Goal: Task Accomplishment & Management: Manage account settings

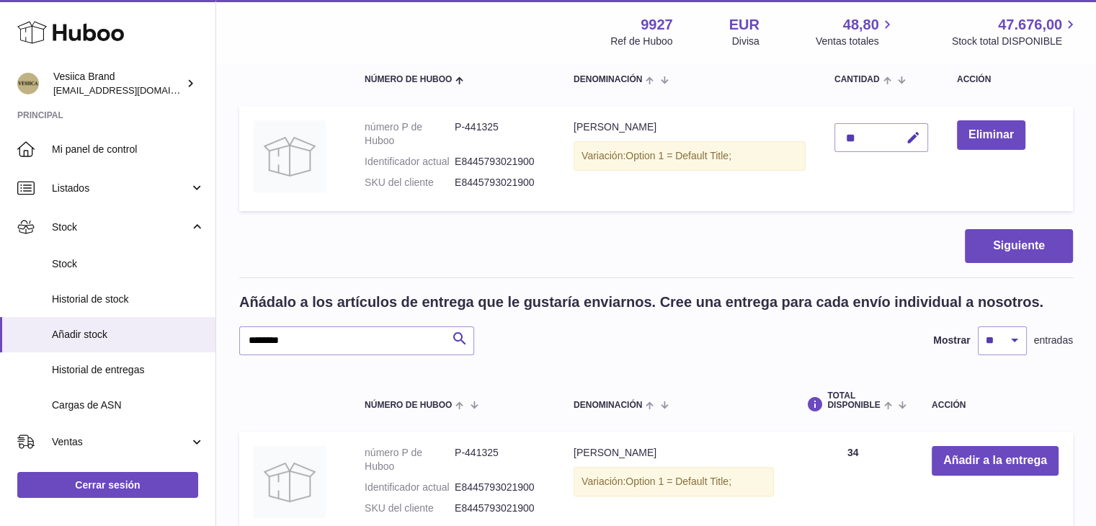
scroll to position [243, 0]
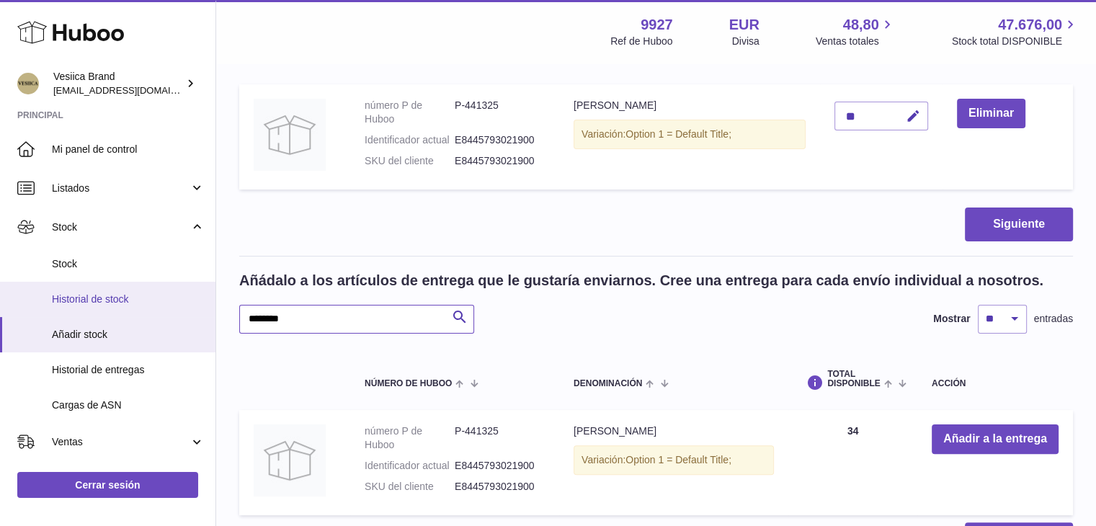
drag, startPoint x: 130, startPoint y: 311, endPoint x: 301, endPoint y: 314, distance: 171.6
click at [145, 310] on div "Huboo Vesiica Brand [EMAIL_ADDRESS][DOMAIN_NAME] Principal Mi panel de control …" at bounding box center [548, 213] width 1096 height 913
paste input "text"
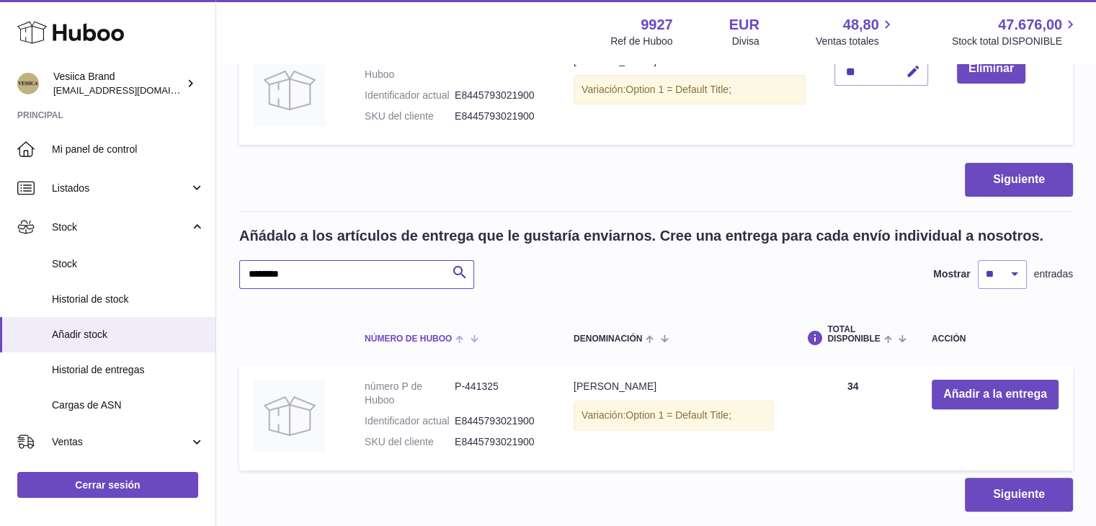
scroll to position [313, 0]
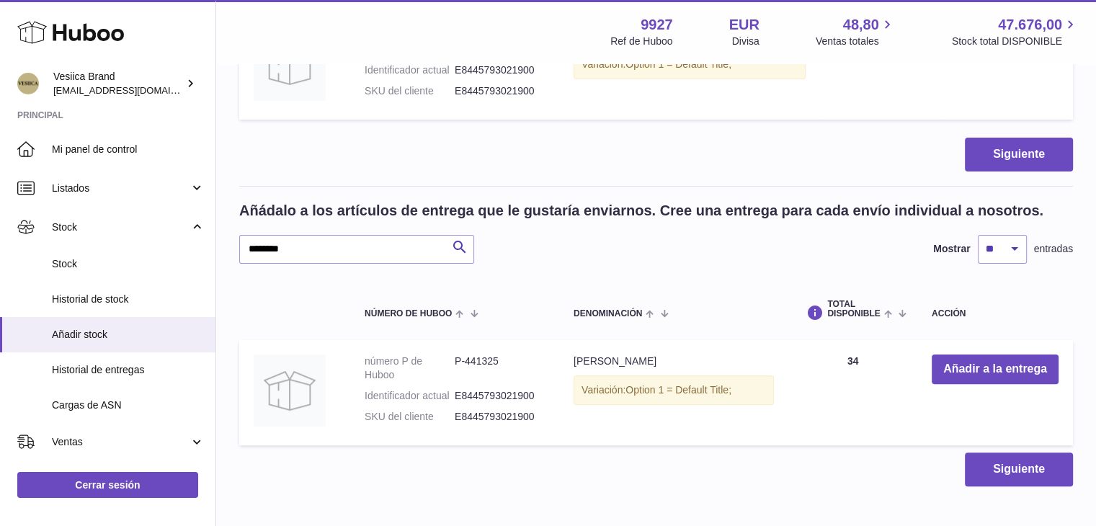
drag, startPoint x: 383, startPoint y: 278, endPoint x: 362, endPoint y: 253, distance: 32.7
click at [383, 278] on table "Número de Huboo Denominación Total DISPONIBLE Acción número P de Huboo P-441325…" at bounding box center [656, 365] width 834 height 174
click at [358, 242] on input "********" at bounding box center [356, 249] width 235 height 29
click at [461, 242] on icon "submit" at bounding box center [459, 248] width 17 height 18
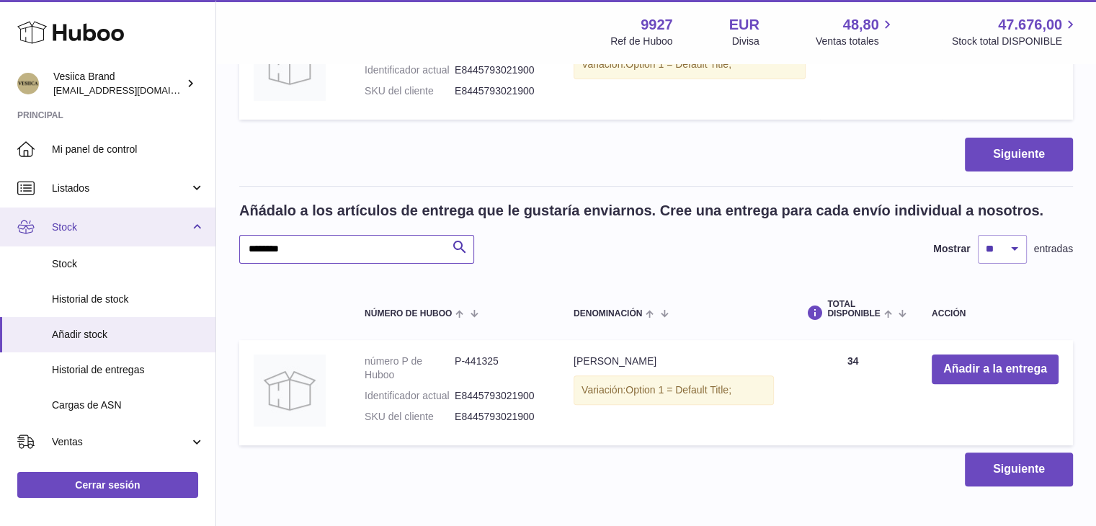
drag, startPoint x: 326, startPoint y: 247, endPoint x: 0, endPoint y: 237, distance: 326.0
click at [0, 238] on div "Huboo Vesiica Brand logistic@vesiica.com Principal Mi panel de control Listados…" at bounding box center [548, 143] width 1096 height 913
type input "**********"
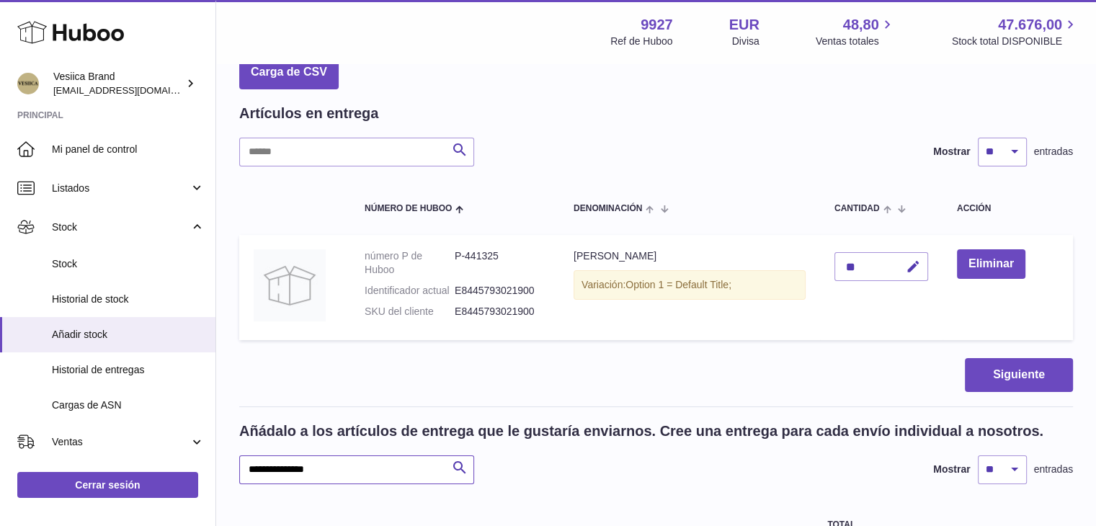
scroll to position [241, 0]
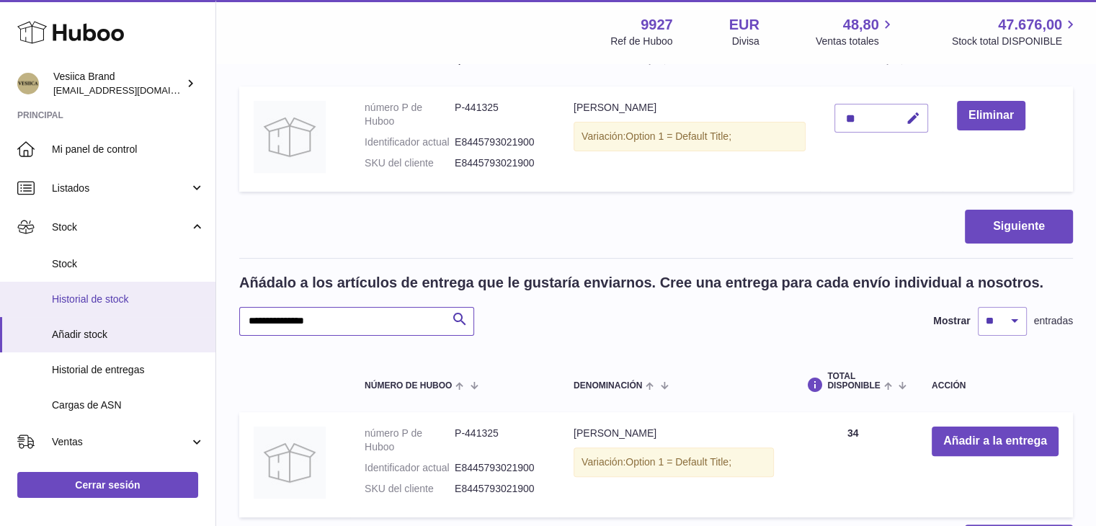
drag, startPoint x: 343, startPoint y: 317, endPoint x: 190, endPoint y: 304, distance: 153.4
click at [201, 312] on div "Huboo Vesiica Brand logistic@vesiica.com Principal Mi panel de control Listados…" at bounding box center [548, 215] width 1096 height 913
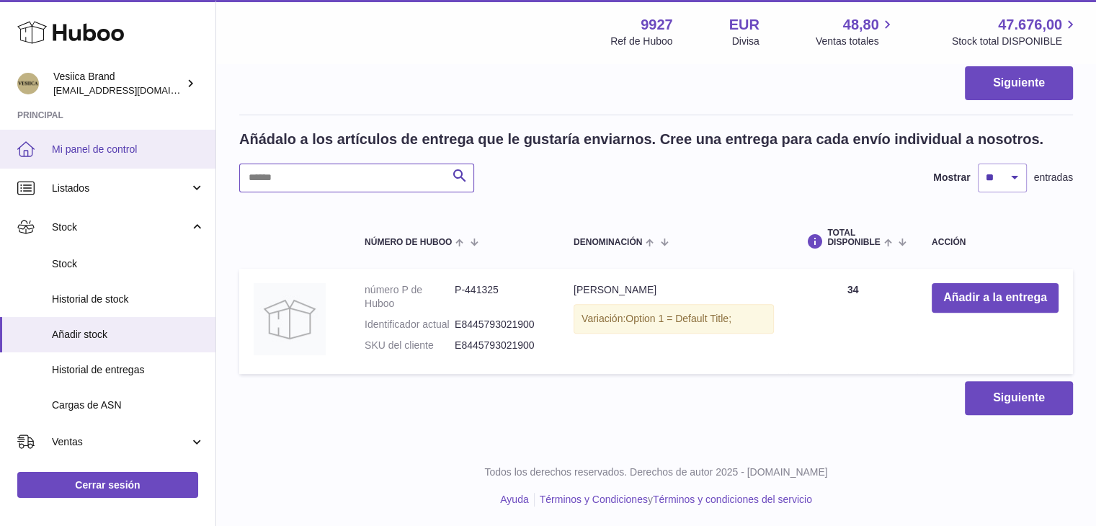
scroll to position [169, 0]
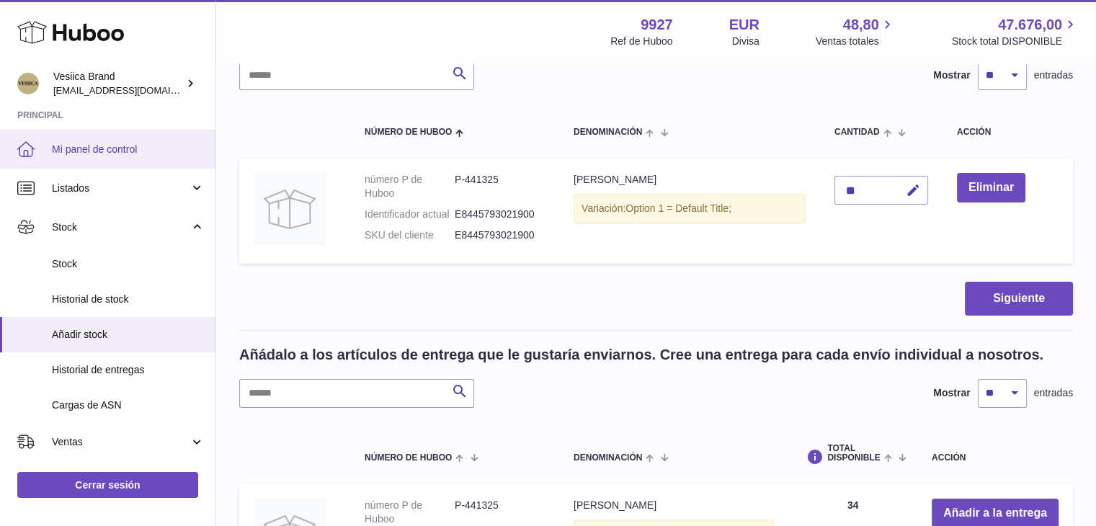
click at [107, 154] on span "Mi panel de control" at bounding box center [128, 150] width 153 height 14
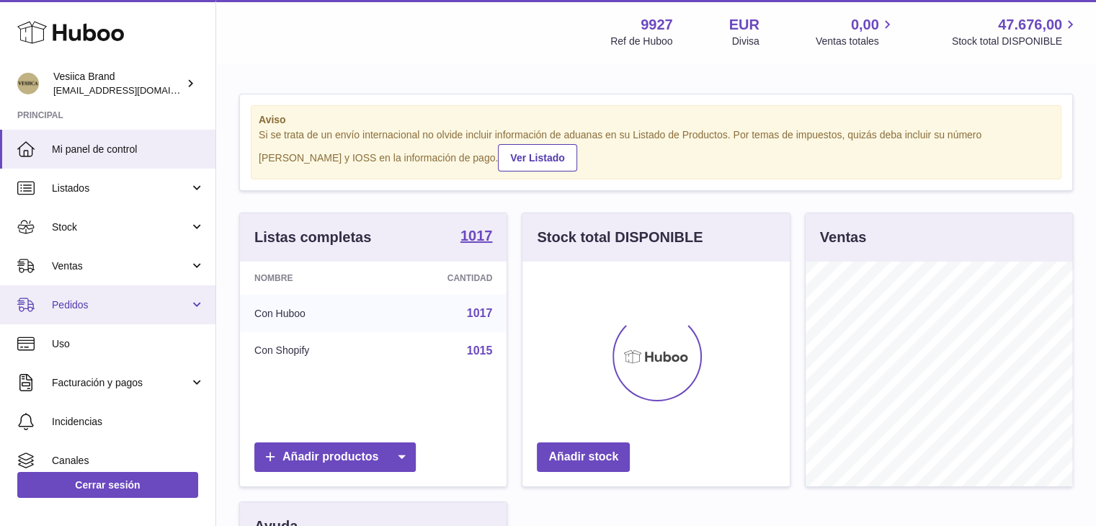
scroll to position [225, 267]
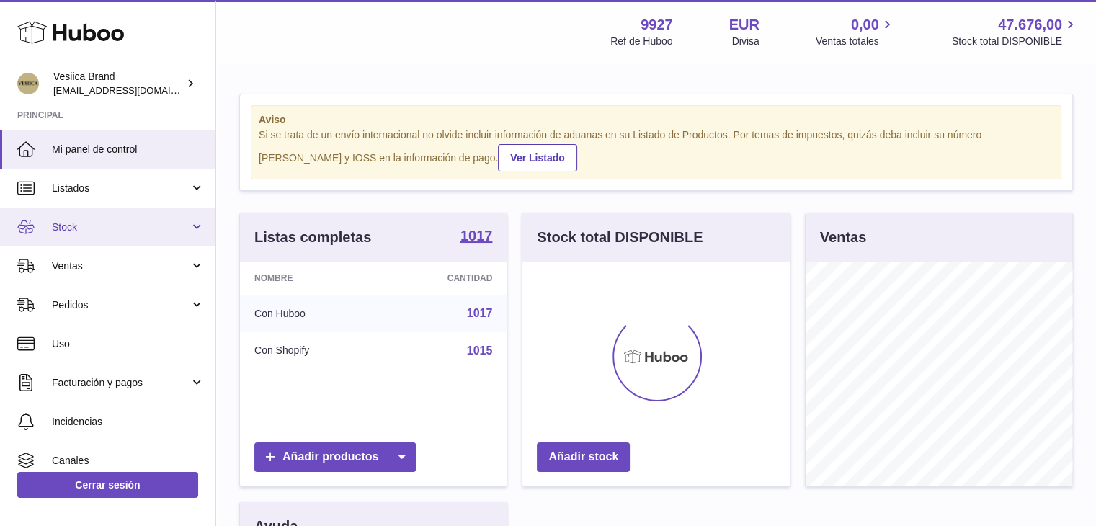
click at [107, 226] on span "Stock" at bounding box center [121, 228] width 138 height 14
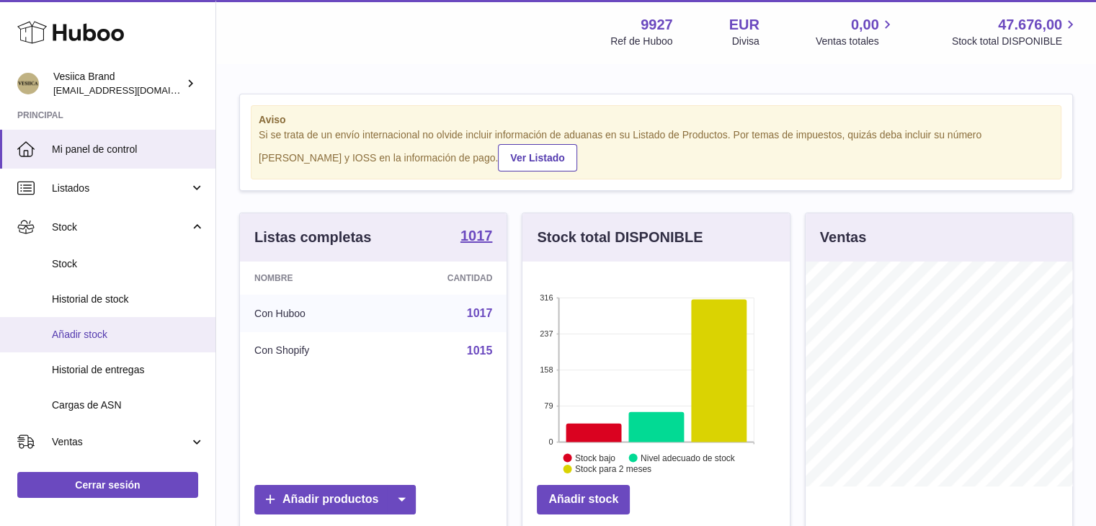
click at [103, 337] on span "Añadir stock" at bounding box center [128, 335] width 153 height 14
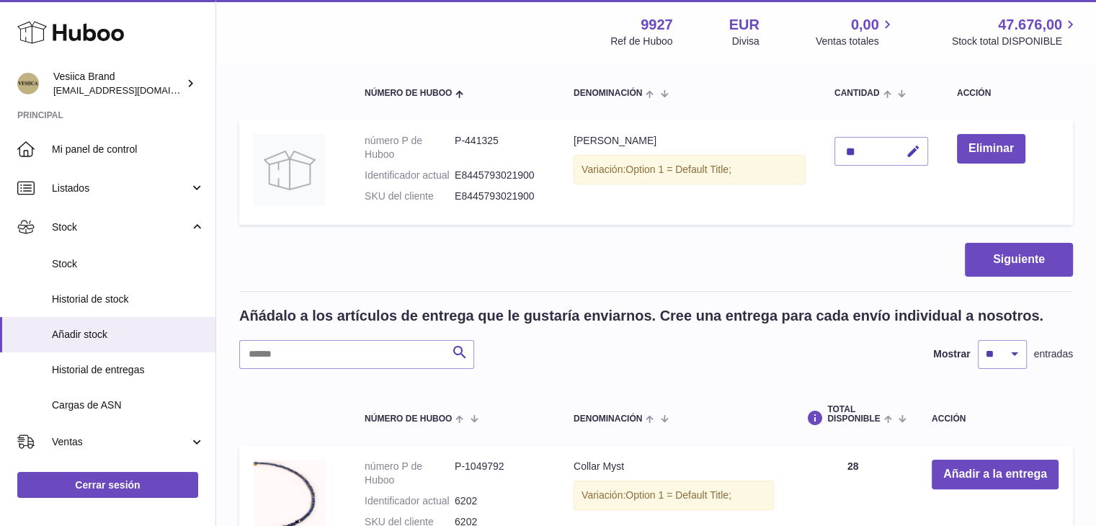
scroll to position [288, 0]
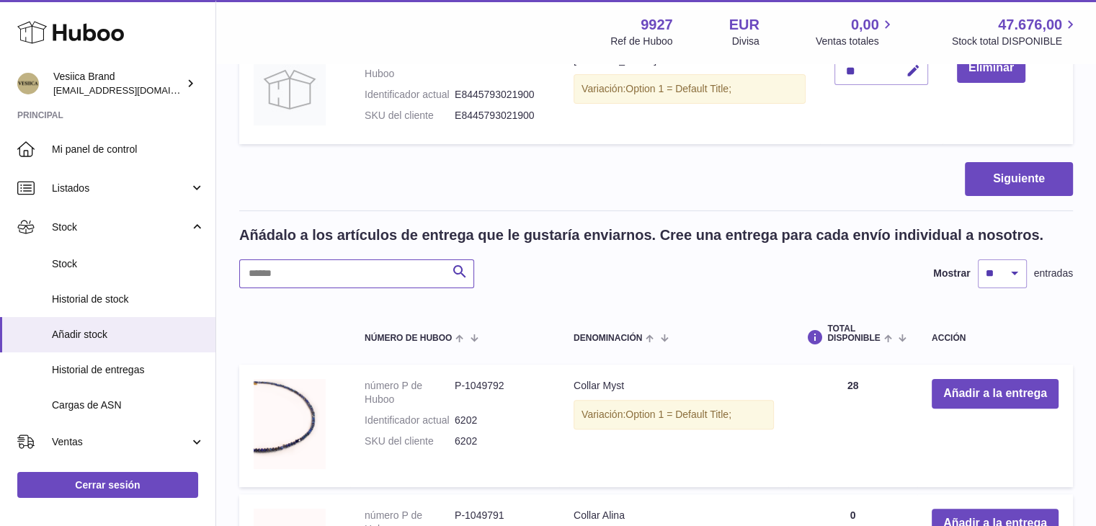
click at [376, 270] on input "text" at bounding box center [356, 273] width 235 height 29
paste input "********"
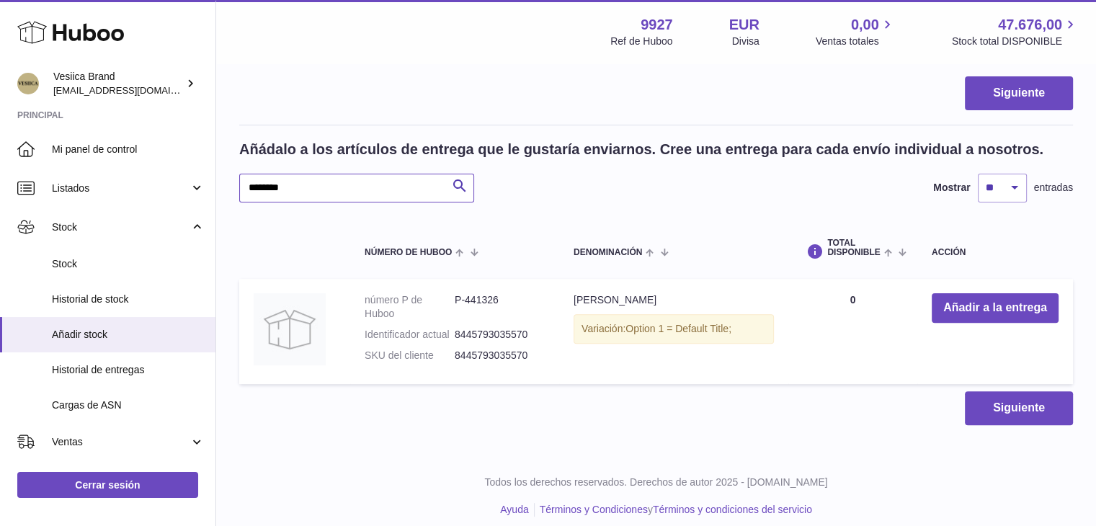
scroll to position [385, 0]
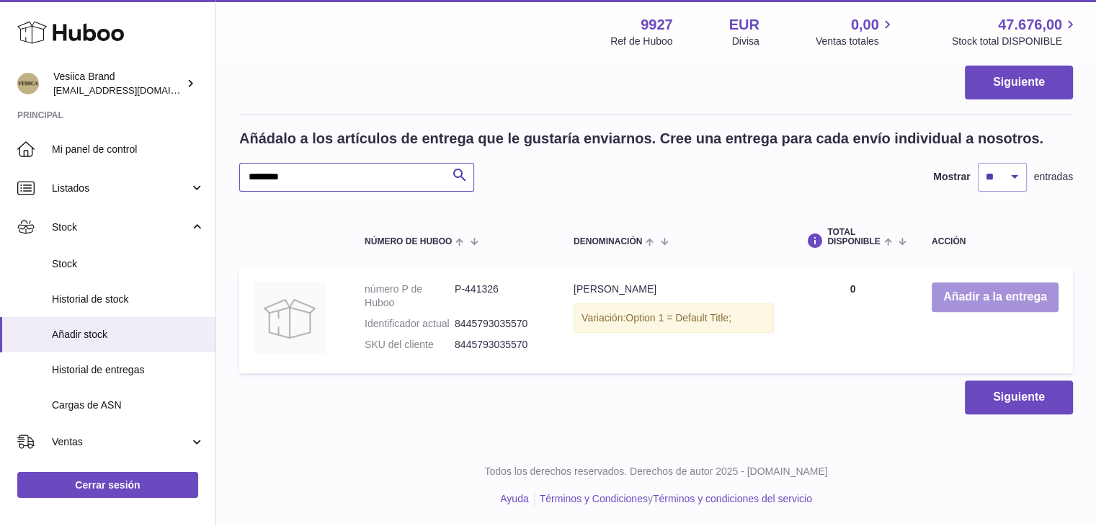
type input "********"
click at [985, 283] on button "Añadir a la entrega" at bounding box center [995, 298] width 127 height 30
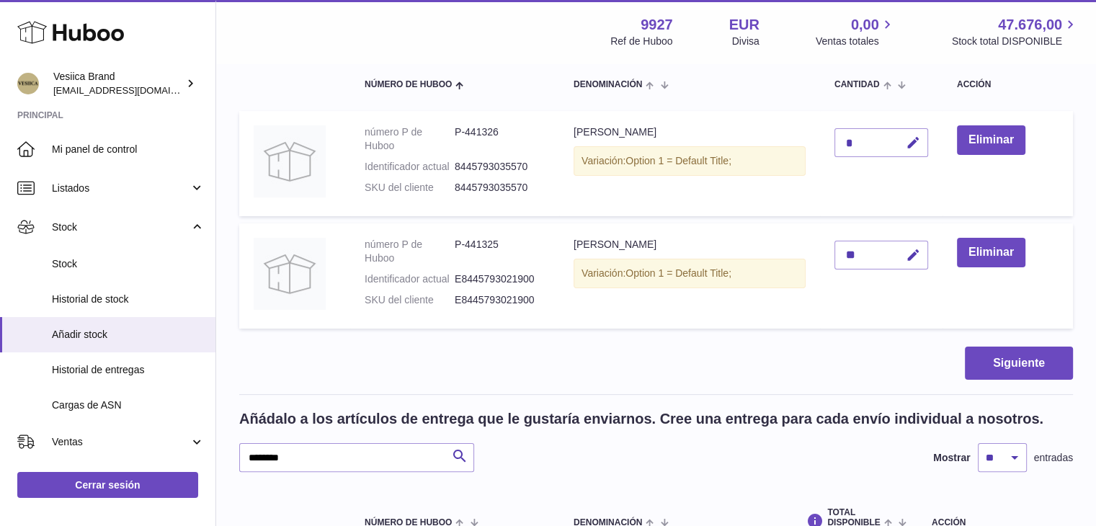
scroll to position [208, 0]
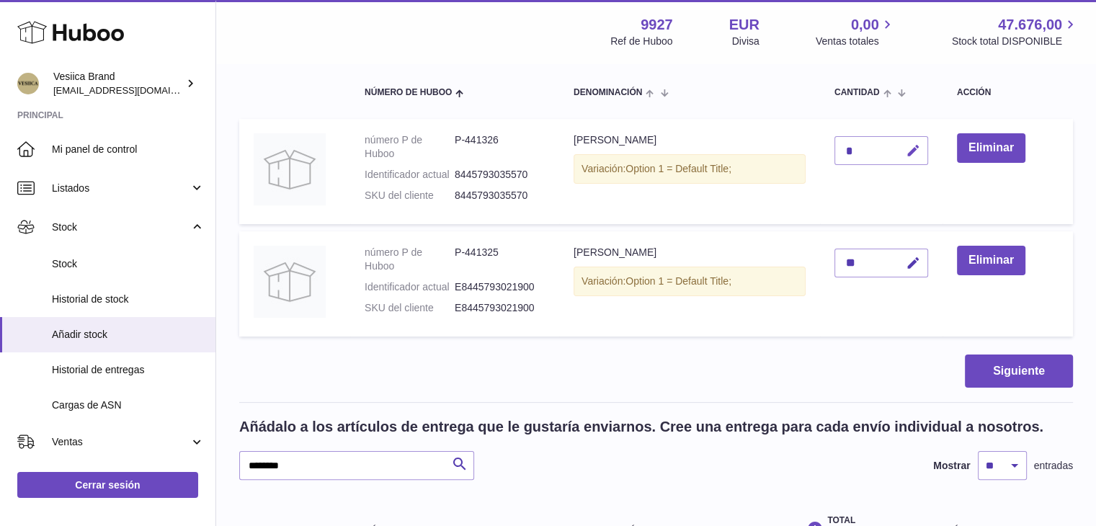
click at [914, 151] on icon "button" at bounding box center [913, 150] width 15 height 15
type input "**"
click at [914, 151] on icon "submit" at bounding box center [913, 150] width 13 height 13
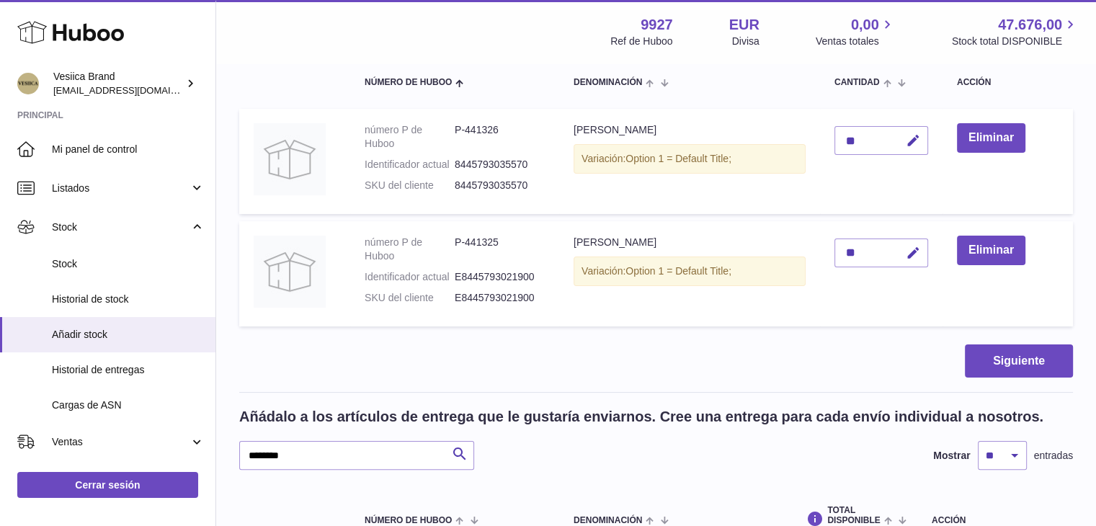
scroll to position [352, 0]
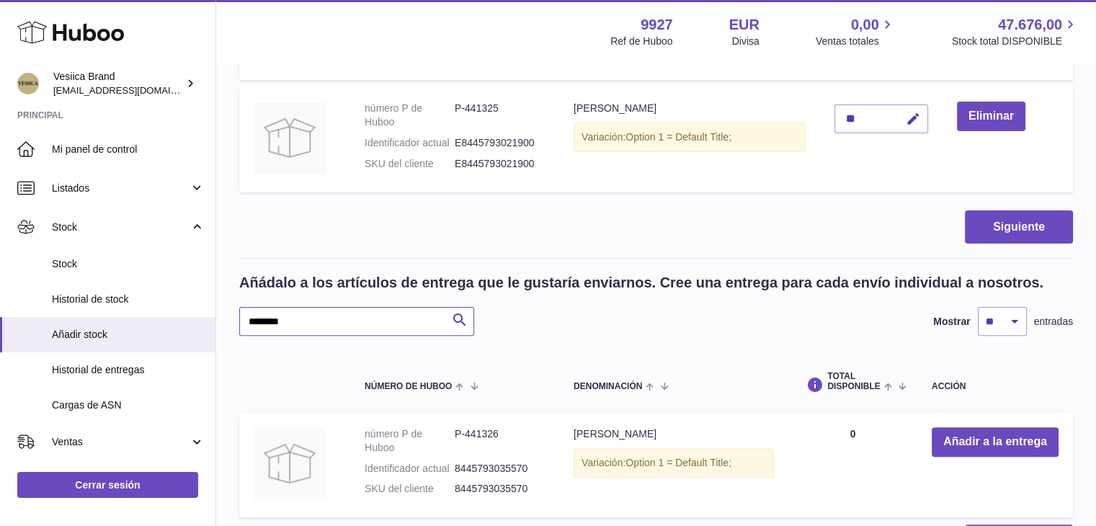
drag, startPoint x: 252, startPoint y: 314, endPoint x: 334, endPoint y: 314, distance: 82.2
click at [162, 310] on div "Huboo Vesiica Brand logistic@vesiica.com Principal Mi panel de control Listados…" at bounding box center [548, 160] width 1096 height 1025
paste input "text"
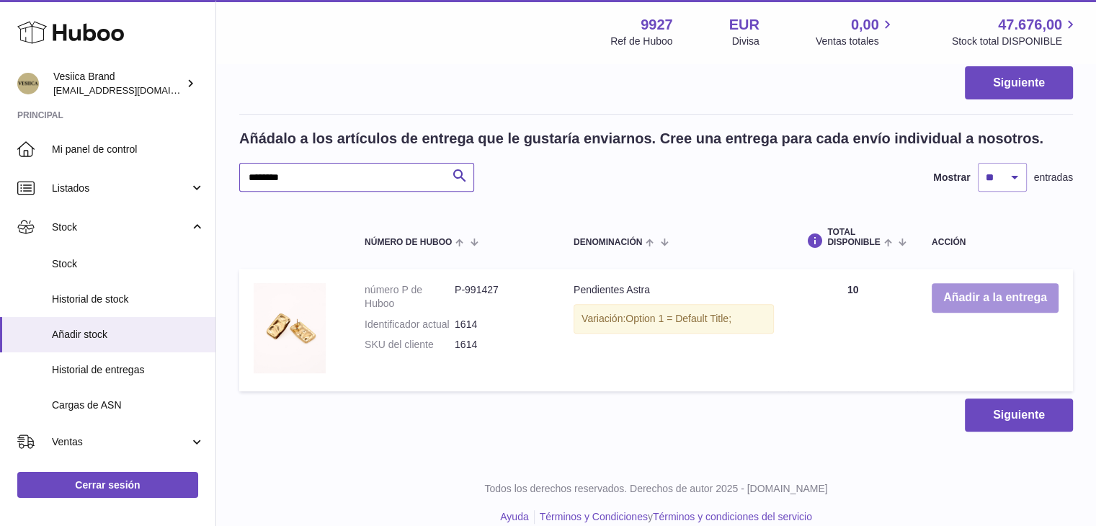
type input "********"
click at [969, 285] on button "Añadir a la entrega" at bounding box center [995, 298] width 127 height 30
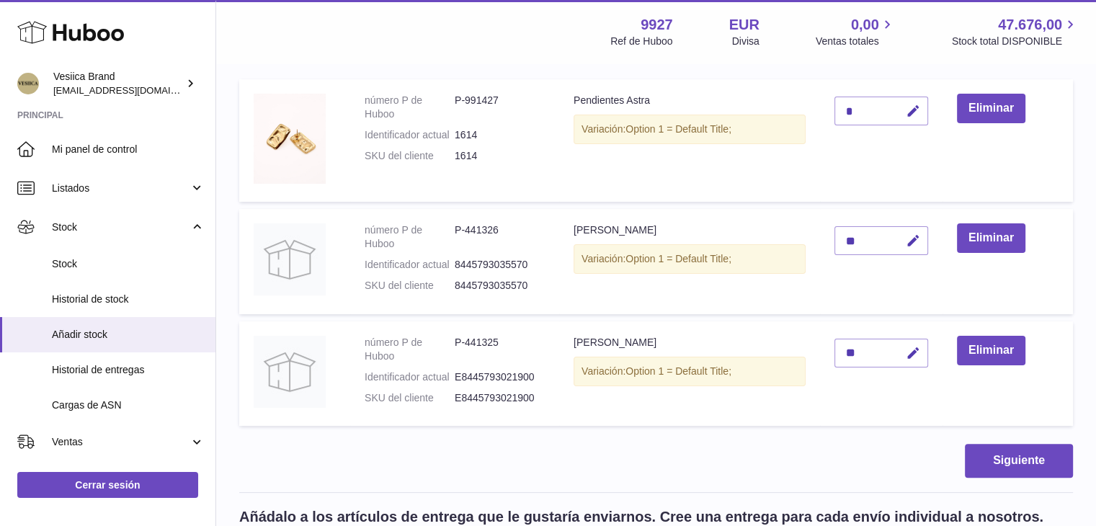
scroll to position [122, 0]
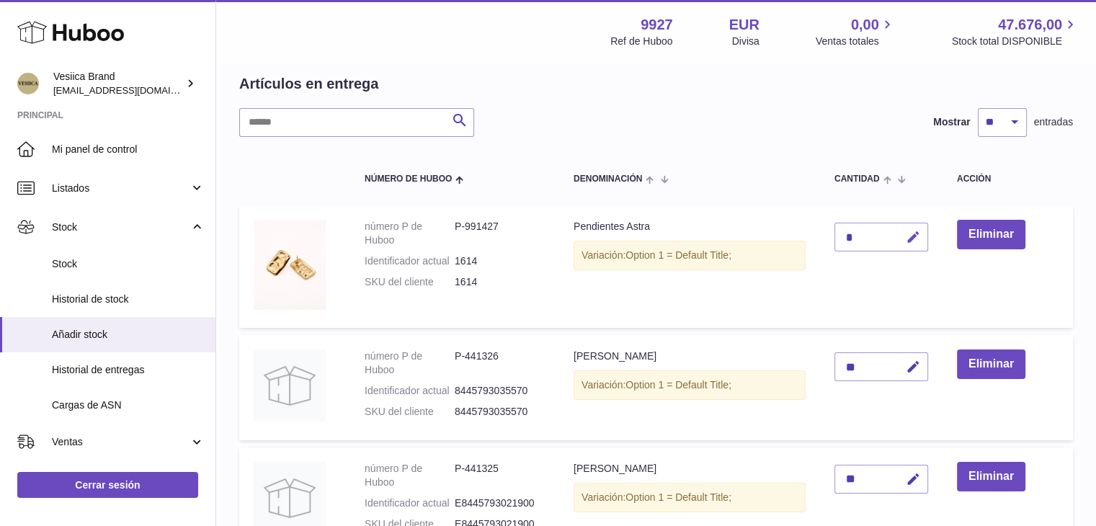
click at [912, 228] on button "button" at bounding box center [911, 238] width 34 height 30
drag, startPoint x: 853, startPoint y: 228, endPoint x: 799, endPoint y: 233, distance: 55.0
click at [802, 233] on tr "número P de Huboo P-991427 Identificador actual 1614 SKU del cliente 1614 Pendi…" at bounding box center [656, 266] width 834 height 123
type input "*"
click at [903, 240] on button "submit" at bounding box center [911, 237] width 27 height 23
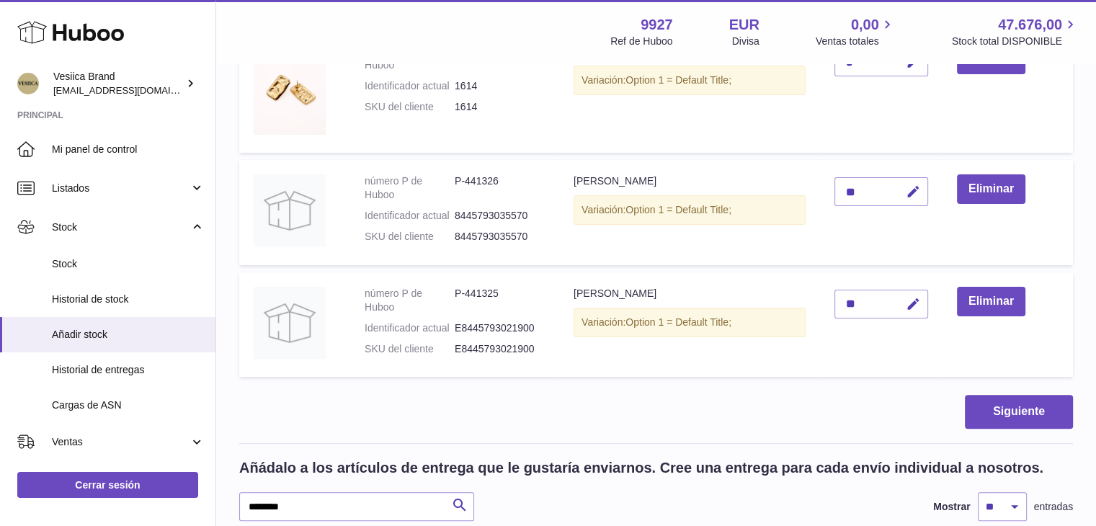
scroll to position [554, 0]
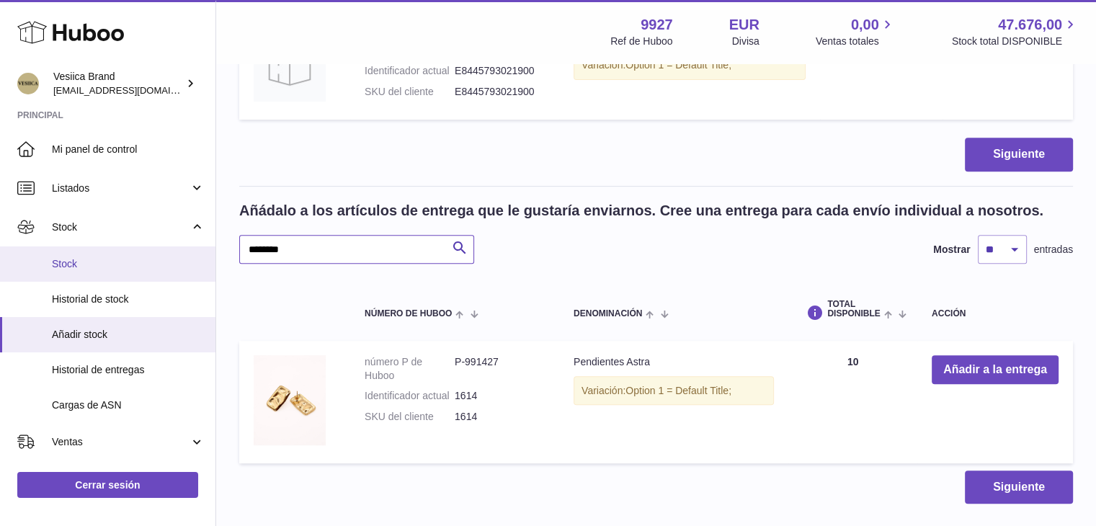
drag, startPoint x: 329, startPoint y: 254, endPoint x: 259, endPoint y: 250, distance: 70.8
click at [113, 251] on div "Huboo Vesiica Brand logistic@vesiica.com Principal Mi panel de control Listados…" at bounding box center [548, 32] width 1096 height 1172
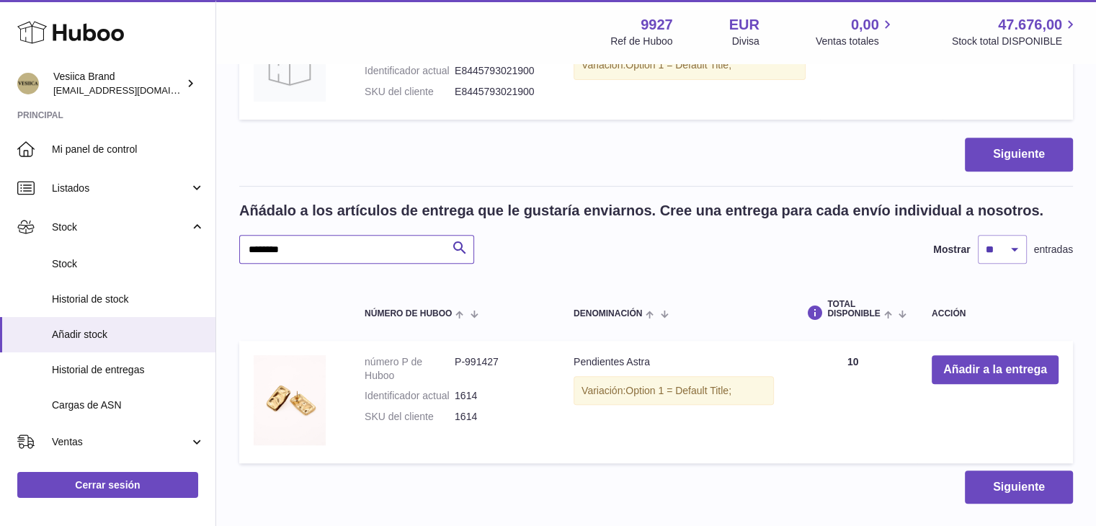
paste input "text"
type input "********"
click at [959, 373] on button "Añadir a la entrega" at bounding box center [995, 370] width 127 height 30
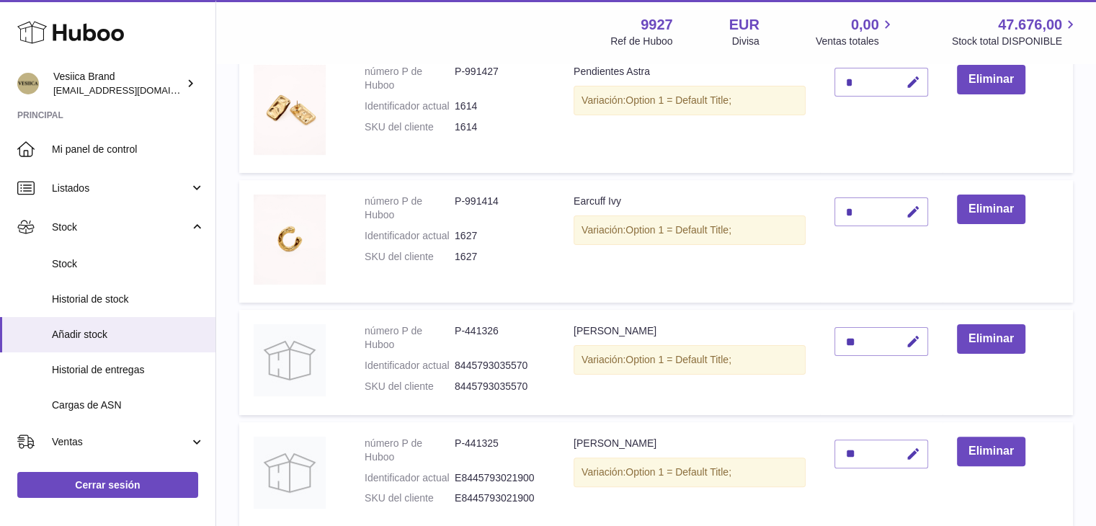
scroll to position [252, 0]
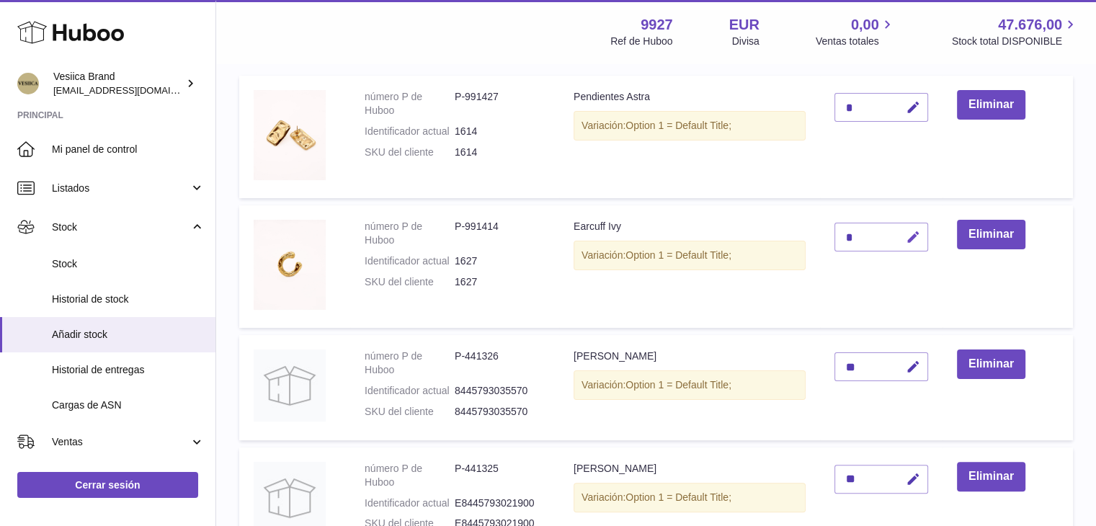
click at [920, 237] on icon "button" at bounding box center [913, 237] width 15 height 15
drag, startPoint x: 856, startPoint y: 233, endPoint x: 817, endPoint y: 232, distance: 38.9
click at [816, 232] on tr "número P de Huboo P-991414 Identificador actual 1627 SKU del cliente 1627 Earcu…" at bounding box center [656, 266] width 834 height 123
type input "*"
click at [915, 234] on icon "submit" at bounding box center [913, 237] width 13 height 13
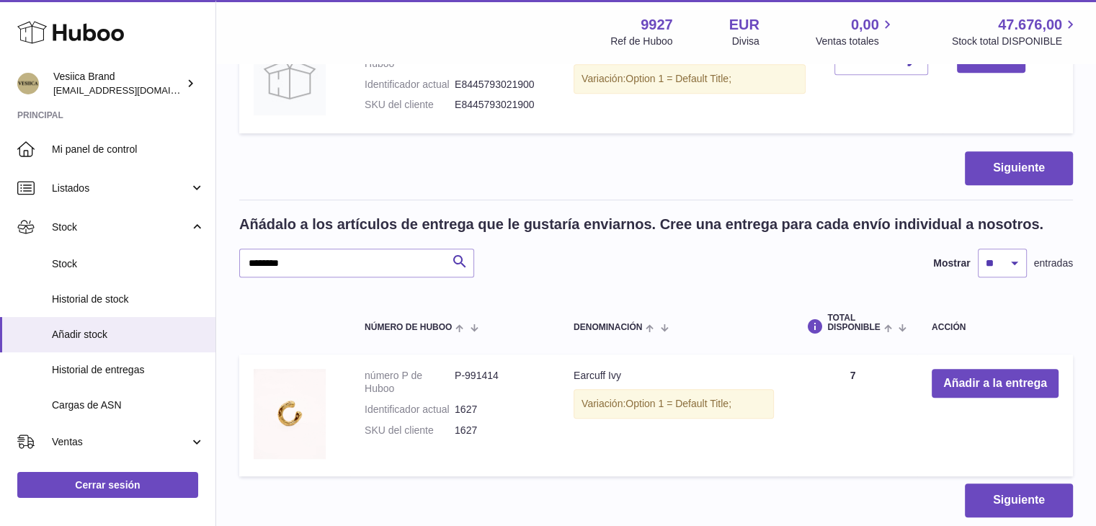
scroll to position [756, 0]
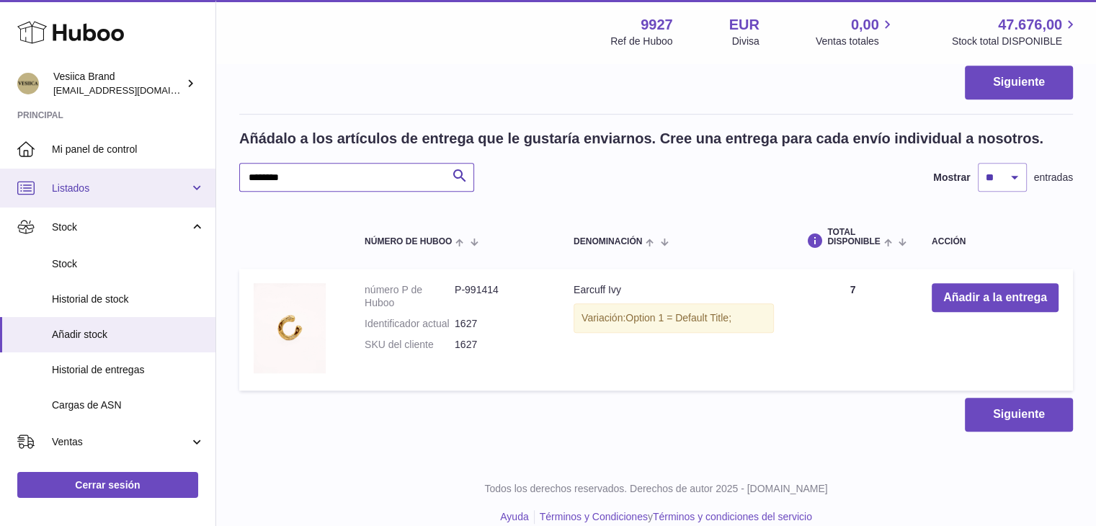
drag, startPoint x: 167, startPoint y: 176, endPoint x: 146, endPoint y: 171, distance: 22.2
paste input "text"
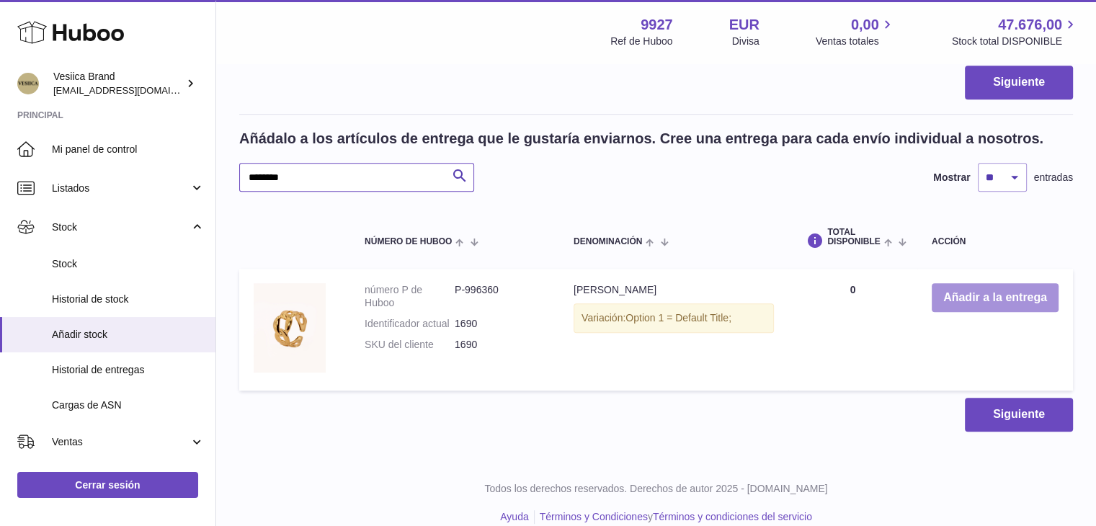
type input "********"
click at [961, 291] on button "Añadir a la entrega" at bounding box center [995, 298] width 127 height 30
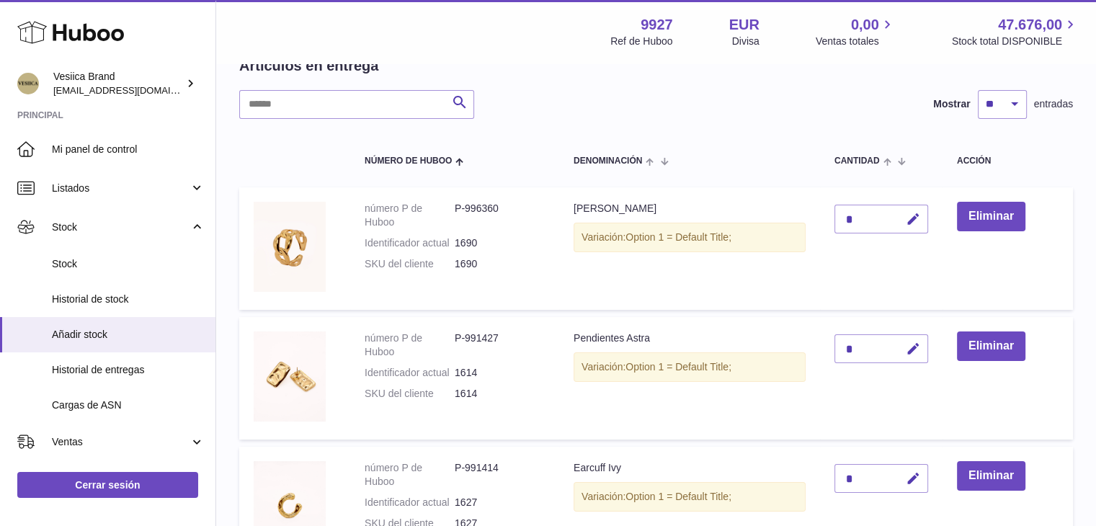
scroll to position [165, 0]
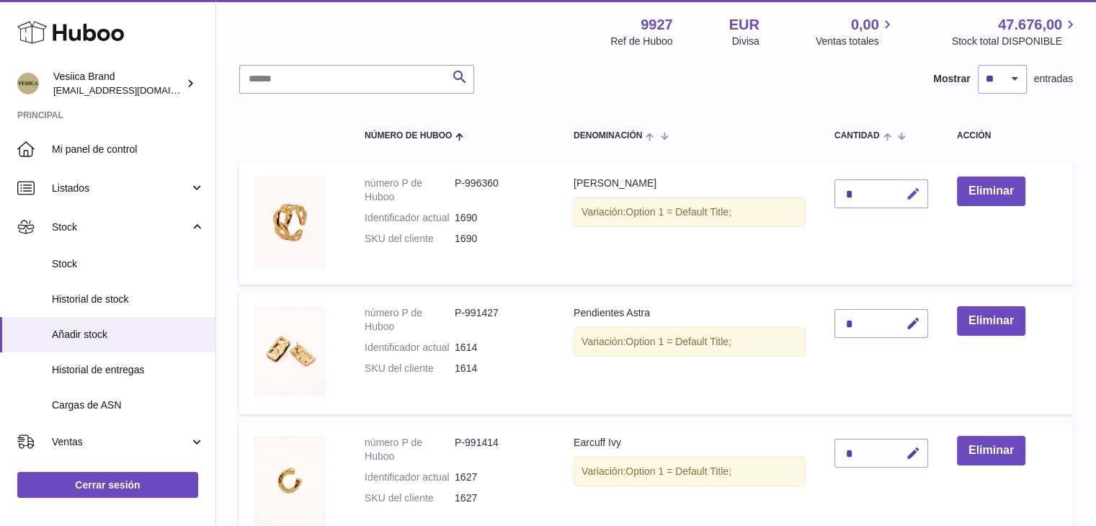
click at [915, 192] on icon "button" at bounding box center [913, 194] width 15 height 15
type input "**"
click at [907, 188] on button "submit" at bounding box center [911, 193] width 27 height 23
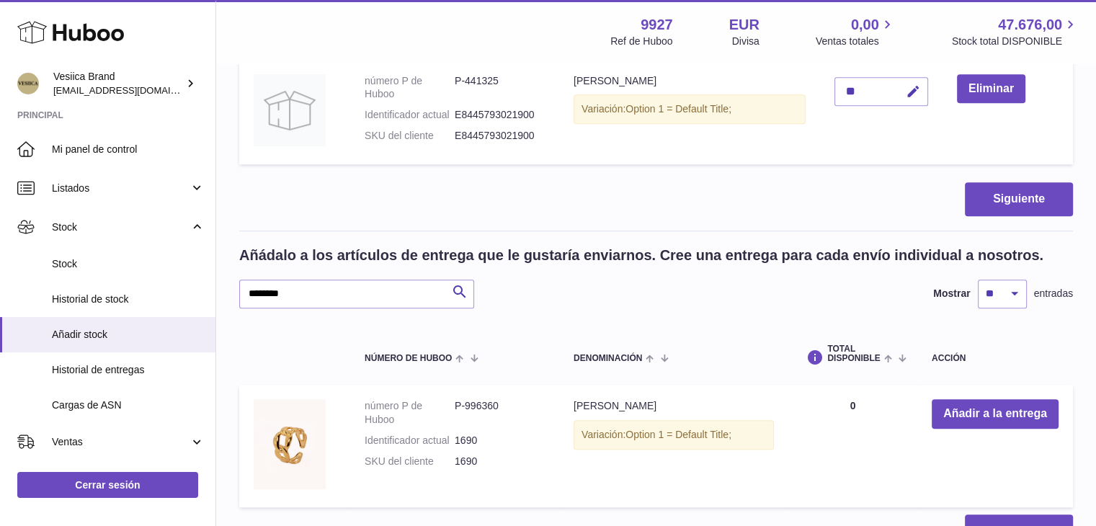
scroll to position [814, 0]
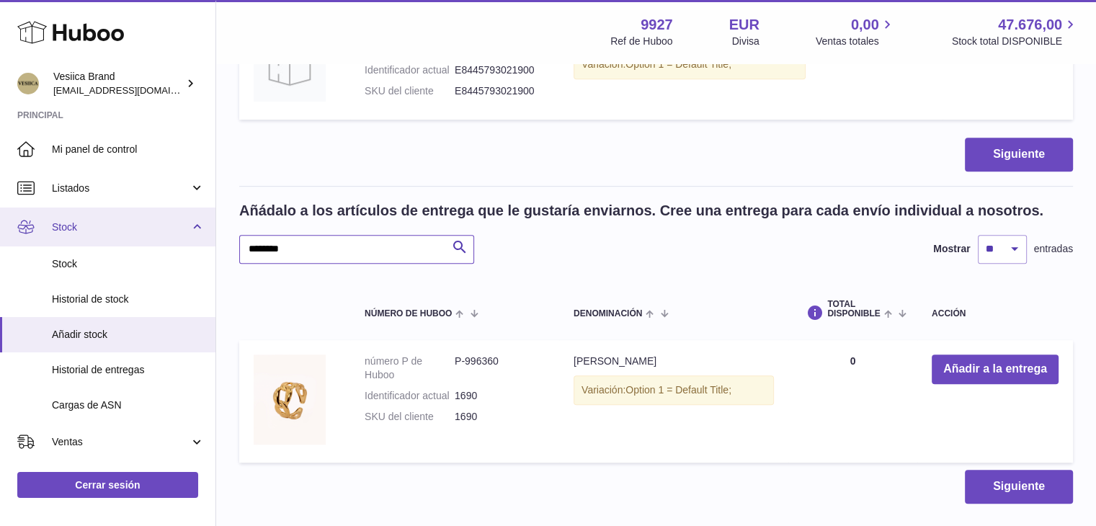
drag, startPoint x: 362, startPoint y: 246, endPoint x: 199, endPoint y: 242, distance: 162.9
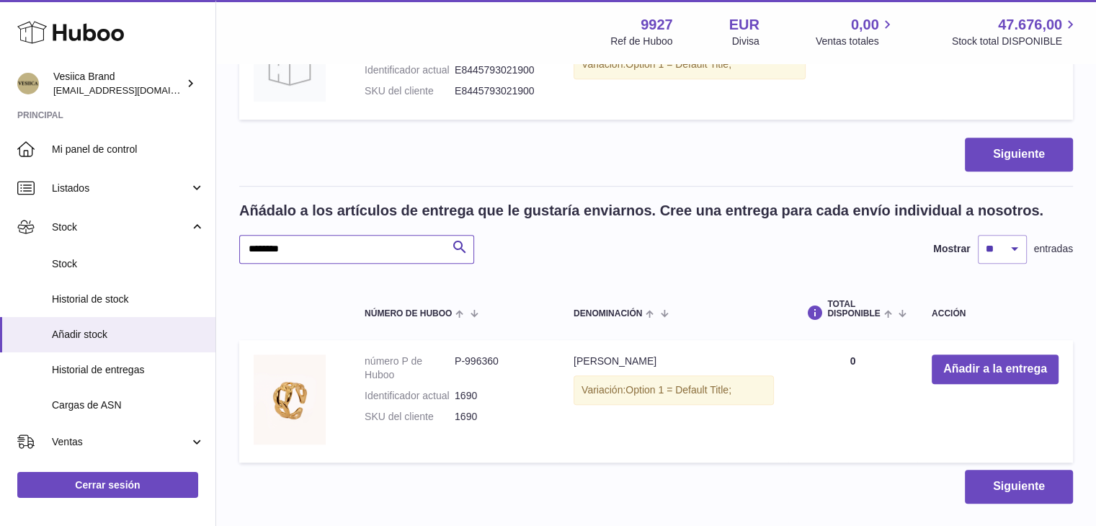
paste input "text"
type input "********"
click at [959, 364] on button "Añadir a la entrega" at bounding box center [995, 370] width 127 height 30
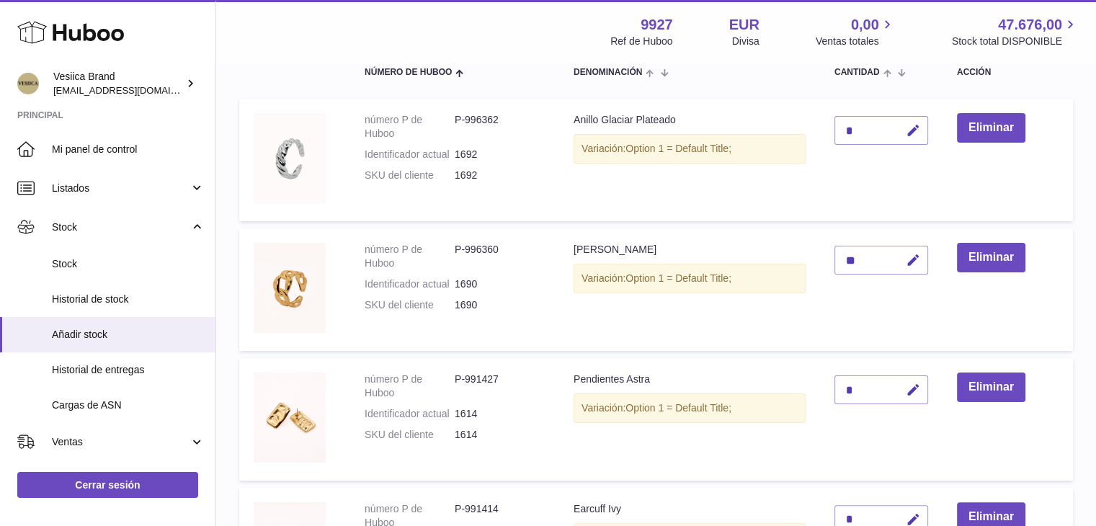
scroll to position [150, 0]
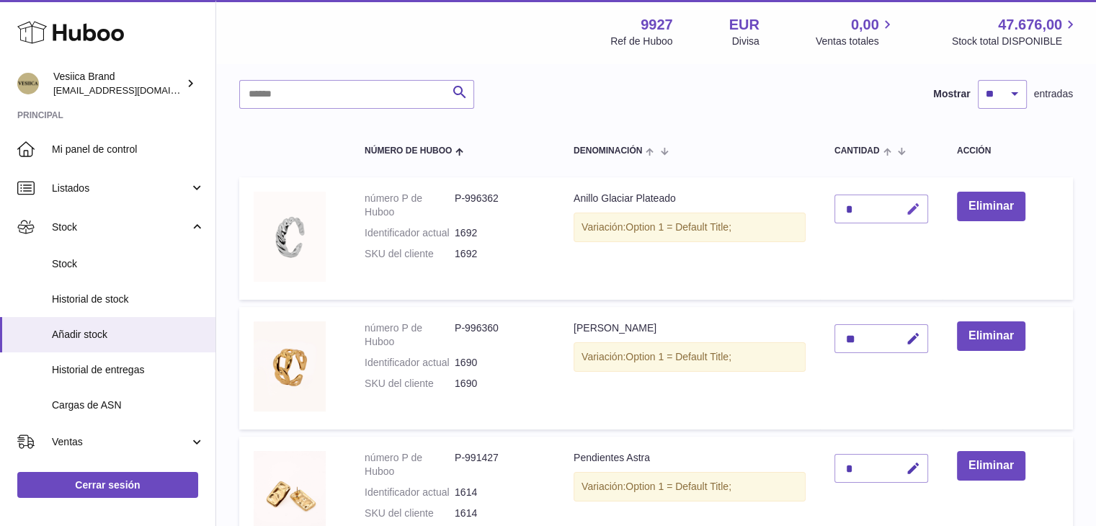
click at [917, 204] on icon "button" at bounding box center [913, 209] width 15 height 15
drag, startPoint x: 856, startPoint y: 204, endPoint x: 848, endPoint y: 203, distance: 7.2
click at [818, 203] on tr "número P de Huboo P-996362 Identificador actual 1692 SKU del cliente 1692 Anill…" at bounding box center [656, 238] width 834 height 123
type input "*"
click at [909, 205] on icon "submit" at bounding box center [913, 209] width 13 height 13
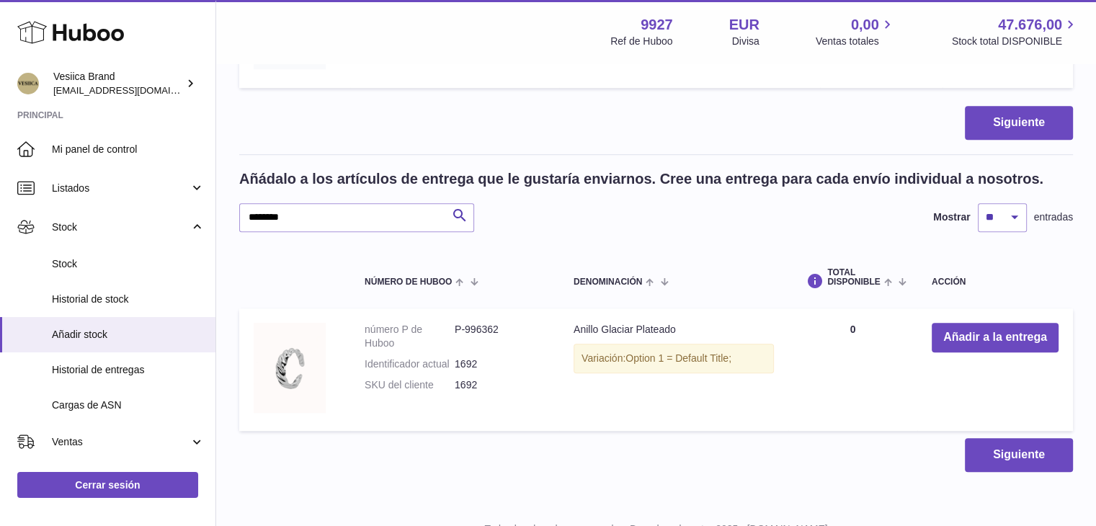
scroll to position [1033, 0]
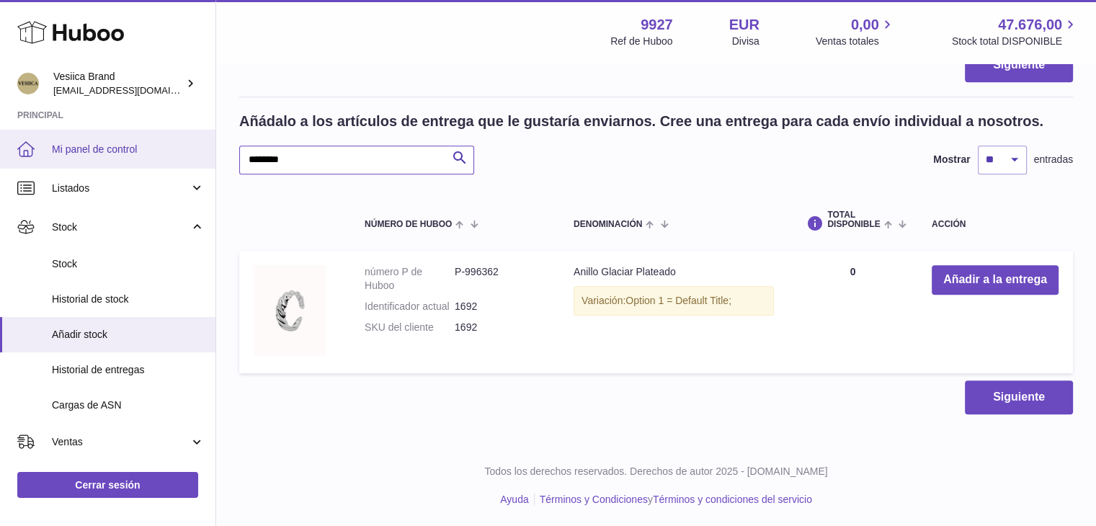
drag, startPoint x: 278, startPoint y: 159, endPoint x: 198, endPoint y: 159, distance: 79.3
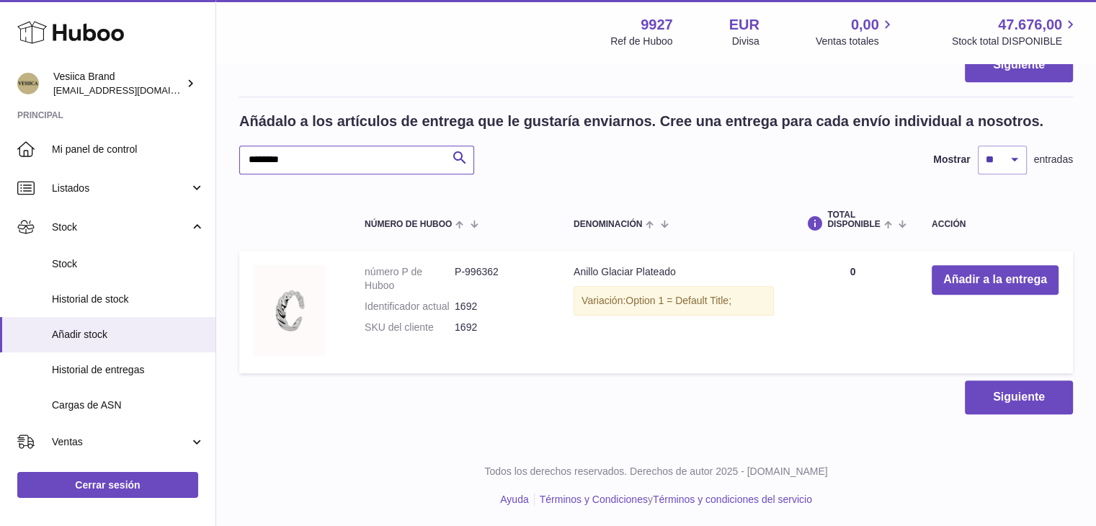
paste input "text"
type input "********"
click at [955, 273] on button "Añadir a la entrega" at bounding box center [995, 280] width 127 height 30
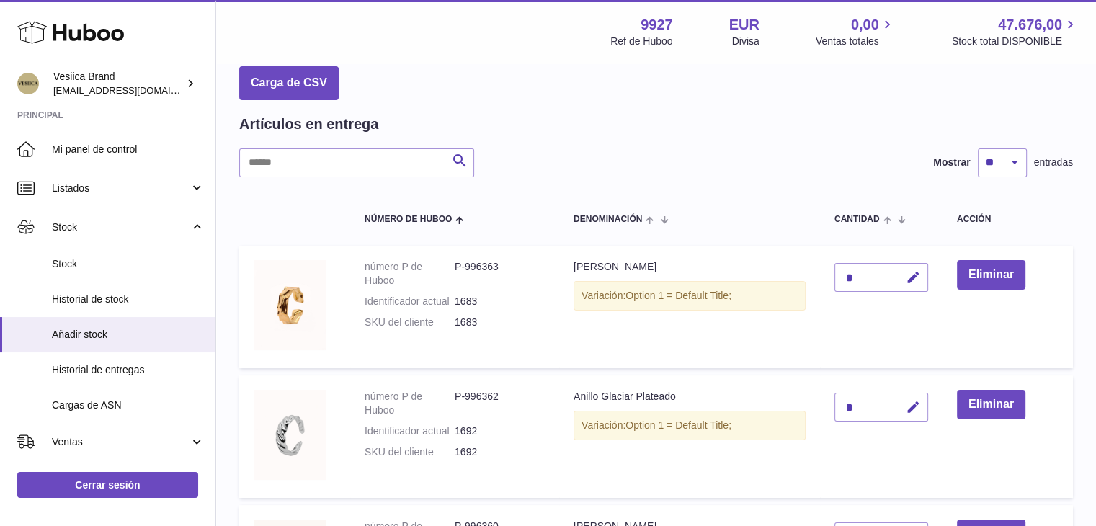
scroll to position [154, 0]
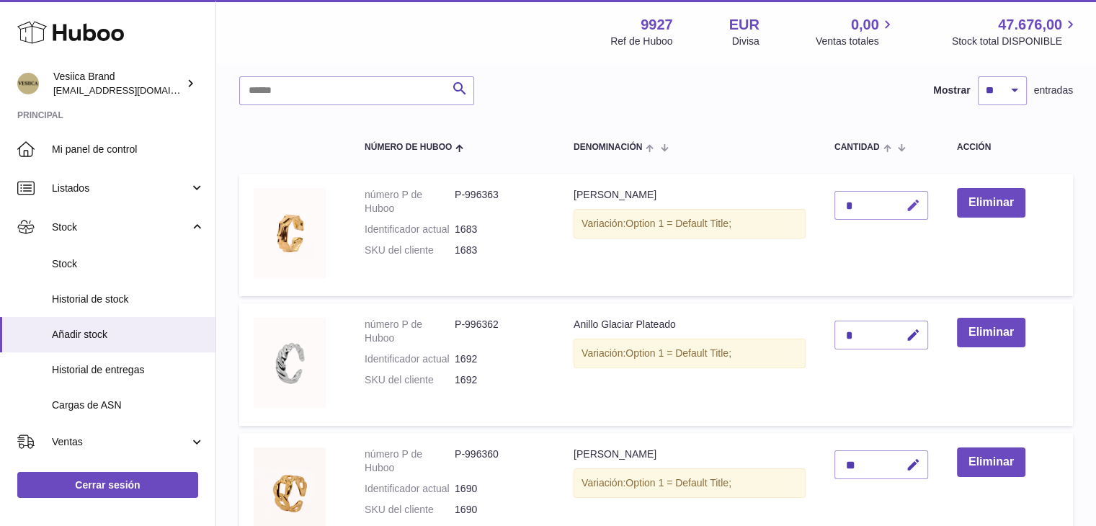
click at [912, 202] on icon "button" at bounding box center [913, 205] width 15 height 15
drag, startPoint x: 853, startPoint y: 204, endPoint x: 812, endPoint y: 202, distance: 41.9
click at [812, 202] on tr "número P de Huboo P-996363 Identificador actual 1683 SKU del cliente 1683 Anill…" at bounding box center [656, 235] width 834 height 123
type input "*"
click at [910, 204] on icon "submit" at bounding box center [913, 205] width 13 height 13
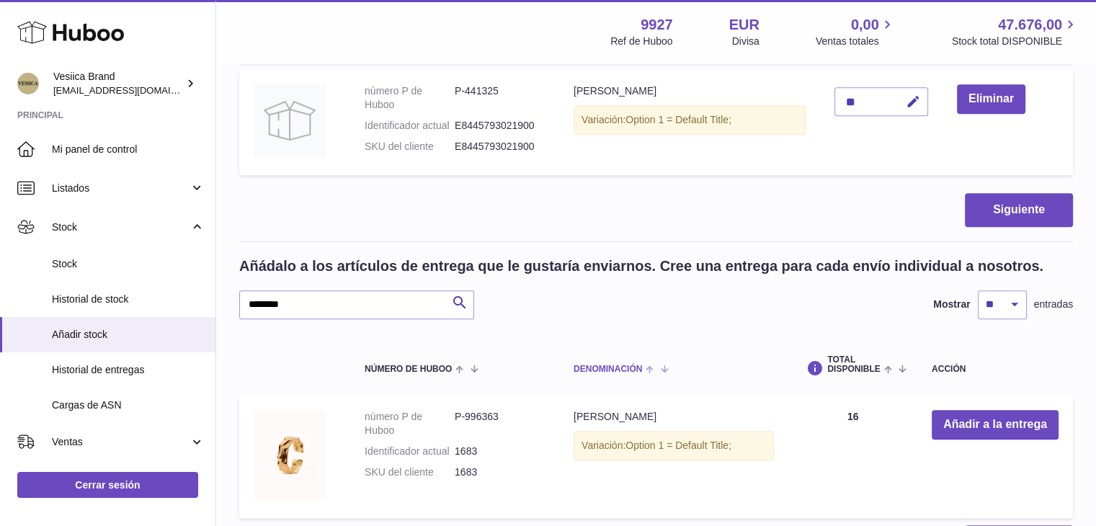
scroll to position [1018, 0]
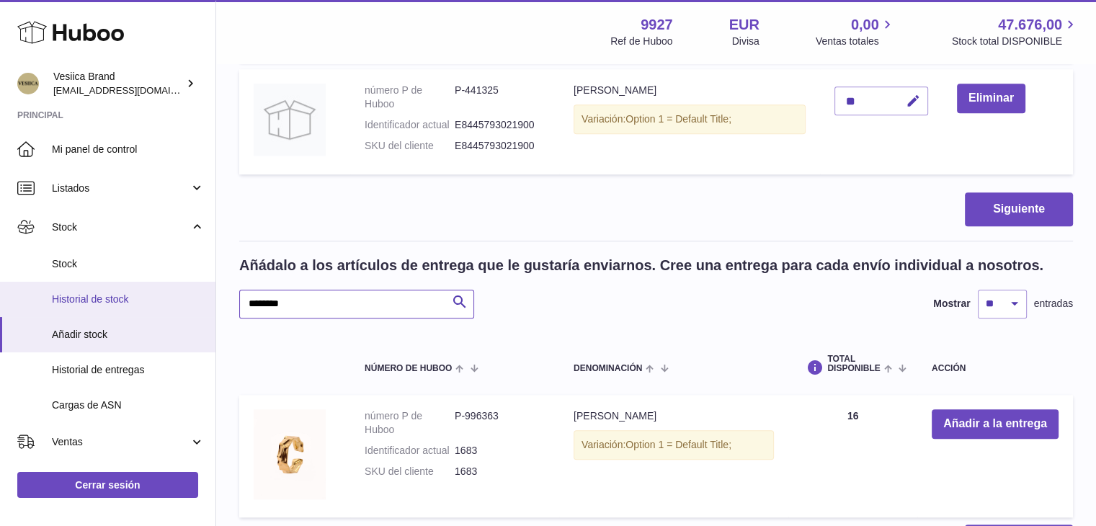
paste input "text"
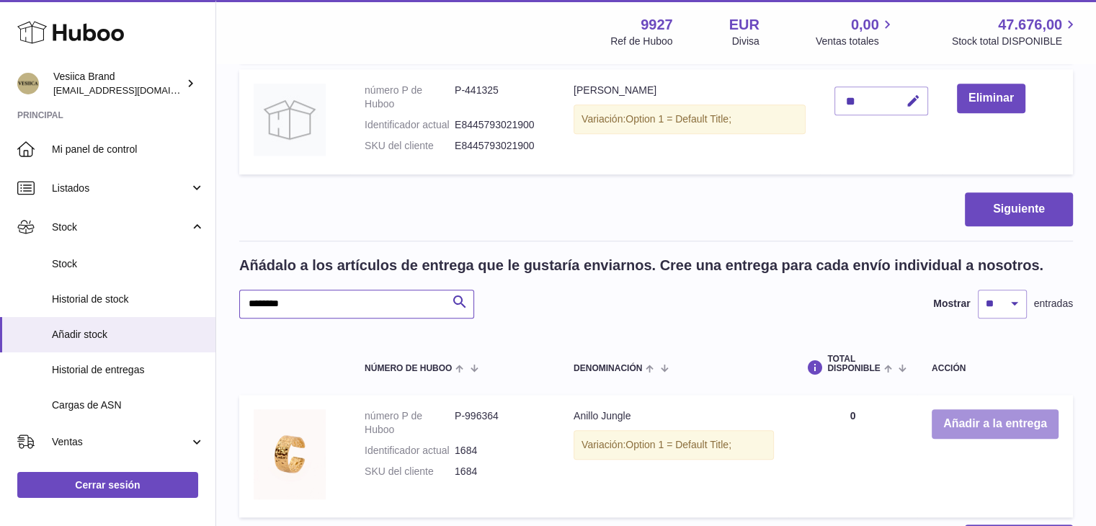
type input "********"
click at [989, 421] on button "Añadir a la entrega" at bounding box center [995, 424] width 127 height 30
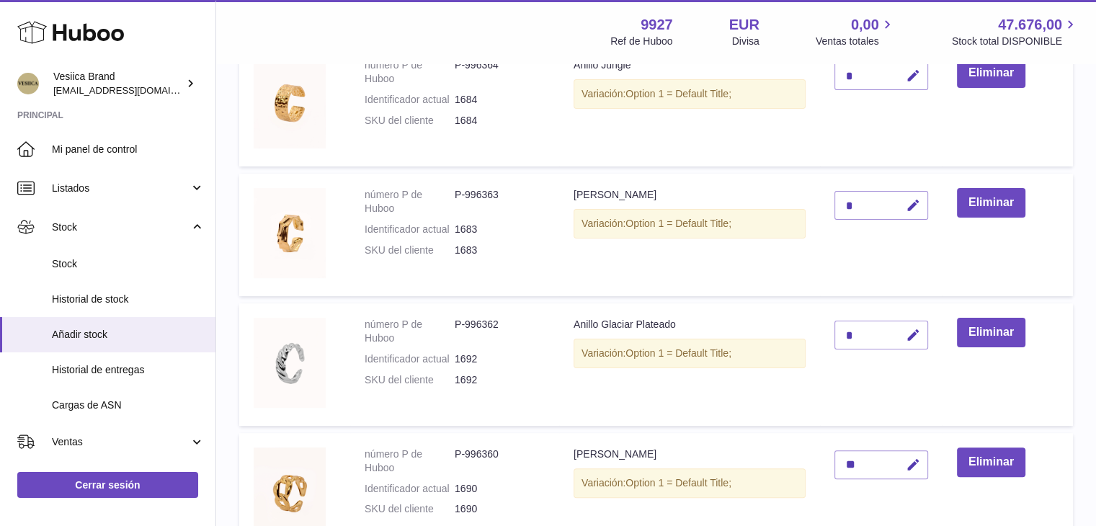
scroll to position [67, 0]
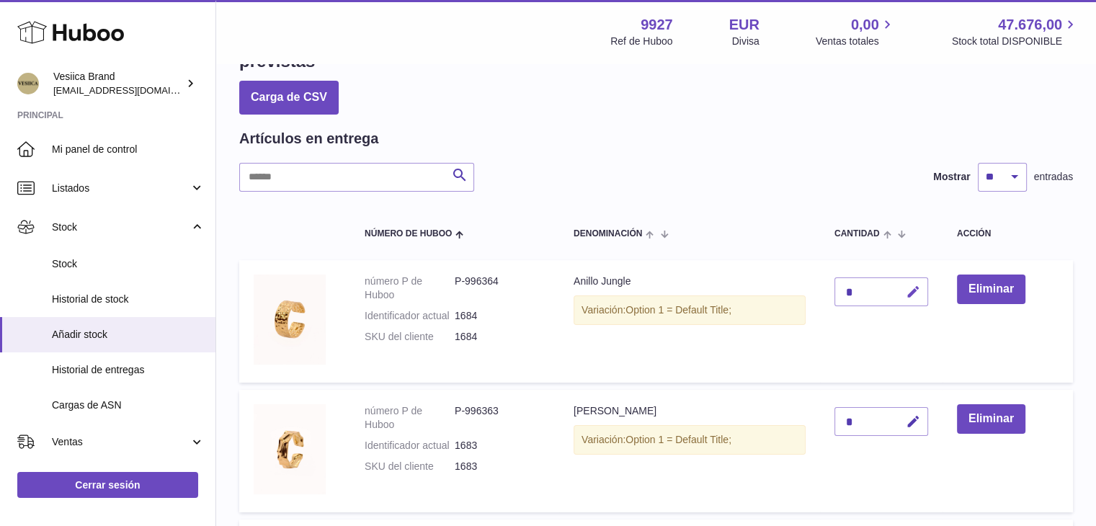
drag, startPoint x: 918, startPoint y: 286, endPoint x: 866, endPoint y: 286, distance: 52.6
click at [917, 286] on icon "button" at bounding box center [913, 292] width 15 height 15
drag, startPoint x: 854, startPoint y: 286, endPoint x: 828, endPoint y: 286, distance: 25.9
click at [828, 286] on td "*" at bounding box center [881, 321] width 123 height 123
type input "**"
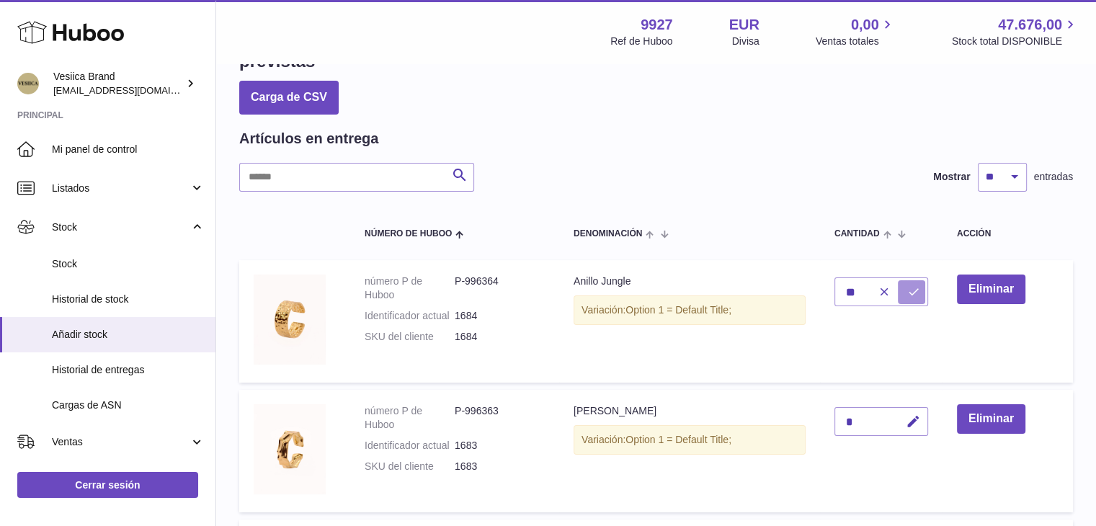
click at [905, 286] on button "submit" at bounding box center [911, 291] width 27 height 23
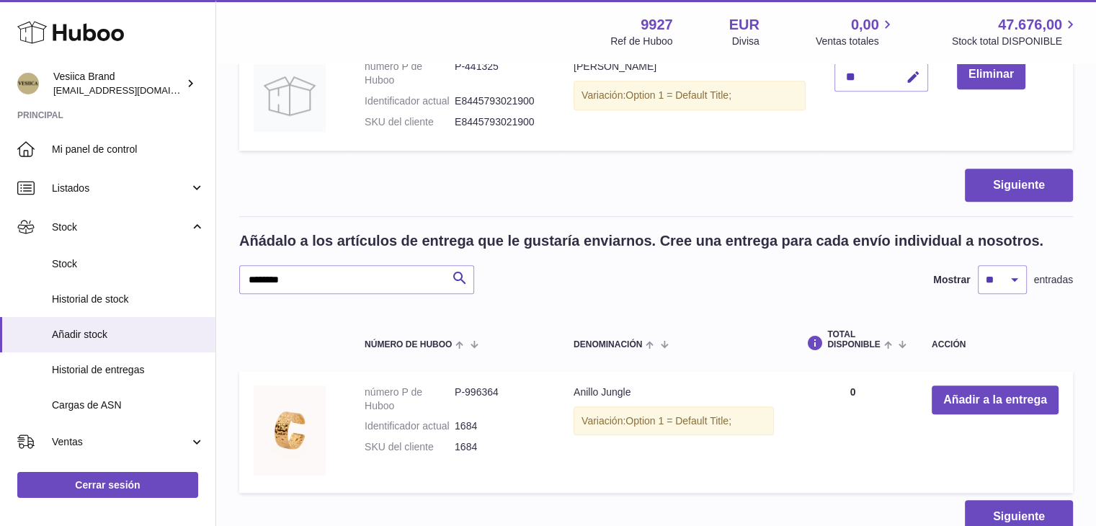
scroll to position [1292, 0]
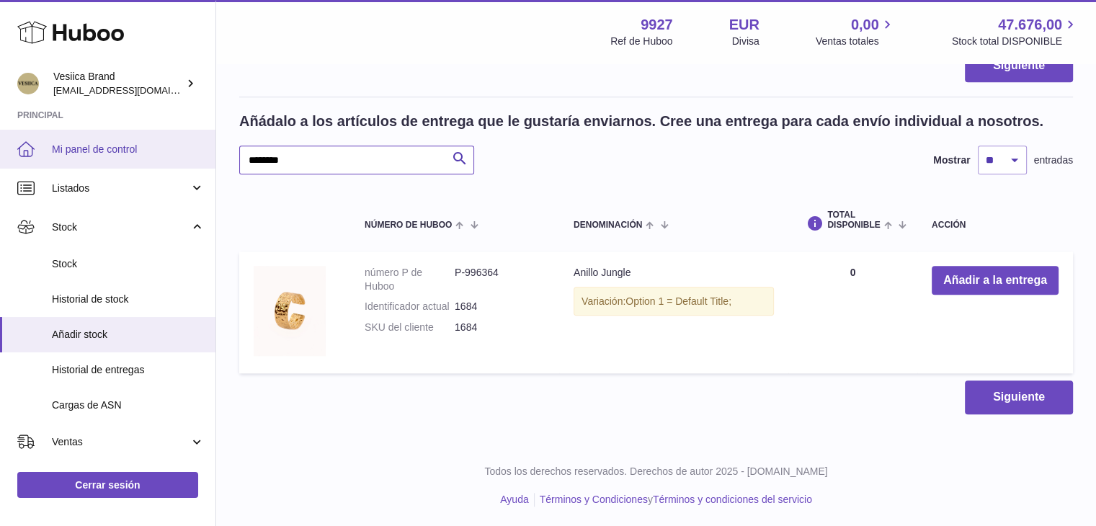
drag, startPoint x: 317, startPoint y: 164, endPoint x: 207, endPoint y: 161, distance: 110.3
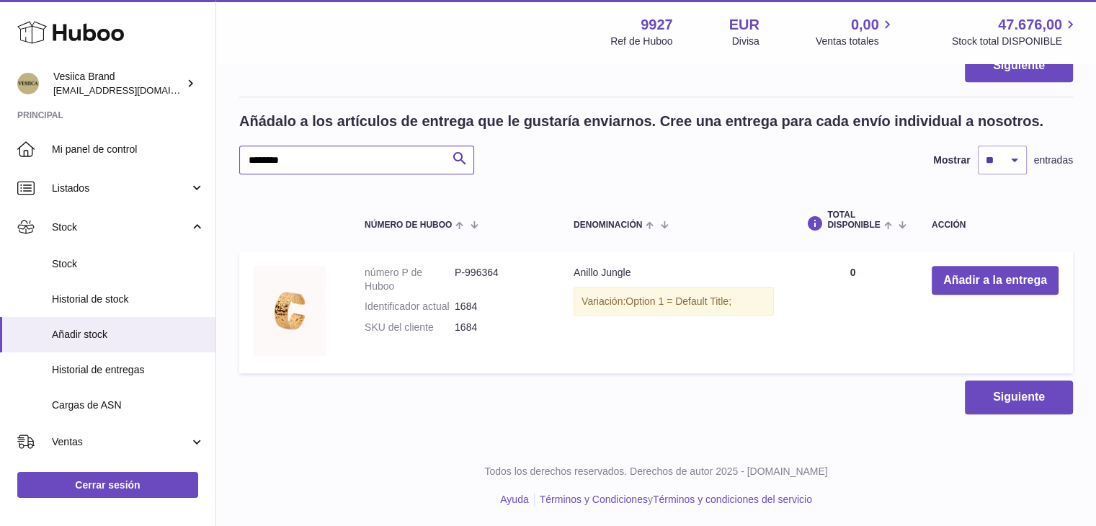
drag, startPoint x: 385, startPoint y: 174, endPoint x: 363, endPoint y: 169, distance: 22.1
click at [363, 169] on input "********" at bounding box center [356, 160] width 235 height 29
click at [358, 162] on input "********" at bounding box center [356, 160] width 235 height 29
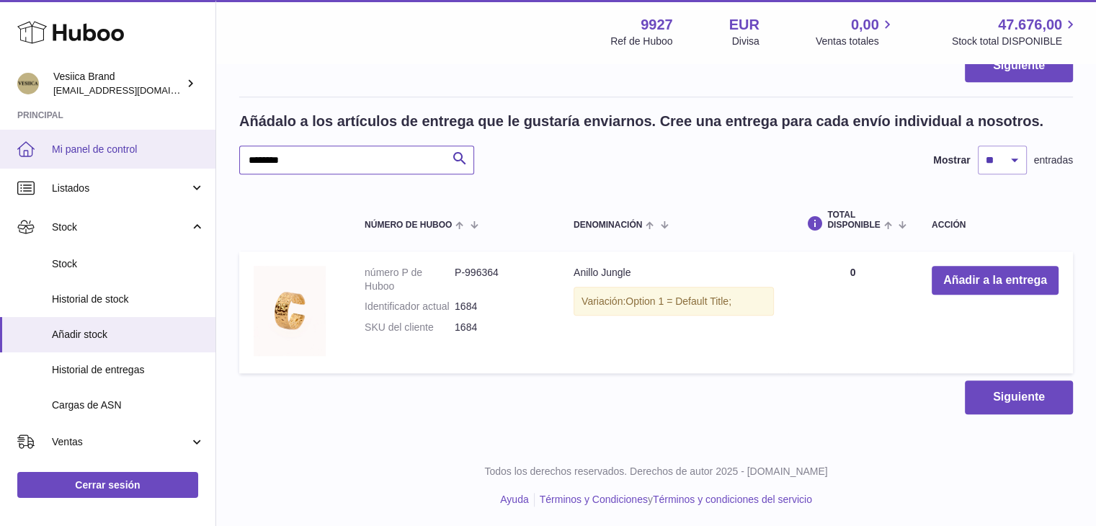
drag, startPoint x: 358, startPoint y: 161, endPoint x: 176, endPoint y: 159, distance: 182.4
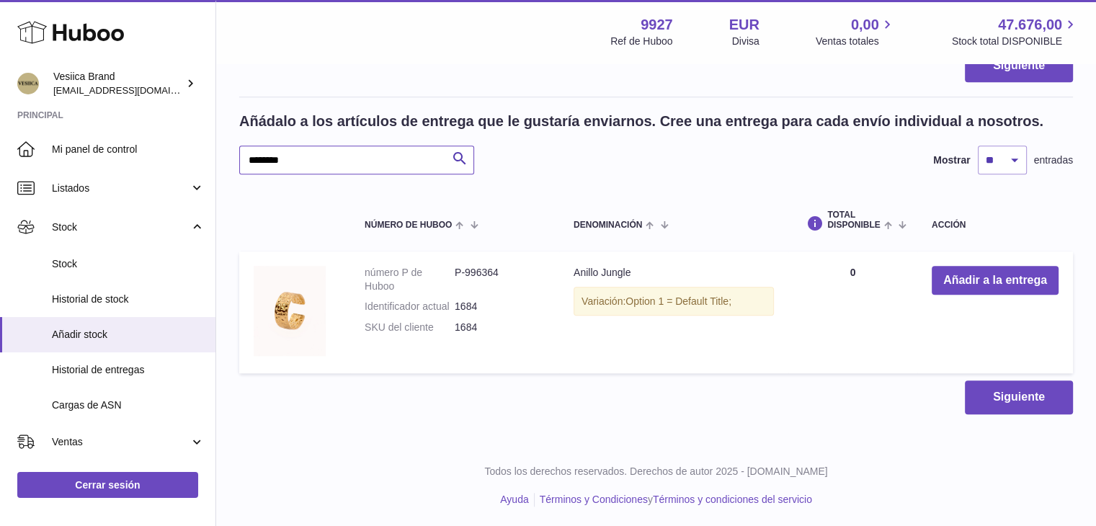
paste input "text"
type input "********"
click at [961, 275] on button "Añadir a la entrega" at bounding box center [995, 281] width 127 height 30
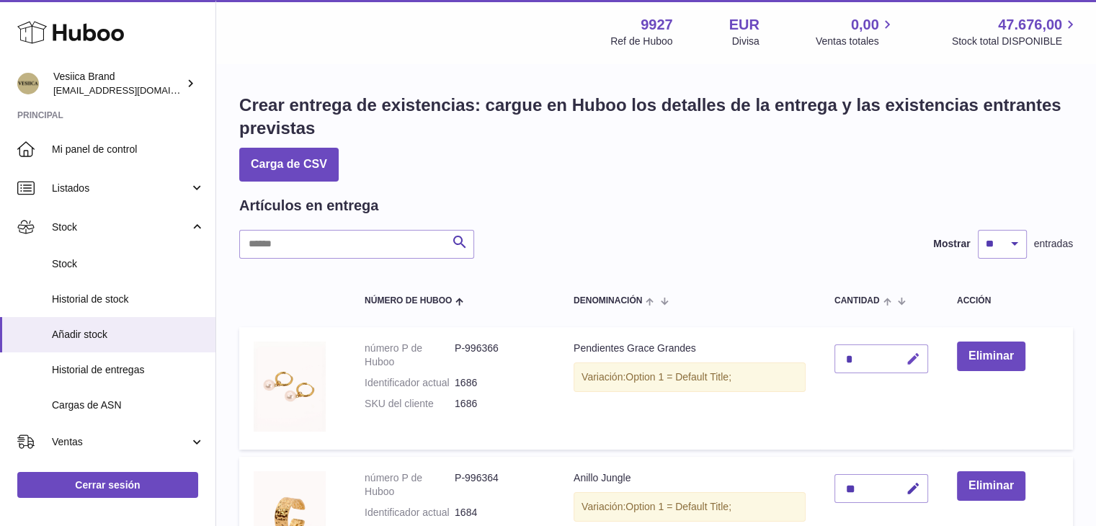
drag, startPoint x: 913, startPoint y: 363, endPoint x: 856, endPoint y: 354, distance: 56.9
click at [910, 360] on icon "button" at bounding box center [913, 359] width 15 height 15
drag, startPoint x: 855, startPoint y: 352, endPoint x: 816, endPoint y: 352, distance: 38.9
click at [819, 352] on tr "número P de Huboo P-996366 Identificador actual 1686 SKU del cliente 1686 Pendi…" at bounding box center [656, 388] width 834 height 123
type input "*"
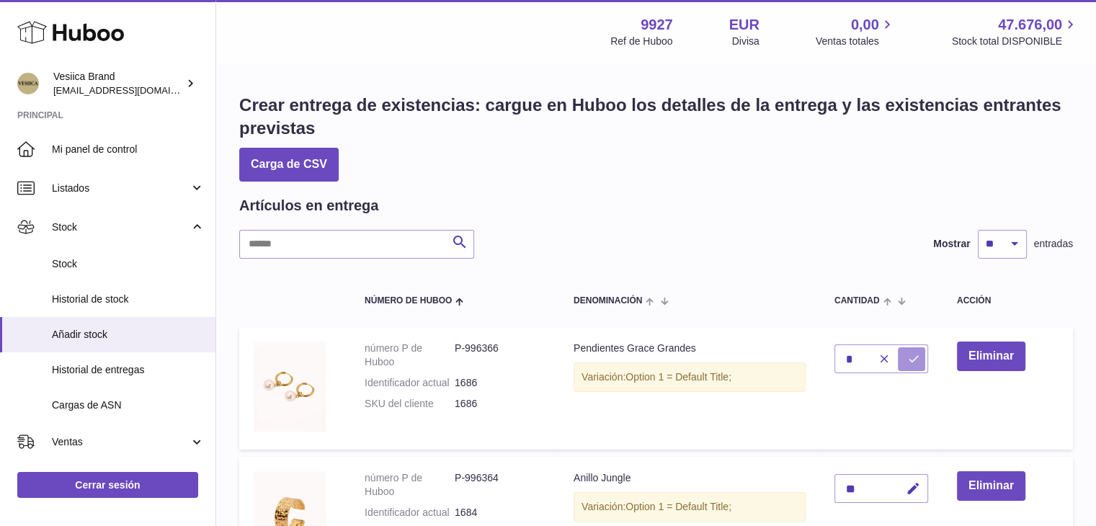
click at [909, 355] on icon "submit" at bounding box center [913, 358] width 13 height 13
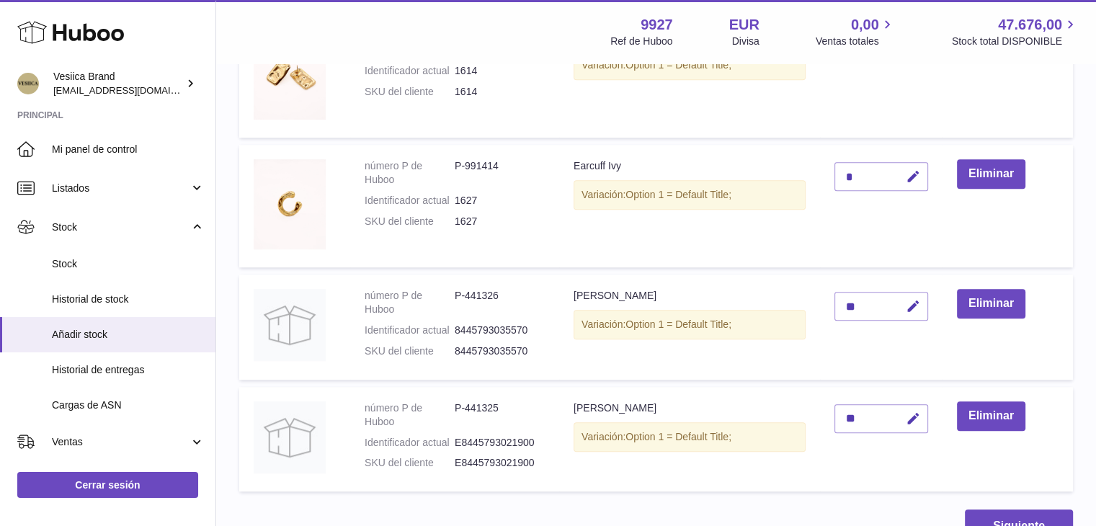
scroll to position [1153, 0]
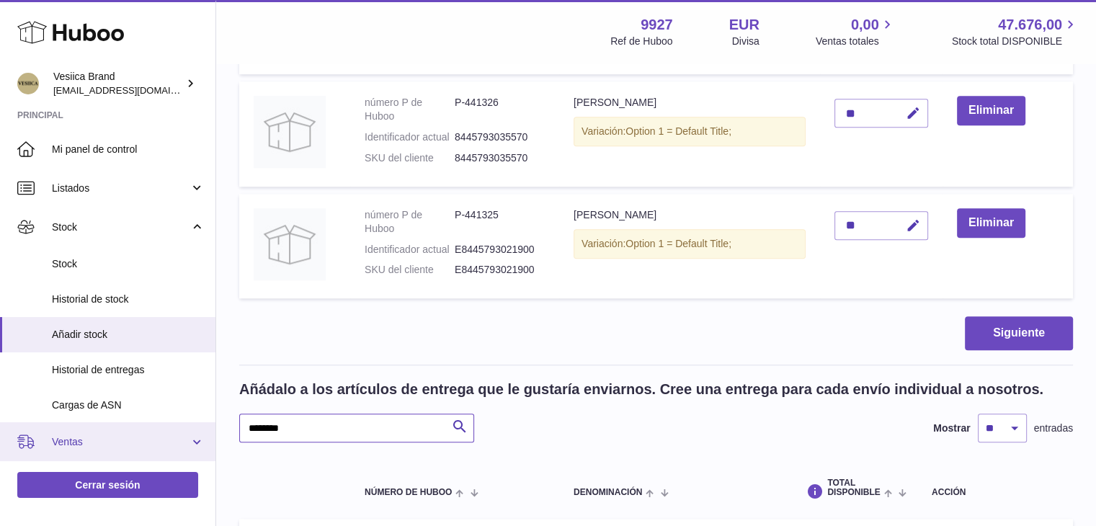
paste input "text"
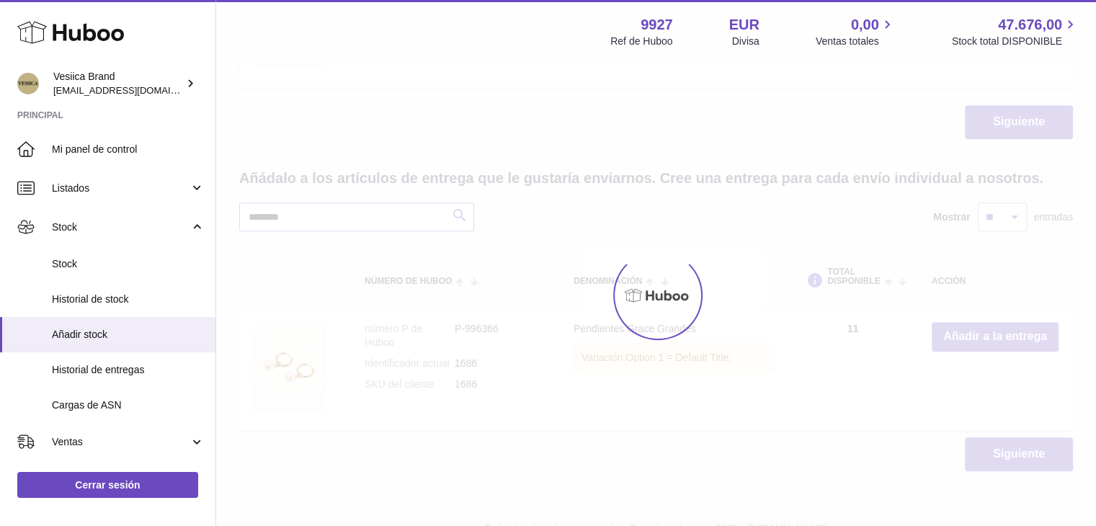
scroll to position [1421, 0]
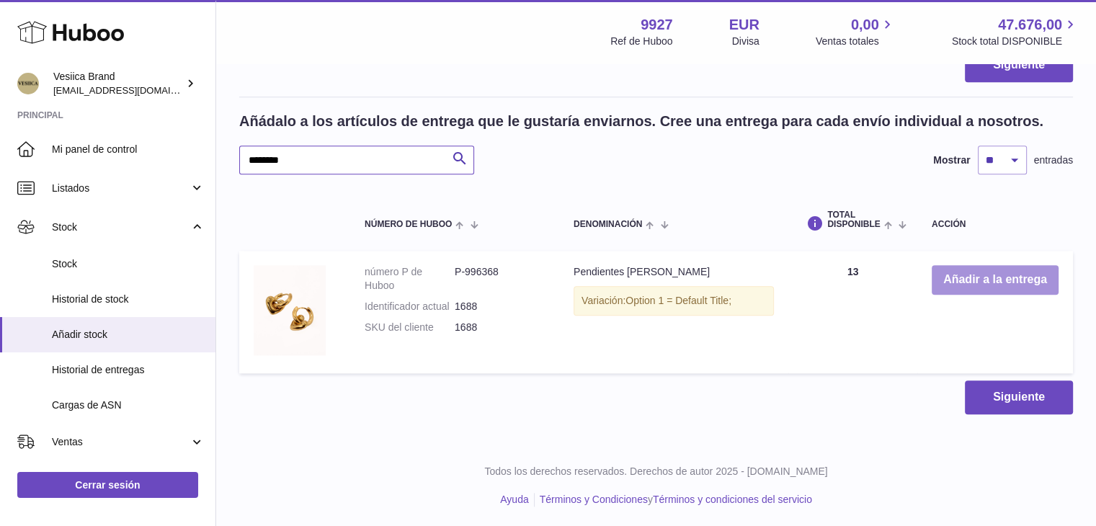
type input "********"
click at [984, 269] on button "Añadir a la entrega" at bounding box center [995, 280] width 127 height 30
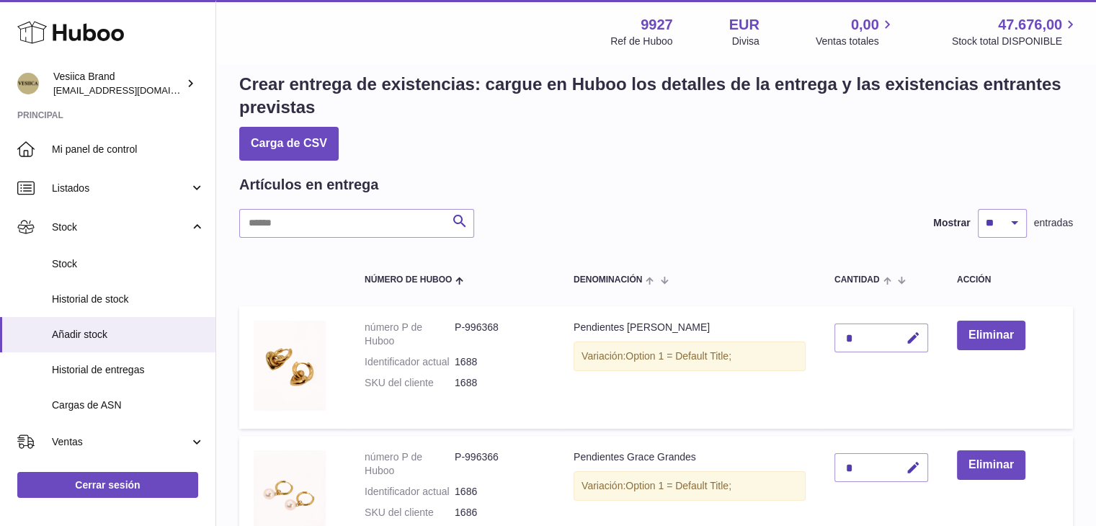
scroll to position [0, 0]
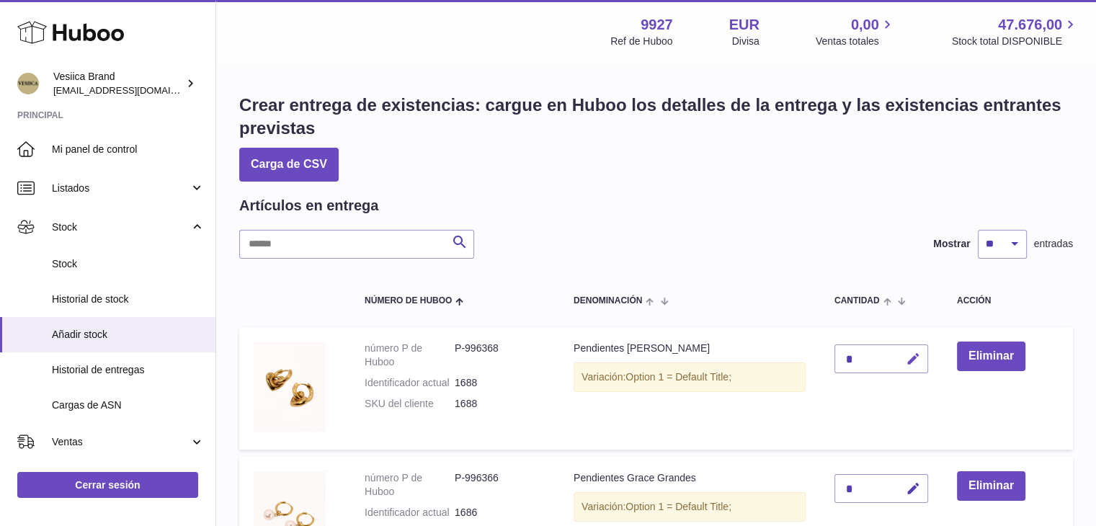
click at [923, 363] on button "button" at bounding box center [911, 360] width 34 height 30
drag, startPoint x: 856, startPoint y: 360, endPoint x: 827, endPoint y: 360, distance: 28.8
click at [830, 360] on td "*" at bounding box center [881, 388] width 123 height 123
type input "*"
click at [913, 357] on icon "submit" at bounding box center [913, 358] width 13 height 13
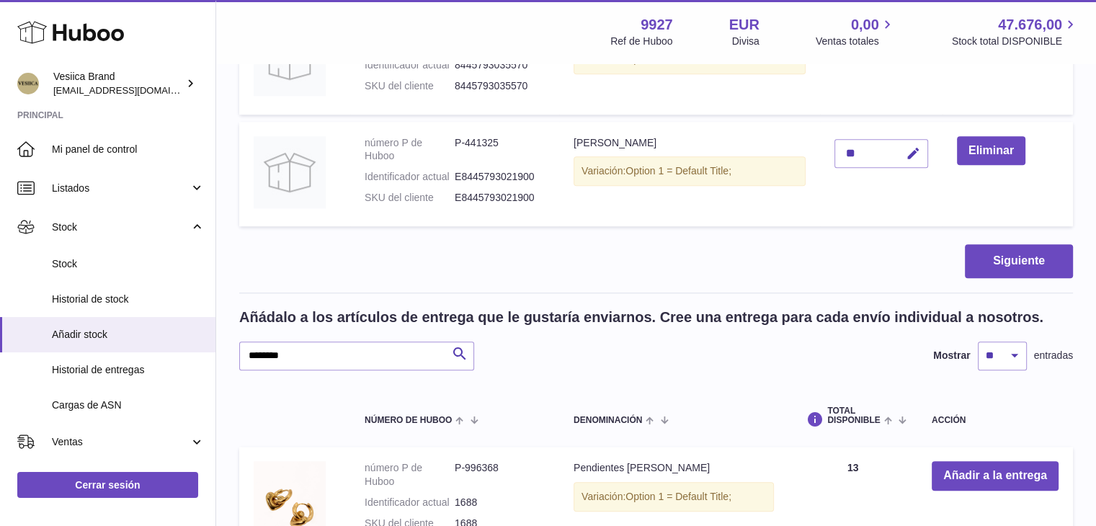
scroll to position [1442, 0]
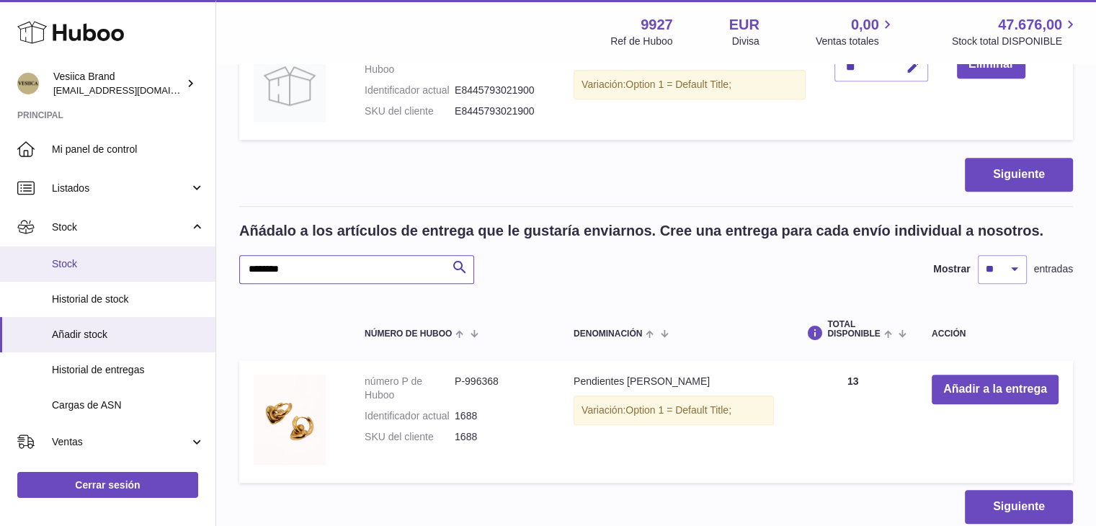
drag, startPoint x: 251, startPoint y: 267, endPoint x: 197, endPoint y: 263, distance: 53.5
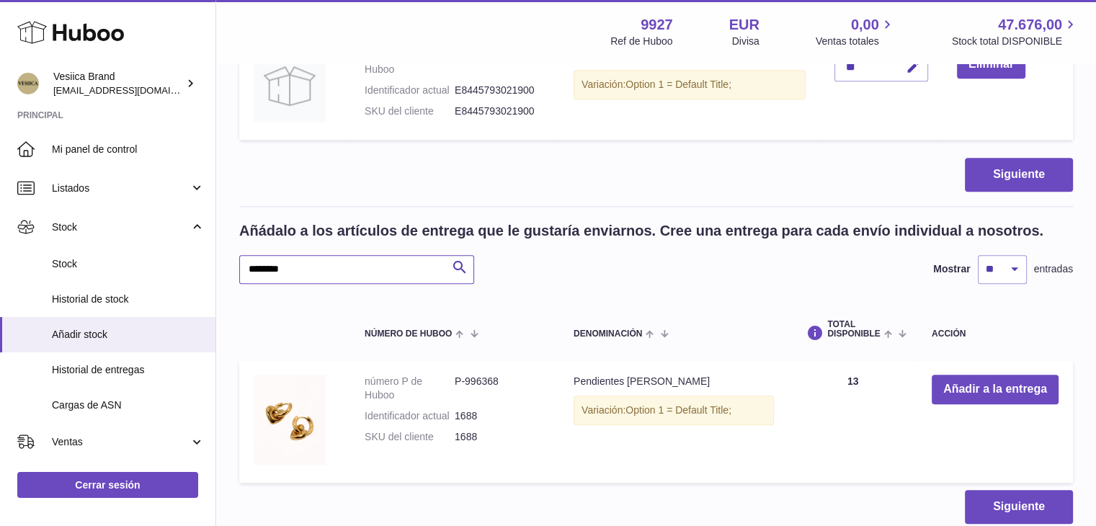
paste input "text"
type input "********"
click at [962, 380] on button "Añadir a la entrega" at bounding box center [995, 390] width 127 height 30
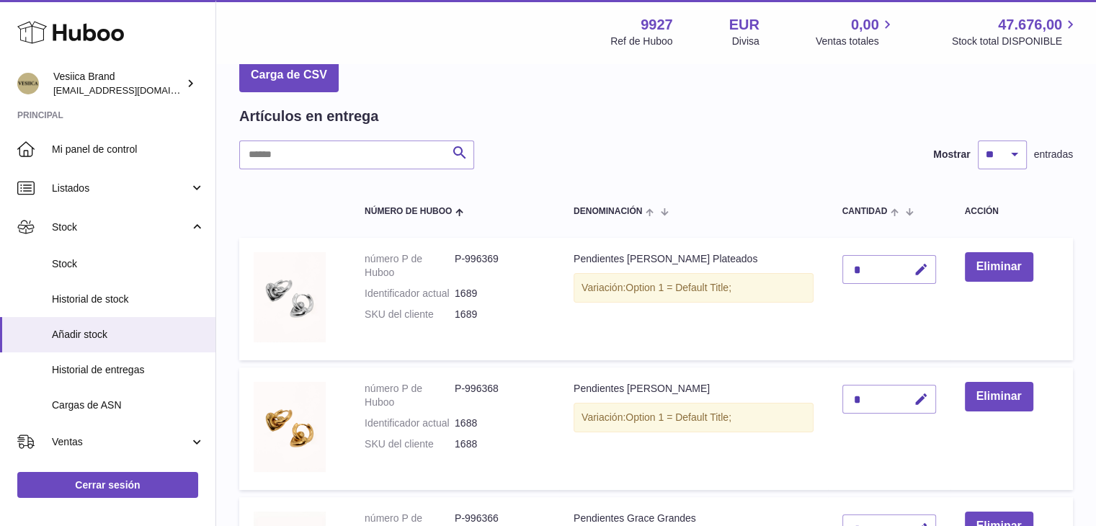
scroll to position [58, 0]
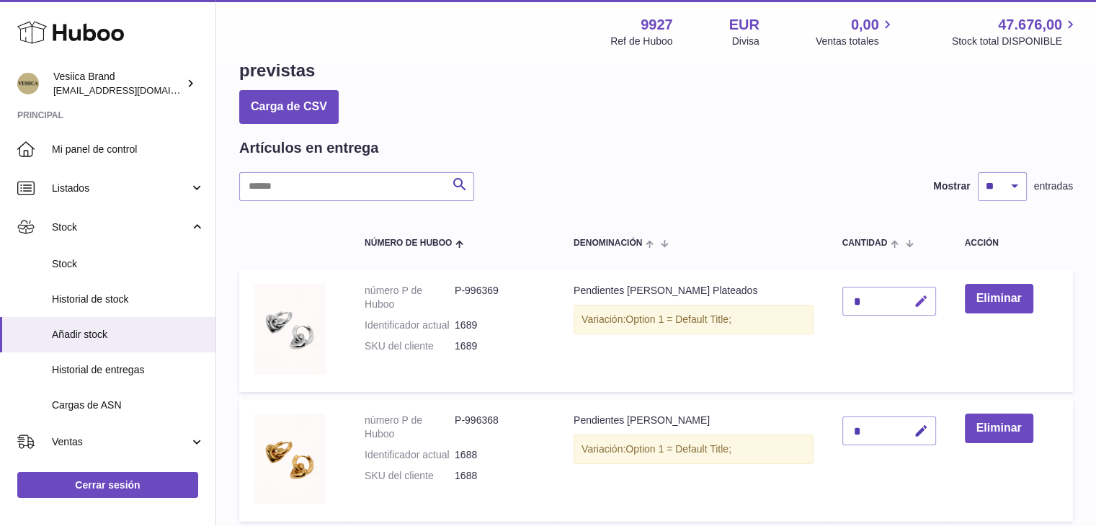
click at [915, 298] on icon "button" at bounding box center [921, 301] width 15 height 15
drag, startPoint x: 858, startPoint y: 298, endPoint x: 828, endPoint y: 298, distance: 30.3
click at [828, 298] on td "*" at bounding box center [889, 331] width 123 height 123
type input "*"
click at [915, 301] on icon "submit" at bounding box center [921, 301] width 13 height 13
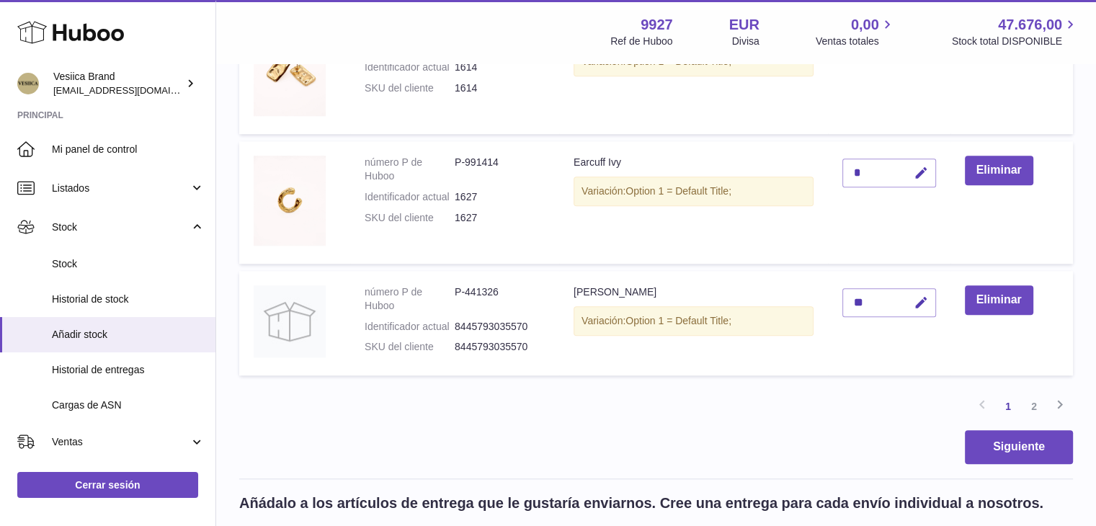
scroll to position [1427, 0]
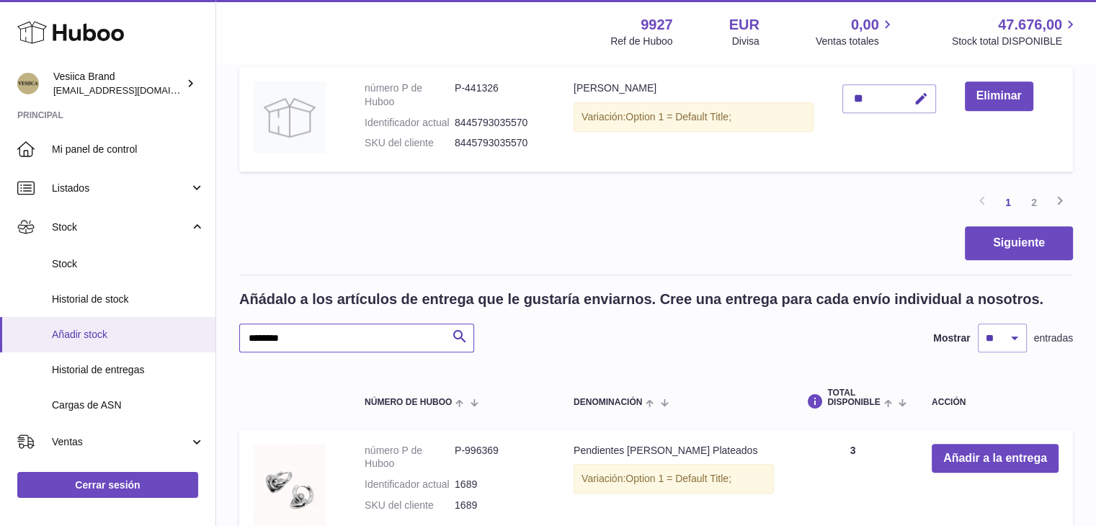
drag, startPoint x: 323, startPoint y: 341, endPoint x: 163, endPoint y: 339, distance: 160.0
paste input "text"
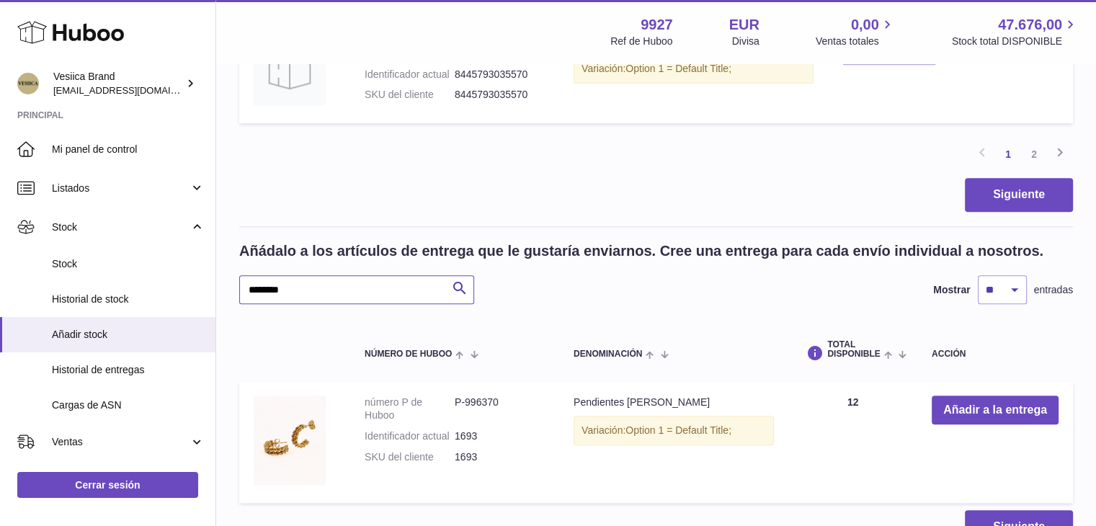
scroll to position [1499, 0]
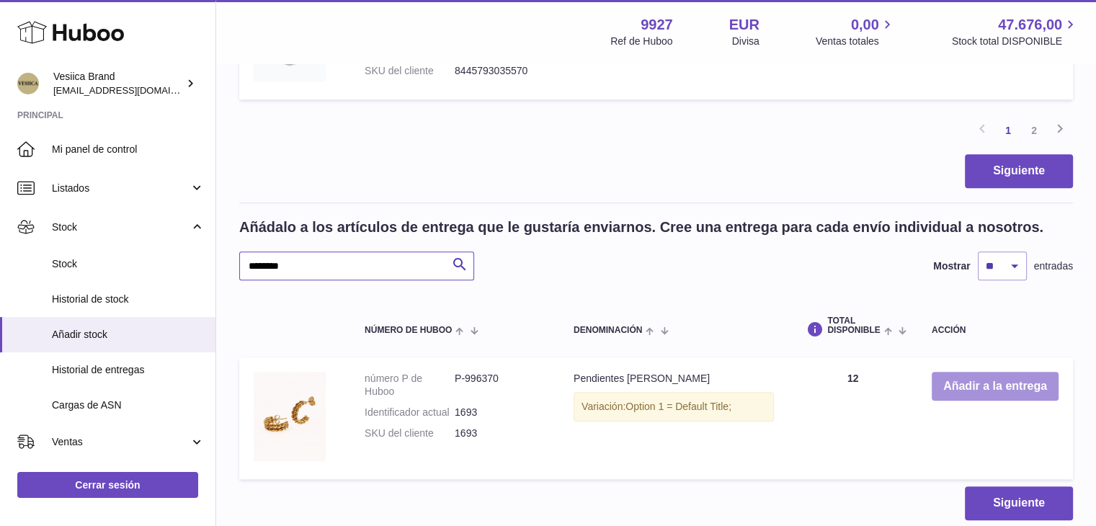
type input "********"
click at [962, 384] on button "Añadir a la entrega" at bounding box center [995, 387] width 127 height 30
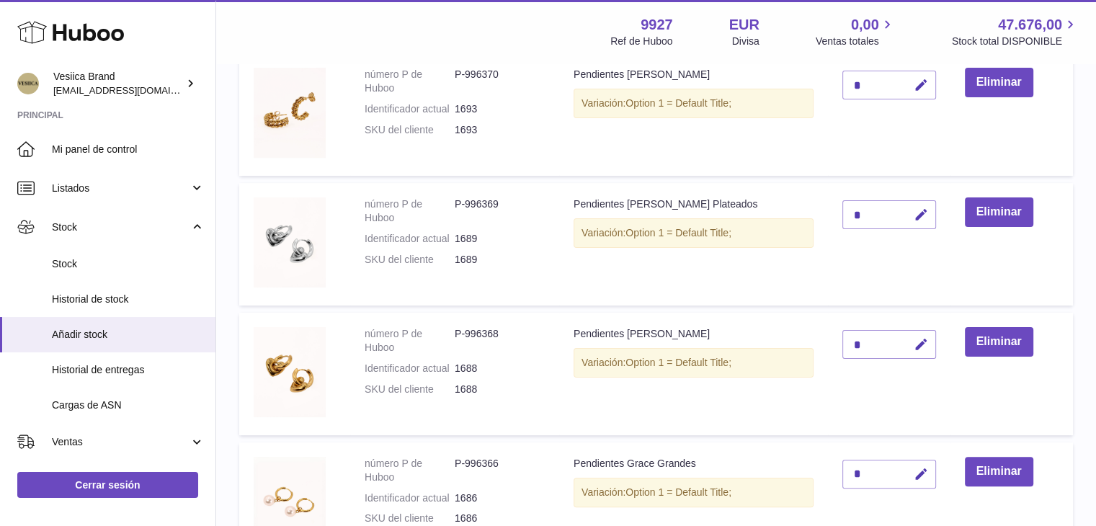
scroll to position [0, 0]
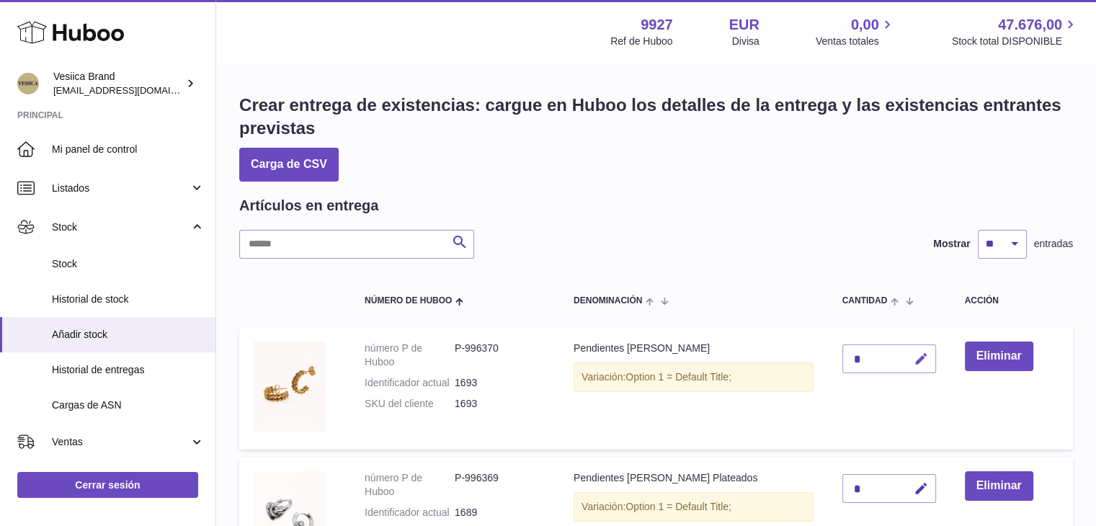
click at [907, 360] on button "button" at bounding box center [919, 360] width 34 height 30
drag, startPoint x: 853, startPoint y: 358, endPoint x: 818, endPoint y: 355, distance: 35.4
click at [817, 356] on tr "número P de Huboo P-996370 Identificador actual 1693 SKU del cliente 1693 Pendi…" at bounding box center [656, 388] width 834 height 123
type input "*"
click at [915, 357] on icon "submit" at bounding box center [921, 358] width 13 height 13
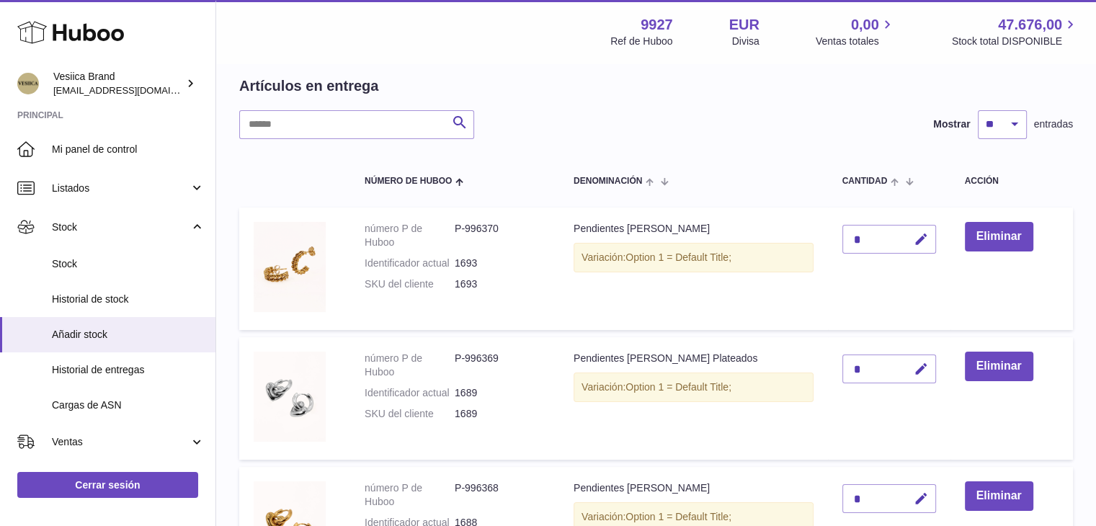
scroll to position [144, 0]
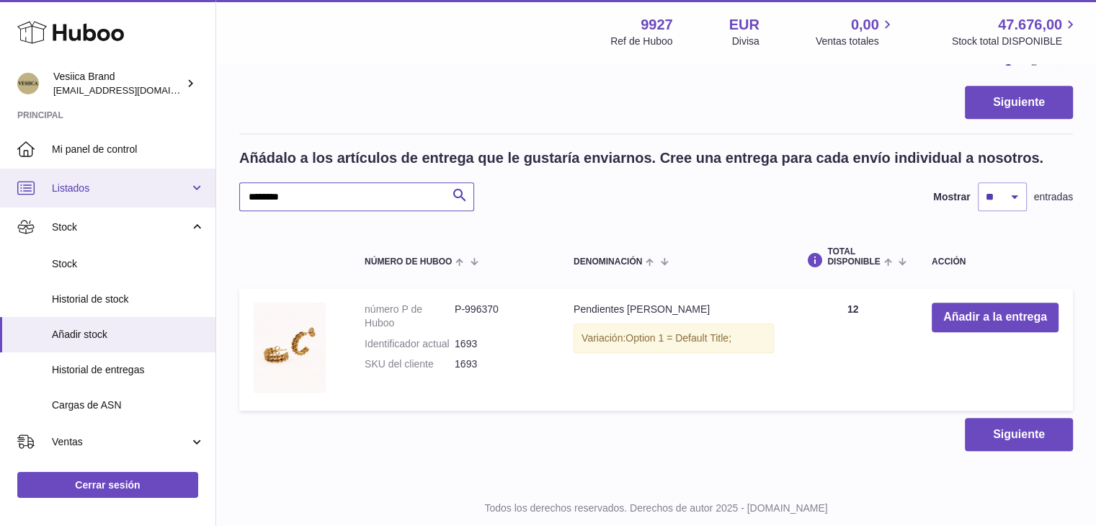
drag, startPoint x: 338, startPoint y: 196, endPoint x: 154, endPoint y: 194, distance: 184.5
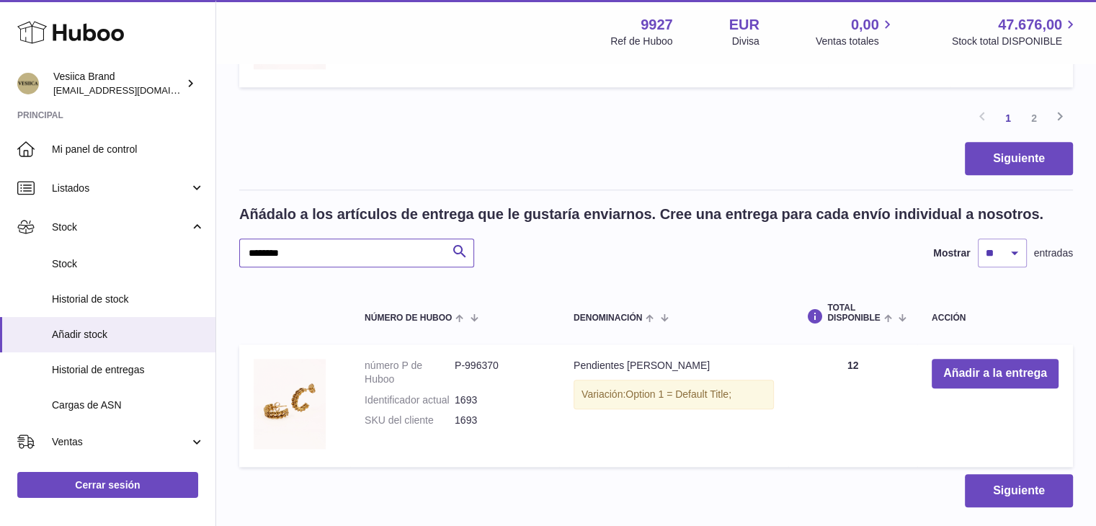
scroll to position [1514, 0]
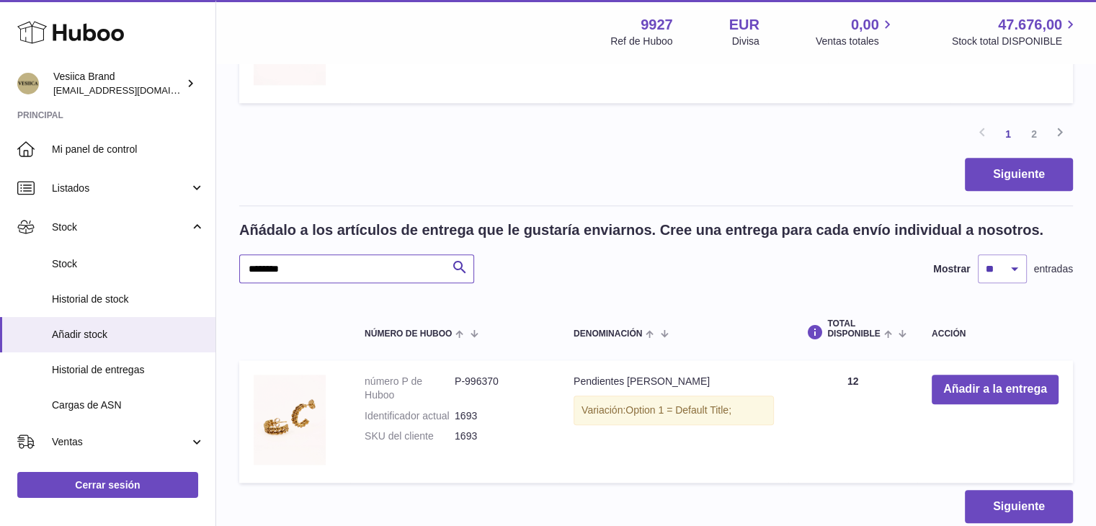
drag, startPoint x: 394, startPoint y: 205, endPoint x: 346, endPoint y: 265, distance: 76.4
paste input "text"
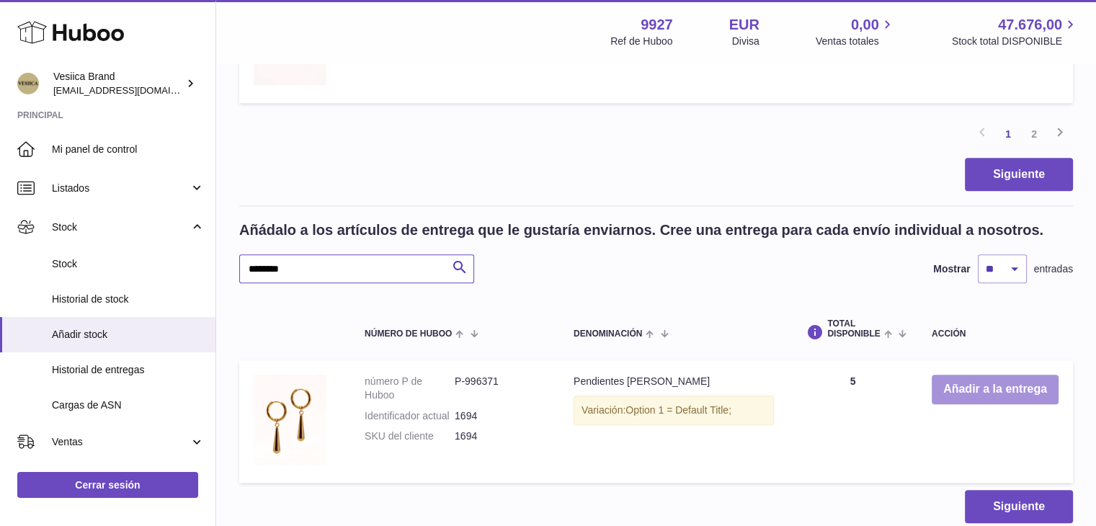
type input "********"
click at [933, 379] on button "Añadir a la entrega" at bounding box center [995, 390] width 127 height 30
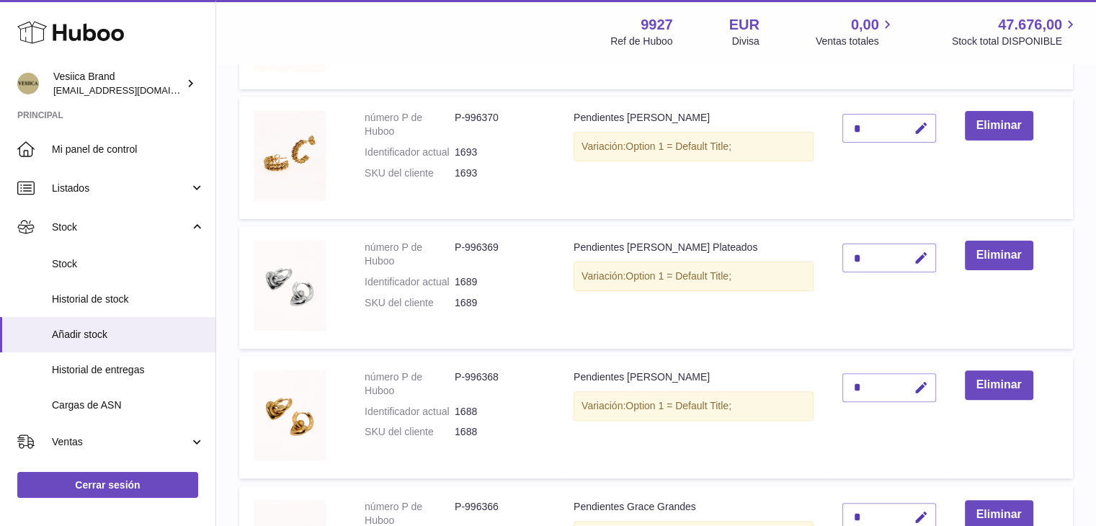
scroll to position [144, 0]
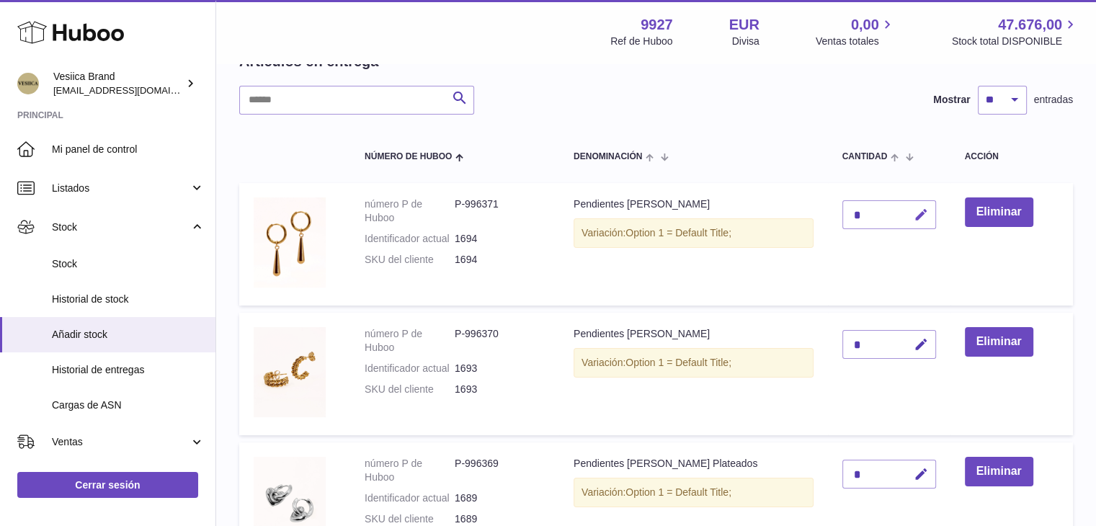
click at [918, 215] on icon "button" at bounding box center [921, 215] width 15 height 15
drag, startPoint x: 855, startPoint y: 213, endPoint x: 831, endPoint y: 213, distance: 23.8
click at [834, 213] on td "*" at bounding box center [889, 244] width 123 height 123
type input "*"
click at [915, 214] on icon "submit" at bounding box center [921, 214] width 13 height 13
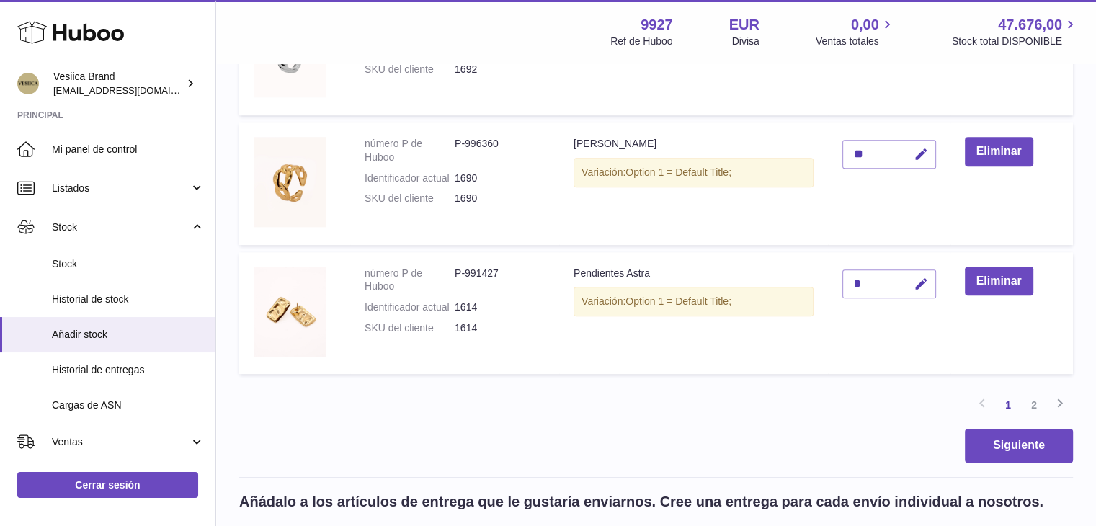
scroll to position [1442, 0]
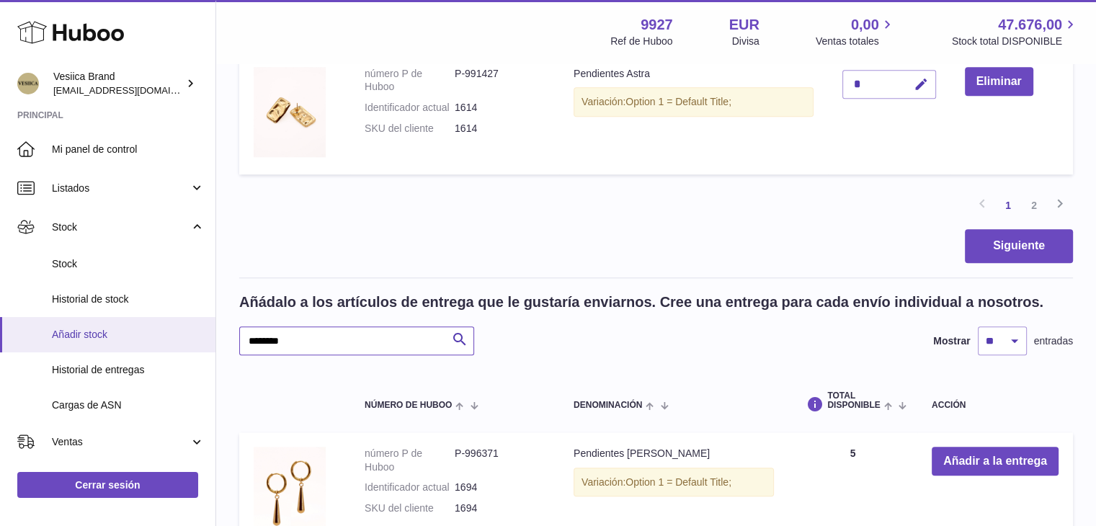
drag, startPoint x: 283, startPoint y: 331, endPoint x: 166, endPoint y: 328, distance: 116.8
drag, startPoint x: 331, startPoint y: 327, endPoint x: 301, endPoint y: 335, distance: 31.5
paste input "text"
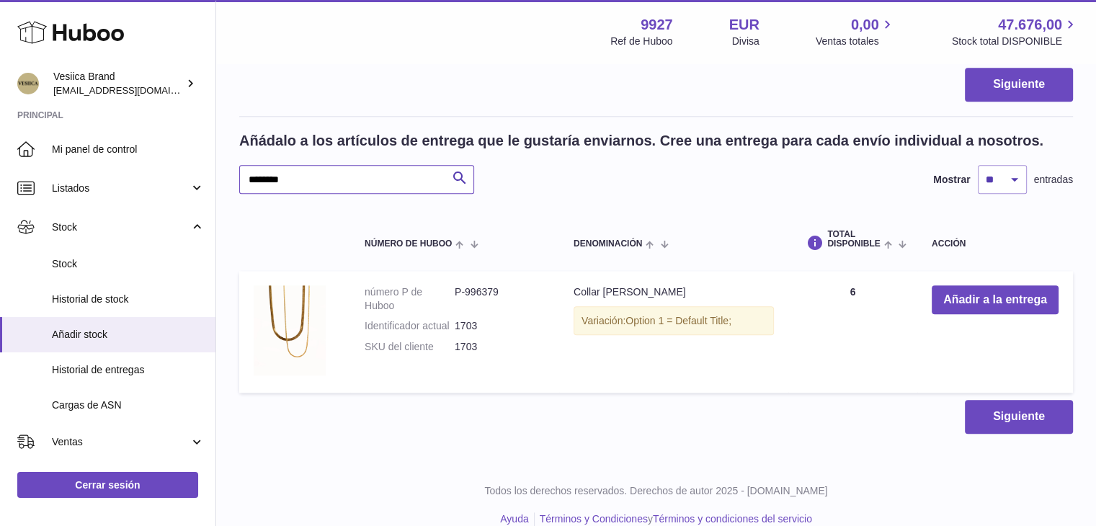
scroll to position [1623, 0]
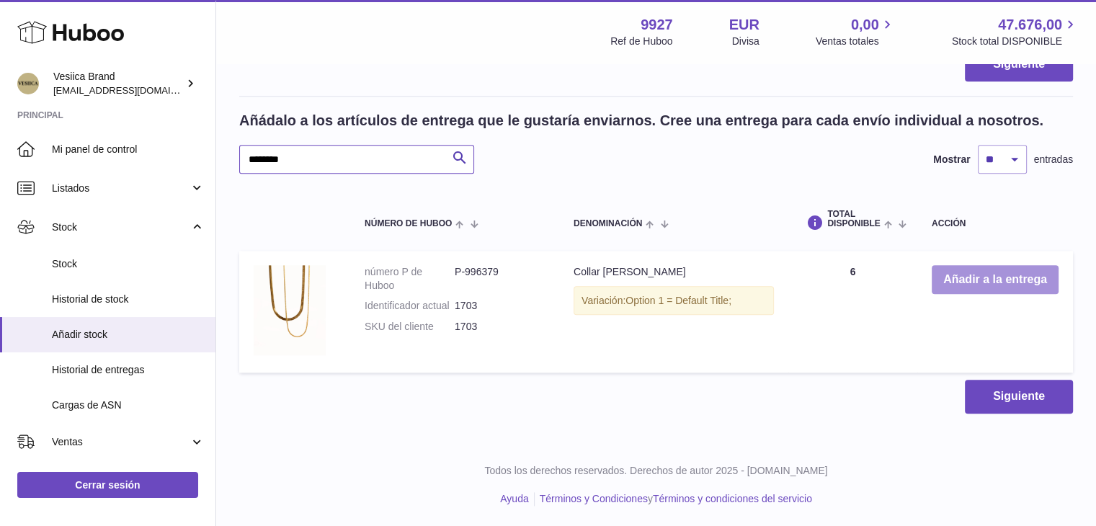
type input "********"
click at [972, 278] on button "Añadir a la entrega" at bounding box center [995, 280] width 127 height 30
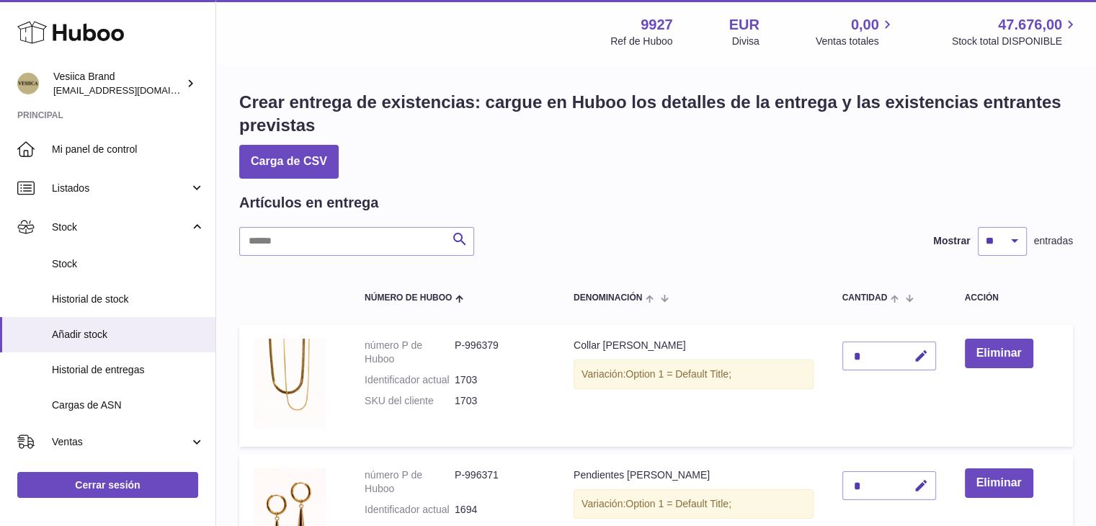
scroll to position [0, 0]
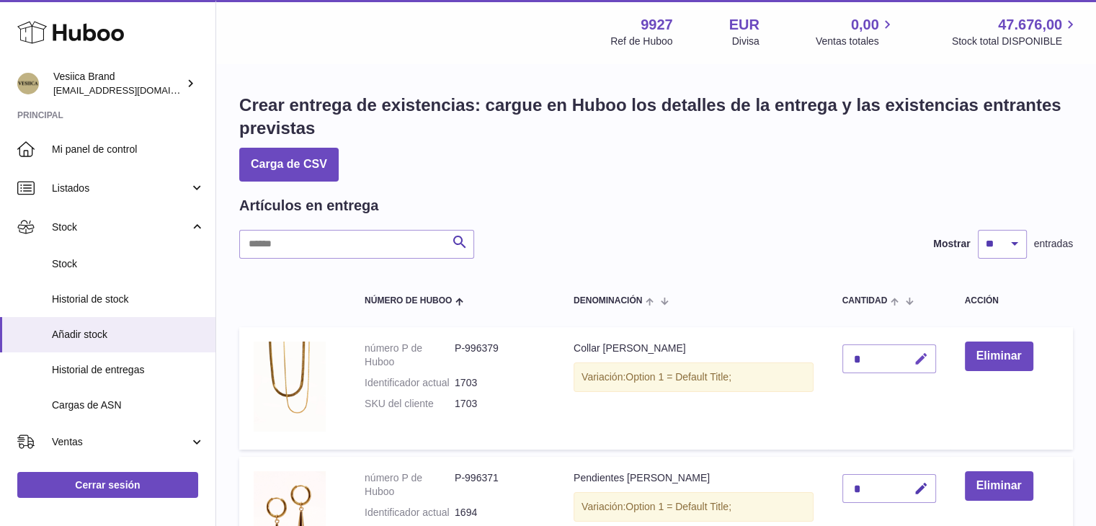
click at [914, 364] on icon "button" at bounding box center [921, 359] width 15 height 15
type input "**"
click at [917, 364] on icon "submit" at bounding box center [921, 358] width 13 height 13
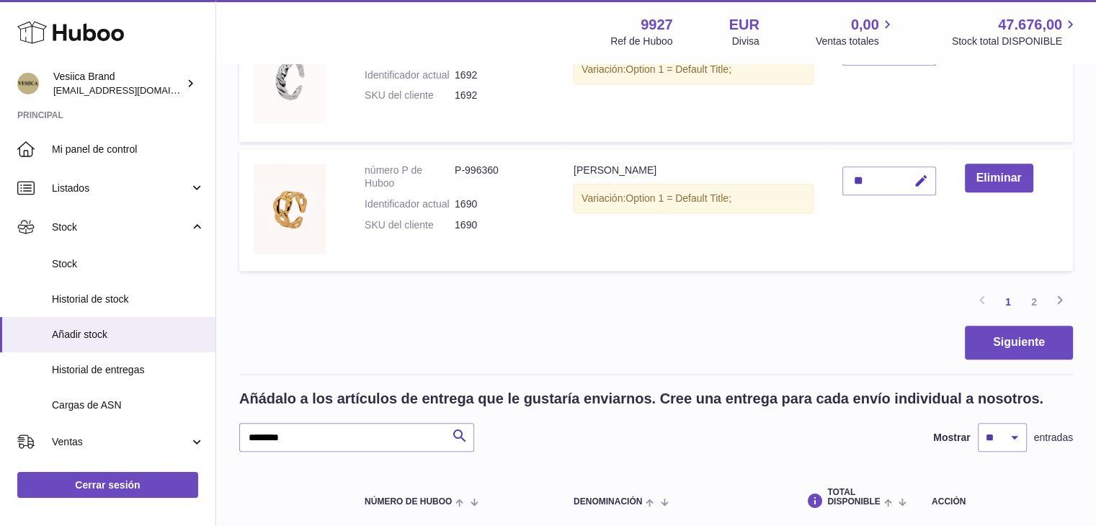
scroll to position [1514, 0]
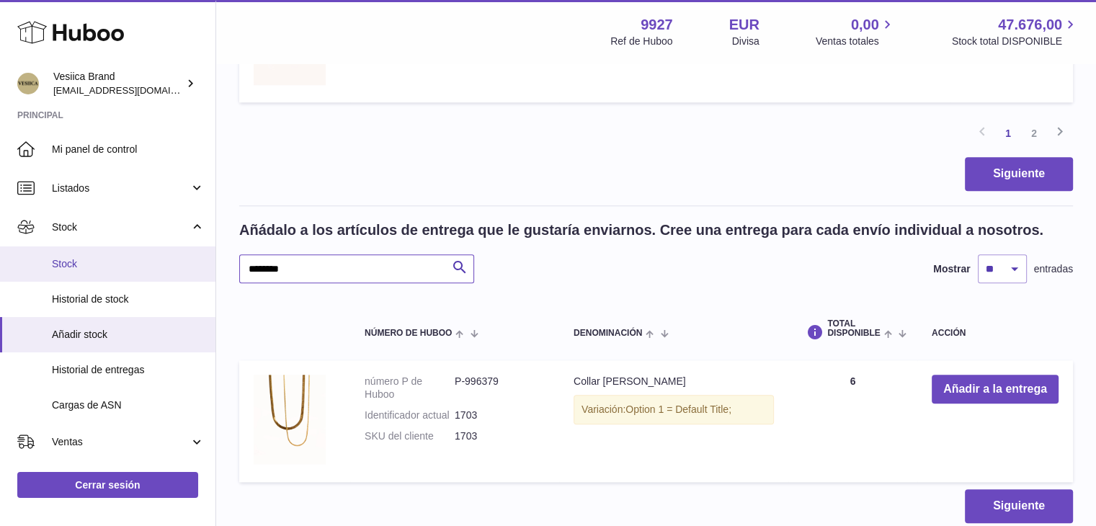
drag, startPoint x: 349, startPoint y: 270, endPoint x: 306, endPoint y: 259, distance: 43.7
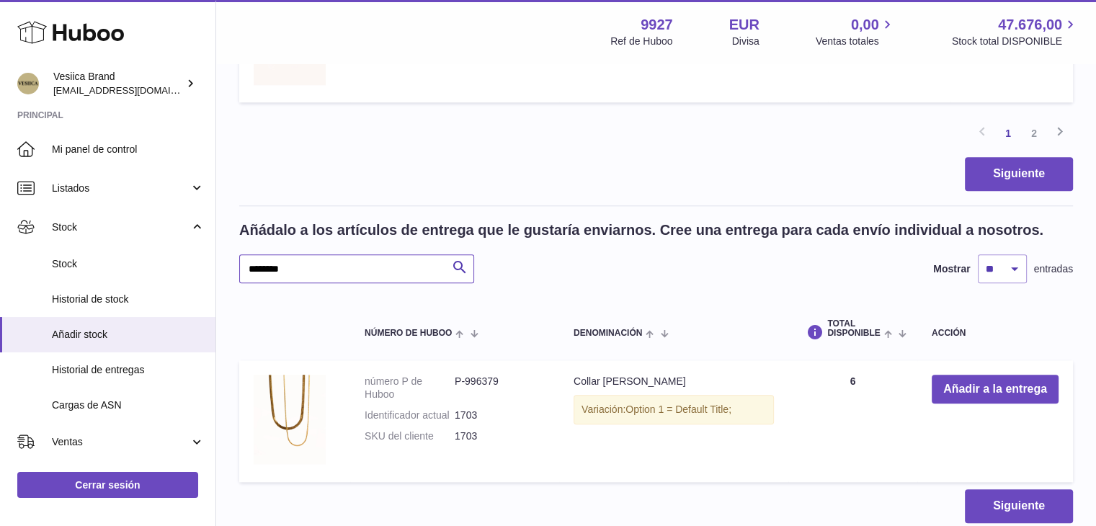
paste input "text"
type input "********"
click at [967, 370] on td "Añadir a la entrega" at bounding box center [996, 421] width 156 height 123
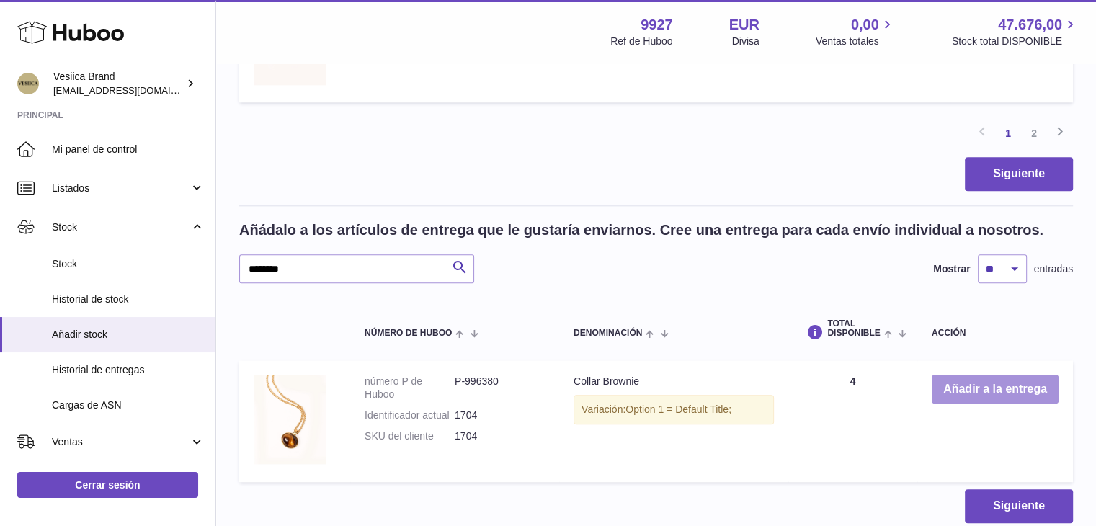
click at [967, 381] on button "Añadir a la entrega" at bounding box center [995, 390] width 127 height 30
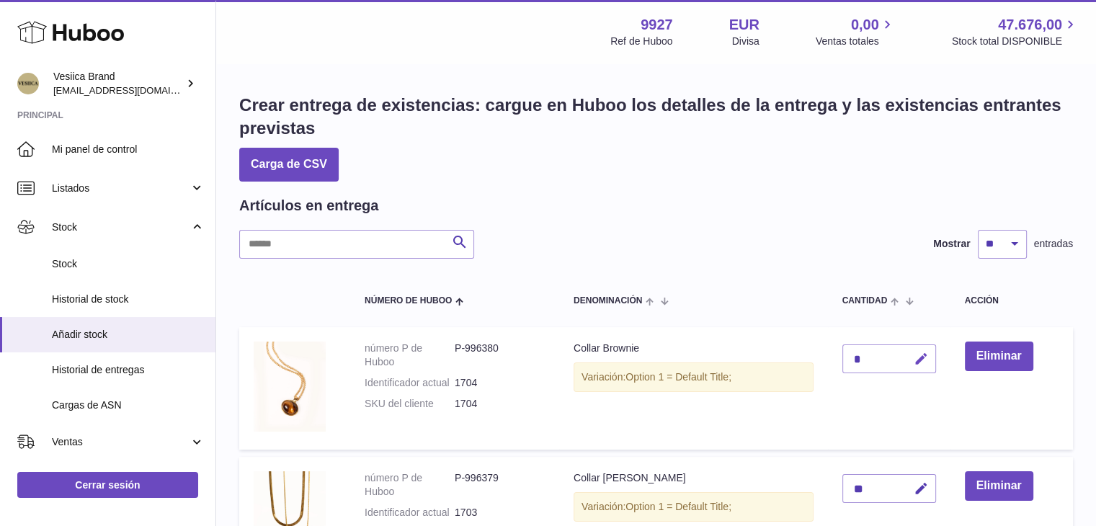
click at [923, 364] on button "button" at bounding box center [919, 360] width 34 height 30
drag, startPoint x: 853, startPoint y: 358, endPoint x: 807, endPoint y: 355, distance: 47.0
click at [806, 356] on tr "número P de Huboo P-996380 Identificador actual 1704 SKU del cliente 1704 Colla…" at bounding box center [656, 388] width 834 height 123
type input "*"
click at [915, 360] on icon "submit" at bounding box center [921, 358] width 13 height 13
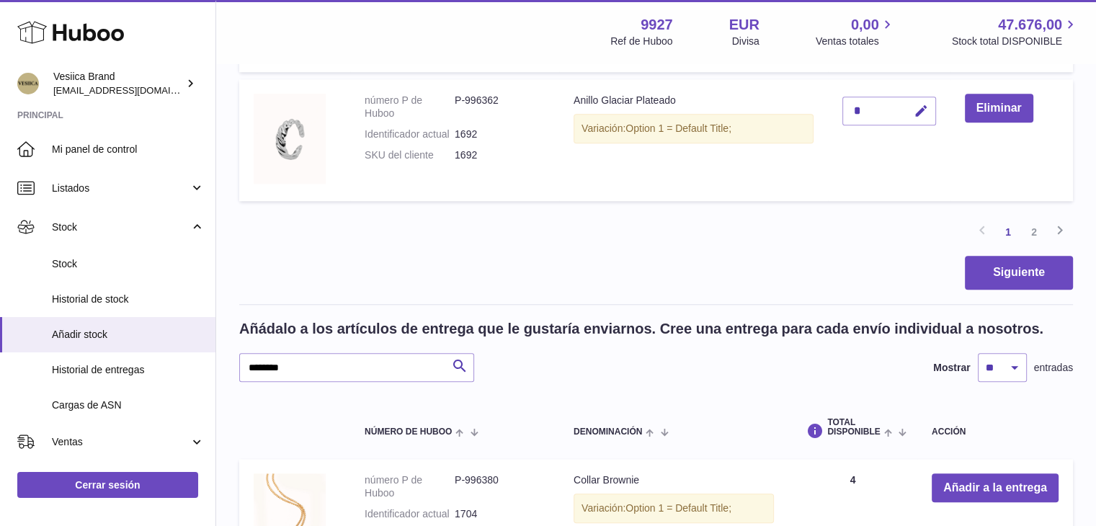
scroll to position [1514, 0]
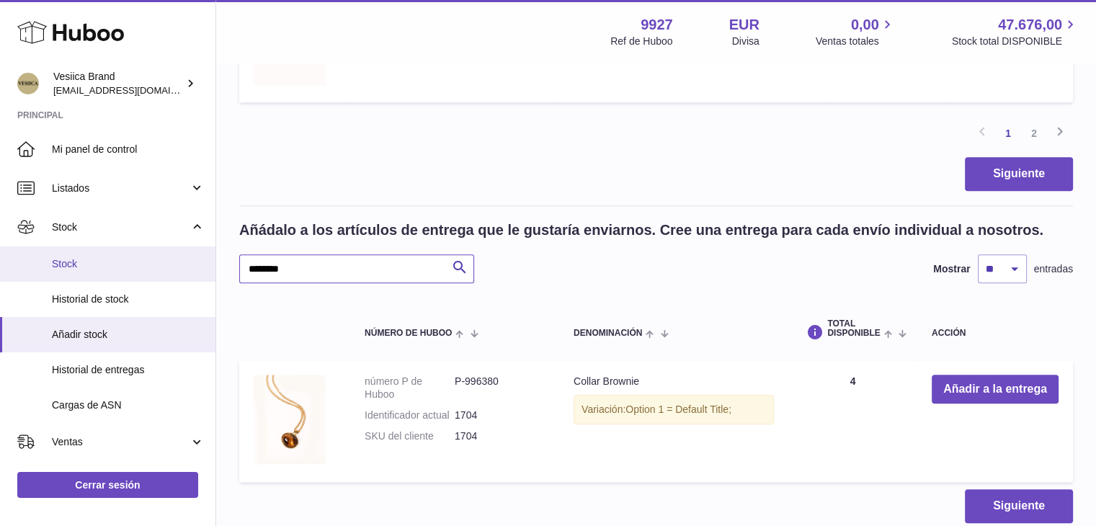
drag, startPoint x: 242, startPoint y: 266, endPoint x: 180, endPoint y: 263, distance: 62.1
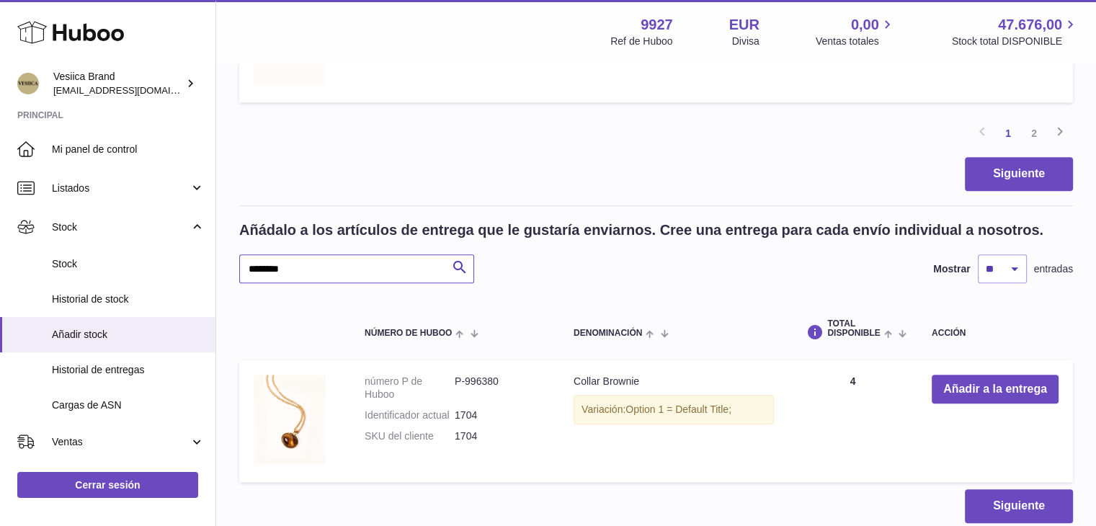
paste input "text"
type input "********"
click at [954, 381] on button "Añadir a la entrega" at bounding box center [995, 390] width 127 height 30
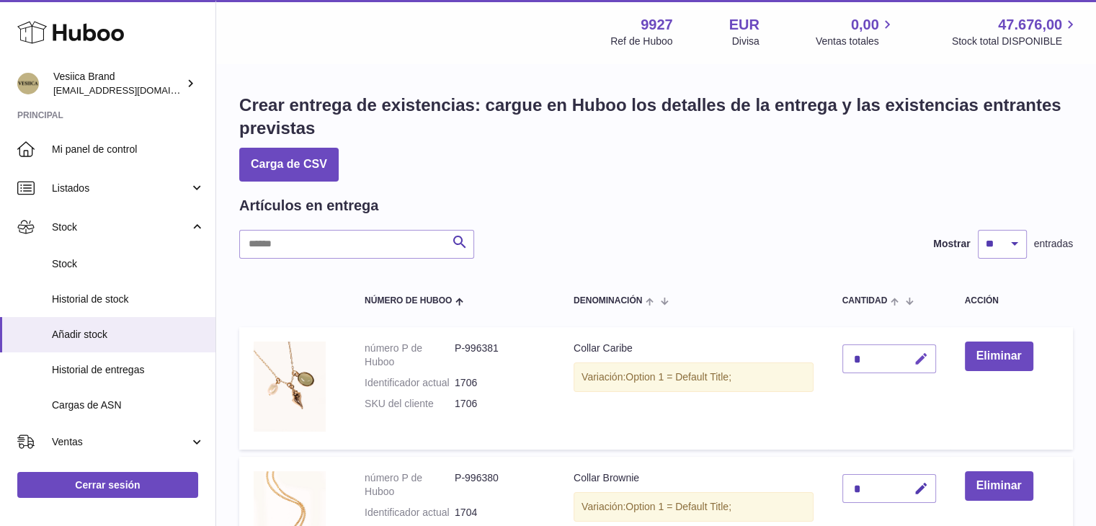
click at [923, 361] on button "button" at bounding box center [919, 360] width 34 height 30
type input "**"
click at [917, 358] on icon "submit" at bounding box center [921, 358] width 13 height 13
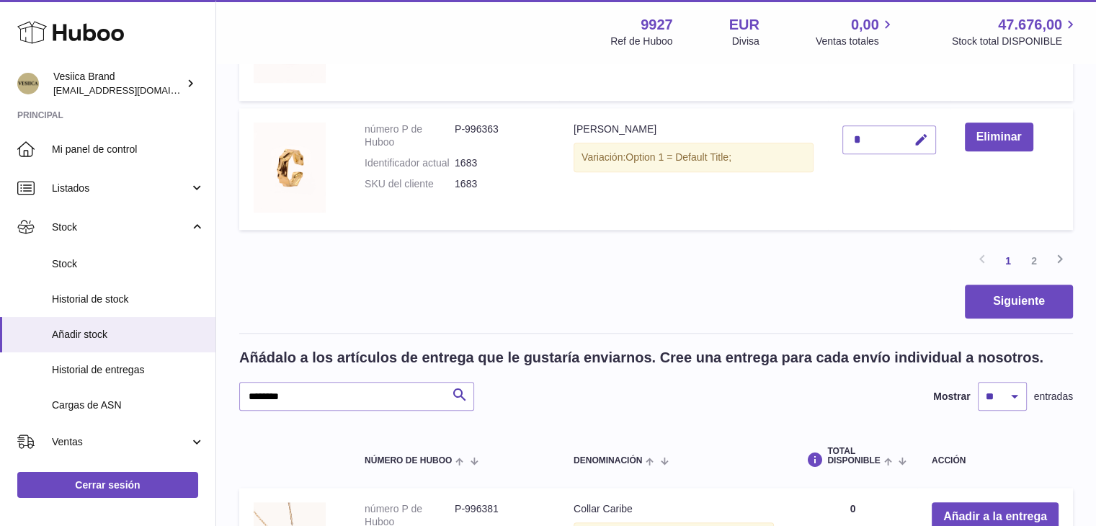
scroll to position [1442, 0]
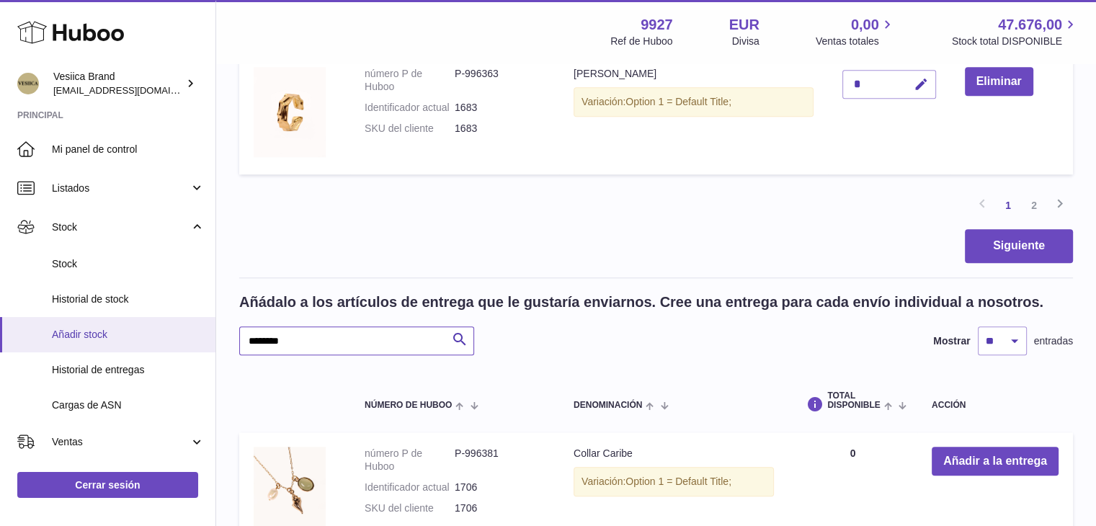
paste input "text"
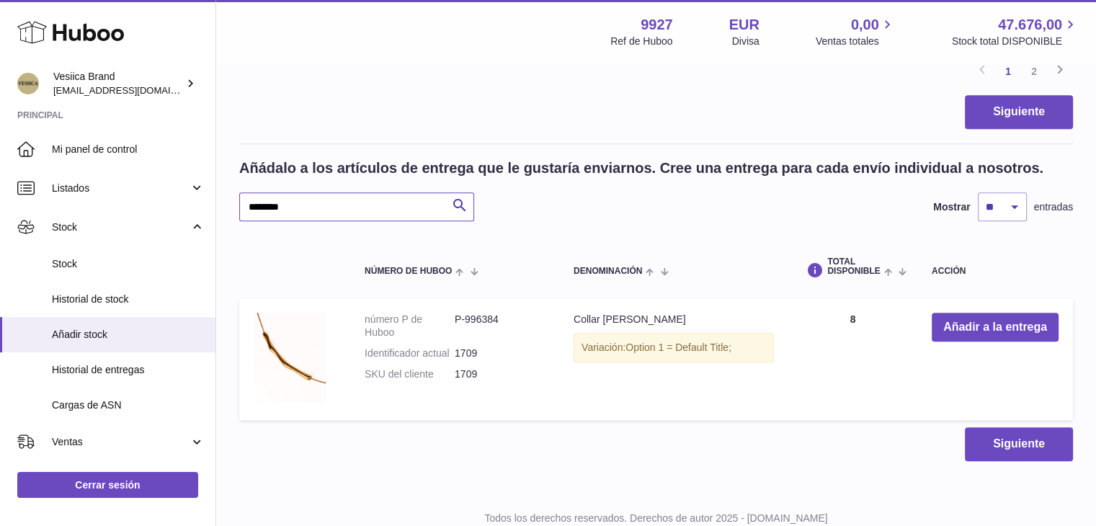
scroll to position [1586, 0]
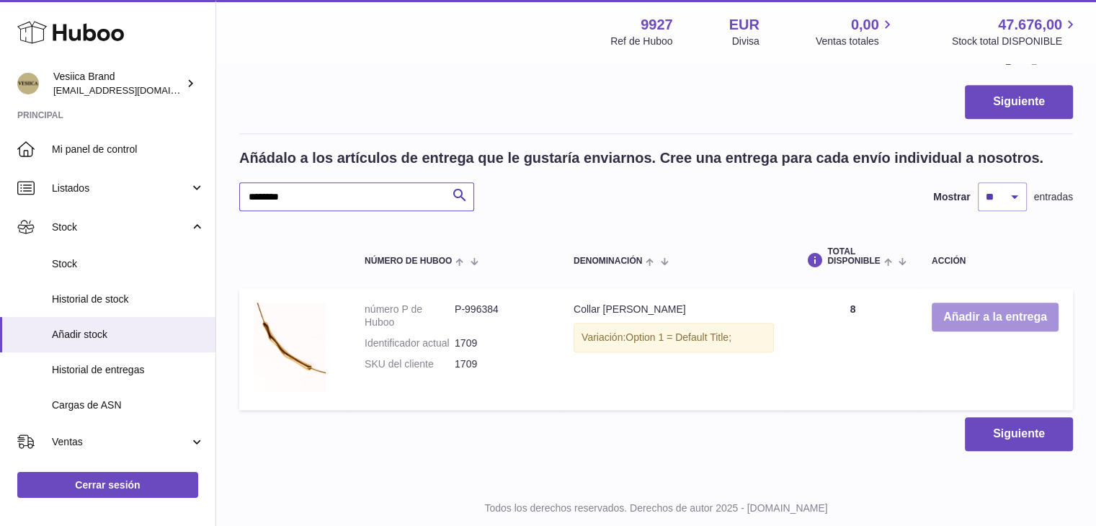
type input "********"
click at [957, 316] on button "Añadir a la entrega" at bounding box center [995, 318] width 127 height 30
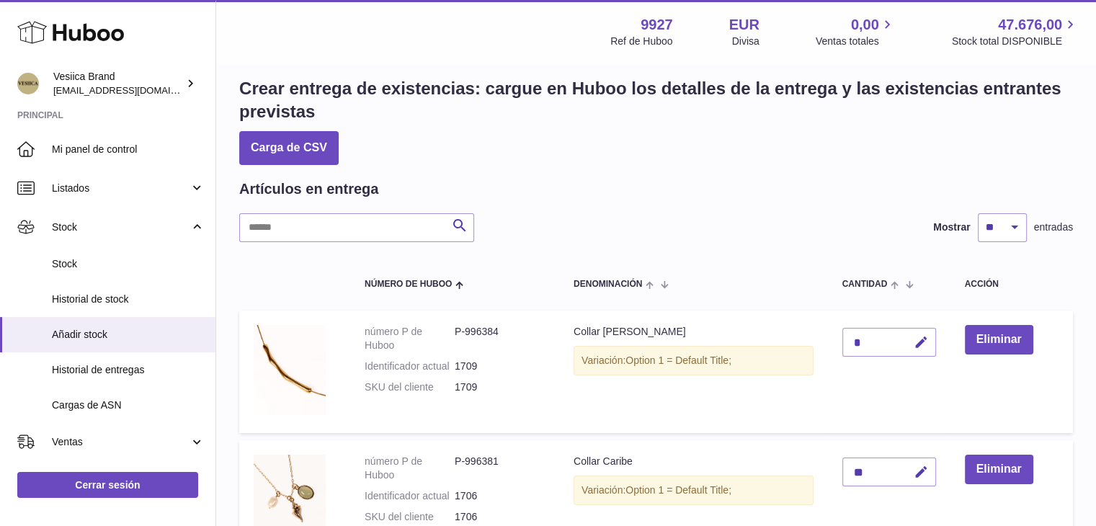
scroll to position [0, 0]
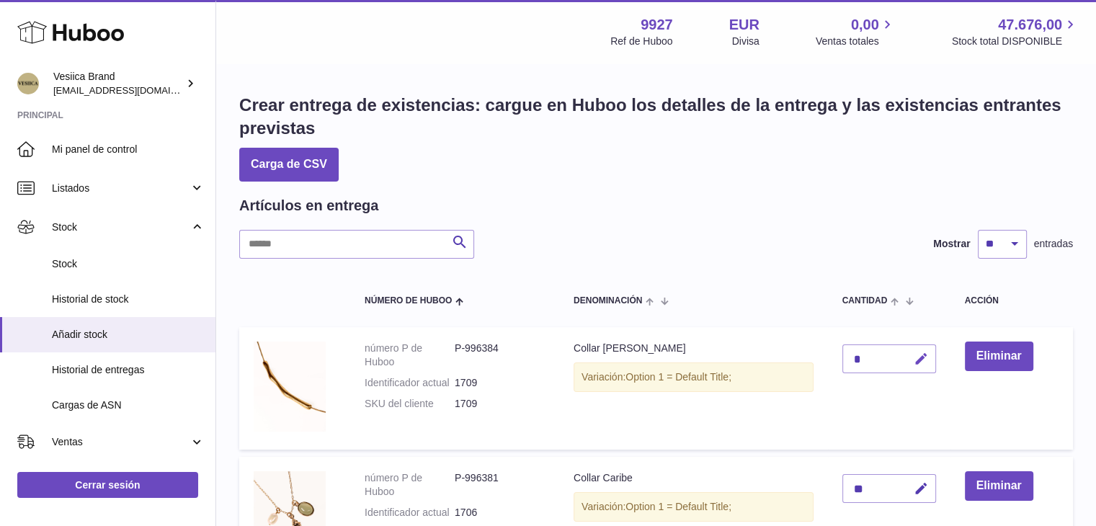
click at [919, 363] on icon "button" at bounding box center [921, 359] width 15 height 15
drag, startPoint x: 855, startPoint y: 354, endPoint x: 848, endPoint y: 355, distance: 7.2
click at [848, 355] on input "*" at bounding box center [890, 359] width 94 height 29
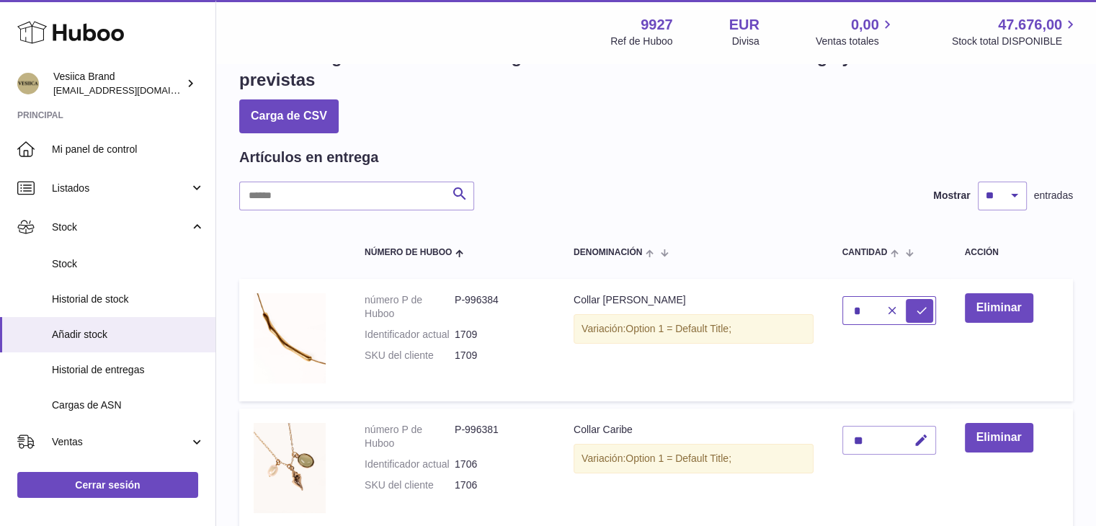
scroll to position [72, 0]
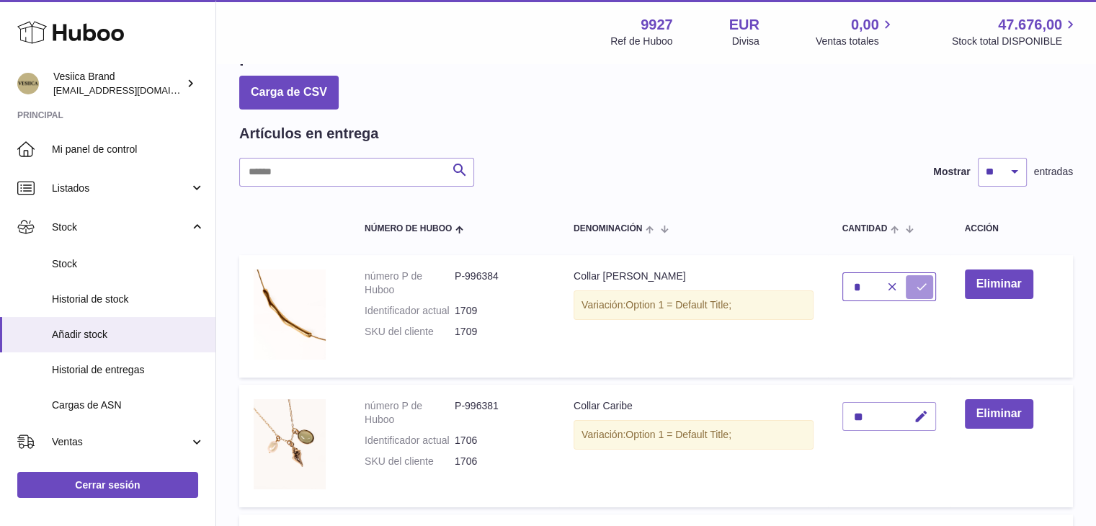
type input "*"
click at [915, 293] on icon "submit" at bounding box center [921, 286] width 13 height 13
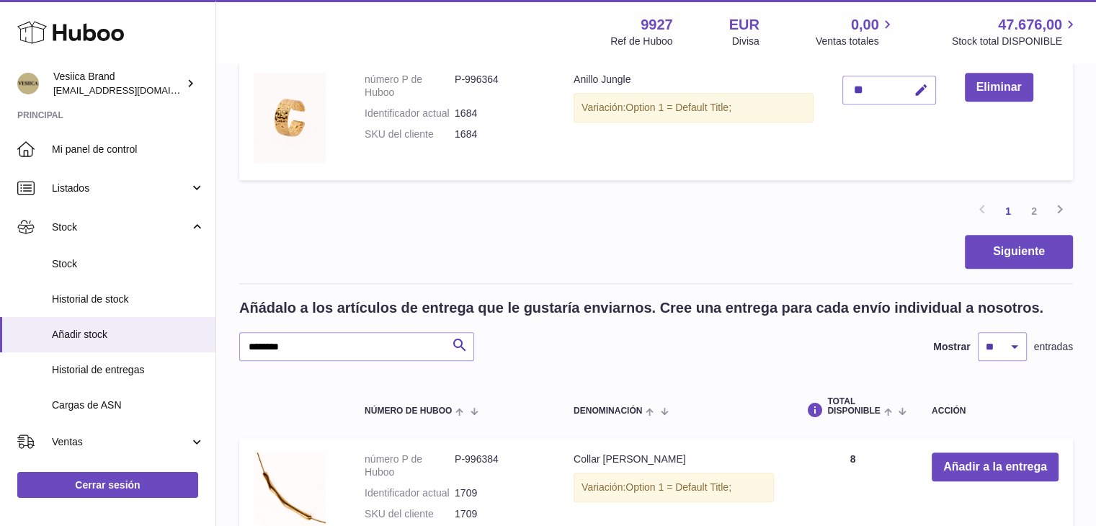
scroll to position [1442, 0]
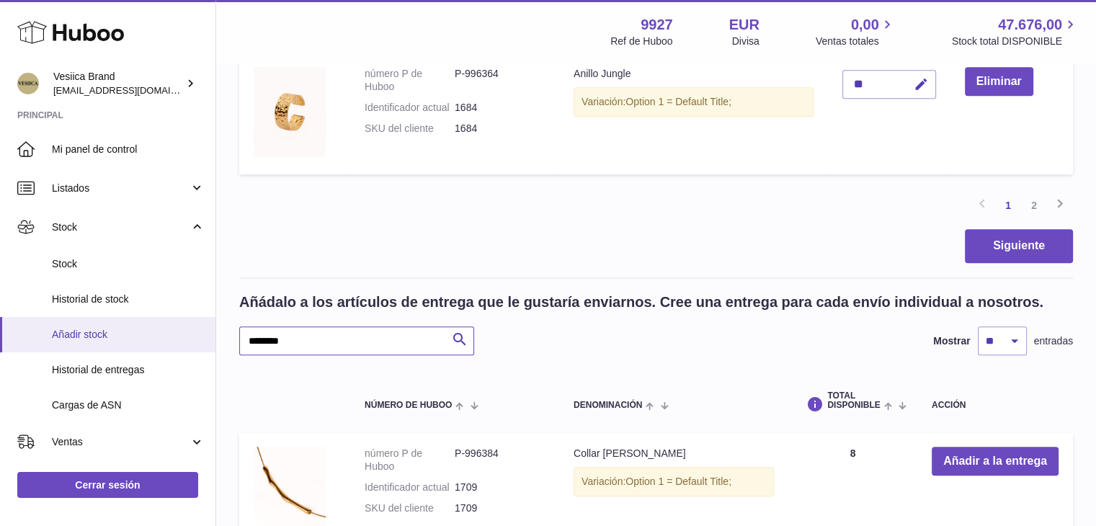
drag, startPoint x: 315, startPoint y: 341, endPoint x: 203, endPoint y: 341, distance: 112.4
paste input "text"
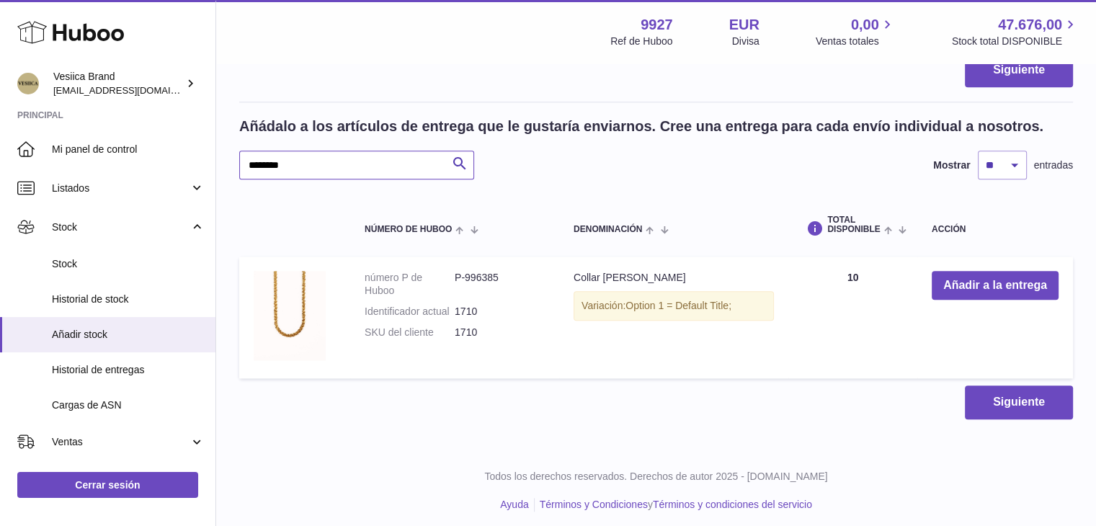
scroll to position [1623, 0]
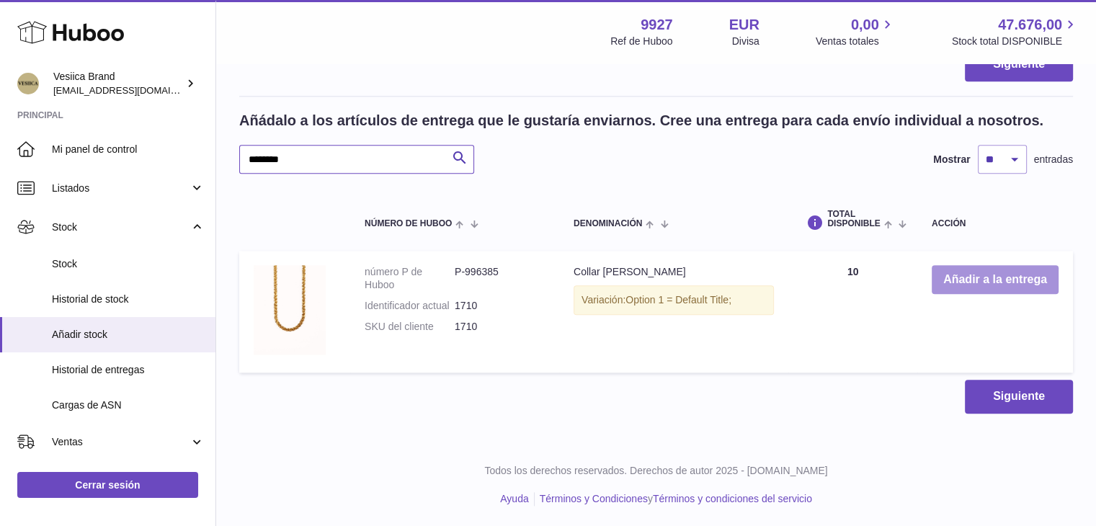
type input "********"
click at [950, 276] on button "Añadir a la entrega" at bounding box center [995, 280] width 127 height 30
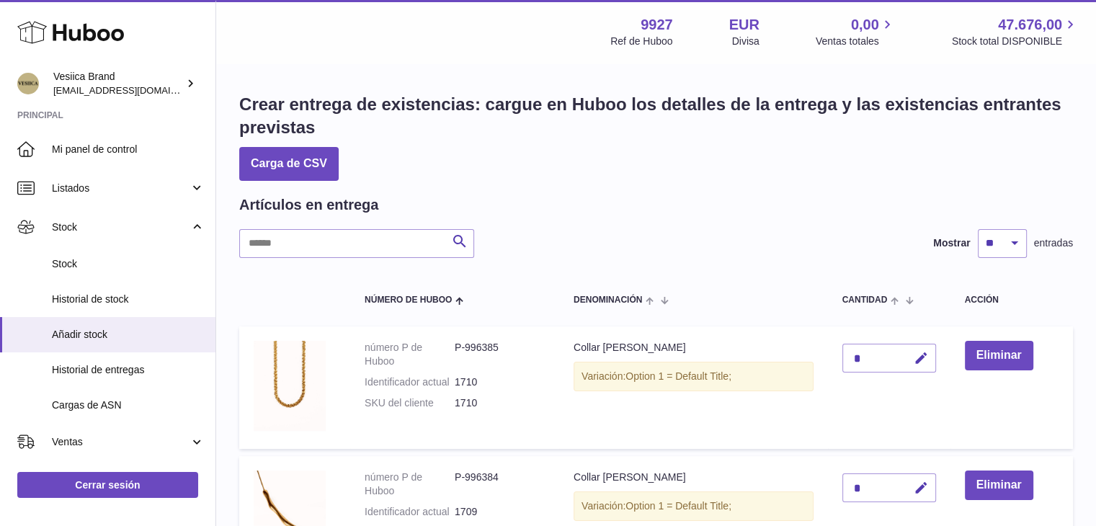
scroll to position [0, 0]
click at [914, 353] on icon "button" at bounding box center [921, 359] width 15 height 15
drag, startPoint x: 853, startPoint y: 354, endPoint x: 817, endPoint y: 357, distance: 36.9
click at [828, 357] on td "*" at bounding box center [889, 388] width 123 height 123
type input "*"
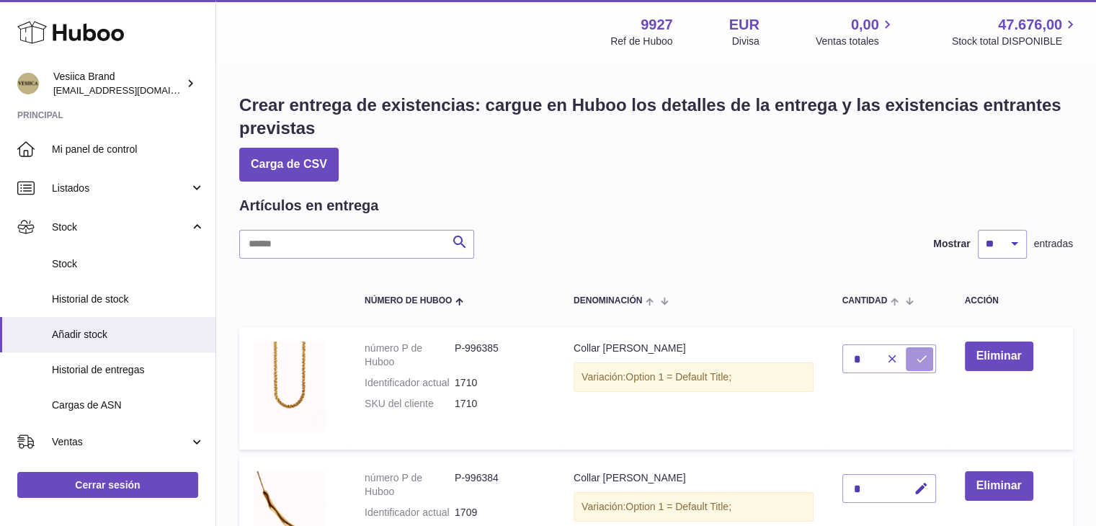
click at [915, 355] on icon "submit" at bounding box center [921, 358] width 13 height 13
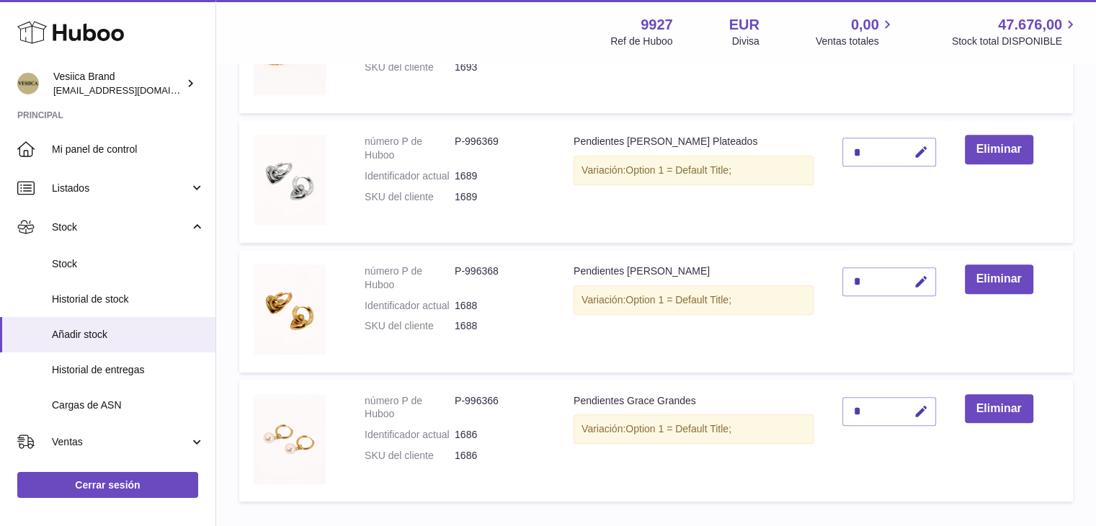
scroll to position [1369, 0]
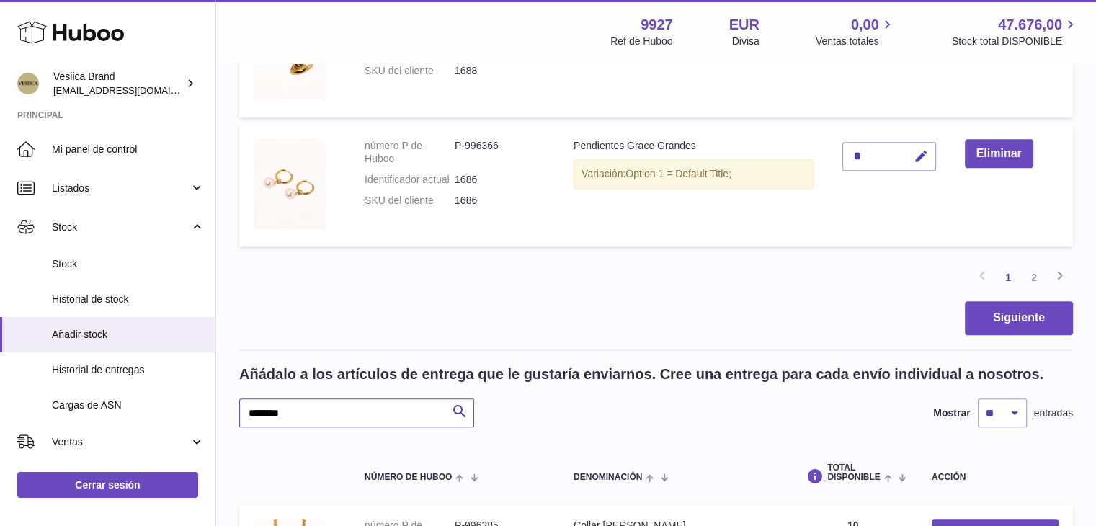
drag, startPoint x: 326, startPoint y: 411, endPoint x: 249, endPoint y: 416, distance: 76.6
click at [248, 417] on input "********" at bounding box center [356, 413] width 235 height 29
paste input "text"
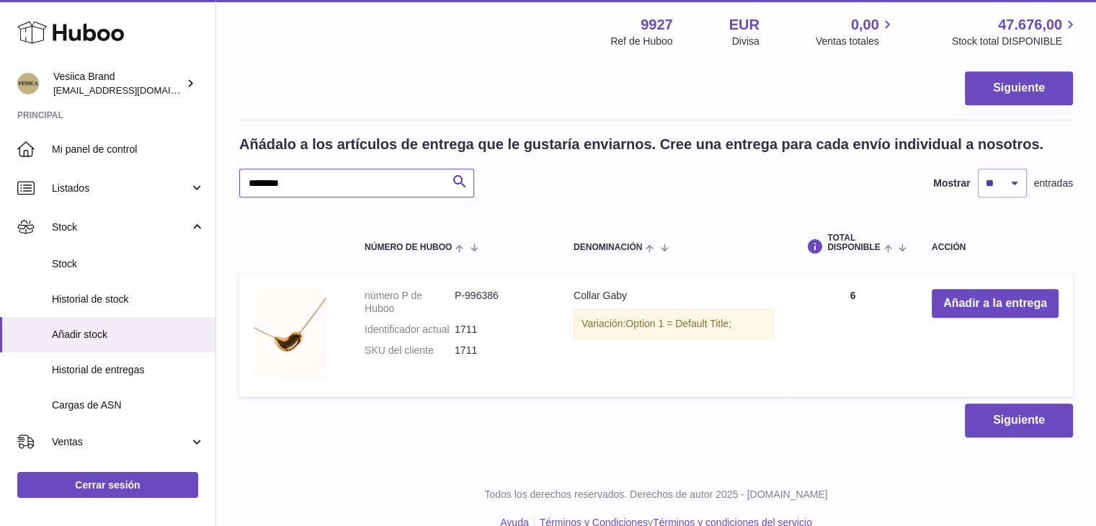
scroll to position [1623, 0]
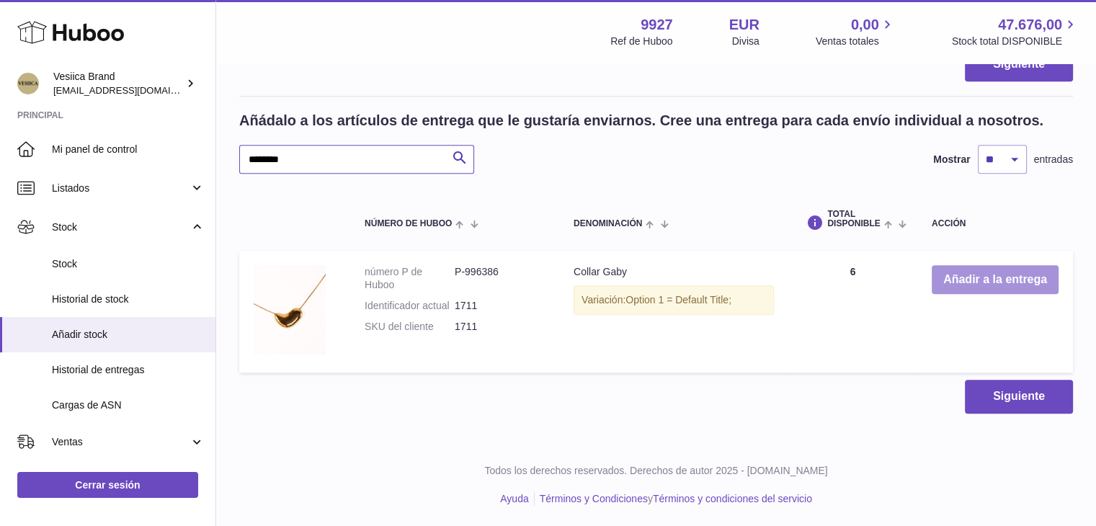
type input "********"
click at [949, 275] on button "Añadir a la entrega" at bounding box center [995, 280] width 127 height 30
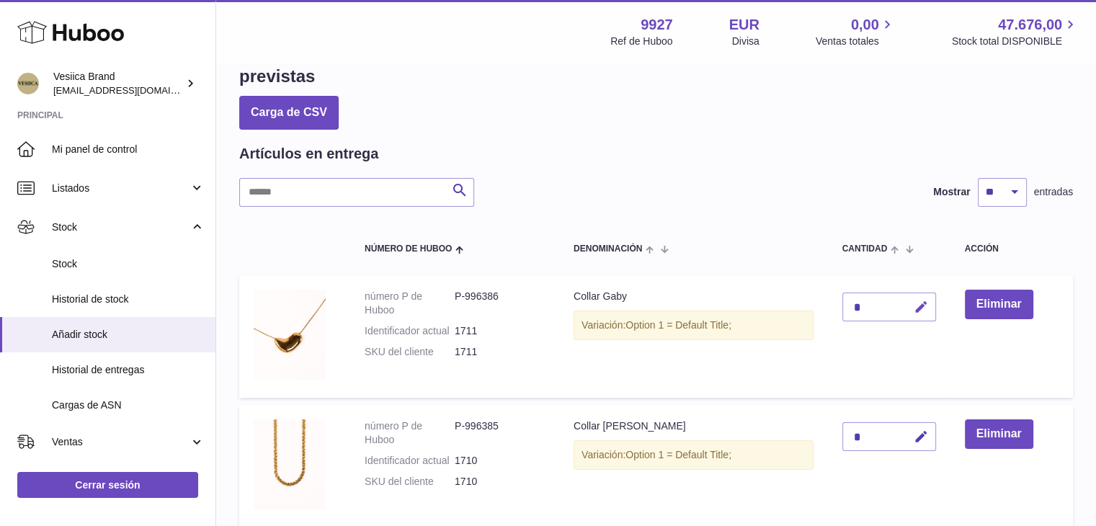
scroll to position [0, 0]
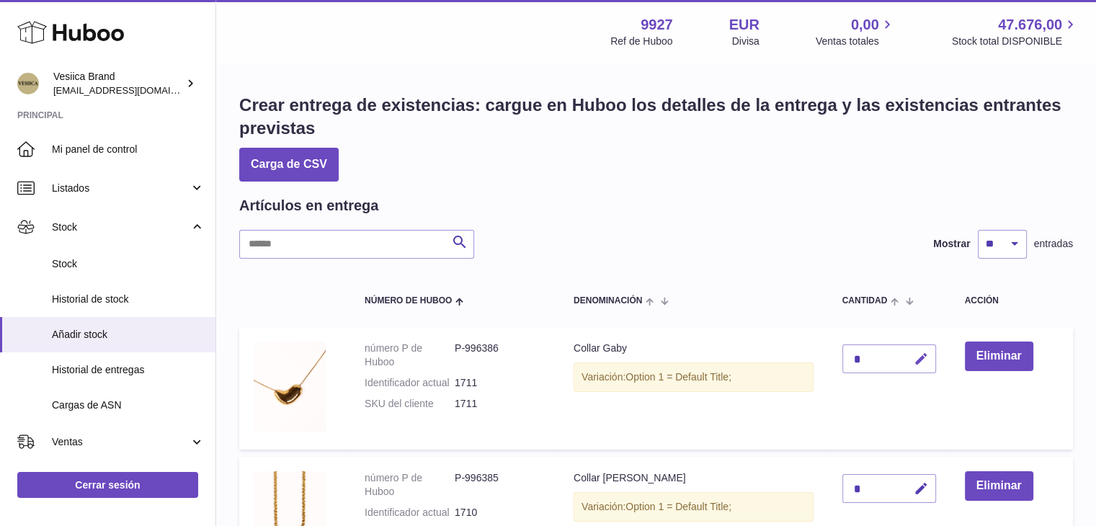
click at [914, 359] on icon "button" at bounding box center [921, 359] width 15 height 15
drag, startPoint x: 858, startPoint y: 355, endPoint x: 840, endPoint y: 356, distance: 18.0
click at [843, 356] on input "*" at bounding box center [890, 359] width 94 height 29
type input "*"
click at [915, 355] on icon "submit" at bounding box center [921, 358] width 13 height 13
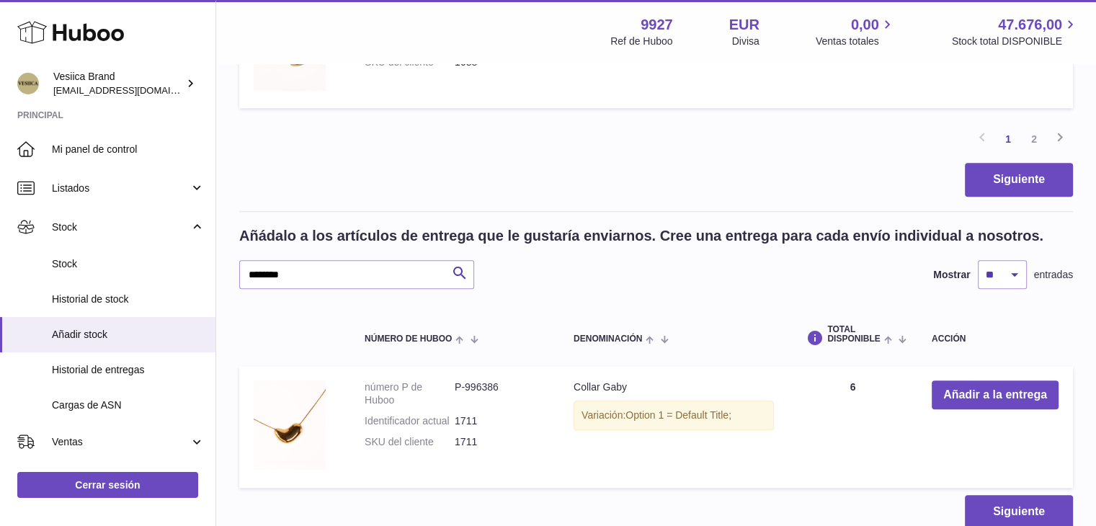
scroll to position [1514, 0]
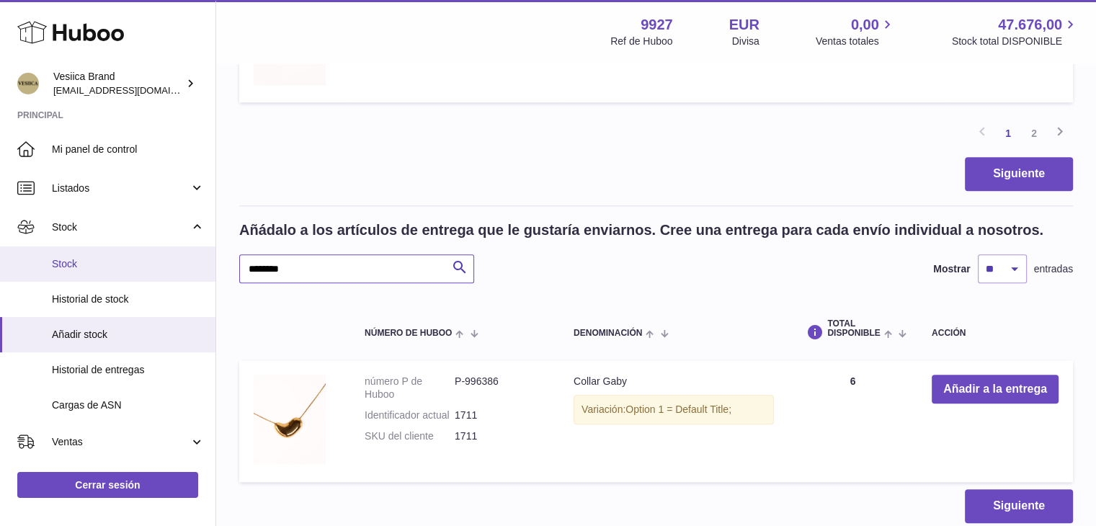
drag, startPoint x: 333, startPoint y: 256, endPoint x: 195, endPoint y: 257, distance: 138.4
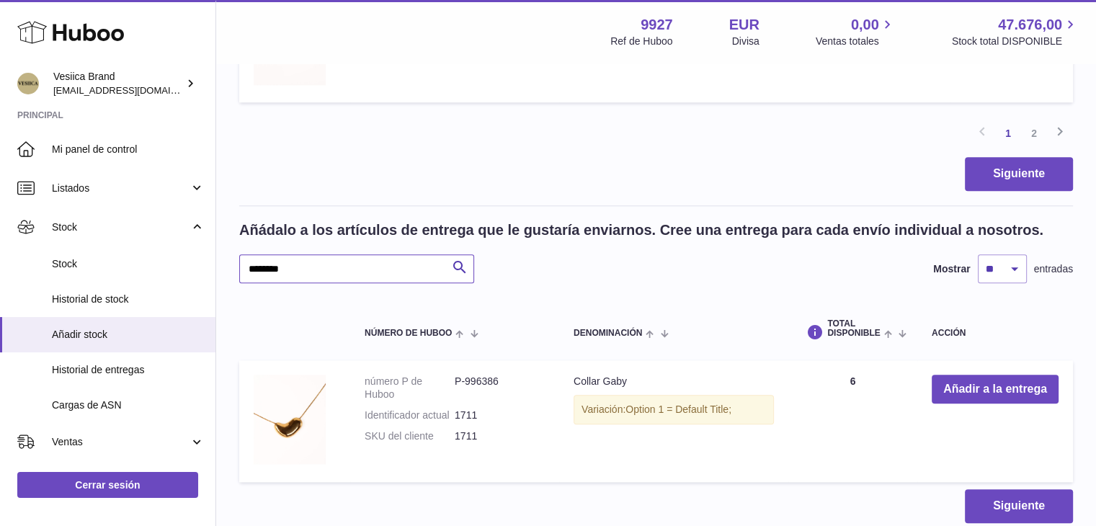
paste input "text"
type input "********"
click at [949, 383] on button "Añadir a la entrega" at bounding box center [995, 390] width 127 height 30
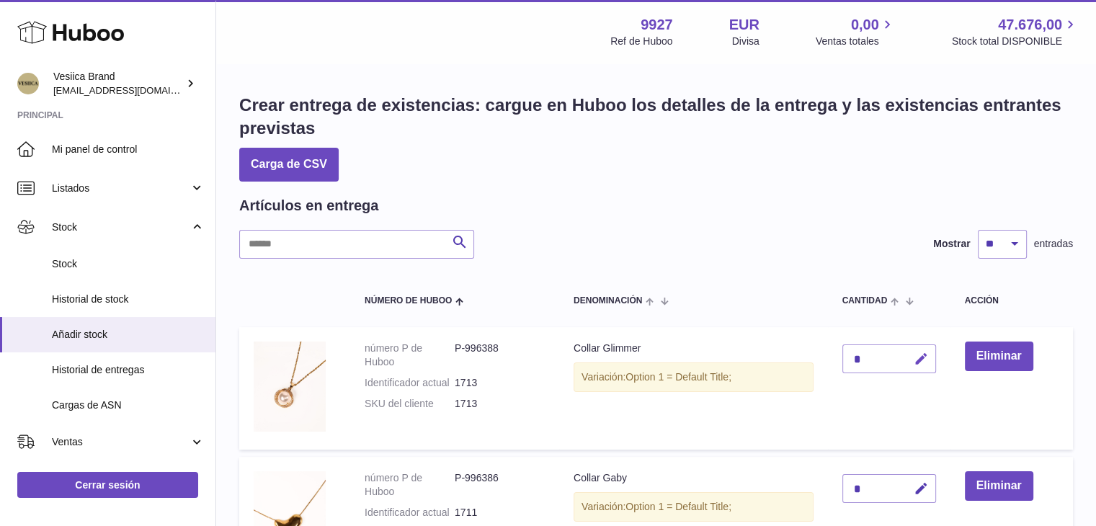
click at [914, 360] on icon "button" at bounding box center [921, 359] width 15 height 15
drag, startPoint x: 849, startPoint y: 358, endPoint x: 824, endPoint y: 355, distance: 25.4
click at [828, 355] on td "*" at bounding box center [889, 388] width 123 height 123
type input "*"
click at [906, 352] on button "submit" at bounding box center [919, 358] width 27 height 23
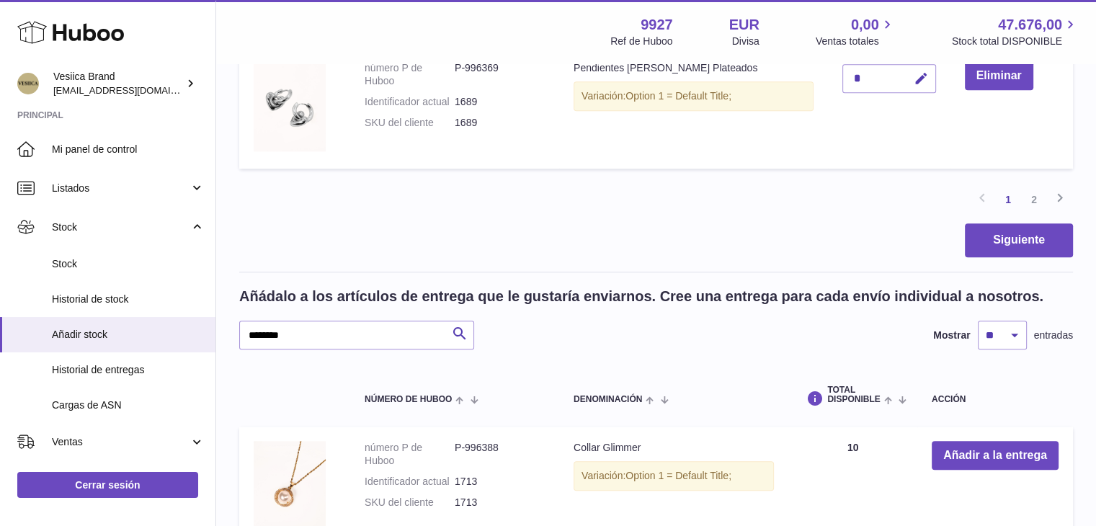
scroll to position [1623, 0]
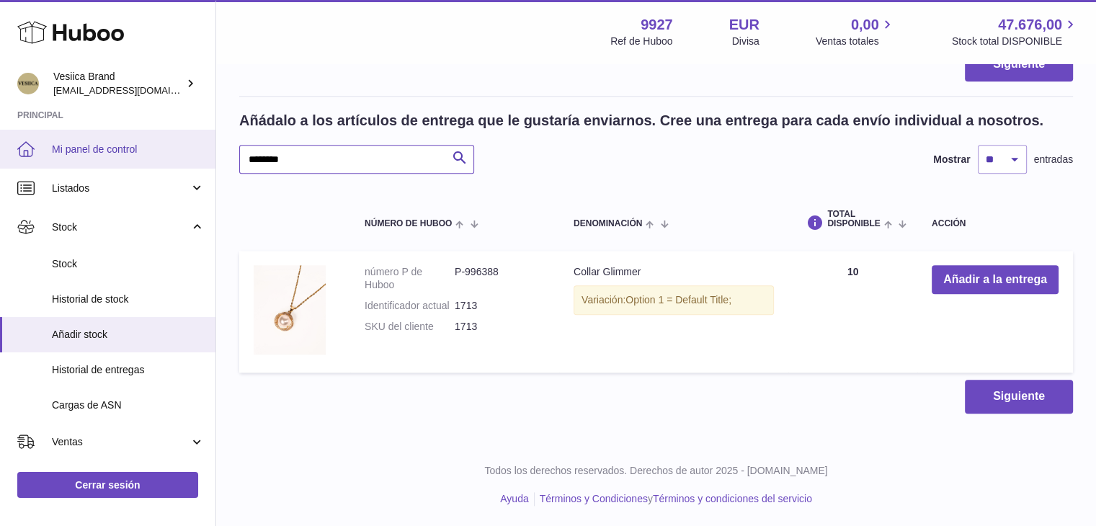
drag, startPoint x: 324, startPoint y: 161, endPoint x: 167, endPoint y: 160, distance: 156.4
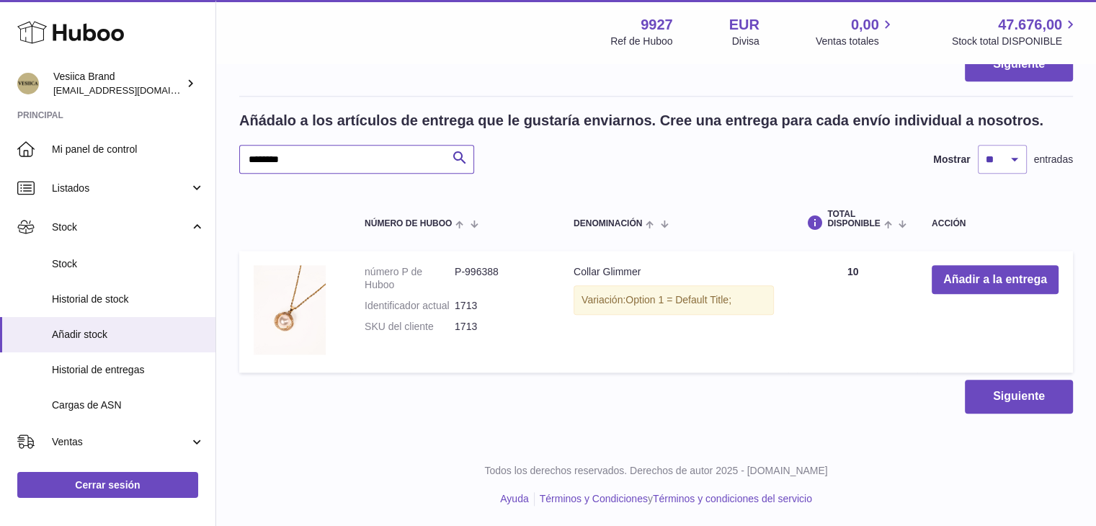
paste input "text"
type input "********"
click at [956, 275] on button "Añadir a la entrega" at bounding box center [995, 280] width 127 height 30
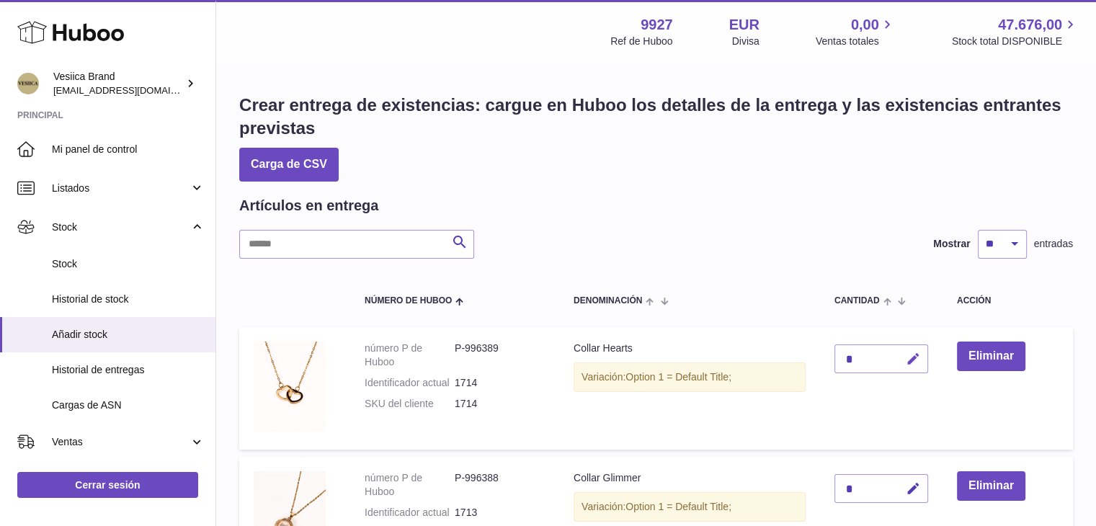
click at [915, 361] on icon "button" at bounding box center [913, 359] width 15 height 15
type input "**"
click at [915, 356] on icon "submit" at bounding box center [913, 358] width 13 height 13
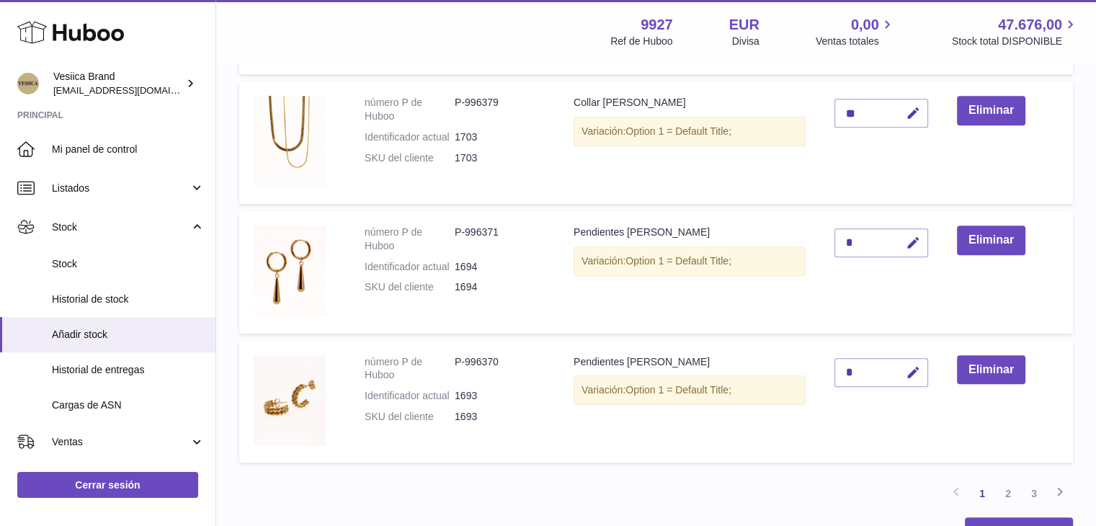
scroll to position [1514, 0]
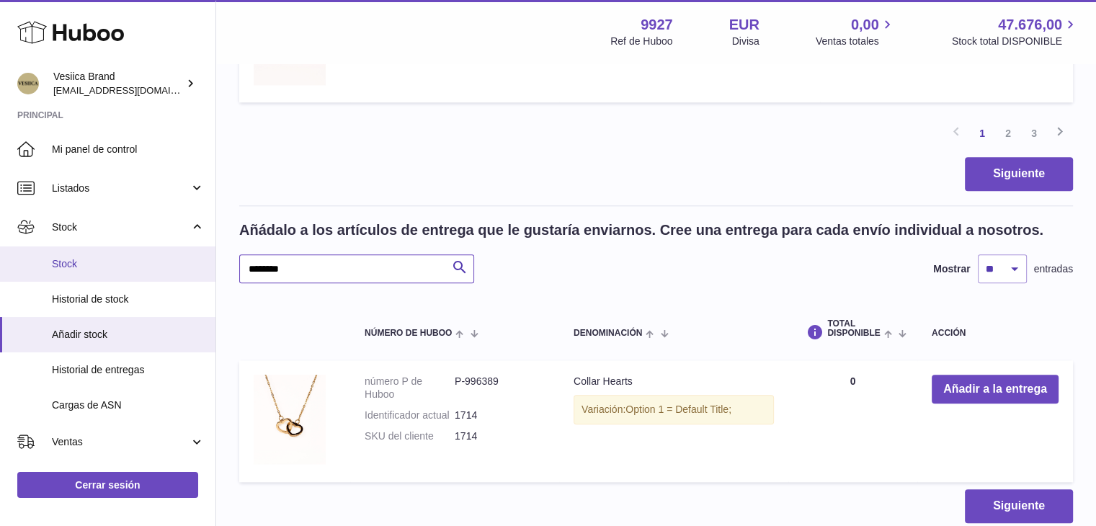
drag, startPoint x: 366, startPoint y: 264, endPoint x: 148, endPoint y: 272, distance: 218.5
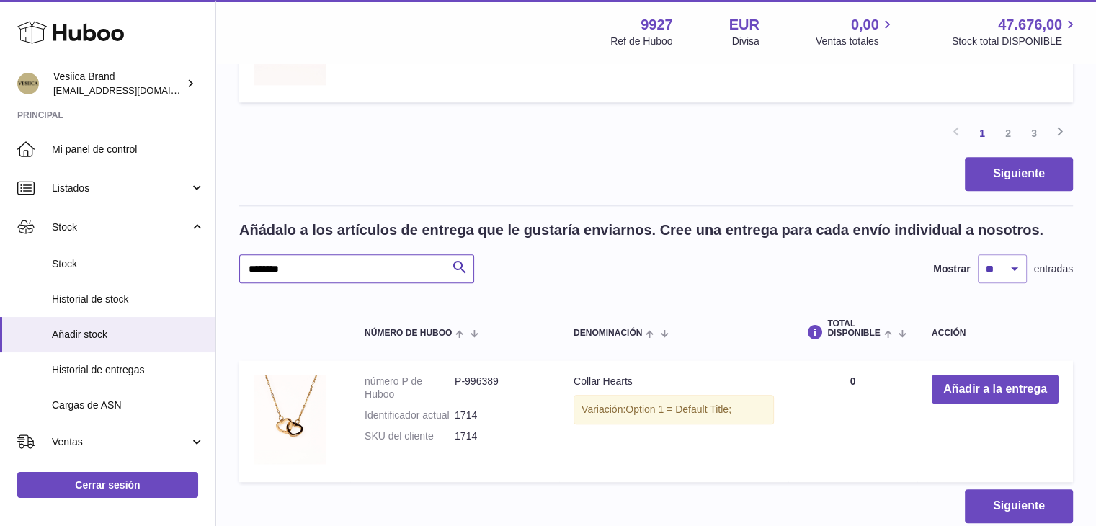
paste input "text"
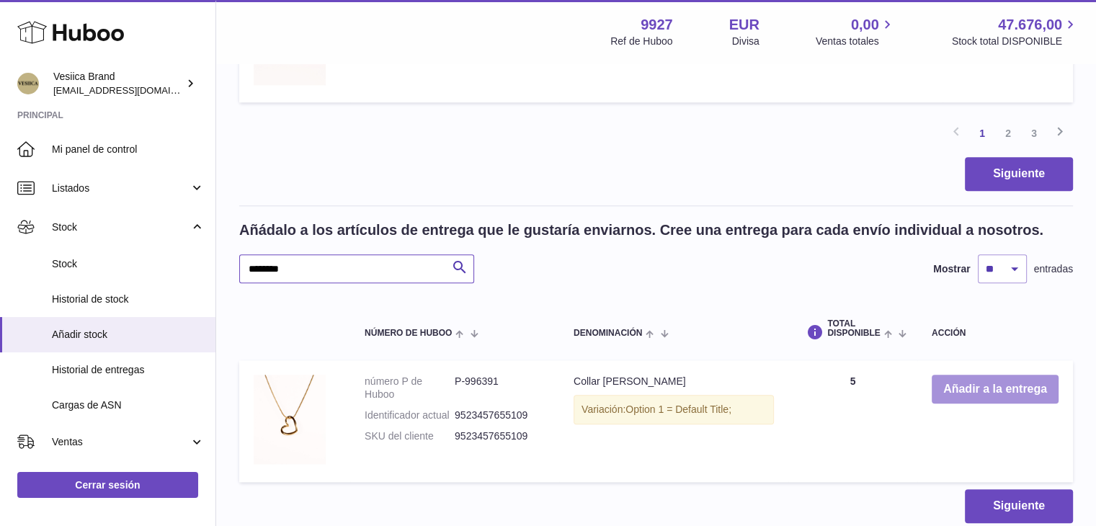
type input "********"
click at [957, 388] on button "Añadir a la entrega" at bounding box center [995, 390] width 127 height 30
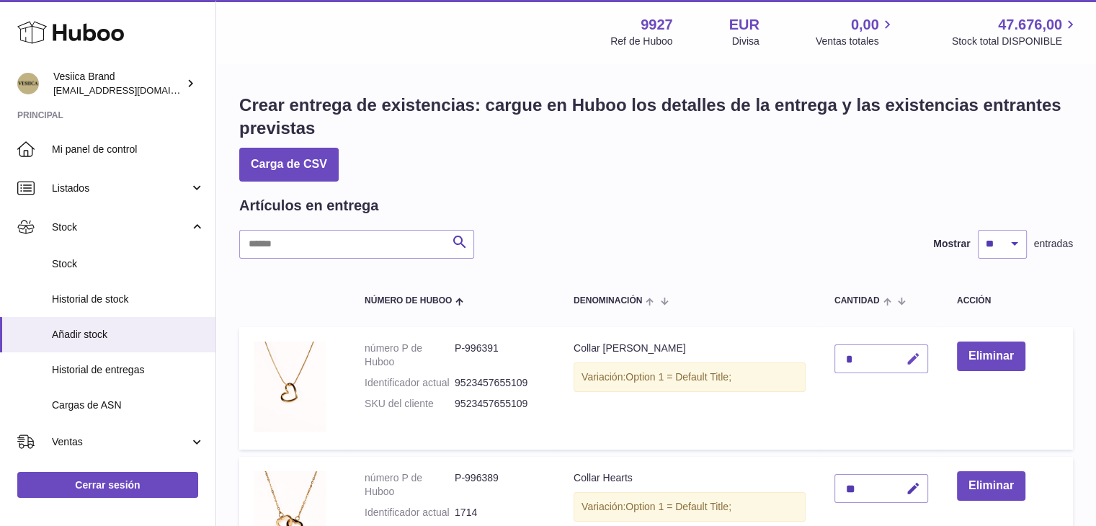
click at [911, 364] on icon "button" at bounding box center [913, 359] width 15 height 15
type input "**"
click at [907, 358] on button "submit" at bounding box center [911, 358] width 27 height 23
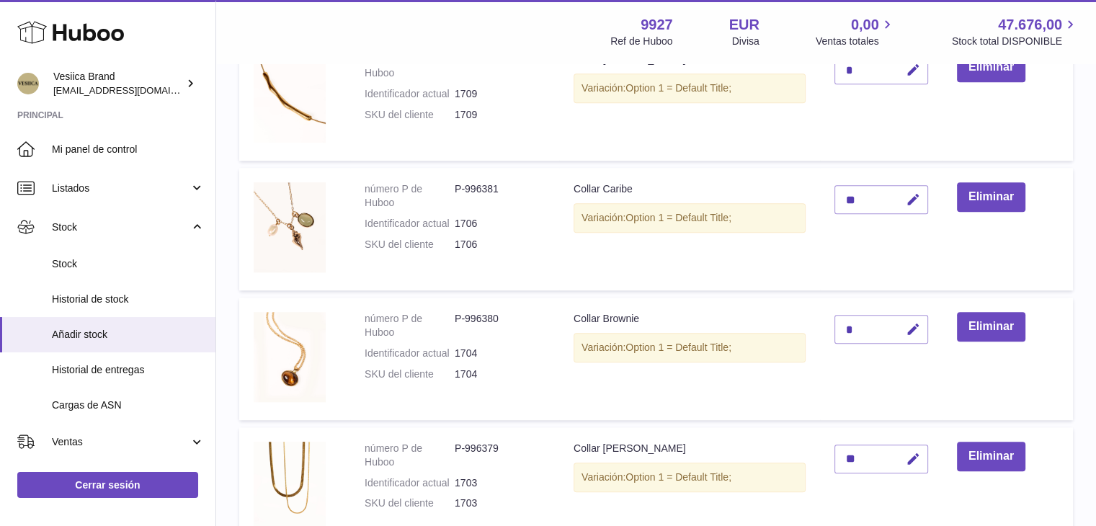
scroll to position [1369, 0]
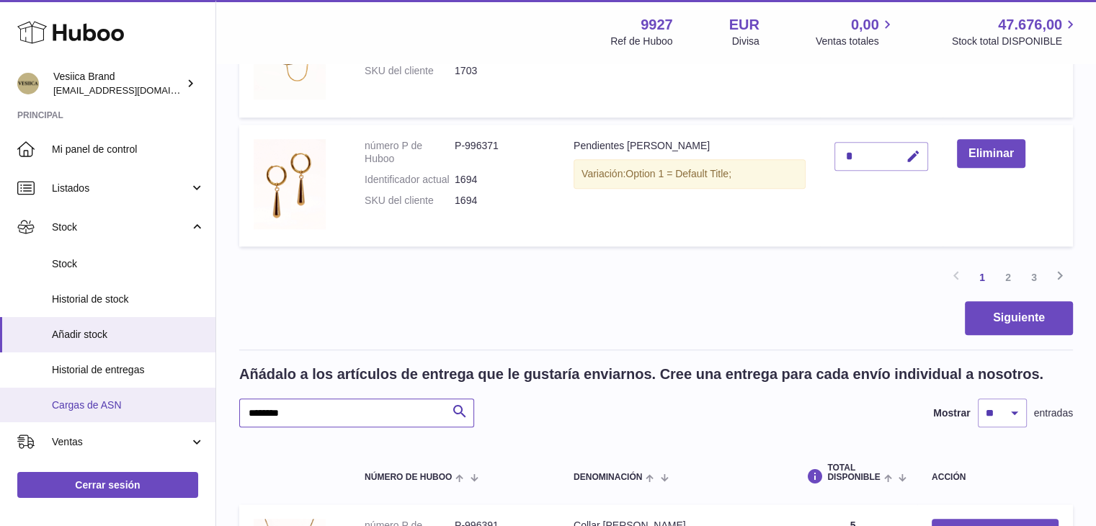
paste input "text"
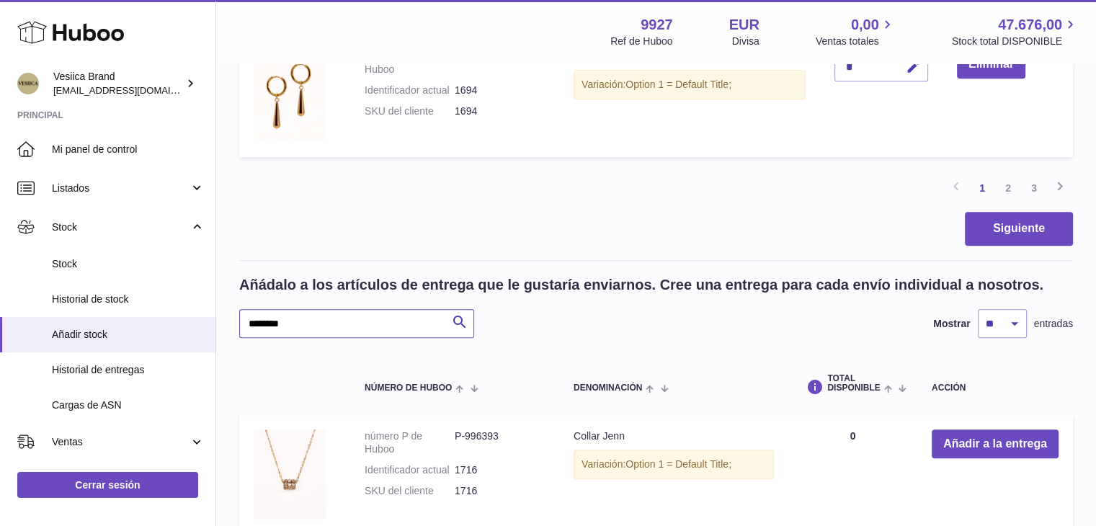
scroll to position [1623, 0]
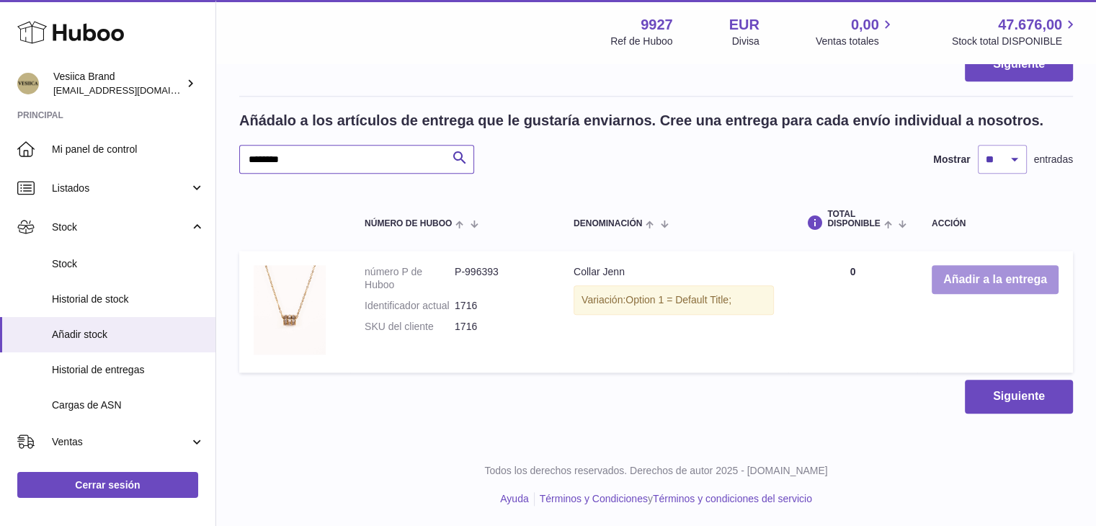
type input "********"
click at [976, 275] on button "Añadir a la entrega" at bounding box center [995, 280] width 127 height 30
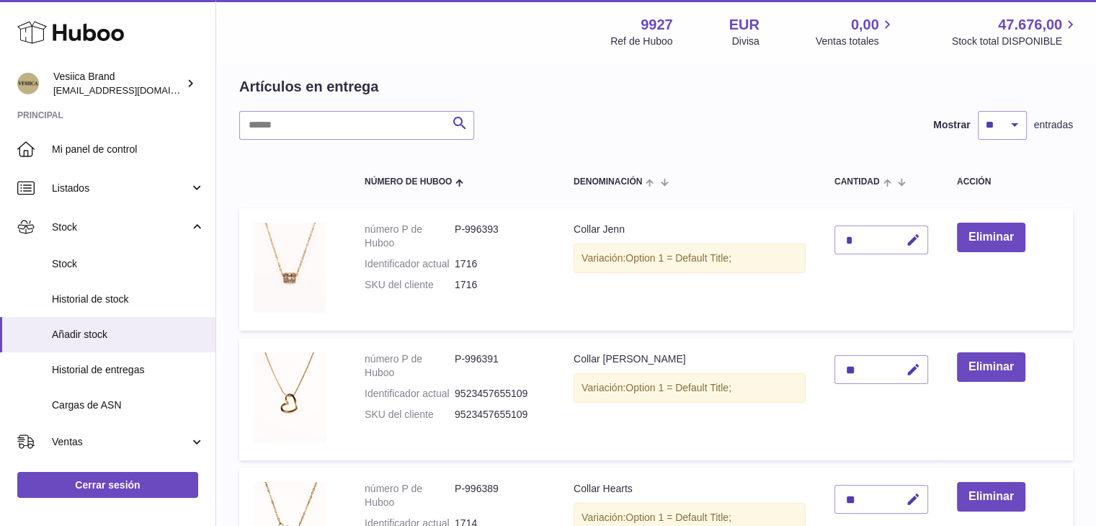
scroll to position [0, 0]
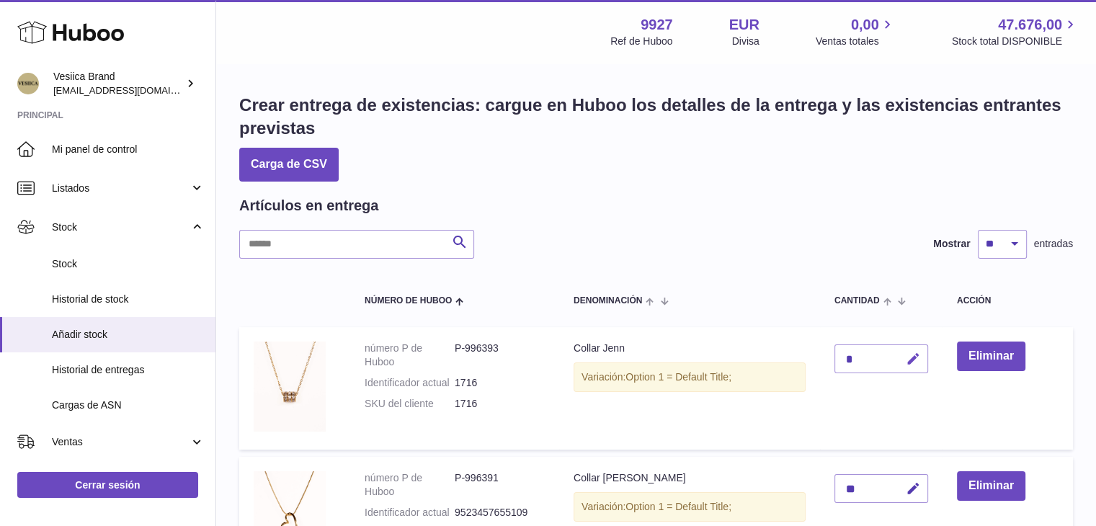
click at [917, 360] on icon "button" at bounding box center [913, 359] width 15 height 15
type input "**"
click at [917, 360] on icon "submit" at bounding box center [913, 358] width 13 height 13
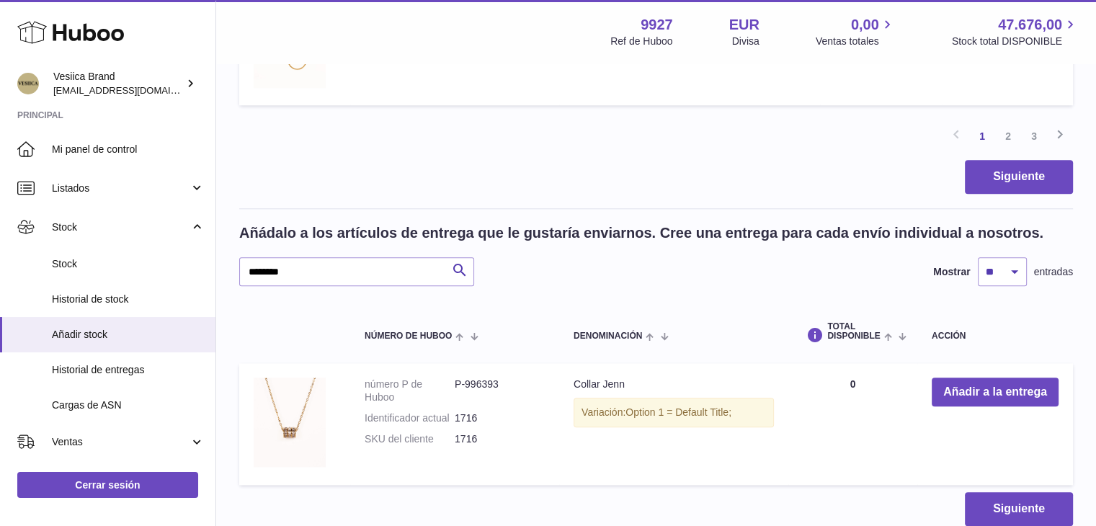
scroll to position [1586, 0]
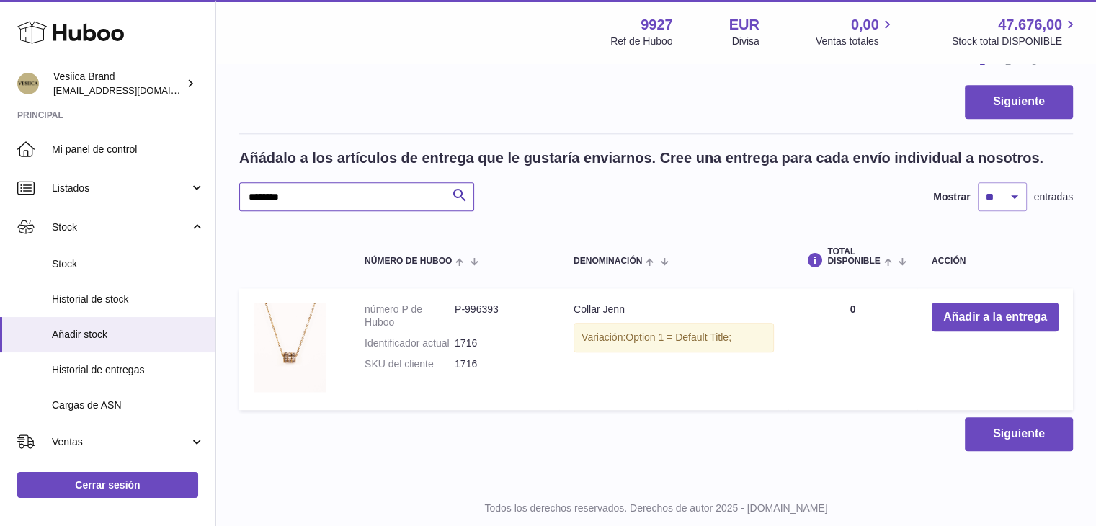
drag, startPoint x: 193, startPoint y: 187, endPoint x: 329, endPoint y: 198, distance: 136.7
paste input "text"
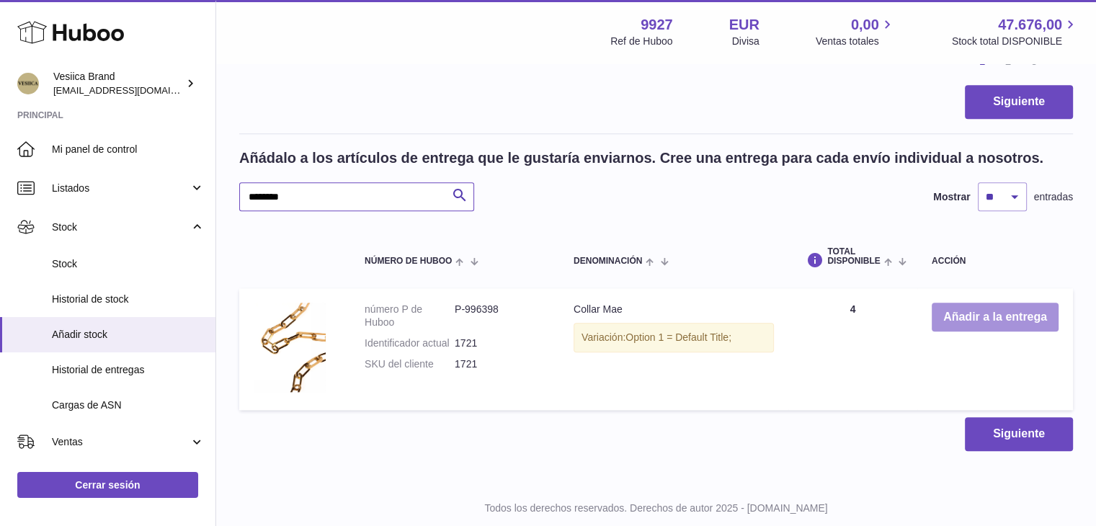
type input "********"
click at [975, 320] on button "Añadir a la entrega" at bounding box center [995, 318] width 127 height 30
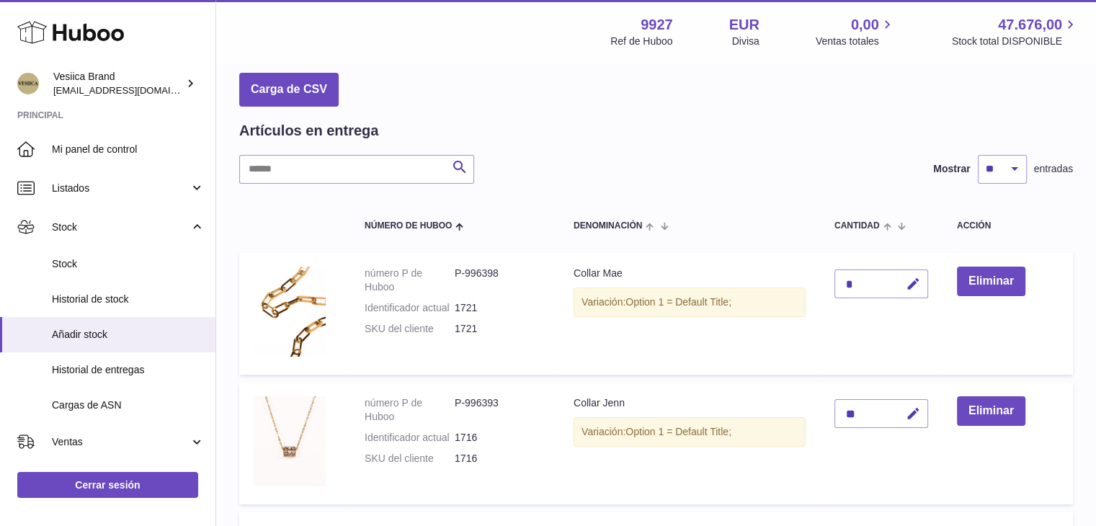
scroll to position [144, 0]
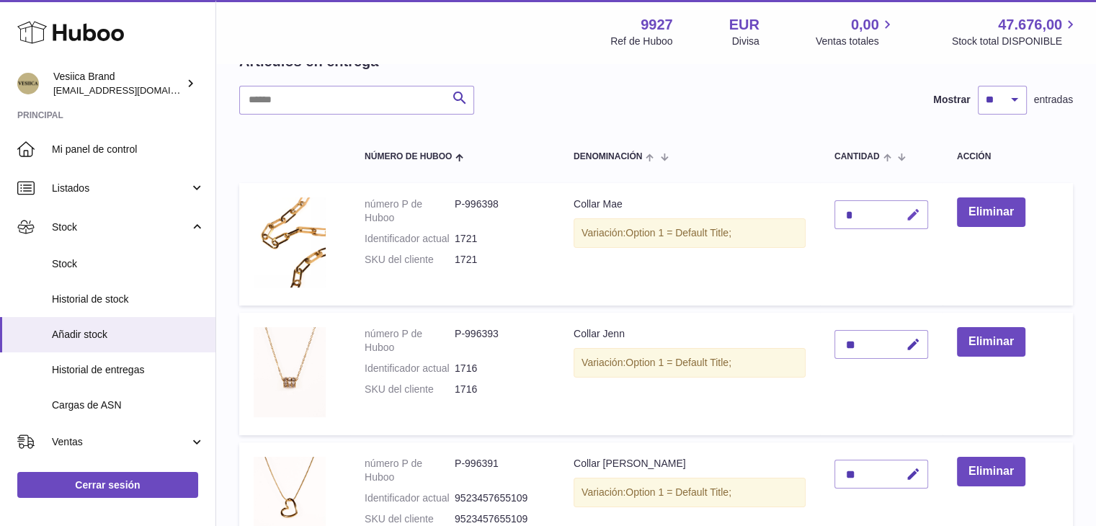
click at [917, 212] on icon "button" at bounding box center [913, 215] width 15 height 15
type input "**"
click at [917, 212] on icon "submit" at bounding box center [913, 214] width 13 height 13
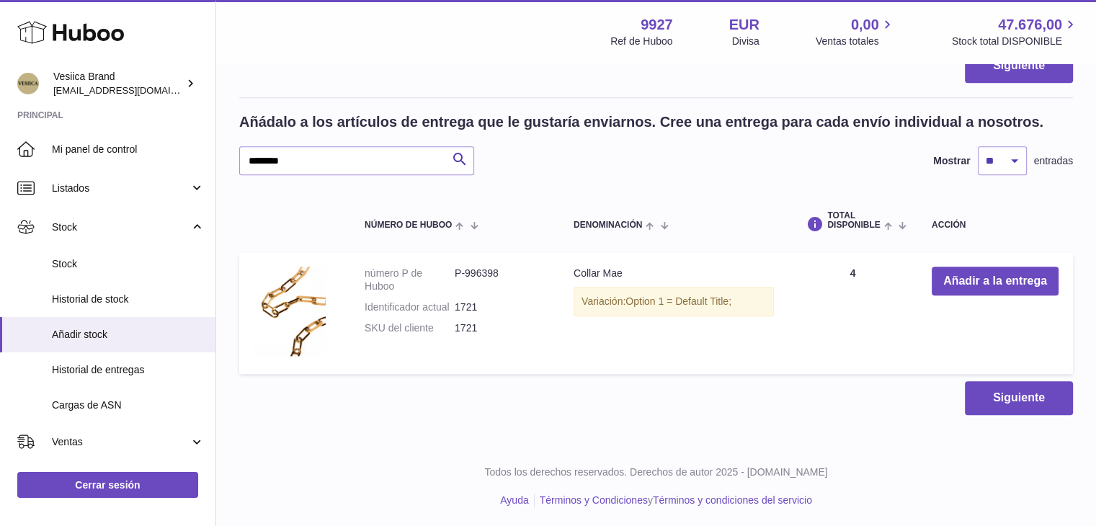
scroll to position [1623, 0]
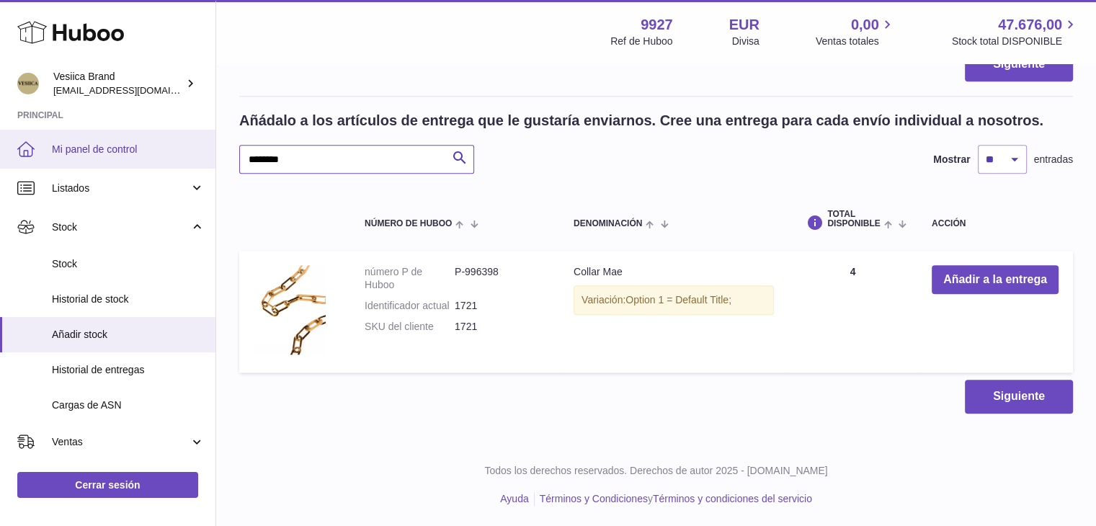
drag, startPoint x: 293, startPoint y: 159, endPoint x: 208, endPoint y: 148, distance: 85.7
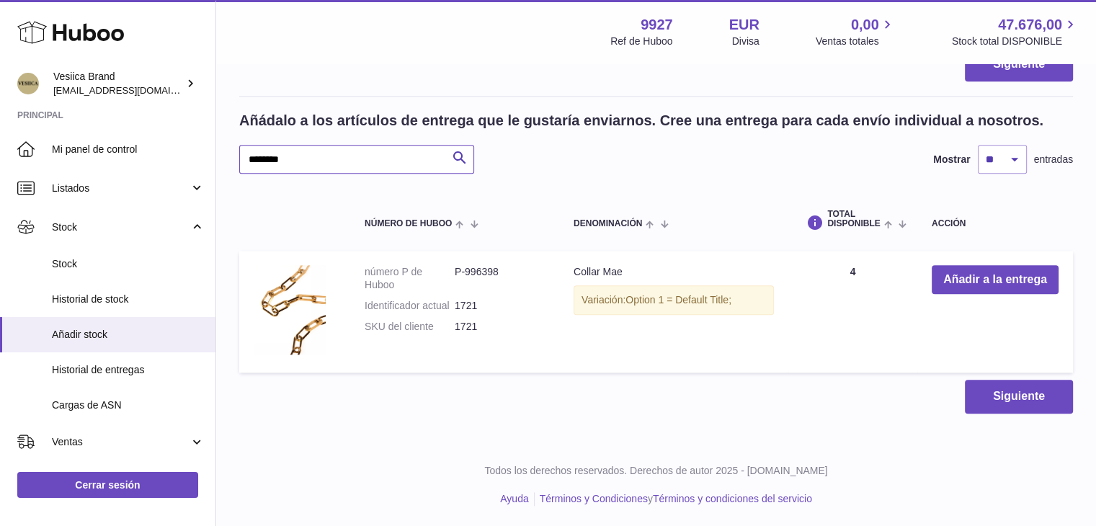
paste input "text"
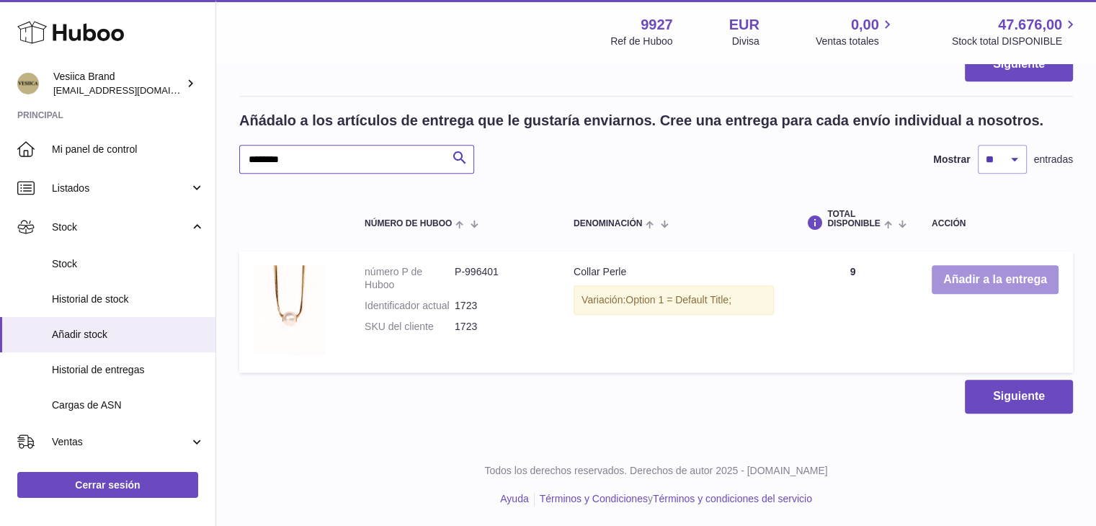
type input "********"
click at [974, 275] on button "Añadir a la entrega" at bounding box center [995, 280] width 127 height 30
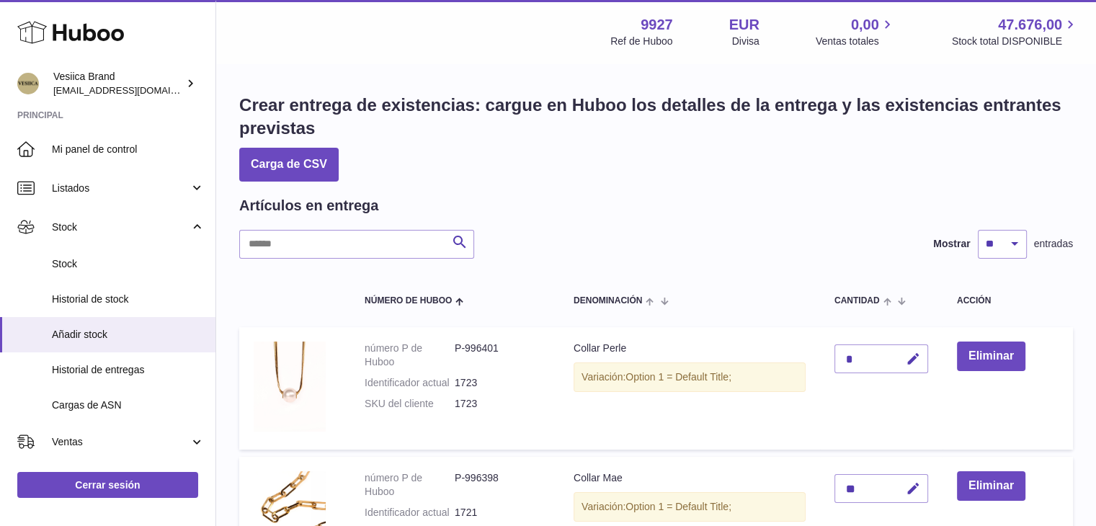
drag, startPoint x: 918, startPoint y: 358, endPoint x: 851, endPoint y: 355, distance: 67.1
click at [917, 358] on icon "button" at bounding box center [913, 359] width 15 height 15
drag, startPoint x: 856, startPoint y: 355, endPoint x: 797, endPoint y: 355, distance: 58.4
click at [797, 355] on tr "número P de Huboo P-996401 Identificador actual 1723 SKU del cliente 1723 Colla…" at bounding box center [656, 388] width 834 height 123
type input "*"
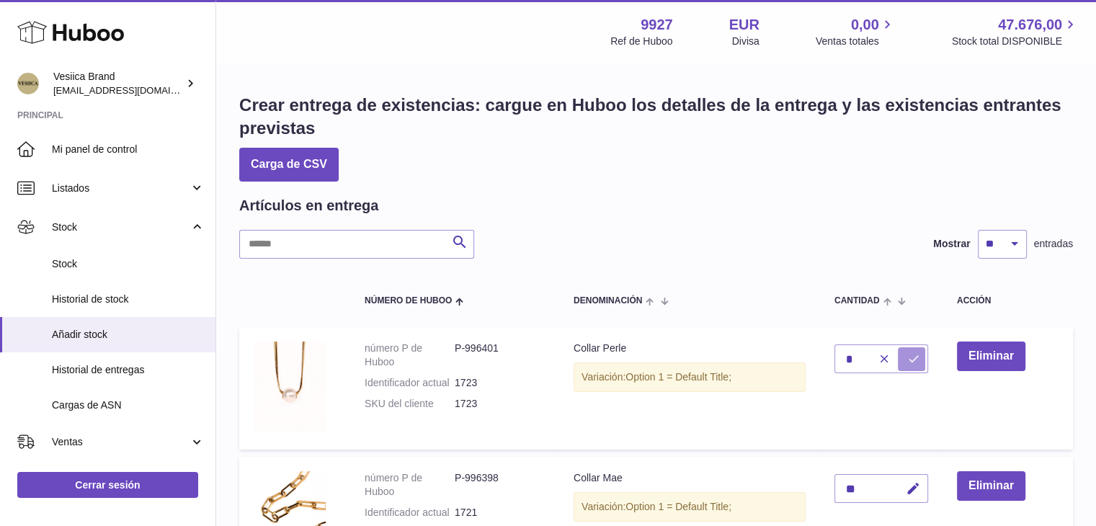
click at [917, 362] on icon "submit" at bounding box center [913, 358] width 13 height 13
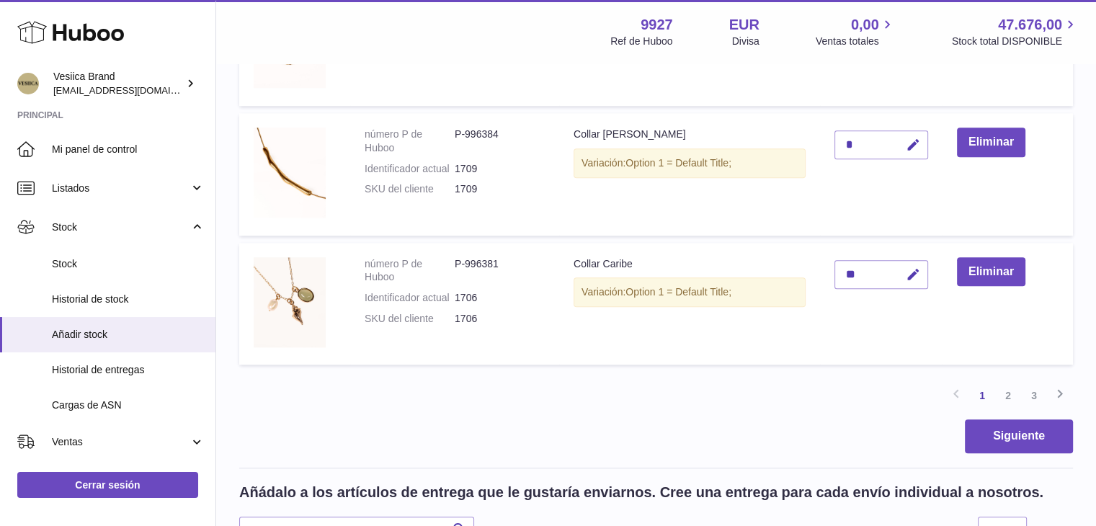
scroll to position [1369, 0]
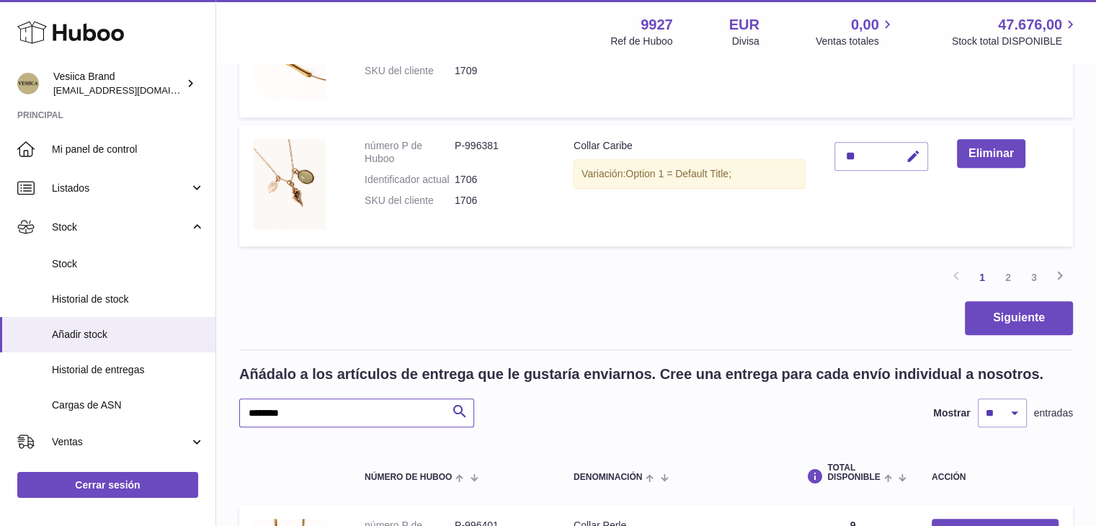
drag, startPoint x: 293, startPoint y: 416, endPoint x: 248, endPoint y: 410, distance: 45.1
paste input "text"
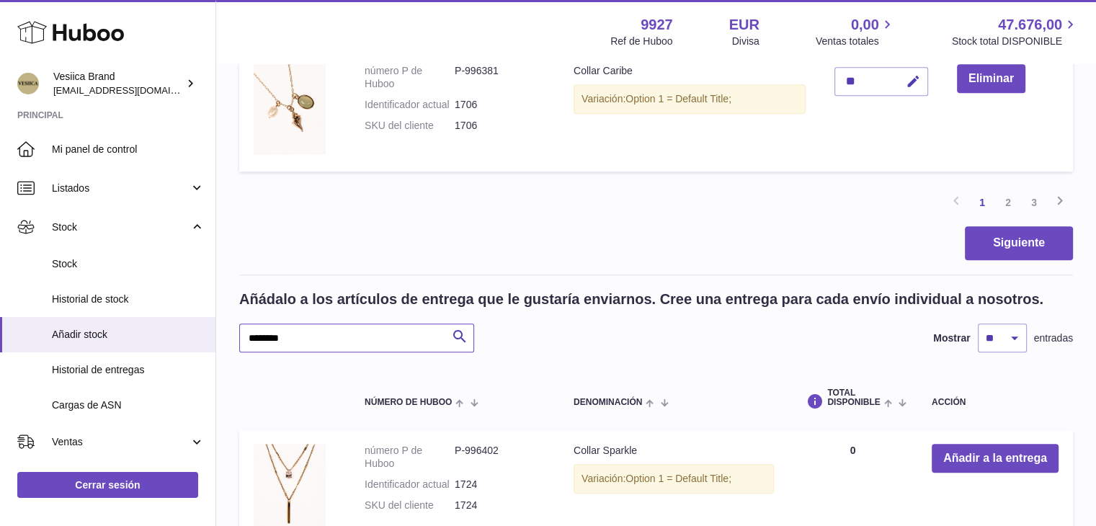
scroll to position [1586, 0]
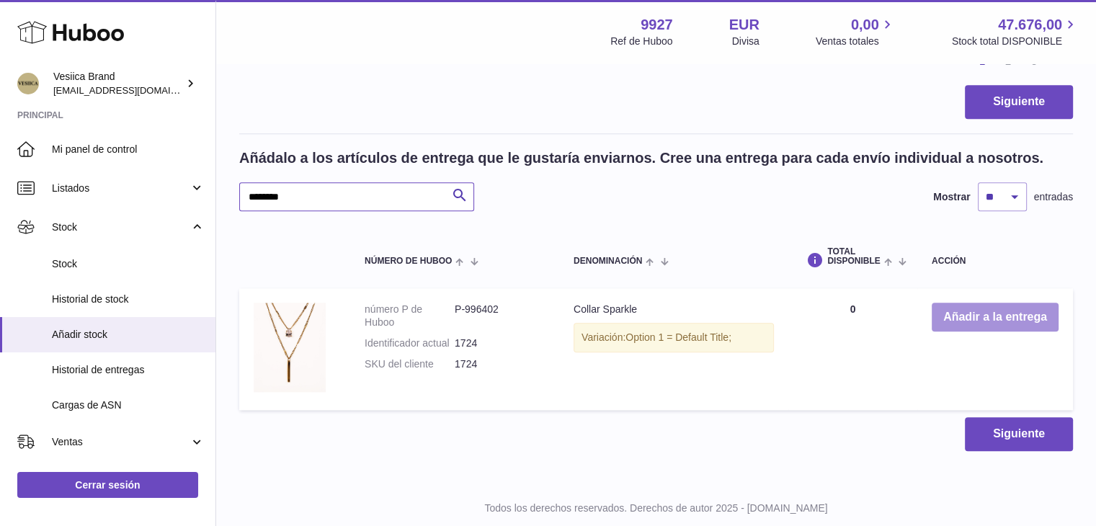
type input "********"
click at [949, 324] on button "Añadir a la entrega" at bounding box center [995, 318] width 127 height 30
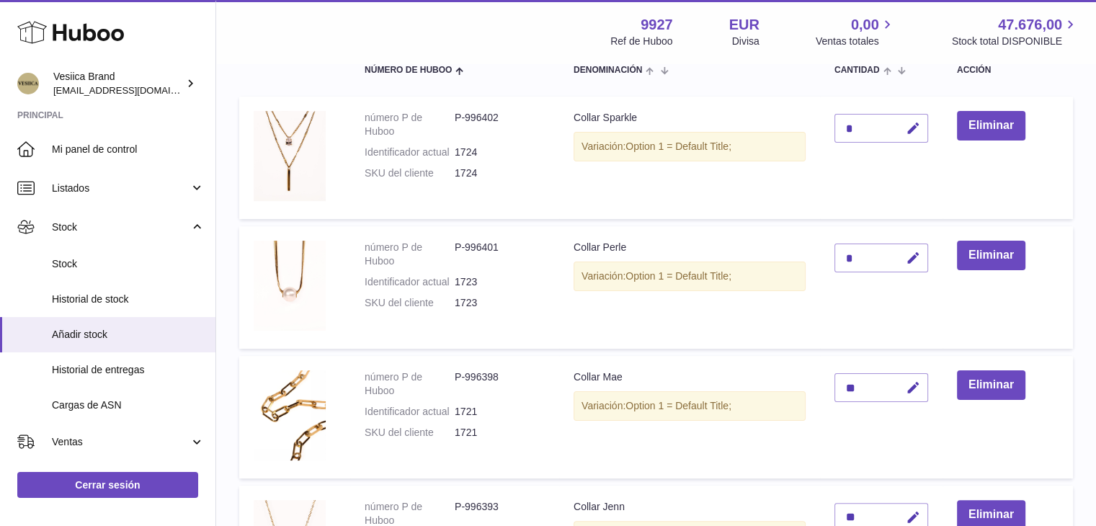
scroll to position [144, 0]
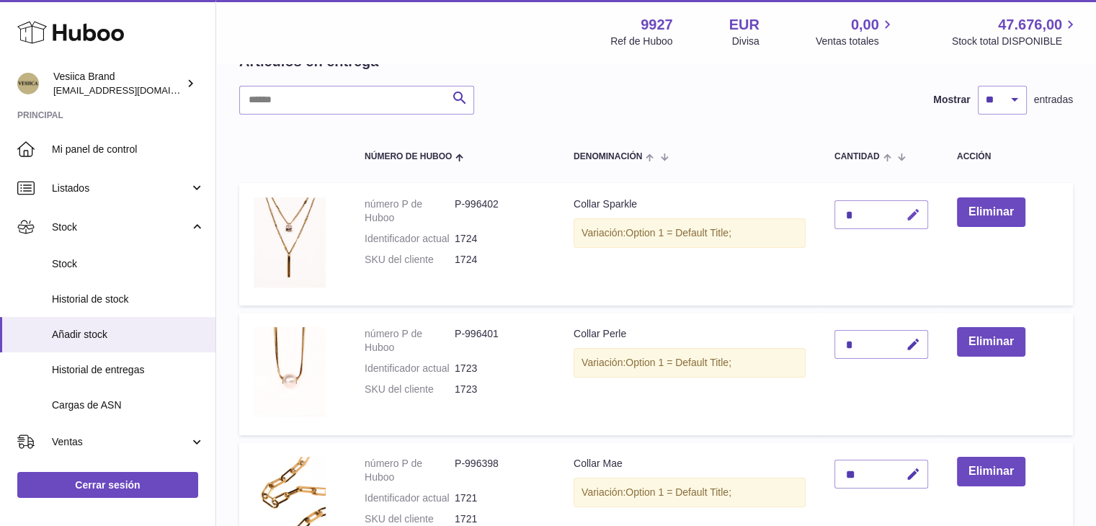
click at [911, 219] on icon "button" at bounding box center [913, 215] width 15 height 15
type input "**"
click at [911, 219] on icon "submit" at bounding box center [913, 214] width 13 height 13
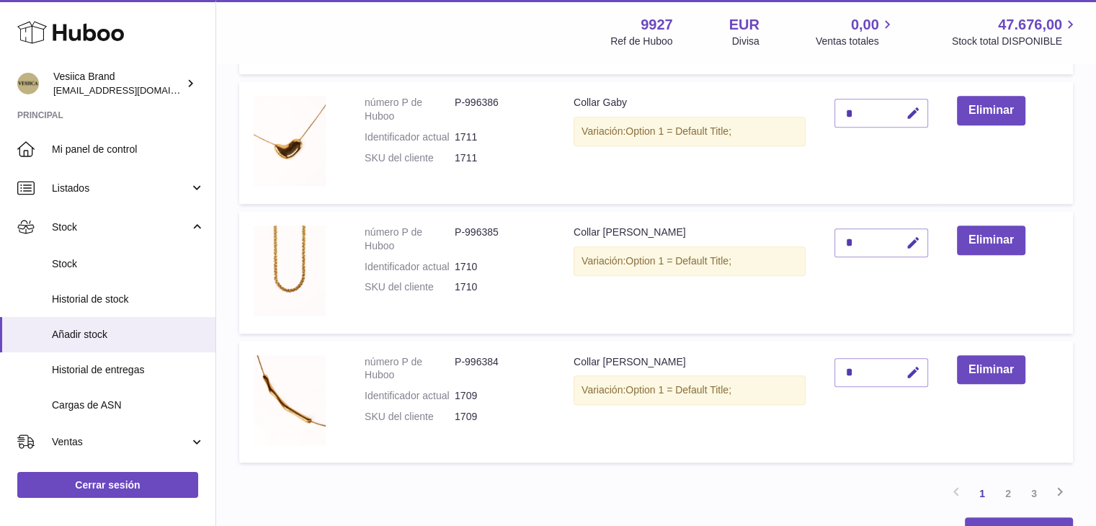
scroll to position [1623, 0]
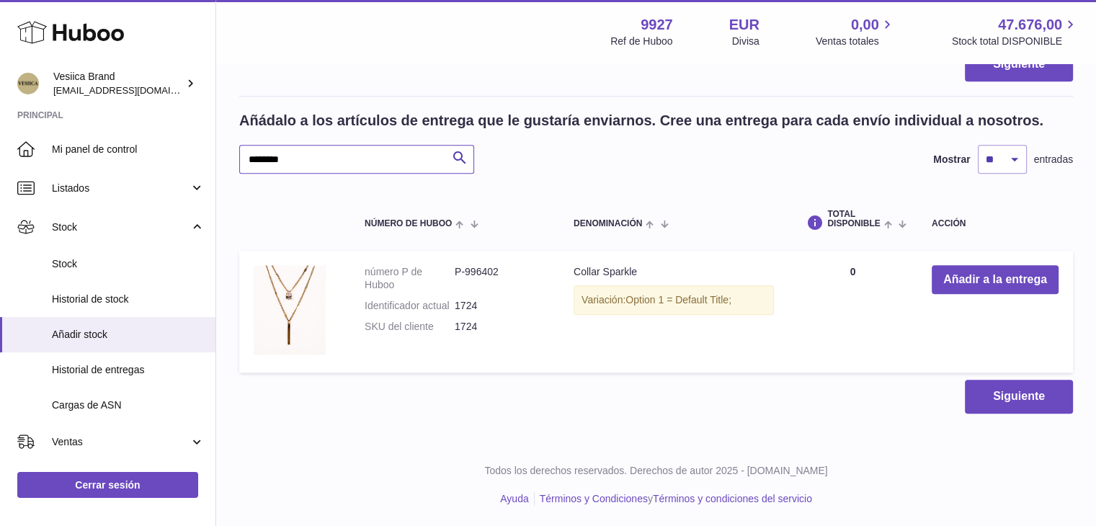
drag, startPoint x: 302, startPoint y: 162, endPoint x: 215, endPoint y: 162, distance: 87.2
paste input "text"
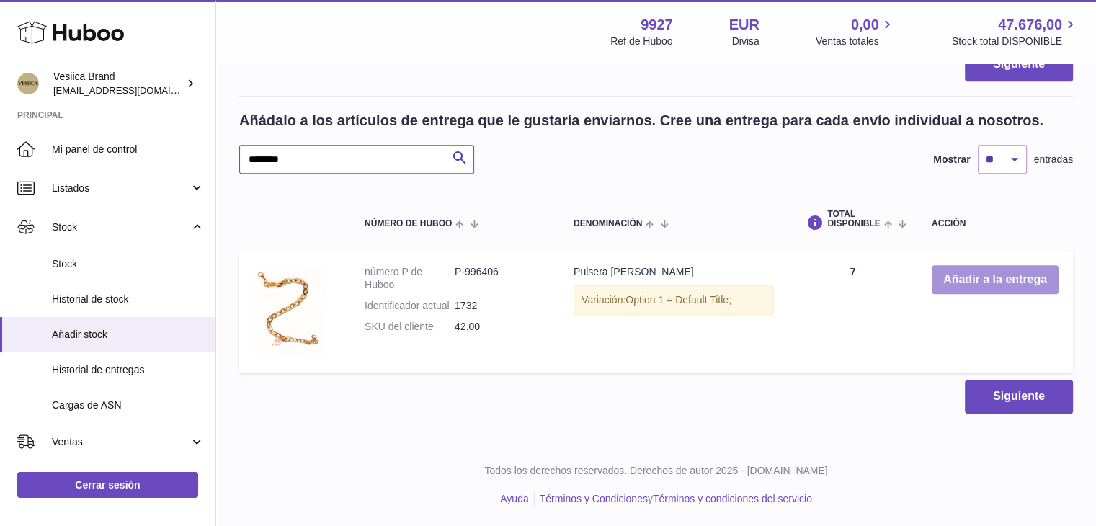
type input "********"
click at [940, 277] on button "Añadir a la entrega" at bounding box center [995, 280] width 127 height 30
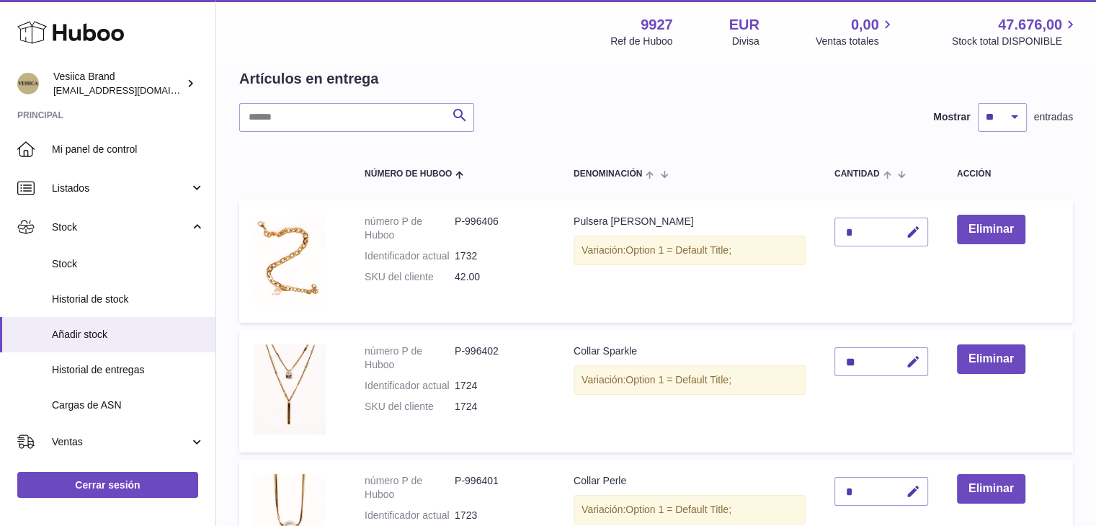
scroll to position [110, 0]
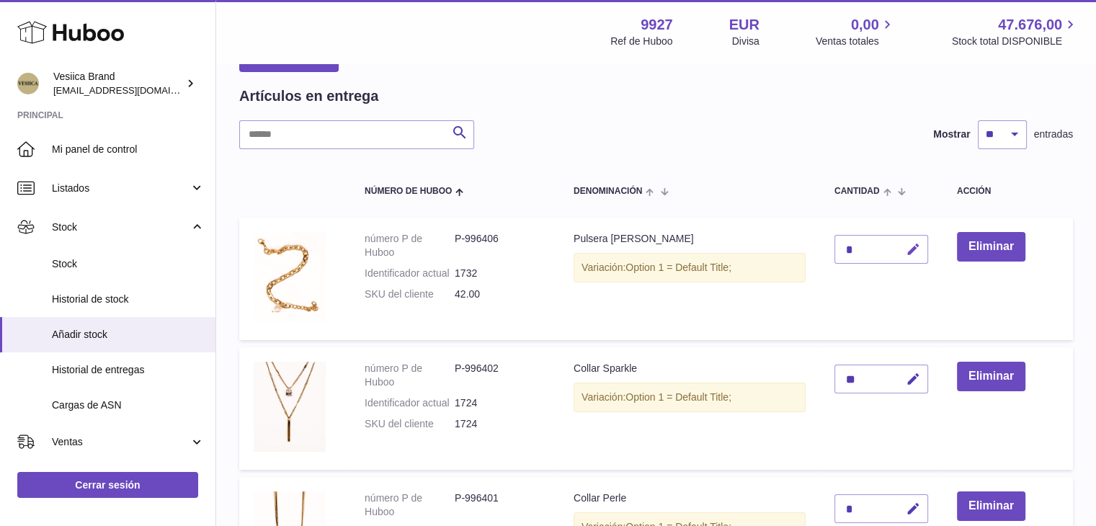
click at [902, 250] on button "button" at bounding box center [911, 250] width 34 height 30
type input "**"
click at [909, 249] on icon "submit" at bounding box center [913, 249] width 13 height 13
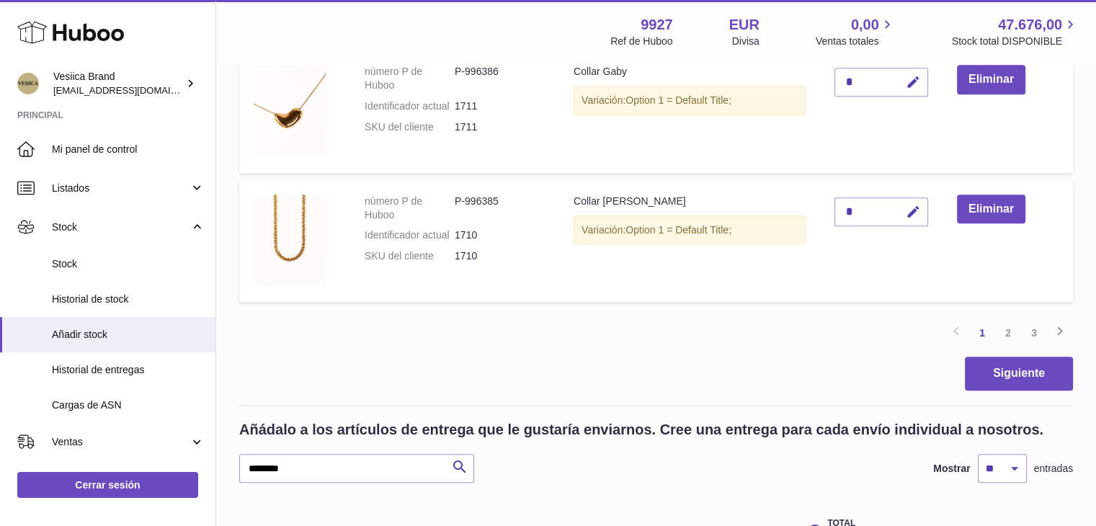
scroll to position [1479, 0]
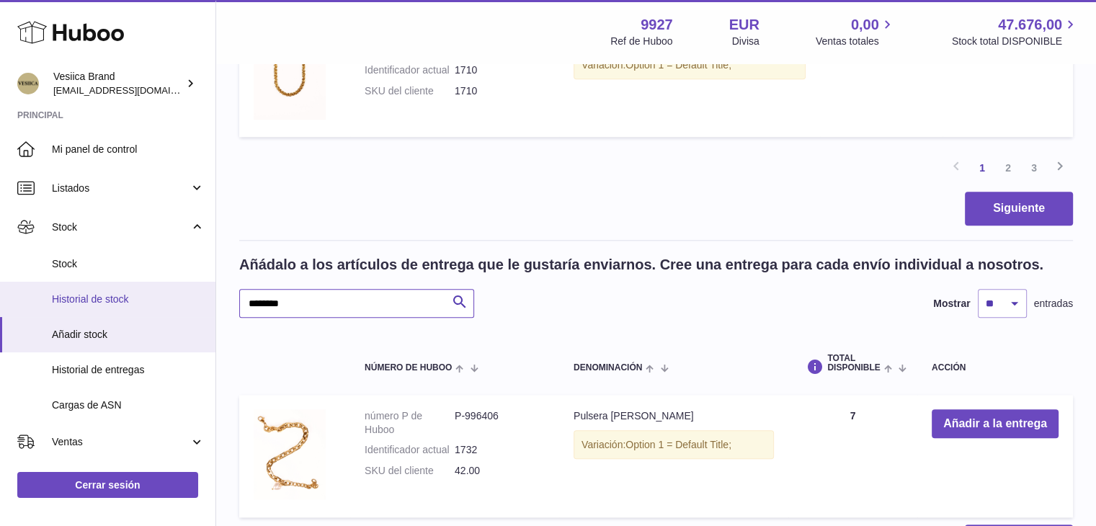
drag, startPoint x: 378, startPoint y: 298, endPoint x: 187, endPoint y: 298, distance: 190.3
paste input "text"
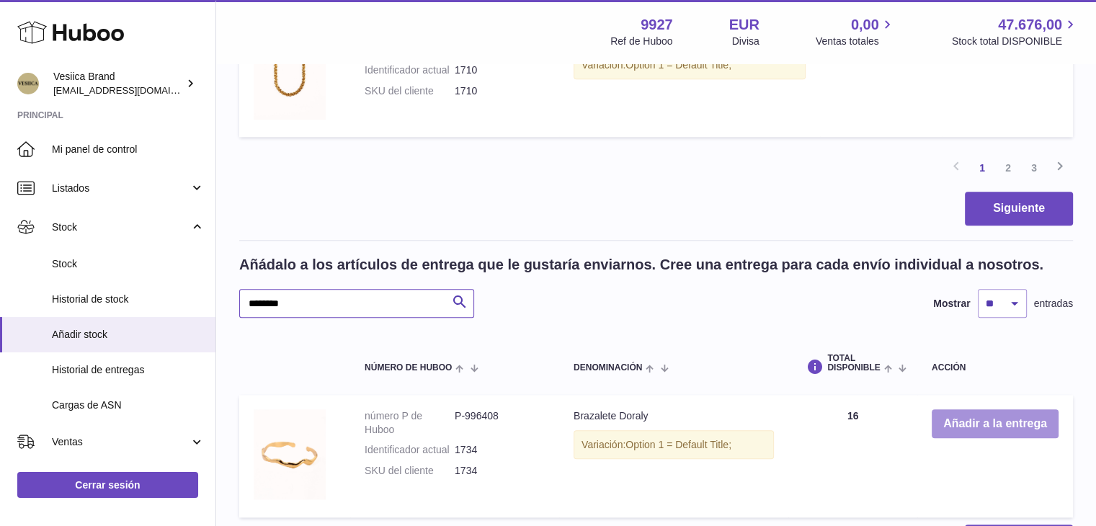
type input "********"
click at [981, 418] on button "Añadir a la entrega" at bounding box center [995, 424] width 127 height 30
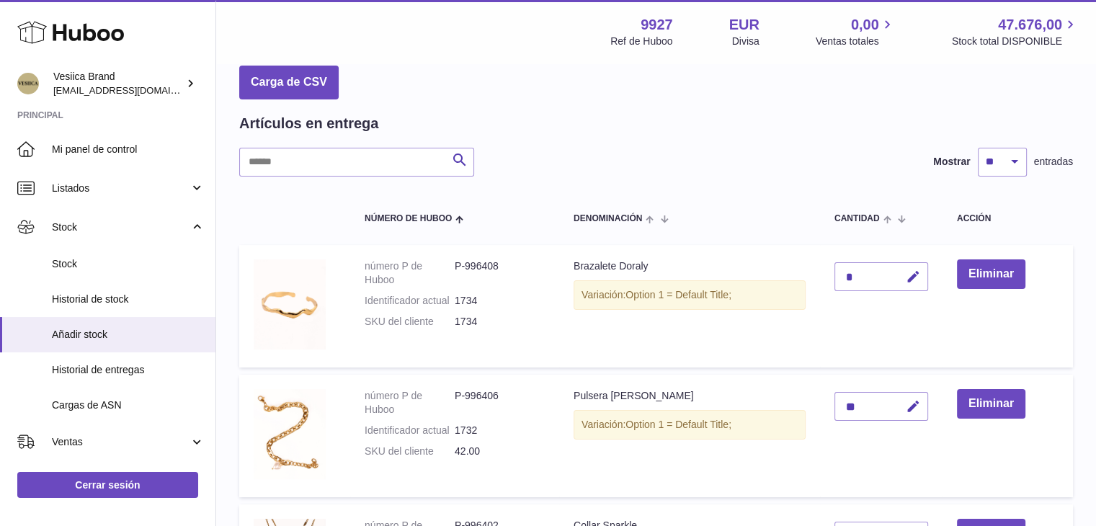
scroll to position [72, 0]
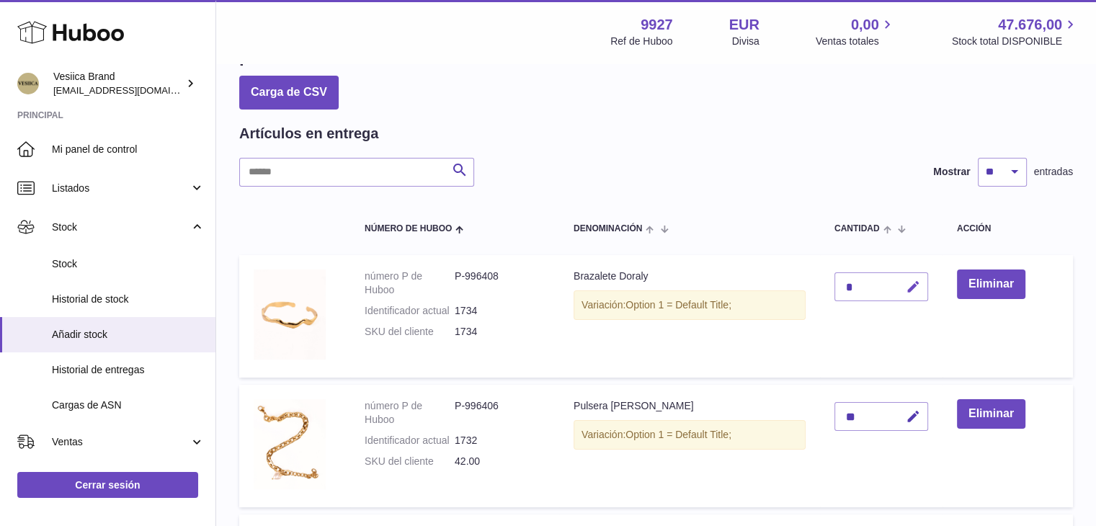
click at [915, 283] on icon "button" at bounding box center [913, 287] width 15 height 15
drag, startPoint x: 854, startPoint y: 282, endPoint x: 792, endPoint y: 284, distance: 62.0
click at [796, 284] on tr "número P de Huboo P-996408 Identificador actual 1734 SKU del cliente 1734 Braza…" at bounding box center [656, 316] width 834 height 123
type input "*"
click at [908, 287] on icon "submit" at bounding box center [913, 286] width 13 height 13
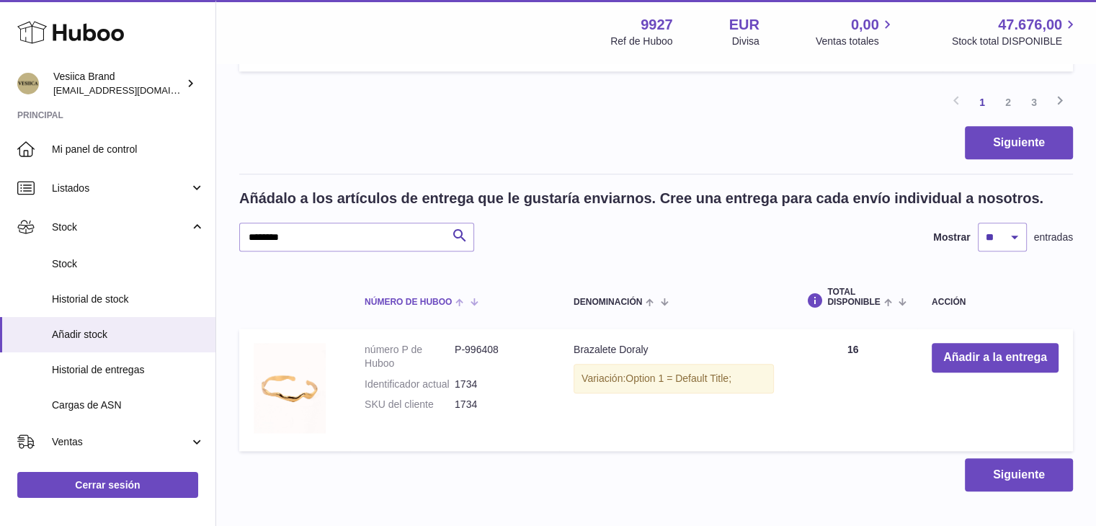
scroll to position [1623, 0]
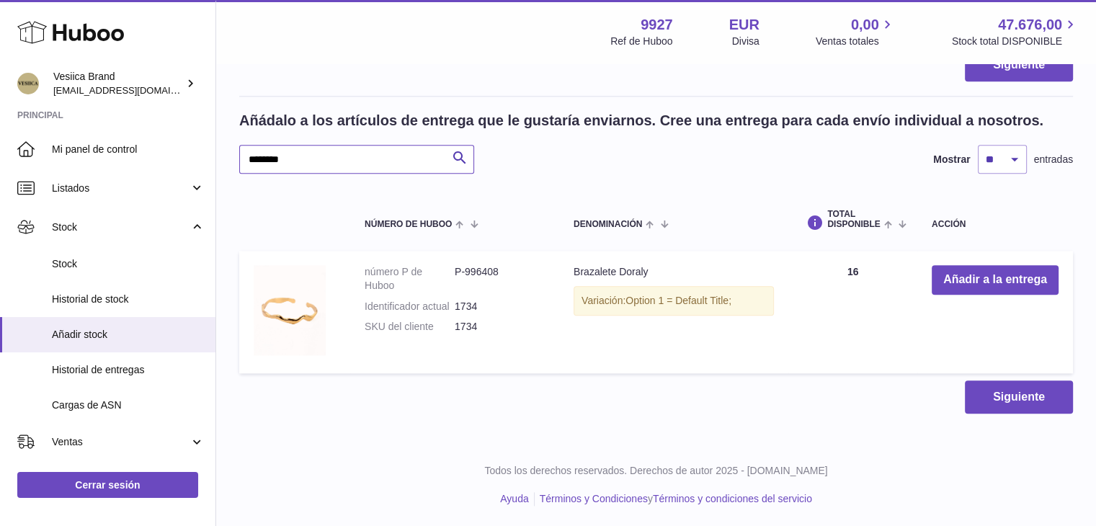
drag, startPoint x: 308, startPoint y: 159, endPoint x: 244, endPoint y: 158, distance: 64.9
paste input "text"
type input "********"
click at [972, 280] on button "Añadir a la entrega" at bounding box center [995, 280] width 127 height 30
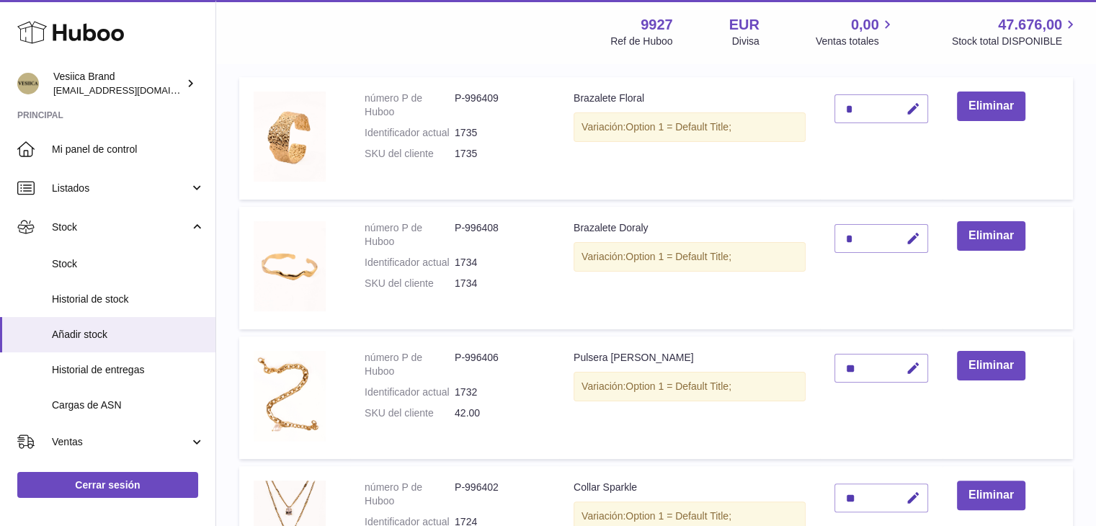
scroll to position [37, 0]
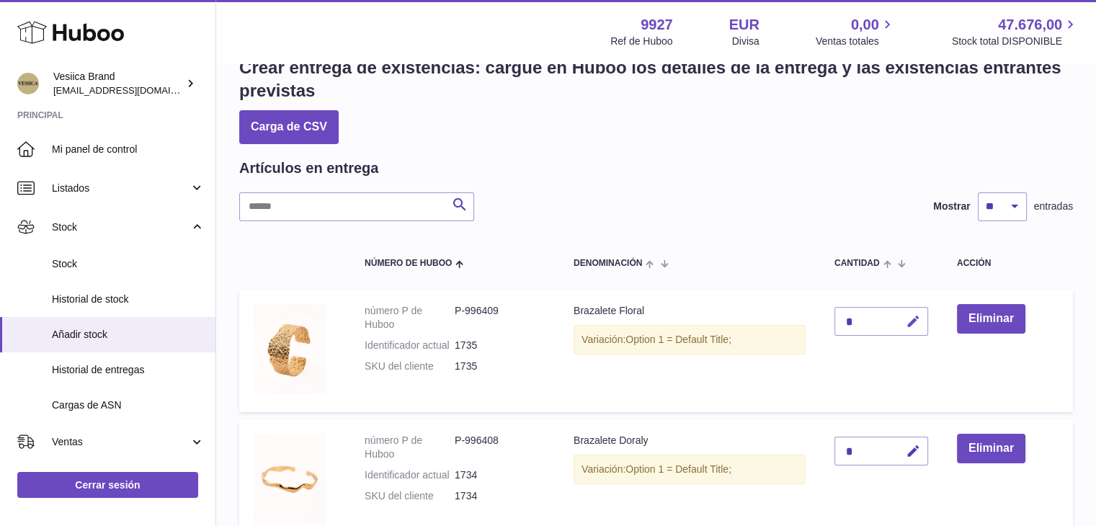
click at [917, 307] on button "button" at bounding box center [911, 322] width 34 height 30
click at [819, 313] on tr "número P de Huboo P-996409 Identificador actual 1735 SKU del cliente 1735 Braza…" at bounding box center [656, 351] width 834 height 123
click at [813, 315] on tr "número P de Huboo P-996409 Identificador actual 1735 SKU del cliente 1735 Braza…" at bounding box center [656, 351] width 834 height 123
type input "**"
click at [908, 315] on icon "submit" at bounding box center [913, 321] width 13 height 13
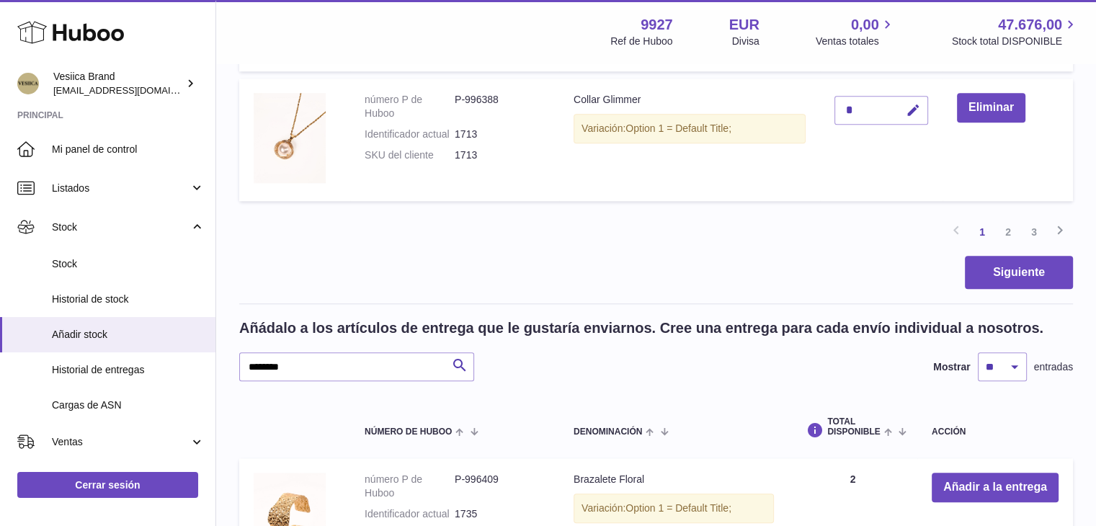
scroll to position [1551, 0]
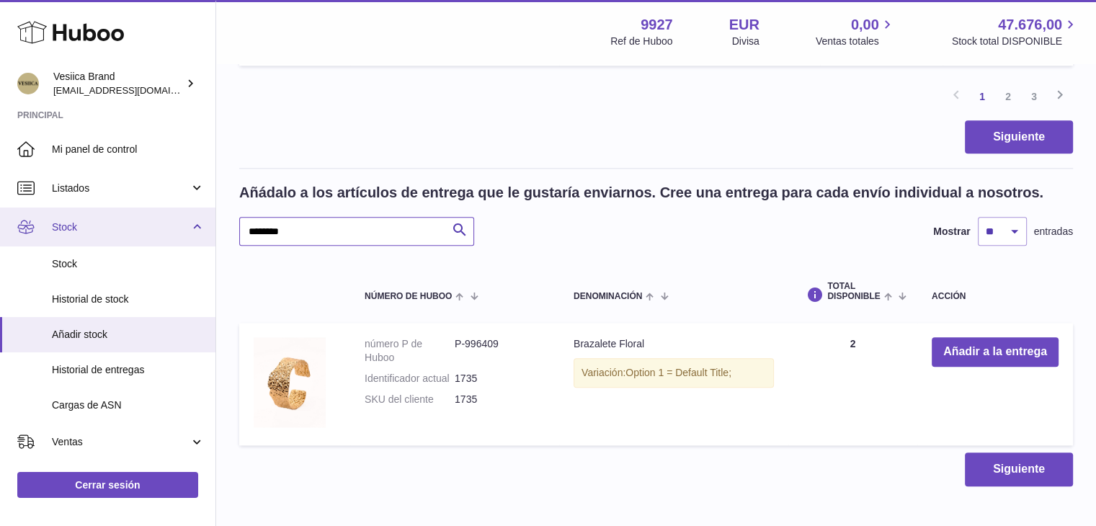
drag, startPoint x: 383, startPoint y: 226, endPoint x: 143, endPoint y: 224, distance: 240.0
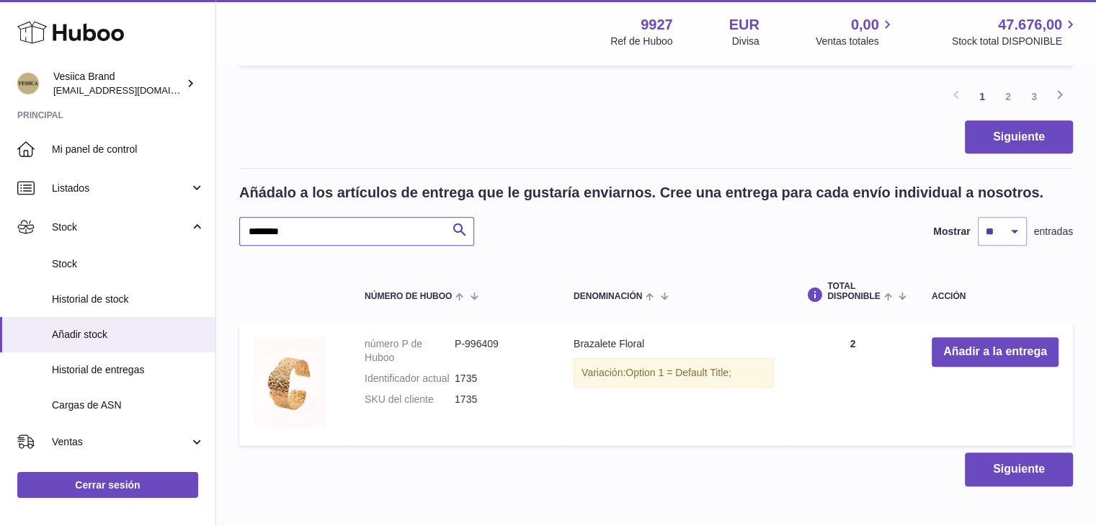
paste input "text"
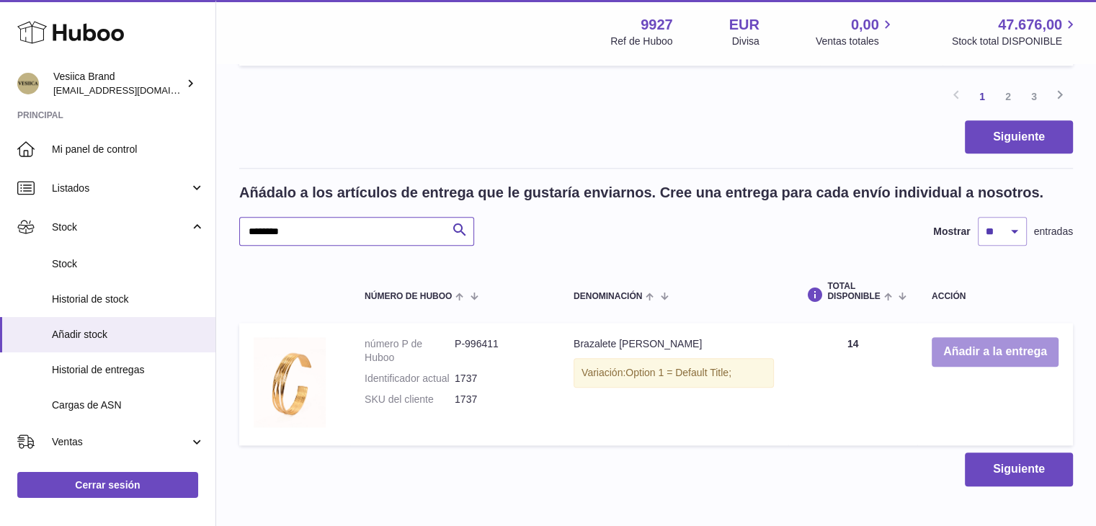
type input "********"
click at [983, 351] on button "Añadir a la entrega" at bounding box center [995, 352] width 127 height 30
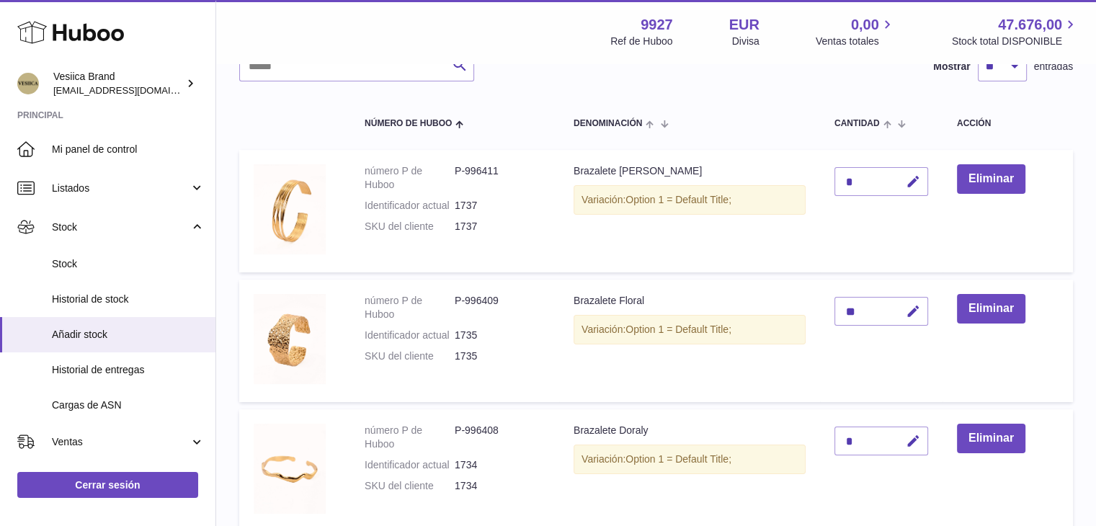
scroll to position [37, 0]
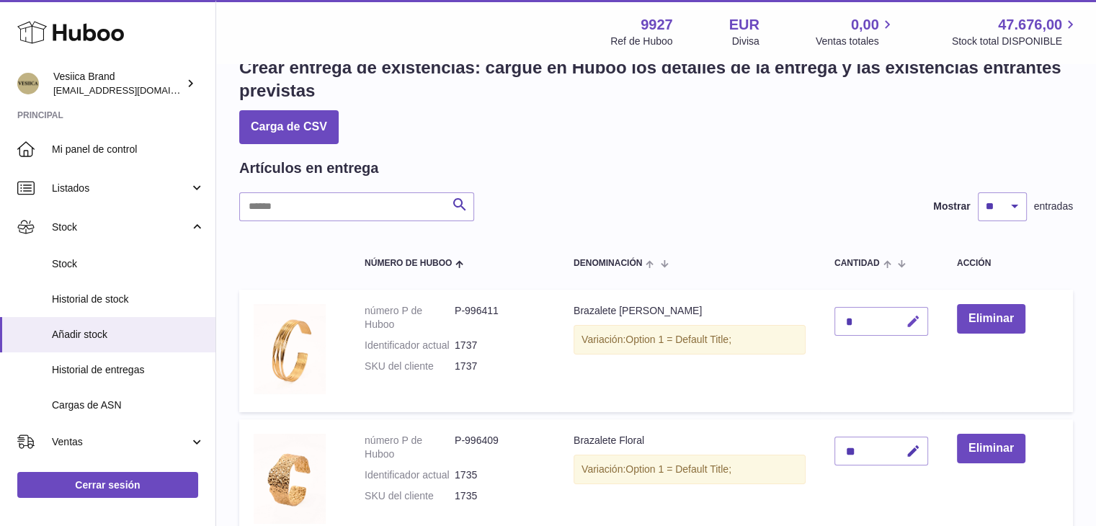
click at [914, 324] on icon "button" at bounding box center [913, 321] width 15 height 15
drag, startPoint x: 844, startPoint y: 318, endPoint x: 822, endPoint y: 317, distance: 22.4
click at [822, 317] on td "*" at bounding box center [881, 351] width 123 height 123
type input "*"
click at [910, 319] on icon "submit" at bounding box center [913, 321] width 13 height 13
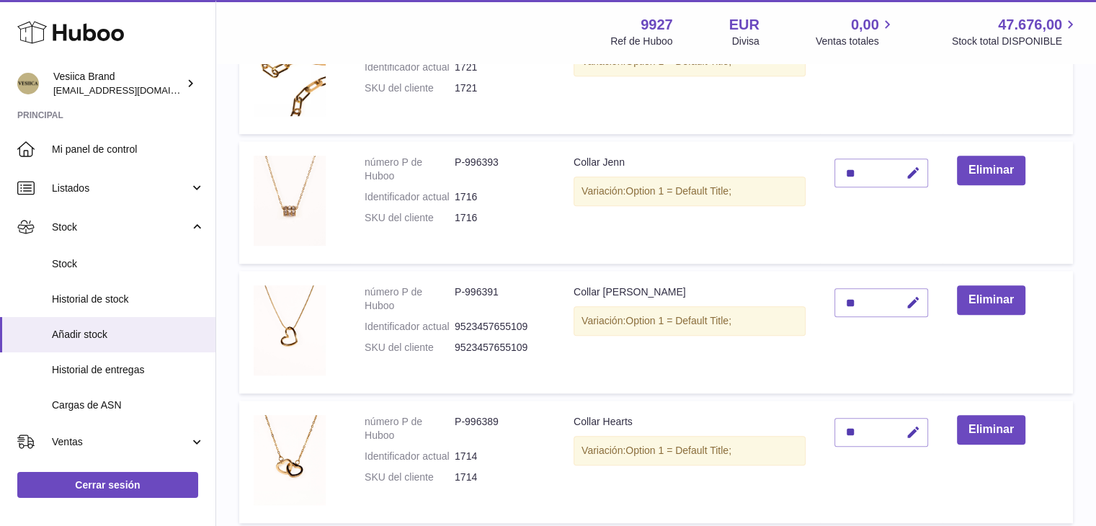
scroll to position [1335, 0]
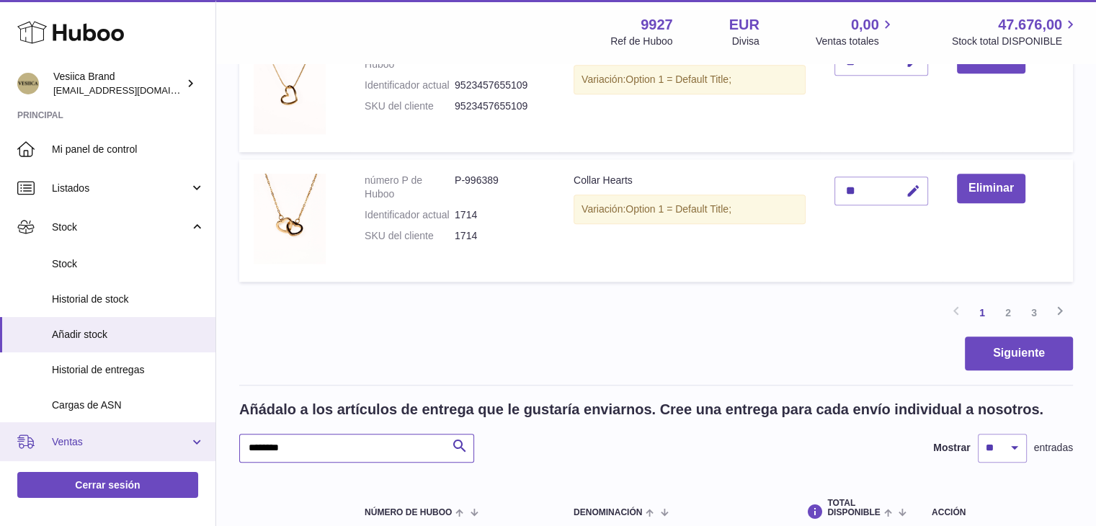
drag, startPoint x: 318, startPoint y: 452, endPoint x: 159, endPoint y: 451, distance: 159.3
paste input "text"
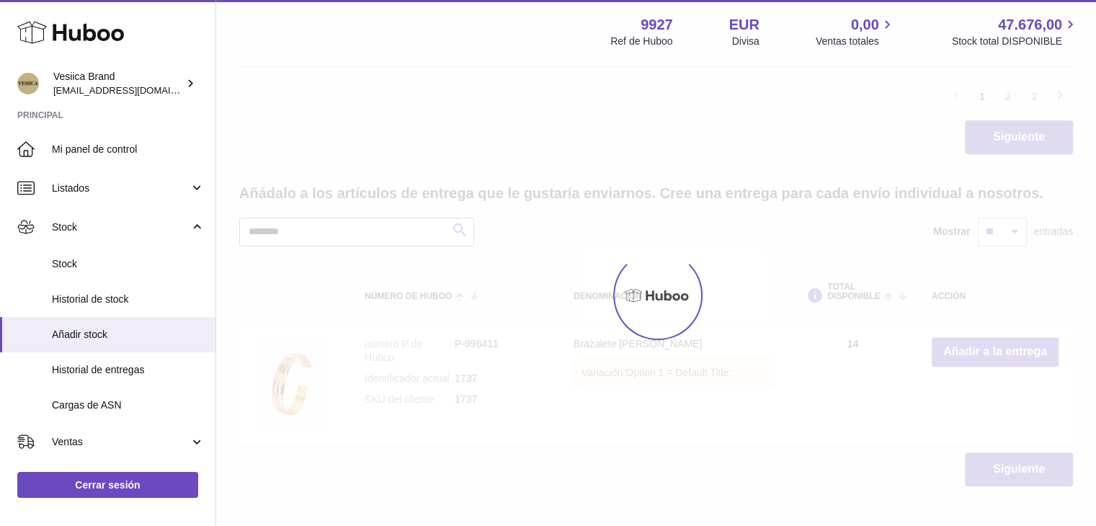
scroll to position [1623, 0]
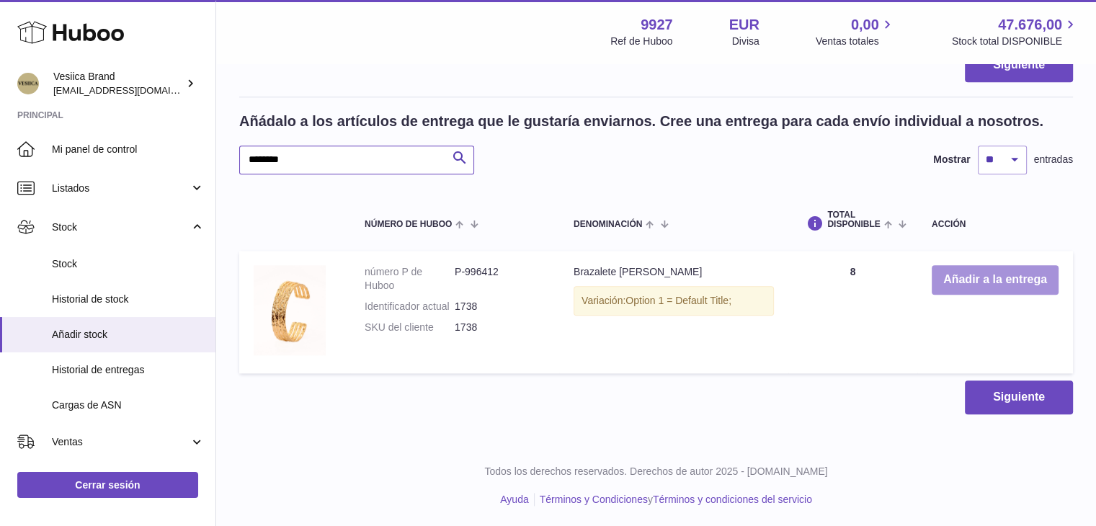
type input "********"
click at [945, 281] on button "Añadir a la entrega" at bounding box center [995, 280] width 127 height 30
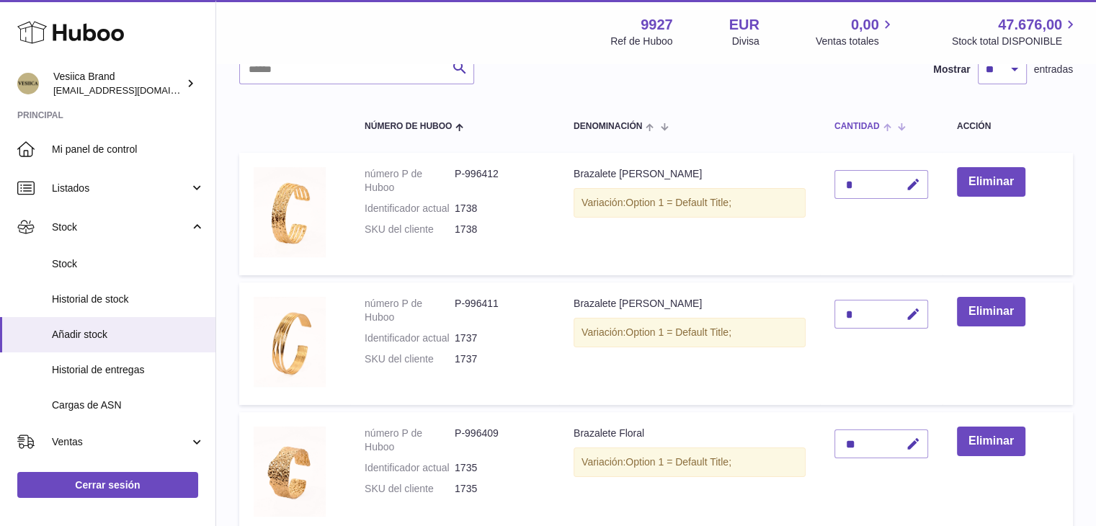
scroll to position [37, 0]
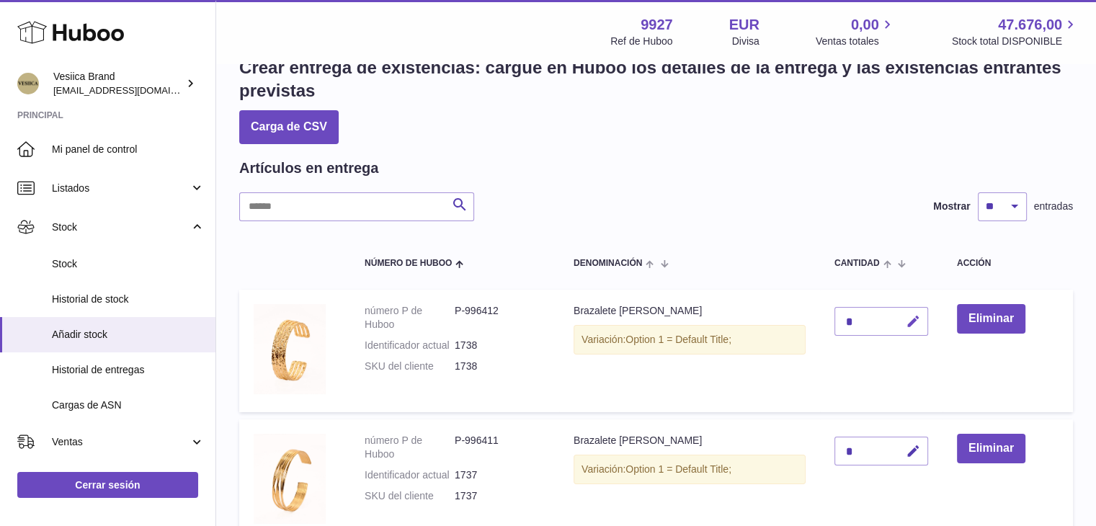
click at [919, 321] on icon "button" at bounding box center [913, 321] width 15 height 15
type input "**"
click at [919, 321] on icon "submit" at bounding box center [913, 321] width 13 height 13
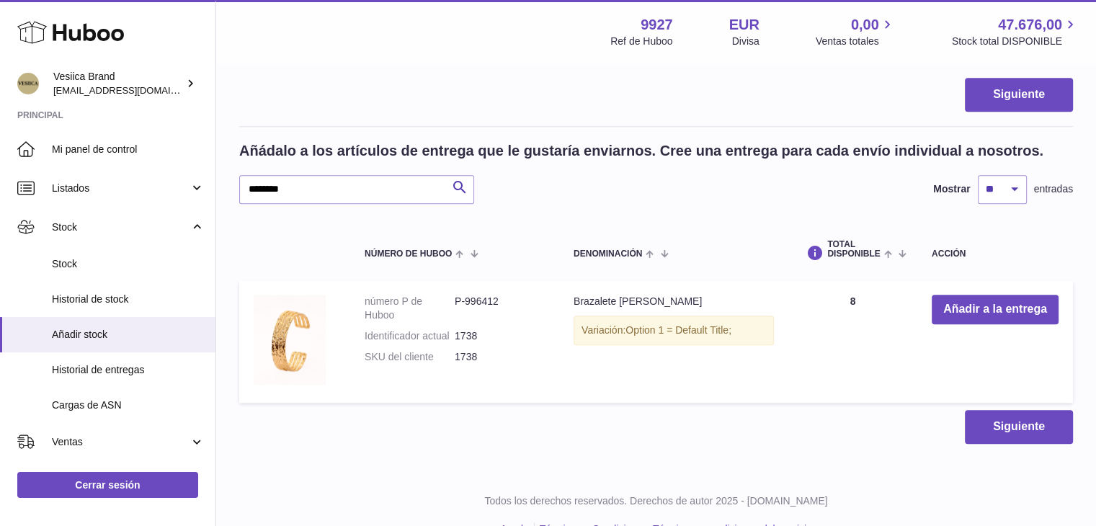
scroll to position [1624, 0]
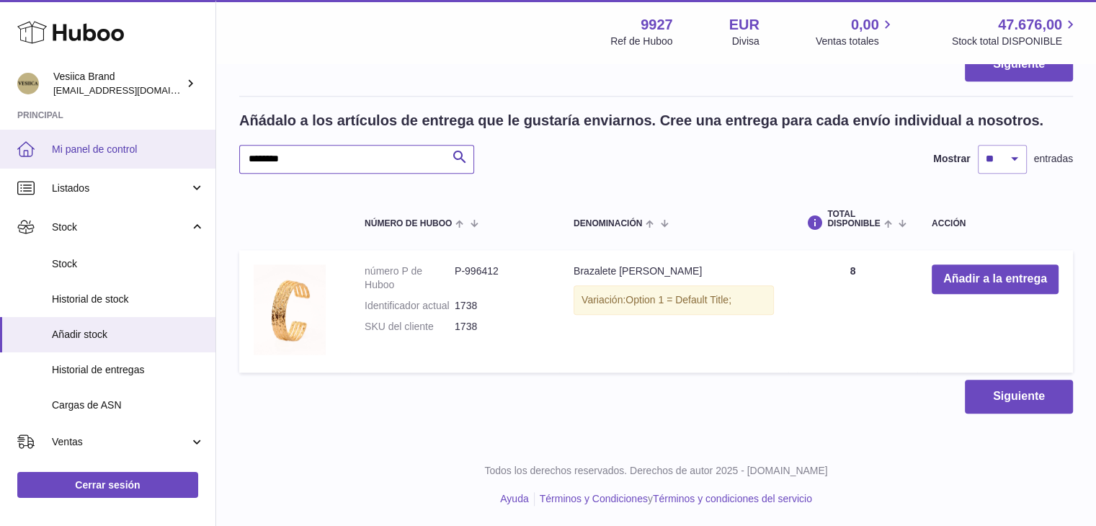
drag, startPoint x: 314, startPoint y: 153, endPoint x: 35, endPoint y: 152, distance: 278.2
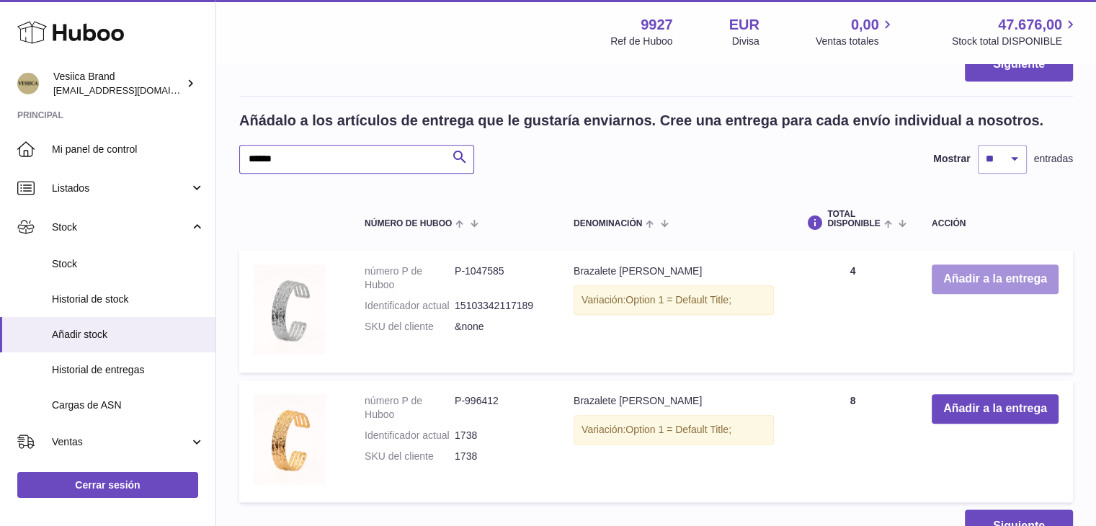
type input "******"
click at [958, 271] on button "Añadir a la entrega" at bounding box center [995, 280] width 127 height 30
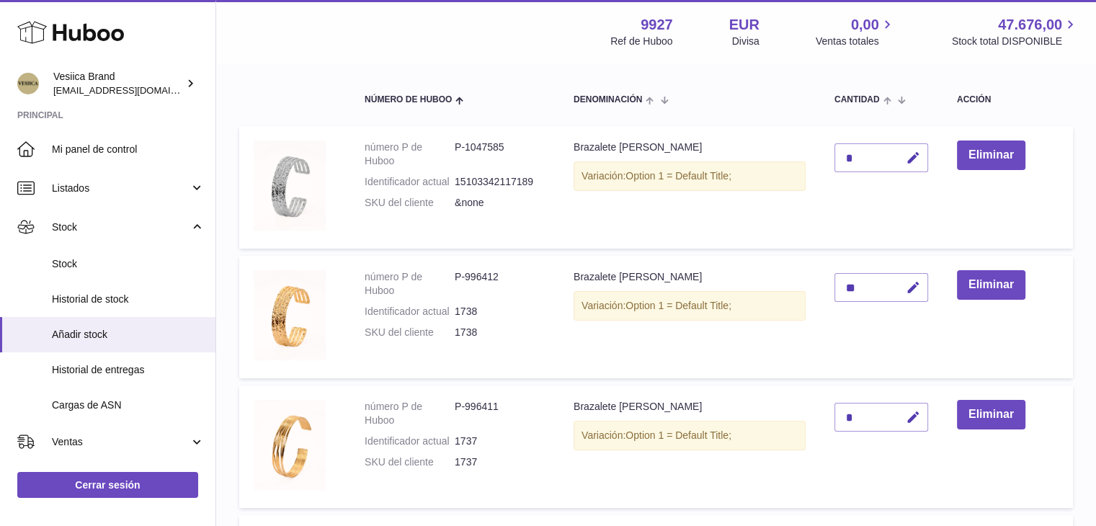
scroll to position [148, 0]
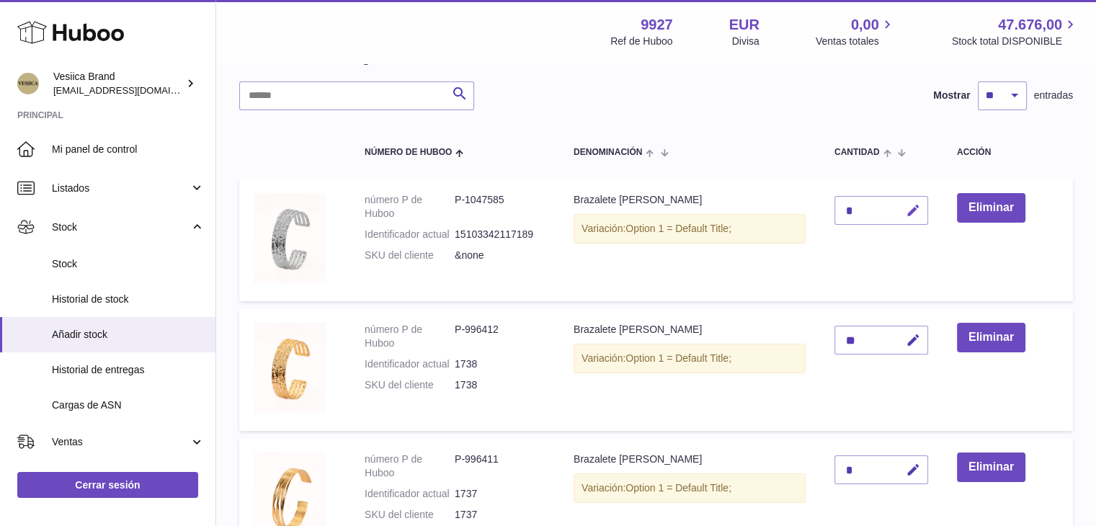
click at [924, 205] on button "button" at bounding box center [911, 211] width 34 height 30
drag, startPoint x: 851, startPoint y: 203, endPoint x: 817, endPoint y: 202, distance: 33.9
click at [815, 203] on tr "número P de Huboo P-1047585 Identificador actual 15103342117189 SKU del cliente…" at bounding box center [656, 240] width 834 height 123
type input "*"
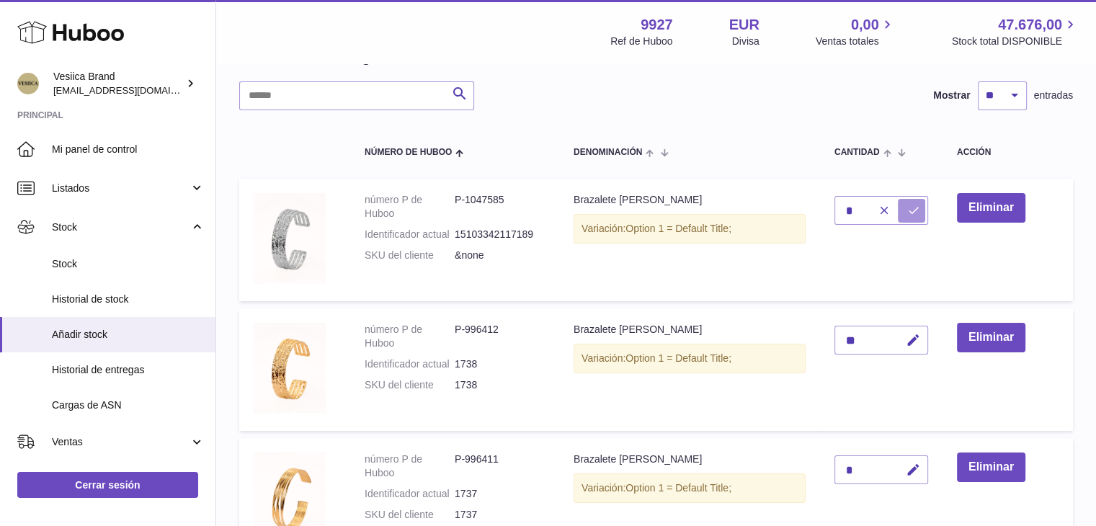
click at [920, 204] on icon "submit" at bounding box center [913, 210] width 13 height 13
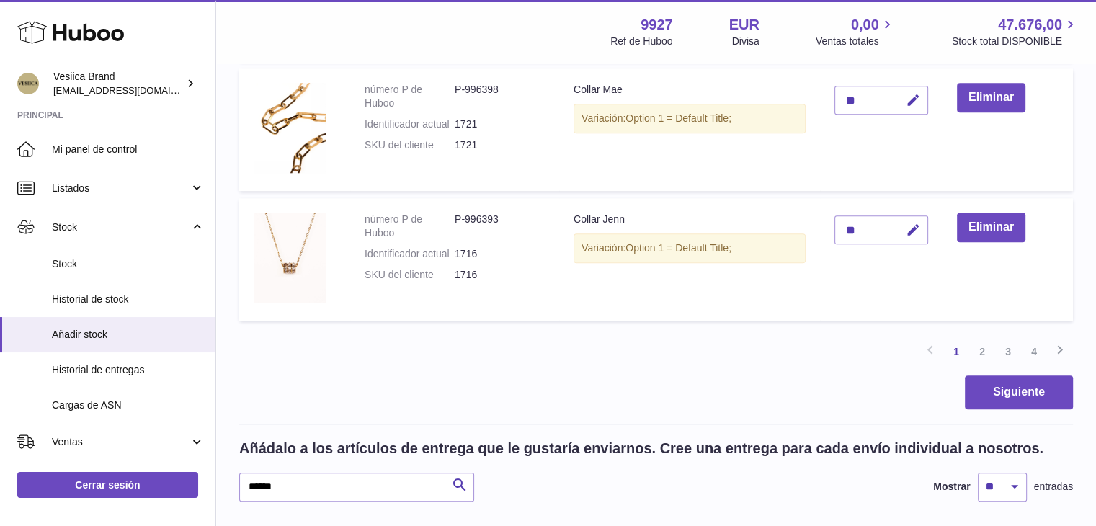
scroll to position [1518, 0]
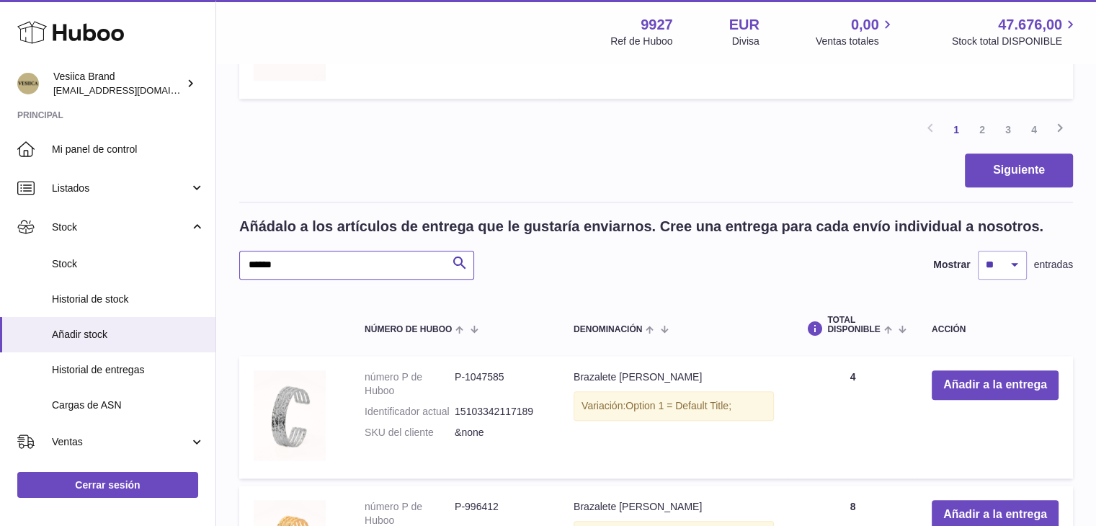
paste input "**"
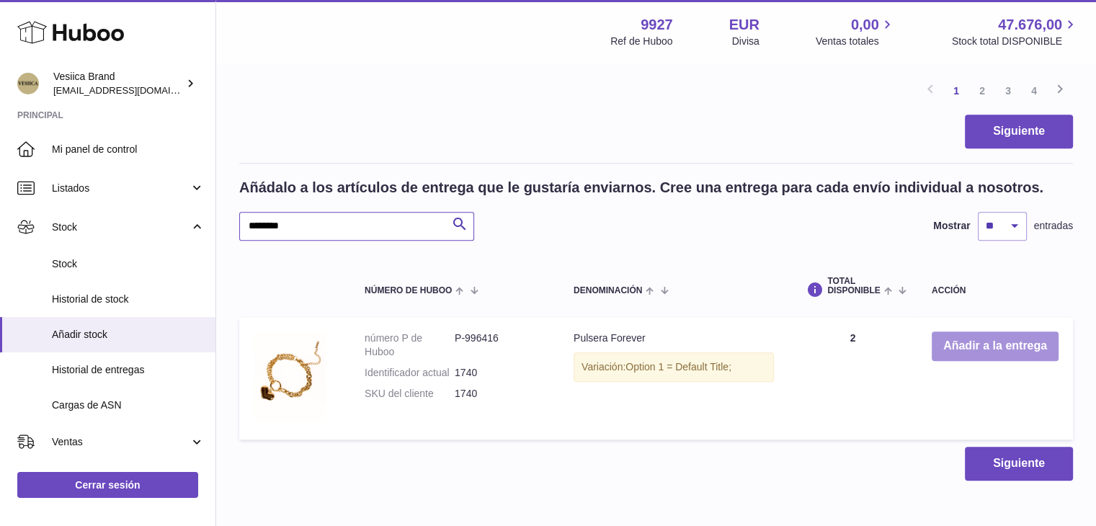
scroll to position [1624, 0]
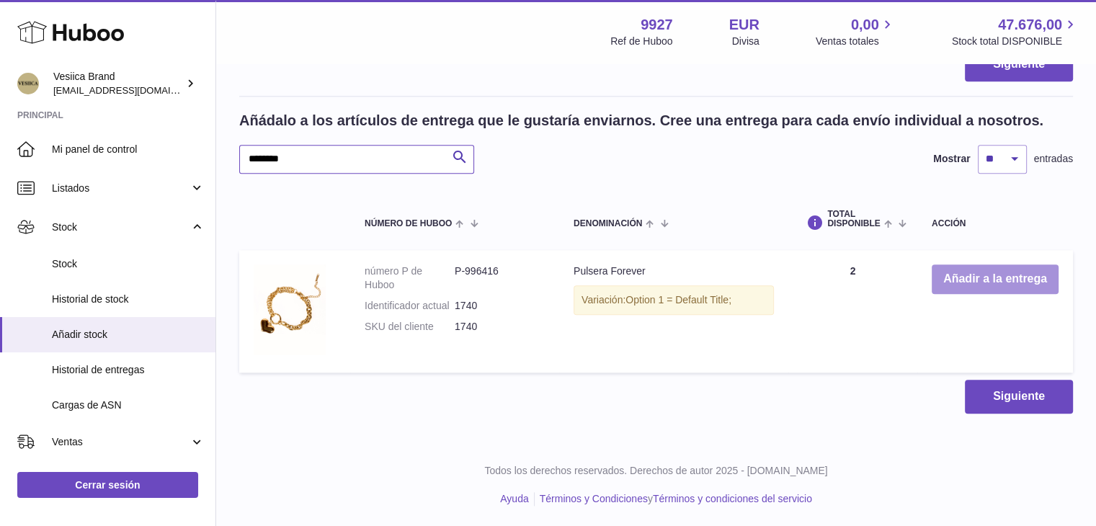
type input "********"
click at [954, 283] on button "Añadir a la entrega" at bounding box center [995, 280] width 127 height 30
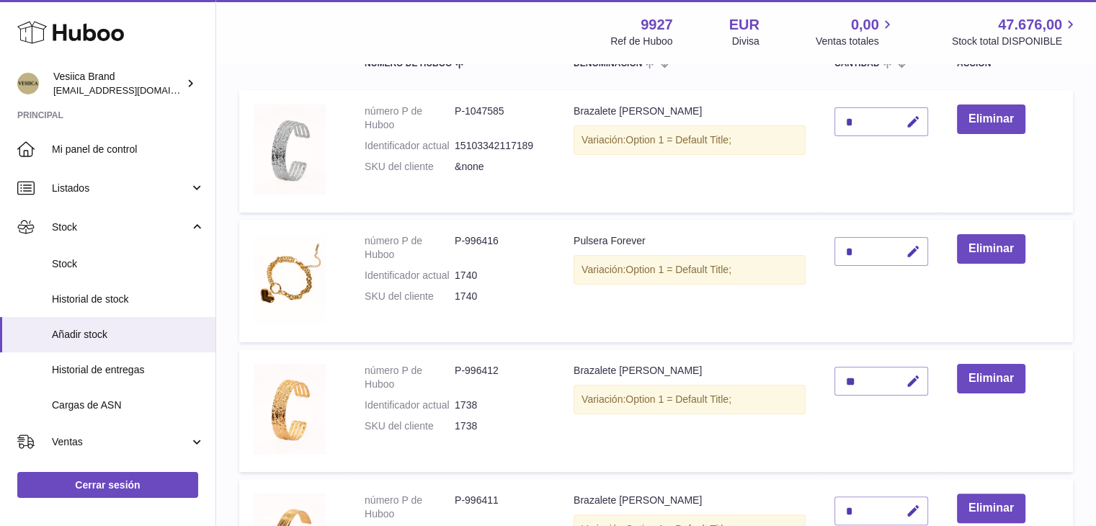
scroll to position [121, 0]
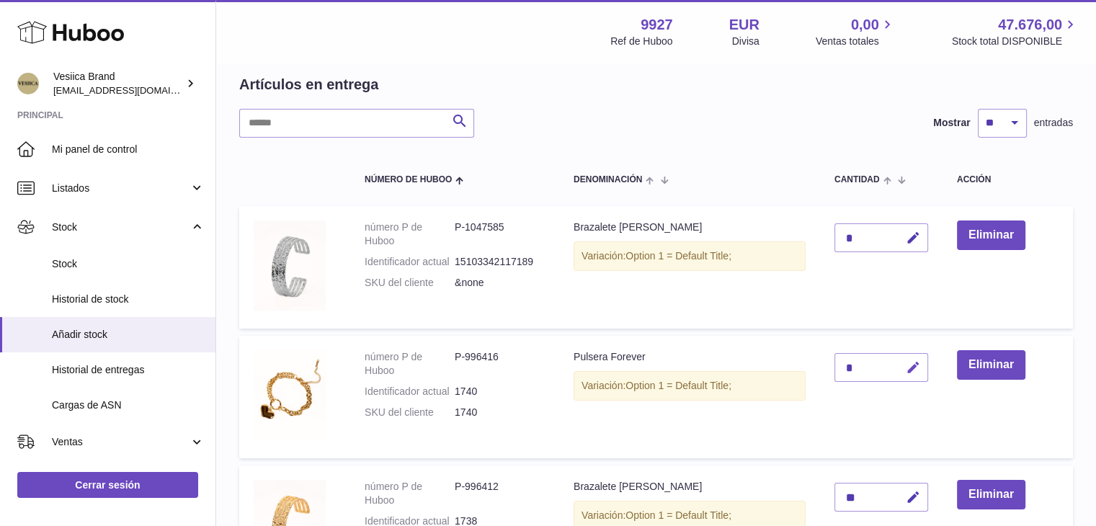
click at [910, 370] on icon "button" at bounding box center [913, 367] width 15 height 15
click at [913, 367] on icon "submit" at bounding box center [913, 367] width 13 height 13
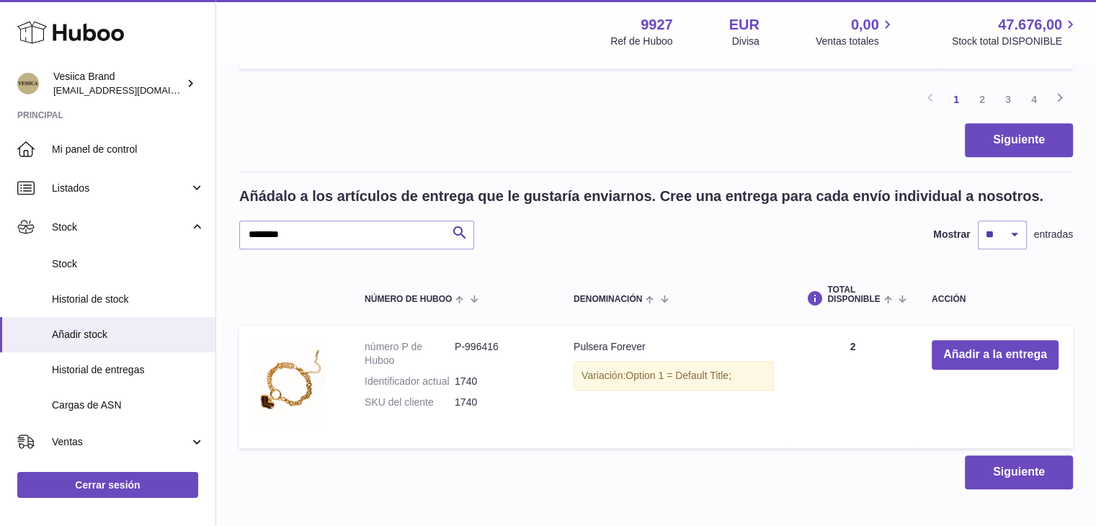
scroll to position [1552, 0]
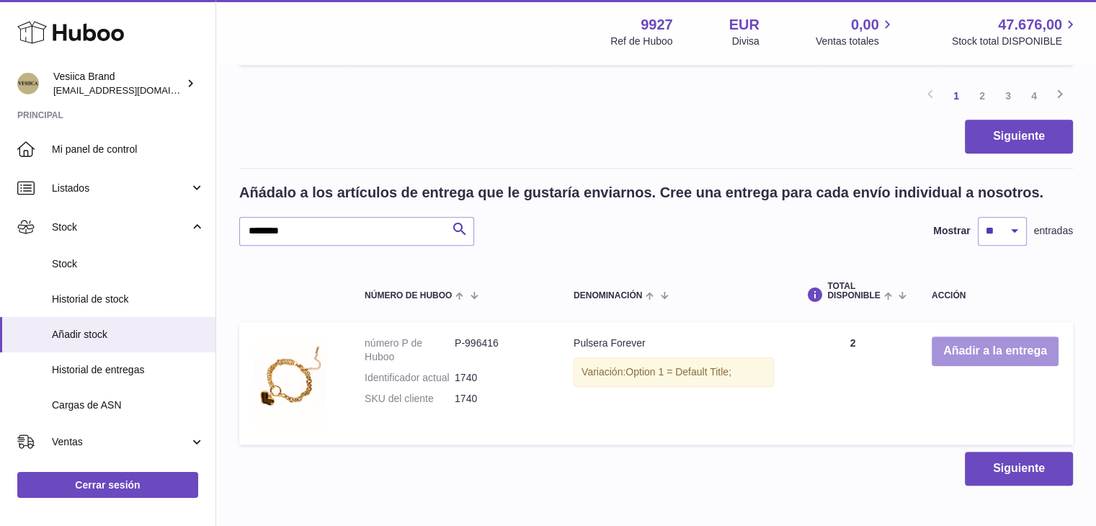
click at [982, 347] on button "Añadir a la entrega" at bounding box center [995, 352] width 127 height 30
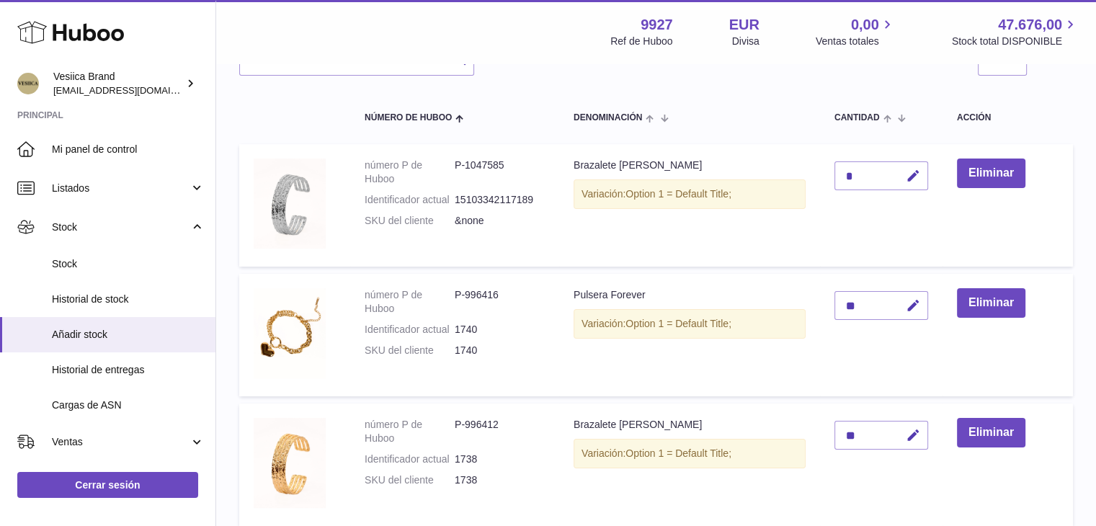
scroll to position [185, 0]
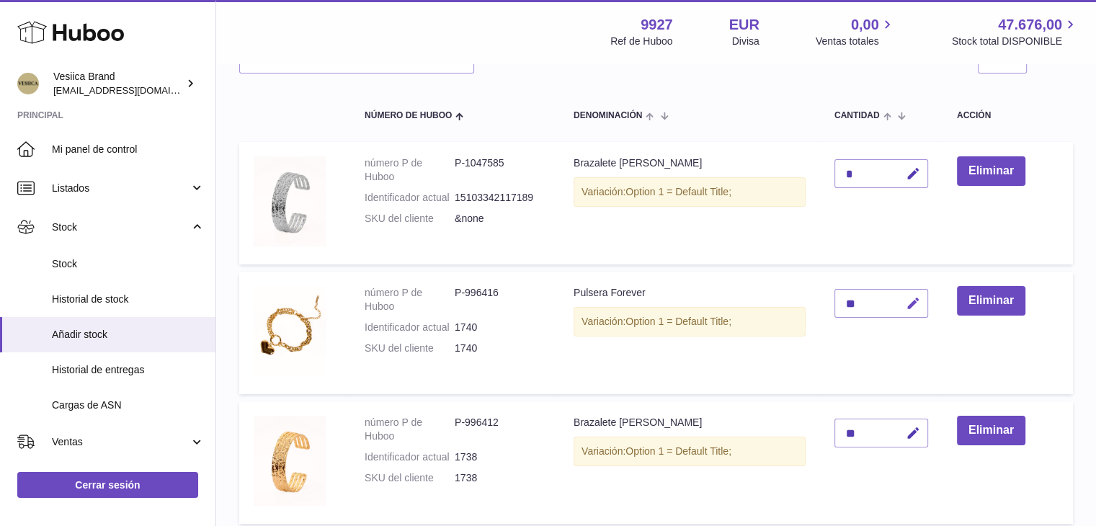
click at [917, 301] on icon "button" at bounding box center [913, 303] width 15 height 15
type input "**"
click at [898, 292] on button "submit" at bounding box center [911, 303] width 27 height 23
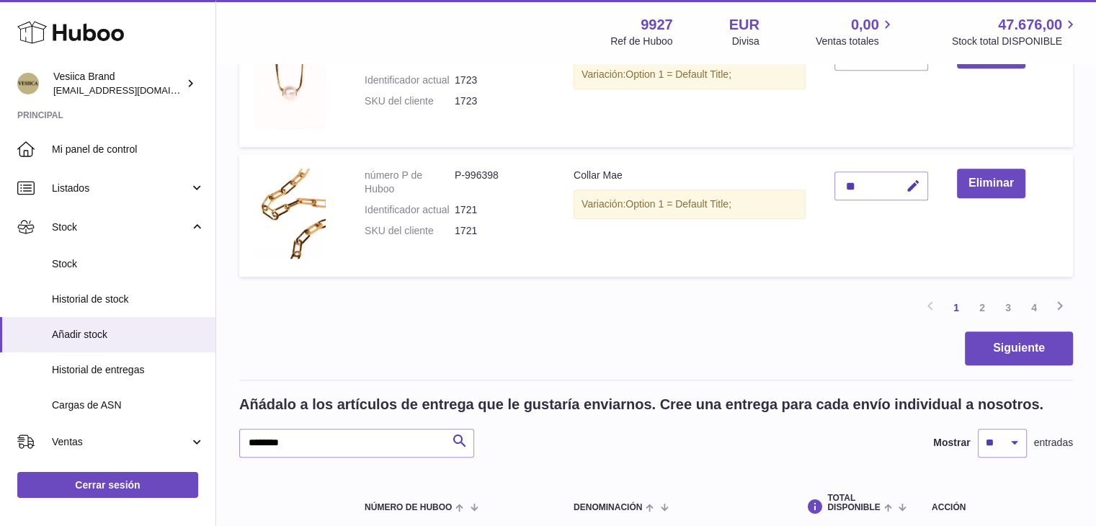
scroll to position [1347, 0]
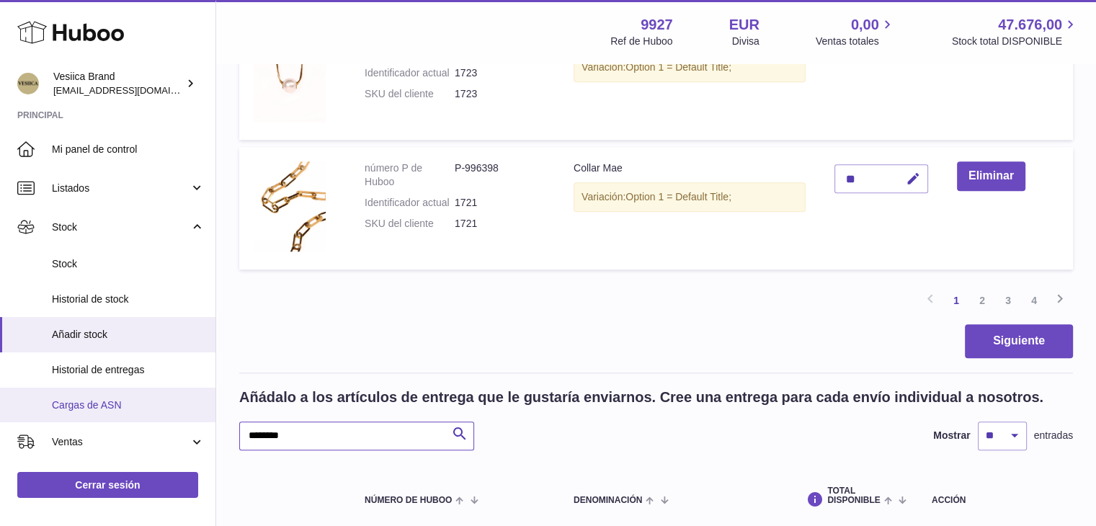
drag, startPoint x: 114, startPoint y: 445, endPoint x: 0, endPoint y: 408, distance: 119.7
type input "**********"
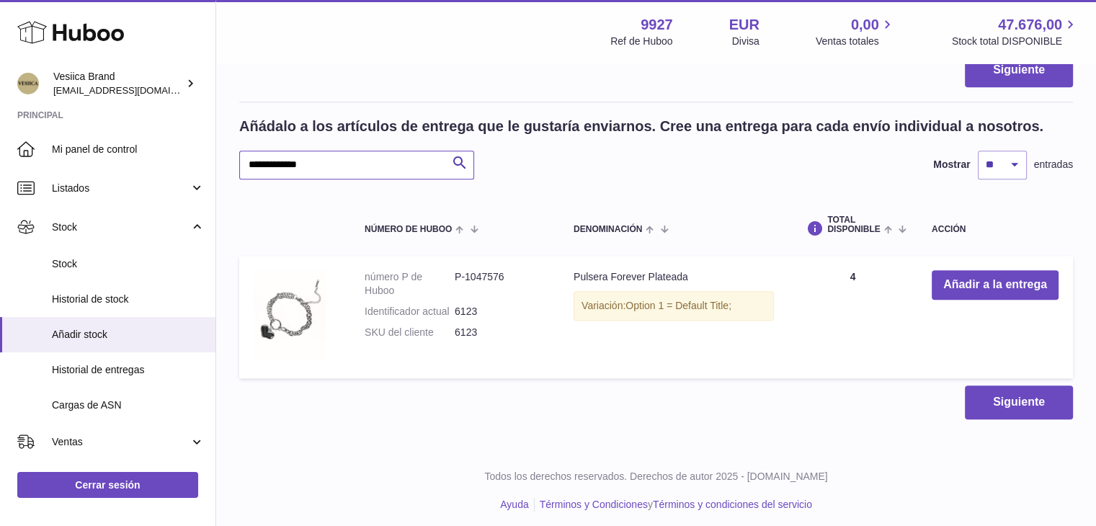
scroll to position [1624, 0]
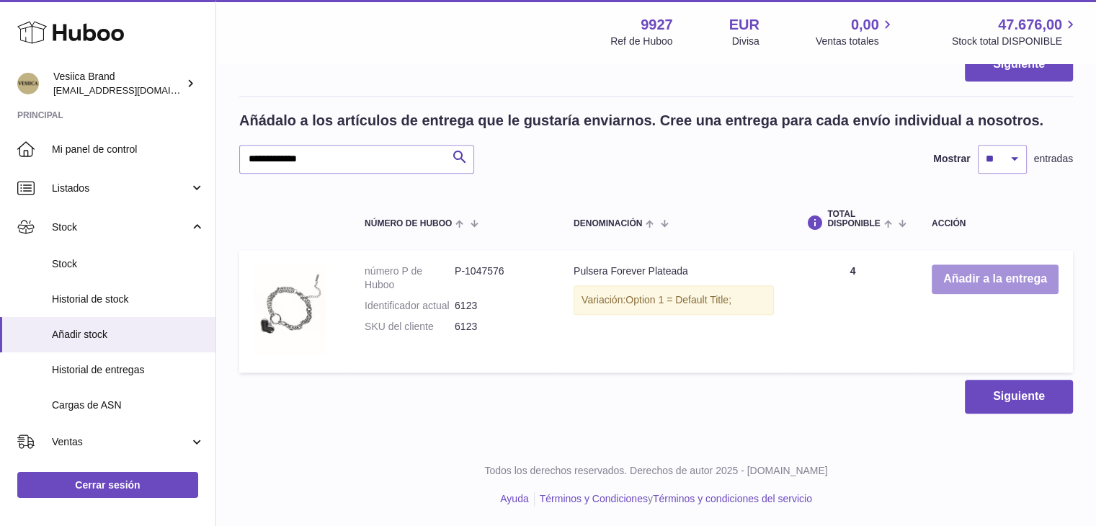
click at [964, 280] on button "Añadir a la entrega" at bounding box center [995, 280] width 127 height 30
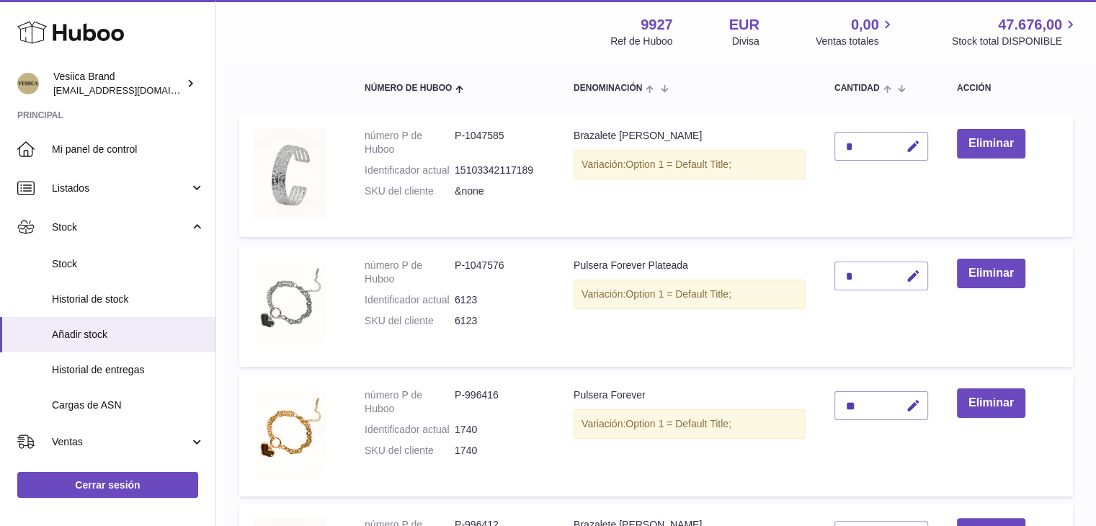
scroll to position [200, 0]
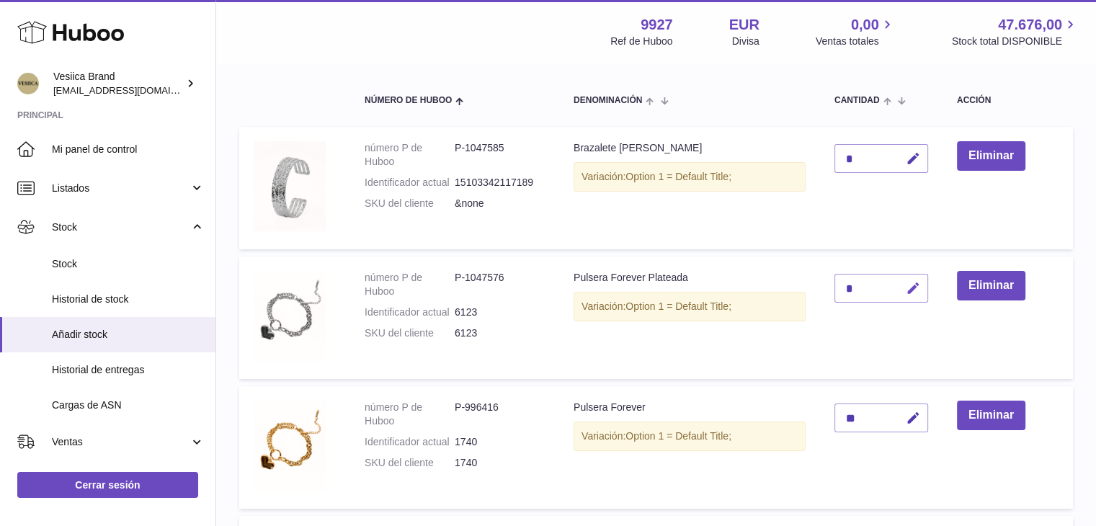
click at [913, 290] on icon "button" at bounding box center [913, 288] width 15 height 15
drag, startPoint x: 833, startPoint y: 286, endPoint x: 801, endPoint y: 285, distance: 32.4
click at [802, 285] on tr "número P de Huboo P-1047576 Identificador actual 6123 SKU del cliente 6123 Puls…" at bounding box center [656, 318] width 834 height 123
type input "*"
click at [925, 288] on button "submit" at bounding box center [911, 288] width 27 height 23
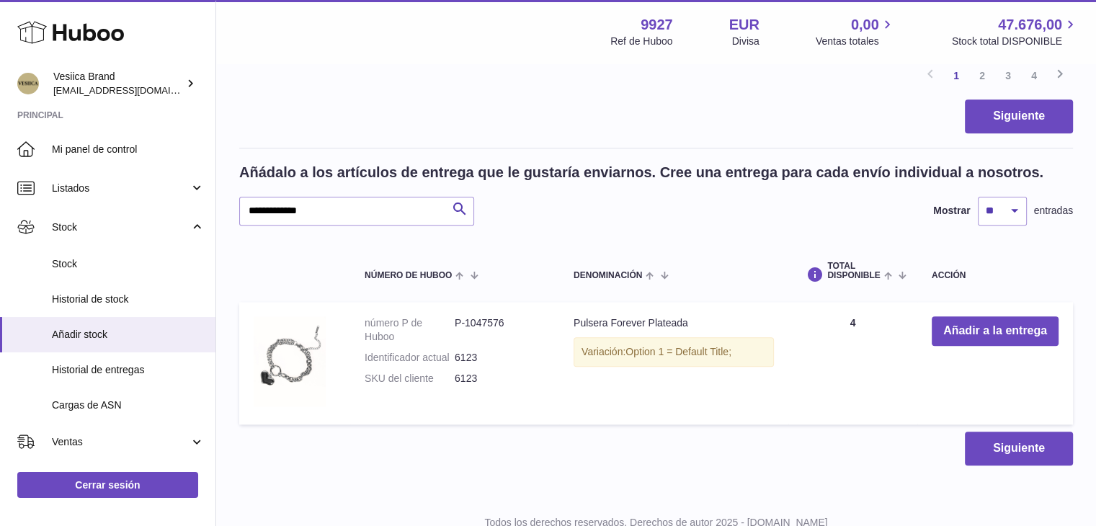
scroll to position [1624, 0]
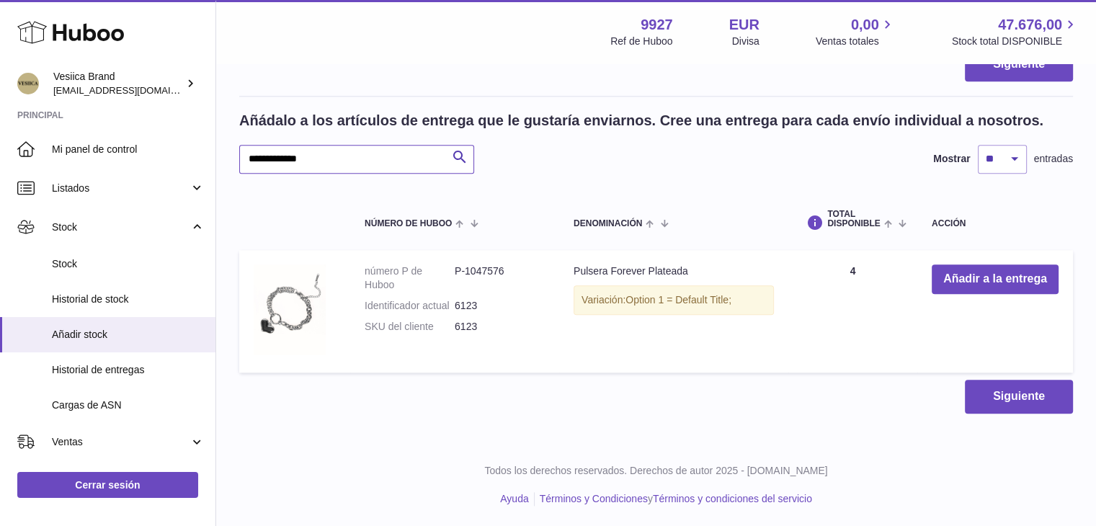
drag, startPoint x: 168, startPoint y: 163, endPoint x: 347, endPoint y: 155, distance: 179.7
paste input "text"
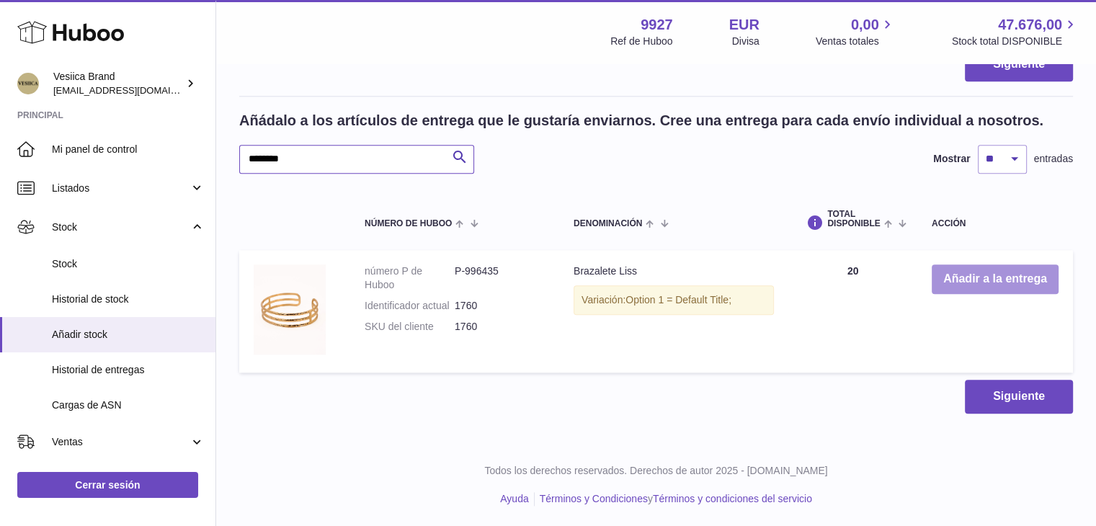
type input "********"
click at [989, 281] on button "Añadir a la entrega" at bounding box center [995, 280] width 127 height 30
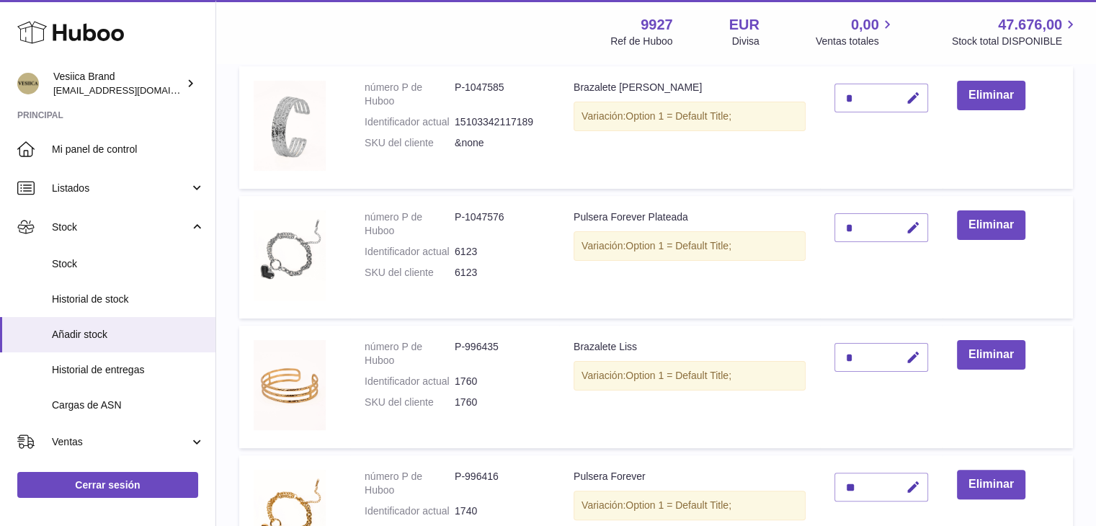
scroll to position [432, 0]
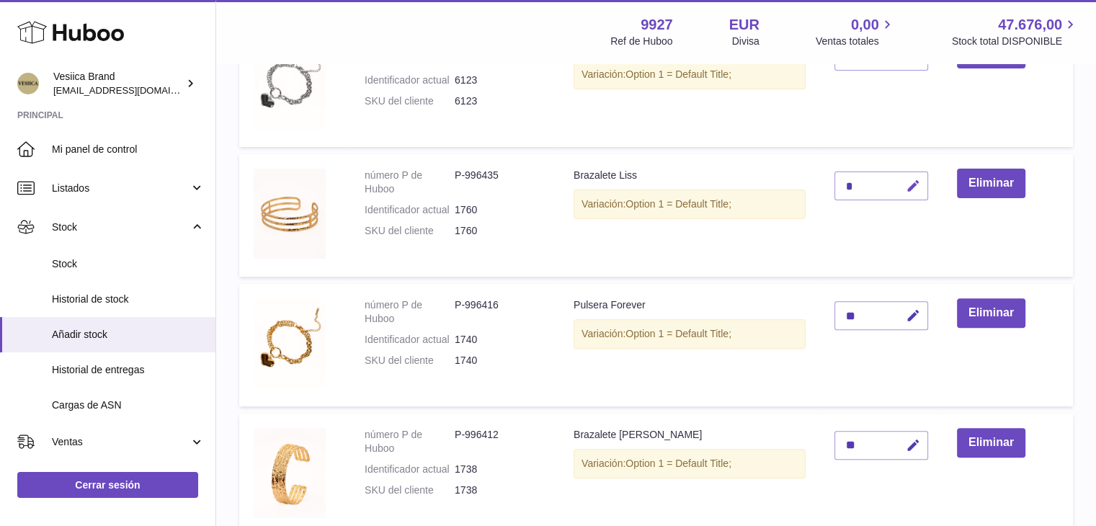
click at [925, 182] on button "button" at bounding box center [911, 187] width 34 height 30
drag, startPoint x: 851, startPoint y: 185, endPoint x: 831, endPoint y: 185, distance: 19.5
click at [831, 185] on td "*" at bounding box center [881, 215] width 123 height 123
type input "*"
click at [911, 184] on icon "submit" at bounding box center [913, 185] width 13 height 13
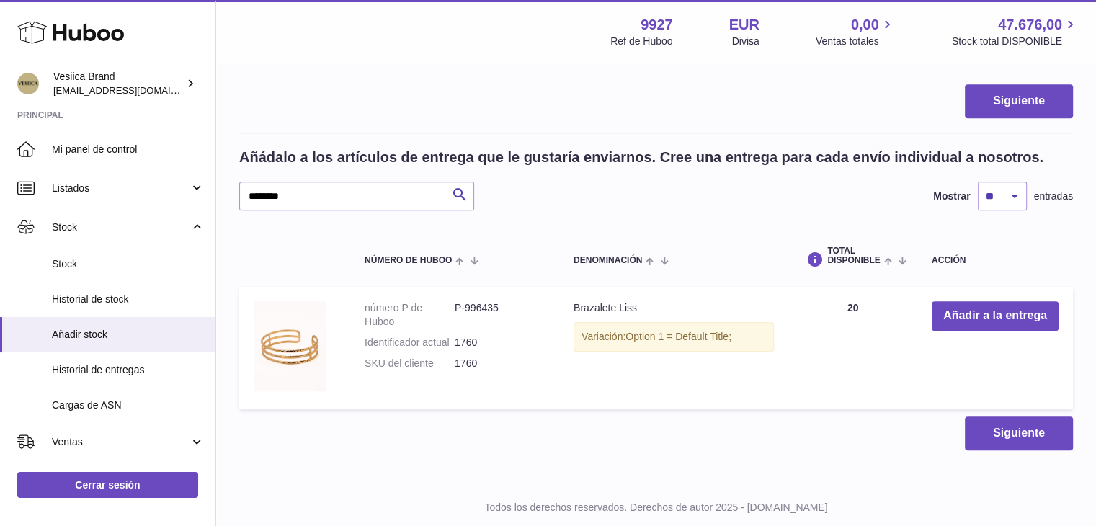
scroll to position [1624, 0]
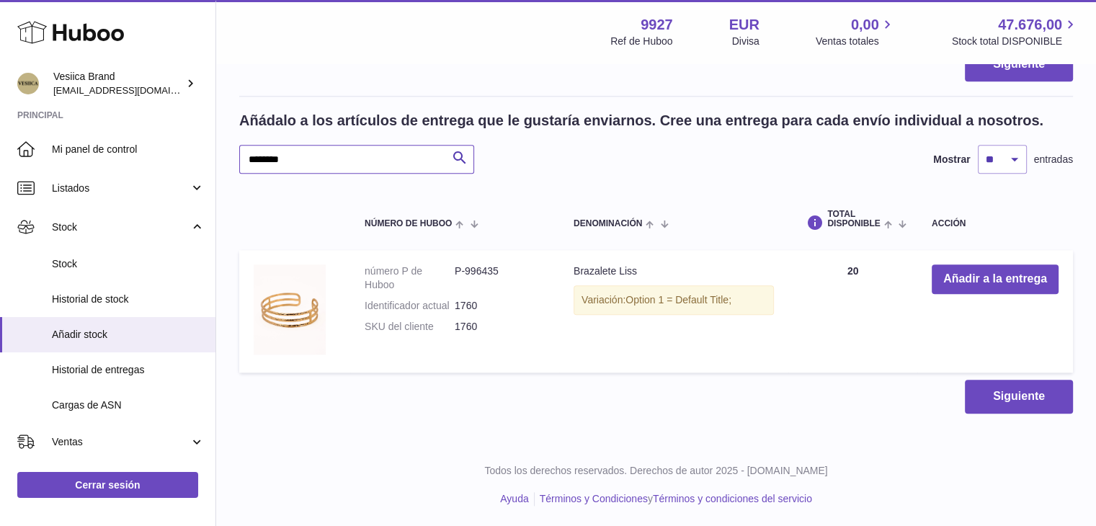
drag, startPoint x: 279, startPoint y: 158, endPoint x: 318, endPoint y: 161, distance: 39.1
paste input "text"
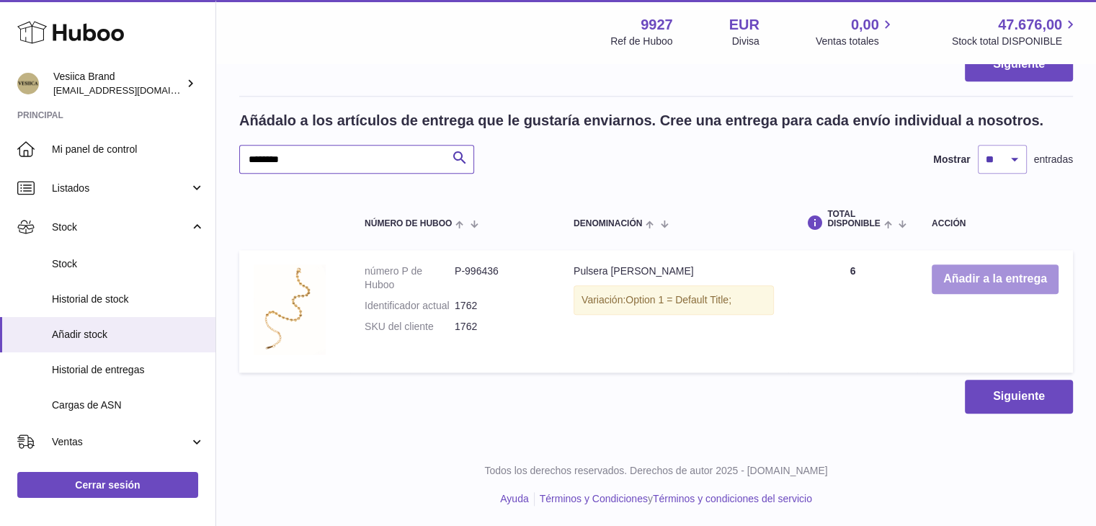
type input "********"
click at [979, 272] on button "Añadir a la entrega" at bounding box center [995, 280] width 127 height 30
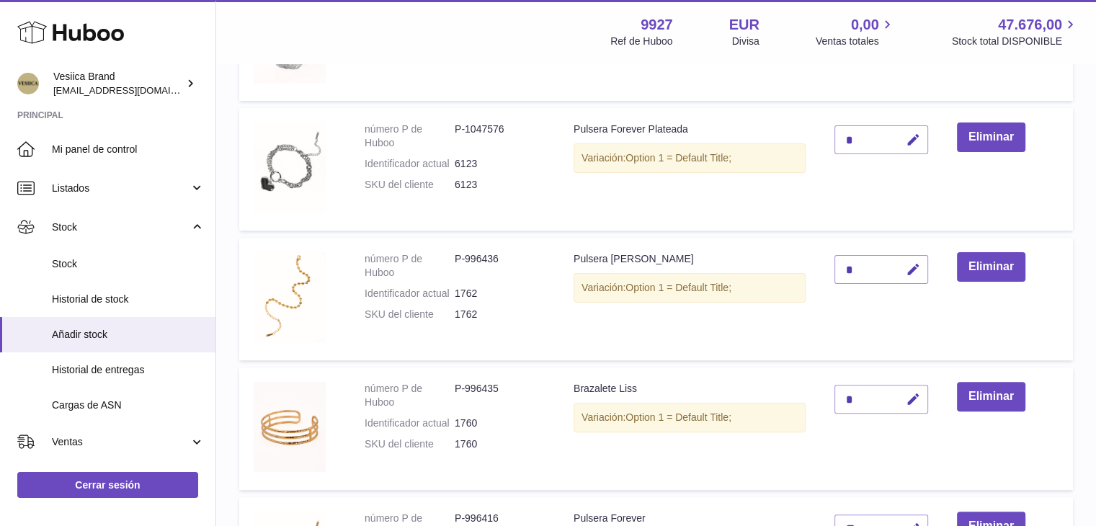
scroll to position [347, 0]
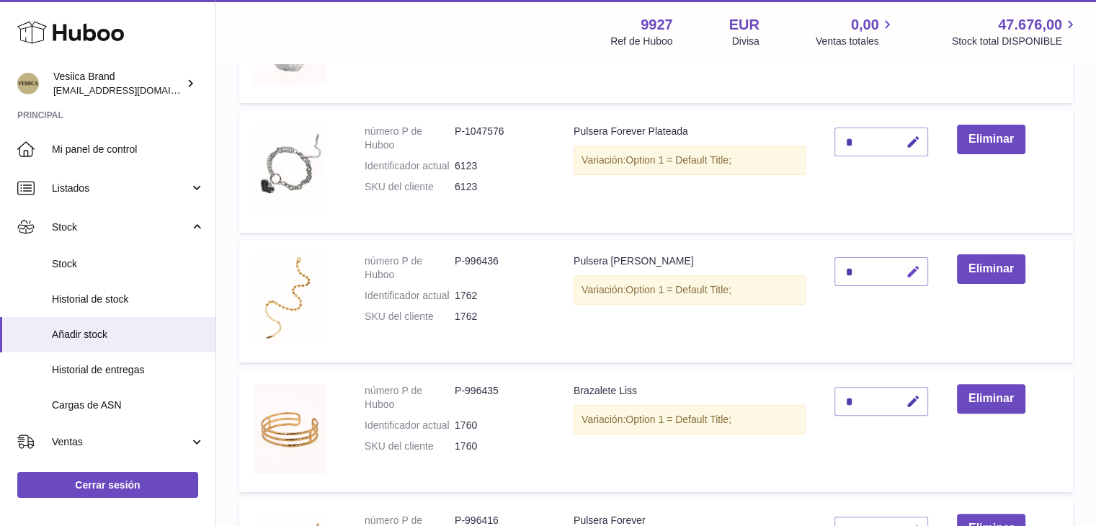
click at [920, 272] on icon "button" at bounding box center [913, 272] width 15 height 15
drag, startPoint x: 859, startPoint y: 263, endPoint x: 820, endPoint y: 265, distance: 39.7
click at [820, 265] on tr "número P de Huboo P-996436 Identificador actual 1762 SKU del cliente 1762 Pulse…" at bounding box center [656, 301] width 834 height 123
type input "*"
click at [905, 268] on button "submit" at bounding box center [911, 271] width 27 height 23
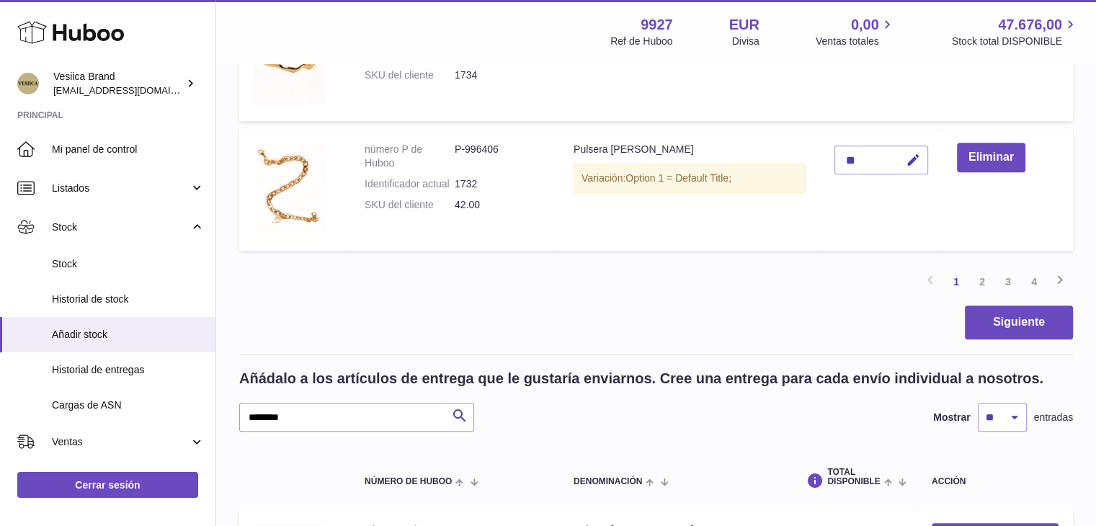
scroll to position [1428, 0]
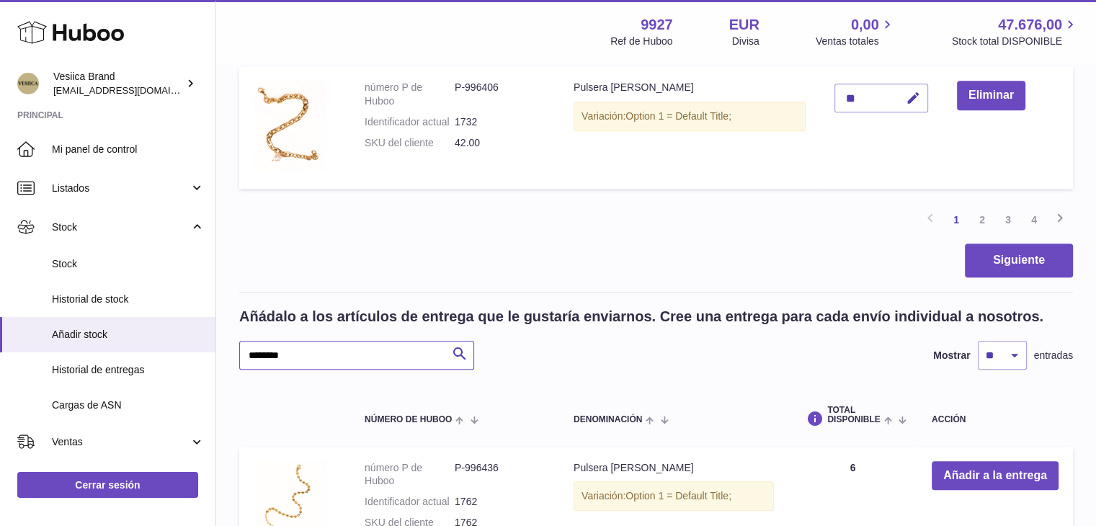
drag, startPoint x: 216, startPoint y: 364, endPoint x: 340, endPoint y: 355, distance: 124.3
paste input "*"
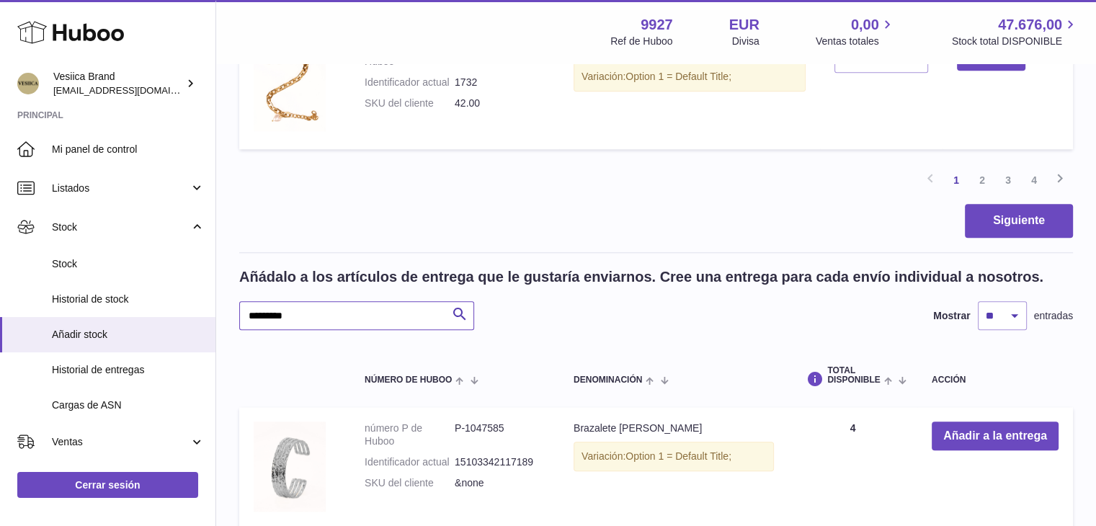
scroll to position [1500, 0]
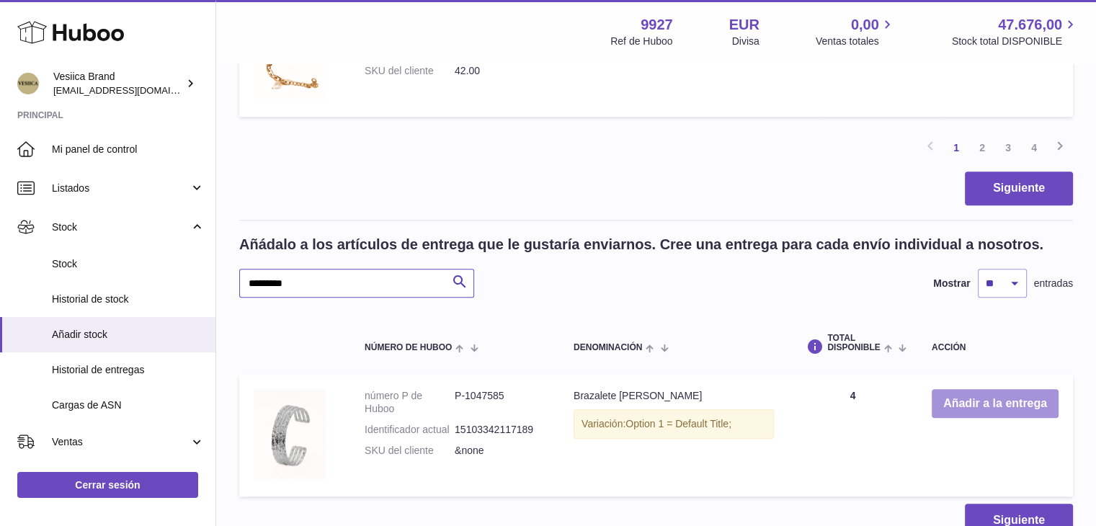
type input "*********"
click at [996, 412] on button "Añadir a la entrega" at bounding box center [995, 404] width 127 height 30
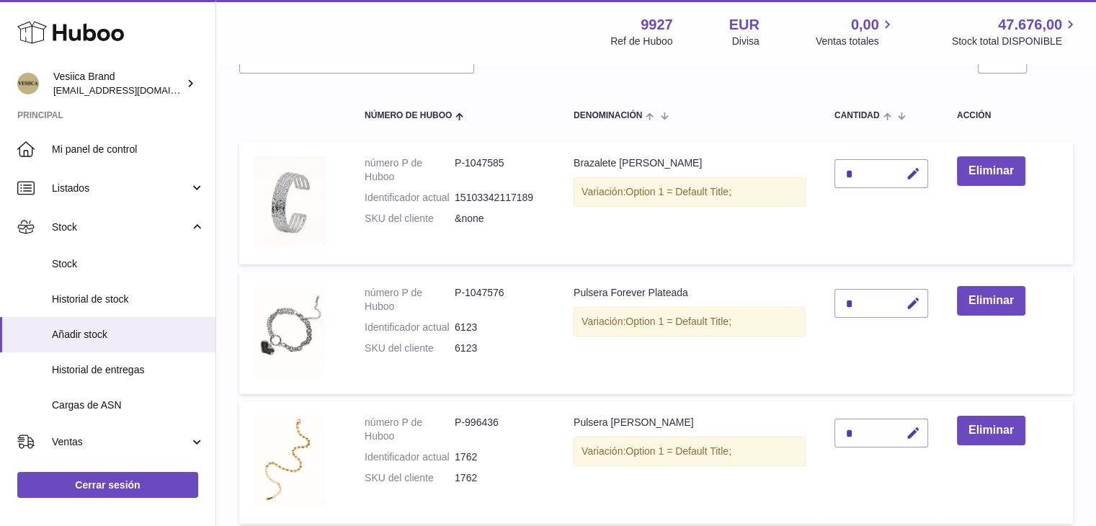
scroll to position [257, 0]
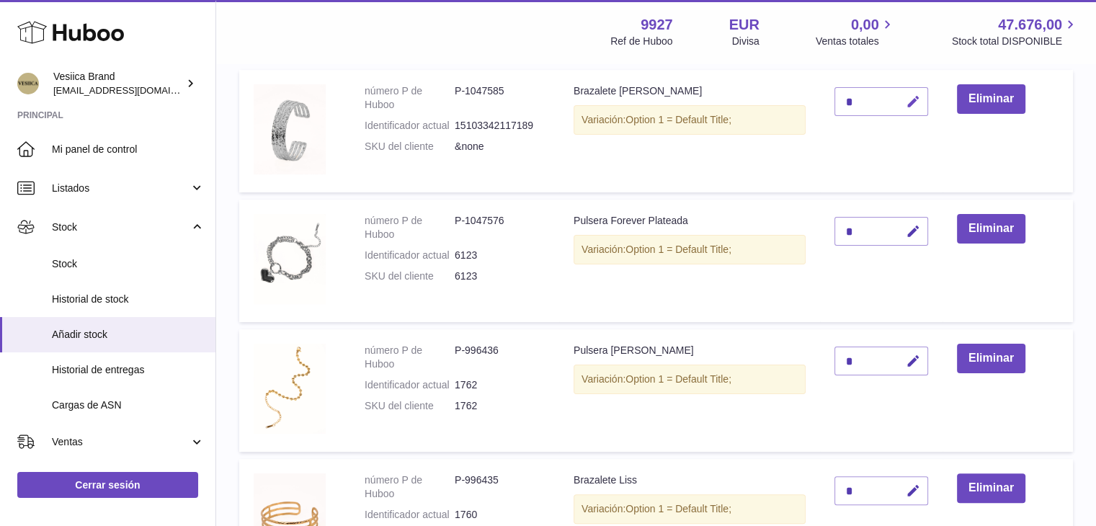
click at [913, 97] on icon "button" at bounding box center [913, 101] width 15 height 15
drag, startPoint x: 855, startPoint y: 94, endPoint x: 836, endPoint y: 94, distance: 18.7
click at [836, 94] on input "*" at bounding box center [882, 101] width 94 height 29
type input "*"
click at [915, 101] on icon "submit" at bounding box center [913, 101] width 13 height 13
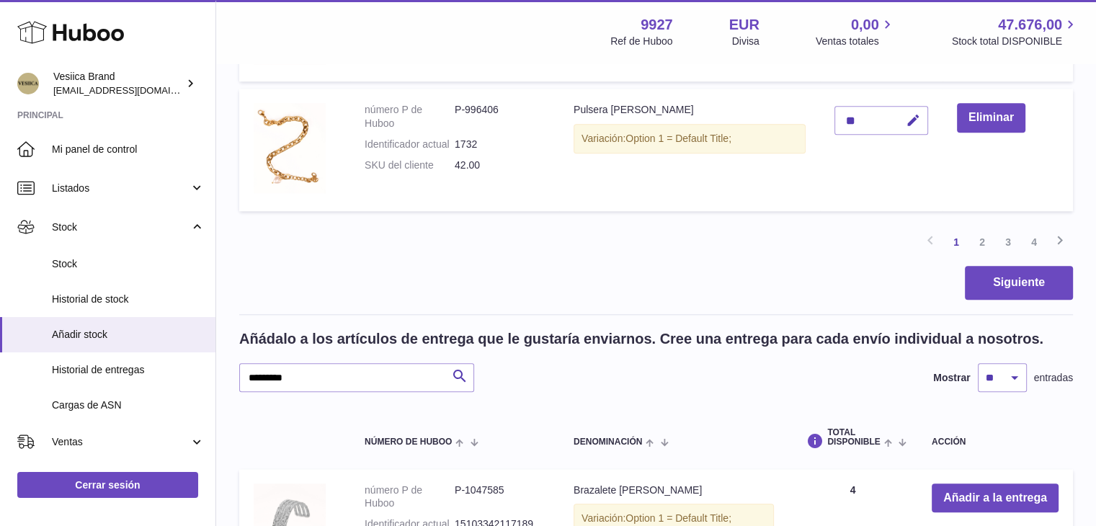
scroll to position [1411, 0]
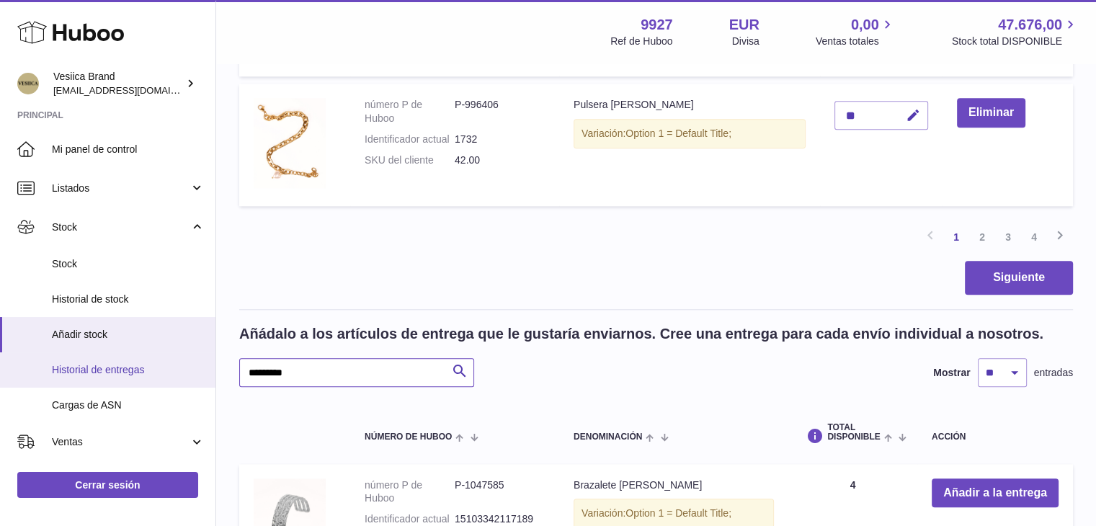
drag, startPoint x: 337, startPoint y: 364, endPoint x: 183, endPoint y: 367, distance: 153.6
paste input "text"
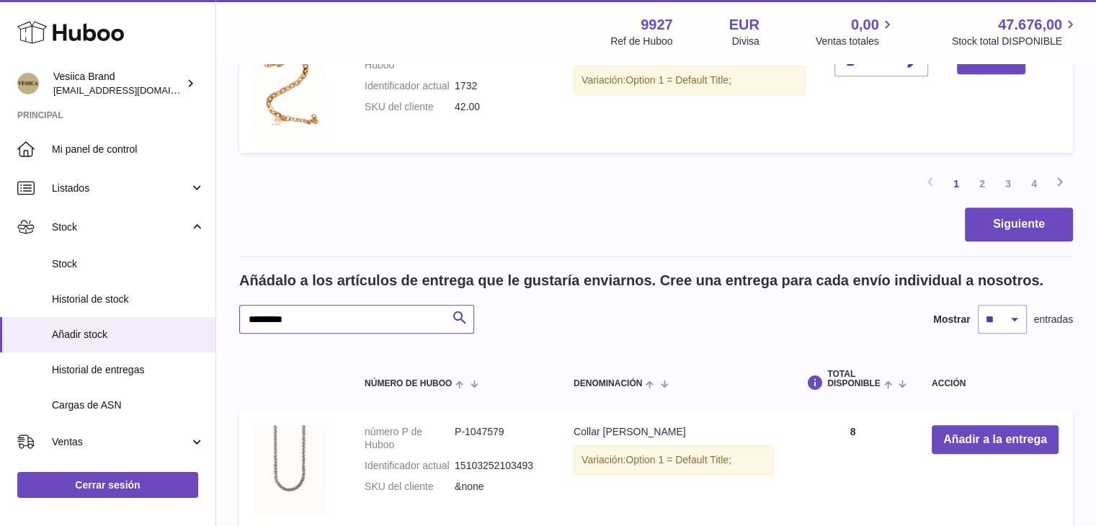
scroll to position [1624, 0]
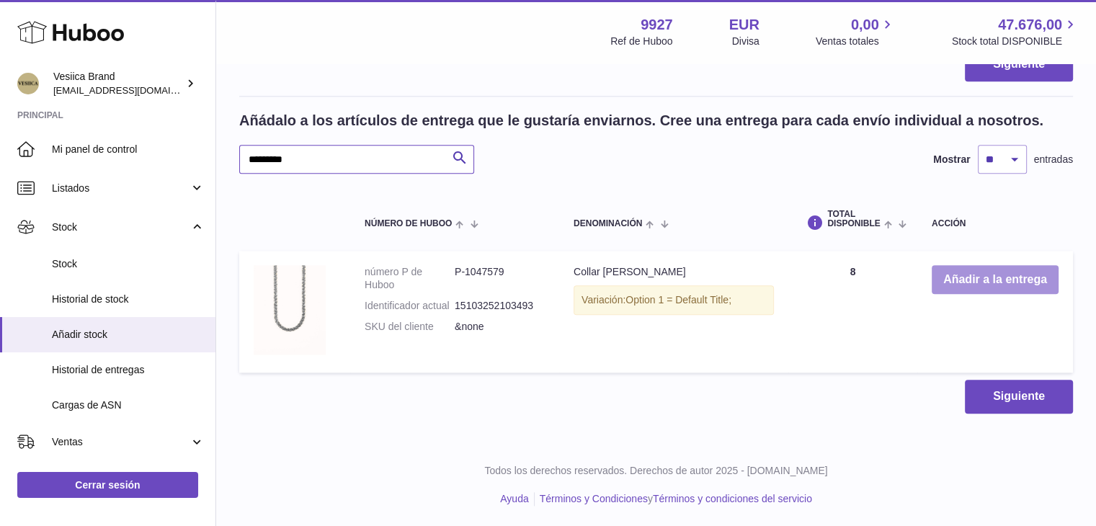
type input "*********"
click at [990, 289] on button "Añadir a la entrega" at bounding box center [995, 280] width 127 height 30
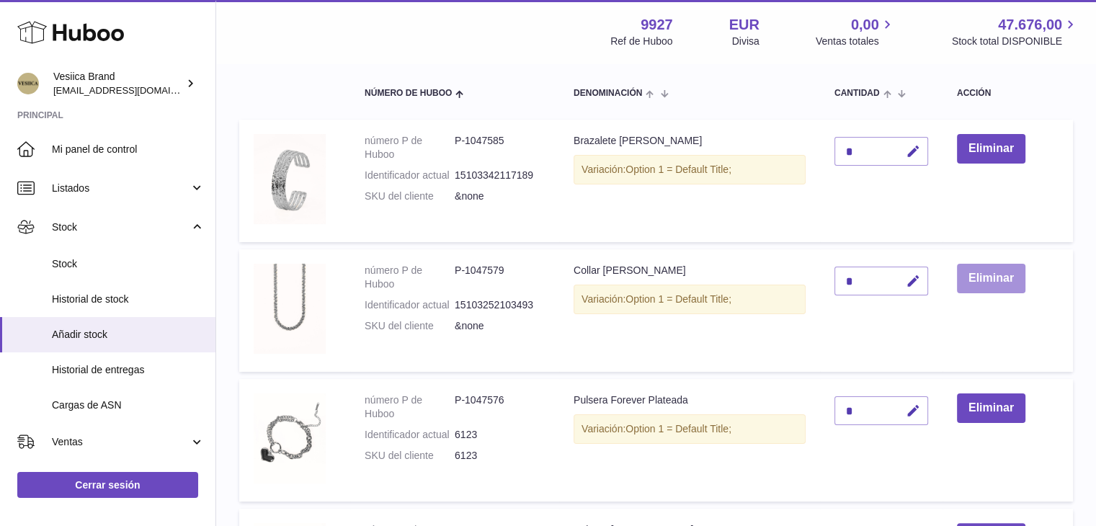
scroll to position [212, 0]
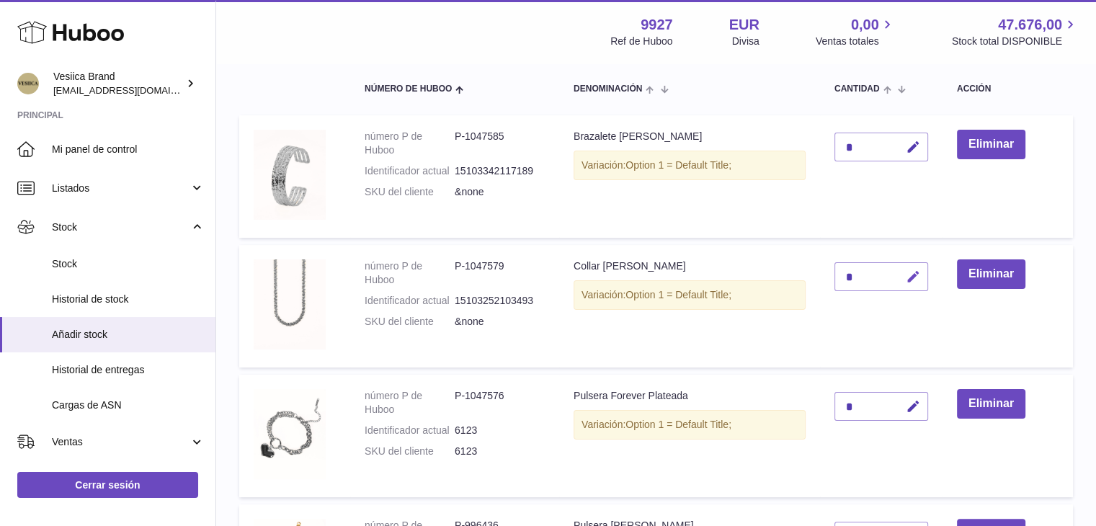
click at [907, 277] on icon "button" at bounding box center [913, 277] width 15 height 15
type input "**"
click at [907, 277] on button "submit" at bounding box center [911, 276] width 27 height 23
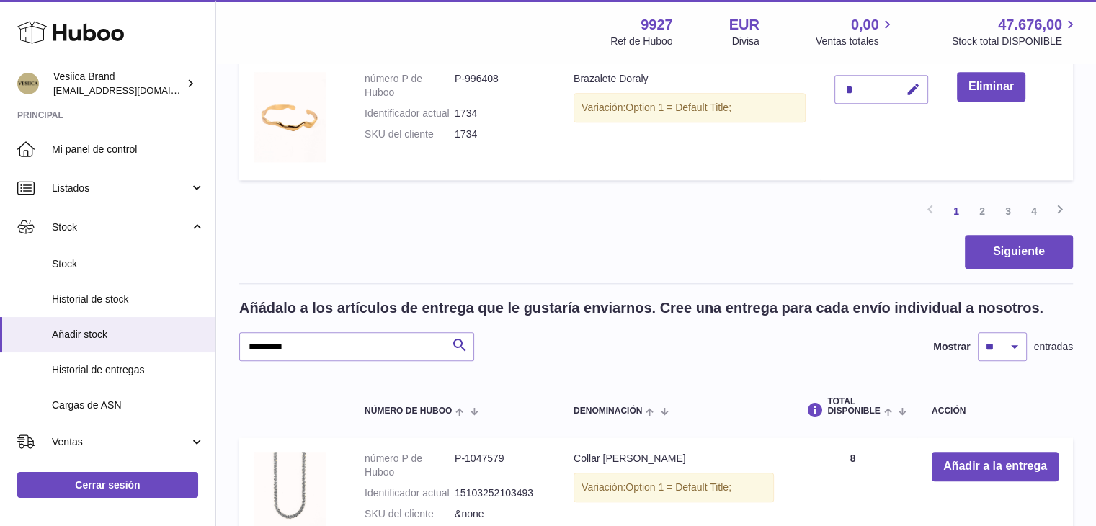
scroll to position [1509, 0]
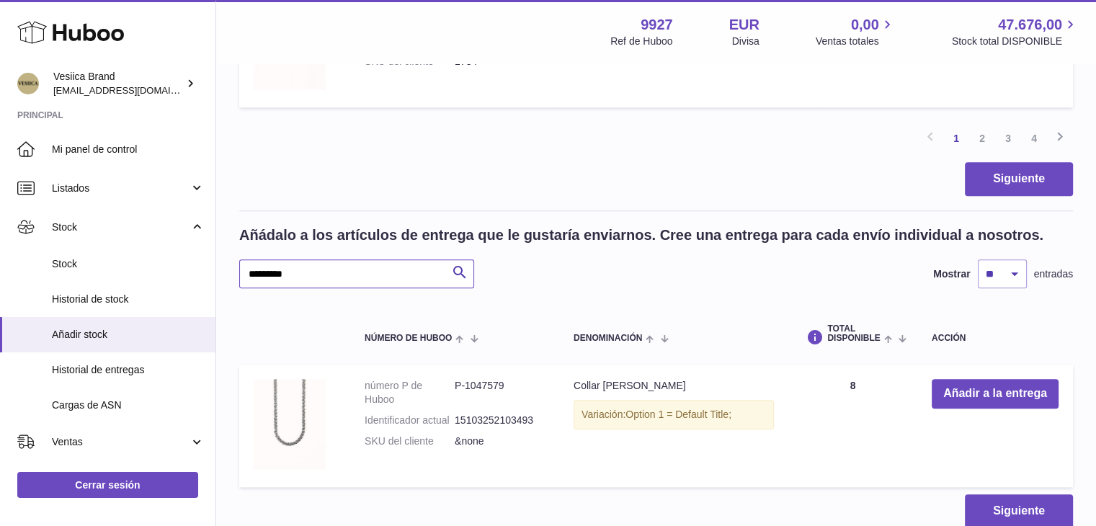
drag, startPoint x: 329, startPoint y: 267, endPoint x: 306, endPoint y: 260, distance: 24.2
paste input "text"
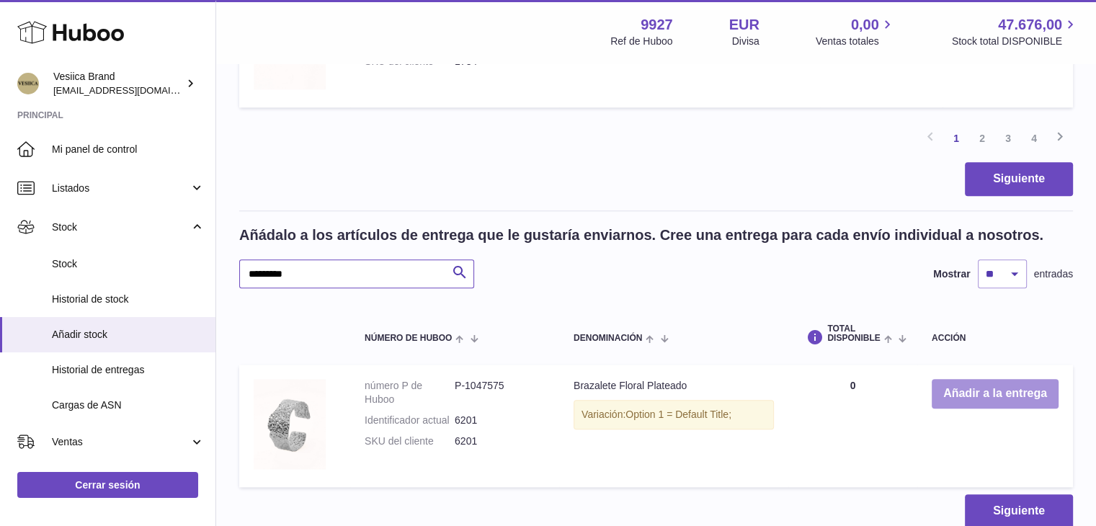
type input "*********"
click at [937, 389] on button "Añadir a la entrega" at bounding box center [995, 394] width 127 height 30
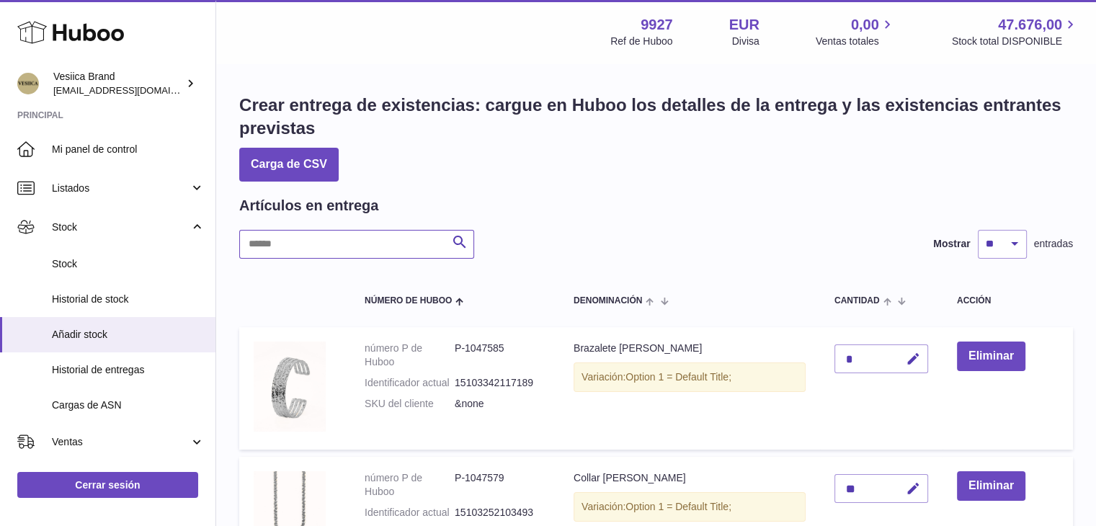
drag, startPoint x: 386, startPoint y: 242, endPoint x: 314, endPoint y: 241, distance: 71.4
click at [314, 241] on input "text" at bounding box center [356, 244] width 235 height 29
paste input "*********"
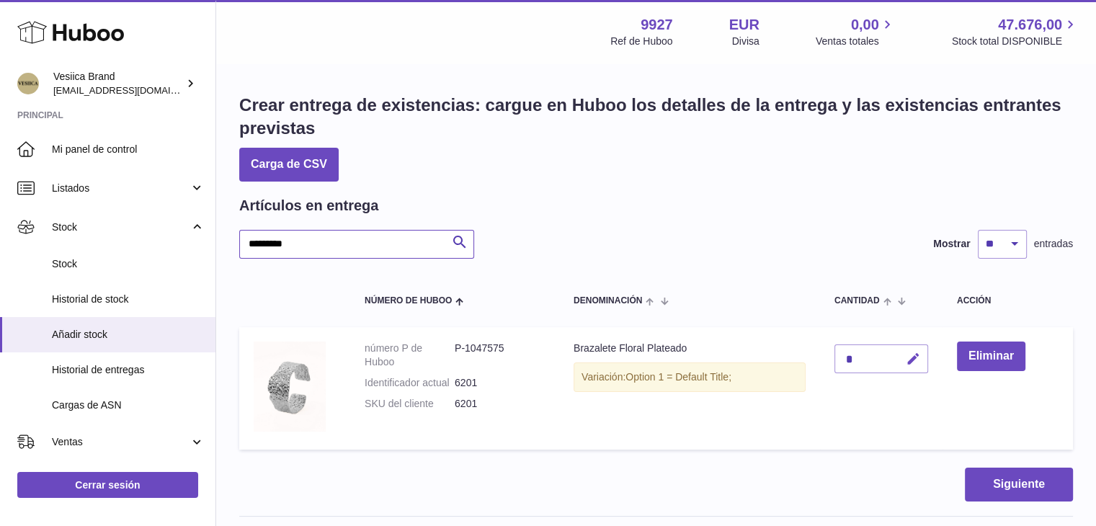
type input "*********"
click at [909, 363] on icon "button" at bounding box center [913, 359] width 15 height 15
drag, startPoint x: 854, startPoint y: 354, endPoint x: 845, endPoint y: 351, distance: 9.8
click at [813, 352] on tr "número P de Huboo P-1047575 Identificador actual 6201 SKU del cliente 6201 Braz…" at bounding box center [656, 388] width 834 height 123
click at [859, 350] on input "*" at bounding box center [882, 359] width 94 height 29
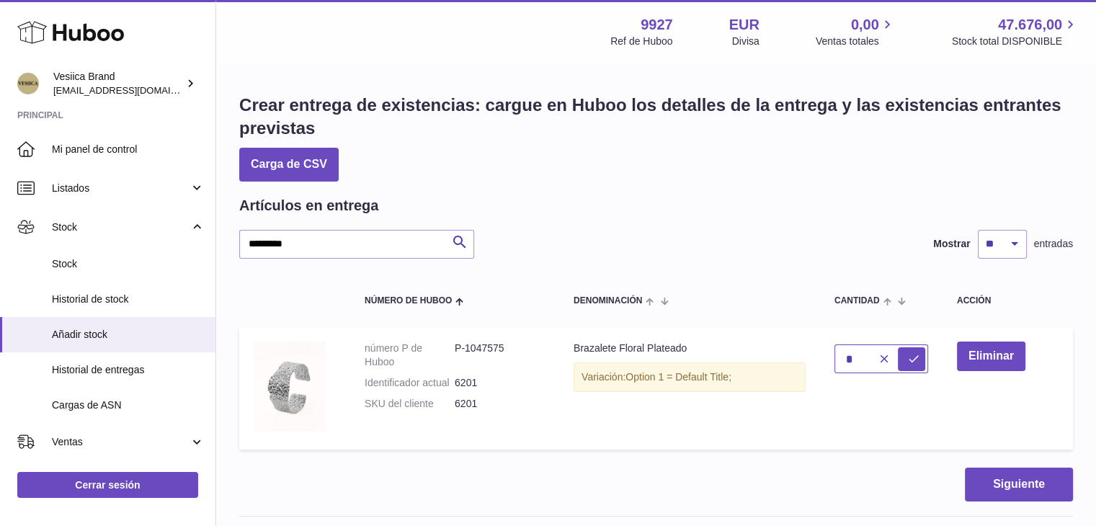
drag, startPoint x: 828, startPoint y: 352, endPoint x: 819, endPoint y: 354, distance: 9.5
click at [819, 354] on tr "número P de Huboo P-1047575 Identificador actual 6201 SKU del cliente 6201 Braz…" at bounding box center [656, 388] width 834 height 123
type input "*"
click at [917, 355] on icon "submit" at bounding box center [913, 358] width 13 height 13
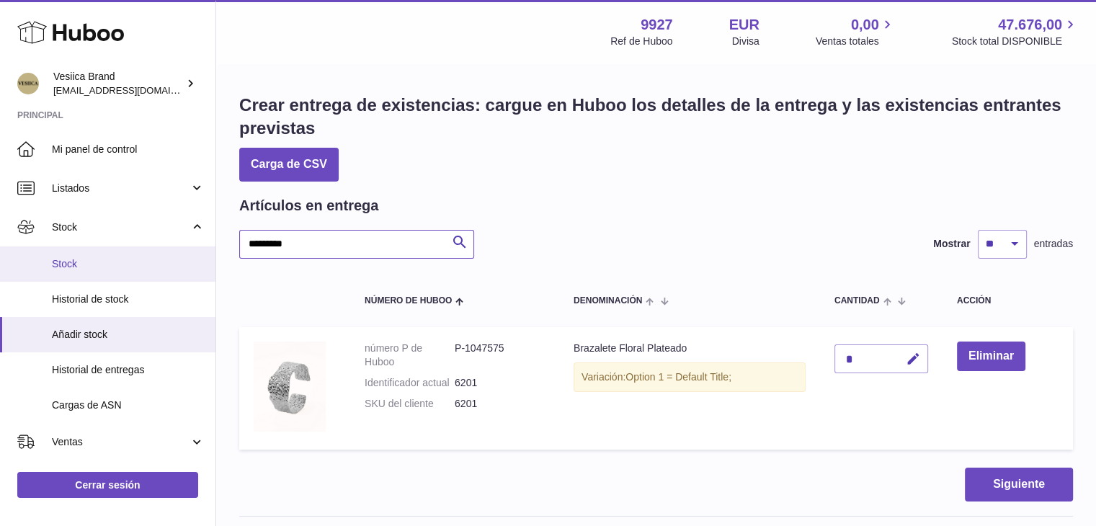
drag, startPoint x: 394, startPoint y: 244, endPoint x: 2, endPoint y: 247, distance: 391.4
click at [0, 246] on div "Huboo Vesiica Brand logistic@vesiica.com Principal Mi panel de control Listados…" at bounding box center [548, 474] width 1096 height 948
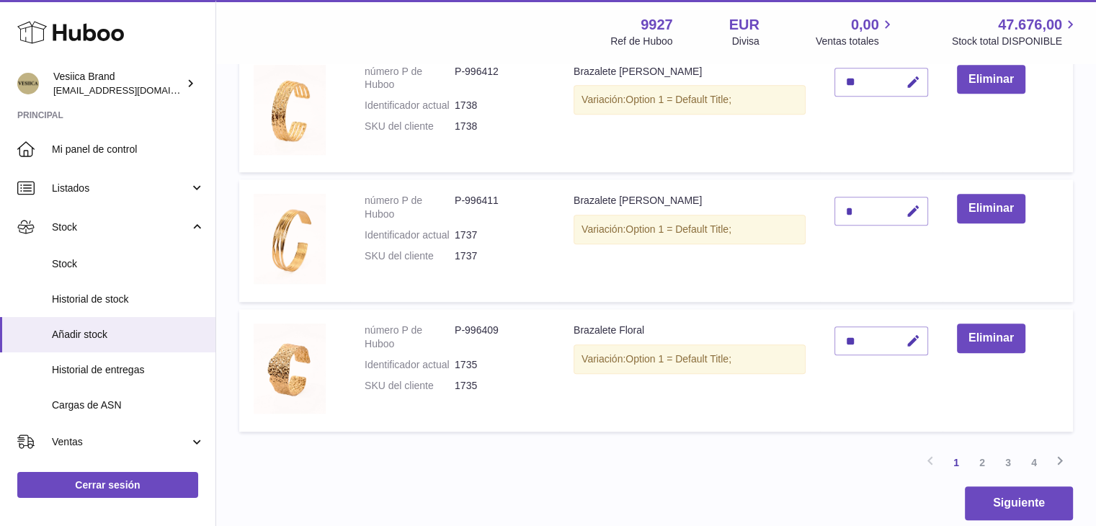
scroll to position [1514, 0]
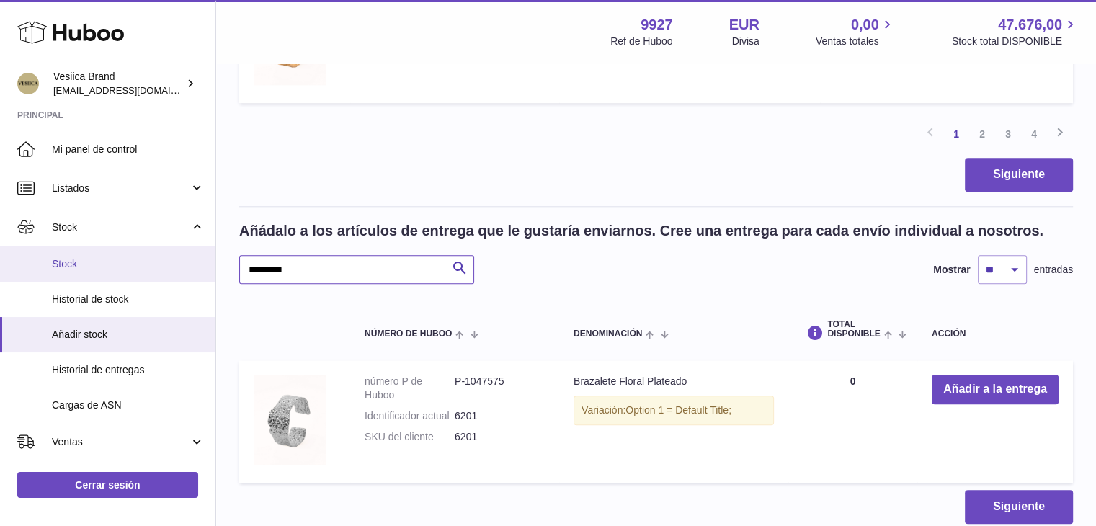
drag, startPoint x: 329, startPoint y: 270, endPoint x: 181, endPoint y: 257, distance: 149.0
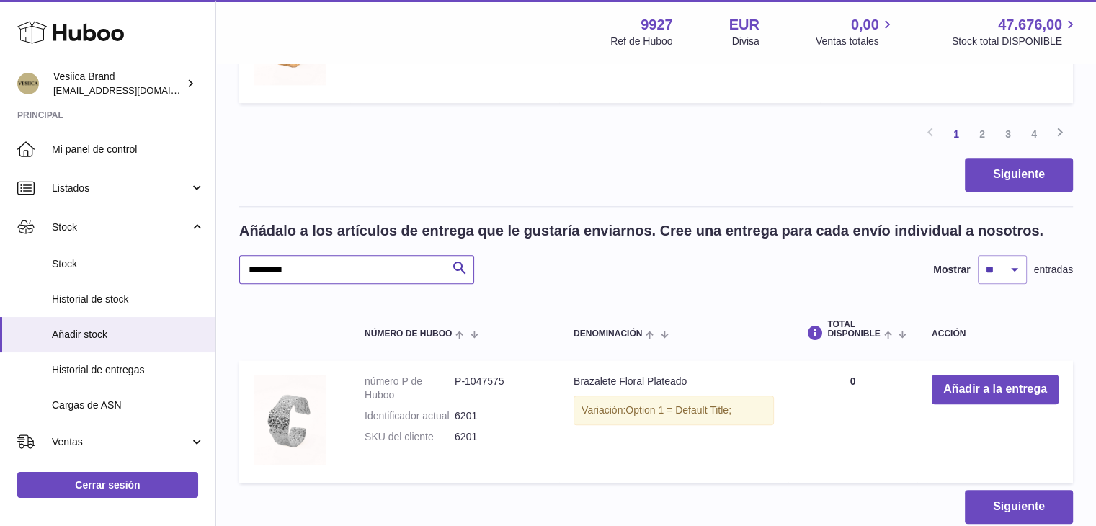
paste input "text"
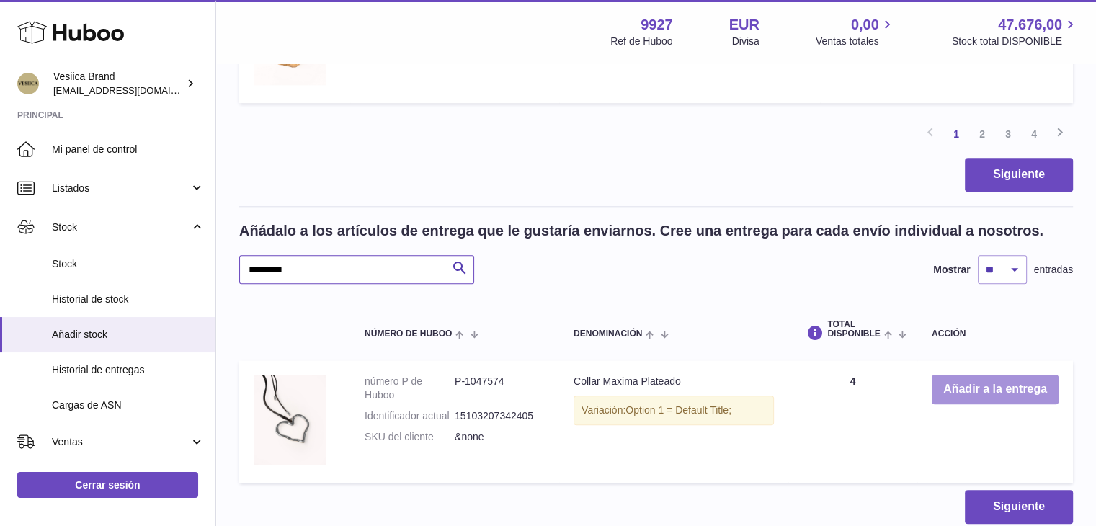
type input "*********"
click at [964, 401] on button "Añadir a la entrega" at bounding box center [995, 390] width 127 height 30
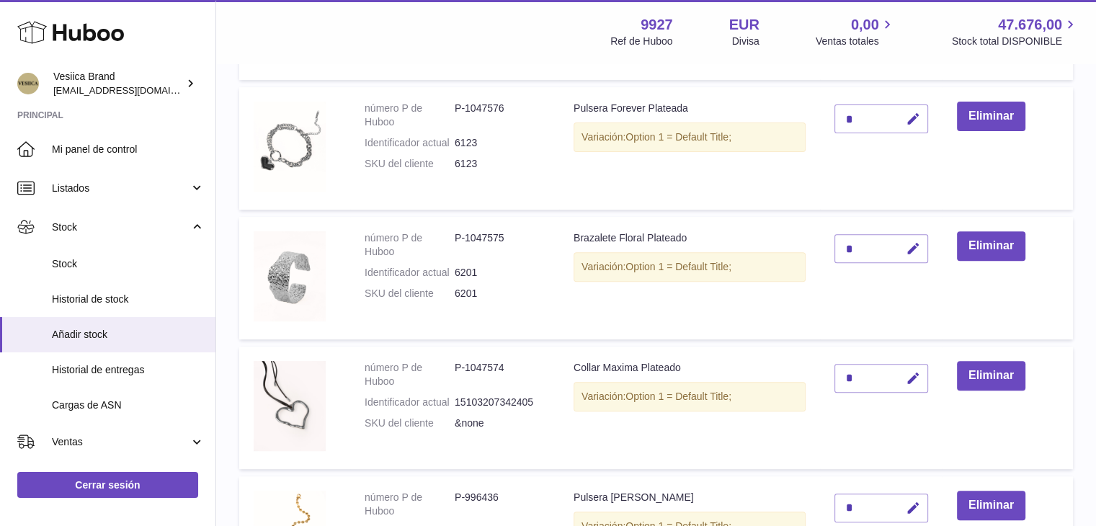
scroll to position [502, 0]
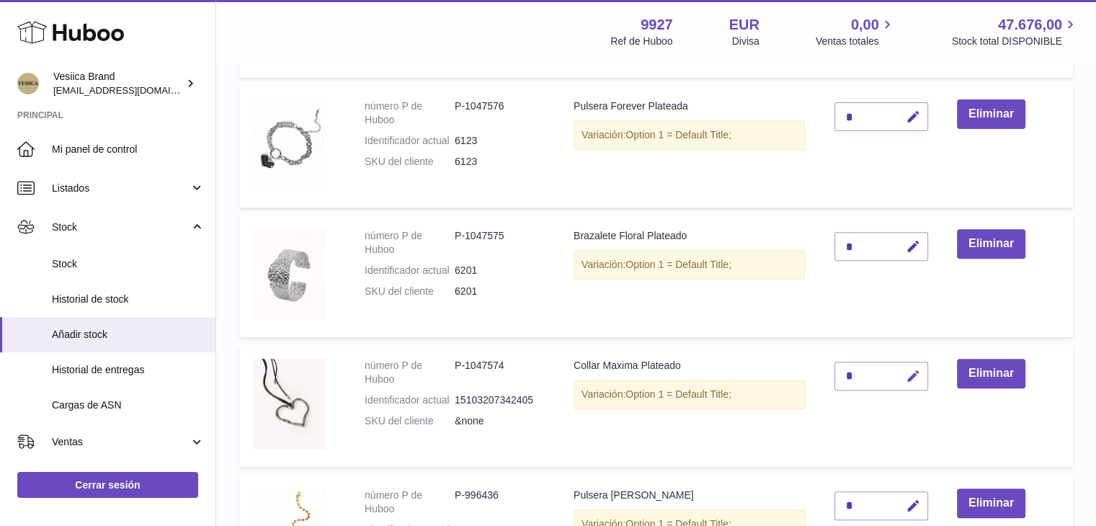
click at [910, 371] on icon "button" at bounding box center [913, 376] width 15 height 15
drag, startPoint x: 854, startPoint y: 368, endPoint x: 817, endPoint y: 370, distance: 37.5
click at [810, 370] on tr "número P de Huboo P-1047574 Identificador actual 15103207342405 SKU del cliente…" at bounding box center [656, 406] width 834 height 123
type input "*"
click at [908, 370] on icon "submit" at bounding box center [913, 376] width 13 height 13
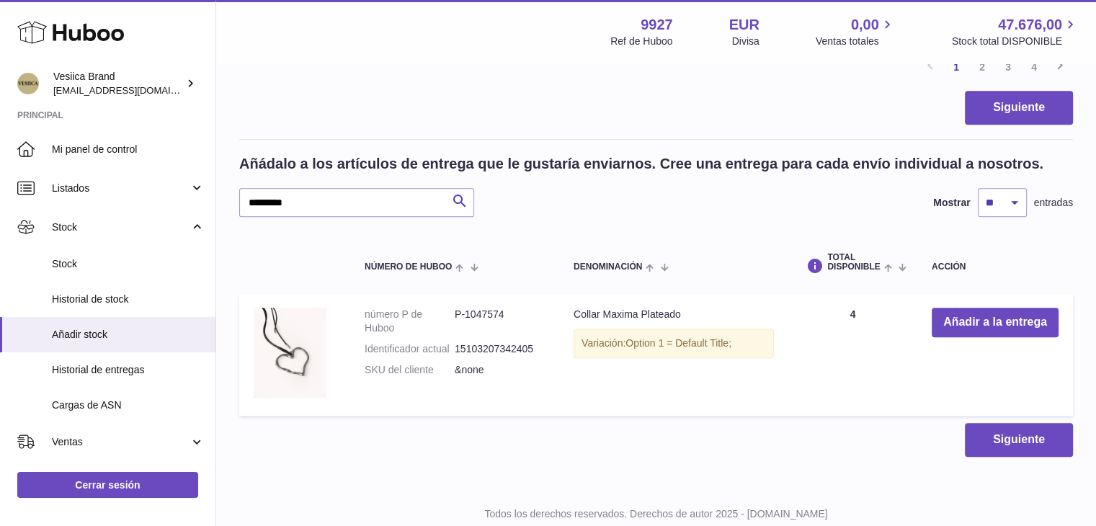
scroll to position [1583, 0]
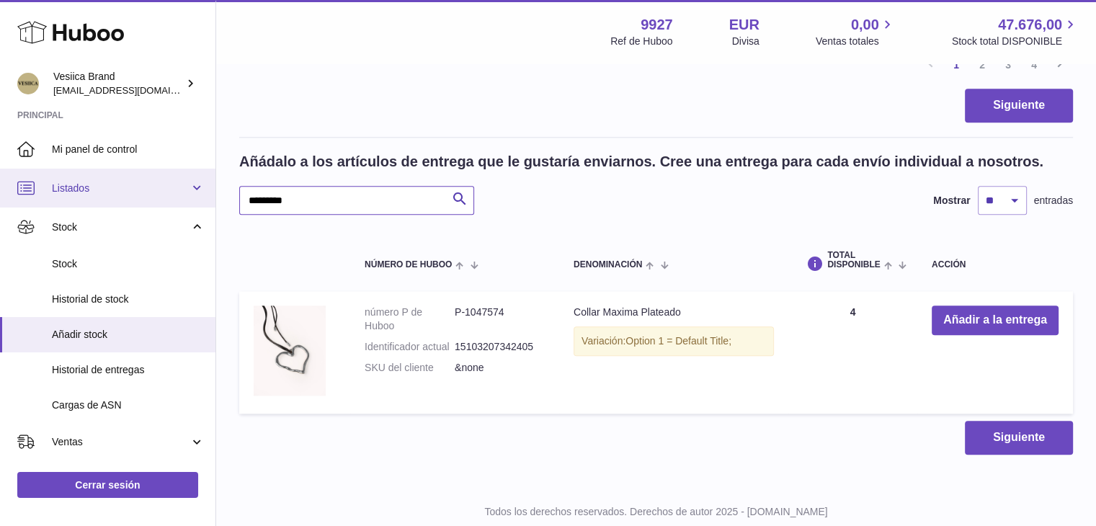
drag, startPoint x: 338, startPoint y: 190, endPoint x: 125, endPoint y: 185, distance: 213.4
paste input "text"
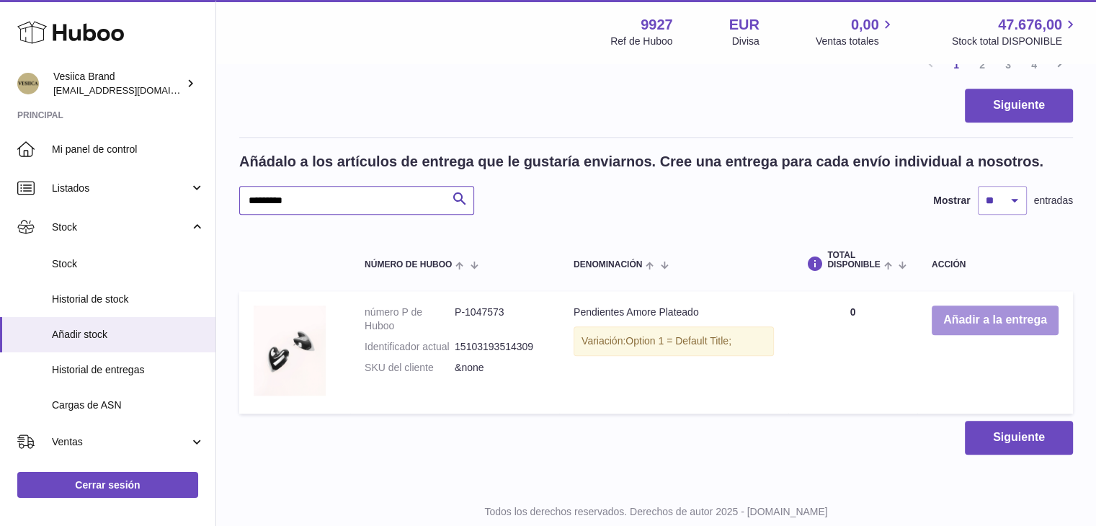
type input "*********"
click at [983, 324] on button "Añadir a la entrega" at bounding box center [995, 321] width 127 height 30
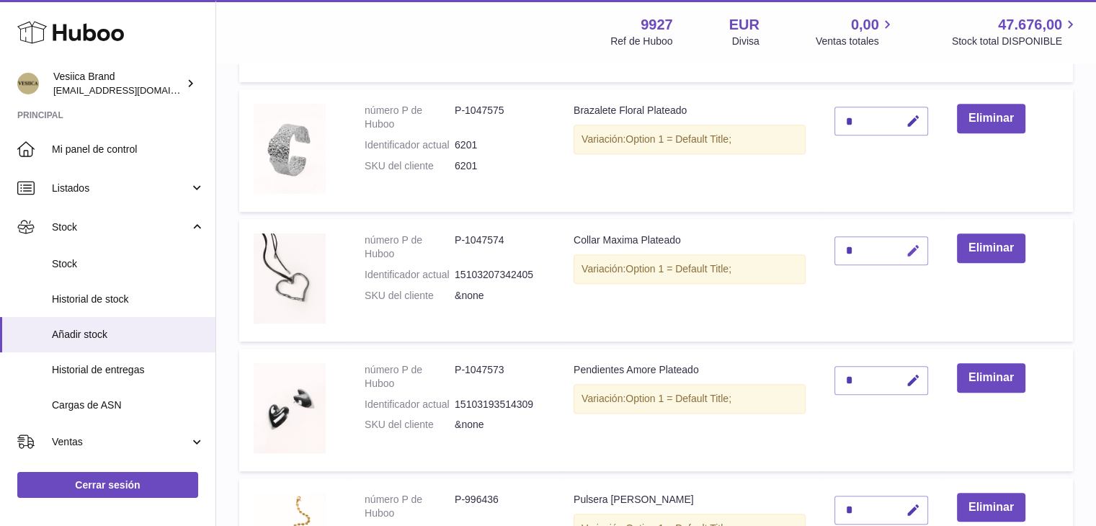
scroll to position [646, 0]
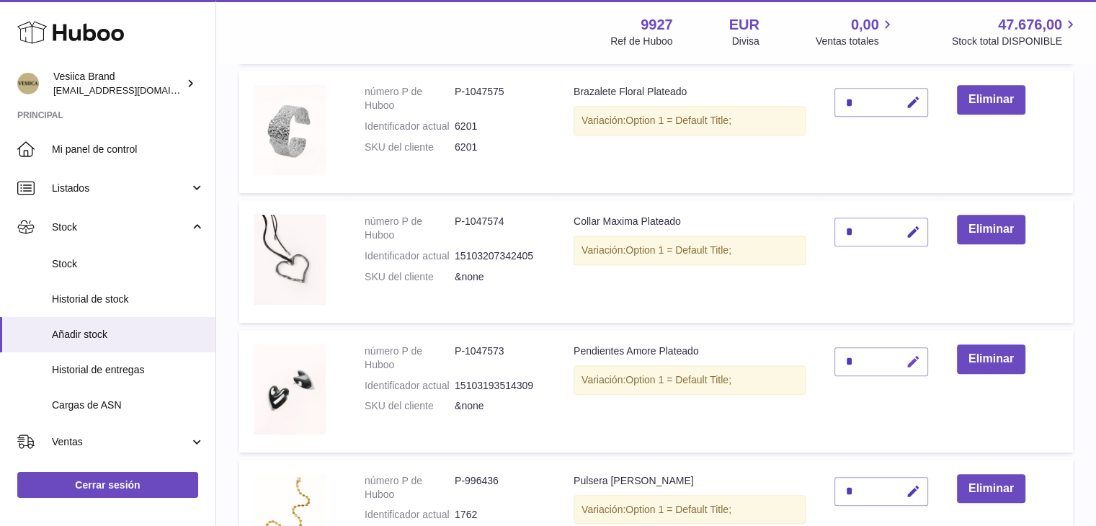
click at [916, 366] on icon "button" at bounding box center [913, 362] width 15 height 15
drag, startPoint x: 866, startPoint y: 353, endPoint x: 827, endPoint y: 355, distance: 39.7
click at [827, 355] on td "*" at bounding box center [881, 391] width 123 height 123
drag, startPoint x: 856, startPoint y: 364, endPoint x: 823, endPoint y: 364, distance: 33.2
click at [822, 364] on td "*" at bounding box center [881, 391] width 123 height 123
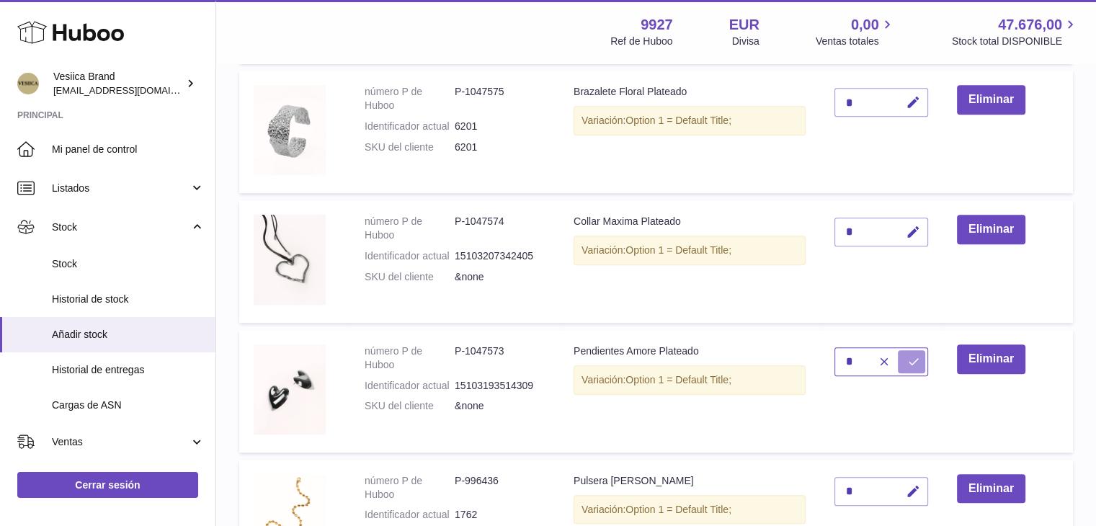
type input "*"
click at [911, 363] on icon "submit" at bounding box center [913, 361] width 13 height 13
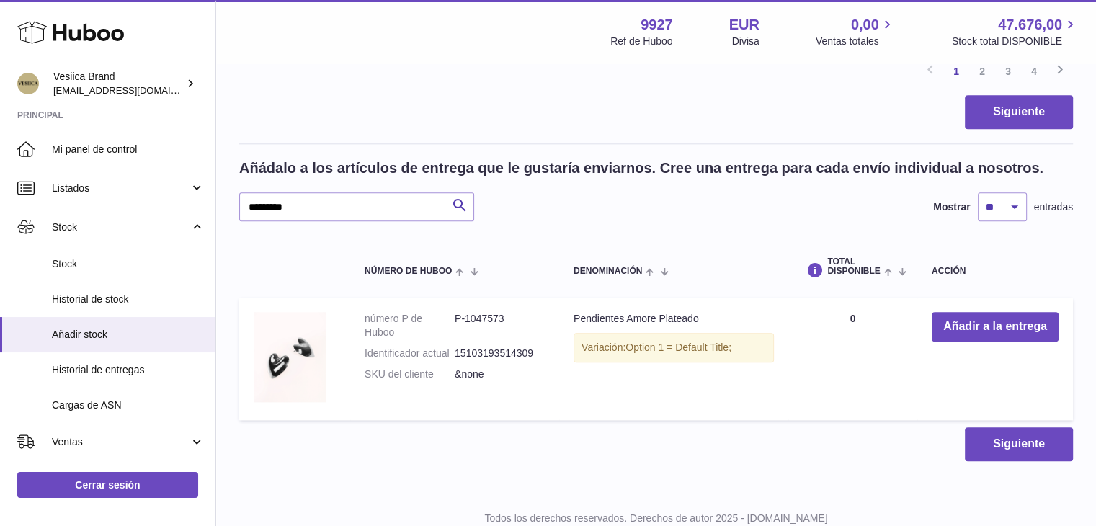
scroll to position [1552, 0]
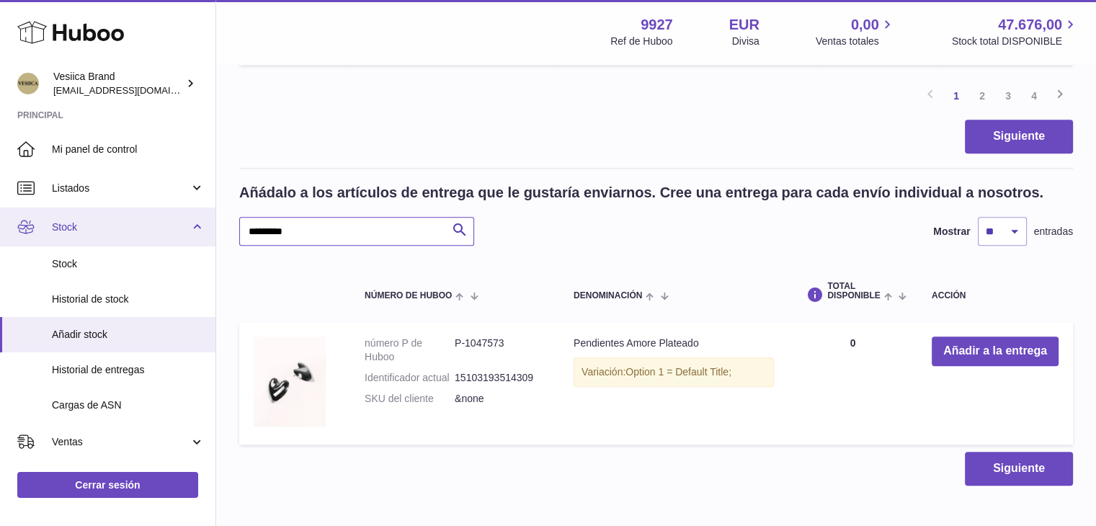
drag, startPoint x: 185, startPoint y: 226, endPoint x: 191, endPoint y: 223, distance: 7.4
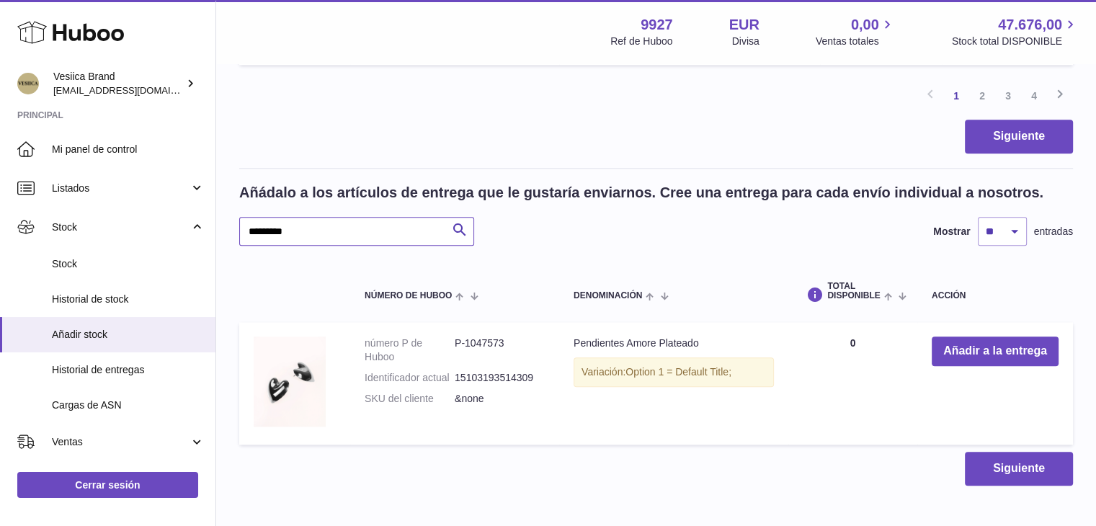
paste input "text"
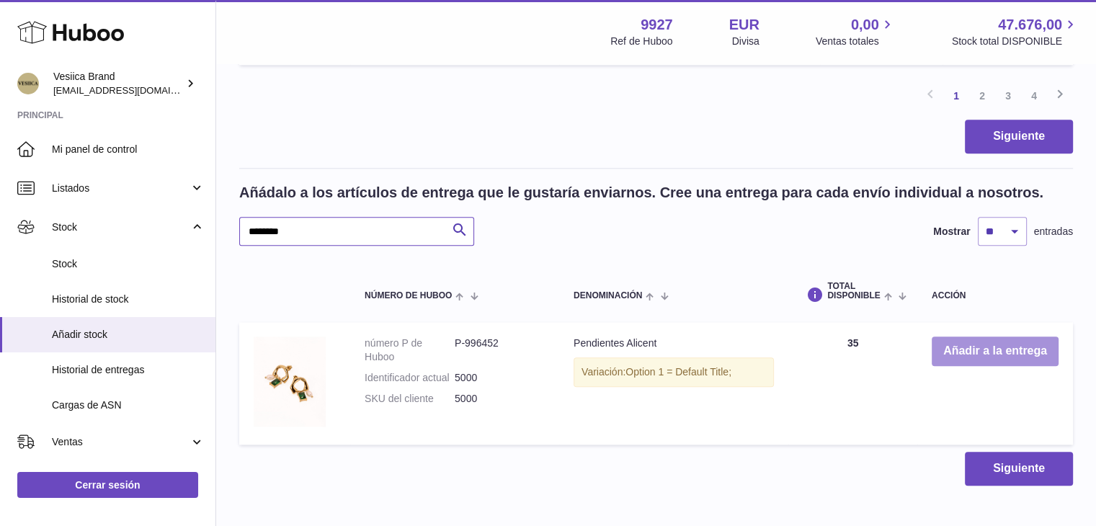
type input "********"
click at [946, 347] on button "Añadir a la entrega" at bounding box center [995, 352] width 127 height 30
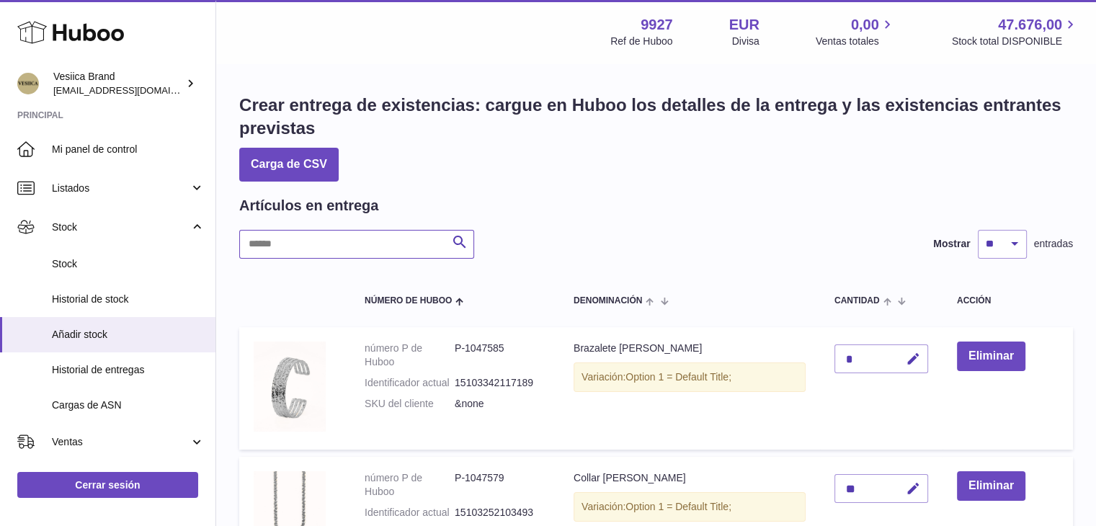
click at [350, 247] on input "text" at bounding box center [356, 244] width 235 height 29
paste input "********"
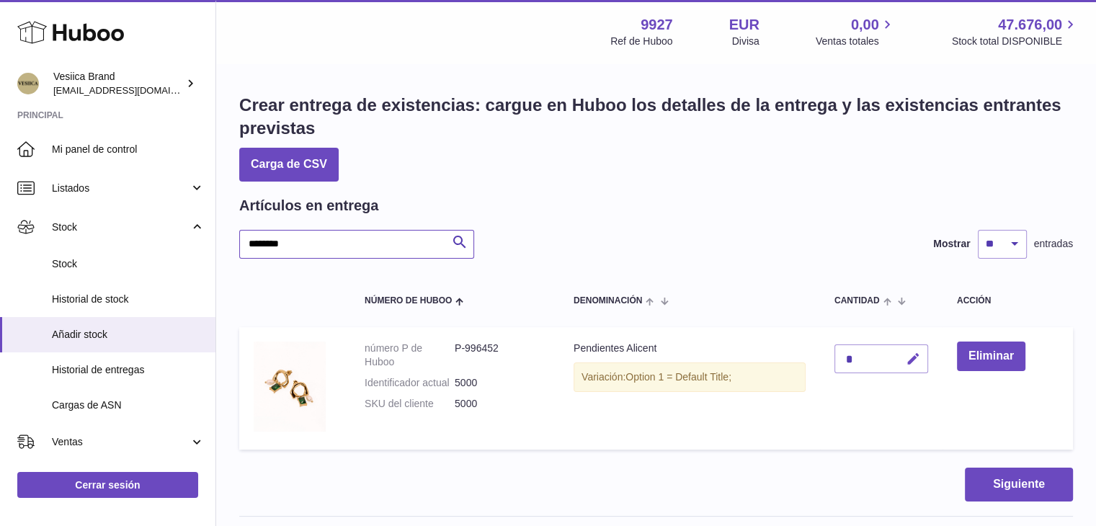
type input "********"
click at [914, 357] on icon "button" at bounding box center [913, 359] width 15 height 15
type input "**"
click at [914, 357] on icon "submit" at bounding box center [913, 358] width 13 height 13
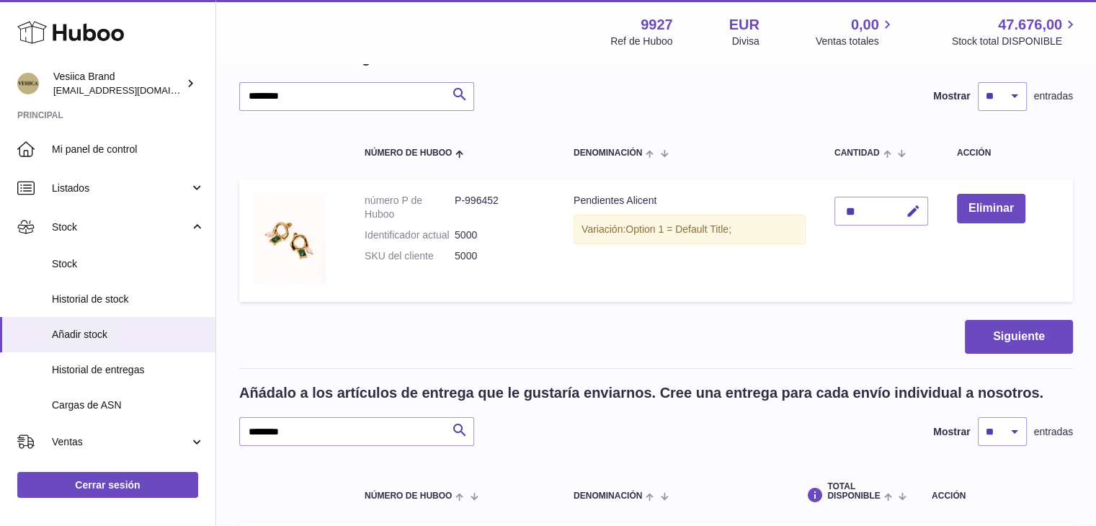
scroll to position [421, 0]
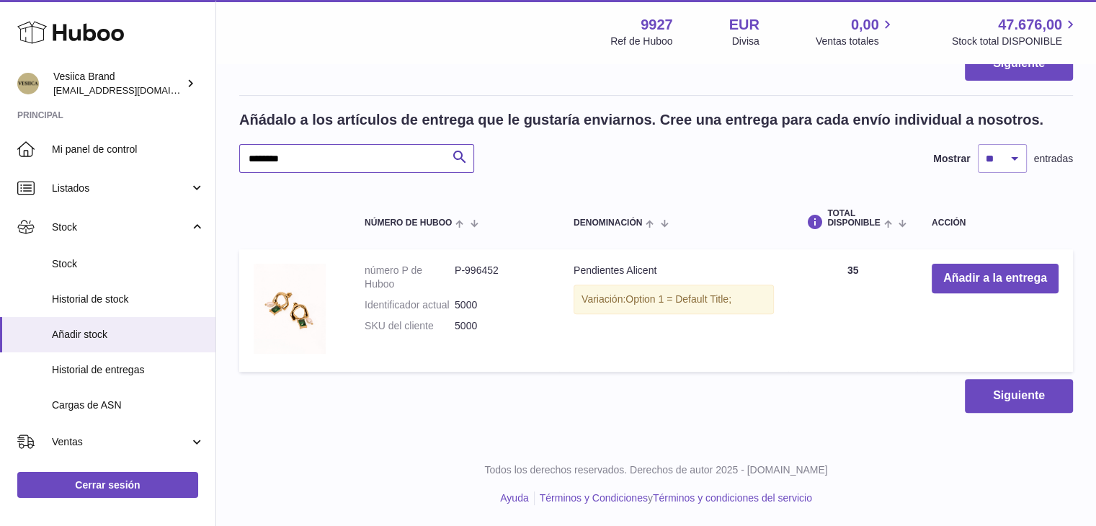
drag, startPoint x: 234, startPoint y: 159, endPoint x: 314, endPoint y: 157, distance: 80.0
click at [164, 155] on div "Huboo Vesiica Brand logistic@vesiica.com Principal Mi panel de control Listados…" at bounding box center [548, 53] width 1096 height 948
paste input "text"
type input "********"
click at [950, 275] on button "Añadir a la entrega" at bounding box center [995, 279] width 127 height 30
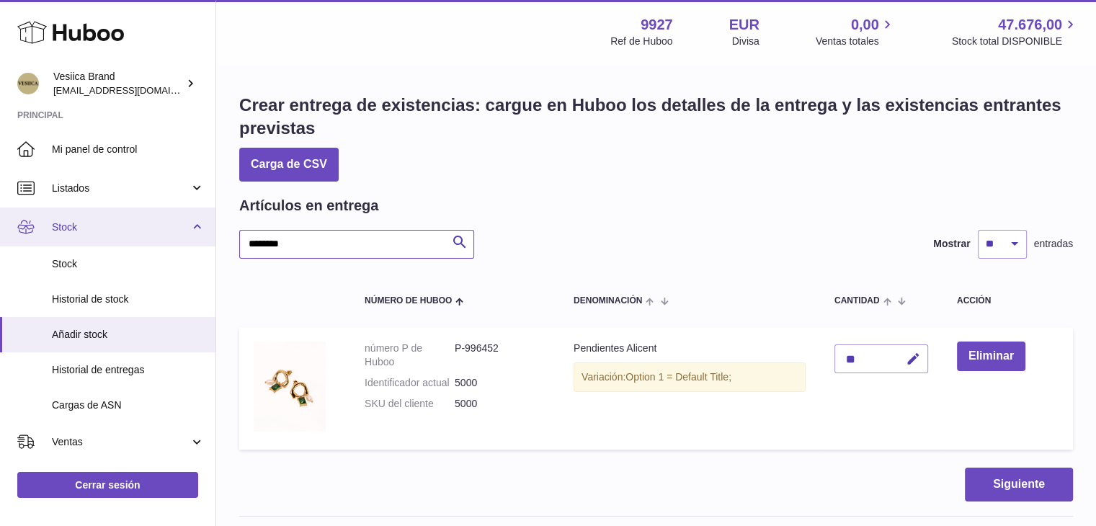
drag, startPoint x: 358, startPoint y: 241, endPoint x: 102, endPoint y: 225, distance: 256.4
click at [105, 236] on div "Huboo Vesiica Brand logistic@vesiica.com Principal Mi panel de control Listados…" at bounding box center [548, 474] width 1096 height 948
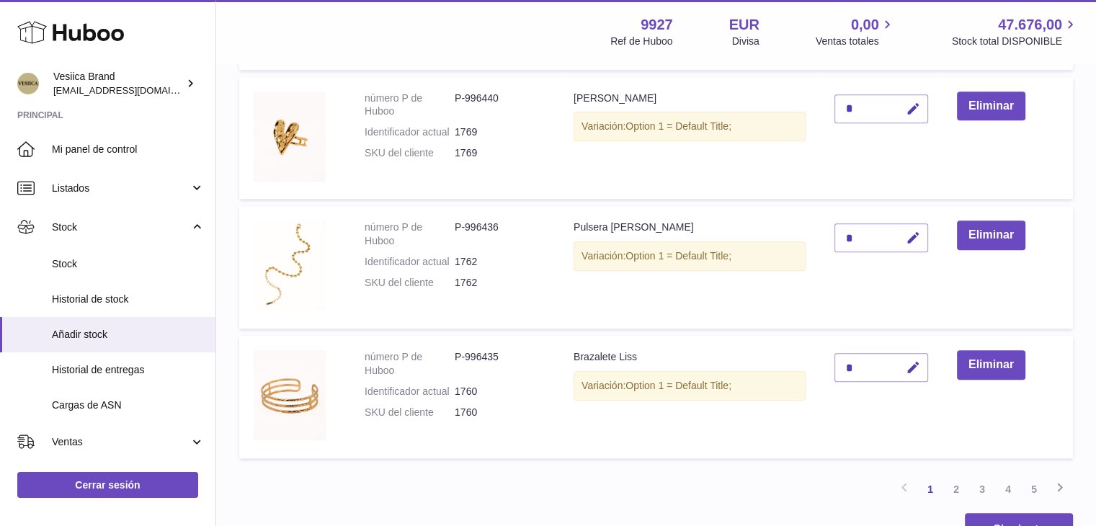
scroll to position [1081, 0]
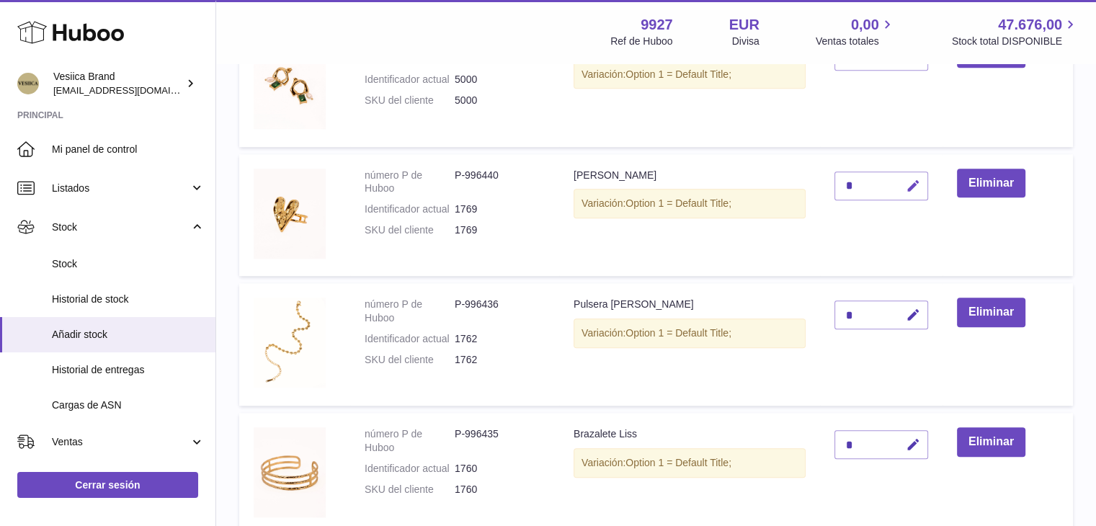
click at [918, 182] on icon "button" at bounding box center [913, 186] width 15 height 15
drag, startPoint x: 856, startPoint y: 177, endPoint x: 738, endPoint y: 177, distance: 118.2
click at [739, 177] on tr "número P de Huboo P-996440 Identificador actual 1769 SKU del cliente 1769 Anill…" at bounding box center [656, 215] width 834 height 123
type input "**"
click at [925, 176] on button "submit" at bounding box center [911, 185] width 27 height 23
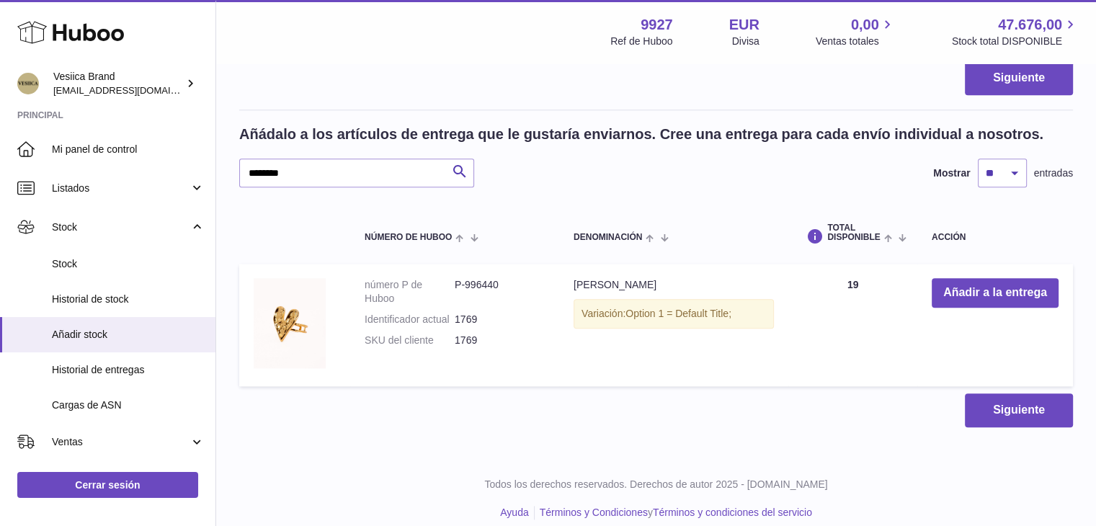
scroll to position [1624, 0]
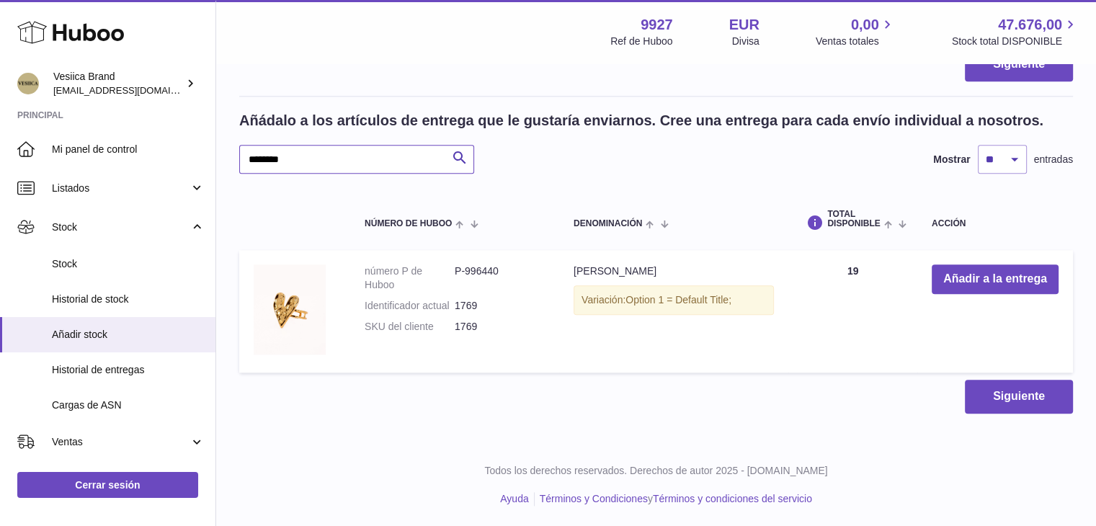
drag, startPoint x: 115, startPoint y: 160, endPoint x: 307, endPoint y: 163, distance: 192.5
paste input "text"
type input "********"
click at [987, 272] on button "Añadir a la entrega" at bounding box center [995, 280] width 127 height 30
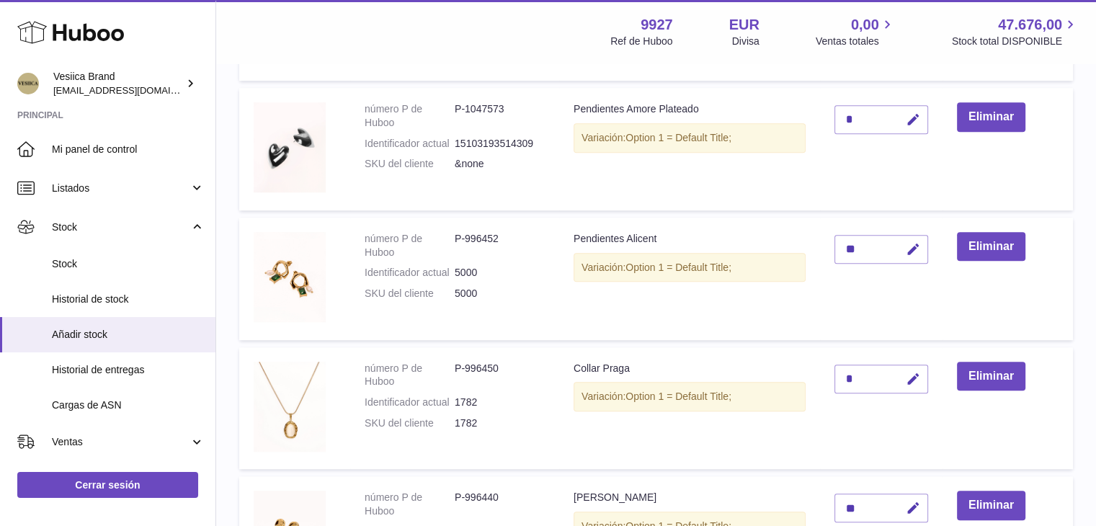
scroll to position [975, 0]
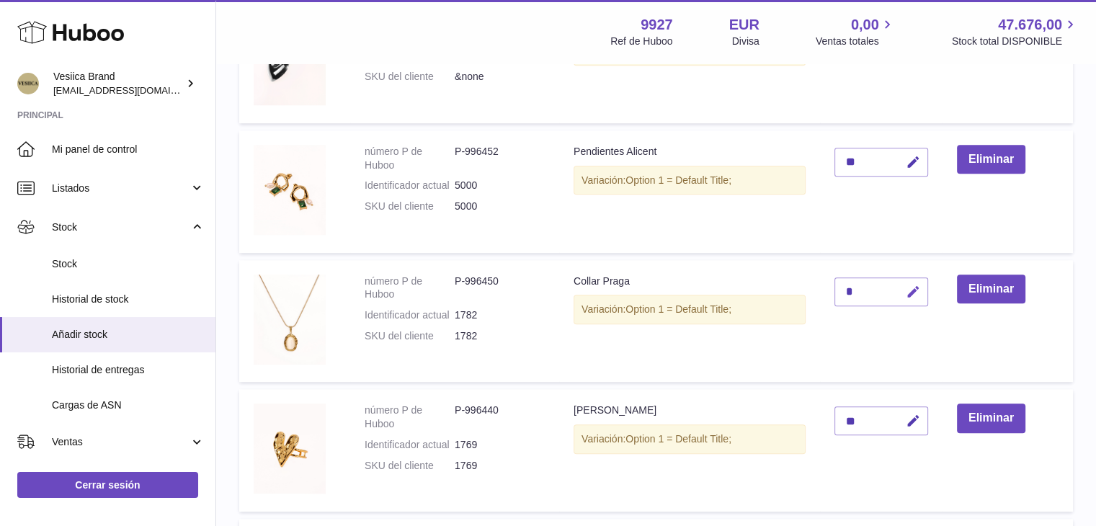
click at [917, 283] on button "button" at bounding box center [911, 293] width 34 height 30
drag, startPoint x: 853, startPoint y: 287, endPoint x: 792, endPoint y: 285, distance: 61.3
click at [793, 285] on tr "número P de Huboo P-996450 Identificador actual 1782 SKU del cliente 1782 Colla…" at bounding box center [656, 321] width 834 height 123
type input "*"
click at [912, 289] on icon "submit" at bounding box center [913, 291] width 13 height 13
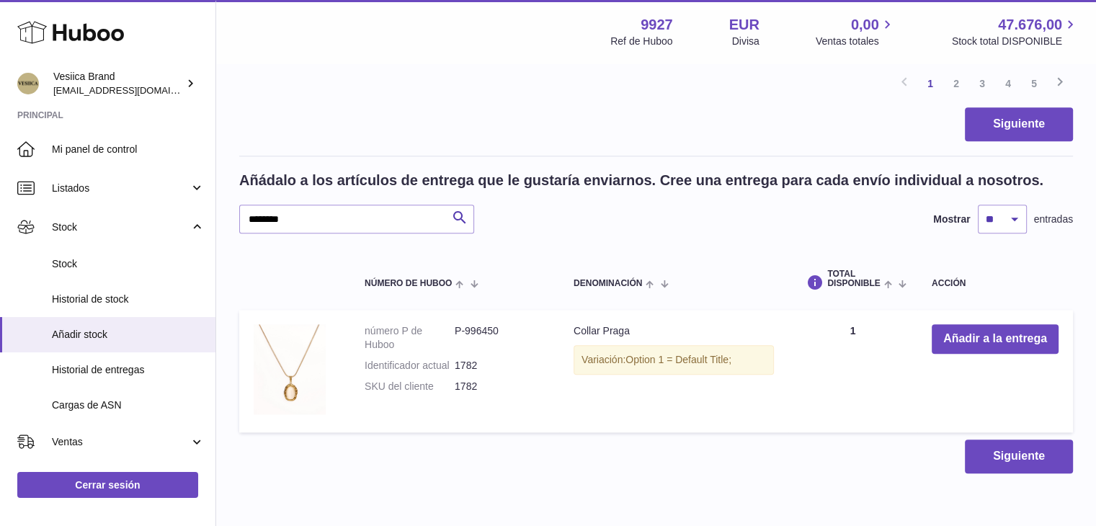
scroll to position [1480, 0]
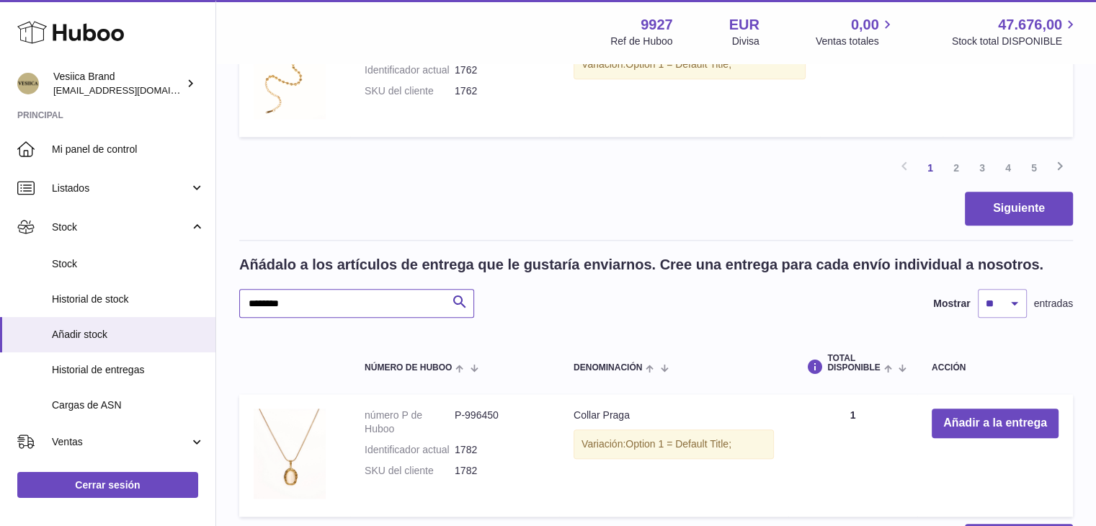
click at [302, 301] on input "********" at bounding box center [356, 303] width 235 height 29
paste input "text"
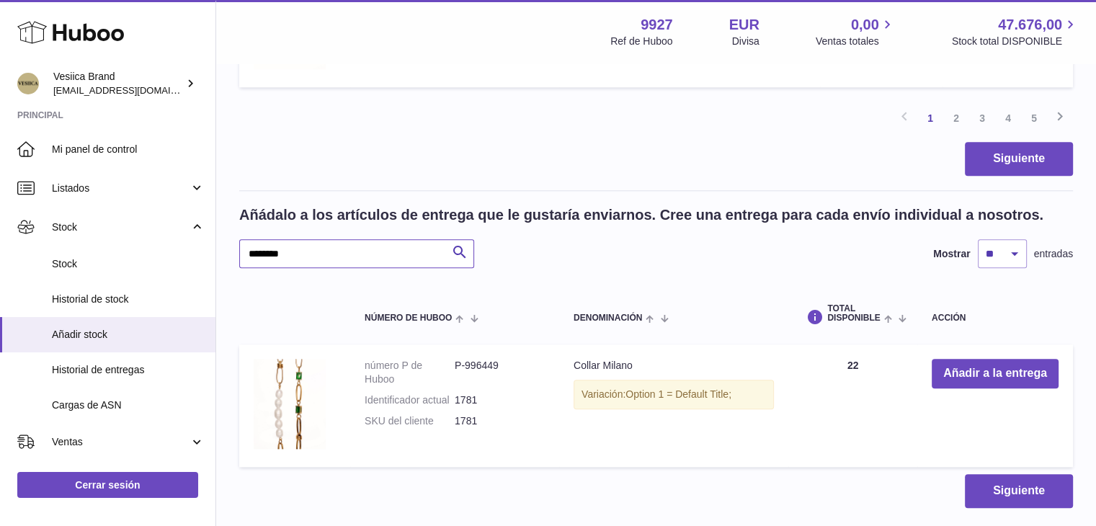
scroll to position [1552, 0]
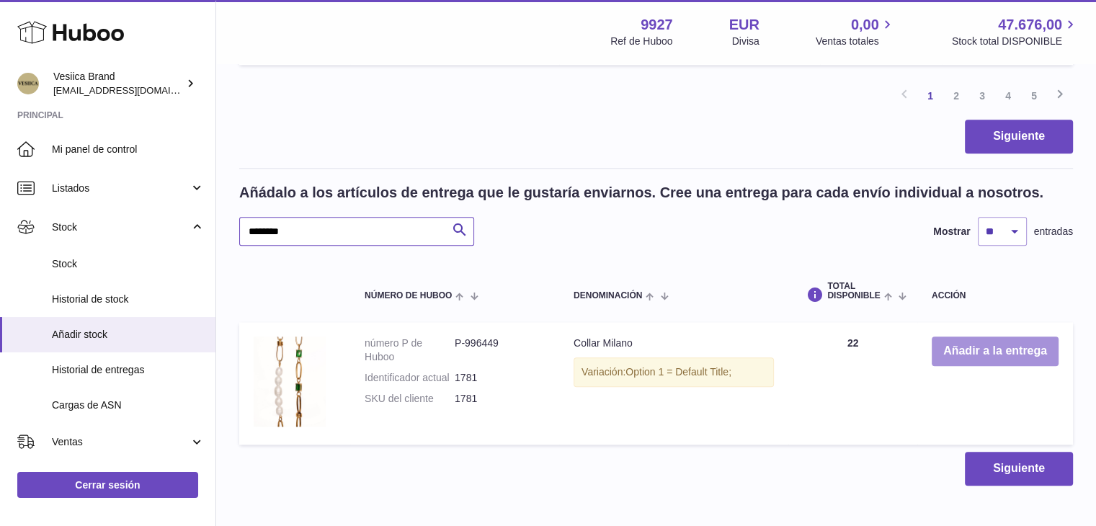
type input "********"
click at [961, 355] on button "Añadir a la entrega" at bounding box center [995, 352] width 127 height 30
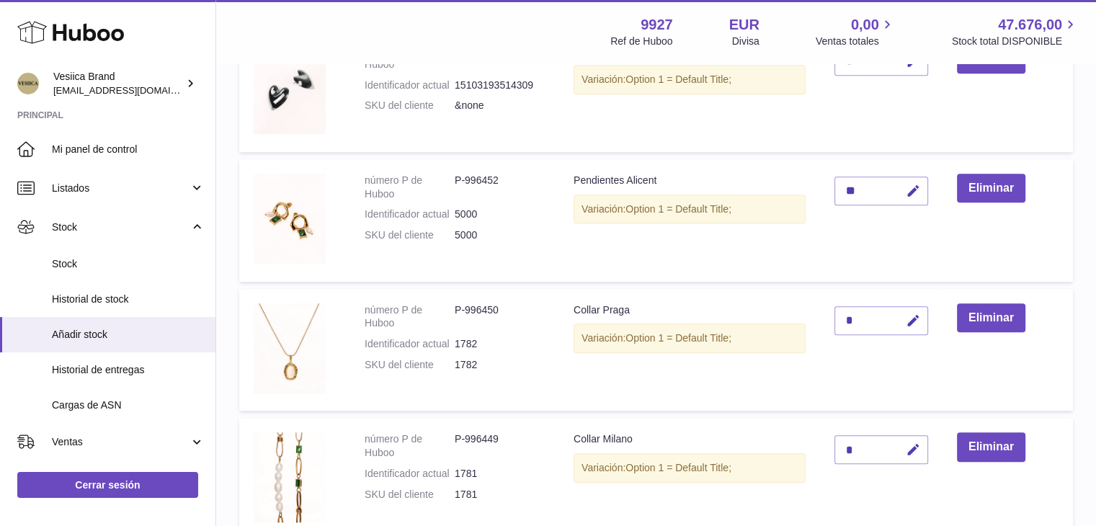
scroll to position [1047, 0]
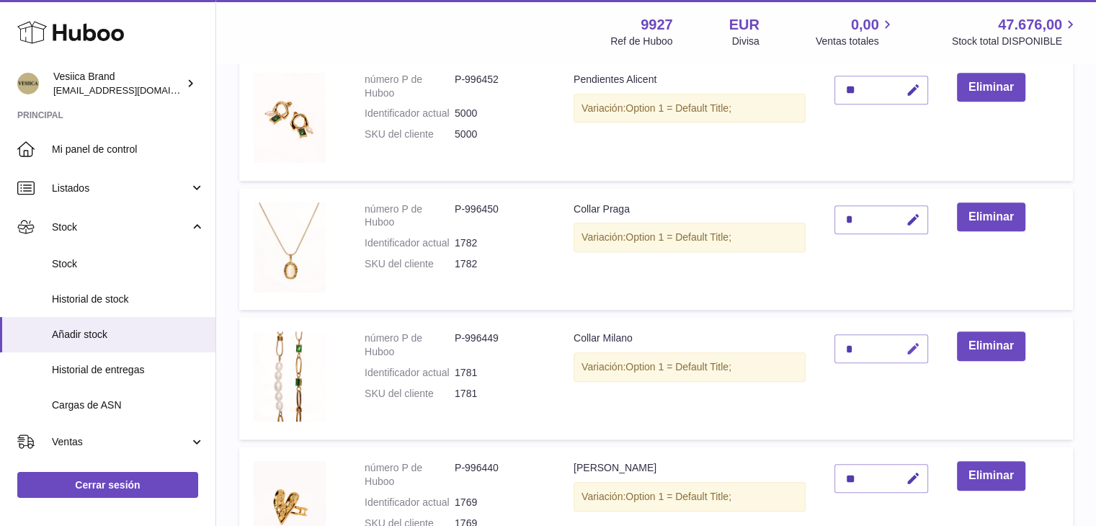
click at [920, 350] on icon "button" at bounding box center [913, 349] width 15 height 15
type input "**"
click at [920, 350] on icon "submit" at bounding box center [913, 348] width 13 height 13
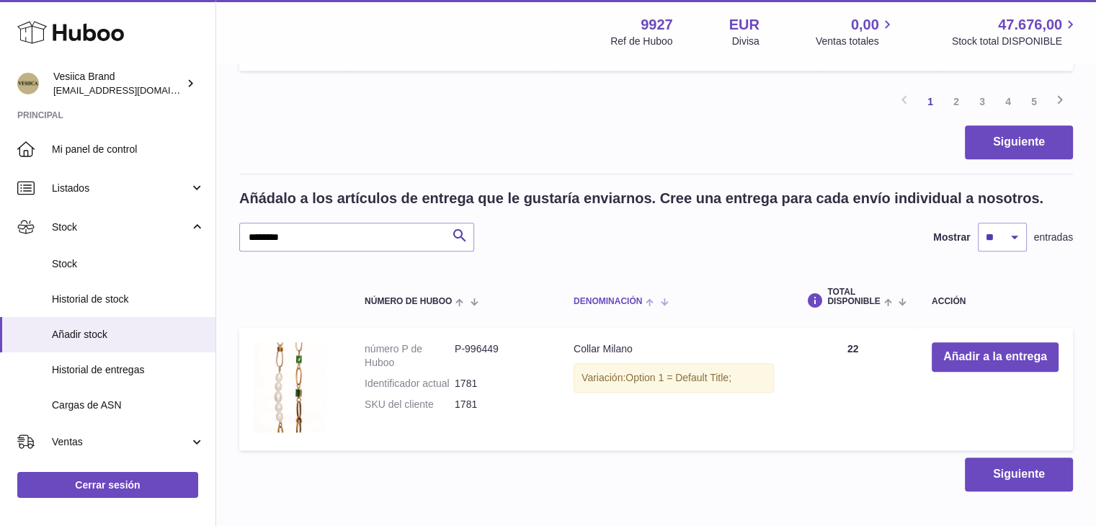
scroll to position [1552, 0]
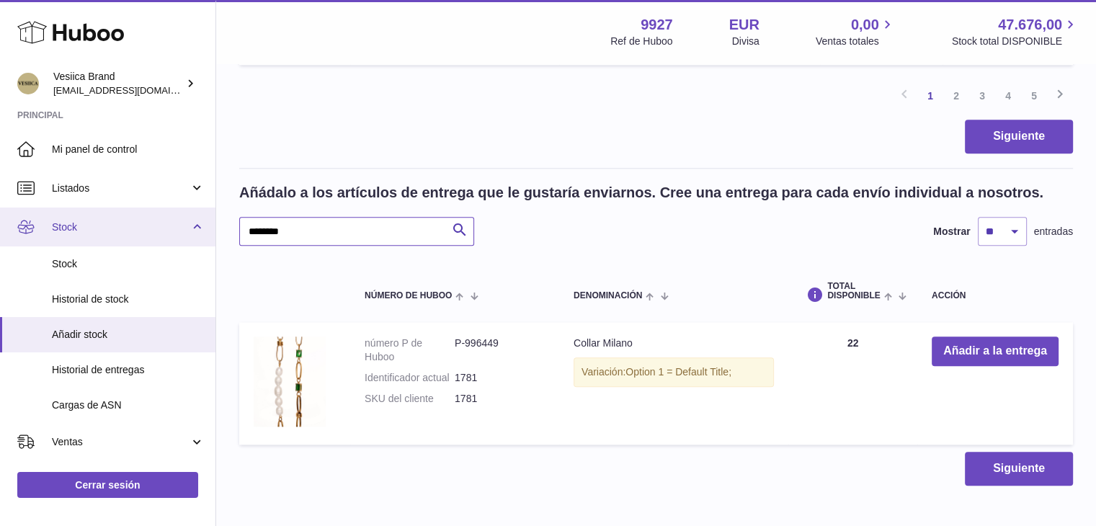
drag, startPoint x: 382, startPoint y: 236, endPoint x: 199, endPoint y: 231, distance: 183.1
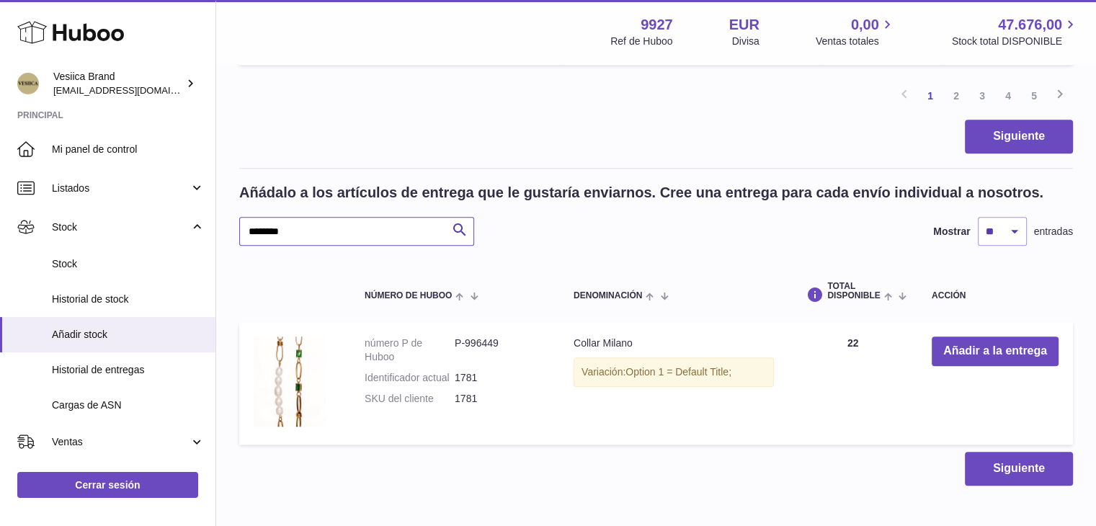
paste input "text"
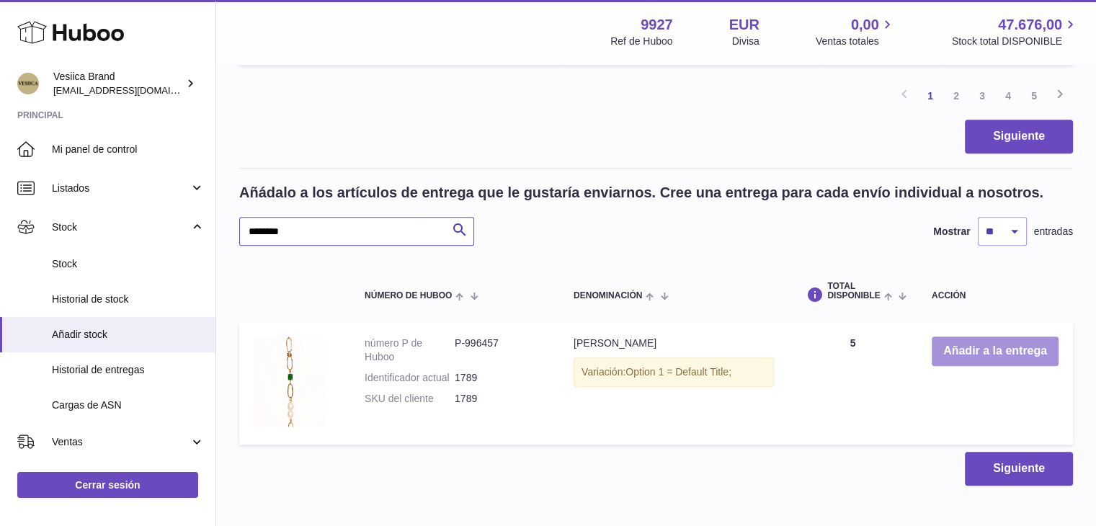
type input "********"
click at [954, 347] on button "Añadir a la entrega" at bounding box center [995, 352] width 127 height 30
click at [953, 345] on button "Añadir a la entrega" at bounding box center [995, 352] width 127 height 30
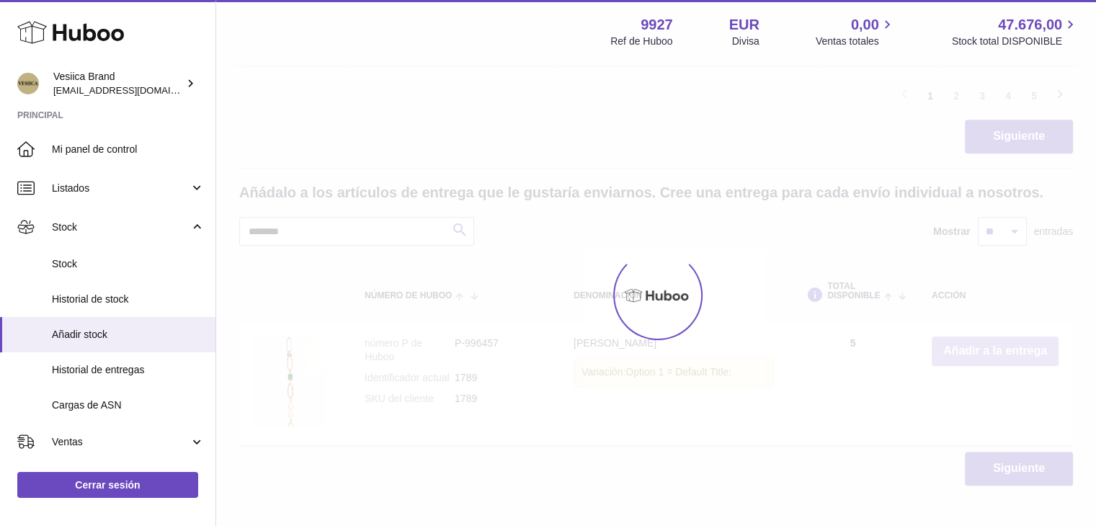
type input "*"
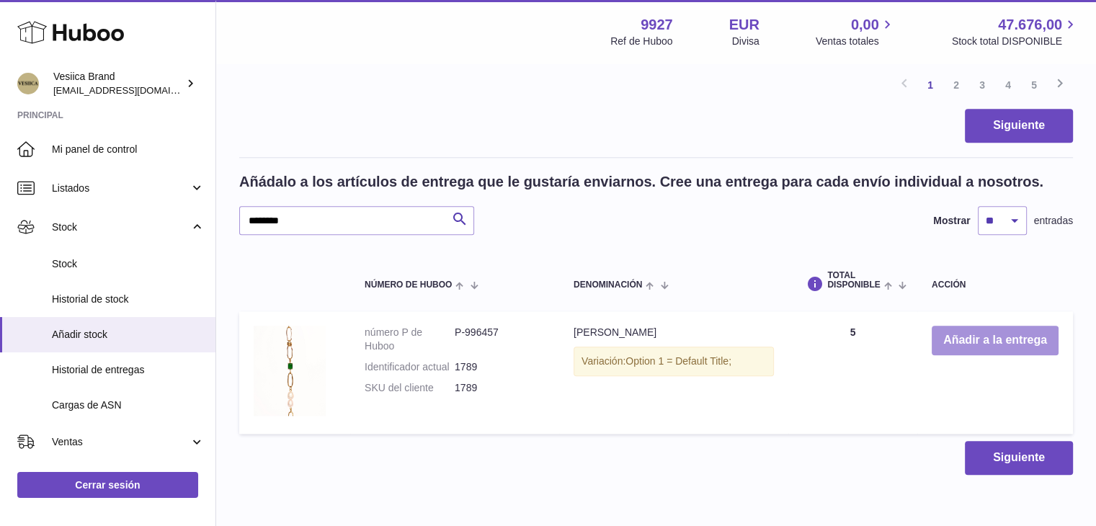
scroll to position [1552, 0]
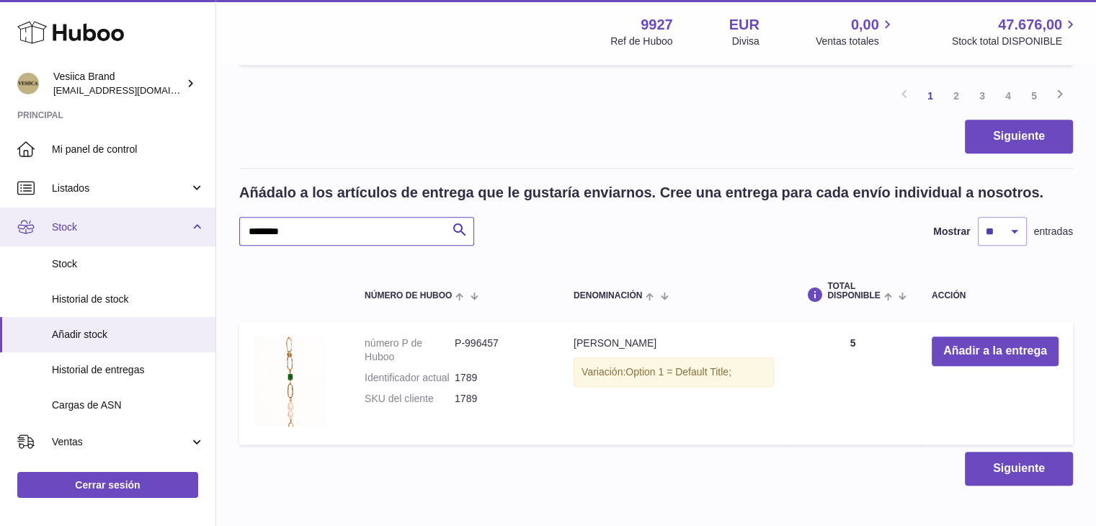
drag, startPoint x: 161, startPoint y: 226, endPoint x: 151, endPoint y: 226, distance: 10.8
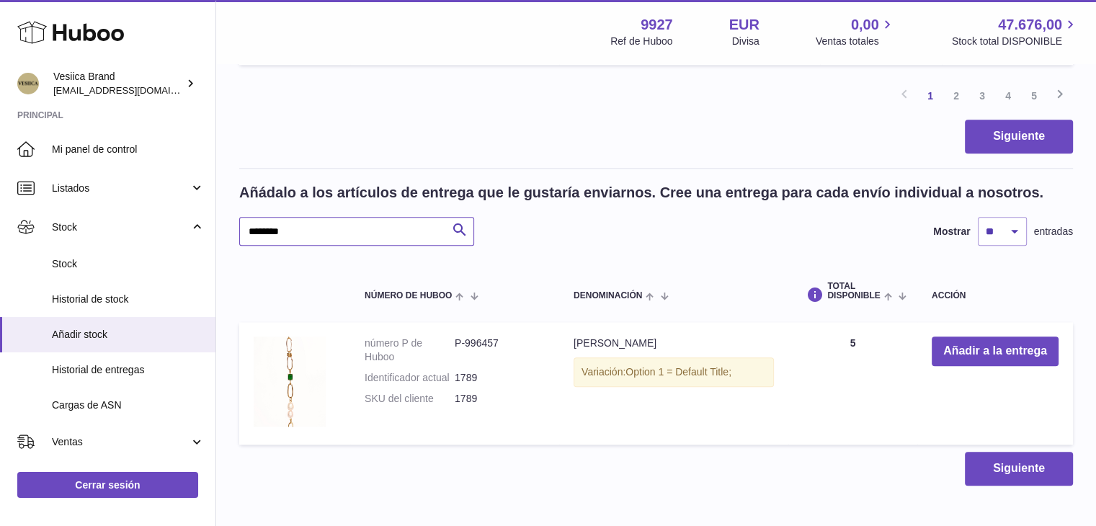
paste input "text"
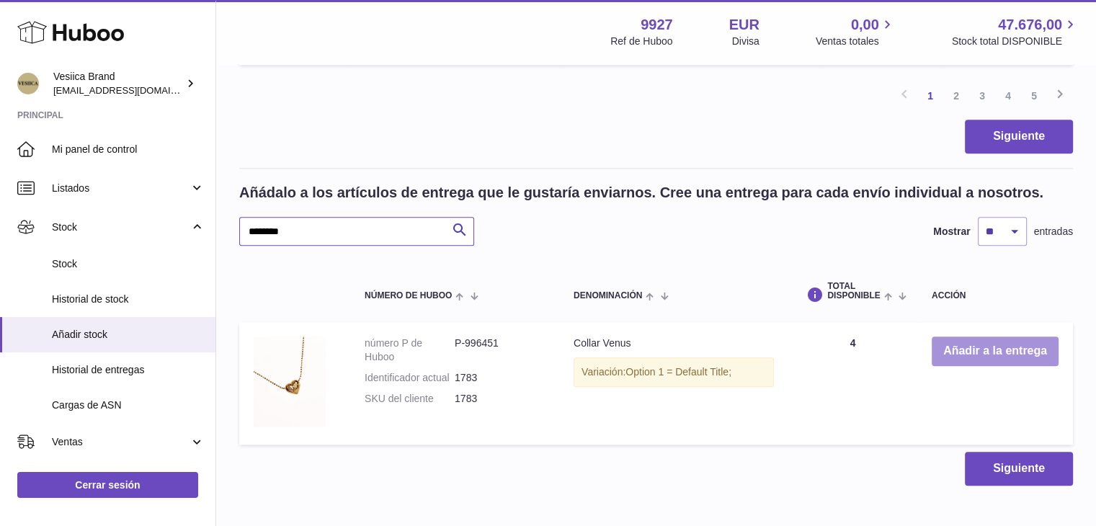
type input "********"
click at [967, 350] on button "Añadir a la entrega" at bounding box center [995, 352] width 127 height 30
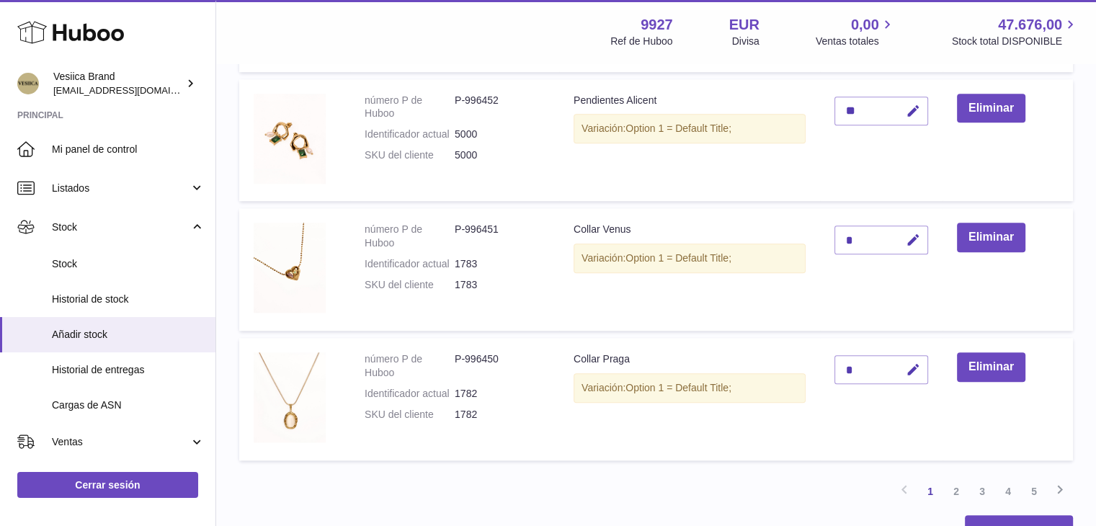
scroll to position [1005, 0]
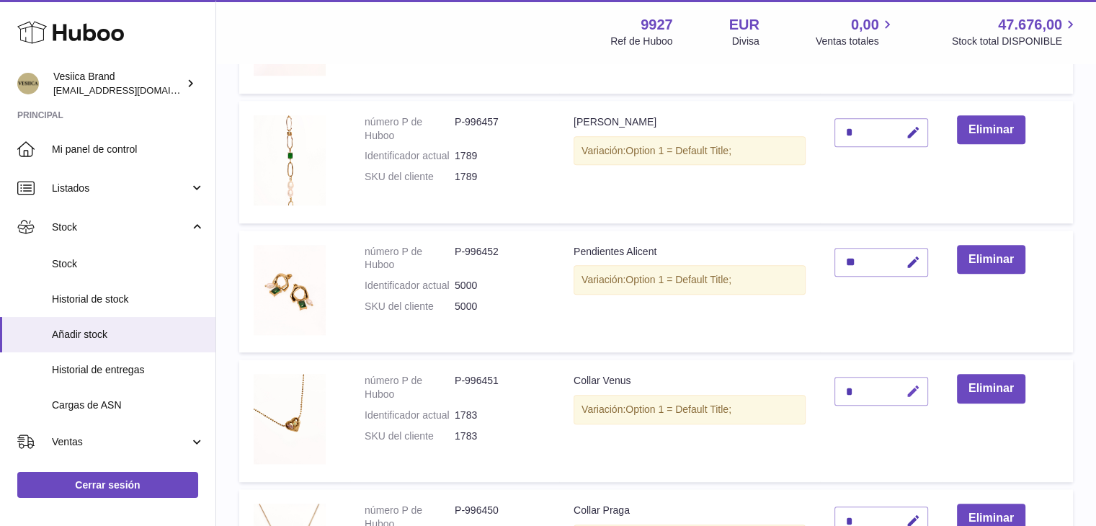
click at [921, 396] on icon "button" at bounding box center [913, 391] width 15 height 15
drag, startPoint x: 851, startPoint y: 391, endPoint x: 811, endPoint y: 390, distance: 39.6
click at [811, 390] on tr "número P de Huboo P-996451 Identificador actual 1783 SKU del cliente 1783 Colla…" at bounding box center [656, 421] width 834 height 123
type input "*"
click at [911, 393] on icon "submit" at bounding box center [913, 391] width 13 height 13
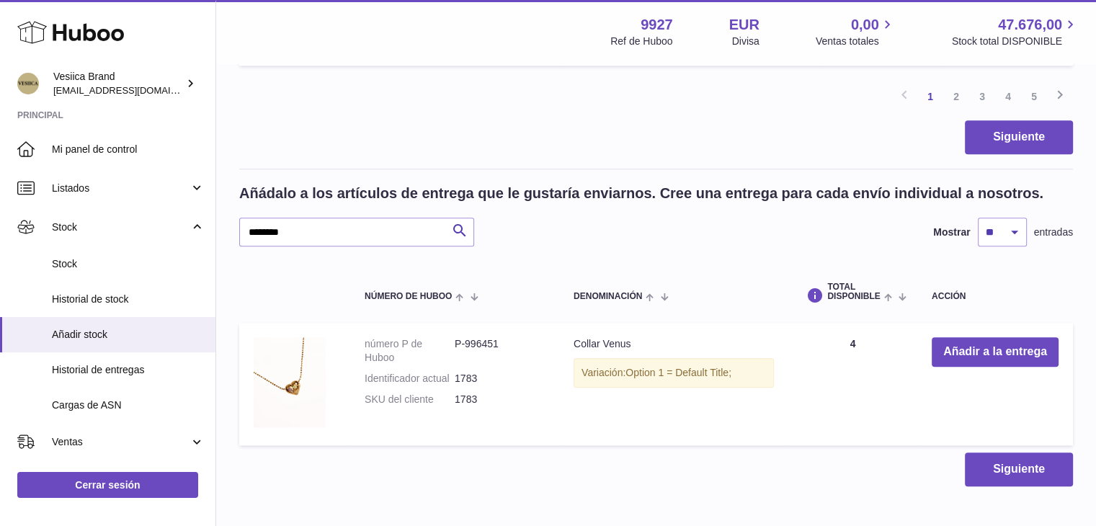
scroll to position [1624, 0]
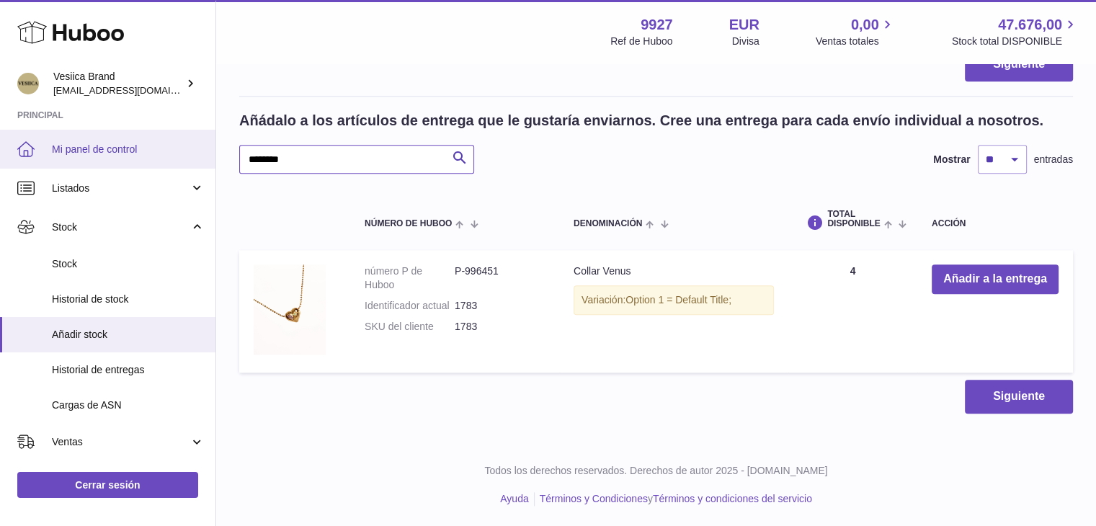
drag, startPoint x: 304, startPoint y: 162, endPoint x: 202, endPoint y: 159, distance: 102.4
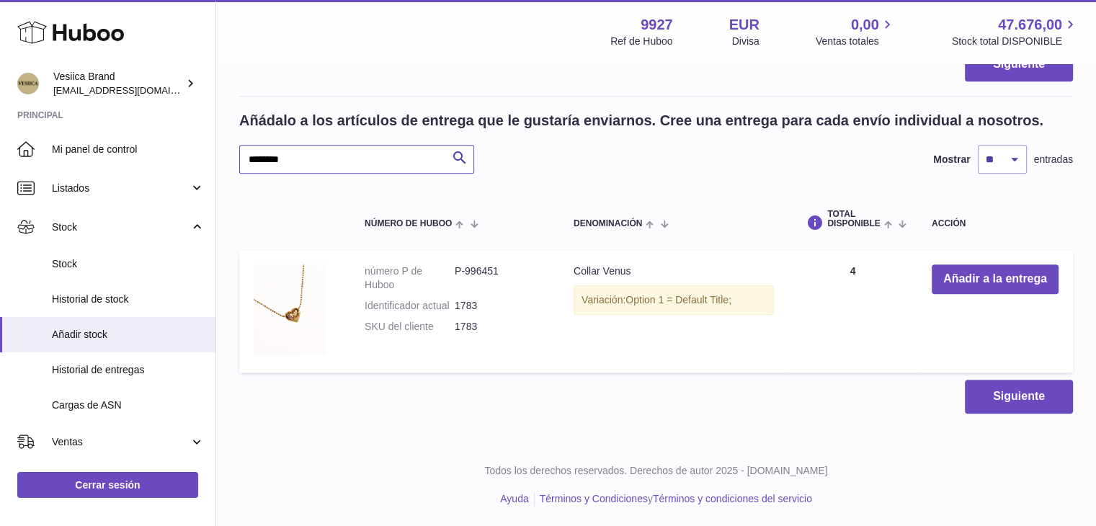
drag, startPoint x: 297, startPoint y: 173, endPoint x: 325, endPoint y: 159, distance: 31.3
click at [325, 159] on input "********" at bounding box center [356, 159] width 235 height 29
click at [319, 159] on input "********" at bounding box center [356, 159] width 235 height 29
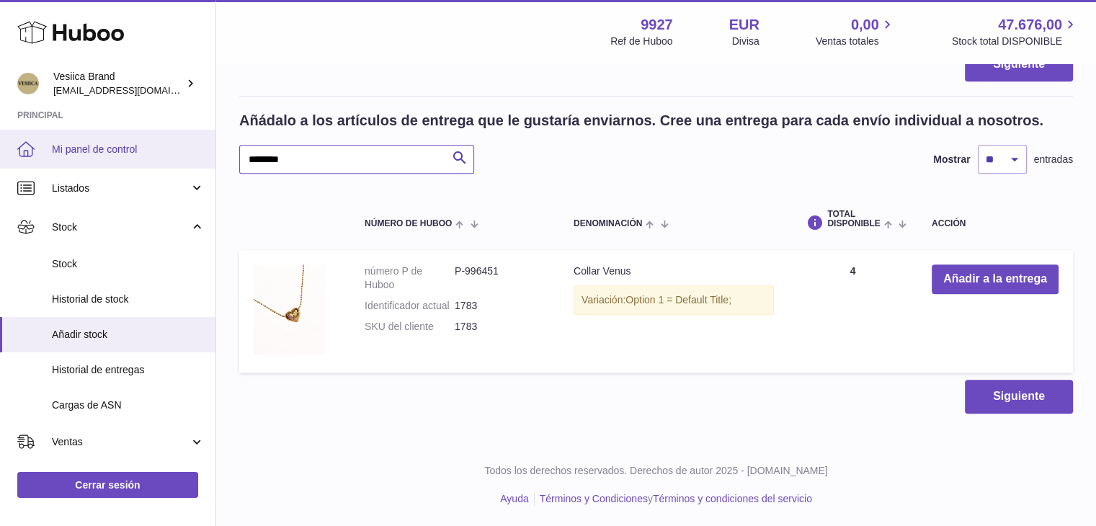
drag, startPoint x: 316, startPoint y: 159, endPoint x: 200, endPoint y: 159, distance: 115.3
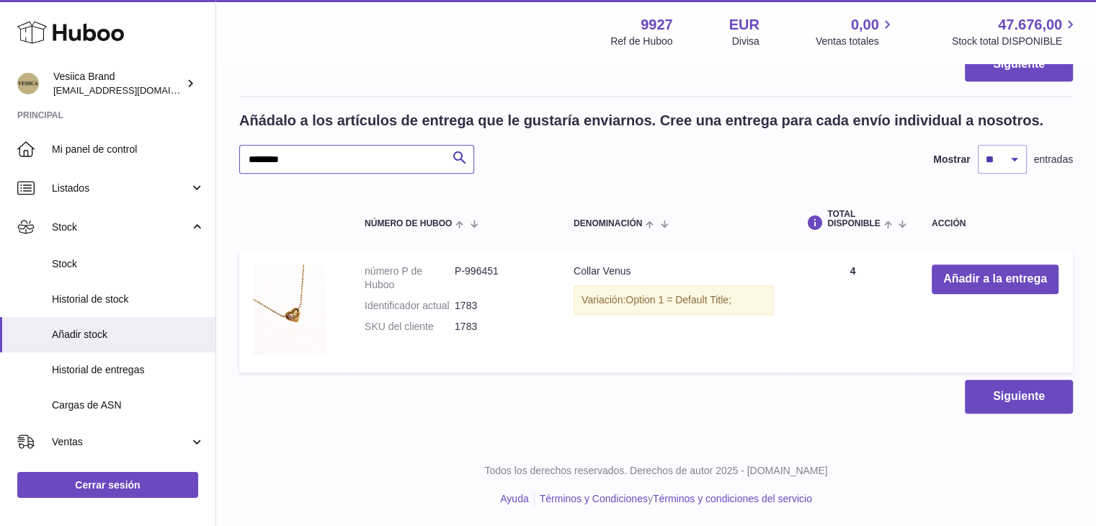
paste input "text"
type input "********"
click at [961, 282] on button "Añadir a la entrega" at bounding box center [995, 280] width 127 height 30
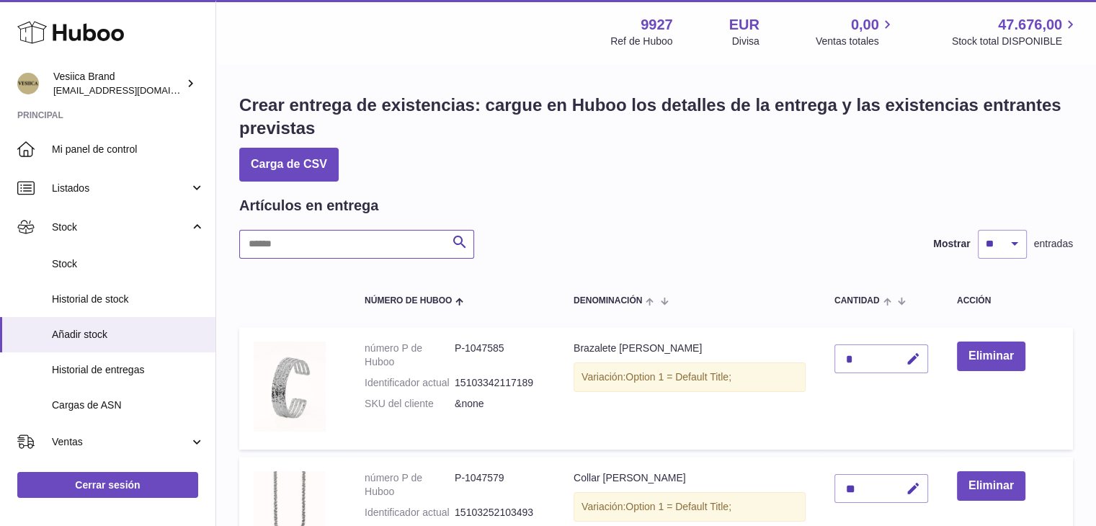
click at [346, 246] on input "text" at bounding box center [356, 244] width 235 height 29
paste input "********"
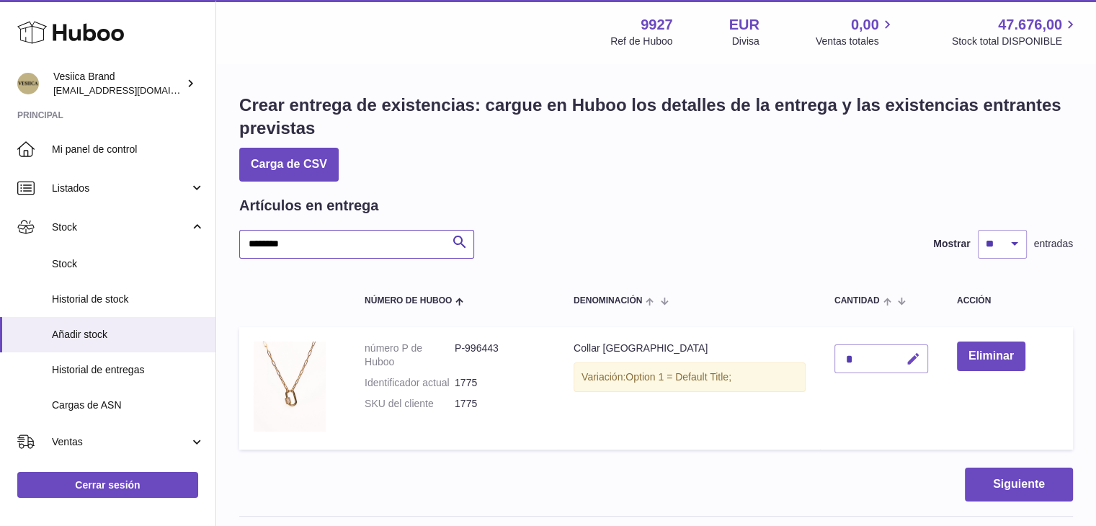
type input "********"
click at [914, 360] on icon "button" at bounding box center [913, 359] width 15 height 15
drag, startPoint x: 825, startPoint y: 355, endPoint x: 846, endPoint y: 353, distance: 21.7
click at [824, 354] on td "*" at bounding box center [881, 388] width 123 height 123
type input "*"
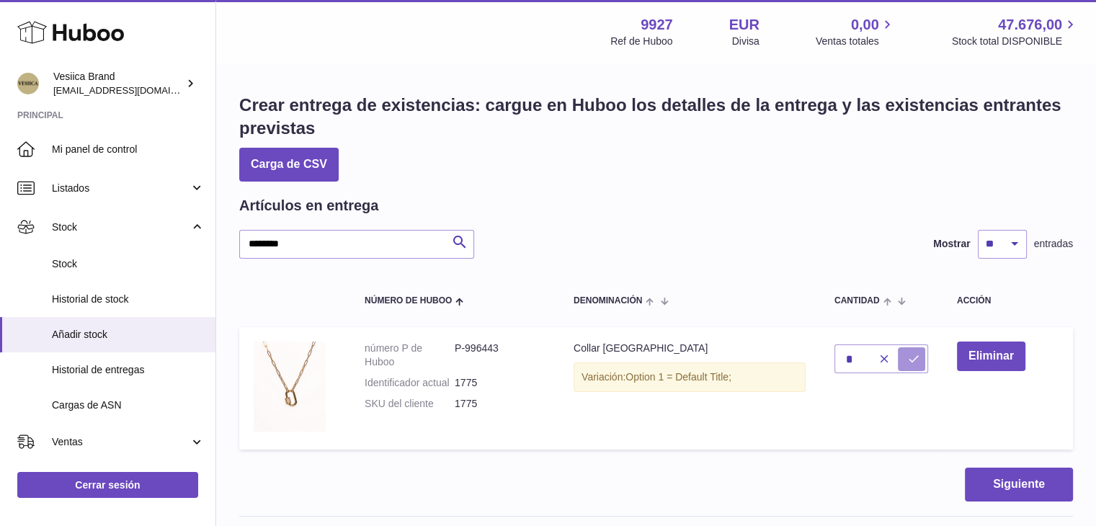
click at [902, 355] on button "submit" at bounding box center [911, 358] width 27 height 23
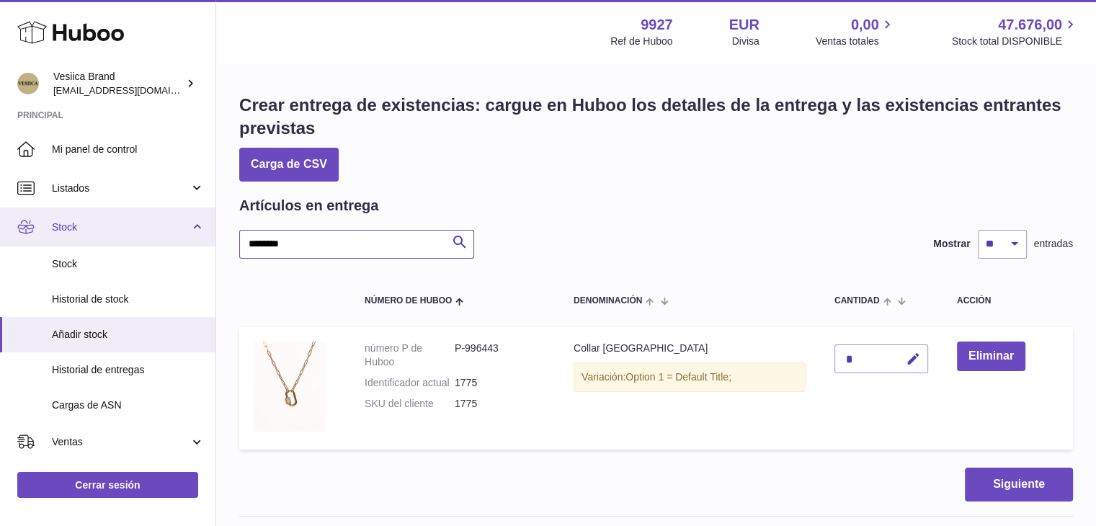
click at [64, 235] on div "Huboo Vesiica Brand logistic@vesiica.com Principal Mi panel de control Listados…" at bounding box center [548, 474] width 1096 height 948
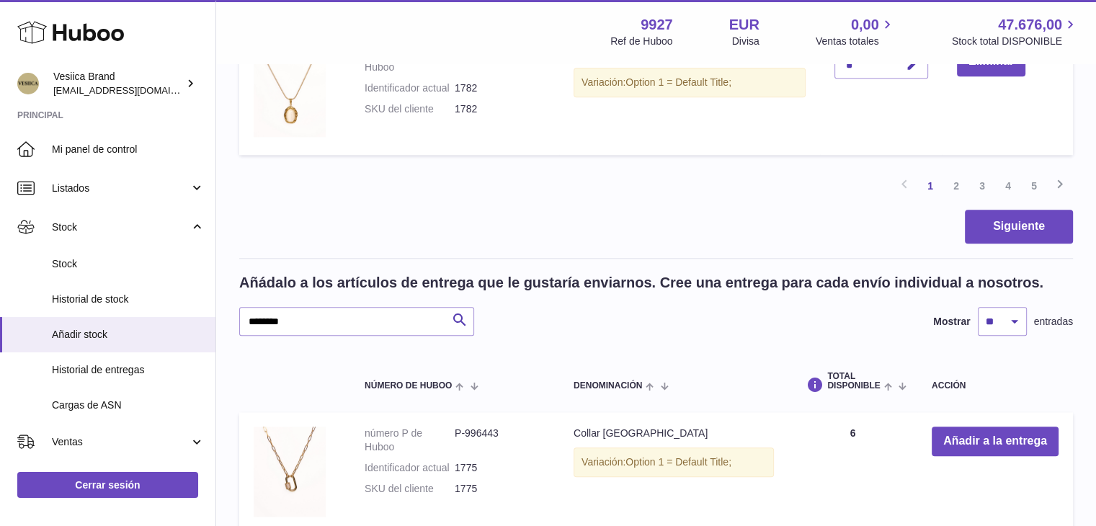
scroll to position [1586, 0]
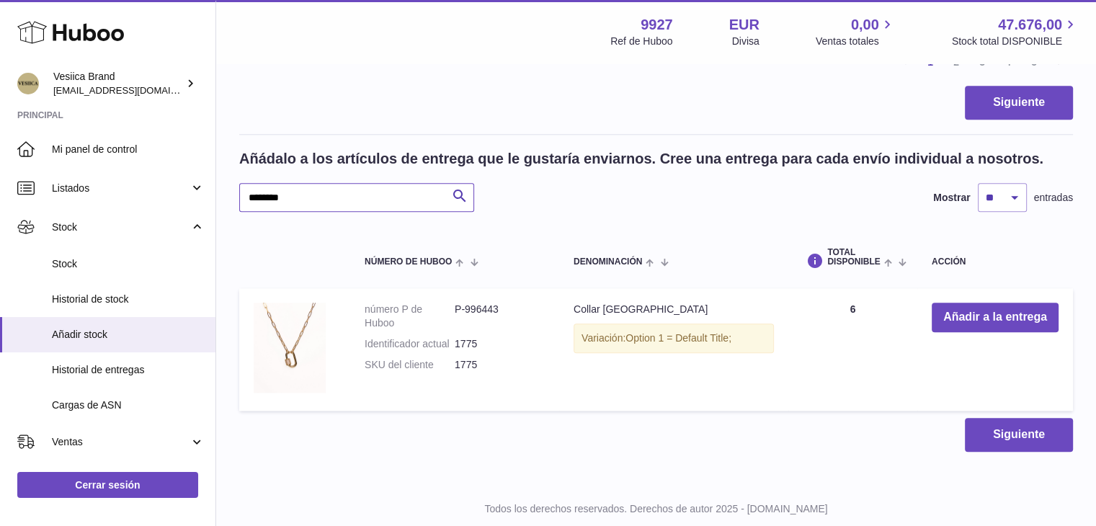
drag, startPoint x: 311, startPoint y: 203, endPoint x: 218, endPoint y: 196, distance: 92.5
paste input "*"
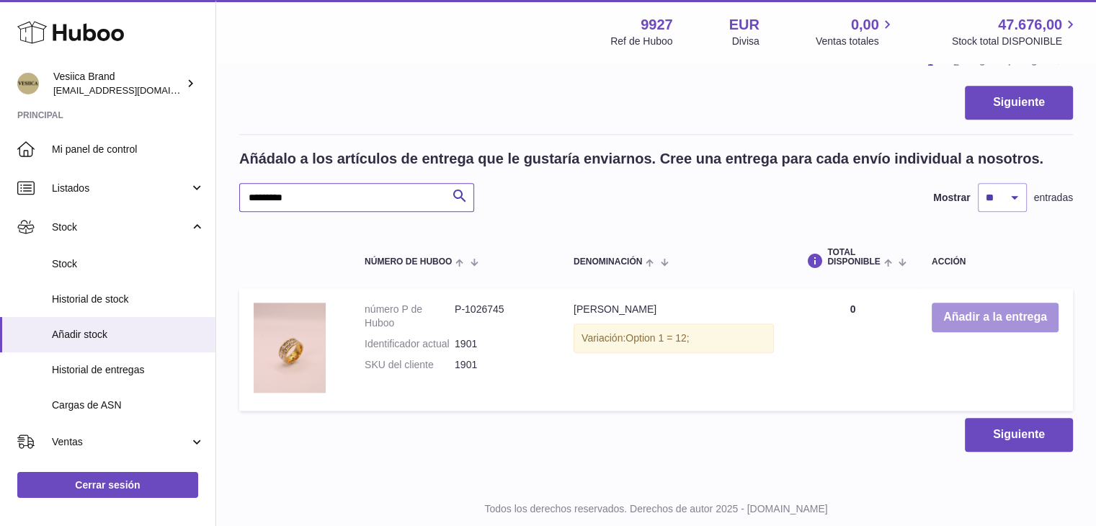
type input "*********"
click at [998, 324] on button "Añadir a la entrega" at bounding box center [995, 318] width 127 height 30
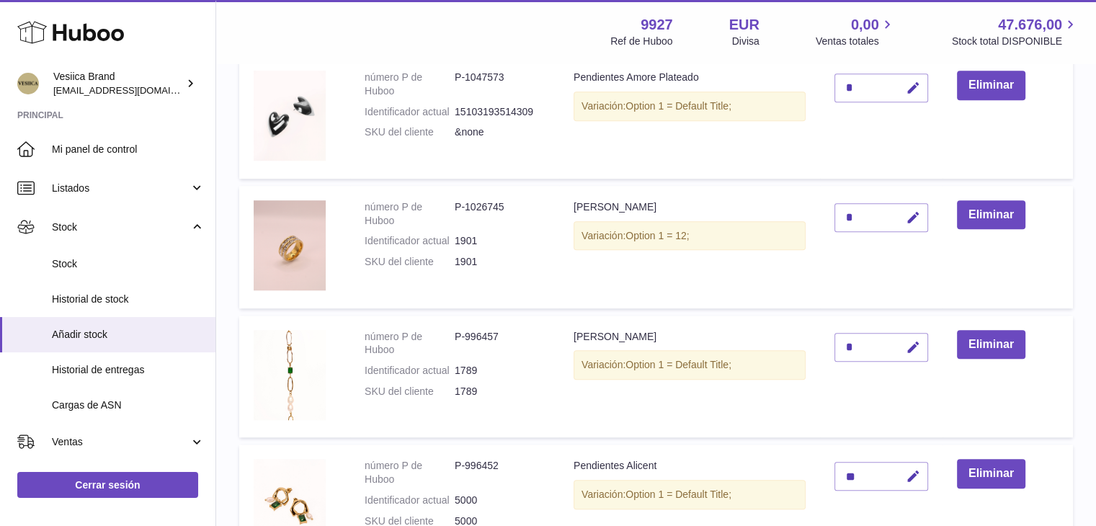
scroll to position [730, 0]
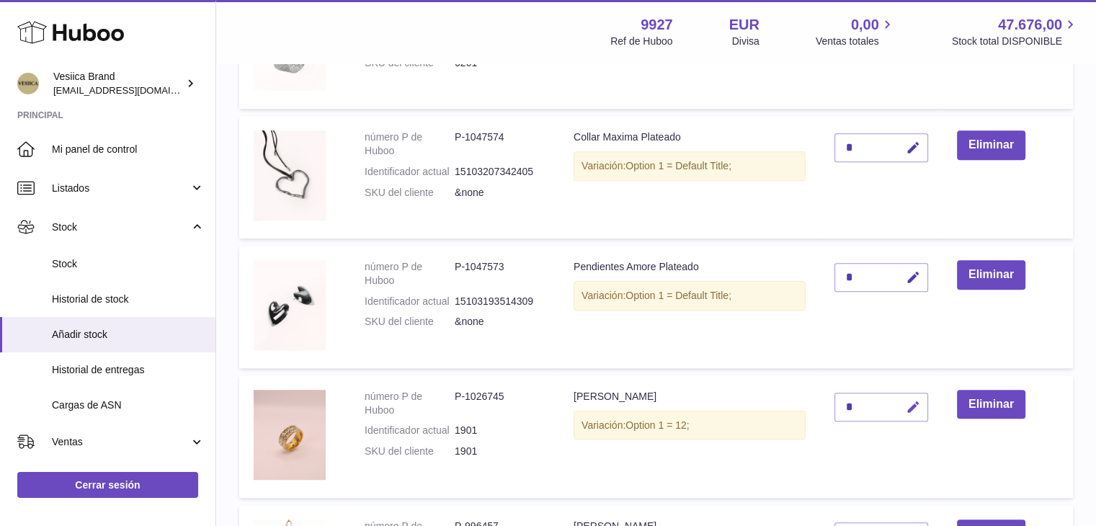
click at [905, 411] on button "button" at bounding box center [911, 408] width 34 height 30
drag, startPoint x: 830, startPoint y: 408, endPoint x: 814, endPoint y: 408, distance: 15.9
click at [814, 408] on tr "número P de Huboo P-1026745 Identificador actual 1901 SKU del cliente 1901 Anil…" at bounding box center [656, 437] width 834 height 123
type input "*"
click at [914, 405] on icon "submit" at bounding box center [913, 407] width 13 height 13
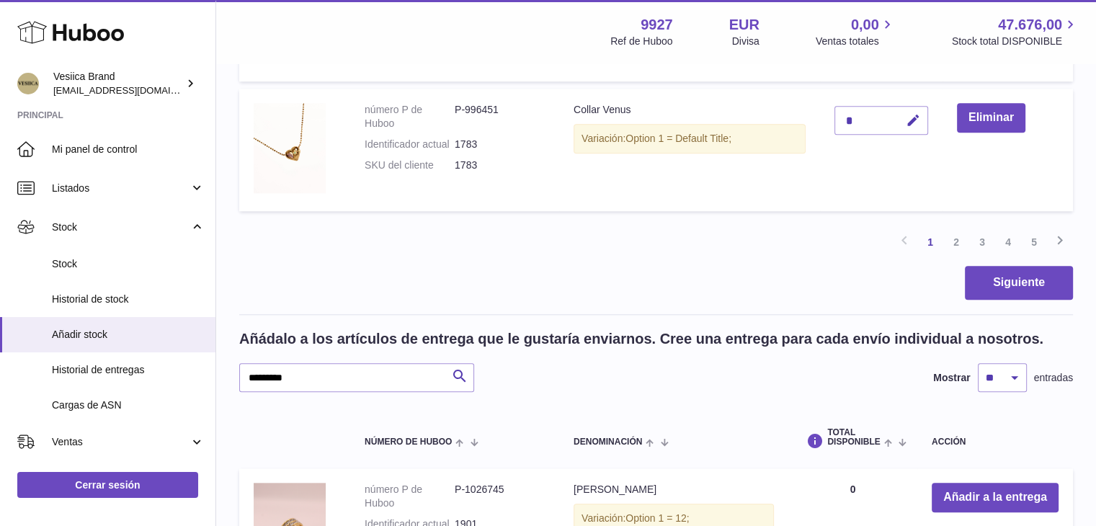
scroll to position [1451, 0]
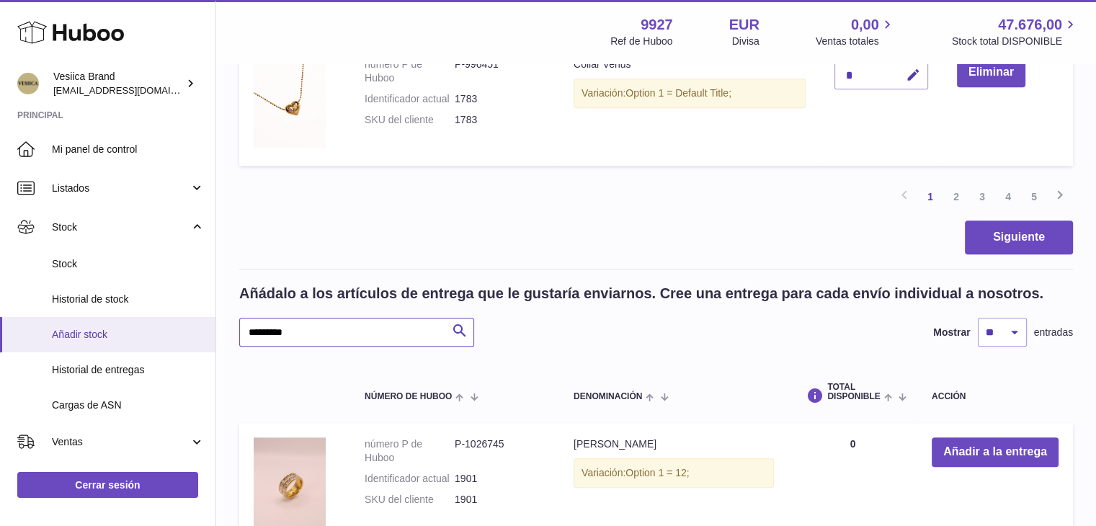
drag, startPoint x: 319, startPoint y: 323, endPoint x: 190, endPoint y: 324, distance: 129.0
paste input "text"
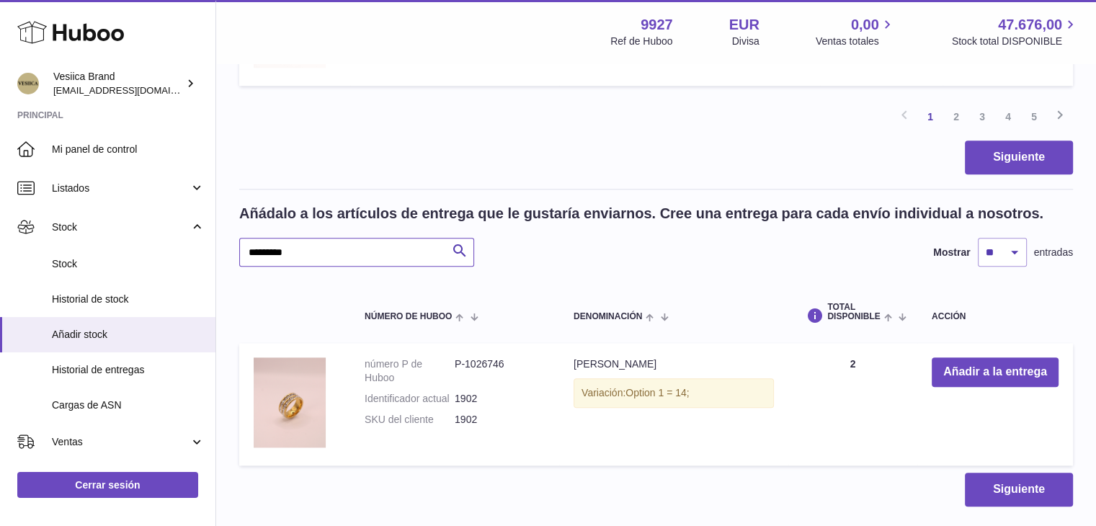
scroll to position [1624, 0]
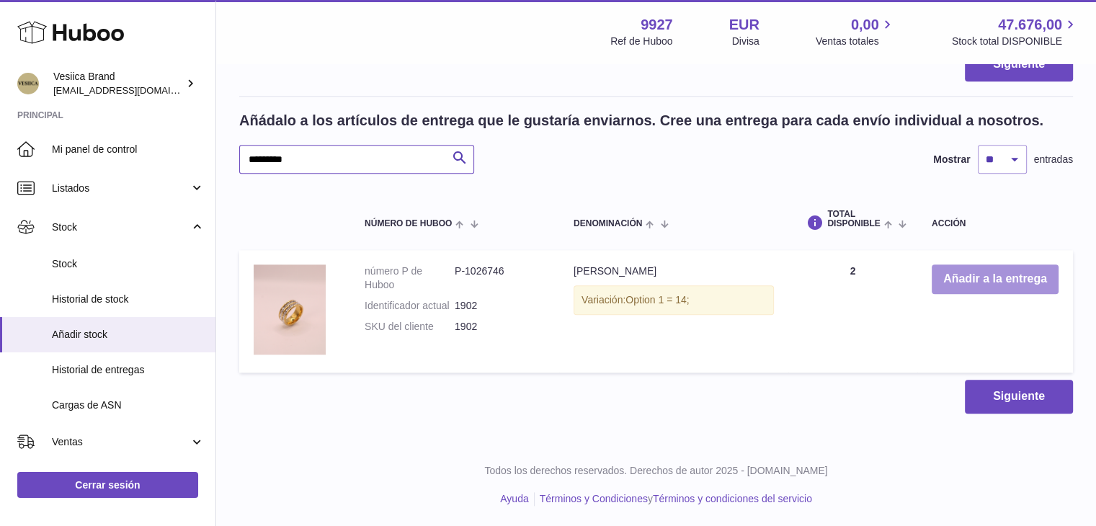
type input "*********"
click at [953, 286] on button "Añadir a la entrega" at bounding box center [995, 280] width 127 height 30
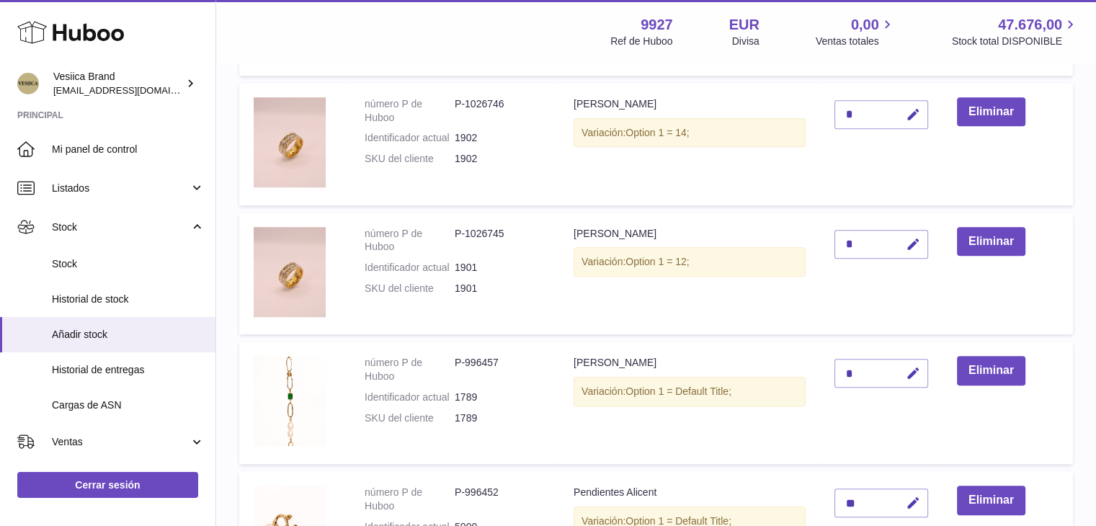
scroll to position [943, 0]
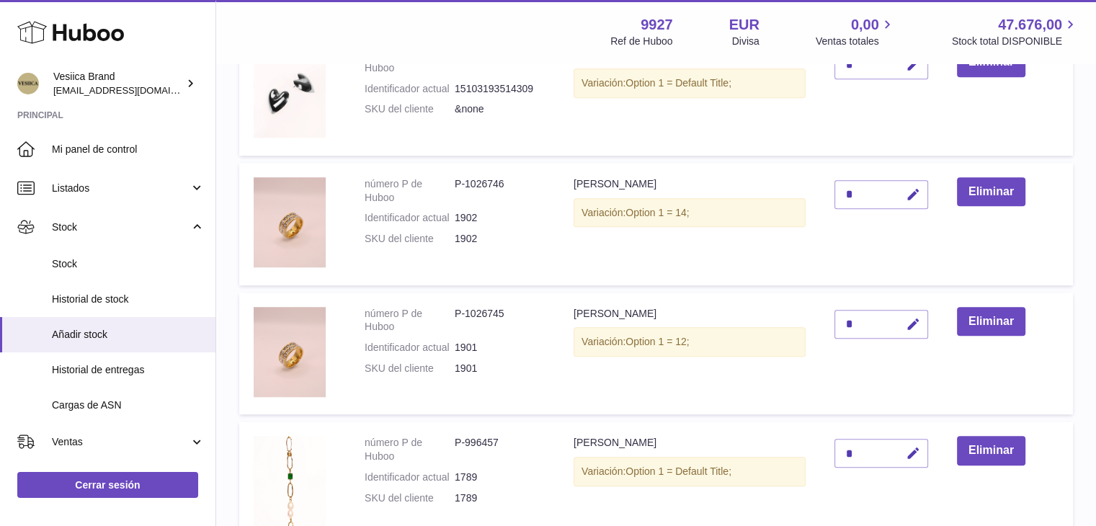
drag, startPoint x: 913, startPoint y: 197, endPoint x: 864, endPoint y: 194, distance: 48.4
click at [912, 197] on icon "button" at bounding box center [913, 194] width 15 height 15
drag, startPoint x: 845, startPoint y: 191, endPoint x: 836, endPoint y: 191, distance: 8.6
click at [837, 191] on input "*" at bounding box center [882, 194] width 94 height 29
drag, startPoint x: 861, startPoint y: 194, endPoint x: 784, endPoint y: 194, distance: 76.4
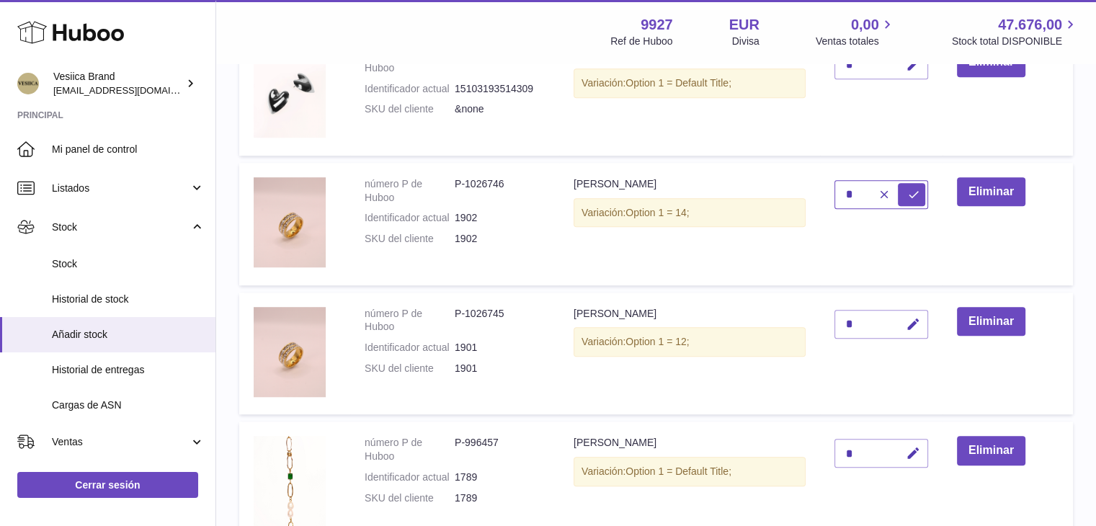
click at [784, 194] on tr "número P de Huboo P-1026746 Identificador actual 1902 SKU del cliente 1902 Anil…" at bounding box center [656, 224] width 834 height 123
type input "*"
click at [920, 188] on icon "submit" at bounding box center [913, 194] width 13 height 13
click at [601, 396] on td "Anillo Cleopatra Variación: Option 1 = 12;" at bounding box center [689, 354] width 261 height 123
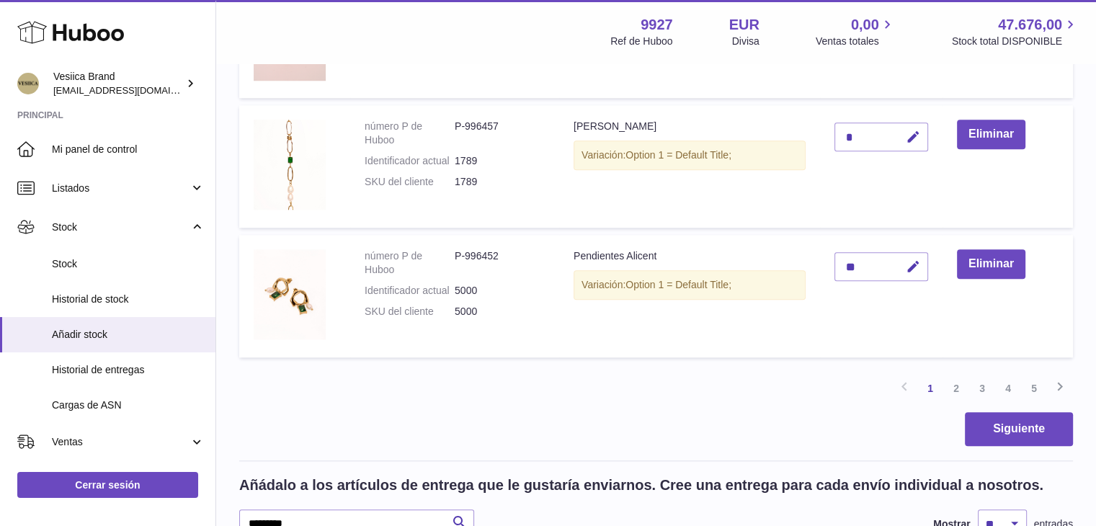
scroll to position [1591, 0]
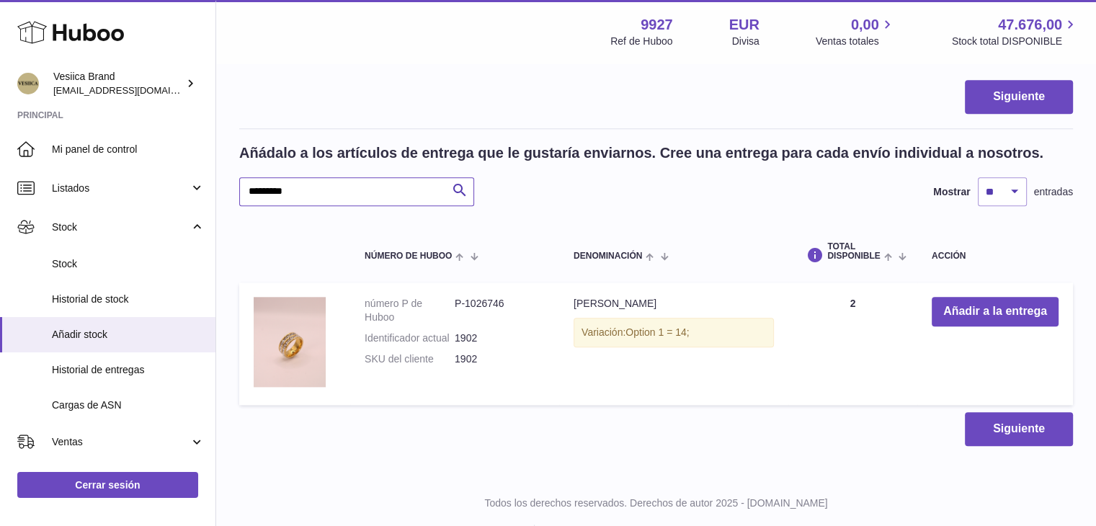
drag, startPoint x: 336, startPoint y: 200, endPoint x: 312, endPoint y: 197, distance: 23.9
paste input "text"
type input "*********"
click at [964, 309] on button "Añadir a la entrega" at bounding box center [995, 312] width 127 height 30
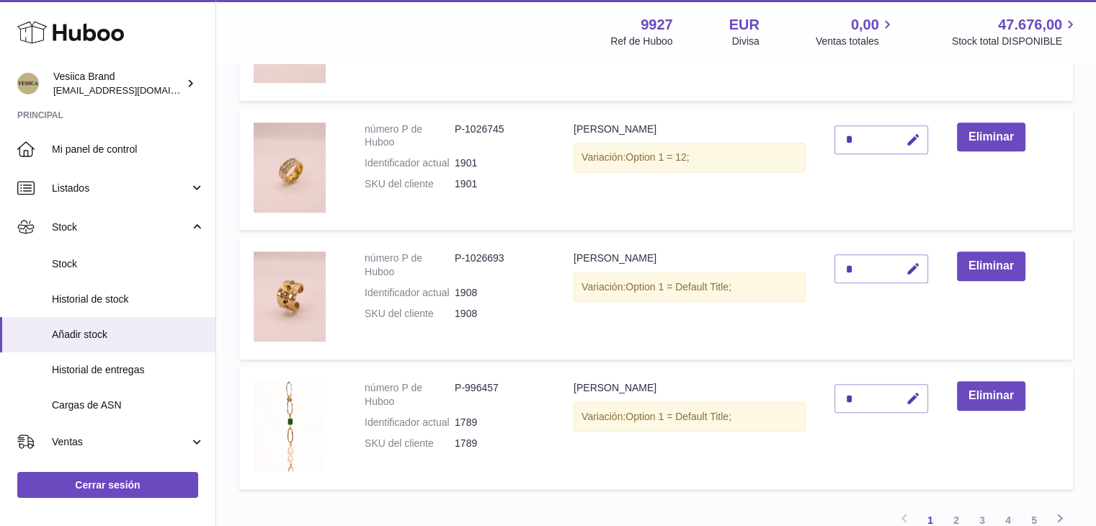
scroll to position [1015, 0]
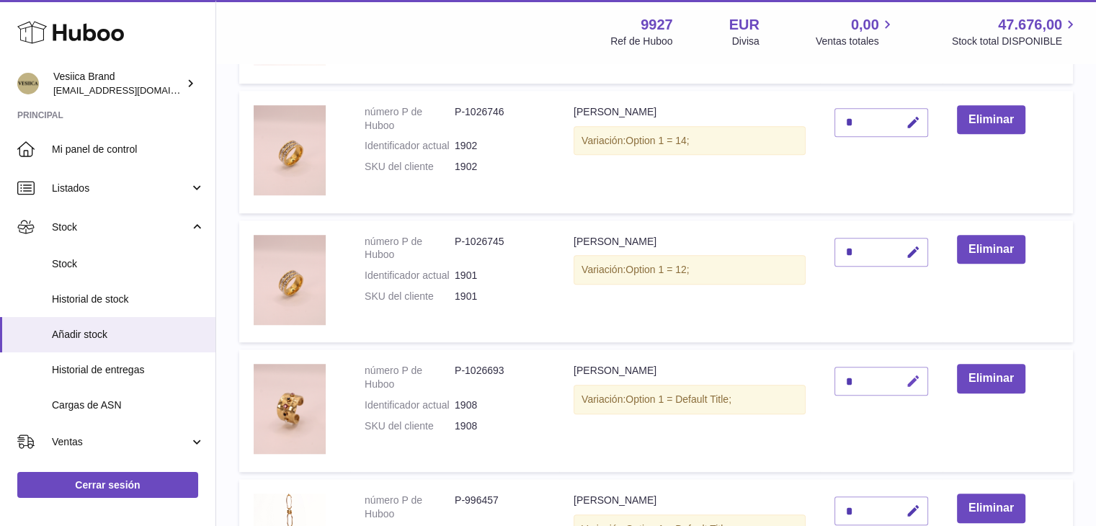
click at [913, 386] on icon "button" at bounding box center [913, 381] width 15 height 15
drag, startPoint x: 870, startPoint y: 373, endPoint x: 811, endPoint y: 376, distance: 59.2
click at [811, 376] on tr "número P de Huboo P-1026693 Identificador actual 1908 SKU del cliente 1908 Anil…" at bounding box center [656, 411] width 834 height 123
drag, startPoint x: 862, startPoint y: 376, endPoint x: 801, endPoint y: 370, distance: 61.5
click at [803, 373] on tr "número P de Huboo P-1026693 Identificador actual 1908 SKU del cliente 1908 Anil…" at bounding box center [656, 411] width 834 height 123
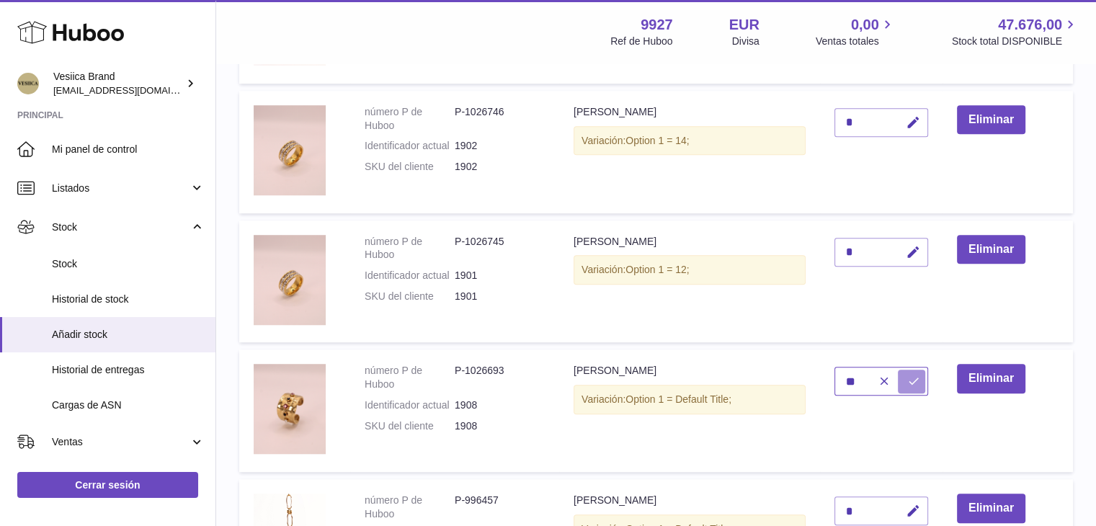
type input "**"
click at [913, 383] on icon "submit" at bounding box center [913, 381] width 13 height 13
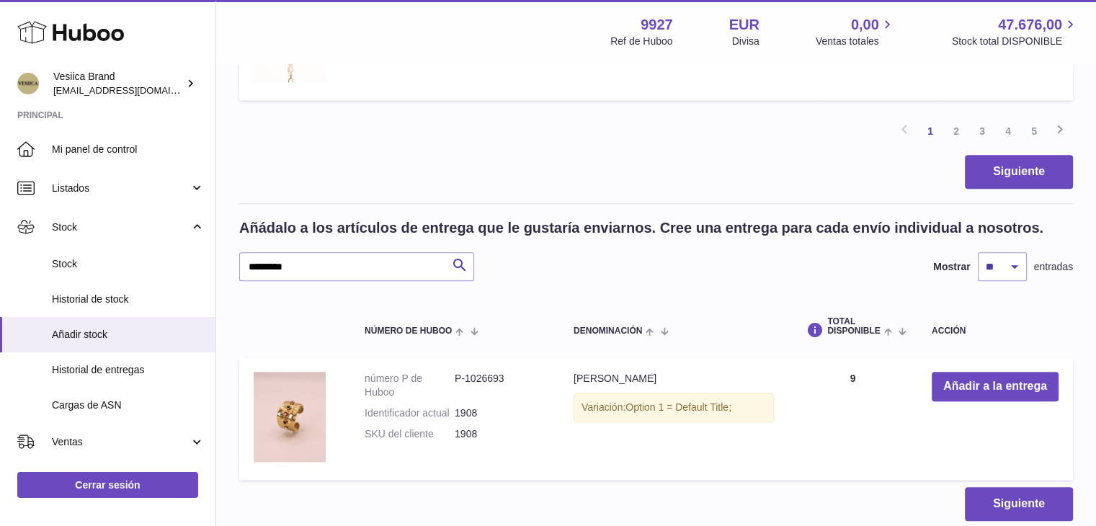
scroll to position [1480, 0]
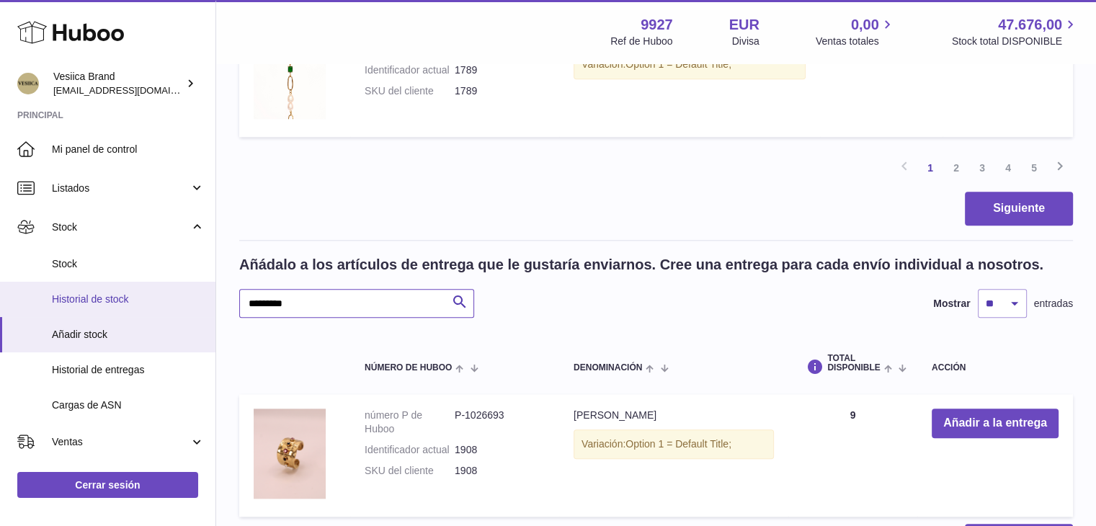
drag, startPoint x: 327, startPoint y: 310, endPoint x: 190, endPoint y: 303, distance: 137.1
paste input "text"
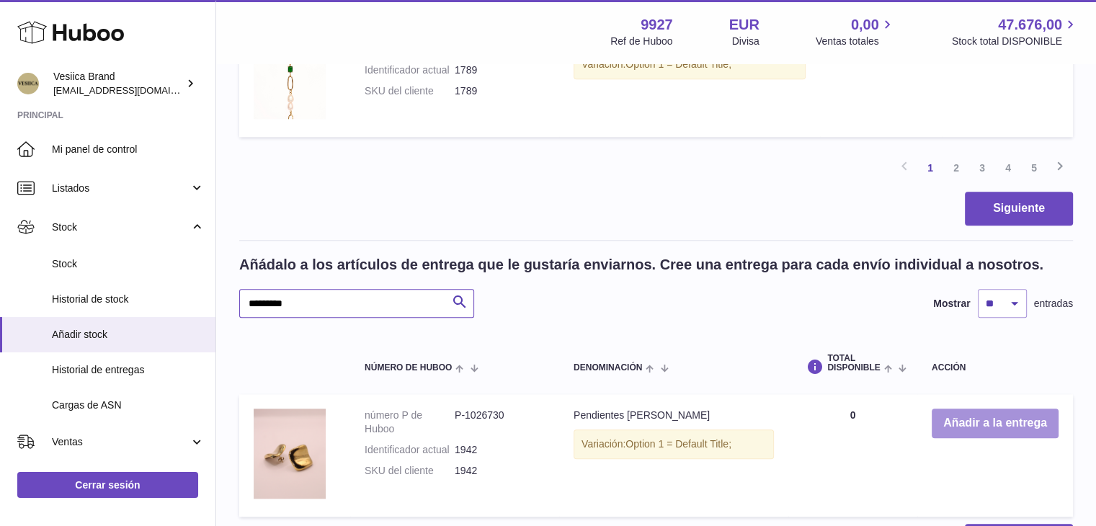
type input "*********"
click at [977, 416] on button "Añadir a la entrega" at bounding box center [995, 424] width 127 height 30
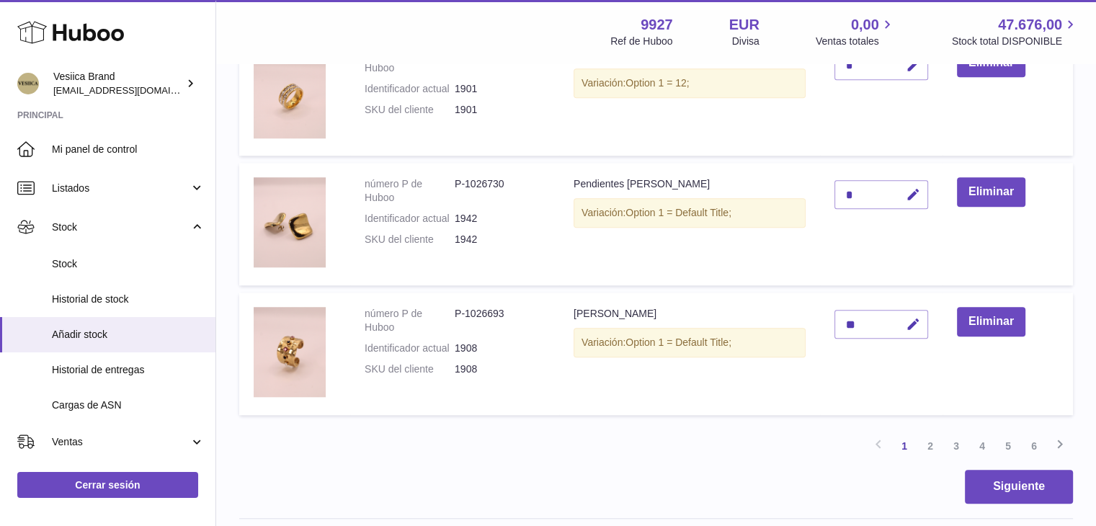
scroll to position [1199, 0]
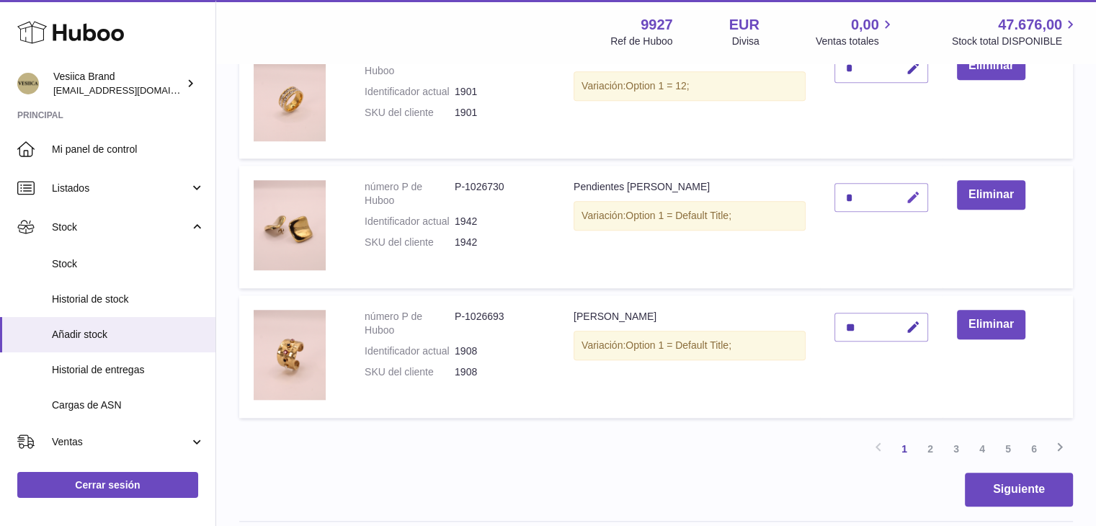
click at [915, 201] on icon "button" at bounding box center [913, 197] width 15 height 15
drag, startPoint x: 856, startPoint y: 198, endPoint x: 776, endPoint y: 197, distance: 80.0
click at [776, 197] on tr "número P de Huboo P-1026730 Identificador actual 1942 SKU del cliente 1942 Pend…" at bounding box center [656, 227] width 834 height 123
type input "**"
click at [918, 194] on icon "submit" at bounding box center [913, 197] width 13 height 13
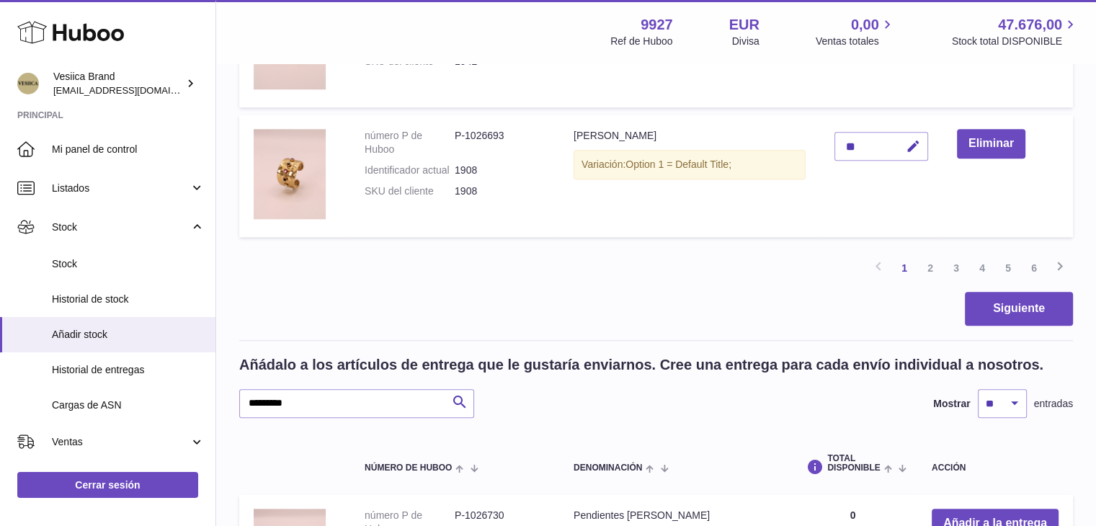
scroll to position [1415, 0]
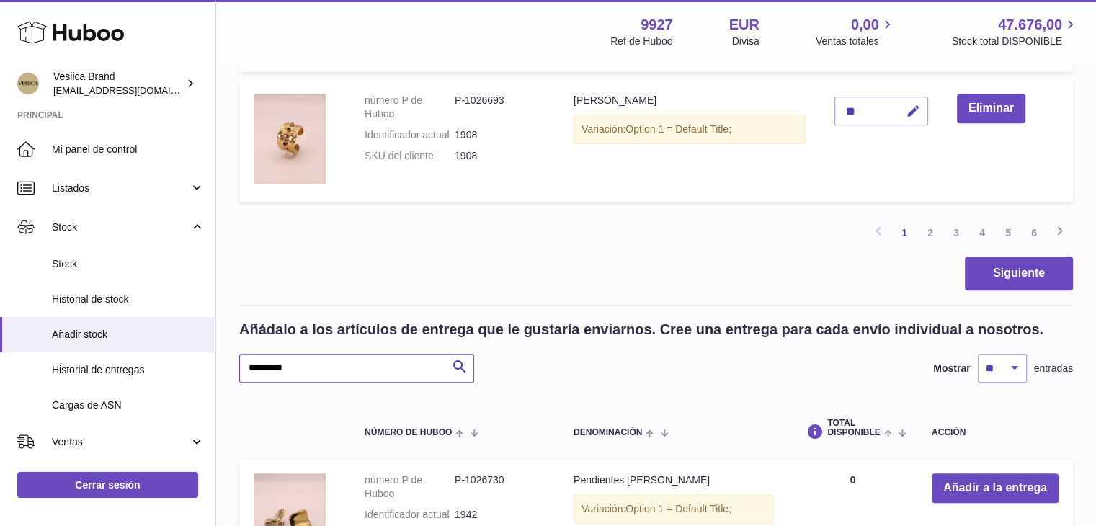
drag, startPoint x: 312, startPoint y: 376, endPoint x: 218, endPoint y: 367, distance: 94.1
paste input "text"
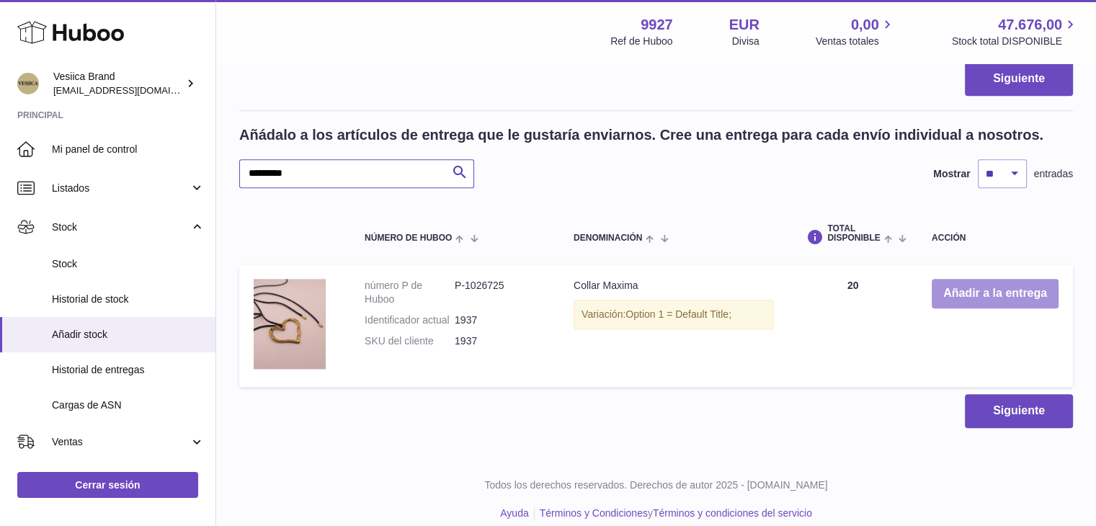
scroll to position [1624, 0]
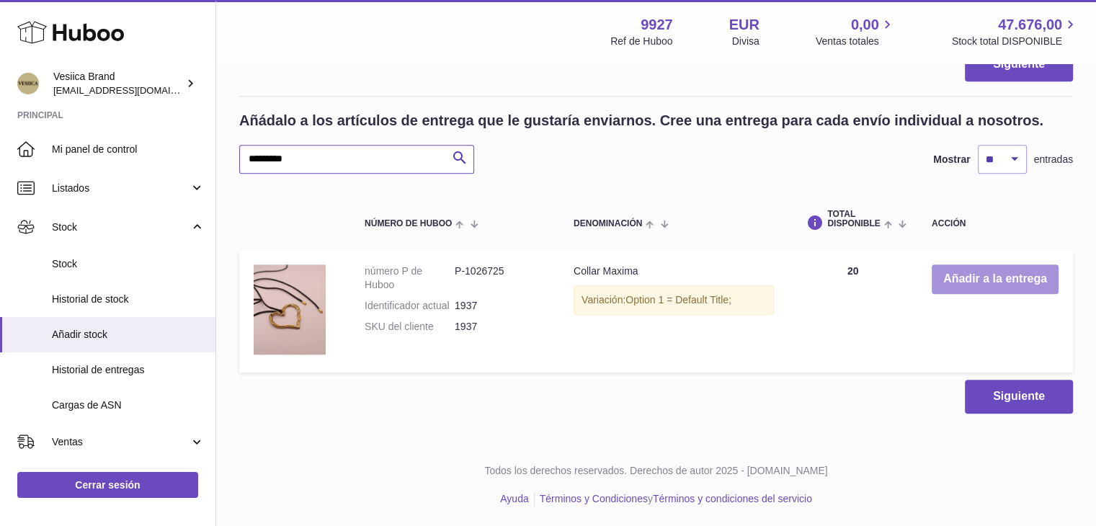
type input "*********"
click at [954, 280] on button "Añadir a la entrega" at bounding box center [995, 280] width 127 height 30
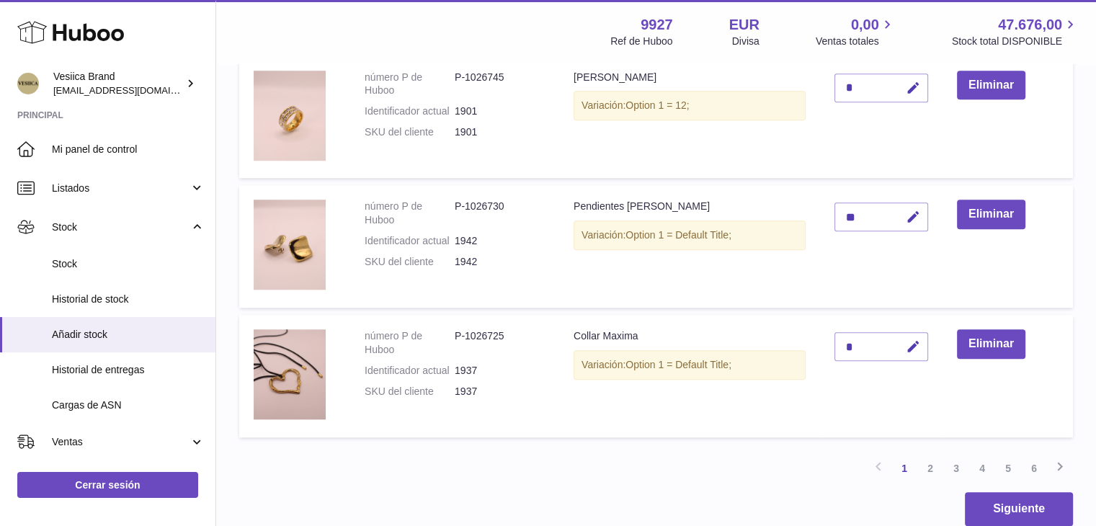
scroll to position [1116, 0]
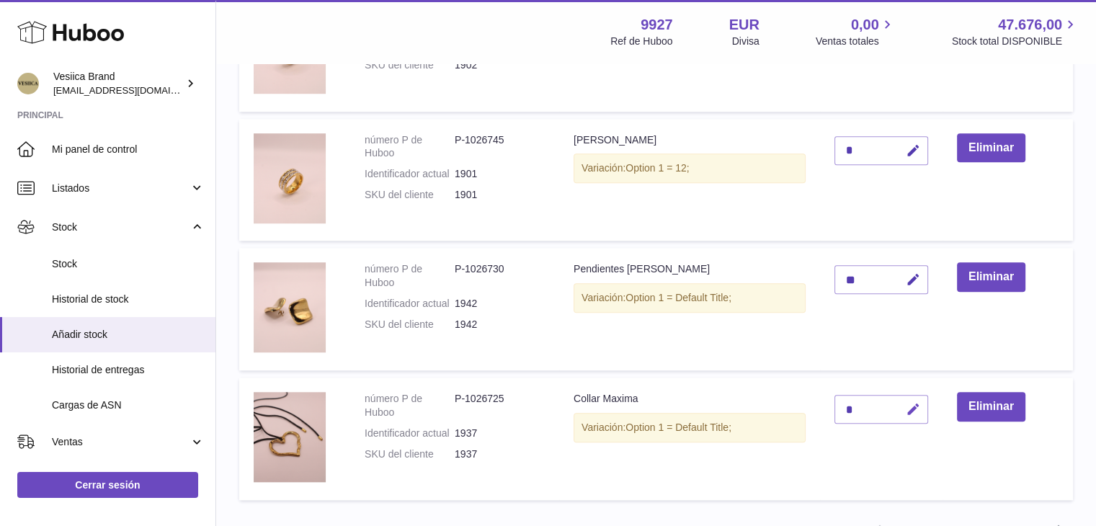
click at [905, 407] on button "button" at bounding box center [911, 410] width 34 height 30
drag, startPoint x: 851, startPoint y: 406, endPoint x: 786, endPoint y: 402, distance: 64.3
click at [793, 407] on tr "número P de Huboo P-1026725 Identificador actual 1937 SKU del cliente 1937 Coll…" at bounding box center [656, 439] width 834 height 123
type input "**"
click at [916, 411] on icon "submit" at bounding box center [913, 409] width 13 height 13
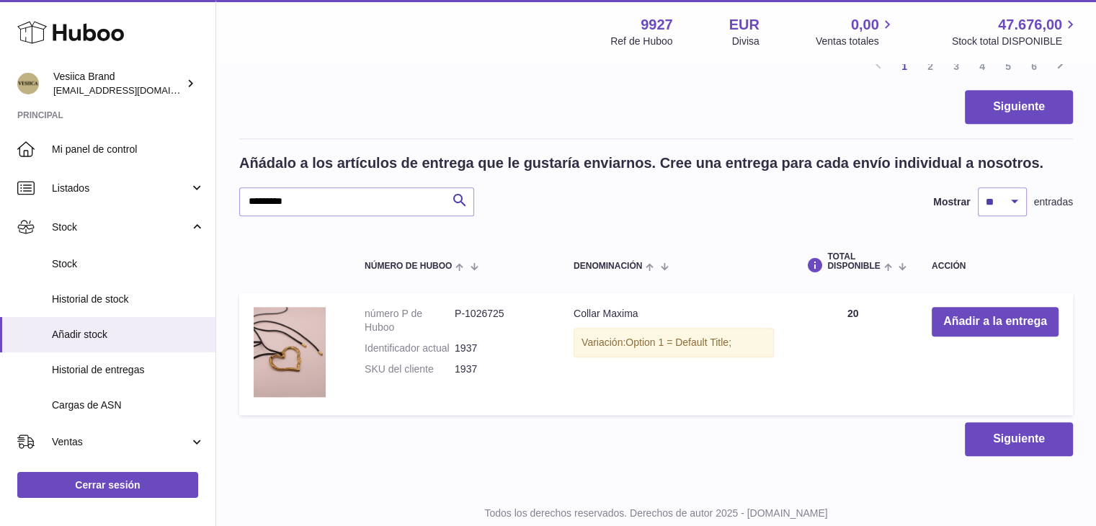
scroll to position [1624, 0]
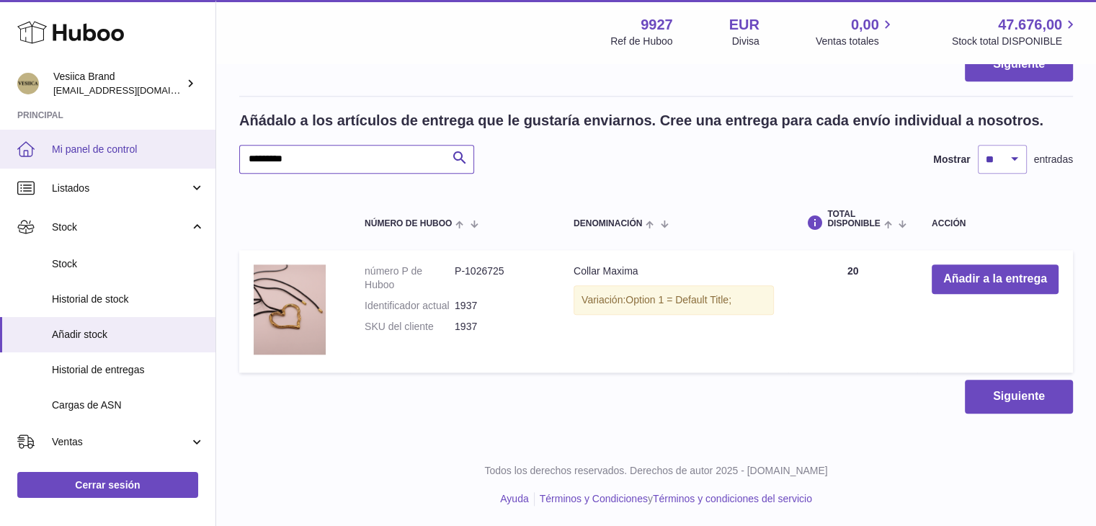
drag, startPoint x: 334, startPoint y: 158, endPoint x: 160, endPoint y: 157, distance: 174.4
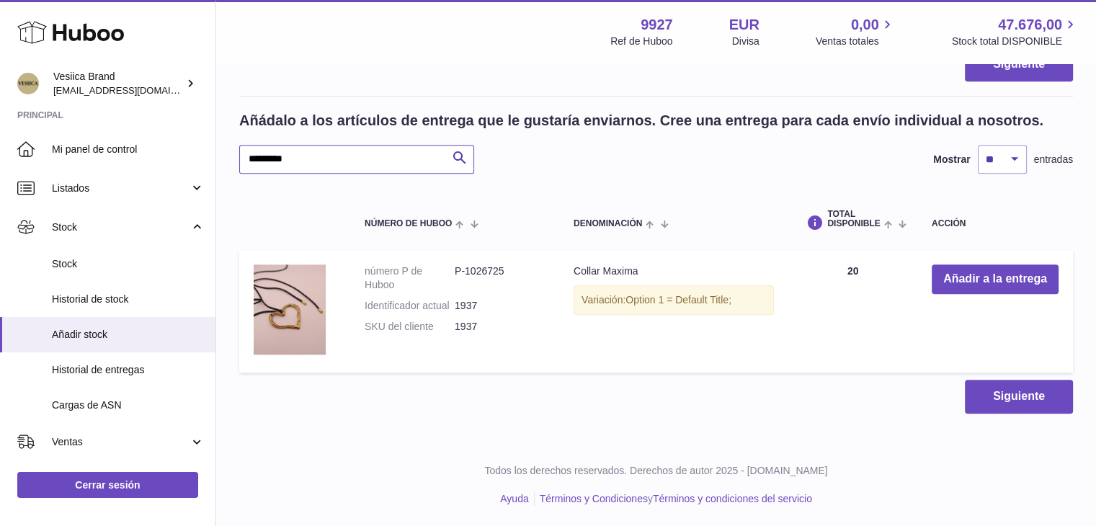
paste input "text"
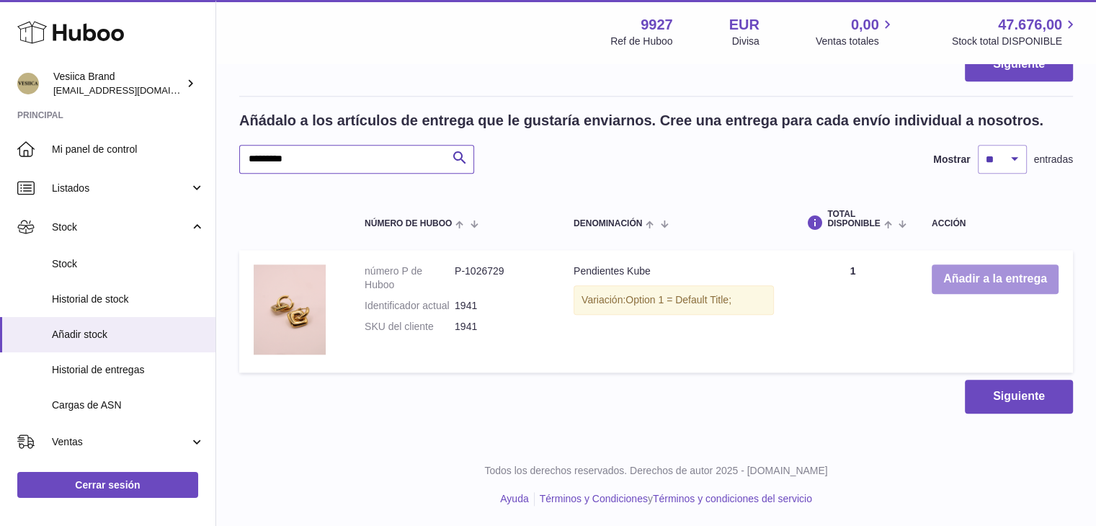
type input "*********"
click at [946, 283] on button "Añadir a la entrega" at bounding box center [995, 280] width 127 height 30
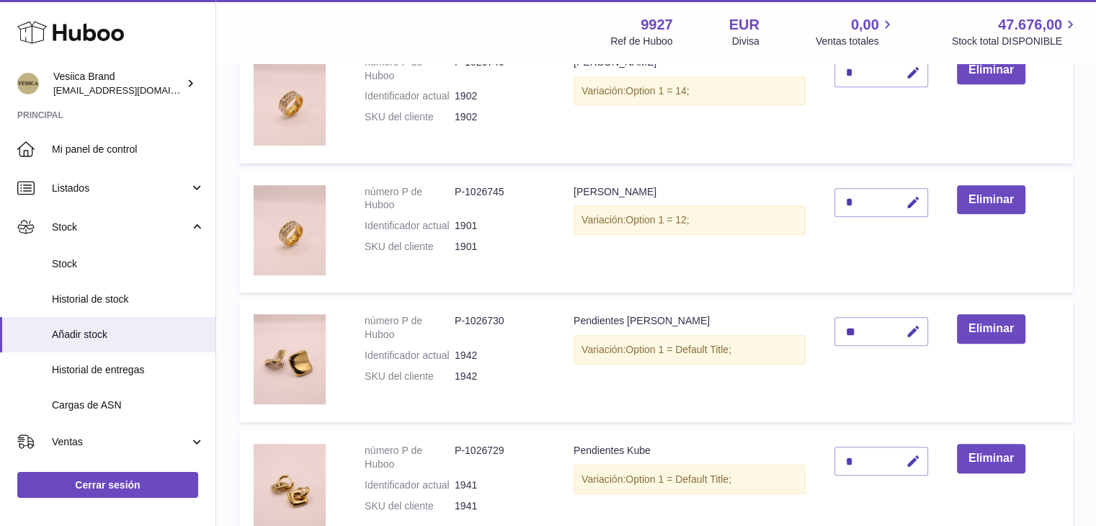
scroll to position [1154, 0]
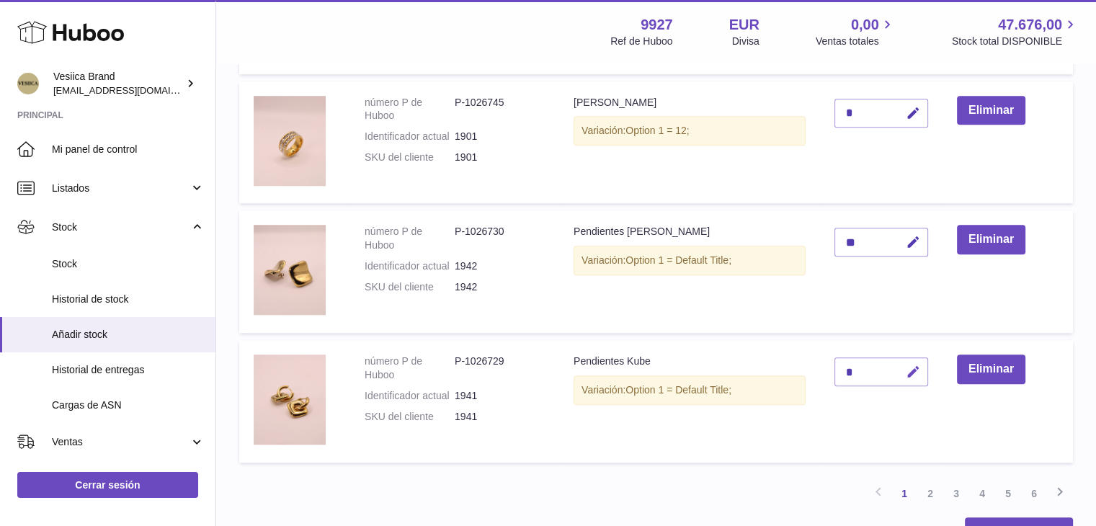
click at [923, 364] on button "button" at bounding box center [911, 373] width 34 height 30
type input "**"
click at [921, 366] on button "submit" at bounding box center [911, 371] width 27 height 23
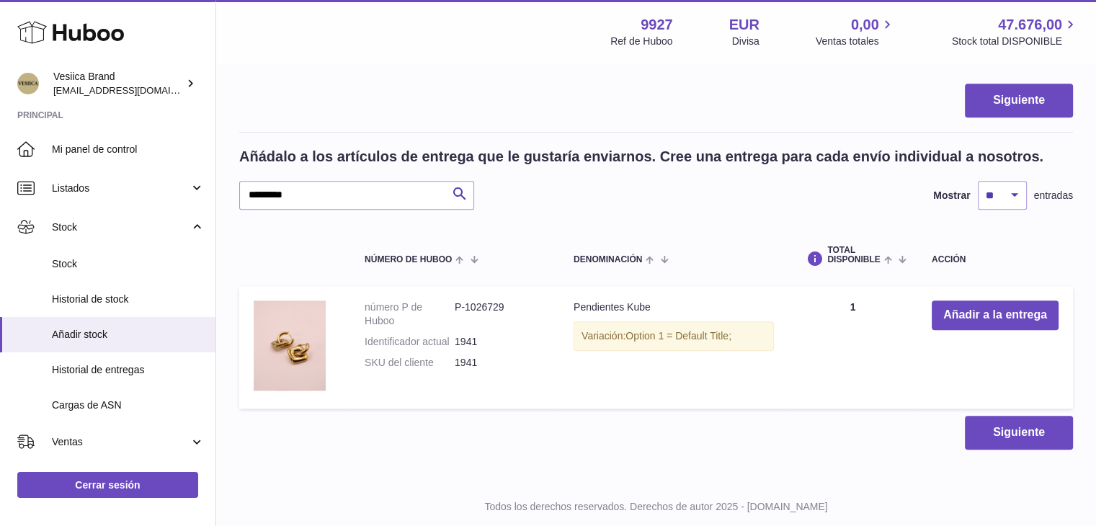
scroll to position [1624, 0]
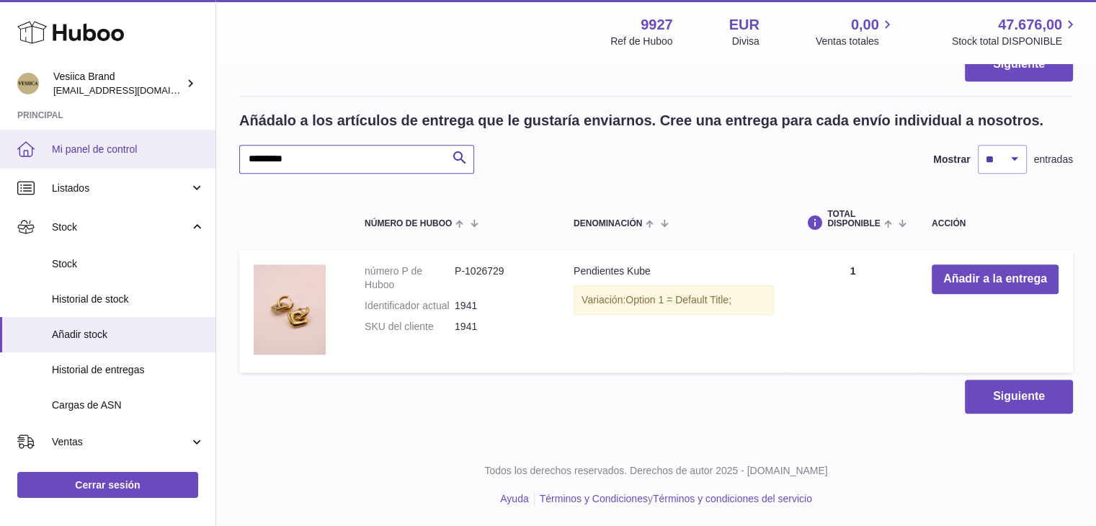
drag, startPoint x: 345, startPoint y: 157, endPoint x: 156, endPoint y: 155, distance: 188.9
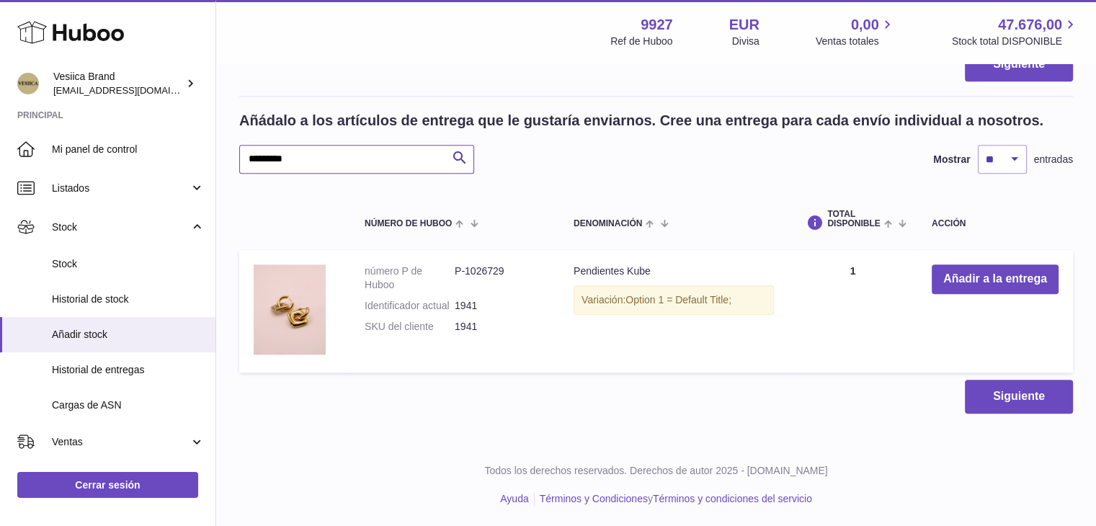
paste input "text"
type input "*********"
click at [980, 278] on button "Añadir a la entrega" at bounding box center [995, 280] width 127 height 30
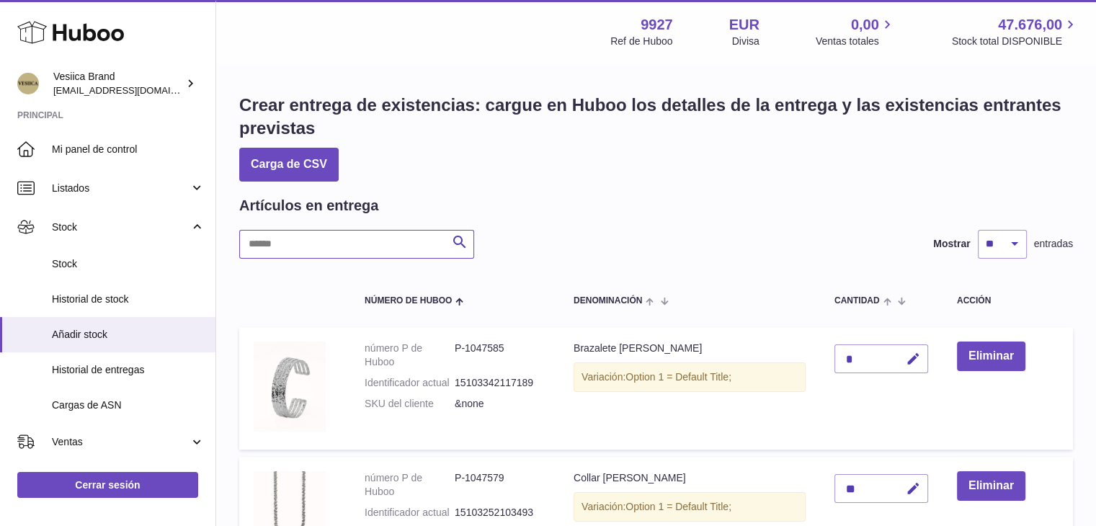
click at [349, 237] on input "text" at bounding box center [356, 244] width 235 height 29
paste input "*********"
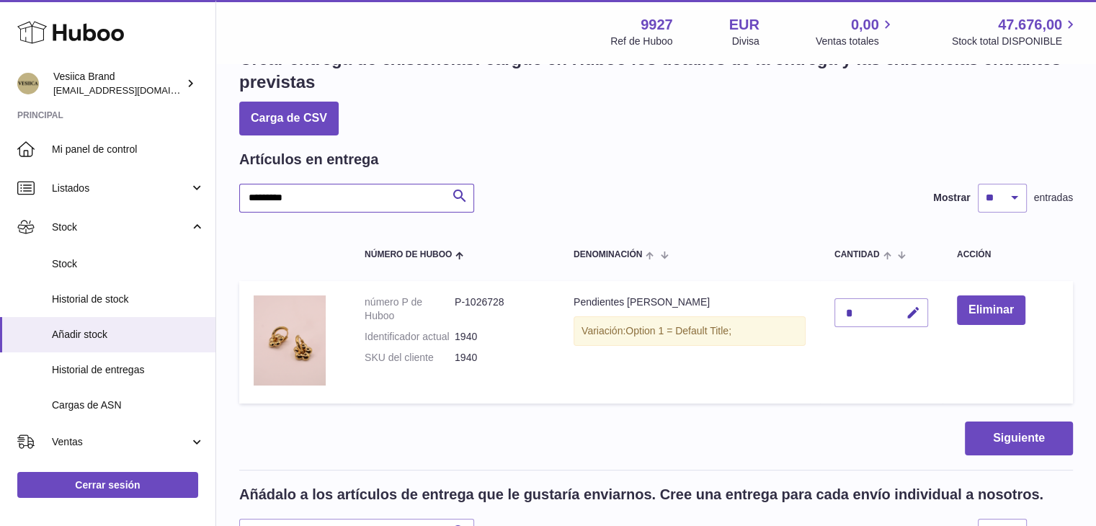
scroll to position [72, 0]
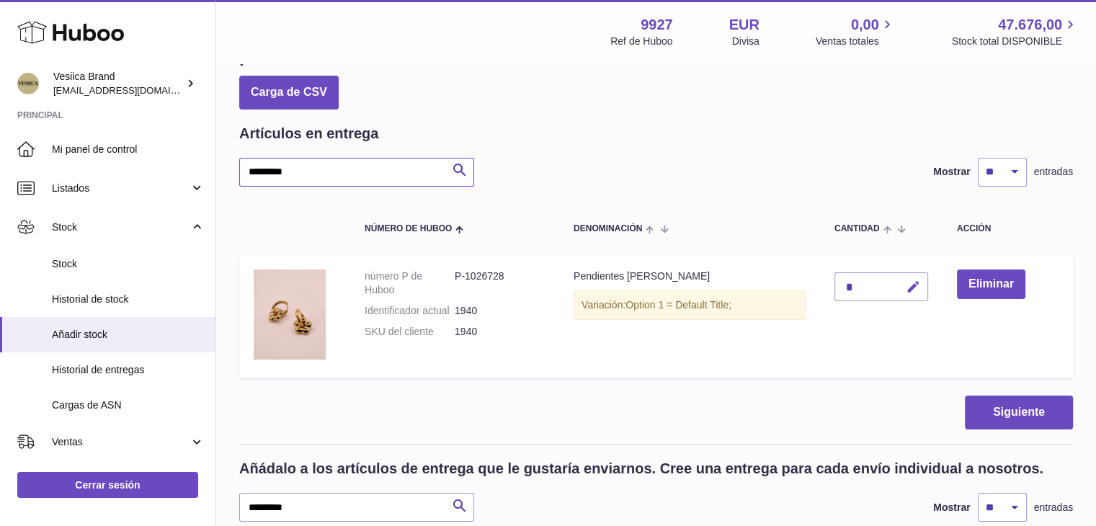
type input "*********"
click at [914, 289] on icon "button" at bounding box center [913, 287] width 15 height 15
type input "**"
click at [911, 290] on icon "submit" at bounding box center [913, 286] width 13 height 13
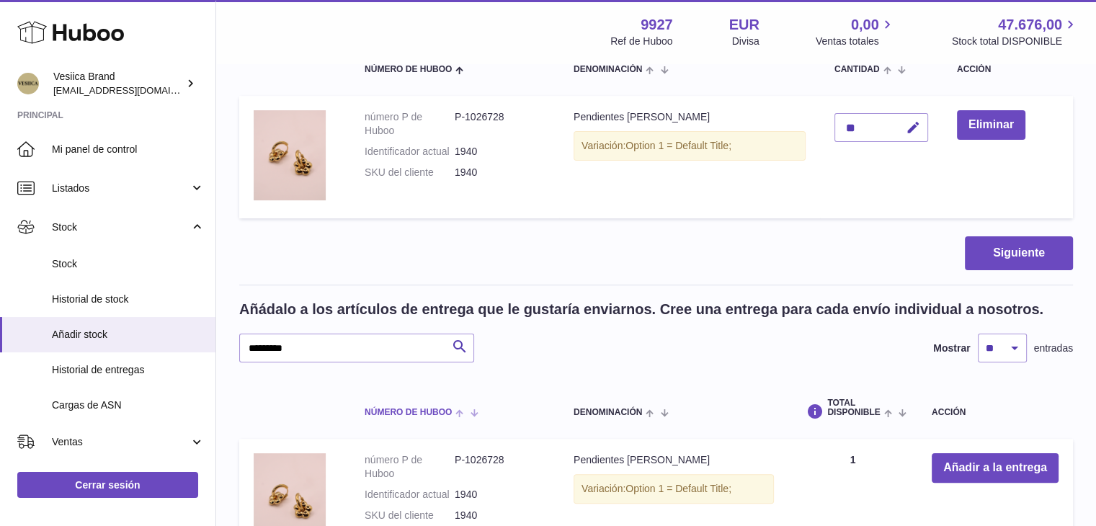
scroll to position [421, 0]
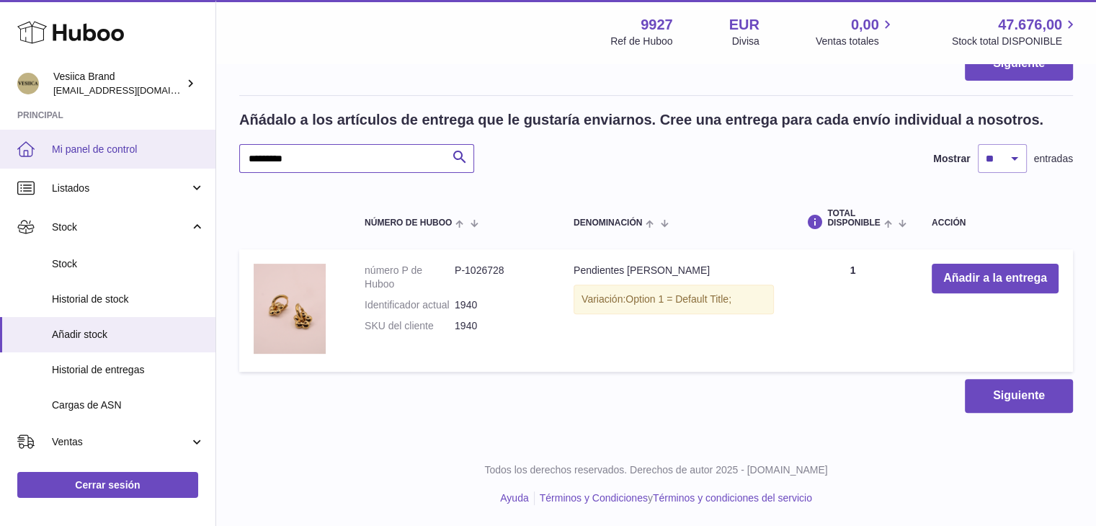
drag, startPoint x: 335, startPoint y: 151, endPoint x: 194, endPoint y: 154, distance: 141.3
click at [153, 154] on div "Huboo Vesiica Brand logistic@vesiica.com Principal Mi panel de control Listados…" at bounding box center [548, 53] width 1096 height 948
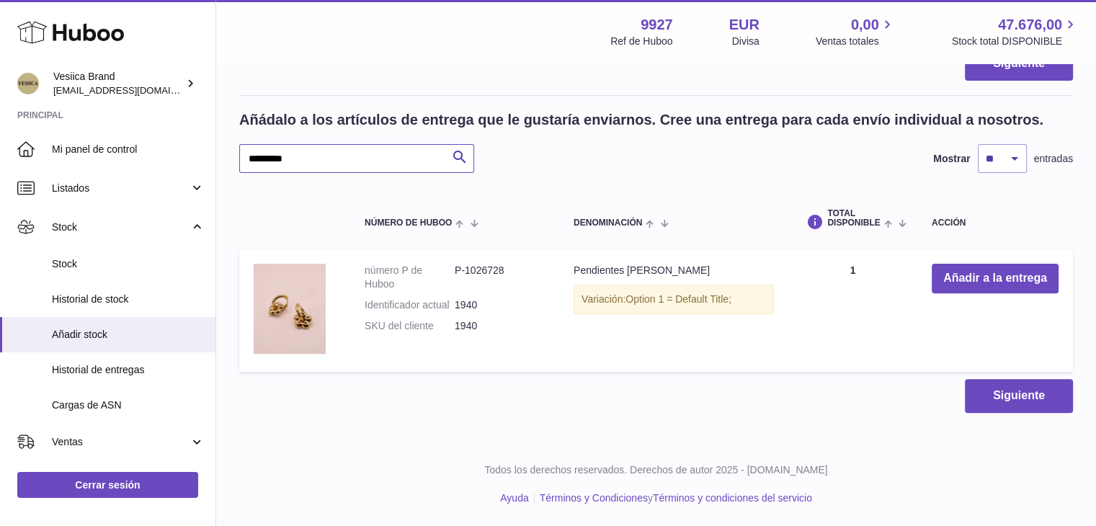
paste input "text"
type input "*********"
click at [970, 282] on button "Añadir a la entrega" at bounding box center [995, 279] width 127 height 30
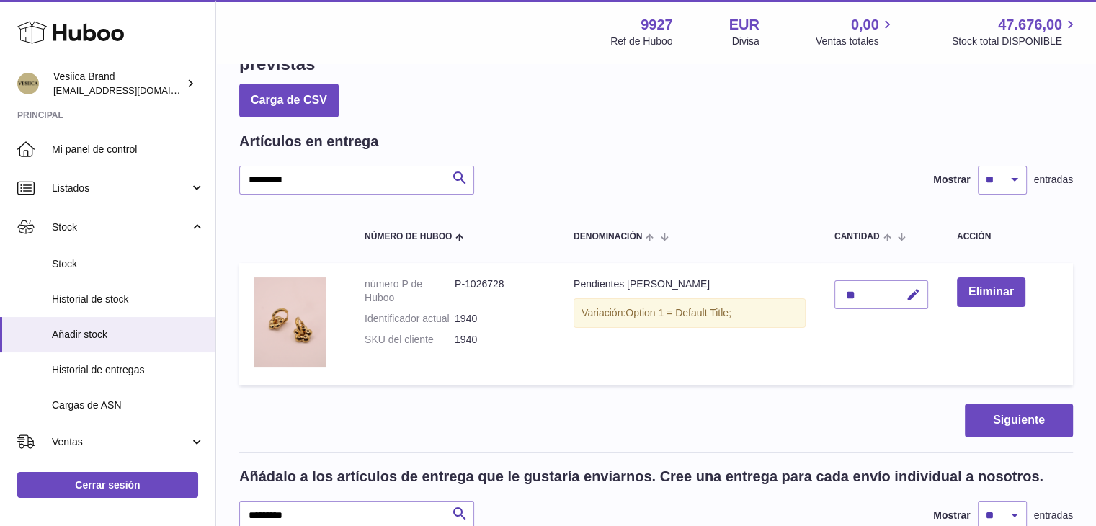
scroll to position [61, 0]
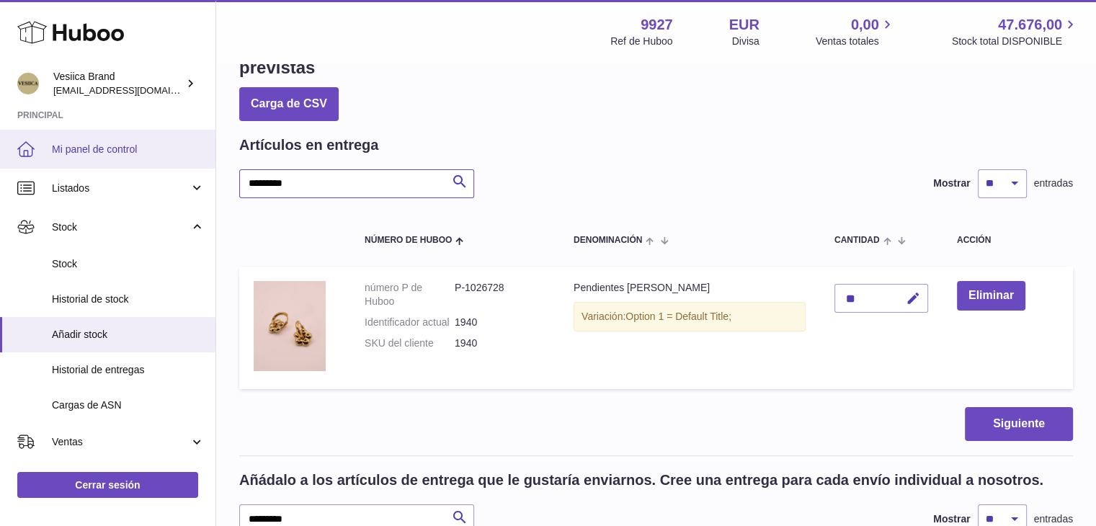
drag, startPoint x: 399, startPoint y: 176, endPoint x: 22, endPoint y: 159, distance: 376.6
click at [27, 164] on div "Huboo Vesiica Brand logistic@vesiica.com Principal Mi panel de control Listados…" at bounding box center [548, 413] width 1096 height 948
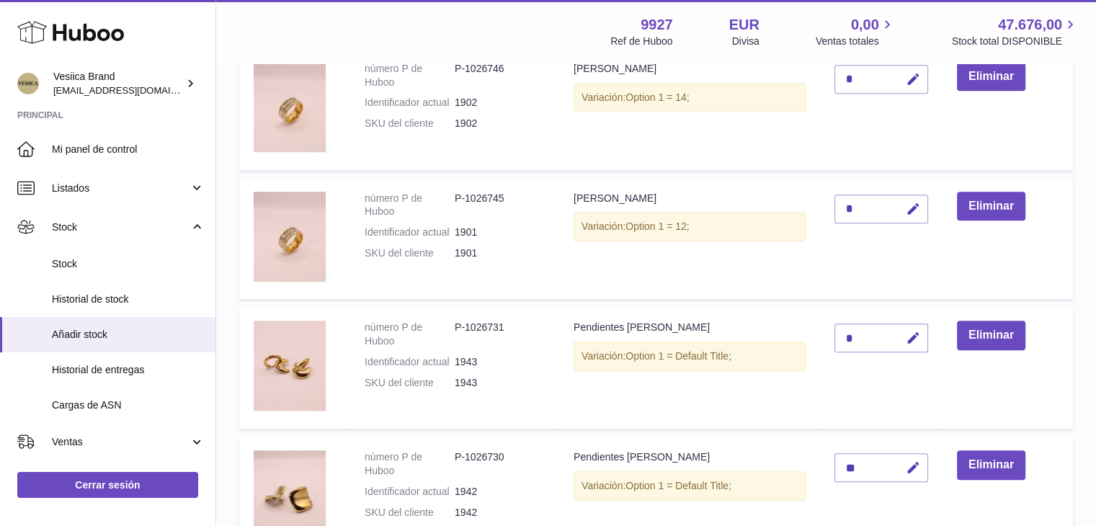
scroll to position [1070, 0]
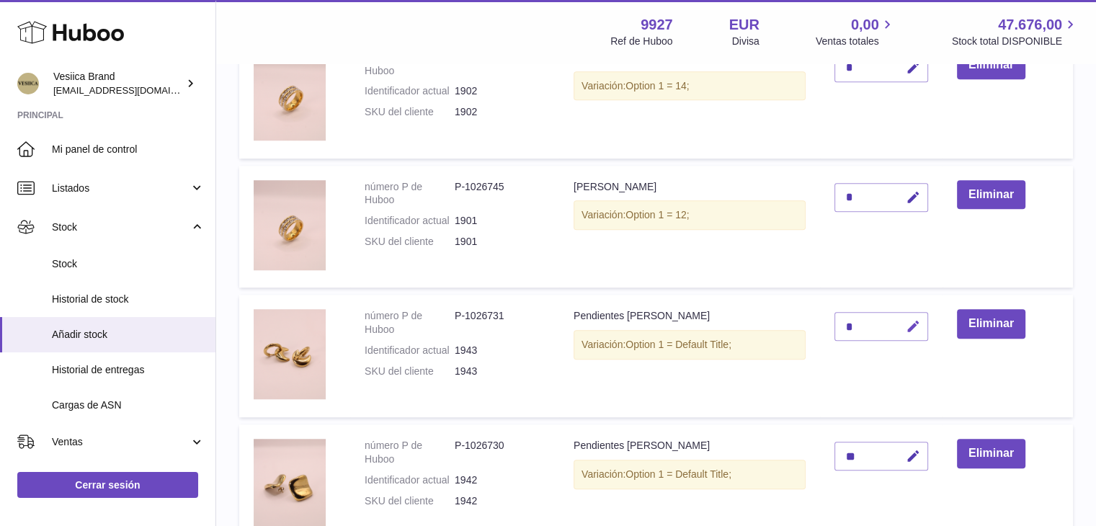
click at [902, 317] on button "button" at bounding box center [911, 327] width 34 height 30
type input "**"
click at [914, 327] on icon "submit" at bounding box center [913, 326] width 13 height 13
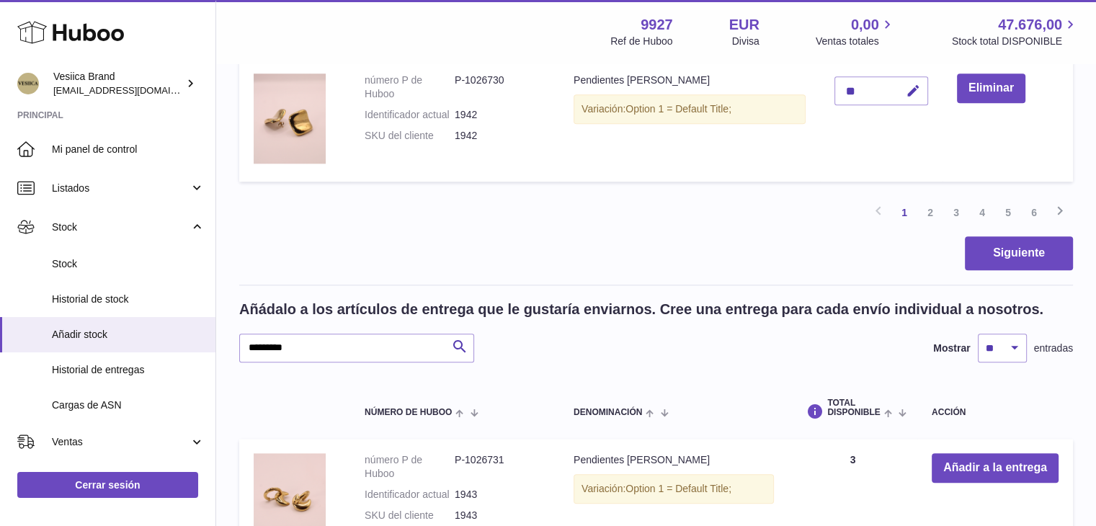
scroll to position [1574, 0]
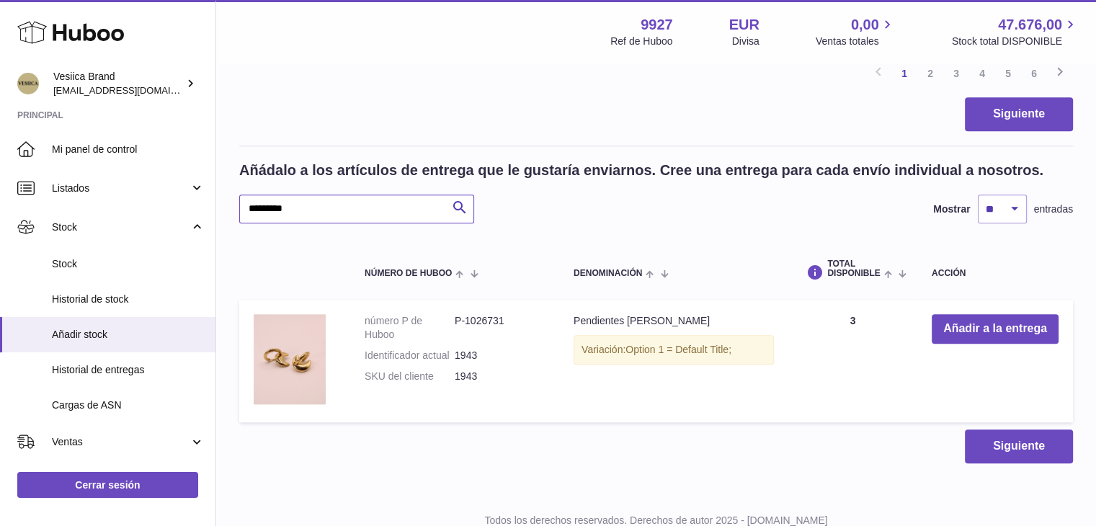
drag, startPoint x: 166, startPoint y: 209, endPoint x: 357, endPoint y: 209, distance: 191.0
paste input "text"
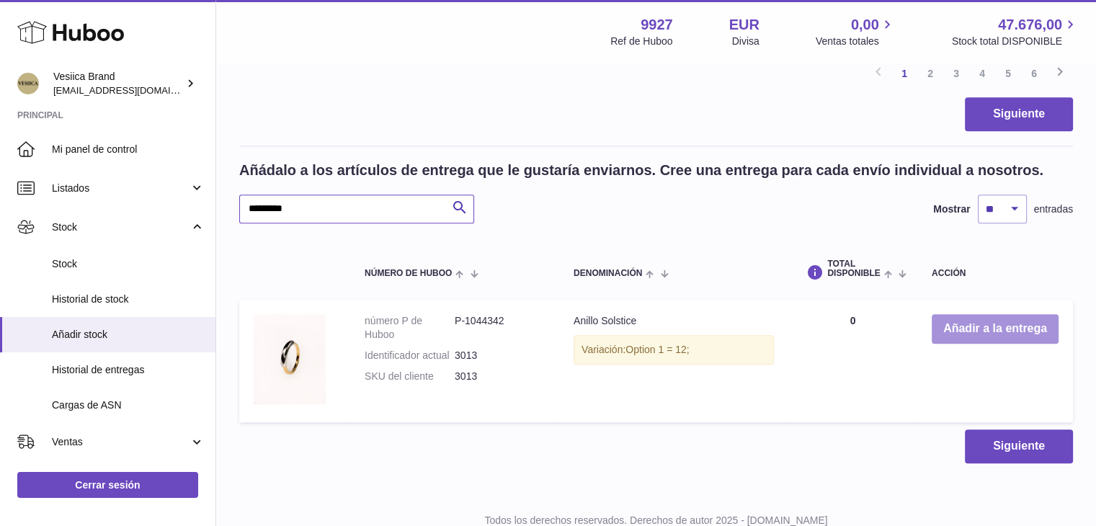
type input "*********"
click at [962, 332] on button "Añadir a la entrega" at bounding box center [995, 329] width 127 height 30
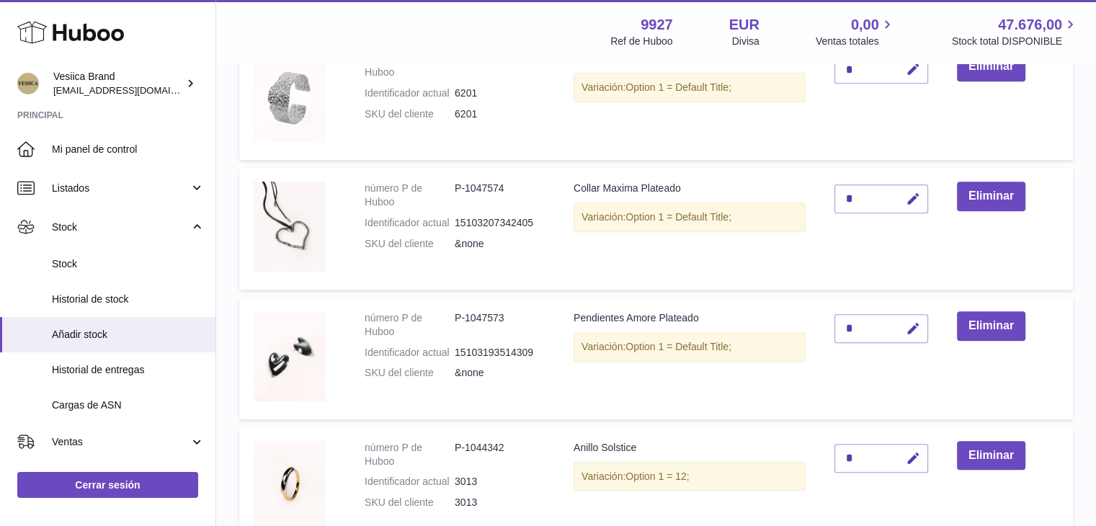
scroll to position [758, 0]
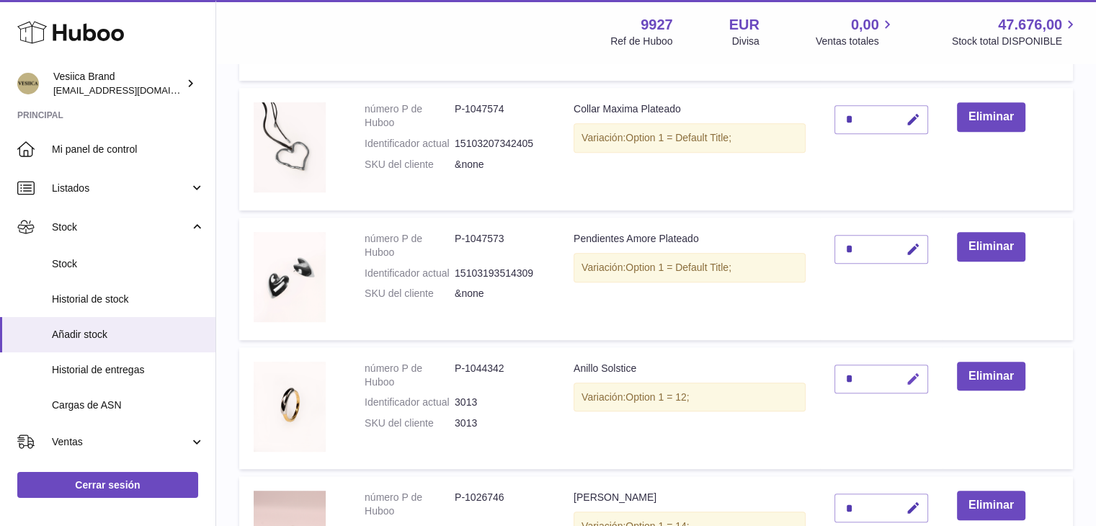
click at [918, 373] on icon "button" at bounding box center [913, 379] width 15 height 15
drag, startPoint x: 849, startPoint y: 375, endPoint x: 776, endPoint y: 373, distance: 72.8
click at [776, 373] on tr "número P de Huboo P-1044342 Identificador actual 3013 SKU del cliente 3013 Anil…" at bounding box center [656, 408] width 834 height 123
type input "*"
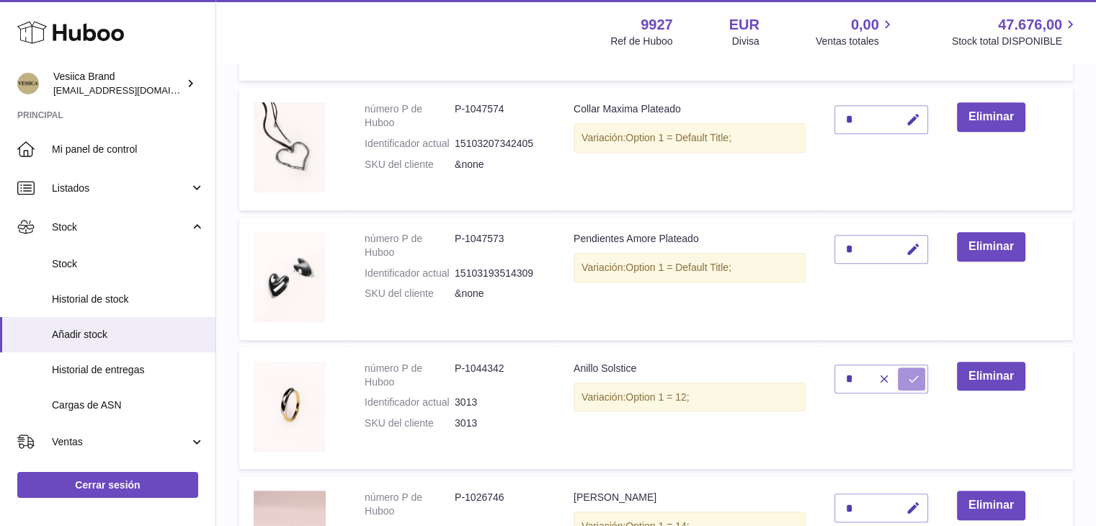
click at [912, 376] on icon "submit" at bounding box center [913, 379] width 13 height 13
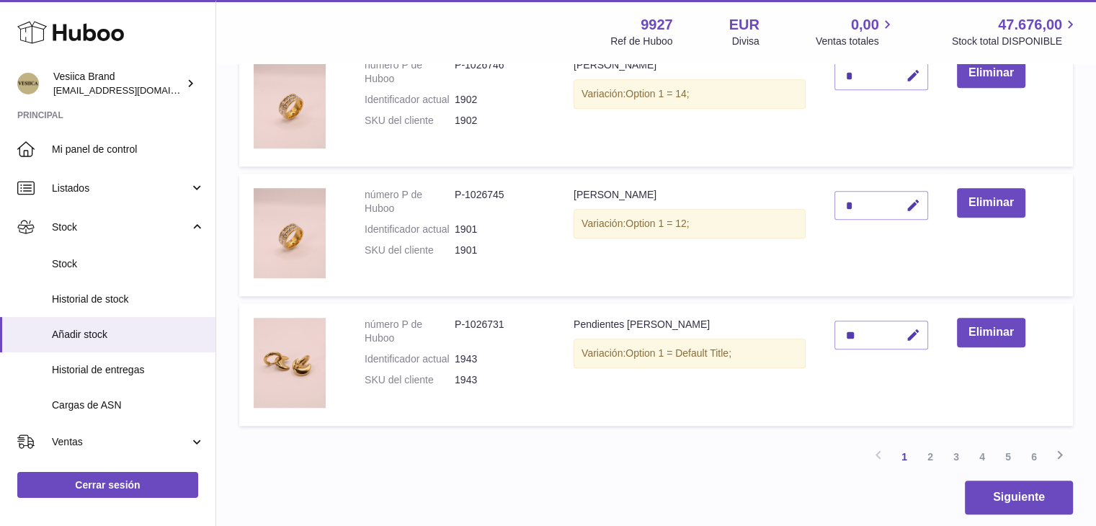
scroll to position [1551, 0]
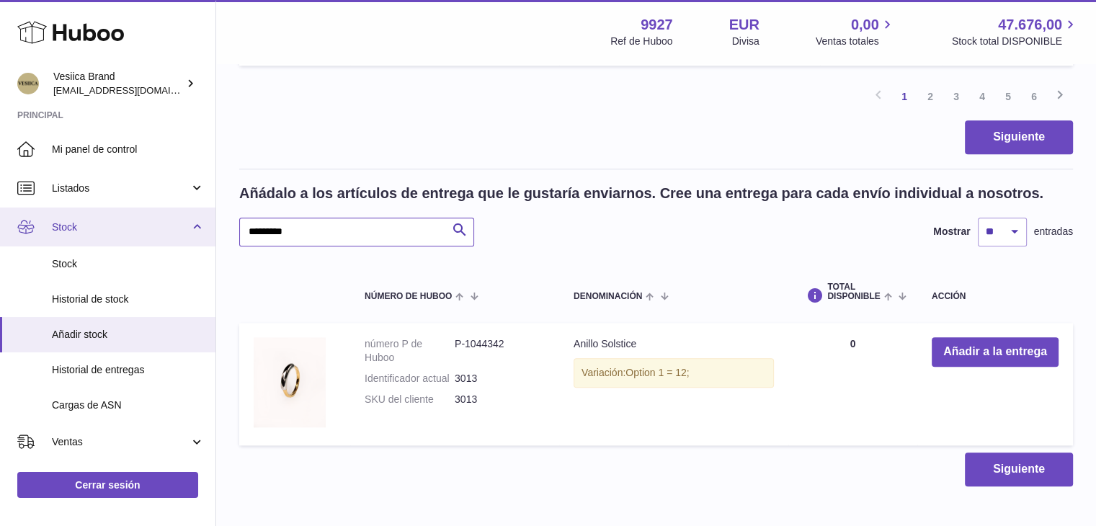
drag, startPoint x: 199, startPoint y: 227, endPoint x: 162, endPoint y: 225, distance: 36.8
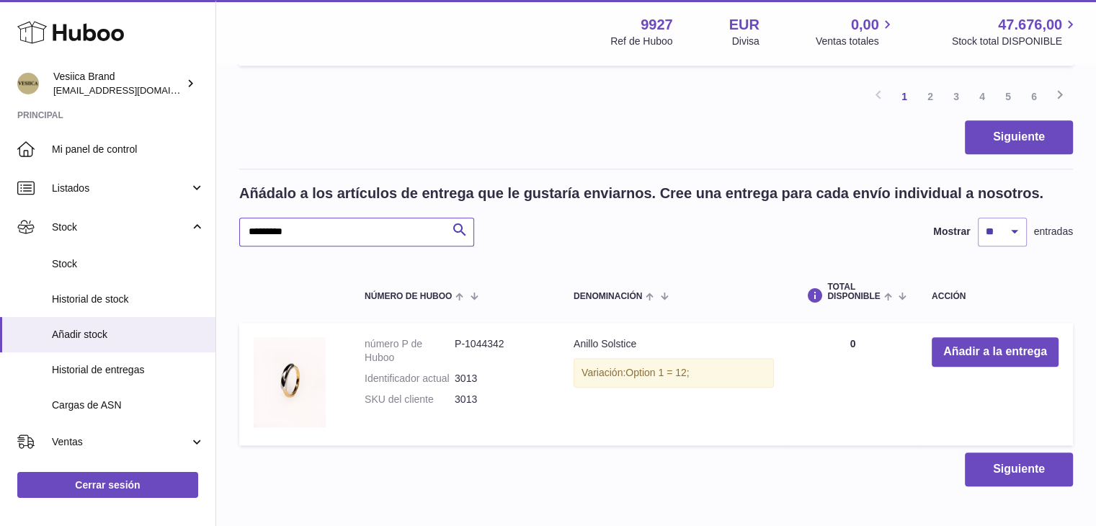
paste input "text"
type input "*********"
click at [951, 355] on button "Añadir a la entrega" at bounding box center [995, 352] width 127 height 30
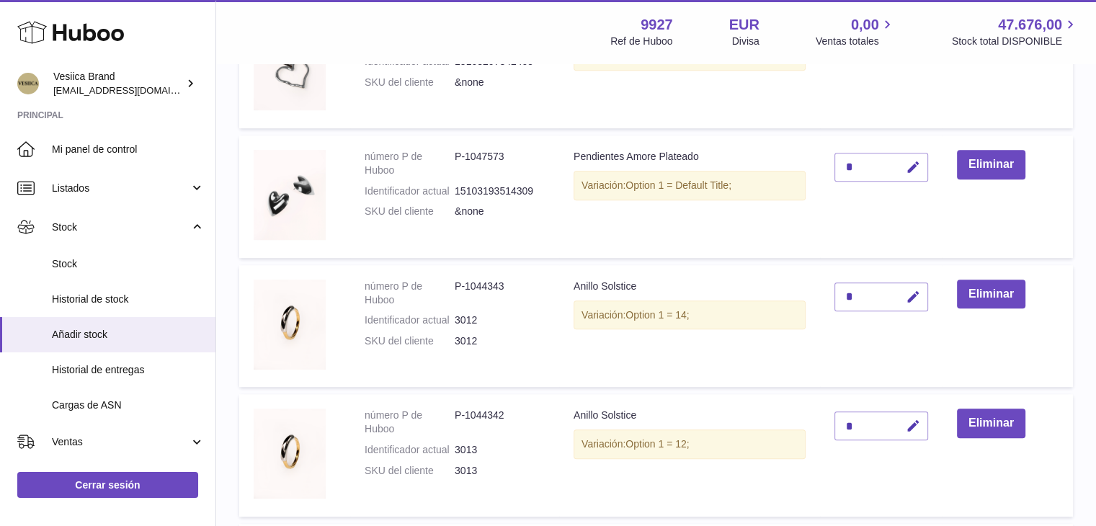
scroll to position [833, 0]
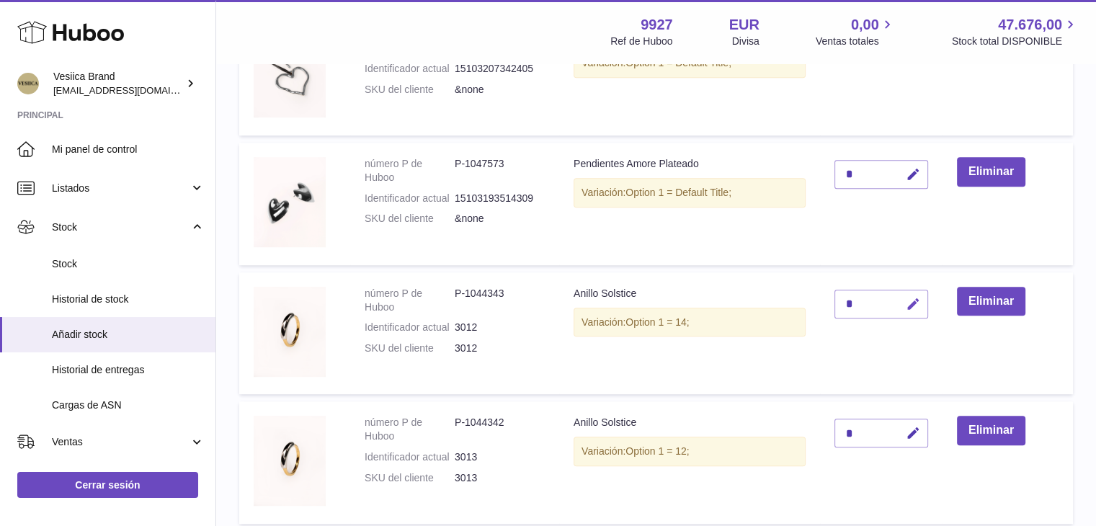
click at [905, 306] on button "button" at bounding box center [911, 305] width 34 height 30
drag, startPoint x: 819, startPoint y: 304, endPoint x: 827, endPoint y: 304, distance: 8.6
click at [791, 303] on tr "número P de Huboo P-1044343 Identificador actual 3012 SKU del cliente 3012 Anil…" at bounding box center [656, 333] width 834 height 123
type input "*"
click at [909, 306] on icon "submit" at bounding box center [913, 304] width 13 height 13
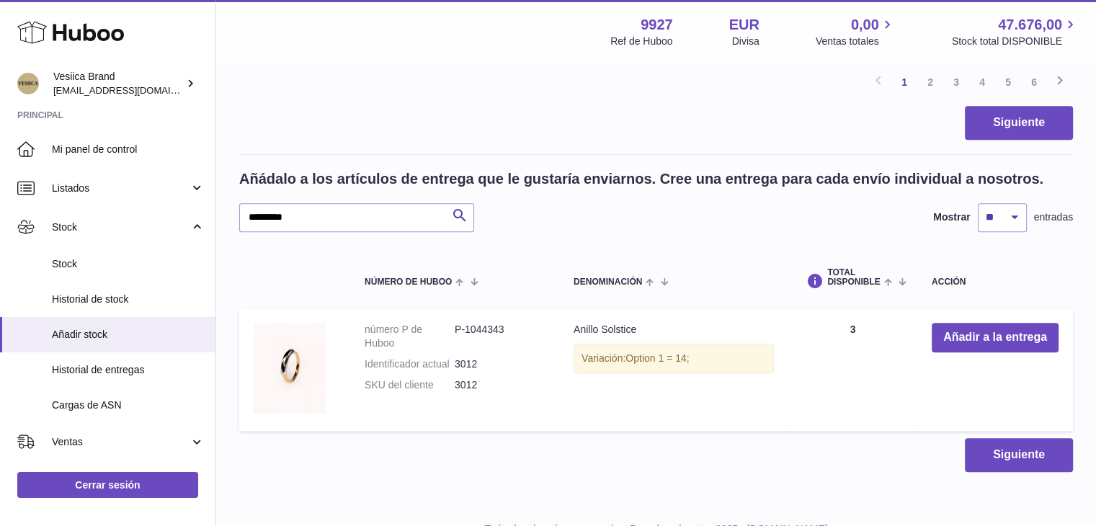
scroll to position [1624, 0]
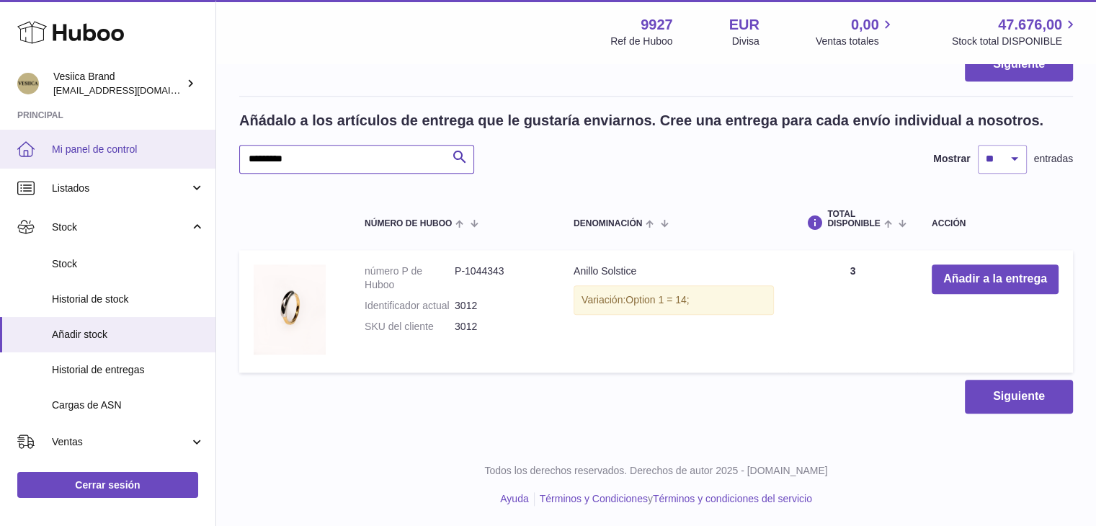
drag, startPoint x: 308, startPoint y: 159, endPoint x: 180, endPoint y: 156, distance: 128.4
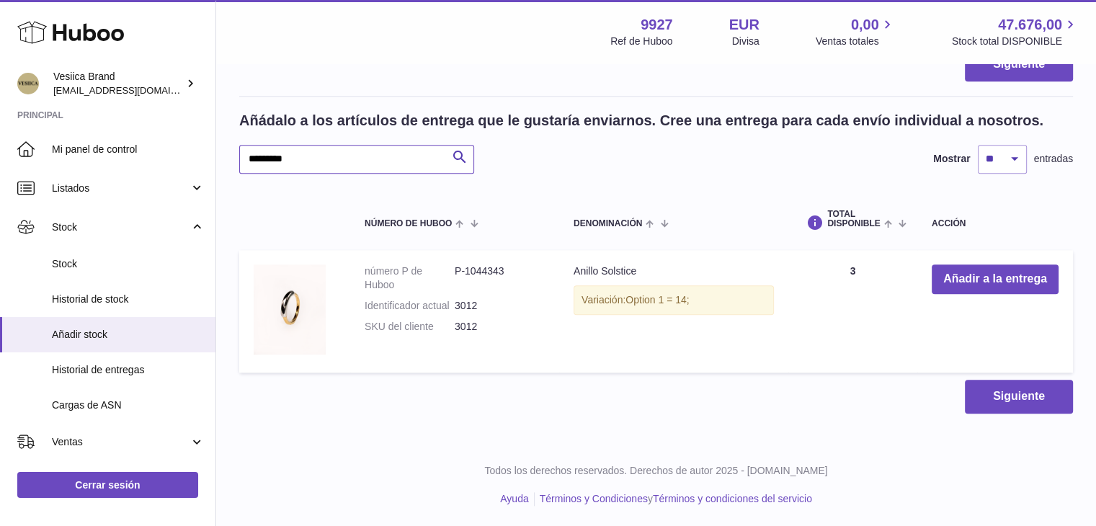
paste input "text"
type input "*********"
click at [977, 286] on button "Añadir a la entrega" at bounding box center [995, 280] width 127 height 30
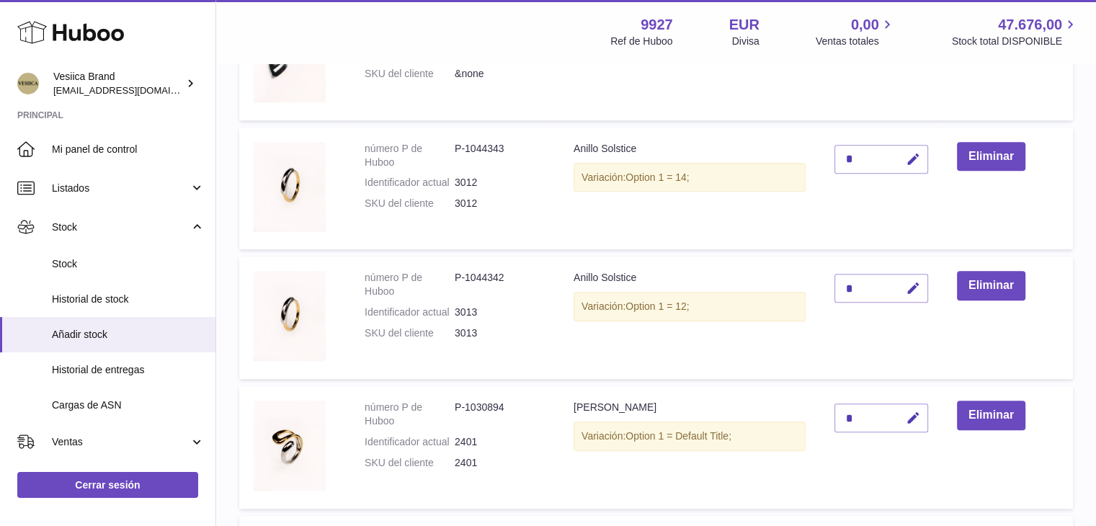
scroll to position [1047, 0]
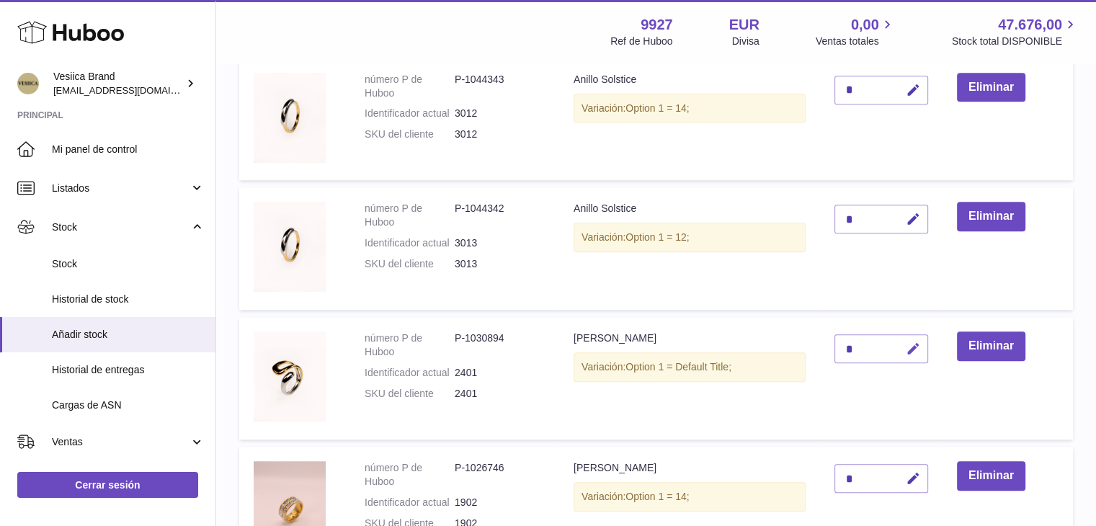
click at [916, 357] on button "button" at bounding box center [911, 349] width 34 height 30
type input "**"
click at [914, 352] on icon "submit" at bounding box center [913, 348] width 13 height 13
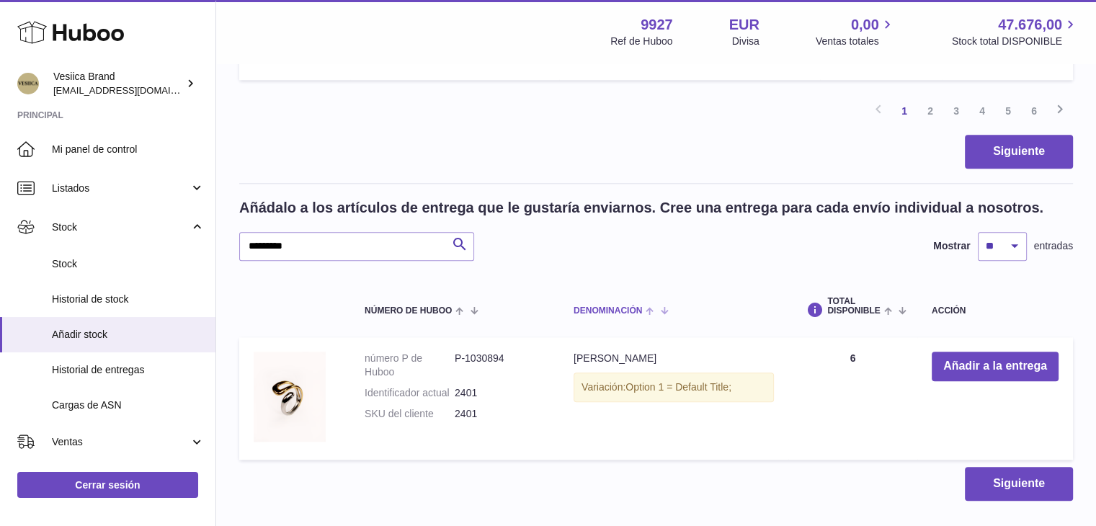
scroll to position [1552, 0]
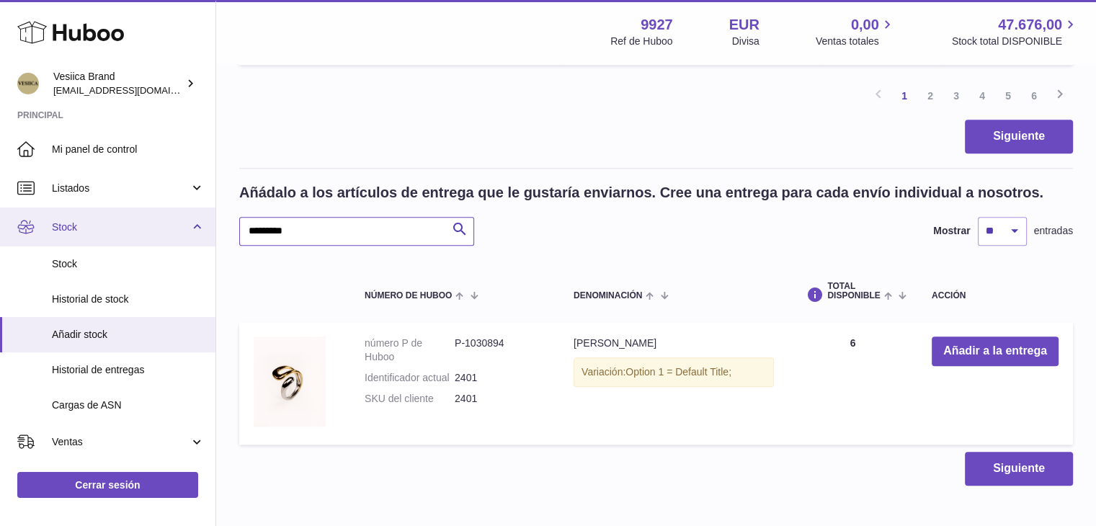
drag, startPoint x: 348, startPoint y: 237, endPoint x: 112, endPoint y: 231, distance: 235.8
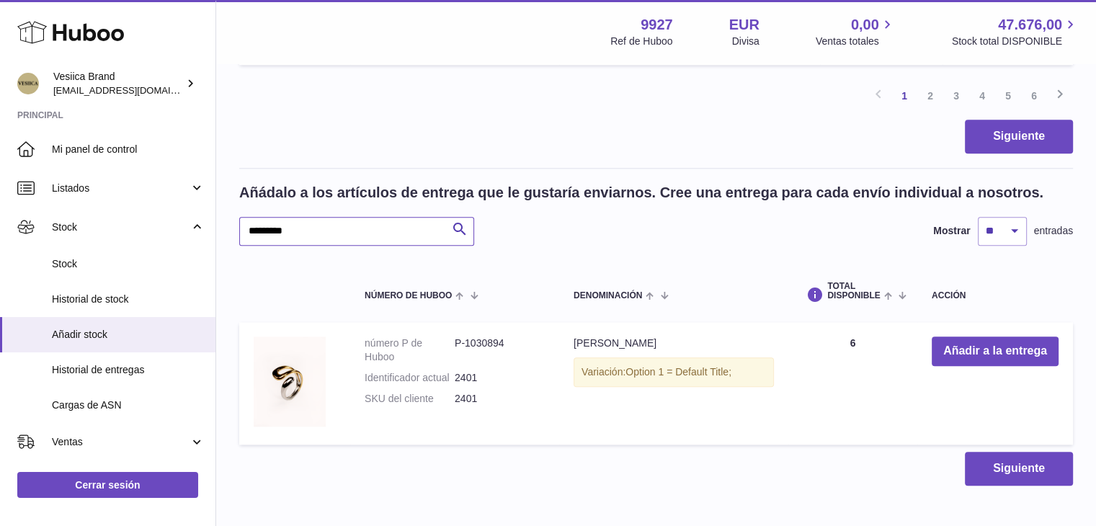
paste input "text"
type input "*********"
click at [952, 352] on button "Añadir a la entrega" at bounding box center [995, 352] width 127 height 30
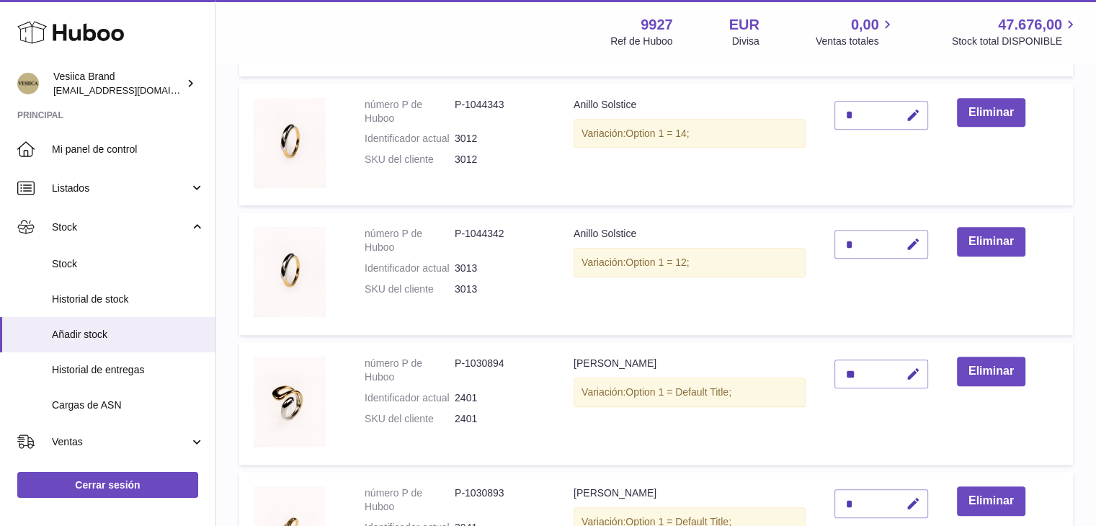
scroll to position [1124, 0]
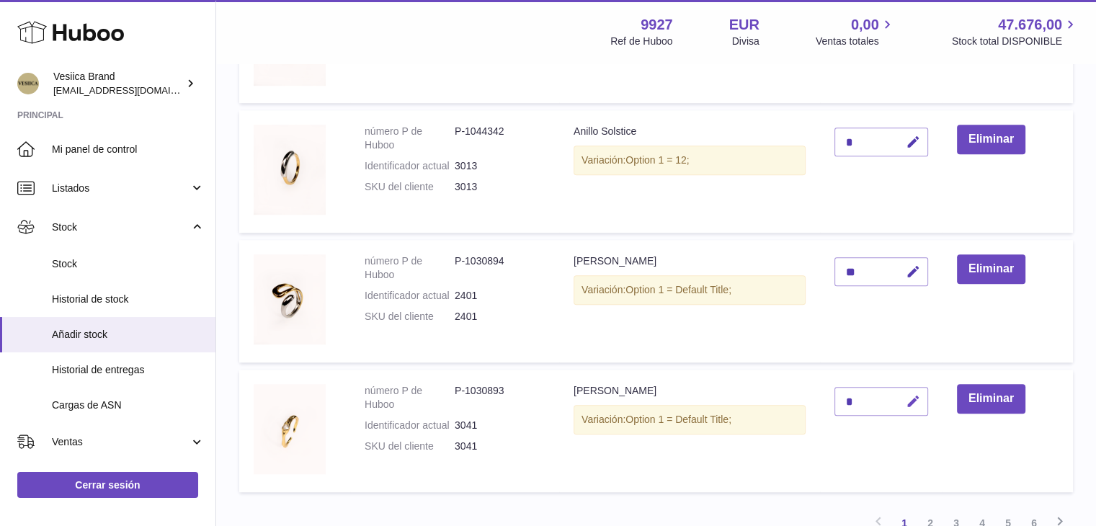
click at [915, 399] on icon "button" at bounding box center [913, 401] width 15 height 15
click at [815, 396] on tr "número P de Huboo P-1030893 Identificador actual 3041 SKU del cliente 3041 Anil…" at bounding box center [656, 431] width 834 height 123
type input "*"
click at [914, 399] on icon "submit" at bounding box center [913, 401] width 13 height 13
click at [776, 341] on td "Anillo Anny Variación: Option 1 = Default Title;" at bounding box center [689, 301] width 261 height 123
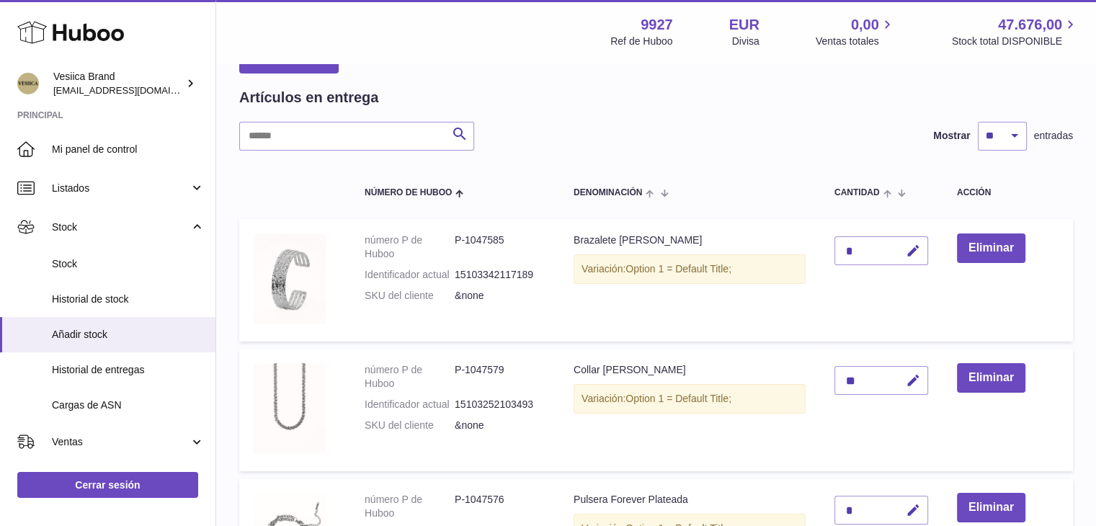
scroll to position [0, 0]
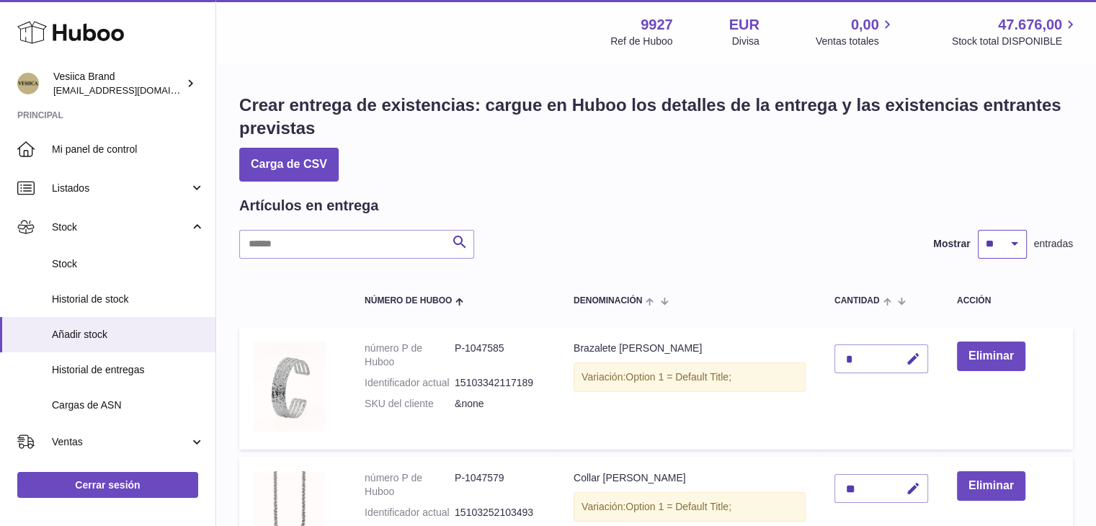
click at [1011, 239] on select "** ** ** ***" at bounding box center [1002, 244] width 49 height 29
select select "***"
click at [978, 230] on select "** ** ** ***" at bounding box center [1002, 244] width 49 height 29
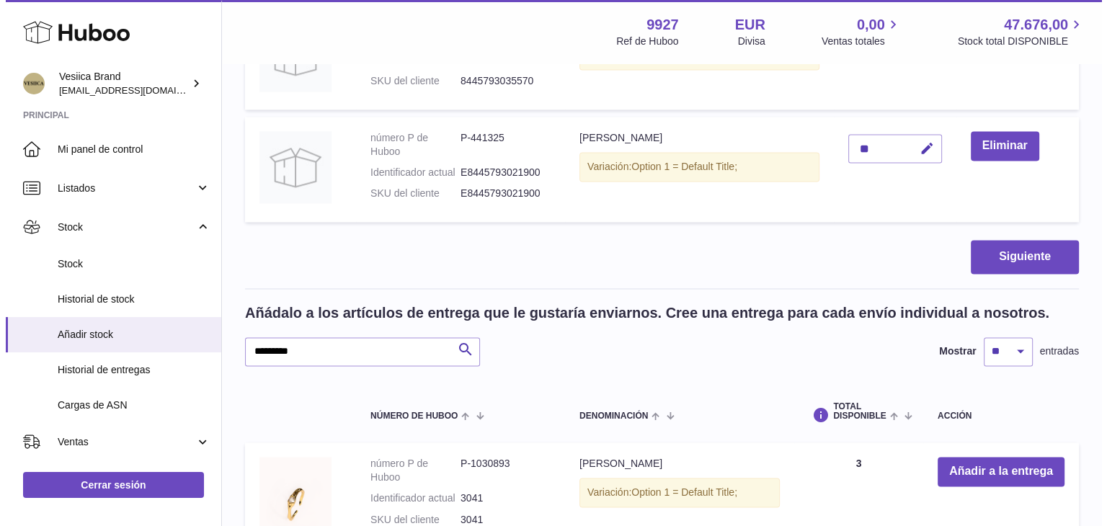
scroll to position [7712, 0]
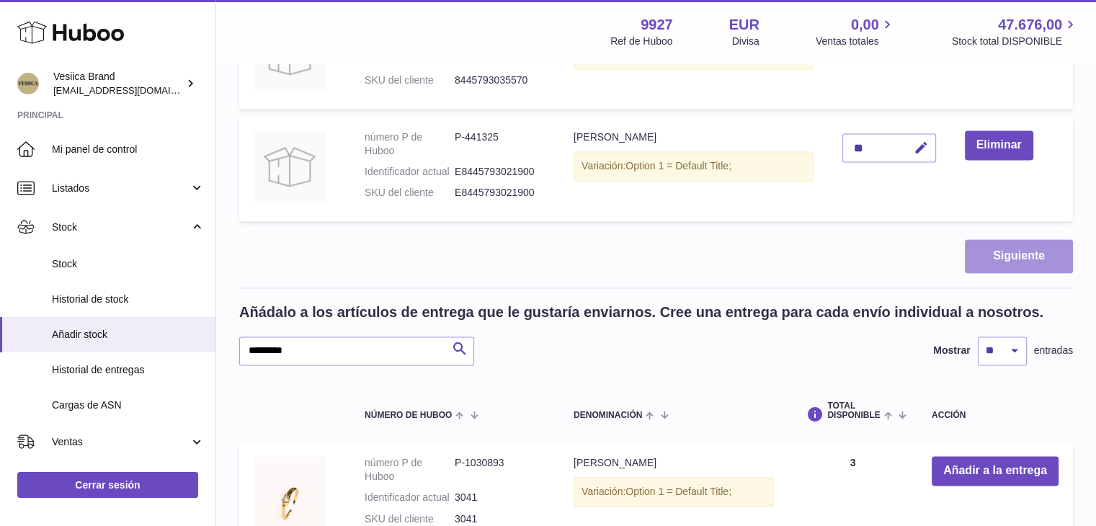
click at [1002, 250] on button "Siguiente" at bounding box center [1019, 256] width 108 height 34
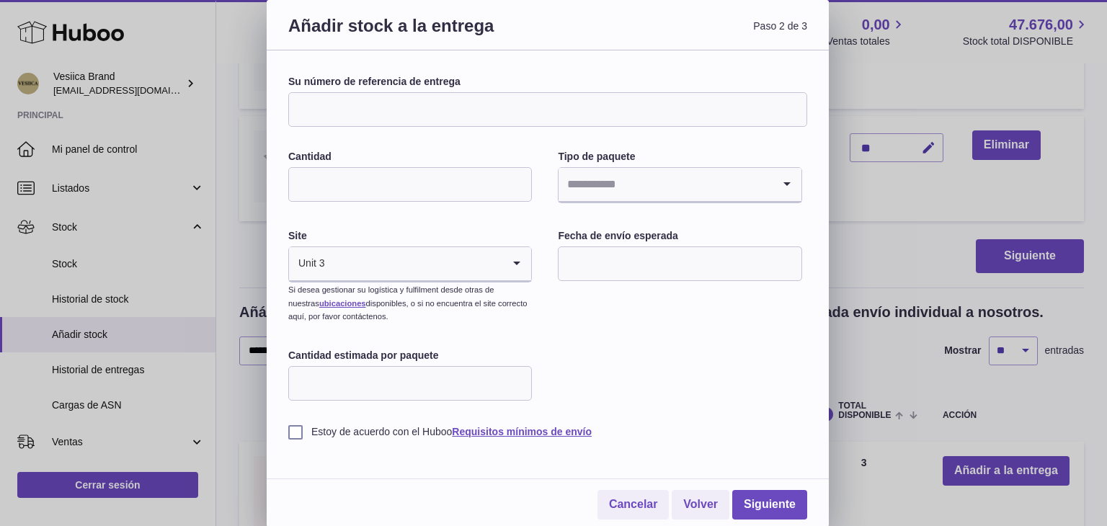
click at [437, 102] on input "Su número de referencia de entrega" at bounding box center [547, 109] width 519 height 35
type input "**********"
click at [435, 179] on input "Cantidad" at bounding box center [410, 184] width 244 height 35
type input "*"
click at [683, 177] on input "Search for option" at bounding box center [665, 184] width 213 height 33
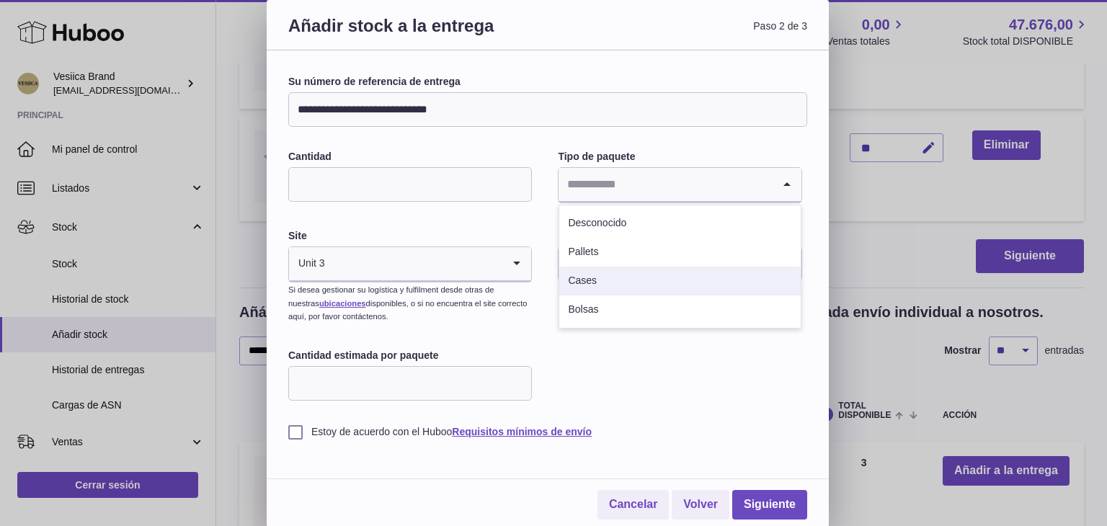
click at [617, 274] on li "Cases" at bounding box center [679, 281] width 241 height 29
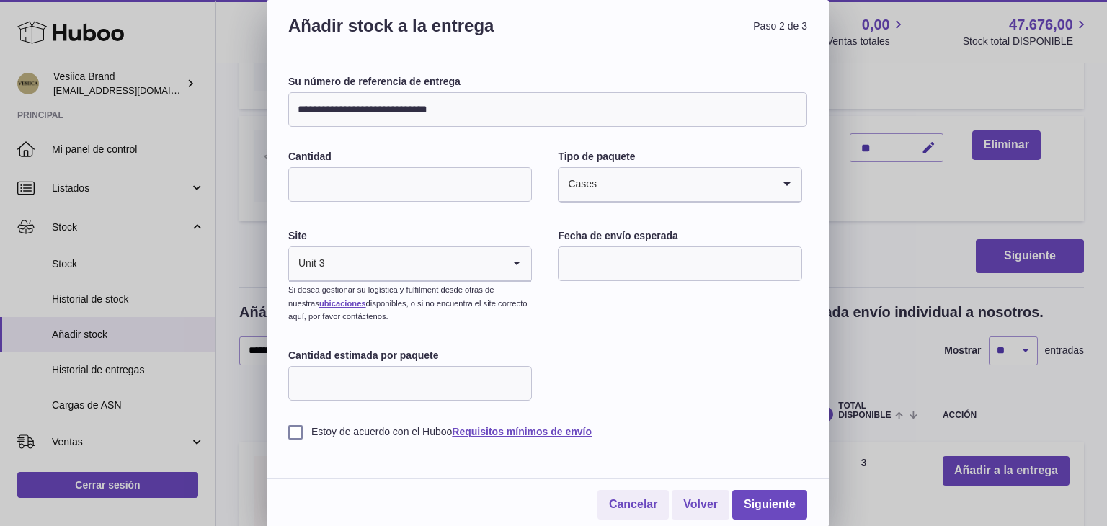
click at [636, 269] on input "text" at bounding box center [680, 264] width 244 height 35
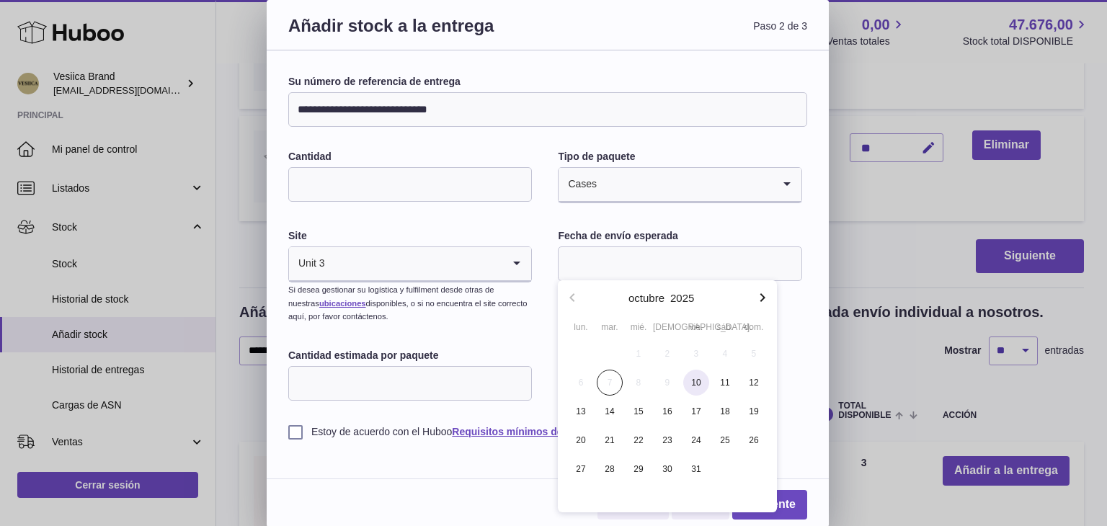
click at [693, 380] on span "10" at bounding box center [696, 383] width 26 height 26
type input "**********"
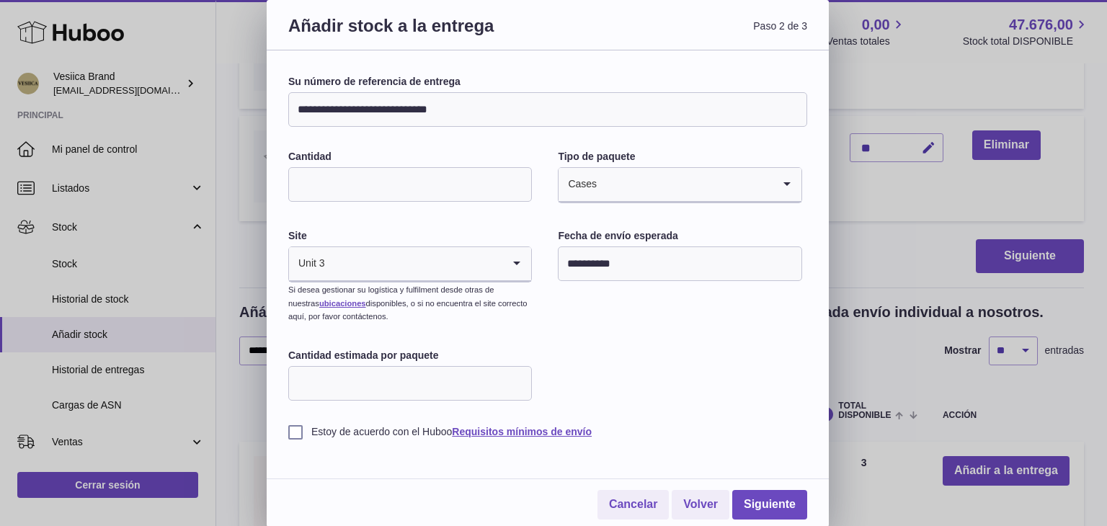
click at [407, 386] on input "Cantidad estimada por paquete" at bounding box center [410, 383] width 244 height 35
type input "*"
click at [297, 432] on label "Estoy de acuerdo con el Huboo Requisitos mínimos de envío" at bounding box center [547, 432] width 519 height 14
click at [654, 370] on div "**********" at bounding box center [547, 257] width 519 height 364
click at [770, 502] on link "Siguiente" at bounding box center [769, 505] width 75 height 30
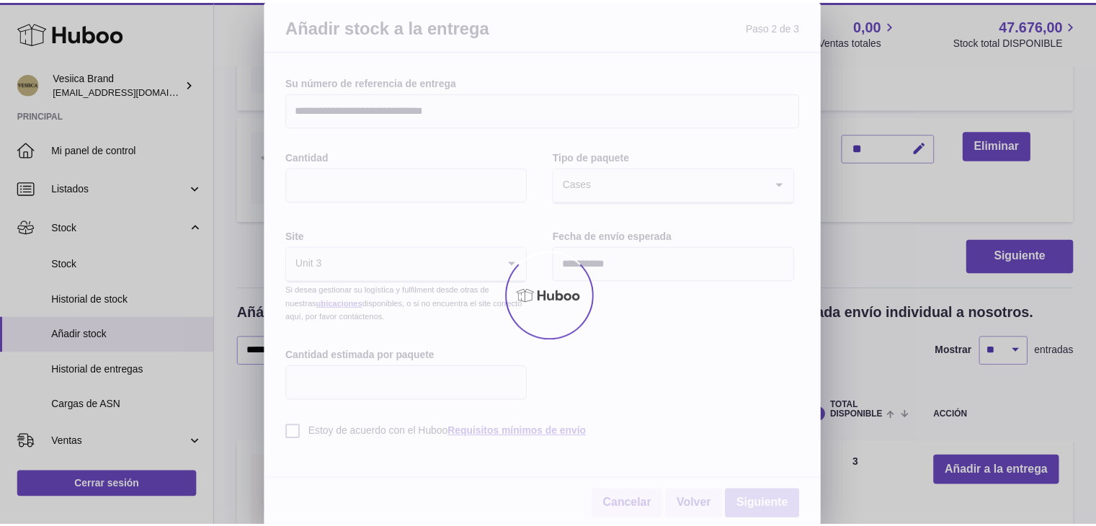
scroll to position [267, 0]
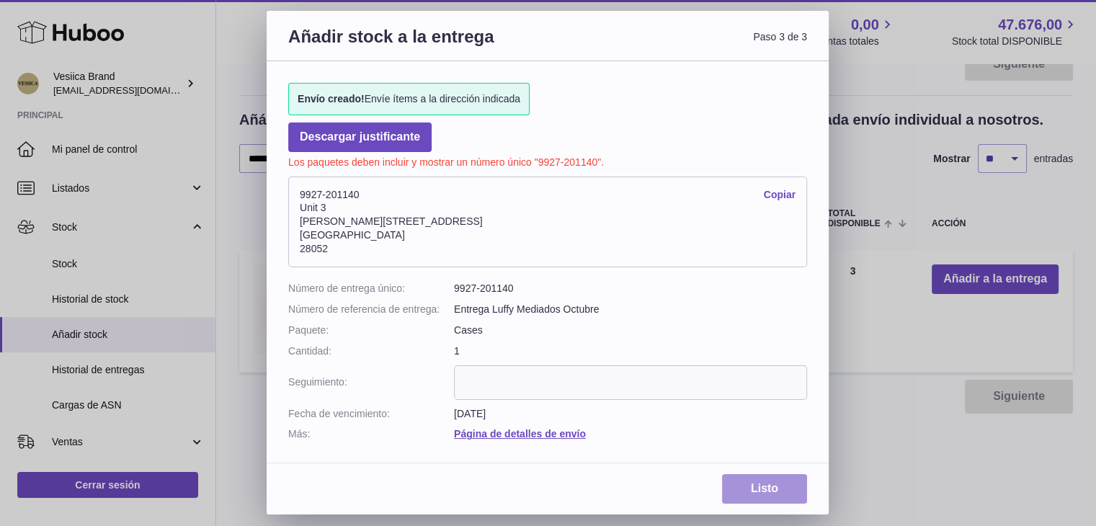
click at [769, 487] on link "Listo" at bounding box center [764, 489] width 85 height 30
click at [758, 484] on link "Listo" at bounding box center [764, 489] width 85 height 30
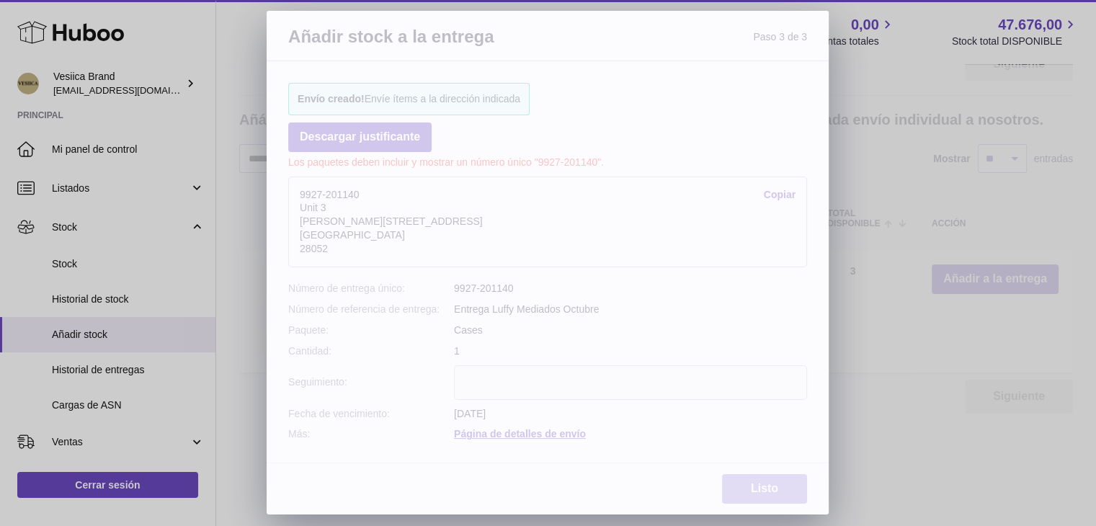
click at [758, 484] on link "Listo" at bounding box center [764, 489] width 85 height 30
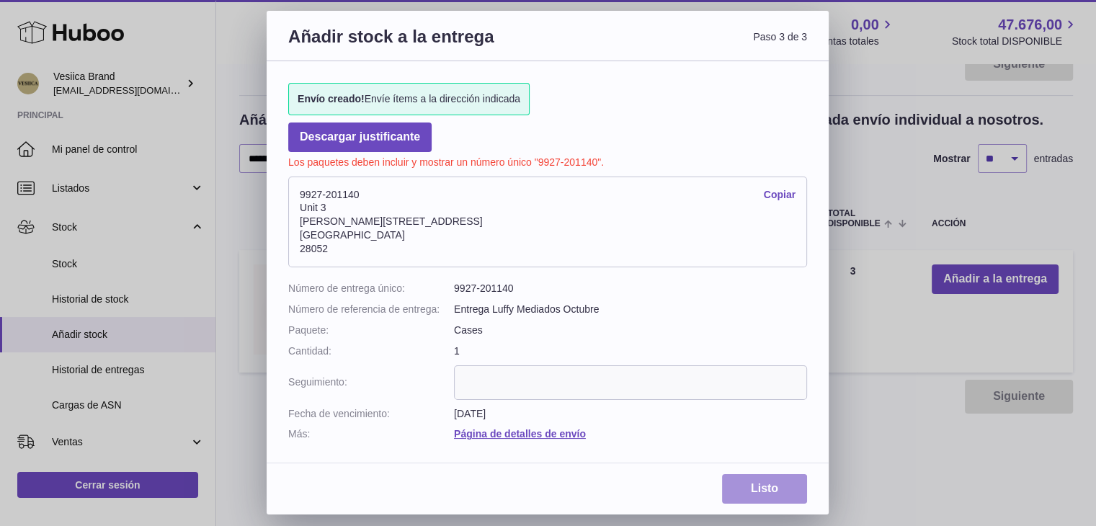
click at [758, 484] on link "Listo" at bounding box center [764, 489] width 85 height 30
click at [871, 321] on div "Añadir stock a la entrega Paso 3 de 3 Envío creado! Envíe ítems a la dirección …" at bounding box center [548, 263] width 1096 height 526
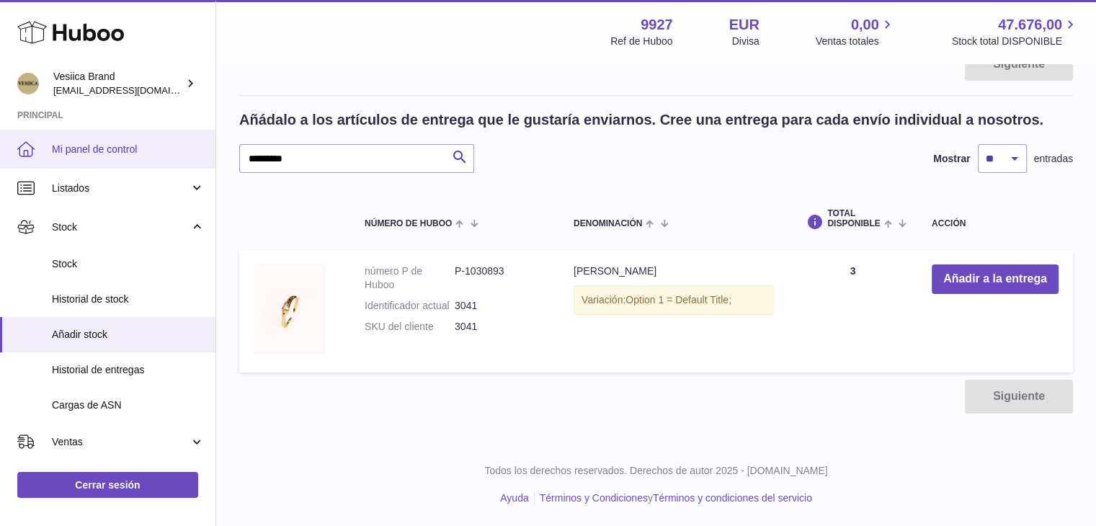
click at [108, 137] on link "Mi panel de control" at bounding box center [108, 149] width 216 height 39
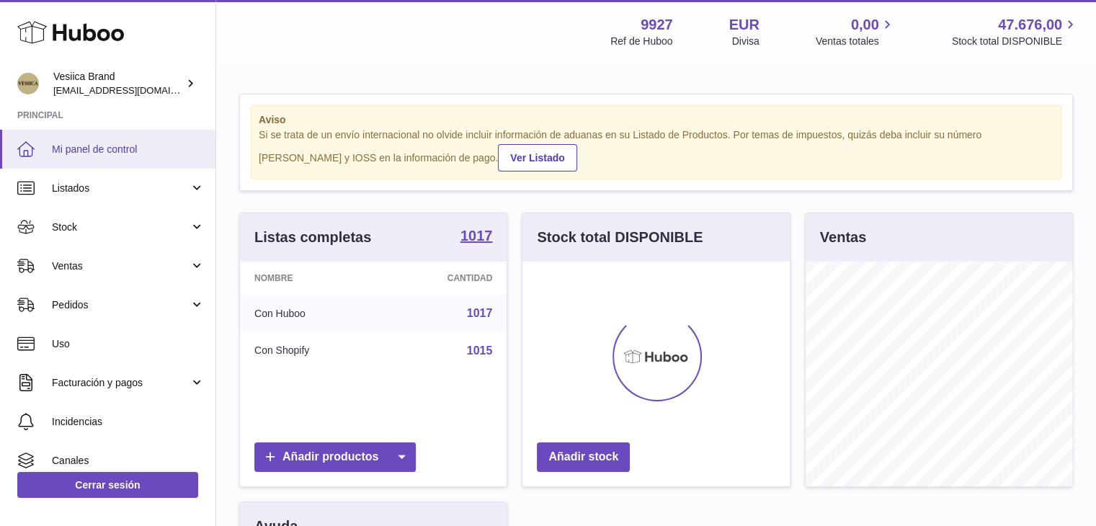
scroll to position [225, 267]
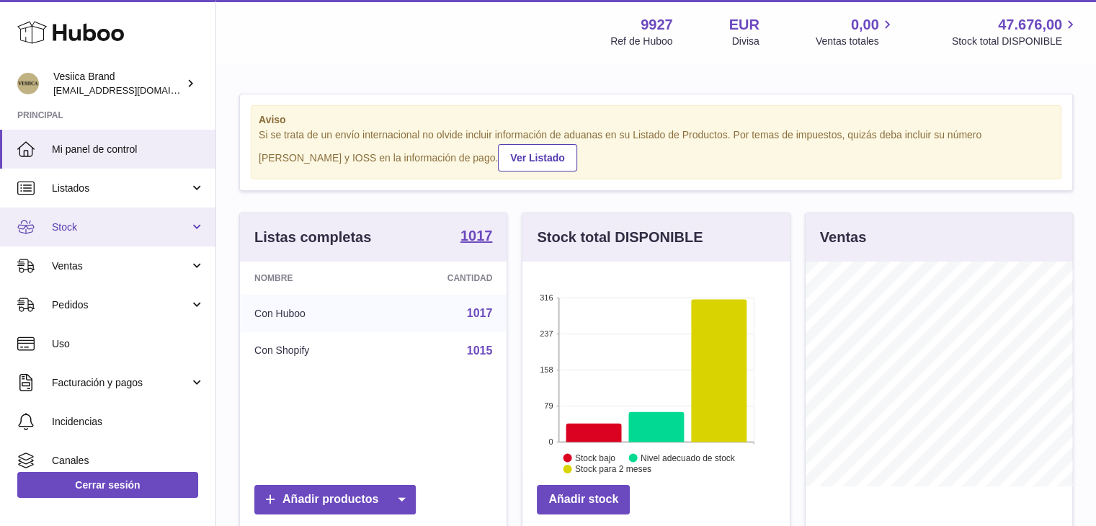
click at [124, 223] on span "Stock" at bounding box center [121, 228] width 138 height 14
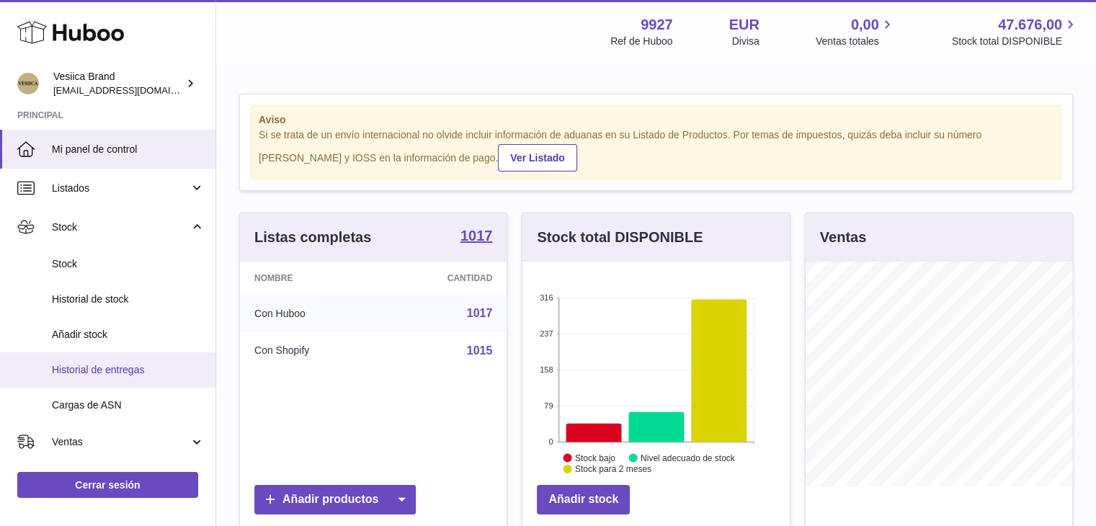
click at [120, 378] on link "Historial de entregas" at bounding box center [108, 369] width 216 height 35
click at [107, 368] on span "Historial de entregas" at bounding box center [128, 370] width 153 height 14
click at [104, 358] on link "Historial de entregas" at bounding box center [108, 369] width 216 height 35
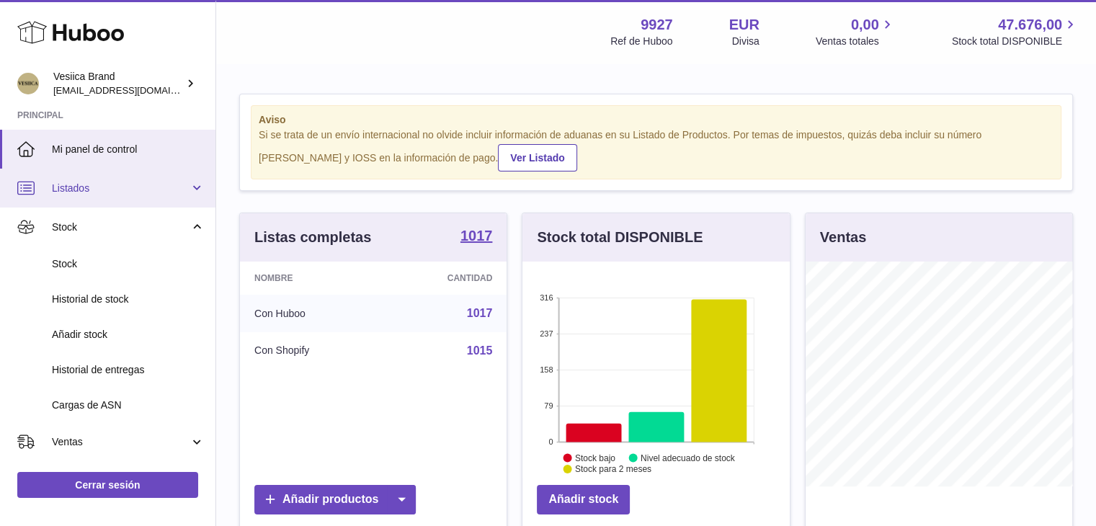
click at [76, 184] on span "Listados" at bounding box center [121, 189] width 138 height 14
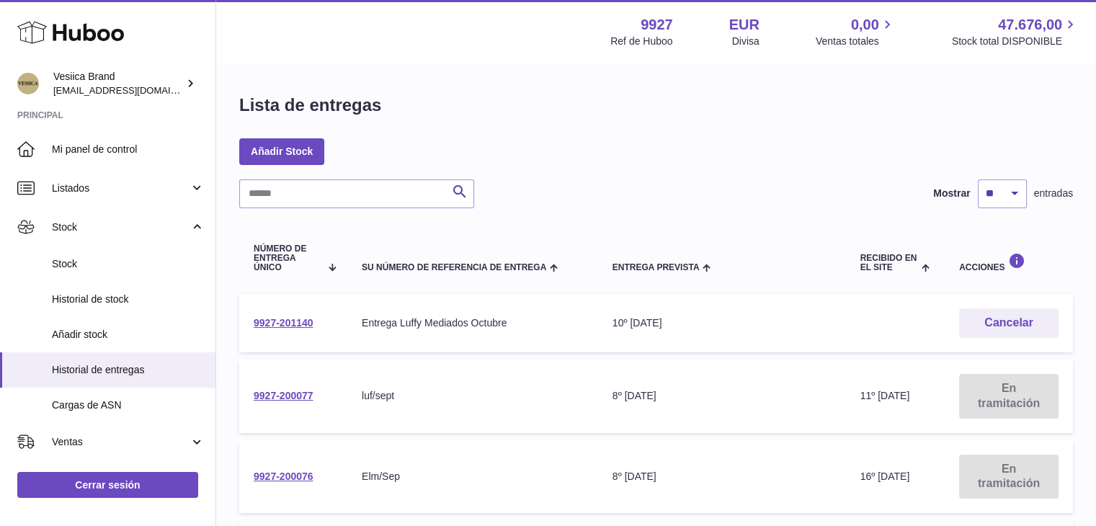
drag, startPoint x: 324, startPoint y: 321, endPoint x: 251, endPoint y: 318, distance: 72.9
click at [251, 318] on td "9927-201140" at bounding box center [293, 323] width 108 height 58
copy link "9927-201140"
click at [748, 332] on td "Entrega prevista 10º oct. 2025" at bounding box center [722, 323] width 248 height 58
click at [314, 322] on td "9927-201140" at bounding box center [293, 323] width 108 height 58
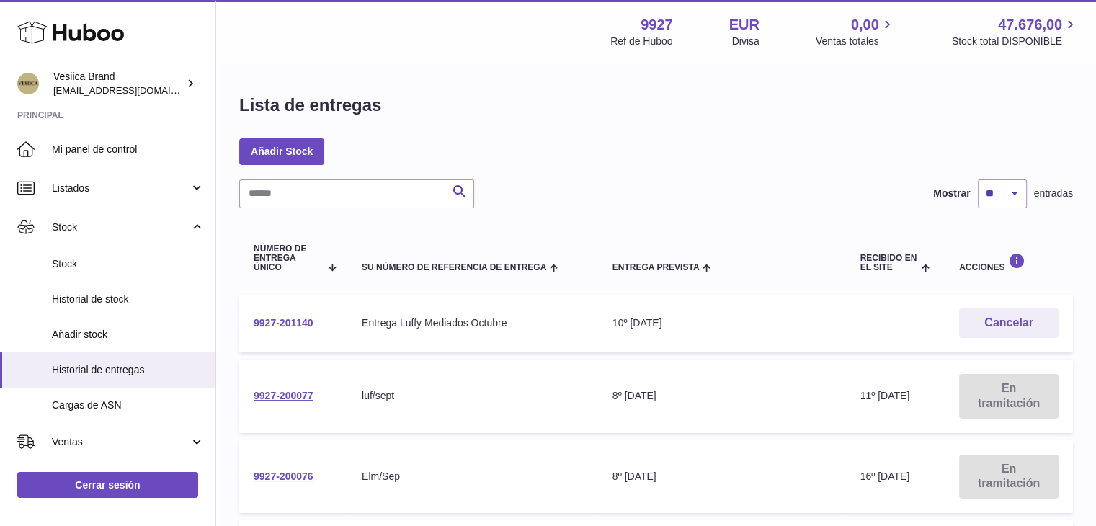
click at [285, 321] on link "9927-201140" at bounding box center [284, 323] width 60 height 12
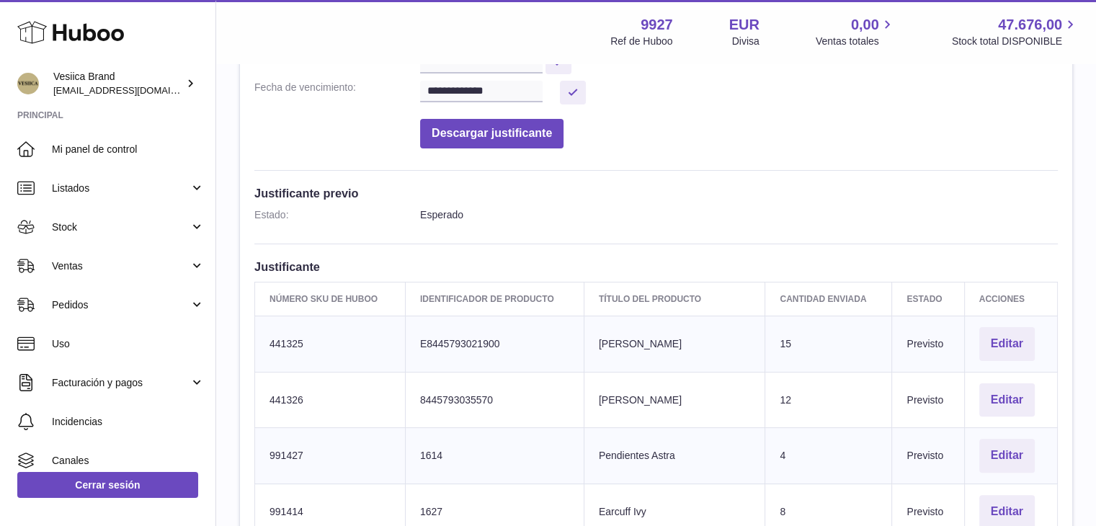
scroll to position [360, 0]
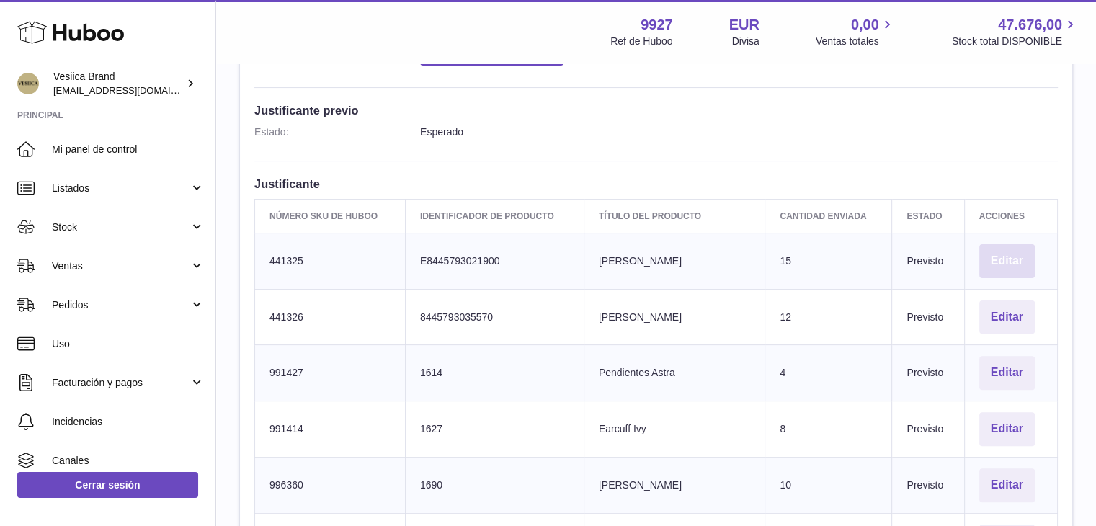
click at [1009, 257] on button "Editar" at bounding box center [1008, 261] width 56 height 34
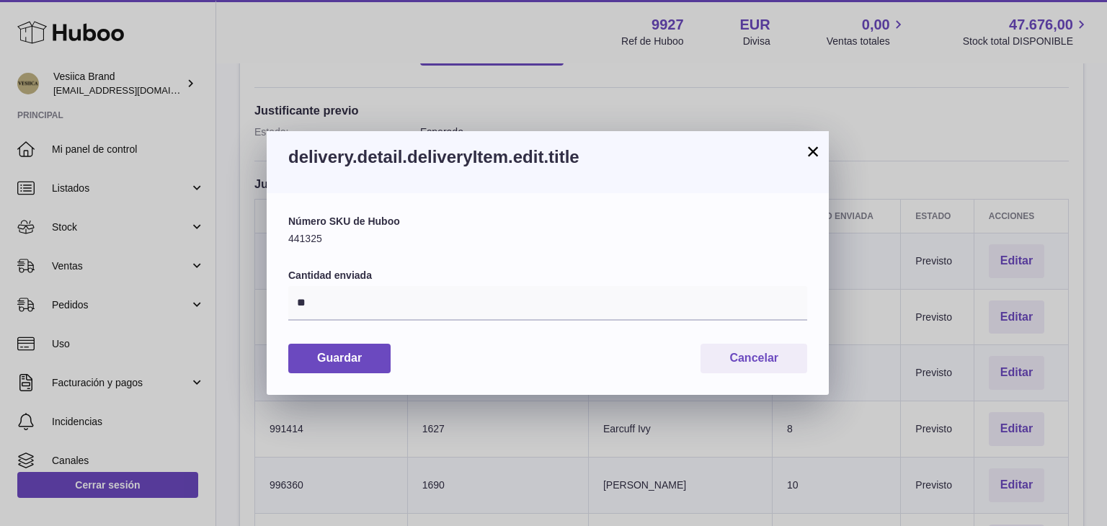
click at [816, 154] on button "×" at bounding box center [812, 151] width 17 height 17
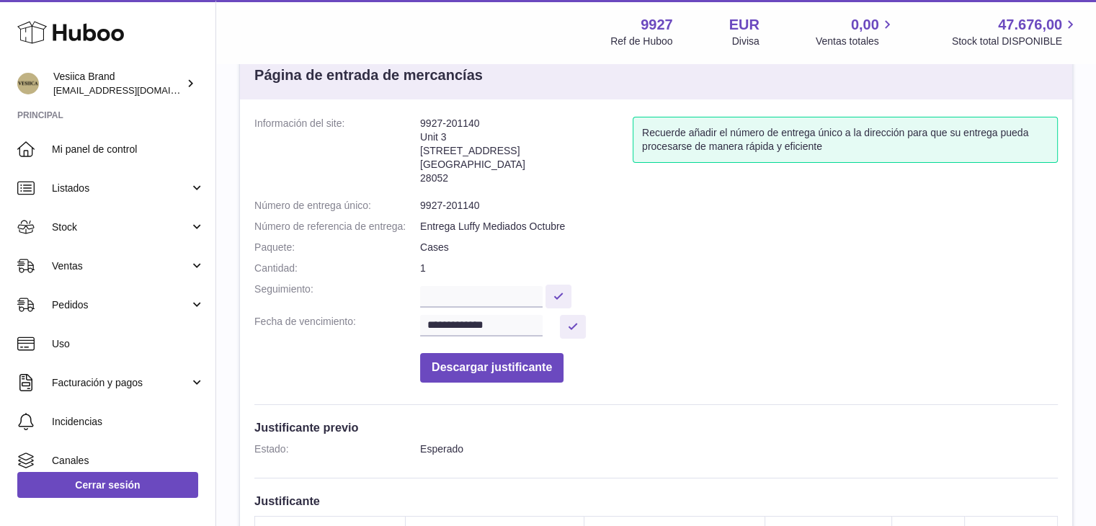
scroll to position [0, 0]
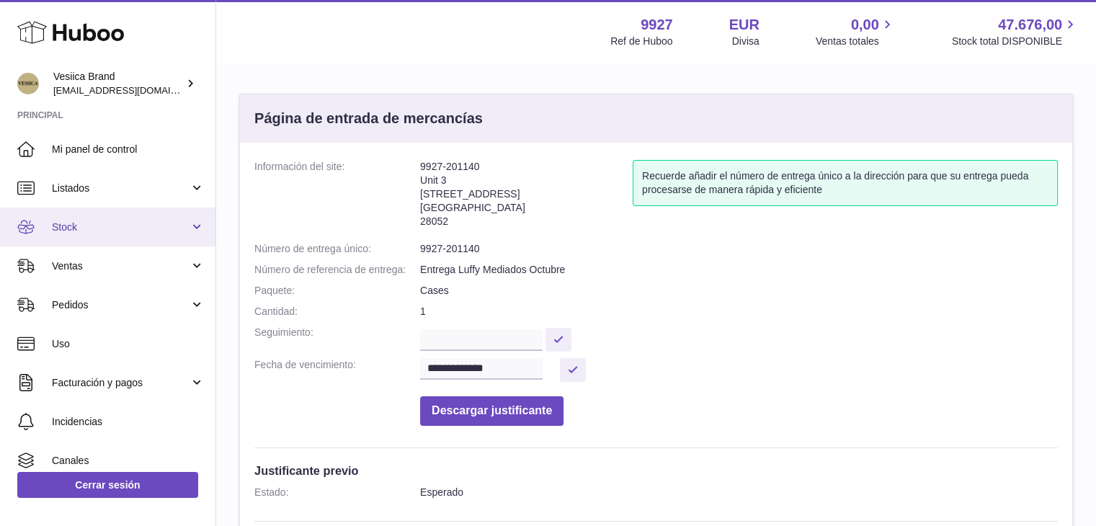
click at [115, 228] on span "Stock" at bounding box center [121, 228] width 138 height 14
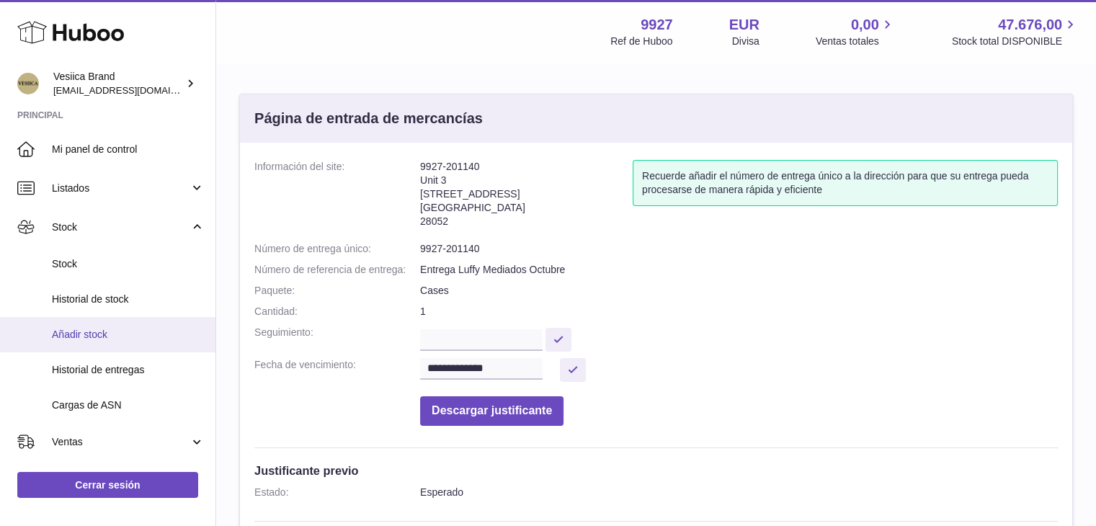
click at [124, 336] on span "Añadir stock" at bounding box center [128, 335] width 153 height 14
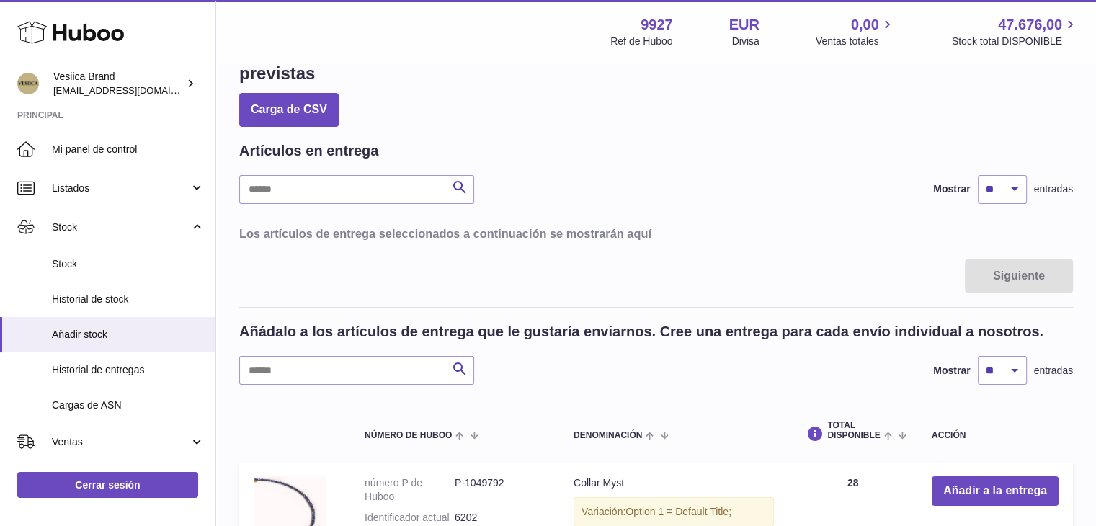
scroll to position [144, 0]
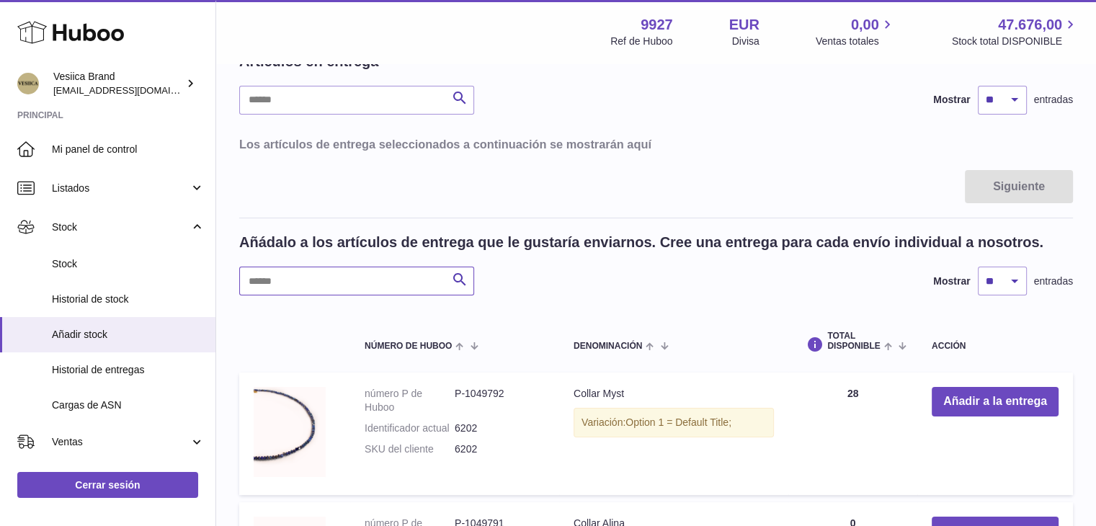
click at [348, 276] on input "text" at bounding box center [356, 281] width 235 height 29
paste input "********"
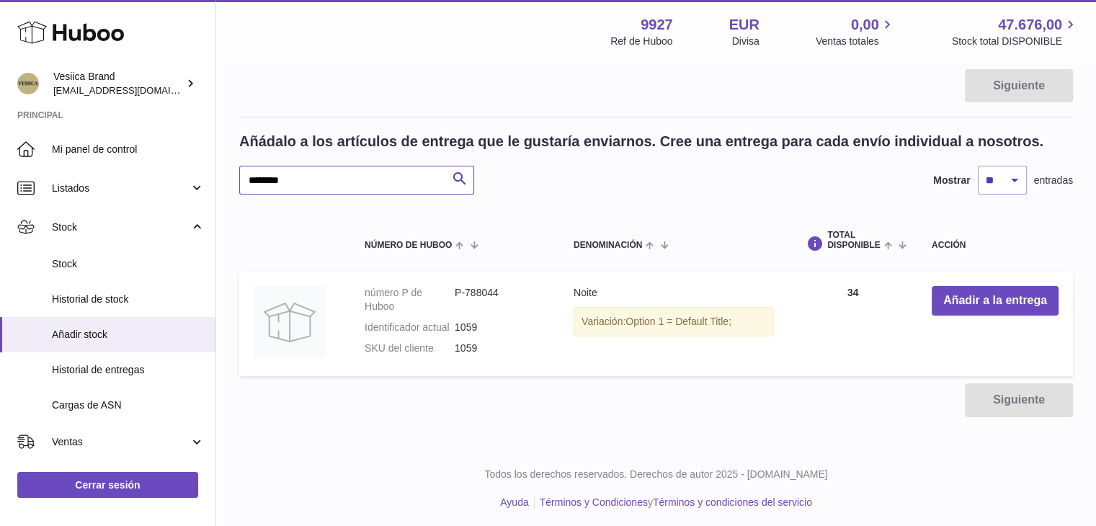
scroll to position [249, 0]
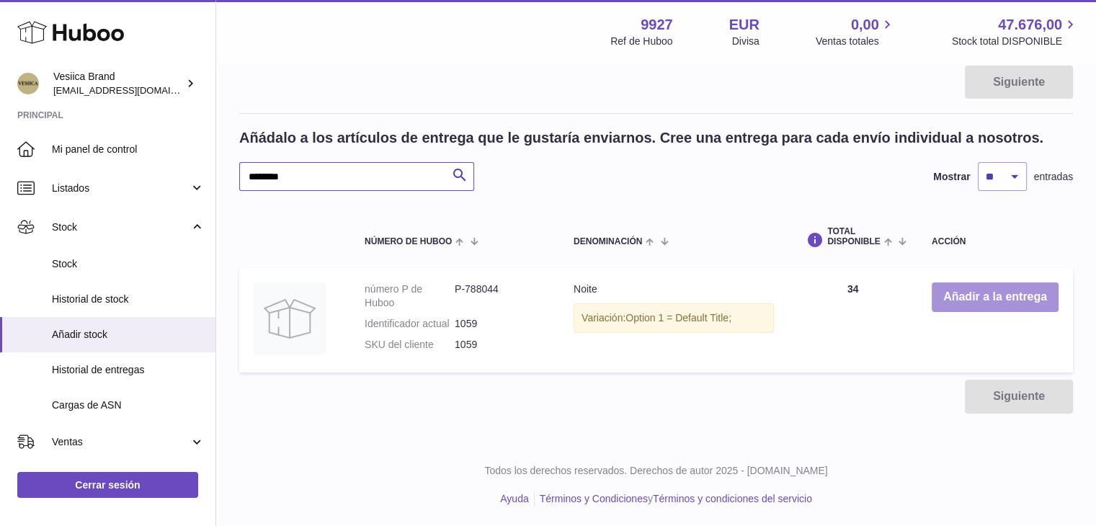
type input "********"
click at [974, 289] on button "Añadir a la entrega" at bounding box center [995, 298] width 127 height 30
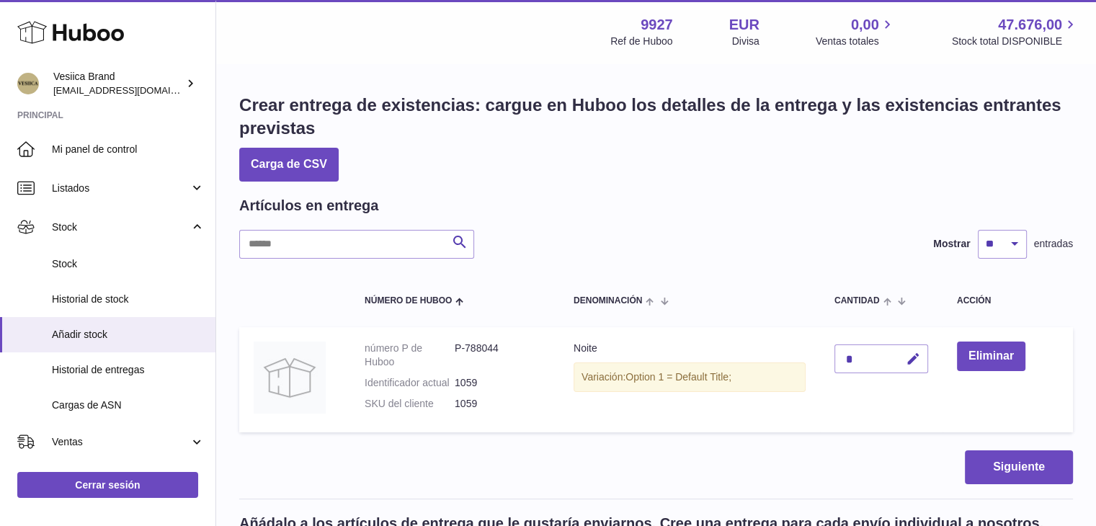
scroll to position [72, 0]
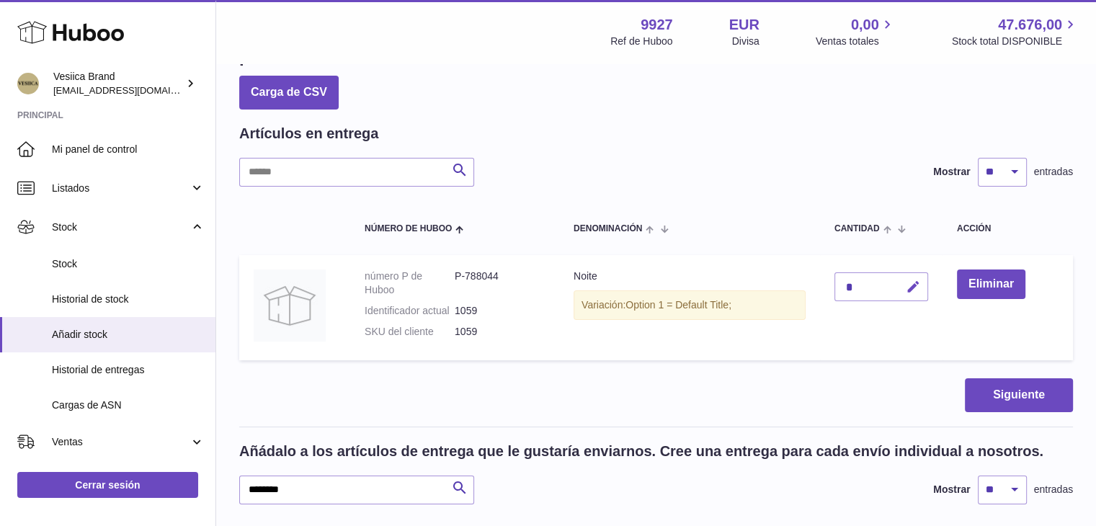
click at [920, 283] on icon "button" at bounding box center [913, 287] width 15 height 15
click at [814, 288] on tr "número P de Huboo P-788044 Identificador actual 1059 SKU del cliente 1059 Noite…" at bounding box center [656, 307] width 834 height 105
type input "**"
click at [917, 289] on icon "submit" at bounding box center [913, 286] width 13 height 13
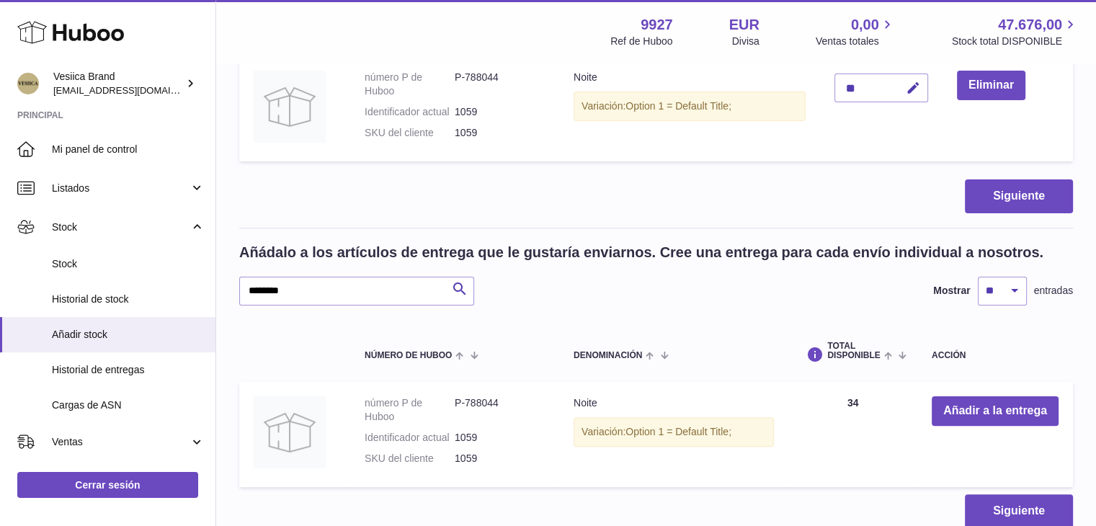
scroll to position [144, 0]
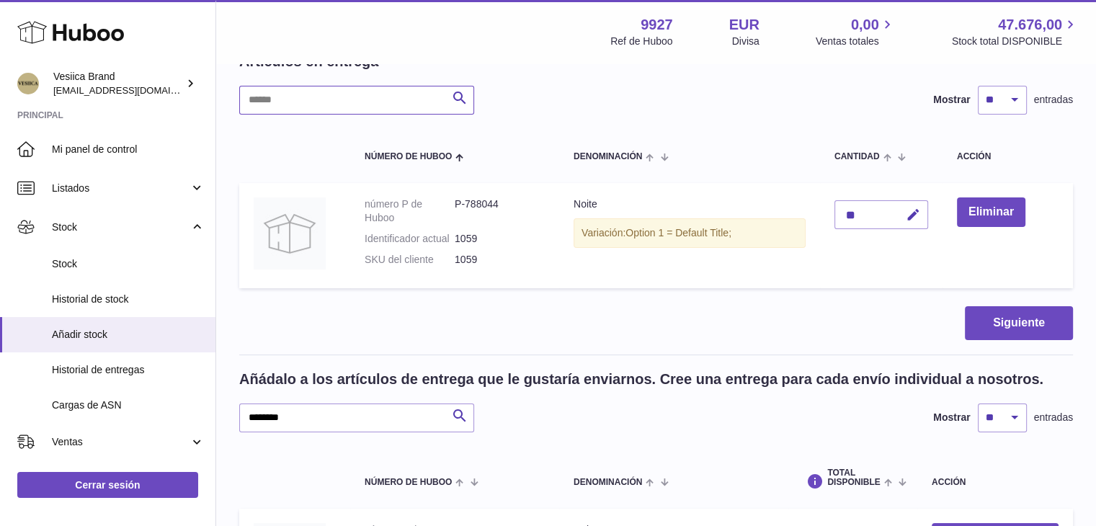
click at [321, 107] on input "text" at bounding box center [356, 100] width 235 height 29
type input "***"
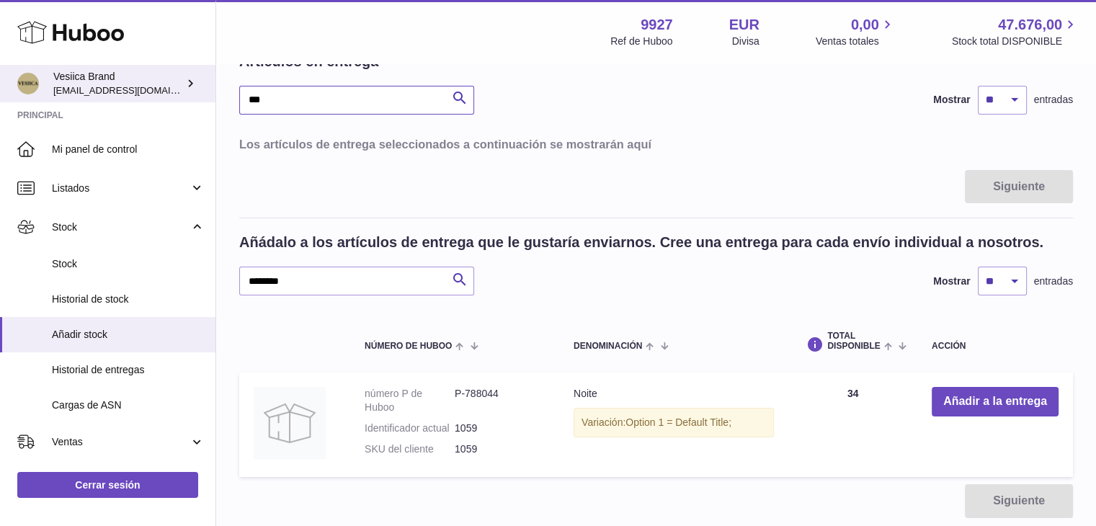
drag, startPoint x: 326, startPoint y: 99, endPoint x: 127, endPoint y: 81, distance: 199.7
click at [133, 84] on div "Huboo Vesiica Brand logistic@vesiica.com Principal Mi panel de control Listados…" at bounding box center [548, 244] width 1096 height 776
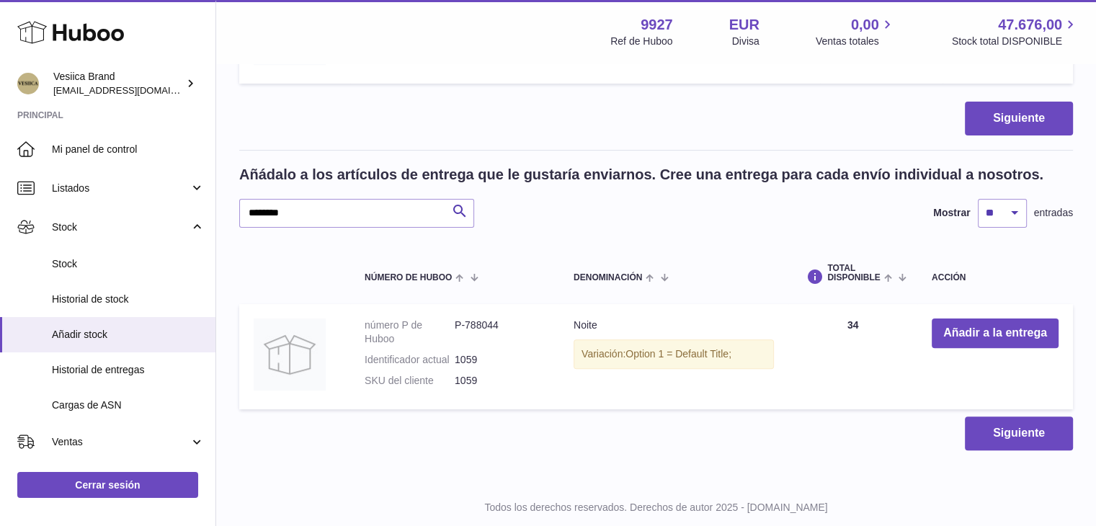
scroll to position [360, 0]
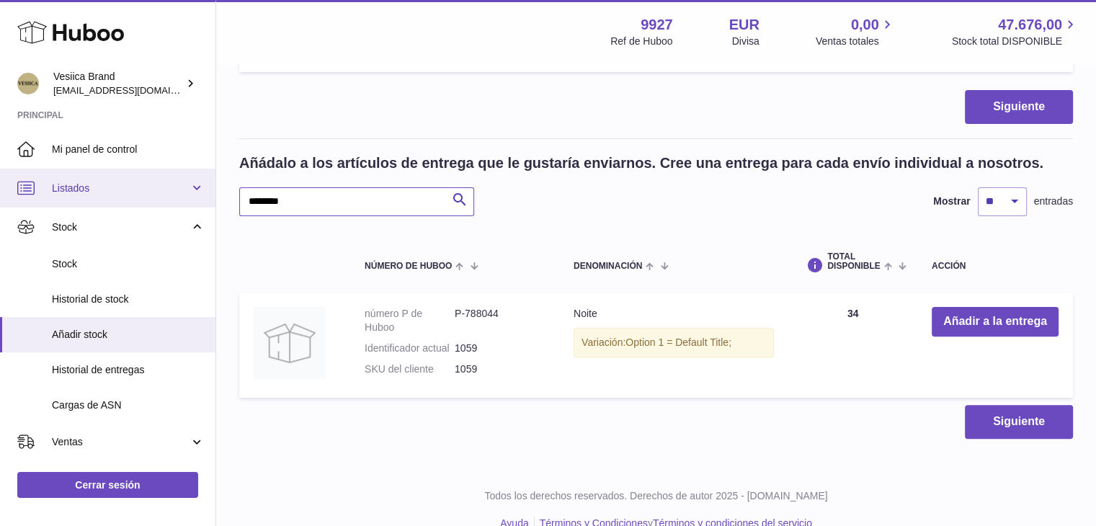
click at [204, 205] on div "Huboo Vesiica Brand logistic@vesiica.com Principal Mi panel de control Listados…" at bounding box center [548, 96] width 1096 height 913
paste input "text"
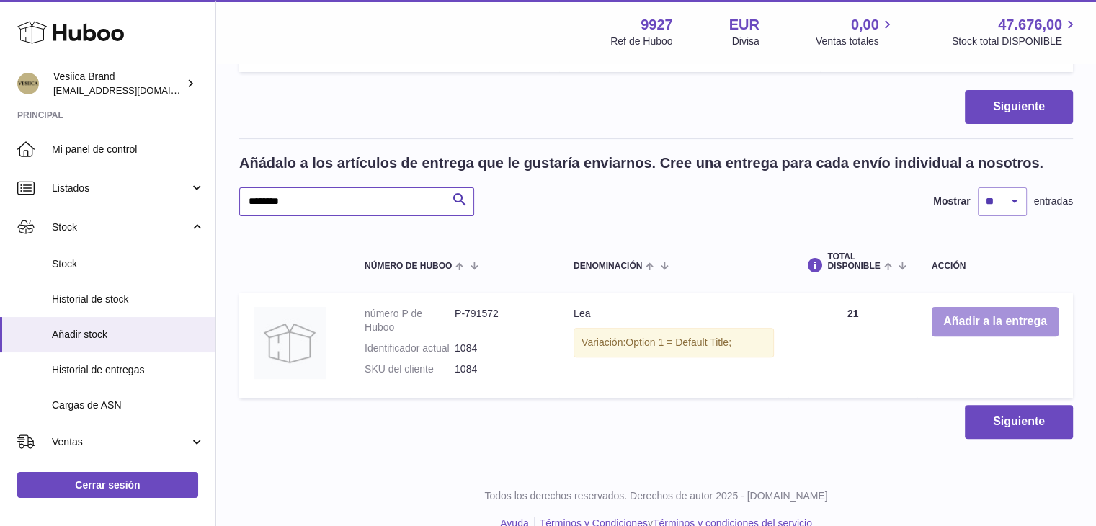
type input "********"
click at [973, 319] on button "Añadir a la entrega" at bounding box center [995, 322] width 127 height 30
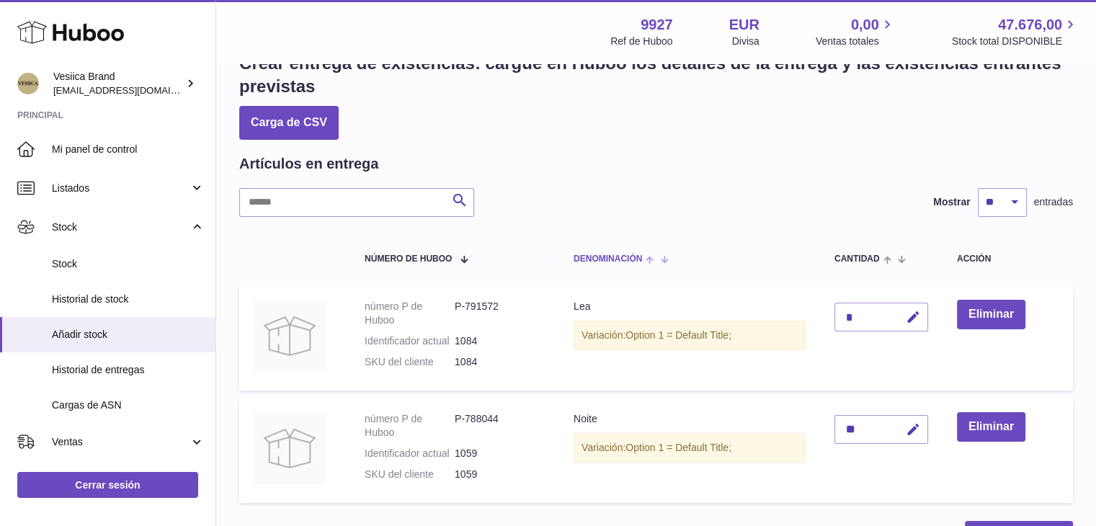
scroll to position [40, 0]
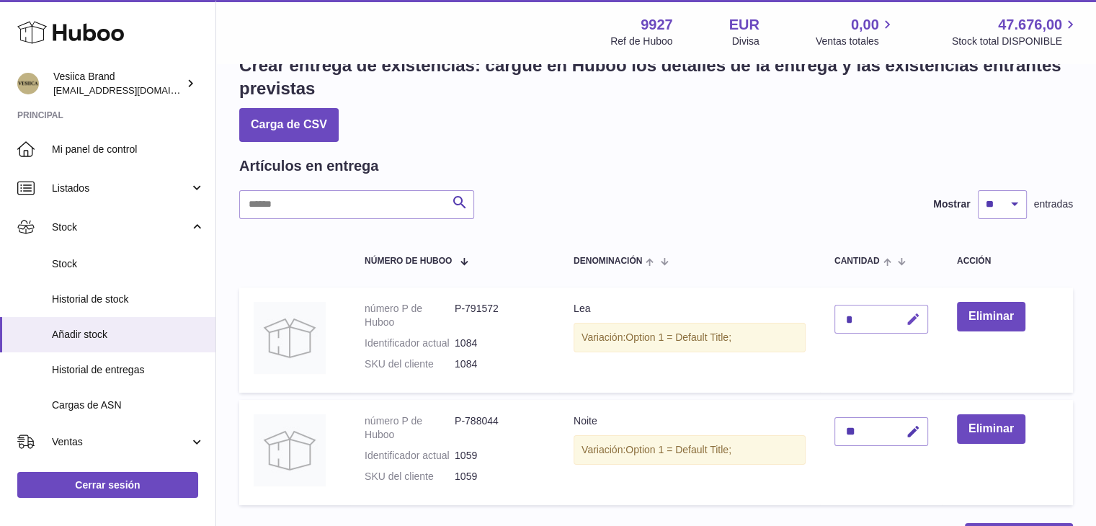
click at [919, 312] on icon "button" at bounding box center [913, 319] width 15 height 15
type input "**"
click at [919, 313] on icon "submit" at bounding box center [913, 319] width 13 height 13
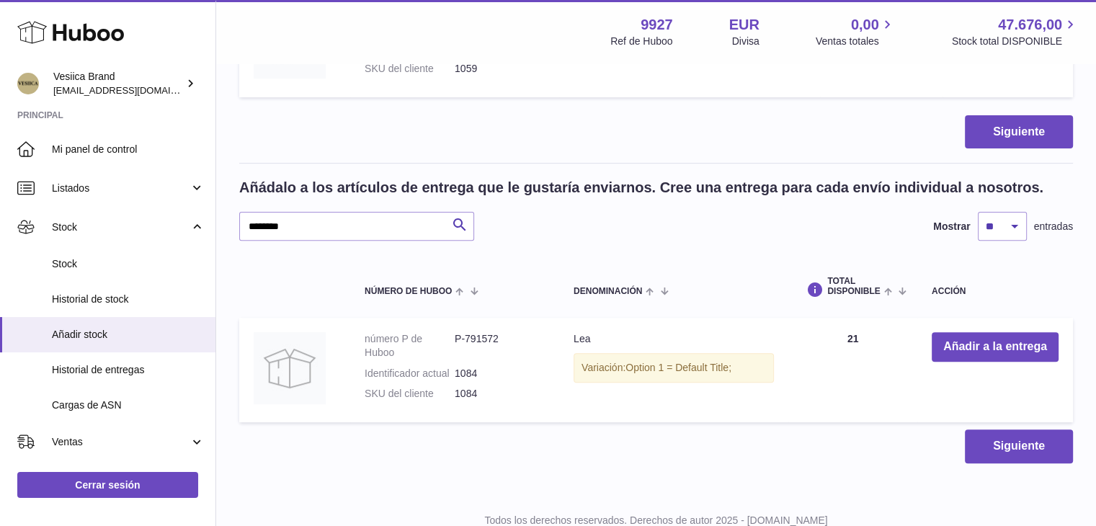
scroll to position [497, 0]
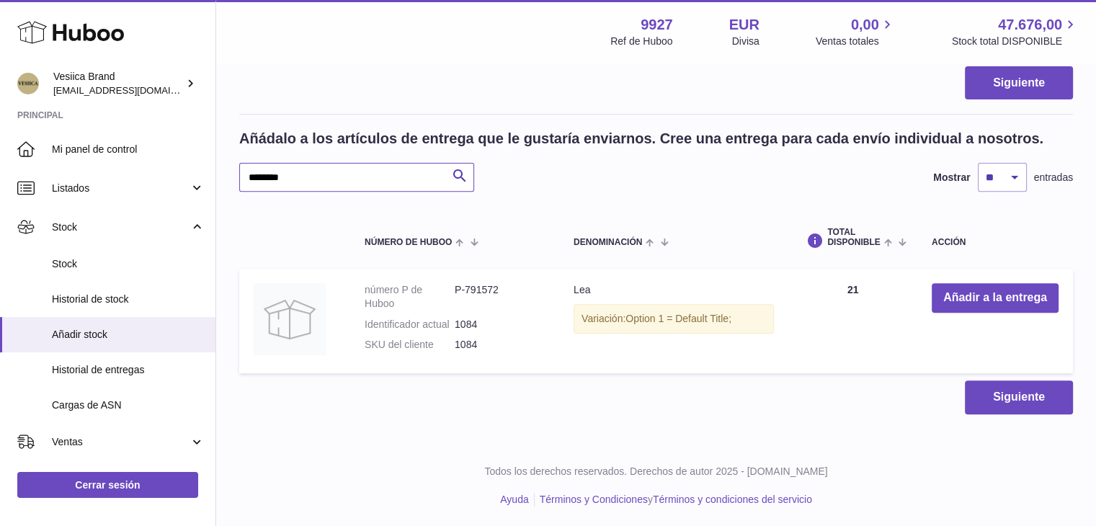
click at [155, 176] on div "Huboo Vesiica Brand logistic@vesiica.com Principal Mi panel de control Listados…" at bounding box center [548, 15] width 1096 height 1025
paste input "text"
type input "********"
click at [973, 295] on button "Añadir a la entrega" at bounding box center [995, 298] width 127 height 30
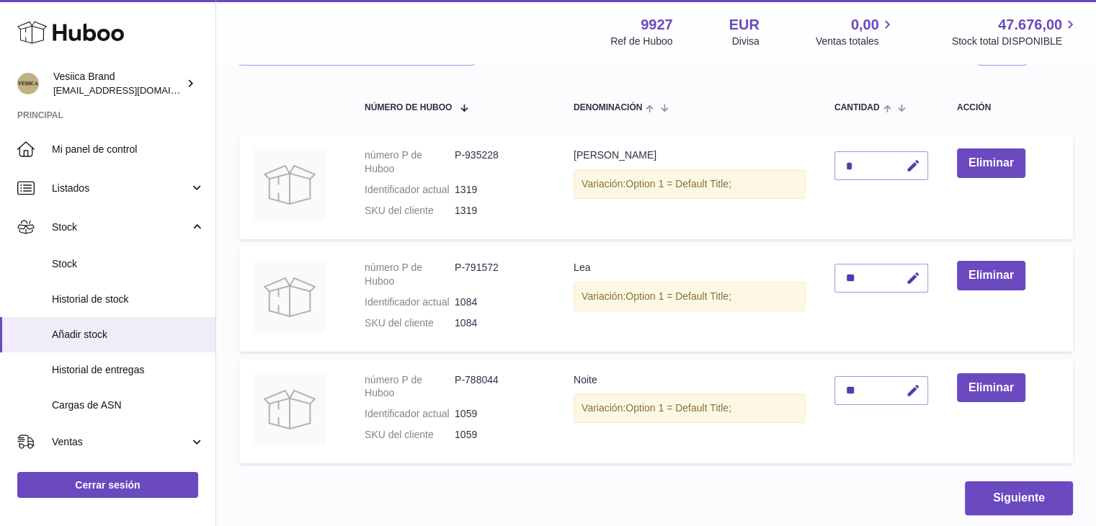
scroll to position [104, 0]
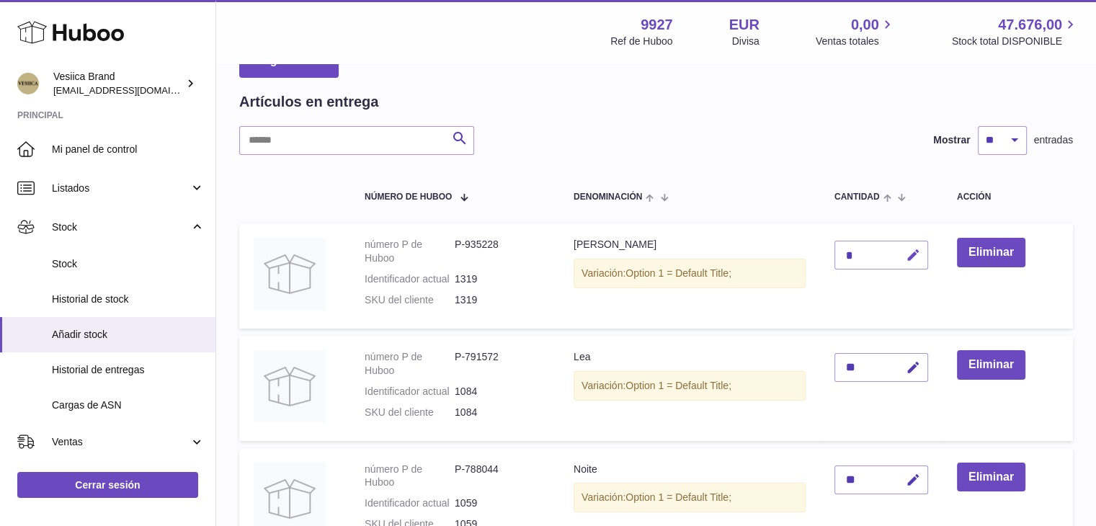
click at [915, 263] on button "button" at bounding box center [911, 256] width 34 height 30
click at [915, 258] on icon "submit" at bounding box center [913, 255] width 13 height 13
click at [874, 251] on div "**" at bounding box center [882, 255] width 94 height 29
click at [925, 263] on button "button" at bounding box center [911, 256] width 34 height 30
drag, startPoint x: 863, startPoint y: 251, endPoint x: 789, endPoint y: 241, distance: 74.1
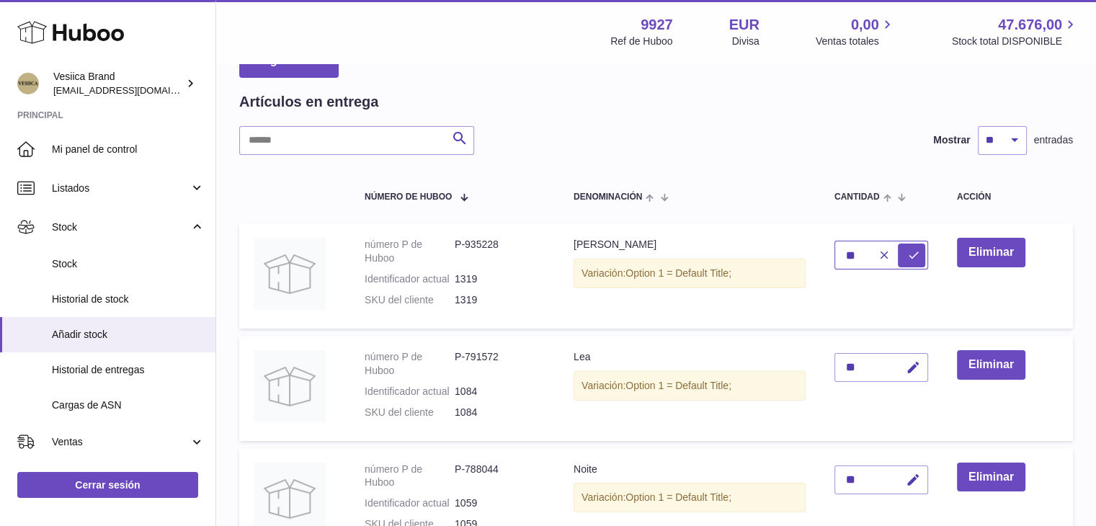
click at [786, 253] on tr "número P de Huboo P-935228 Identificador actual 1319 SKU del cliente 1319 Anill…" at bounding box center [656, 275] width 834 height 105
type input "**"
click at [923, 249] on button "submit" at bounding box center [911, 255] width 27 height 23
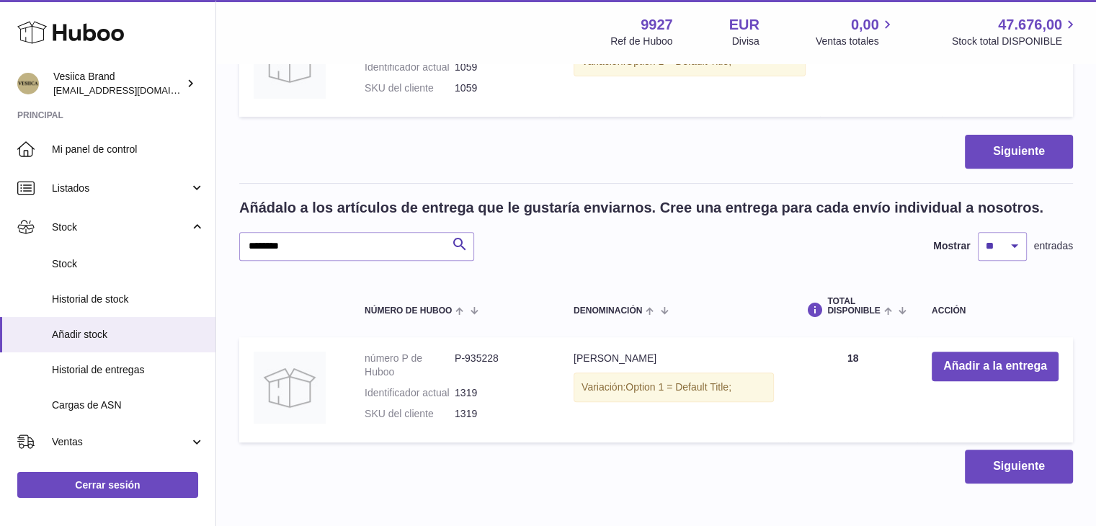
scroll to position [536, 0]
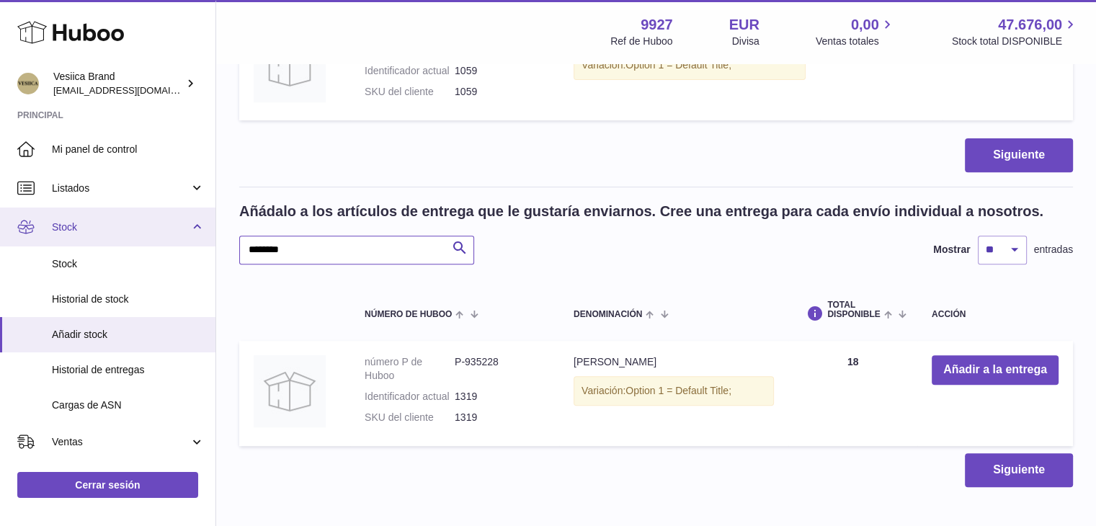
drag, startPoint x: 311, startPoint y: 242, endPoint x: 167, endPoint y: 237, distance: 144.2
click at [167, 237] on div "Huboo Vesiica Brand logistic@vesiica.com Principal Mi panel de control Listados…" at bounding box center [548, 32] width 1096 height 1137
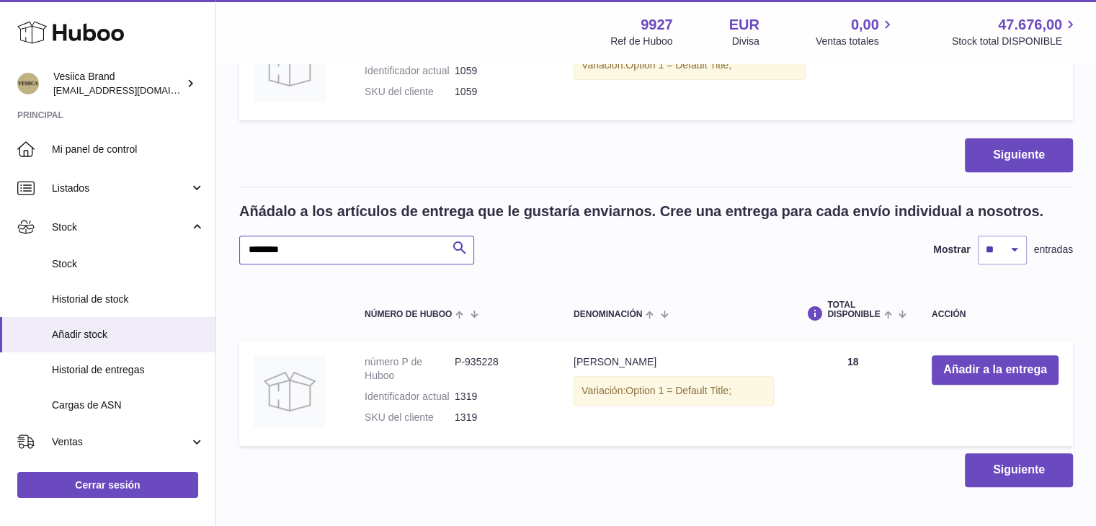
paste input "text"
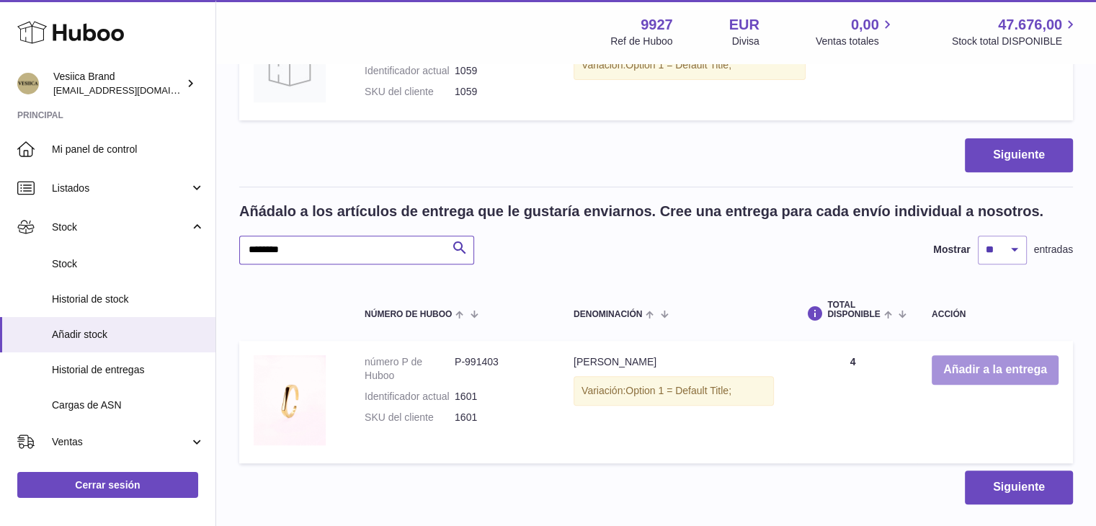
type input "********"
click at [973, 366] on button "Añadir a la entrega" at bounding box center [995, 370] width 127 height 30
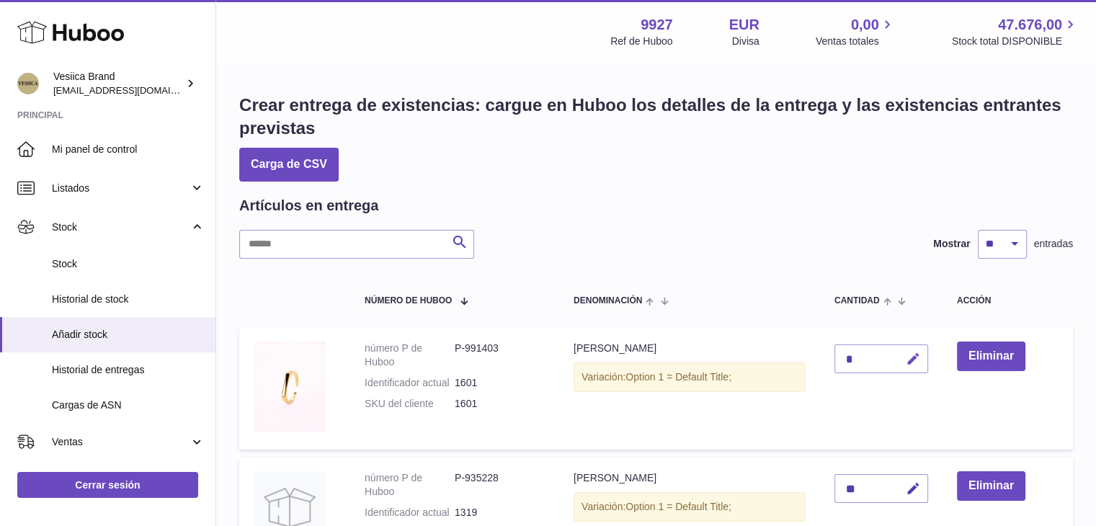
drag, startPoint x: 913, startPoint y: 368, endPoint x: 864, endPoint y: 365, distance: 49.1
click at [912, 368] on button "button" at bounding box center [911, 360] width 34 height 30
drag, startPoint x: 861, startPoint y: 364, endPoint x: 799, endPoint y: 364, distance: 62.0
click at [799, 364] on tr "número P de Huboo P-991403 Identificador actual 1601 SKU del cliente 1601 Anill…" at bounding box center [656, 388] width 834 height 123
type input "*"
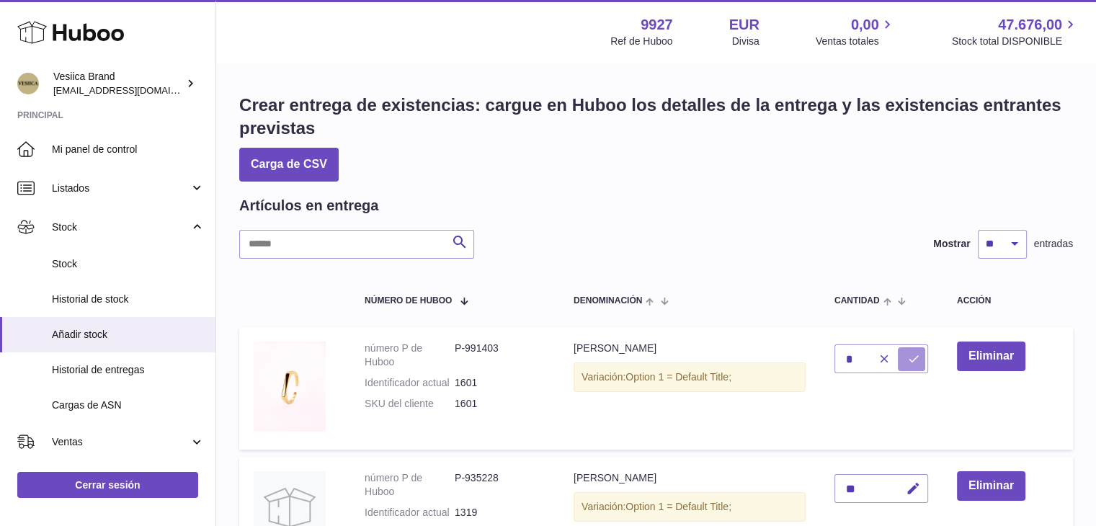
drag, startPoint x: 918, startPoint y: 358, endPoint x: 902, endPoint y: 372, distance: 20.4
click at [918, 358] on icon "submit" at bounding box center [913, 358] width 13 height 13
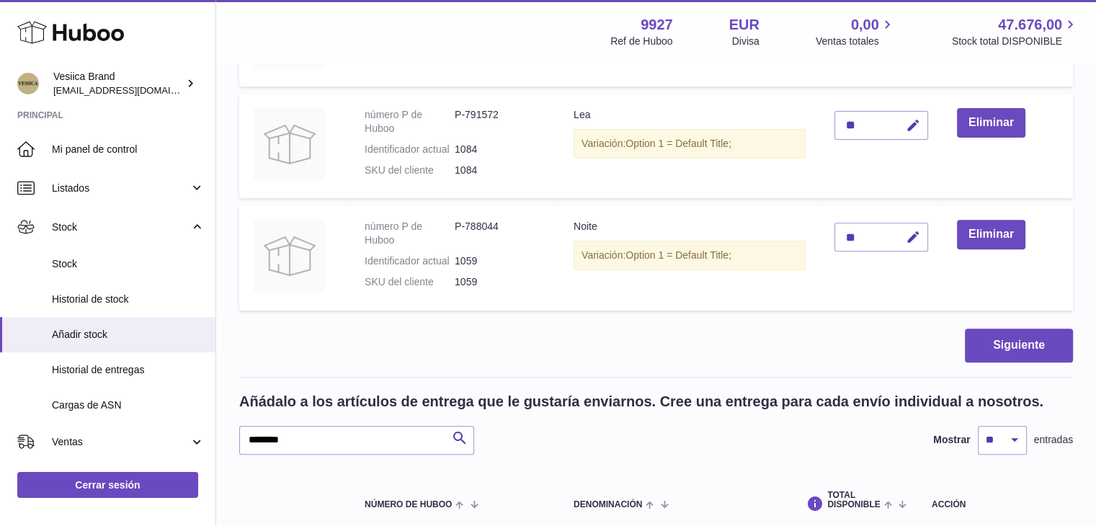
scroll to position [649, 0]
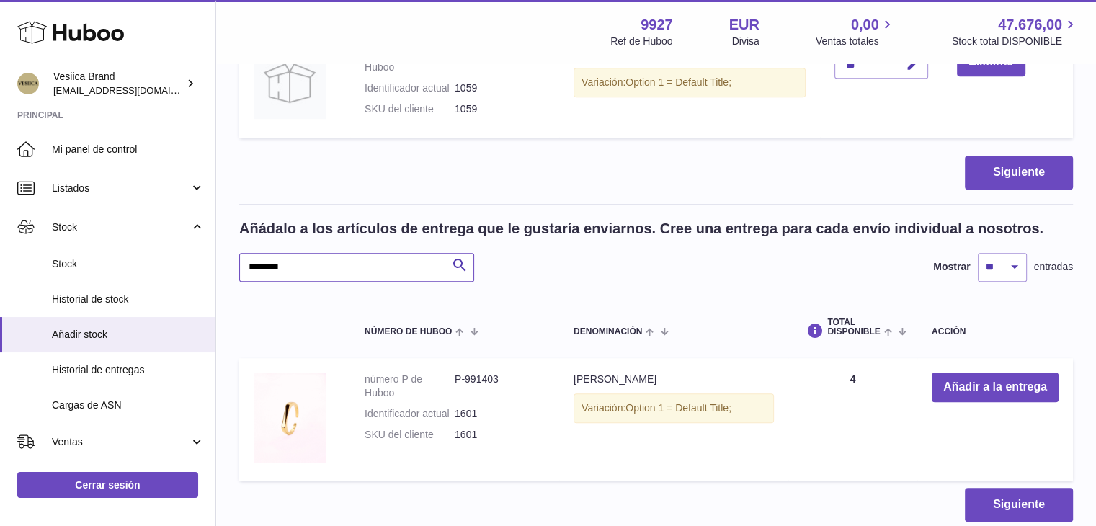
drag, startPoint x: 242, startPoint y: 266, endPoint x: 271, endPoint y: 266, distance: 28.8
paste input "text"
type input "********"
click at [951, 392] on button "Añadir a la entrega" at bounding box center [995, 388] width 127 height 30
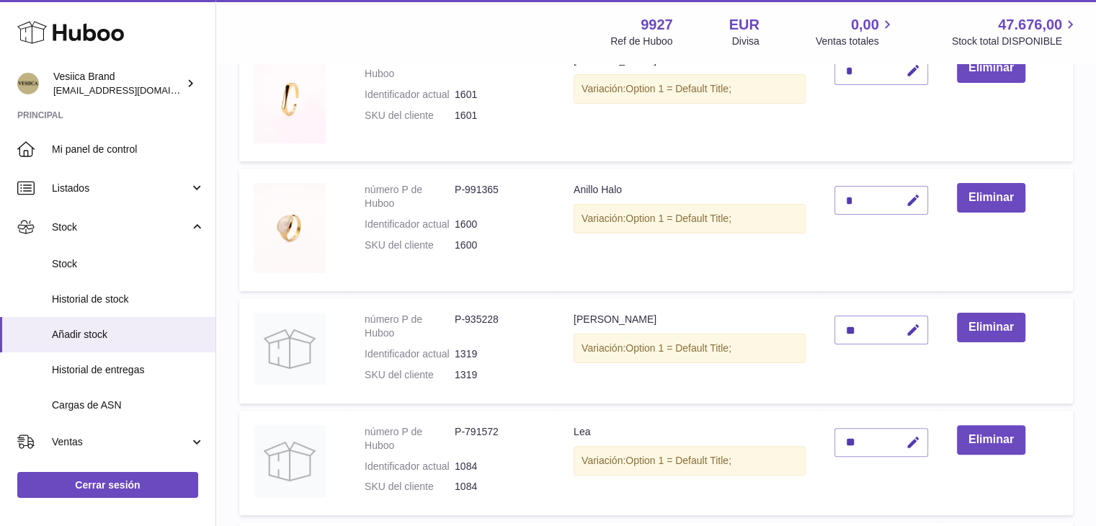
scroll to position [202, 0]
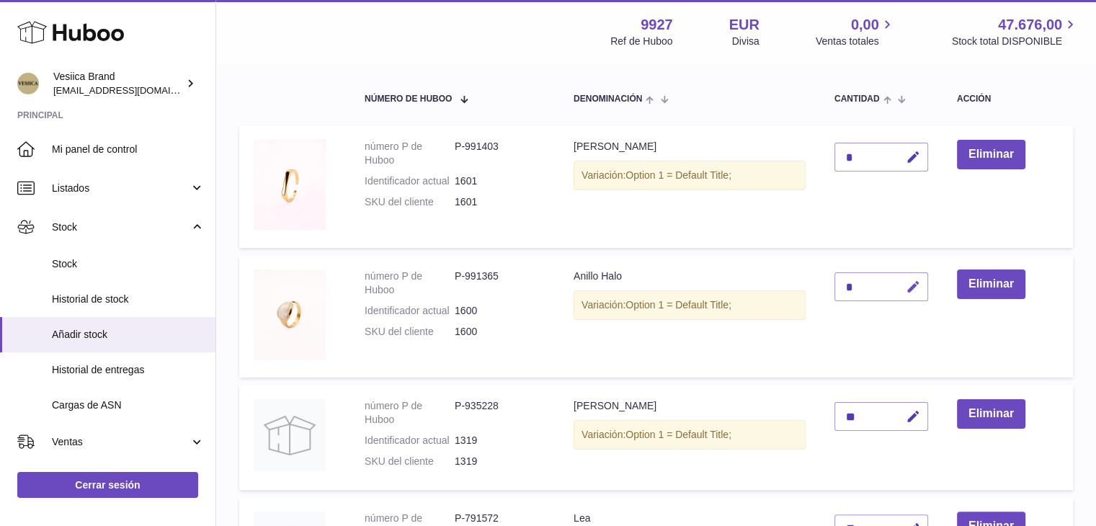
click at [913, 292] on icon "button" at bounding box center [913, 287] width 15 height 15
drag, startPoint x: 856, startPoint y: 286, endPoint x: 812, endPoint y: 286, distance: 44.7
click at [813, 286] on tr "número P de Huboo P-991365 Identificador actual 1600 SKU del cliente 1600 Anill…" at bounding box center [656, 316] width 834 height 123
click at [911, 274] on input "**" at bounding box center [882, 286] width 94 height 29
type input "**"
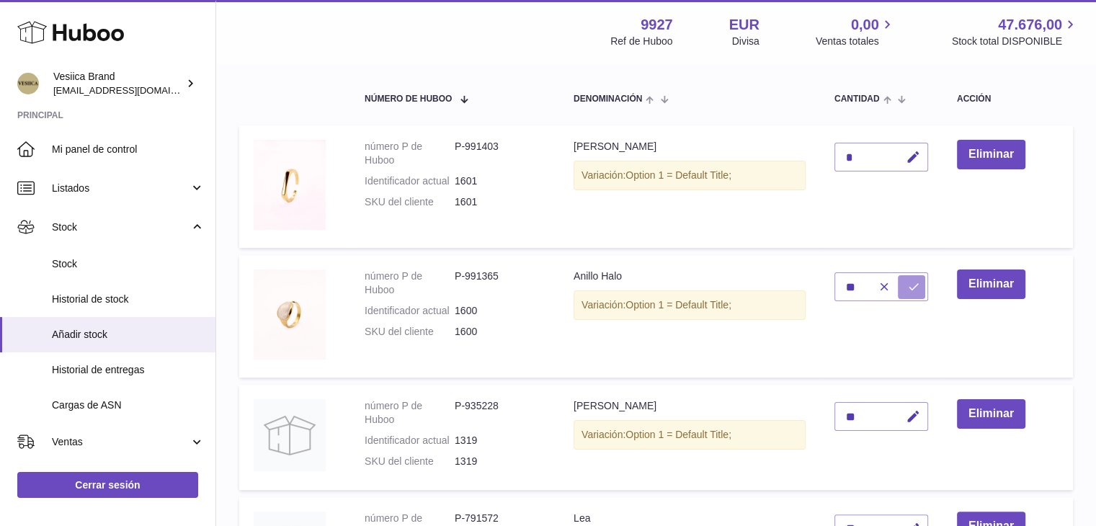
click at [915, 281] on icon "submit" at bounding box center [913, 286] width 13 height 13
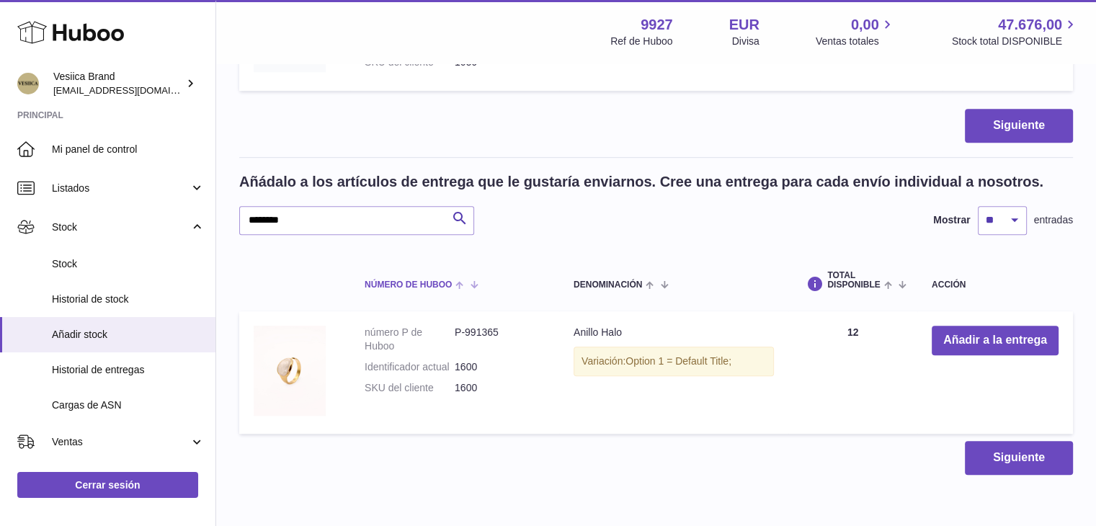
scroll to position [851, 0]
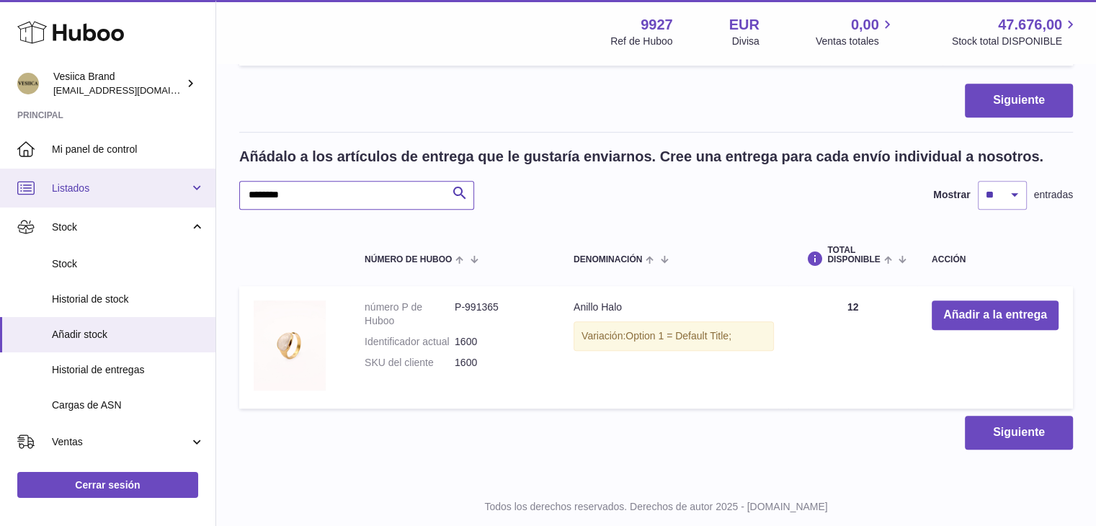
drag, startPoint x: 320, startPoint y: 200, endPoint x: 341, endPoint y: 192, distance: 22.4
paste input "text"
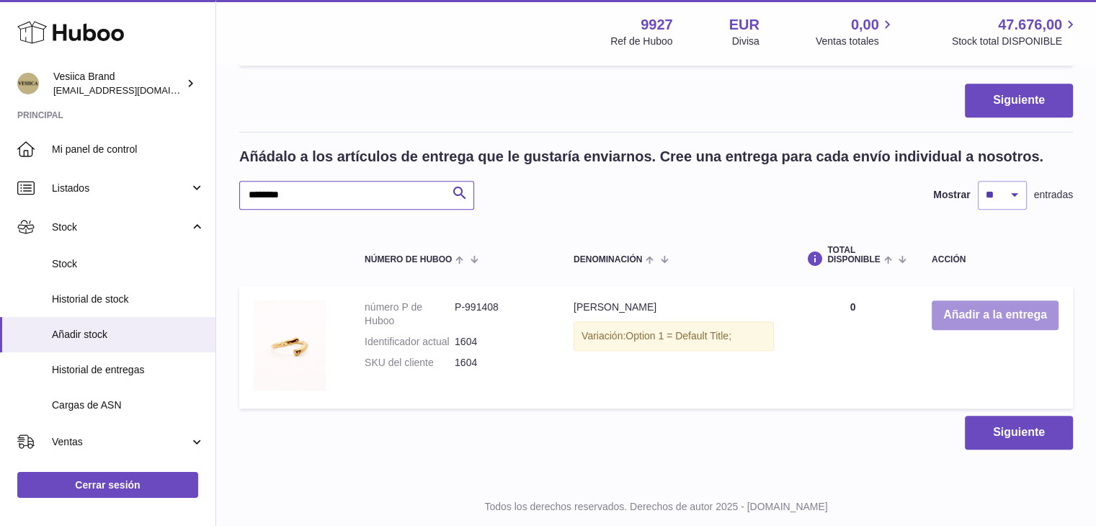
type input "********"
click at [966, 312] on button "Añadir a la entrega" at bounding box center [995, 316] width 127 height 30
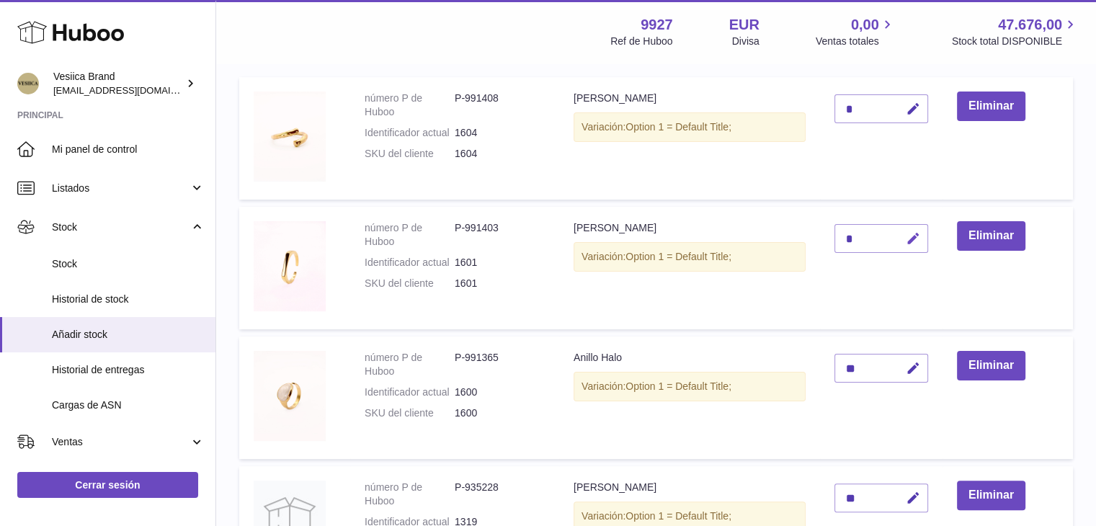
scroll to position [115, 0]
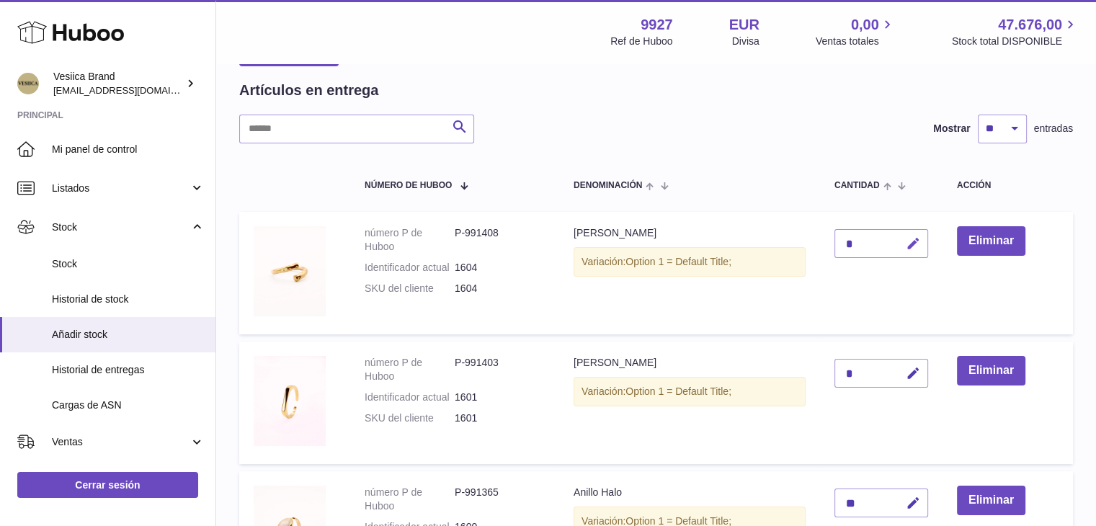
click at [918, 238] on icon "button" at bounding box center [913, 243] width 15 height 15
drag, startPoint x: 853, startPoint y: 239, endPoint x: 750, endPoint y: 232, distance: 104.0
click at [754, 234] on tr "número P de Huboo P-991408 Identificador actual 1604 SKU del cliente 1604 Anill…" at bounding box center [656, 273] width 834 height 123
type input "**"
click at [911, 237] on icon "submit" at bounding box center [913, 243] width 13 height 13
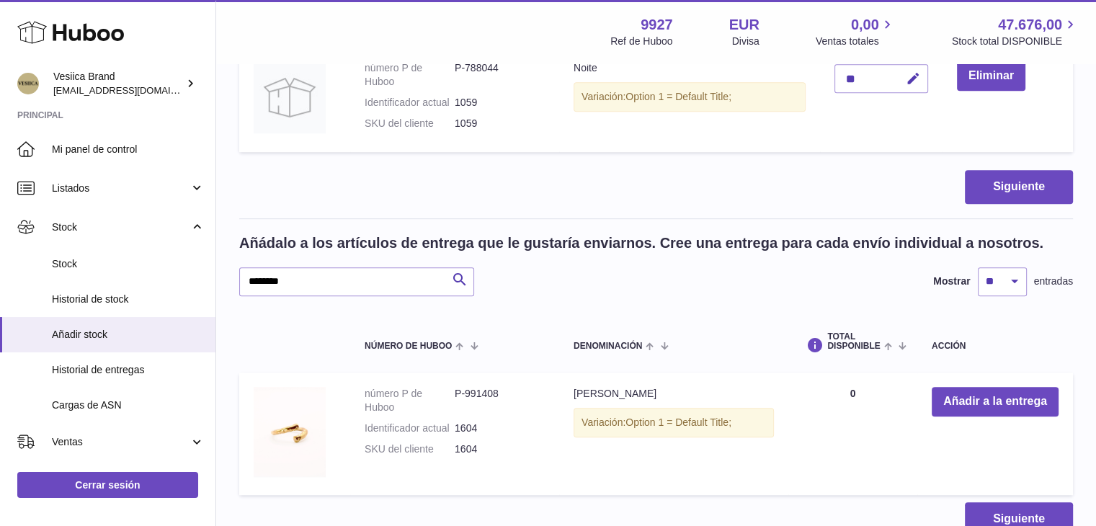
scroll to position [908, 0]
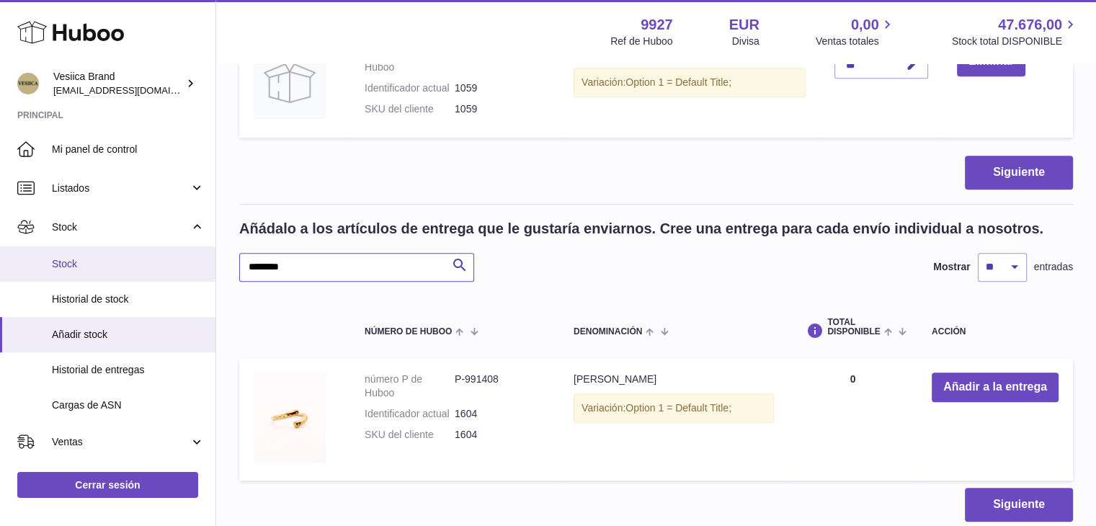
drag, startPoint x: 317, startPoint y: 270, endPoint x: 203, endPoint y: 263, distance: 114.8
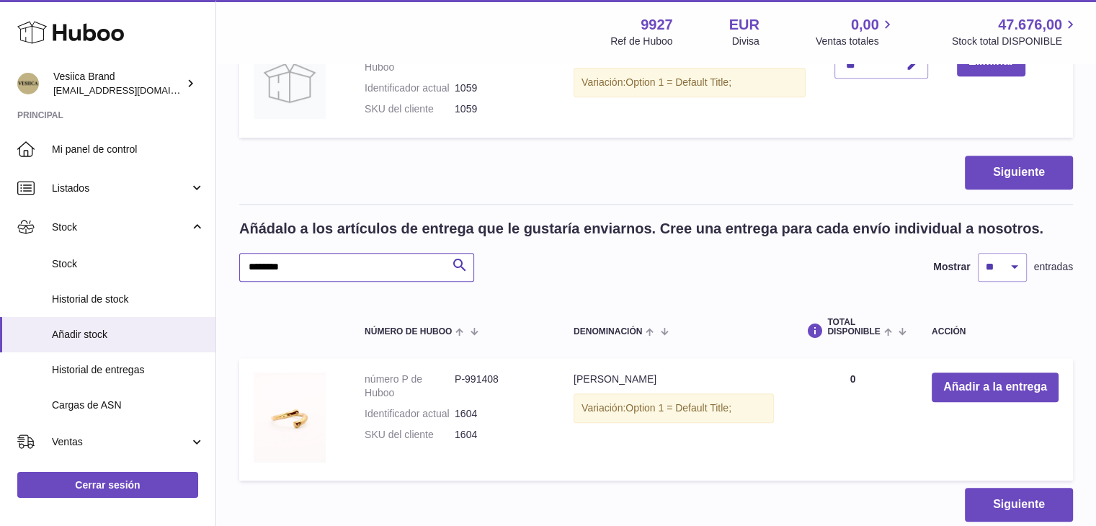
paste input "text"
type input "********"
click at [959, 398] on button "Añadir a la entrega" at bounding box center [995, 388] width 127 height 30
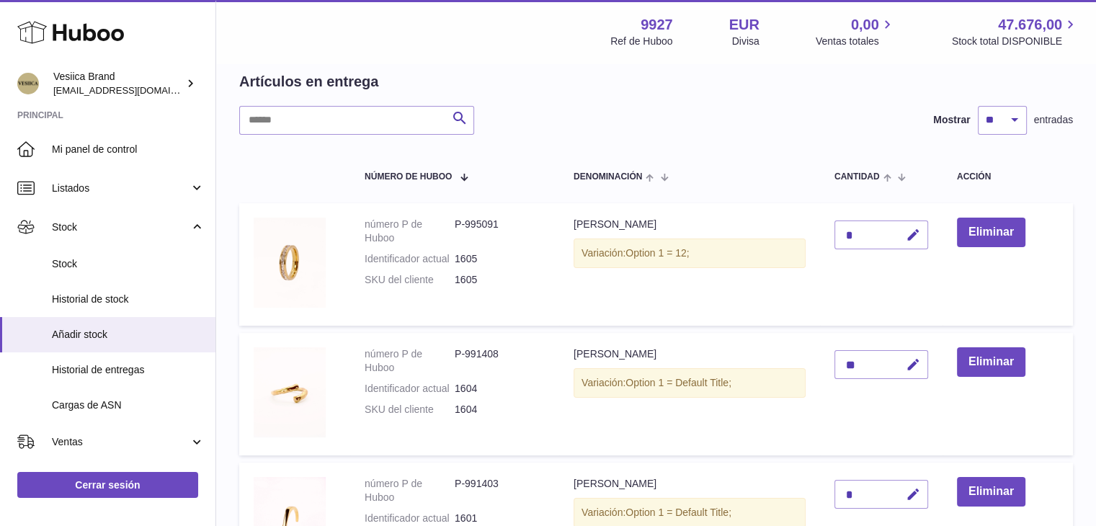
scroll to position [100, 0]
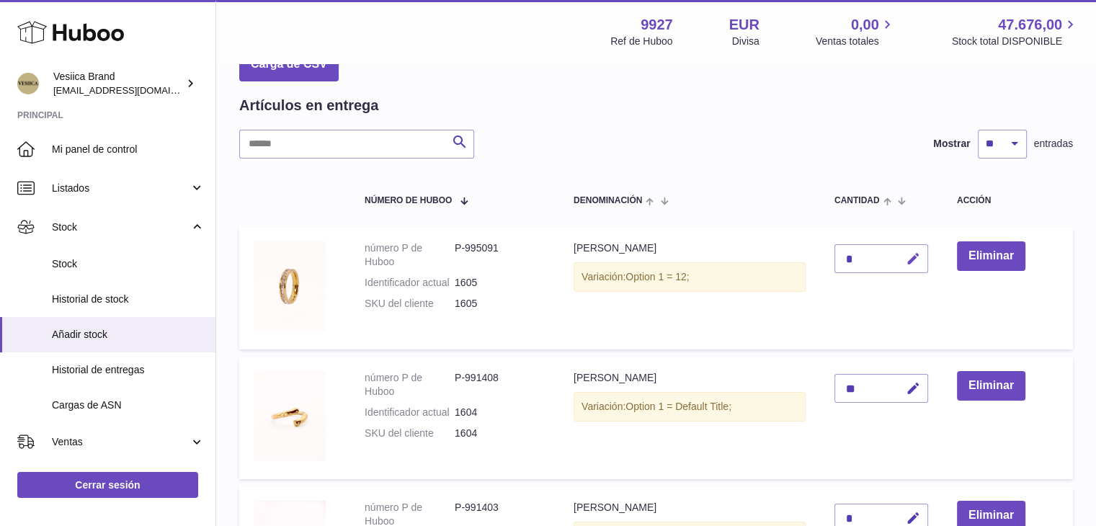
click at [905, 254] on button "button" at bounding box center [911, 259] width 34 height 30
drag, startPoint x: 835, startPoint y: 254, endPoint x: 826, endPoint y: 254, distance: 8.6
click at [826, 254] on td "*" at bounding box center [881, 288] width 123 height 123
type input "*"
click at [907, 256] on button "submit" at bounding box center [911, 258] width 27 height 23
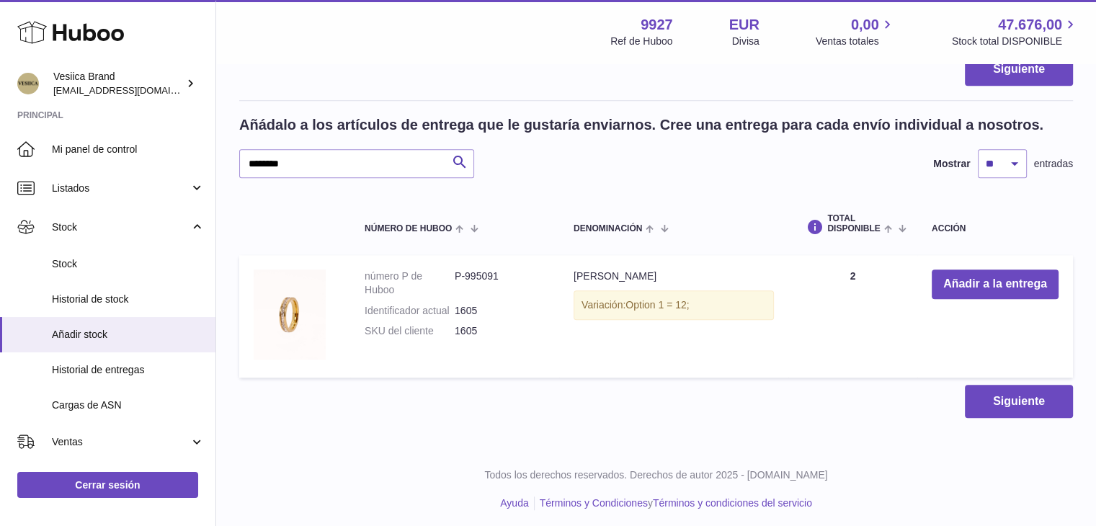
scroll to position [1145, 0]
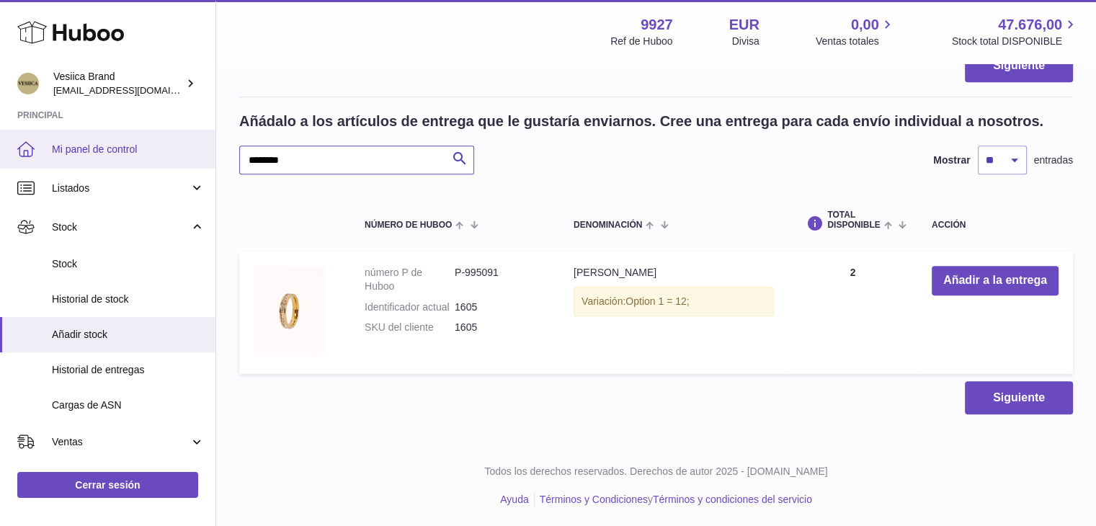
drag, startPoint x: 320, startPoint y: 154, endPoint x: 199, endPoint y: 155, distance: 121.1
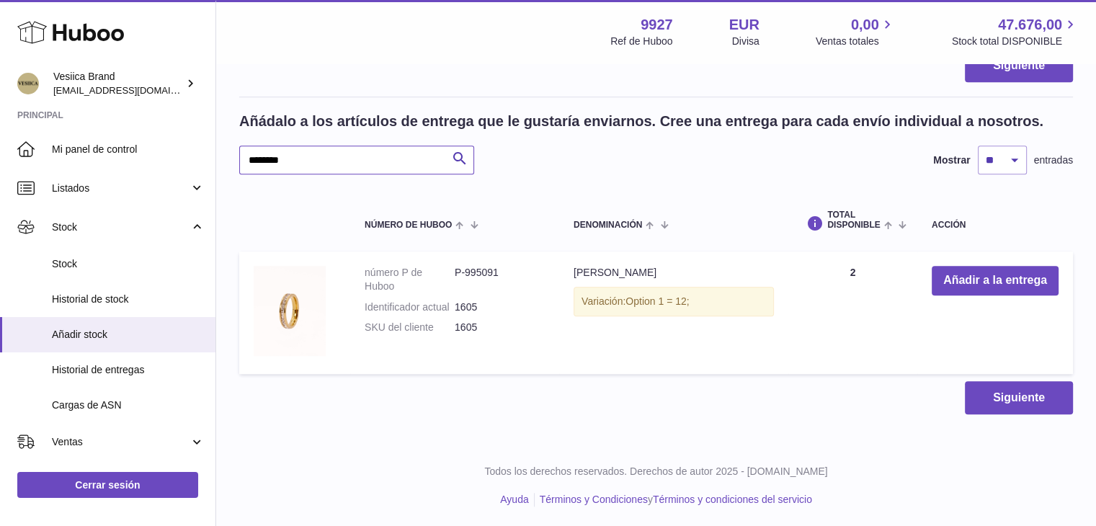
paste input "text"
type input "********"
click at [949, 276] on button "Añadir a la entrega" at bounding box center [995, 281] width 127 height 30
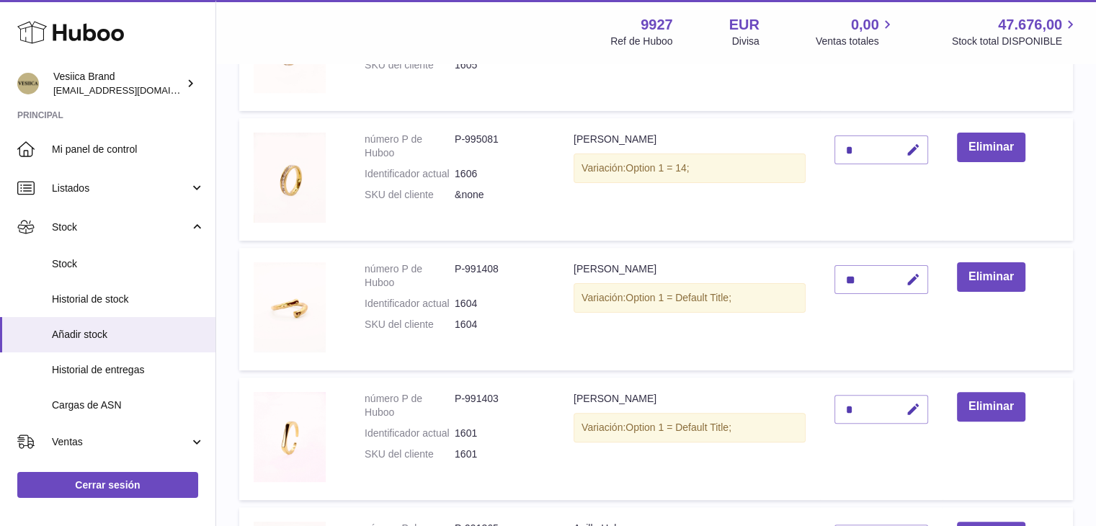
scroll to position [193, 0]
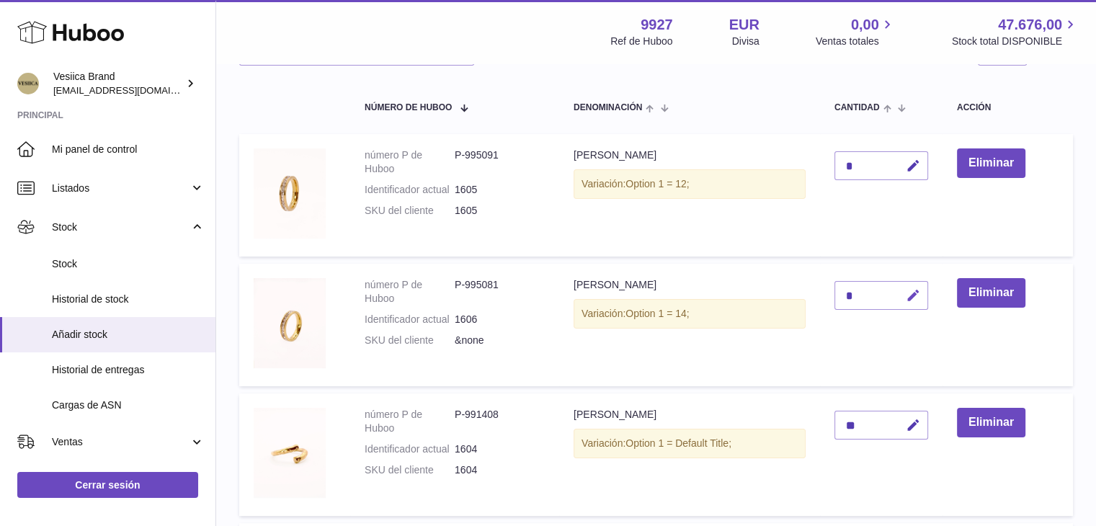
click at [911, 292] on icon "button" at bounding box center [913, 295] width 15 height 15
click at [836, 289] on input "*" at bounding box center [882, 295] width 94 height 29
type input "*"
click at [923, 289] on button "submit" at bounding box center [911, 295] width 27 height 23
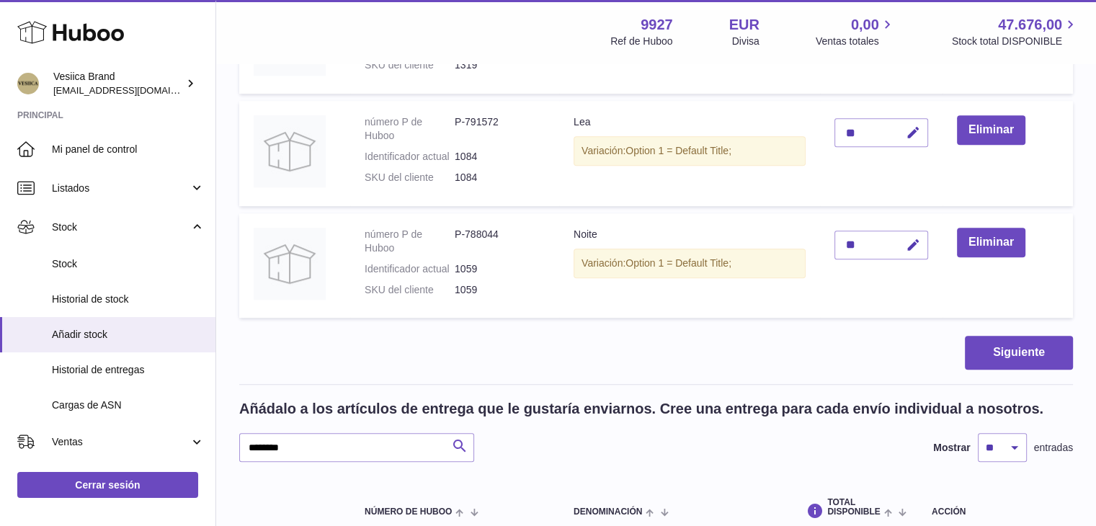
scroll to position [1130, 0]
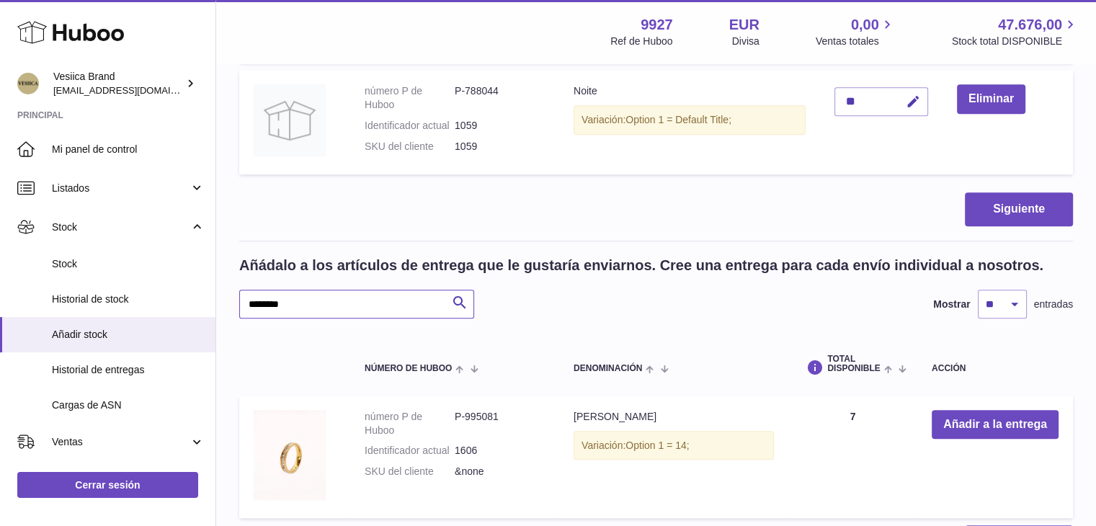
drag, startPoint x: 317, startPoint y: 298, endPoint x: 267, endPoint y: 300, distance: 50.5
paste input "text"
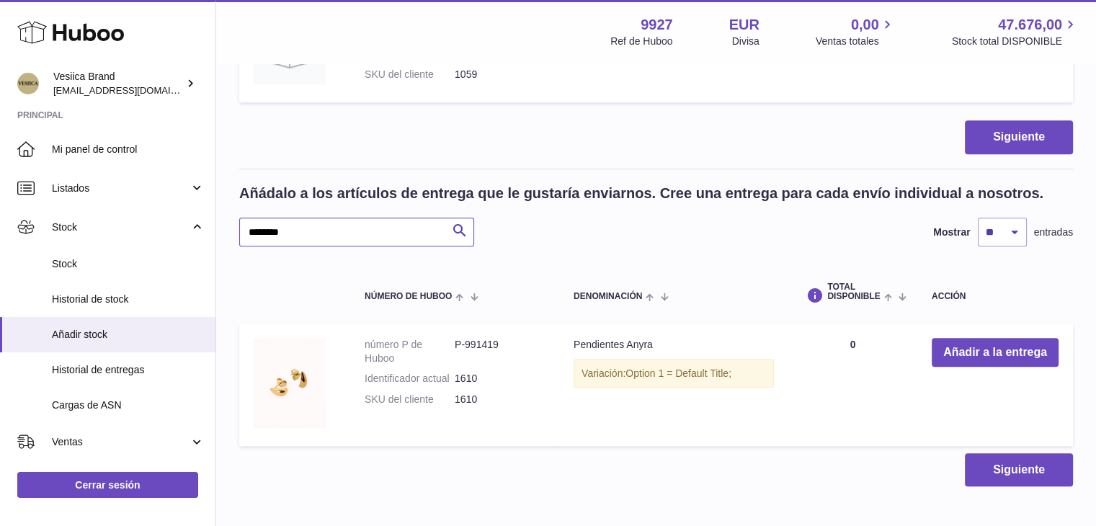
scroll to position [1202, 0]
type input "********"
click at [951, 354] on button "Añadir a la entrega" at bounding box center [995, 353] width 127 height 30
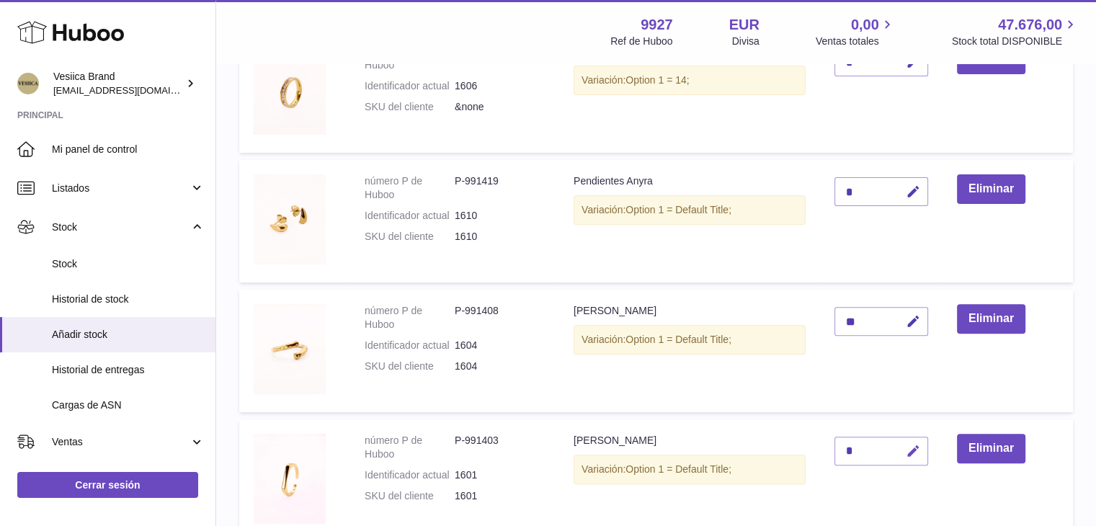
scroll to position [323, 0]
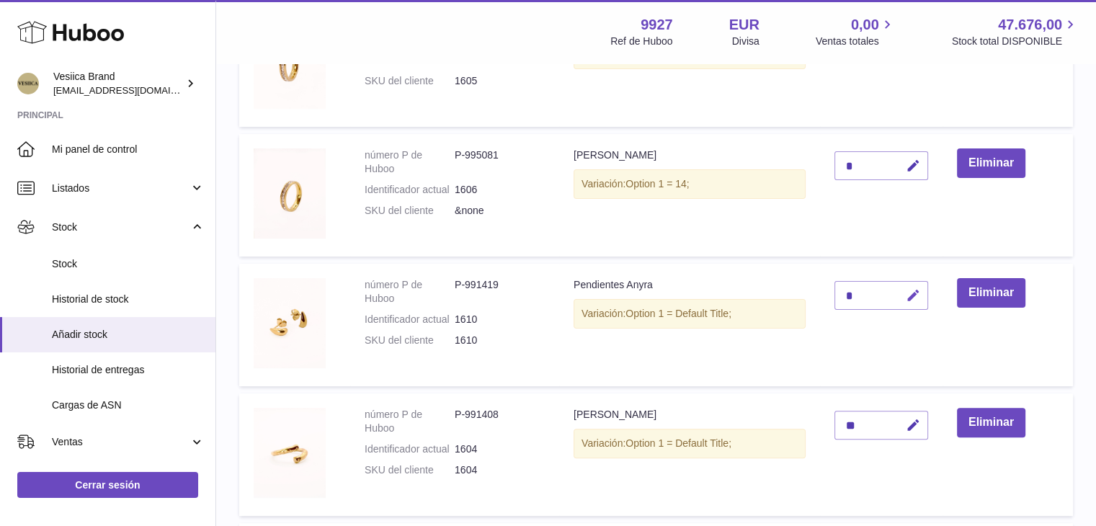
click at [906, 300] on button "button" at bounding box center [911, 296] width 34 height 30
type input "**"
click at [906, 293] on button "submit" at bounding box center [911, 295] width 27 height 23
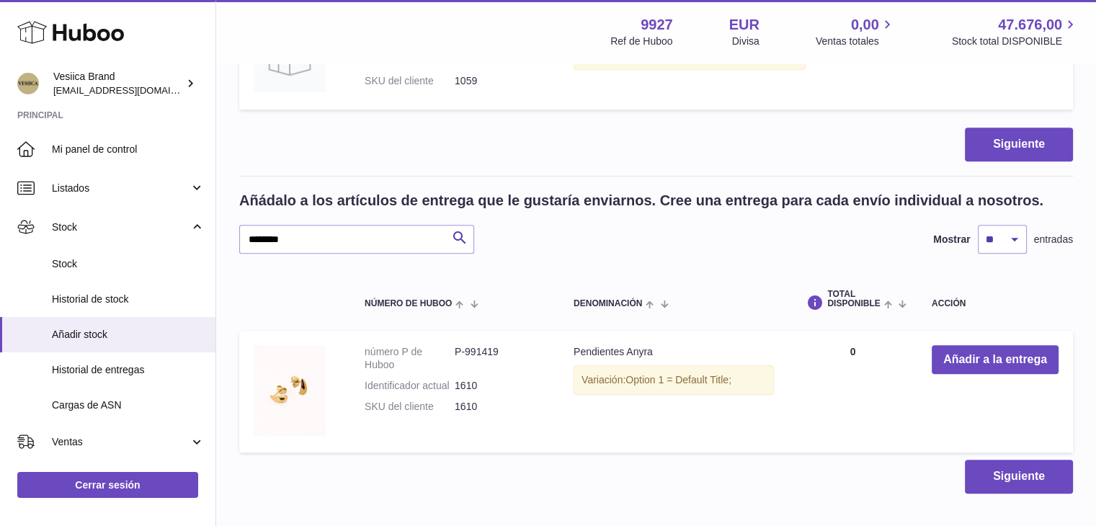
scroll to position [1332, 0]
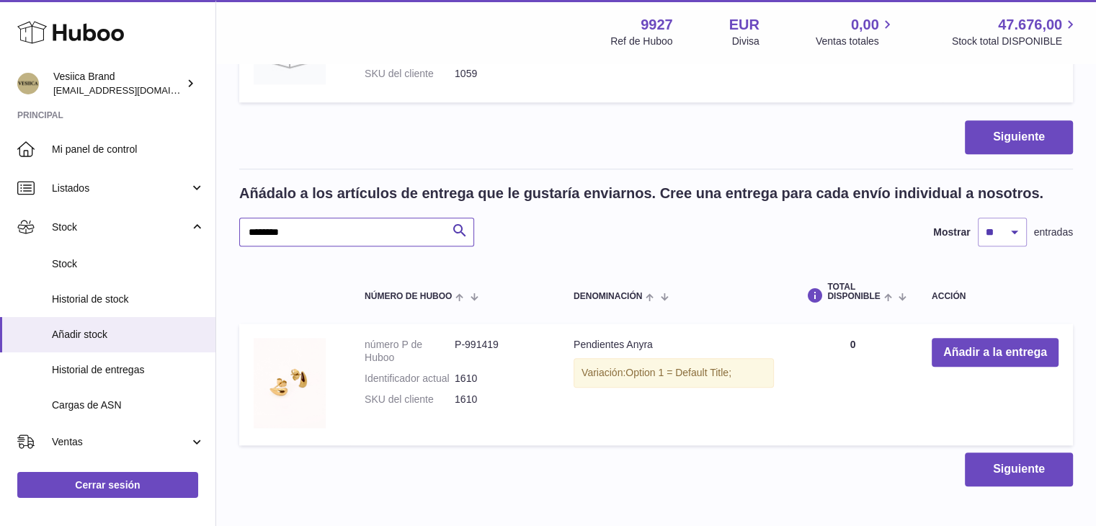
drag, startPoint x: 340, startPoint y: 229, endPoint x: 309, endPoint y: 228, distance: 31.0
paste input "text"
type input "********"
click at [962, 347] on button "Añadir a la entrega" at bounding box center [995, 353] width 127 height 30
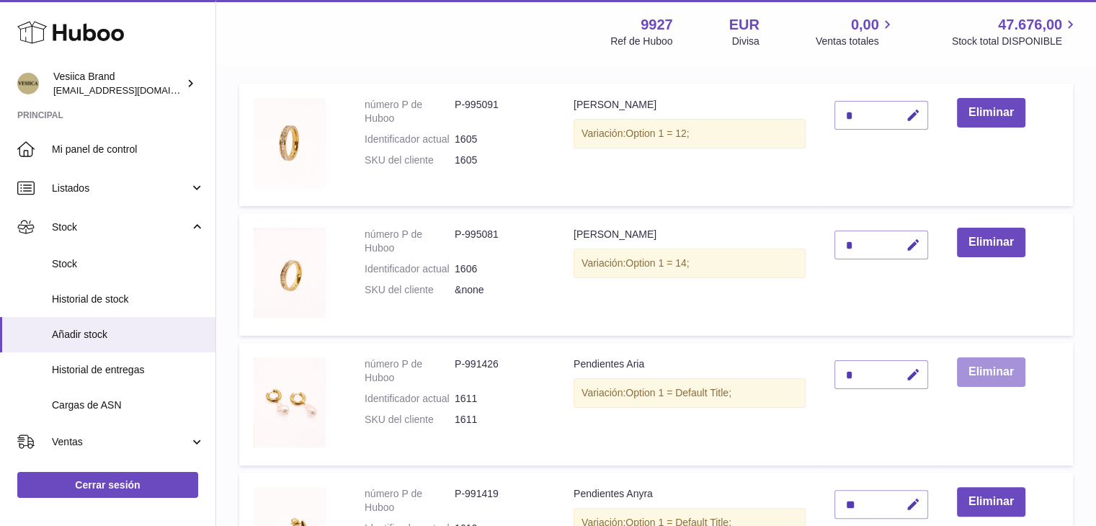
scroll to position [236, 0]
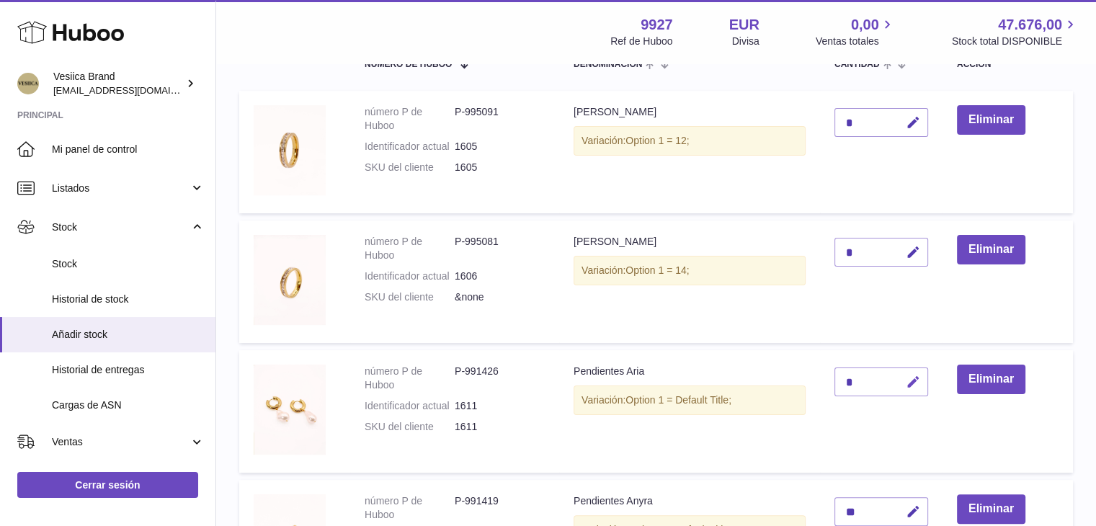
click at [913, 385] on icon "button" at bounding box center [913, 382] width 15 height 15
type input "**"
click at [913, 385] on icon "submit" at bounding box center [913, 382] width 13 height 13
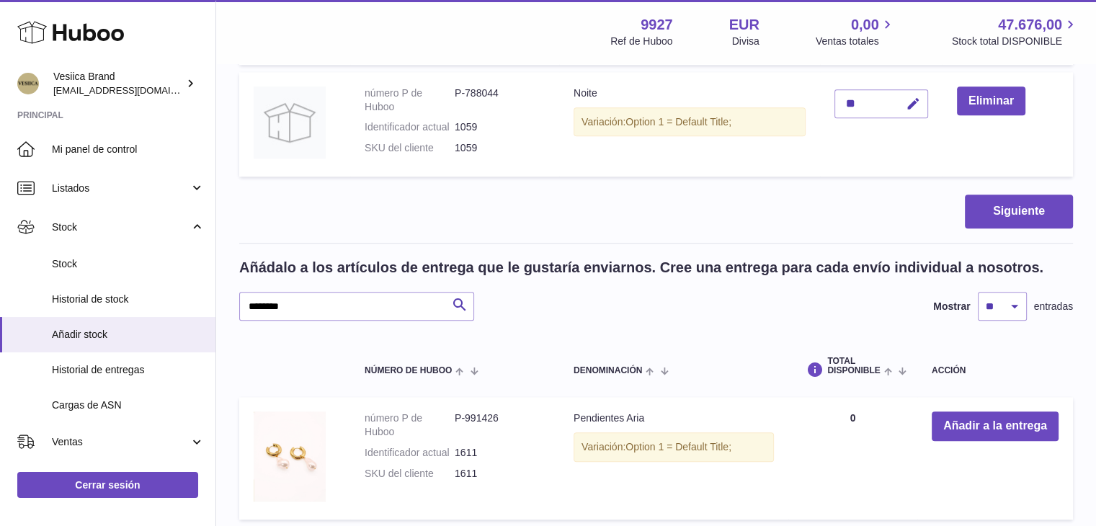
scroll to position [1390, 0]
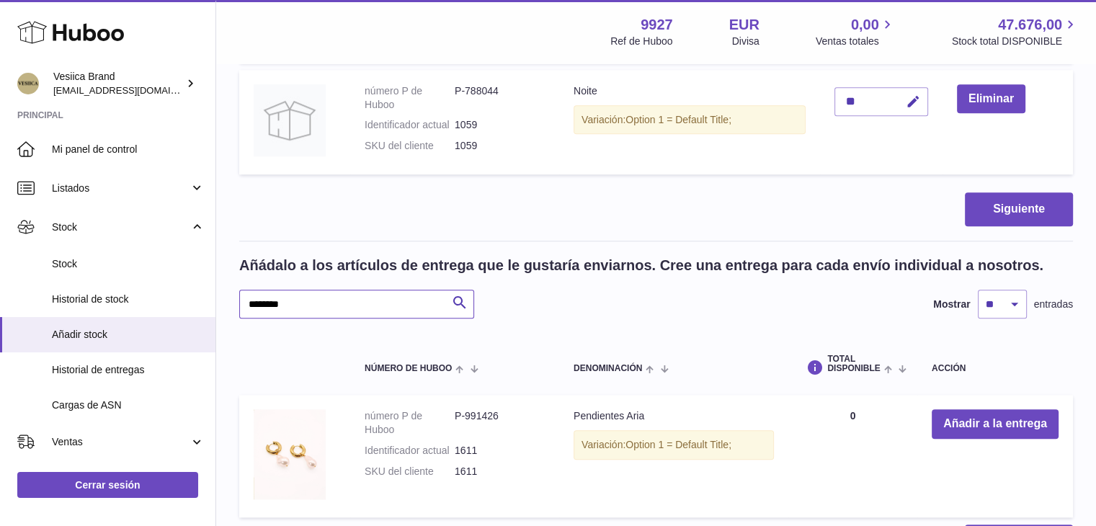
drag, startPoint x: 308, startPoint y: 303, endPoint x: 219, endPoint y: 297, distance: 88.9
paste input "text"
type input "********"
click at [970, 424] on button "Añadir a la entrega" at bounding box center [995, 424] width 127 height 30
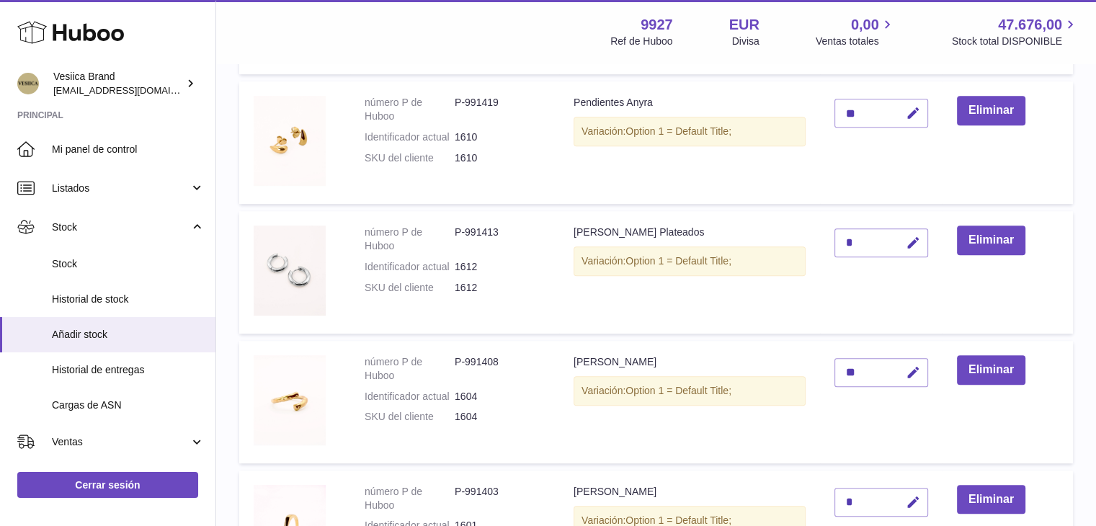
scroll to position [510, 0]
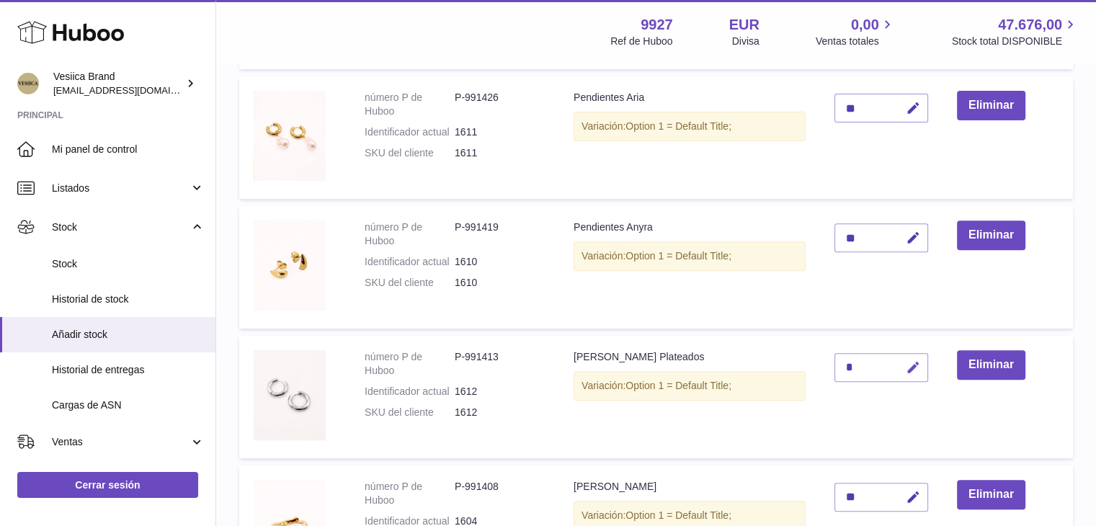
click at [910, 374] on button "button" at bounding box center [911, 368] width 34 height 30
drag, startPoint x: 857, startPoint y: 367, endPoint x: 822, endPoint y: 367, distance: 35.3
click at [822, 367] on td "*" at bounding box center [881, 397] width 123 height 123
type input "*"
click at [920, 364] on icon "submit" at bounding box center [913, 367] width 13 height 13
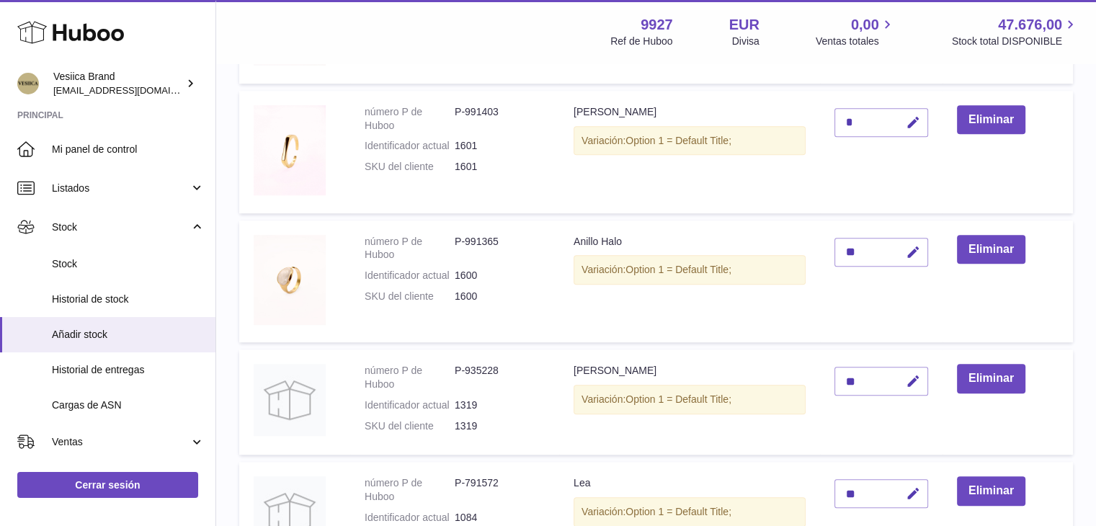
scroll to position [1375, 0]
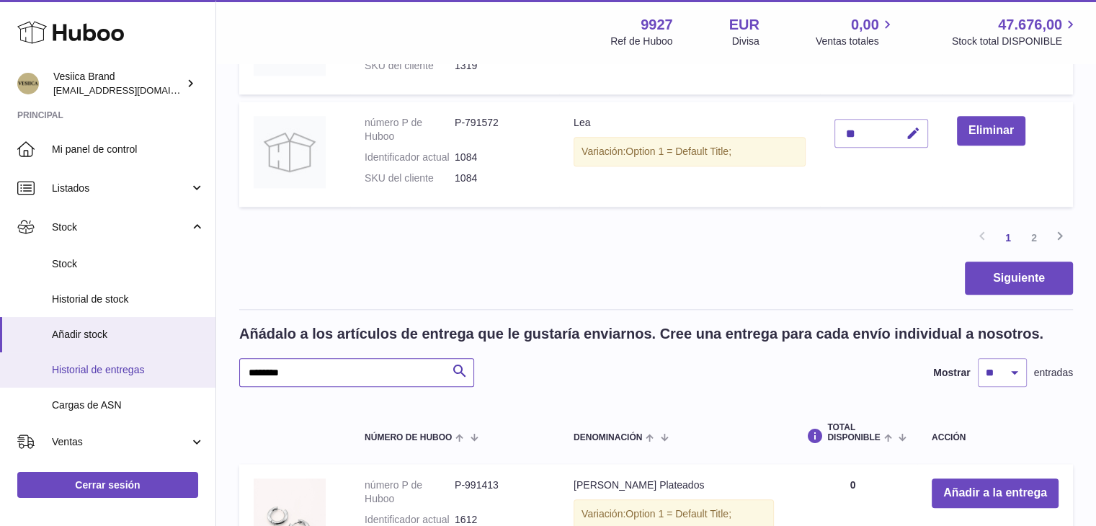
drag, startPoint x: 288, startPoint y: 384, endPoint x: 202, endPoint y: 381, distance: 86.6
paste input "text"
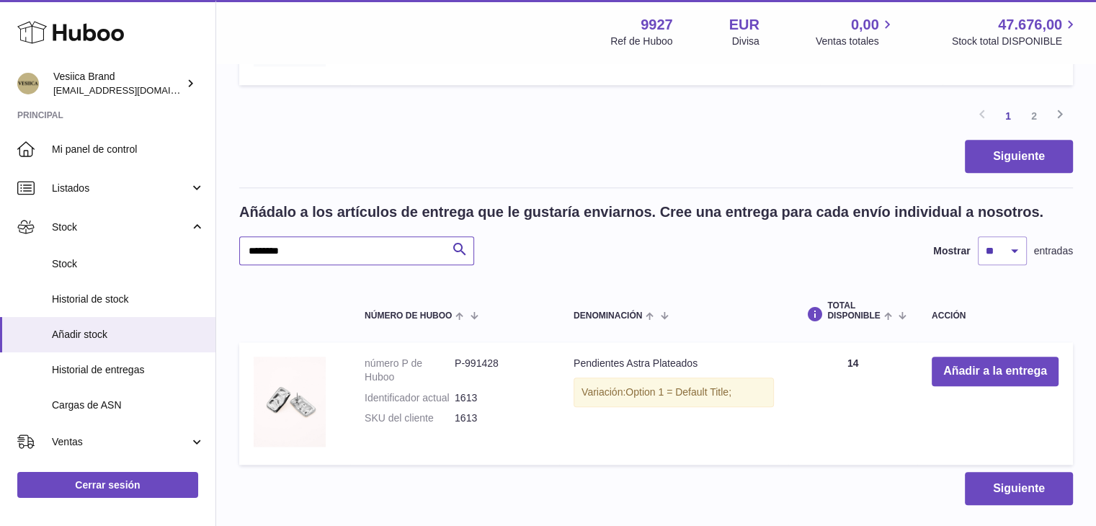
scroll to position [1589, 0]
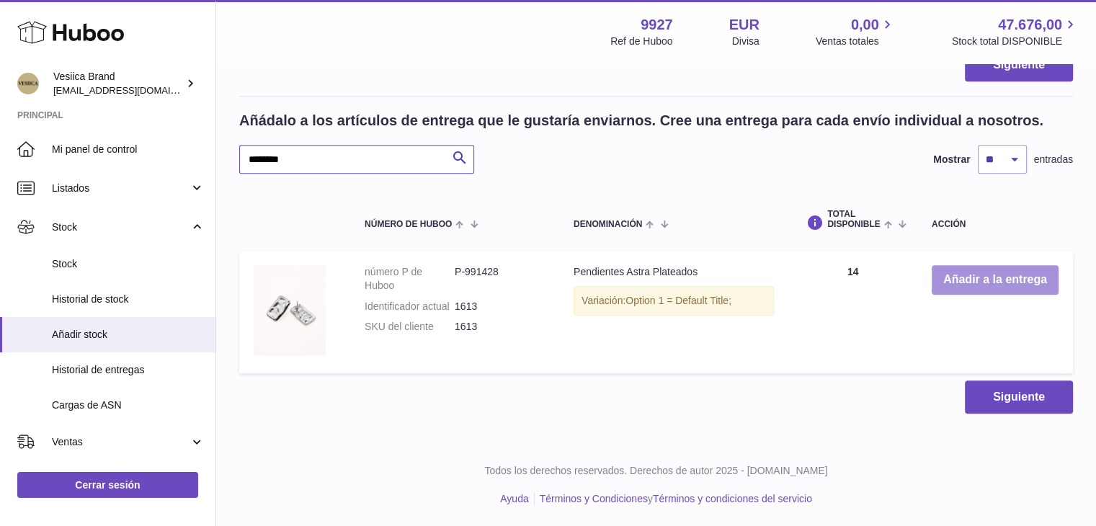
type input "********"
click at [965, 282] on button "Añadir a la entrega" at bounding box center [995, 280] width 127 height 30
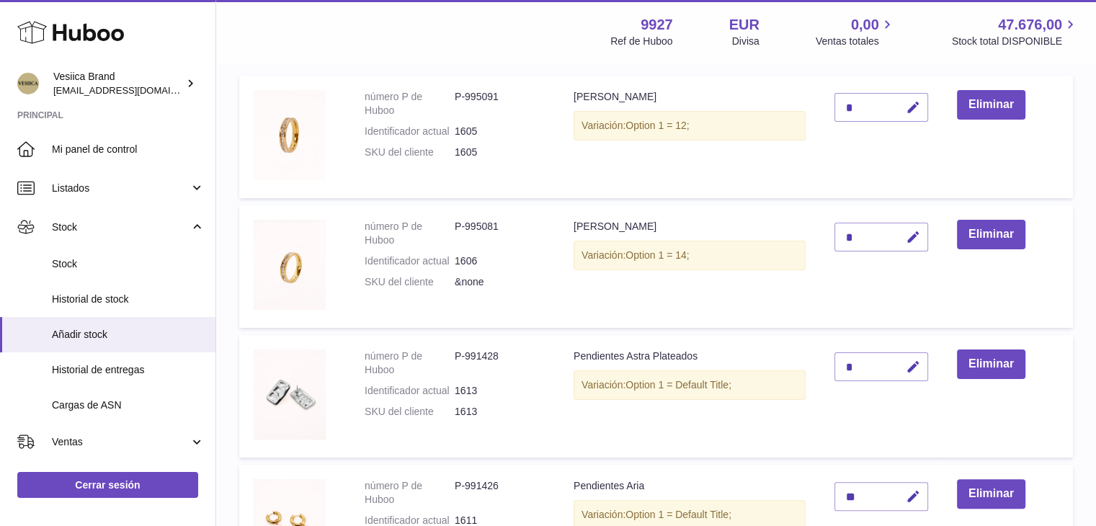
scroll to position [236, 0]
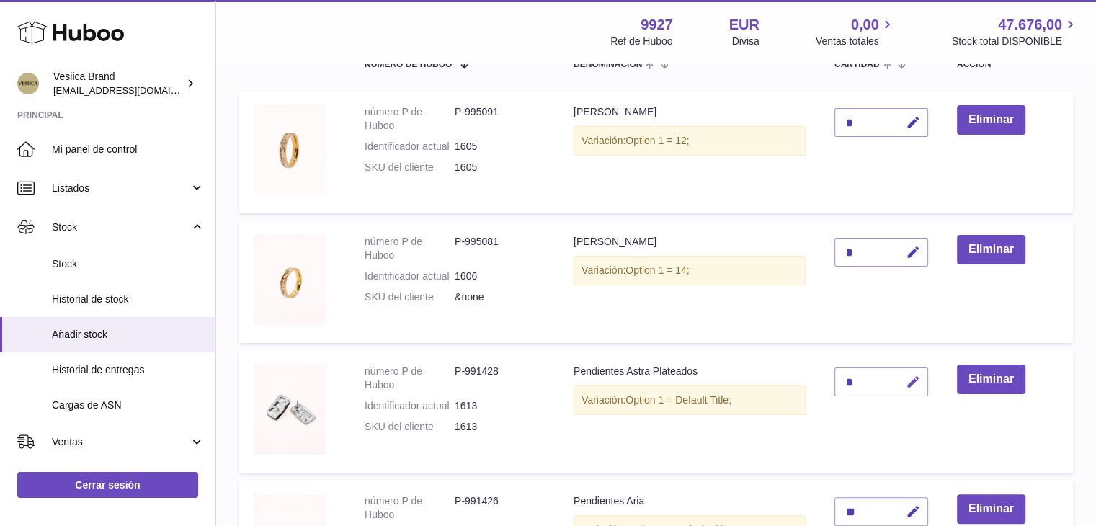
click at [915, 376] on icon "button" at bounding box center [913, 382] width 15 height 15
drag, startPoint x: 856, startPoint y: 376, endPoint x: 807, endPoint y: 377, distance: 49.0
click at [807, 377] on tr "número P de Huboo P-991428 Identificador actual 1613 SKU del cliente 1613 Pendi…" at bounding box center [656, 411] width 834 height 123
type input "*"
click at [905, 378] on button "submit" at bounding box center [911, 381] width 27 height 23
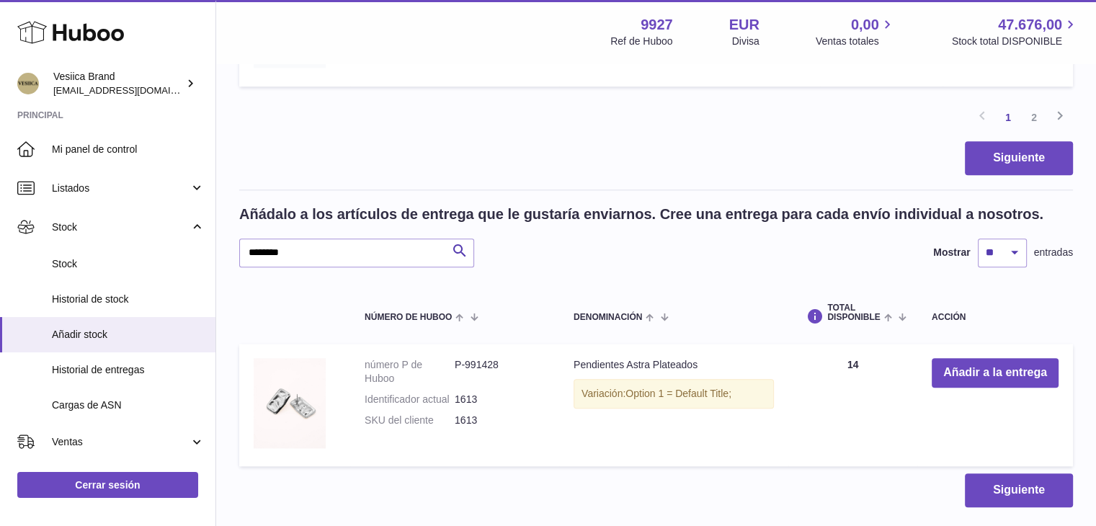
scroll to position [1606, 0]
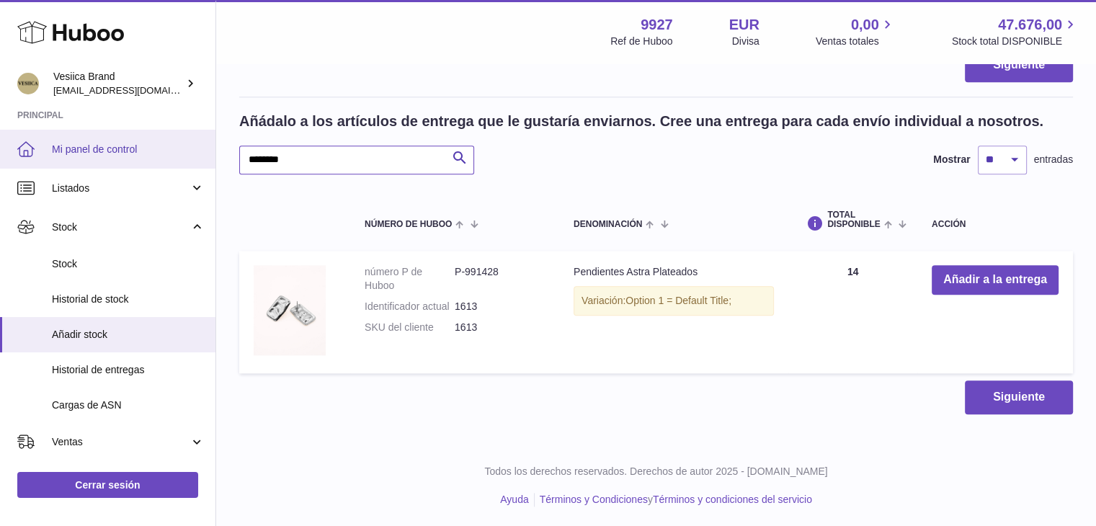
drag, startPoint x: 287, startPoint y: 156, endPoint x: 182, endPoint y: 154, distance: 105.3
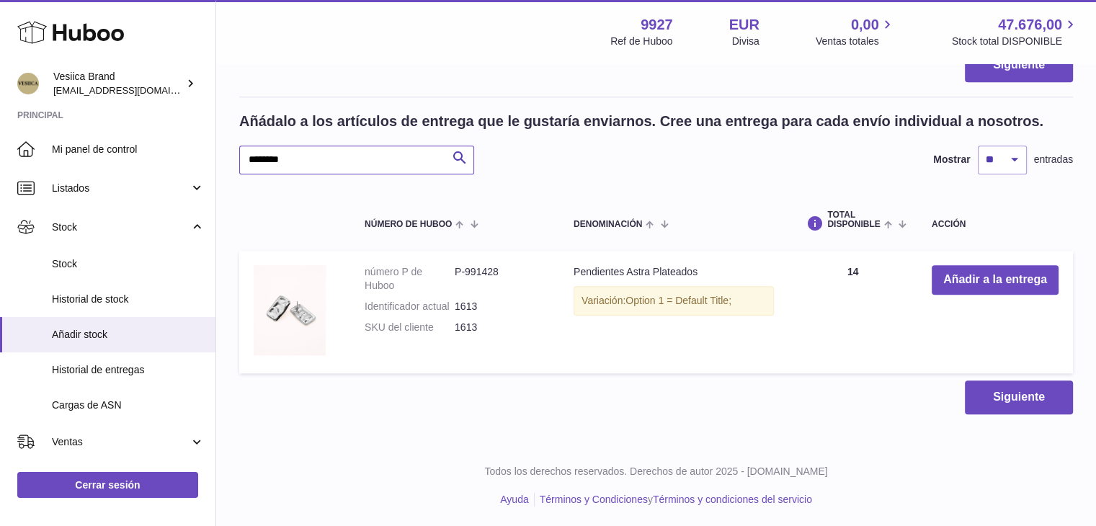
paste input "text"
type input "********"
click at [1037, 280] on button "Añadir a la entrega" at bounding box center [995, 280] width 127 height 30
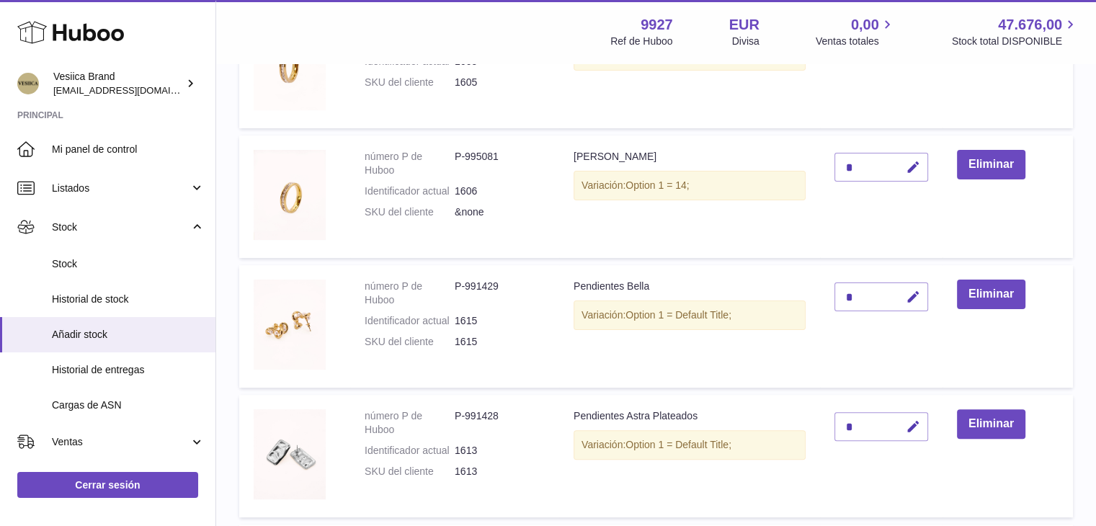
scroll to position [319, 0]
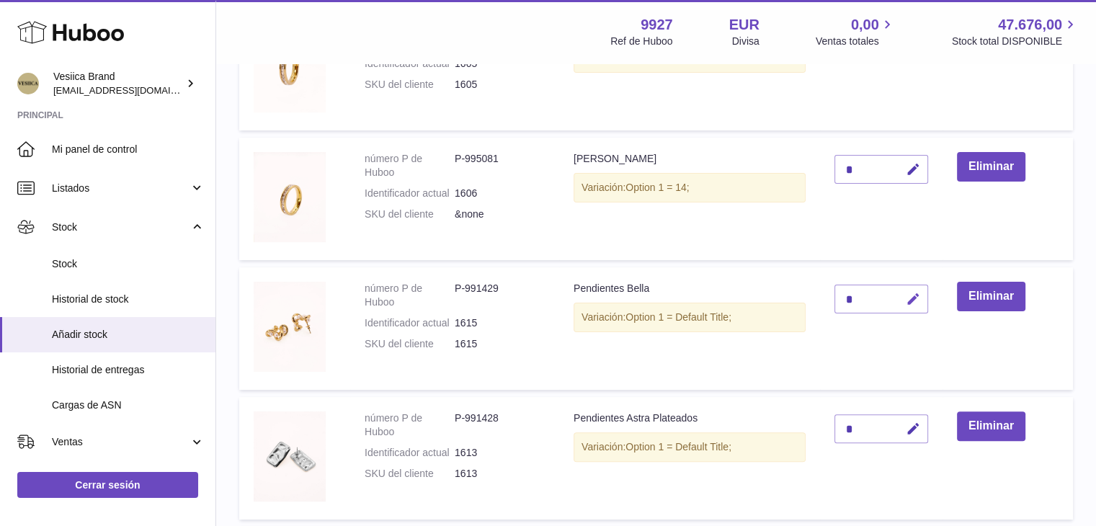
click at [914, 298] on icon "button" at bounding box center [913, 299] width 15 height 15
type input "**"
click at [914, 298] on icon "submit" at bounding box center [913, 299] width 13 height 13
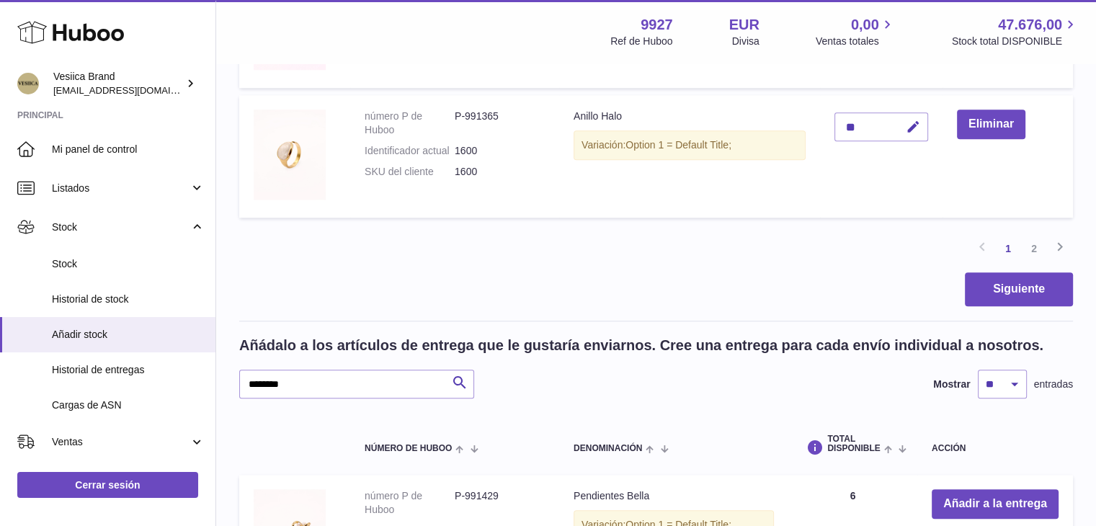
scroll to position [1400, 0]
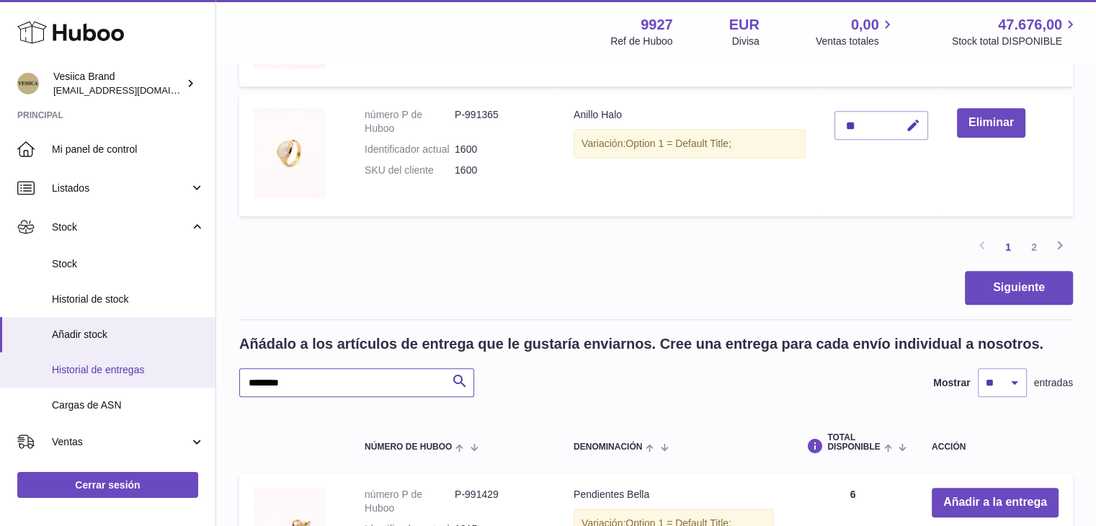
drag, startPoint x: 212, startPoint y: 384, endPoint x: 194, endPoint y: 383, distance: 18.0
paste input "text"
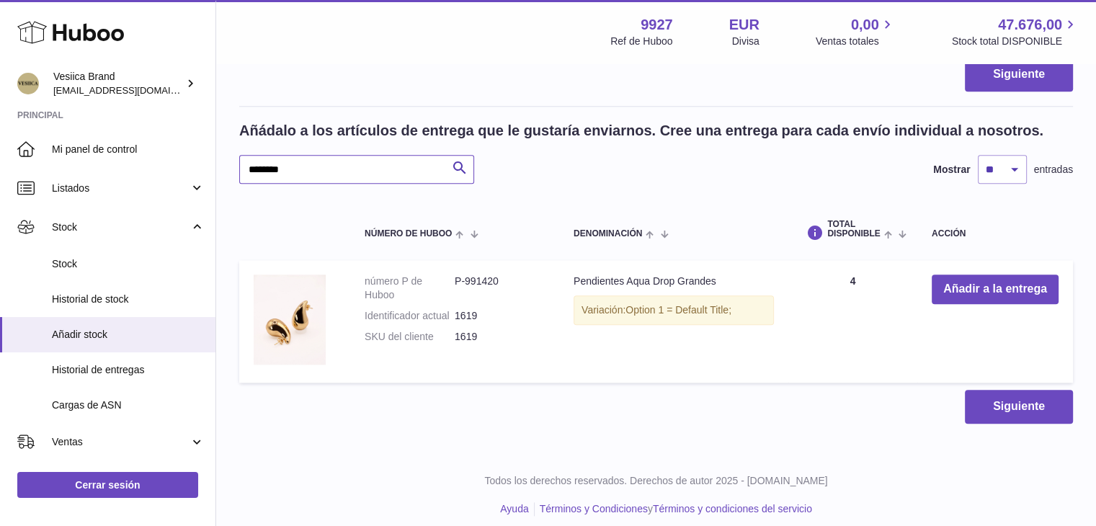
scroll to position [1617, 0]
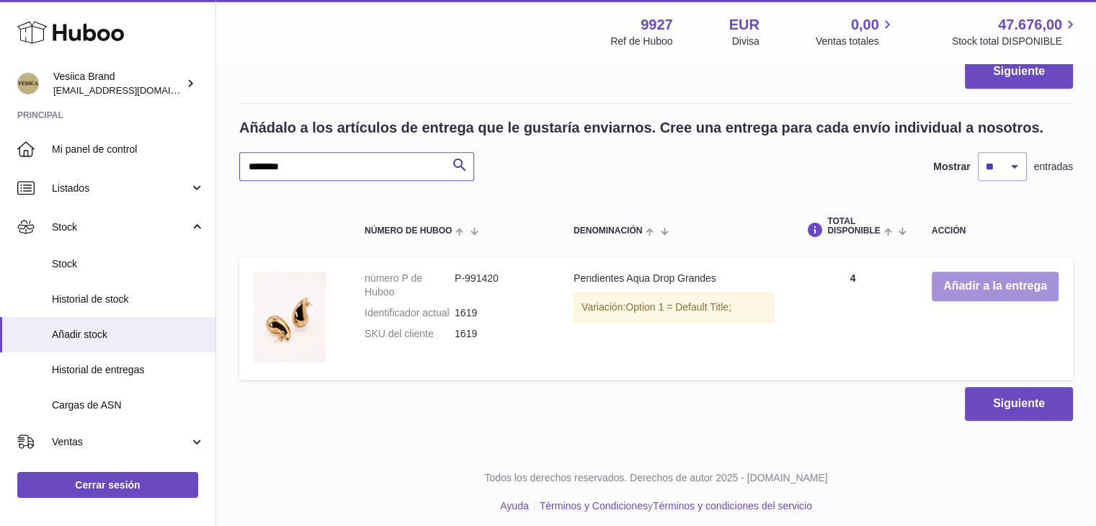
type input "********"
click at [945, 287] on button "Añadir a la entrega" at bounding box center [995, 287] width 127 height 30
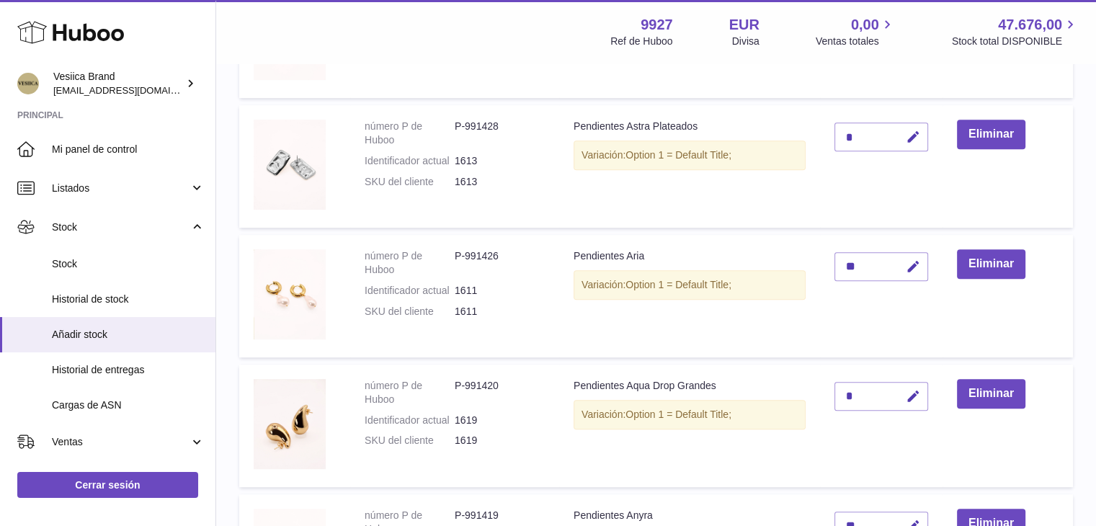
scroll to position [680, 0]
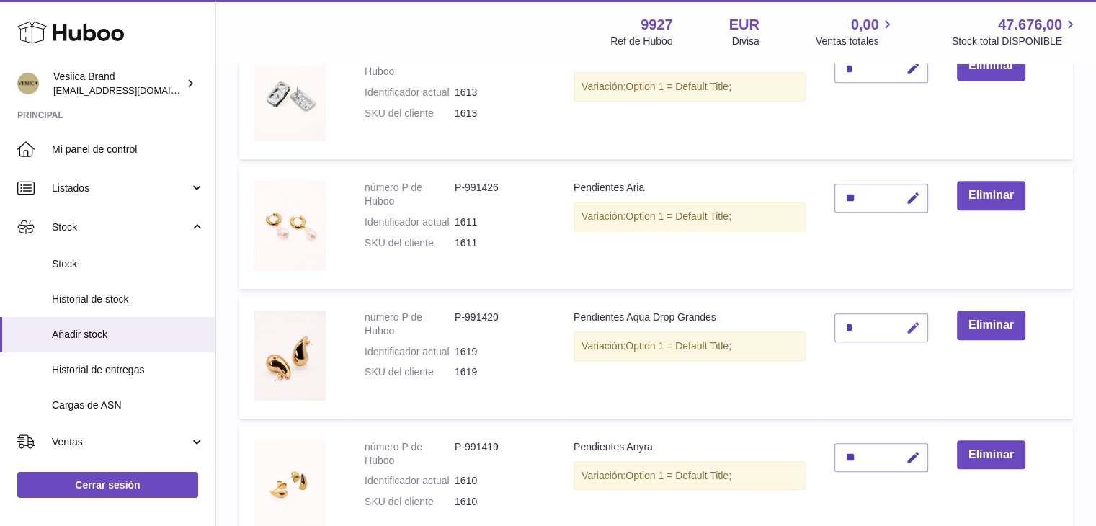
click at [910, 327] on icon "button" at bounding box center [913, 328] width 15 height 15
drag, startPoint x: 862, startPoint y: 326, endPoint x: 825, endPoint y: 326, distance: 37.5
click at [825, 326] on td "*" at bounding box center [881, 357] width 123 height 123
type input "*"
click at [914, 324] on icon "submit" at bounding box center [913, 327] width 13 height 13
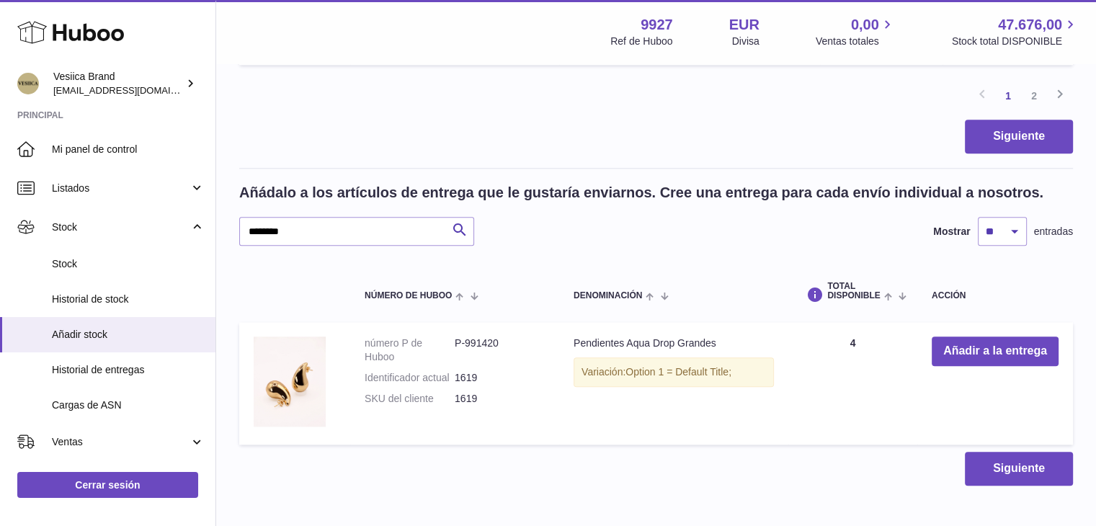
scroll to position [1617, 0]
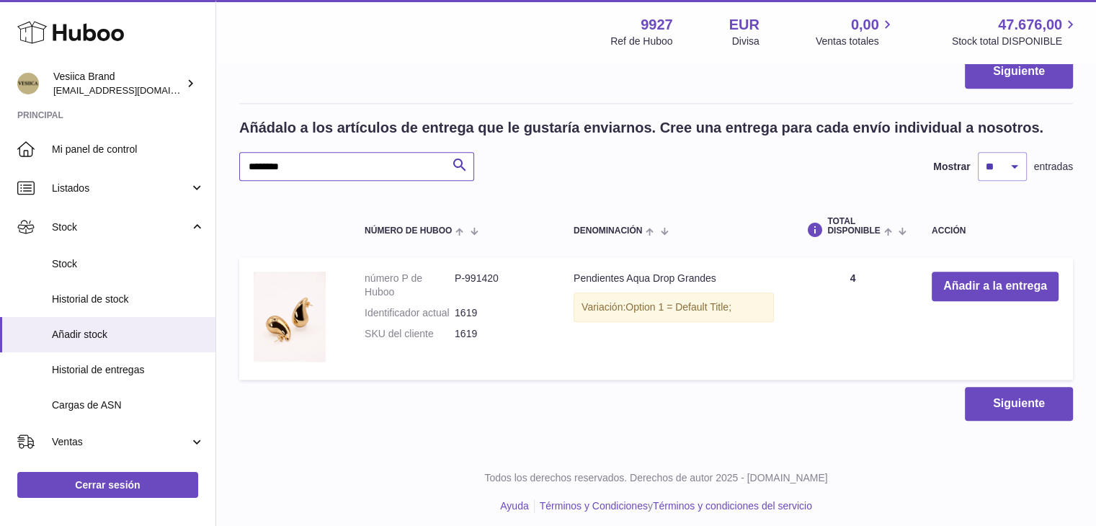
drag, startPoint x: 229, startPoint y: 165, endPoint x: 284, endPoint y: 162, distance: 54.9
paste input "text"
type input "********"
click at [962, 281] on button "Añadir a la entrega" at bounding box center [995, 287] width 127 height 30
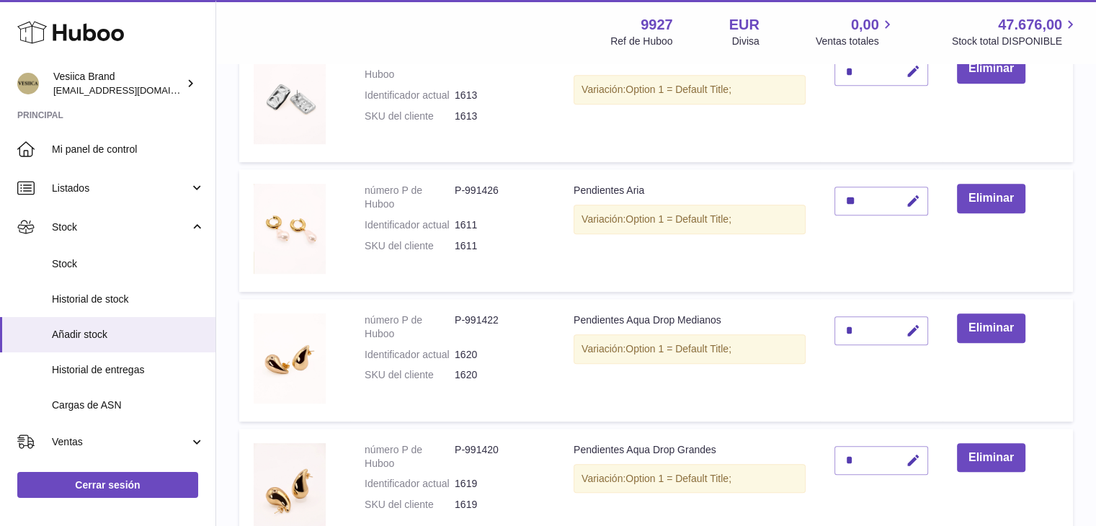
scroll to position [665, 0]
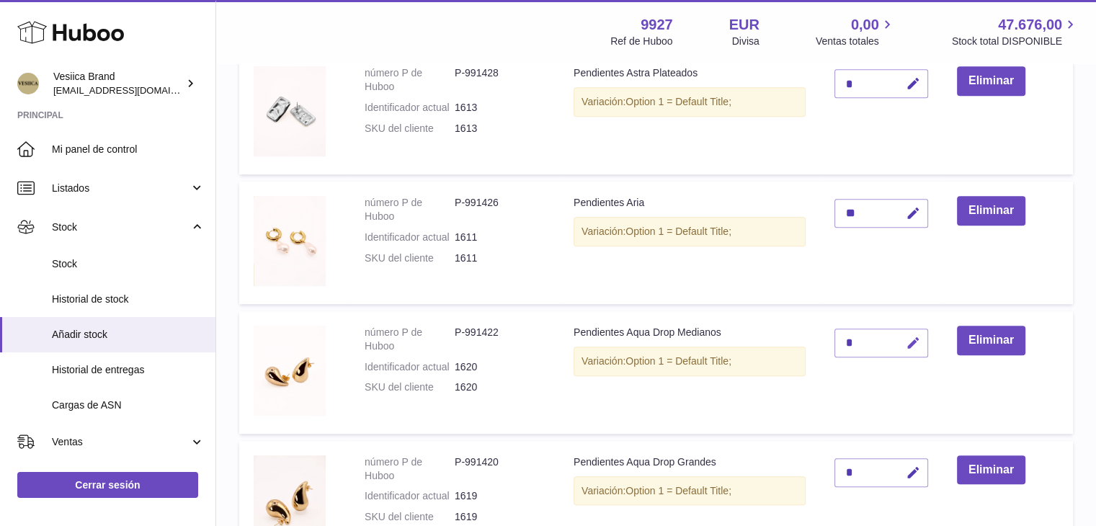
click at [916, 350] on button "button" at bounding box center [911, 344] width 34 height 30
type input "**"
click at [921, 337] on button "submit" at bounding box center [911, 343] width 27 height 23
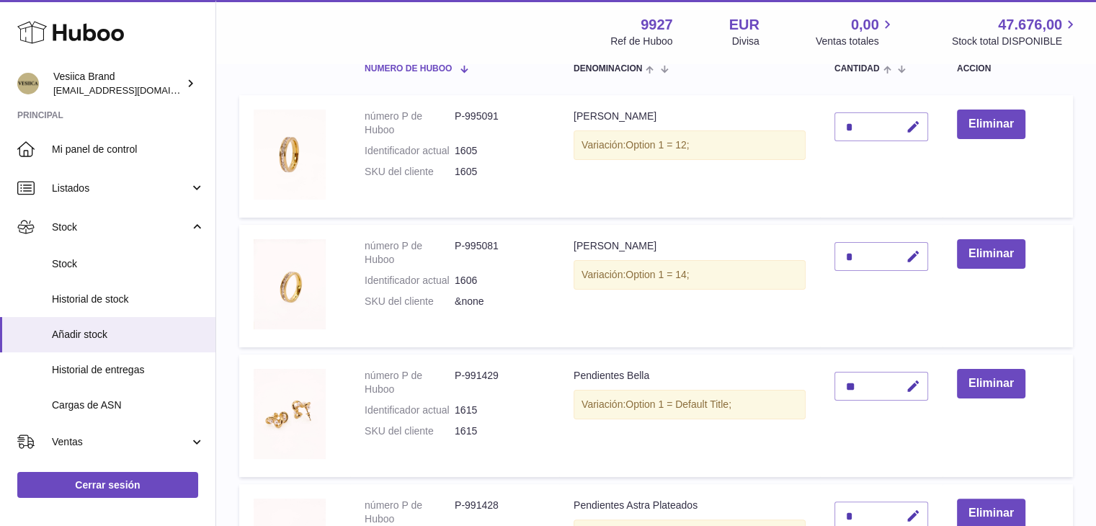
scroll to position [0, 0]
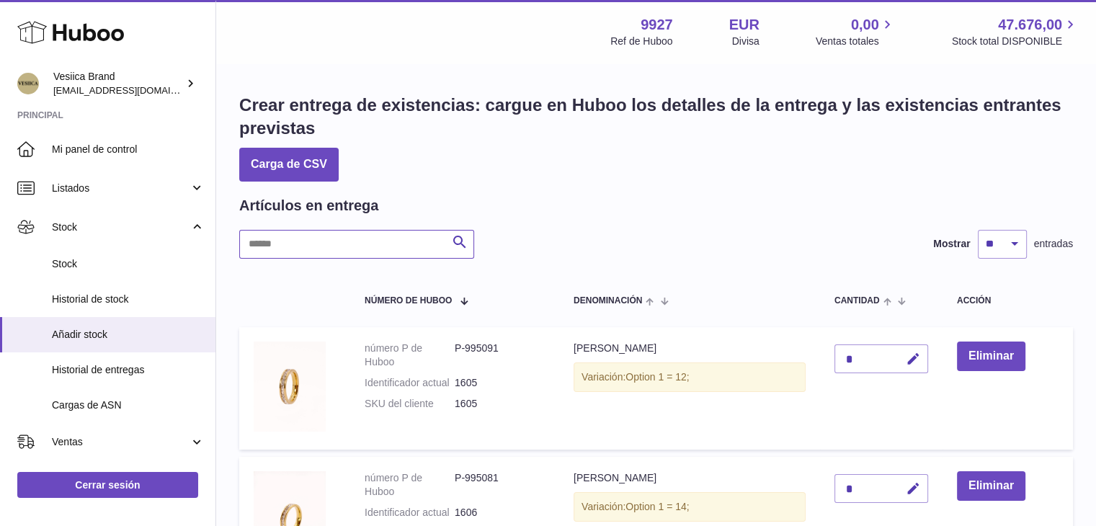
click at [314, 240] on input "text" at bounding box center [356, 244] width 235 height 29
paste input "********"
type input "********"
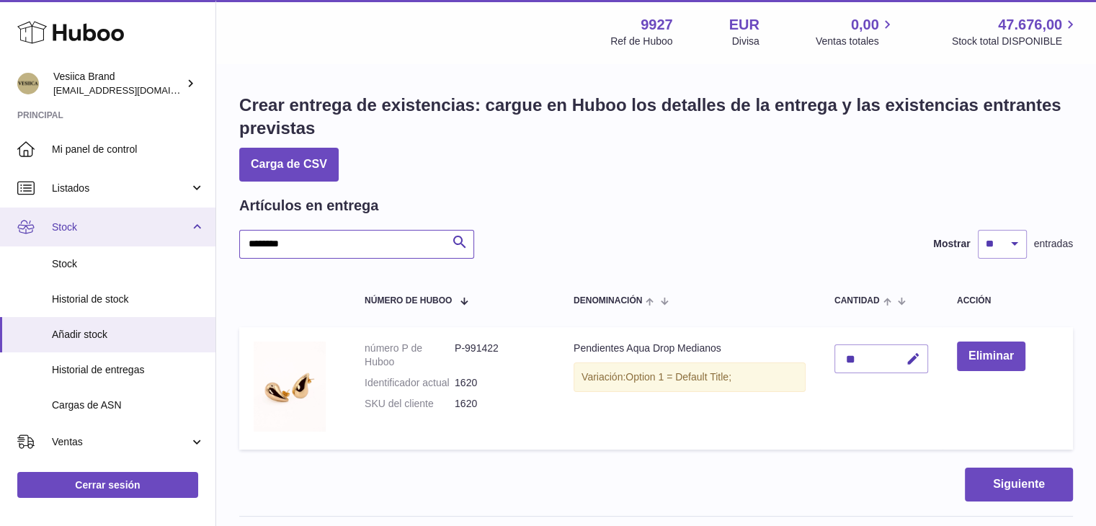
drag, startPoint x: 148, startPoint y: 240, endPoint x: 130, endPoint y: 239, distance: 18.0
click at [133, 239] on div "Huboo Vesiica Brand logistic@vesiica.com Principal Mi panel de control Listados…" at bounding box center [548, 474] width 1096 height 948
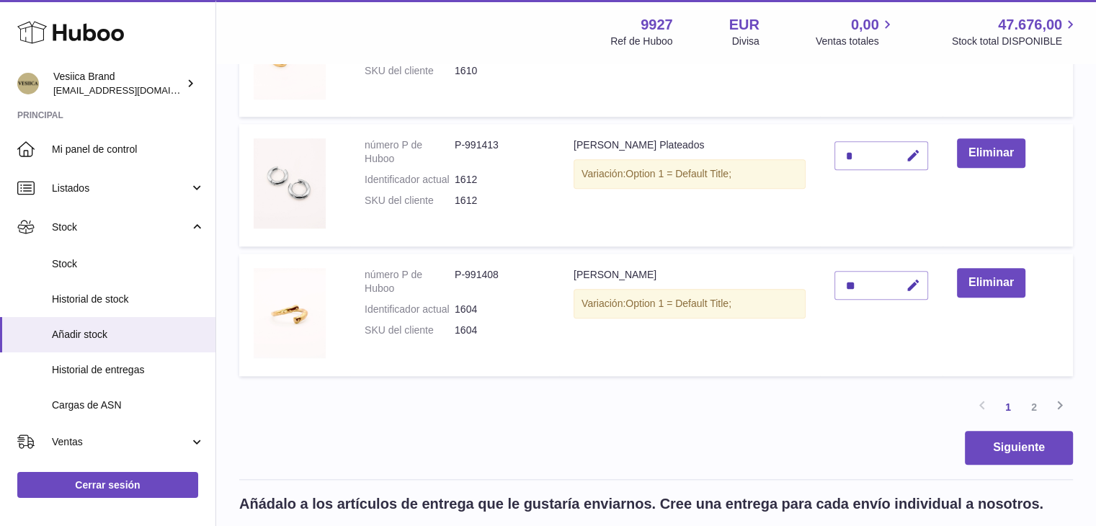
scroll to position [1369, 0]
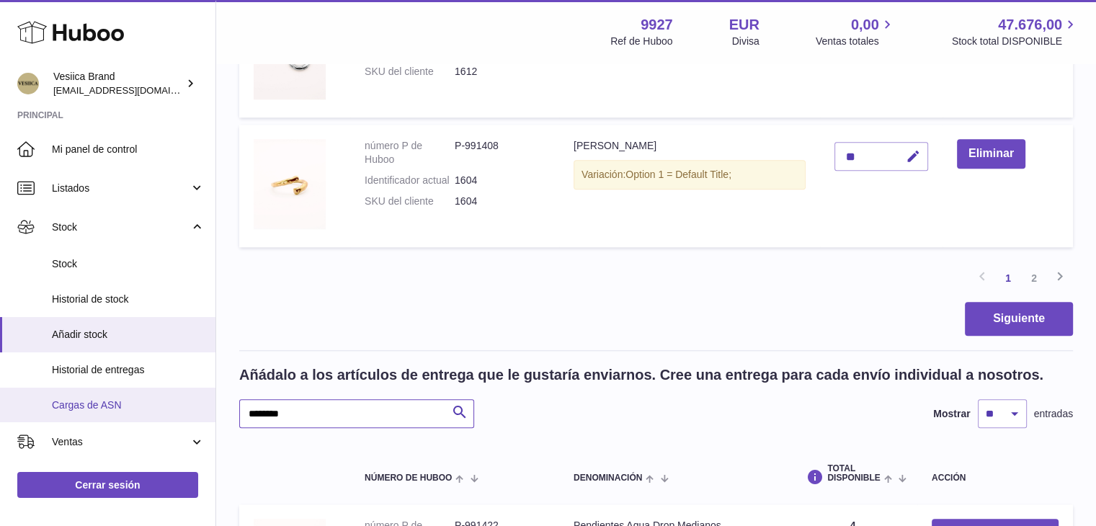
drag, startPoint x: 325, startPoint y: 414, endPoint x: 141, endPoint y: 419, distance: 184.6
paste input "text"
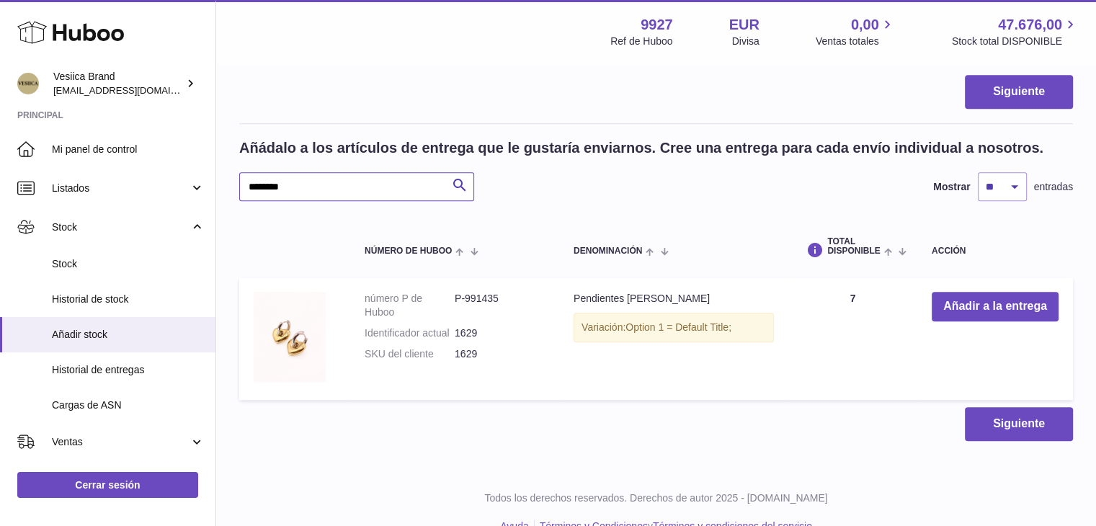
scroll to position [1624, 0]
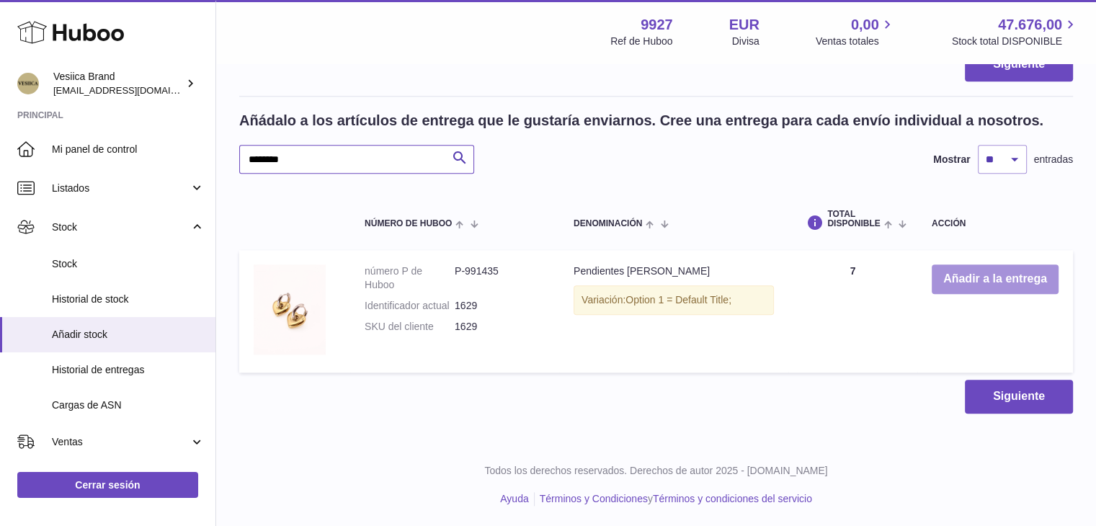
type input "********"
click at [969, 275] on button "Añadir a la entrega" at bounding box center [995, 280] width 127 height 30
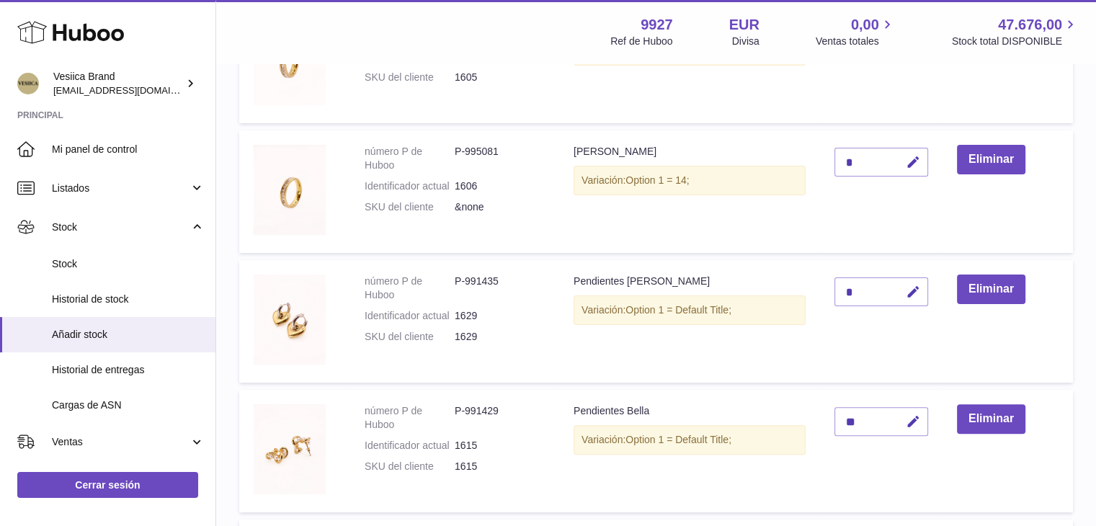
scroll to position [309, 0]
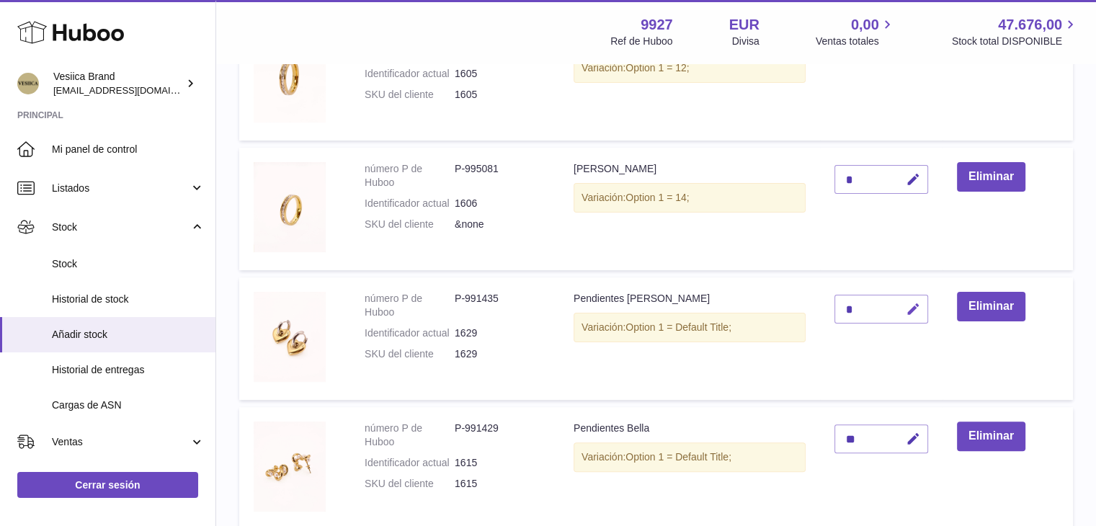
click at [908, 309] on icon "button" at bounding box center [913, 309] width 15 height 15
type input "**"
click at [908, 309] on icon "submit" at bounding box center [913, 309] width 13 height 13
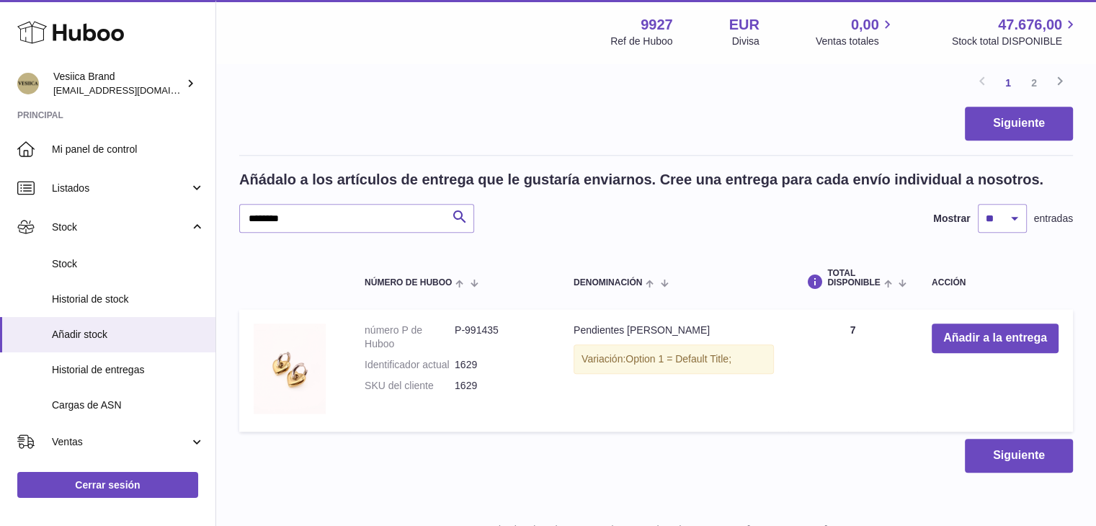
scroll to position [1624, 0]
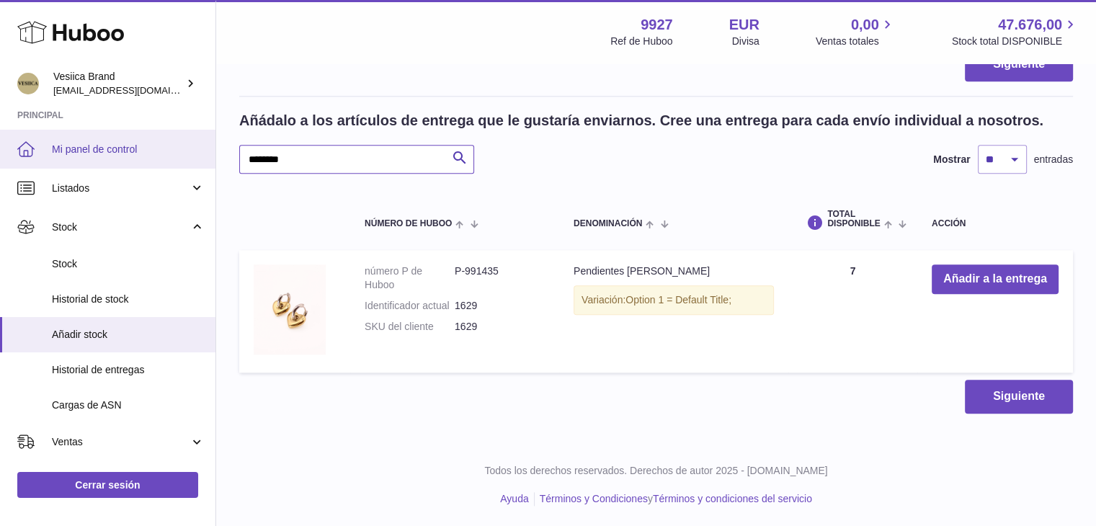
drag, startPoint x: 285, startPoint y: 162, endPoint x: 141, endPoint y: 159, distance: 144.2
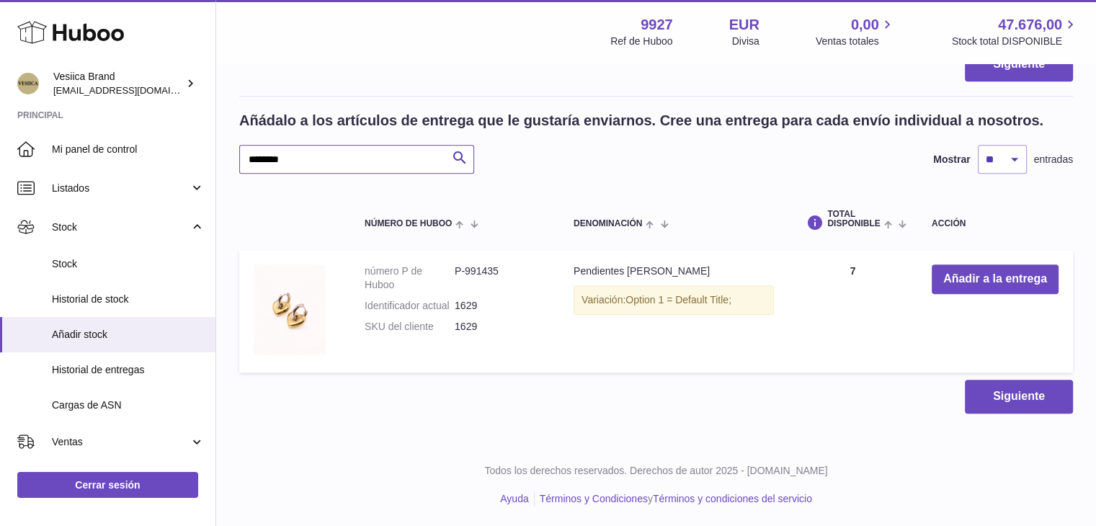
paste input "text"
type input "********"
click at [970, 275] on button "Añadir a la entrega" at bounding box center [995, 280] width 127 height 30
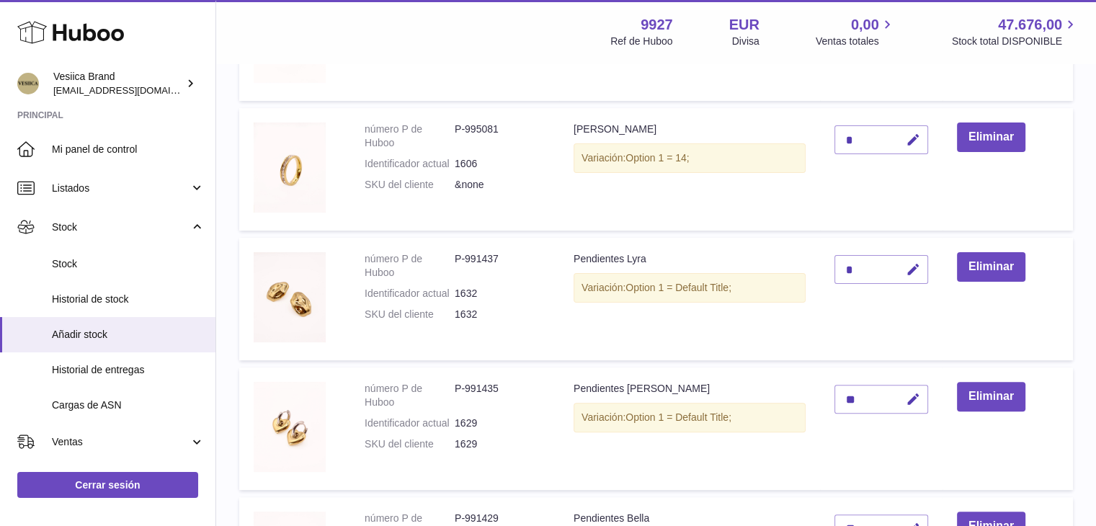
scroll to position [339, 0]
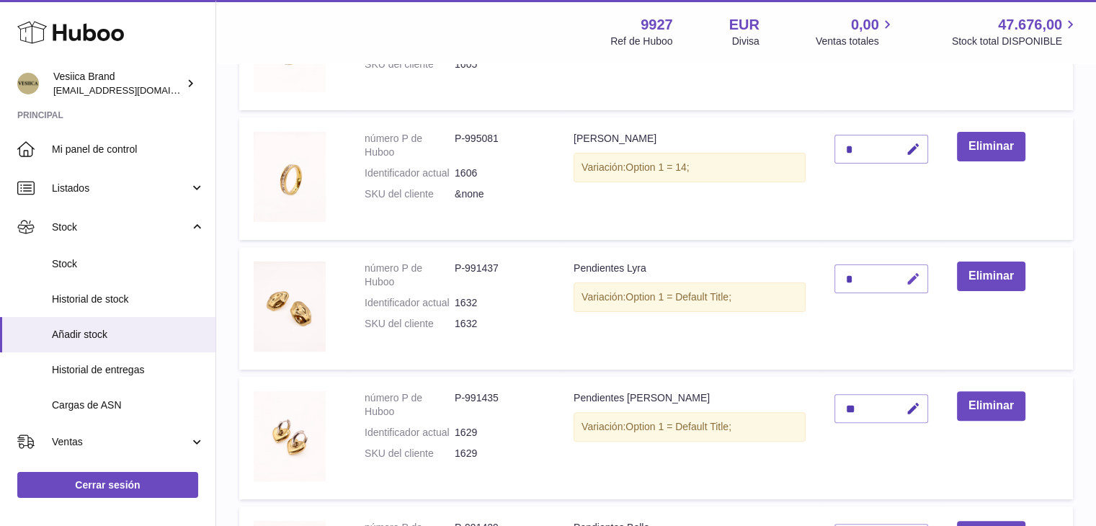
click at [923, 289] on button "button" at bounding box center [911, 280] width 34 height 30
type input "**"
click at [917, 288] on button "submit" at bounding box center [911, 278] width 27 height 23
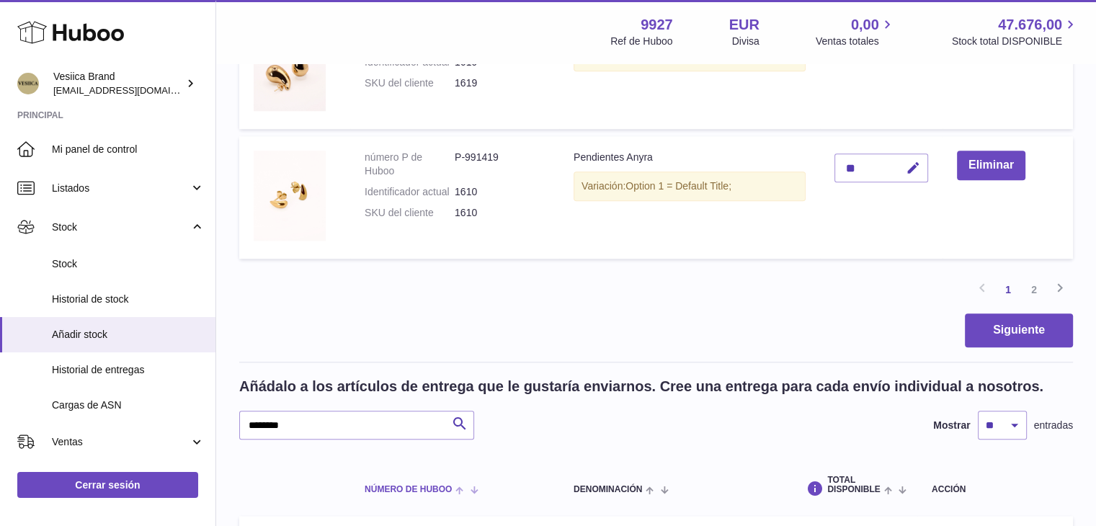
scroll to position [1565, 0]
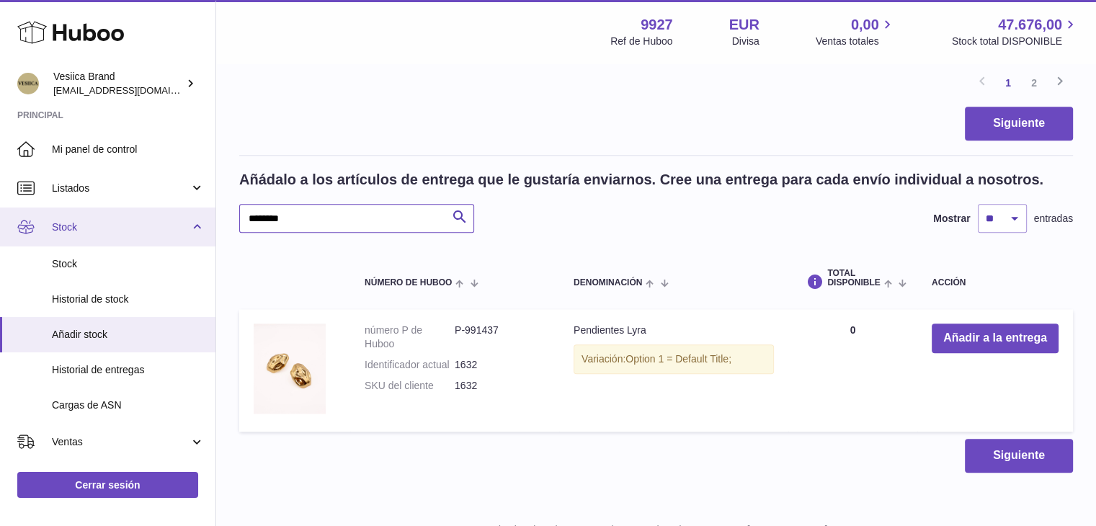
drag, startPoint x: 236, startPoint y: 221, endPoint x: 155, endPoint y: 217, distance: 81.5
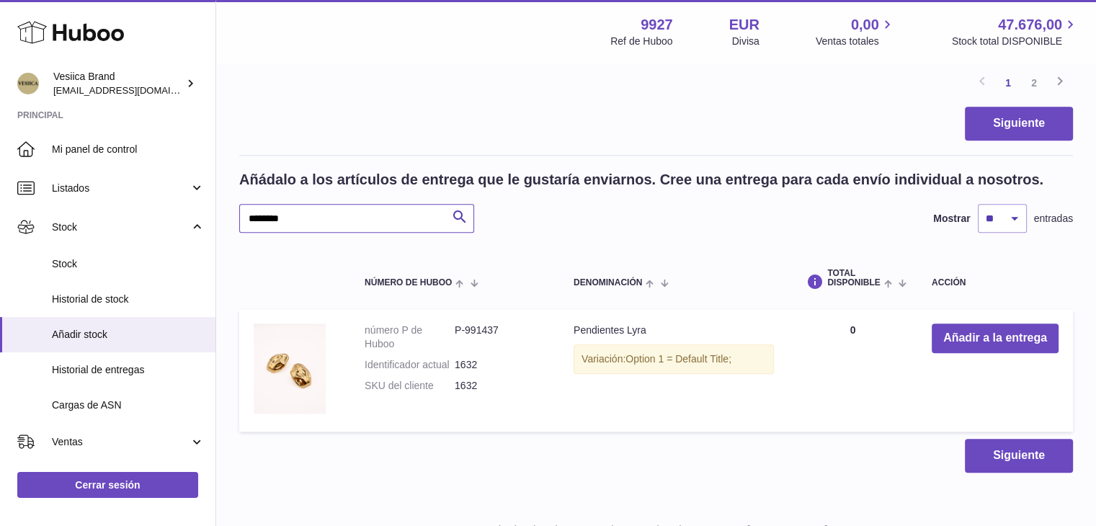
paste input "text"
type input "********"
click at [954, 340] on button "Añadir a la entrega" at bounding box center [995, 339] width 127 height 30
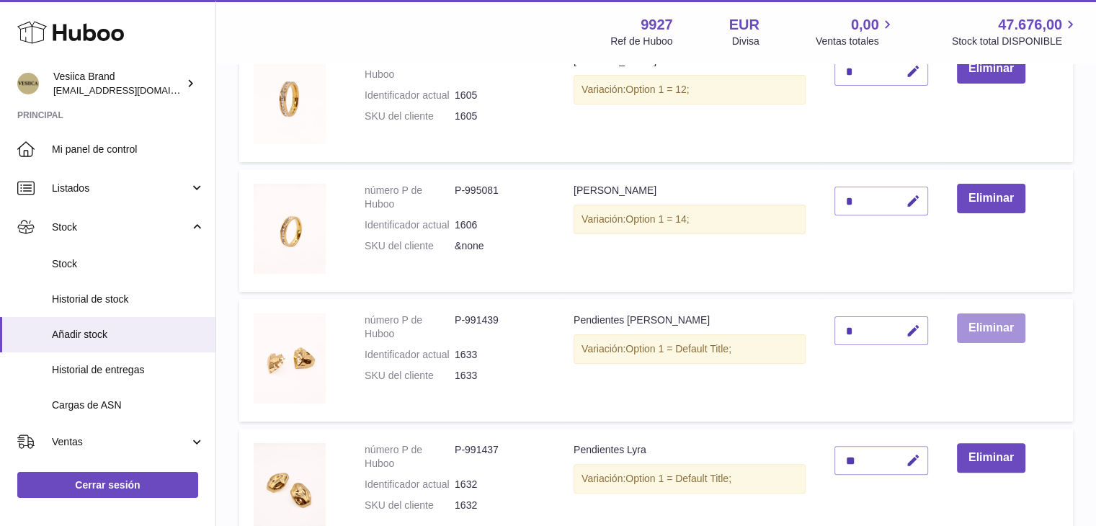
scroll to position [290, 0]
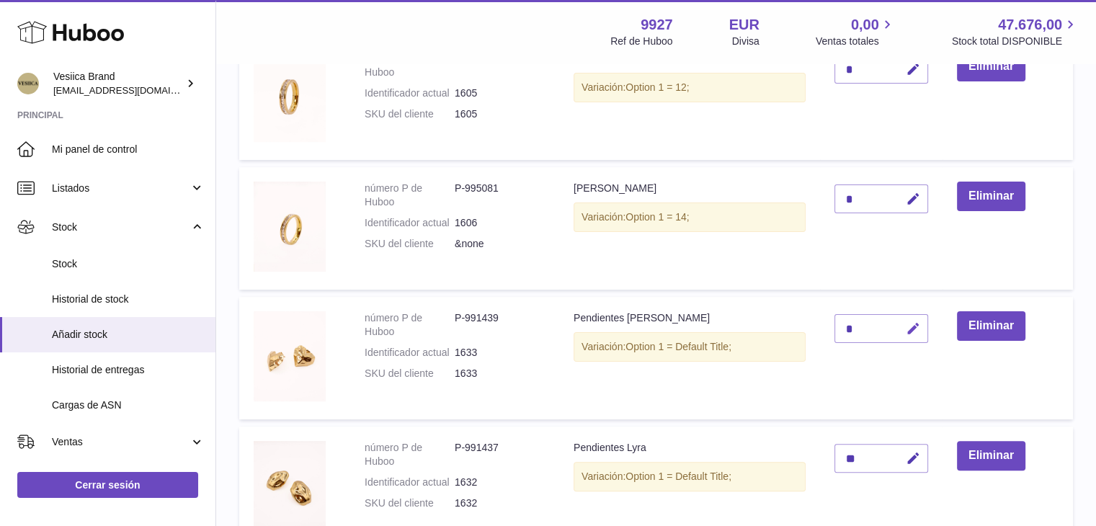
click at [927, 332] on button "button" at bounding box center [911, 329] width 34 height 30
type input "**"
click at [923, 329] on button "submit" at bounding box center [911, 328] width 27 height 23
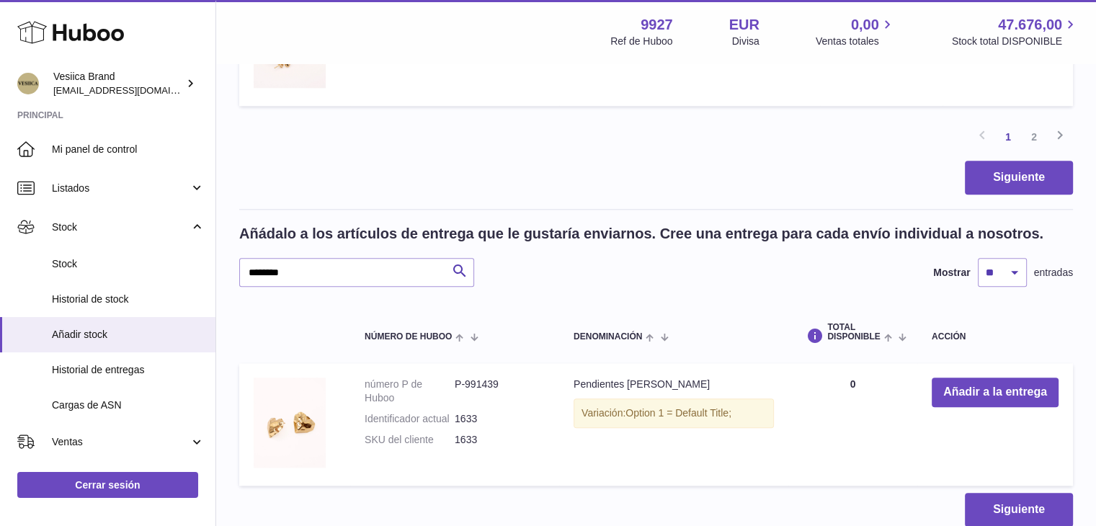
scroll to position [1587, 0]
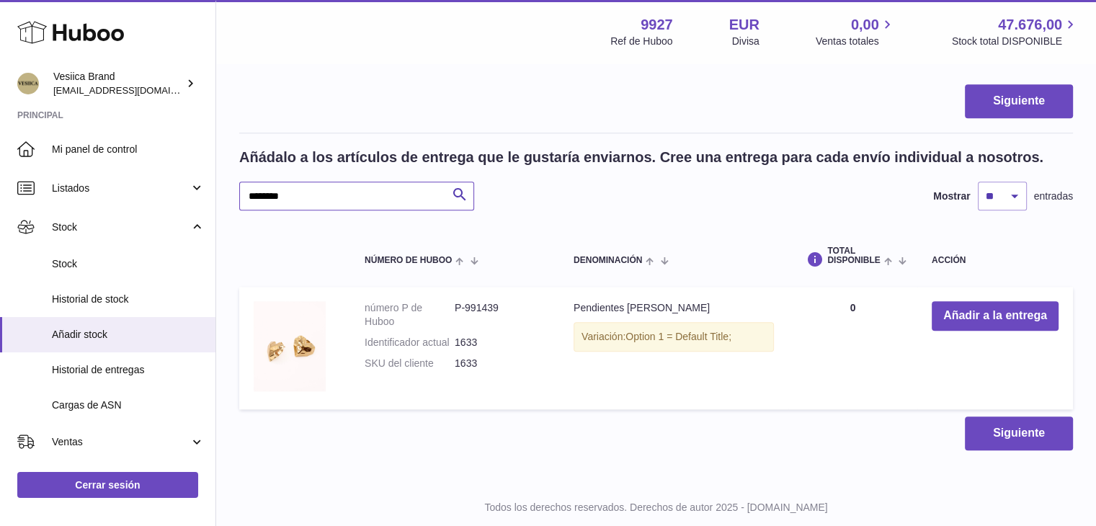
drag, startPoint x: 272, startPoint y: 194, endPoint x: 338, endPoint y: 195, distance: 66.3
paste input "text"
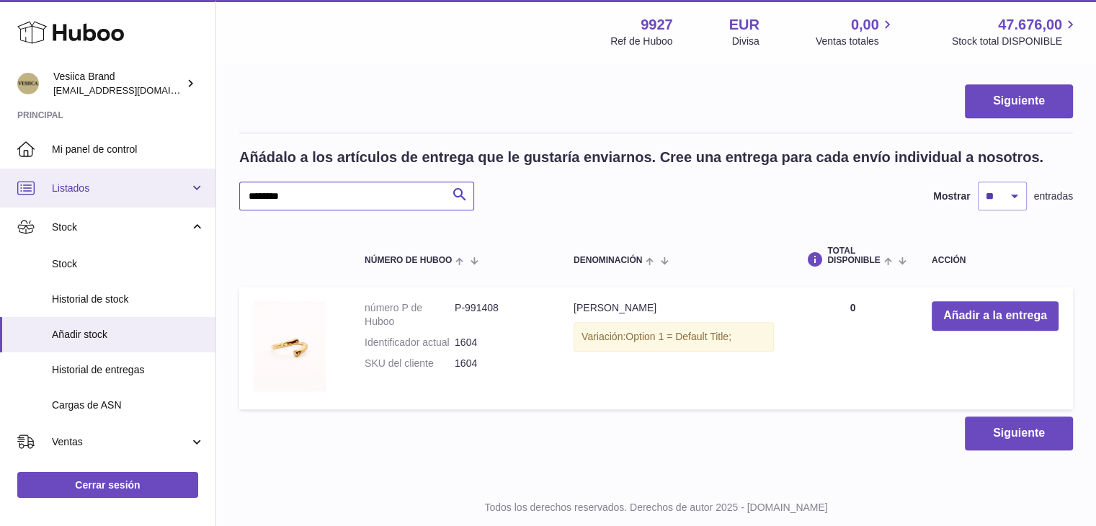
drag, startPoint x: 326, startPoint y: 192, endPoint x: 168, endPoint y: 190, distance: 157.9
type input "*****"
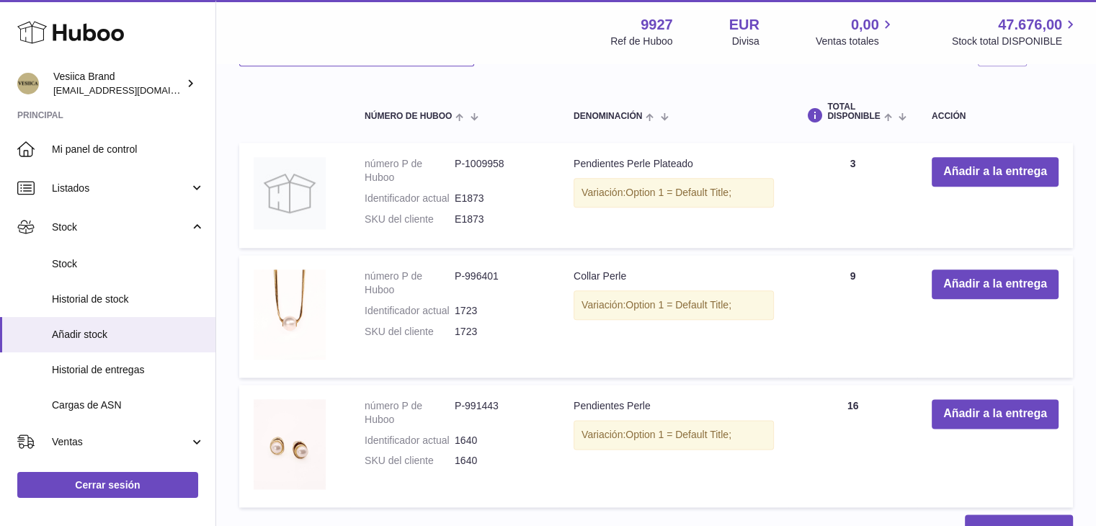
scroll to position [1803, 0]
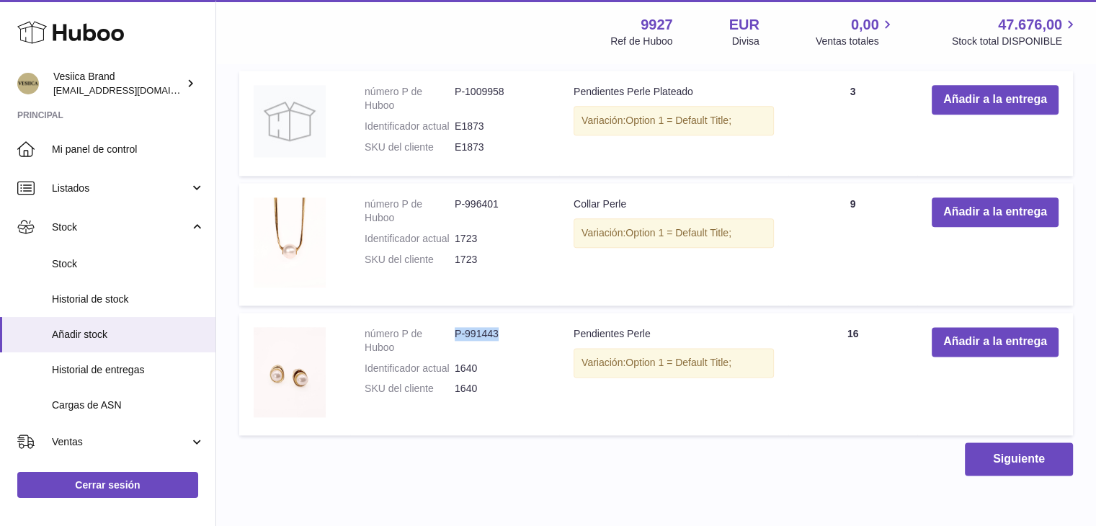
drag, startPoint x: 512, startPoint y: 327, endPoint x: 455, endPoint y: 325, distance: 57.0
click at [455, 327] on dd "P-991443" at bounding box center [500, 340] width 90 height 27
copy dd "P-991443"
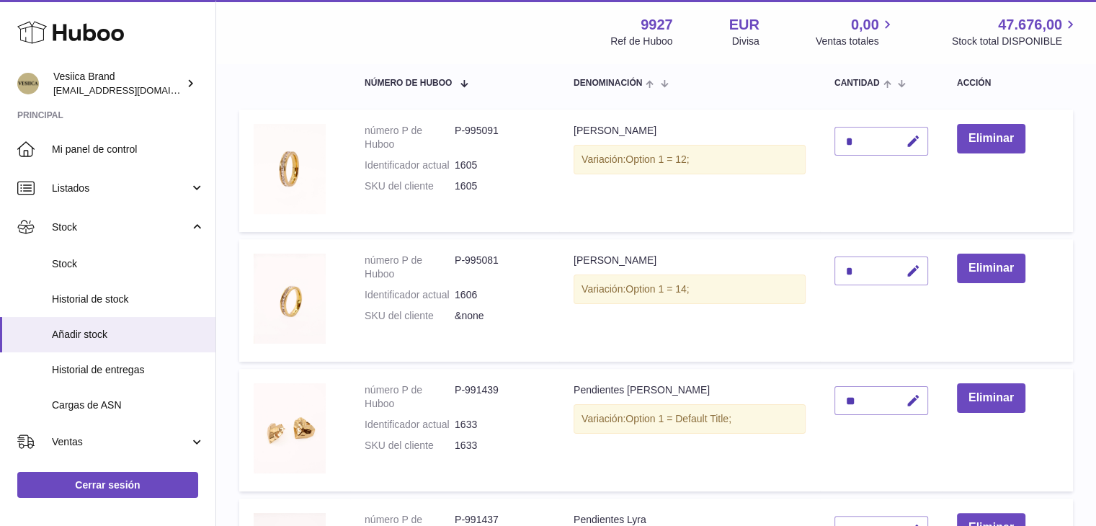
scroll to position [0, 0]
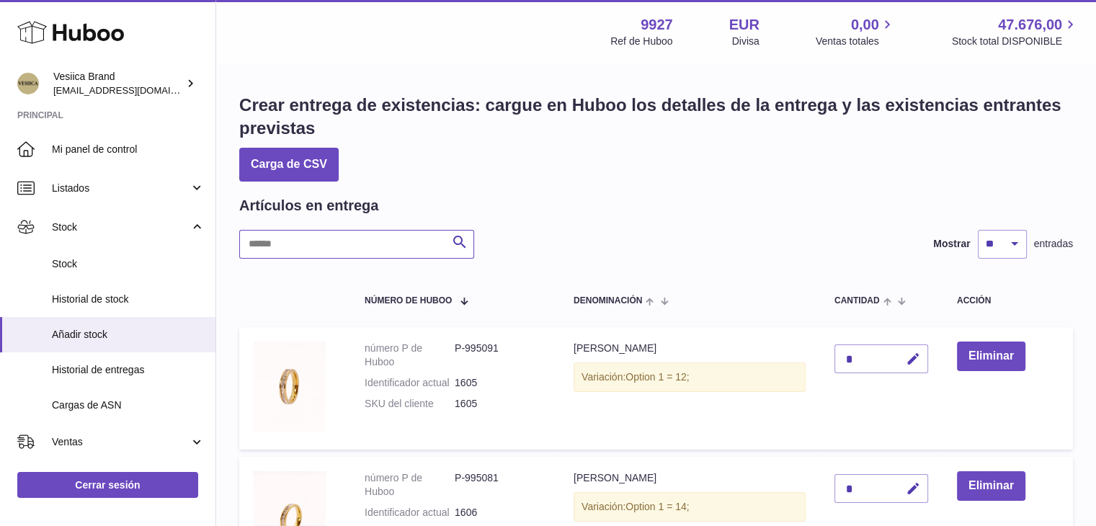
click at [363, 242] on input "text" at bounding box center [356, 244] width 235 height 29
paste input "********"
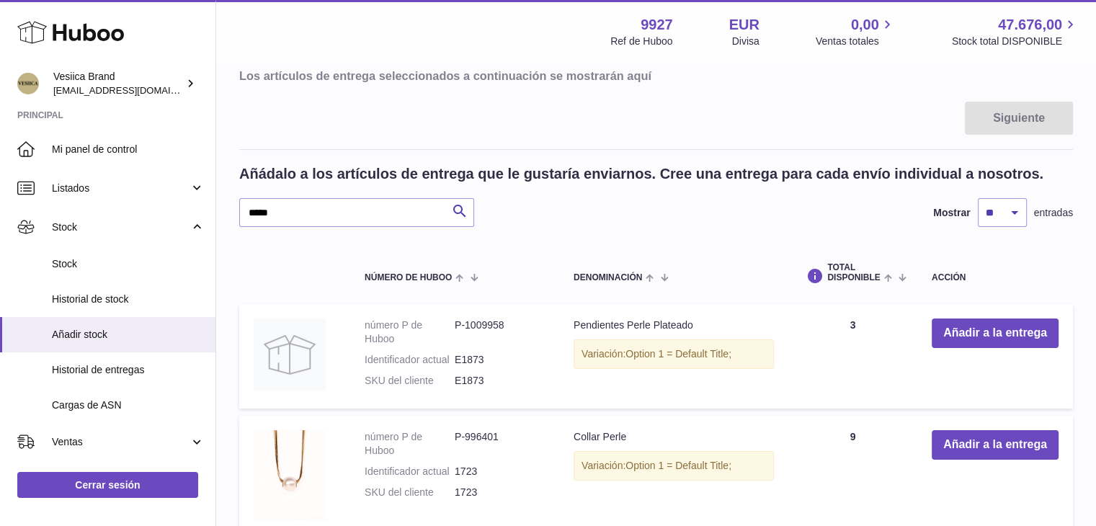
scroll to position [216, 0]
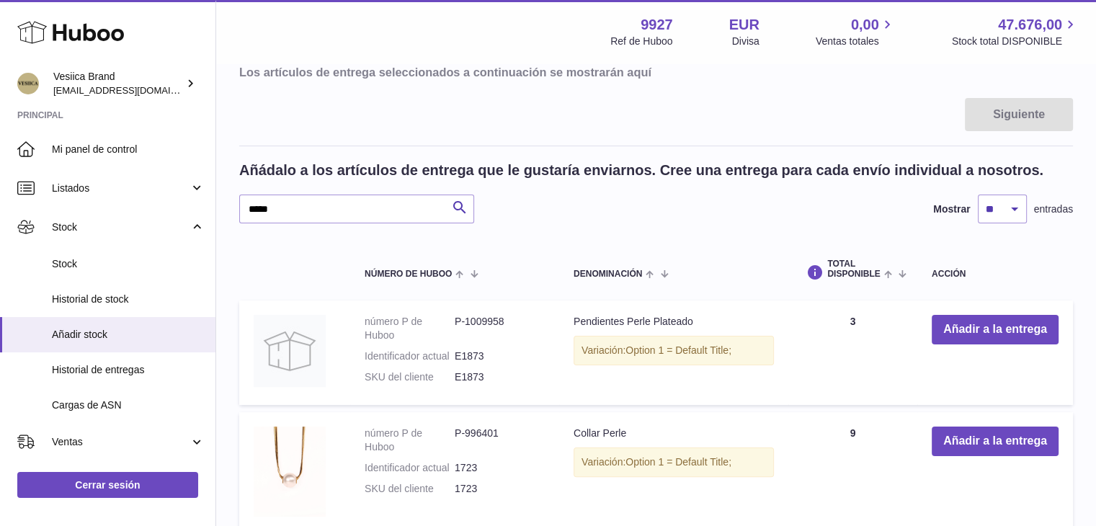
type input "********"
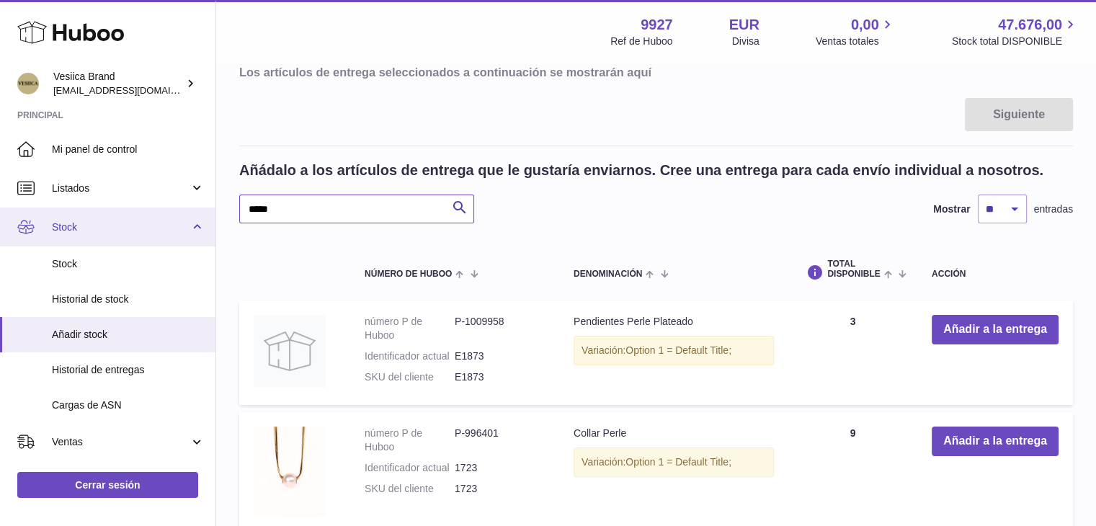
drag, startPoint x: 358, startPoint y: 210, endPoint x: 141, endPoint y: 210, distance: 217.0
click at [141, 210] on div "Huboo Vesiica Brand logistic@vesiica.com Principal Mi panel de control Listados…" at bounding box center [548, 302] width 1096 height 1036
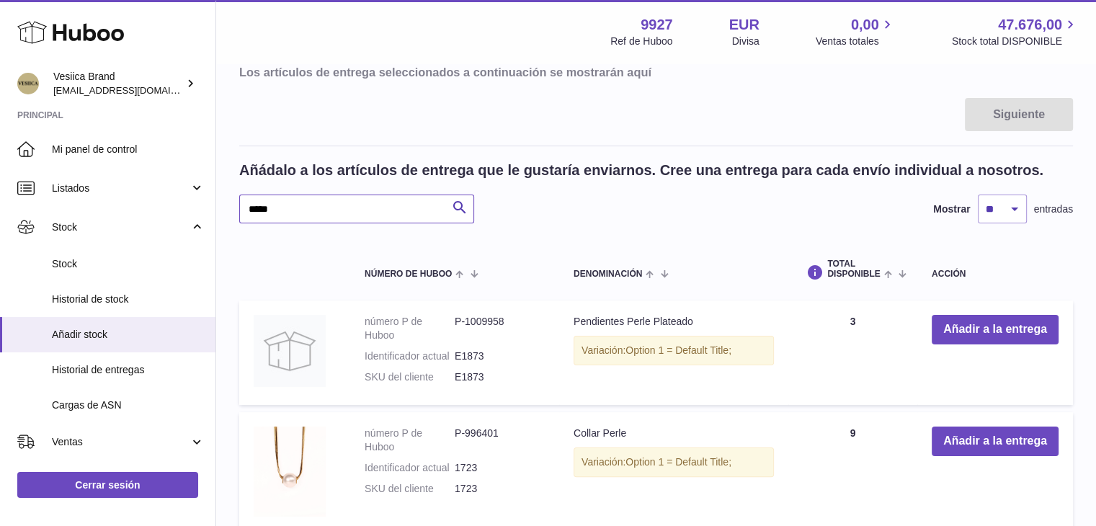
paste input "***"
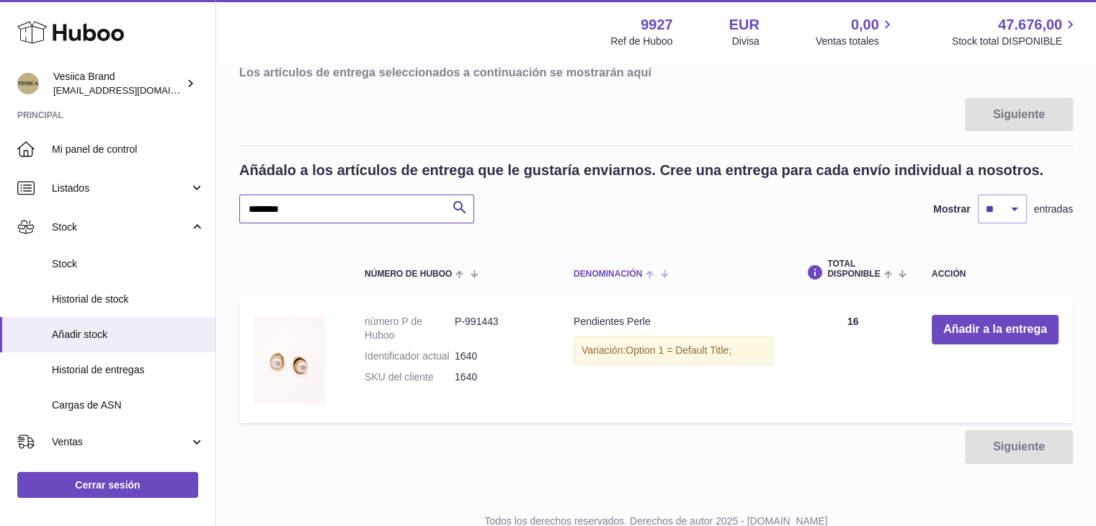
scroll to position [267, 0]
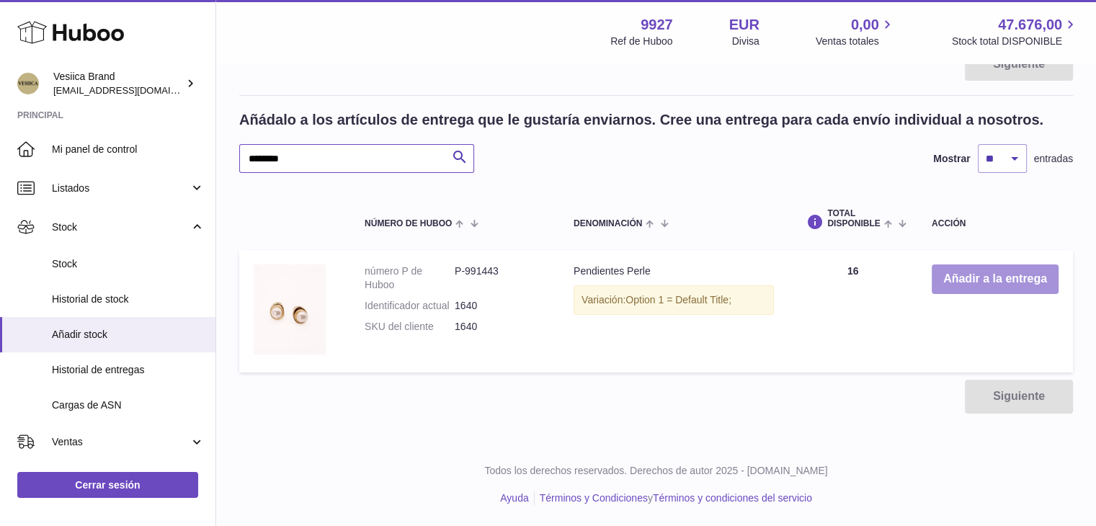
type input "********"
click at [986, 269] on button "Añadir a la entrega" at bounding box center [995, 280] width 127 height 30
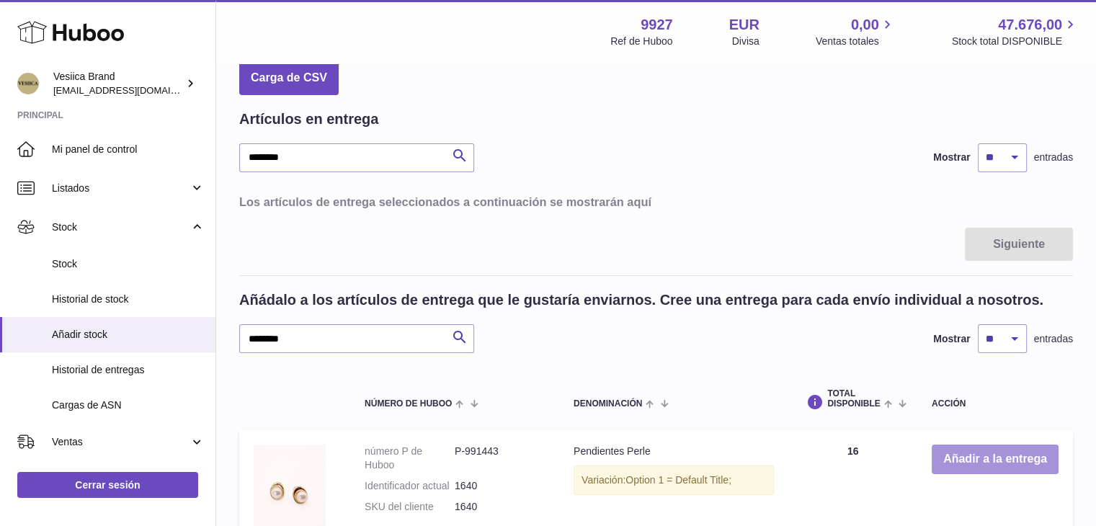
scroll to position [0, 0]
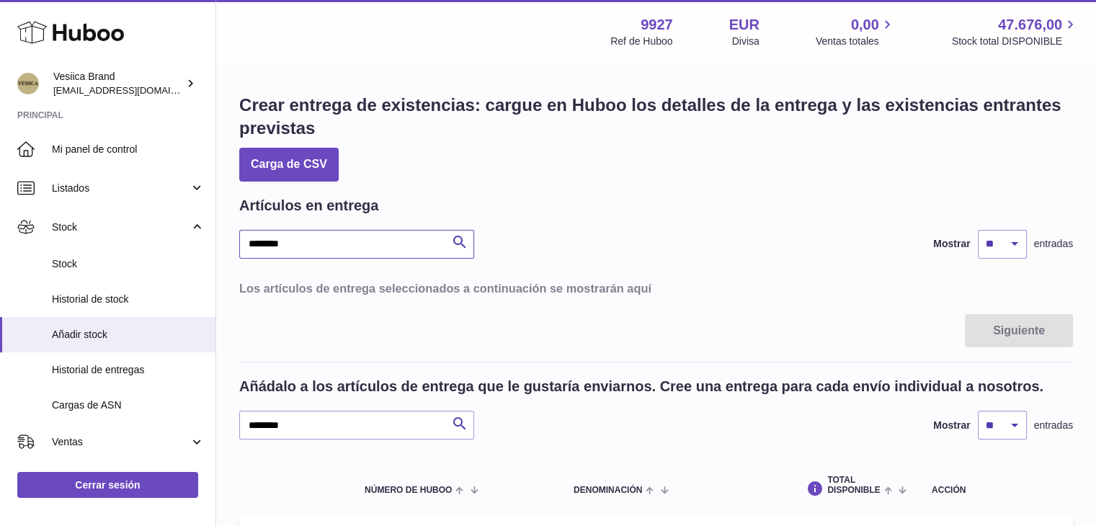
click at [318, 254] on input "********" at bounding box center [356, 244] width 235 height 29
click at [461, 239] on icon "submit" at bounding box center [459, 243] width 17 height 18
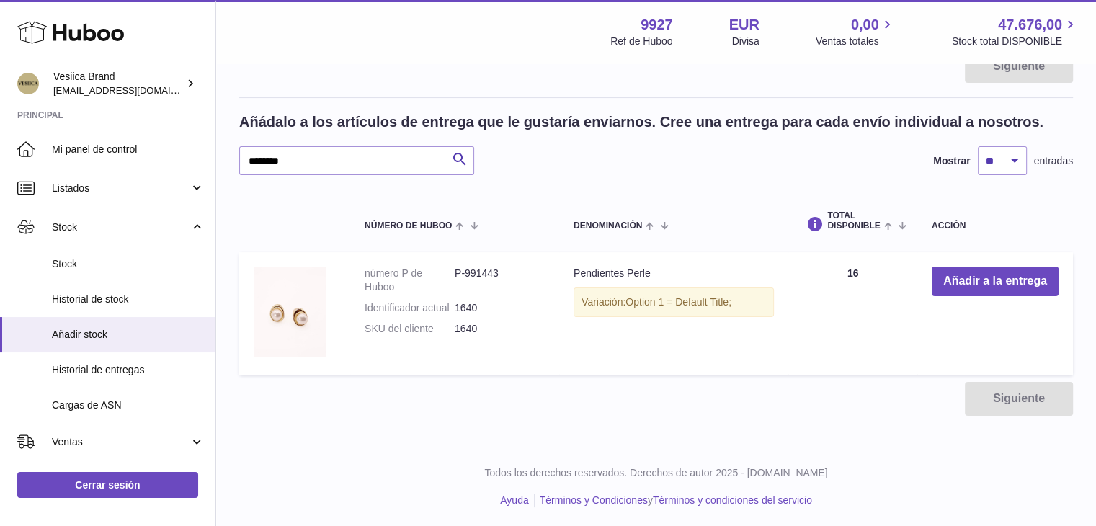
scroll to position [267, 0]
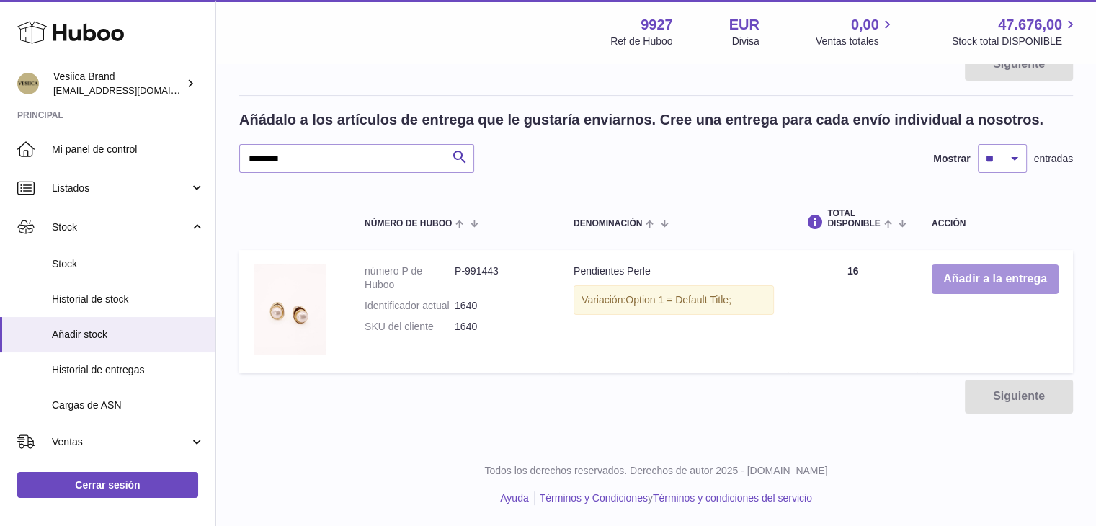
click at [964, 288] on button "Añadir a la entrega" at bounding box center [995, 280] width 127 height 30
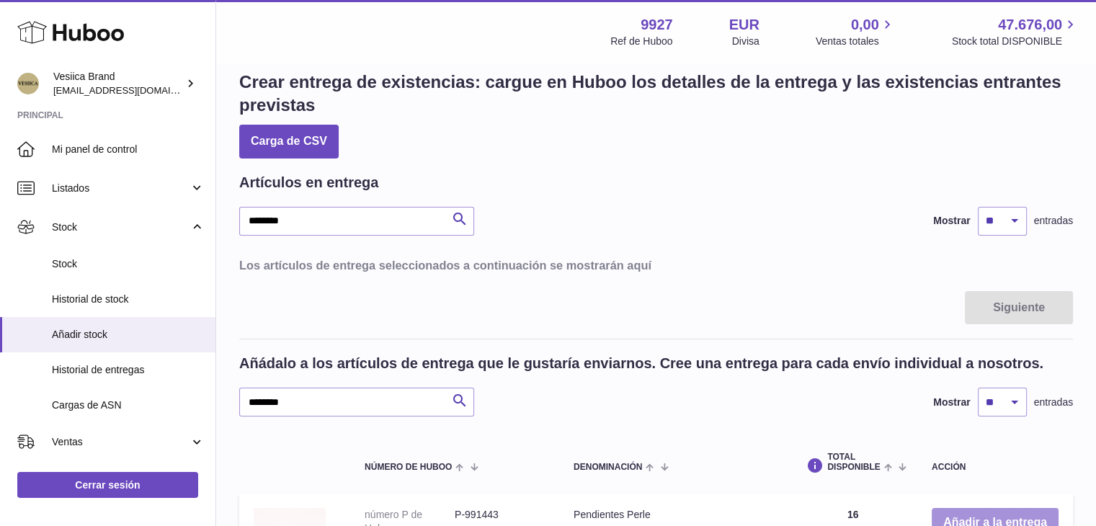
scroll to position [0, 0]
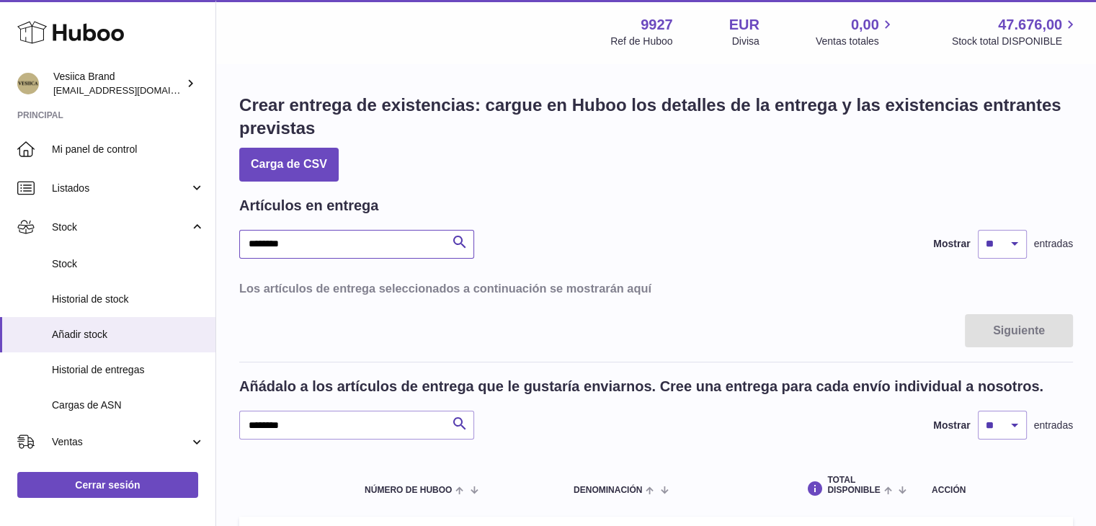
click at [401, 245] on input "********" at bounding box center [356, 244] width 235 height 29
click at [461, 244] on icon "submit" at bounding box center [459, 243] width 17 height 18
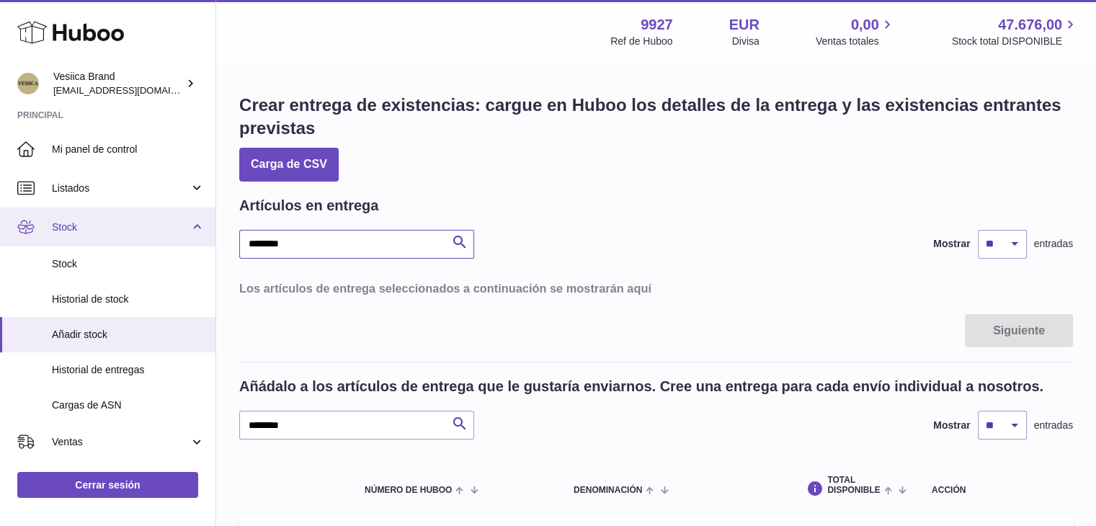
drag, startPoint x: 319, startPoint y: 243, endPoint x: 161, endPoint y: 240, distance: 157.9
click at [164, 241] on div "Huboo Vesiica Brand logistic@vesiica.com Principal Mi panel de control Listados…" at bounding box center [548, 397] width 1096 height 794
drag, startPoint x: 38, startPoint y: 234, endPoint x: 0, endPoint y: 226, distance: 39.2
click at [0, 231] on div "Huboo Vesiica Brand logistic@vesiica.com Principal Mi panel de control Listados…" at bounding box center [548, 397] width 1096 height 794
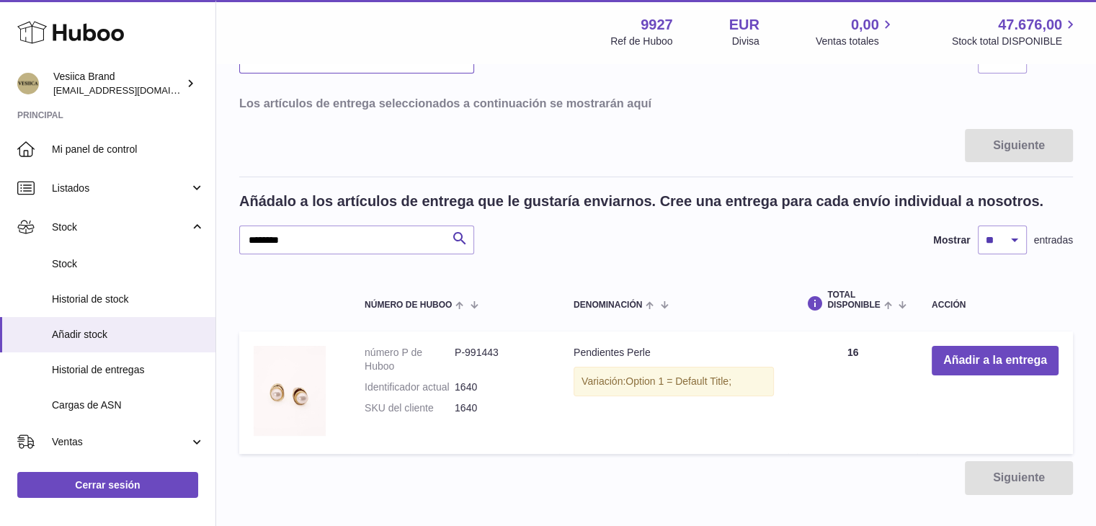
scroll to position [216, 0]
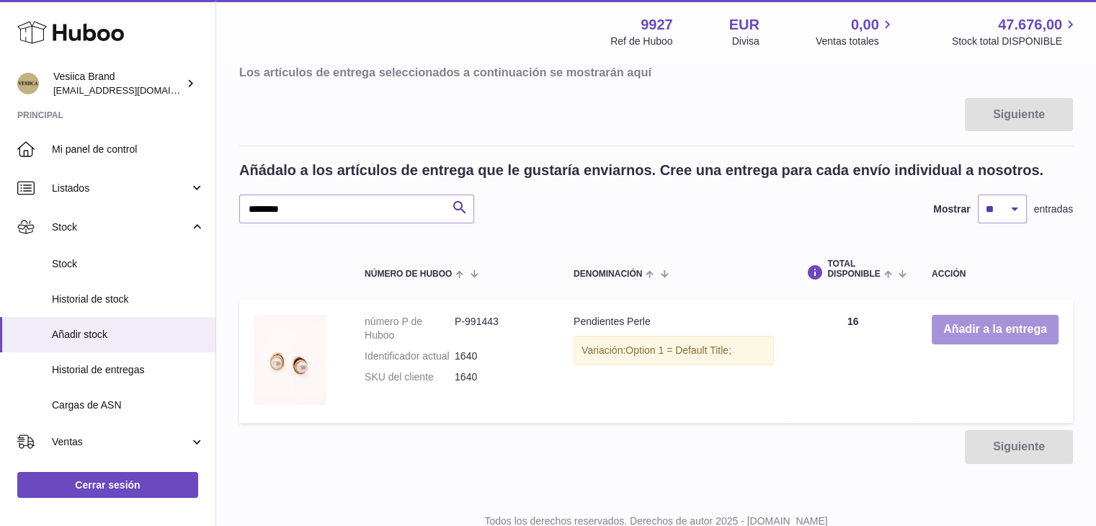
type input "*****"
click at [972, 327] on button "Añadir a la entrega" at bounding box center [995, 330] width 127 height 30
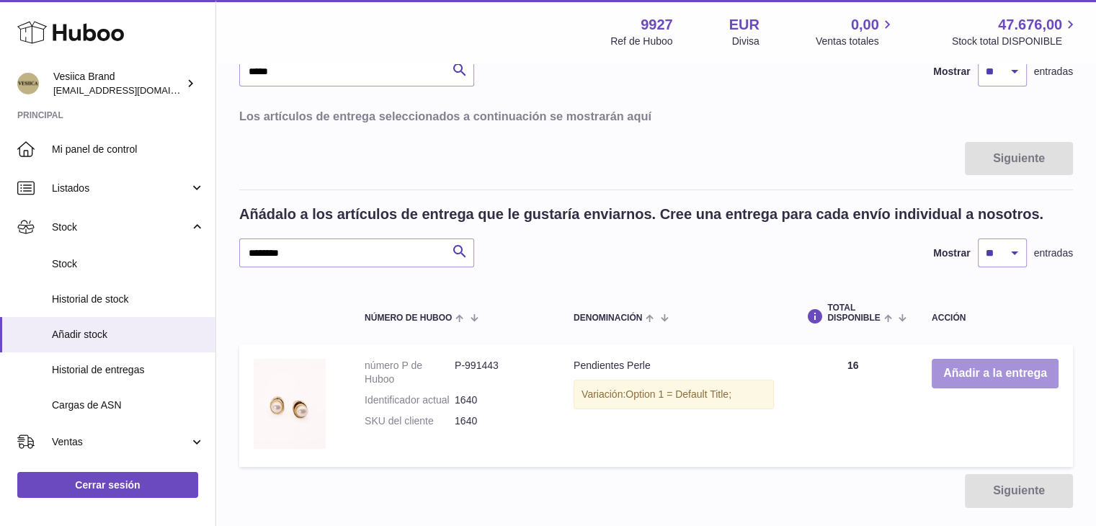
scroll to position [0, 0]
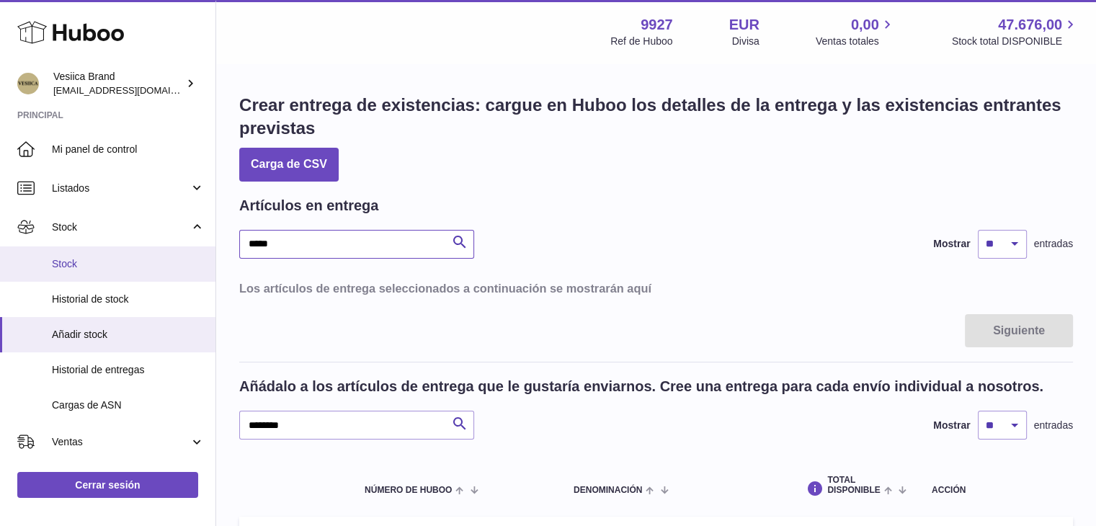
drag, startPoint x: 315, startPoint y: 252, endPoint x: 98, endPoint y: 248, distance: 217.0
click at [98, 248] on div "Huboo Vesiica Brand logistic@vesiica.com Principal Mi panel de control Listados…" at bounding box center [548, 397] width 1096 height 794
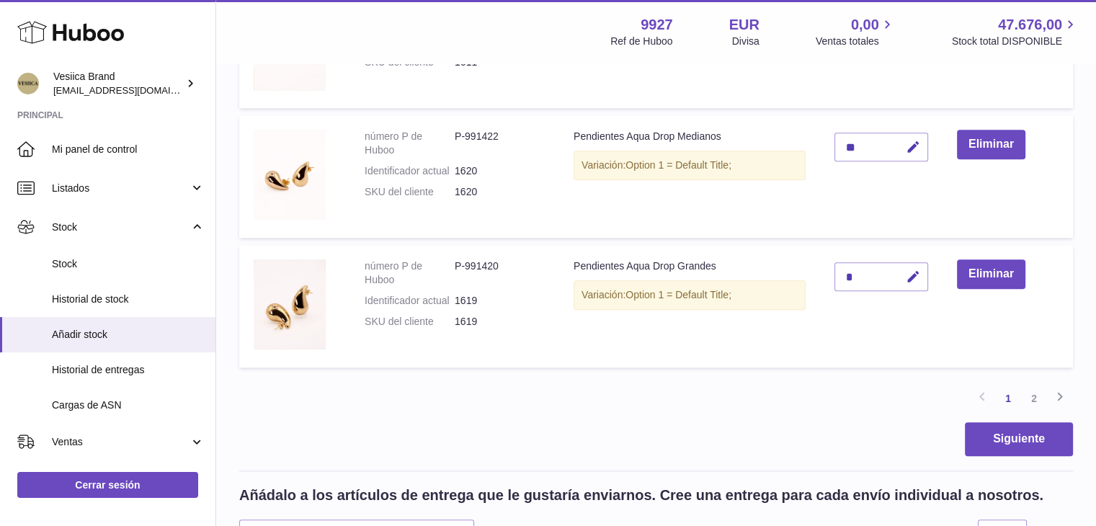
scroll to position [1297, 0]
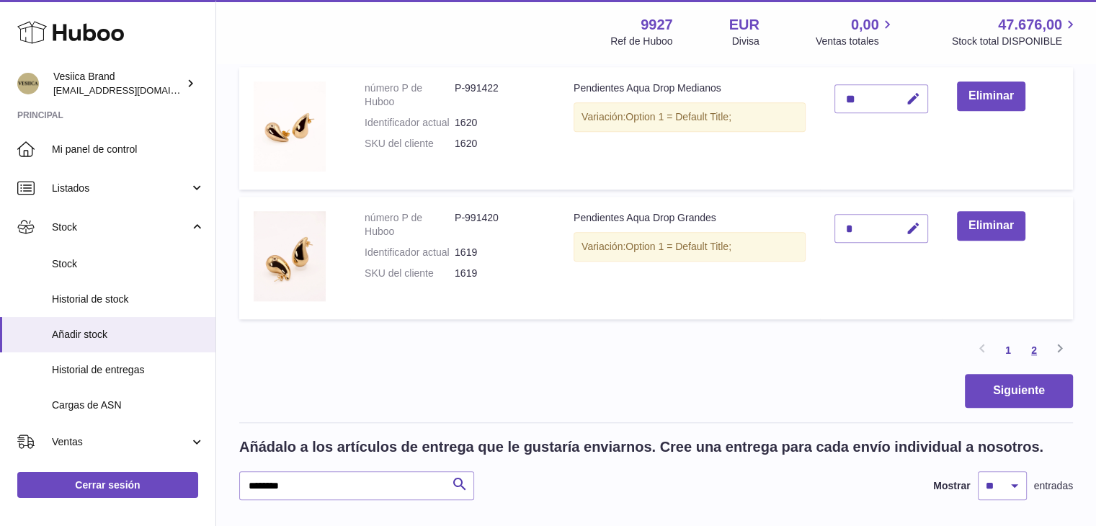
click at [1026, 347] on link "2" at bounding box center [1034, 350] width 26 height 26
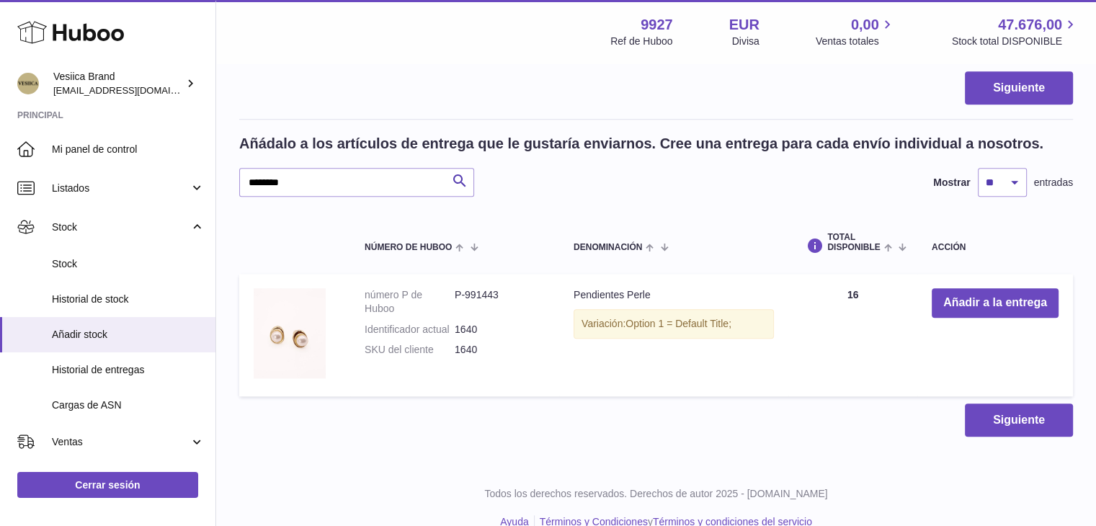
scroll to position [1290, 0]
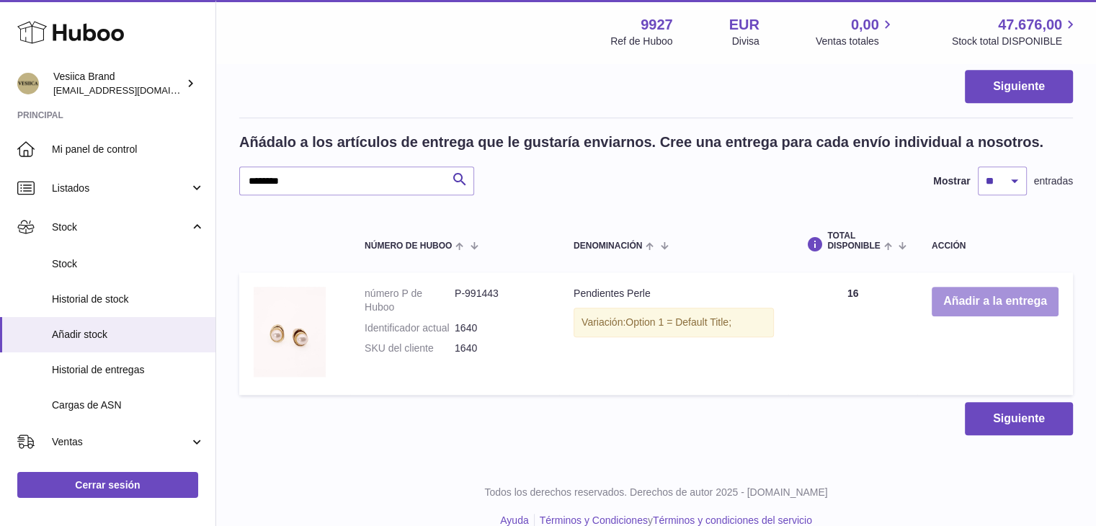
click at [951, 304] on button "Añadir a la entrega" at bounding box center [995, 302] width 127 height 30
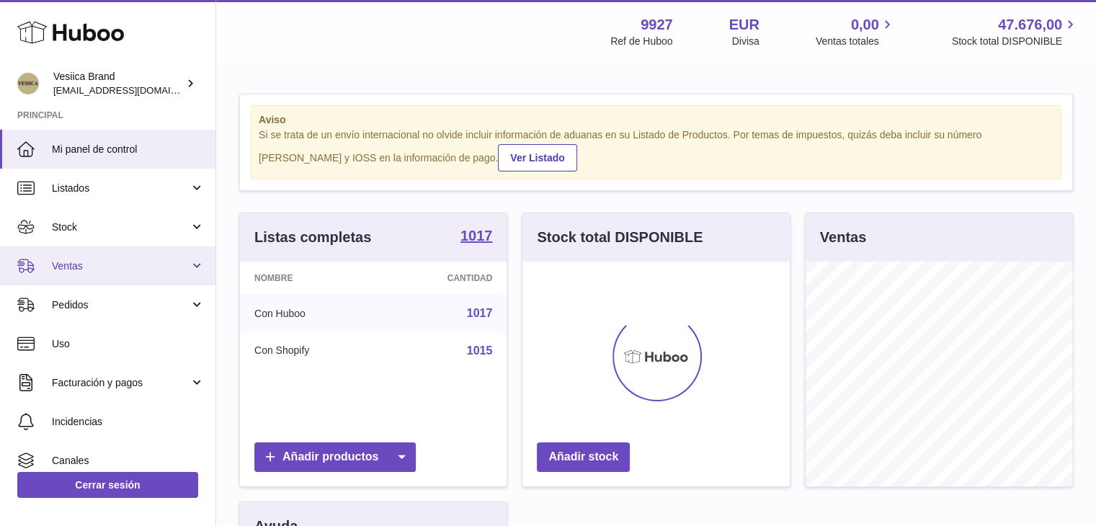
scroll to position [225, 267]
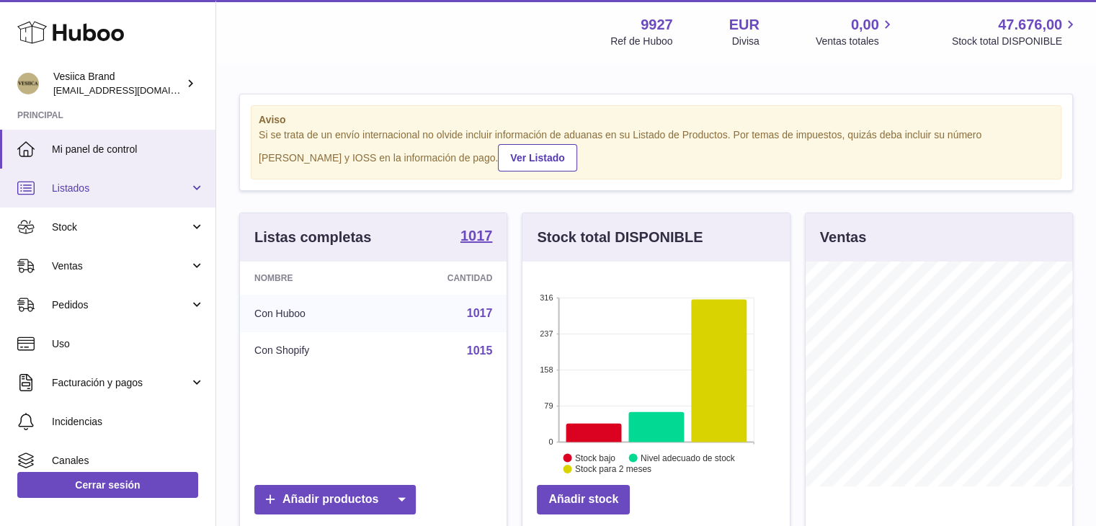
click at [118, 187] on span "Listados" at bounding box center [121, 189] width 138 height 14
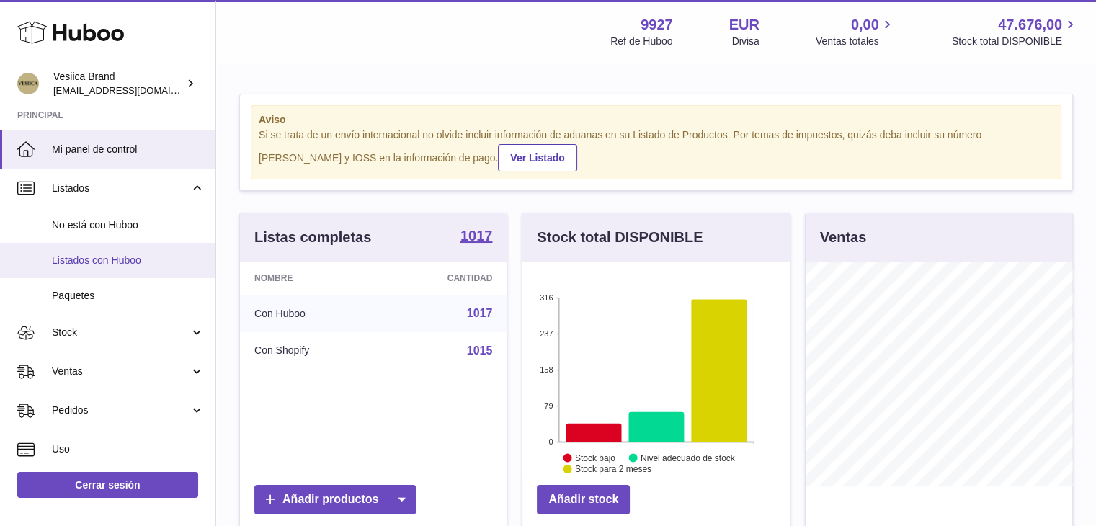
click at [94, 260] on span "Listados con Huboo" at bounding box center [128, 261] width 153 height 14
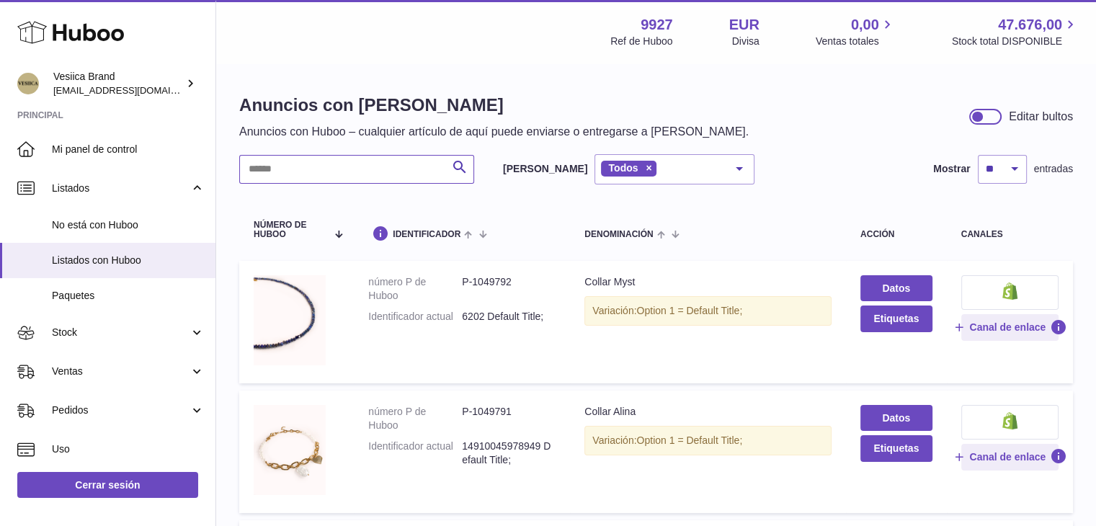
click at [365, 174] on input "text" at bounding box center [356, 169] width 235 height 29
type input "*****"
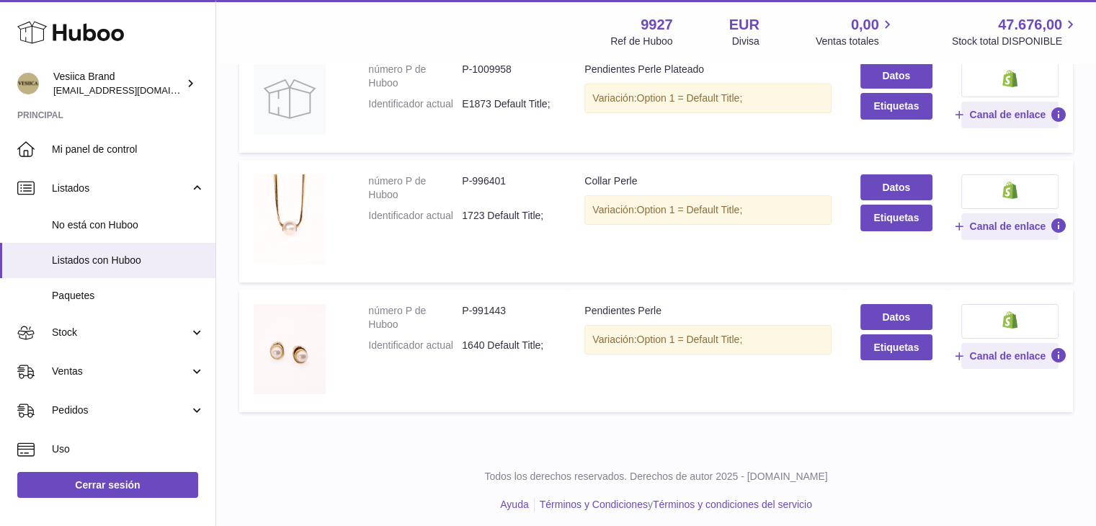
scroll to position [216, 0]
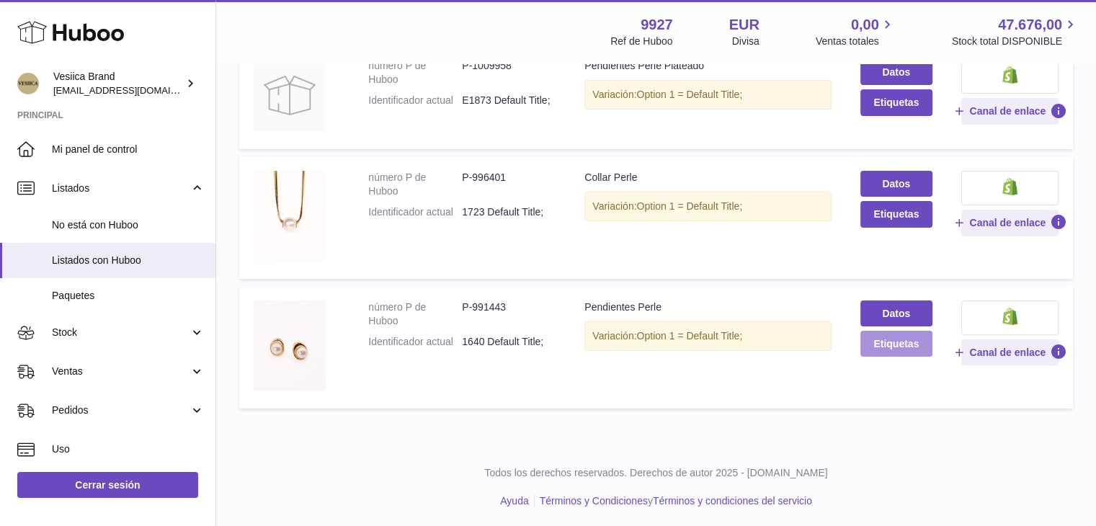
click at [888, 347] on button "Etiquetas" at bounding box center [897, 344] width 72 height 26
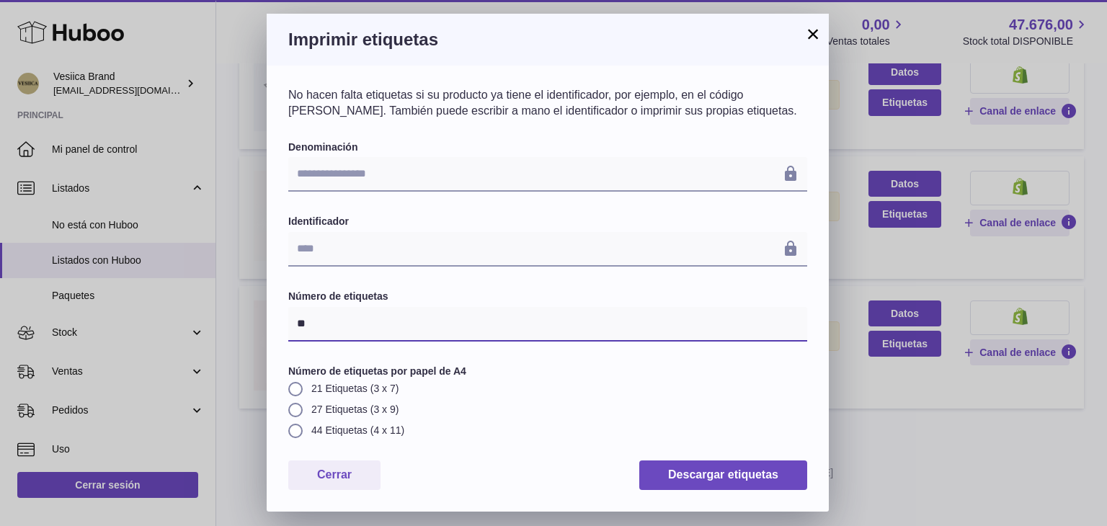
drag, startPoint x: 396, startPoint y: 327, endPoint x: 123, endPoint y: 319, distance: 274.0
click at [120, 319] on div "**********" at bounding box center [553, 263] width 1107 height 526
type input "**"
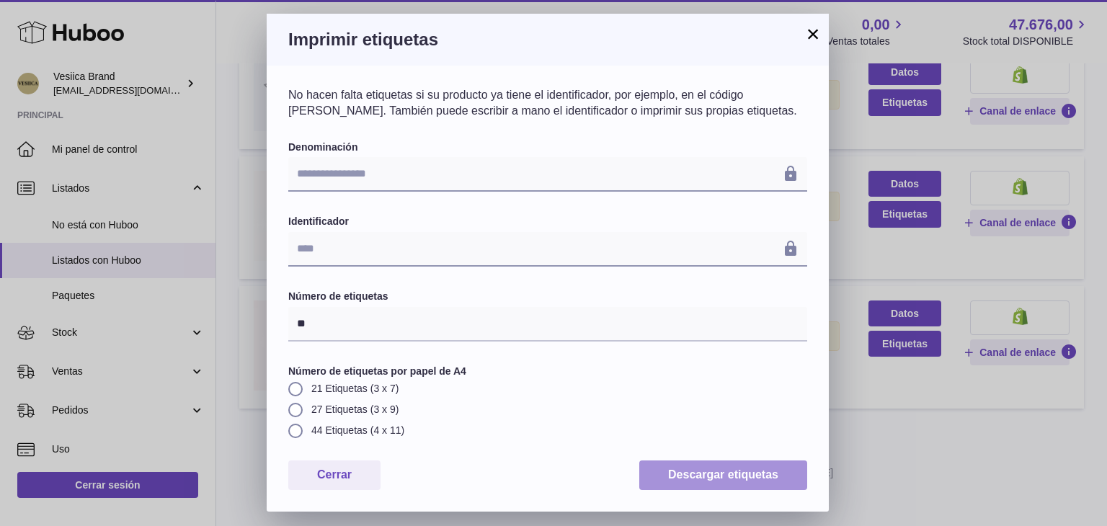
click at [729, 473] on button "Descargar etiquetas" at bounding box center [723, 476] width 168 height 30
click at [812, 36] on button "×" at bounding box center [812, 33] width 17 height 17
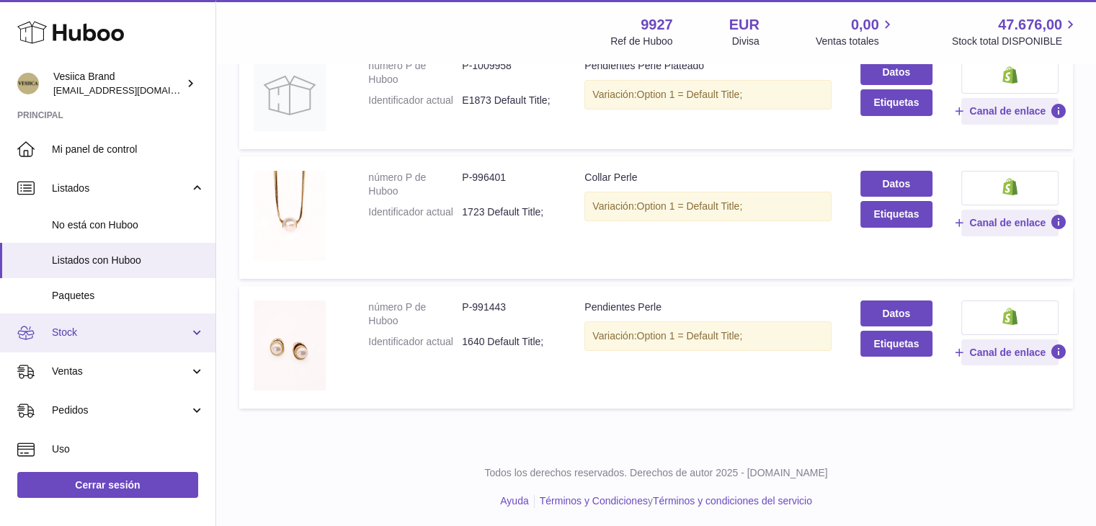
click at [97, 327] on span "Stock" at bounding box center [121, 333] width 138 height 14
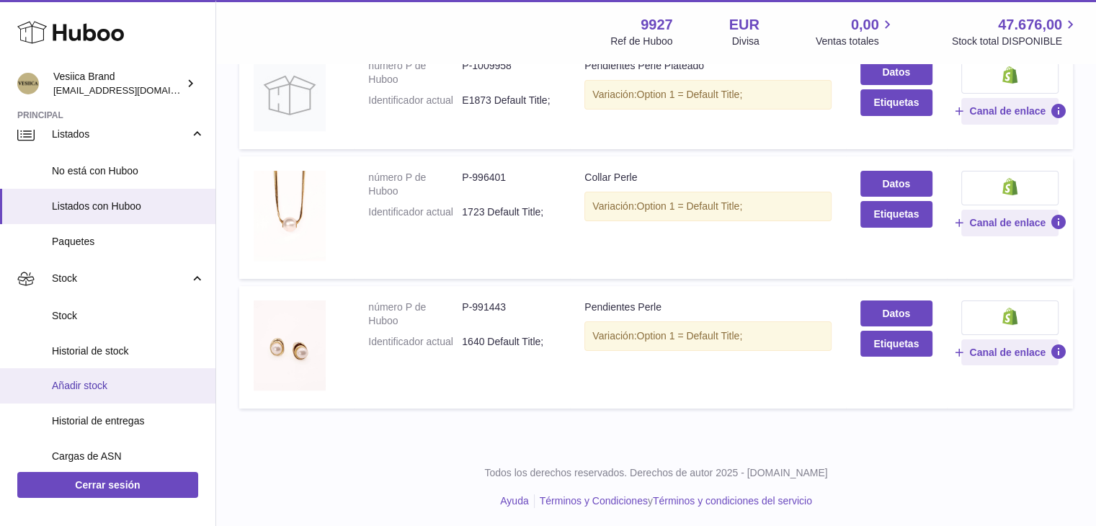
scroll to position [72, 0]
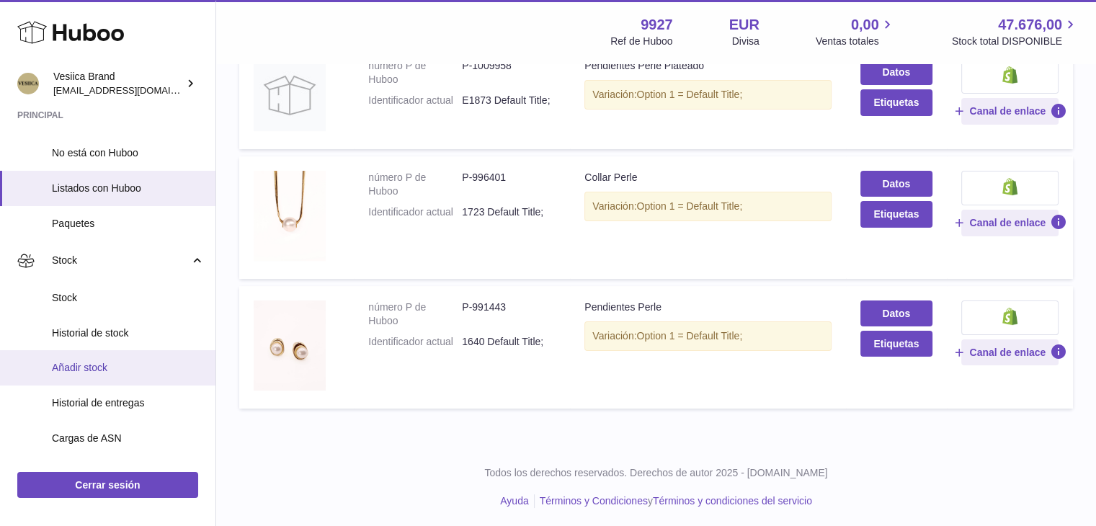
click at [98, 370] on span "Añadir stock" at bounding box center [128, 368] width 153 height 14
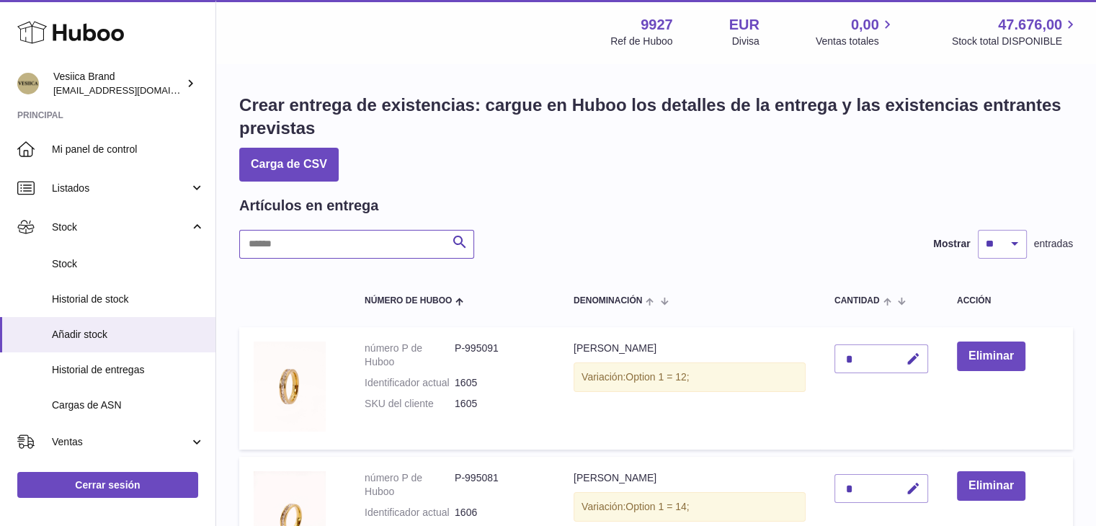
click at [324, 244] on input "text" at bounding box center [356, 244] width 235 height 29
type input "*****"
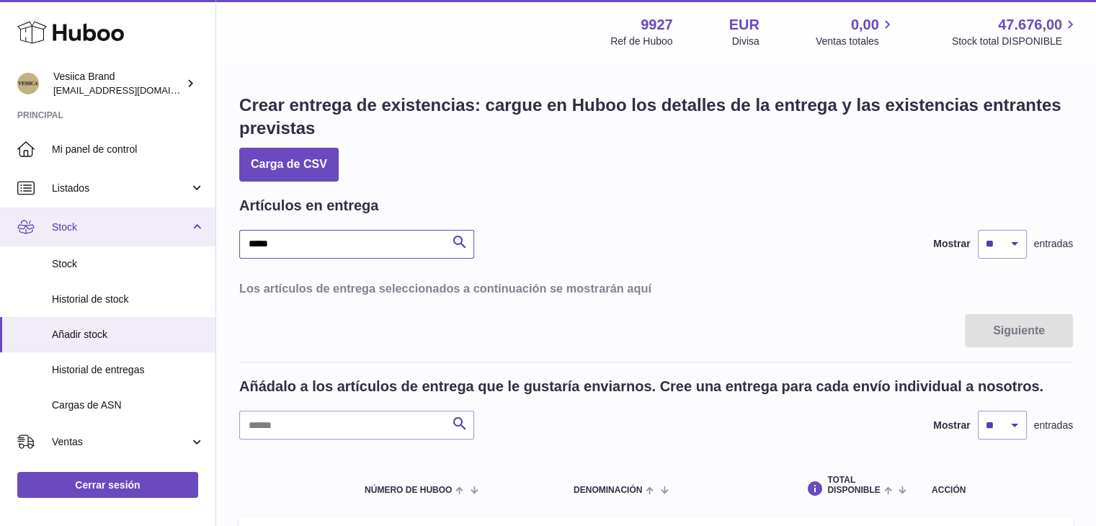
drag, startPoint x: 332, startPoint y: 242, endPoint x: 0, endPoint y: 244, distance: 332.3
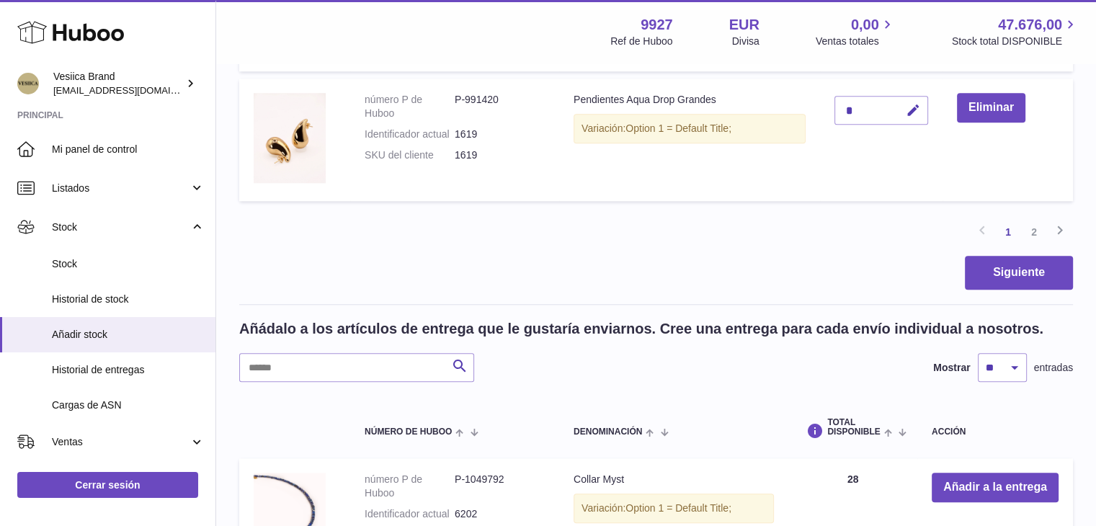
scroll to position [1416, 0]
click at [320, 366] on input "text" at bounding box center [356, 366] width 235 height 29
paste input "********"
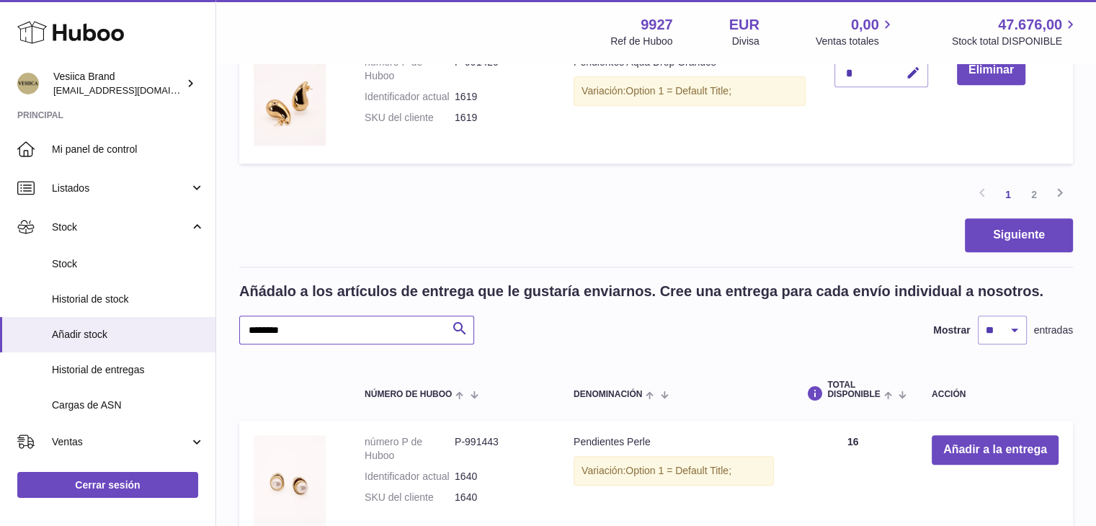
scroll to position [1488, 0]
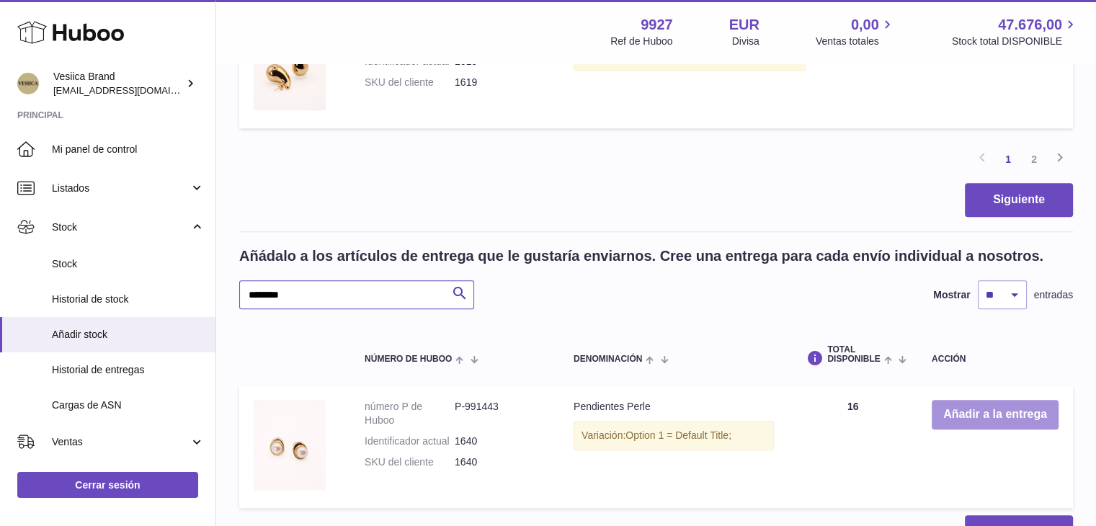
type input "********"
click at [936, 410] on button "Añadir a la entrega" at bounding box center [995, 415] width 127 height 30
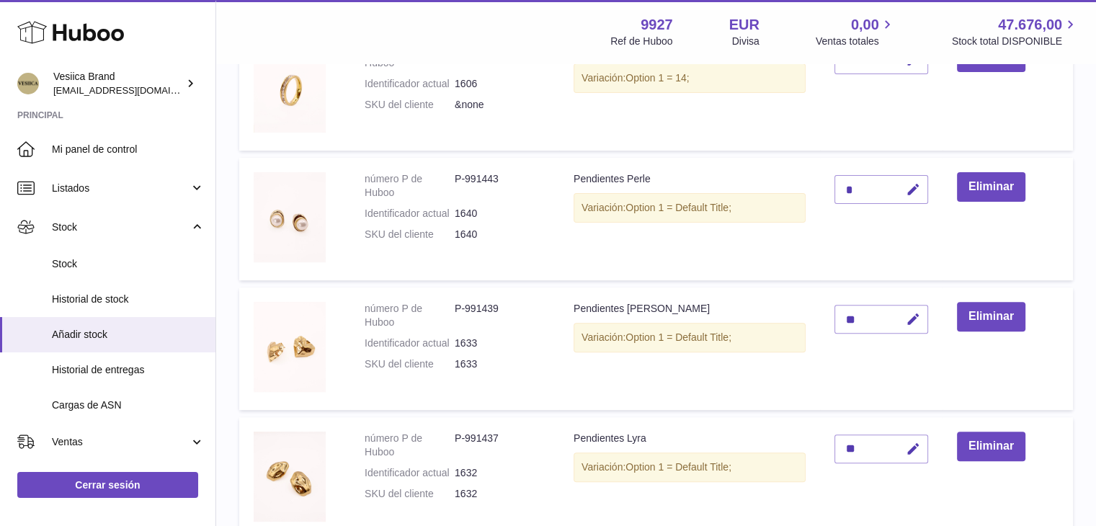
scroll to position [263, 0]
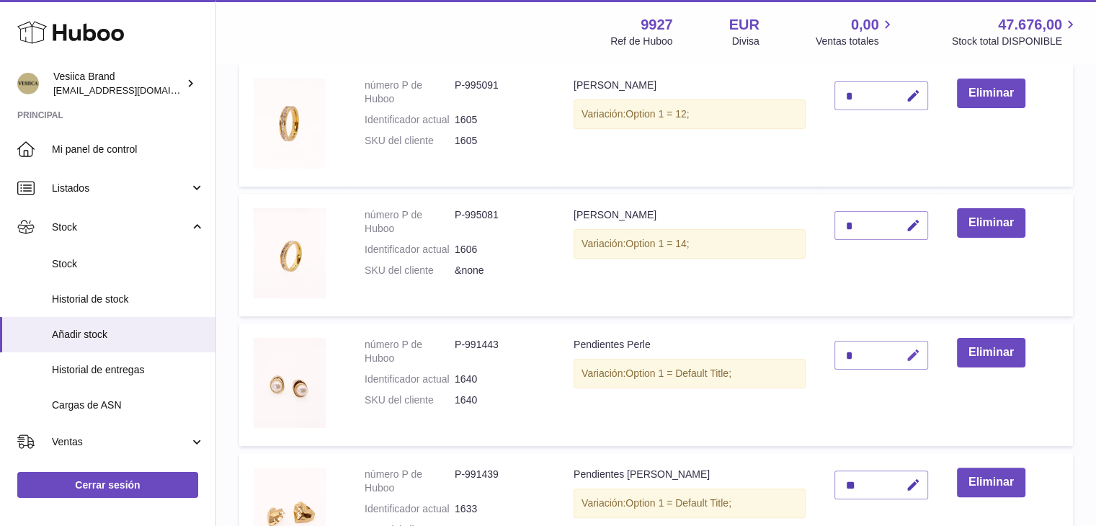
click at [910, 348] on icon "button" at bounding box center [913, 355] width 15 height 15
type input "**"
click at [908, 352] on icon "submit" at bounding box center [913, 355] width 13 height 13
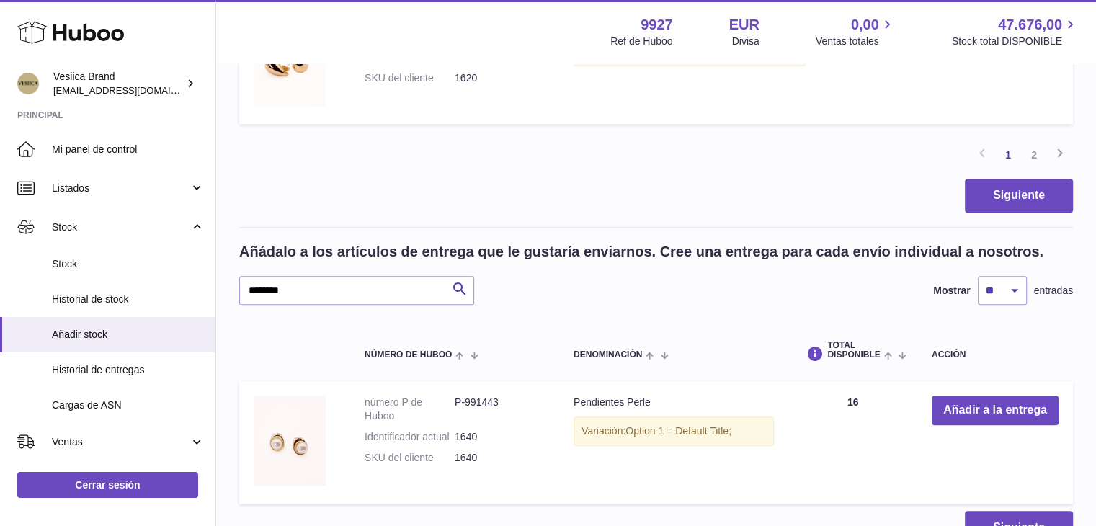
scroll to position [1624, 0]
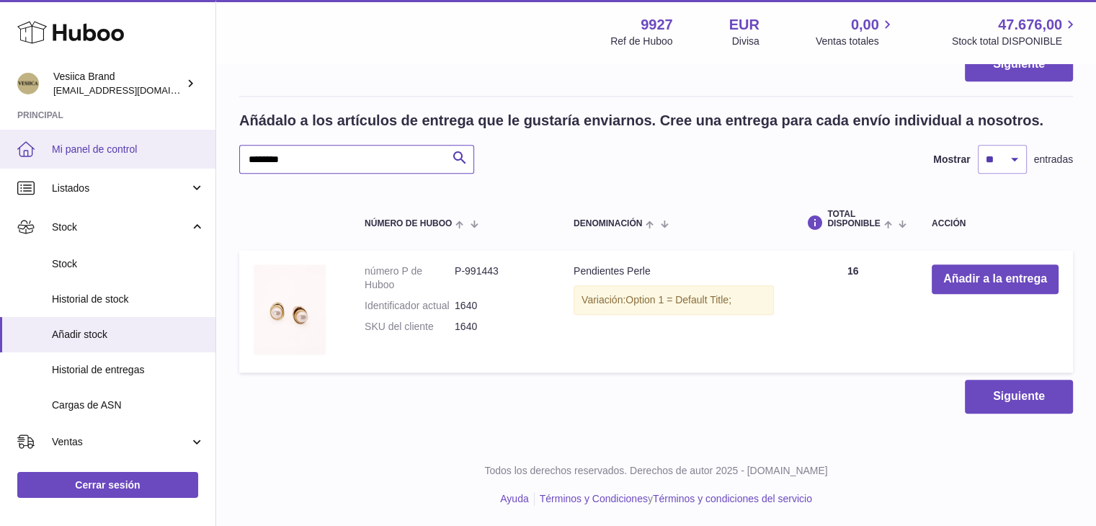
drag, startPoint x: 319, startPoint y: 166, endPoint x: 189, endPoint y: 159, distance: 129.9
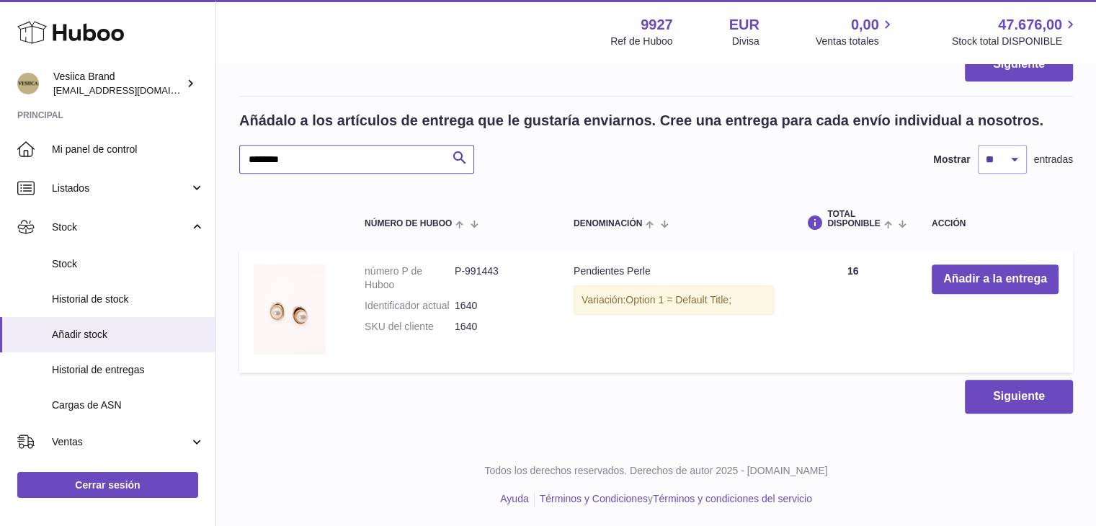
paste input "text"
type input "********"
click at [951, 283] on button "Añadir a la entrega" at bounding box center [995, 280] width 127 height 30
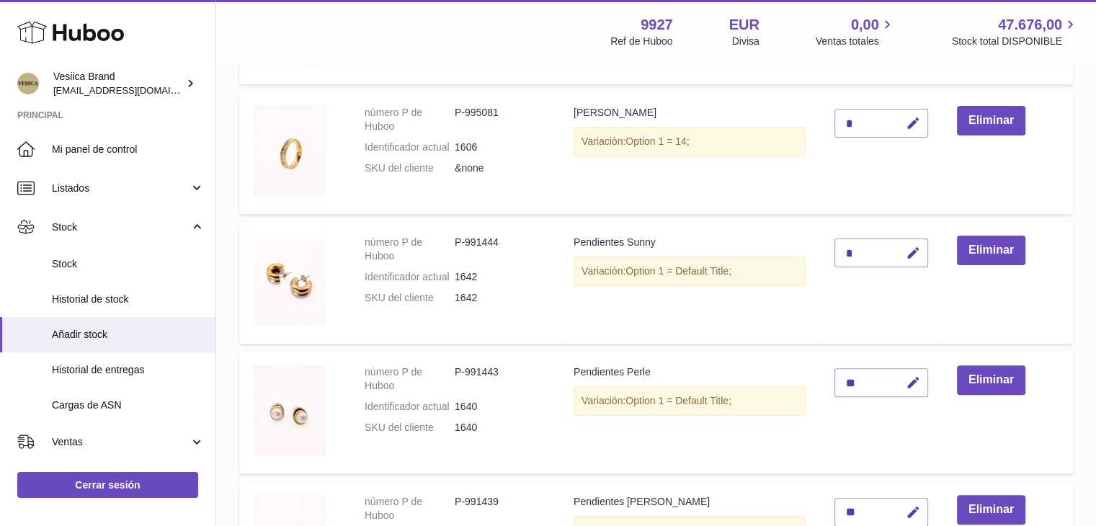
scroll to position [182, 0]
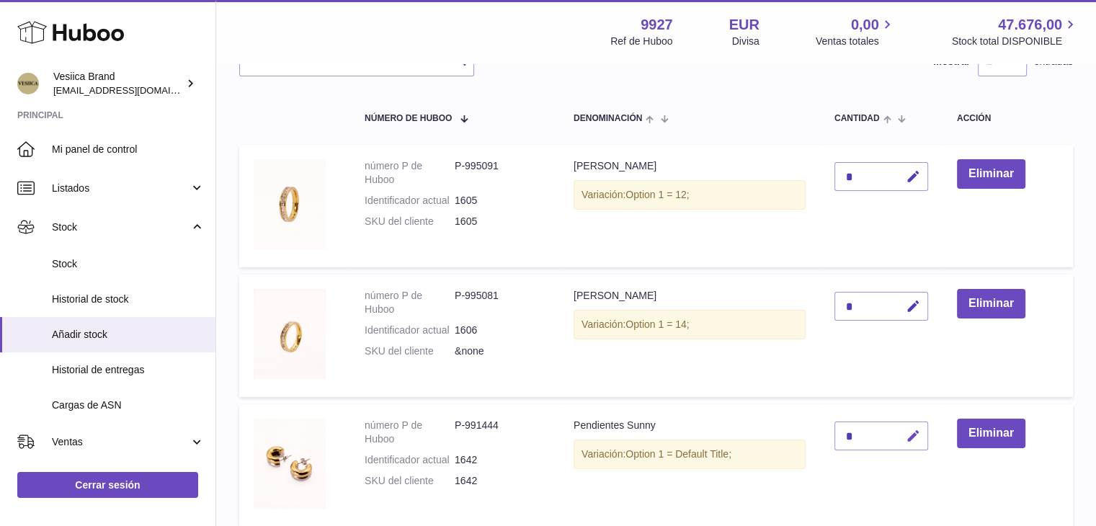
click at [914, 429] on icon "button" at bounding box center [913, 436] width 15 height 15
drag, startPoint x: 858, startPoint y: 430, endPoint x: 825, endPoint y: 422, distance: 34.1
click at [827, 430] on td "*" at bounding box center [881, 465] width 123 height 123
type input "**"
click at [916, 433] on icon "submit" at bounding box center [913, 436] width 13 height 13
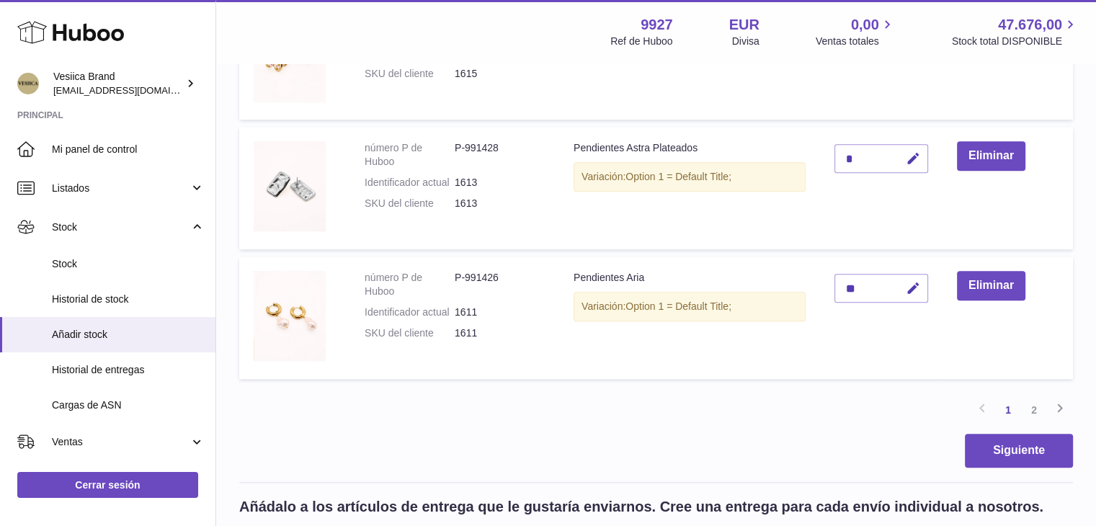
scroll to position [1552, 0]
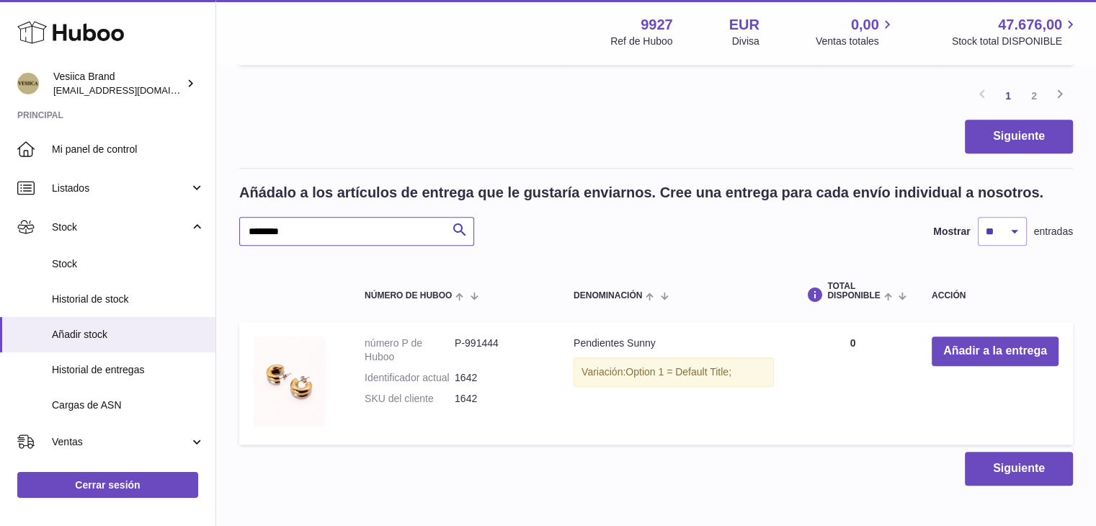
drag, startPoint x: 332, startPoint y: 237, endPoint x: 283, endPoint y: 236, distance: 49.7
paste input "text"
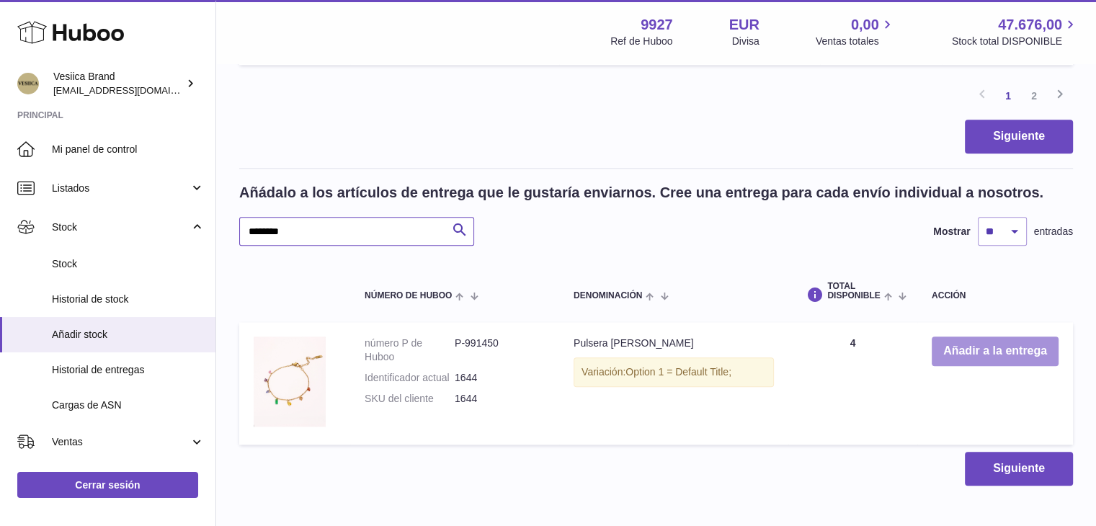
type input "********"
click at [960, 341] on button "Añadir a la entrega" at bounding box center [995, 352] width 127 height 30
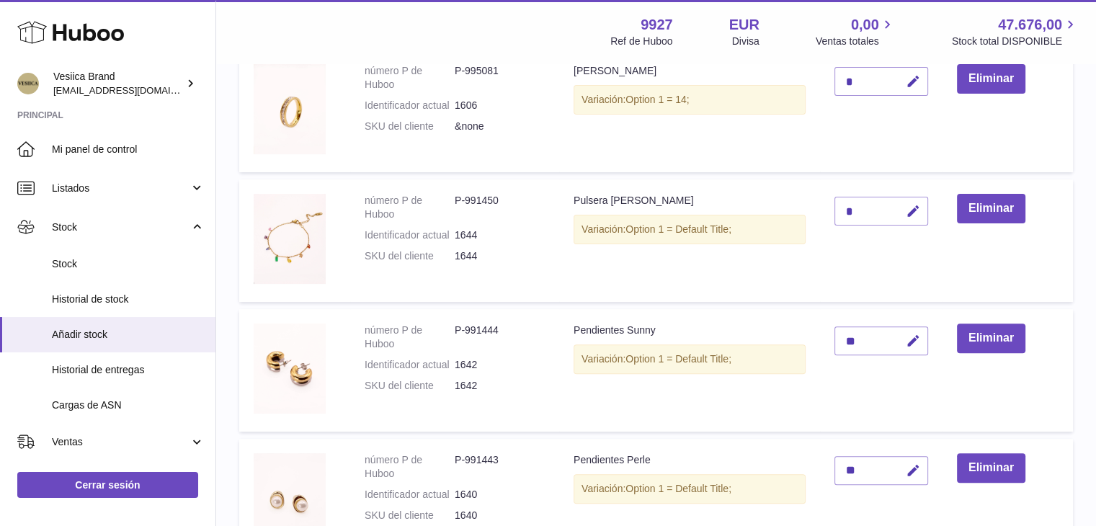
scroll to position [254, 0]
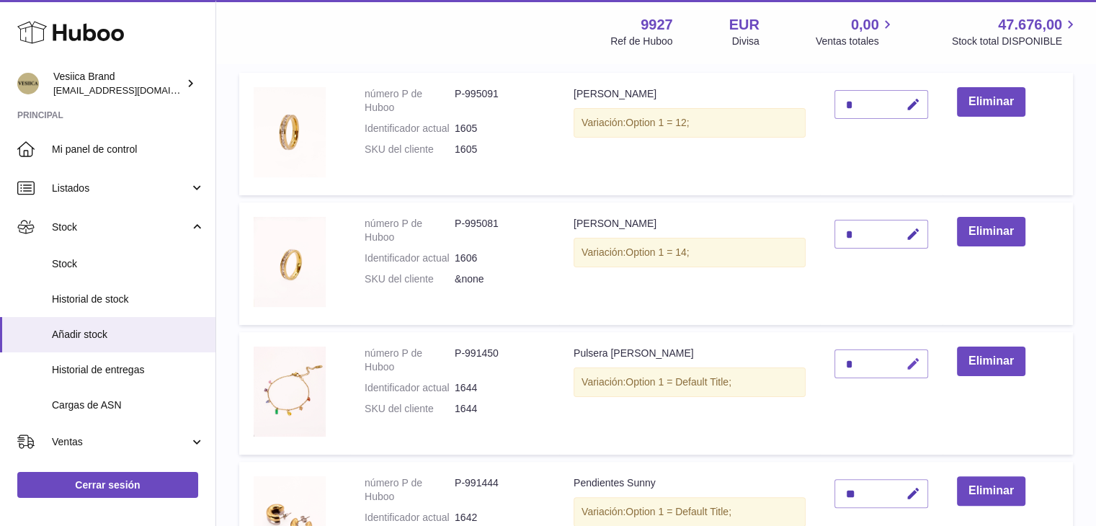
click at [921, 365] on icon "button" at bounding box center [913, 364] width 15 height 15
drag, startPoint x: 858, startPoint y: 358, endPoint x: 781, endPoint y: 356, distance: 76.4
click at [781, 356] on tr "número P de Huboo P-991450 Identificador actual 1644 SKU del cliente 1644 Pulse…" at bounding box center [656, 393] width 834 height 123
type input "*"
click at [915, 367] on icon "submit" at bounding box center [913, 364] width 13 height 13
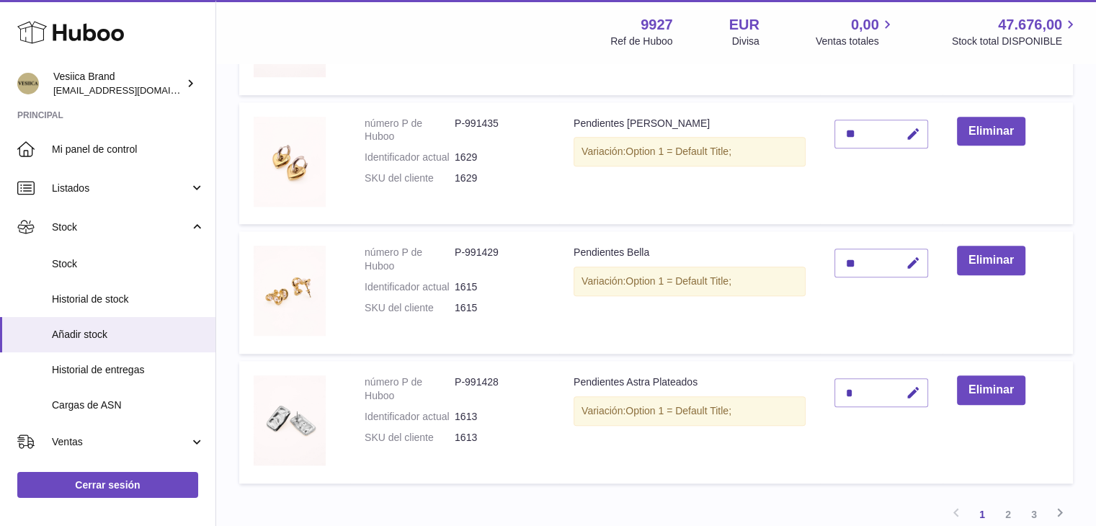
scroll to position [1480, 0]
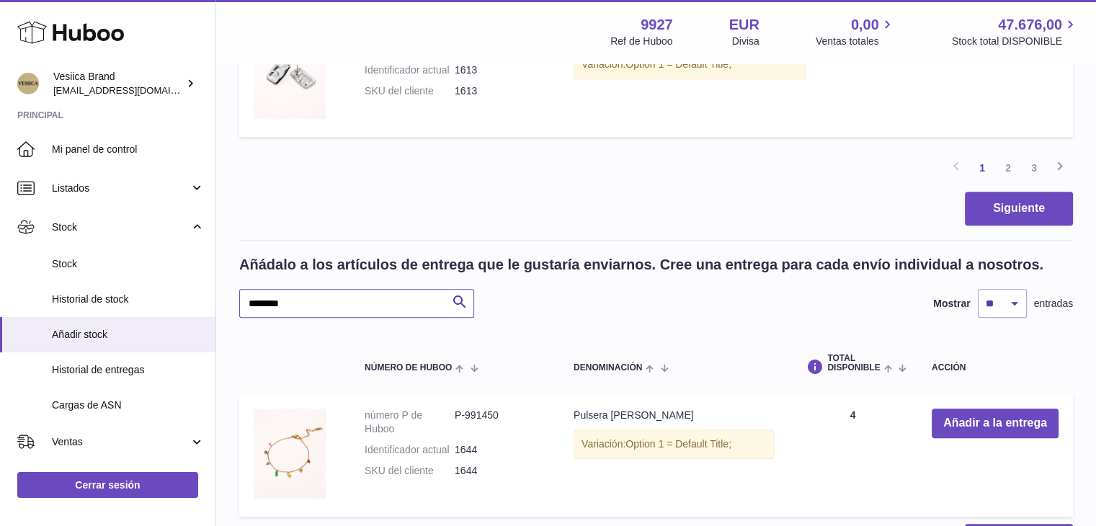
drag, startPoint x: 313, startPoint y: 304, endPoint x: 378, endPoint y: 308, distance: 65.0
paste input "text"
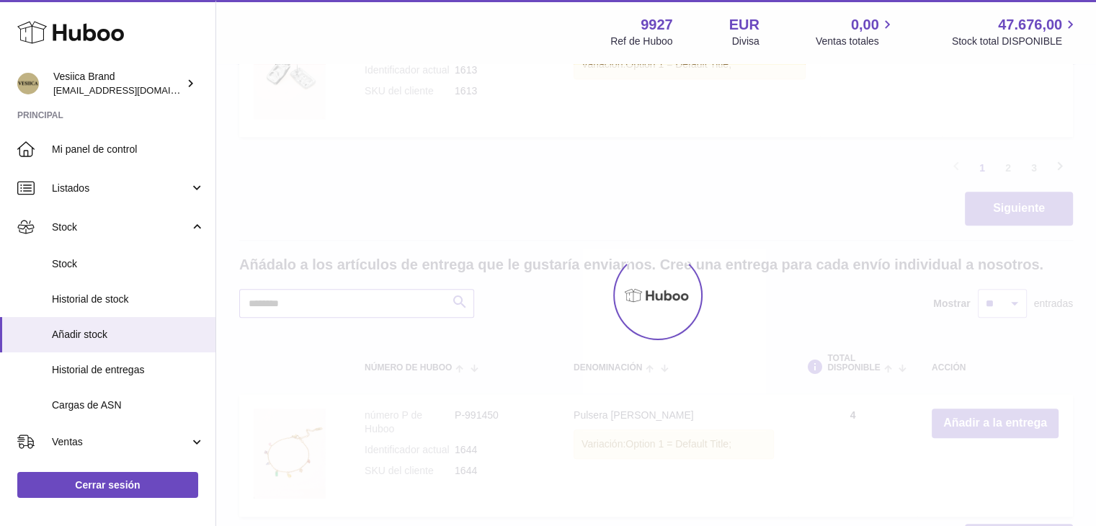
type input "********"
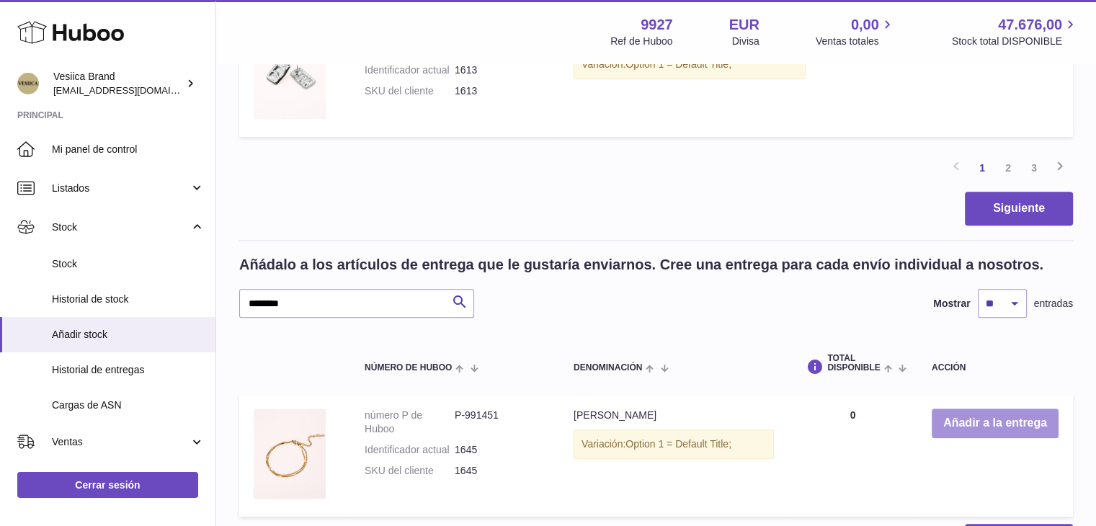
click at [945, 419] on button "Añadir a la entrega" at bounding box center [995, 424] width 127 height 30
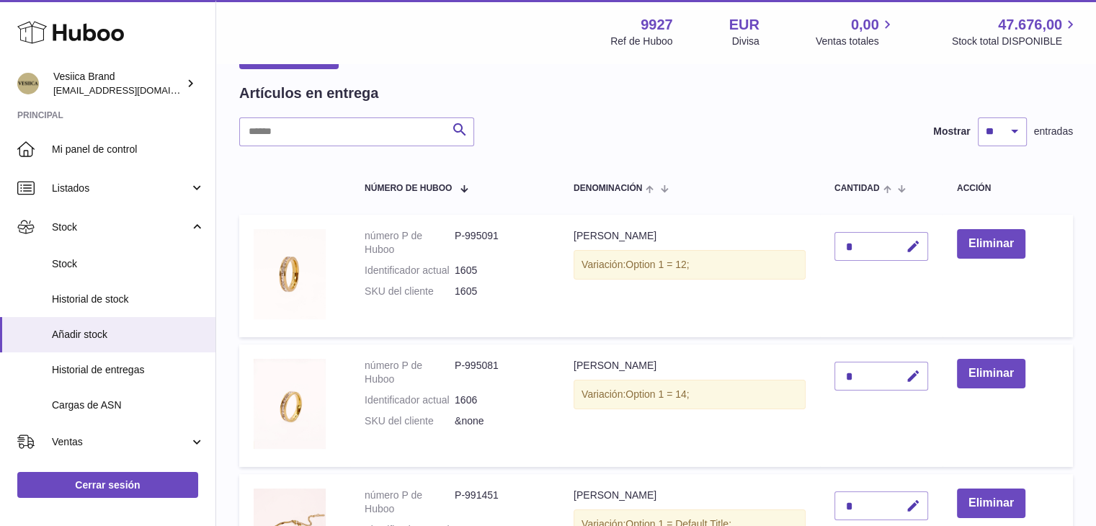
scroll to position [312, 0]
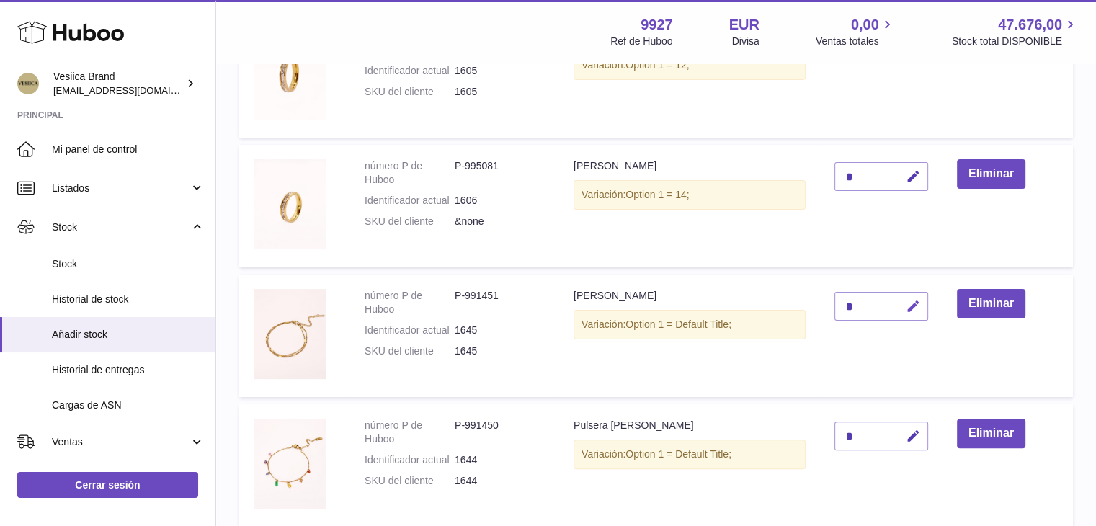
click at [916, 299] on icon "button" at bounding box center [913, 306] width 15 height 15
drag, startPoint x: 859, startPoint y: 301, endPoint x: 820, endPoint y: 301, distance: 38.9
click at [820, 301] on tr "número P de Huboo P-991451 Identificador actual 1645 SKU del cliente 1645 Pulse…" at bounding box center [656, 336] width 834 height 123
type input "*"
click at [911, 308] on icon "submit" at bounding box center [913, 306] width 13 height 13
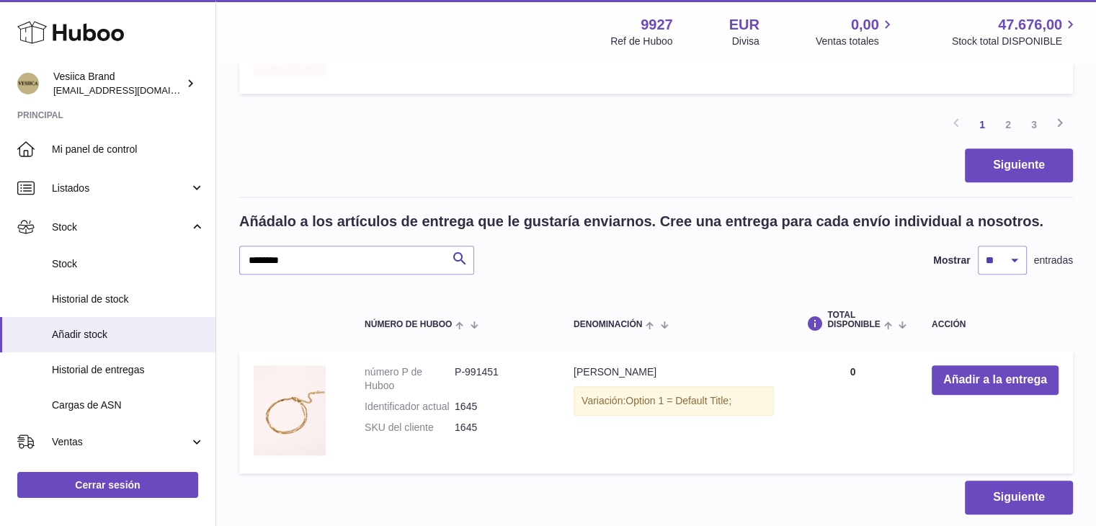
scroll to position [1624, 0]
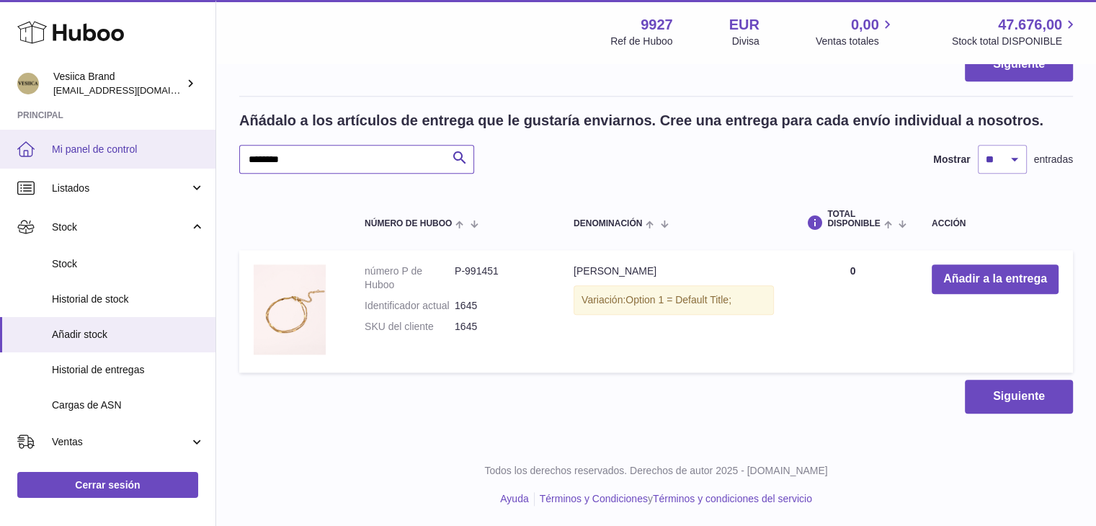
drag, startPoint x: 303, startPoint y: 151, endPoint x: 184, endPoint y: 156, distance: 119.0
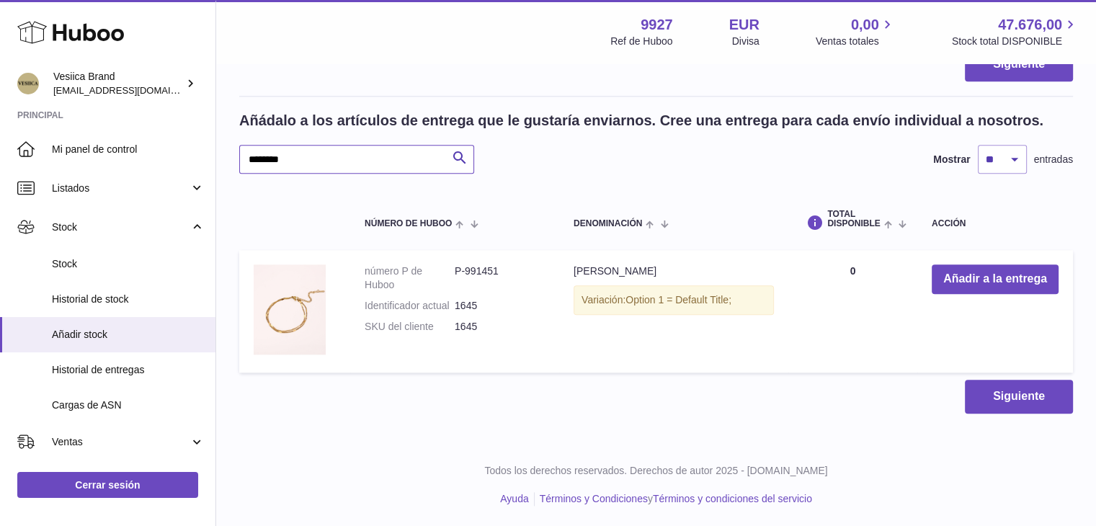
paste input "text"
type input "********"
click at [986, 277] on button "Añadir a la entrega" at bounding box center [995, 280] width 127 height 30
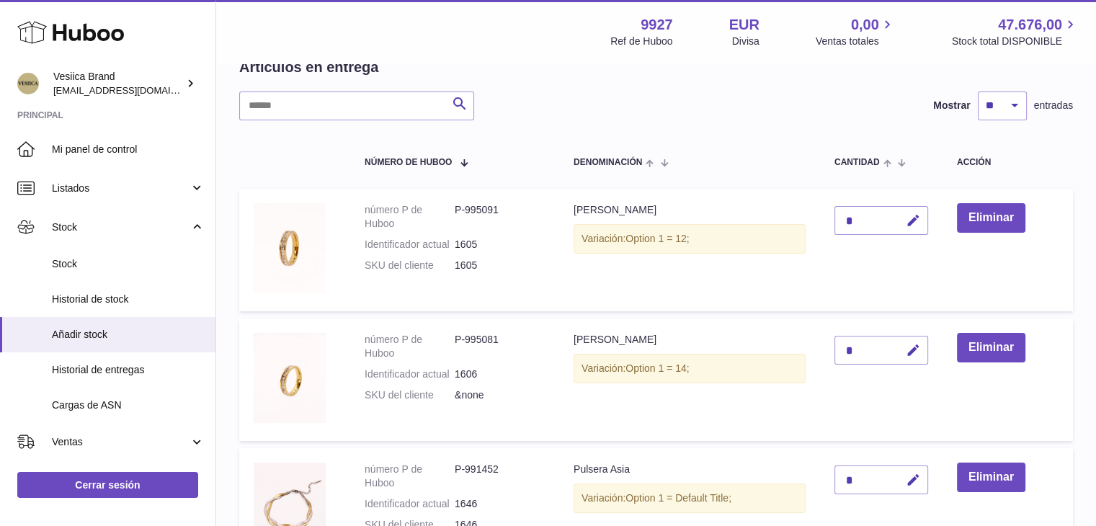
scroll to position [130, 0]
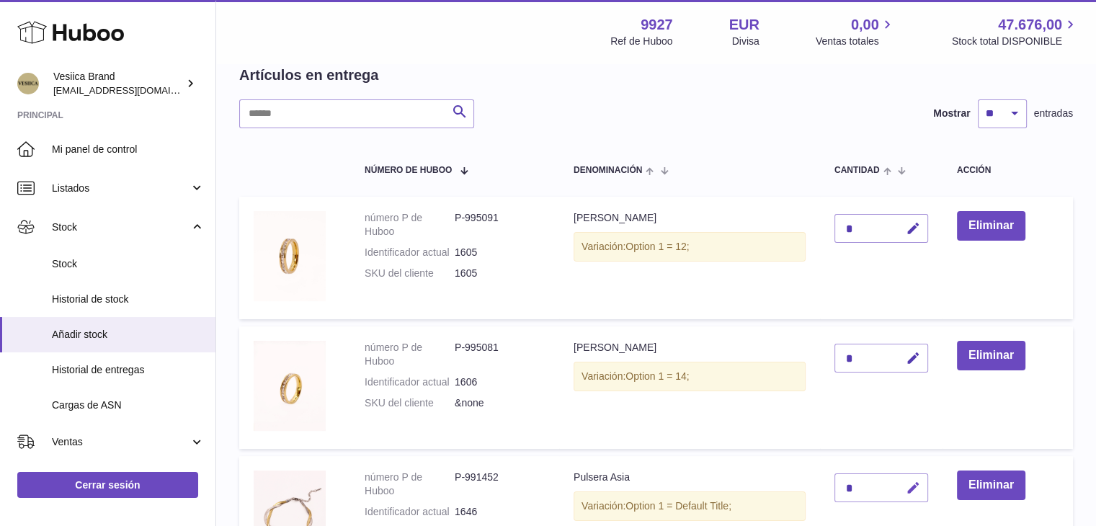
click at [917, 489] on icon "button" at bounding box center [913, 488] width 15 height 15
drag, startPoint x: 847, startPoint y: 489, endPoint x: 830, endPoint y: 489, distance: 16.6
click at [832, 489] on td "*" at bounding box center [881, 517] width 123 height 123
type input "*"
click at [915, 481] on icon "submit" at bounding box center [913, 487] width 13 height 13
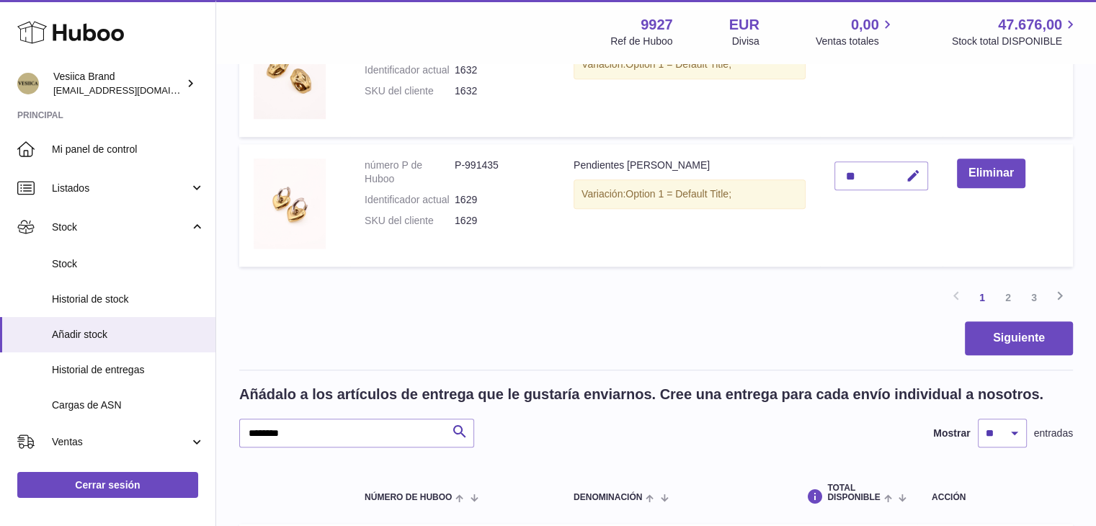
scroll to position [1624, 0]
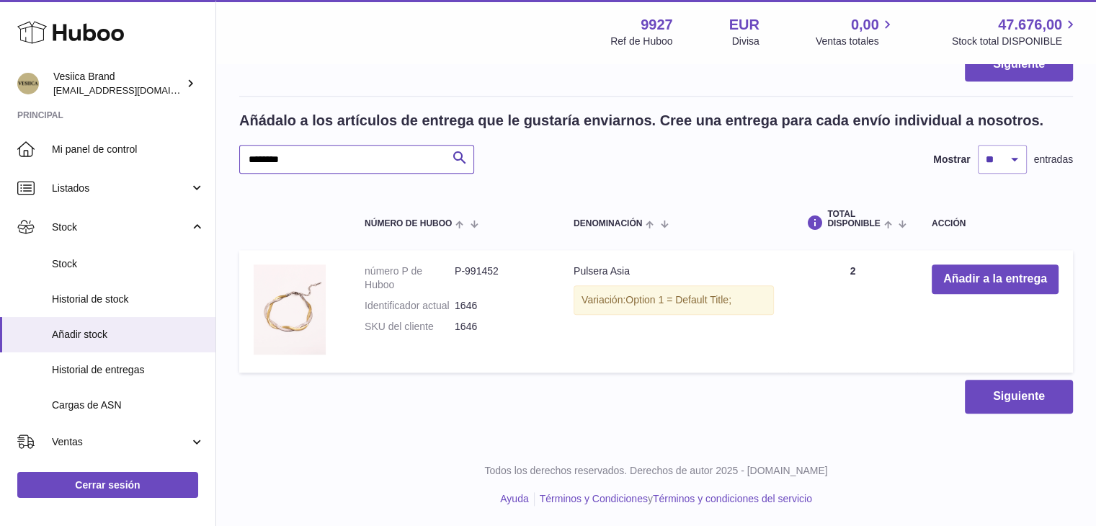
paste input "text"
type input "********"
click at [968, 283] on button "Añadir a la entrega" at bounding box center [995, 280] width 127 height 30
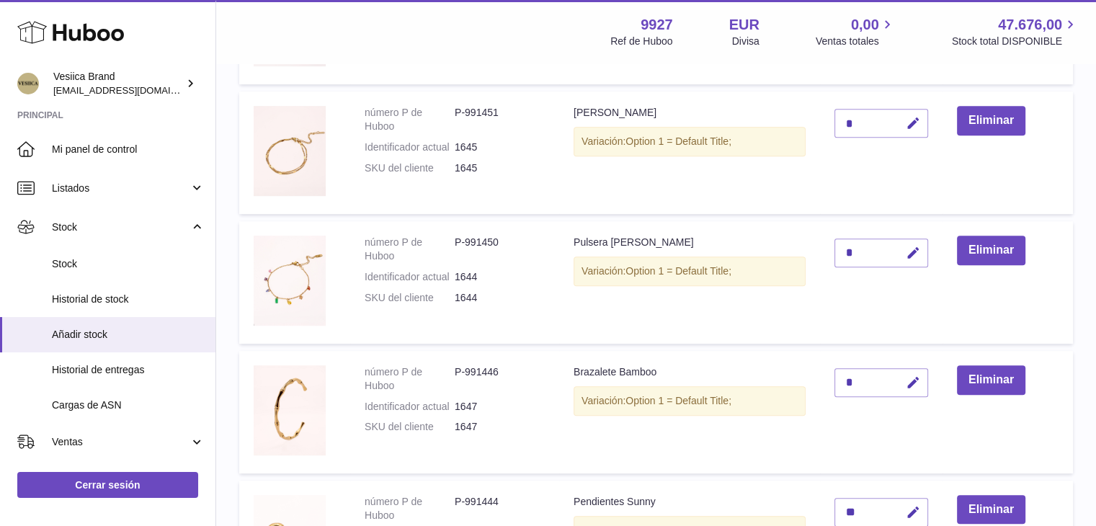
scroll to position [687, 0]
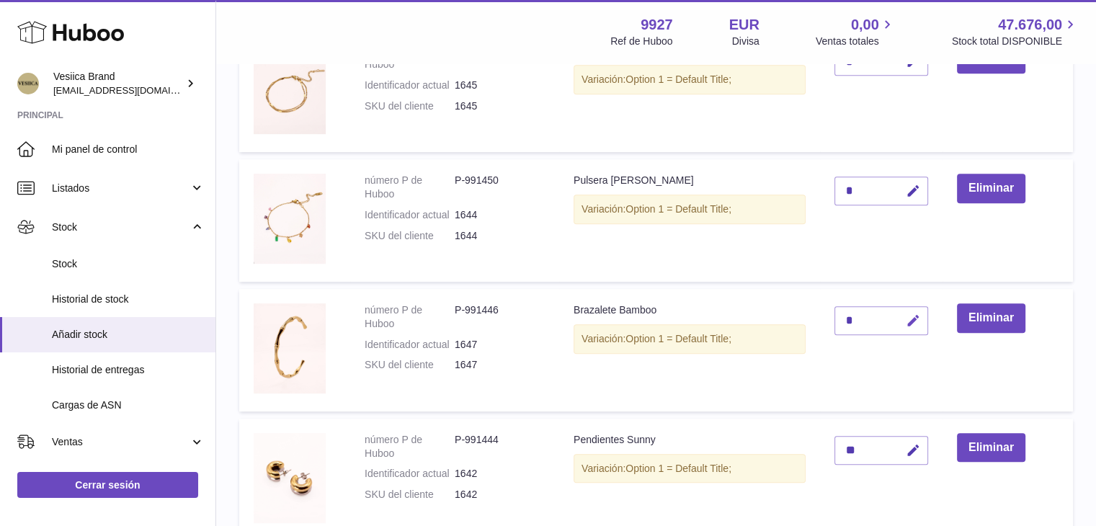
click at [915, 308] on button "button" at bounding box center [911, 321] width 34 height 30
click at [817, 317] on tr "número P de Huboo P-991446 Identificador actual 1647 SKU del cliente 1647 Braza…" at bounding box center [656, 350] width 834 height 123
type input "**"
click at [914, 315] on icon "submit" at bounding box center [913, 320] width 13 height 13
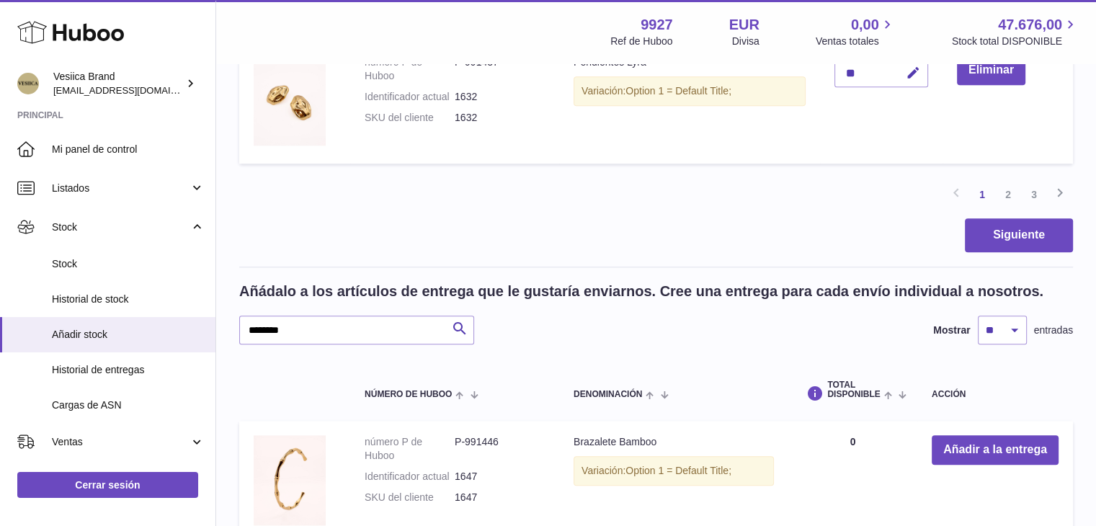
scroll to position [1552, 0]
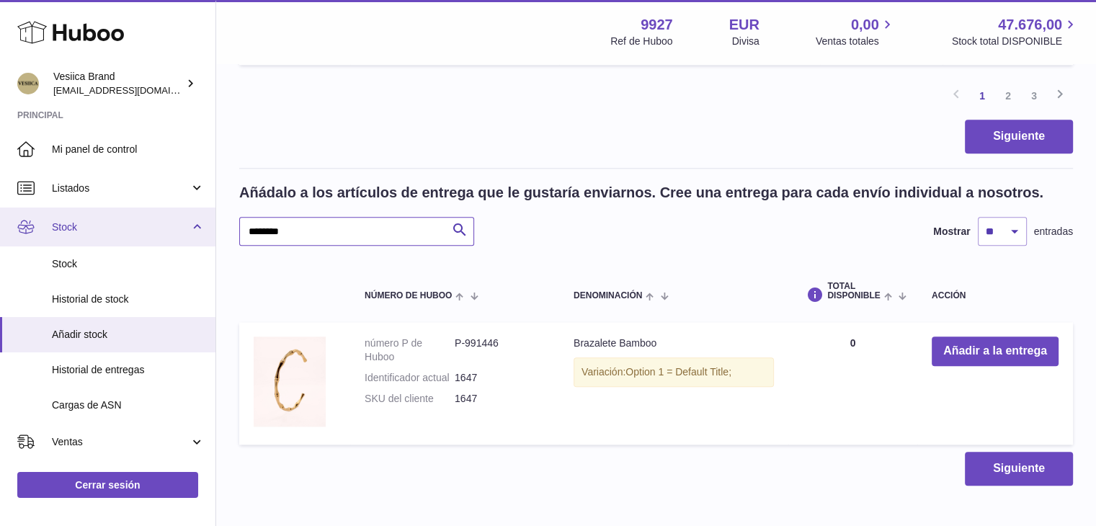
drag, startPoint x: 326, startPoint y: 228, endPoint x: 179, endPoint y: 222, distance: 146.5
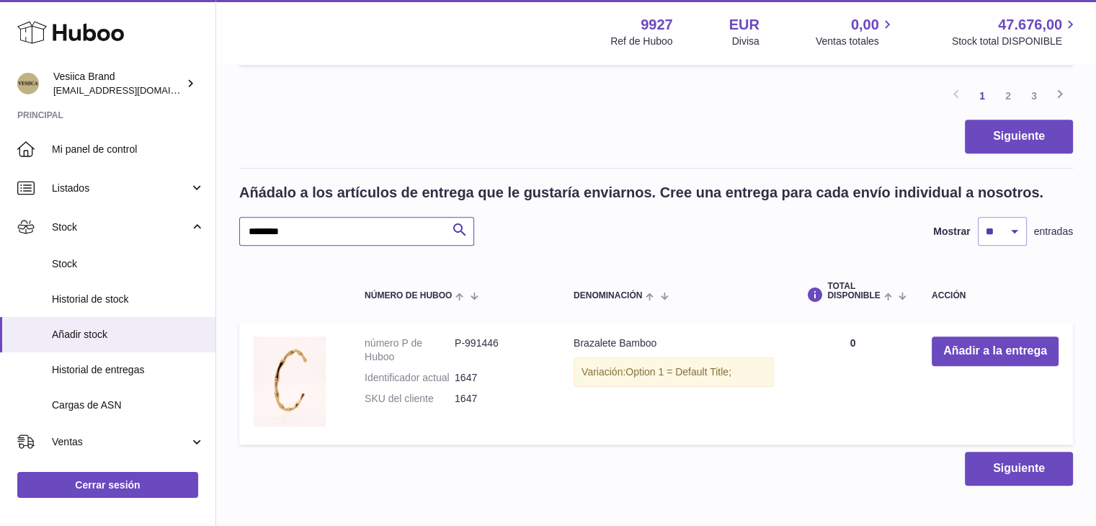
paste input "text"
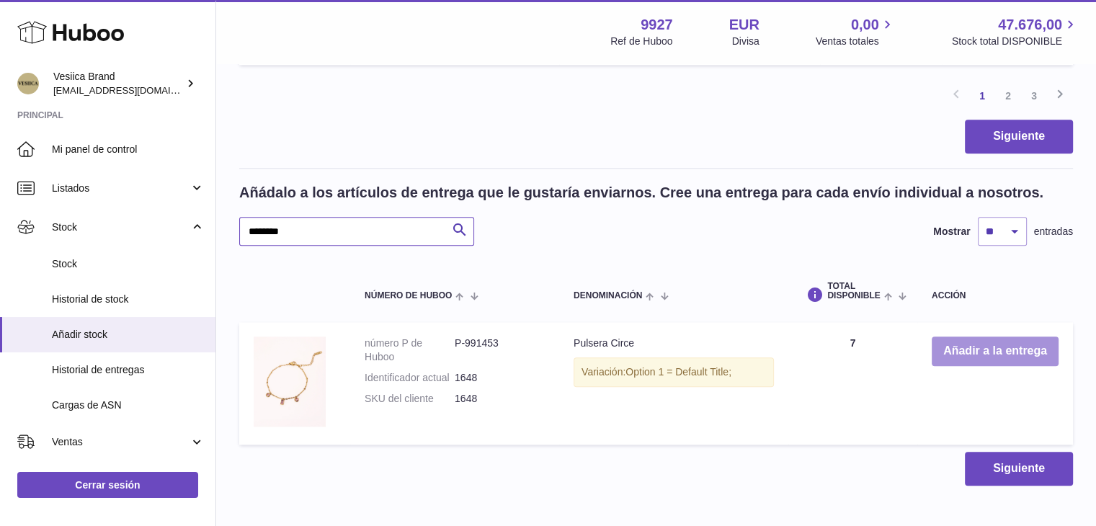
type input "********"
click at [966, 344] on button "Añadir a la entrega" at bounding box center [995, 352] width 127 height 30
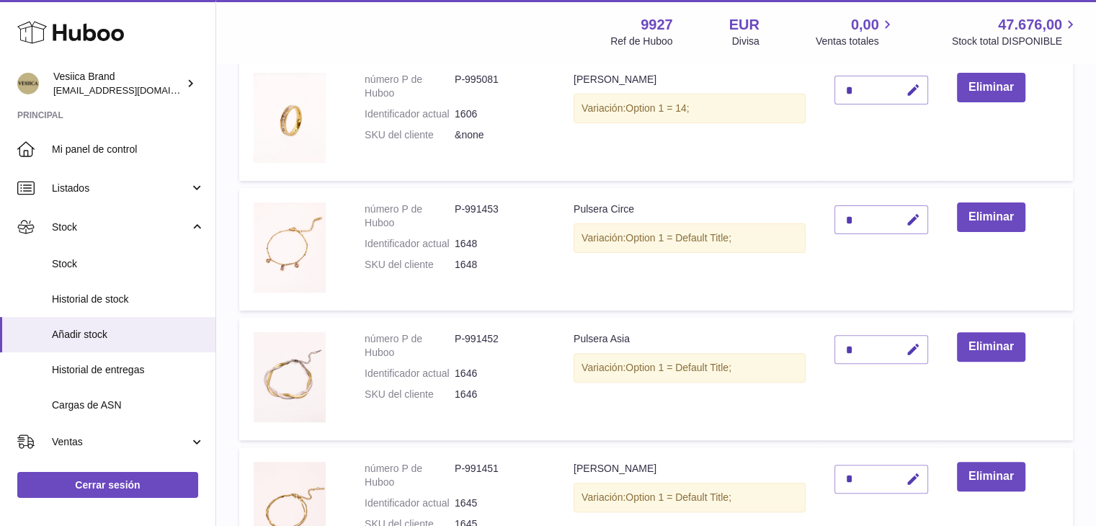
scroll to position [327, 0]
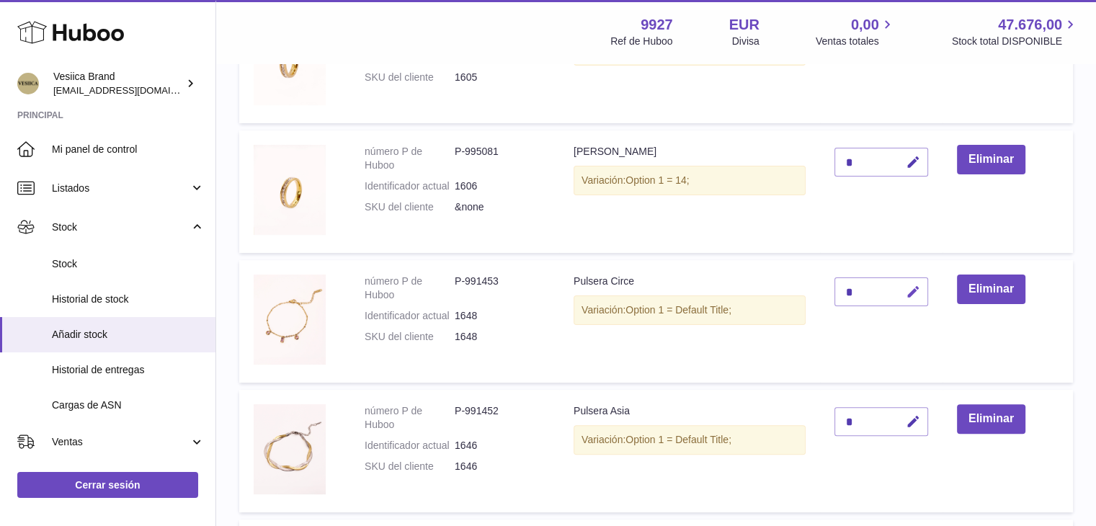
click at [914, 289] on icon "button" at bounding box center [913, 292] width 15 height 15
click at [788, 287] on tr "número P de Huboo P-991453 Identificador actual 1648 SKU del cliente 1648 Pulse…" at bounding box center [656, 321] width 834 height 123
type input "*"
click at [915, 291] on icon "submit" at bounding box center [913, 291] width 13 height 13
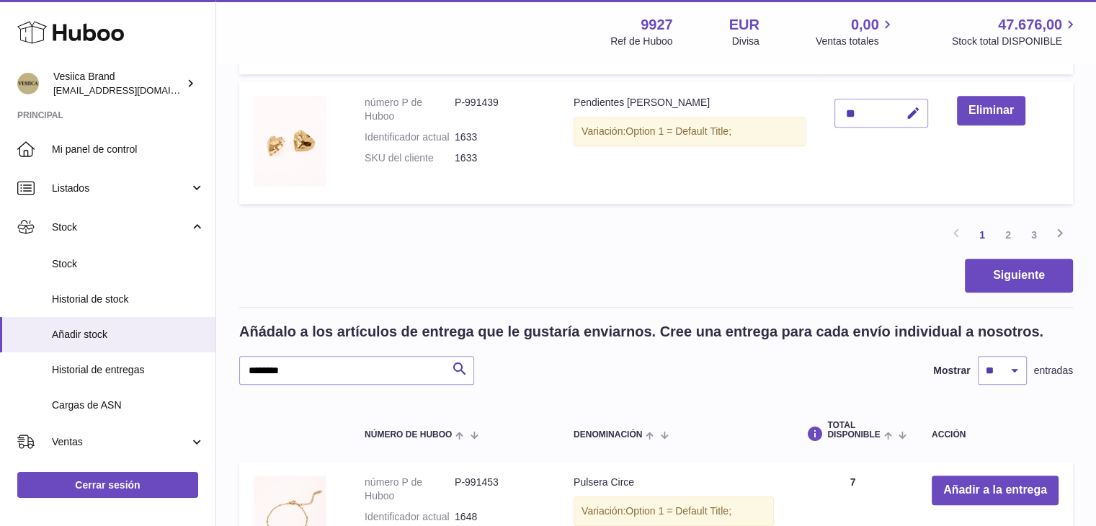
scroll to position [1624, 0]
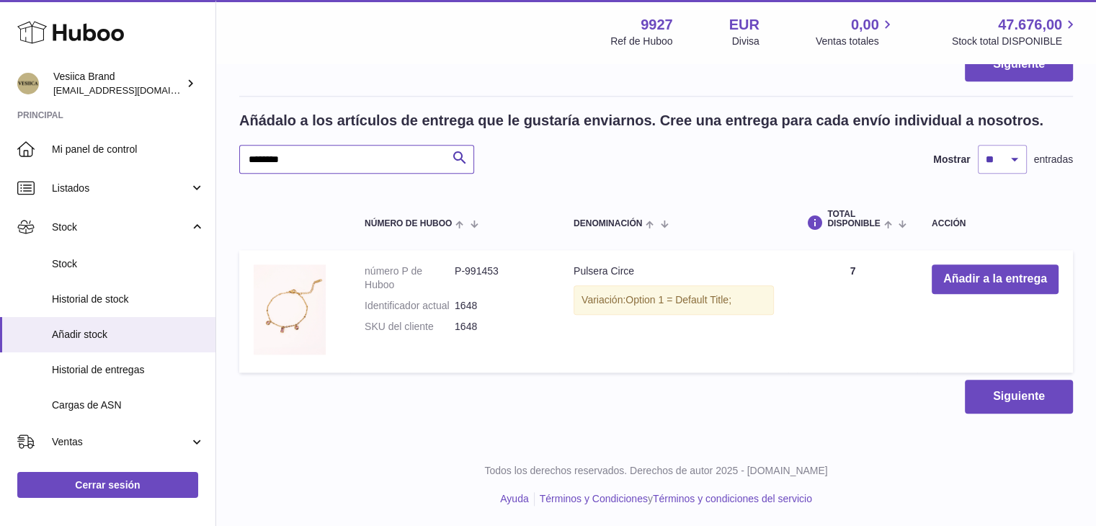
drag, startPoint x: 306, startPoint y: 159, endPoint x: 355, endPoint y: 163, distance: 49.2
paste input "text"
type input "********"
click at [960, 278] on button "Añadir a la entrega" at bounding box center [995, 280] width 127 height 30
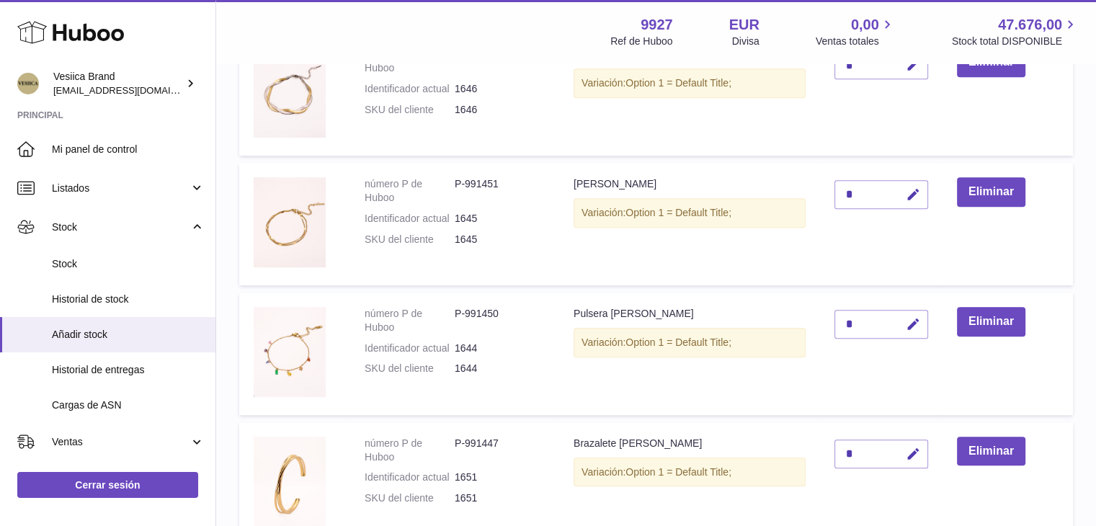
scroll to position [831, 0]
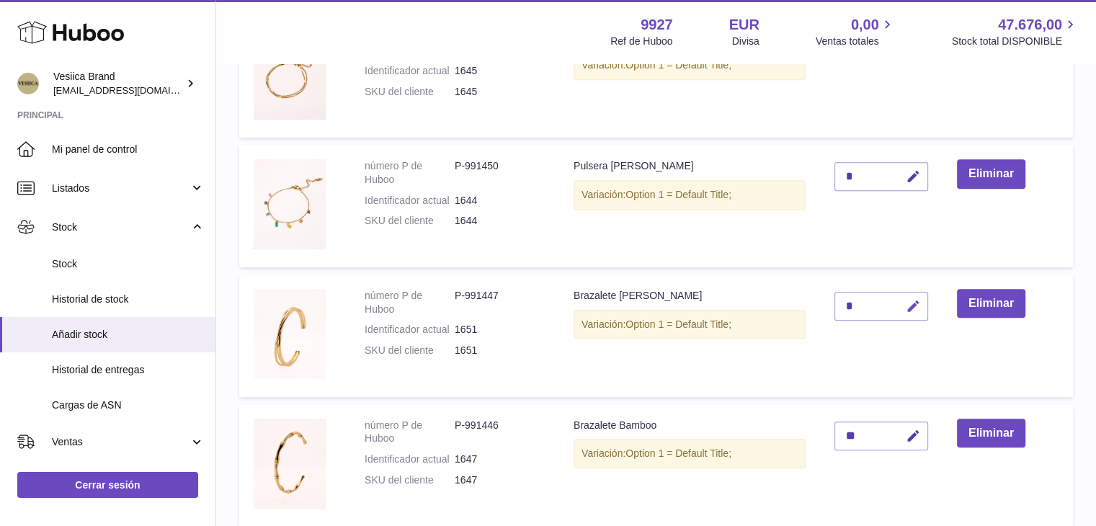
click at [914, 303] on icon "button" at bounding box center [913, 306] width 15 height 15
click at [819, 298] on tr "número P de Huboo P-991447 Identificador actual 1651 SKU del cliente 1651 Braza…" at bounding box center [656, 336] width 834 height 123
type input "*"
click at [917, 303] on icon "submit" at bounding box center [913, 306] width 13 height 13
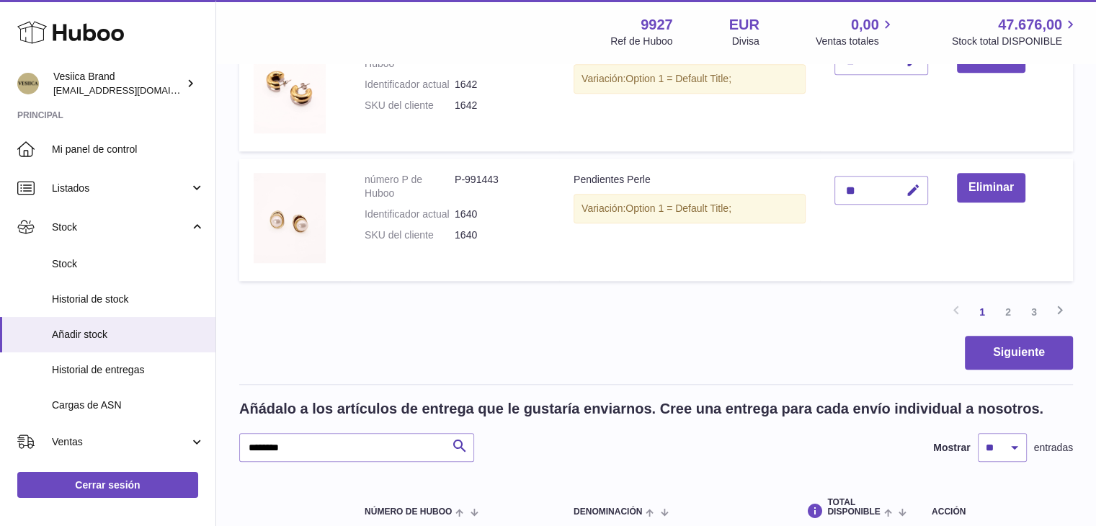
scroll to position [1624, 0]
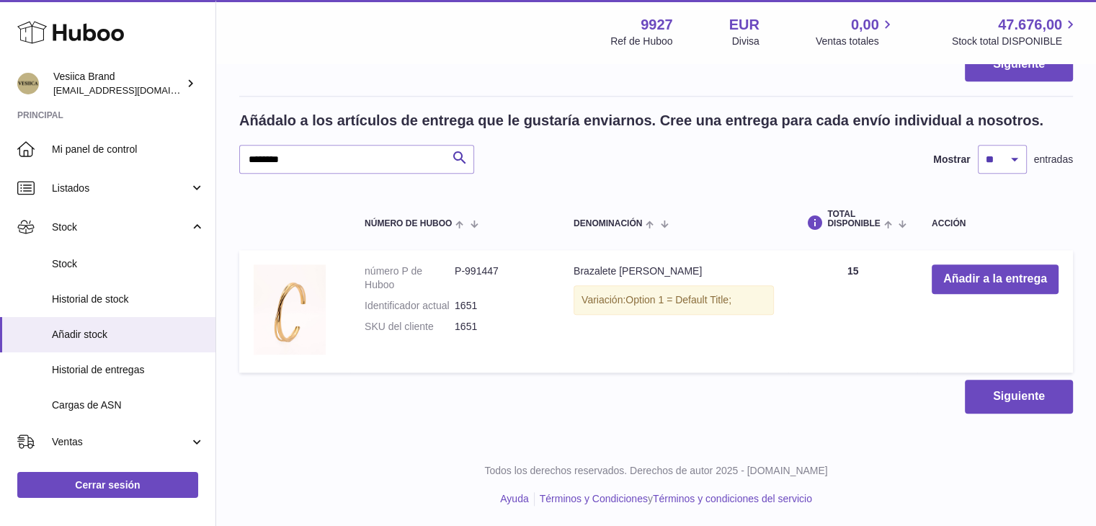
click at [316, 145] on div "Añádalo a los artículos de entrega que le gustaría enviarnos. Cree una entrega …" at bounding box center [656, 142] width 834 height 63
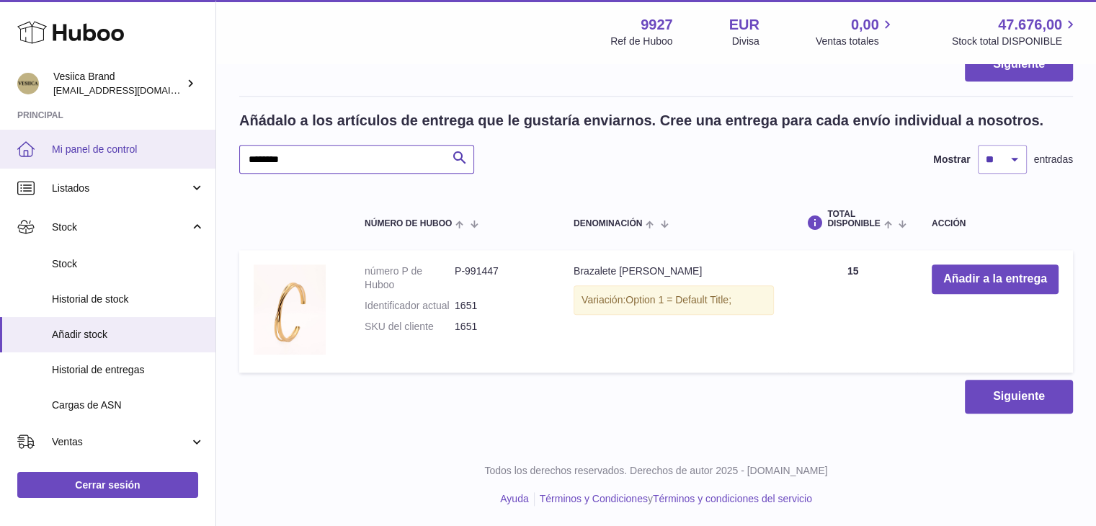
drag, startPoint x: 311, startPoint y: 156, endPoint x: 194, endPoint y: 164, distance: 117.8
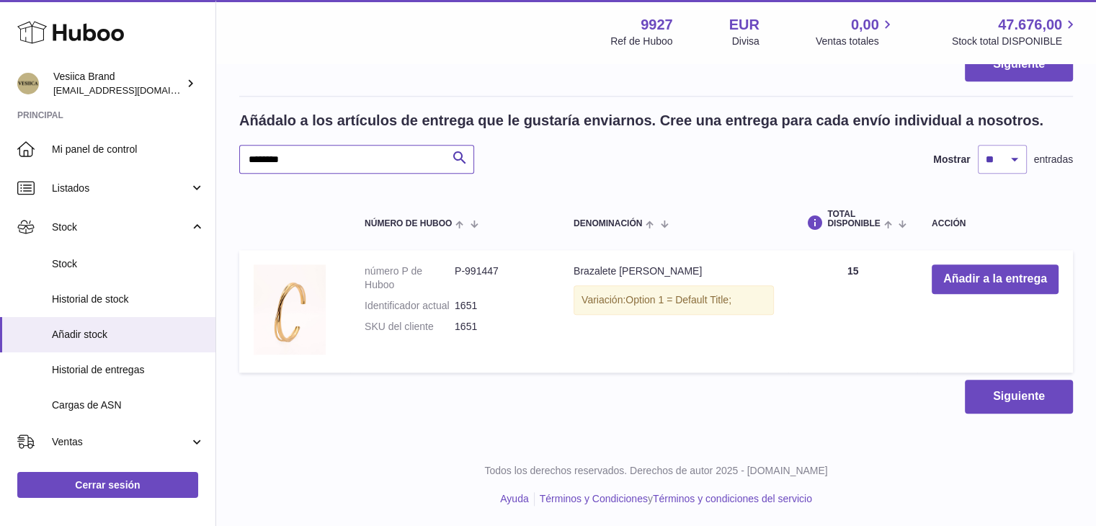
paste input "text"
type input "********"
click at [957, 280] on button "Añadir a la entrega" at bounding box center [995, 280] width 127 height 30
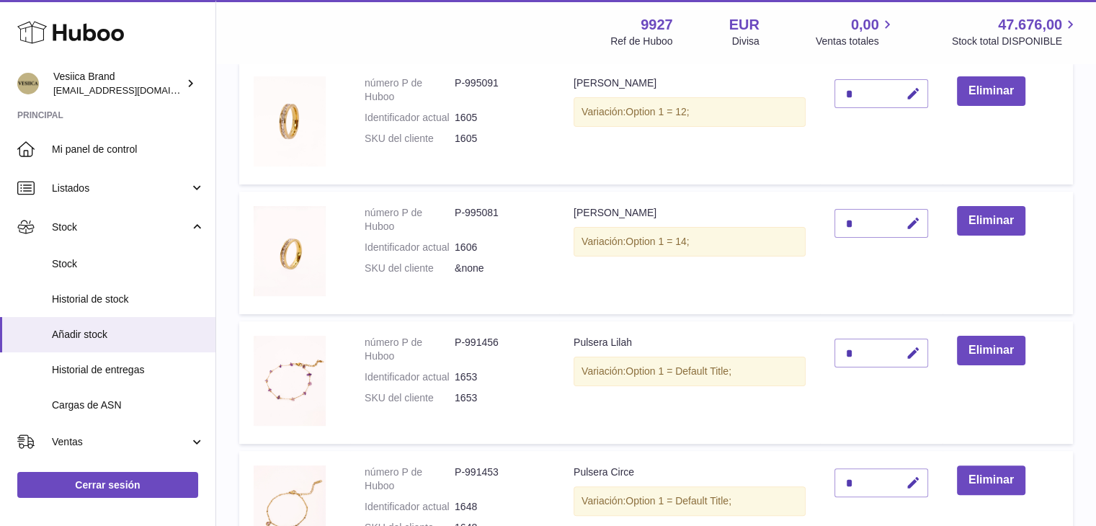
scroll to position [327, 0]
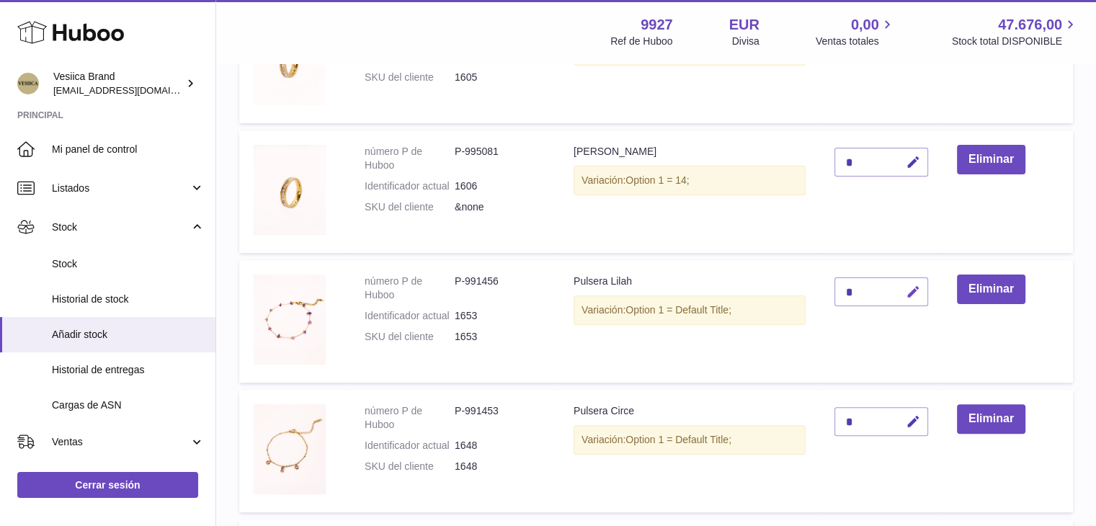
click at [910, 291] on icon "button" at bounding box center [913, 292] width 15 height 15
drag, startPoint x: 856, startPoint y: 292, endPoint x: 817, endPoint y: 293, distance: 38.2
click at [820, 293] on tr "número P de Huboo P-991456 Identificador actual 1653 SKU del cliente 1653 Pulse…" at bounding box center [656, 321] width 834 height 123
type input "*"
click at [910, 295] on icon "submit" at bounding box center [913, 291] width 13 height 13
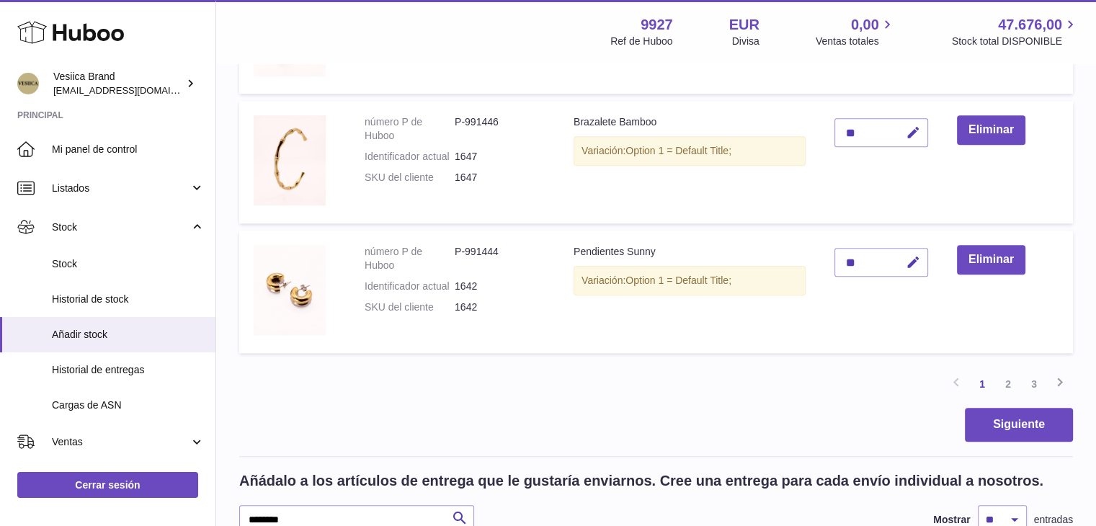
scroll to position [1552, 0]
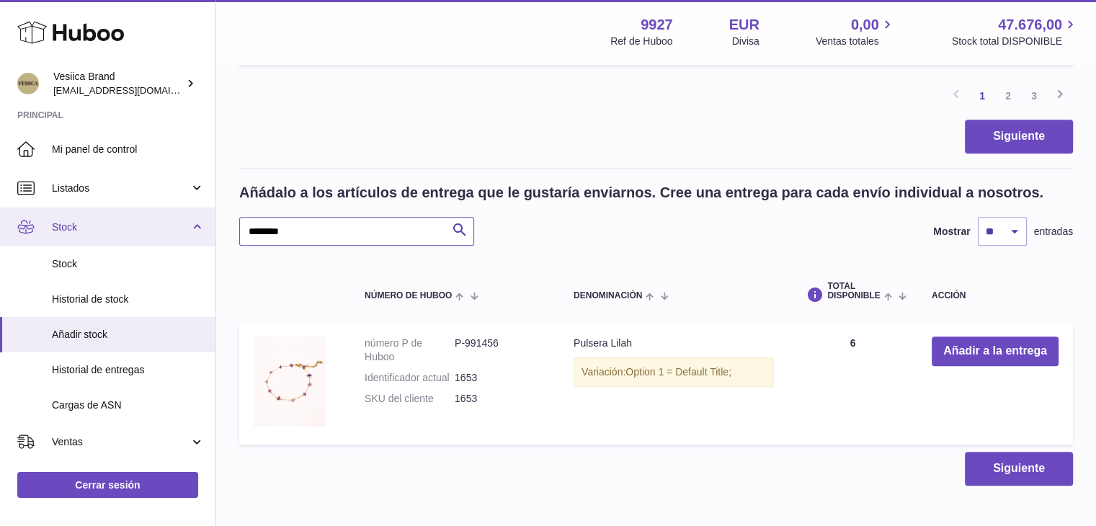
drag, startPoint x: 318, startPoint y: 236, endPoint x: 181, endPoint y: 229, distance: 137.1
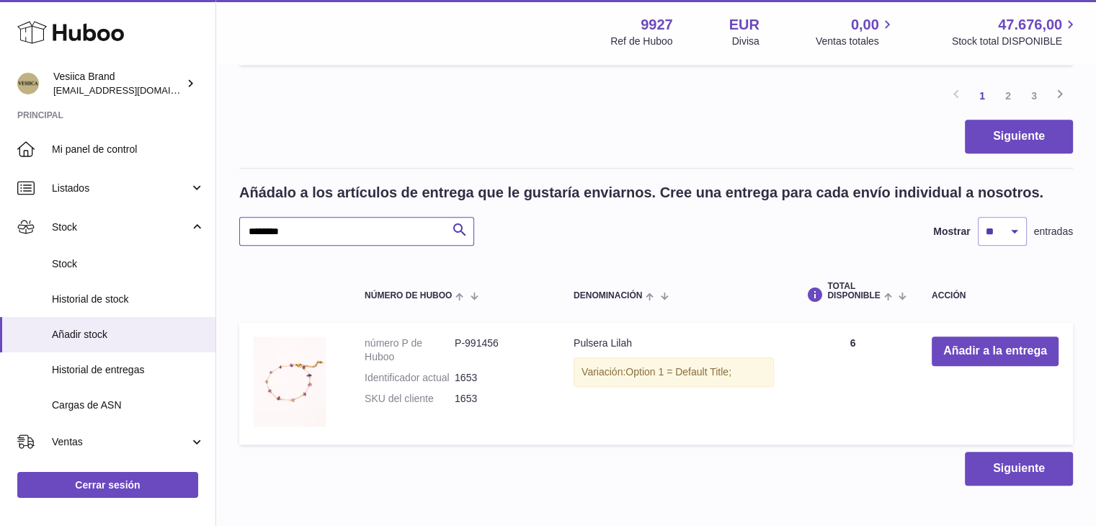
paste input "text"
type input "********"
click at [952, 347] on button "Añadir a la entrega" at bounding box center [995, 352] width 127 height 30
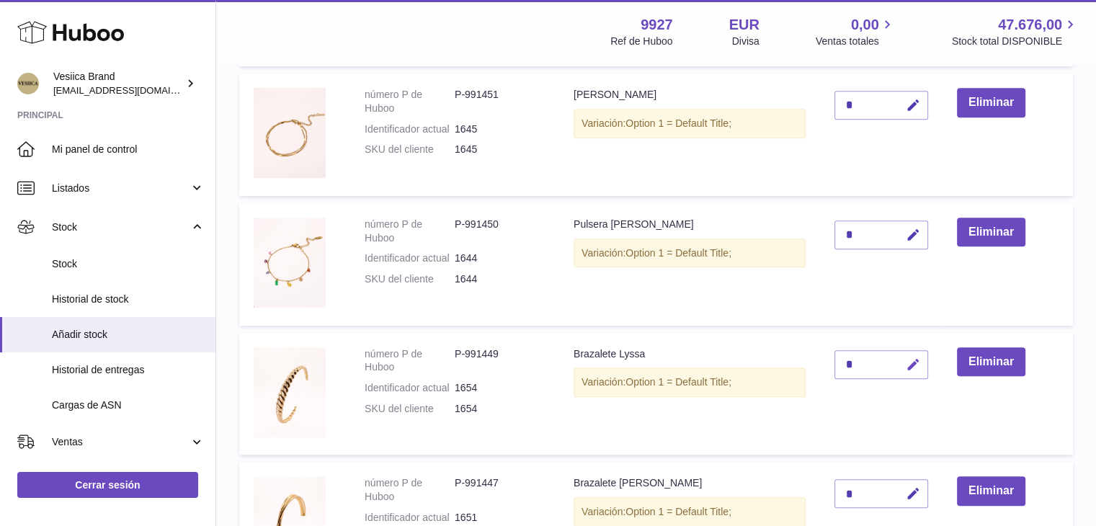
scroll to position [903, 0]
drag, startPoint x: 912, startPoint y: 364, endPoint x: 863, endPoint y: 363, distance: 49.0
click at [907, 364] on icon "button" at bounding box center [913, 364] width 15 height 15
drag, startPoint x: 847, startPoint y: 361, endPoint x: 819, endPoint y: 361, distance: 28.1
click at [801, 361] on tr "número P de Huboo P-991449 Identificador actual 1654 SKU del cliente 1654 Braza…" at bounding box center [656, 393] width 834 height 123
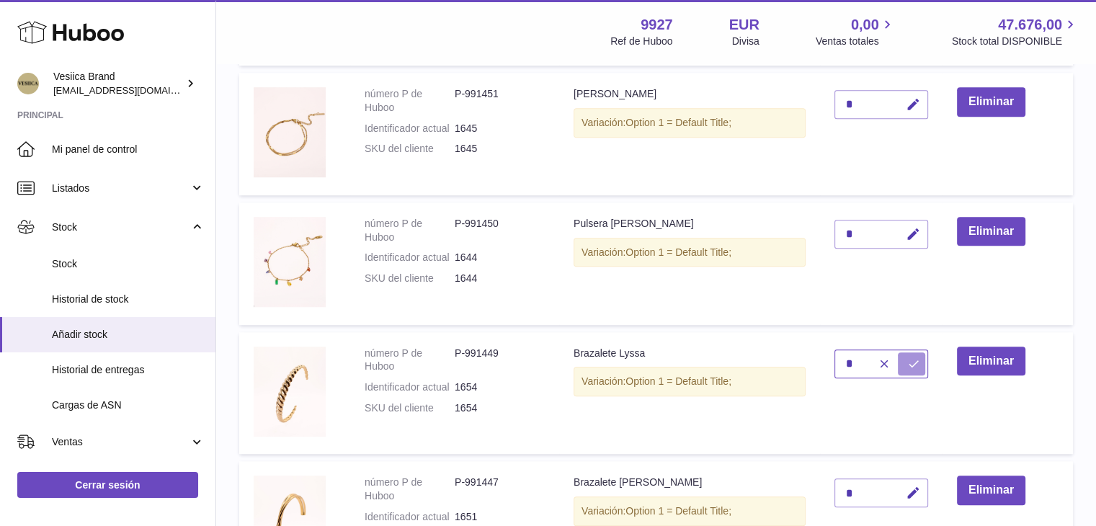
type input "*"
click at [910, 363] on icon "submit" at bounding box center [913, 364] width 13 height 13
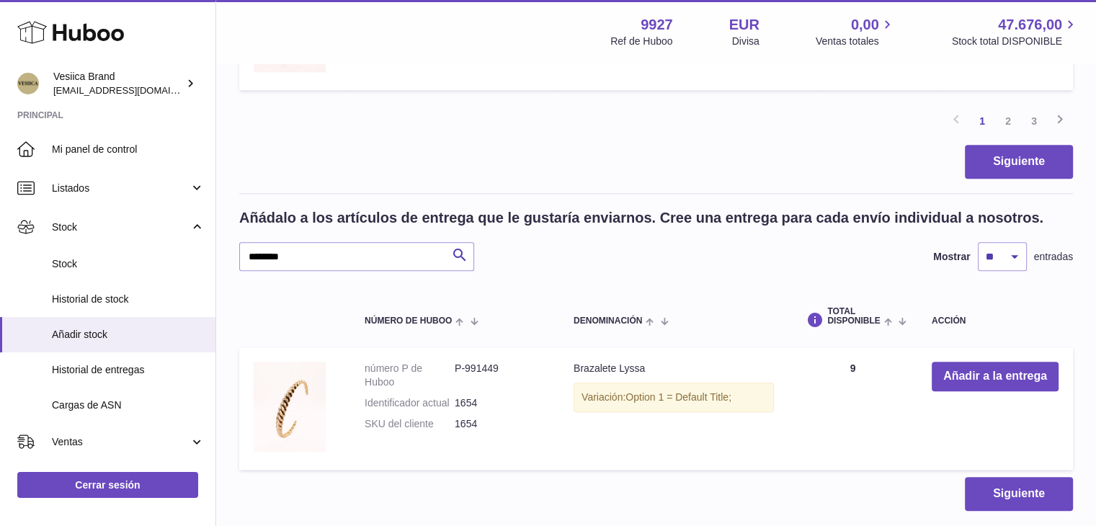
scroll to position [1552, 0]
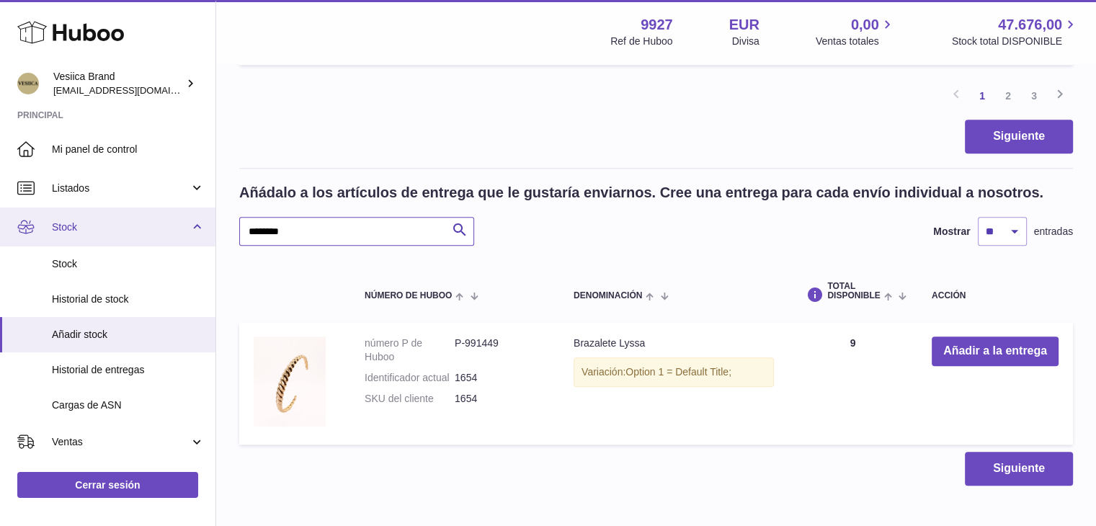
drag, startPoint x: 305, startPoint y: 231, endPoint x: 216, endPoint y: 228, distance: 88.7
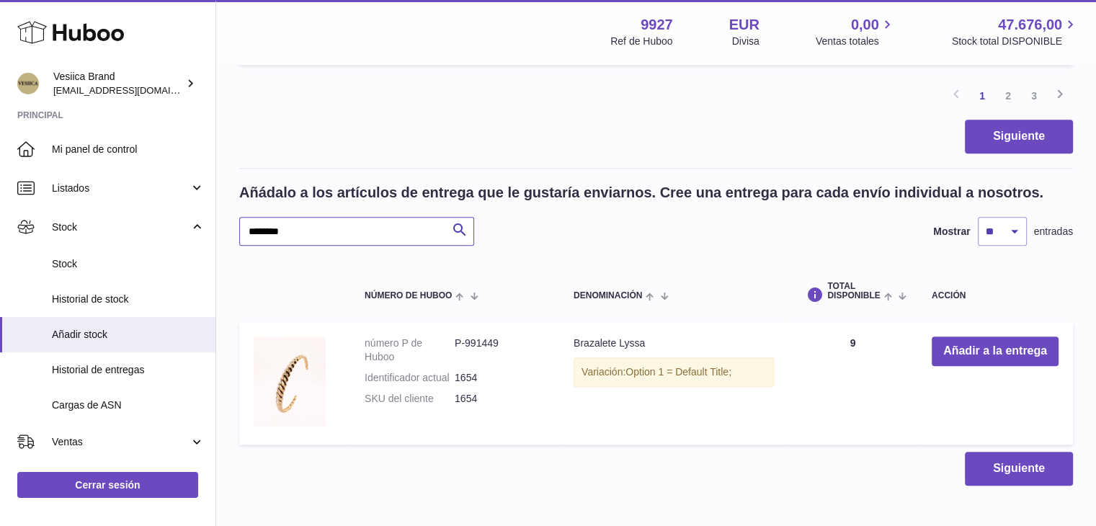
paste input "text"
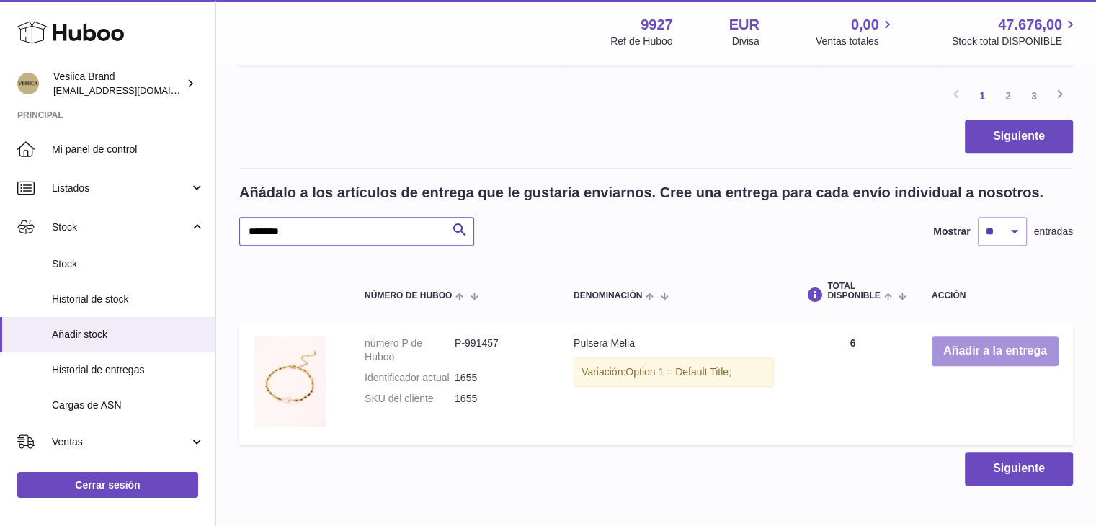
type input "********"
click at [953, 350] on button "Añadir a la entrega" at bounding box center [995, 352] width 127 height 30
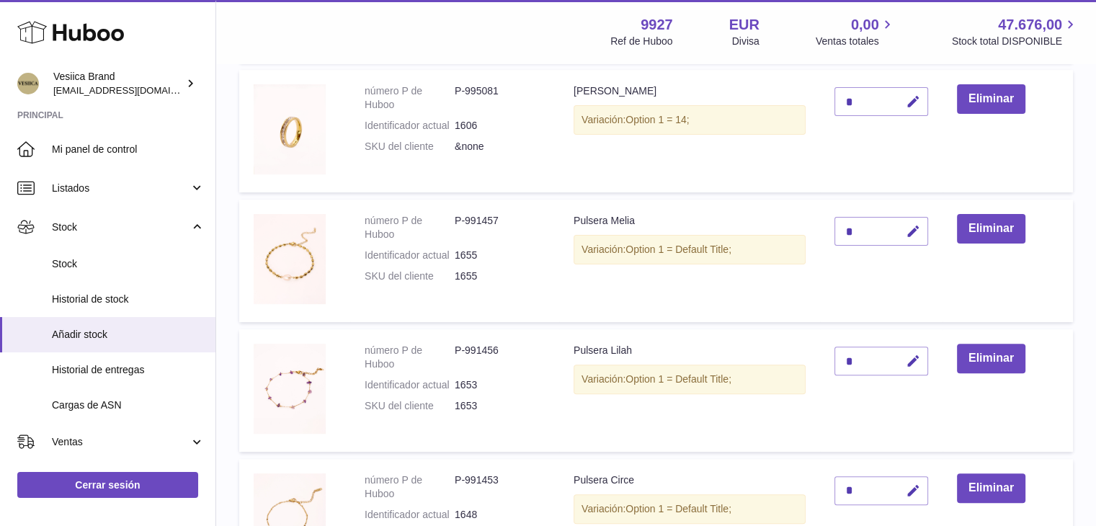
scroll to position [327, 0]
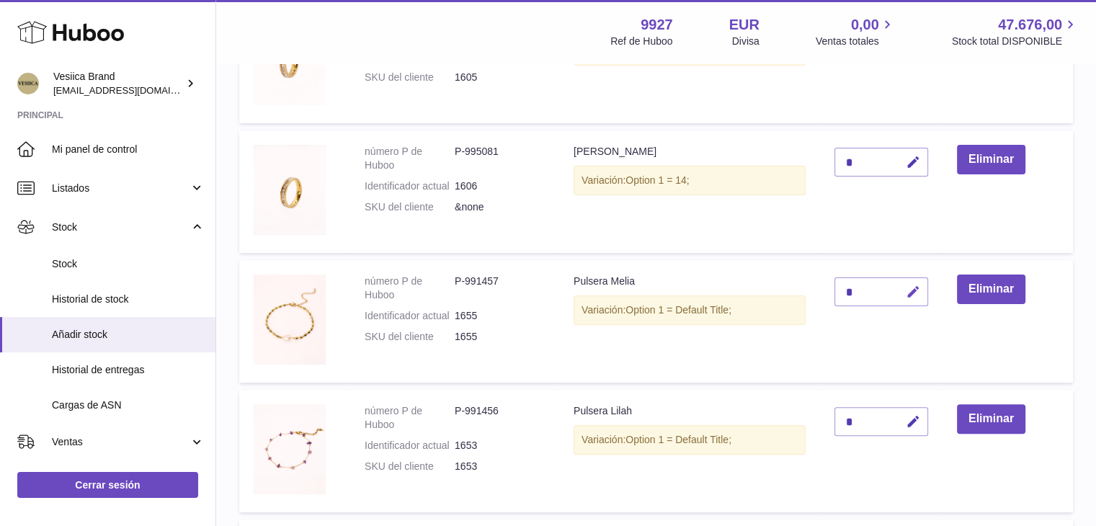
click at [915, 295] on icon "button" at bounding box center [913, 292] width 15 height 15
drag, startPoint x: 859, startPoint y: 289, endPoint x: 817, endPoint y: 289, distance: 41.8
click at [815, 289] on tr "número P de Huboo P-991457 Identificador actual 1655 SKU del cliente 1655 Pulse…" at bounding box center [656, 321] width 834 height 123
type input "*"
click at [914, 290] on icon "submit" at bounding box center [913, 291] width 13 height 13
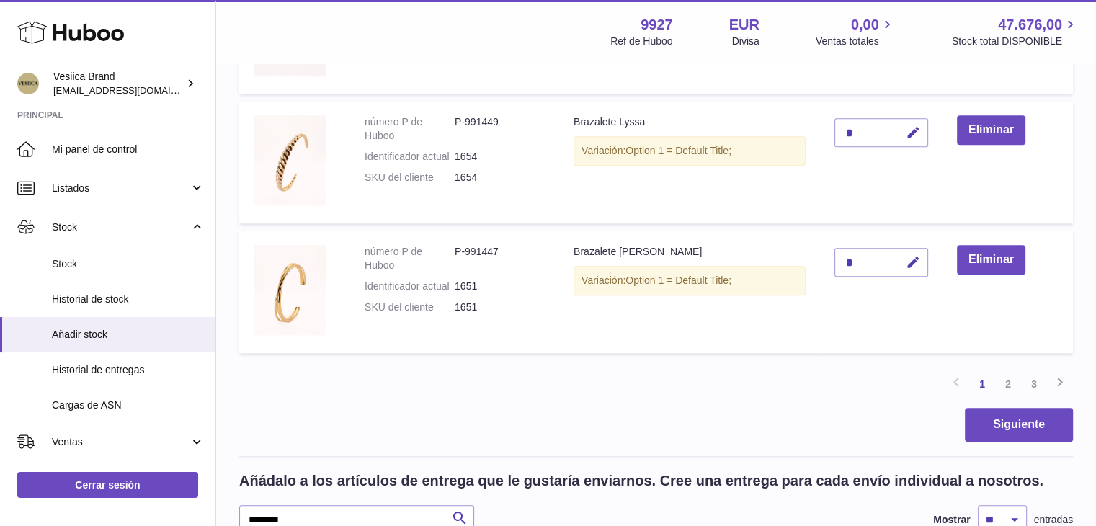
scroll to position [1480, 0]
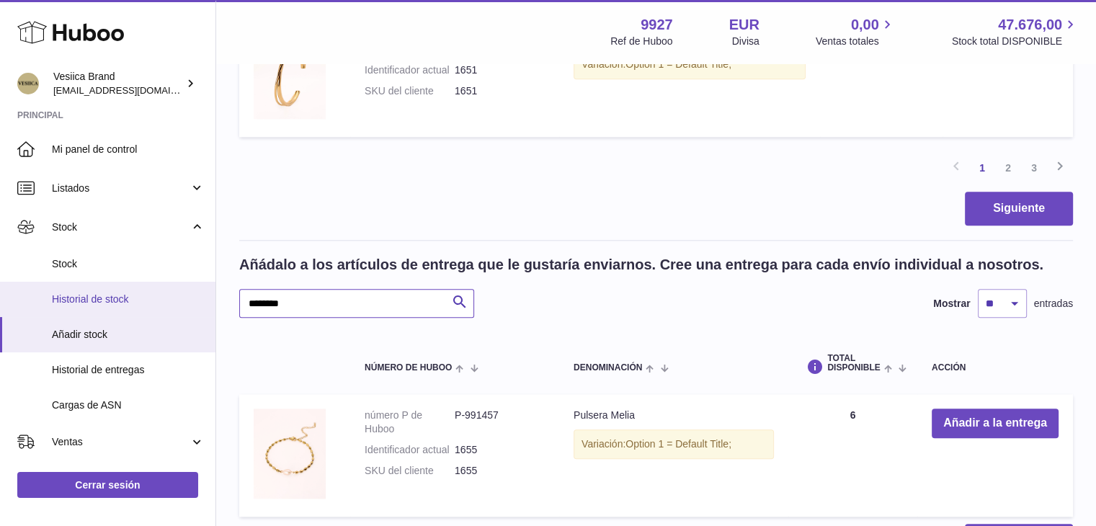
drag, startPoint x: 166, startPoint y: 296, endPoint x: 285, endPoint y: 293, distance: 118.9
paste input "text"
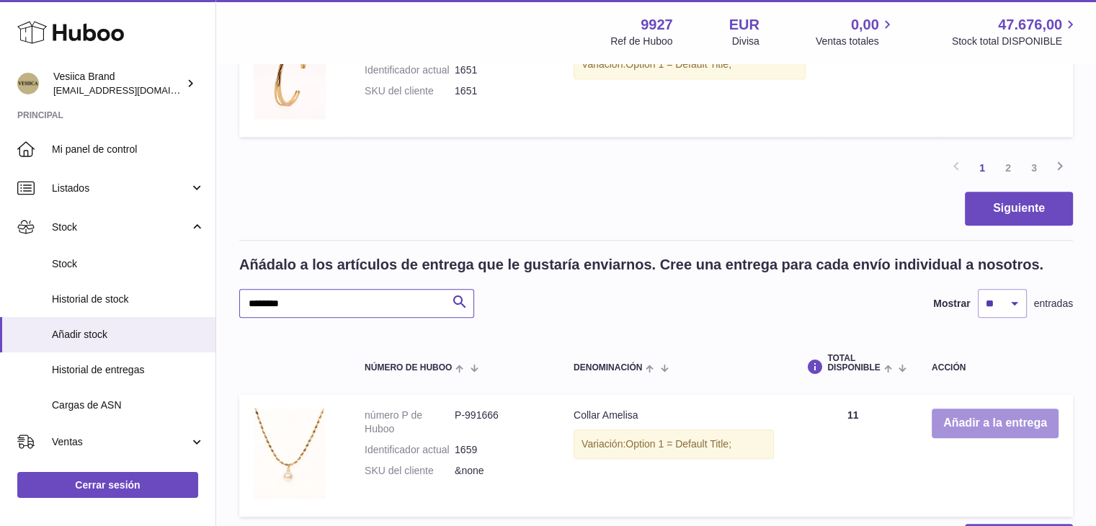
type input "********"
click at [980, 427] on button "Añadir a la entrega" at bounding box center [995, 424] width 127 height 30
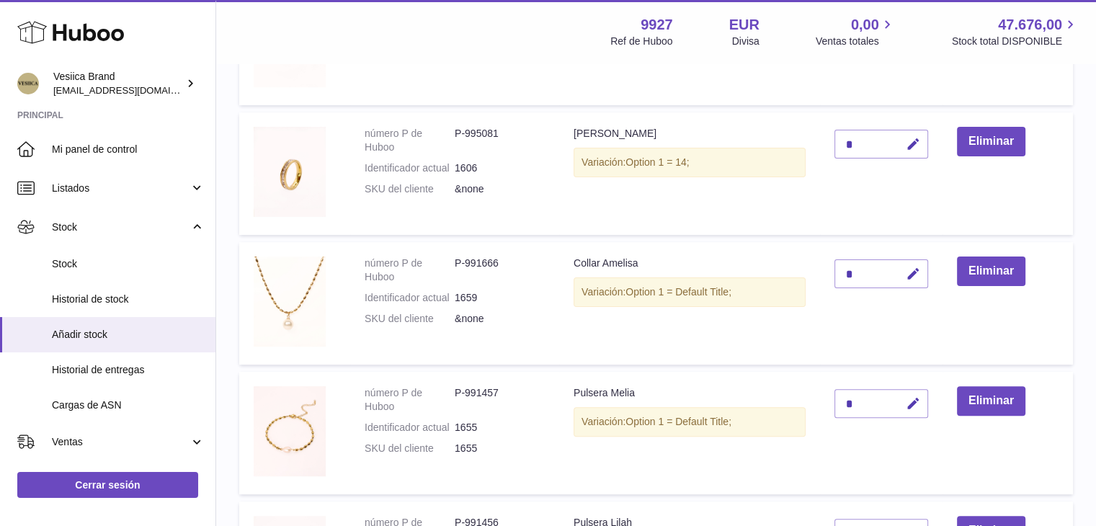
scroll to position [347, 0]
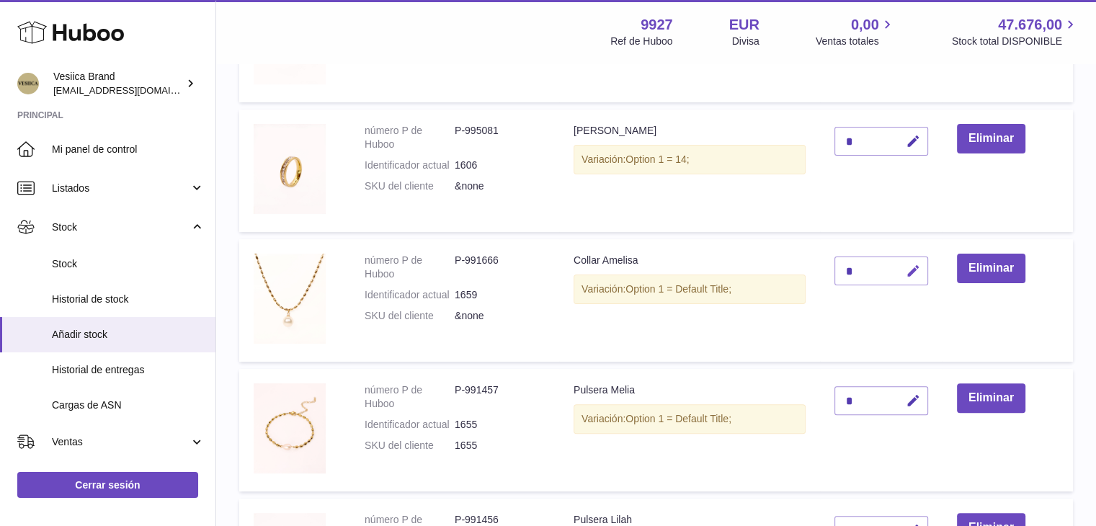
click at [922, 283] on button "button" at bounding box center [911, 272] width 34 height 30
type input "**"
click at [919, 280] on button "submit" at bounding box center [911, 270] width 27 height 23
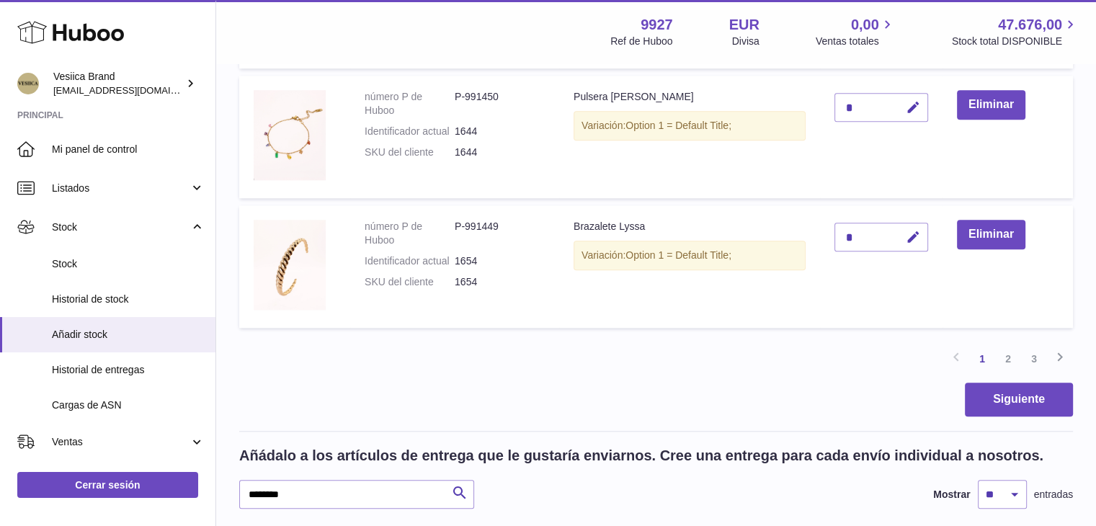
scroll to position [1573, 0]
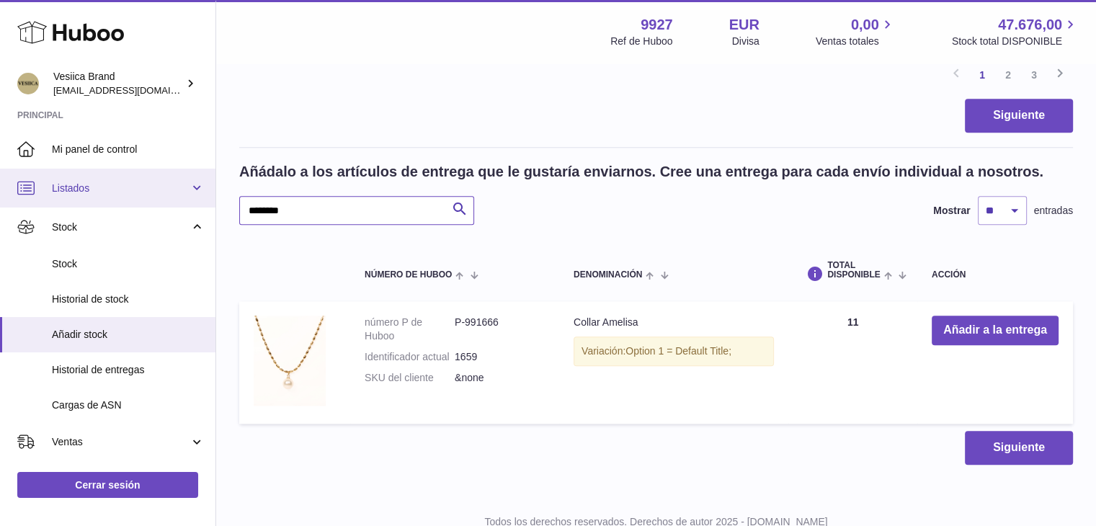
paste input "text"
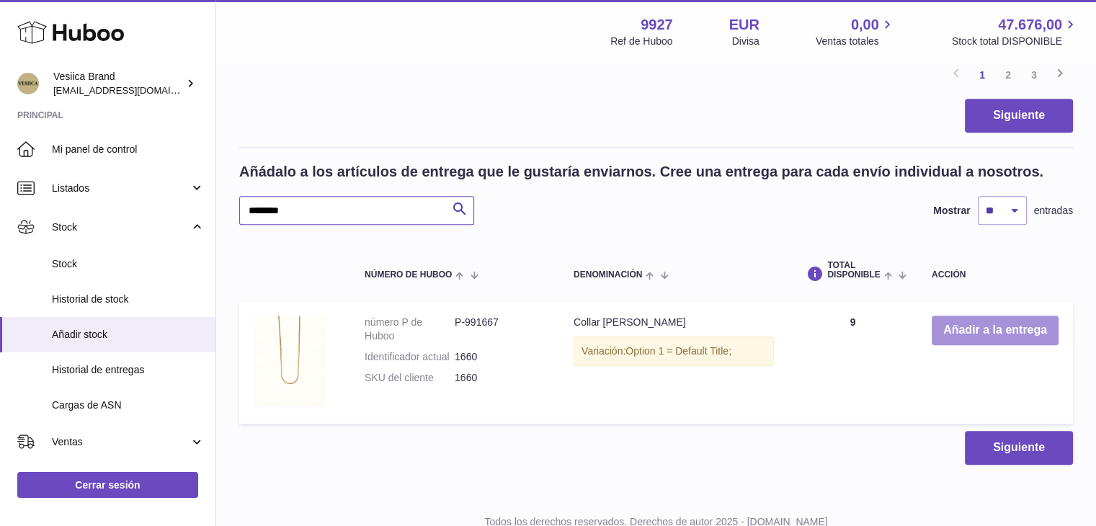
type input "********"
click at [962, 316] on button "Añadir a la entrega" at bounding box center [995, 331] width 127 height 30
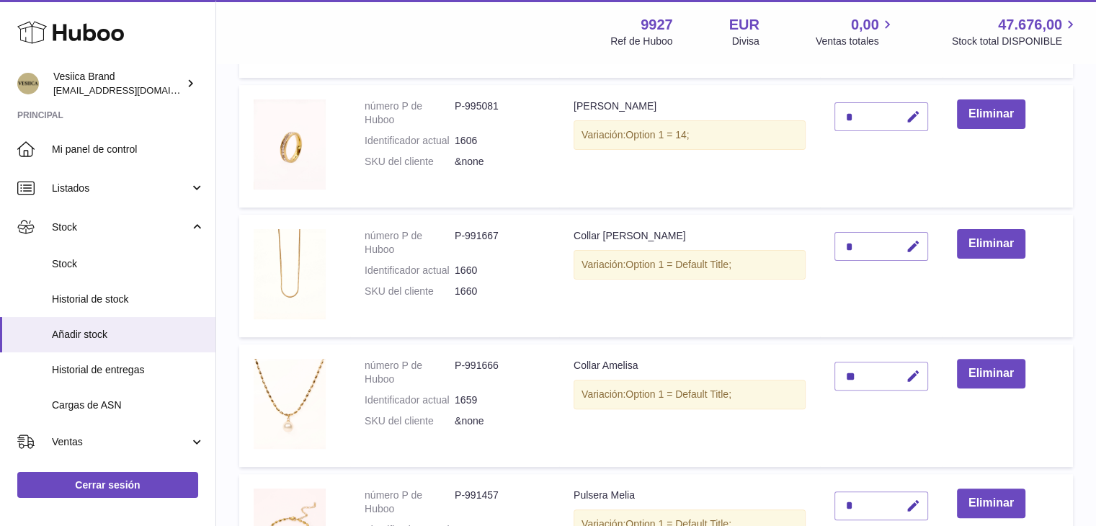
scroll to position [337, 0]
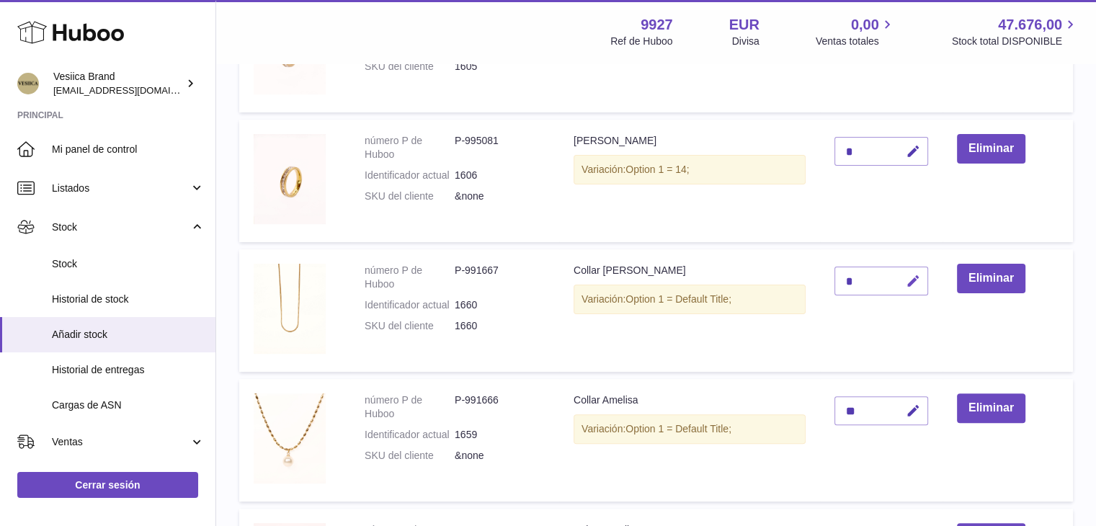
click at [925, 286] on button "button" at bounding box center [911, 282] width 34 height 30
drag, startPoint x: 863, startPoint y: 280, endPoint x: 785, endPoint y: 272, distance: 78.2
click at [785, 272] on tr "número P de Huboo P-991667 Identificador actual 1660 SKU del cliente 1660 Colla…" at bounding box center [656, 310] width 834 height 123
drag, startPoint x: 856, startPoint y: 278, endPoint x: 825, endPoint y: 278, distance: 31.0
click at [819, 278] on tr "número P de Huboo P-991667 Identificador actual 1660 SKU del cliente 1660 Colla…" at bounding box center [656, 310] width 834 height 123
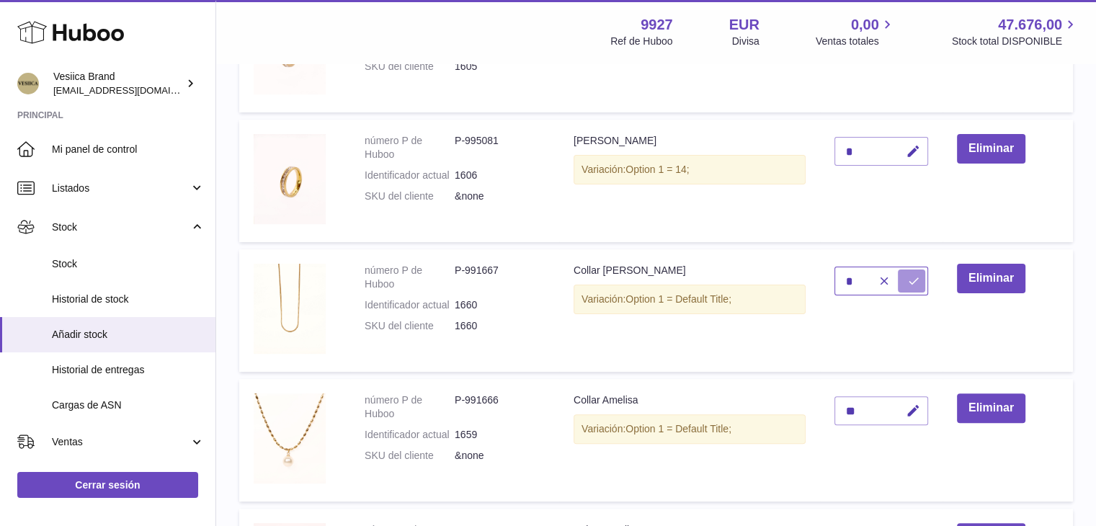
type input "*"
click at [912, 278] on icon "submit" at bounding box center [913, 281] width 13 height 13
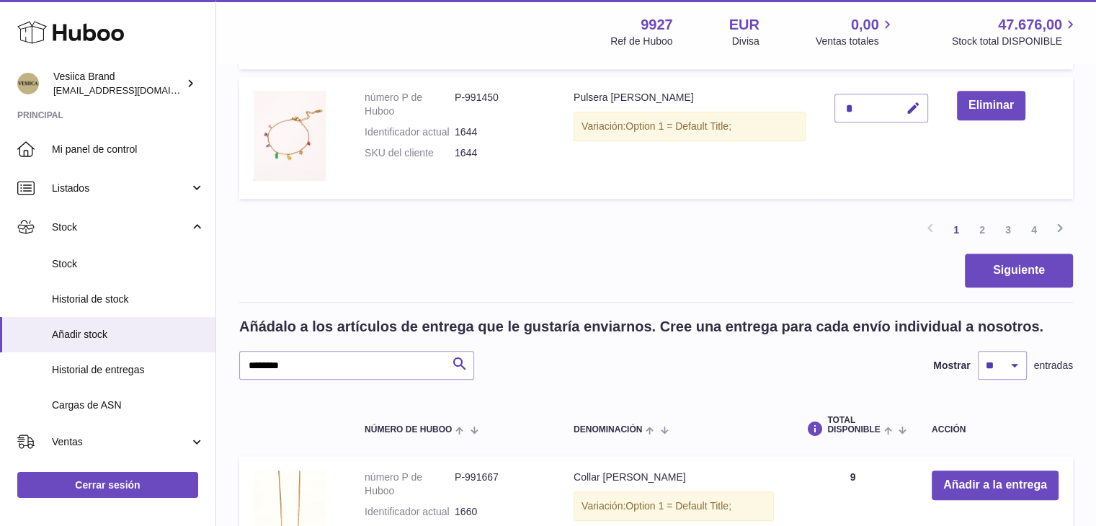
scroll to position [1491, 0]
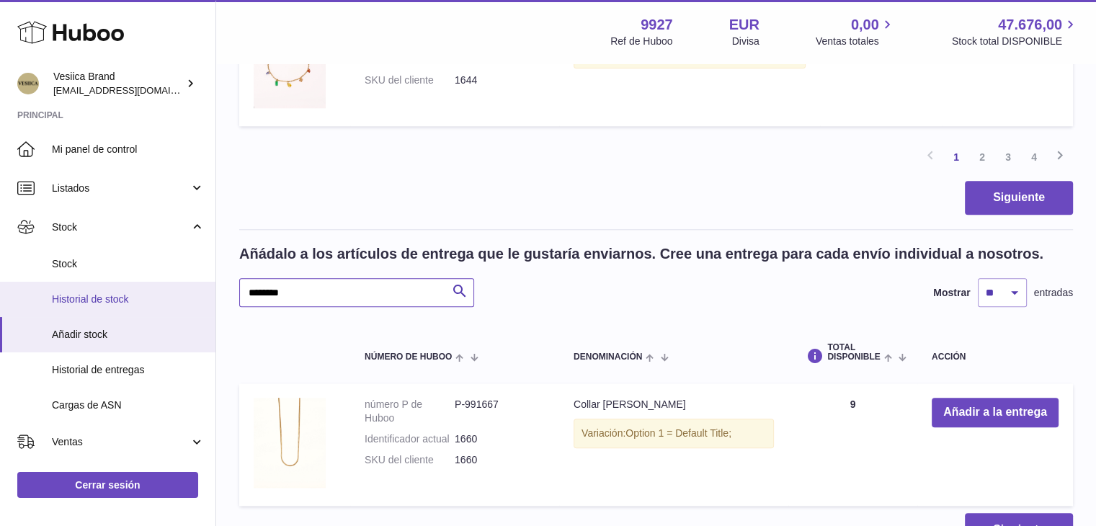
drag, startPoint x: 234, startPoint y: 288, endPoint x: 386, endPoint y: 295, distance: 152.2
paste input "text"
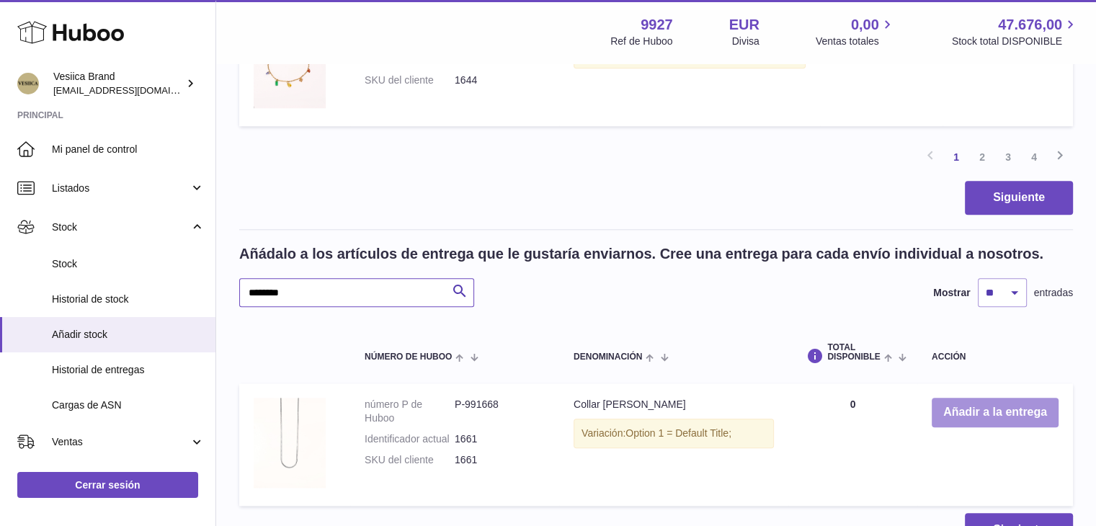
type input "********"
click at [967, 410] on button "Añadir a la entrega" at bounding box center [995, 413] width 127 height 30
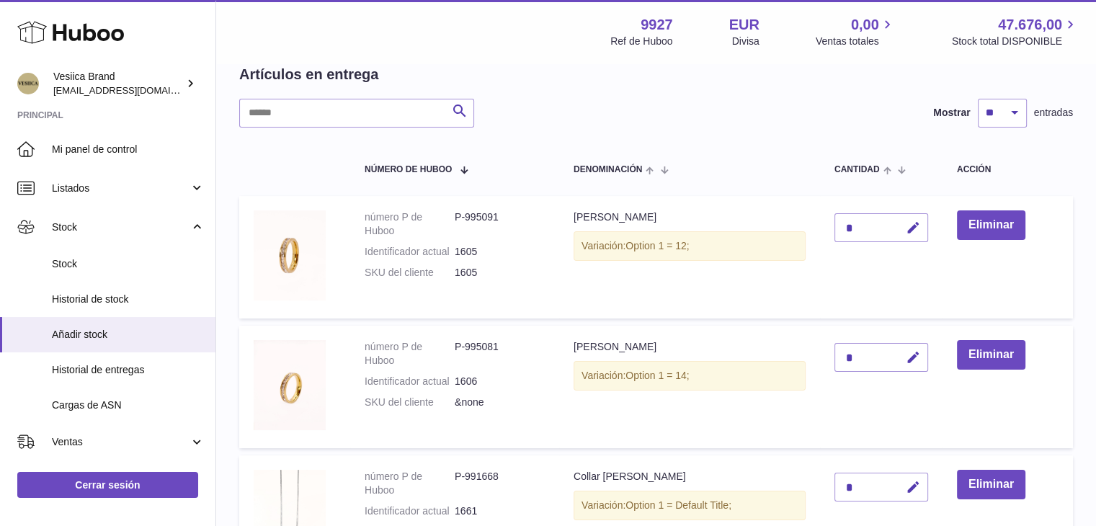
scroll to position [265, 0]
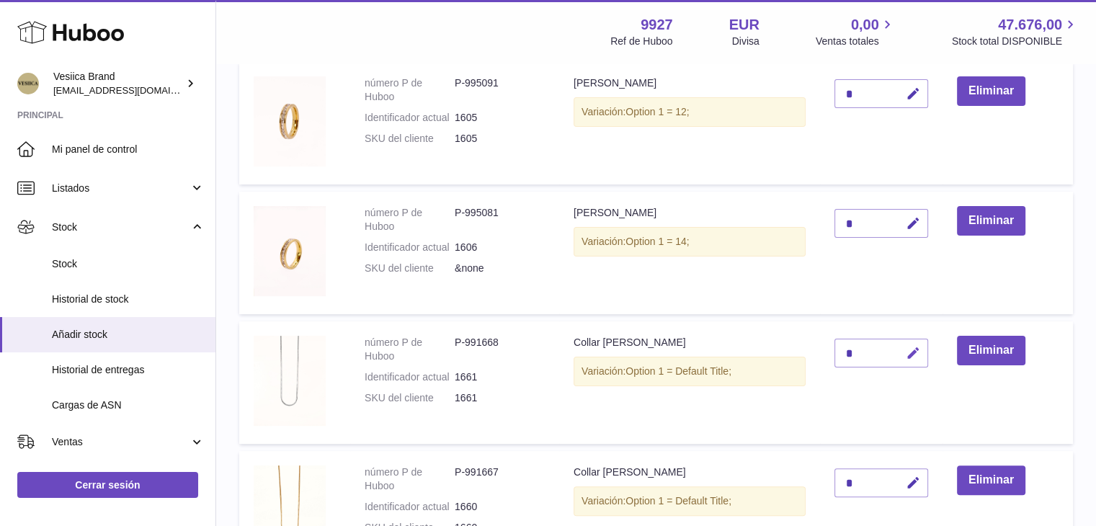
click at [908, 355] on icon "button" at bounding box center [913, 353] width 15 height 15
drag, startPoint x: 861, startPoint y: 347, endPoint x: 809, endPoint y: 347, distance: 51.9
click at [810, 347] on tr "número P de Huboo P-991668 Identificador actual 1661 SKU del cliente 1661 Colla…" at bounding box center [656, 382] width 834 height 123
type input "*"
click at [916, 352] on icon "submit" at bounding box center [913, 353] width 13 height 13
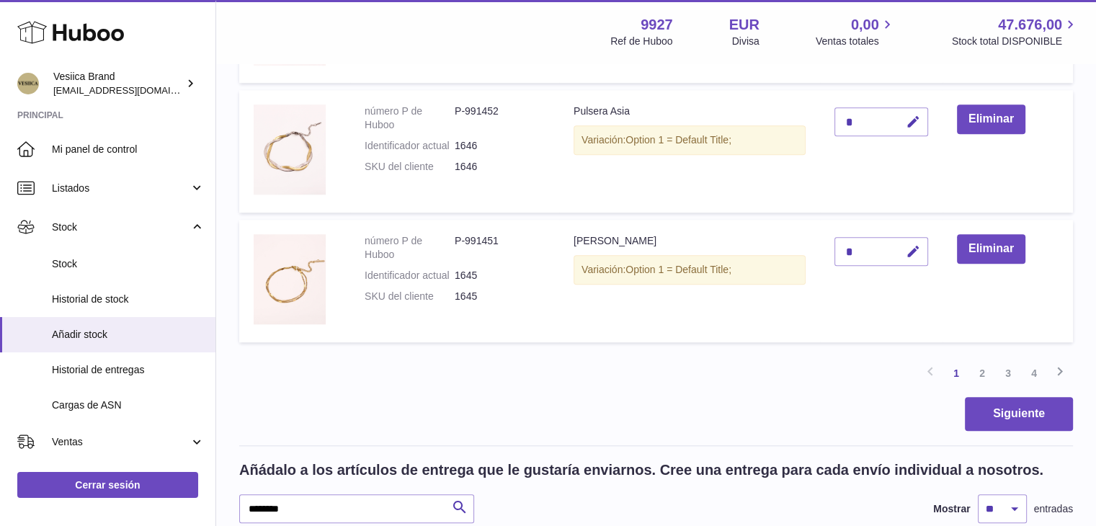
scroll to position [1491, 0]
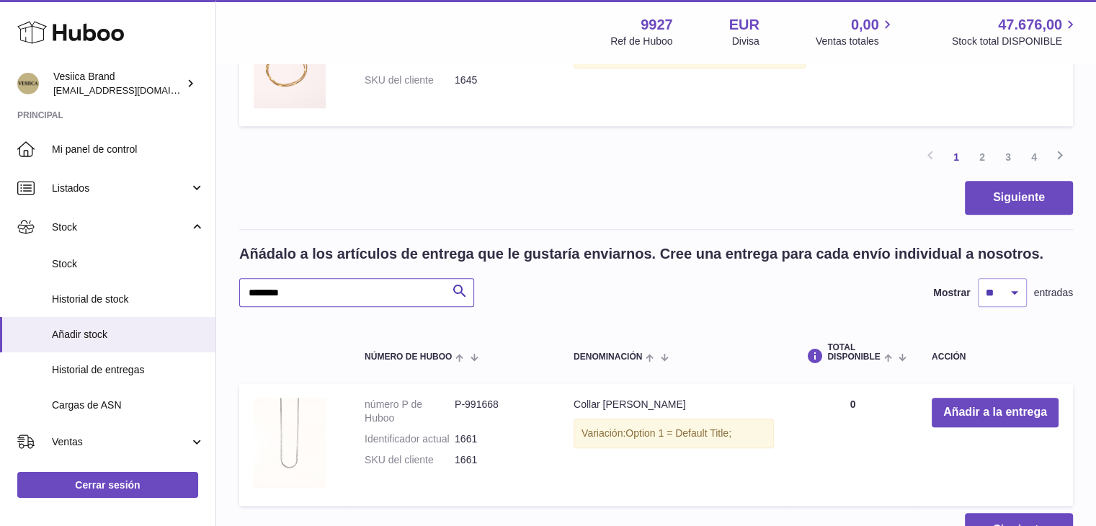
drag, startPoint x: 335, startPoint y: 290, endPoint x: 224, endPoint y: 286, distance: 111.1
paste input "text"
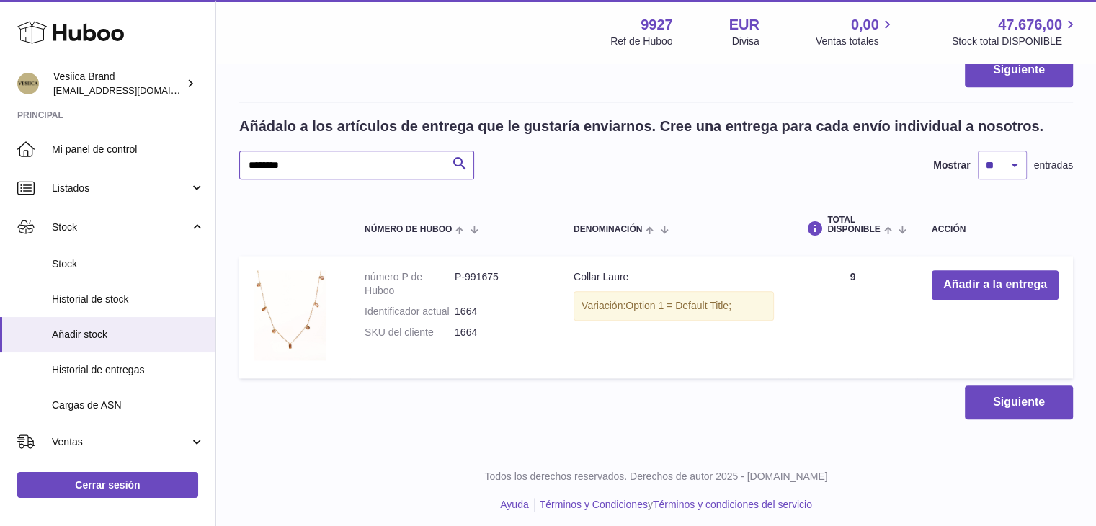
scroll to position [1624, 0]
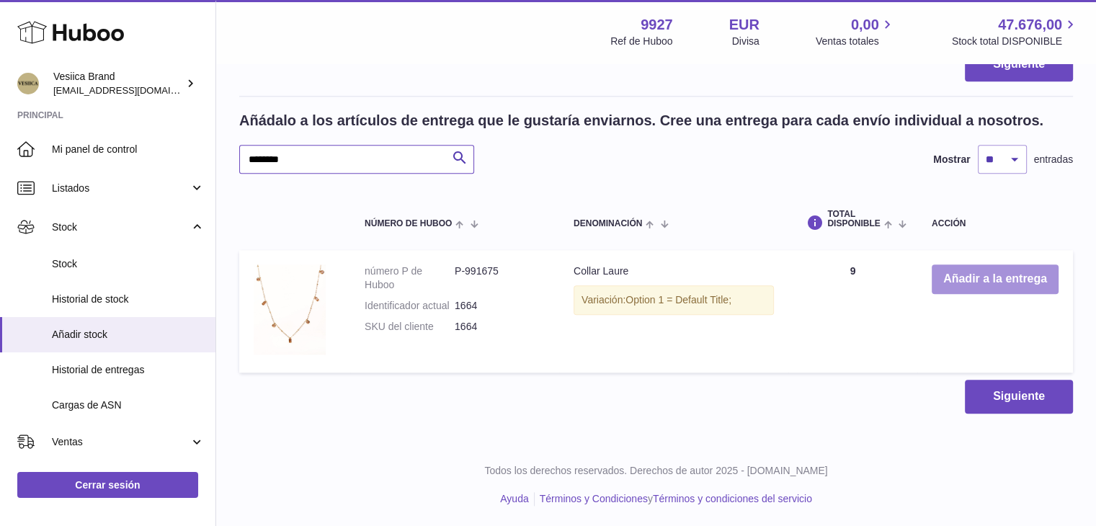
type input "********"
click at [964, 274] on button "Añadir a la entrega" at bounding box center [995, 280] width 127 height 30
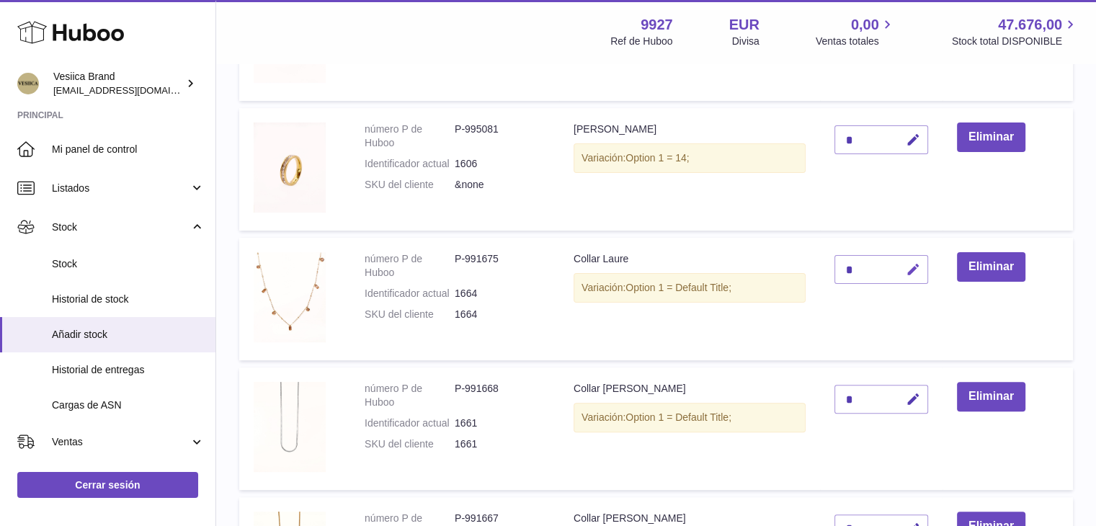
scroll to position [327, 0]
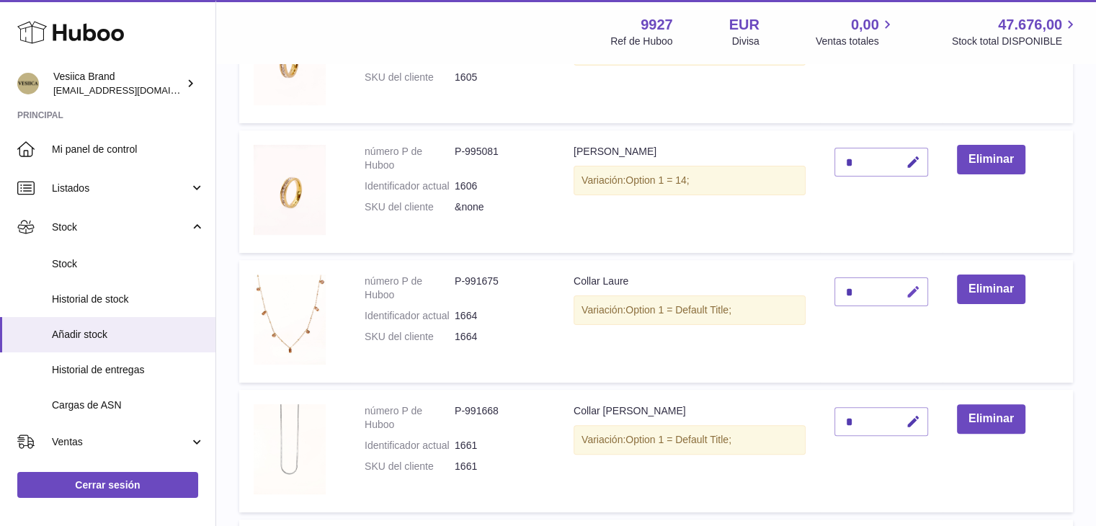
click at [927, 303] on button "button" at bounding box center [911, 293] width 34 height 30
drag, startPoint x: 869, startPoint y: 288, endPoint x: 823, endPoint y: 289, distance: 46.2
click at [823, 289] on td "*" at bounding box center [881, 321] width 123 height 123
click at [861, 287] on input "*" at bounding box center [882, 292] width 94 height 29
drag, startPoint x: 861, startPoint y: 287, endPoint x: 839, endPoint y: 288, distance: 22.4
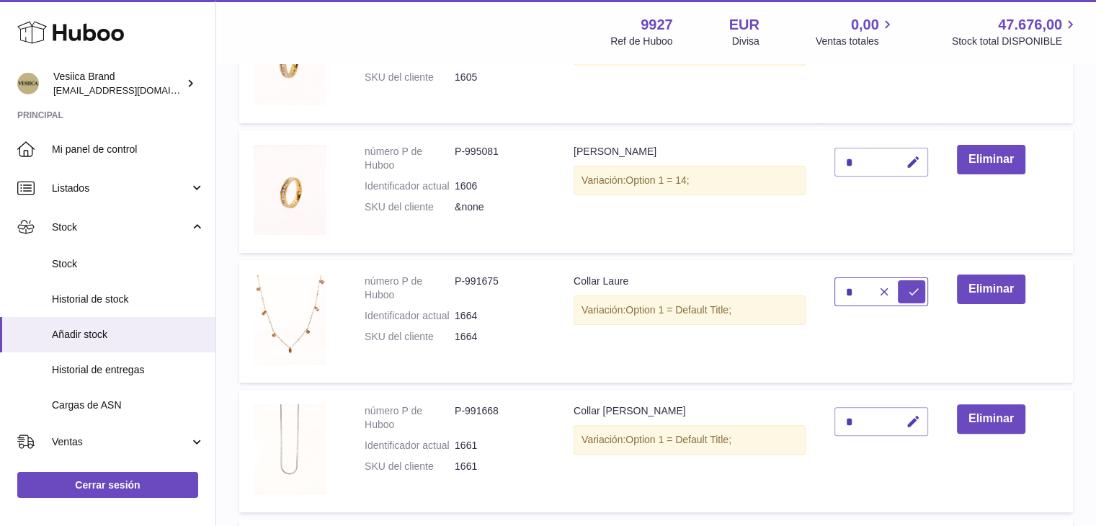
click at [839, 288] on input "*" at bounding box center [882, 292] width 94 height 29
type input "*"
click at [911, 290] on icon "submit" at bounding box center [913, 291] width 13 height 13
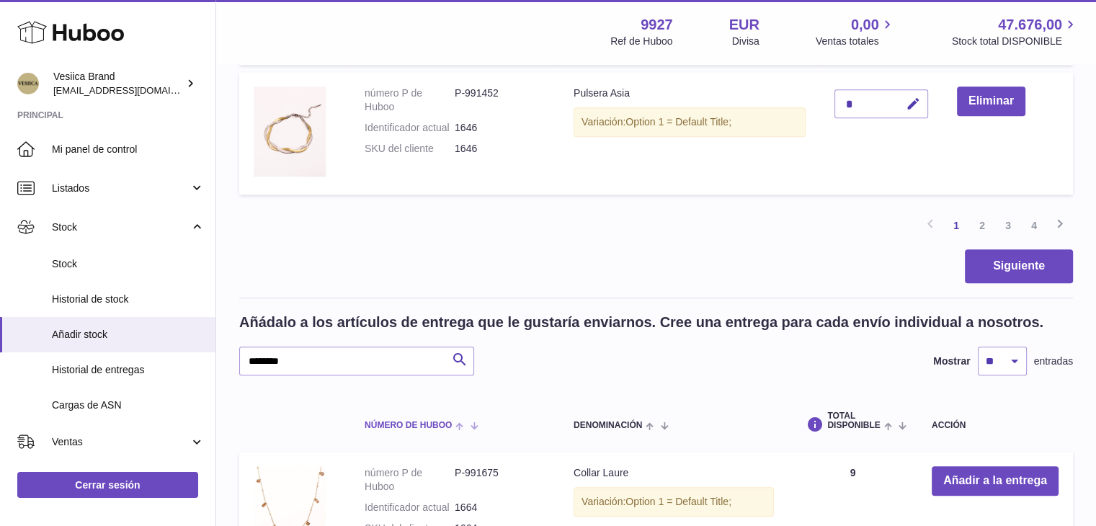
scroll to position [1552, 0]
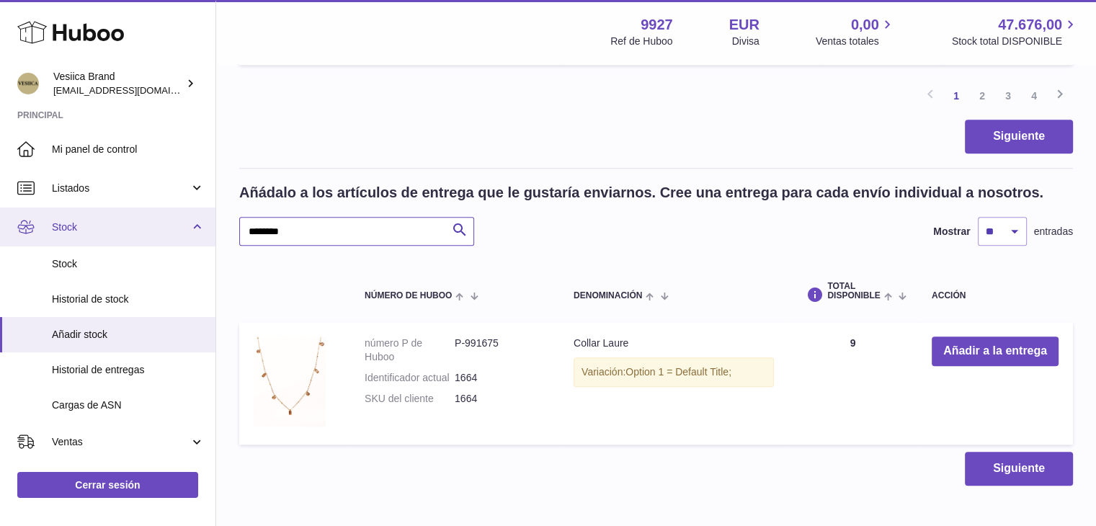
drag, startPoint x: 358, startPoint y: 228, endPoint x: 186, endPoint y: 228, distance: 171.5
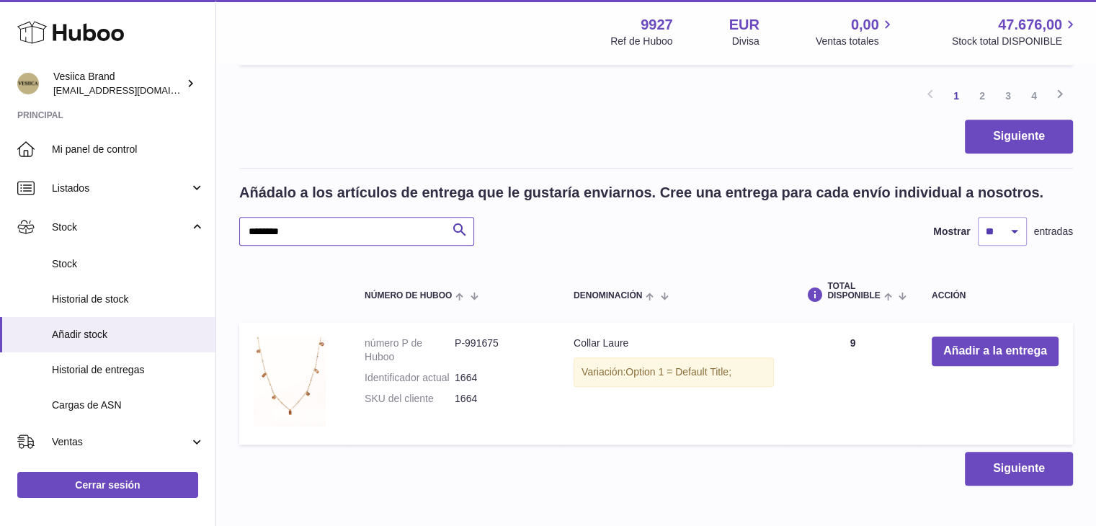
paste input "text"
type input "********"
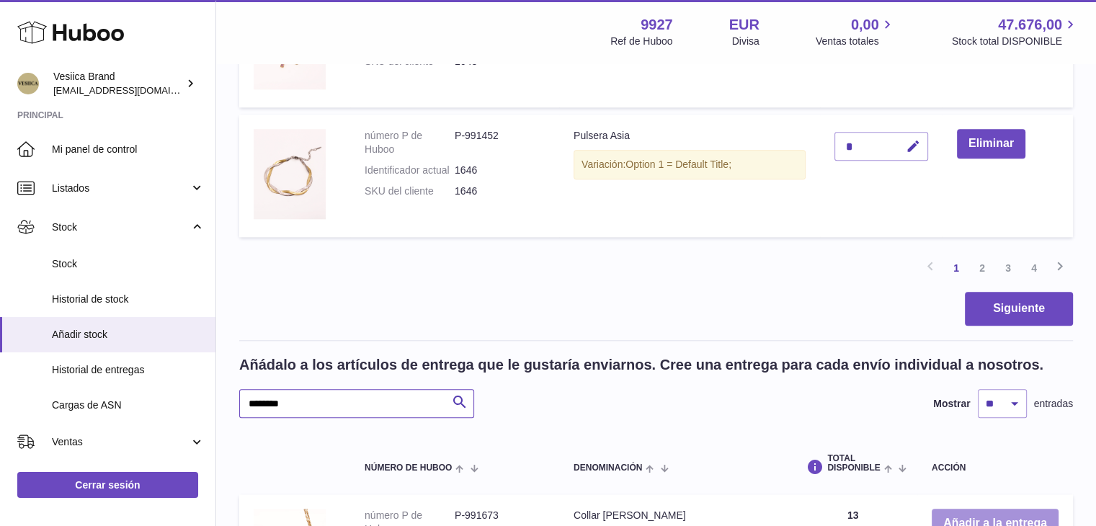
scroll to position [1624, 0]
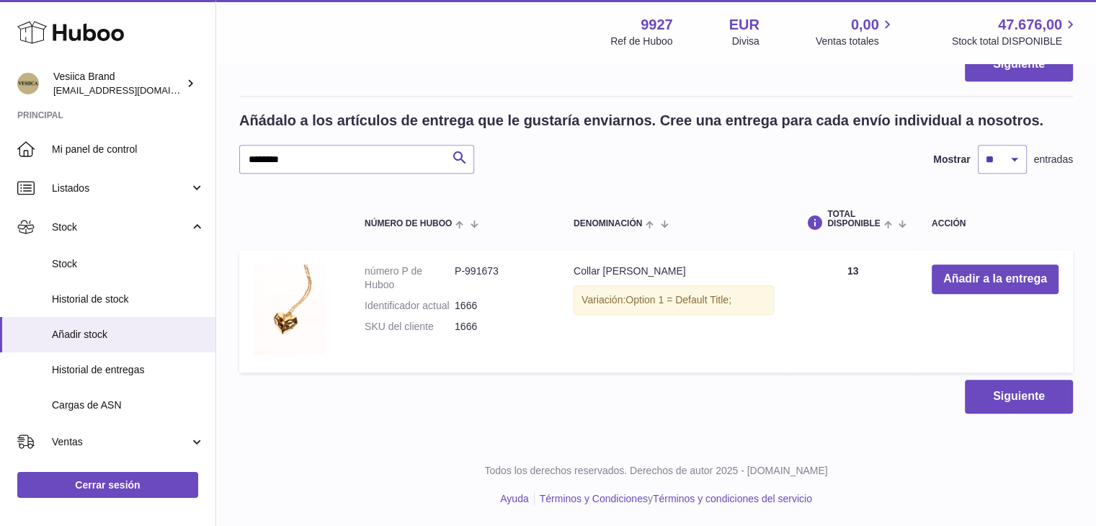
click at [993, 294] on td "Añadir a la entrega" at bounding box center [996, 311] width 156 height 123
click at [937, 265] on button "Añadir a la entrega" at bounding box center [995, 280] width 127 height 30
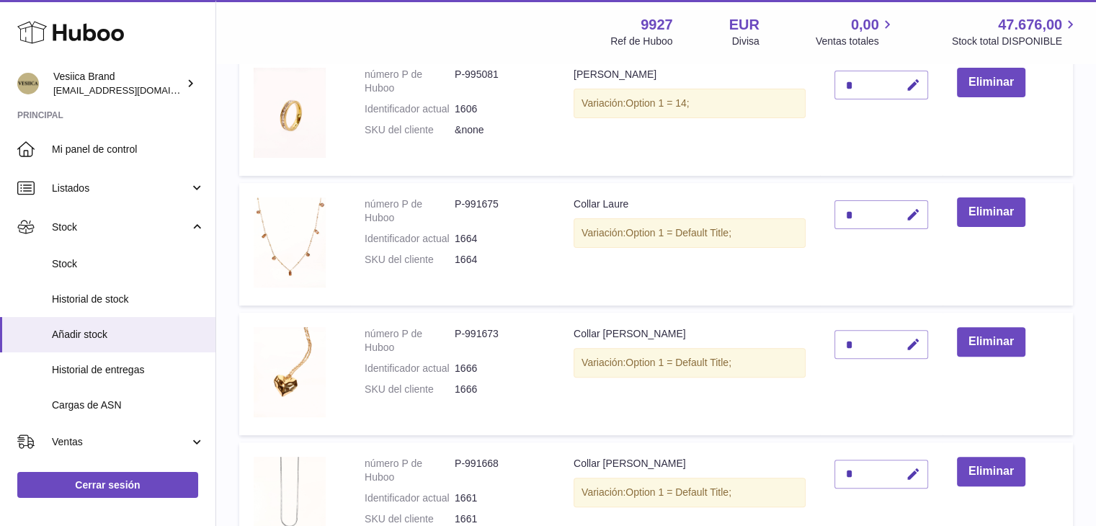
scroll to position [399, 0]
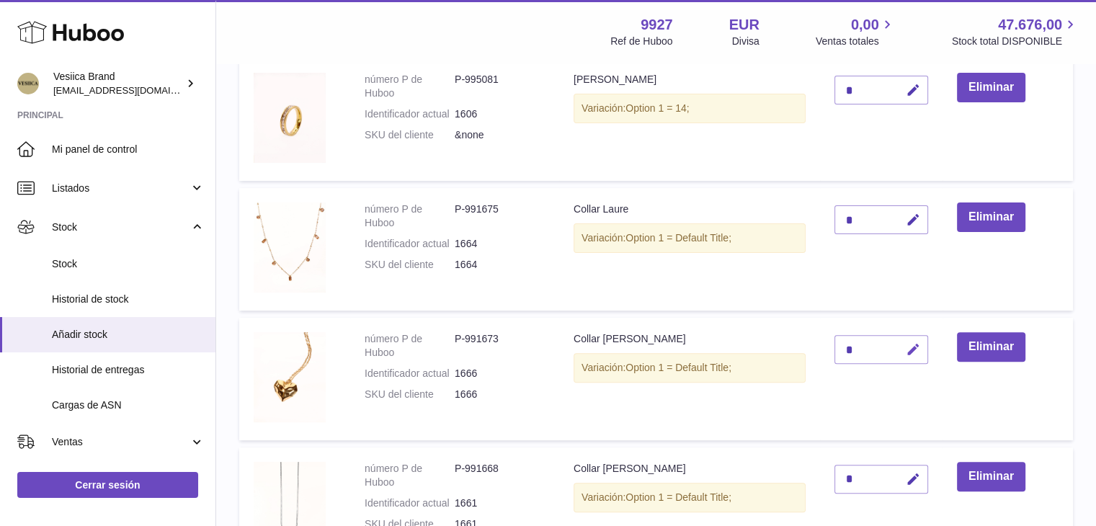
click at [915, 352] on icon "button" at bounding box center [913, 349] width 15 height 15
drag, startPoint x: 845, startPoint y: 342, endPoint x: 826, endPoint y: 338, distance: 19.8
click at [827, 340] on td "*" at bounding box center [881, 379] width 123 height 123
type input "*"
click at [915, 349] on icon "submit" at bounding box center [913, 349] width 13 height 13
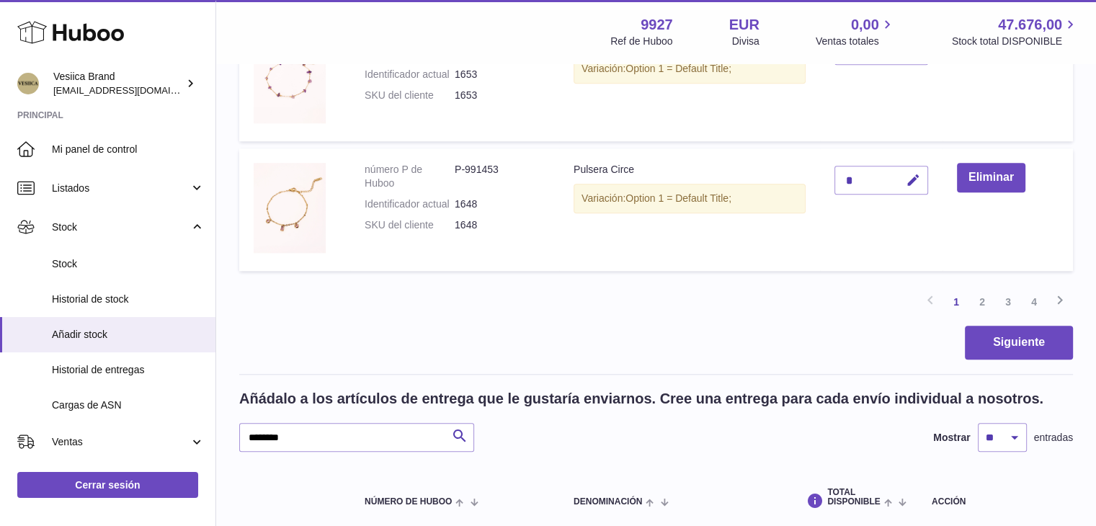
scroll to position [1480, 0]
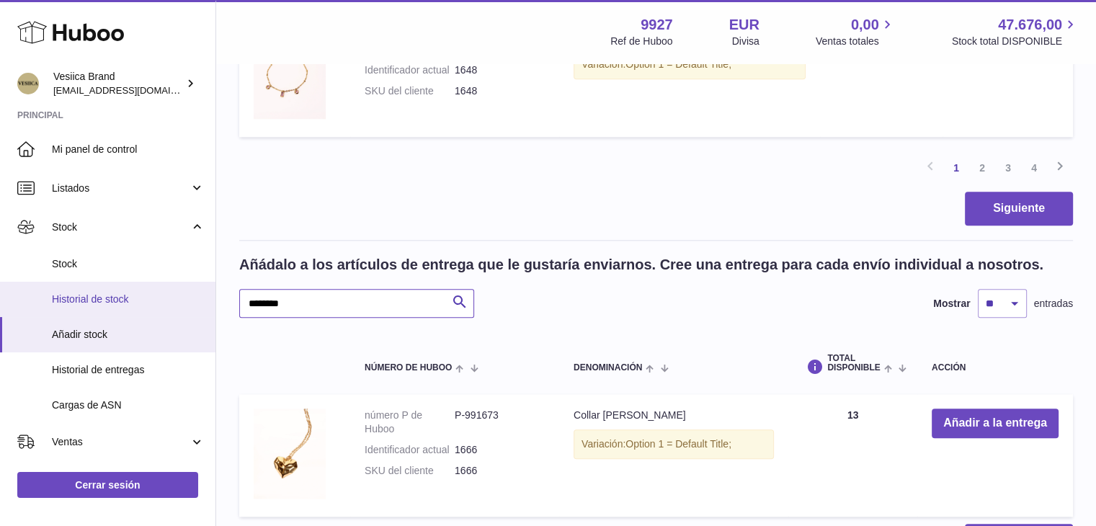
drag, startPoint x: 331, startPoint y: 316, endPoint x: 150, endPoint y: 309, distance: 181.1
paste input "text"
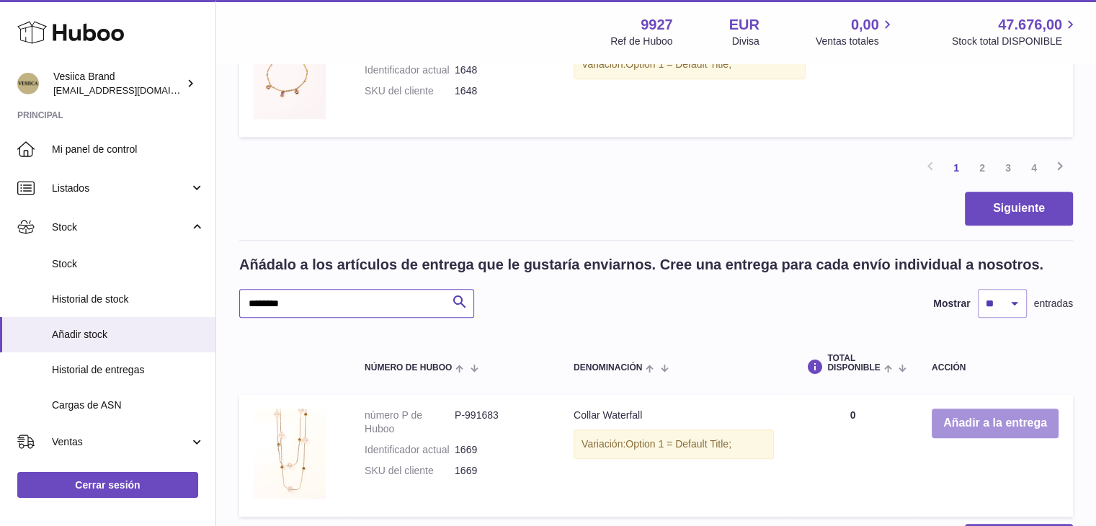
type input "********"
click at [959, 423] on button "Añadir a la entrega" at bounding box center [995, 424] width 127 height 30
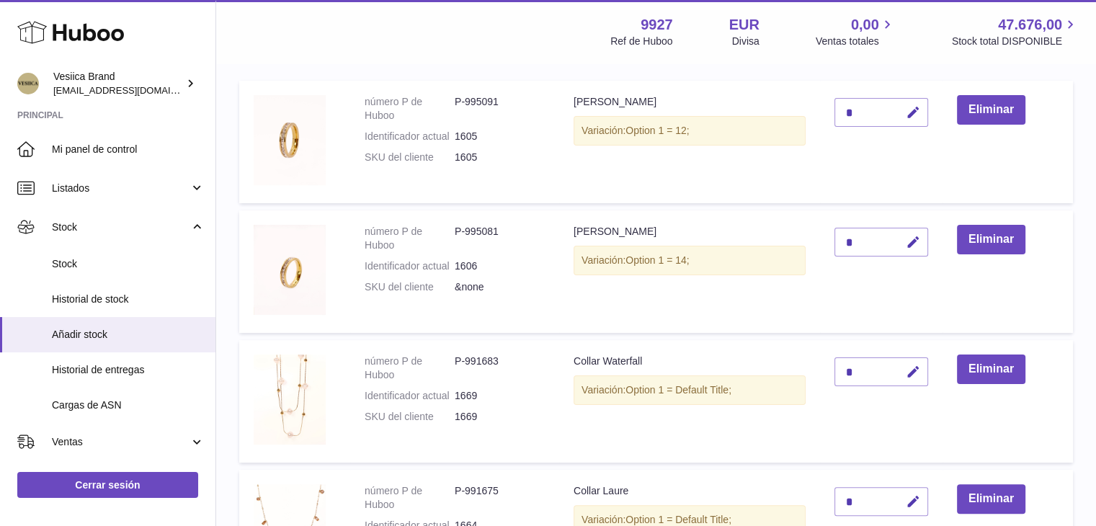
scroll to position [240, 0]
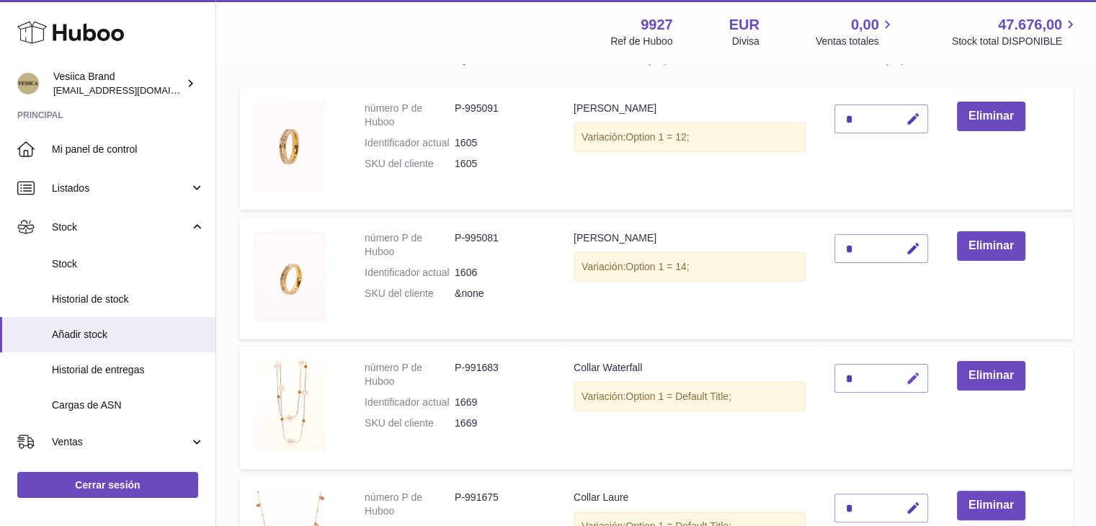
click at [918, 379] on icon "button" at bounding box center [913, 378] width 15 height 15
drag, startPoint x: 853, startPoint y: 373, endPoint x: 823, endPoint y: 371, distance: 30.3
click at [826, 373] on td "*" at bounding box center [881, 408] width 123 height 123
type input "**"
click at [915, 375] on icon "submit" at bounding box center [913, 378] width 13 height 13
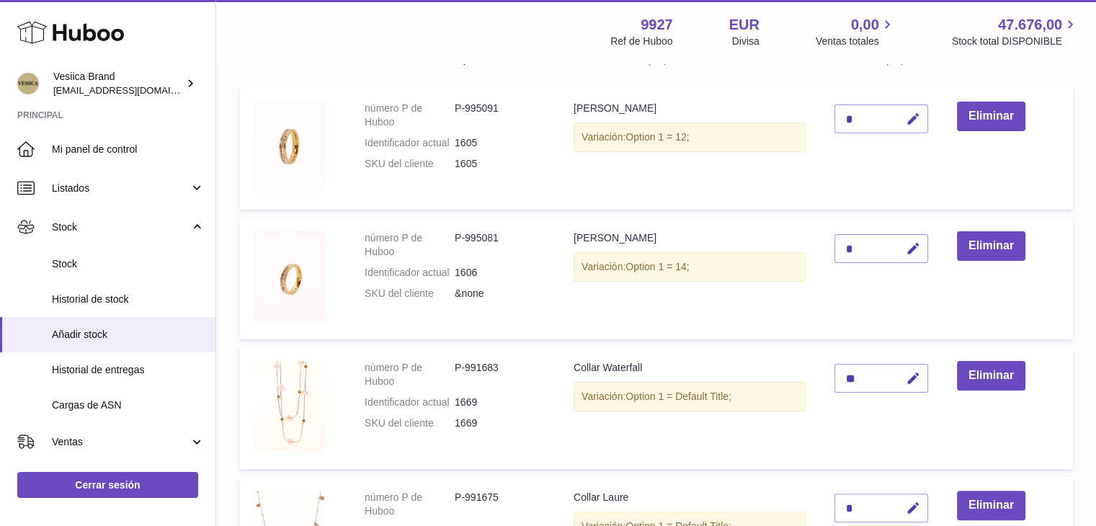
click at [522, 363] on dd "P-991683" at bounding box center [500, 374] width 90 height 27
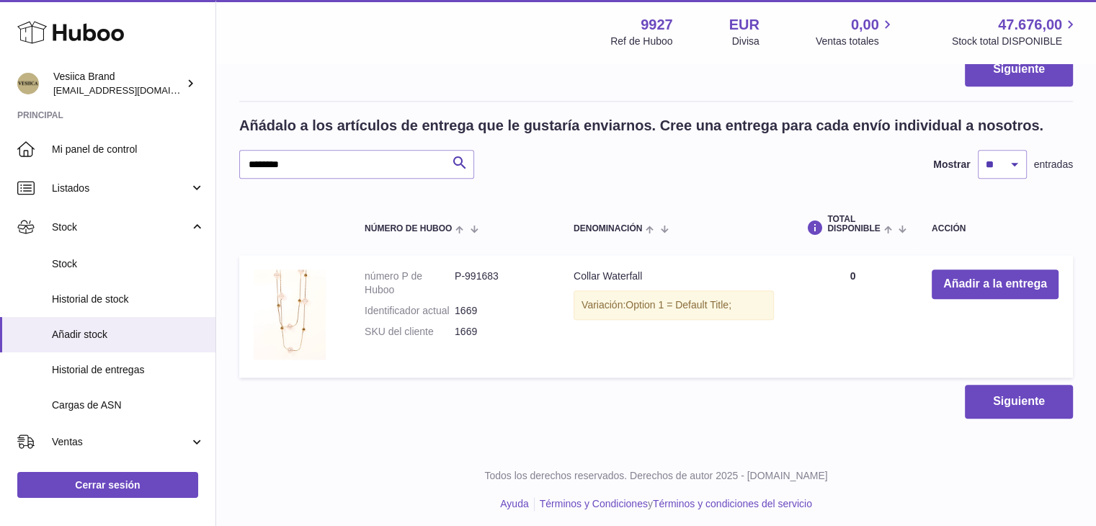
scroll to position [1624, 0]
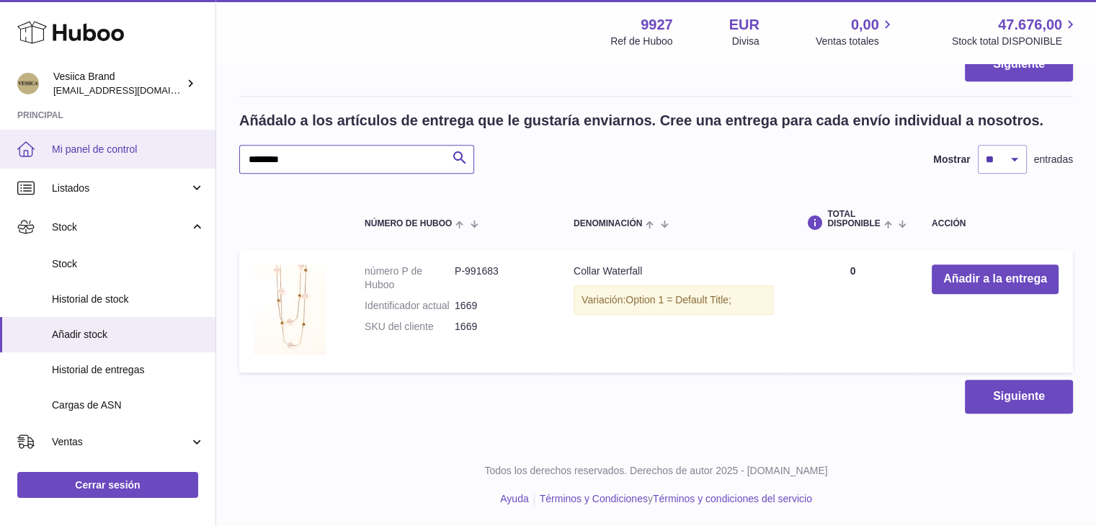
drag, startPoint x: 345, startPoint y: 159, endPoint x: 208, endPoint y: 154, distance: 137.8
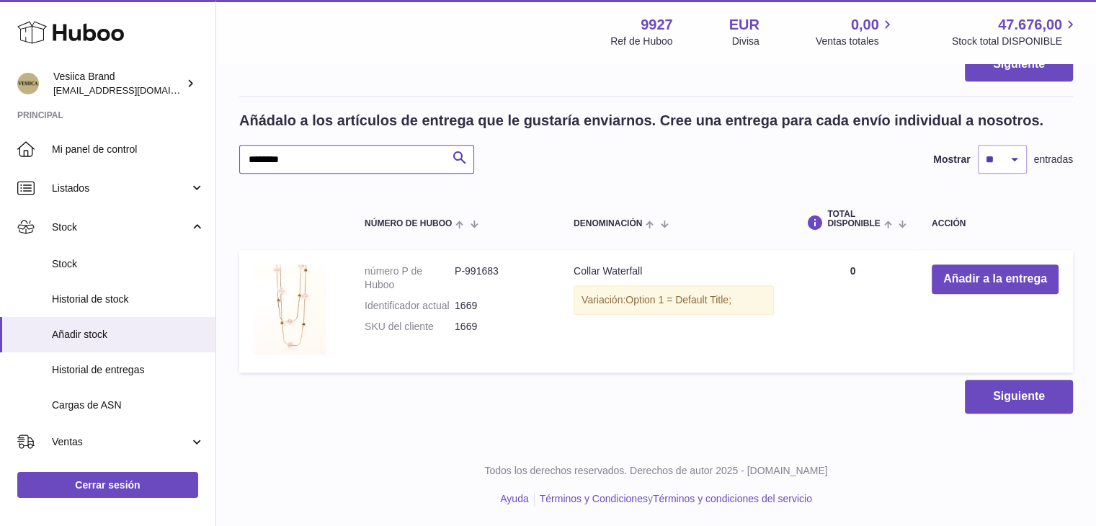
paste input "text"
type input "********"
click at [992, 279] on button "Añadir a la entrega" at bounding box center [995, 280] width 127 height 30
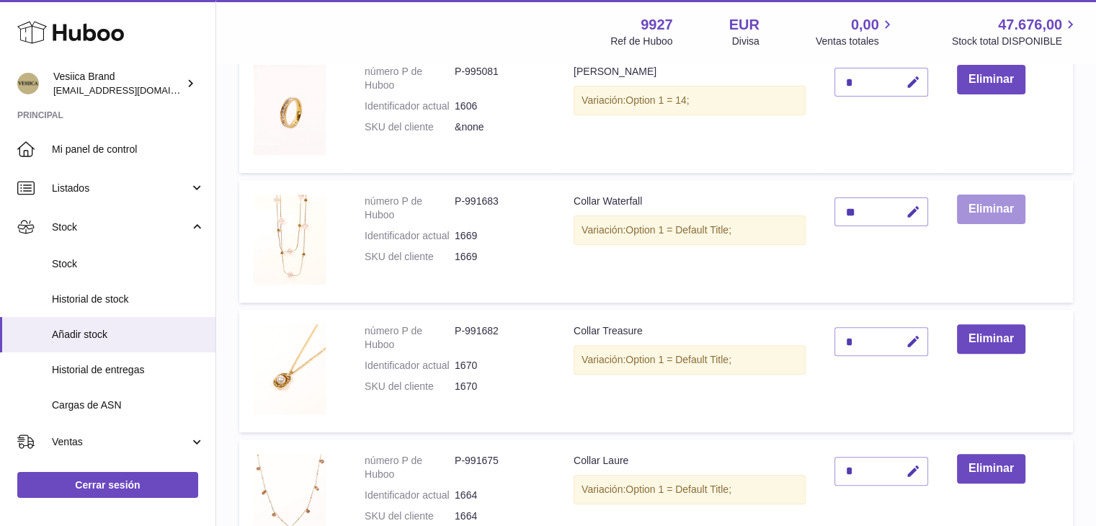
scroll to position [409, 0]
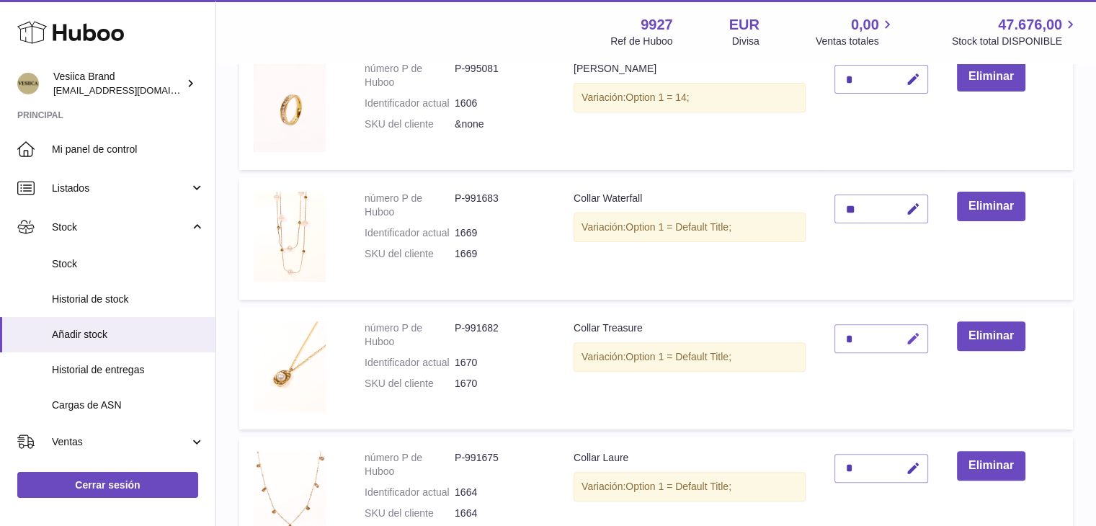
click at [917, 333] on icon "button" at bounding box center [913, 339] width 15 height 15
drag, startPoint x: 858, startPoint y: 334, endPoint x: 799, endPoint y: 334, distance: 59.1
click at [799, 334] on tr "número P de Huboo P-991682 Identificador actual 1670 SKU del cliente 1670 Colla…" at bounding box center [656, 368] width 834 height 123
type input "*"
click at [914, 341] on icon "submit" at bounding box center [913, 338] width 13 height 13
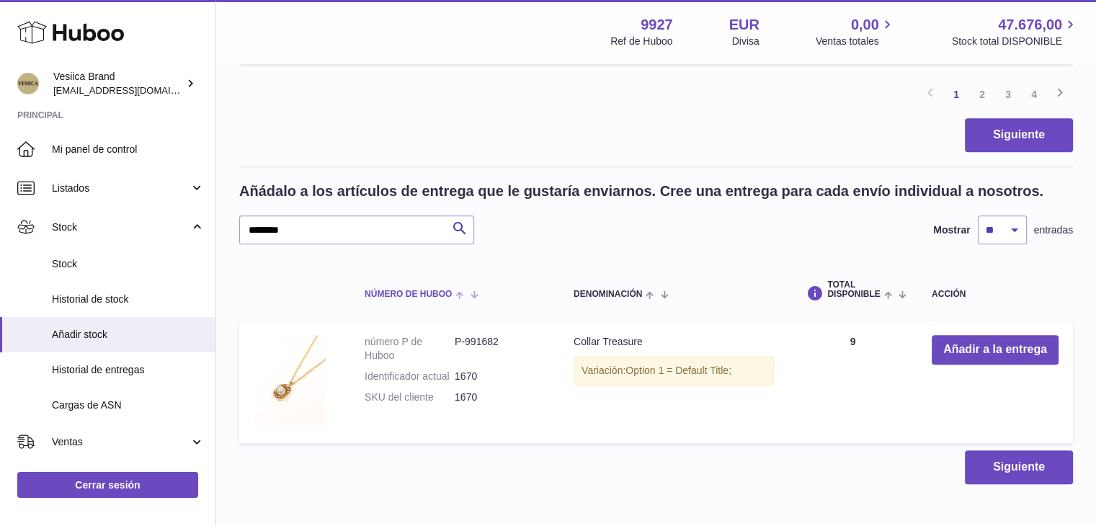
scroll to position [1563, 0]
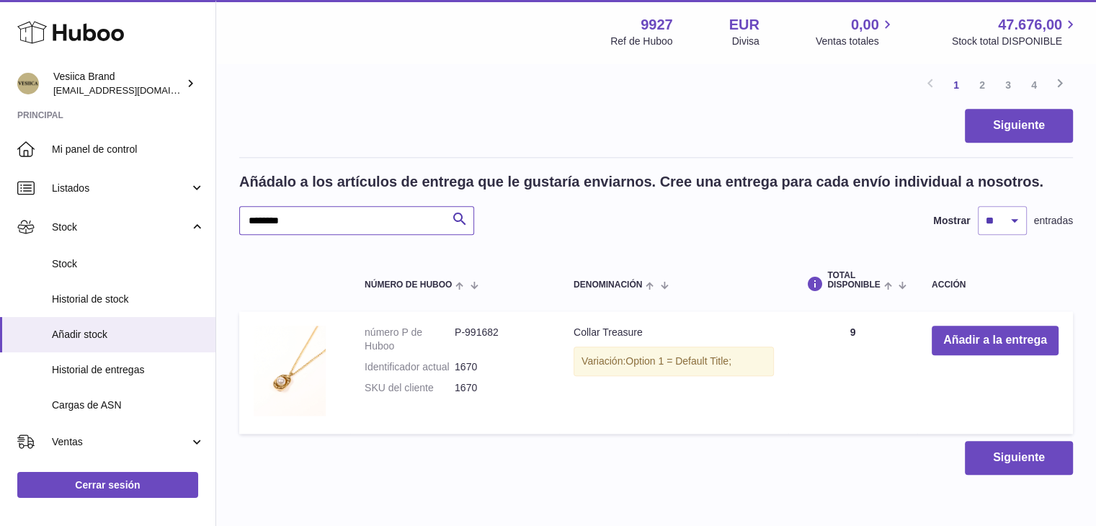
paste input "text"
type input "********"
click at [959, 337] on button "Añadir a la entrega" at bounding box center [995, 341] width 127 height 30
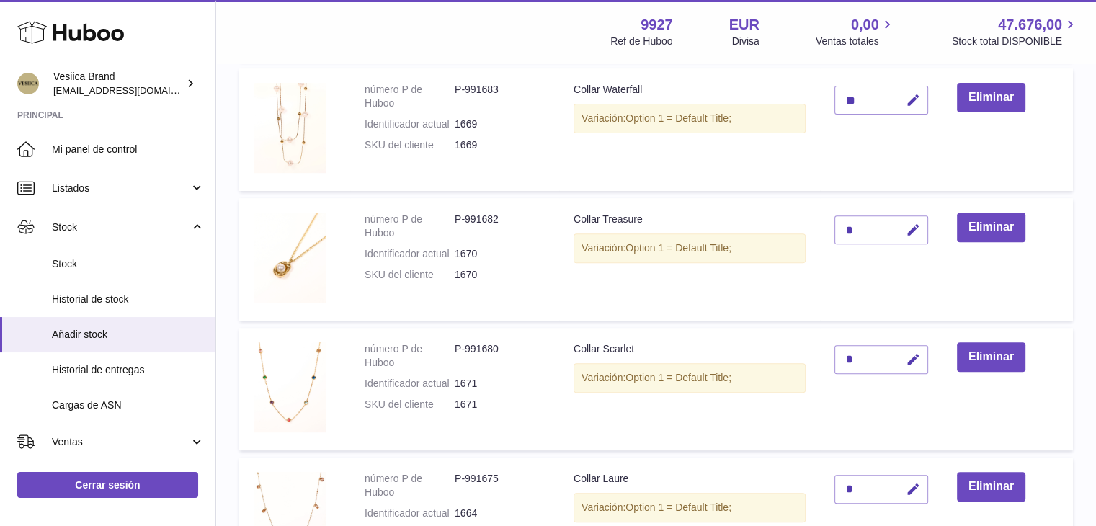
scroll to position [521, 0]
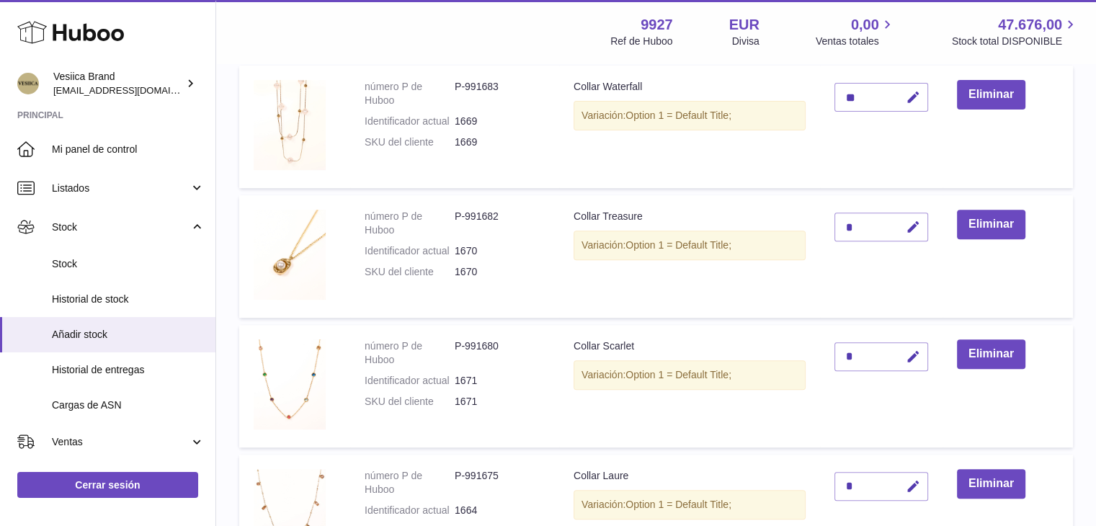
click at [901, 373] on td "*" at bounding box center [881, 386] width 123 height 123
click at [911, 364] on button "button" at bounding box center [911, 357] width 34 height 30
drag, startPoint x: 851, startPoint y: 356, endPoint x: 793, endPoint y: 352, distance: 58.5
click at [795, 352] on tr "número P de Huboo P-991680 Identificador actual 1671 SKU del cliente 1671 Colla…" at bounding box center [656, 386] width 834 height 123
type input "*"
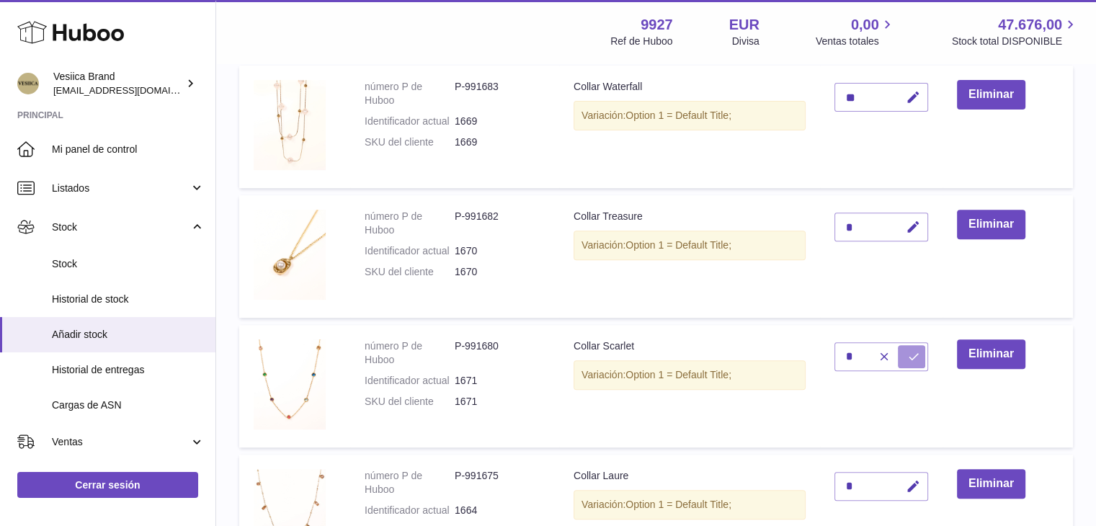
click at [911, 355] on icon "submit" at bounding box center [913, 356] width 13 height 13
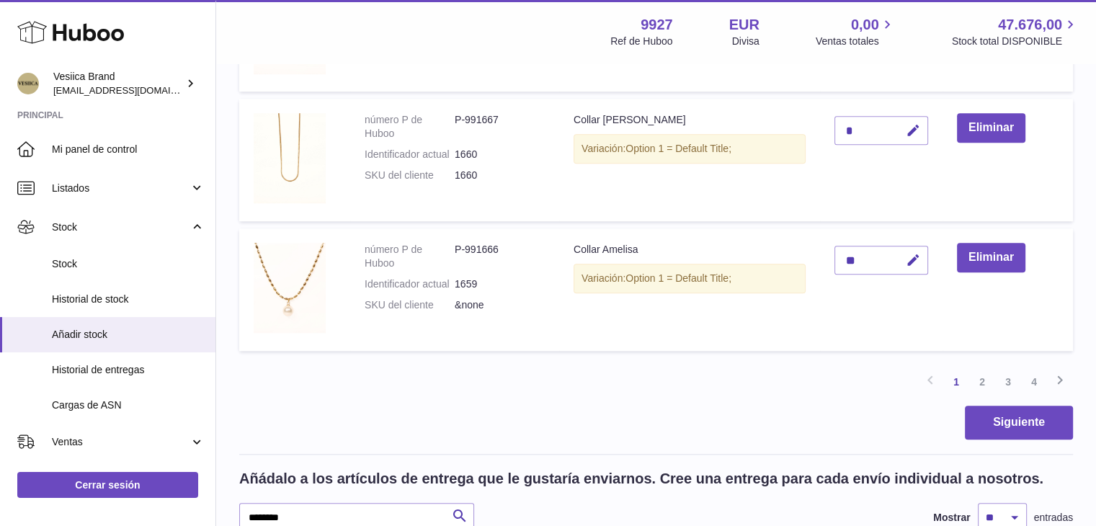
scroll to position [1458, 0]
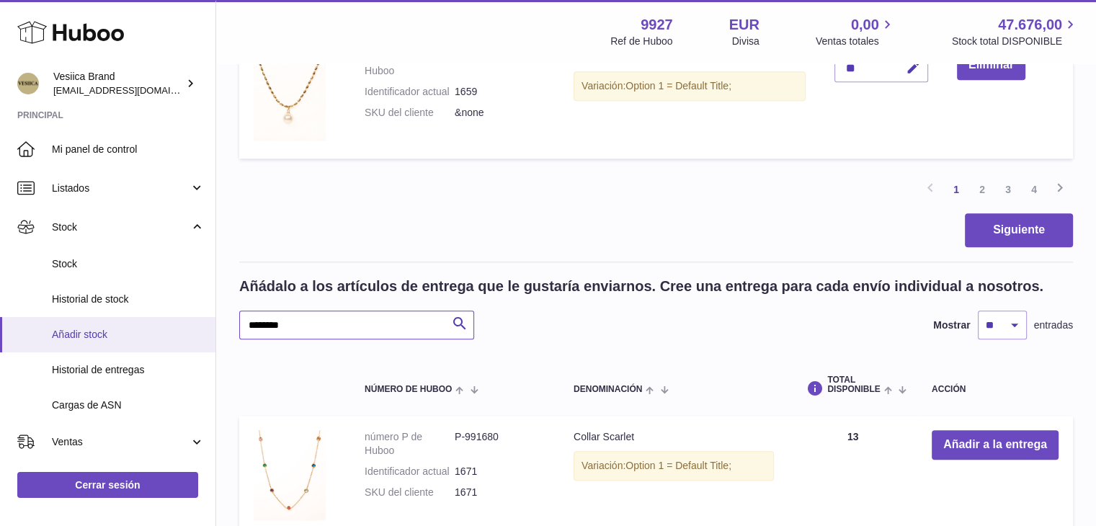
drag, startPoint x: 329, startPoint y: 329, endPoint x: 210, endPoint y: 326, distance: 119.0
paste input "text"
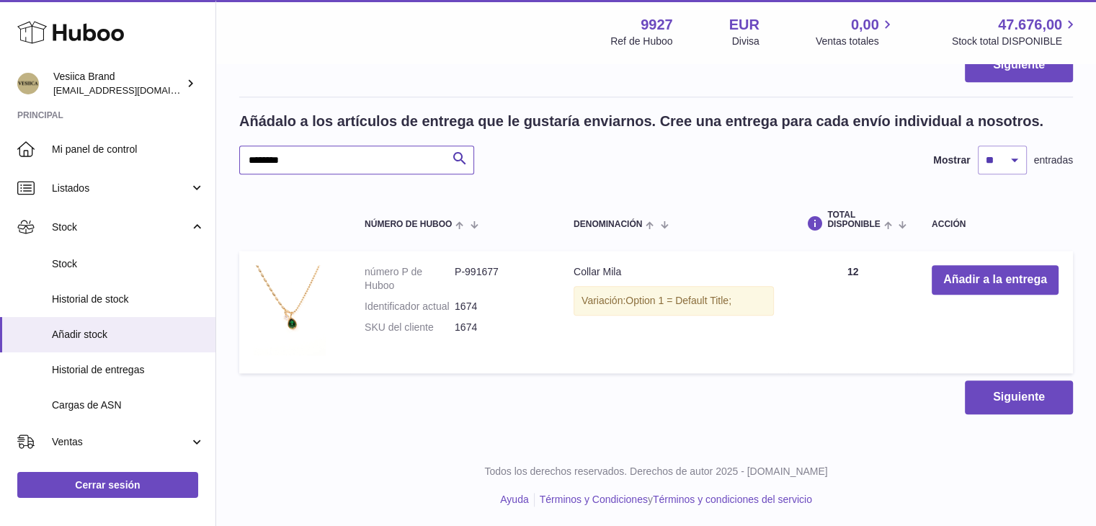
scroll to position [1624, 0]
type input "********"
click at [969, 265] on button "Añadir a la entrega" at bounding box center [995, 280] width 127 height 30
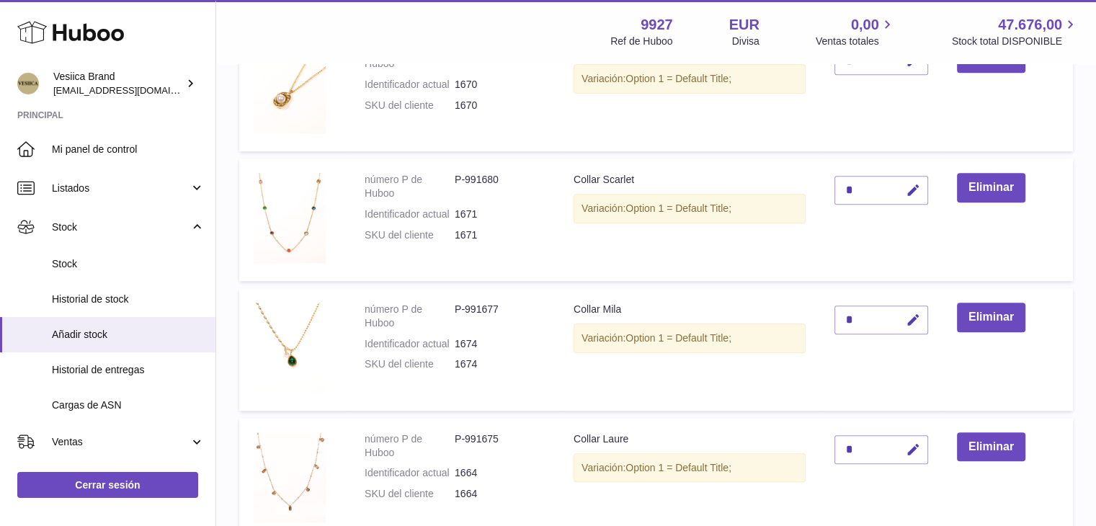
scroll to position [687, 0]
click at [907, 319] on icon "button" at bounding box center [913, 321] width 15 height 15
drag, startPoint x: 851, startPoint y: 316, endPoint x: 792, endPoint y: 317, distance: 58.4
click at [796, 318] on tr "número P de Huboo P-991677 Identificador actual 1674 SKU del cliente 1674 Colla…" at bounding box center [656, 350] width 834 height 123
type input "*"
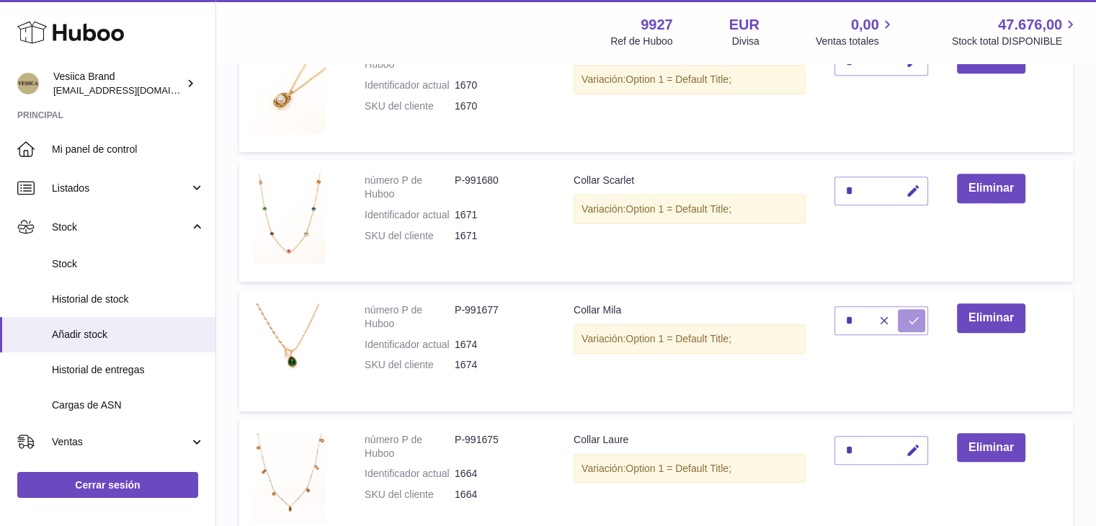
click at [905, 317] on button "submit" at bounding box center [911, 320] width 27 height 23
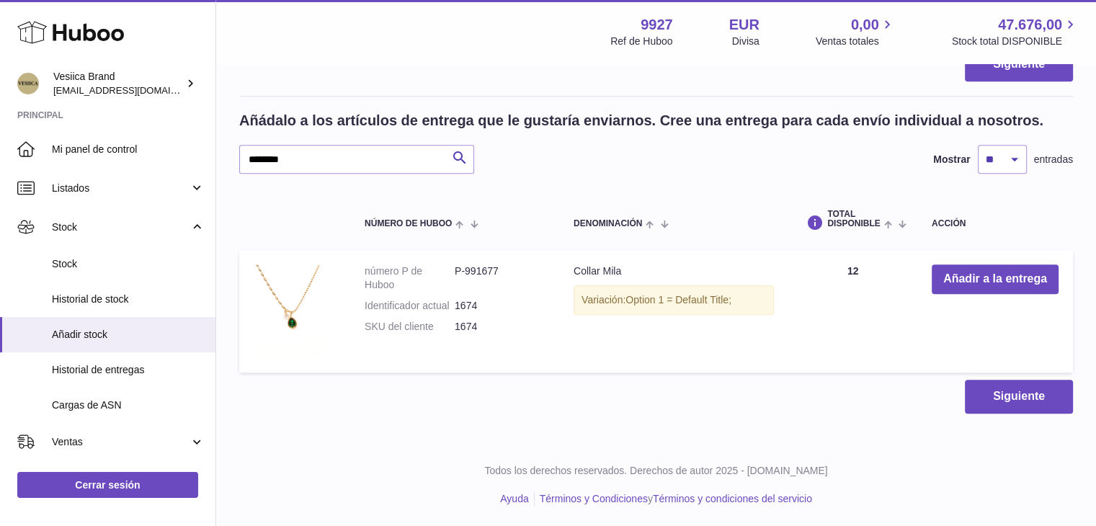
scroll to position [0, 0]
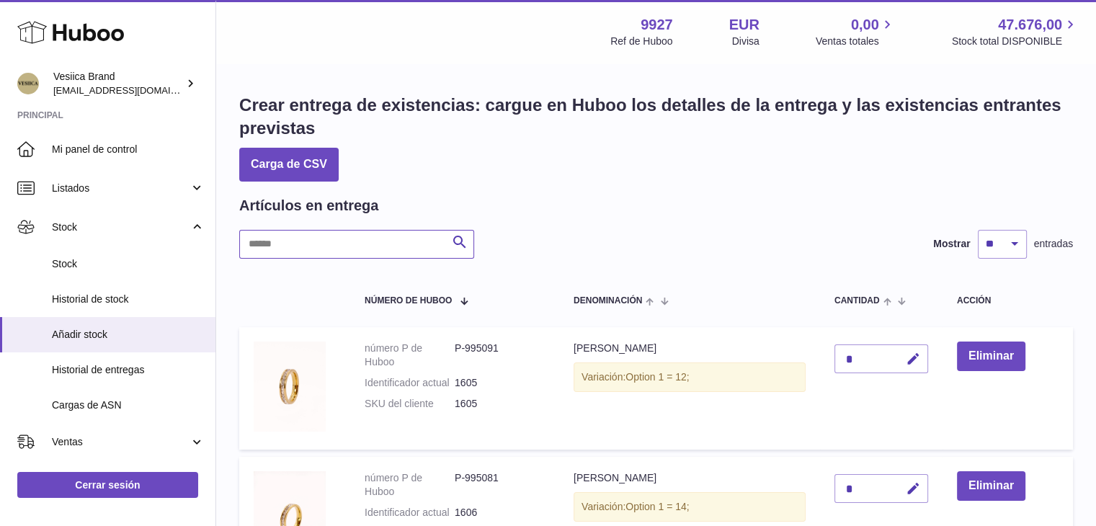
click at [347, 244] on input "text" at bounding box center [356, 244] width 235 height 29
type input "****"
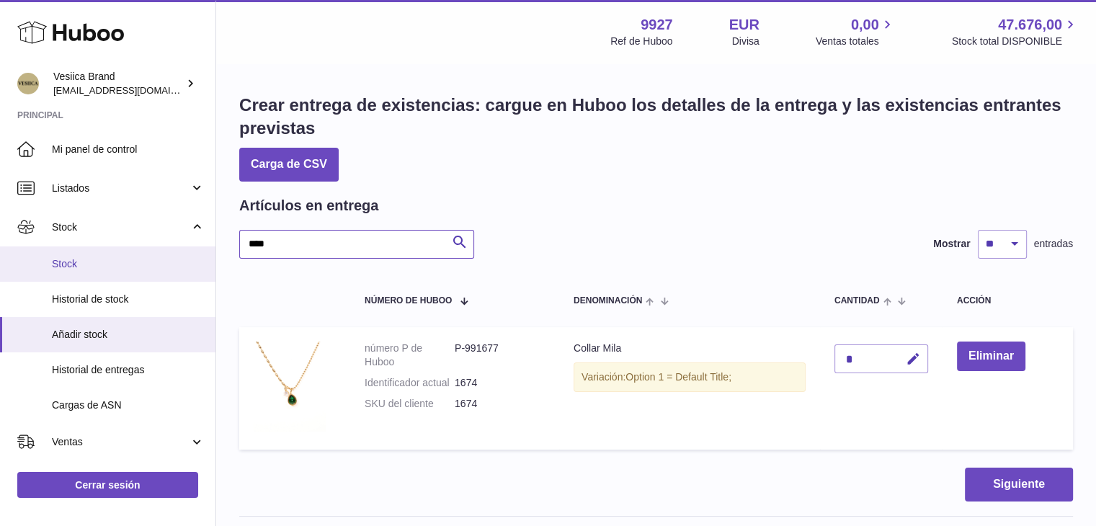
drag, startPoint x: 334, startPoint y: 246, endPoint x: 75, endPoint y: 253, distance: 259.6
click at [90, 252] on div "Huboo Vesiica Brand logistic@vesiica.com Principal Mi panel de control Listados…" at bounding box center [548, 474] width 1096 height 948
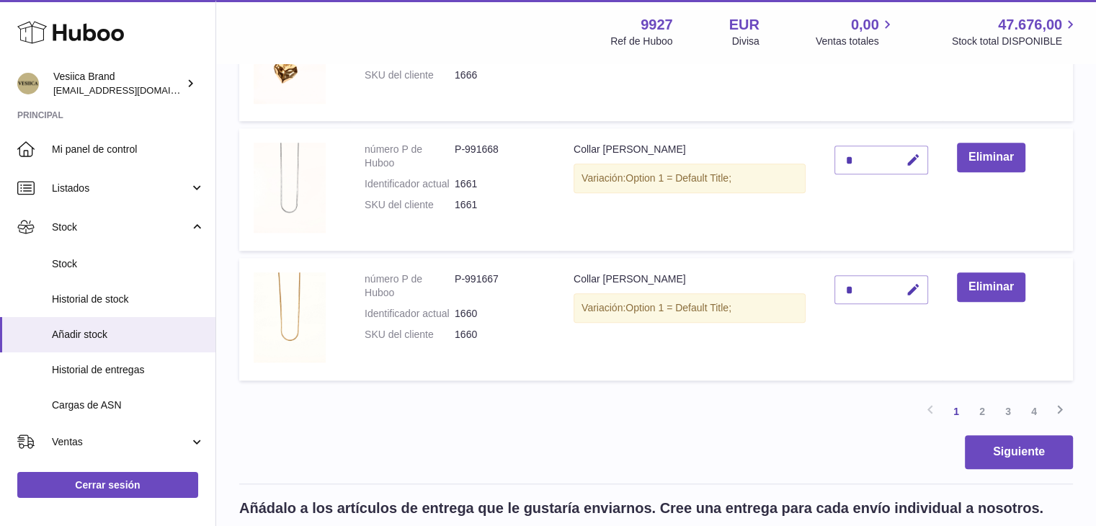
scroll to position [1442, 0]
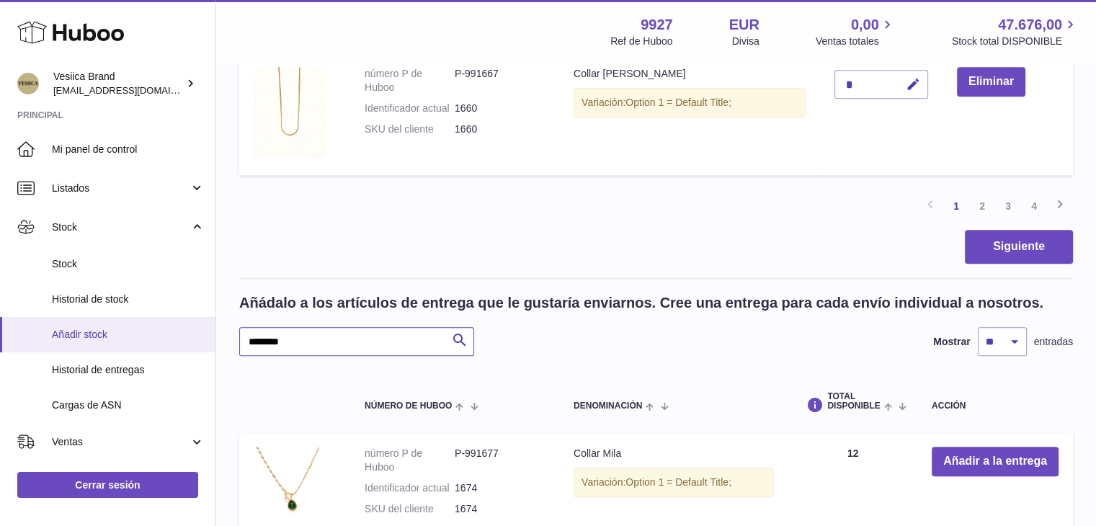
paste input "text"
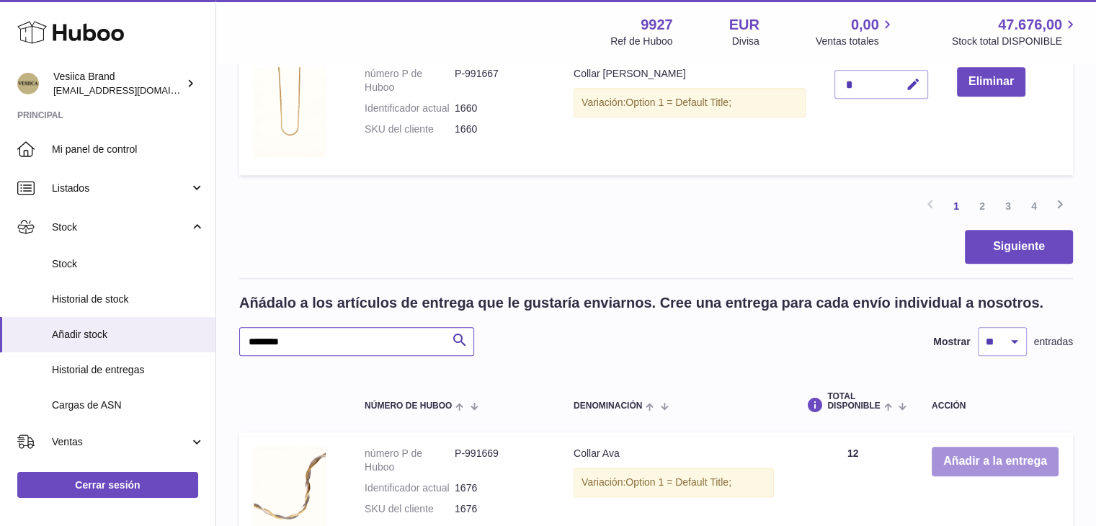
type input "********"
click at [977, 463] on button "Añadir a la entrega" at bounding box center [995, 462] width 127 height 30
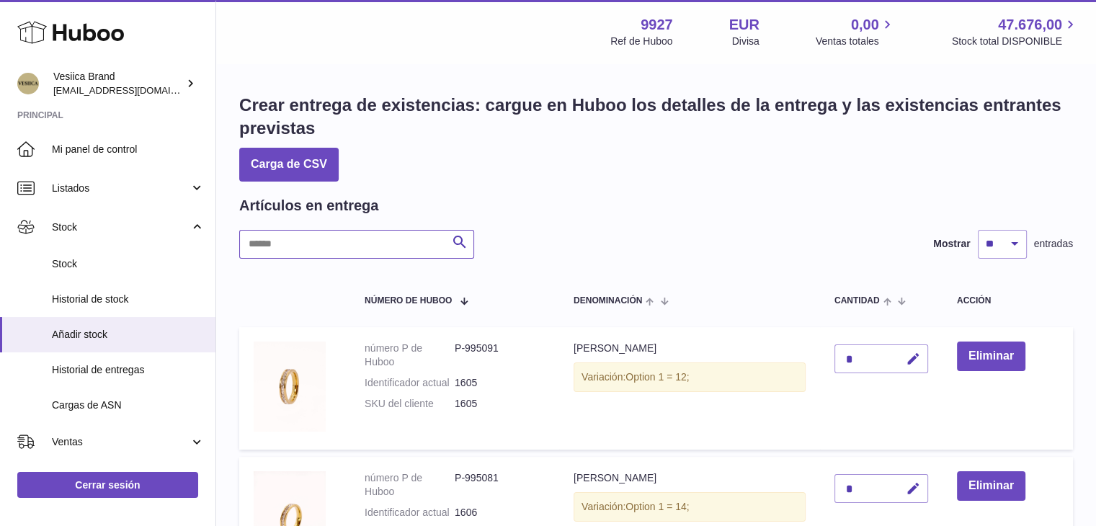
click at [362, 234] on input "text" at bounding box center [356, 244] width 235 height 29
paste input "********"
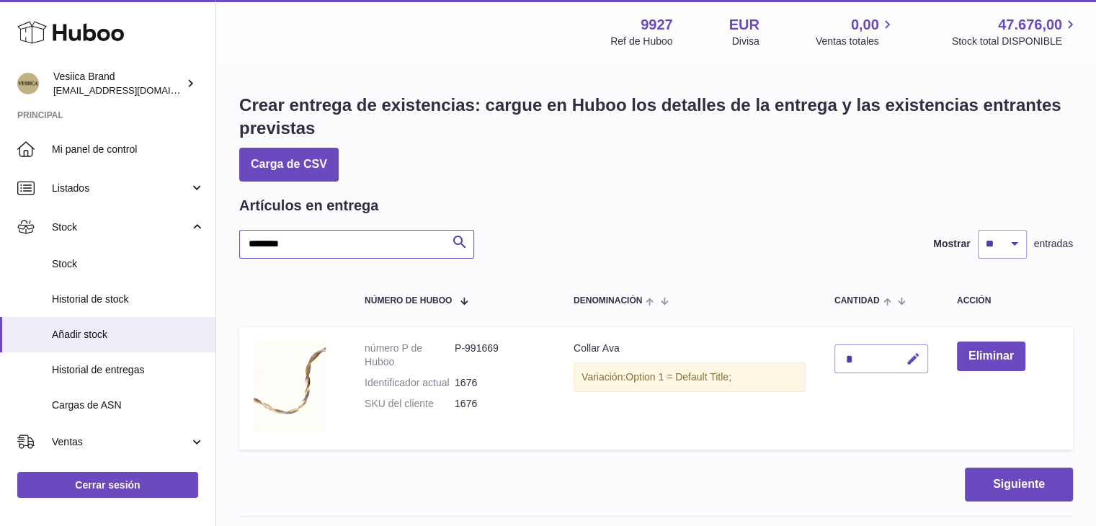
type input "********"
click at [908, 359] on icon "button" at bounding box center [913, 359] width 15 height 15
drag, startPoint x: 853, startPoint y: 358, endPoint x: 827, endPoint y: 358, distance: 25.9
click at [830, 358] on td "*" at bounding box center [881, 388] width 123 height 123
click at [928, 360] on input "*" at bounding box center [882, 359] width 94 height 29
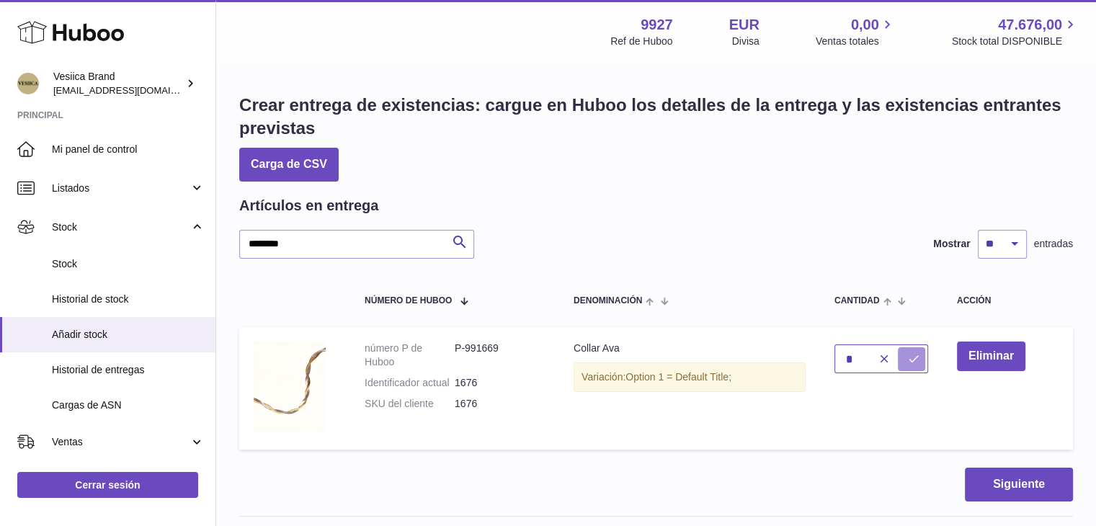
type input "*"
click at [914, 360] on icon "submit" at bounding box center [913, 358] width 13 height 13
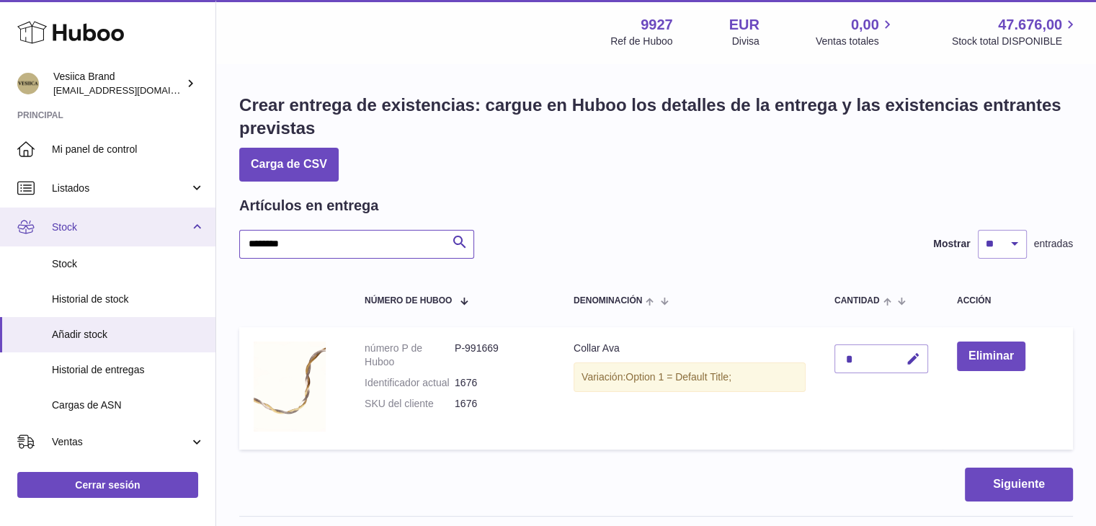
drag, startPoint x: 371, startPoint y: 245, endPoint x: 150, endPoint y: 239, distance: 221.4
click at [146, 239] on div "Huboo Vesiica Brand logistic@vesiica.com Principal Mi panel de control Listados…" at bounding box center [548, 474] width 1096 height 948
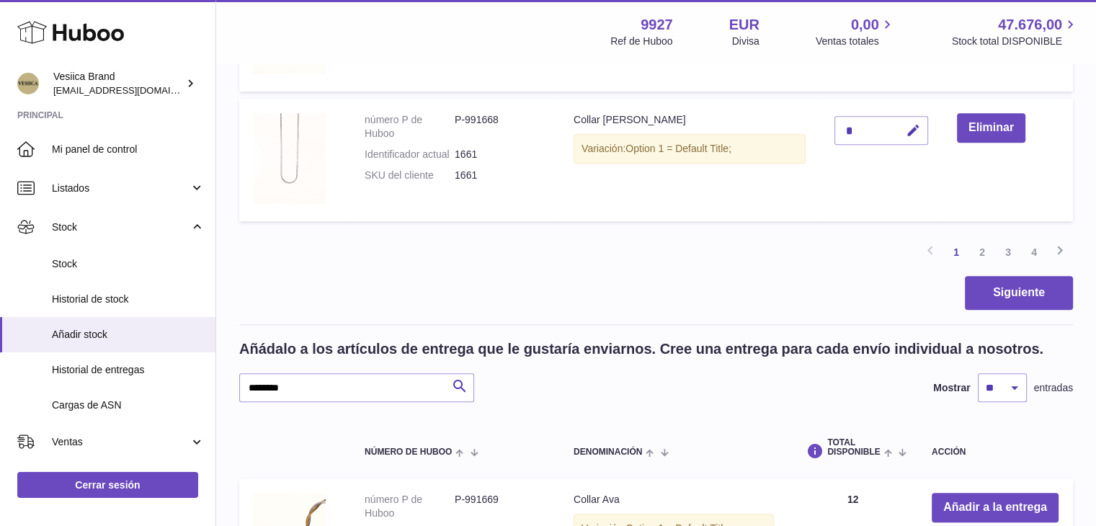
scroll to position [1514, 0]
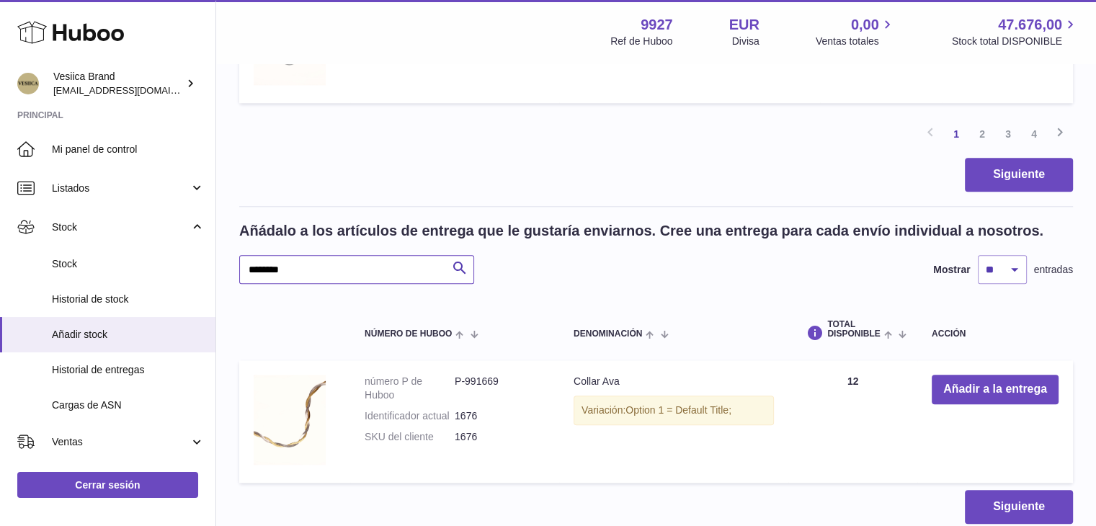
drag, startPoint x: 311, startPoint y: 266, endPoint x: 301, endPoint y: 266, distance: 9.4
paste input "*"
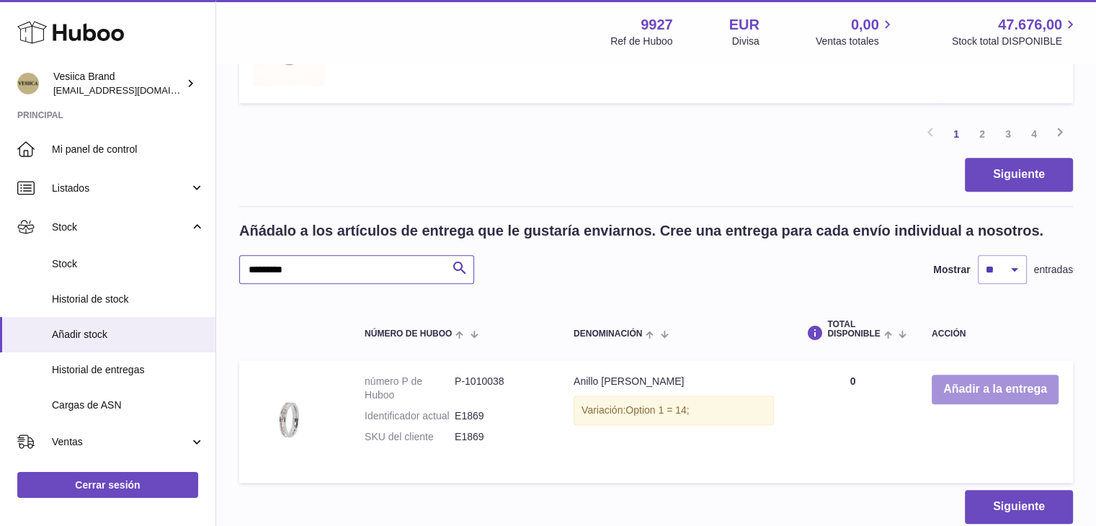
type input "*********"
click at [940, 396] on button "Añadir a la entrega" at bounding box center [995, 390] width 127 height 30
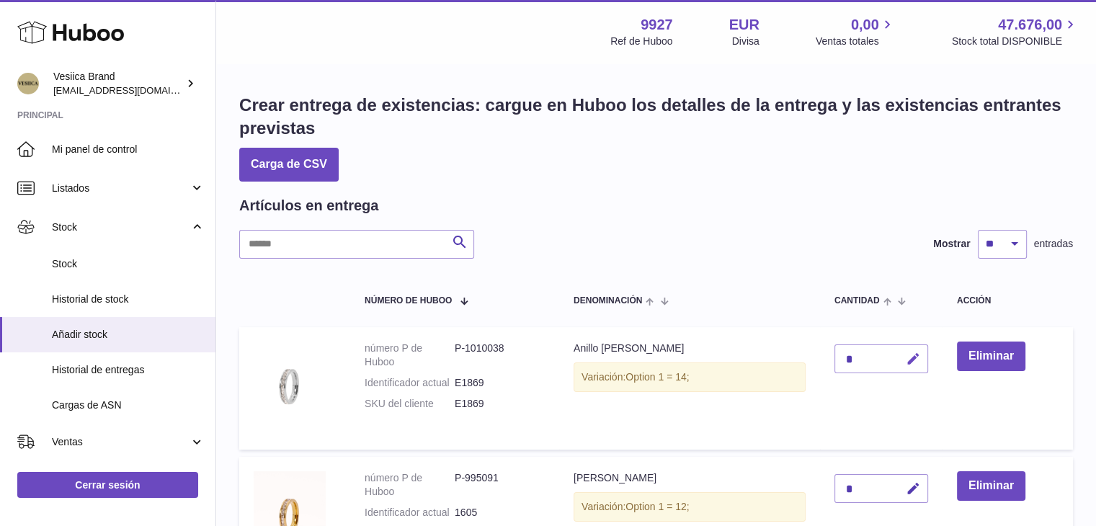
click at [917, 363] on icon "button" at bounding box center [913, 359] width 15 height 15
drag, startPoint x: 848, startPoint y: 359, endPoint x: 827, endPoint y: 359, distance: 20.2
click at [832, 361] on td "*" at bounding box center [881, 388] width 123 height 123
click at [848, 358] on input "*" at bounding box center [882, 359] width 94 height 29
drag, startPoint x: 855, startPoint y: 355, endPoint x: 802, endPoint y: 355, distance: 52.6
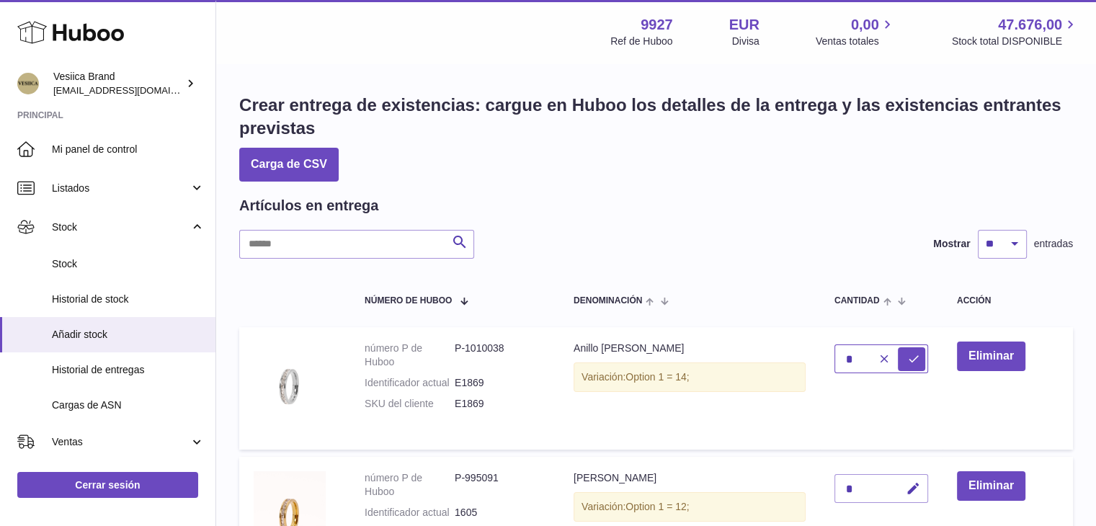
click at [804, 355] on tr "número P de Huboo P-1010038 Identificador actual E1869 SKU del cliente E1869 An…" at bounding box center [656, 388] width 834 height 123
type input "*"
click at [910, 354] on icon "submit" at bounding box center [913, 358] width 13 height 13
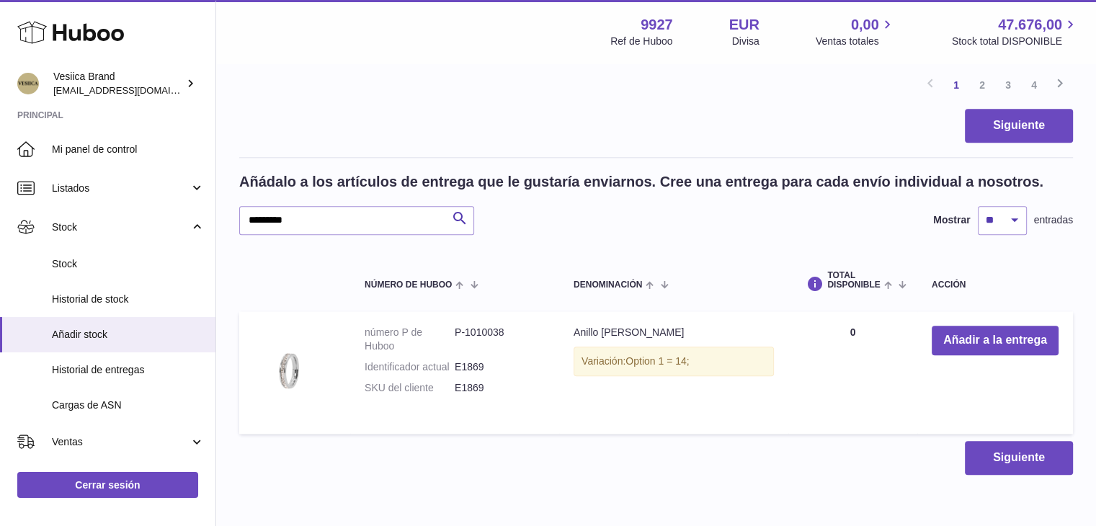
scroll to position [1624, 0]
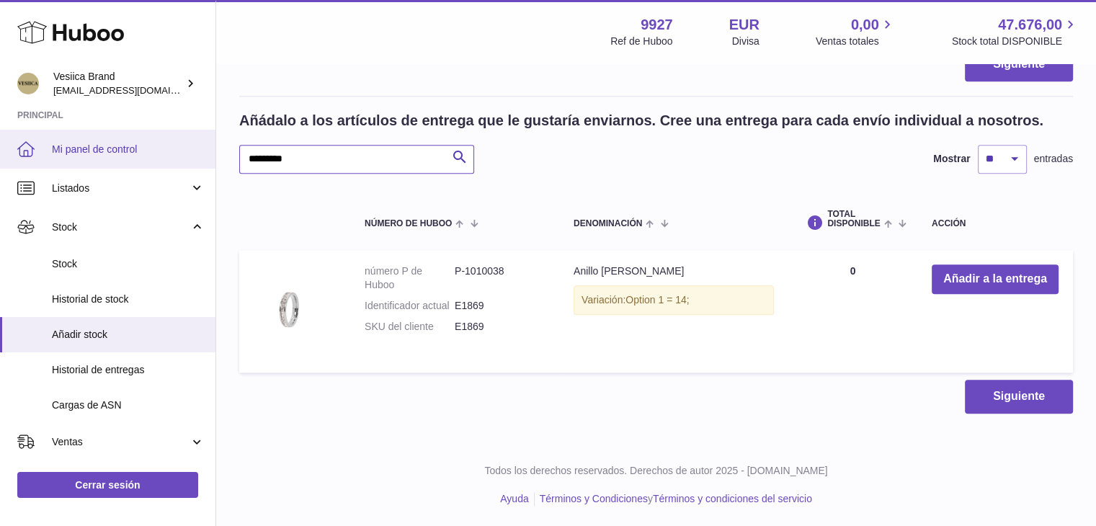
drag, startPoint x: 329, startPoint y: 161, endPoint x: 199, endPoint y: 162, distance: 129.7
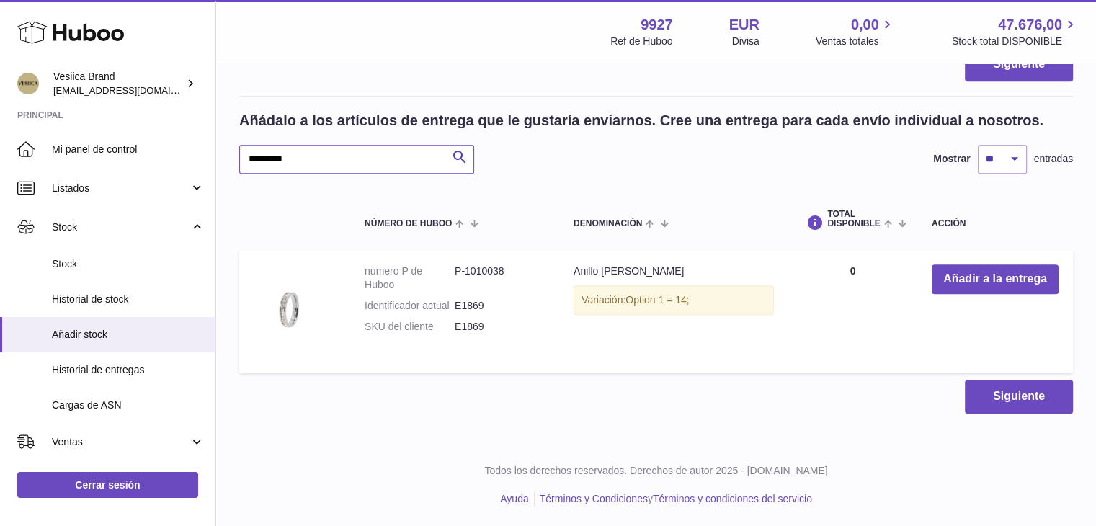
paste input "text"
type input "*********"
click at [969, 280] on button "Añadir a la entrega" at bounding box center [995, 280] width 127 height 30
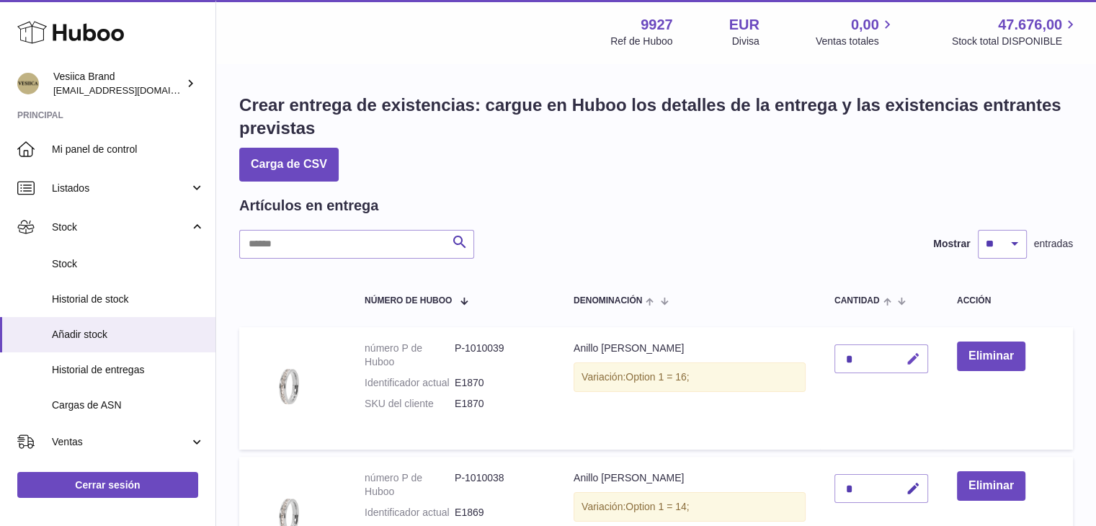
click at [899, 358] on button "button" at bounding box center [911, 360] width 34 height 30
drag, startPoint x: 860, startPoint y: 358, endPoint x: 805, endPoint y: 360, distance: 54.8
click at [807, 360] on tr "número P de Huboo P-1010039 Identificador actual E1870 SKU del cliente E1870 An…" at bounding box center [656, 388] width 834 height 123
type input "*"
click at [914, 363] on icon "submit" at bounding box center [913, 358] width 13 height 13
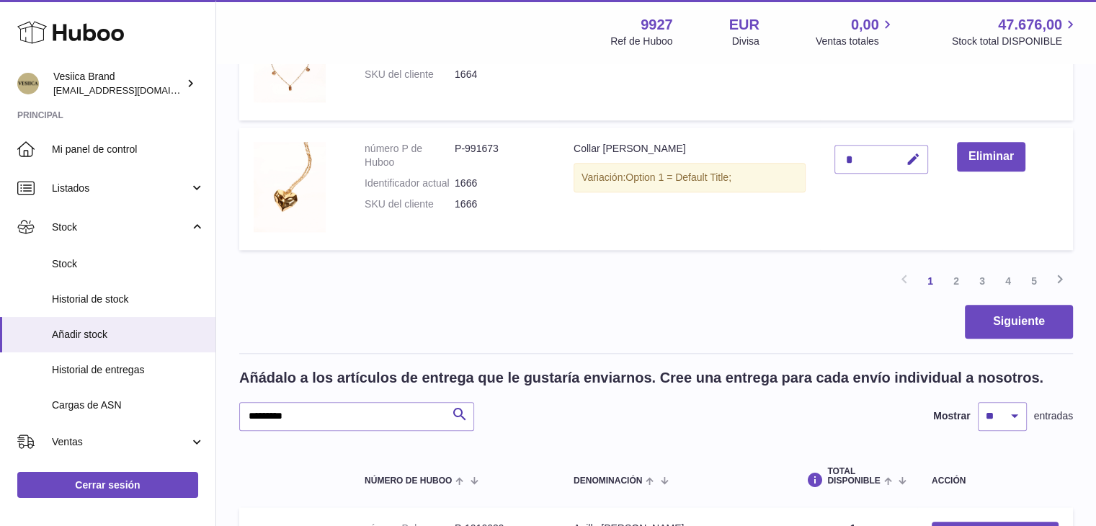
scroll to position [1442, 0]
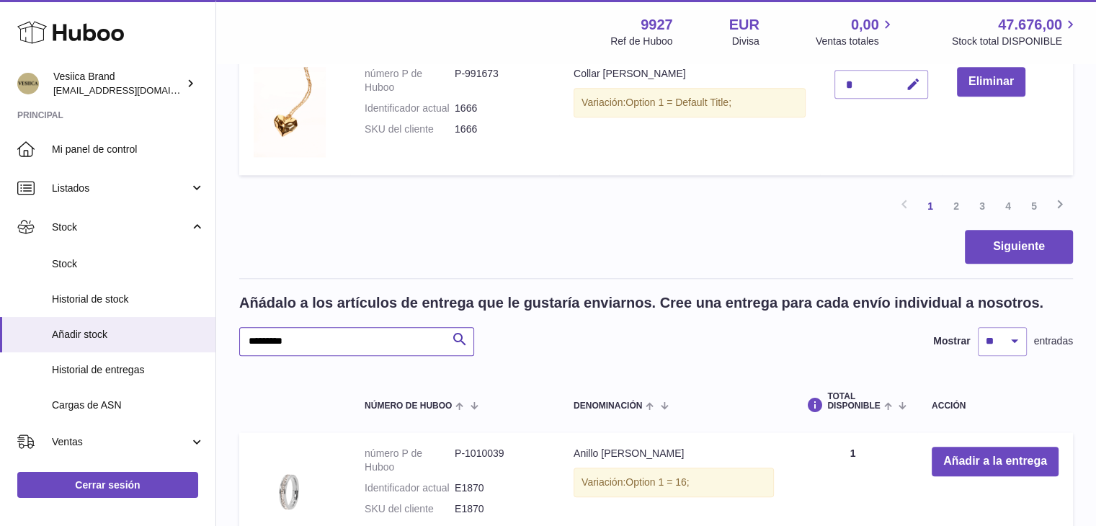
paste input "text"
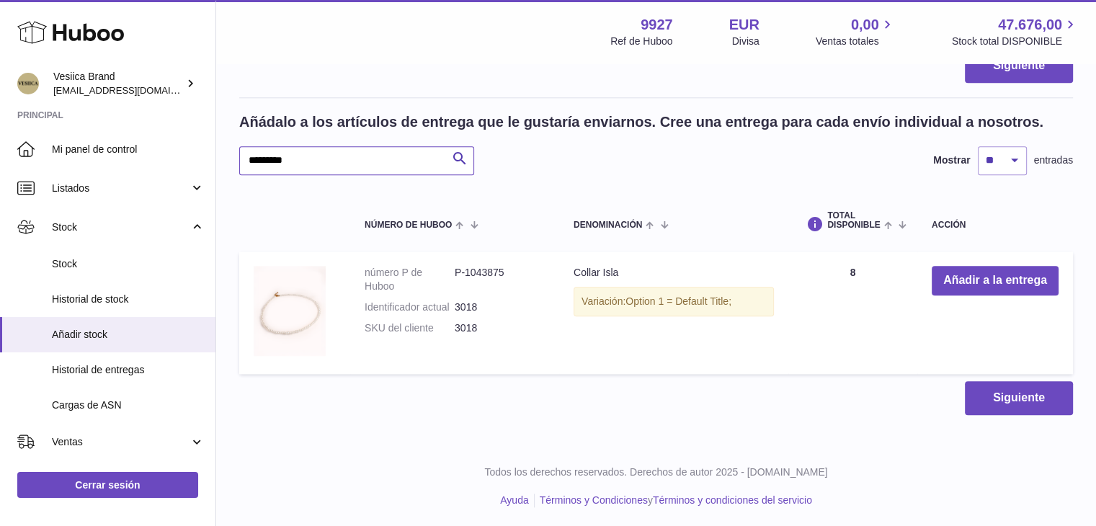
scroll to position [1624, 0]
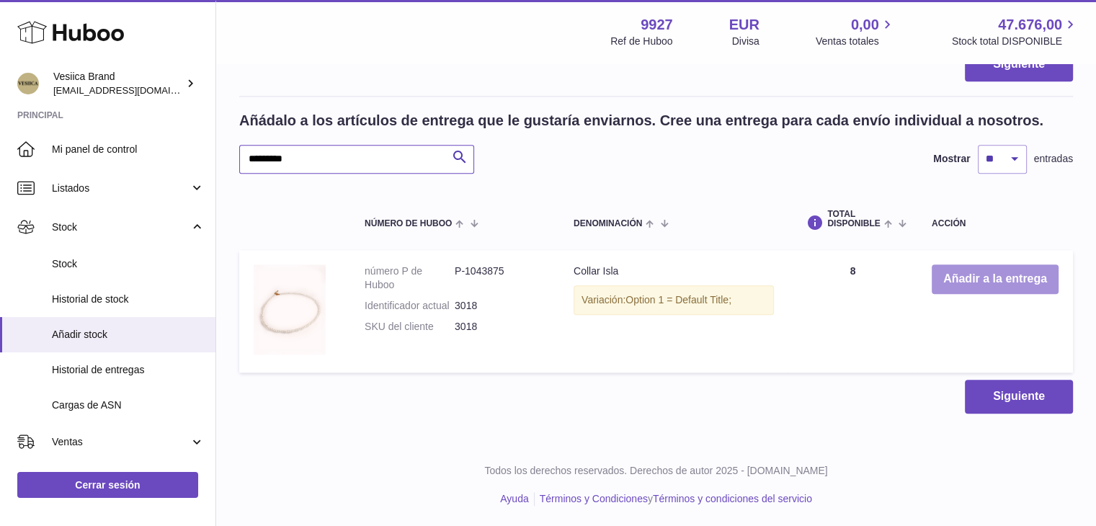
type input "*********"
click at [961, 265] on button "Añadir a la entrega" at bounding box center [995, 280] width 127 height 30
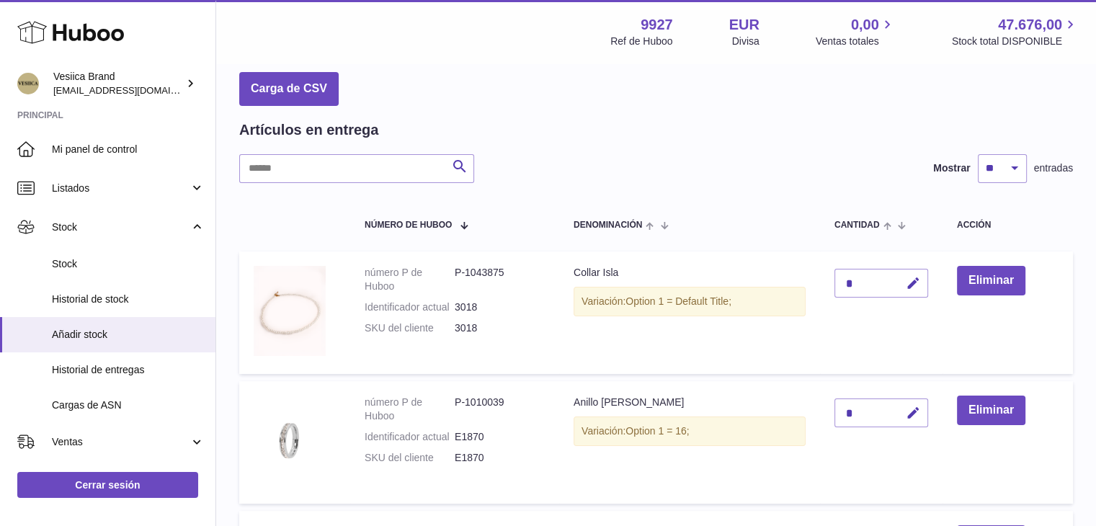
scroll to position [38, 0]
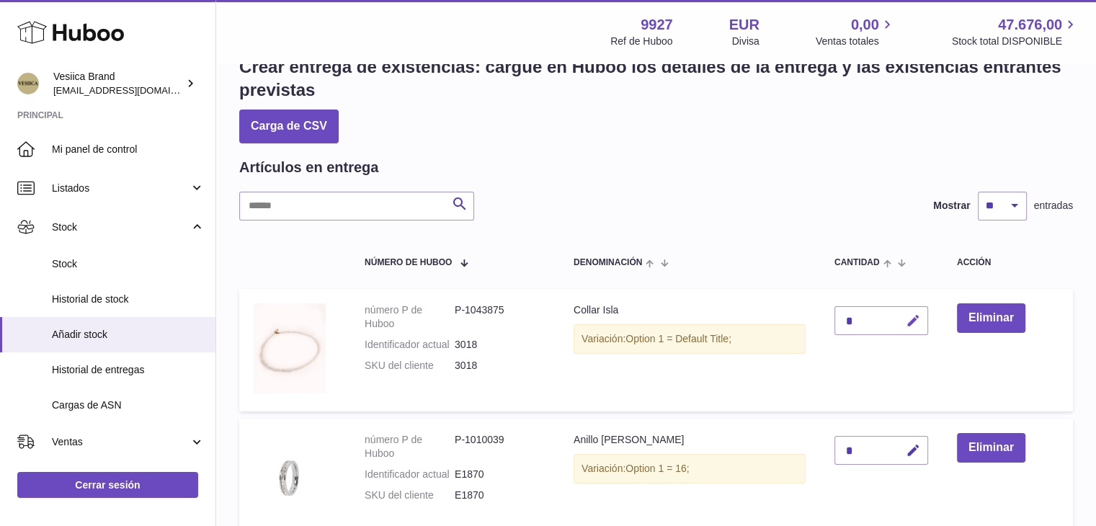
click at [908, 324] on icon "button" at bounding box center [913, 321] width 15 height 15
drag, startPoint x: 851, startPoint y: 320, endPoint x: 839, endPoint y: 320, distance: 12.3
click at [839, 320] on input "*" at bounding box center [882, 320] width 94 height 29
type input "**"
click at [912, 328] on button "submit" at bounding box center [911, 320] width 27 height 23
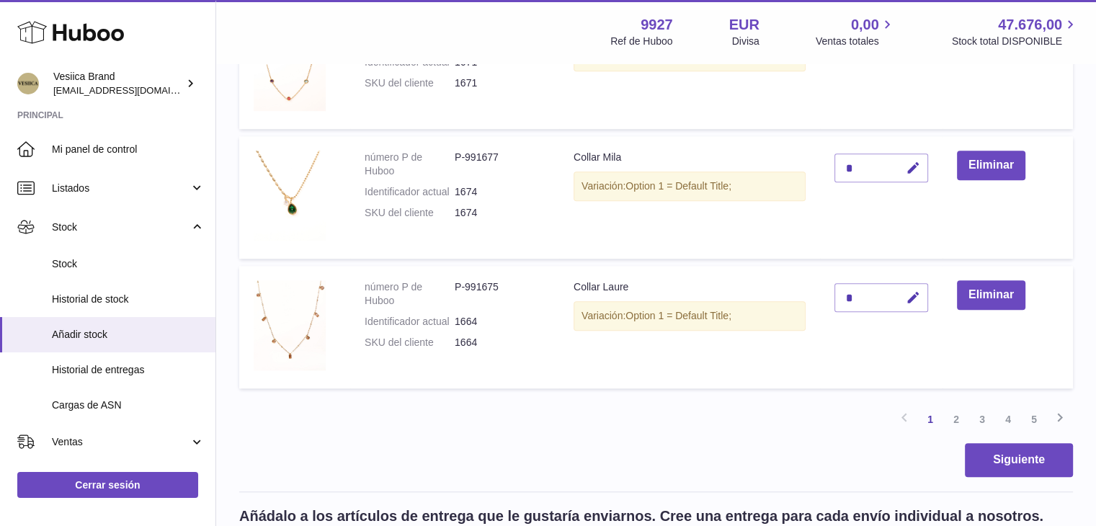
scroll to position [1336, 0]
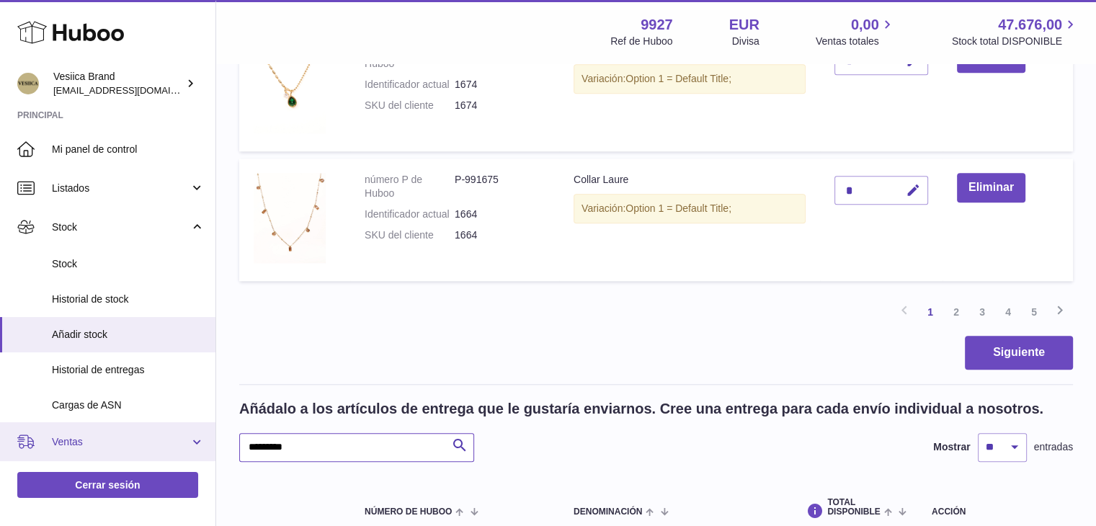
drag, startPoint x: 320, startPoint y: 443, endPoint x: 198, endPoint y: 443, distance: 121.8
paste input "text"
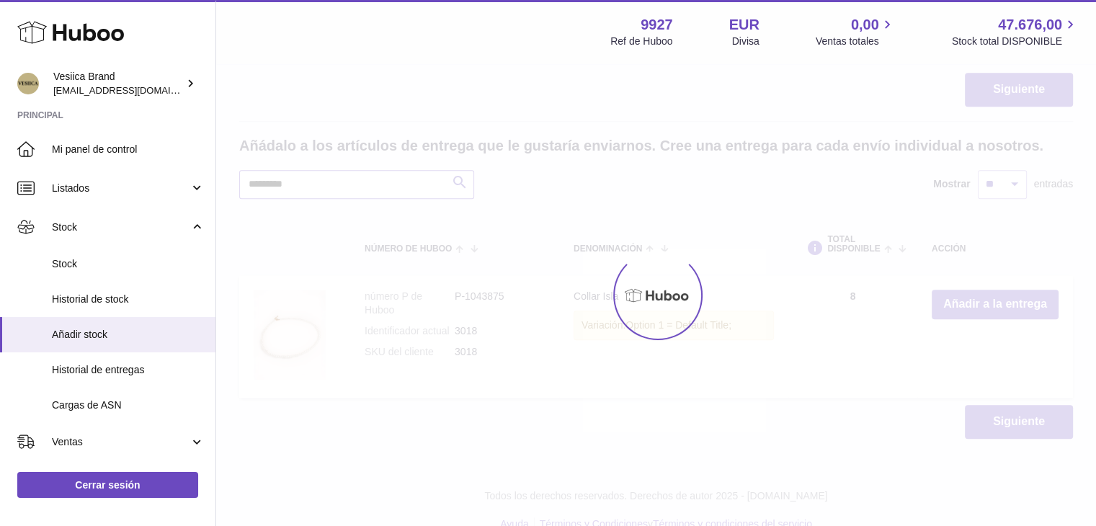
scroll to position [1624, 0]
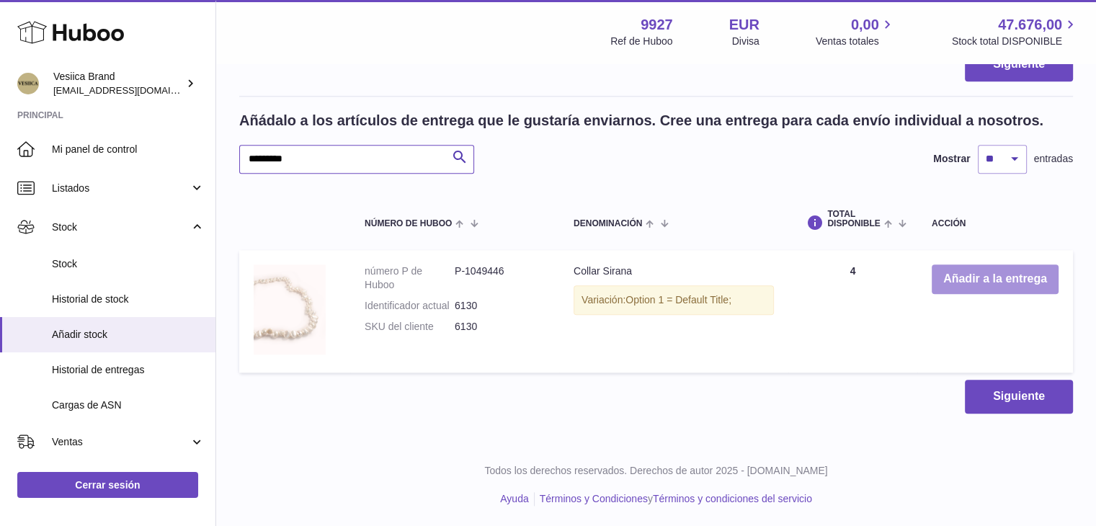
type input "*********"
click at [968, 280] on button "Añadir a la entrega" at bounding box center [995, 280] width 127 height 30
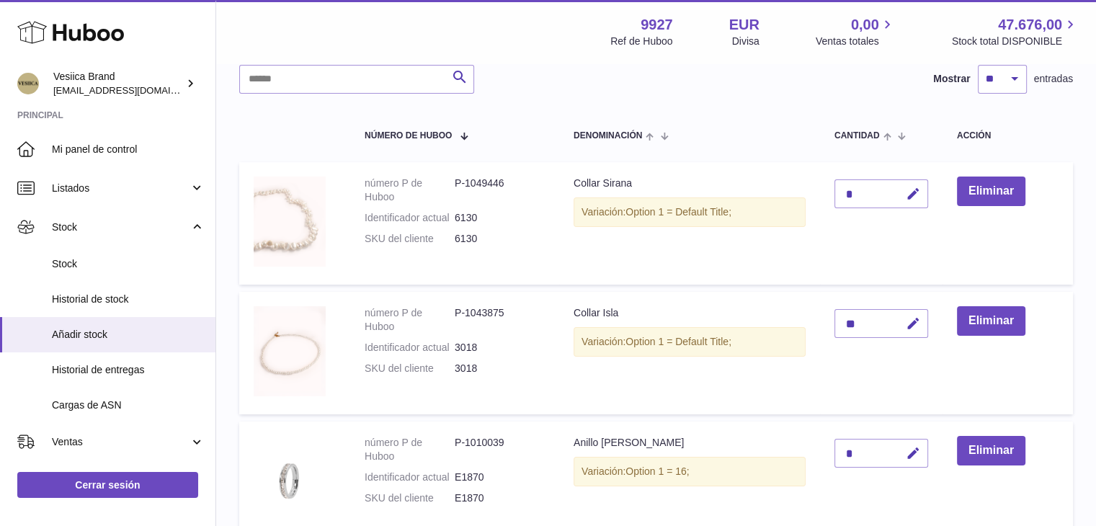
scroll to position [38, 0]
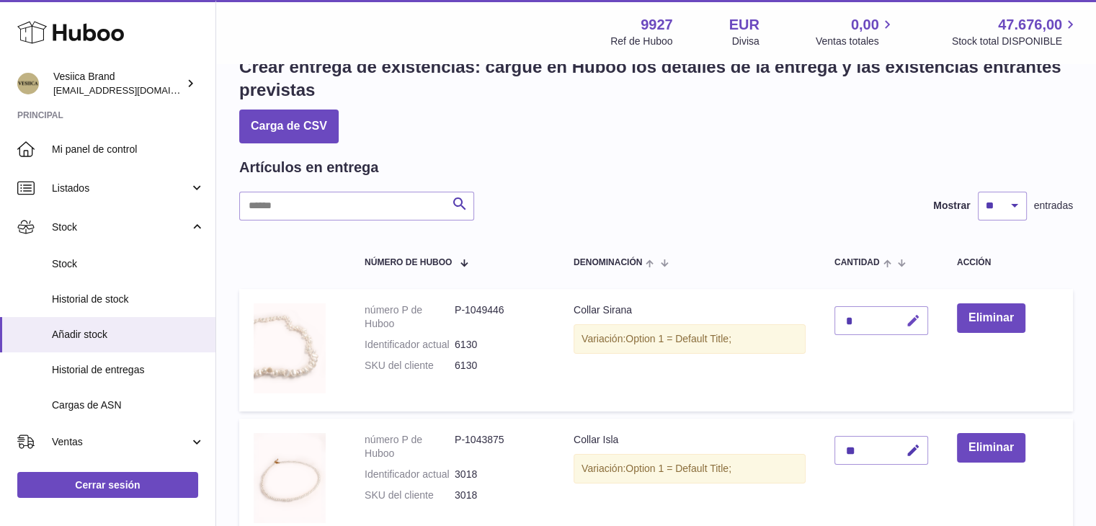
click at [907, 318] on icon "button" at bounding box center [913, 321] width 15 height 15
type input "**"
click at [907, 322] on button "submit" at bounding box center [911, 320] width 27 height 23
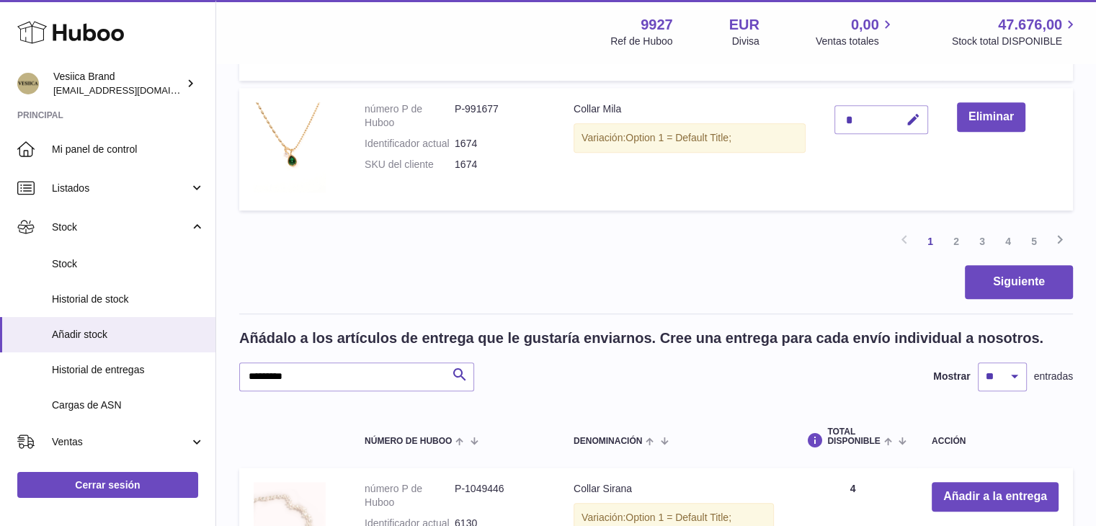
scroll to position [1408, 0]
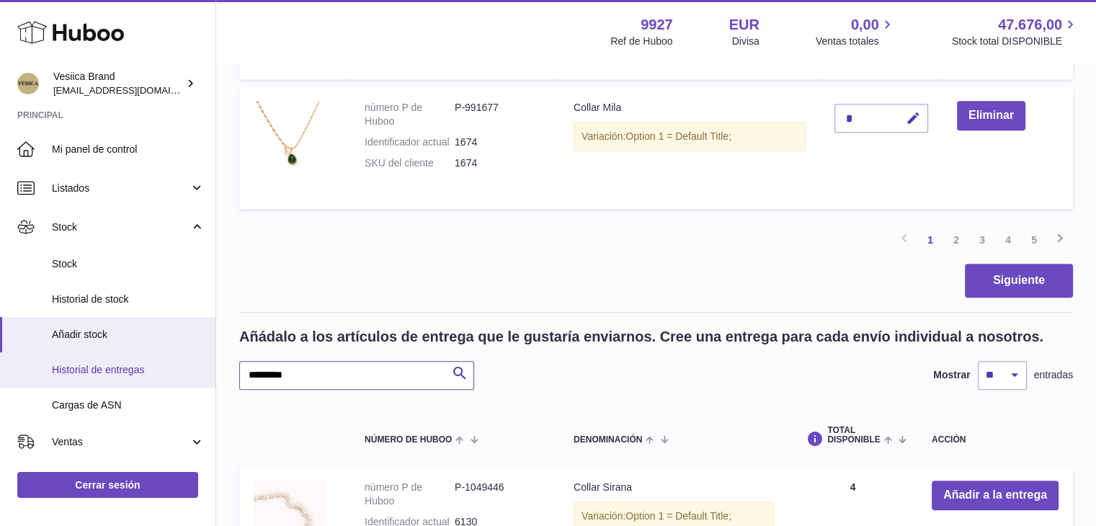
drag, startPoint x: 323, startPoint y: 378, endPoint x: 204, endPoint y: 367, distance: 119.5
paste input "text"
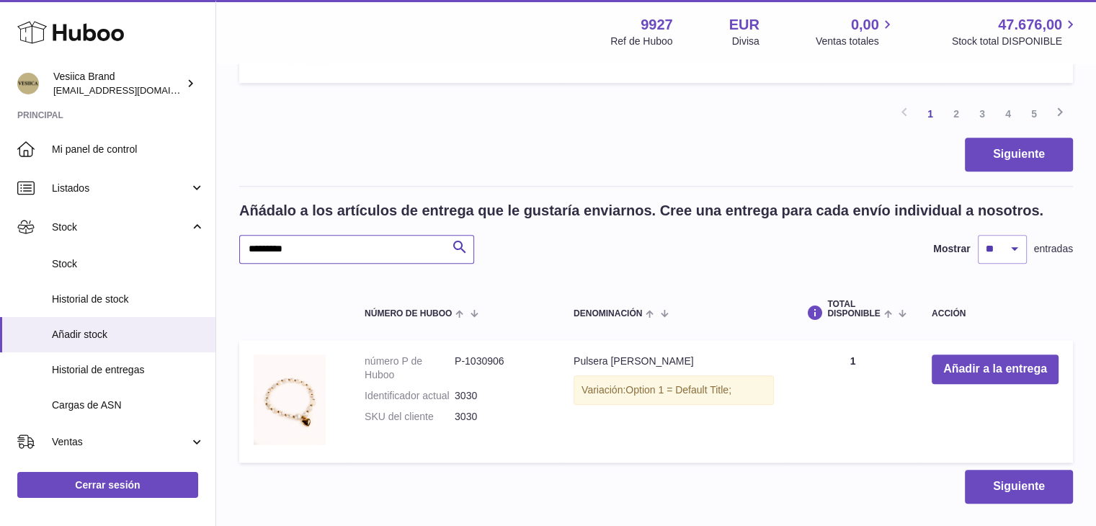
scroll to position [1624, 0]
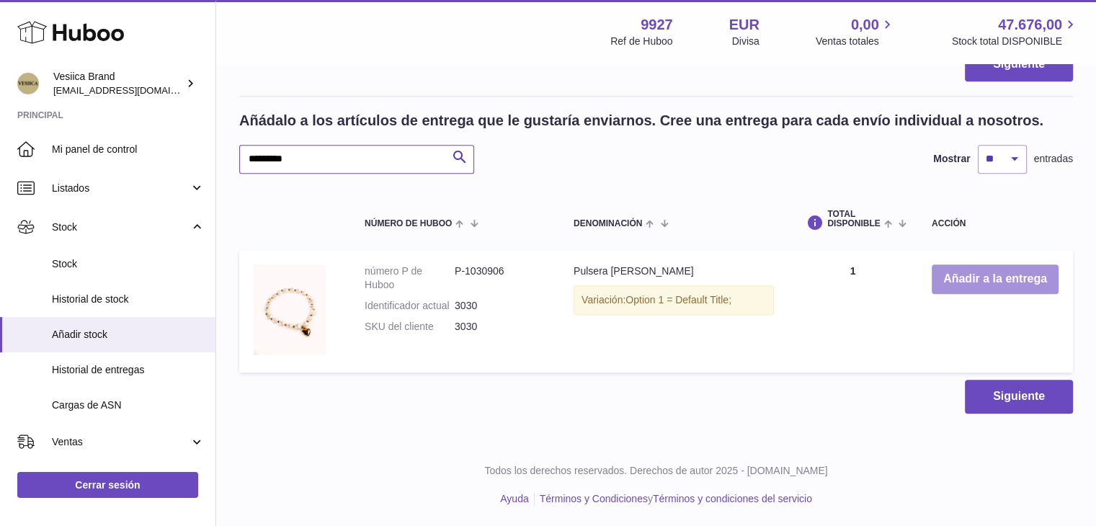
type input "*********"
click at [981, 286] on button "Añadir a la entrega" at bounding box center [995, 280] width 127 height 30
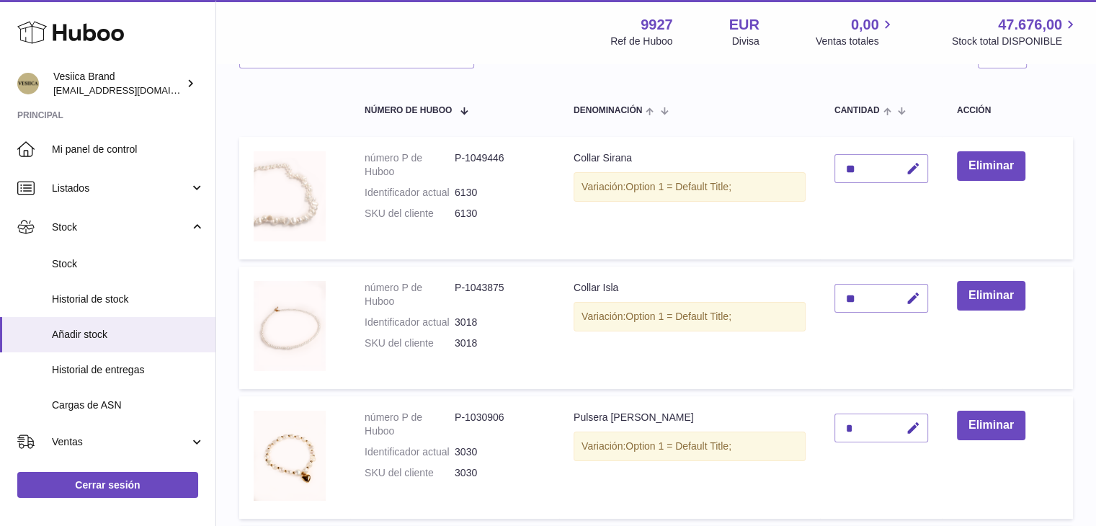
scroll to position [182, 0]
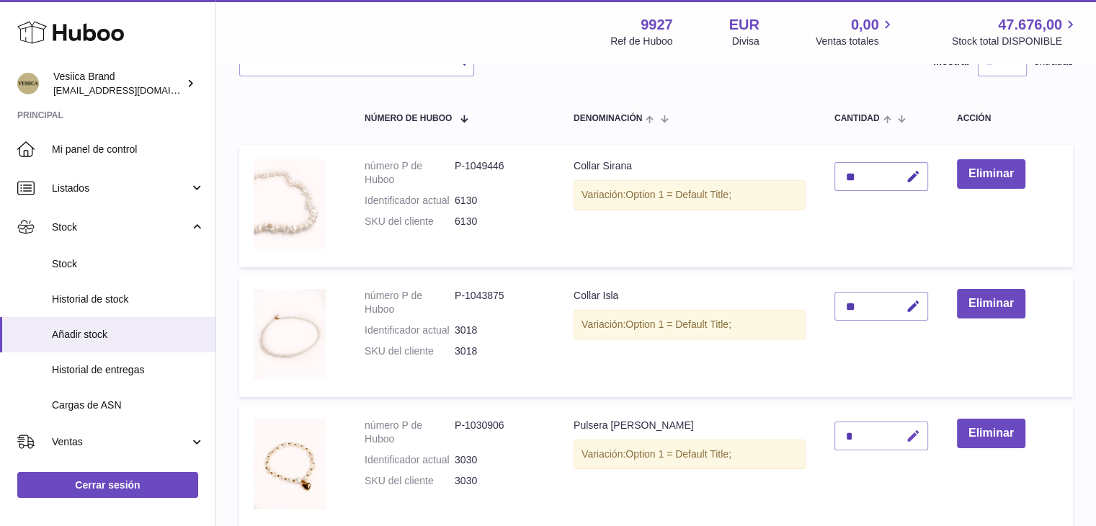
click at [920, 437] on icon "button" at bounding box center [913, 436] width 15 height 15
type input "**"
click at [916, 433] on icon "submit" at bounding box center [913, 436] width 13 height 13
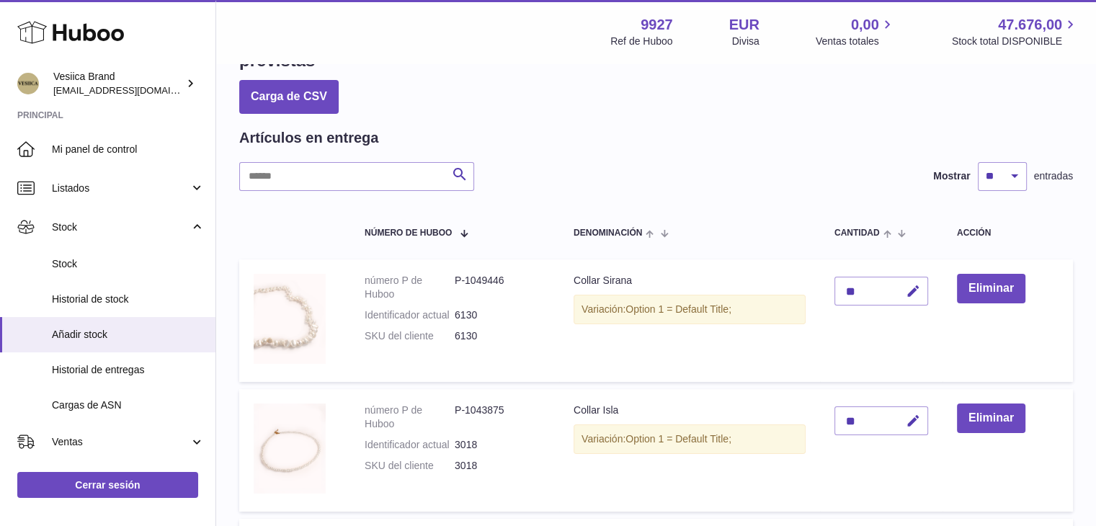
scroll to position [0, 0]
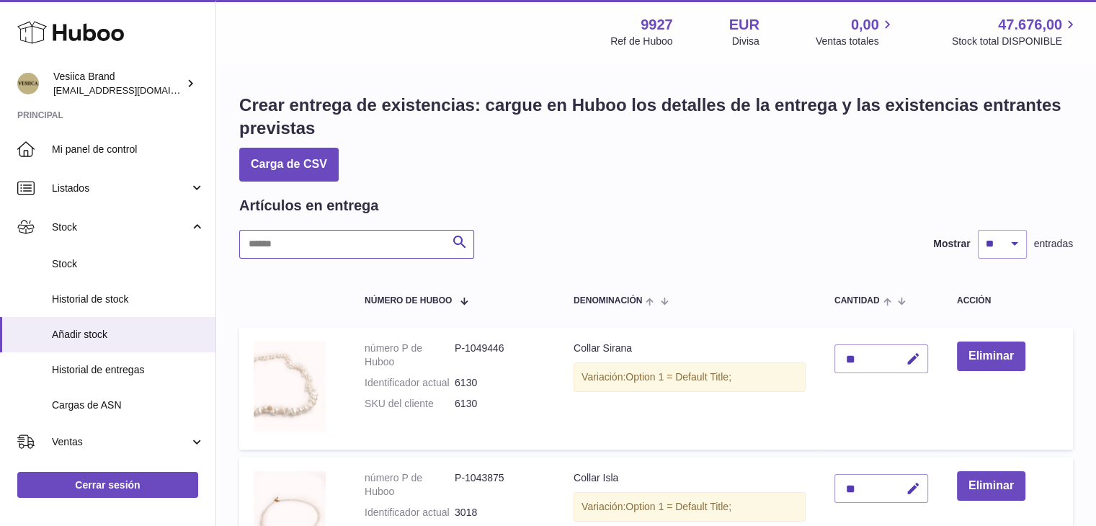
drag, startPoint x: 368, startPoint y: 257, endPoint x: 366, endPoint y: 237, distance: 20.3
click at [368, 254] on input "text" at bounding box center [356, 244] width 235 height 29
paste input "*********"
type input "*********"
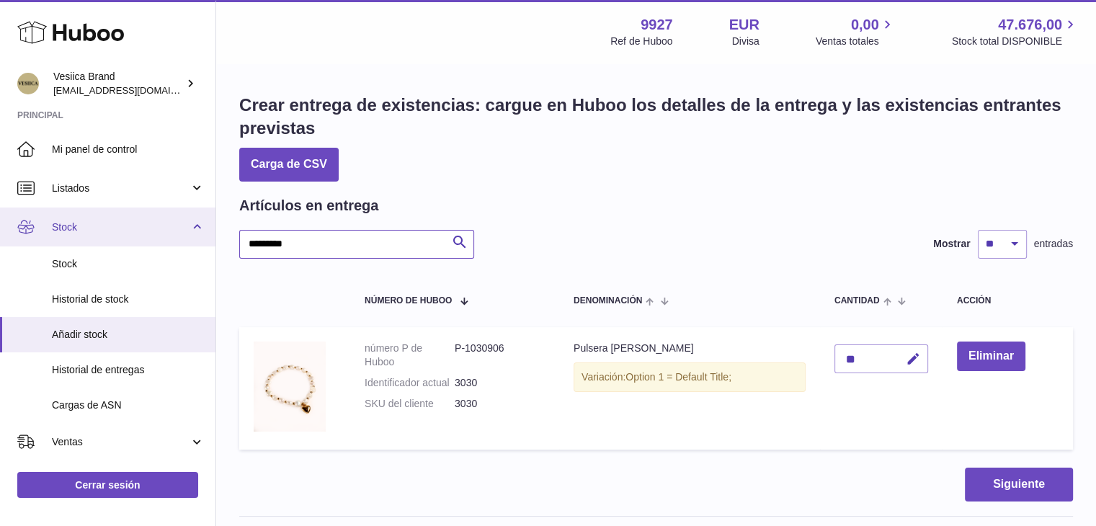
drag, startPoint x: 228, startPoint y: 236, endPoint x: 170, endPoint y: 237, distance: 58.4
click at [164, 235] on div "Huboo Vesiica Brand logistic@vesiica.com Principal Mi panel de control Listados…" at bounding box center [548, 474] width 1096 height 948
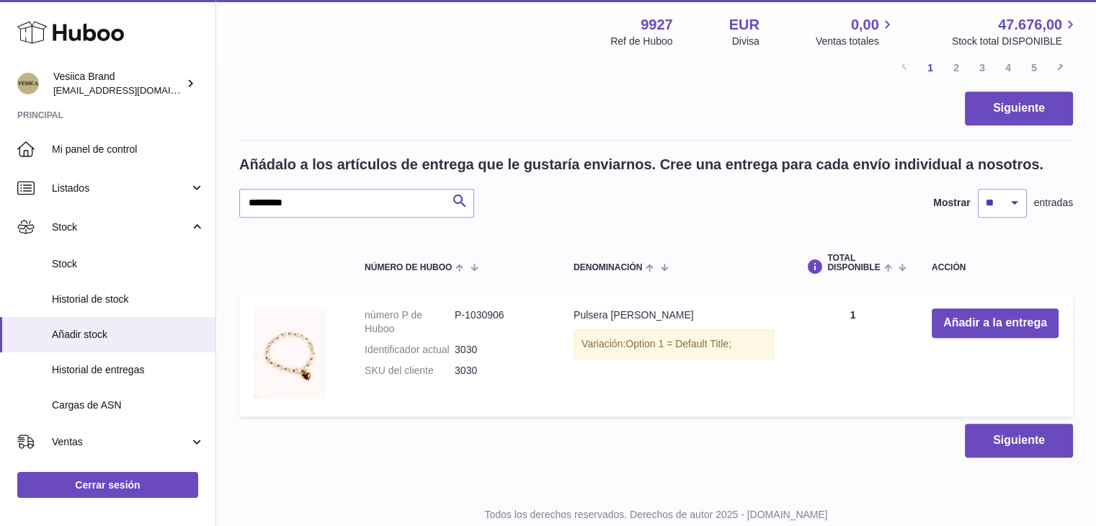
scroll to position [1624, 0]
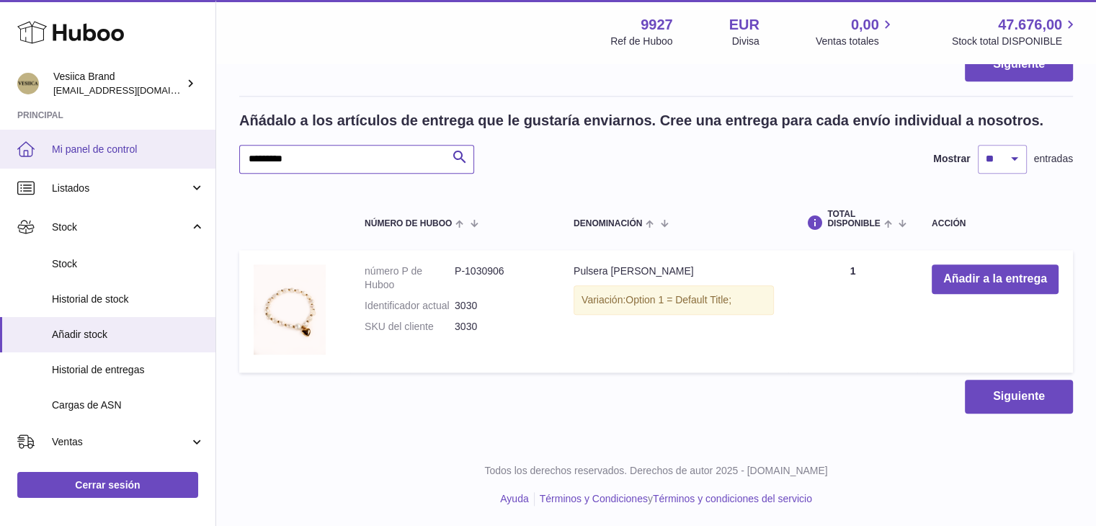
drag, startPoint x: 218, startPoint y: 156, endPoint x: 205, endPoint y: 155, distance: 13.7
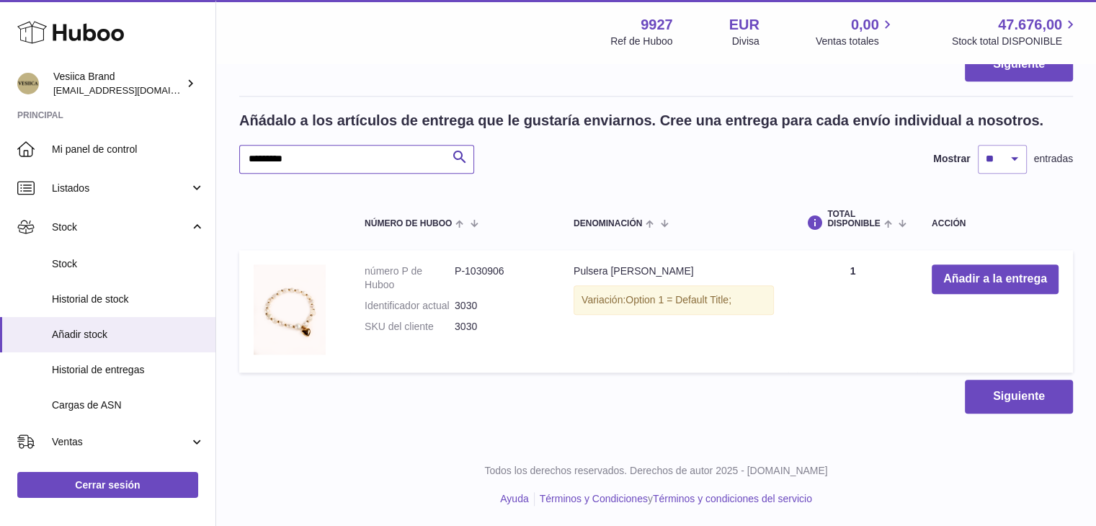
paste input "text"
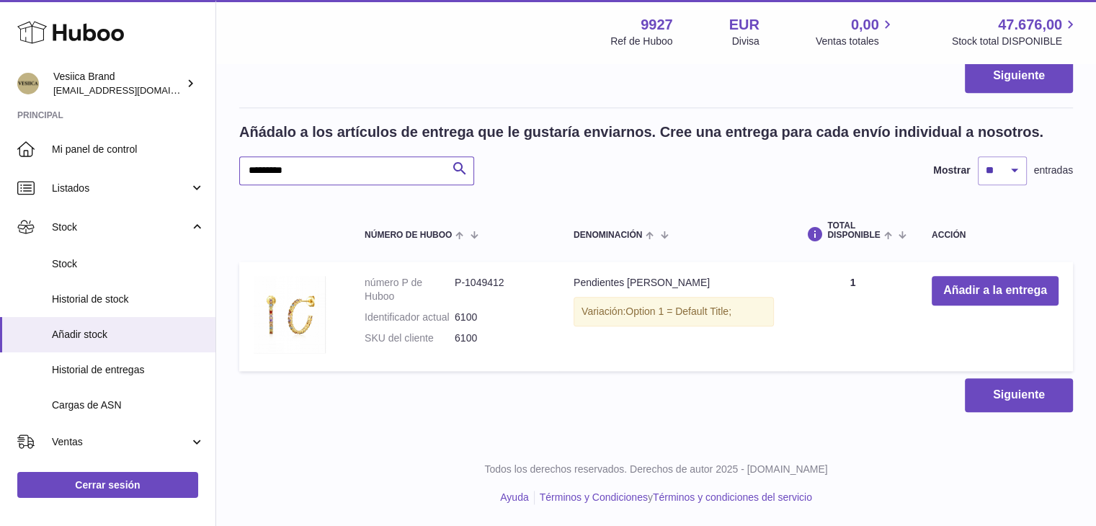
scroll to position [1611, 0]
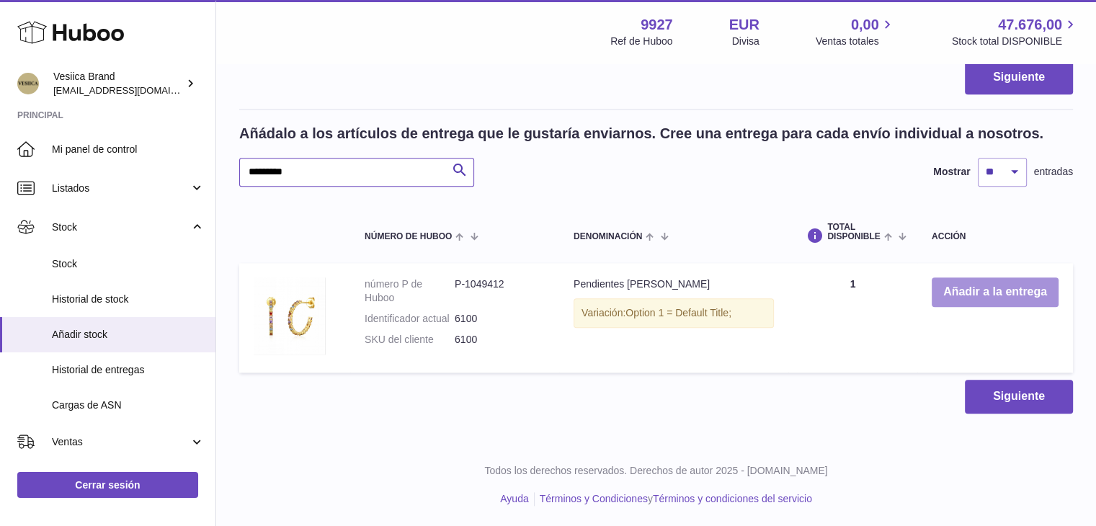
type input "*********"
click at [944, 298] on button "Añadir a la entrega" at bounding box center [995, 293] width 127 height 30
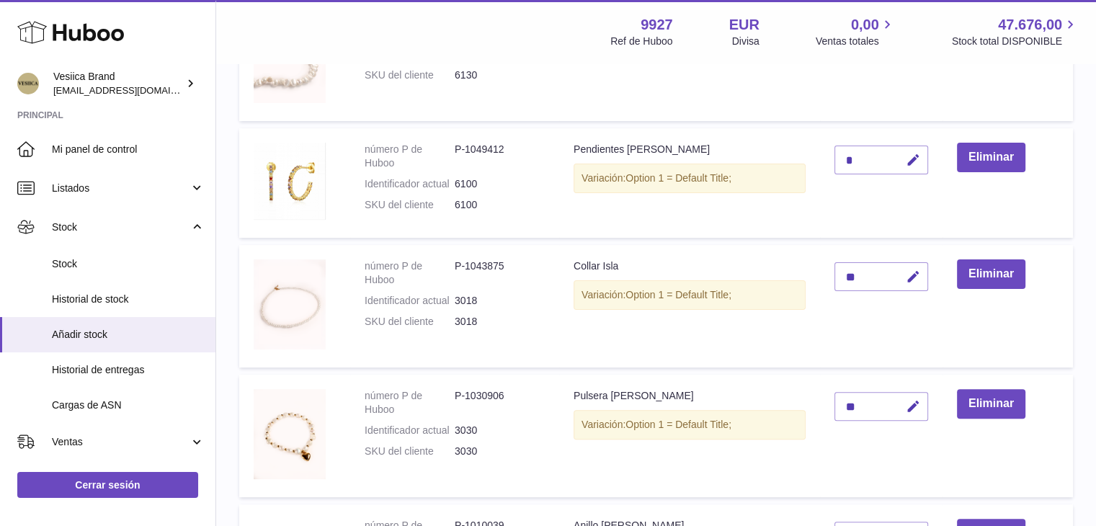
scroll to position [156, 0]
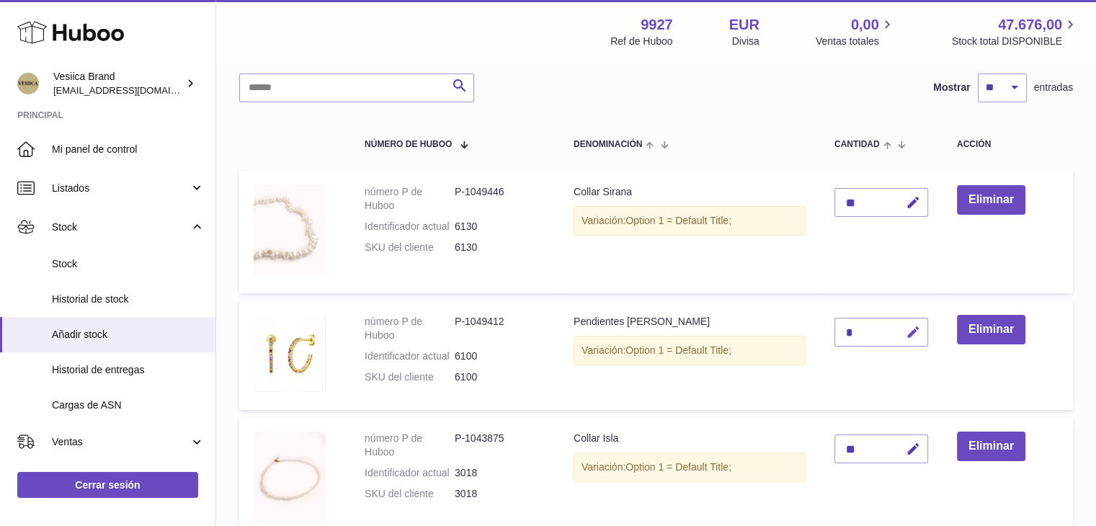
click at [928, 334] on td "*" at bounding box center [881, 356] width 123 height 110
click at [914, 333] on icon "button" at bounding box center [913, 332] width 15 height 15
drag, startPoint x: 843, startPoint y: 328, endPoint x: 818, endPoint y: 327, distance: 25.3
click at [810, 327] on tr "número P de Huboo P-1049412 Identificador actual 6100 SKU del cliente 6100 Pend…" at bounding box center [656, 356] width 834 height 110
type input "*"
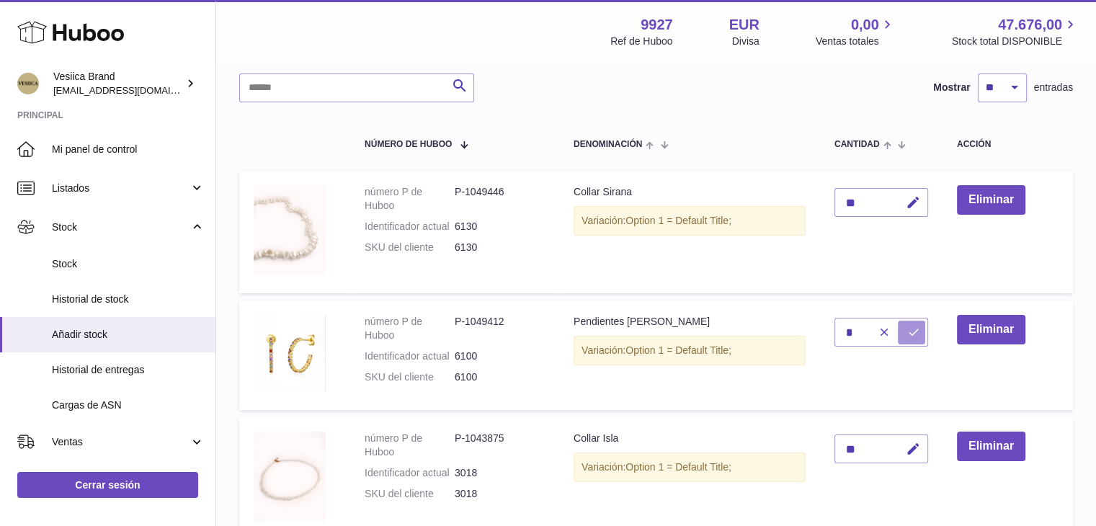
click at [912, 326] on icon "submit" at bounding box center [913, 332] width 13 height 13
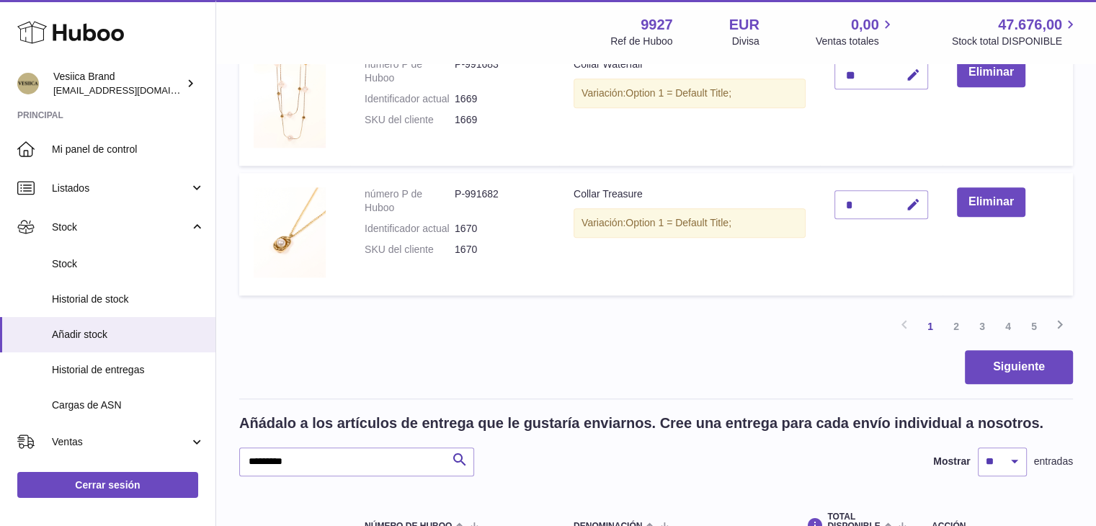
scroll to position [1598, 0]
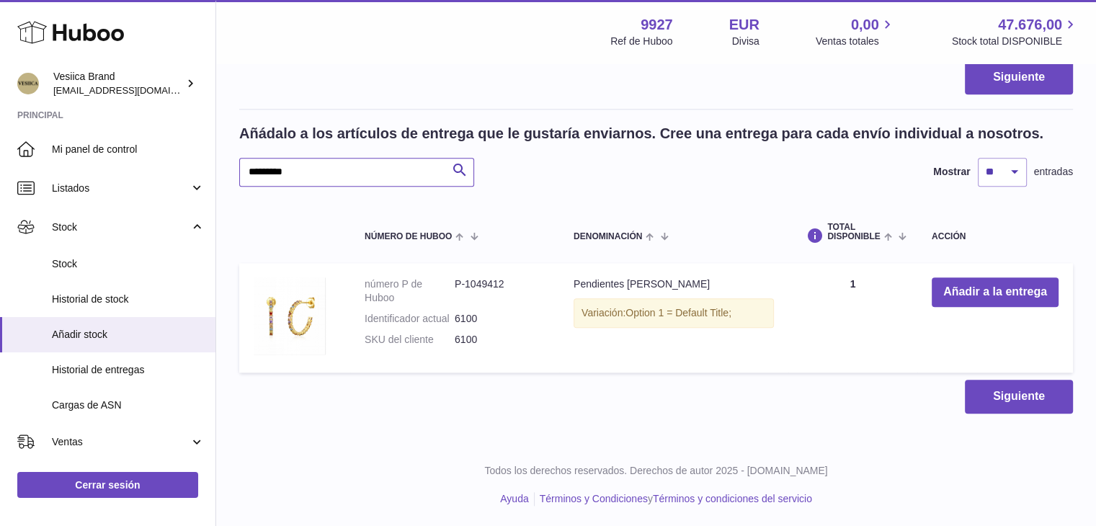
drag, startPoint x: 279, startPoint y: 167, endPoint x: 228, endPoint y: 165, distance: 51.2
paste input "text"
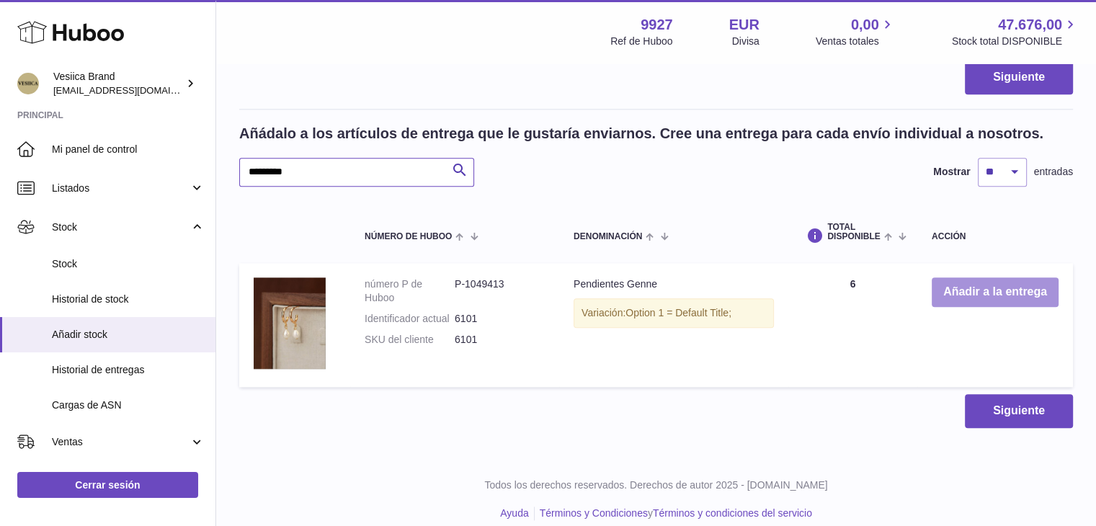
type input "*********"
click at [957, 298] on button "Añadir a la entrega" at bounding box center [995, 293] width 127 height 30
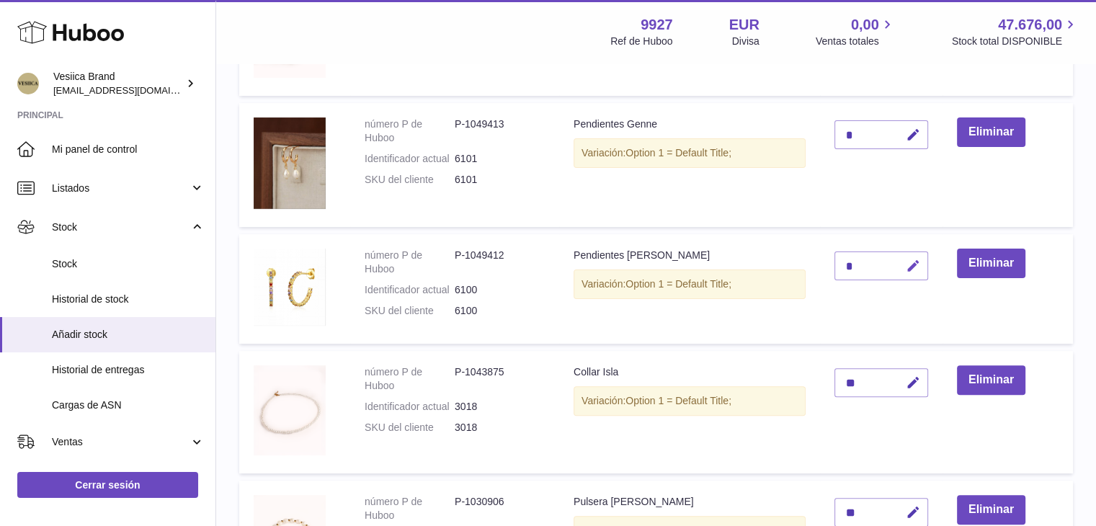
scroll to position [360, 0]
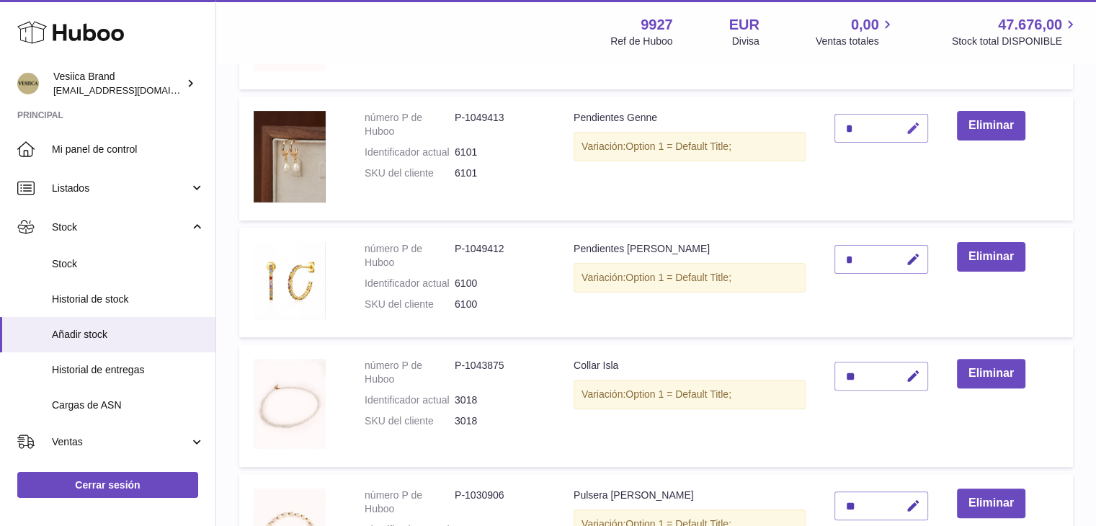
click at [916, 124] on icon "button" at bounding box center [913, 128] width 15 height 15
drag, startPoint x: 853, startPoint y: 124, endPoint x: 831, endPoint y: 125, distance: 22.4
click at [811, 125] on tr "número P de Huboo P-1049413 Identificador actual 6101 SKU del cliente 6101 Pend…" at bounding box center [656, 159] width 834 height 124
type input "*"
click at [912, 126] on icon "submit" at bounding box center [913, 128] width 13 height 13
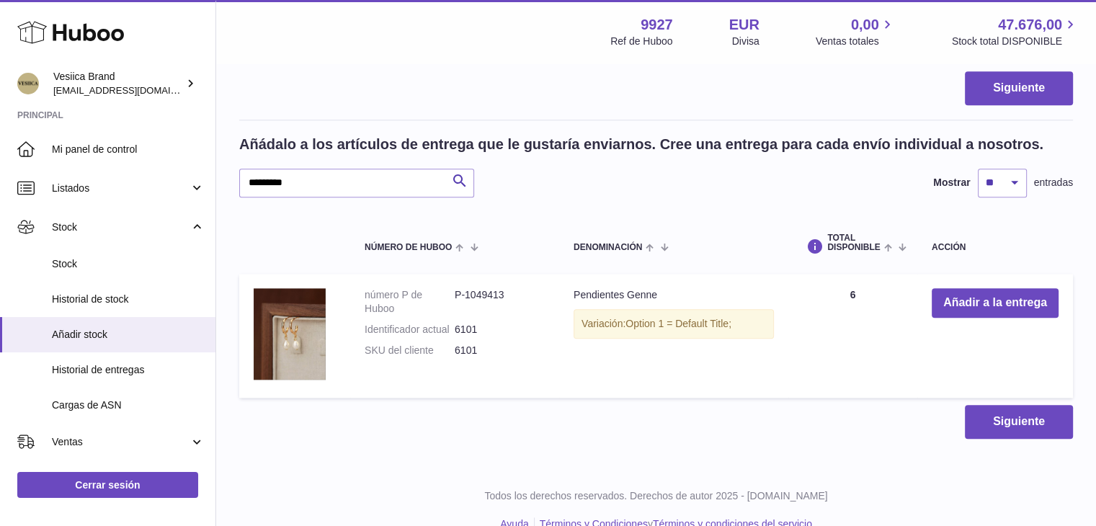
scroll to position [1614, 0]
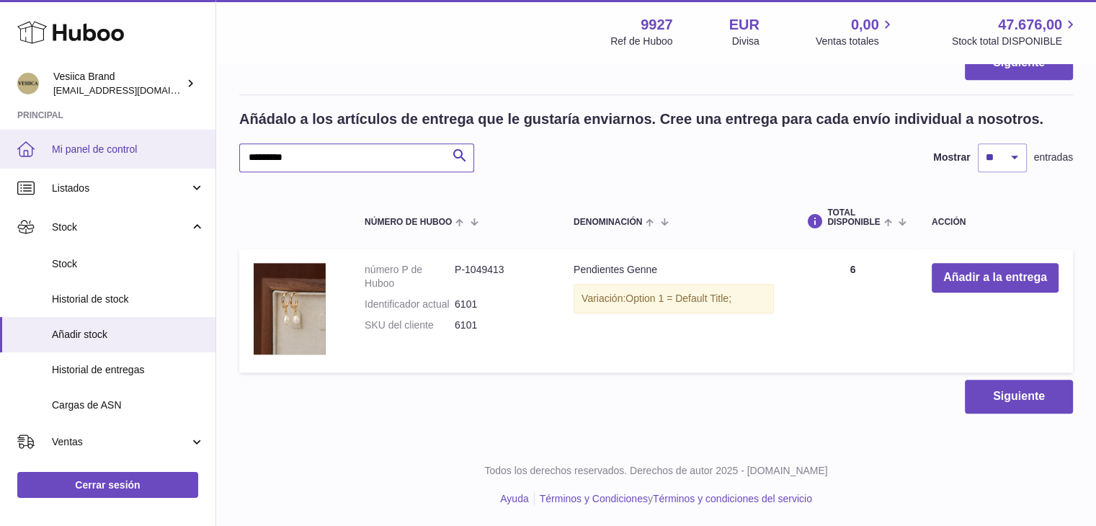
drag, startPoint x: 332, startPoint y: 156, endPoint x: 193, endPoint y: 156, distance: 138.4
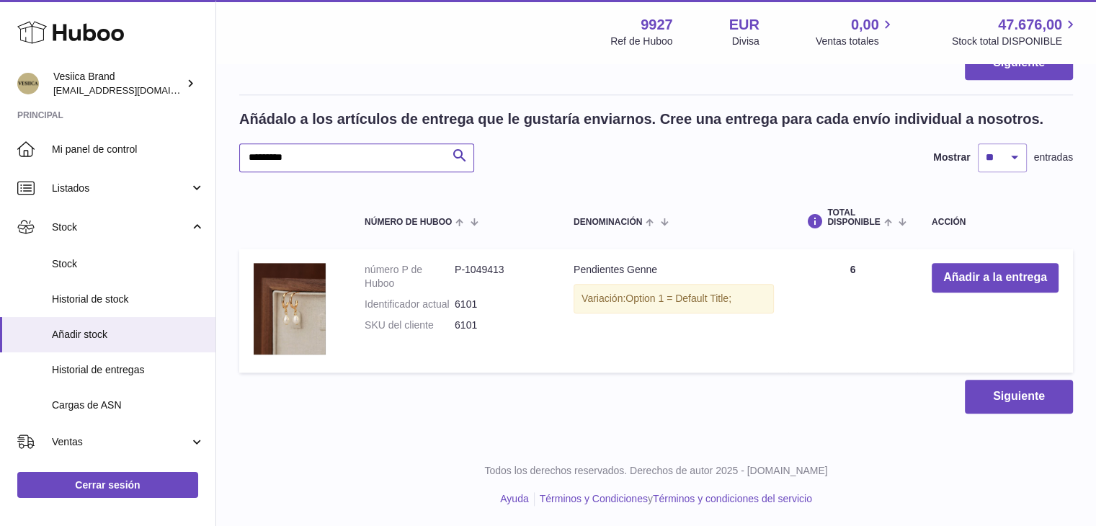
paste input "text"
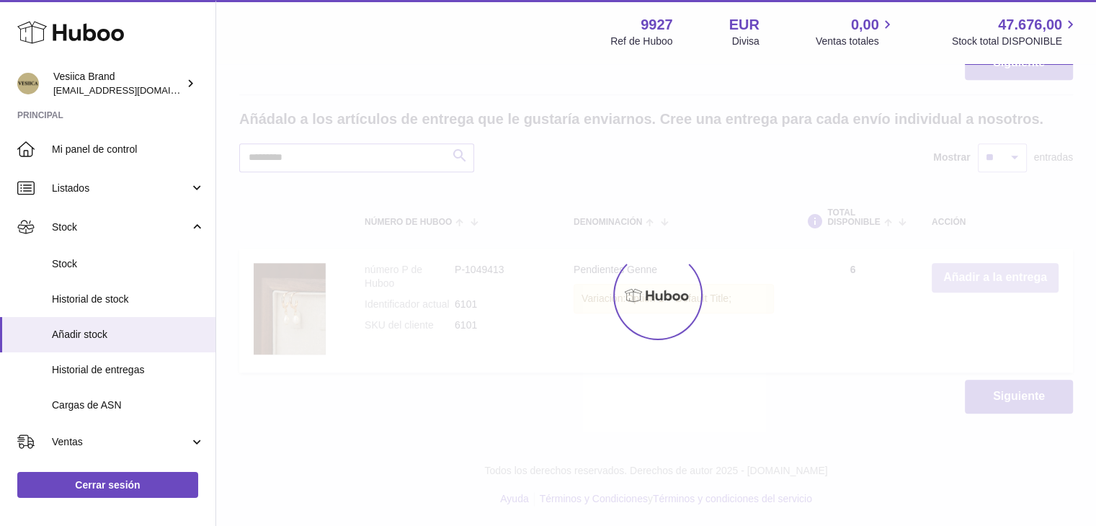
scroll to position [1612, 0]
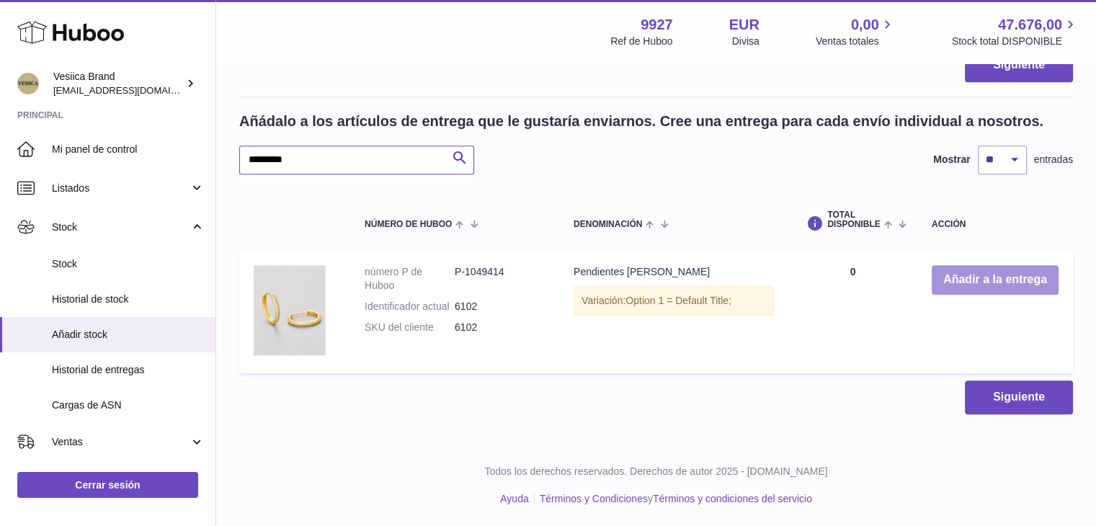
type input "*********"
click at [965, 283] on button "Añadir a la entrega" at bounding box center [995, 280] width 127 height 30
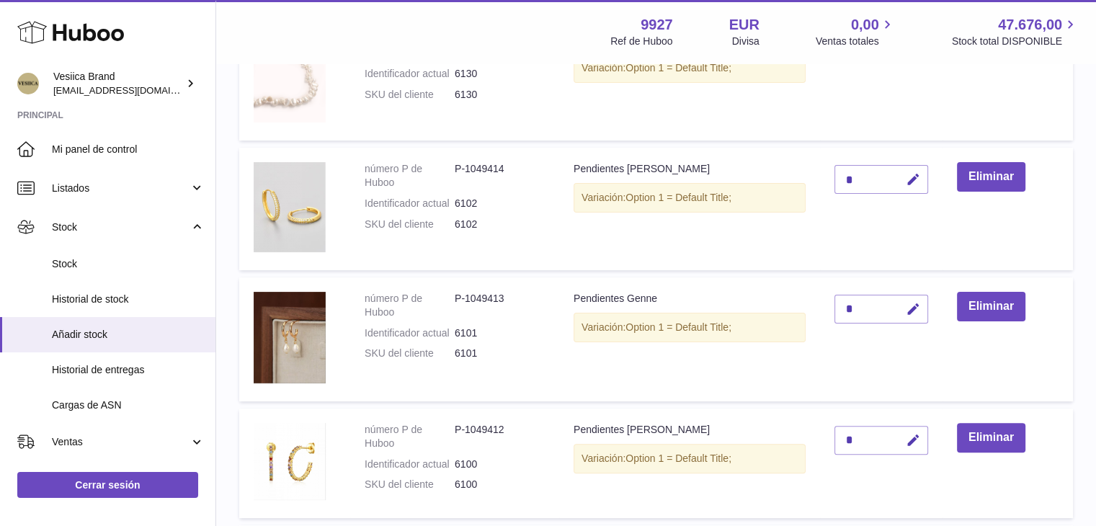
scroll to position [0, 0]
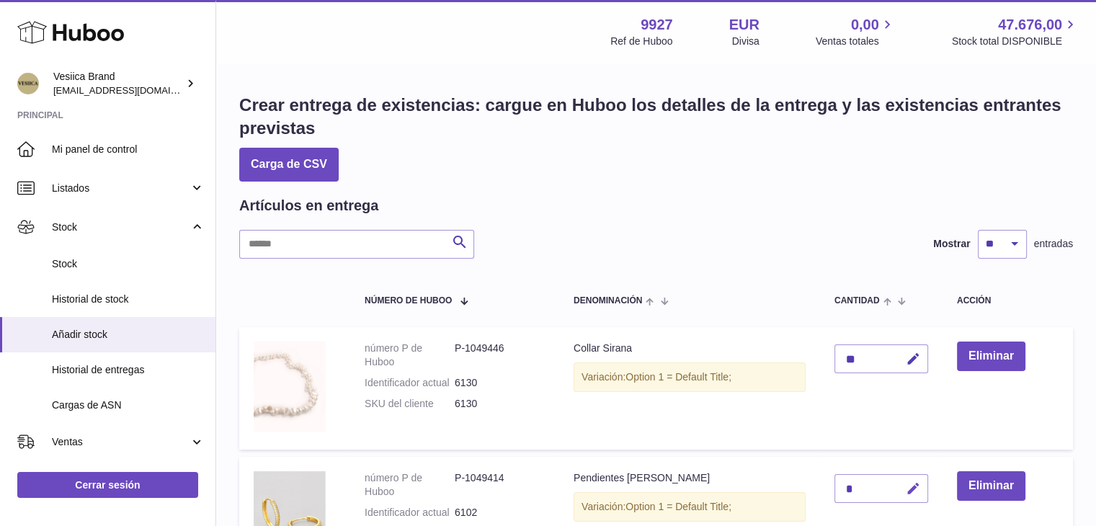
click at [911, 484] on icon "button" at bounding box center [913, 488] width 15 height 15
type input "**"
click at [911, 484] on icon "submit" at bounding box center [913, 488] width 13 height 13
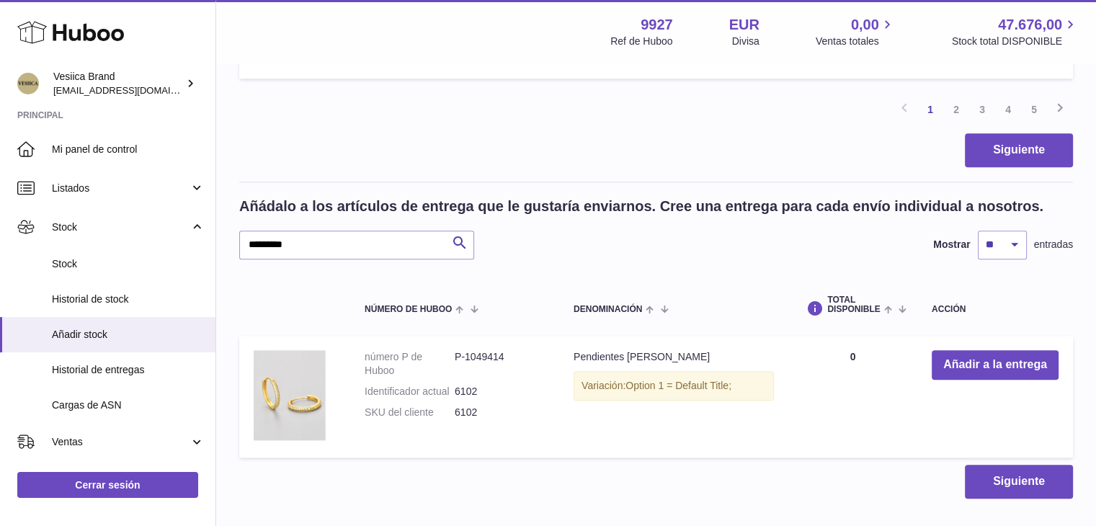
scroll to position [1612, 0]
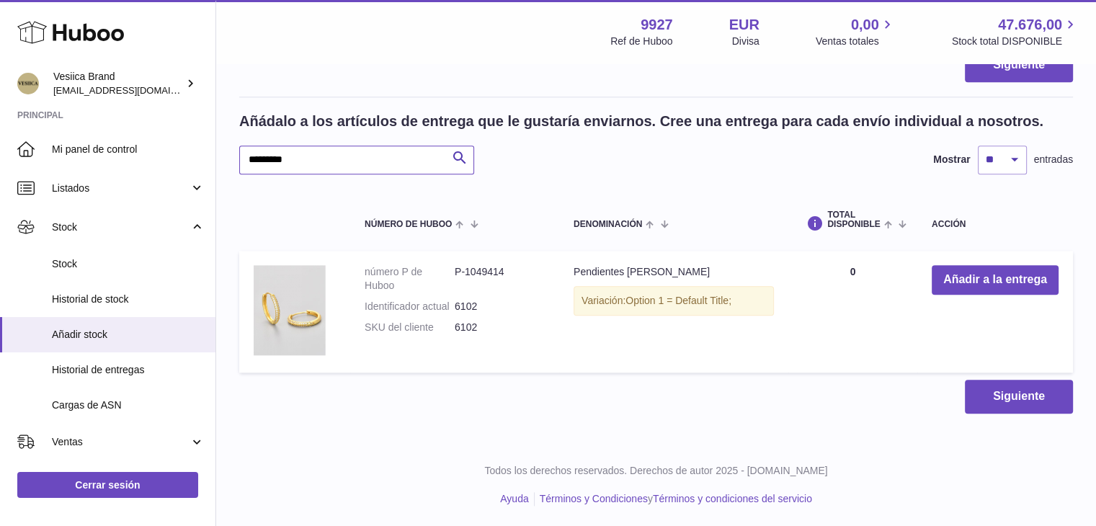
drag, startPoint x: 318, startPoint y: 157, endPoint x: 216, endPoint y: 156, distance: 101.6
paste input "text"
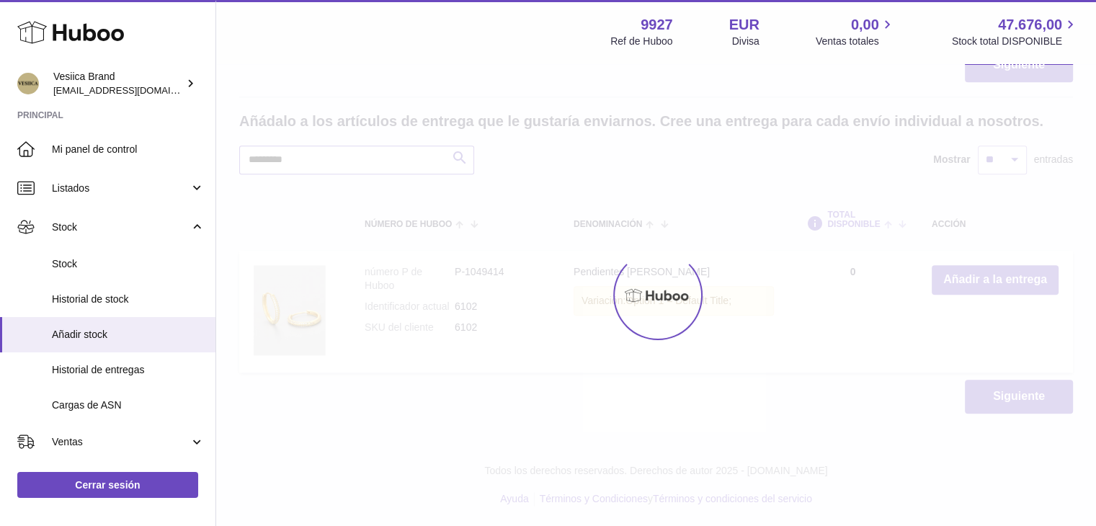
scroll to position [1594, 0]
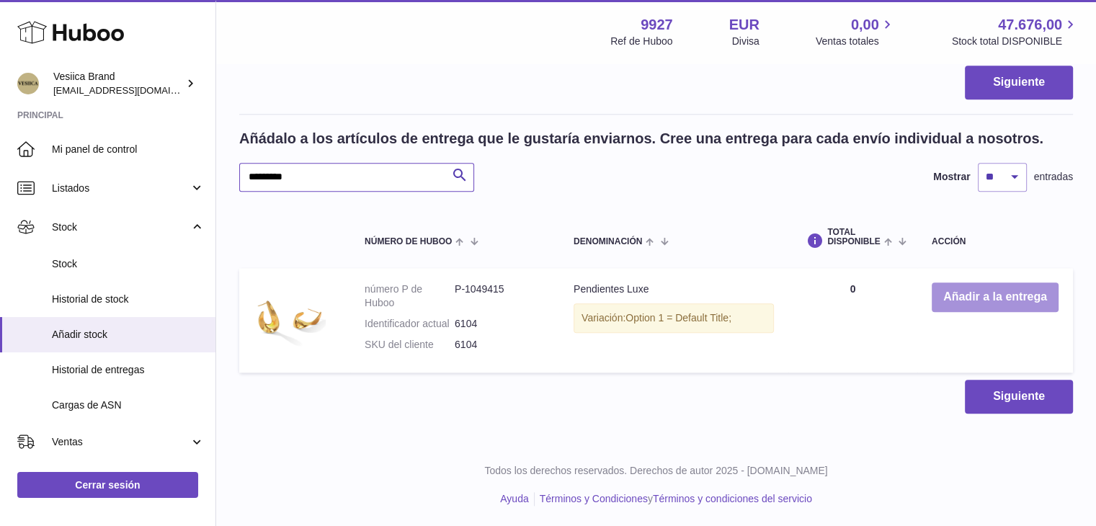
type input "*********"
click at [966, 300] on button "Añadir a la entrega" at bounding box center [995, 298] width 127 height 30
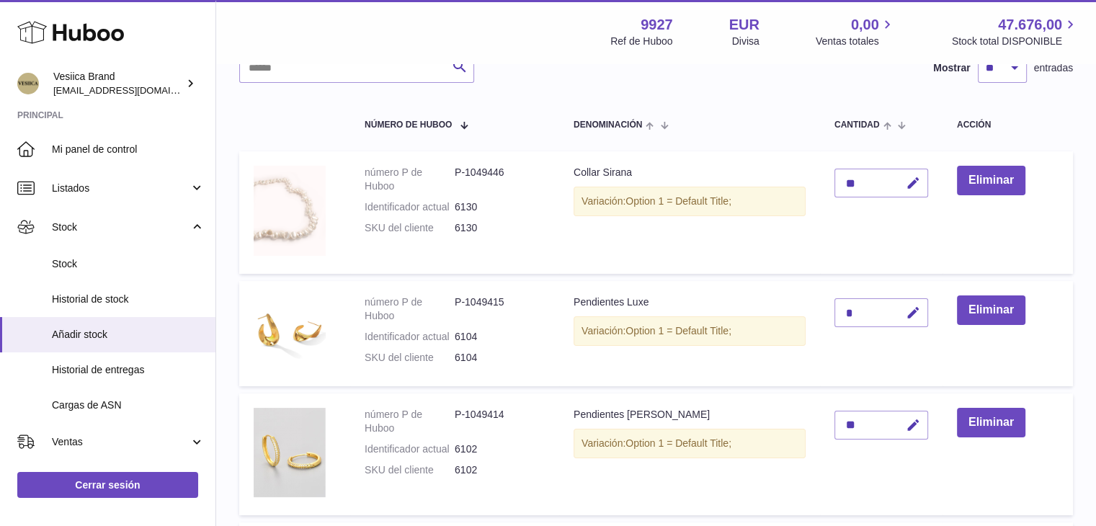
scroll to position [63, 0]
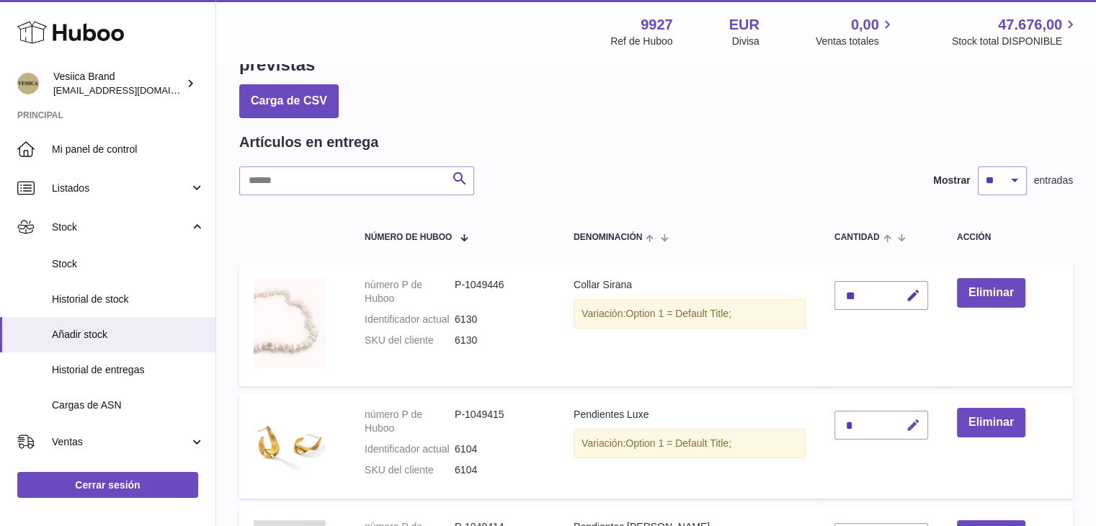
click at [911, 422] on icon "button" at bounding box center [913, 425] width 15 height 15
type input "**"
click at [911, 422] on icon "submit" at bounding box center [913, 425] width 13 height 13
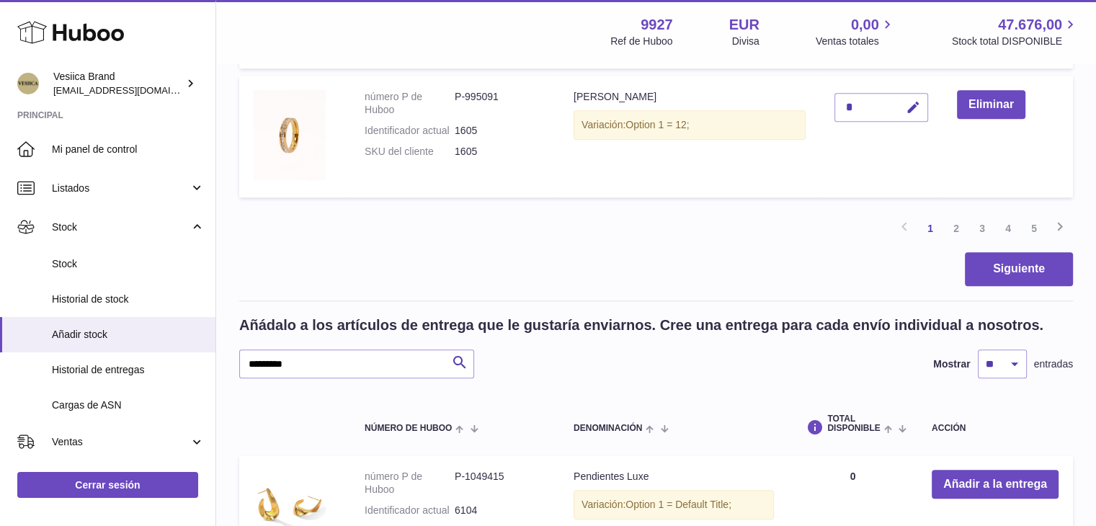
scroll to position [1505, 0]
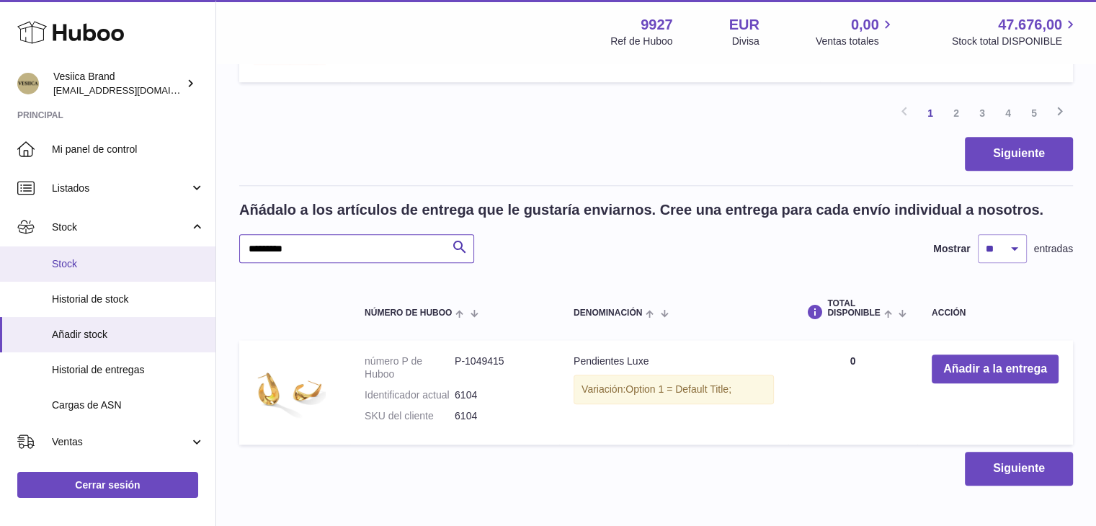
drag, startPoint x: 308, startPoint y: 249, endPoint x: 192, endPoint y: 246, distance: 116.8
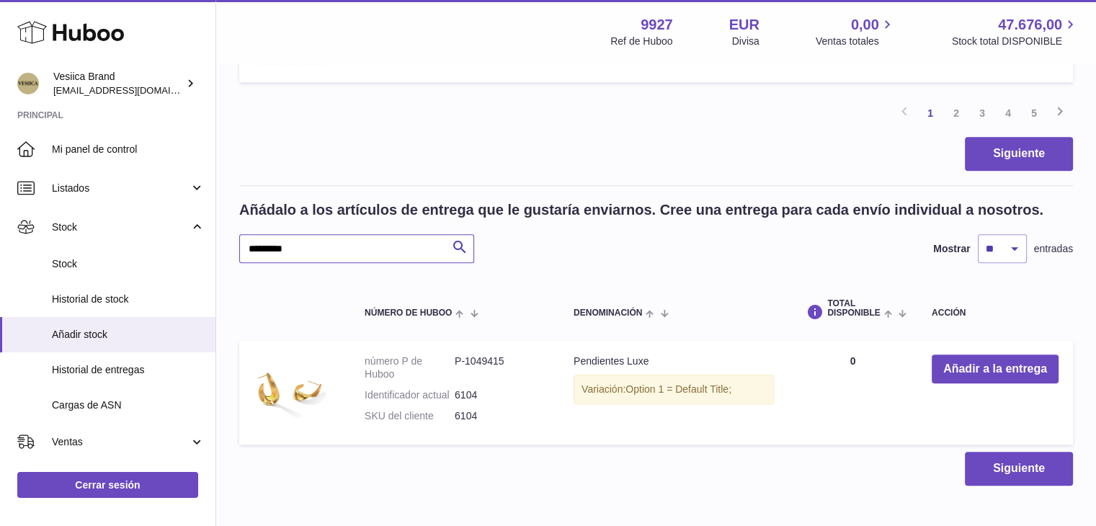
paste input "text"
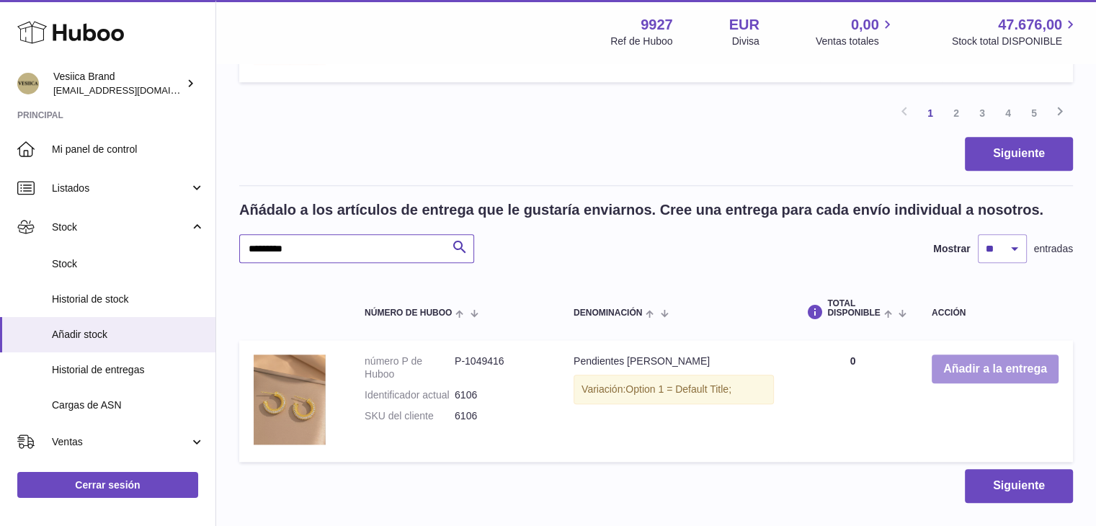
type input "*********"
click at [995, 367] on button "Añadir a la entrega" at bounding box center [995, 370] width 127 height 30
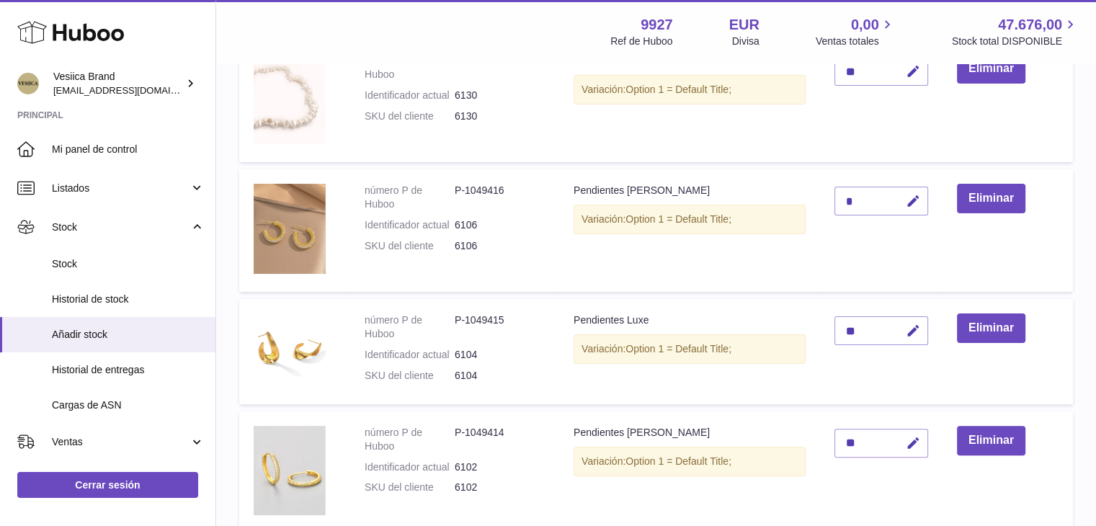
scroll to position [288, 0]
click at [917, 207] on icon "button" at bounding box center [913, 200] width 15 height 15
type input "**"
click at [917, 207] on button "submit" at bounding box center [911, 200] width 27 height 23
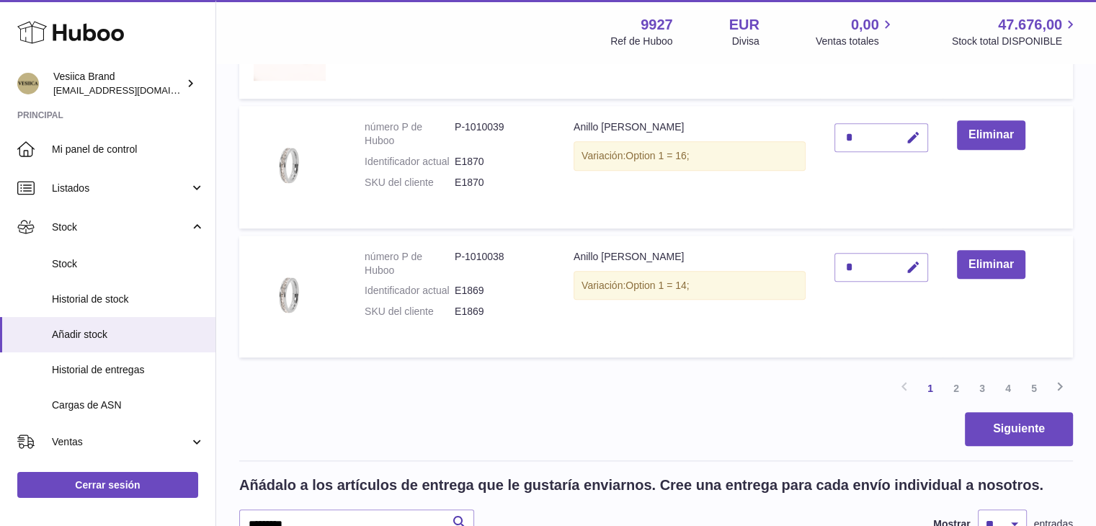
scroll to position [1297, 0]
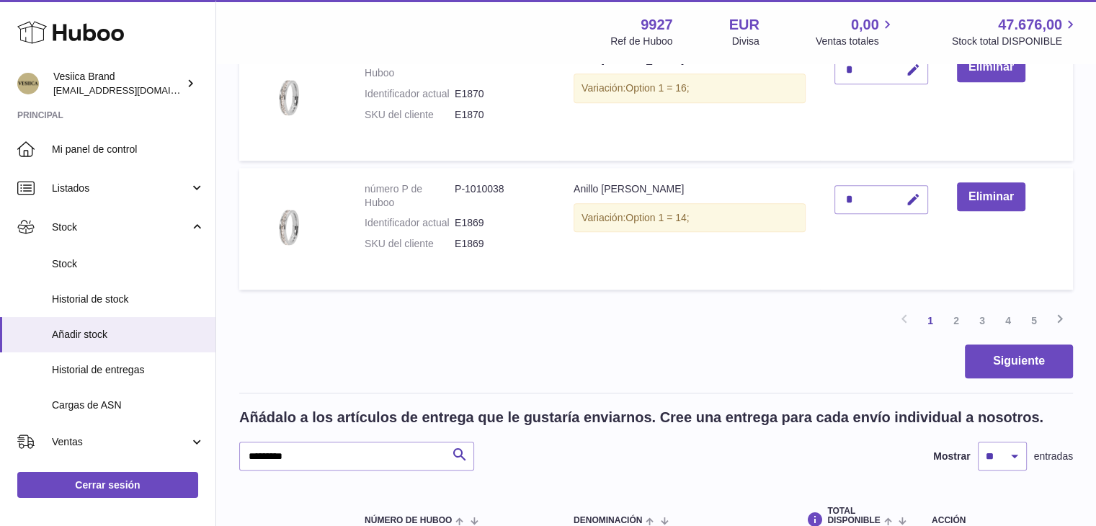
drag, startPoint x: 312, startPoint y: 438, endPoint x: 308, endPoint y: 445, distance: 8.4
click at [308, 445] on div "Añádalo a los artículos de entrega que le gustaría enviarnos. Cree una entrega …" at bounding box center [656, 439] width 834 height 63
drag, startPoint x: 329, startPoint y: 465, endPoint x: 197, endPoint y: 463, distance: 131.9
paste input "text"
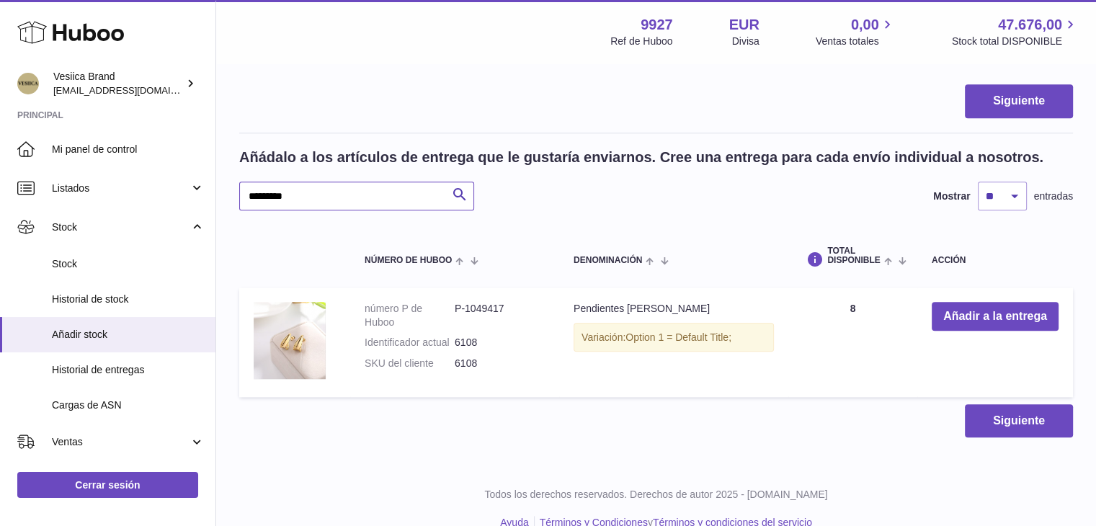
scroll to position [1581, 0]
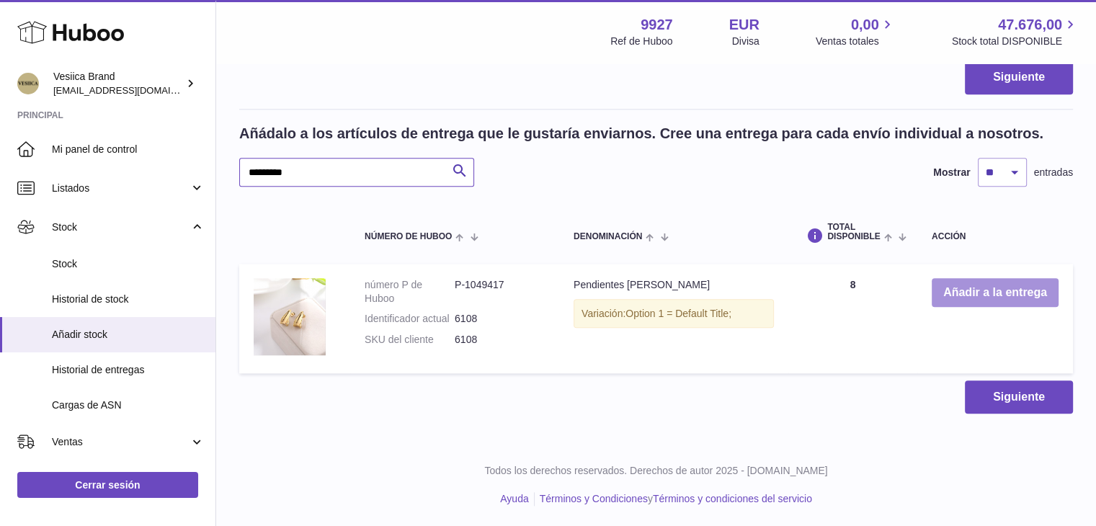
type input "*********"
click at [987, 288] on button "Añadir a la entrega" at bounding box center [995, 293] width 127 height 30
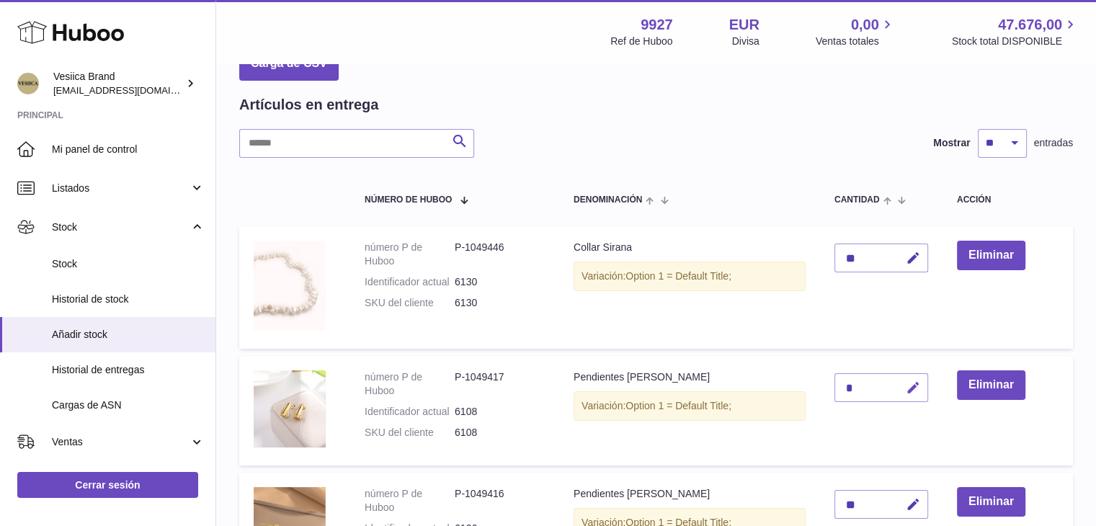
scroll to position [144, 0]
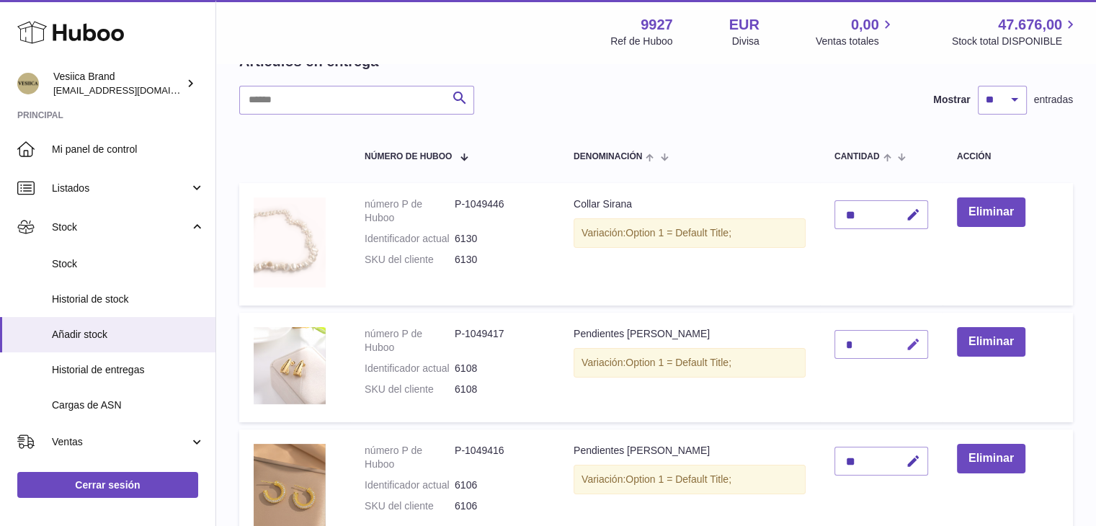
click at [911, 347] on icon "button" at bounding box center [913, 344] width 15 height 15
drag, startPoint x: 854, startPoint y: 344, endPoint x: 823, endPoint y: 345, distance: 31.0
click at [824, 346] on td "*" at bounding box center [881, 368] width 123 height 110
type input "*"
click at [918, 347] on icon "submit" at bounding box center [913, 344] width 13 height 13
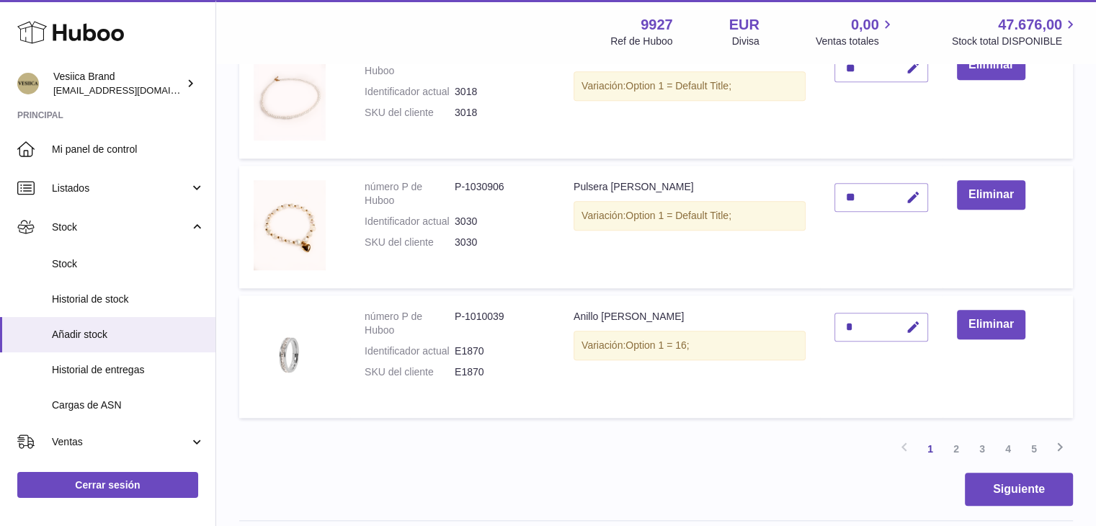
scroll to position [1568, 0]
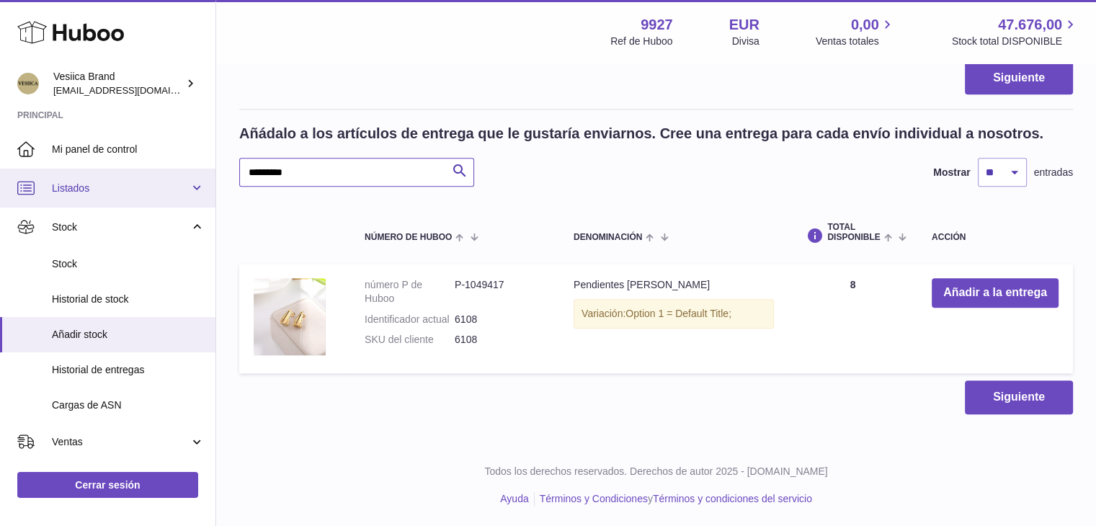
drag, startPoint x: 346, startPoint y: 175, endPoint x: 200, endPoint y: 172, distance: 145.6
paste input "text"
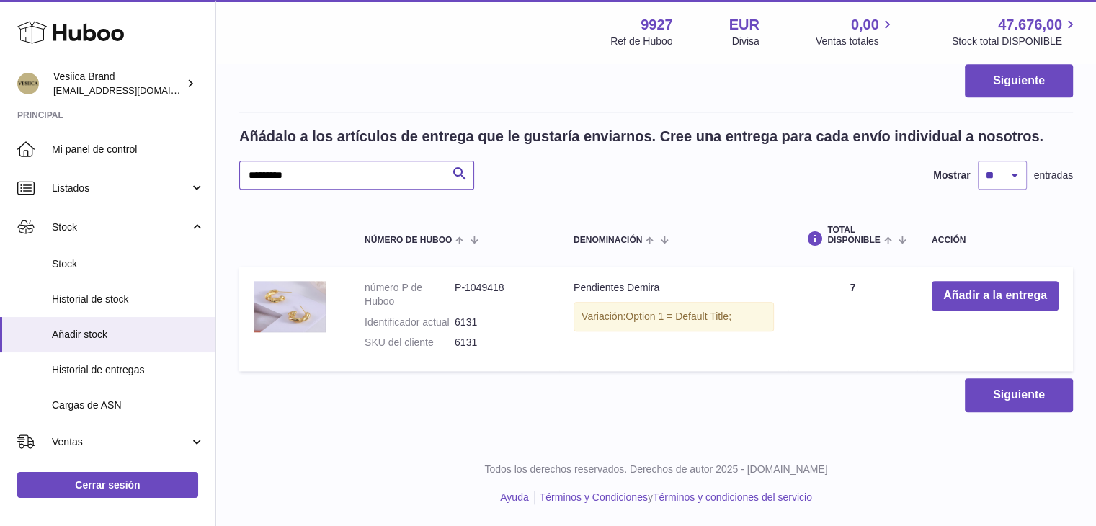
scroll to position [1563, 0]
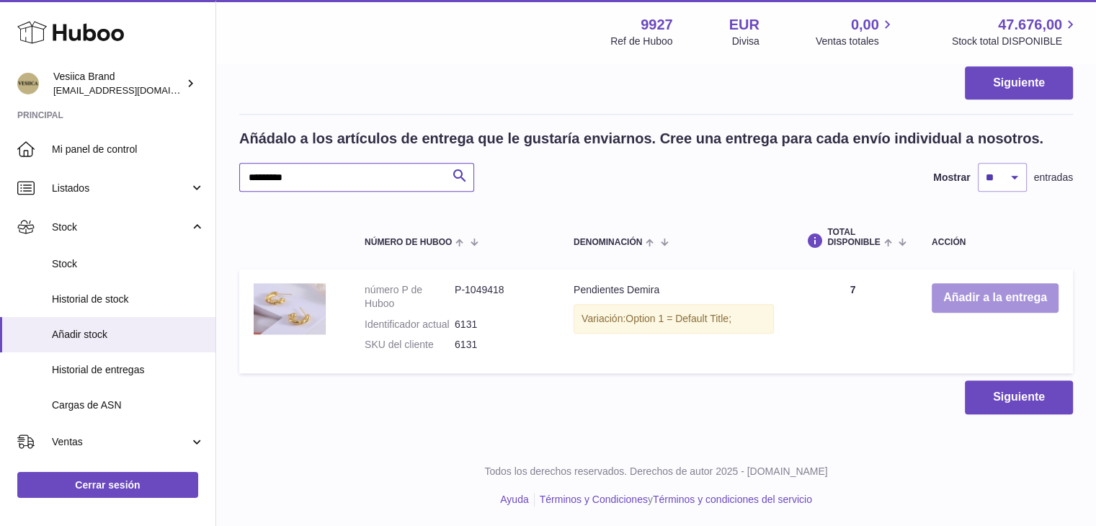
type input "*********"
click at [964, 295] on button "Añadir a la entrega" at bounding box center [995, 298] width 127 height 30
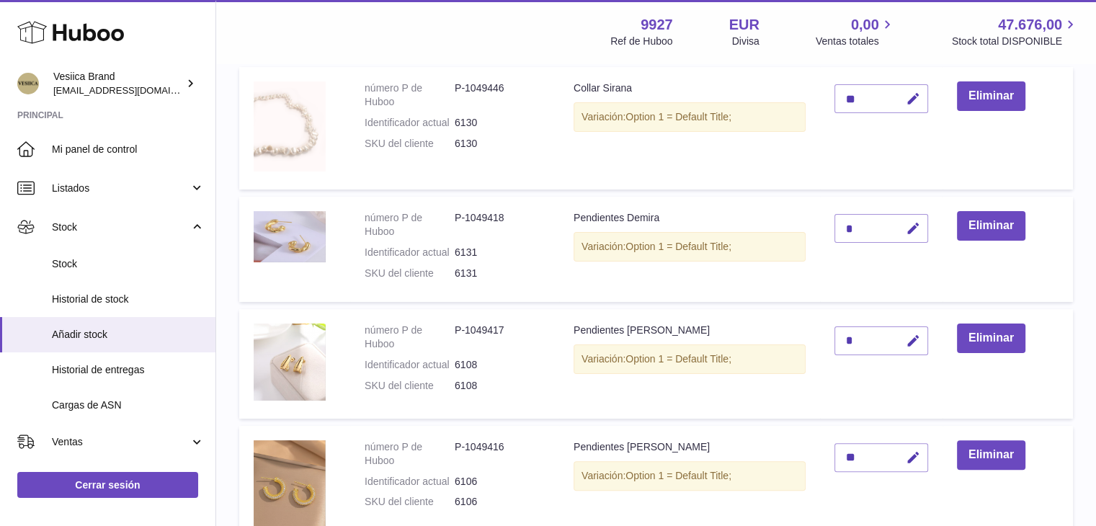
scroll to position [177, 0]
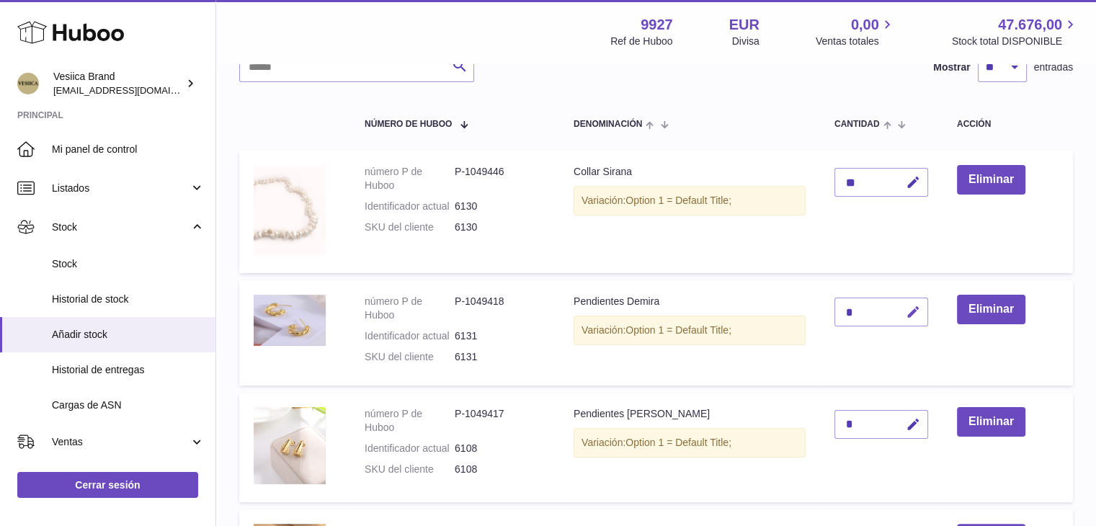
click at [920, 315] on icon "button" at bounding box center [913, 312] width 15 height 15
type input "**"
click at [905, 315] on button "submit" at bounding box center [911, 312] width 27 height 23
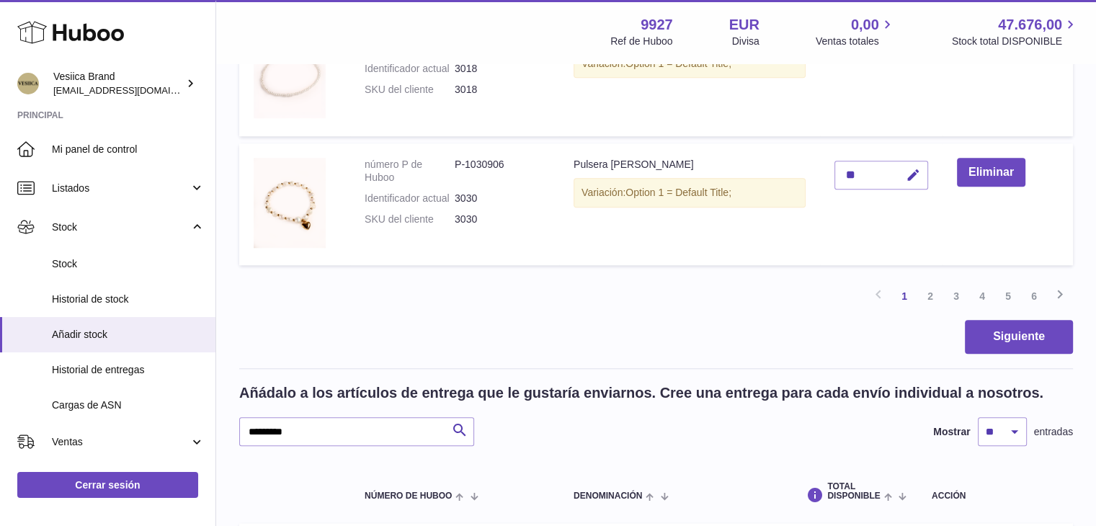
scroll to position [1402, 0]
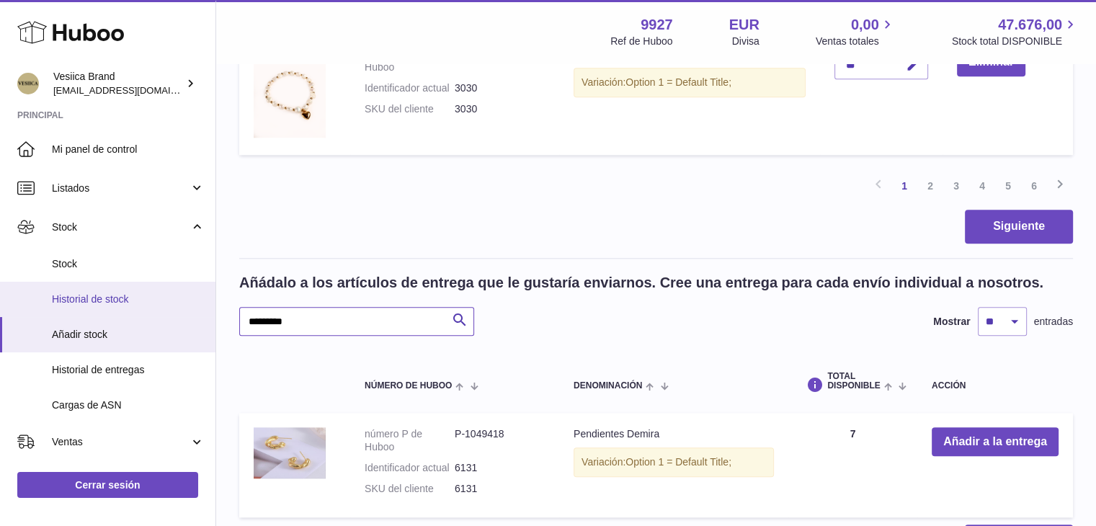
drag, startPoint x: 358, startPoint y: 312, endPoint x: 145, endPoint y: 309, distance: 213.4
paste input "text"
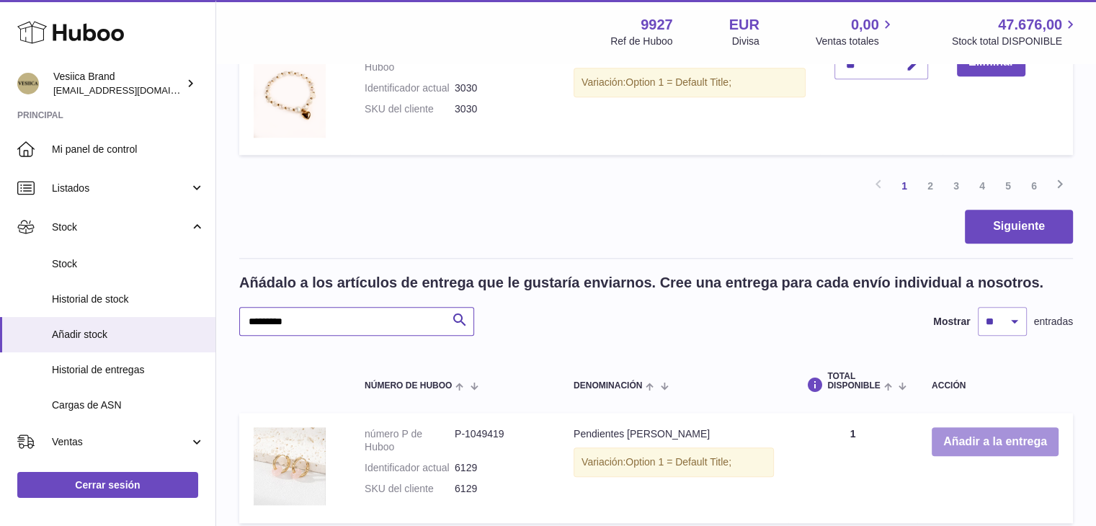
type input "*********"
click at [969, 430] on button "Añadir a la entrega" at bounding box center [995, 442] width 127 height 30
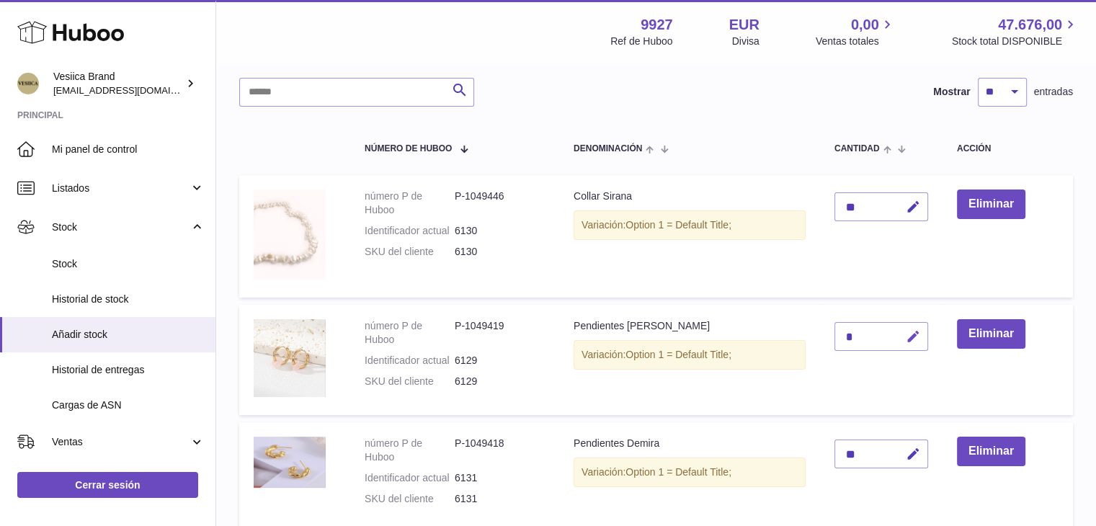
scroll to position [78, 0]
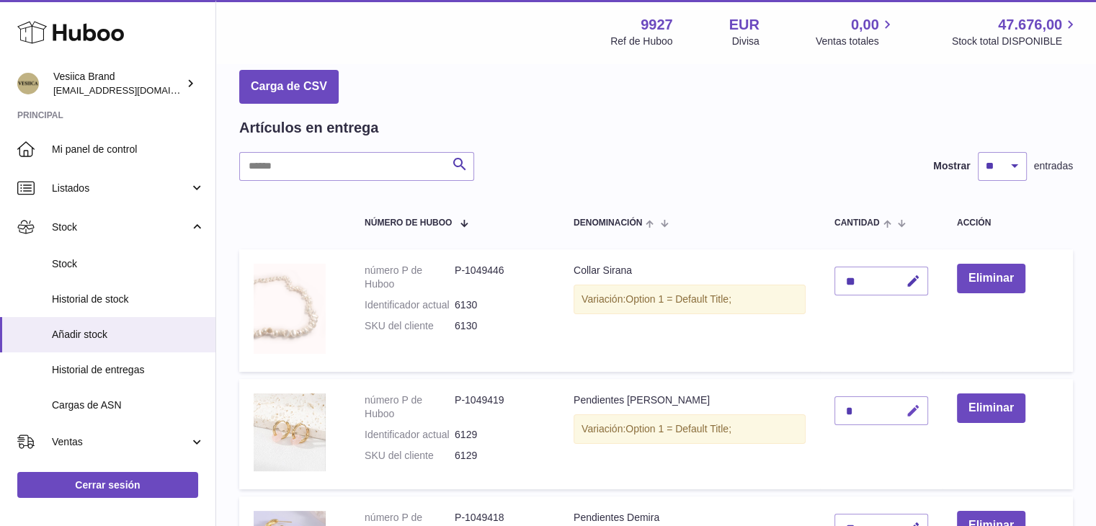
click at [910, 406] on icon "button" at bounding box center [913, 411] width 15 height 15
drag, startPoint x: 854, startPoint y: 399, endPoint x: 817, endPoint y: 401, distance: 36.8
click at [818, 401] on tr "número P de Huboo P-1049419 Identificador actual 6129 SKU del cliente 6129 Pend…" at bounding box center [656, 434] width 834 height 110
type input "*"
click at [907, 399] on button "submit" at bounding box center [911, 410] width 27 height 23
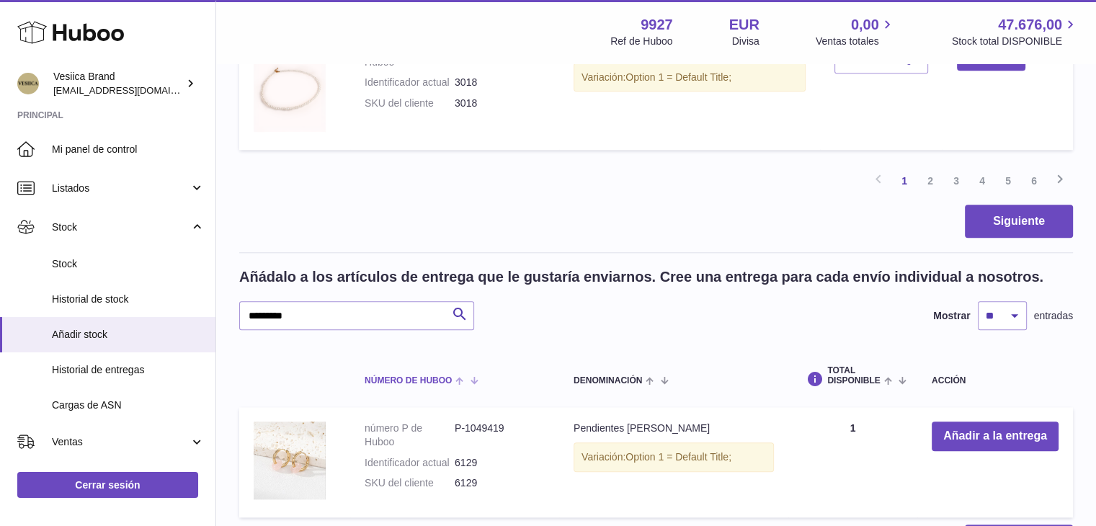
scroll to position [1519, 0]
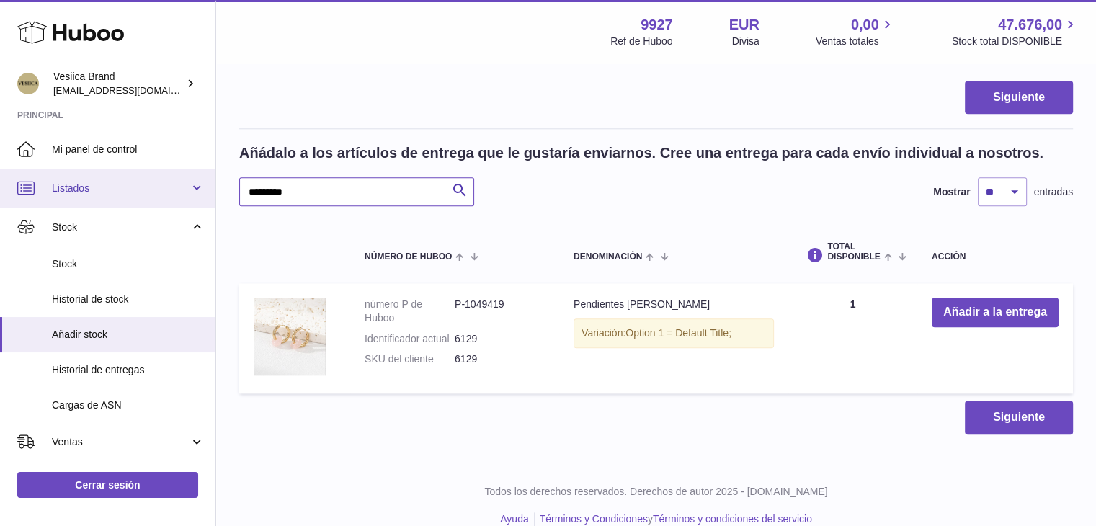
drag, startPoint x: 332, startPoint y: 200, endPoint x: 207, endPoint y: 185, distance: 125.5
paste input "text"
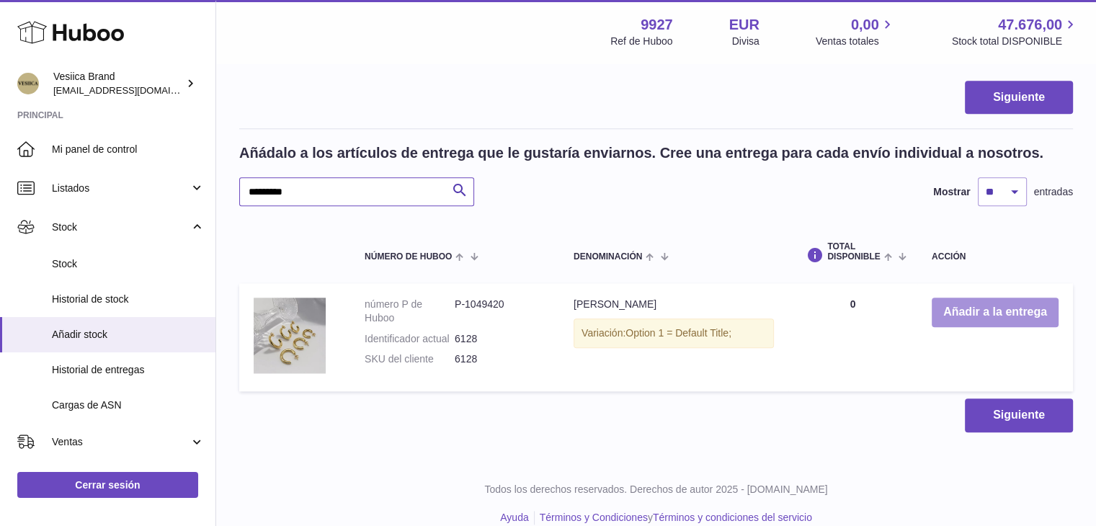
type input "*********"
click at [1029, 311] on button "Añadir a la entrega" at bounding box center [995, 313] width 127 height 30
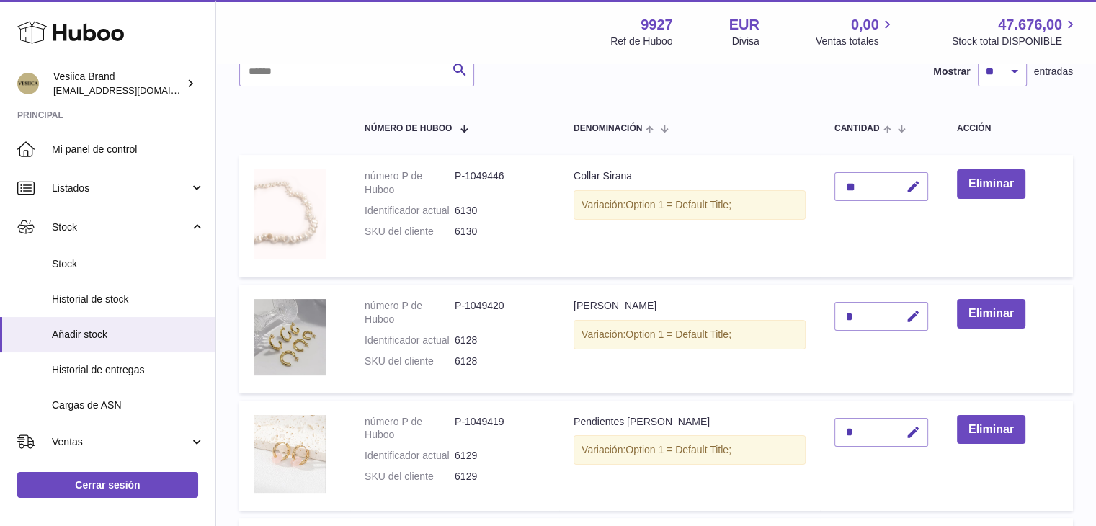
scroll to position [360, 0]
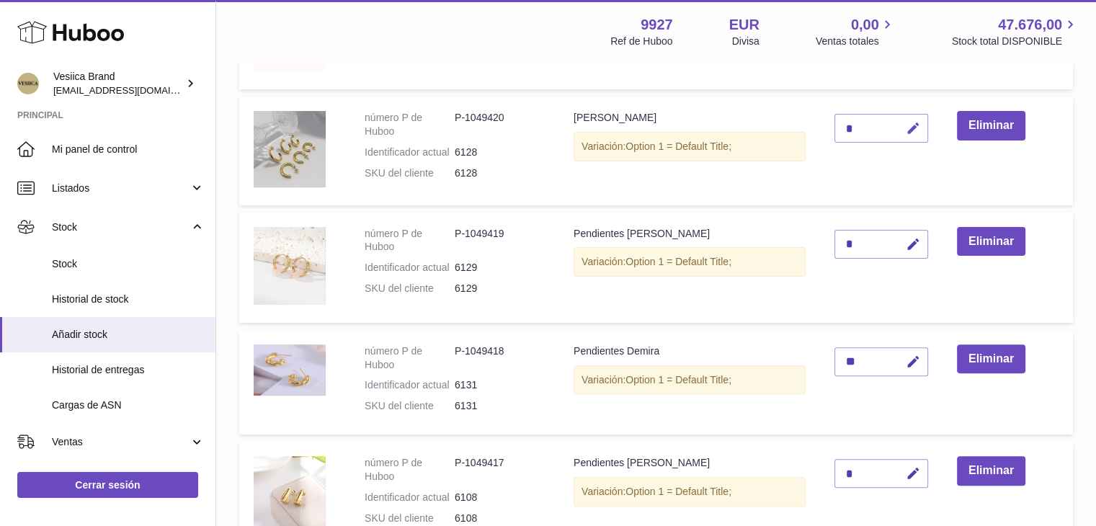
click at [919, 132] on icon "button" at bounding box center [913, 128] width 15 height 15
type input "**"
click at [919, 132] on icon "submit" at bounding box center [913, 128] width 13 height 13
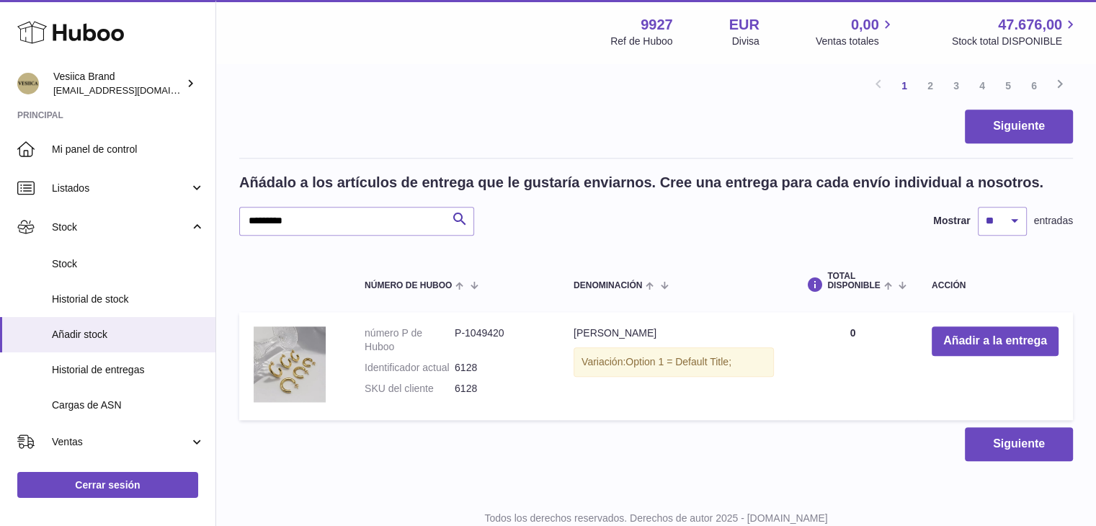
scroll to position [1451, 0]
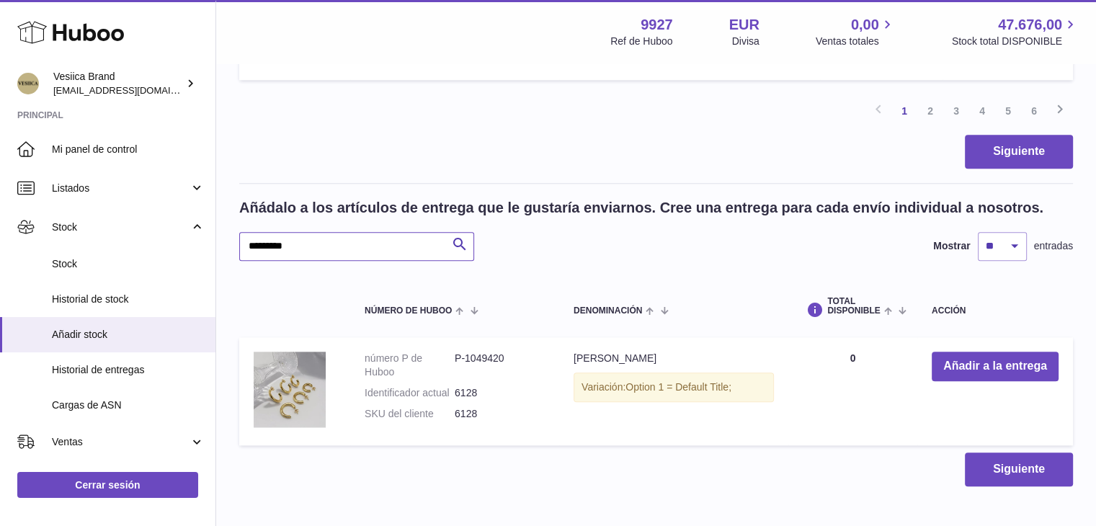
paste input "text"
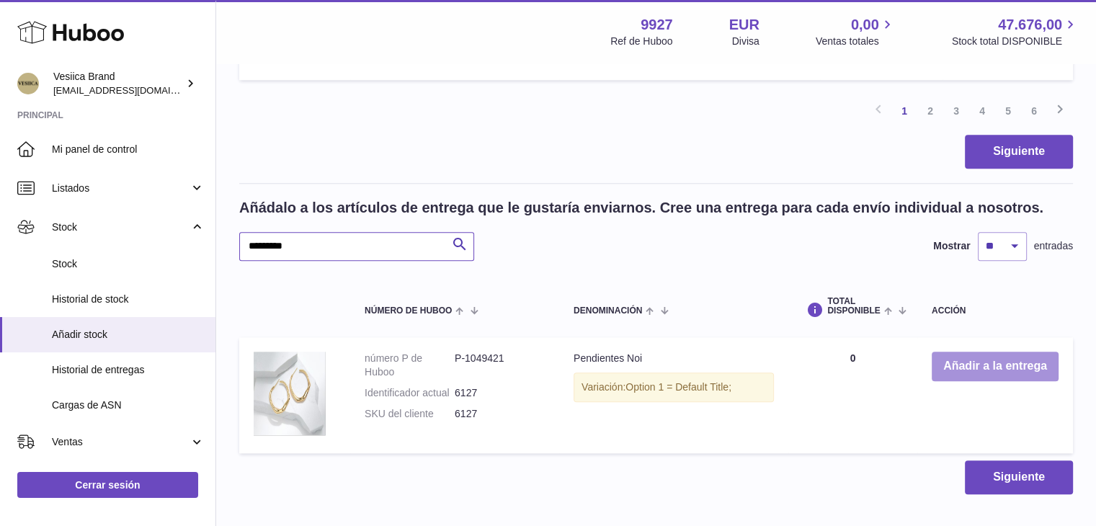
type input "*********"
click at [977, 364] on button "Añadir a la entrega" at bounding box center [995, 367] width 127 height 30
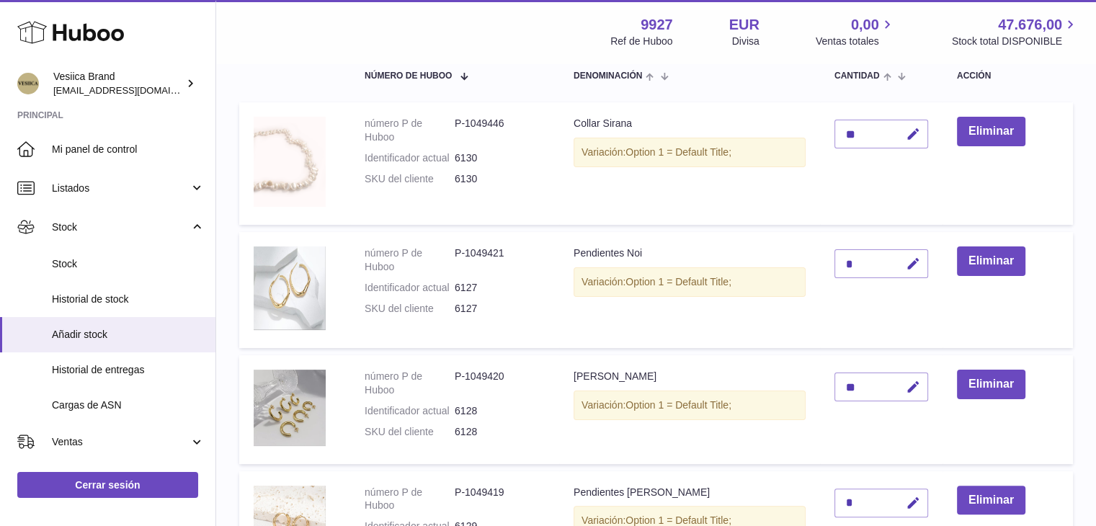
scroll to position [216, 0]
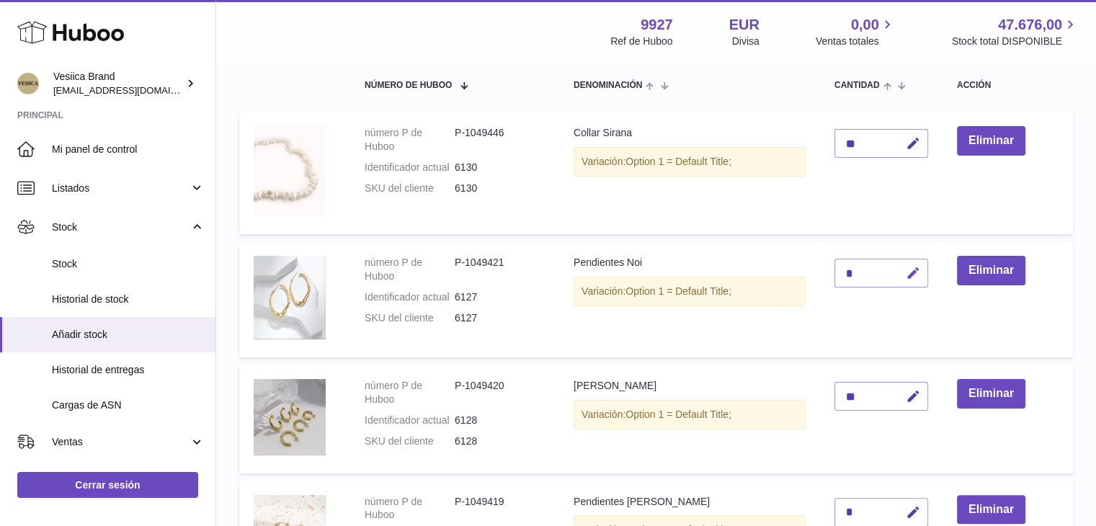
click at [925, 270] on button "button" at bounding box center [911, 274] width 34 height 30
type input "**"
click at [925, 270] on button "submit" at bounding box center [911, 273] width 27 height 23
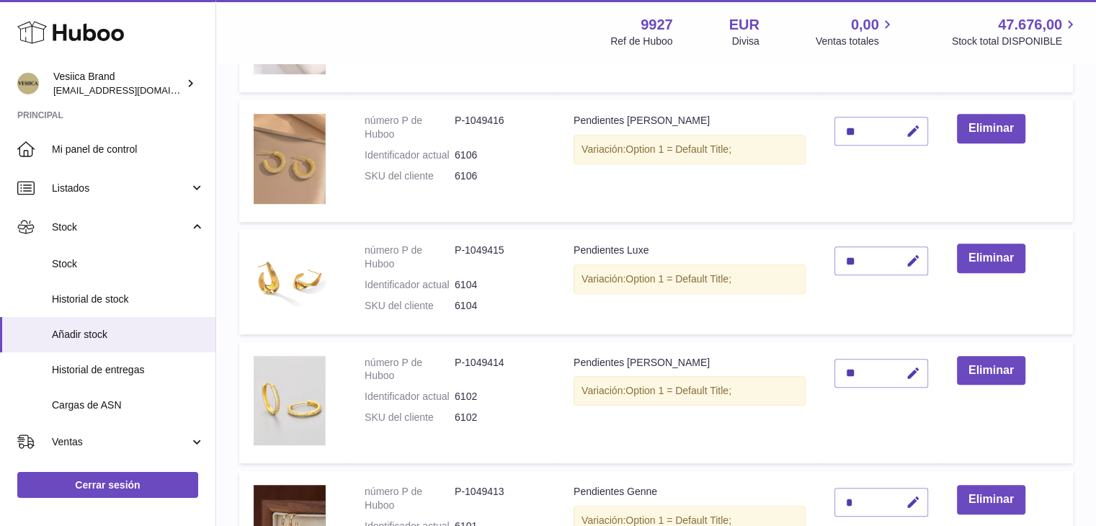
scroll to position [1225, 0]
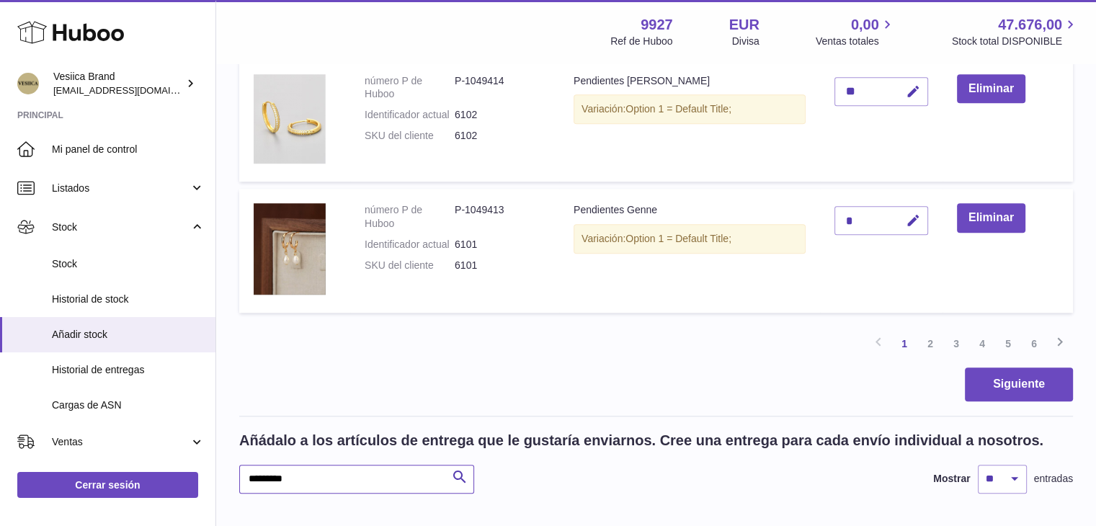
drag, startPoint x: 341, startPoint y: 474, endPoint x: 214, endPoint y: 470, distance: 126.9
paste input "text"
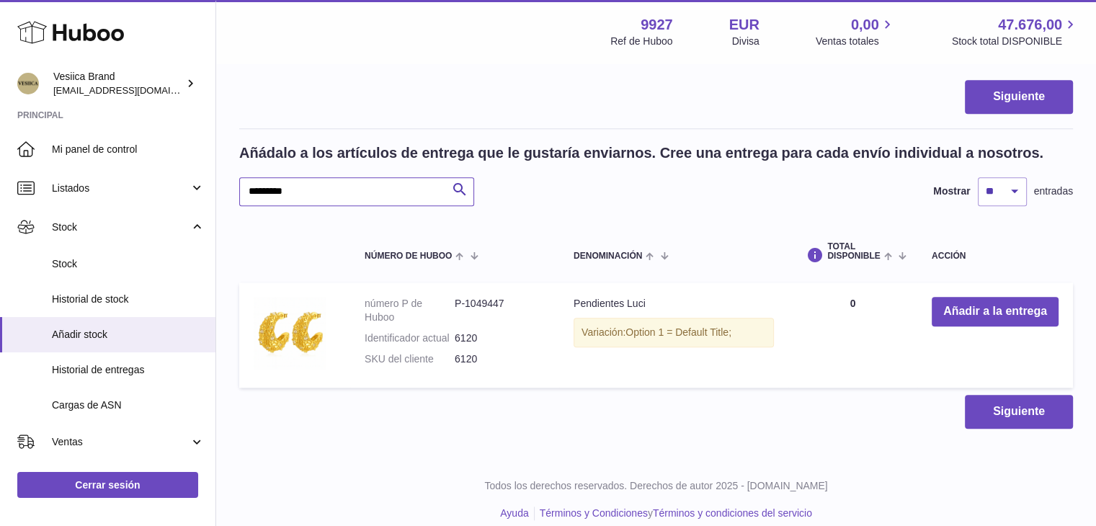
scroll to position [1526, 0]
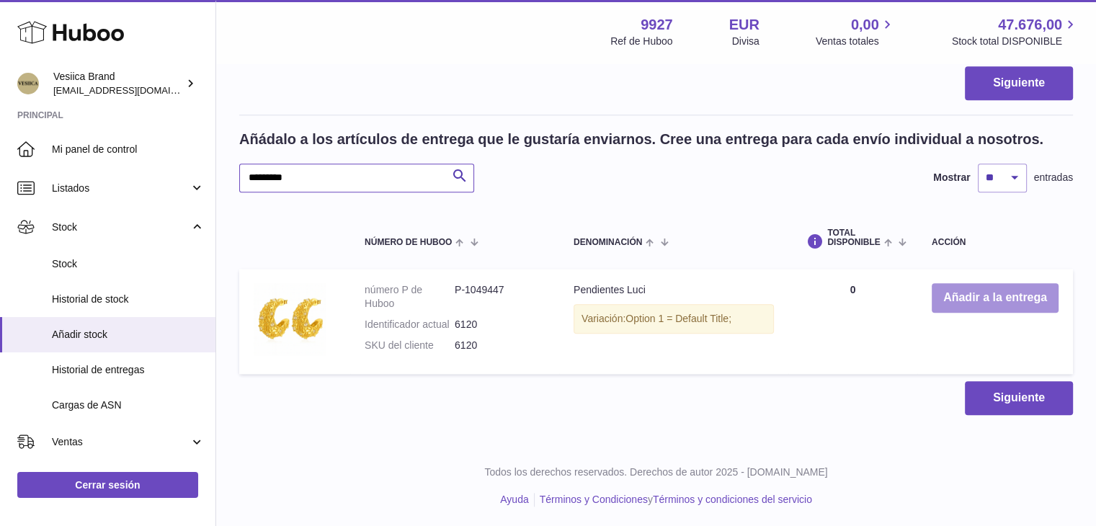
type input "*********"
click at [977, 298] on button "Añadir a la entrega" at bounding box center [995, 298] width 127 height 30
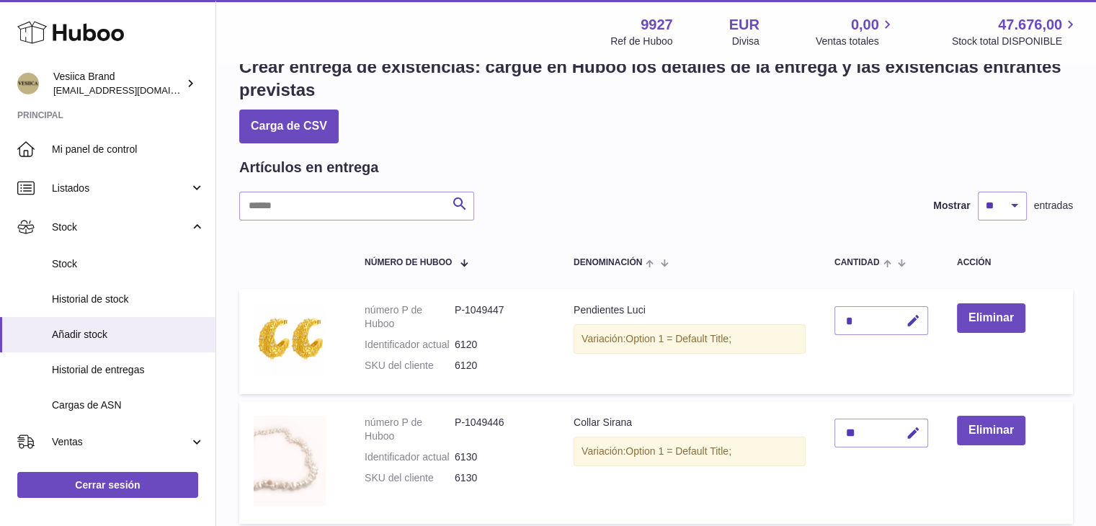
scroll to position [72, 0]
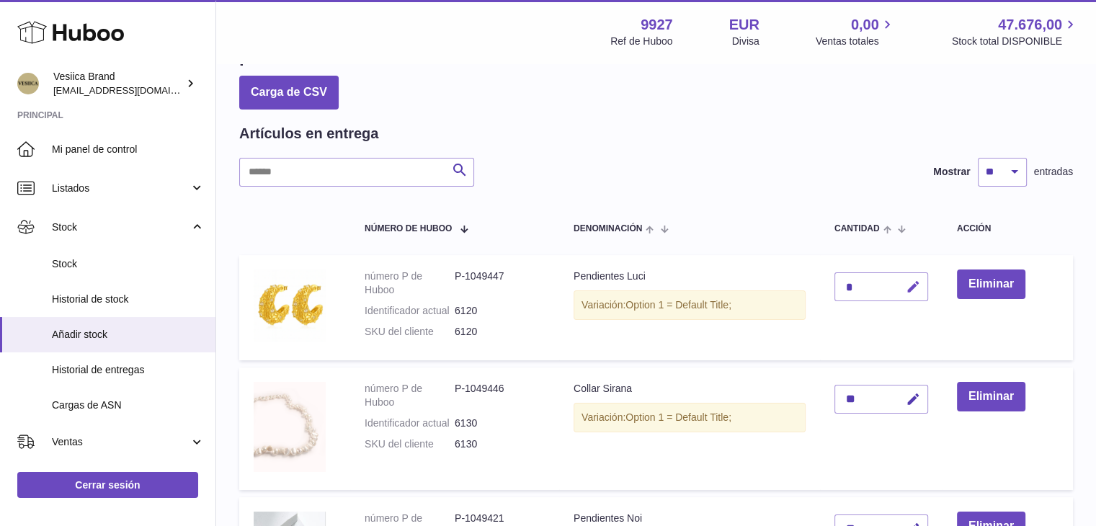
click at [928, 276] on button "button" at bounding box center [911, 287] width 34 height 30
type input "**"
click at [915, 283] on icon "submit" at bounding box center [913, 286] width 13 height 13
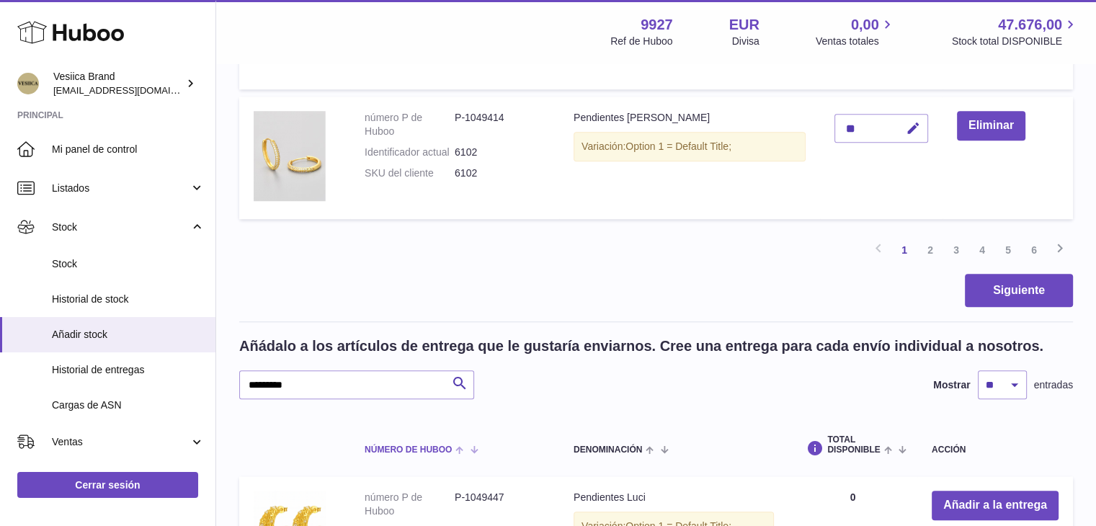
scroll to position [1442, 0]
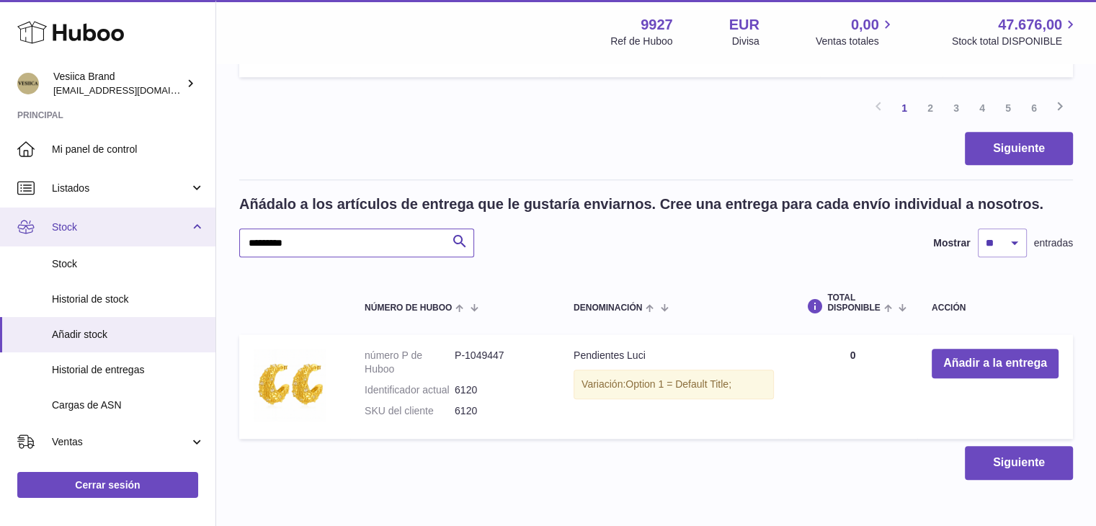
drag, startPoint x: 203, startPoint y: 227, endPoint x: 167, endPoint y: 224, distance: 35.4
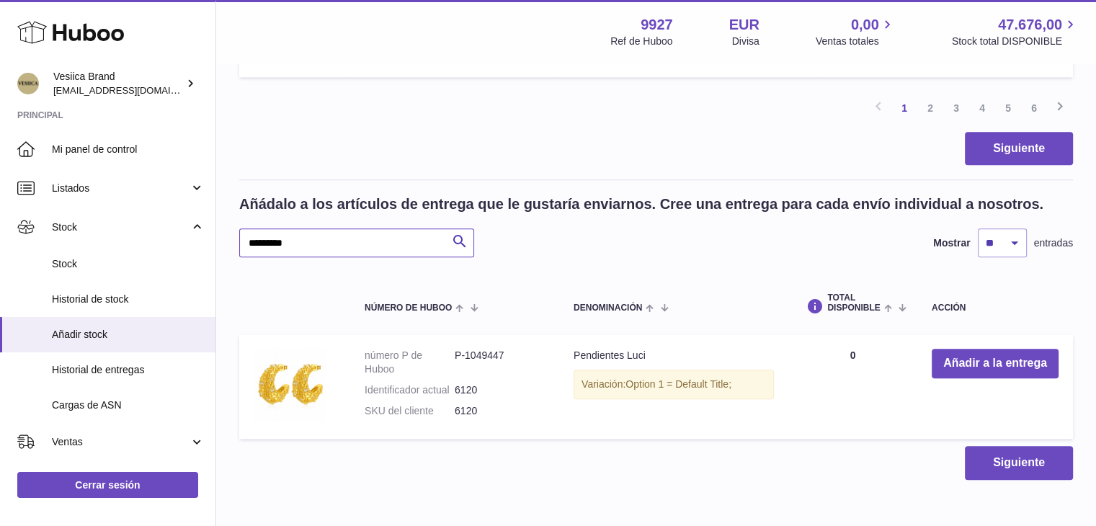
paste input "text"
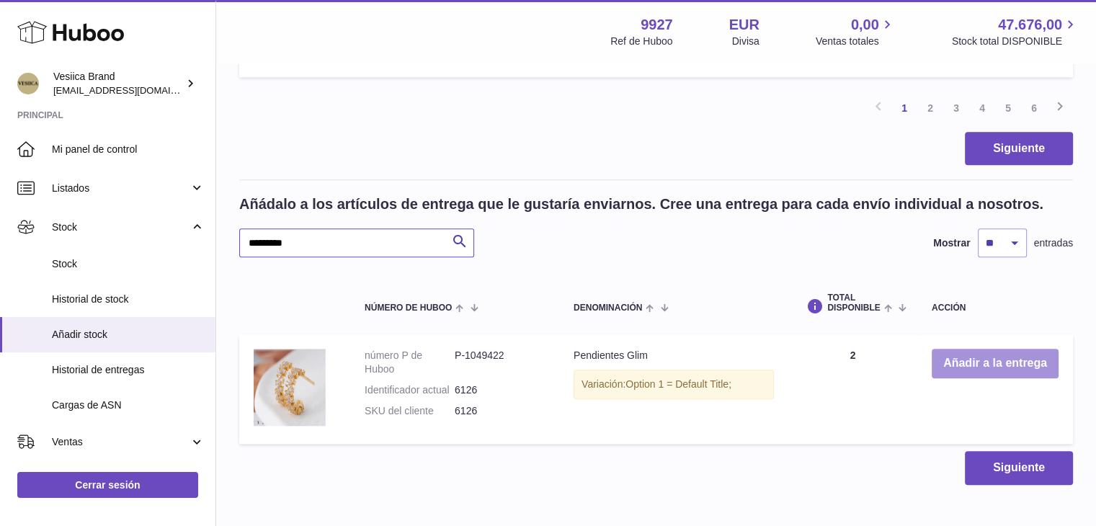
type input "*********"
click at [969, 361] on button "Añadir a la entrega" at bounding box center [995, 364] width 127 height 30
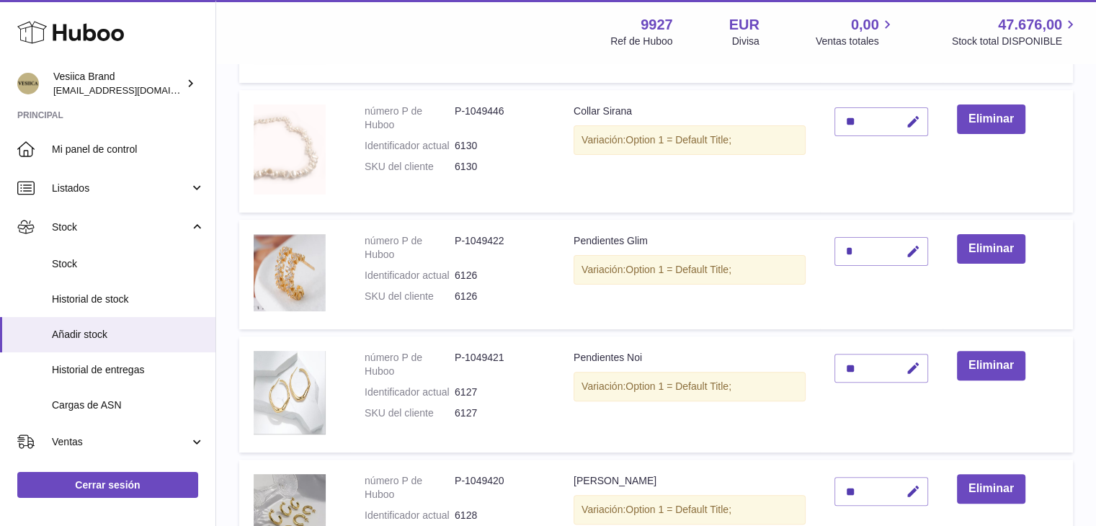
scroll to position [216, 0]
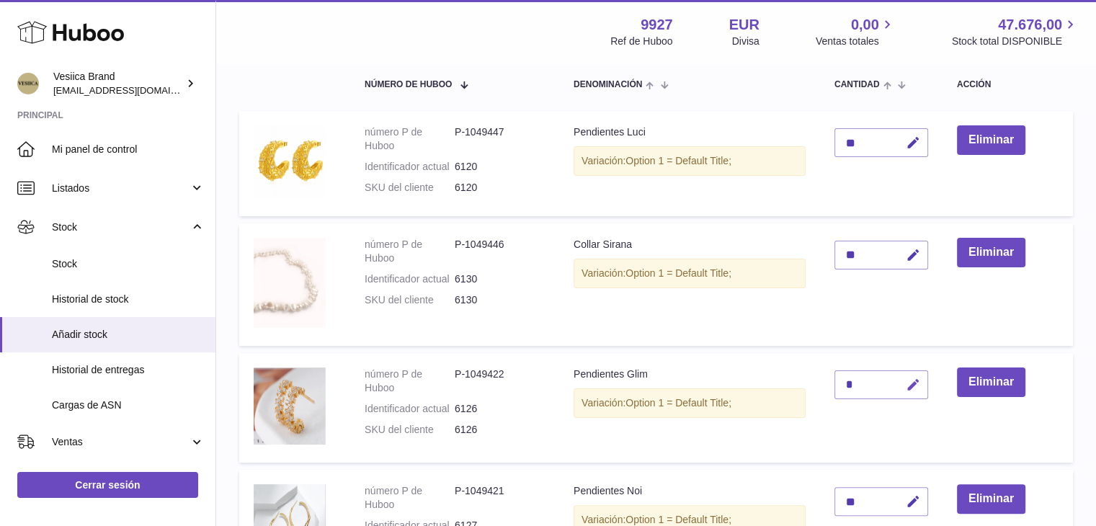
click at [916, 387] on icon "button" at bounding box center [913, 385] width 15 height 15
type input "**"
drag, startPoint x: 908, startPoint y: 384, endPoint x: 900, endPoint y: 390, distance: 10.4
click at [909, 384] on icon "submit" at bounding box center [913, 384] width 13 height 13
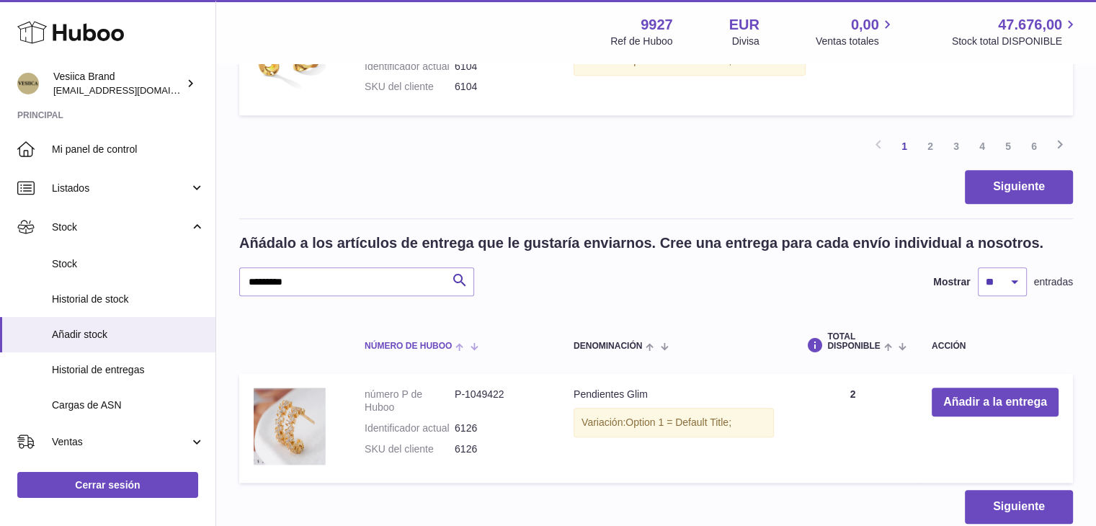
scroll to position [1499, 0]
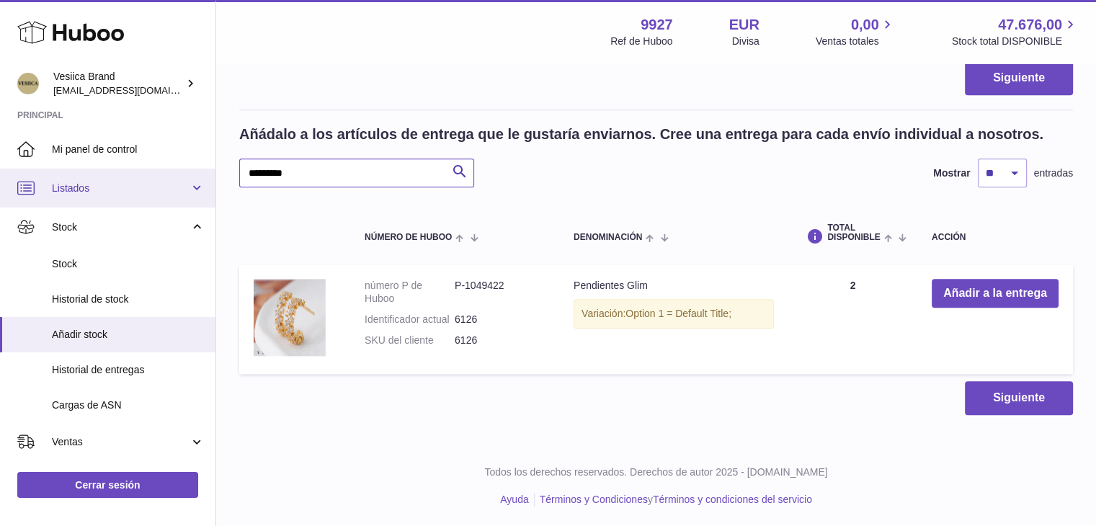
drag, startPoint x: 118, startPoint y: 169, endPoint x: 107, endPoint y: 169, distance: 11.5
paste input "text"
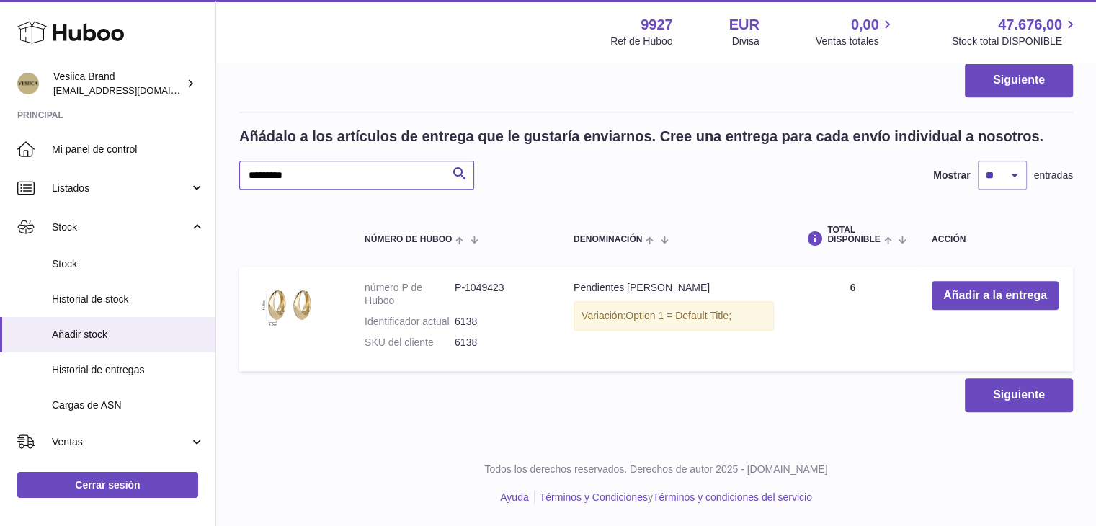
scroll to position [1494, 0]
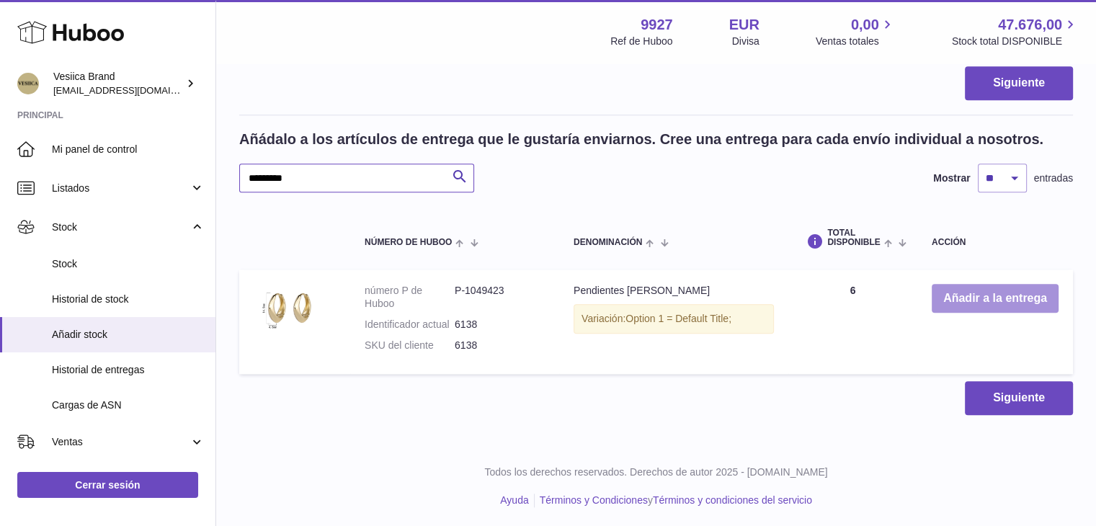
type input "*********"
click at [957, 293] on button "Añadir a la entrega" at bounding box center [995, 299] width 127 height 30
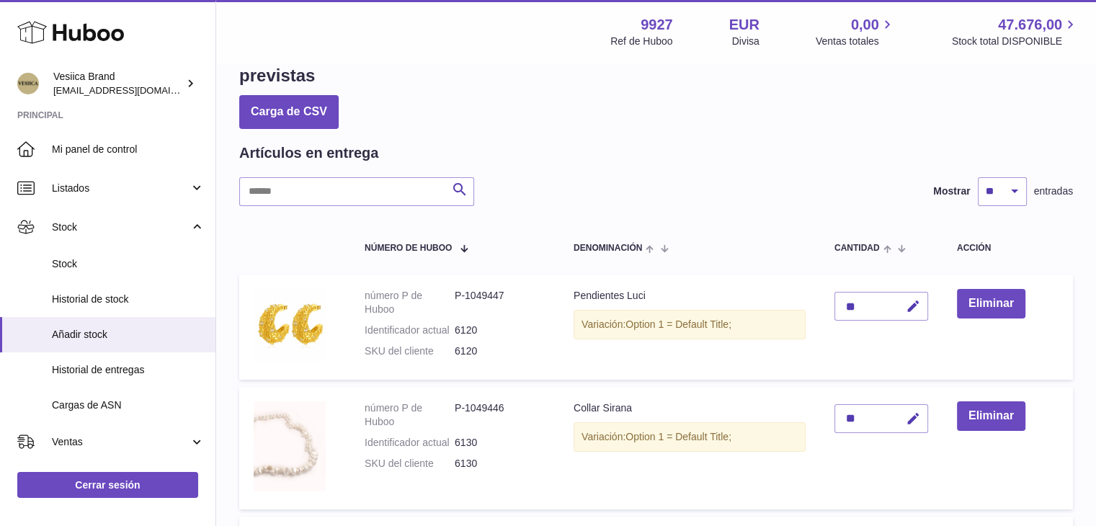
scroll to position [413, 0]
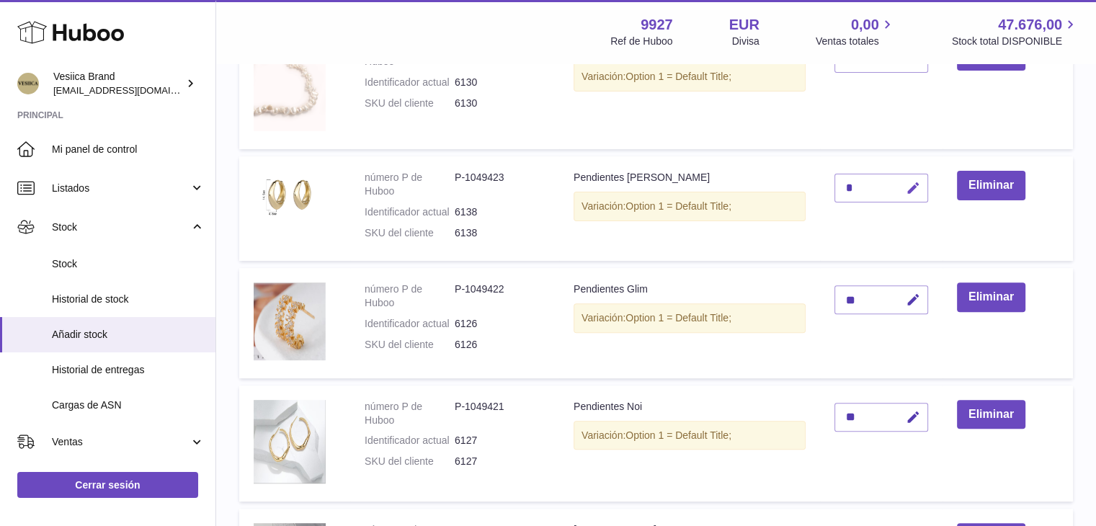
click at [917, 188] on icon "button" at bounding box center [913, 188] width 15 height 15
drag, startPoint x: 864, startPoint y: 185, endPoint x: 807, endPoint y: 185, distance: 56.2
click at [807, 185] on tr "número P de Huboo P-1049423 Identificador actual 6138 SKU del cliente 6138 Pend…" at bounding box center [656, 208] width 834 height 105
type input "*"
click at [911, 185] on icon "submit" at bounding box center [913, 188] width 13 height 13
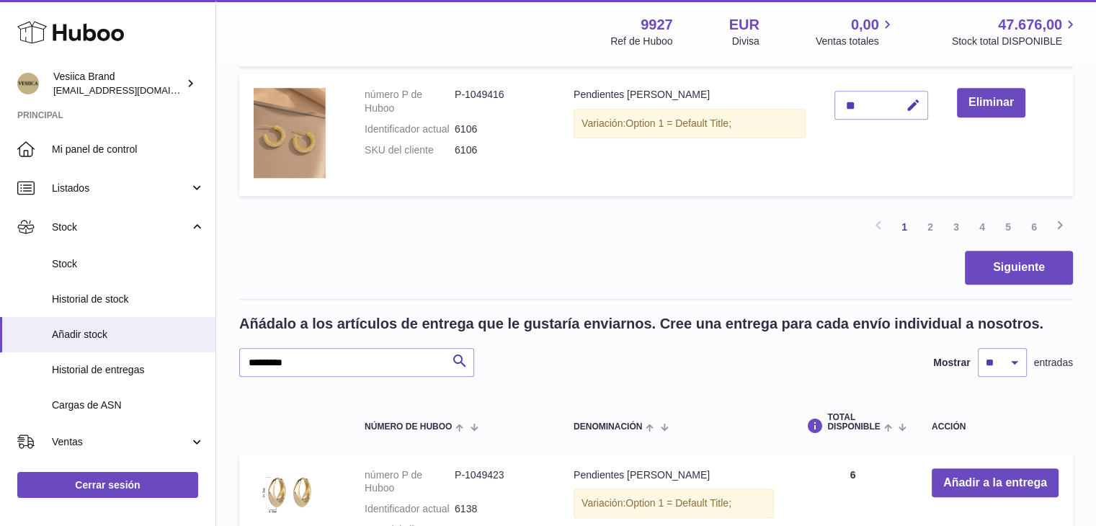
scroll to position [1494, 0]
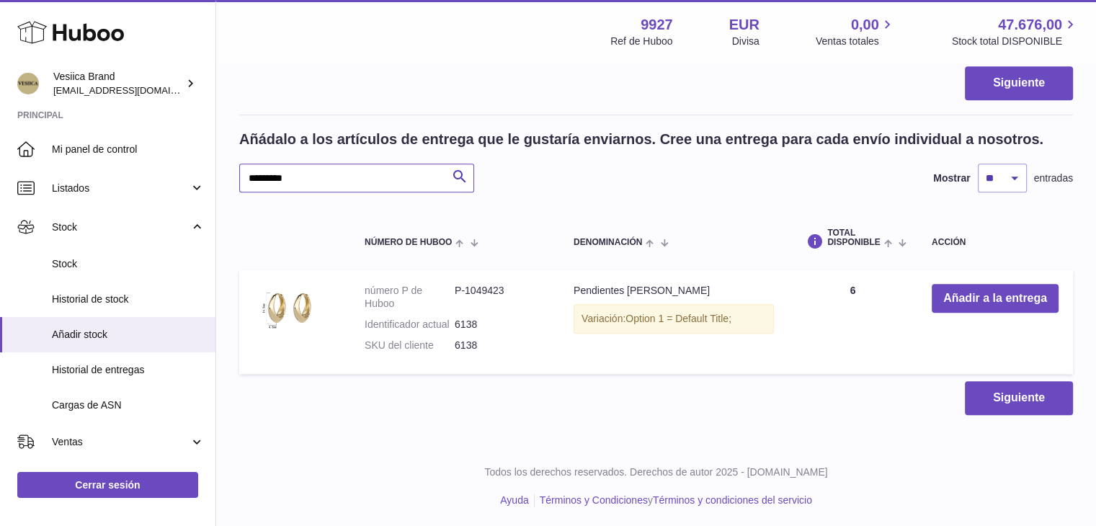
drag, startPoint x: 213, startPoint y: 173, endPoint x: 267, endPoint y: 169, distance: 54.2
paste input "text"
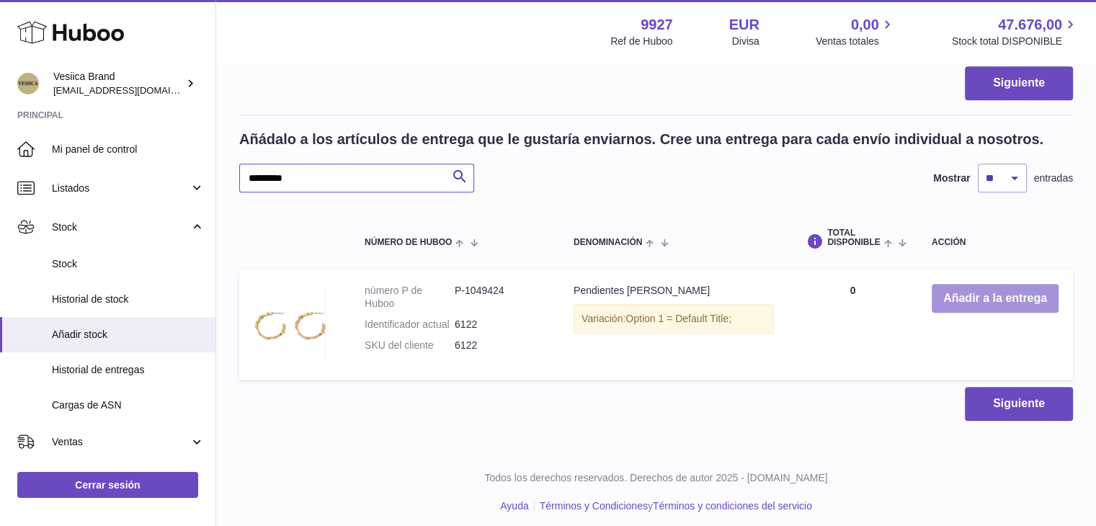
type input "*********"
click at [966, 301] on button "Añadir a la entrega" at bounding box center [995, 299] width 127 height 30
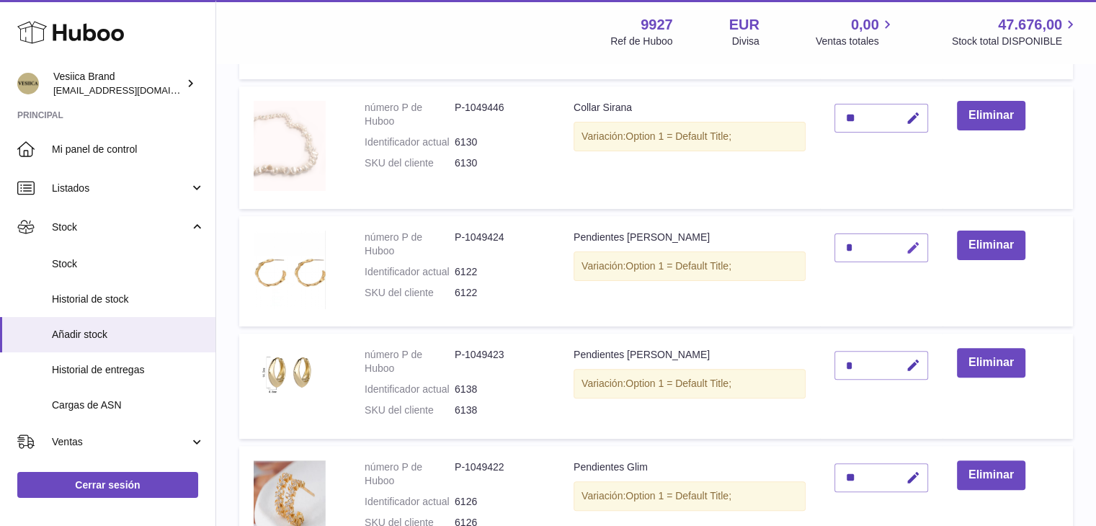
scroll to position [360, 0]
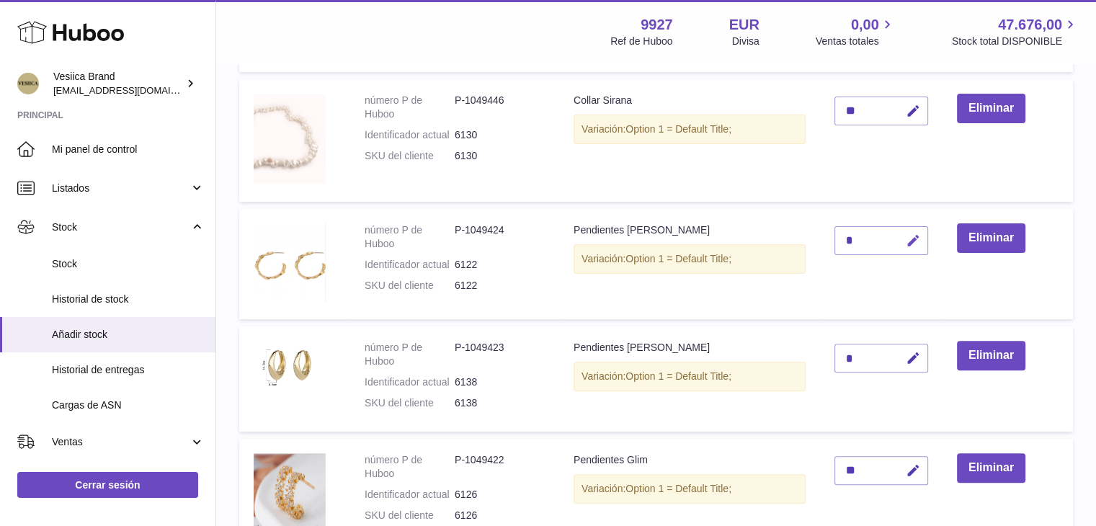
click at [910, 239] on icon "button" at bounding box center [913, 241] width 15 height 15
type input "**"
click at [911, 239] on icon "submit" at bounding box center [913, 240] width 13 height 13
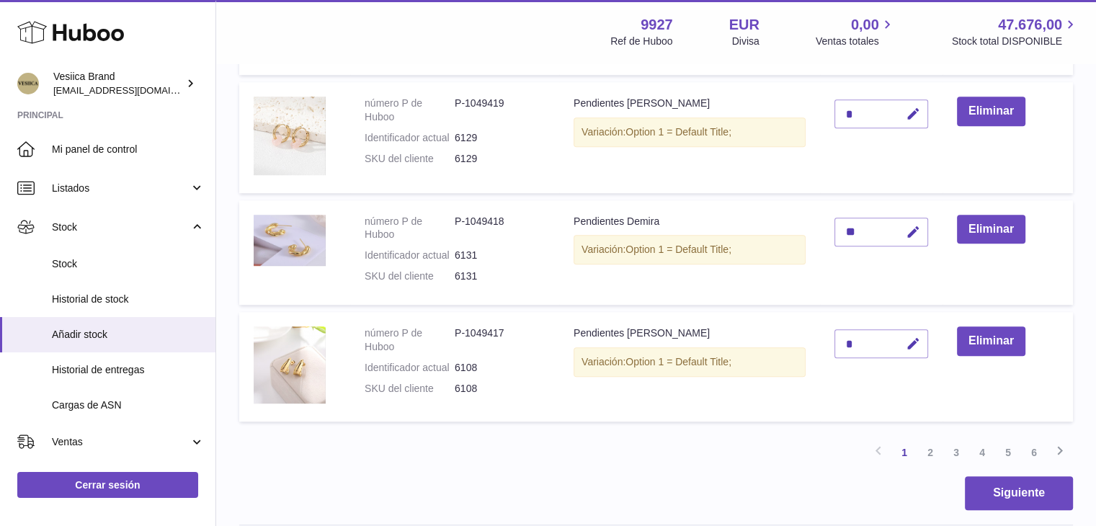
scroll to position [1369, 0]
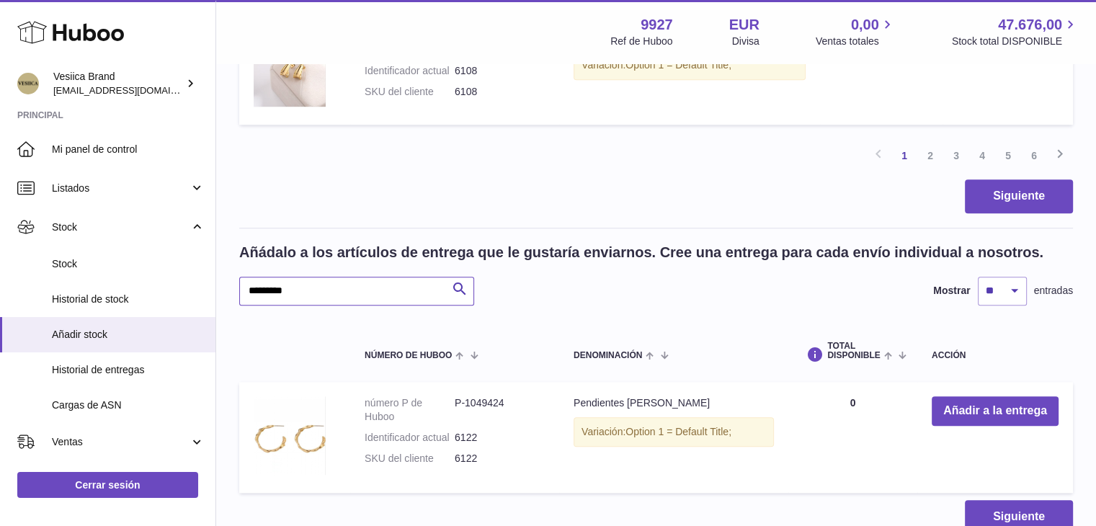
drag, startPoint x: 337, startPoint y: 288, endPoint x: 239, endPoint y: 288, distance: 98.0
paste input "text"
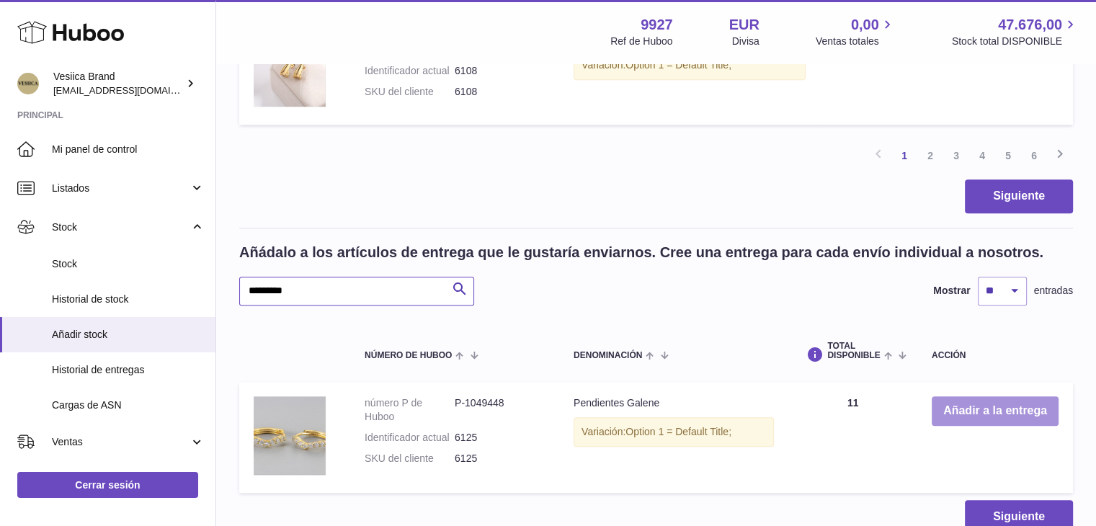
type input "*********"
click at [972, 407] on button "Añadir a la entrega" at bounding box center [995, 411] width 127 height 30
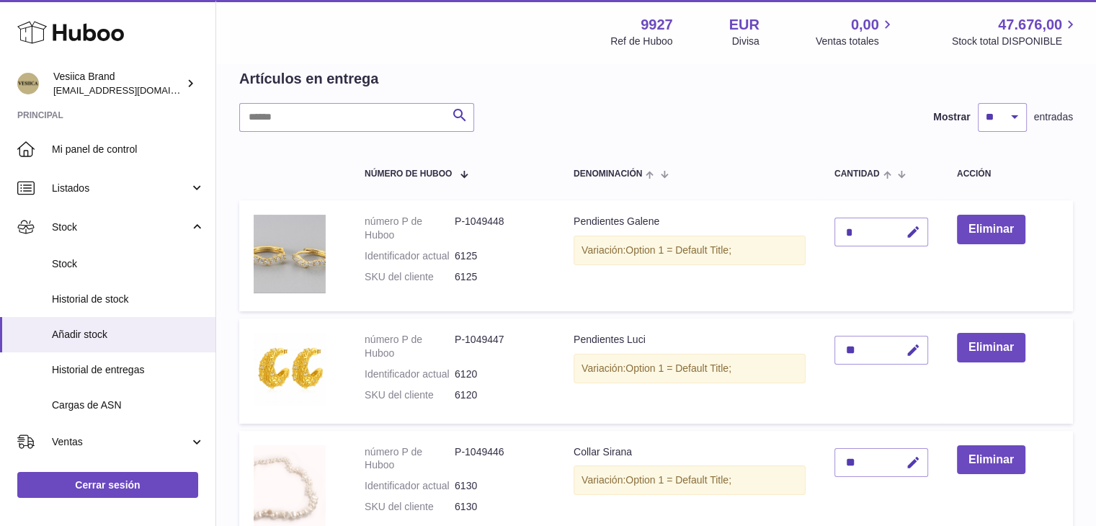
scroll to position [118, 0]
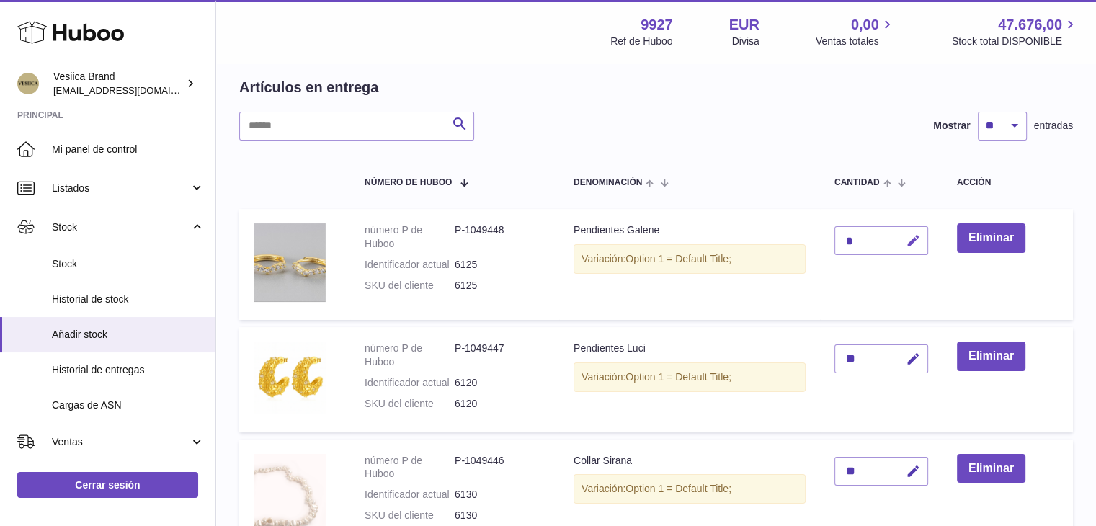
click at [920, 239] on button "button" at bounding box center [911, 241] width 34 height 30
click at [802, 239] on tr "número P de Huboo P-1049448 Identificador actual 6125 SKU del cliente 6125 Pend…" at bounding box center [656, 264] width 834 height 111
type input "*"
click at [916, 236] on icon "submit" at bounding box center [913, 240] width 13 height 13
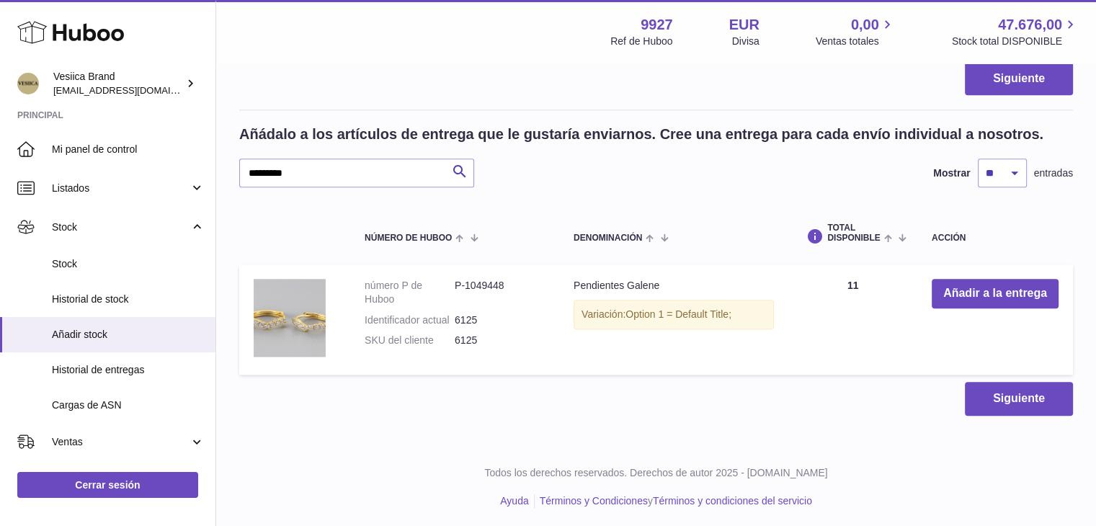
scroll to position [1491, 0]
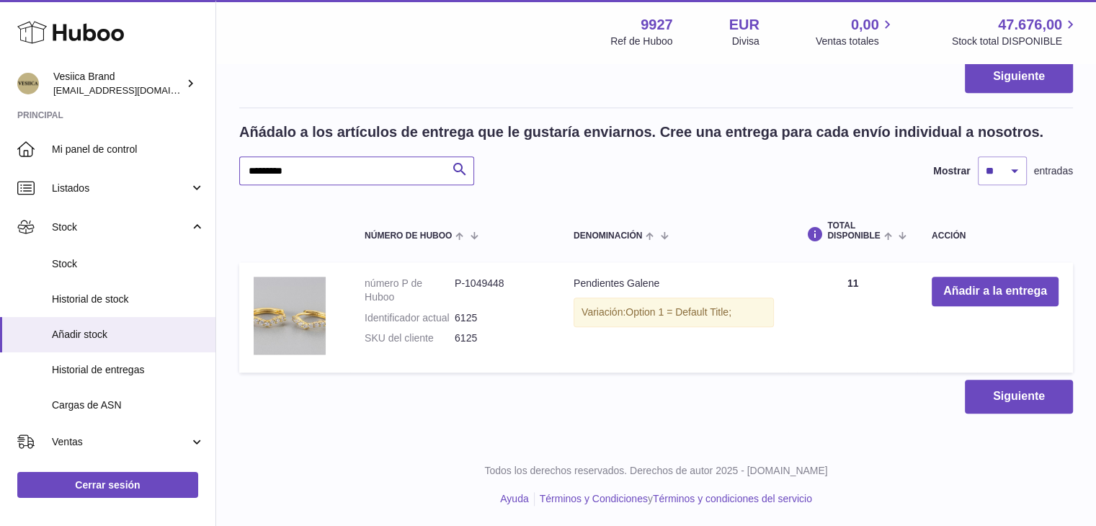
paste input "text"
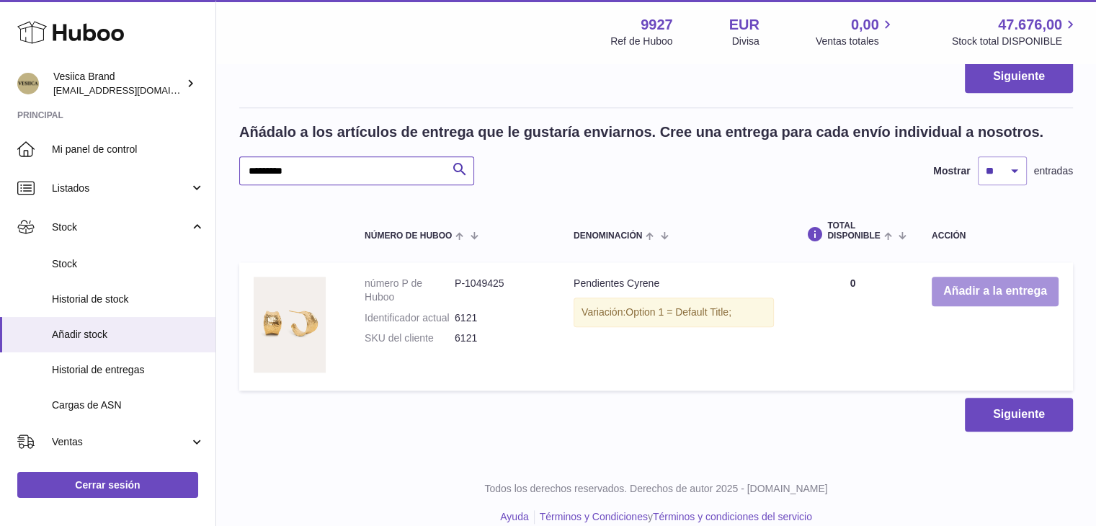
type input "*********"
click at [975, 292] on button "Añadir a la entrega" at bounding box center [995, 292] width 127 height 30
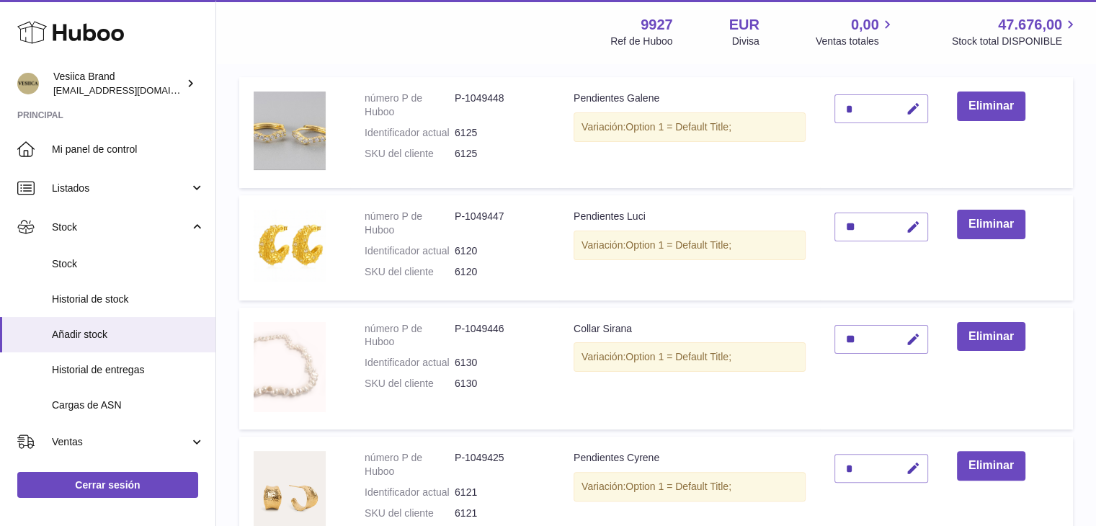
scroll to position [290, 0]
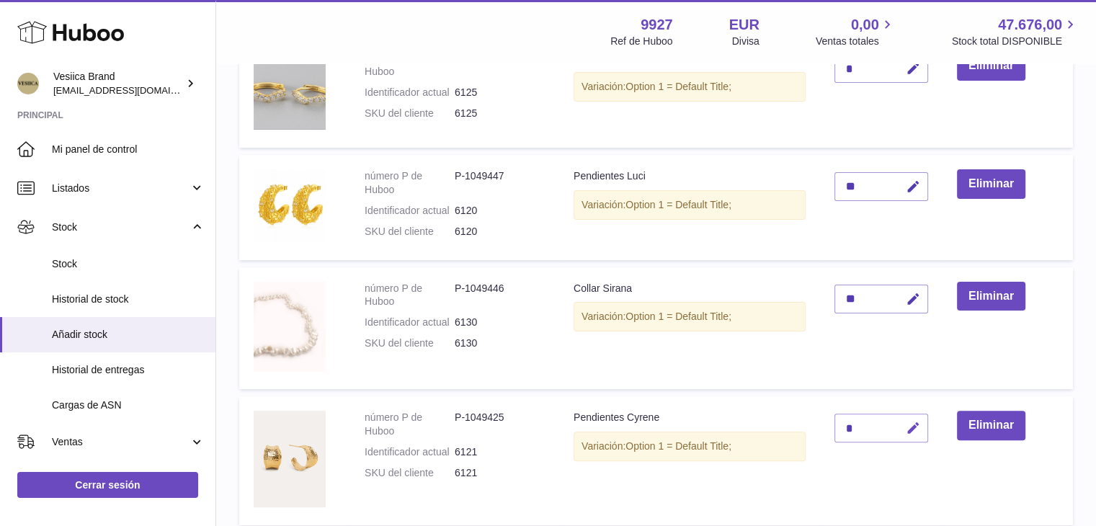
click at [910, 431] on icon "button" at bounding box center [913, 428] width 15 height 15
type input "**"
click at [910, 431] on icon "submit" at bounding box center [913, 428] width 13 height 13
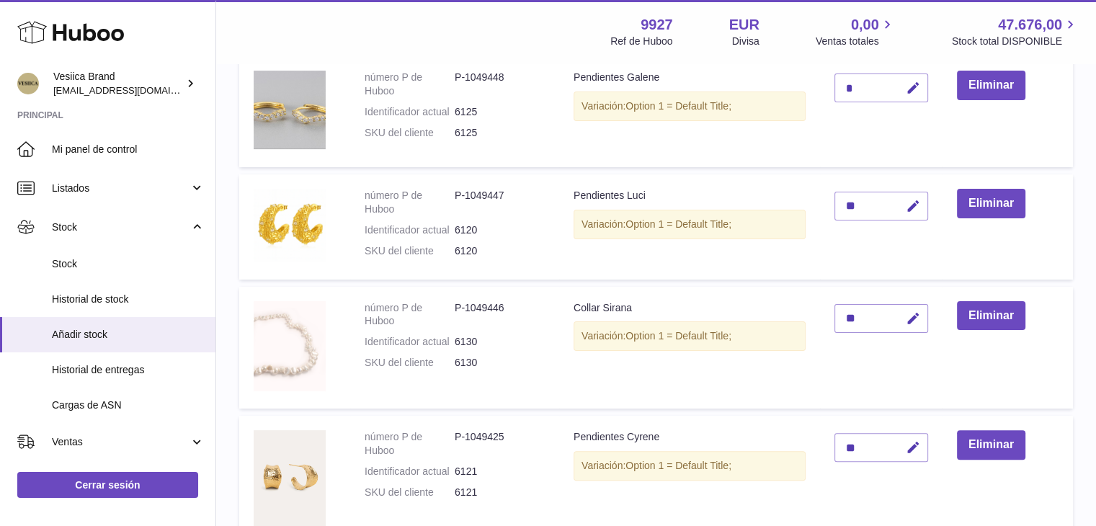
scroll to position [0, 0]
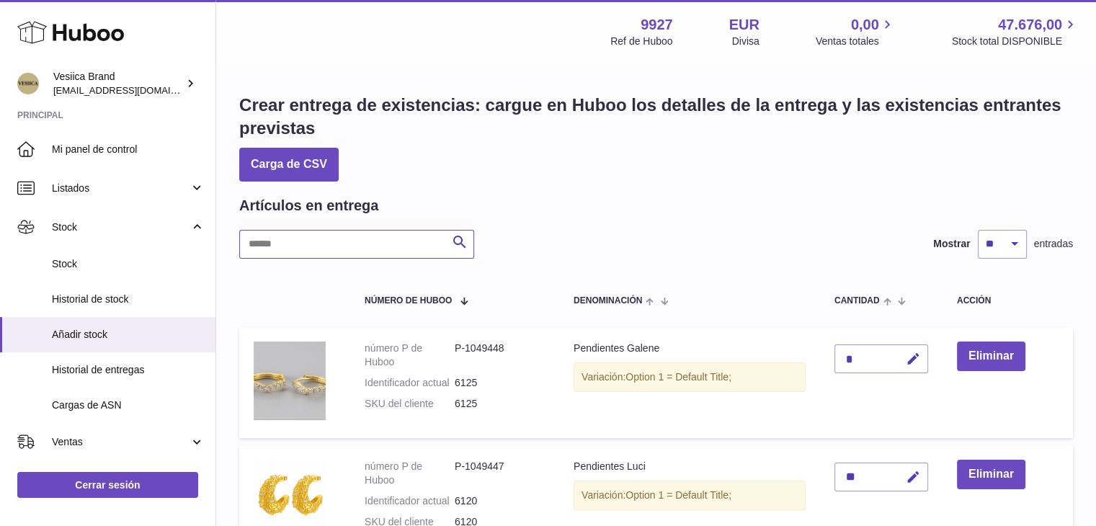
click at [354, 243] on input "text" at bounding box center [356, 244] width 235 height 29
paste input "*********"
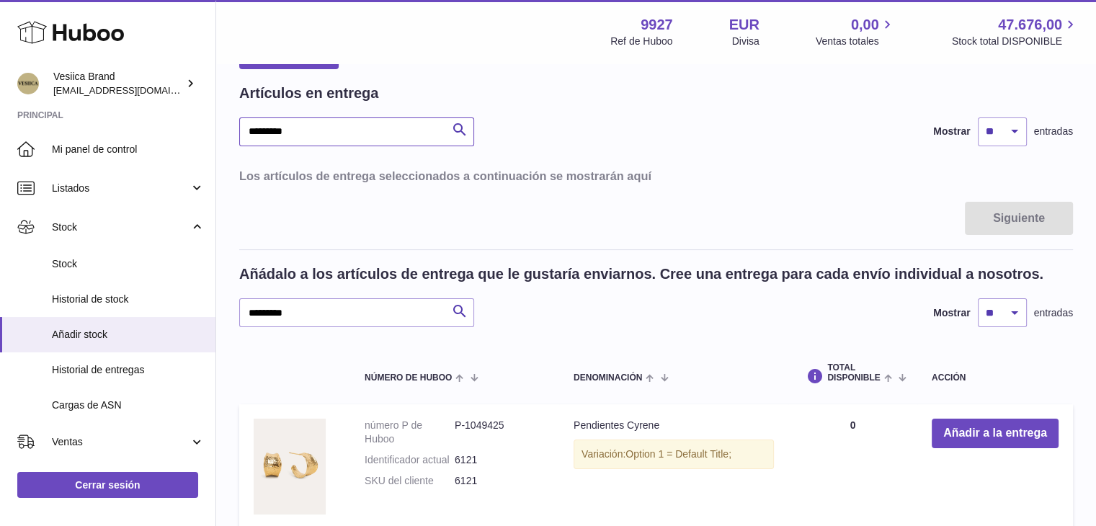
scroll to position [272, 0]
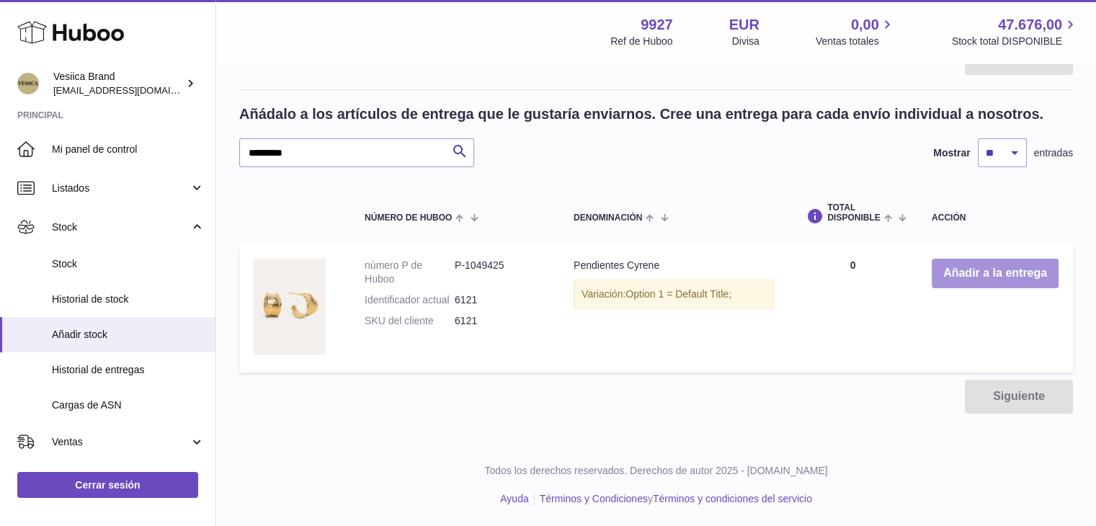
type input "*********"
click at [959, 271] on button "Añadir a la entrega" at bounding box center [995, 274] width 127 height 30
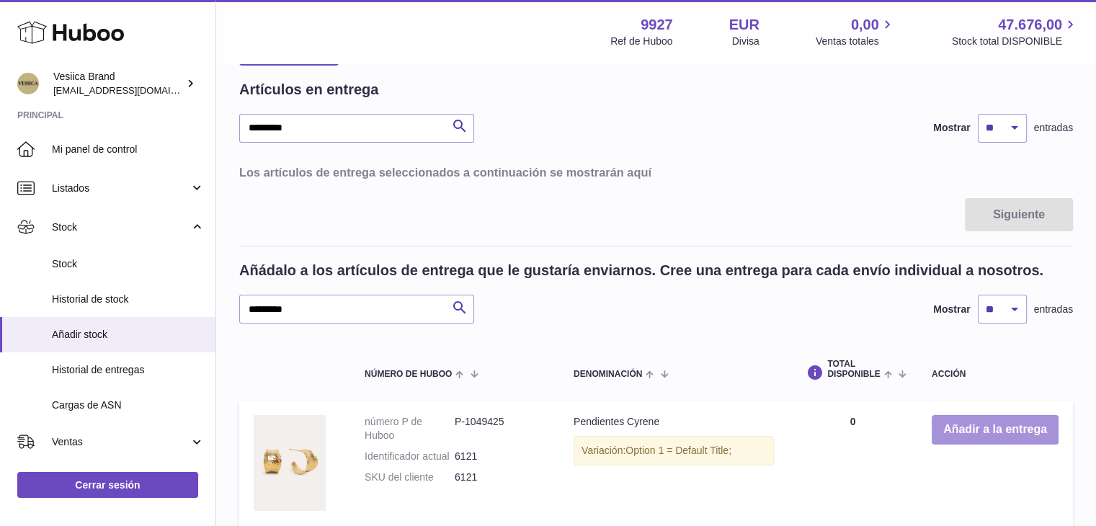
scroll to position [0, 0]
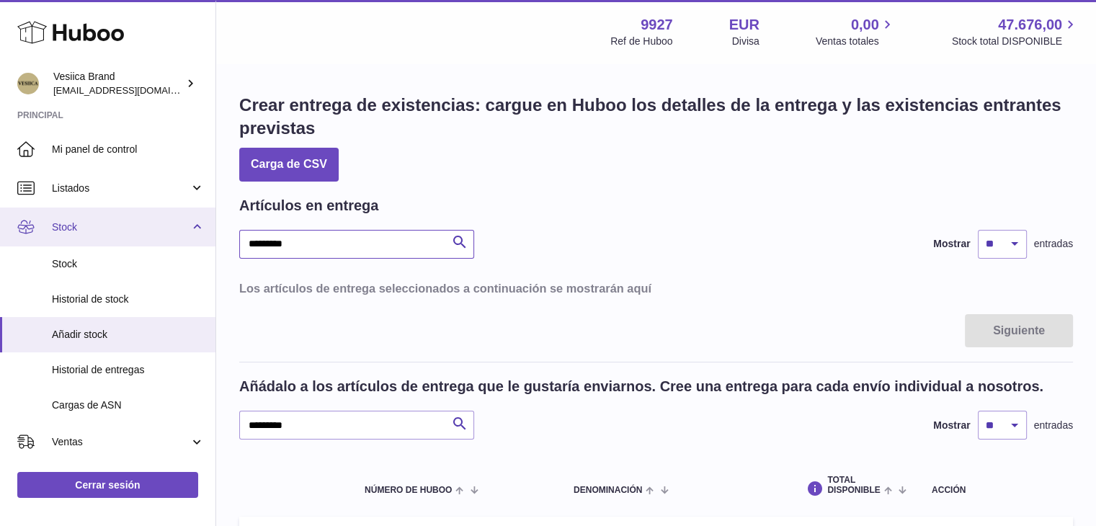
drag, startPoint x: 349, startPoint y: 242, endPoint x: 172, endPoint y: 244, distance: 176.6
click at [171, 246] on div "Huboo Vesiica Brand logistic@vesiica.com Principal Mi panel de control Listados…" at bounding box center [548, 400] width 1096 height 800
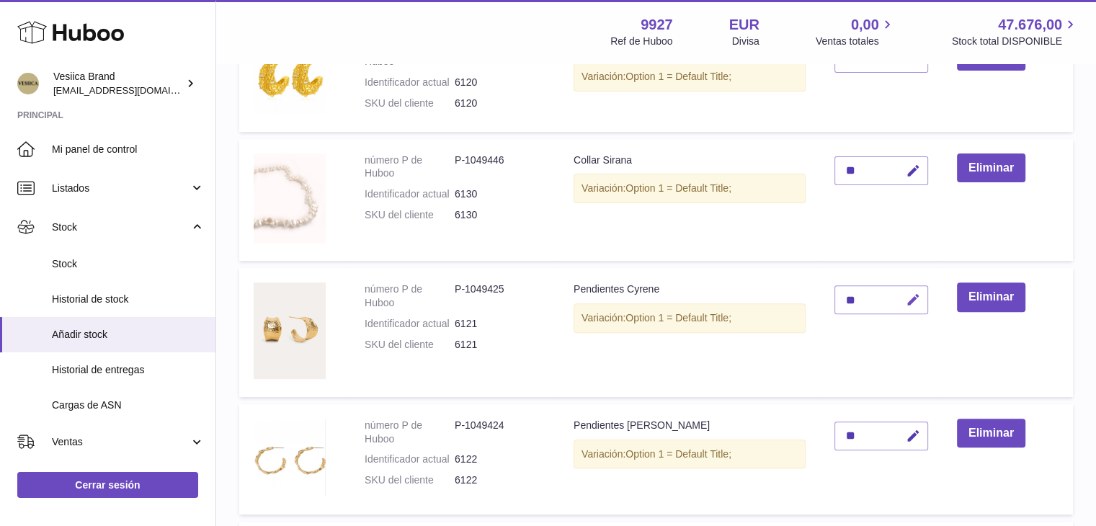
scroll to position [432, 0]
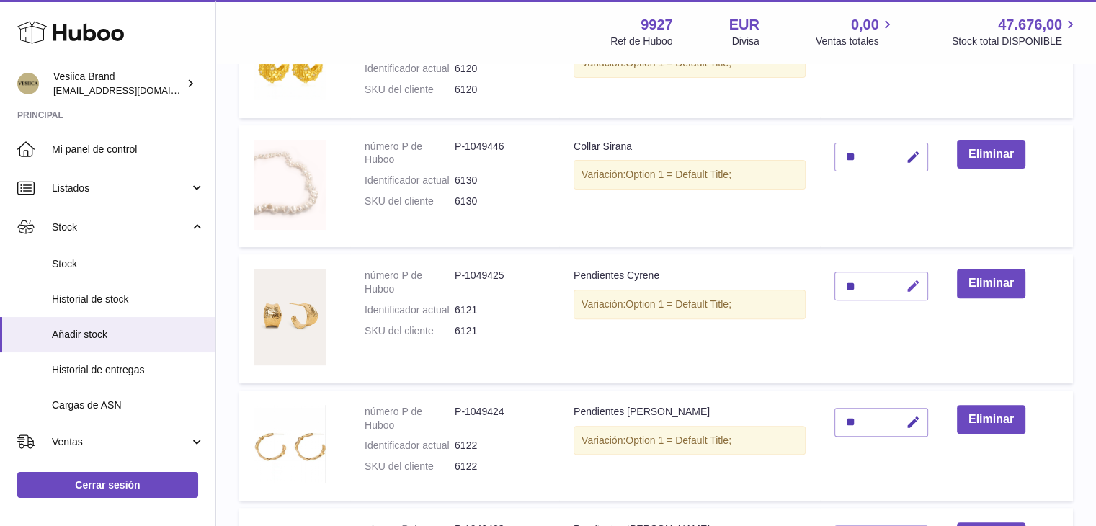
click at [905, 281] on button "button" at bounding box center [911, 287] width 34 height 30
type input "**"
click at [898, 275] on button "submit" at bounding box center [911, 286] width 27 height 23
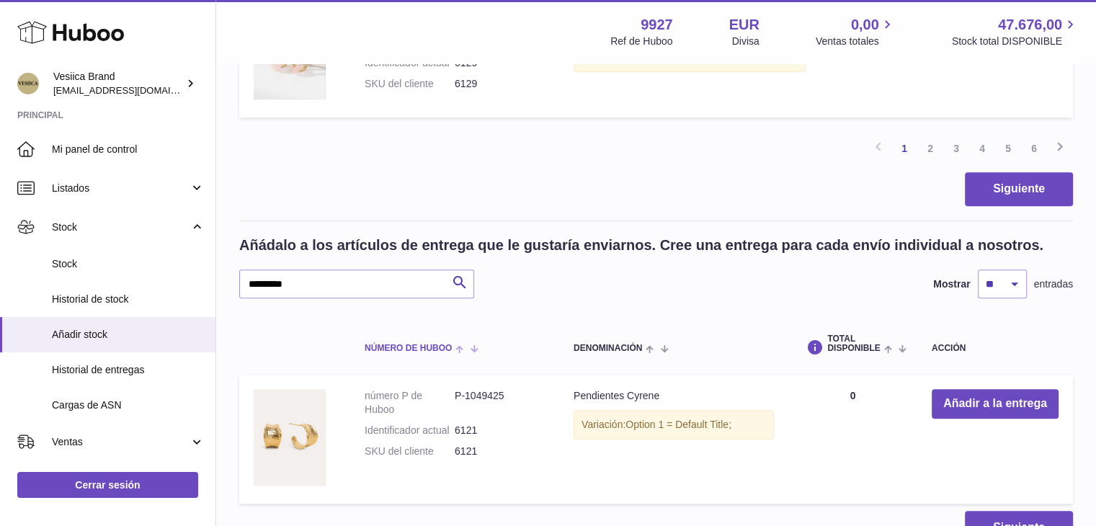
scroll to position [1514, 0]
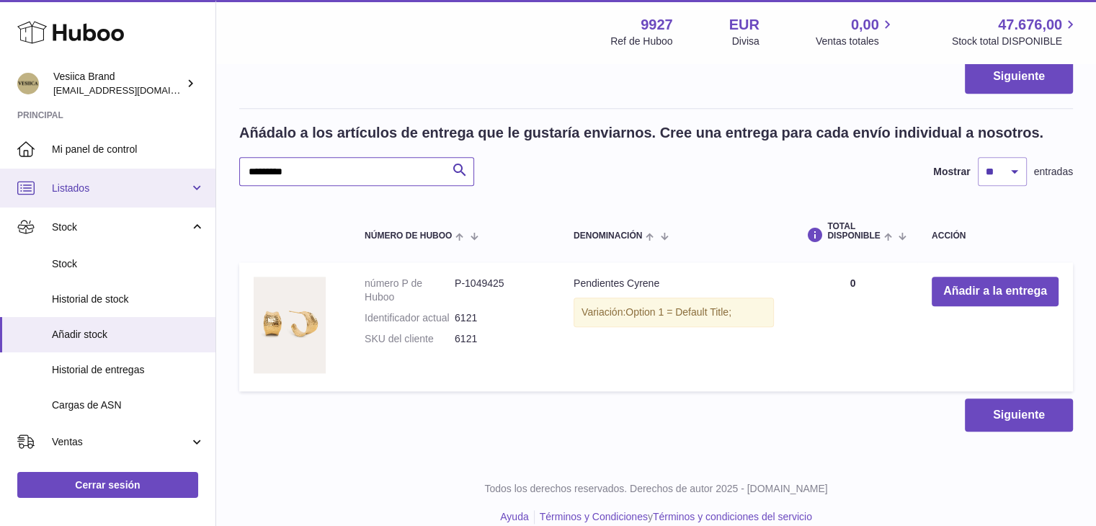
drag, startPoint x: 337, startPoint y: 176, endPoint x: 196, endPoint y: 174, distance: 141.3
paste input "text"
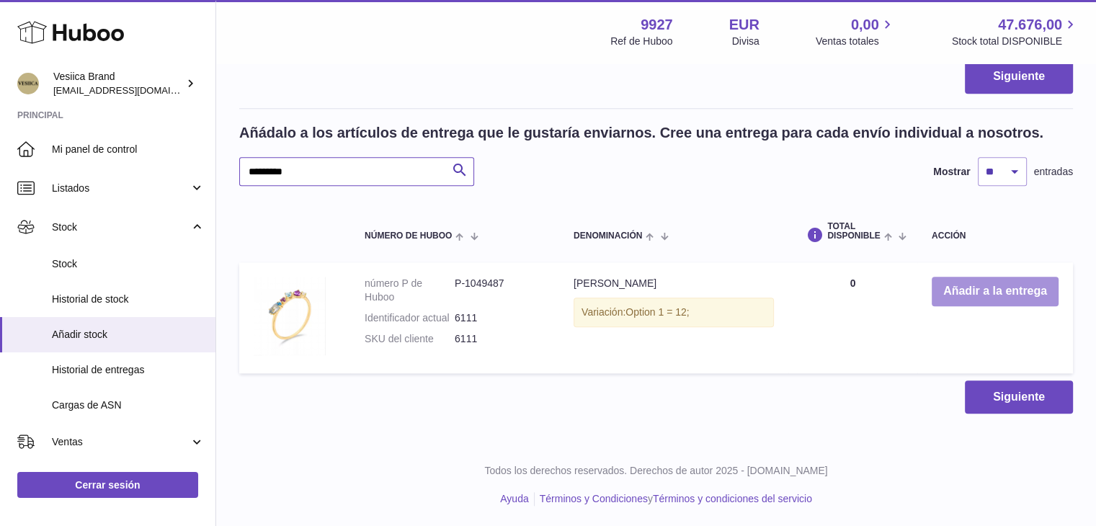
type input "*********"
click at [966, 289] on button "Añadir a la entrega" at bounding box center [995, 292] width 127 height 30
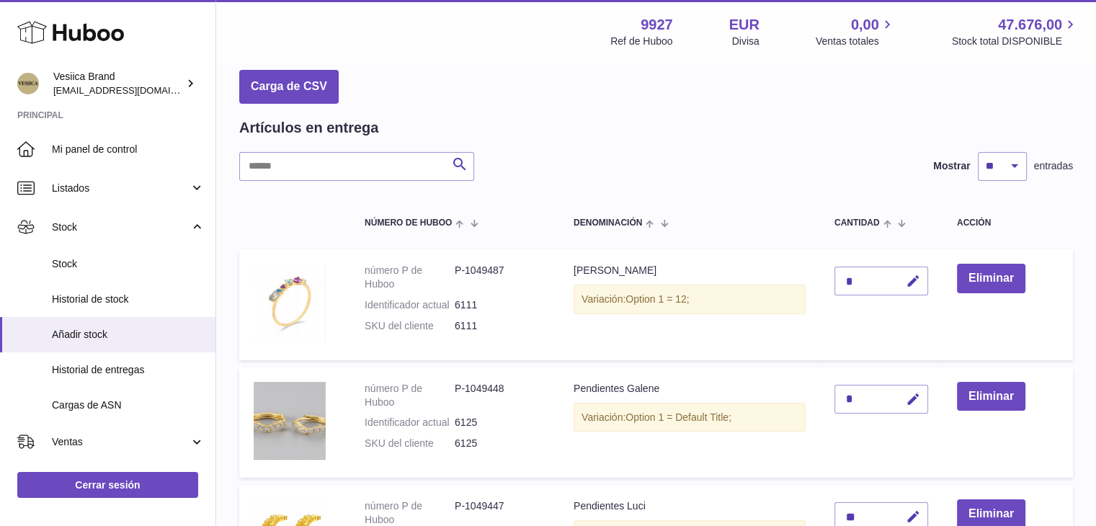
scroll to position [72, 0]
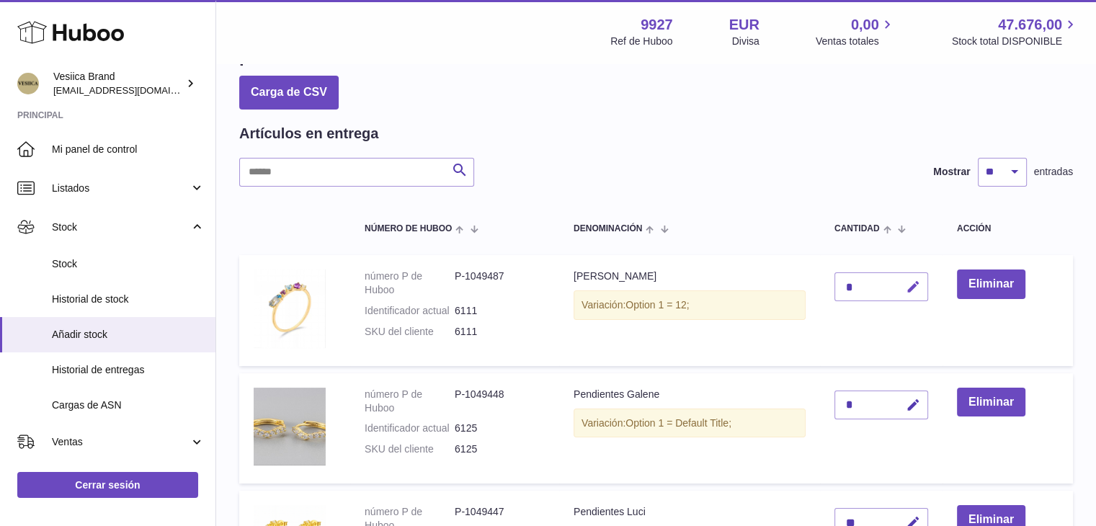
click at [904, 292] on button "button" at bounding box center [911, 287] width 34 height 30
drag, startPoint x: 831, startPoint y: 292, endPoint x: 817, endPoint y: 292, distance: 14.4
click at [815, 292] on tr "número P de Huboo P-1049487 Identificador actual 6111 SKU del cliente 6111 Anil…" at bounding box center [656, 310] width 834 height 110
drag, startPoint x: 857, startPoint y: 288, endPoint x: 779, endPoint y: 289, distance: 77.8
click at [779, 289] on tr "número P de Huboo P-1049487 Identificador actual 6111 SKU del cliente 6111 Anil…" at bounding box center [656, 310] width 834 height 110
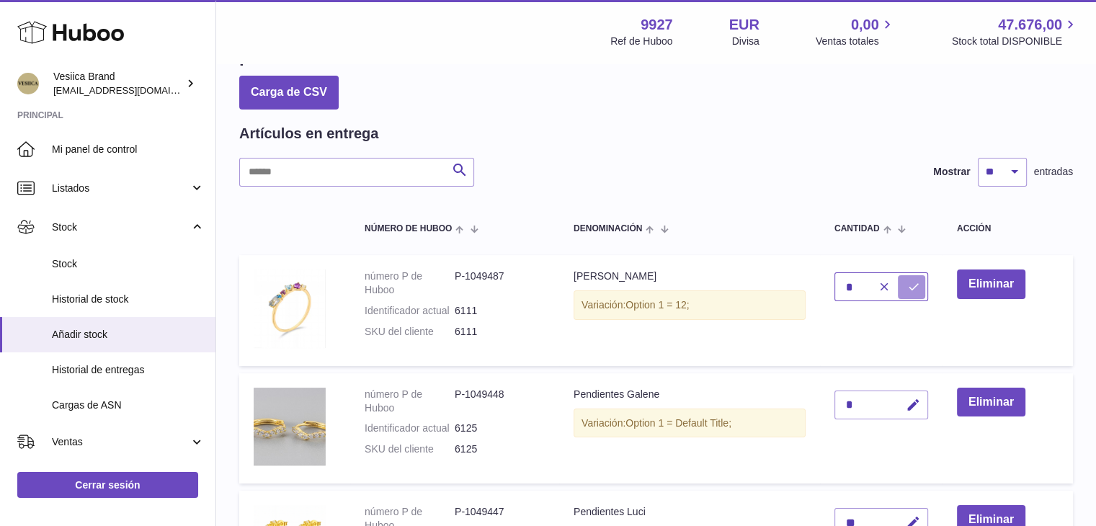
type input "*"
click at [920, 292] on icon "submit" at bounding box center [913, 286] width 13 height 13
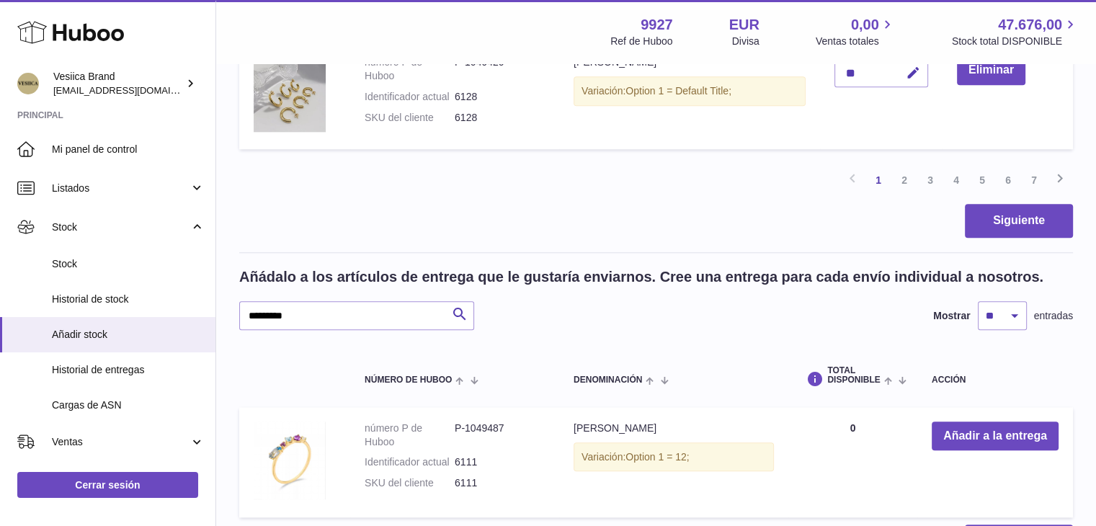
scroll to position [1442, 0]
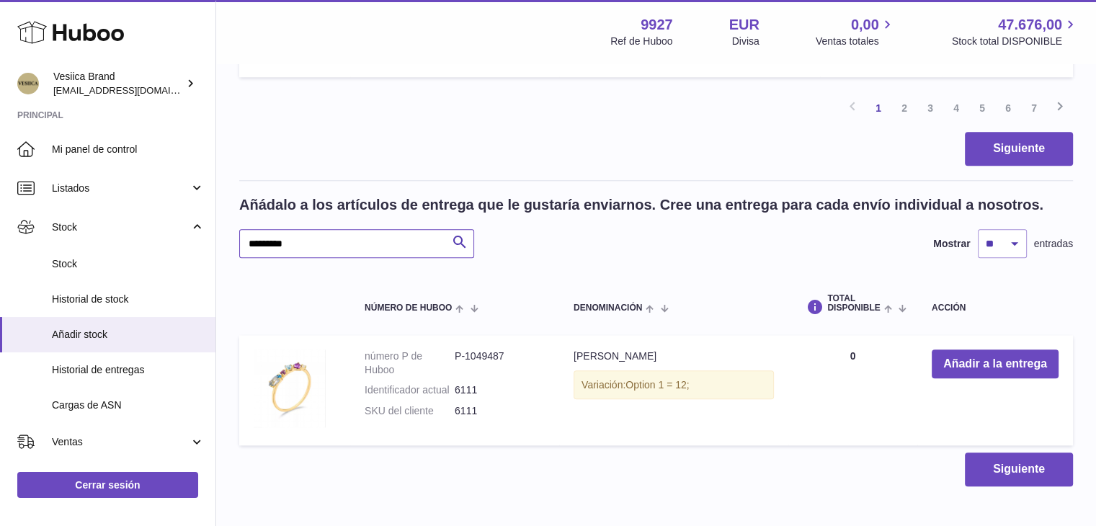
drag, startPoint x: 263, startPoint y: 248, endPoint x: 234, endPoint y: 244, distance: 29.9
paste input "text"
type input "*********"
click at [978, 363] on button "Añadir a la entrega" at bounding box center [995, 365] width 127 height 30
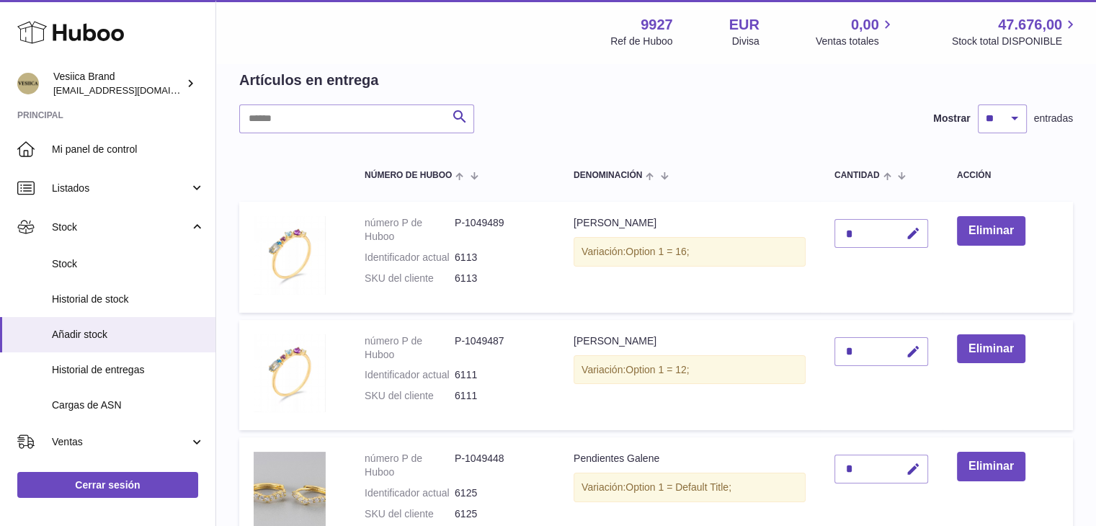
scroll to position [130, 0]
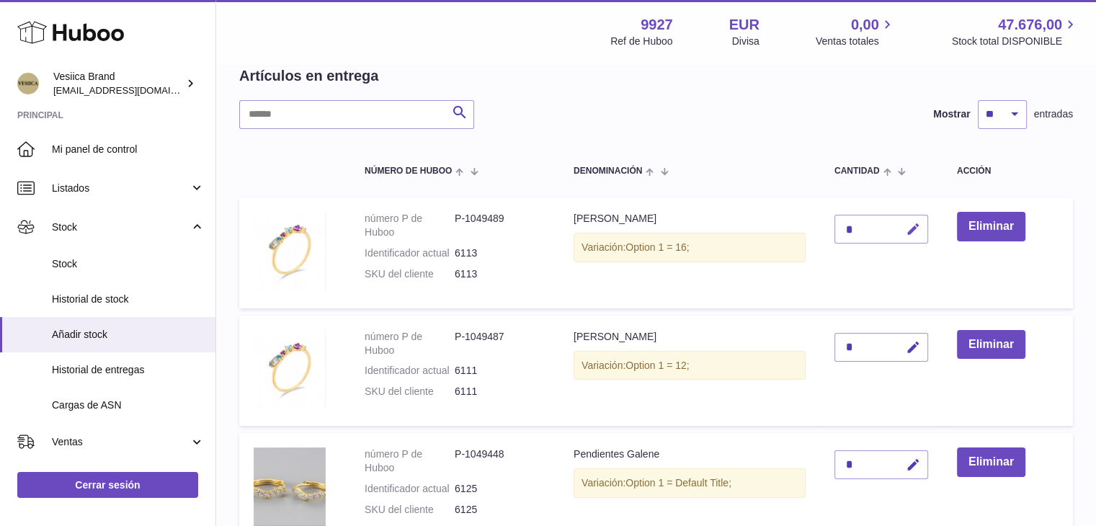
click at [923, 228] on button "button" at bounding box center [911, 230] width 34 height 30
drag, startPoint x: 850, startPoint y: 225, endPoint x: 817, endPoint y: 223, distance: 32.5
click at [819, 223] on tr "número P de Huboo P-1049489 Identificador actual 6113 SKU del cliente 6113 Anil…" at bounding box center [656, 252] width 834 height 110
drag, startPoint x: 858, startPoint y: 222, endPoint x: 797, endPoint y: 220, distance: 60.6
click at [791, 221] on tr "número P de Huboo P-1049489 Identificador actual 6113 SKU del cliente 6113 Anil…" at bounding box center [656, 252] width 834 height 110
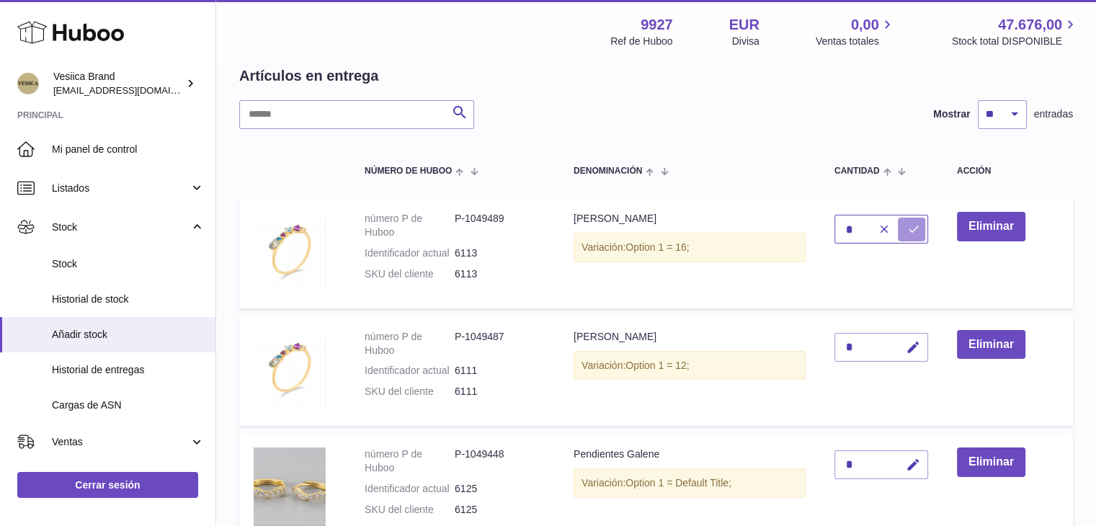
type input "*"
click at [903, 231] on button "submit" at bounding box center [911, 229] width 27 height 23
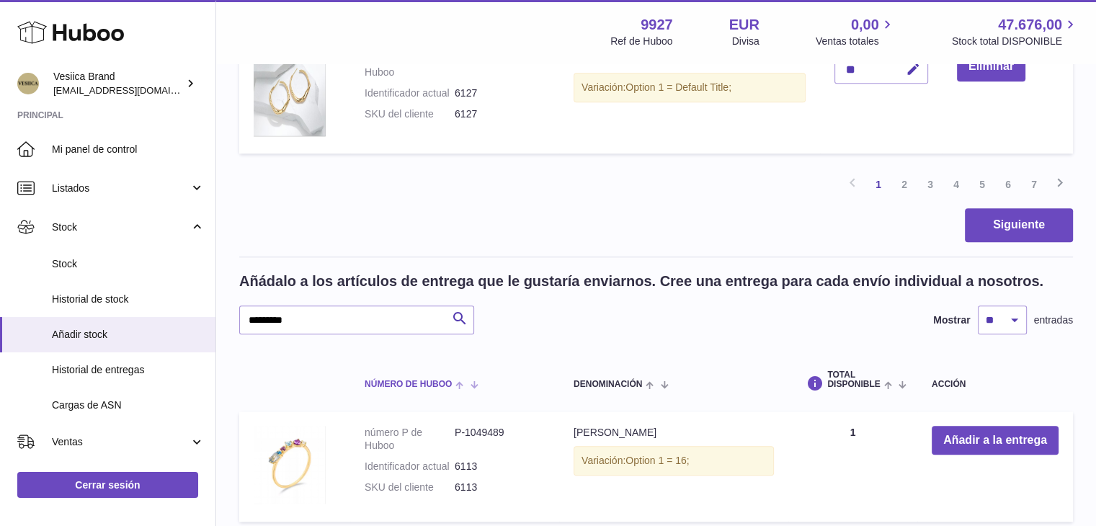
scroll to position [1499, 0]
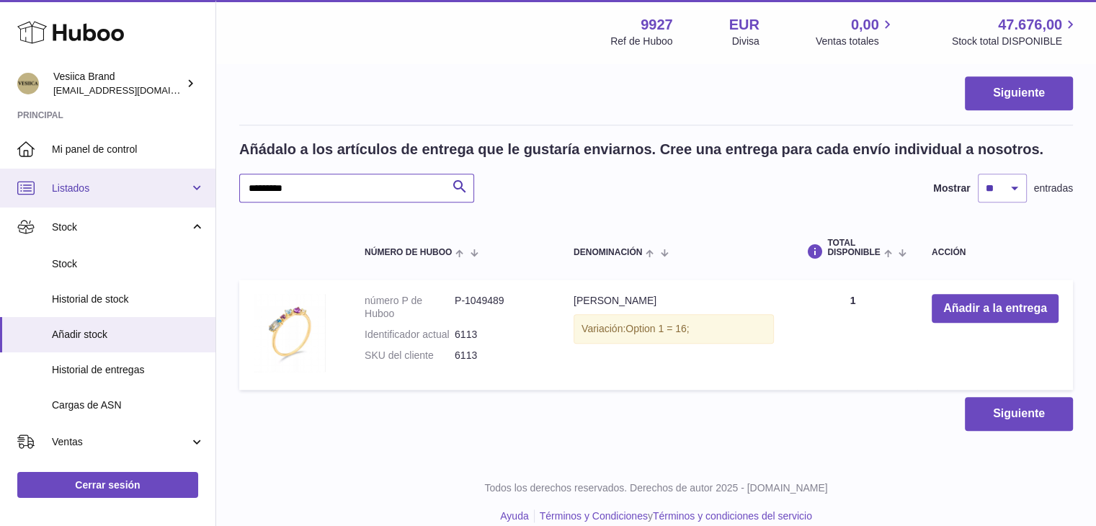
drag, startPoint x: 300, startPoint y: 191, endPoint x: 186, endPoint y: 188, distance: 113.9
paste input "text"
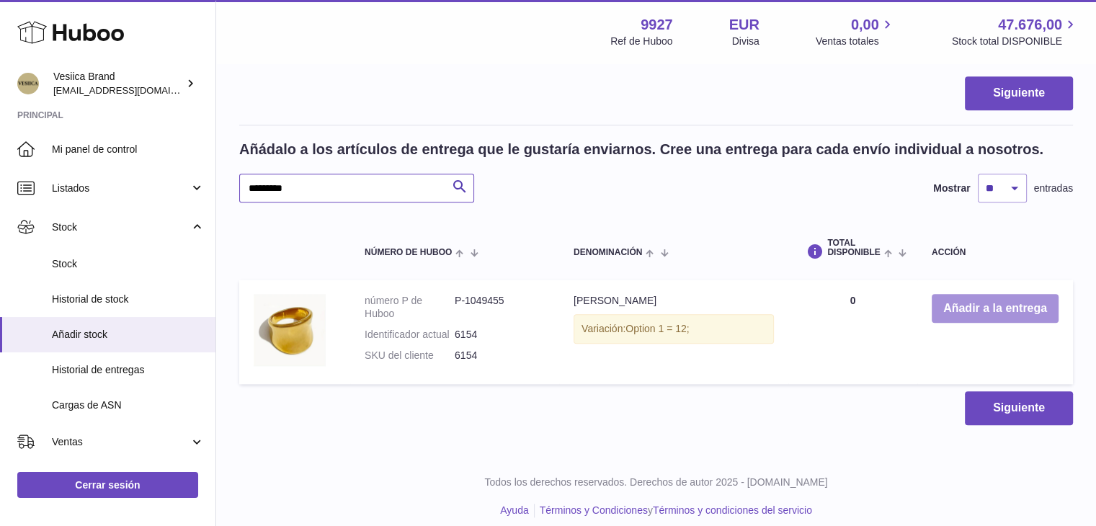
type input "*********"
click at [963, 312] on button "Añadir a la entrega" at bounding box center [995, 309] width 127 height 30
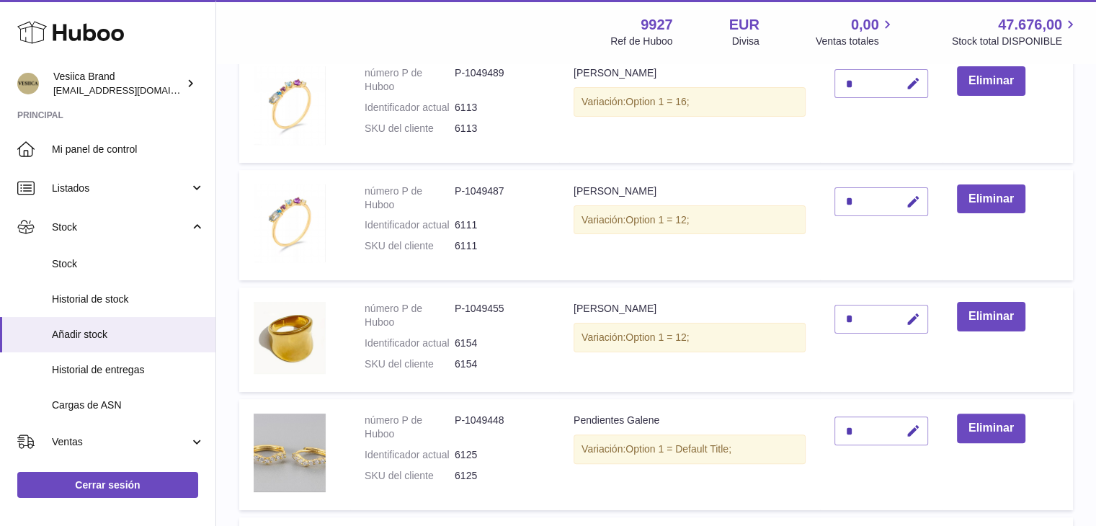
scroll to position [129, 0]
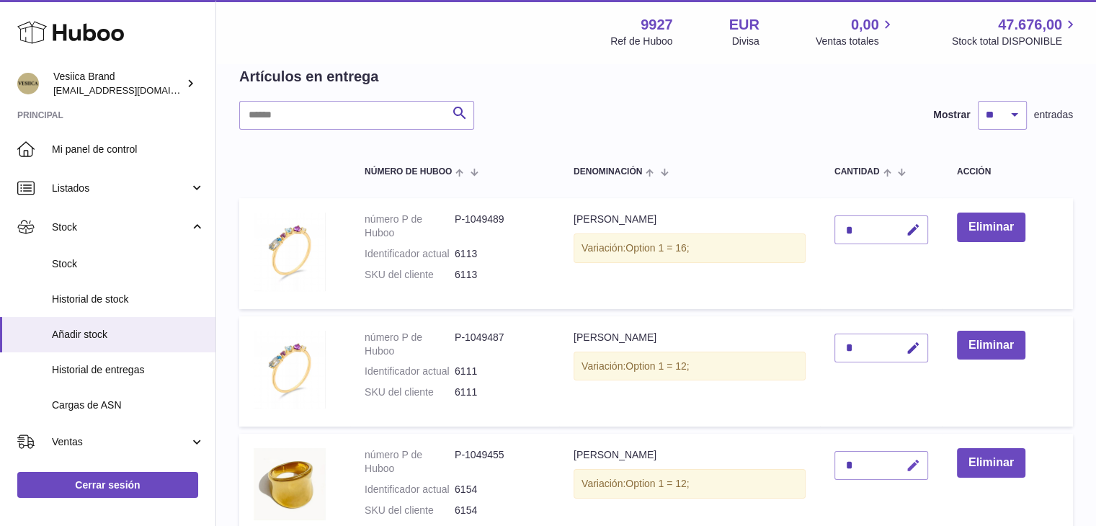
click at [915, 465] on icon "button" at bounding box center [913, 465] width 15 height 15
drag, startPoint x: 870, startPoint y: 460, endPoint x: 833, endPoint y: 461, distance: 37.5
click at [833, 461] on td "*" at bounding box center [881, 486] width 123 height 105
drag, startPoint x: 833, startPoint y: 462, endPoint x: 825, endPoint y: 459, distance: 8.4
click at [830, 461] on td "*" at bounding box center [881, 486] width 123 height 105
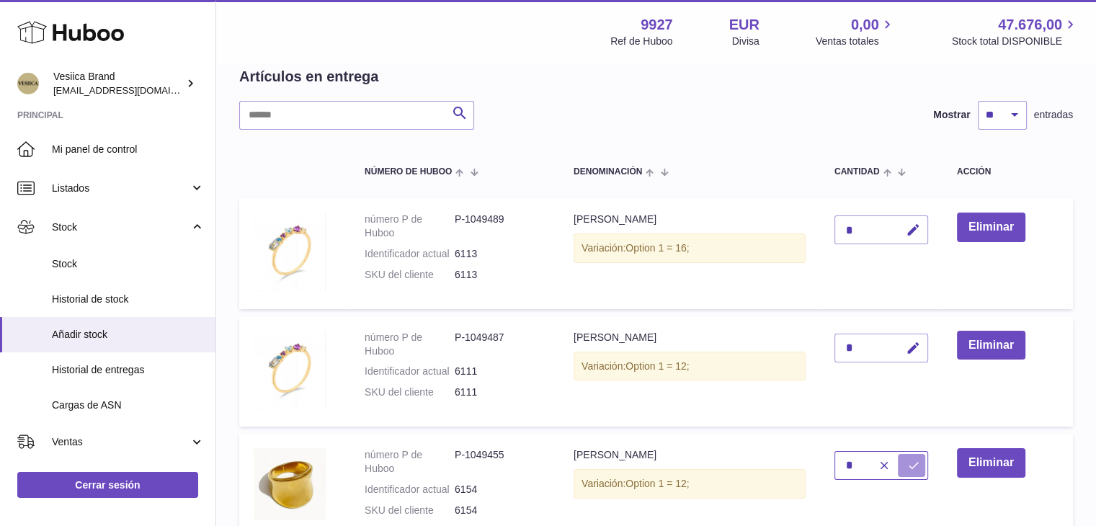
type input "*"
click at [905, 465] on button "submit" at bounding box center [911, 465] width 27 height 23
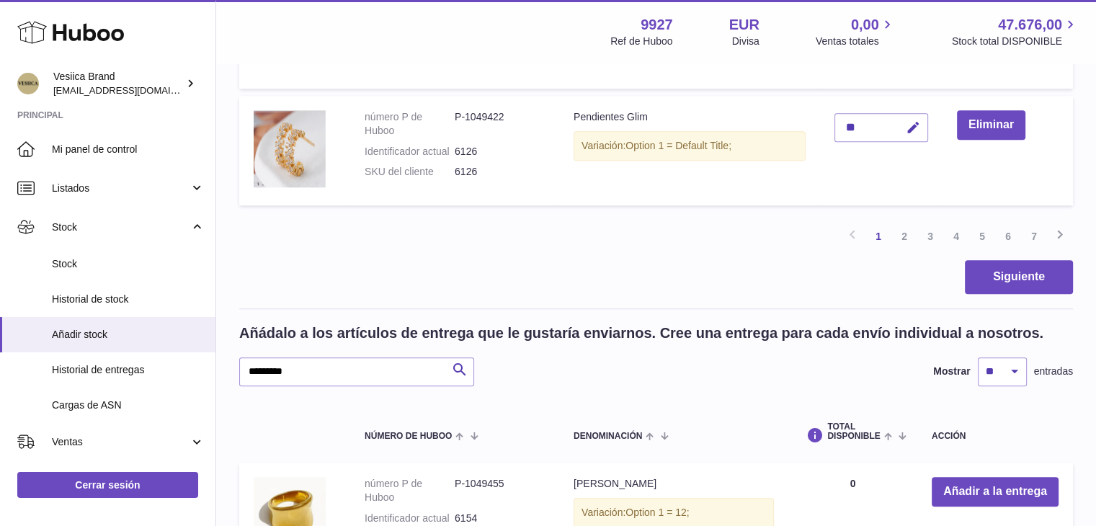
scroll to position [1499, 0]
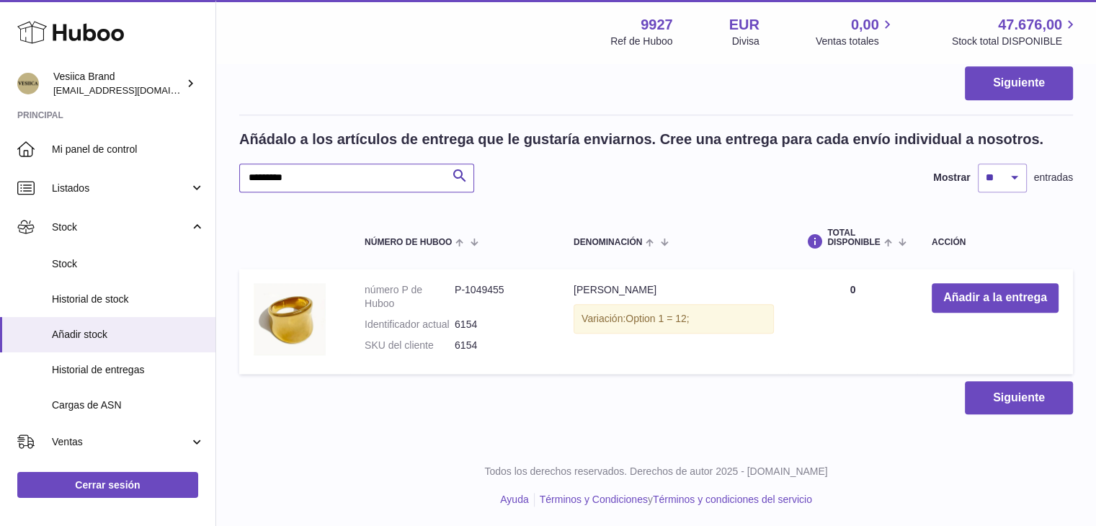
drag, startPoint x: 324, startPoint y: 180, endPoint x: 225, endPoint y: 168, distance: 100.2
paste input "text"
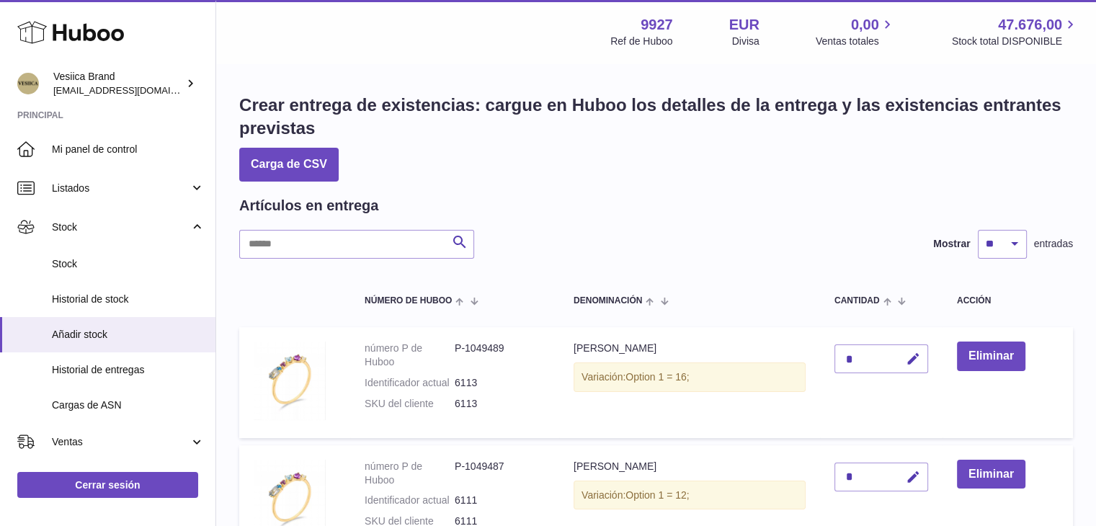
type input "*********"
click at [401, 243] on input "text" at bounding box center [356, 244] width 235 height 29
paste input "*********"
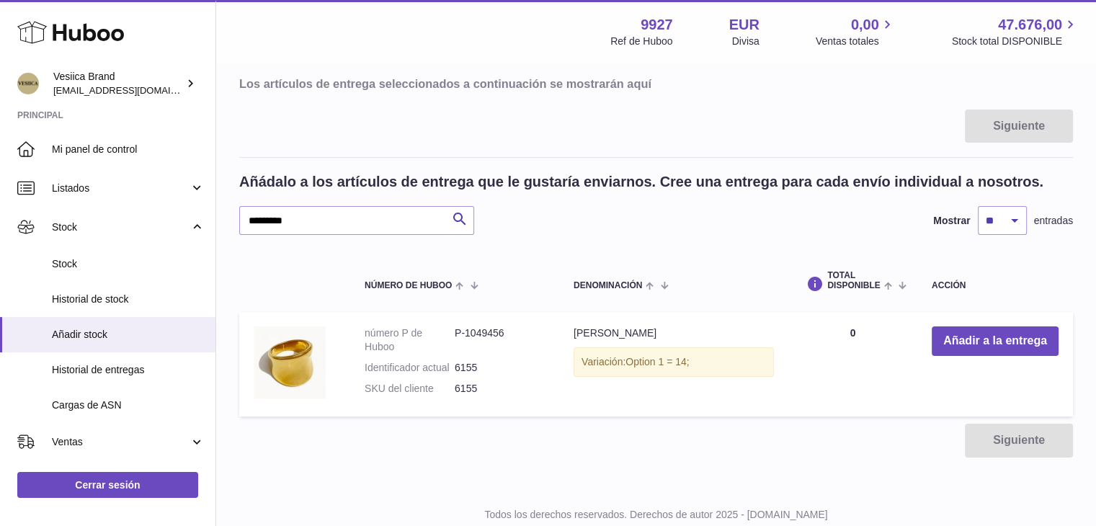
scroll to position [216, 0]
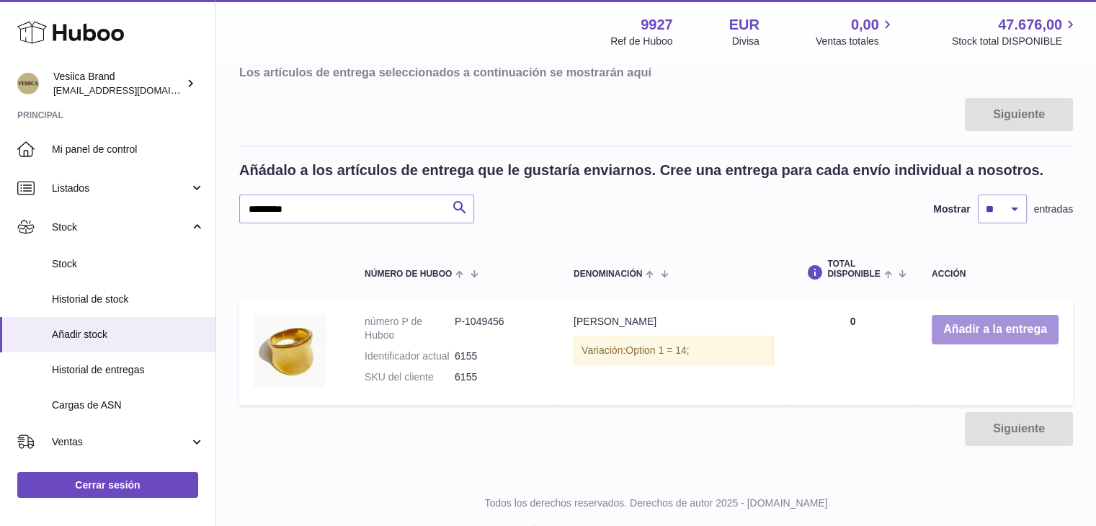
type input "*********"
click at [1000, 332] on button "Añadir a la entrega" at bounding box center [995, 330] width 127 height 30
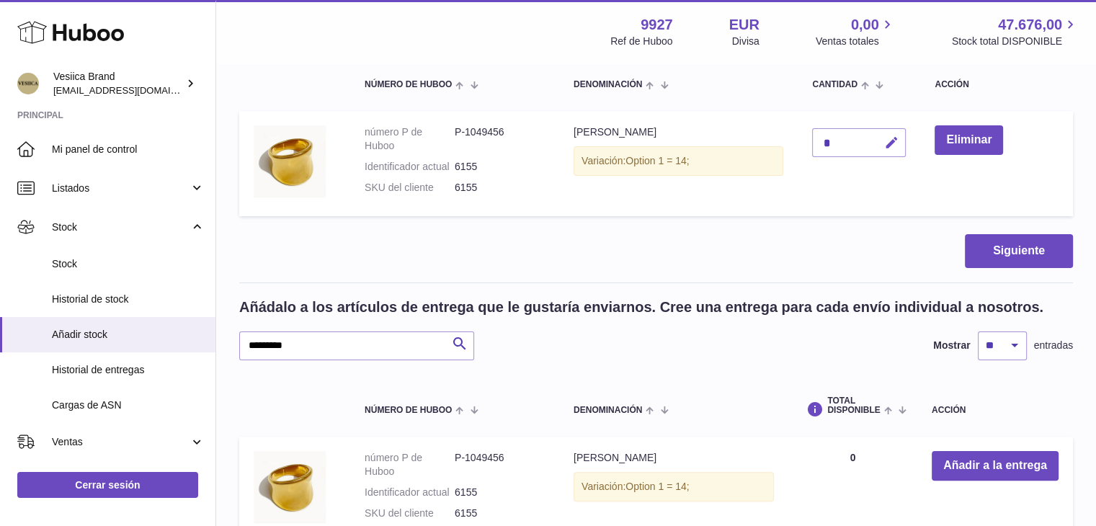
click at [888, 143] on icon "button" at bounding box center [891, 143] width 15 height 15
drag, startPoint x: 842, startPoint y: 142, endPoint x: 794, endPoint y: 141, distance: 48.3
click at [796, 141] on tr "número P de Huboo P-1049456 Identificador actual 6155 SKU del cliente 6155 Anil…" at bounding box center [656, 163] width 834 height 105
click at [889, 146] on icon "submit" at bounding box center [891, 142] width 13 height 13
click at [892, 144] on icon "button" at bounding box center [891, 143] width 15 height 15
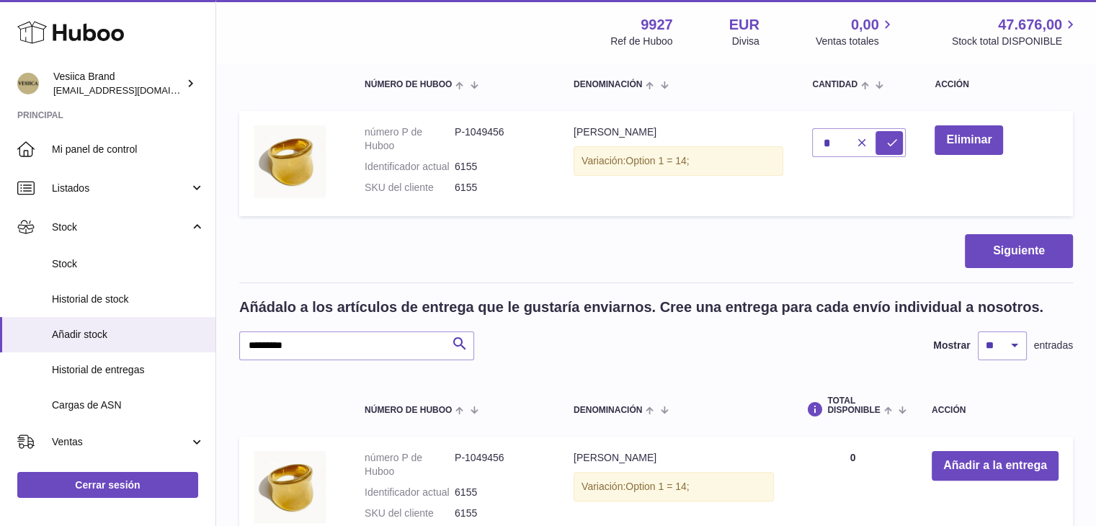
drag, startPoint x: 847, startPoint y: 143, endPoint x: 817, endPoint y: 142, distance: 30.3
click at [817, 142] on div "*" at bounding box center [859, 142] width 94 height 29
drag, startPoint x: 812, startPoint y: 140, endPoint x: 771, endPoint y: 140, distance: 41.8
click at [771, 140] on tr "número P de Huboo P-1049456 Identificador actual 6155 SKU del cliente 6155 Anil…" at bounding box center [656, 163] width 834 height 105
type input "*"
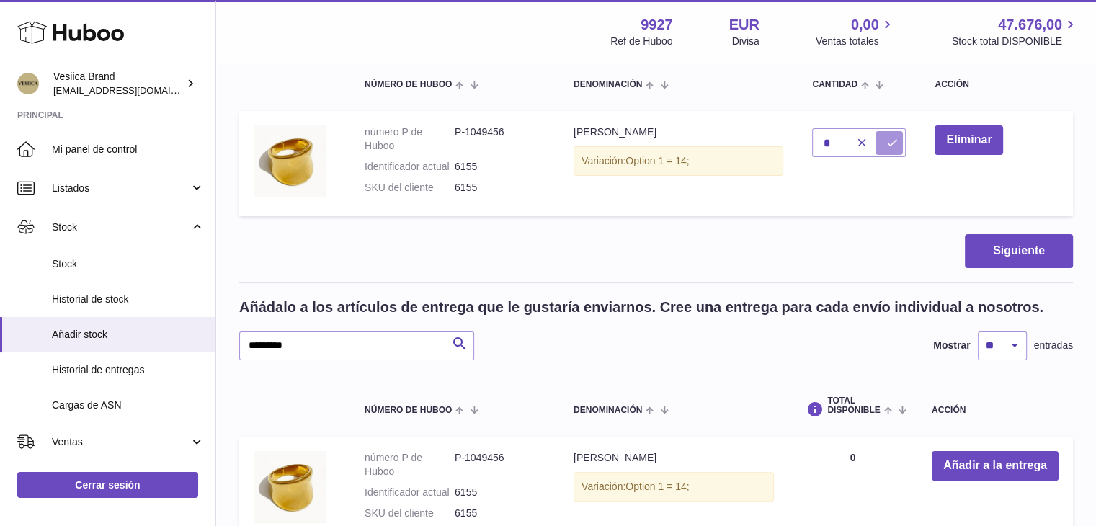
click at [893, 136] on icon "submit" at bounding box center [891, 142] width 13 height 13
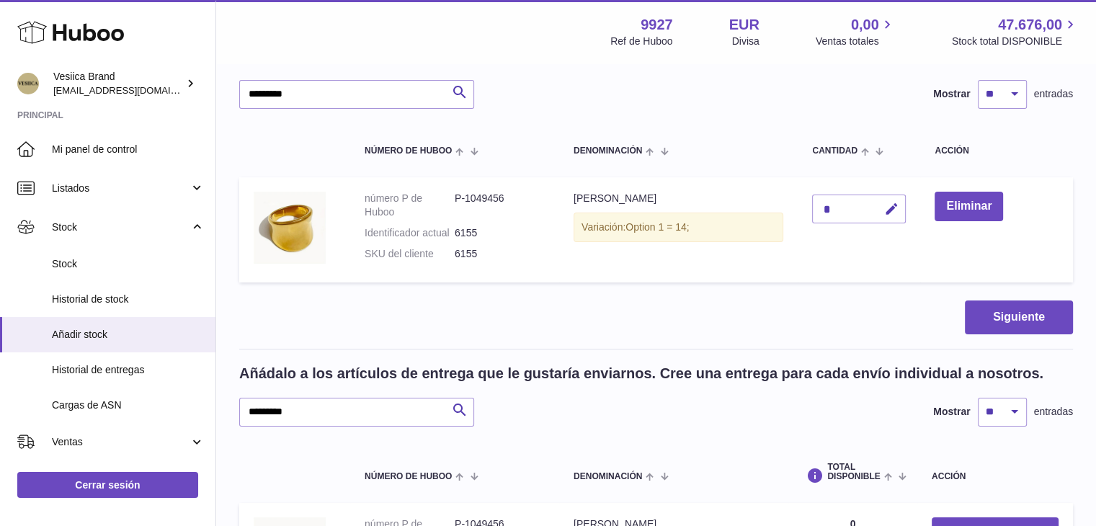
scroll to position [0, 0]
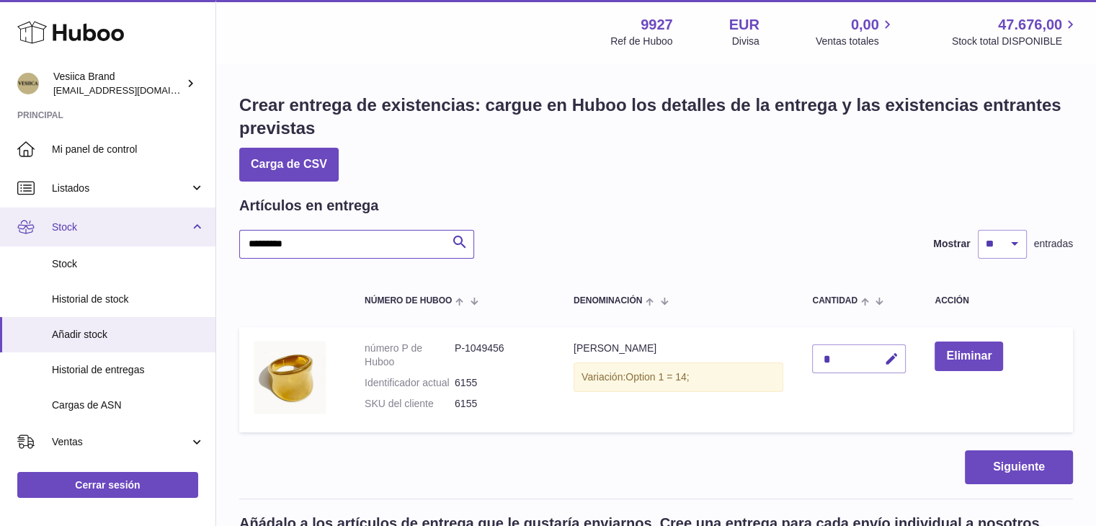
drag, startPoint x: 360, startPoint y: 246, endPoint x: 19, endPoint y: 234, distance: 341.8
click at [19, 234] on div "Huboo Vesiica Brand logistic@vesiica.com Principal Mi panel de control Listados…" at bounding box center [548, 456] width 1096 height 913
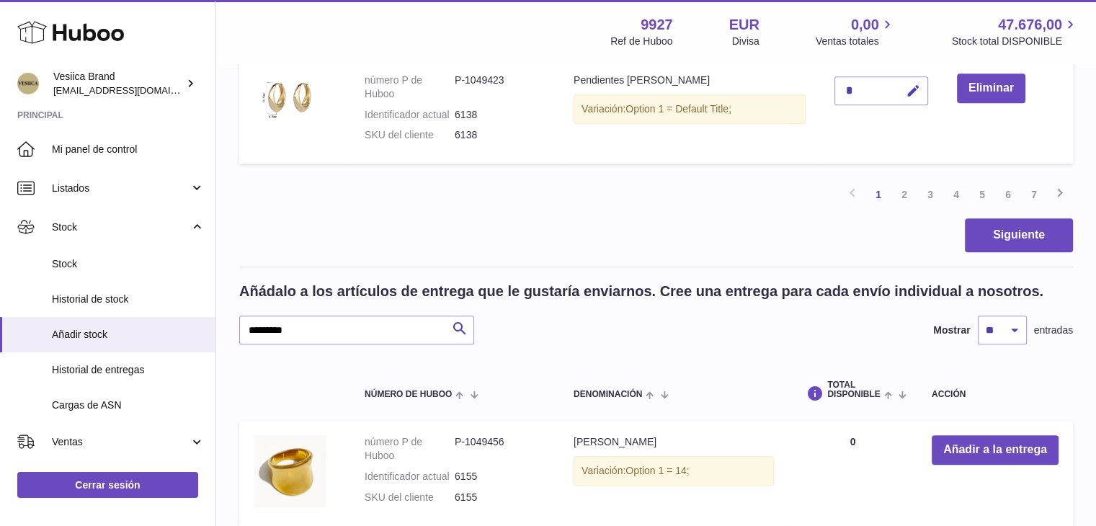
scroll to position [1493, 0]
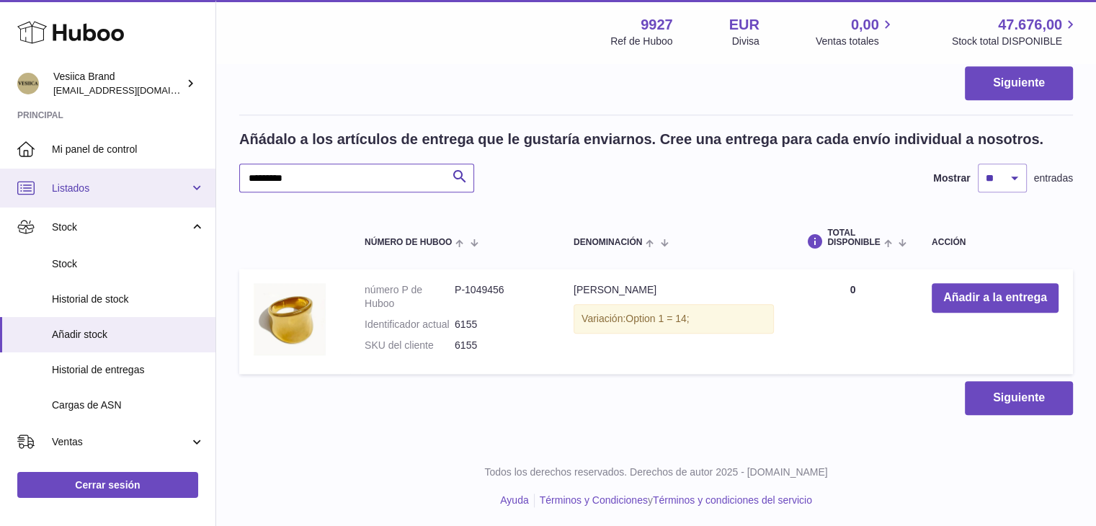
drag, startPoint x: 323, startPoint y: 176, endPoint x: 185, endPoint y: 179, distance: 138.4
paste input "text"
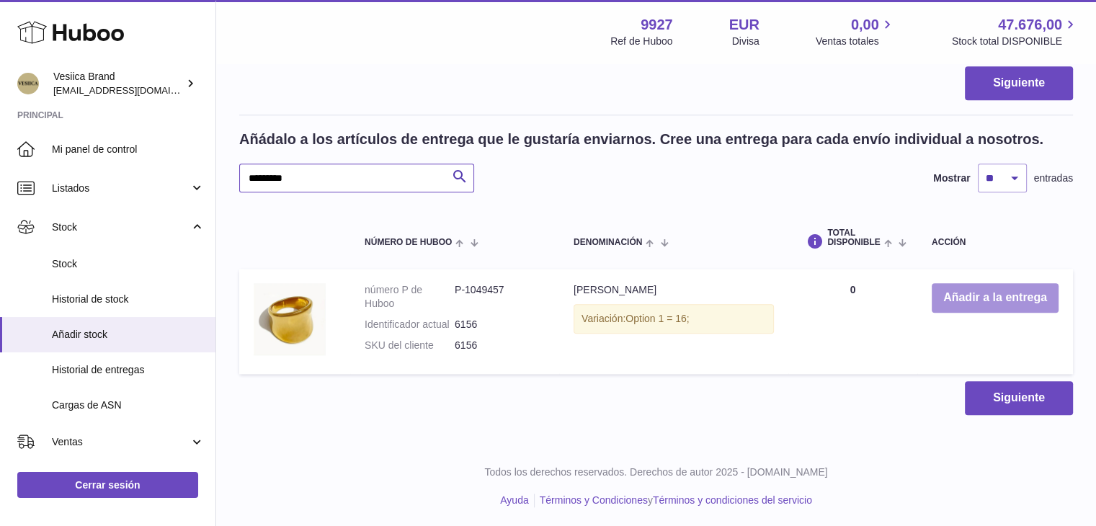
type input "*********"
click at [1017, 301] on button "Añadir a la entrega" at bounding box center [995, 298] width 127 height 30
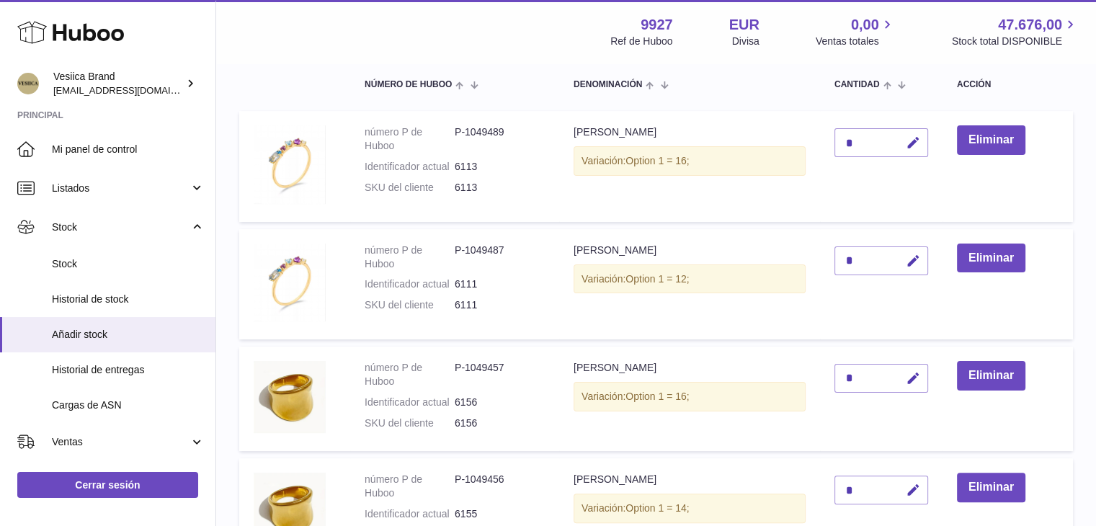
scroll to position [196, 0]
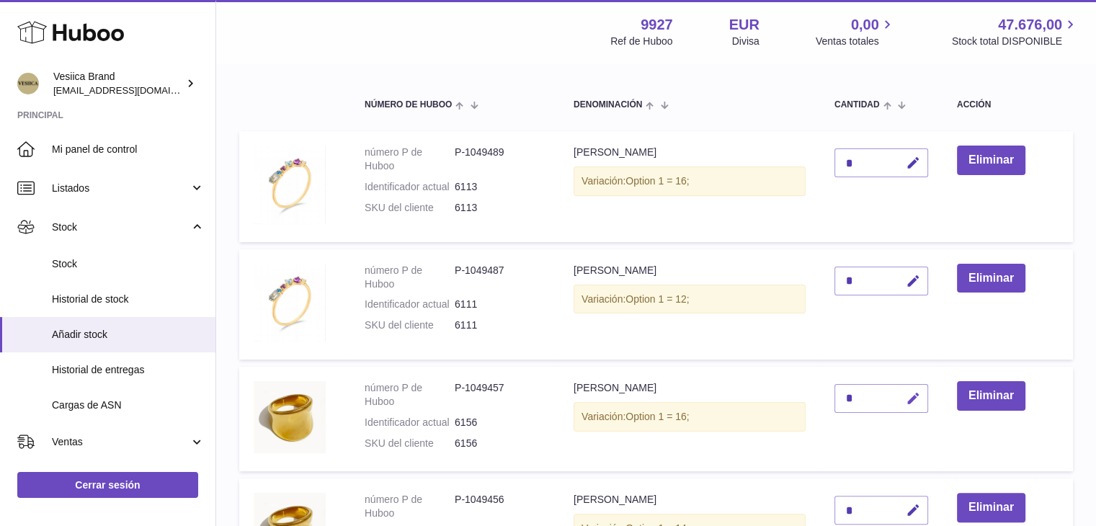
click at [919, 399] on icon "button" at bounding box center [913, 398] width 15 height 15
drag, startPoint x: 866, startPoint y: 392, endPoint x: 808, endPoint y: 392, distance: 58.4
click at [808, 392] on tr "número P de Huboo P-1049457 Identificador actual 6156 SKU del cliente 6156 Anil…" at bounding box center [656, 419] width 834 height 105
click at [870, 389] on button "button" at bounding box center [882, 398] width 27 height 23
click at [861, 394] on div "*" at bounding box center [882, 398] width 94 height 29
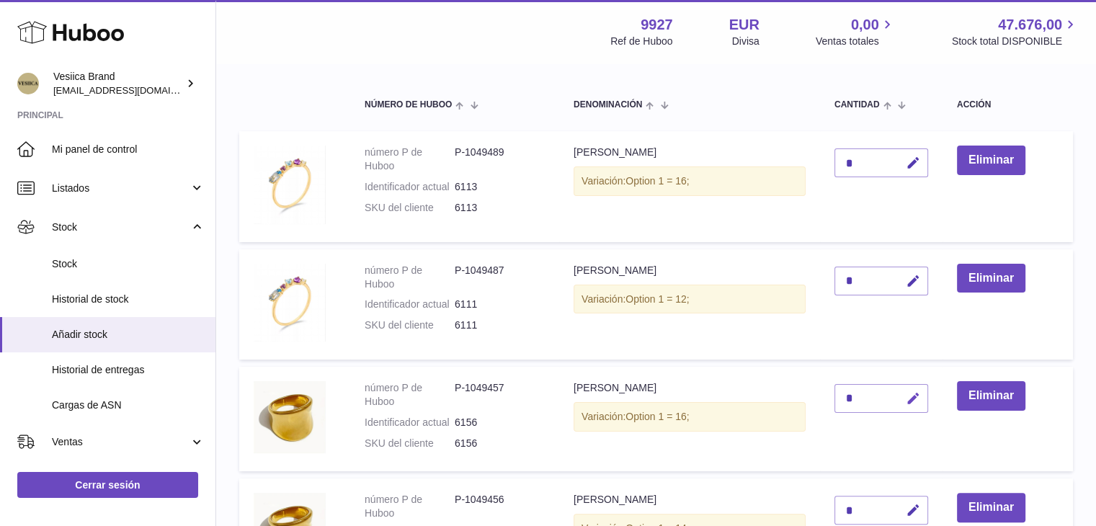
click at [914, 401] on icon "button" at bounding box center [913, 398] width 15 height 15
click at [827, 396] on td "*" at bounding box center [881, 419] width 123 height 105
click at [920, 394] on icon "submit" at bounding box center [913, 398] width 13 height 13
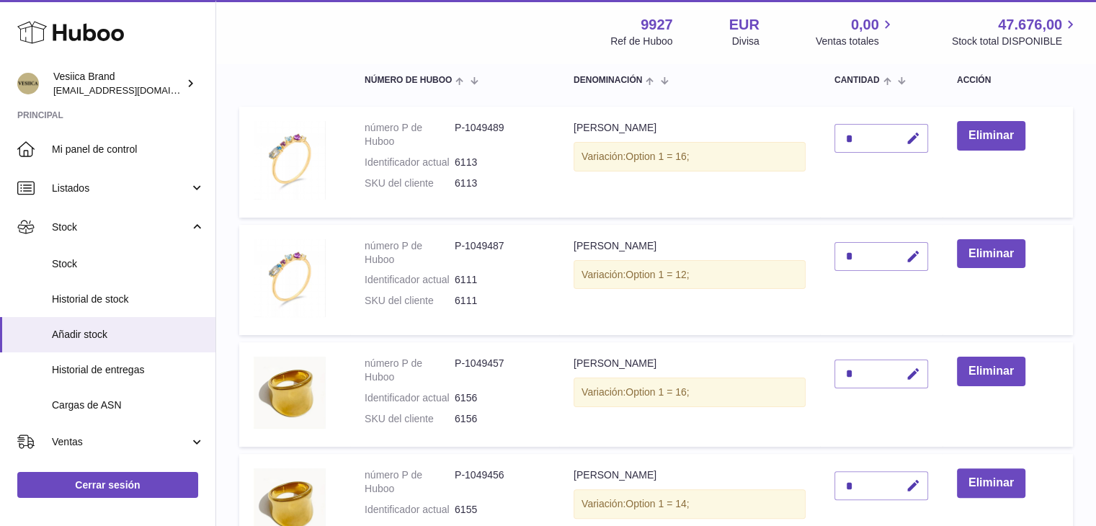
scroll to position [412, 0]
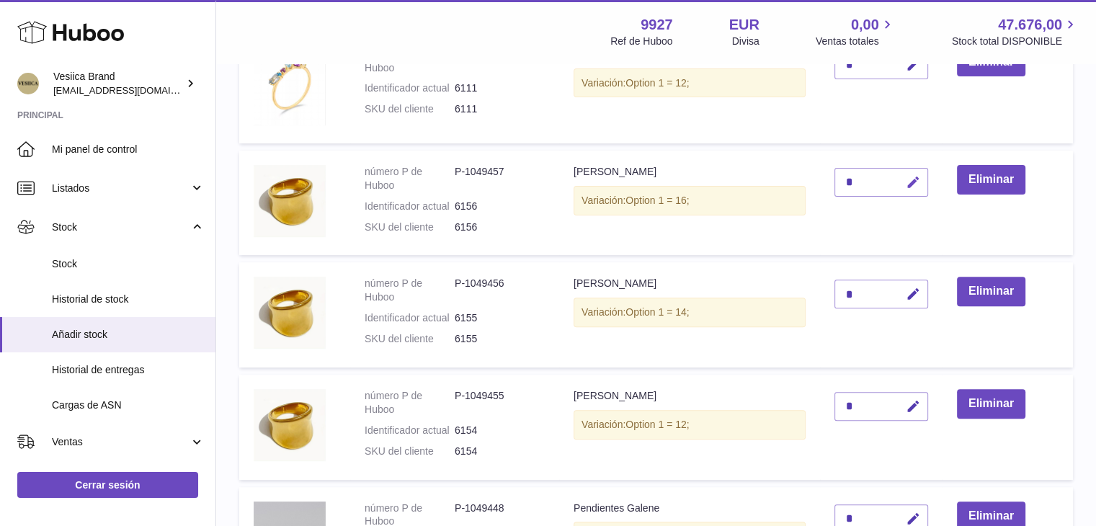
click at [920, 179] on icon "button" at bounding box center [913, 182] width 15 height 15
drag, startPoint x: 865, startPoint y: 178, endPoint x: 838, endPoint y: 177, distance: 27.4
click at [838, 177] on input "*" at bounding box center [882, 182] width 94 height 29
type input "*"
click at [917, 182] on icon "submit" at bounding box center [913, 182] width 13 height 13
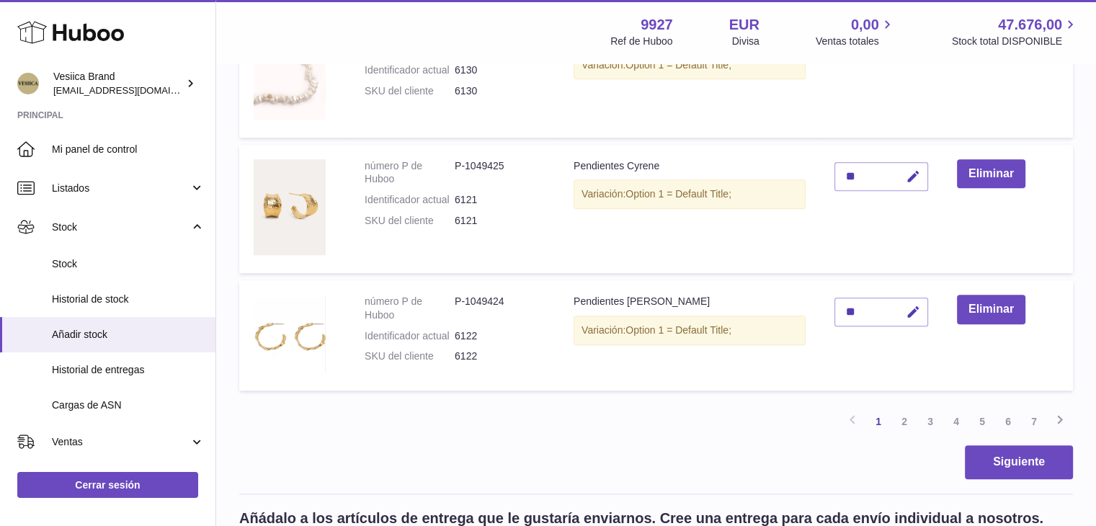
scroll to position [1205, 0]
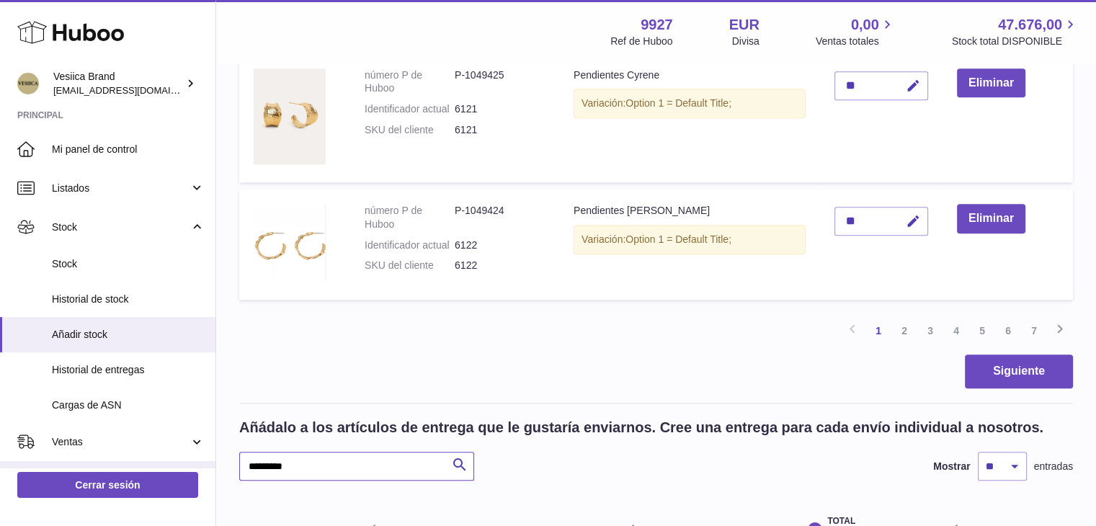
paste input "text"
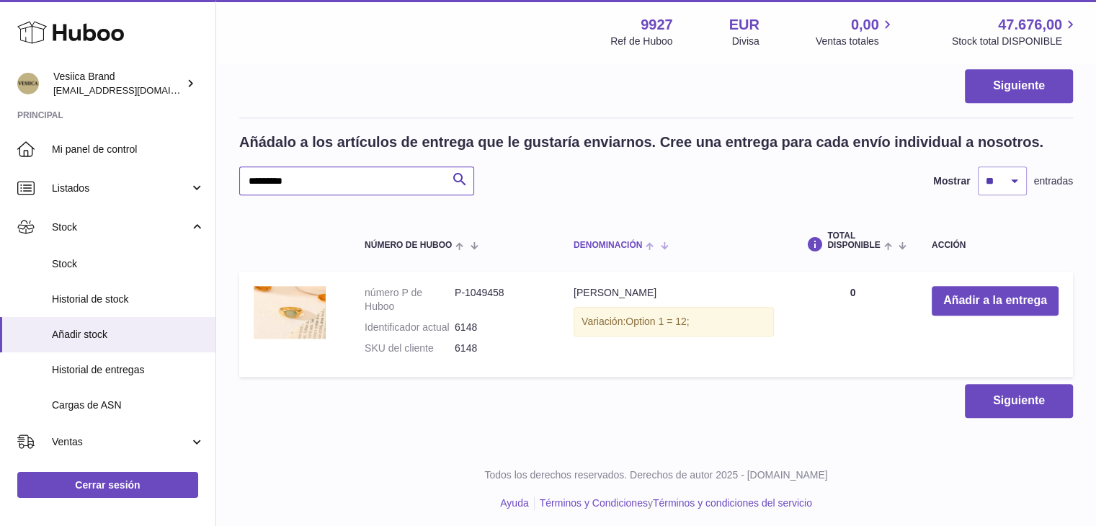
scroll to position [1493, 0]
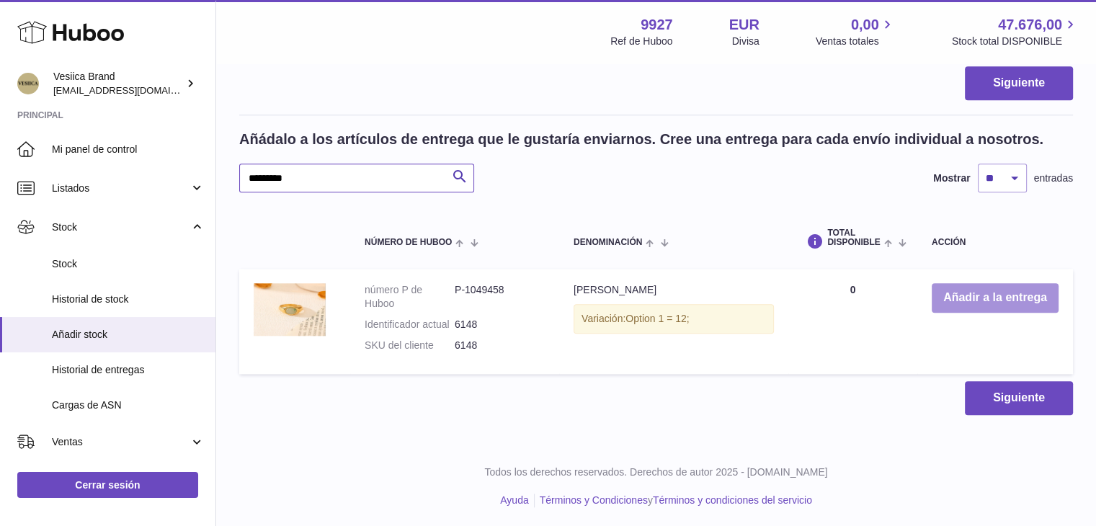
type input "*********"
click at [975, 298] on button "Añadir a la entrega" at bounding box center [995, 298] width 127 height 30
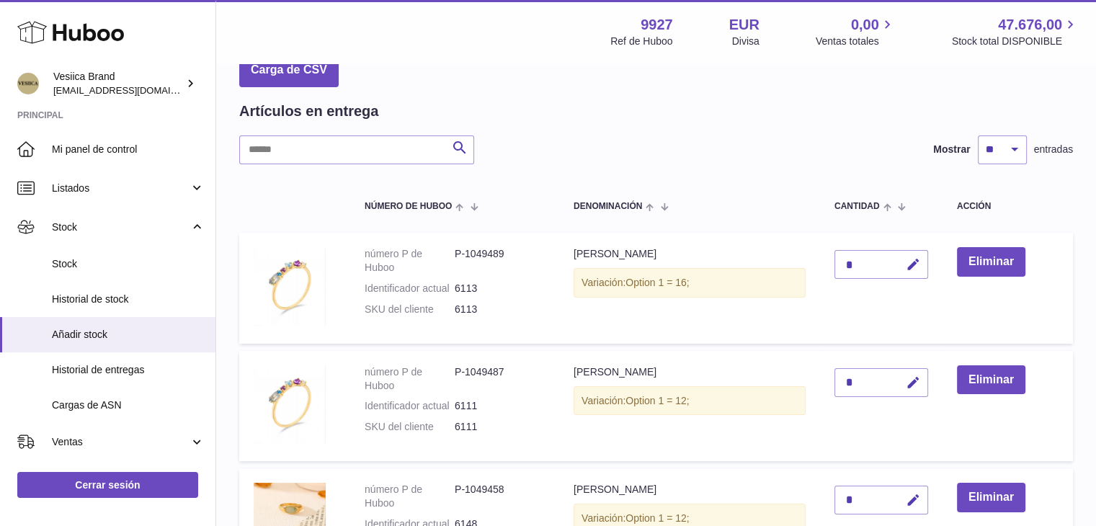
scroll to position [0, 0]
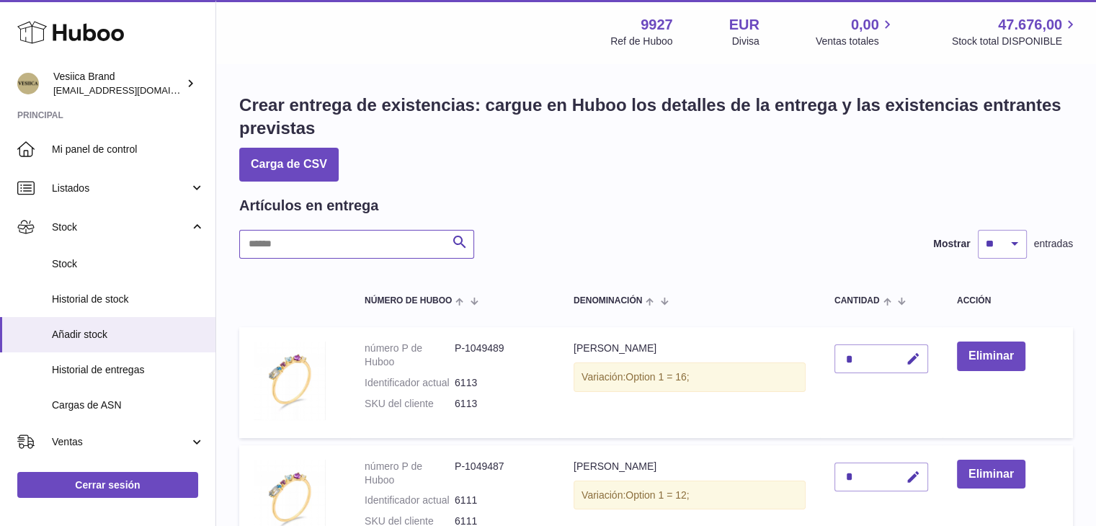
click at [386, 240] on input "text" at bounding box center [356, 244] width 235 height 29
paste input "*********"
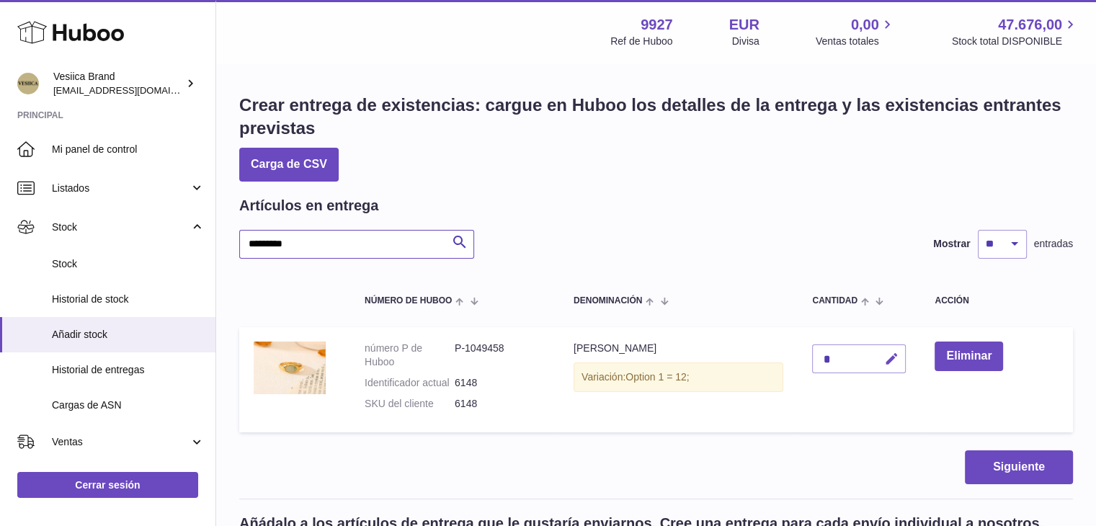
type input "*********"
click at [903, 362] on button "button" at bounding box center [889, 360] width 34 height 30
drag, startPoint x: 839, startPoint y: 356, endPoint x: 782, endPoint y: 355, distance: 56.9
click at [776, 356] on tr "número P de Huboo P-1049458 Identificador actual 6148 SKU del cliente 6148 Anil…" at bounding box center [656, 379] width 834 height 105
type input "*"
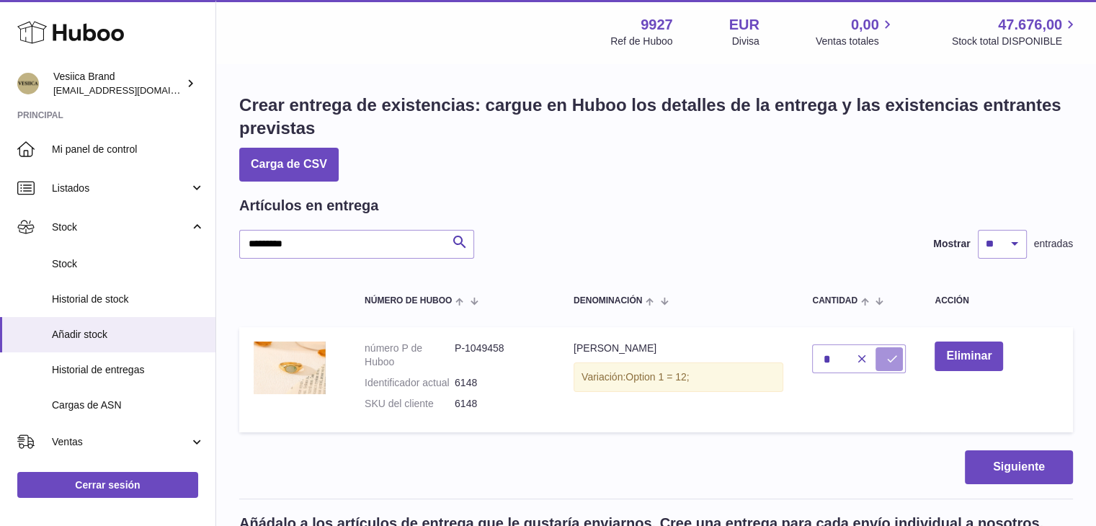
click at [882, 358] on button "submit" at bounding box center [889, 358] width 27 height 23
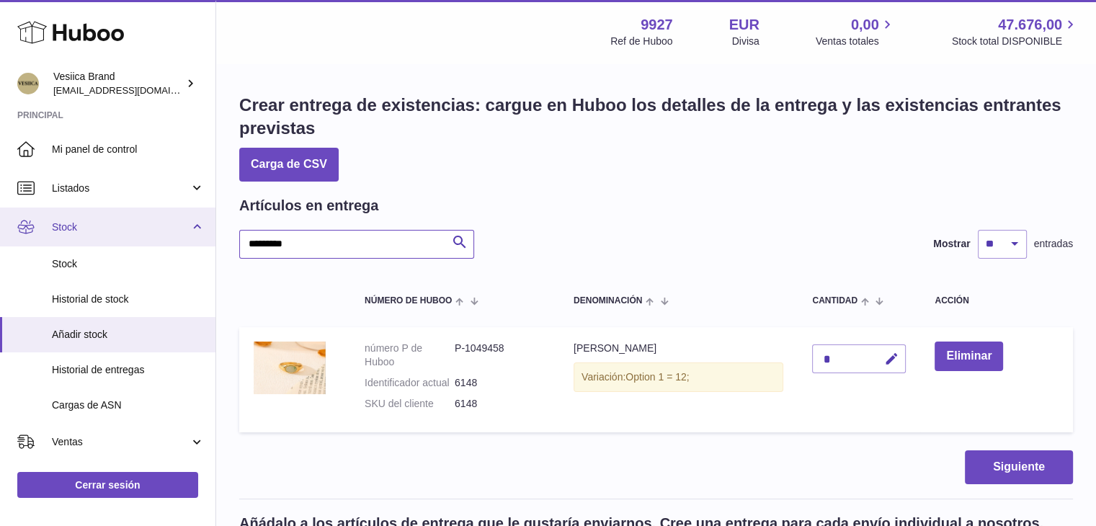
click at [148, 244] on div "Huboo Vesiica Brand logistic@vesiica.com Principal Mi panel de control Listados…" at bounding box center [548, 456] width 1096 height 913
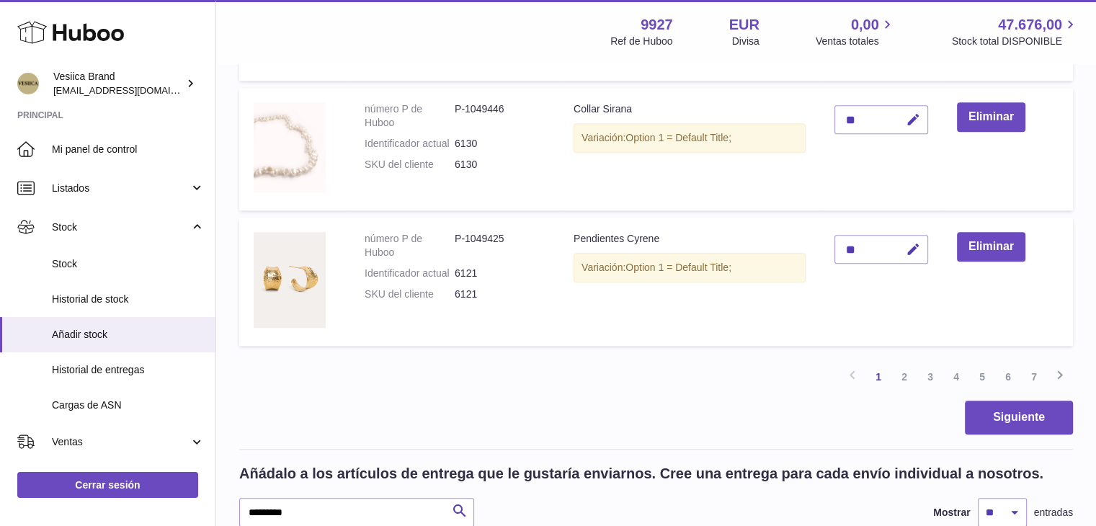
scroll to position [1297, 0]
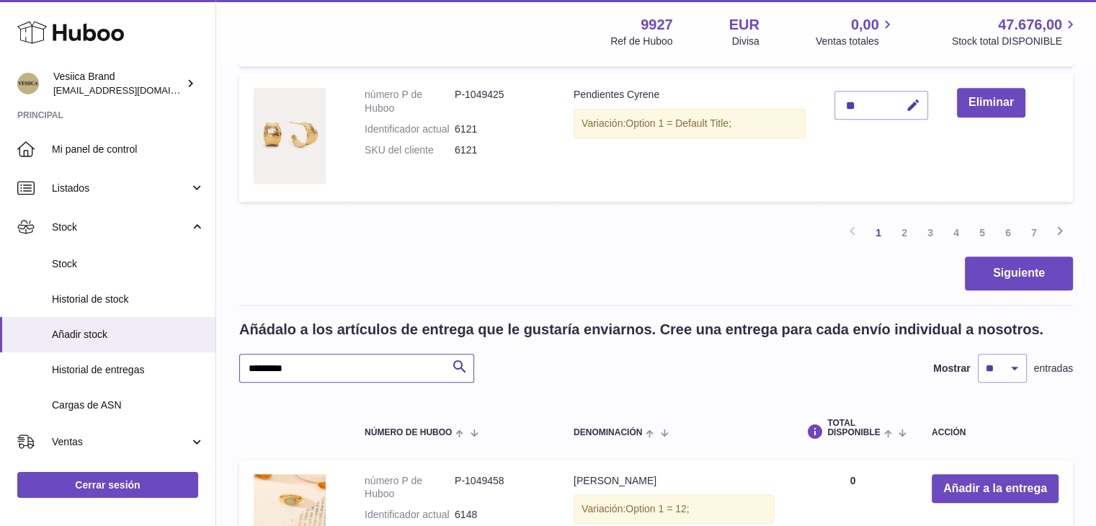
drag, startPoint x: 317, startPoint y: 369, endPoint x: 248, endPoint y: 364, distance: 69.4
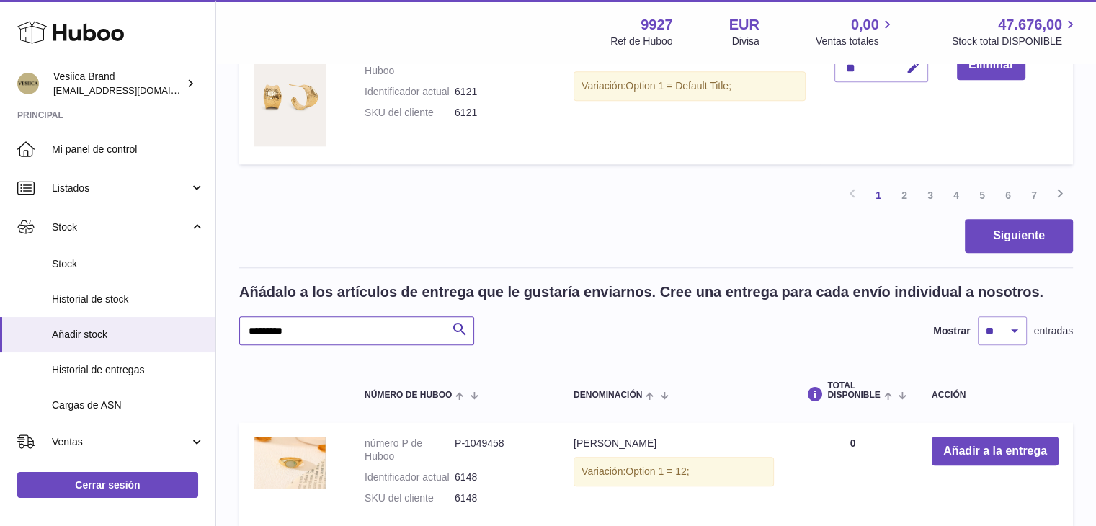
scroll to position [1369, 0]
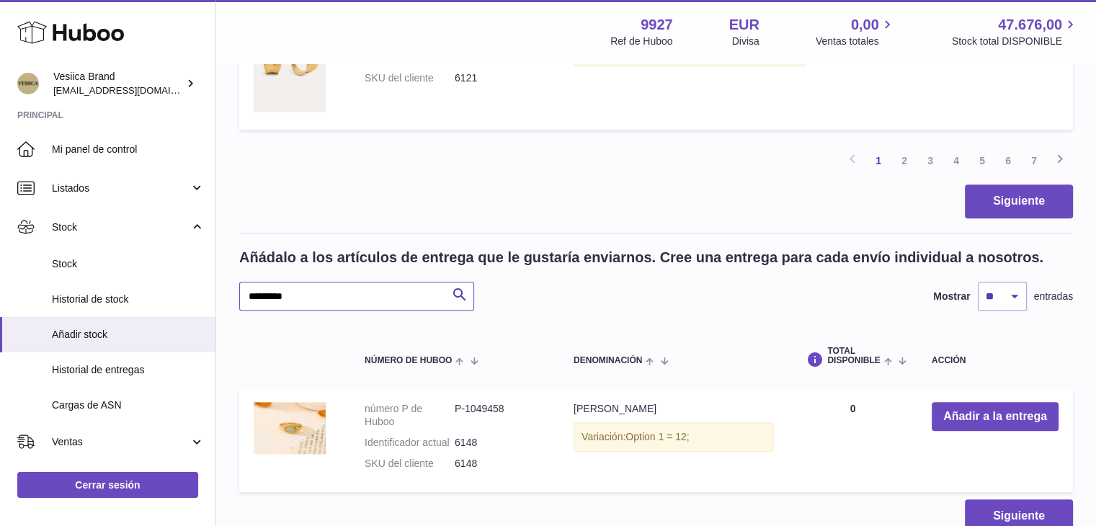
paste input "text"
type input "*********"
click at [1005, 415] on button "Añadir a la entrega" at bounding box center [995, 417] width 127 height 30
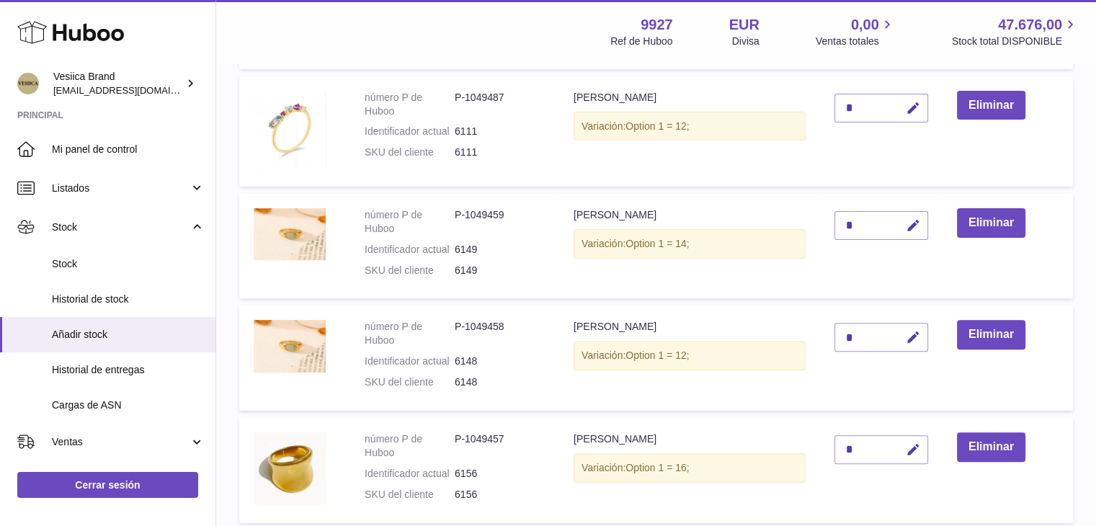
scroll to position [144, 0]
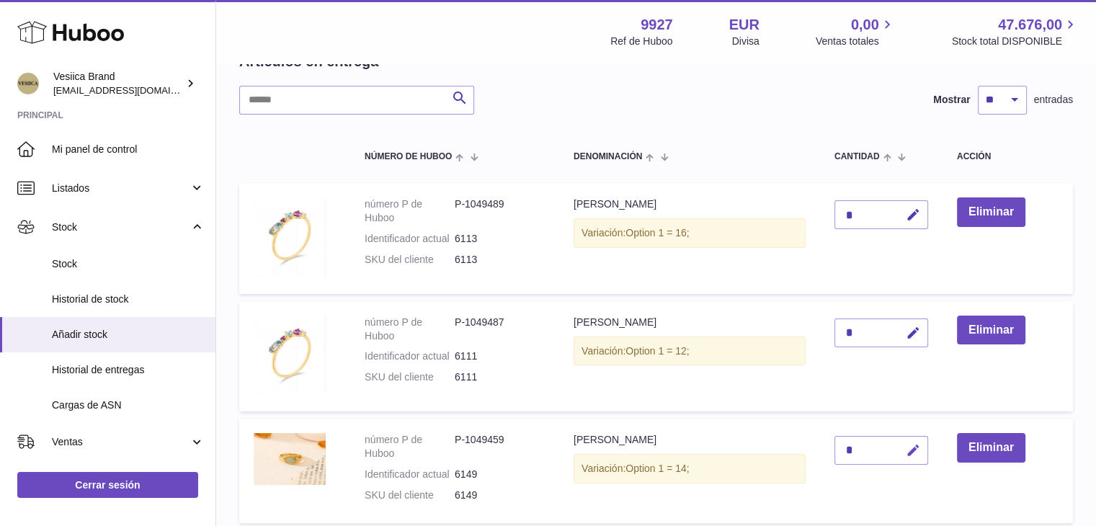
click at [915, 451] on icon "button" at bounding box center [913, 450] width 15 height 15
drag, startPoint x: 812, startPoint y: 456, endPoint x: 792, endPoint y: 456, distance: 19.5
click at [792, 456] on tr "número P de Huboo P-1049459 Identificador actual 6149 SKU del cliente 6149 Anil…" at bounding box center [656, 471] width 834 height 105
type input "*"
click at [911, 446] on icon "submit" at bounding box center [913, 450] width 13 height 13
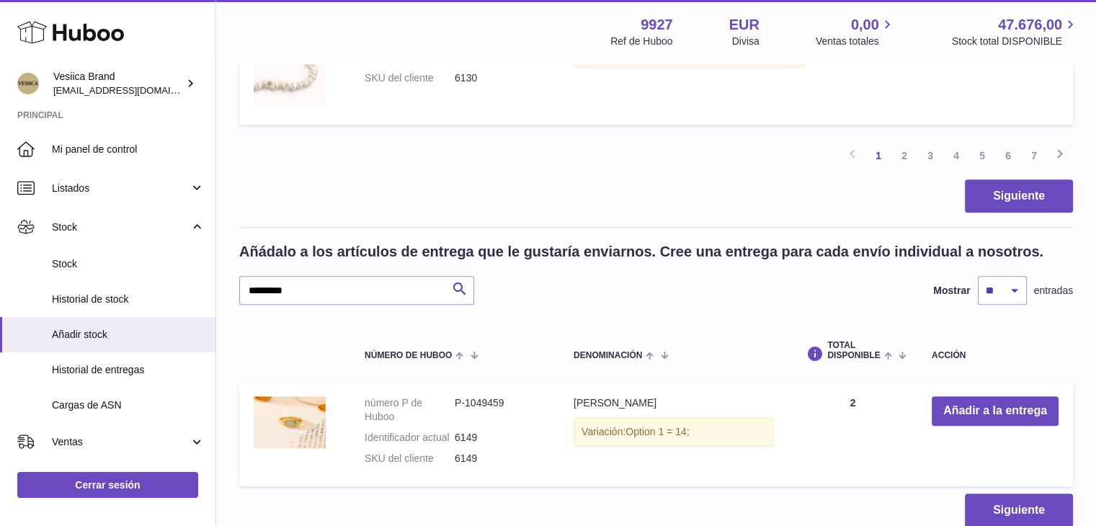
scroll to position [1464, 0]
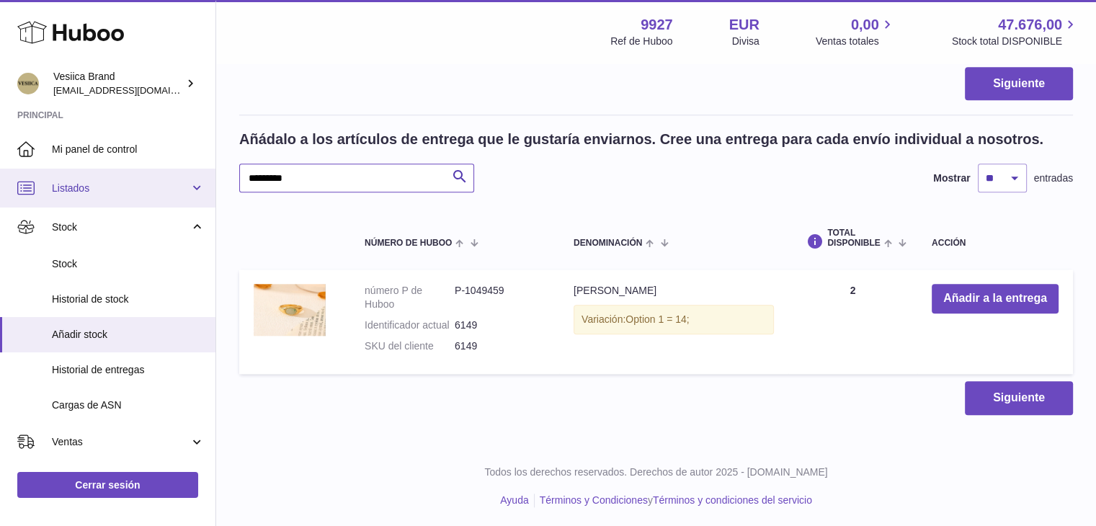
drag, startPoint x: 331, startPoint y: 179, endPoint x: 191, endPoint y: 177, distance: 139.9
paste input "text"
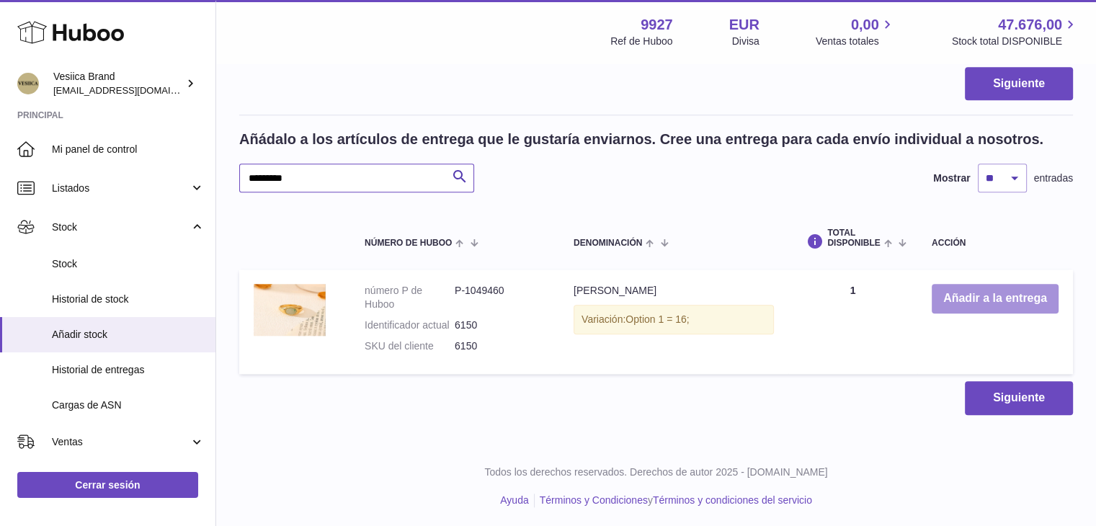
type input "*********"
click at [995, 301] on button "Añadir a la entrega" at bounding box center [995, 299] width 127 height 30
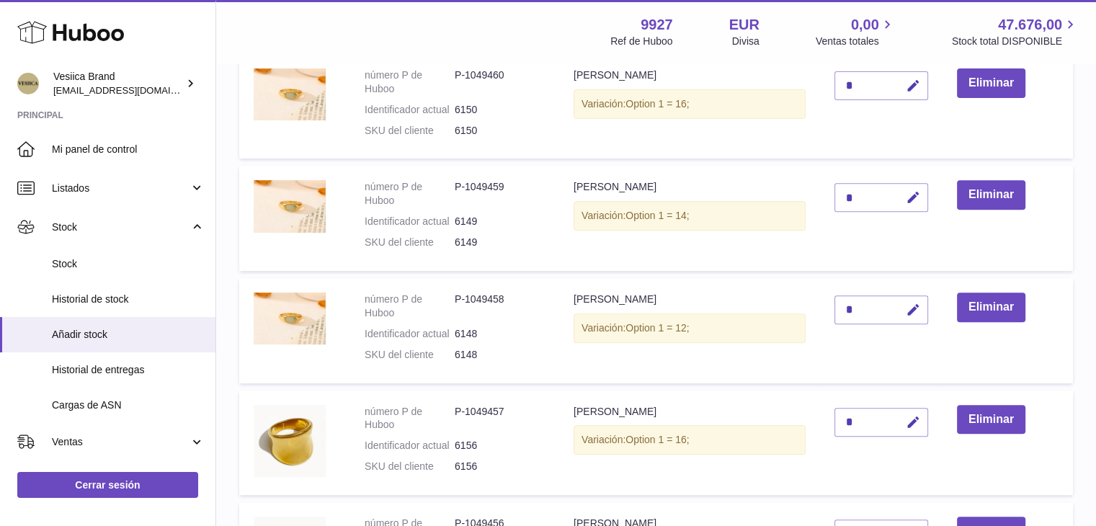
scroll to position [221, 0]
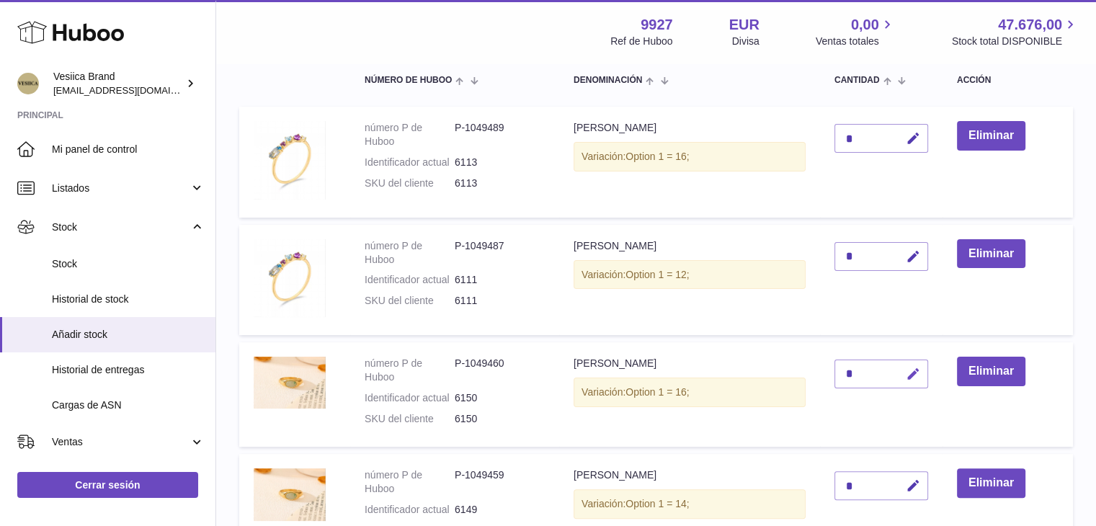
click at [914, 380] on icon "button" at bounding box center [913, 374] width 15 height 15
drag, startPoint x: 862, startPoint y: 376, endPoint x: 806, endPoint y: 377, distance: 56.2
click at [806, 377] on tr "número P de Huboo P-1049460 Identificador actual 6150 SKU del cliente 6150 Anil…" at bounding box center [656, 394] width 834 height 105
type input "*"
drag, startPoint x: 907, startPoint y: 377, endPoint x: 905, endPoint y: 387, distance: 10.3
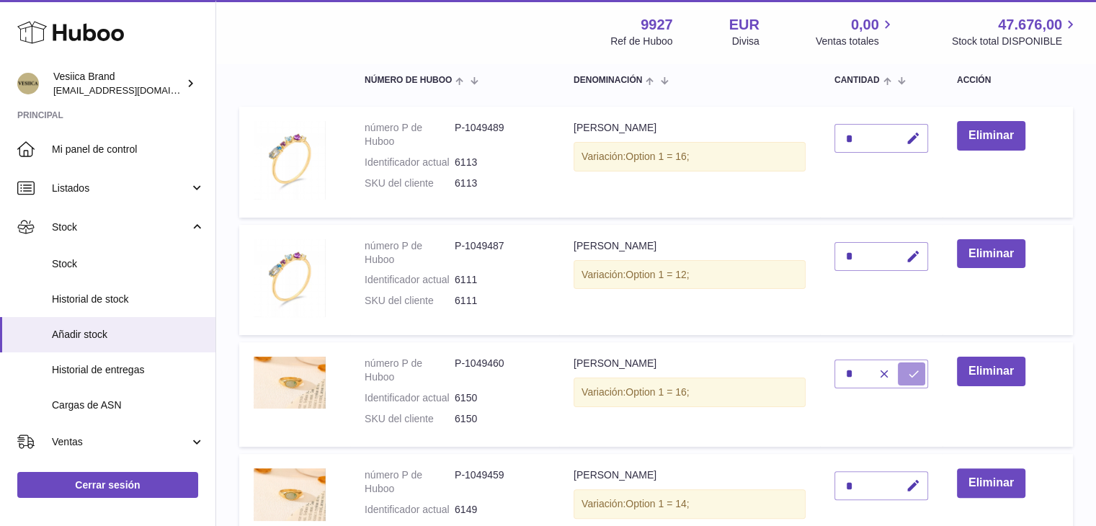
click at [907, 377] on button "submit" at bounding box center [911, 374] width 27 height 23
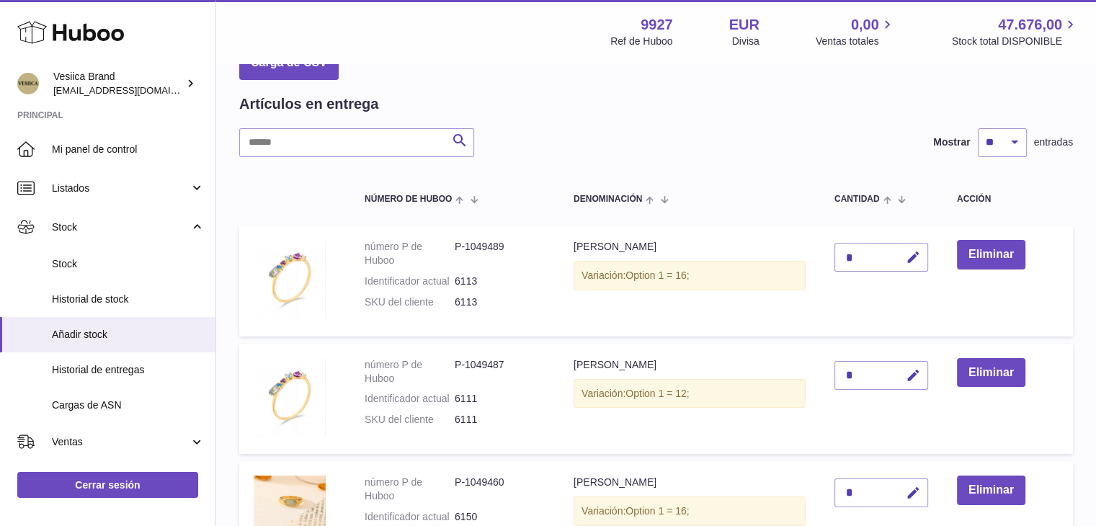
scroll to position [0, 0]
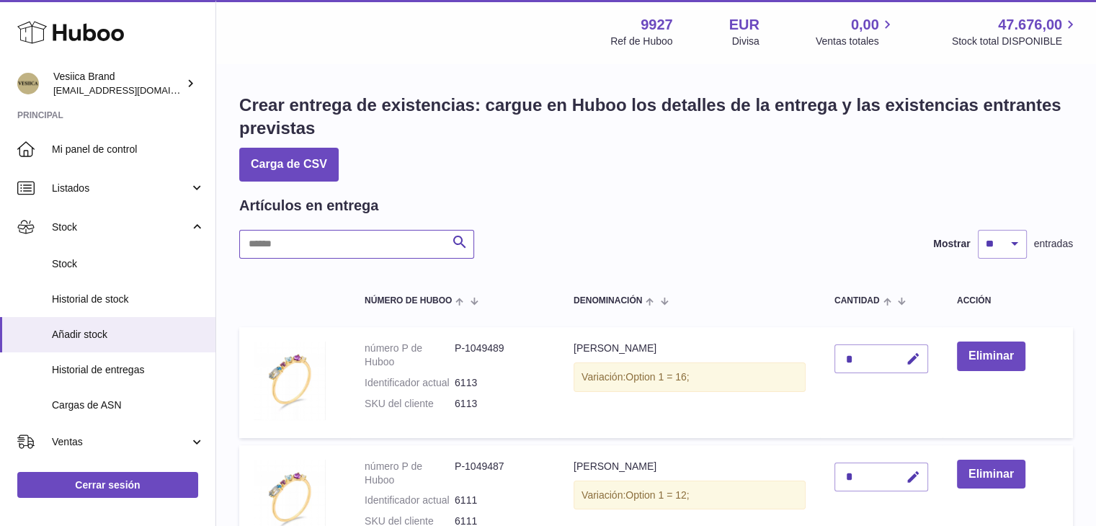
click at [339, 244] on input "text" at bounding box center [356, 244] width 235 height 29
paste input "*********"
type input "*********"
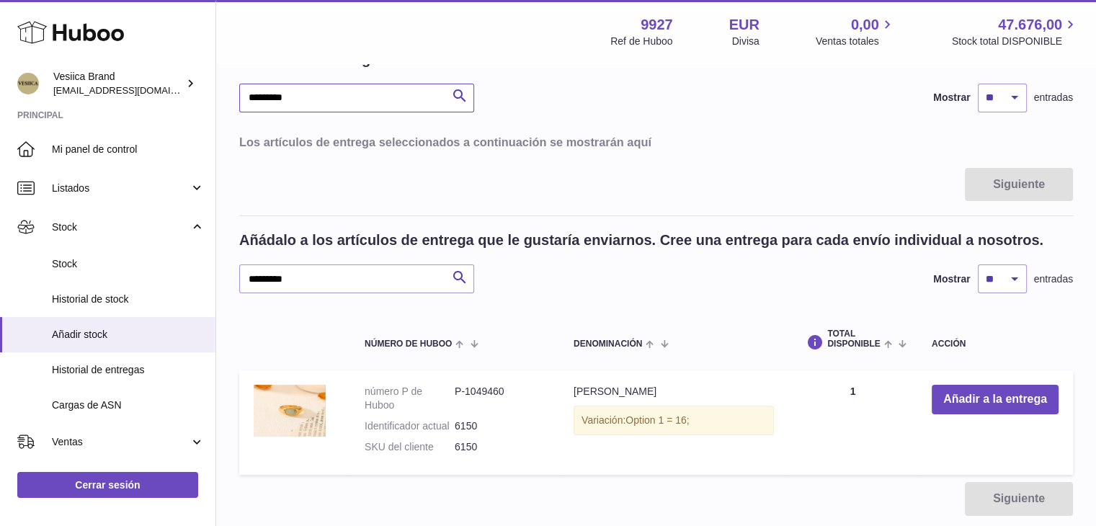
scroll to position [32, 0]
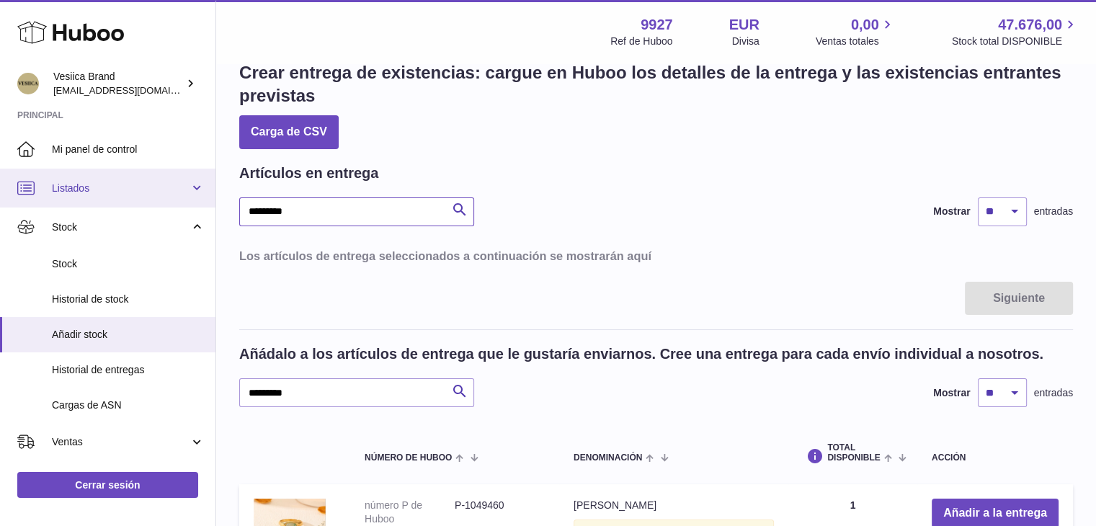
drag, startPoint x: 374, startPoint y: 209, endPoint x: 29, endPoint y: 203, distance: 345.3
click at [32, 209] on div "Huboo Vesiica Brand logistic@vesiica.com Principal Mi panel de control Listados…" at bounding box center [548, 356] width 1096 height 776
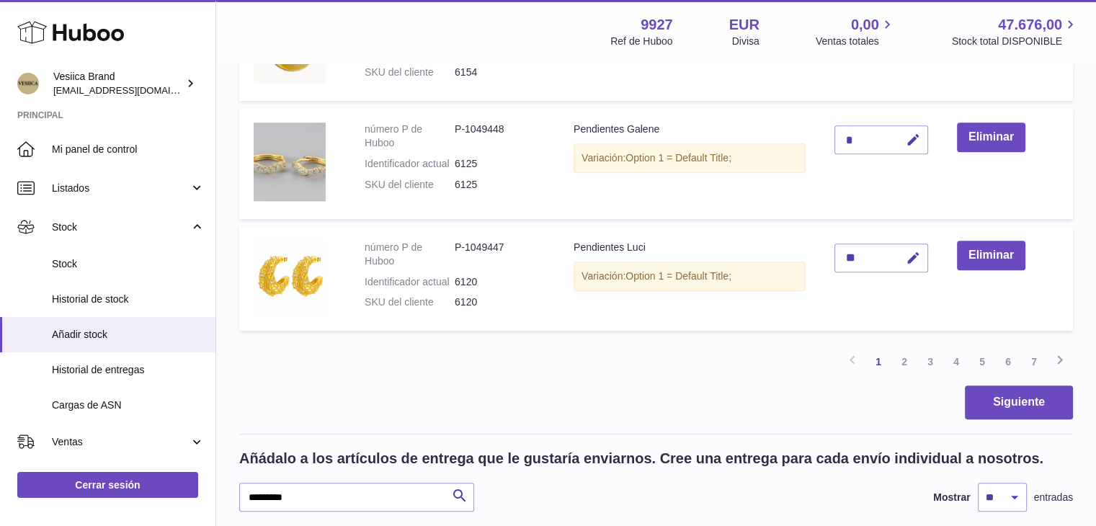
scroll to position [1258, 0]
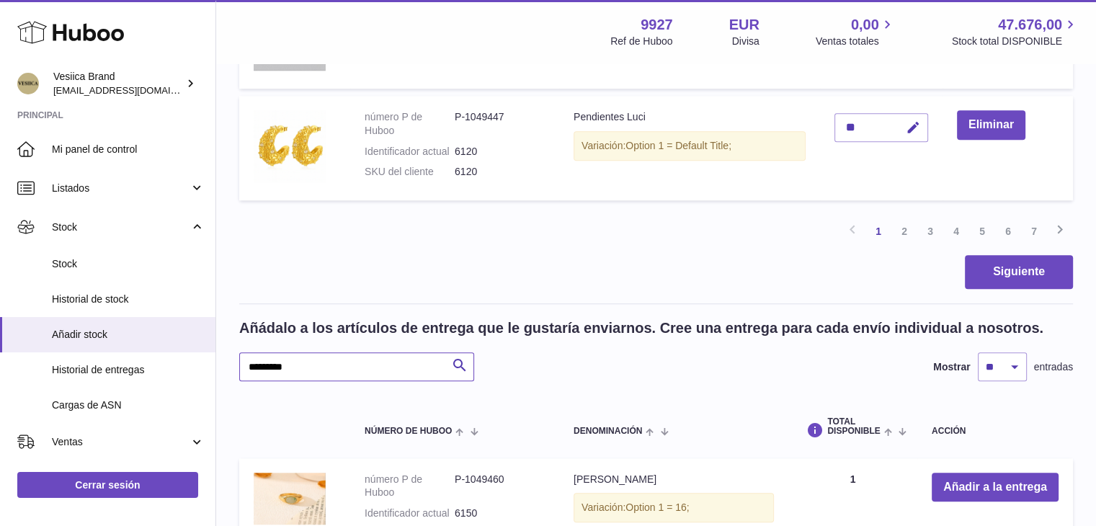
drag, startPoint x: 317, startPoint y: 363, endPoint x: 231, endPoint y: 362, distance: 86.5
paste input "text"
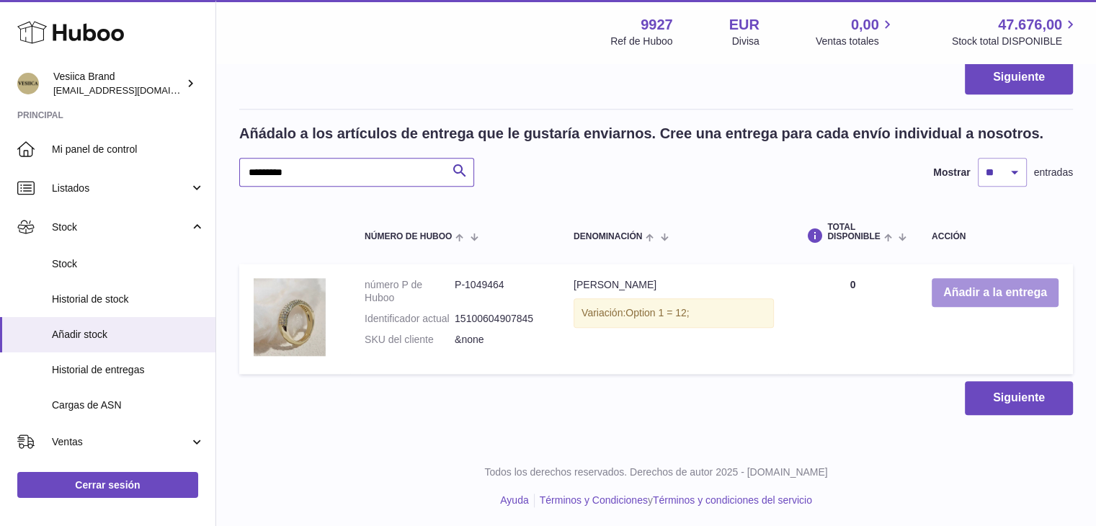
type input "*********"
click at [964, 278] on button "Añadir a la entrega" at bounding box center [995, 293] width 127 height 30
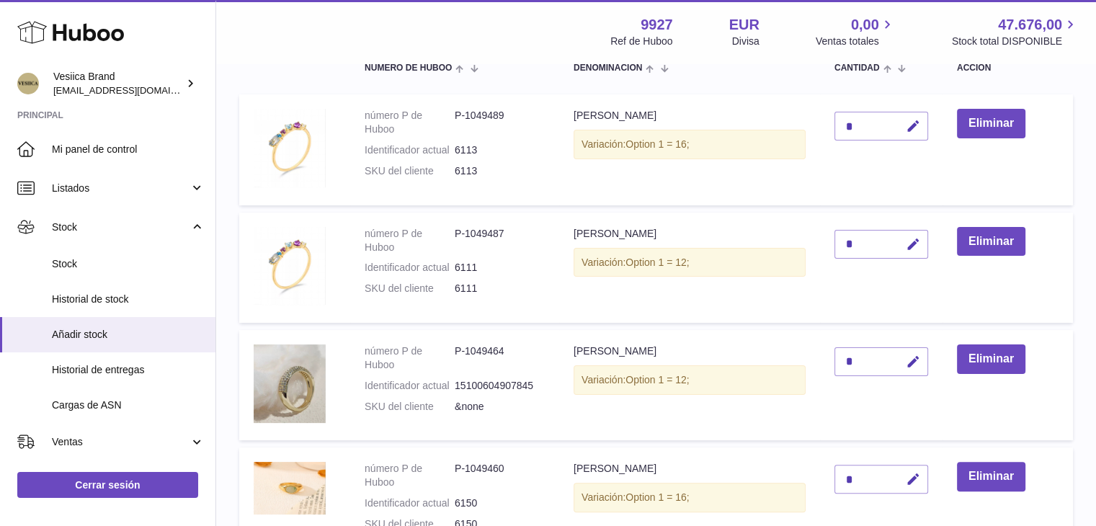
scroll to position [155, 0]
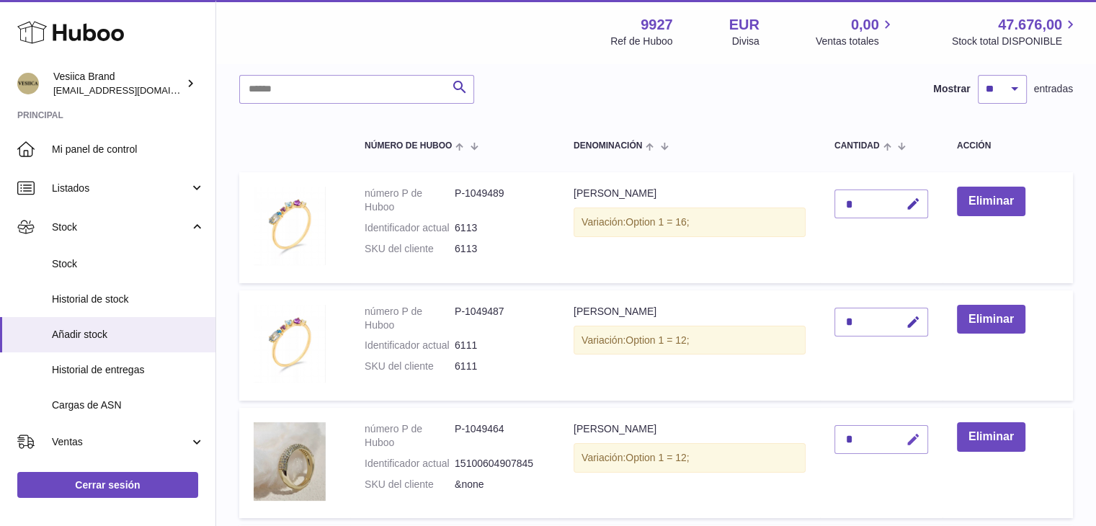
click at [923, 432] on button "button" at bounding box center [911, 440] width 34 height 30
drag, startPoint x: 863, startPoint y: 430, endPoint x: 802, endPoint y: 432, distance: 60.6
click at [804, 433] on tr "número P de Huboo P-1049464 Identificador actual 15100604907845 SKU del cliente…" at bounding box center [656, 463] width 834 height 111
type input "*"
click at [912, 435] on icon "submit" at bounding box center [913, 439] width 13 height 13
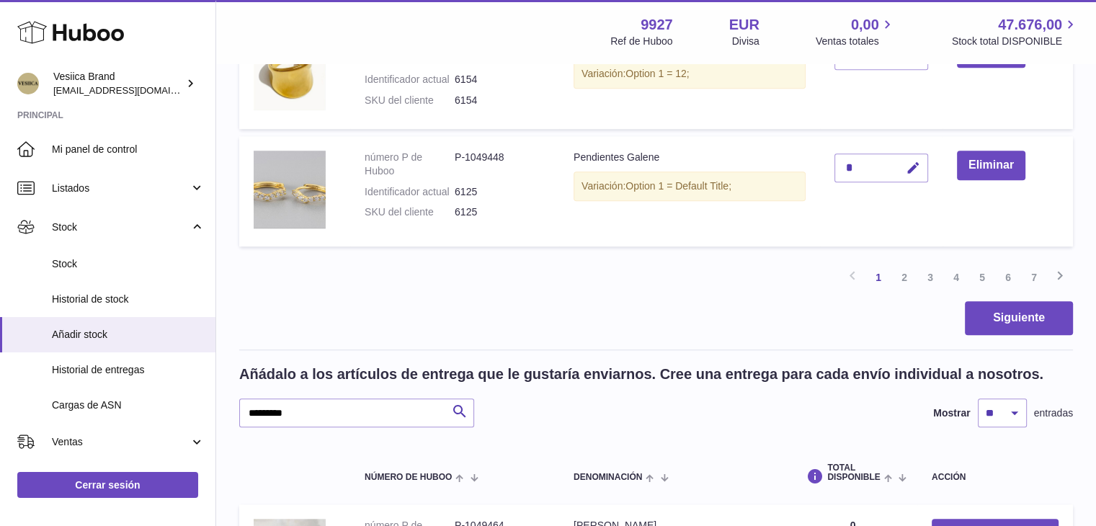
scroll to position [1308, 0]
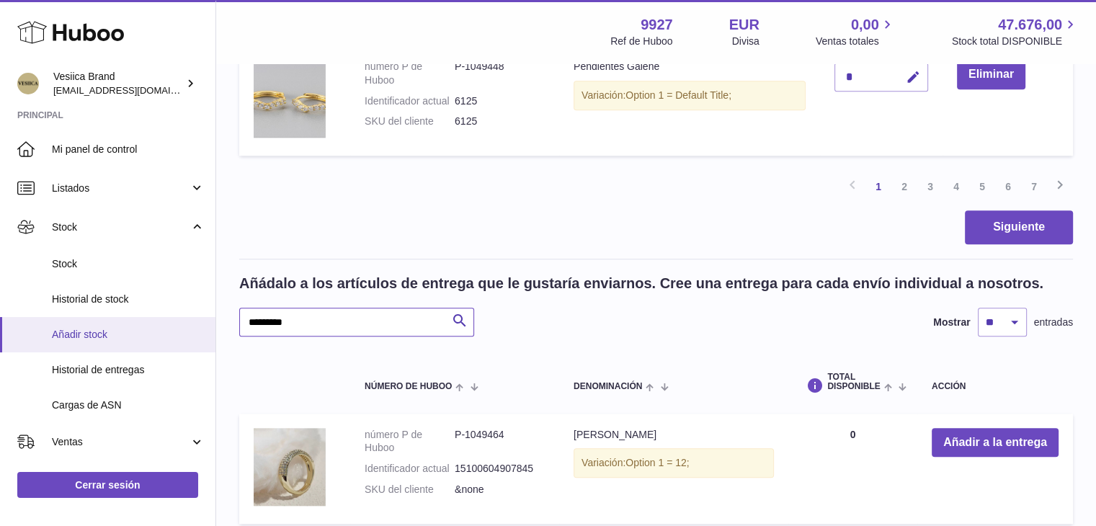
drag, startPoint x: 200, startPoint y: 328, endPoint x: 161, endPoint y: 325, distance: 39.0
paste input "text"
type input "*********"
click at [982, 432] on button "Añadir a la entrega" at bounding box center [995, 443] width 127 height 30
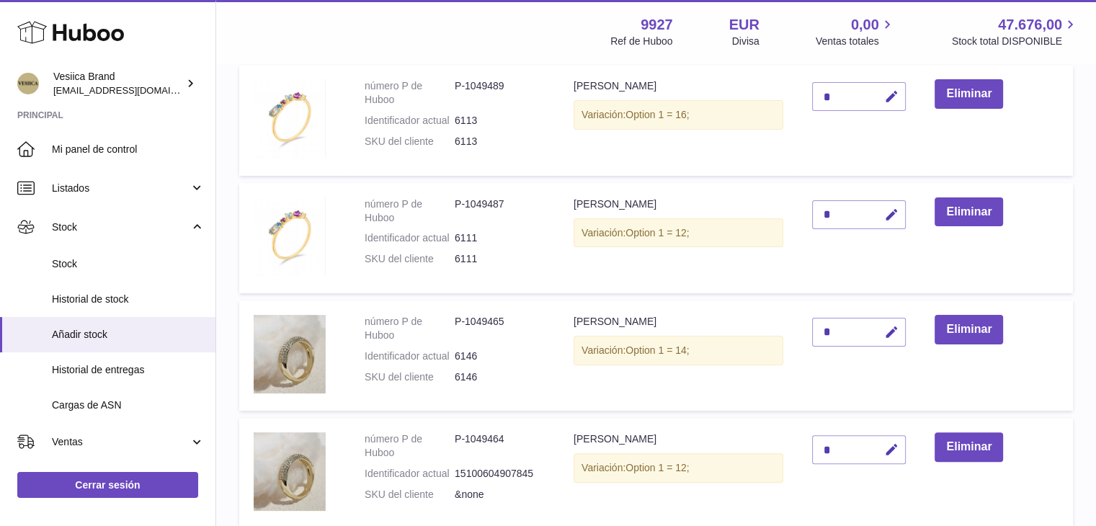
scroll to position [200, 0]
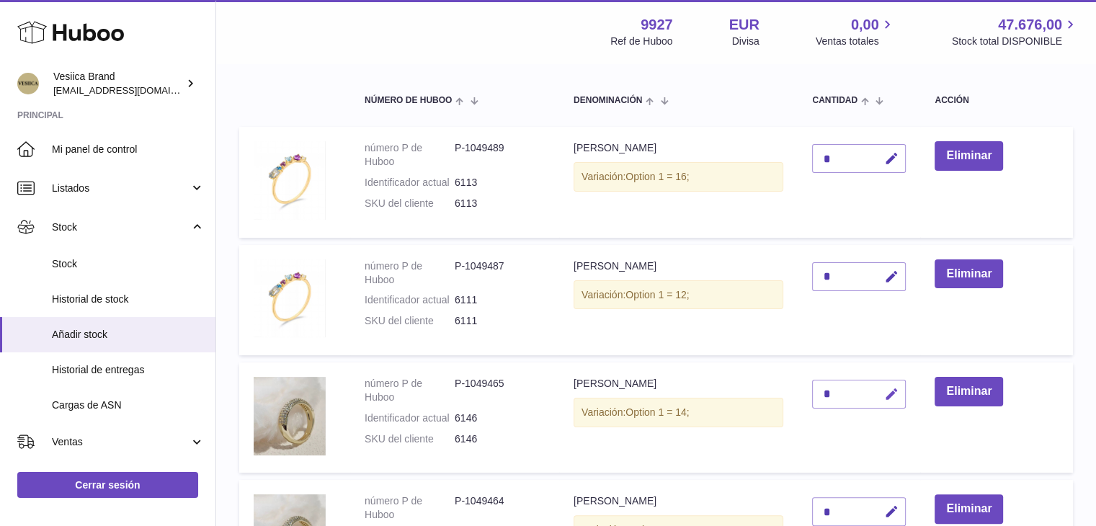
click at [893, 396] on icon "button" at bounding box center [891, 394] width 15 height 15
drag, startPoint x: 842, startPoint y: 393, endPoint x: 794, endPoint y: 394, distance: 48.3
click at [789, 394] on tr "número P de Huboo P-1049465 Identificador actual 6146 SKU del cliente 6146 Anil…" at bounding box center [656, 418] width 834 height 111
type input "*"
click at [885, 394] on button "submit" at bounding box center [889, 394] width 27 height 23
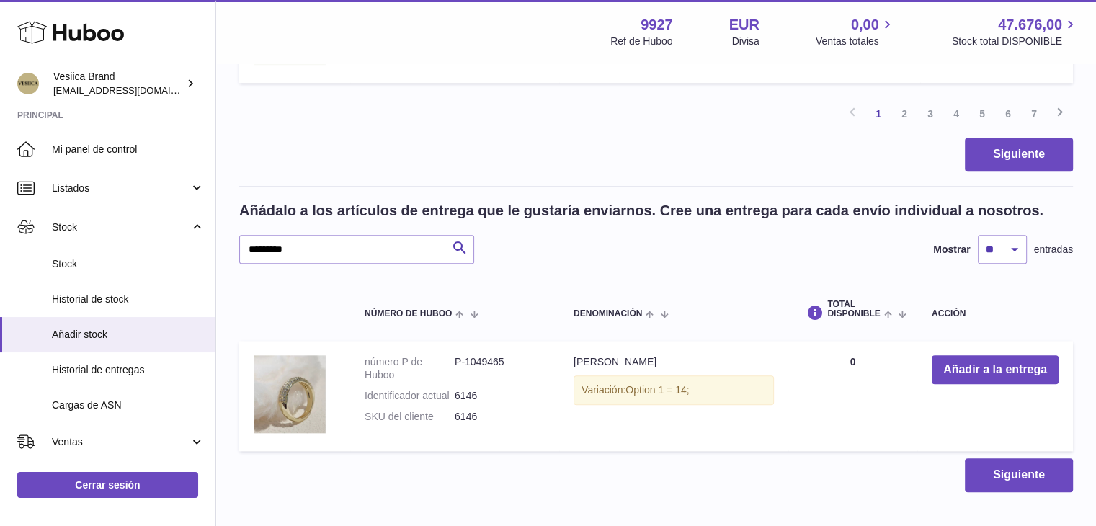
scroll to position [1458, 0]
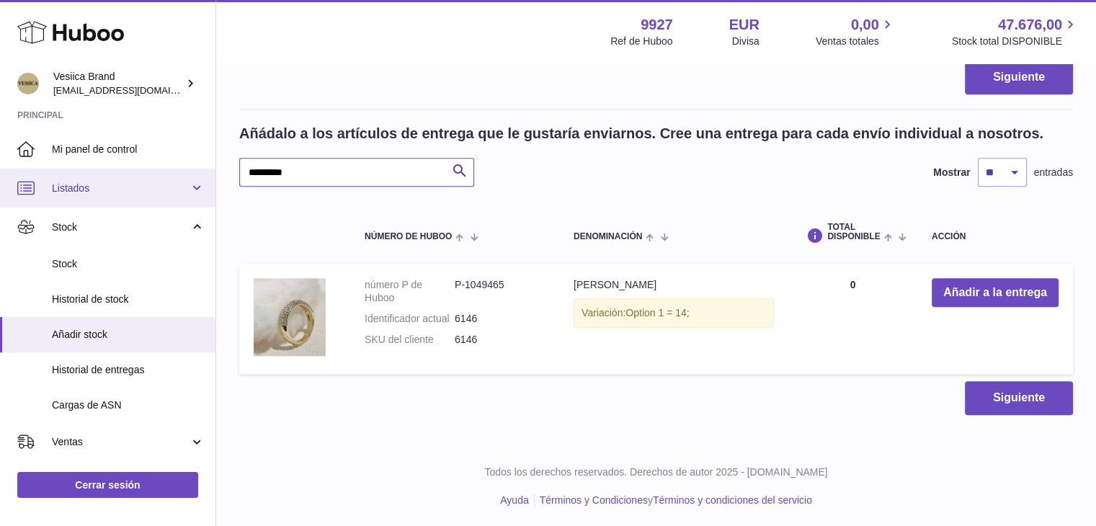
drag, startPoint x: 311, startPoint y: 176, endPoint x: 197, endPoint y: 172, distance: 114.7
paste input "text"
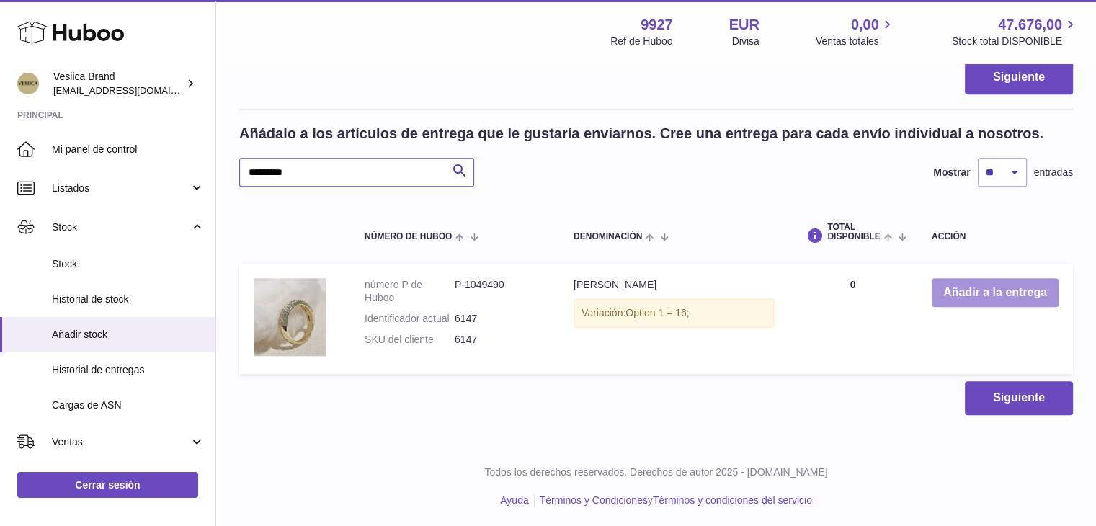
type input "*********"
click at [944, 295] on button "Añadir a la entrega" at bounding box center [995, 293] width 127 height 30
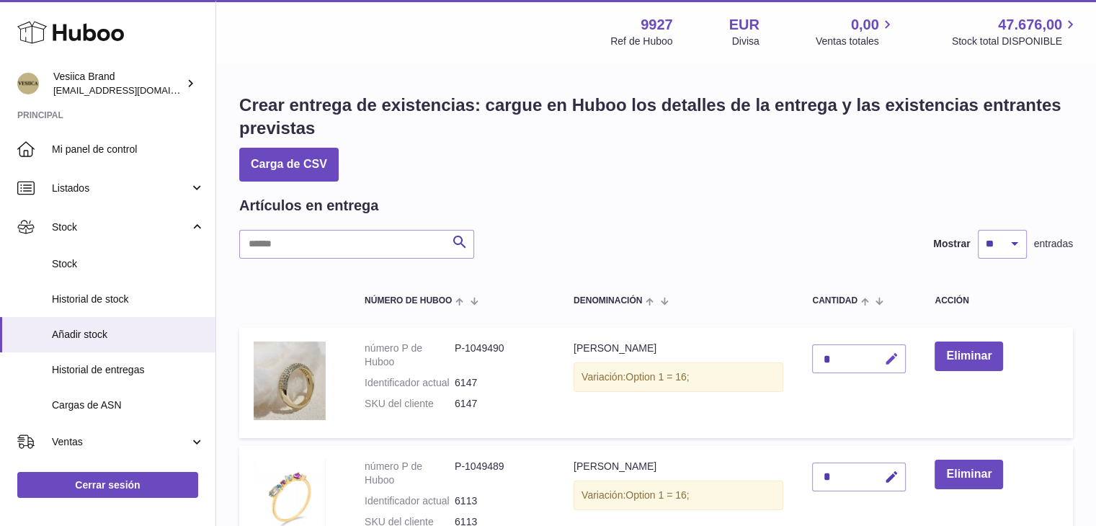
click at [888, 350] on button "button" at bounding box center [889, 360] width 34 height 30
drag, startPoint x: 836, startPoint y: 358, endPoint x: 790, endPoint y: 356, distance: 46.2
click at [790, 357] on tr "número P de Huboo P-1049490 Identificador actual 6147 SKU del cliente 6147 Anil…" at bounding box center [656, 382] width 834 height 111
type input "*"
click at [897, 358] on icon "submit" at bounding box center [891, 358] width 13 height 13
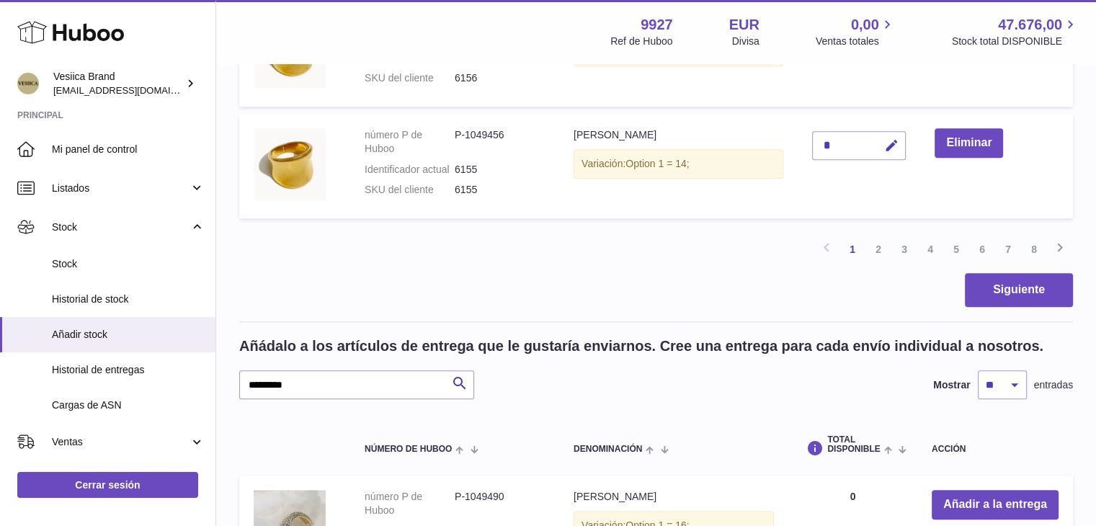
scroll to position [1369, 0]
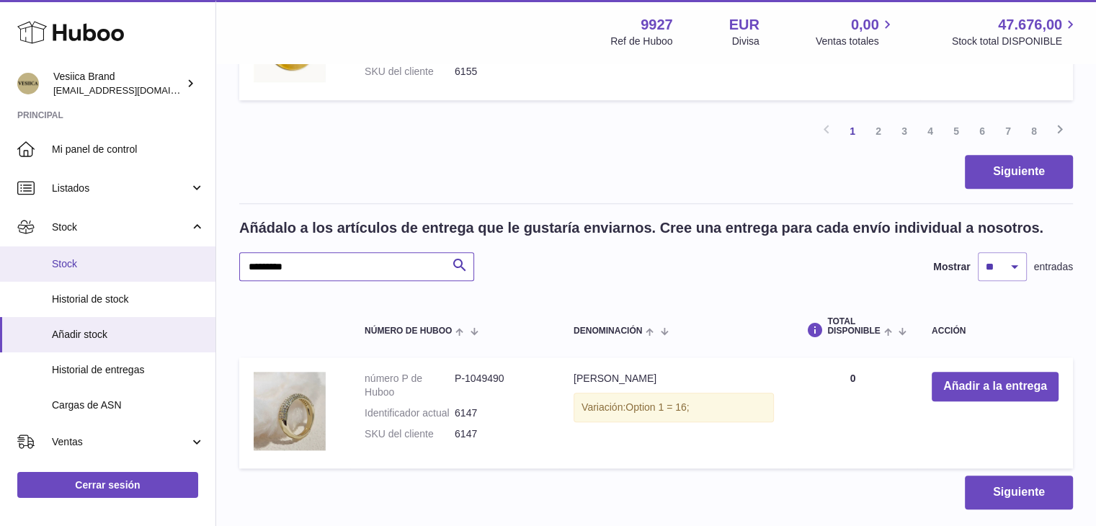
drag, startPoint x: 317, startPoint y: 262, endPoint x: 205, endPoint y: 257, distance: 112.5
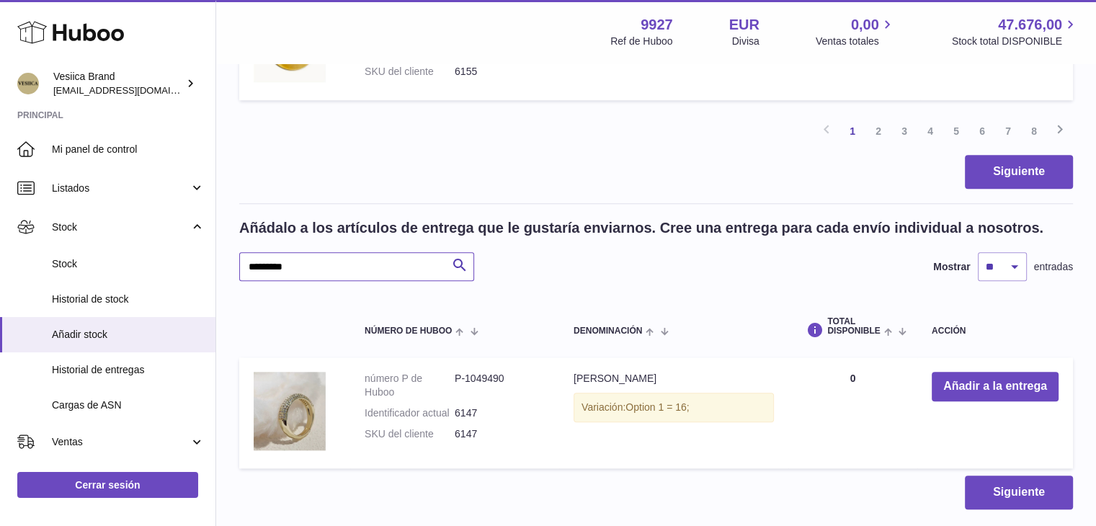
paste input "text"
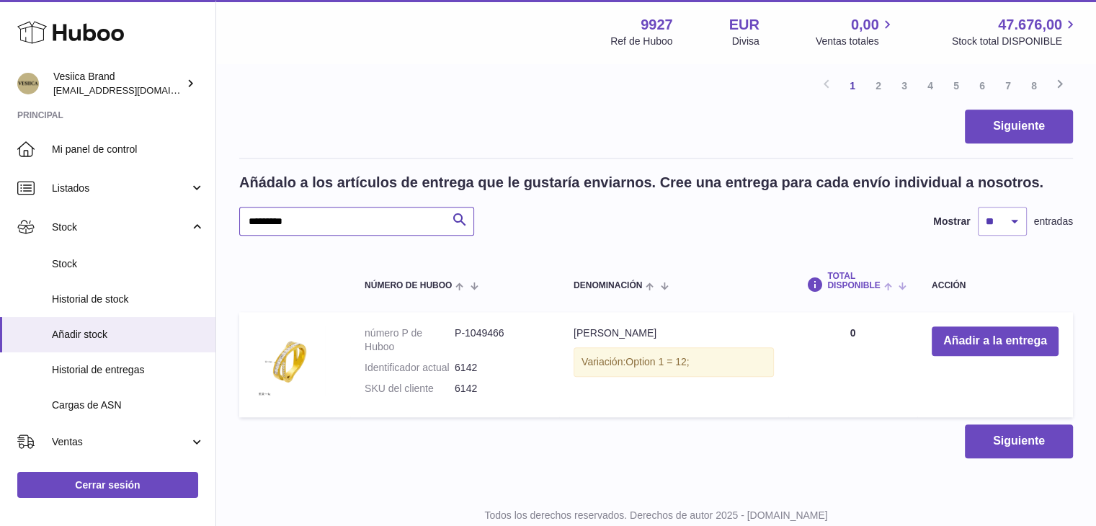
scroll to position [1458, 0]
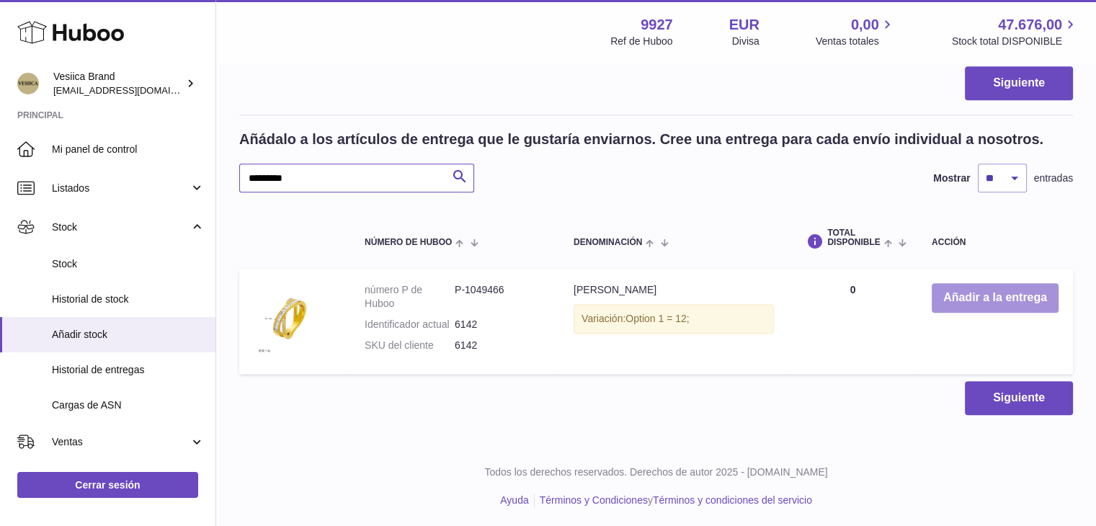
type input "*********"
click at [970, 298] on button "Añadir a la entrega" at bounding box center [995, 298] width 127 height 30
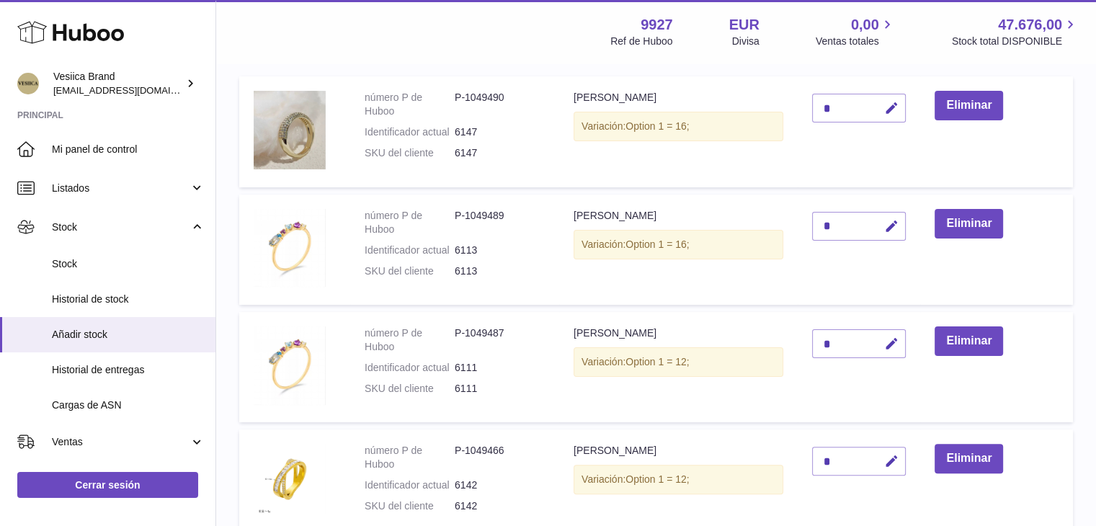
scroll to position [377, 0]
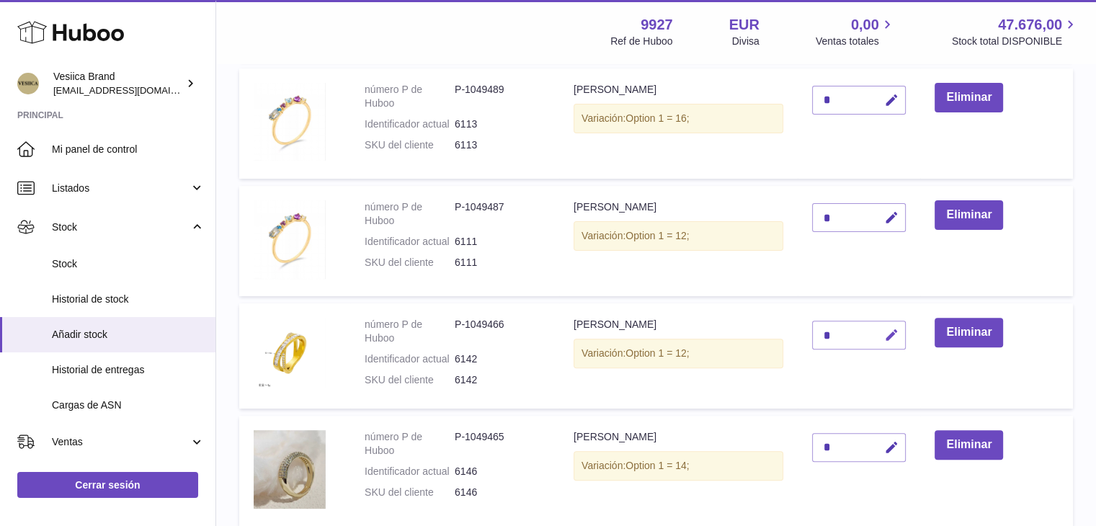
click at [899, 337] on icon "button" at bounding box center [891, 335] width 15 height 15
drag, startPoint x: 835, startPoint y: 334, endPoint x: 784, endPoint y: 333, distance: 50.5
click at [781, 334] on tr "número P de Huboo P-1049466 Identificador actual 6142 SKU del cliente 6142 Anil…" at bounding box center [656, 355] width 834 height 105
type input "*"
click at [891, 334] on icon "submit" at bounding box center [891, 335] width 13 height 13
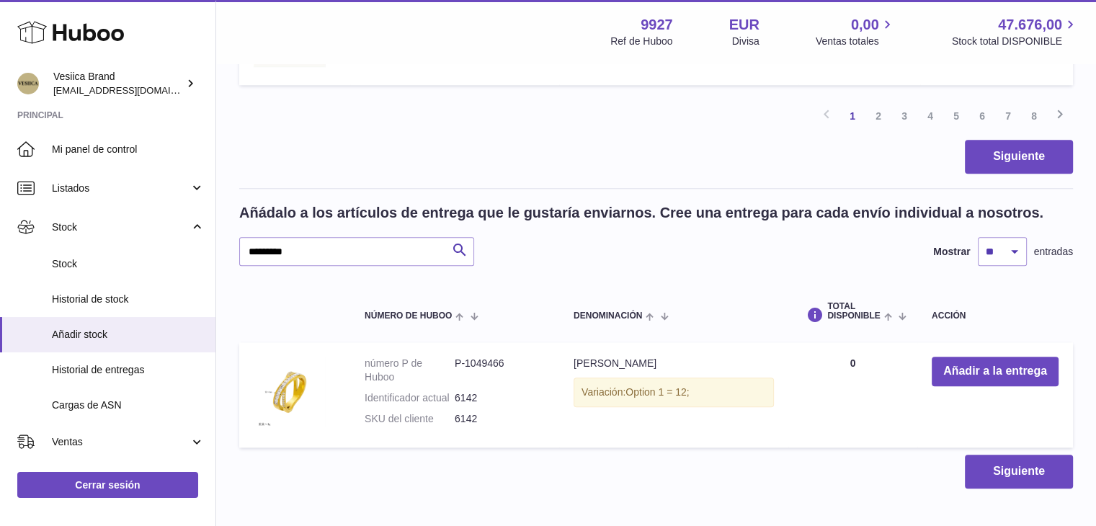
scroll to position [1386, 0]
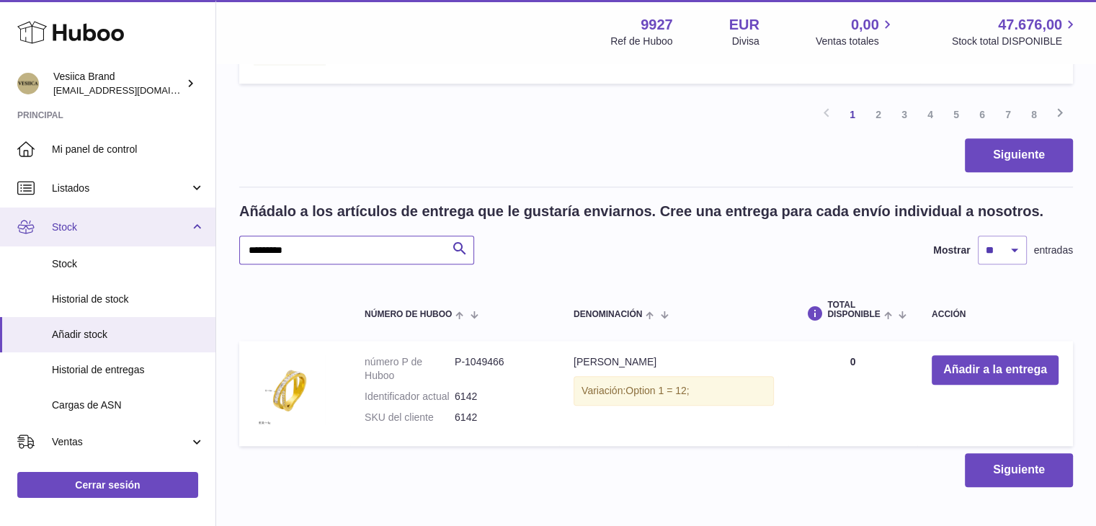
drag, startPoint x: 314, startPoint y: 249, endPoint x: 212, endPoint y: 244, distance: 102.5
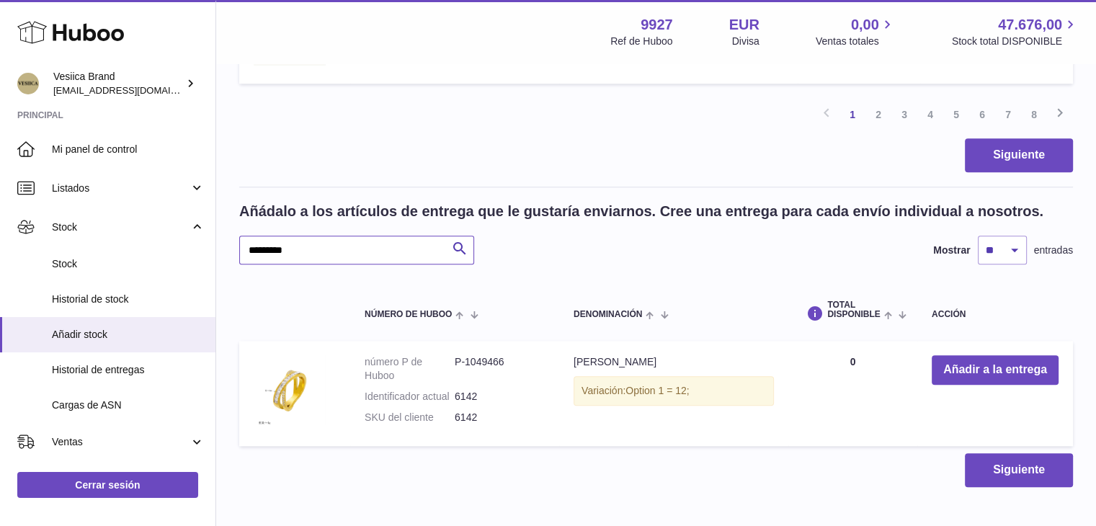
paste input "text"
type input "*********"
click at [969, 373] on button "Añadir a la entrega" at bounding box center [995, 370] width 127 height 30
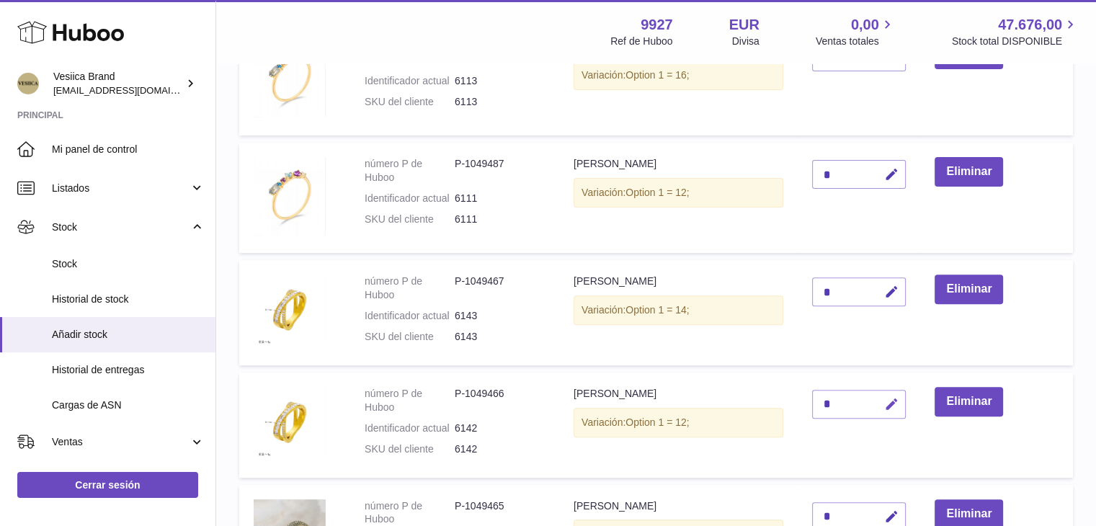
scroll to position [233, 0]
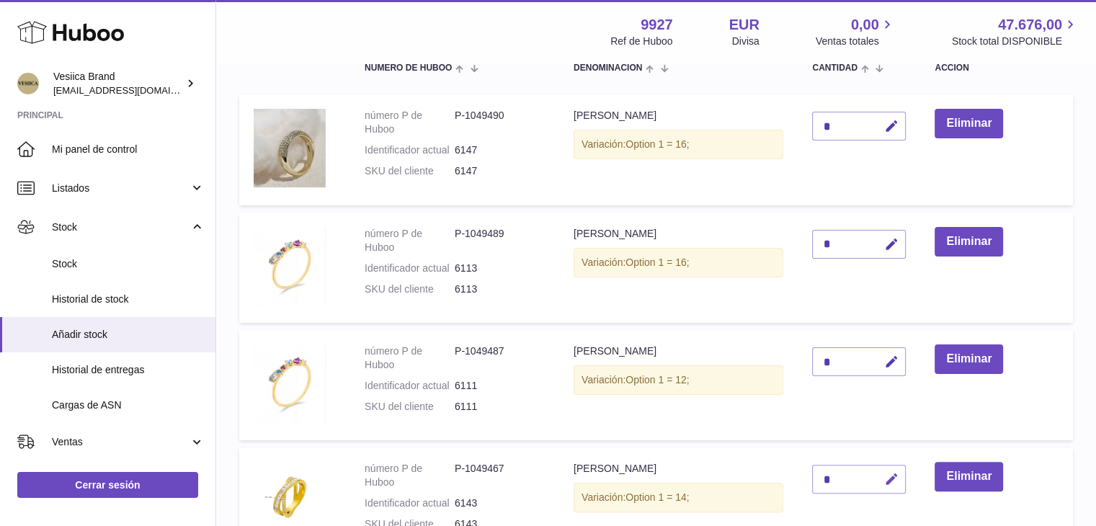
click at [892, 474] on icon "button" at bounding box center [891, 479] width 15 height 15
drag, startPoint x: 824, startPoint y: 474, endPoint x: 816, endPoint y: 473, distance: 8.0
click at [820, 474] on input "*" at bounding box center [859, 479] width 94 height 29
type input "*"
click at [892, 473] on icon "submit" at bounding box center [891, 479] width 13 height 13
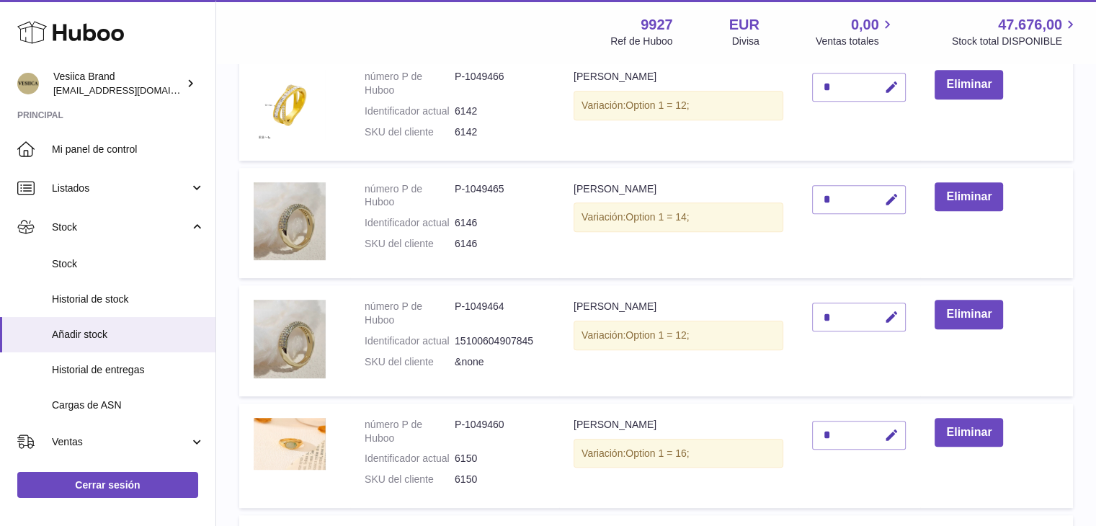
scroll to position [1170, 0]
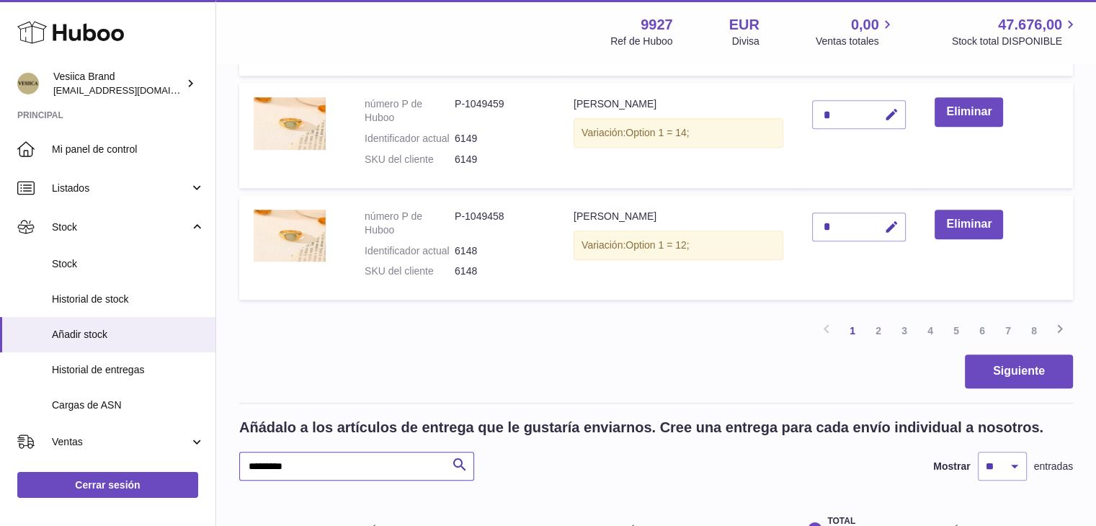
drag, startPoint x: 208, startPoint y: 470, endPoint x: 327, endPoint y: 474, distance: 119.0
paste input "text"
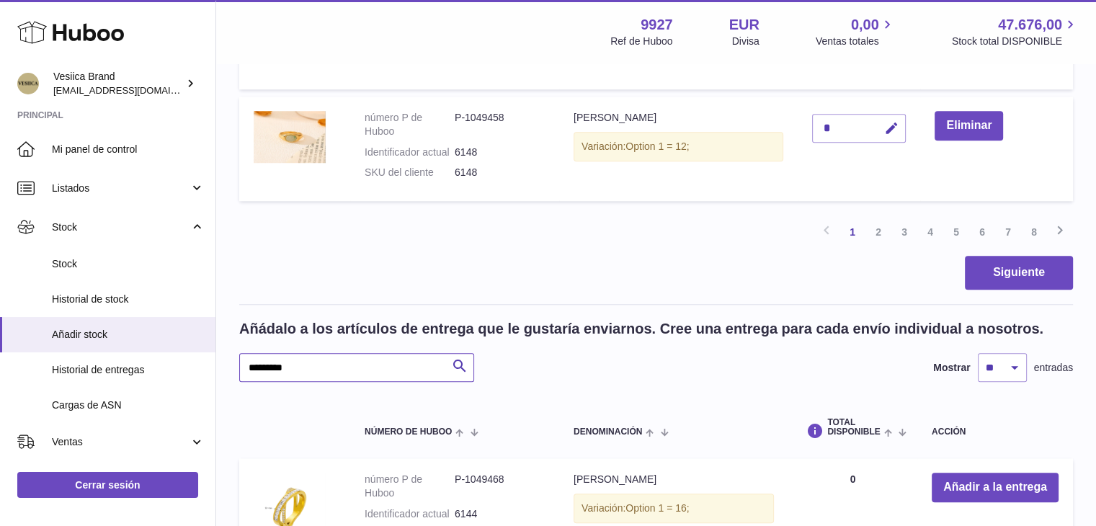
scroll to position [1458, 0]
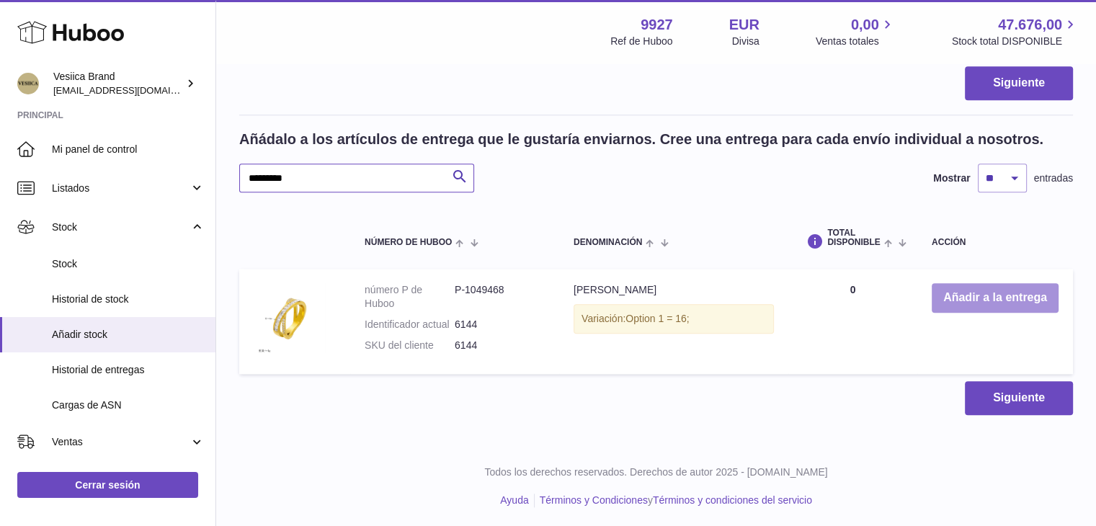
type input "*********"
click at [956, 309] on button "Añadir a la entrega" at bounding box center [995, 298] width 127 height 30
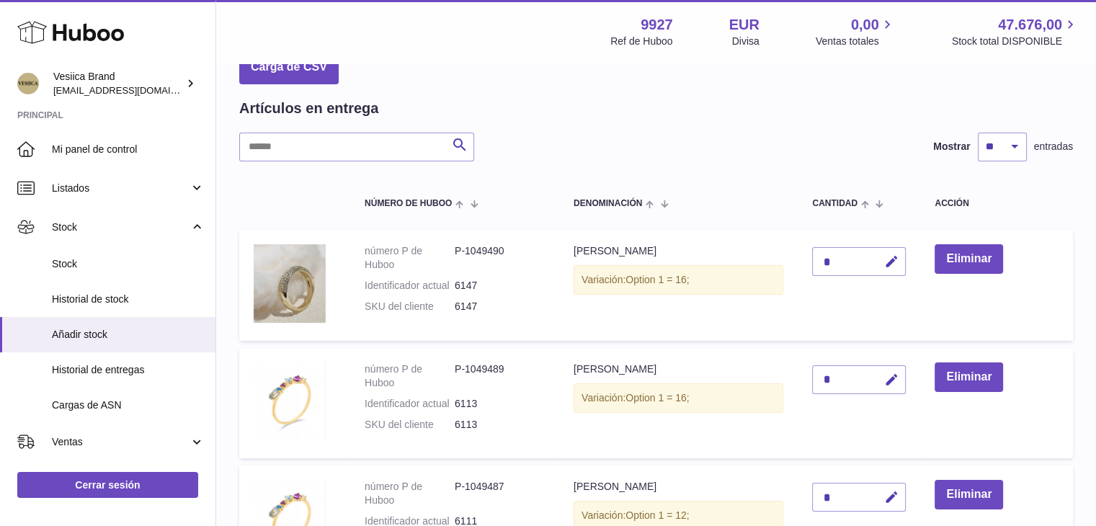
scroll to position [0, 0]
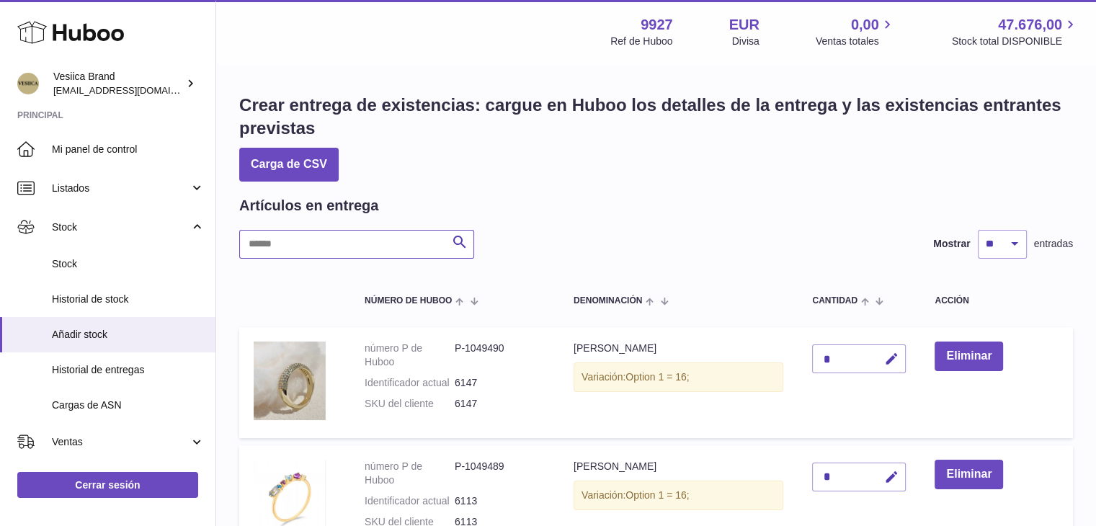
click at [332, 236] on input "text" at bounding box center [356, 244] width 235 height 29
drag, startPoint x: 336, startPoint y: 238, endPoint x: 753, endPoint y: 237, distance: 416.6
click at [761, 247] on div "Buscar Mostrar ** ** ** *** entradas" at bounding box center [656, 244] width 834 height 29
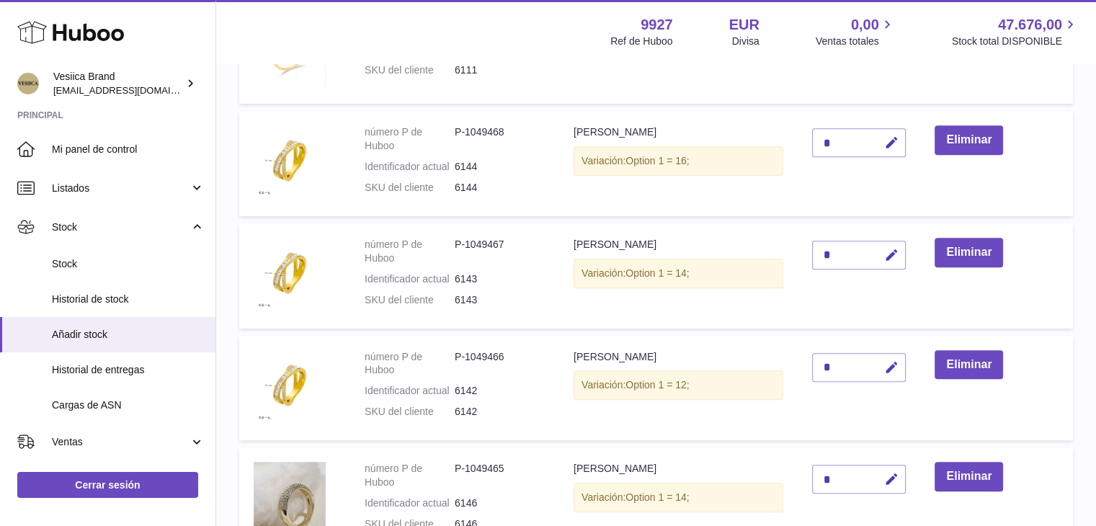
scroll to position [577, 0]
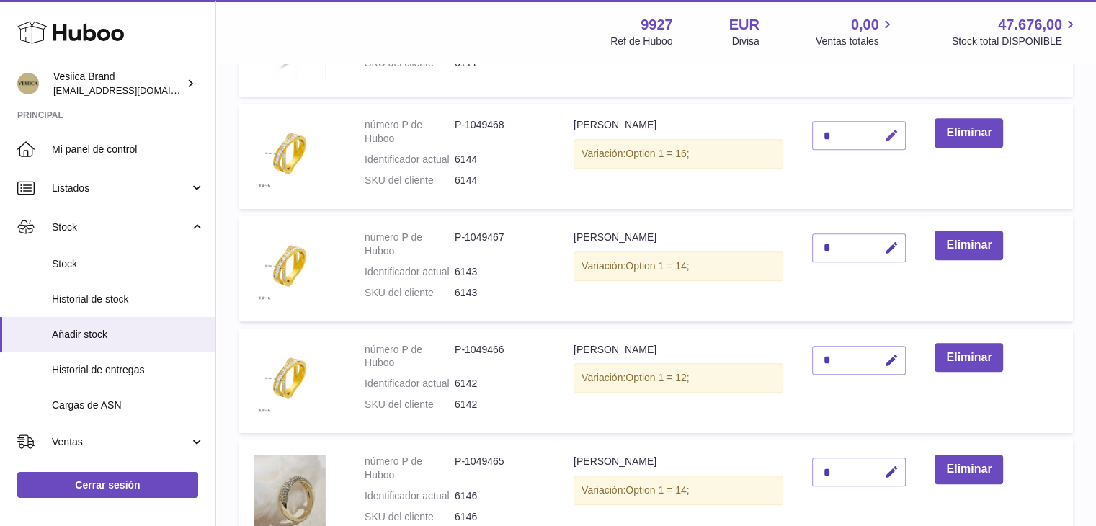
click at [894, 138] on icon "button" at bounding box center [891, 135] width 15 height 15
drag, startPoint x: 833, startPoint y: 133, endPoint x: 807, endPoint y: 135, distance: 25.3
click at [805, 133] on td "*" at bounding box center [859, 156] width 123 height 105
type input "*"
click at [887, 132] on icon "submit" at bounding box center [891, 135] width 13 height 13
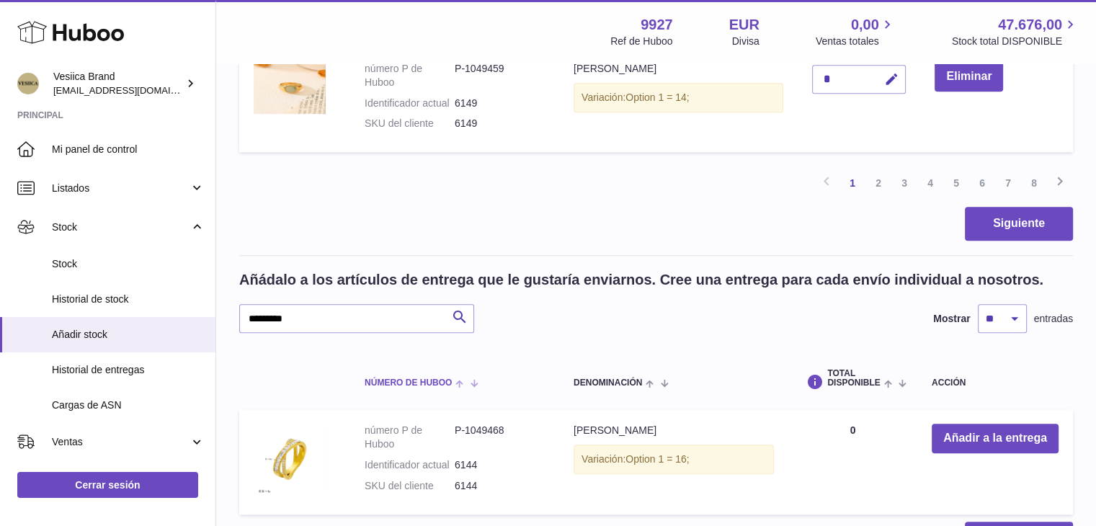
scroll to position [1442, 0]
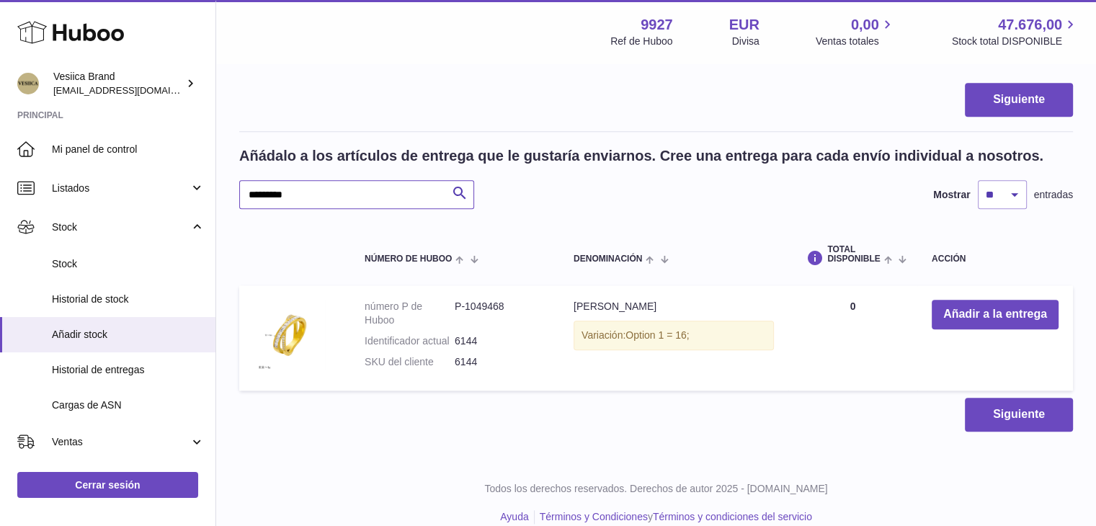
drag, startPoint x: 337, startPoint y: 195, endPoint x: 389, endPoint y: 196, distance: 51.9
paste input "text"
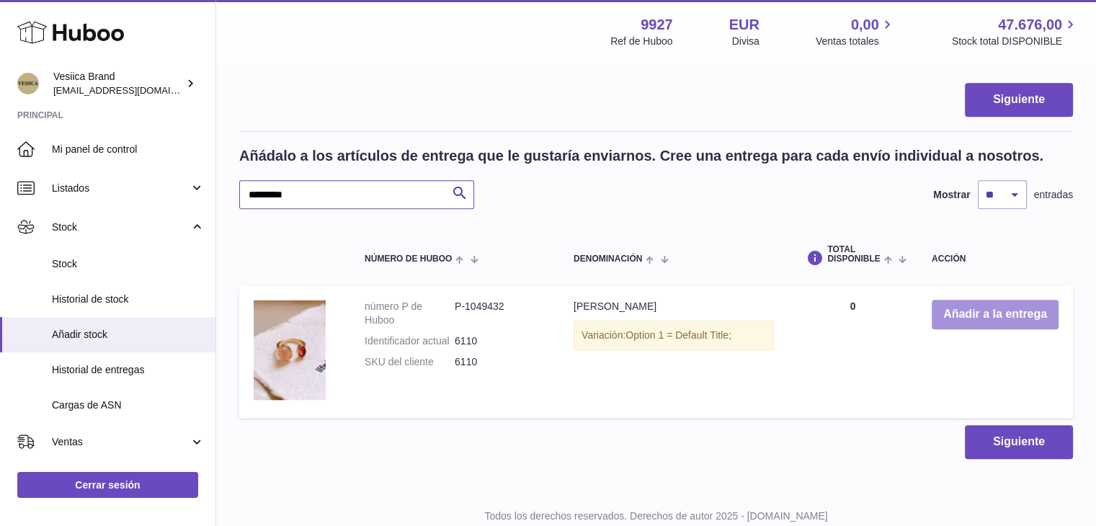
type input "*********"
click at [982, 314] on button "Añadir a la entrega" at bounding box center [995, 315] width 127 height 30
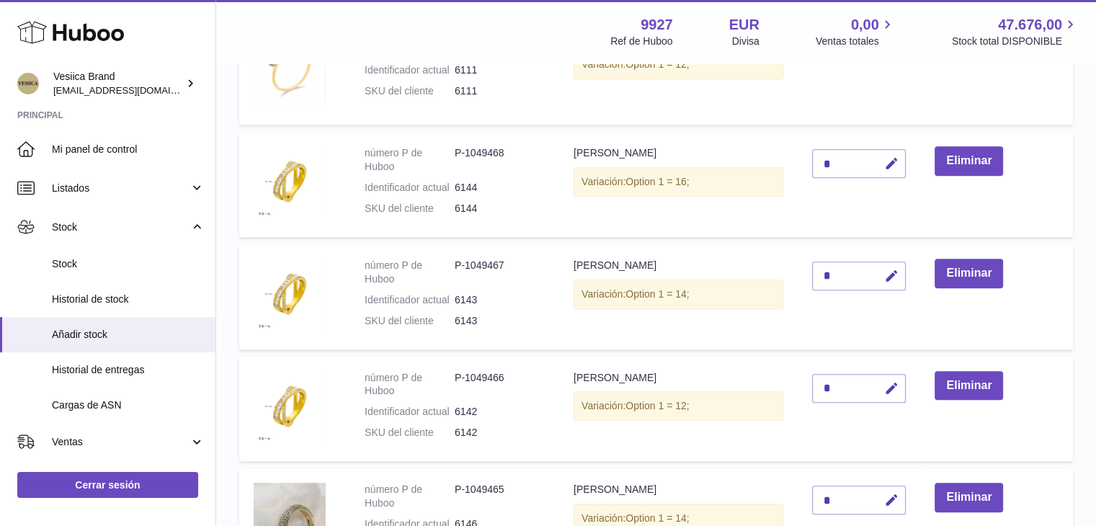
scroll to position [116, 0]
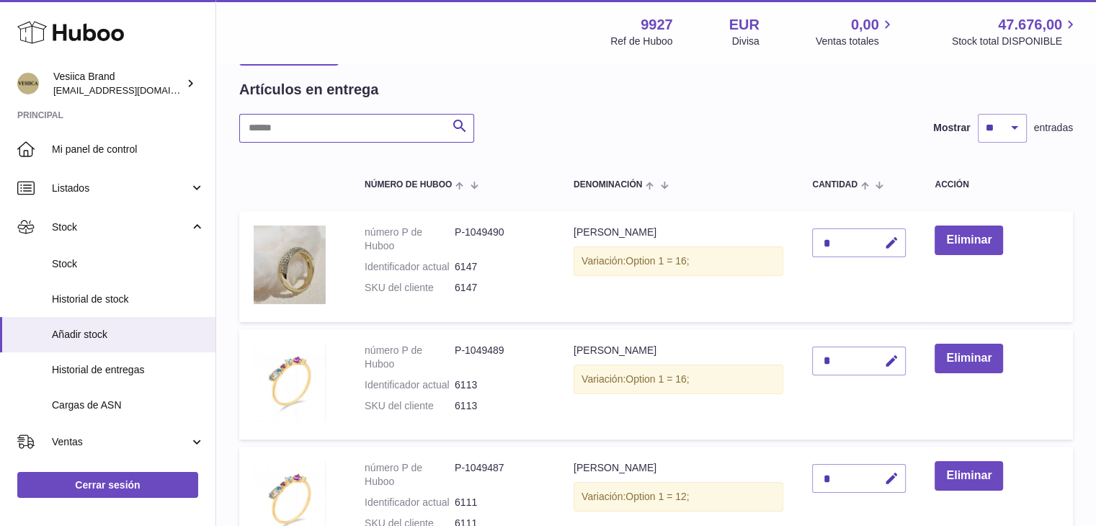
click at [390, 132] on input "text" at bounding box center [356, 128] width 235 height 29
paste input "*********"
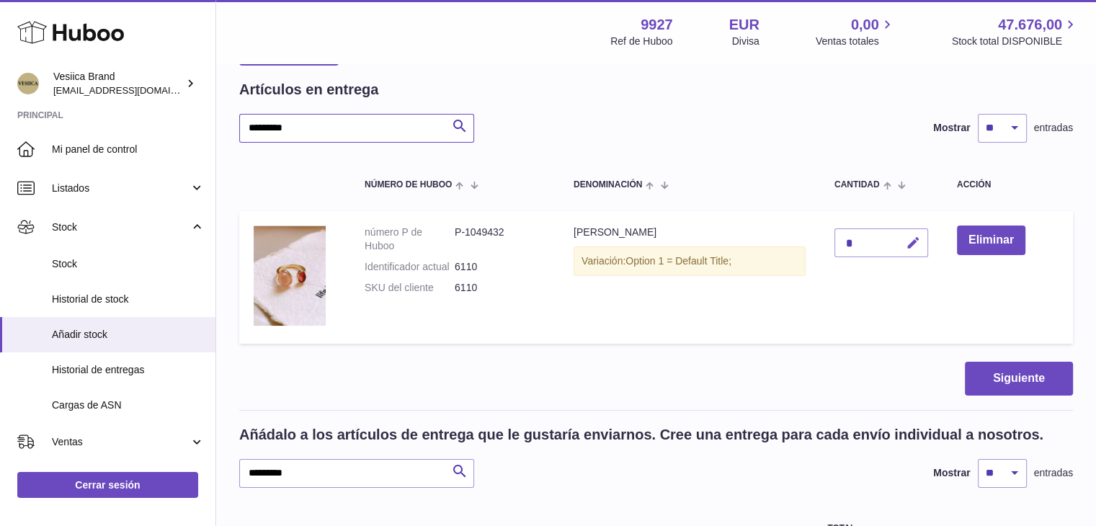
type input "*********"
click at [914, 243] on icon "button" at bounding box center [913, 243] width 15 height 15
drag, startPoint x: 861, startPoint y: 239, endPoint x: 816, endPoint y: 238, distance: 44.7
click at [820, 239] on tr "número P de Huboo P-1049432 Identificador actual 6110 SKU del cliente 6110 Anil…" at bounding box center [656, 277] width 834 height 133
type input "**"
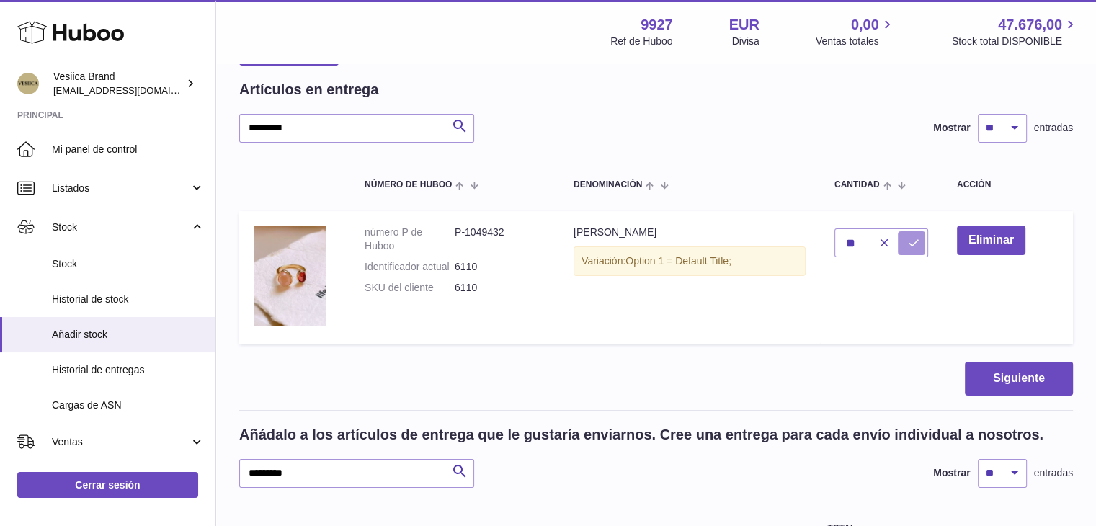
click at [910, 245] on icon "submit" at bounding box center [913, 242] width 13 height 13
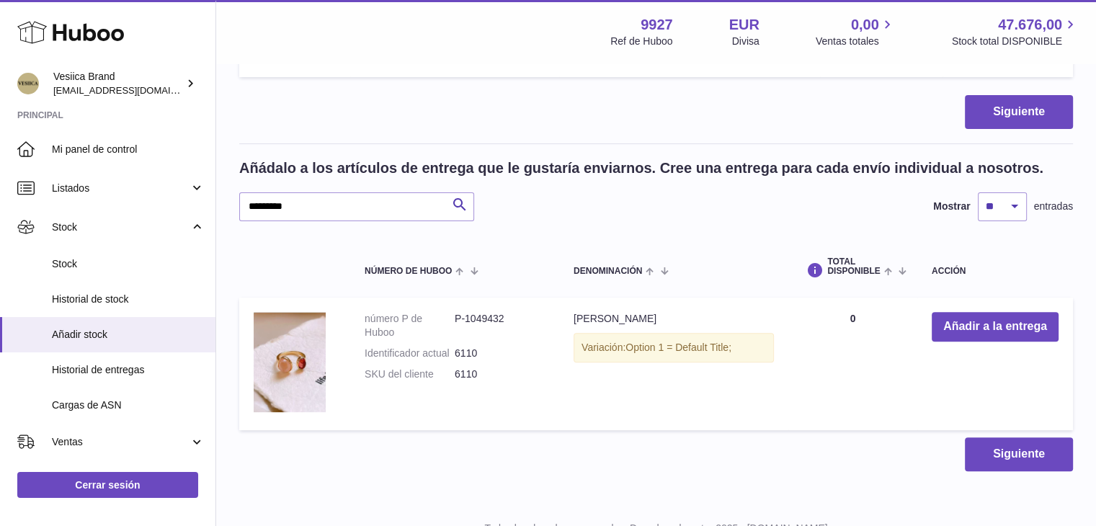
scroll to position [440, 0]
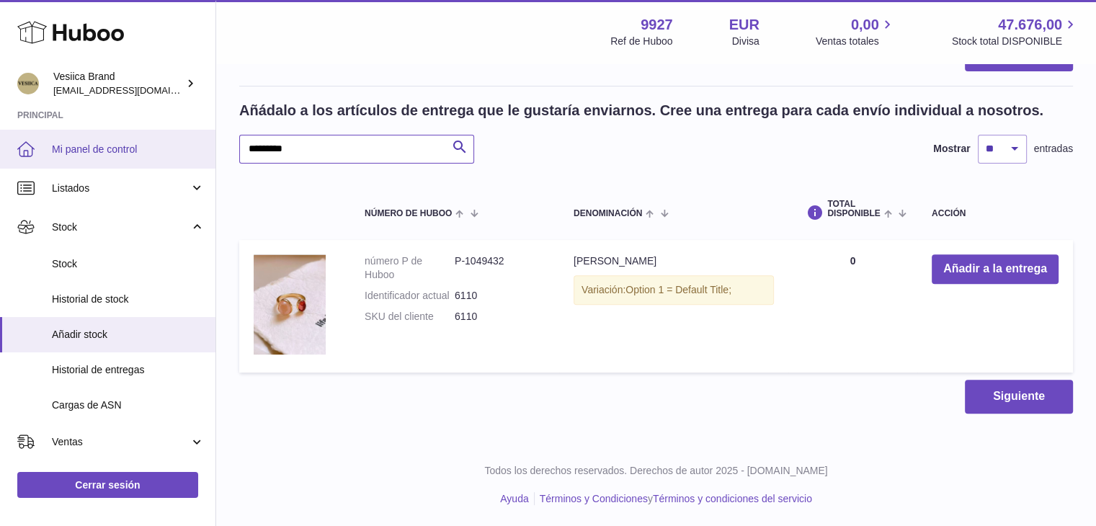
drag, startPoint x: 324, startPoint y: 149, endPoint x: 187, endPoint y: 147, distance: 137.0
click at [188, 147] on div "Huboo Vesiica Brand logistic@vesiica.com Principal Mi panel de control Listados…" at bounding box center [548, 43] width 1096 height 967
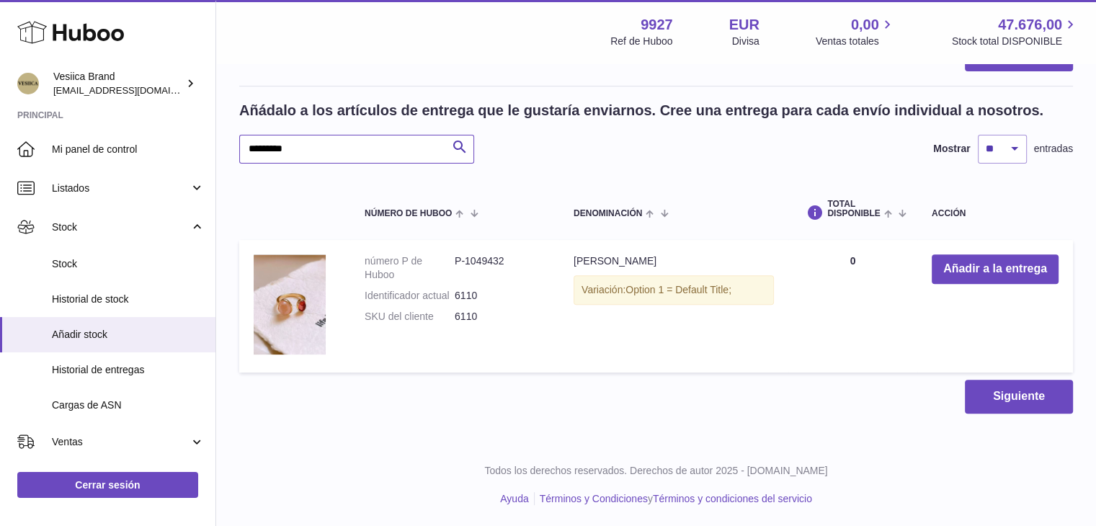
paste input "text"
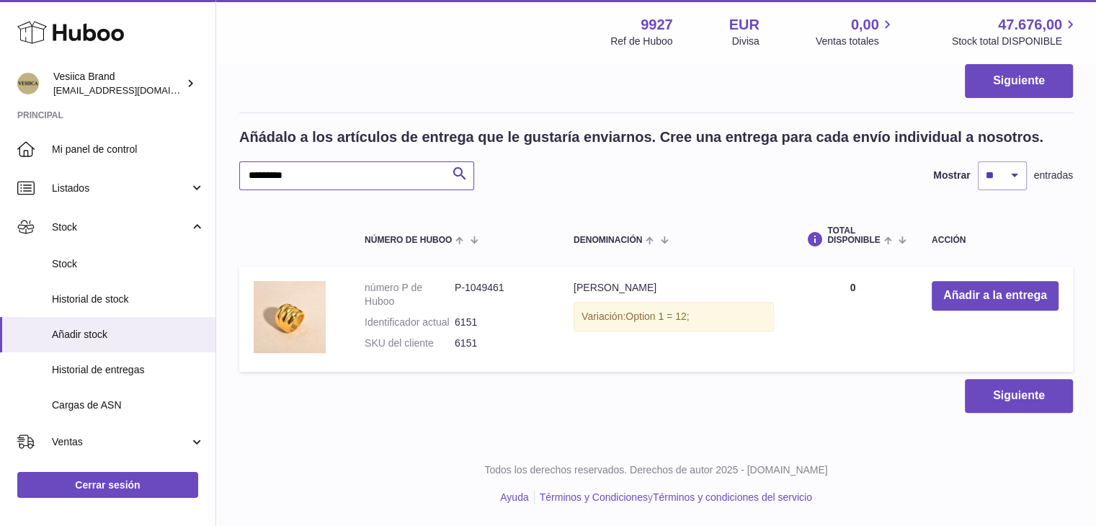
scroll to position [412, 0]
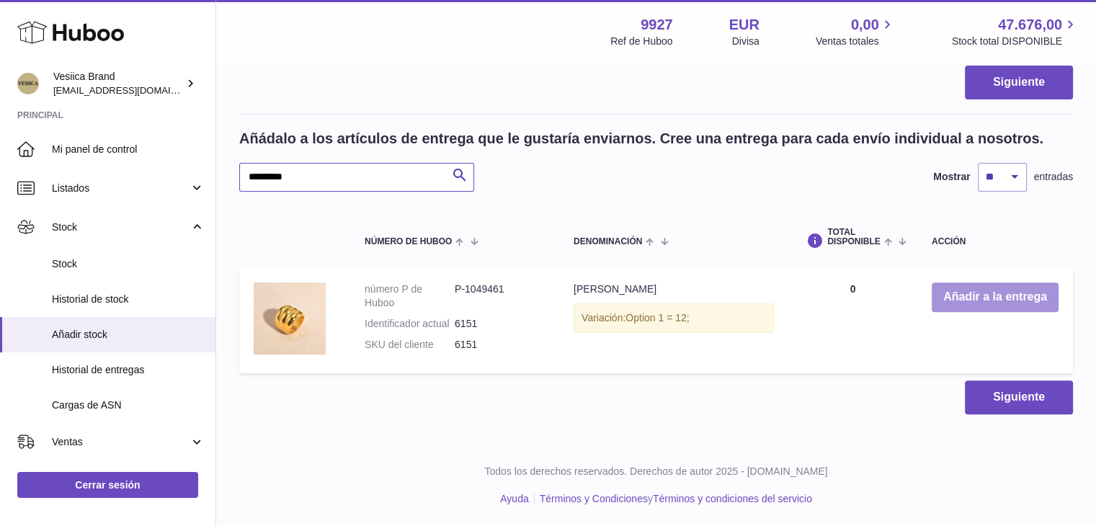
type input "*********"
click at [954, 303] on button "Añadir a la entrega" at bounding box center [995, 298] width 127 height 30
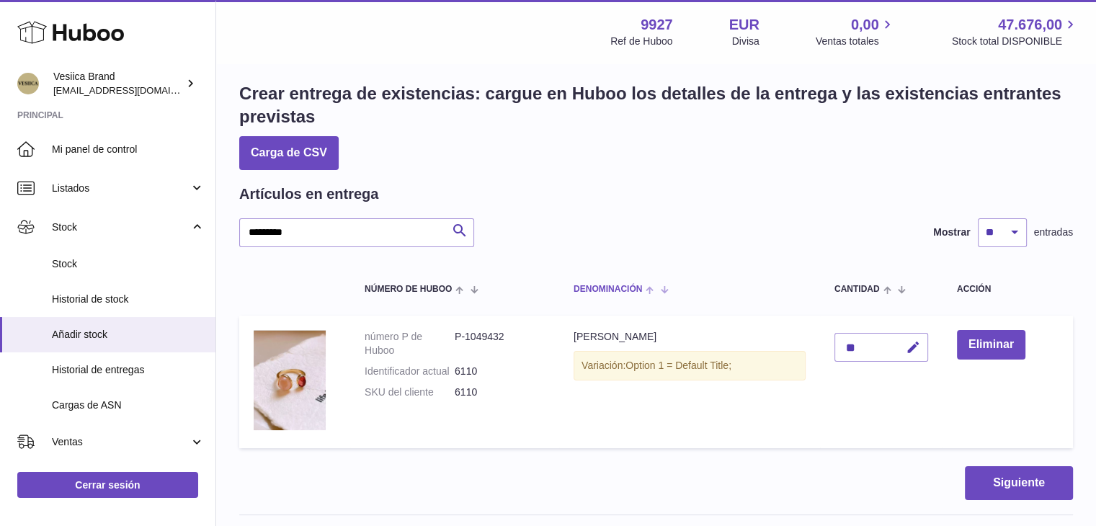
scroll to position [0, 0]
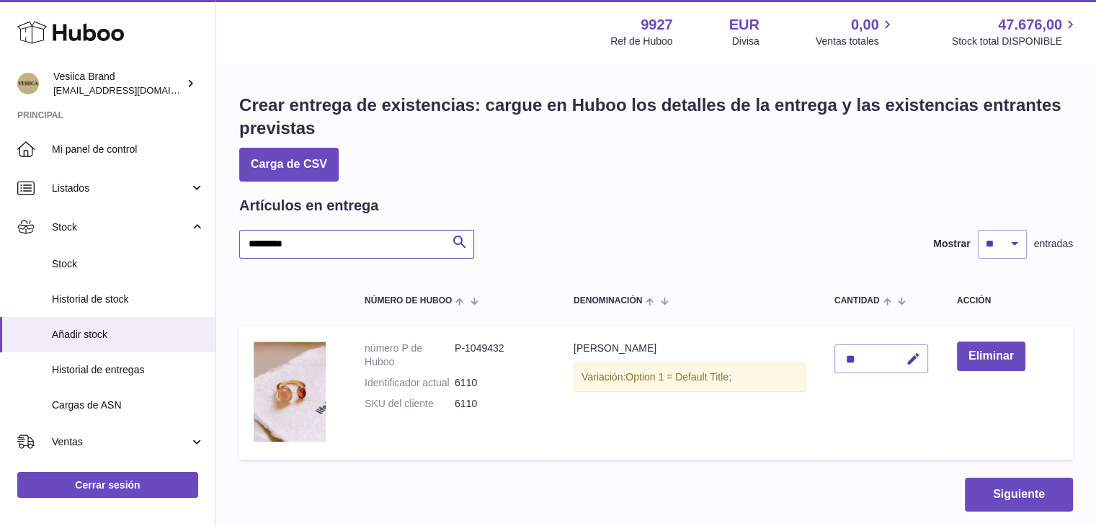
click at [257, 239] on input "*********" at bounding box center [356, 244] width 235 height 29
drag, startPoint x: 419, startPoint y: 248, endPoint x: 346, endPoint y: 245, distance: 73.6
click at [345, 245] on input "*********" at bounding box center [356, 244] width 235 height 29
click at [346, 245] on input "*********" at bounding box center [356, 244] width 235 height 29
drag, startPoint x: 332, startPoint y: 244, endPoint x: 272, endPoint y: 243, distance: 59.1
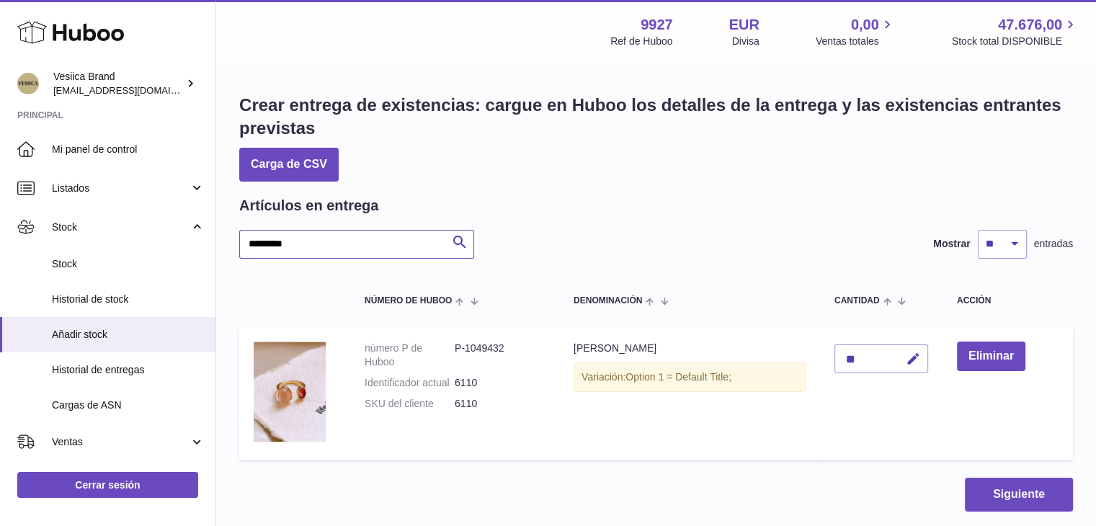
click at [221, 244] on div "Crear entrega de existencias: cargue en Huboo los detalles de la entrega y las …" at bounding box center [656, 460] width 880 height 791
paste input "text"
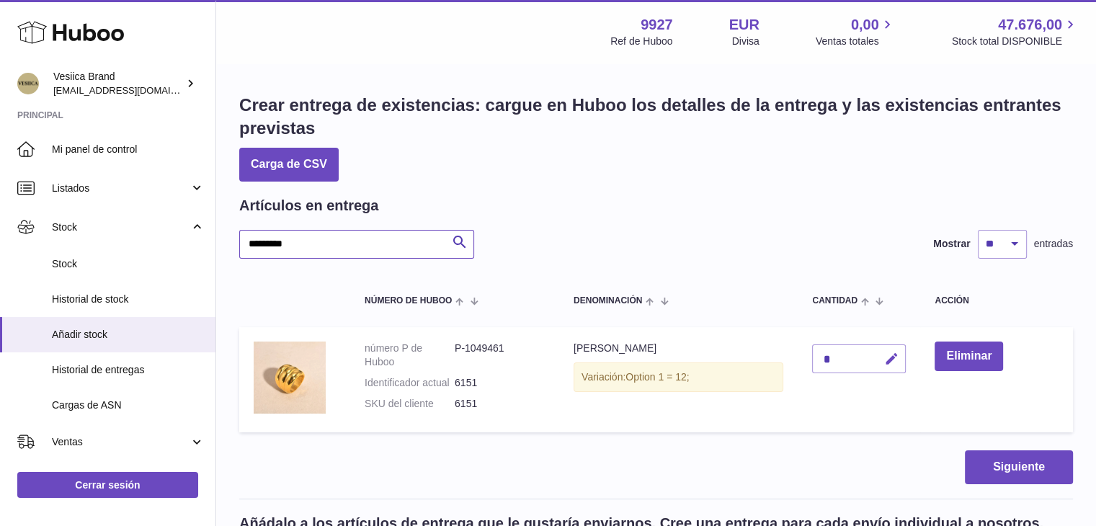
type input "*********"
click at [896, 358] on icon "button" at bounding box center [891, 359] width 15 height 15
drag, startPoint x: 833, startPoint y: 357, endPoint x: 789, endPoint y: 355, distance: 44.7
click at [789, 355] on tr "número P de Huboo P-1049461 Identificador actual 6151 SKU del cliente 6151 Anil…" at bounding box center [656, 379] width 834 height 105
type input "*"
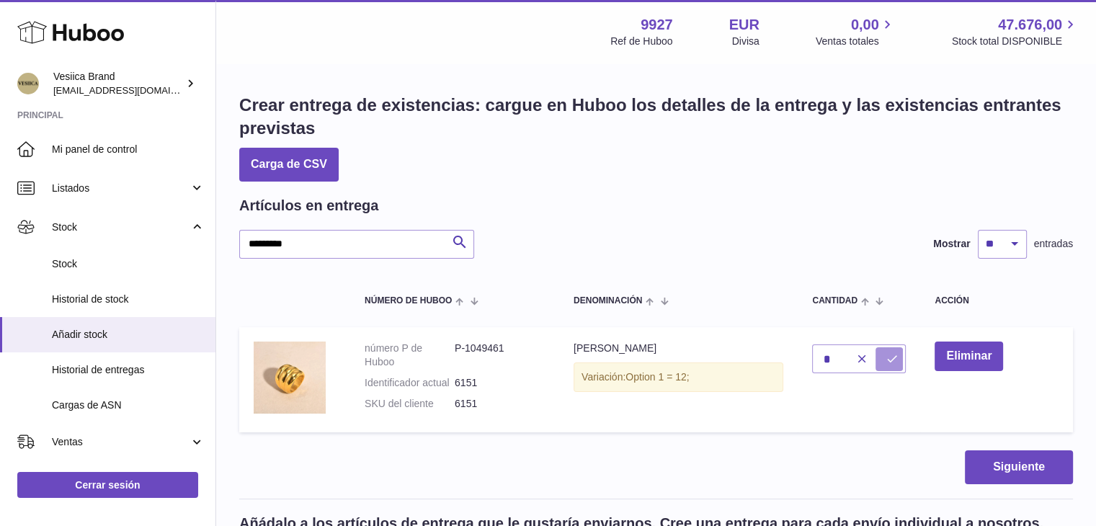
click at [889, 358] on icon "submit" at bounding box center [891, 358] width 13 height 13
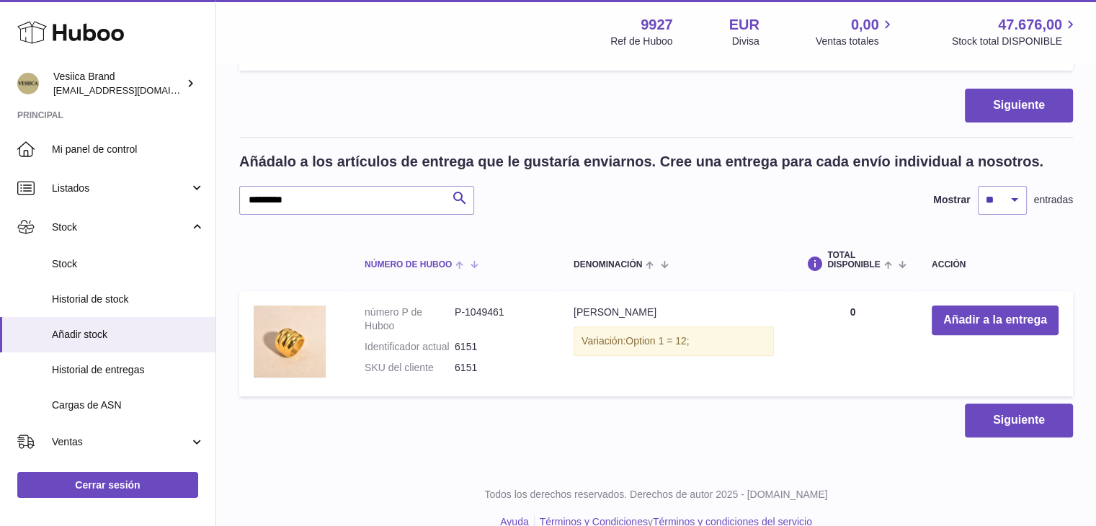
scroll to position [385, 0]
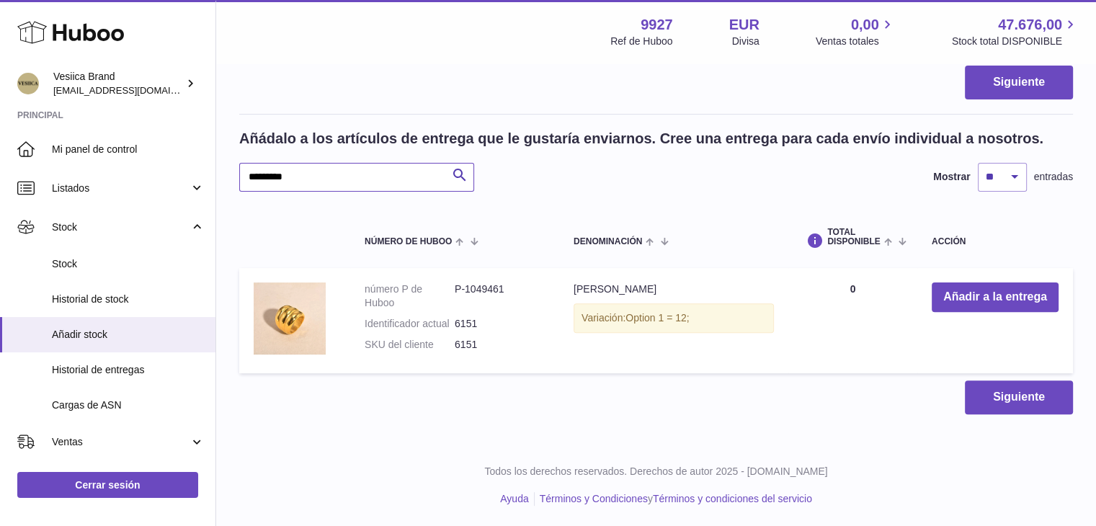
drag, startPoint x: 340, startPoint y: 183, endPoint x: 238, endPoint y: 179, distance: 102.4
click at [196, 186] on div "Huboo Vesiica Brand logistic@vesiica.com Principal Mi panel de control Listados…" at bounding box center [548, 71] width 1096 height 913
paste input "text"
type input "*********"
click at [989, 298] on button "Añadir a la entrega" at bounding box center [995, 298] width 127 height 30
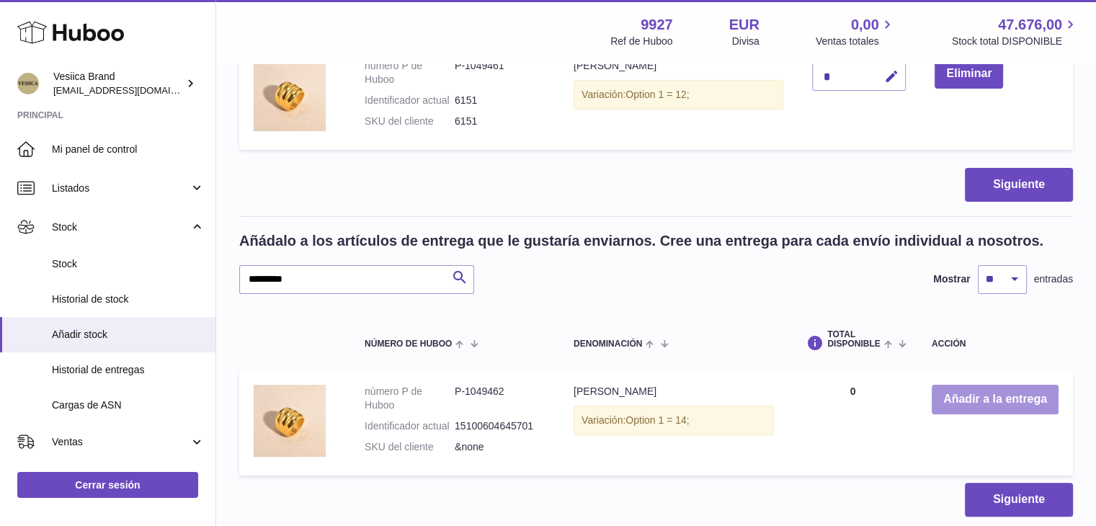
scroll to position [25, 0]
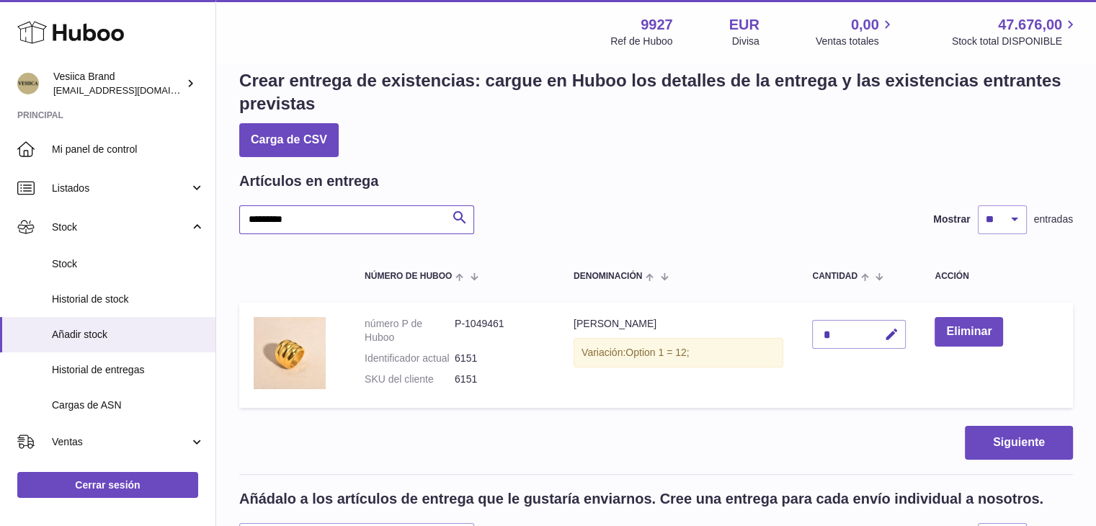
drag, startPoint x: 325, startPoint y: 216, endPoint x: 220, endPoint y: 216, distance: 105.2
click at [217, 216] on div "Crear entrega de existencias: cargue en Huboo los detalles de la entrega y las …" at bounding box center [656, 421] width 880 height 763
paste input "text"
type input "*********"
click at [888, 329] on icon "button" at bounding box center [891, 334] width 15 height 15
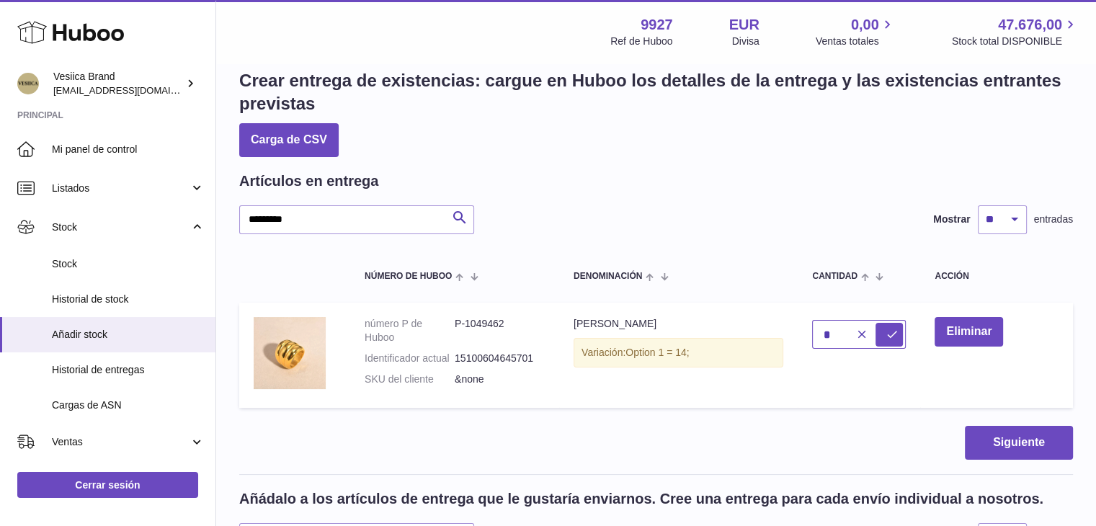
click at [768, 329] on tr "número P de Huboo P-1049462 Identificador actual 15100604645701 SKU del cliente…" at bounding box center [656, 355] width 834 height 105
type input "*"
click at [882, 332] on button "submit" at bounding box center [889, 334] width 27 height 23
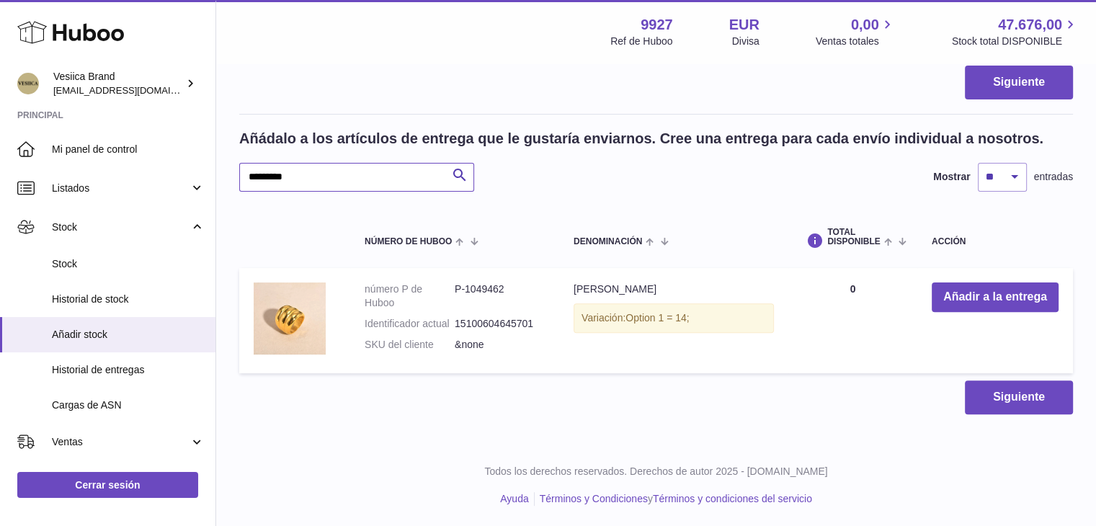
drag, startPoint x: 286, startPoint y: 166, endPoint x: 294, endPoint y: 171, distance: 9.4
click at [290, 168] on input "*********" at bounding box center [356, 177] width 235 height 29
drag, startPoint x: 311, startPoint y: 181, endPoint x: 156, endPoint y: 176, distance: 155.8
click at [117, 177] on div "Huboo Vesiica Brand logistic@vesiica.com Principal Mi panel de control Listados…" at bounding box center [548, 71] width 1096 height 913
paste input "text"
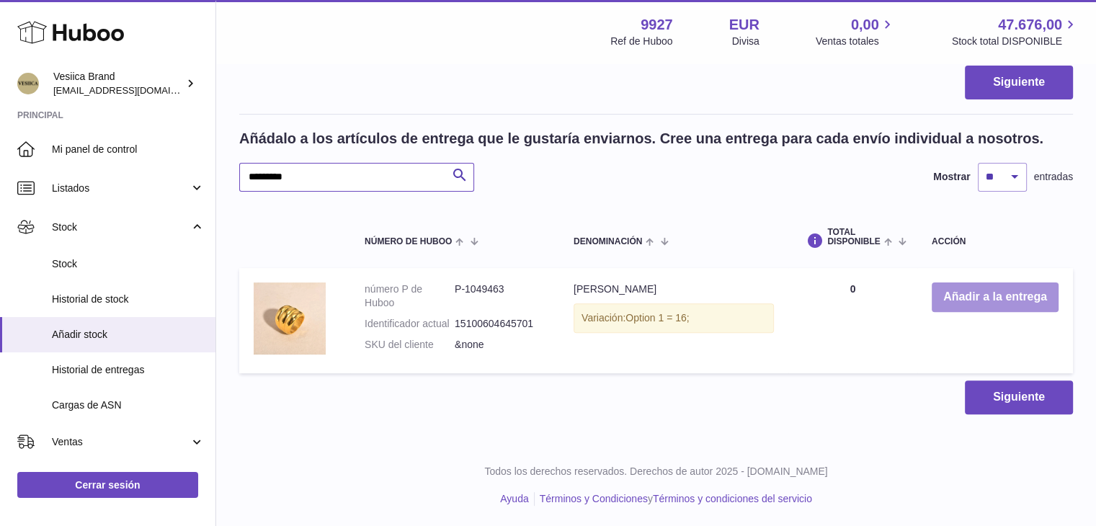
type input "*********"
click at [954, 301] on button "Añadir a la entrega" at bounding box center [995, 298] width 127 height 30
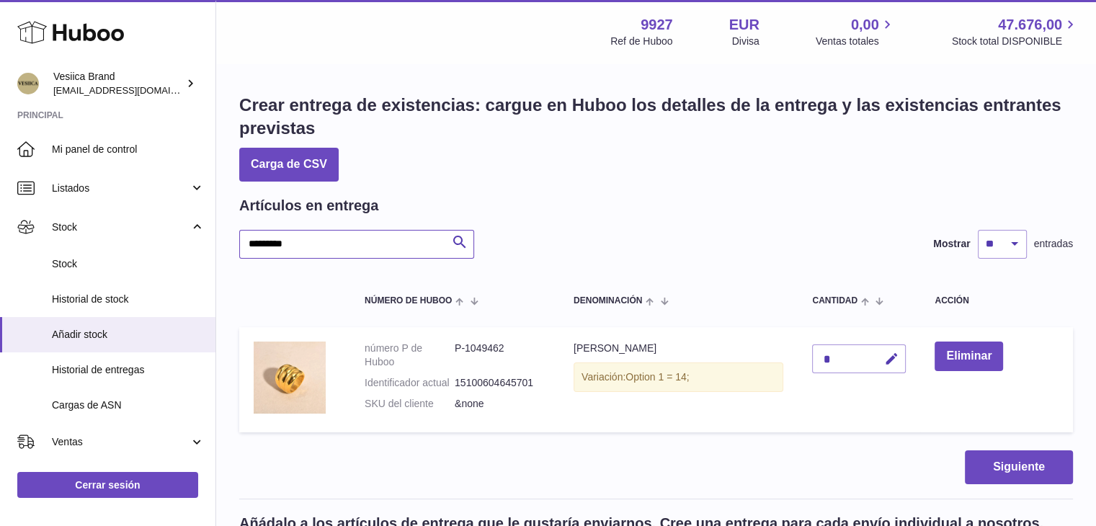
drag, startPoint x: 327, startPoint y: 241, endPoint x: 296, endPoint y: 235, distance: 31.7
click at [200, 238] on div "Huboo Vesiica Brand logistic@vesiica.com Principal Mi panel de control Listados…" at bounding box center [548, 456] width 1096 height 913
paste input "text"
type input "*********"
click at [887, 360] on icon "button" at bounding box center [891, 359] width 15 height 15
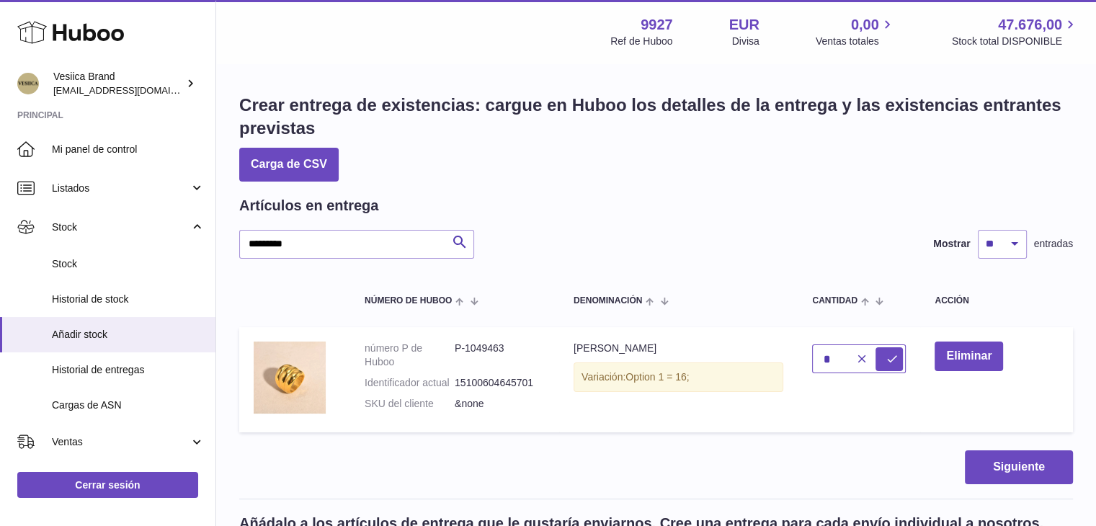
click at [823, 358] on input "*" at bounding box center [859, 359] width 94 height 29
type input "*"
drag, startPoint x: 895, startPoint y: 355, endPoint x: 887, endPoint y: 370, distance: 17.4
click at [895, 355] on icon "submit" at bounding box center [891, 358] width 13 height 13
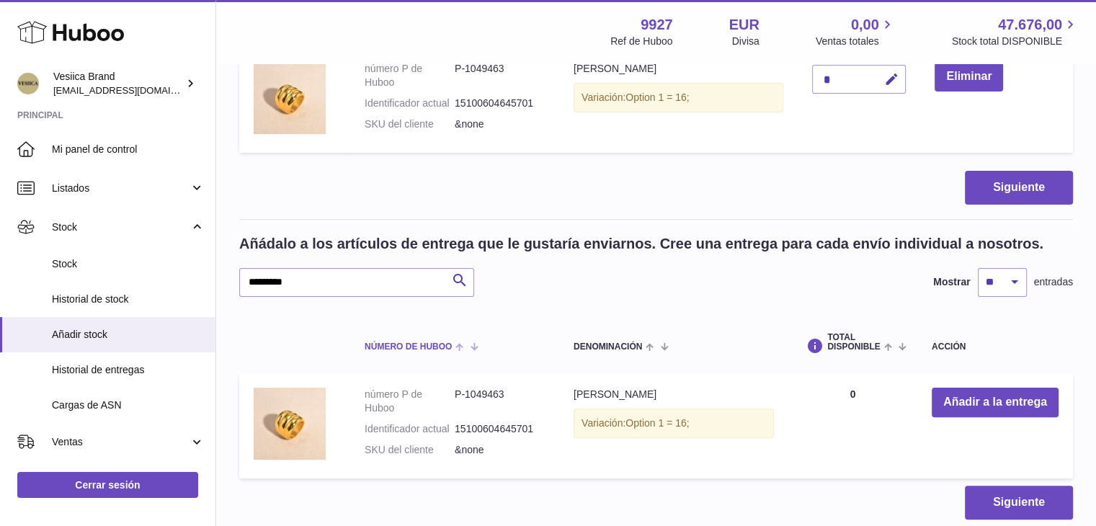
scroll to position [385, 0]
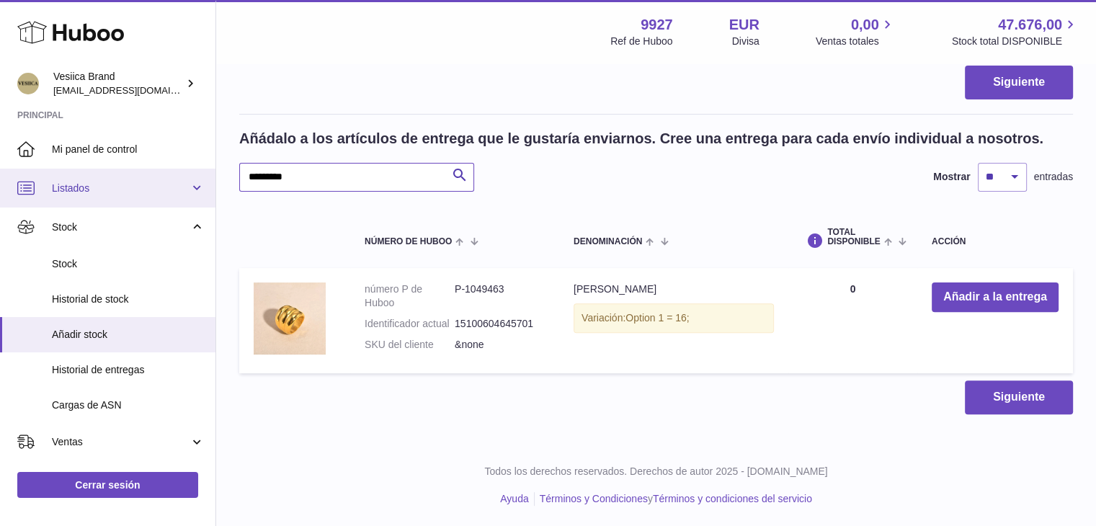
drag, startPoint x: 328, startPoint y: 179, endPoint x: 161, endPoint y: 179, distance: 166.5
click at [138, 182] on div "Huboo Vesiica Brand logistic@vesiica.com Principal Mi panel de control Listados…" at bounding box center [548, 71] width 1096 height 913
paste input "text"
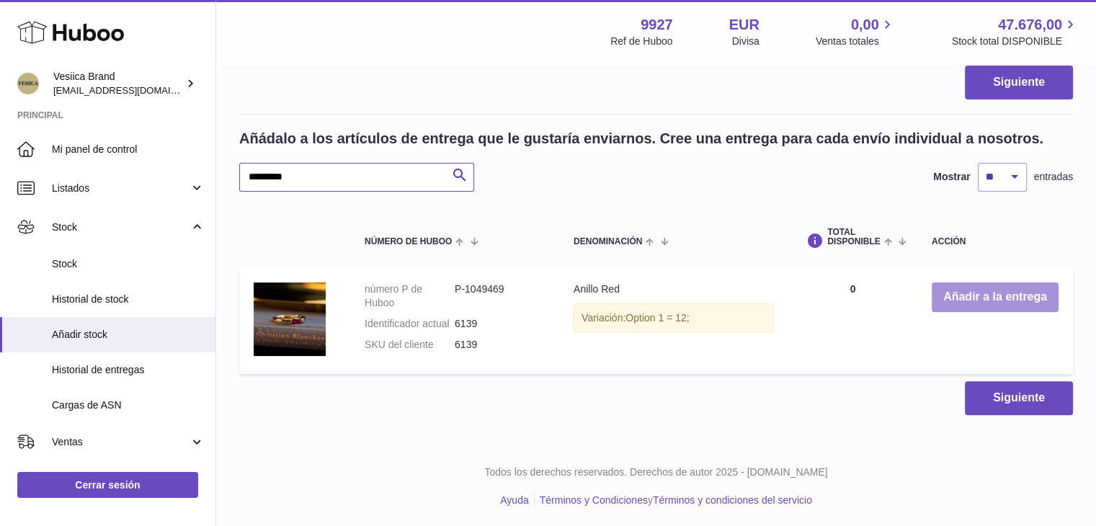
type input "*********"
drag, startPoint x: 951, startPoint y: 295, endPoint x: 829, endPoint y: 443, distance: 192.5
click at [951, 296] on button "Añadir a la entrega" at bounding box center [995, 298] width 127 height 30
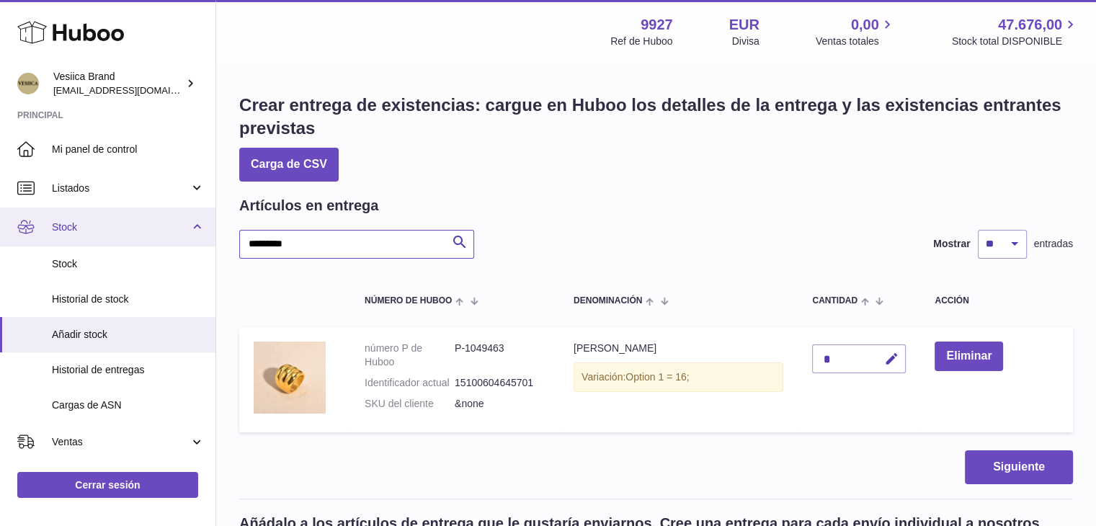
click at [133, 241] on div "Huboo Vesiica Brand logistic@vesiica.com Principal Mi panel de control Listados…" at bounding box center [548, 457] width 1096 height 914
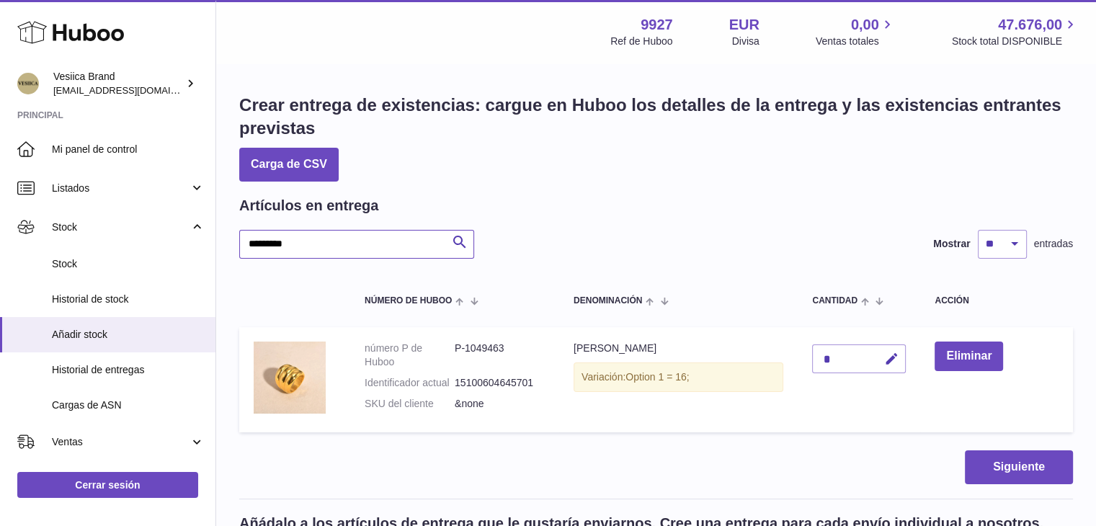
paste input "text"
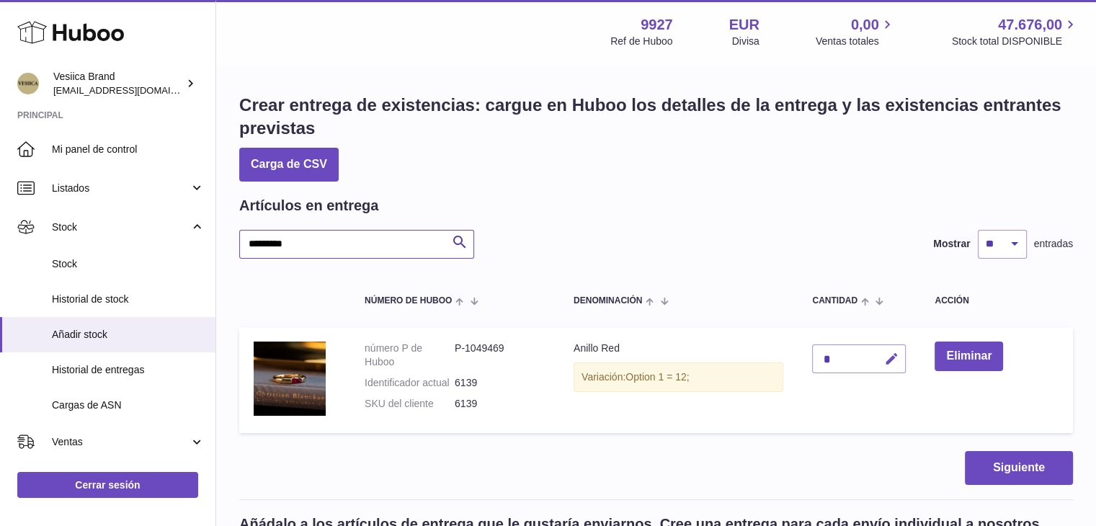
type input "*********"
click at [893, 355] on icon "button" at bounding box center [891, 359] width 15 height 15
click at [808, 355] on td "*" at bounding box center [859, 380] width 123 height 106
type input "*"
click at [892, 359] on icon "submit" at bounding box center [891, 358] width 13 height 13
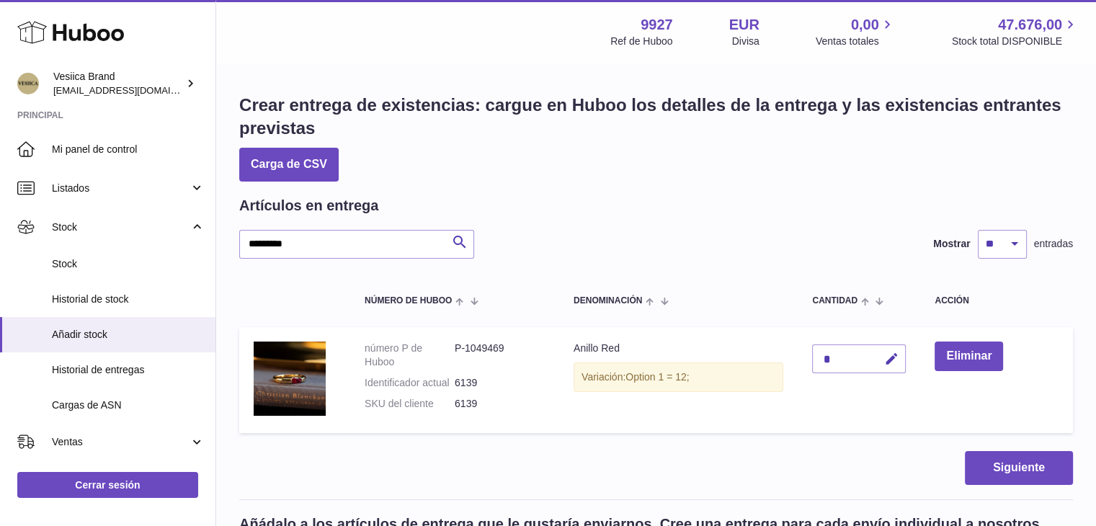
scroll to position [387, 0]
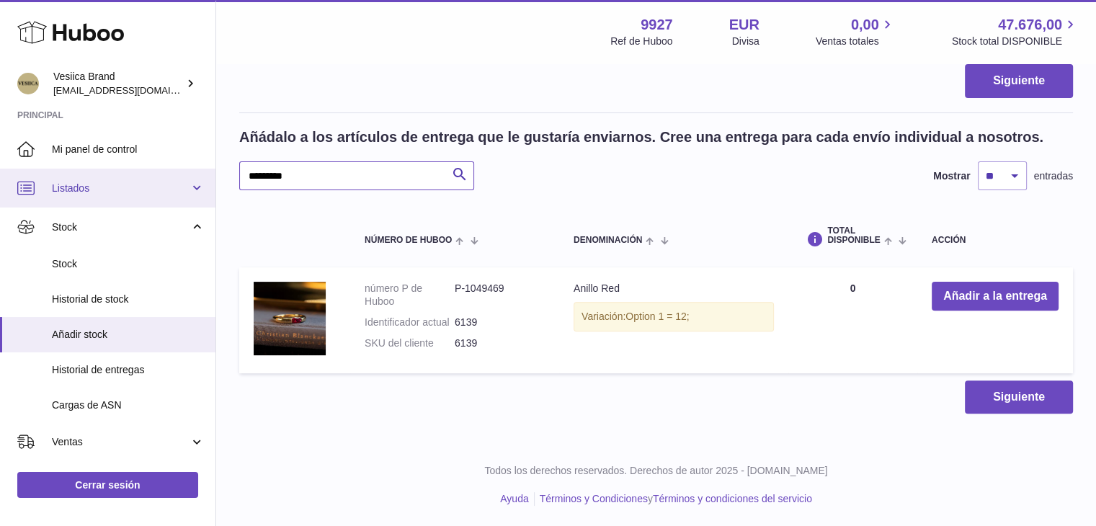
click at [201, 172] on div "Huboo Vesiica Brand logistic@vesiica.com Principal Mi panel de control Listados…" at bounding box center [548, 70] width 1096 height 915
paste input "text"
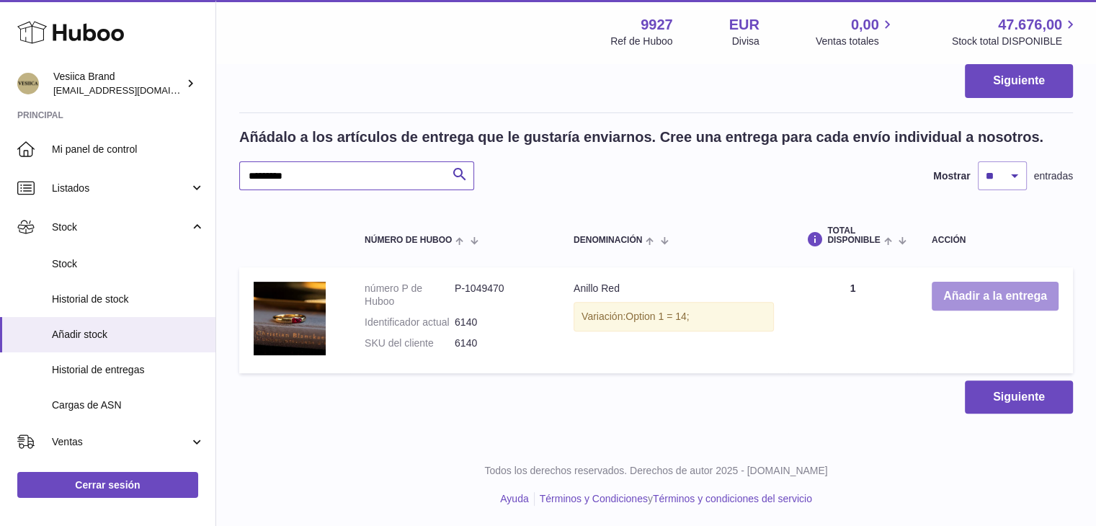
type input "*********"
click at [977, 298] on button "Añadir a la entrega" at bounding box center [995, 297] width 127 height 30
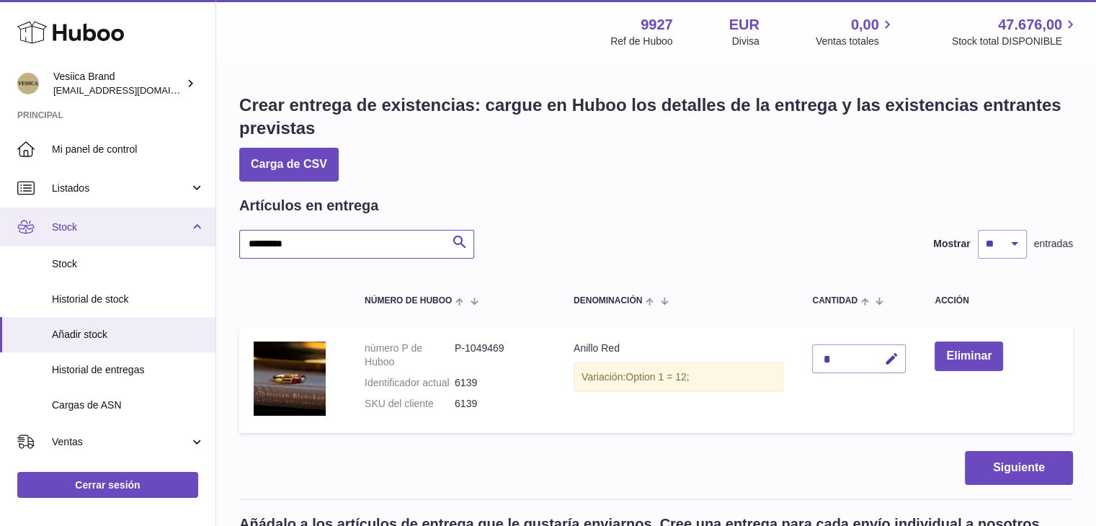
drag, startPoint x: 301, startPoint y: 231, endPoint x: 173, endPoint y: 239, distance: 128.5
click at [183, 239] on div "Huboo Vesiica Brand logistic@vesiica.com Principal Mi panel de control Listados…" at bounding box center [548, 457] width 1096 height 915
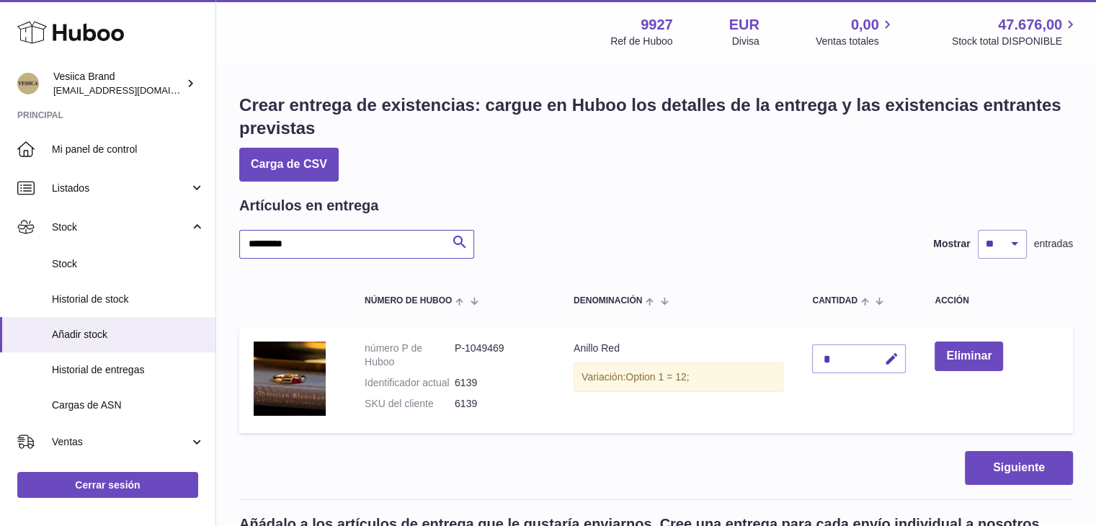
paste input "text"
type input "*********"
click at [958, 356] on button "Eliminar" at bounding box center [969, 357] width 68 height 30
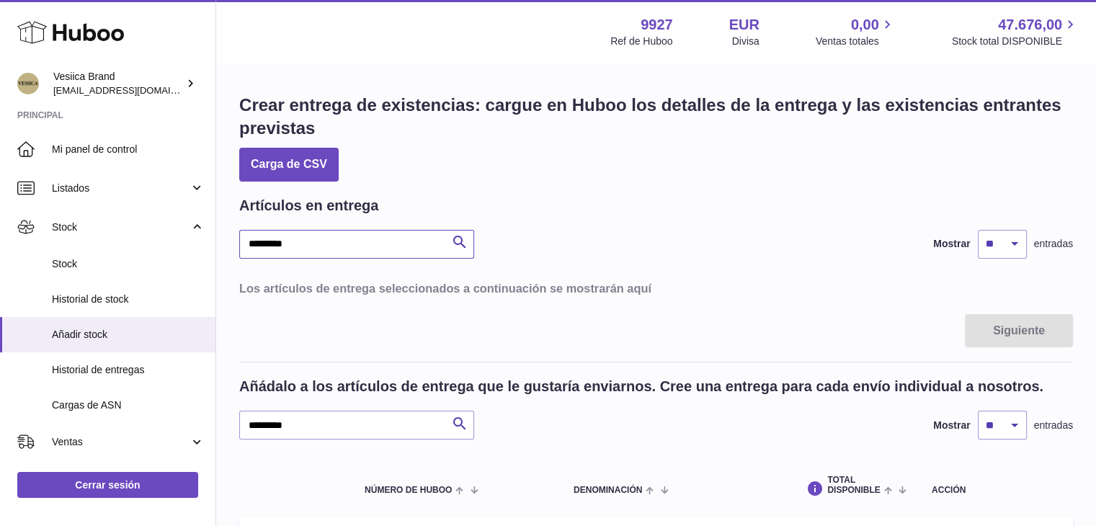
drag, startPoint x: 265, startPoint y: 241, endPoint x: 230, endPoint y: 245, distance: 35.6
click at [216, 244] on div "Crear entrega de existencias: cargue en Huboo los detalles de la entrega y las …" at bounding box center [656, 379] width 880 height 628
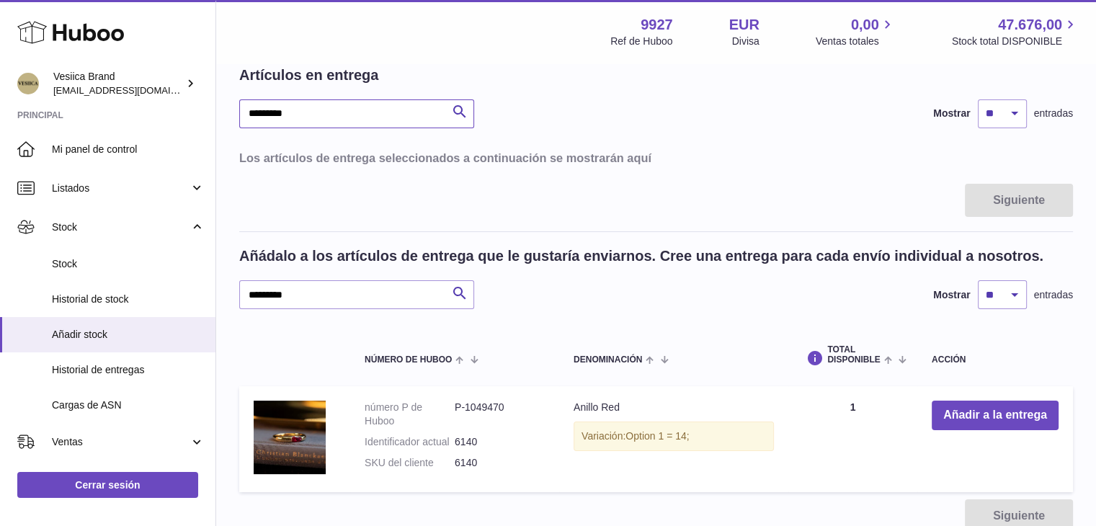
scroll to position [144, 0]
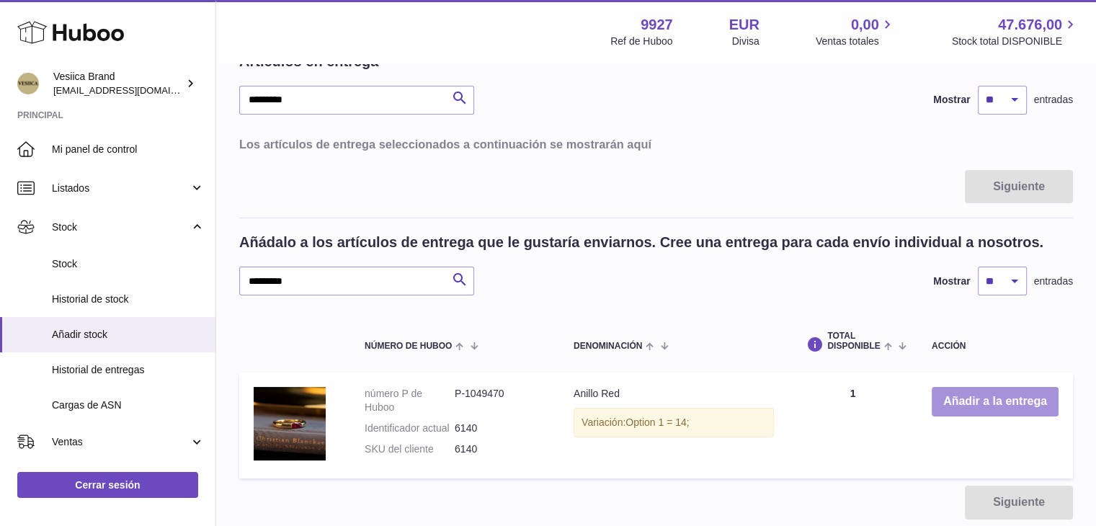
click at [937, 395] on button "Añadir a la entrega" at bounding box center [995, 402] width 127 height 30
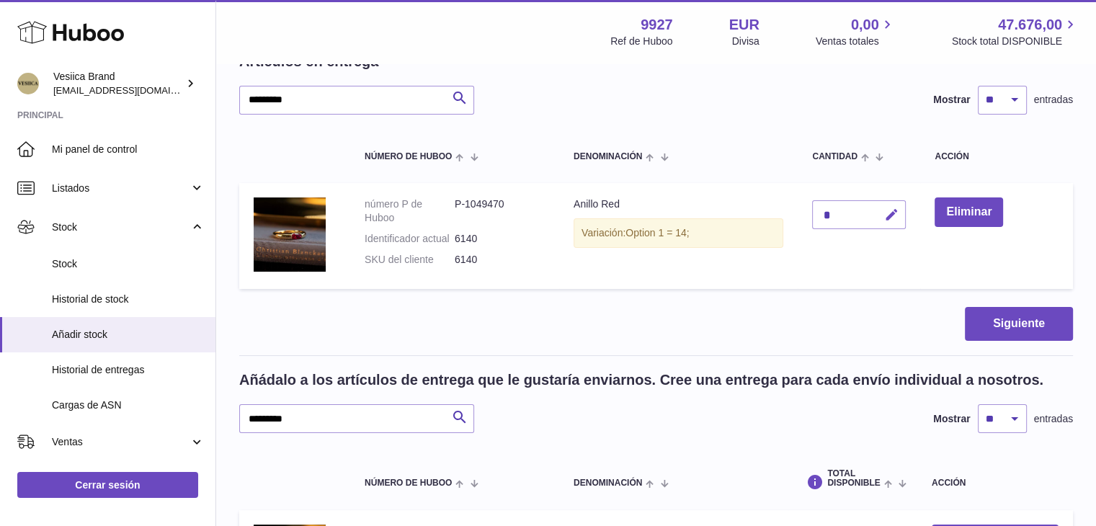
click at [903, 207] on button "button" at bounding box center [889, 215] width 34 height 30
click at [793, 208] on tr "número P de Huboo P-1049470 Identificador actual 6140 SKU del cliente 6140 Anil…" at bounding box center [656, 236] width 834 height 106
drag, startPoint x: 834, startPoint y: 210, endPoint x: 812, endPoint y: 211, distance: 22.4
click at [817, 211] on input "*" at bounding box center [859, 214] width 94 height 29
type input "*"
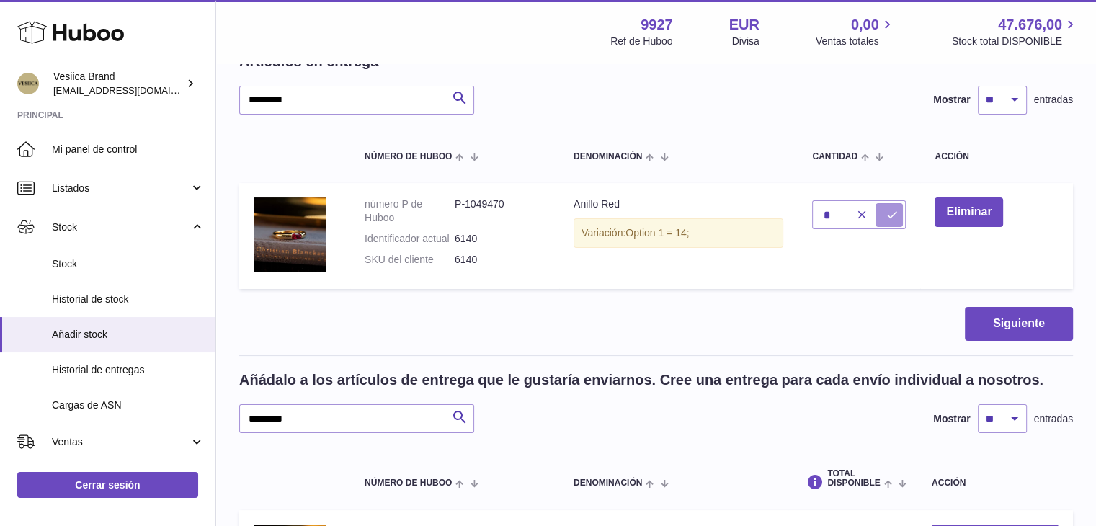
drag, startPoint x: 887, startPoint y: 212, endPoint x: 886, endPoint y: 226, distance: 13.7
click at [887, 212] on icon "submit" at bounding box center [891, 214] width 13 height 13
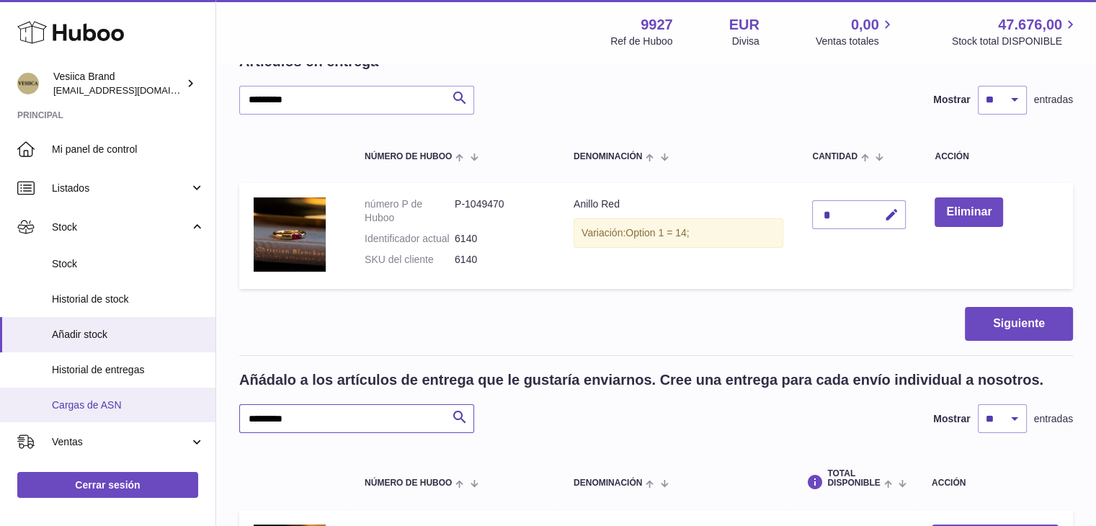
drag, startPoint x: 320, startPoint y: 410, endPoint x: 179, endPoint y: 406, distance: 140.6
click at [173, 406] on div "Huboo Vesiica Brand logistic@vesiica.com Principal Mi panel de control Listados…" at bounding box center [548, 313] width 1096 height 915
paste input "text"
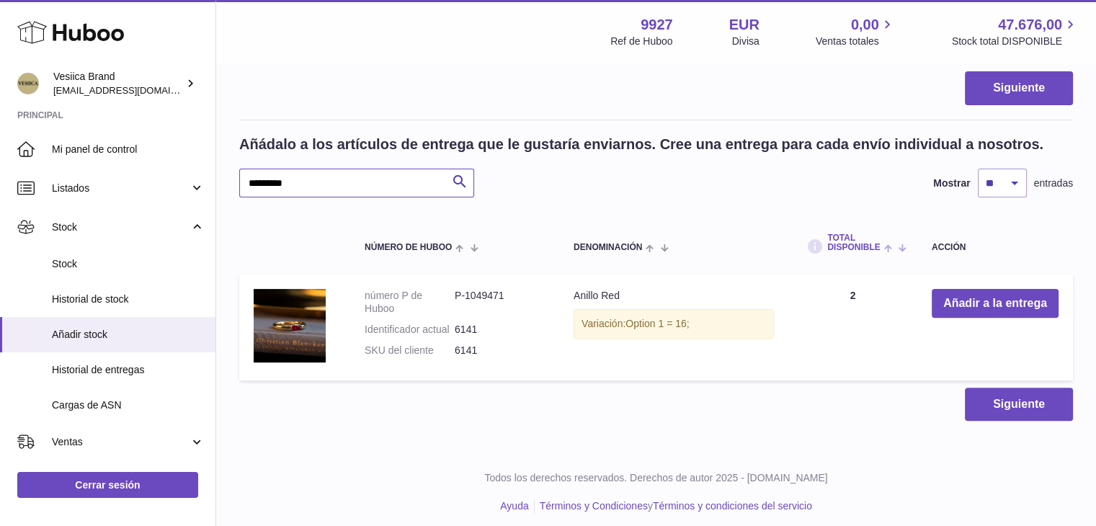
scroll to position [387, 0]
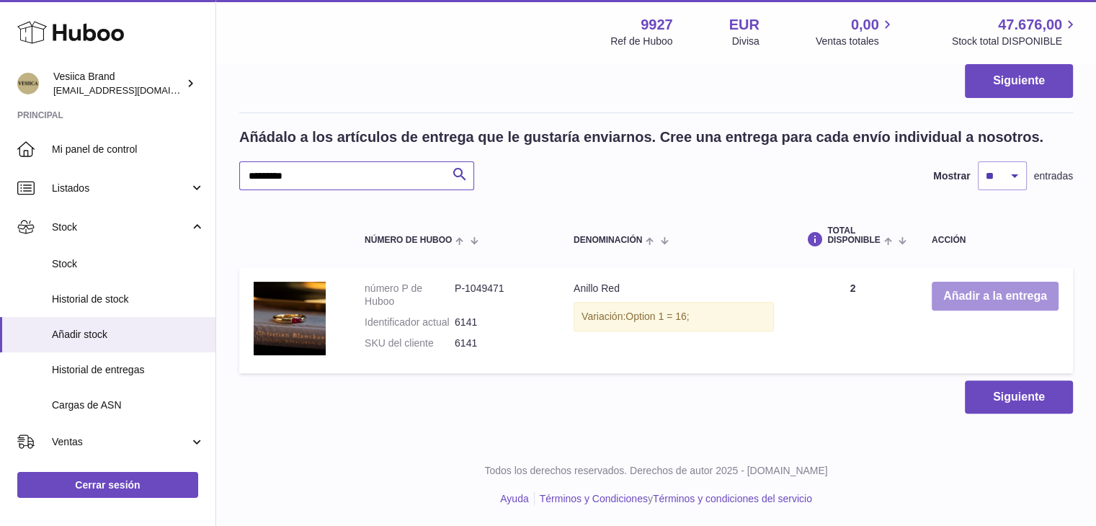
type input "*********"
click at [935, 293] on button "Añadir a la entrega" at bounding box center [995, 297] width 127 height 30
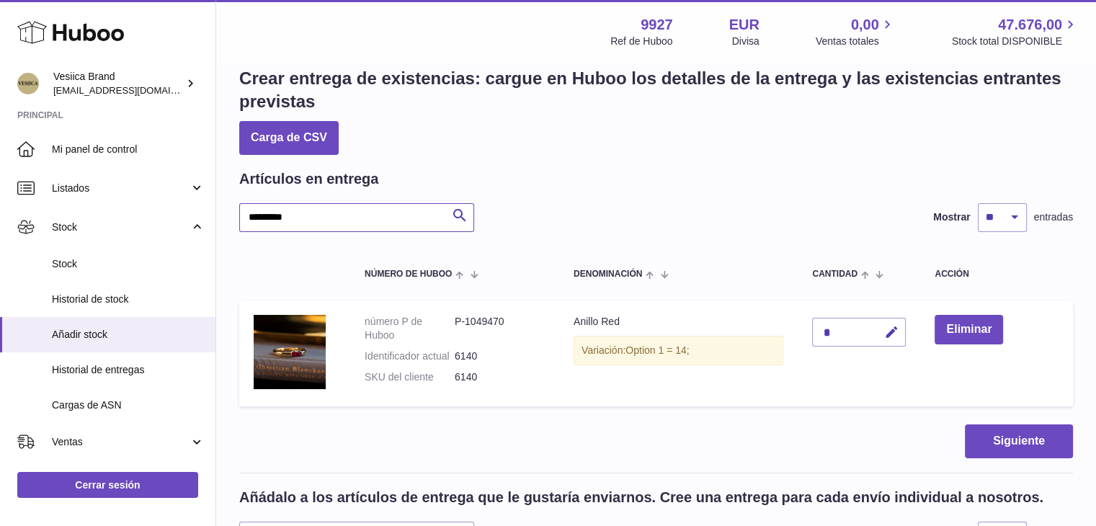
drag, startPoint x: 349, startPoint y: 217, endPoint x: 268, endPoint y: 213, distance: 80.8
click at [208, 217] on div "Huboo Vesiica Brand logistic@vesiica.com Principal Mi panel de control Listados…" at bounding box center [548, 430] width 1096 height 915
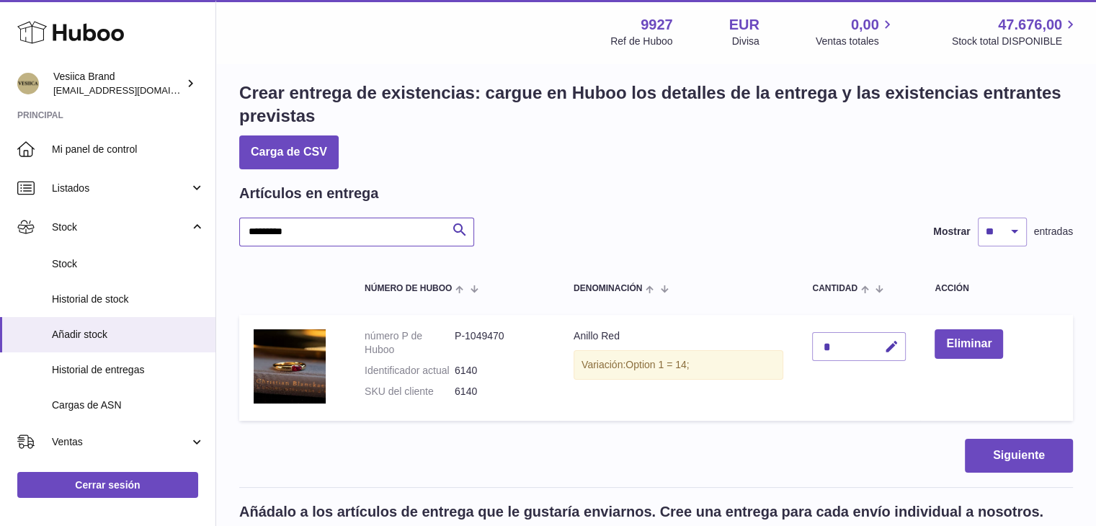
scroll to position [0, 0]
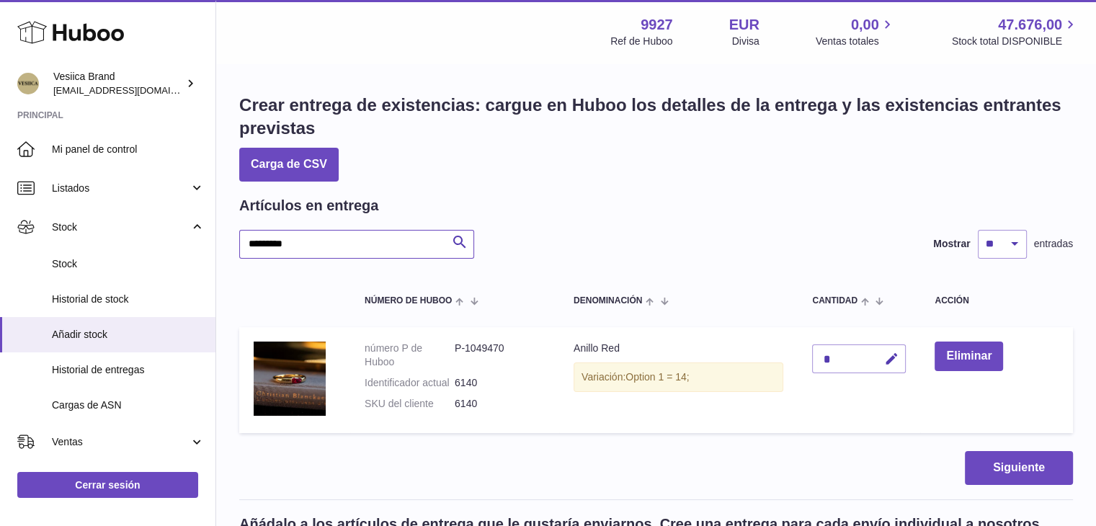
drag, startPoint x: 368, startPoint y: 215, endPoint x: 301, endPoint y: 239, distance: 70.7
paste input "text"
type input "*********"
click at [892, 362] on icon "button" at bounding box center [891, 359] width 15 height 15
drag, startPoint x: 817, startPoint y: 359, endPoint x: 840, endPoint y: 360, distance: 22.4
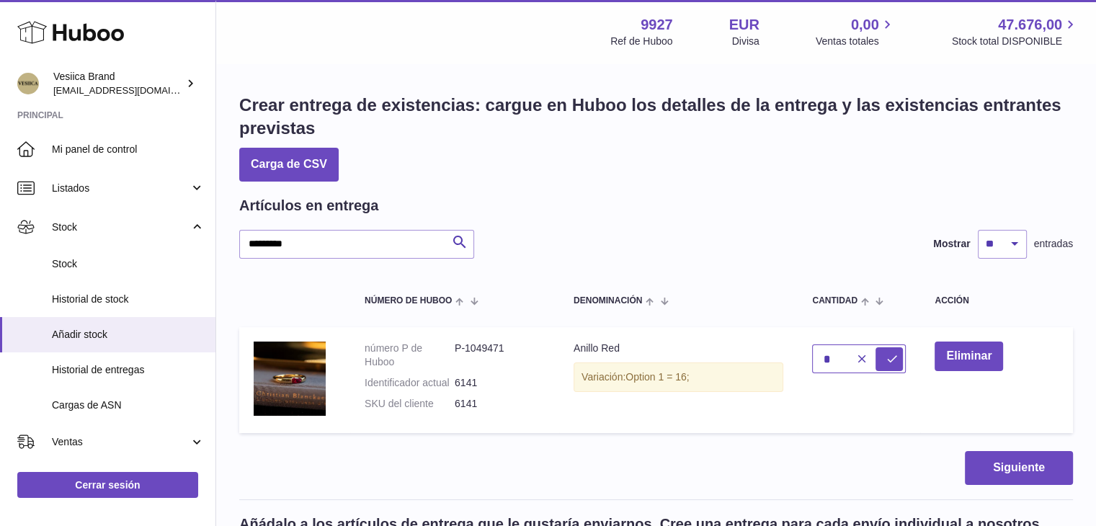
click at [796, 359] on tr "número P de Huboo P-1049471 Identificador actual 6141 SKU del cliente 6141 Anil…" at bounding box center [656, 380] width 834 height 106
type input "*"
click at [903, 361] on button "submit" at bounding box center [889, 358] width 27 height 23
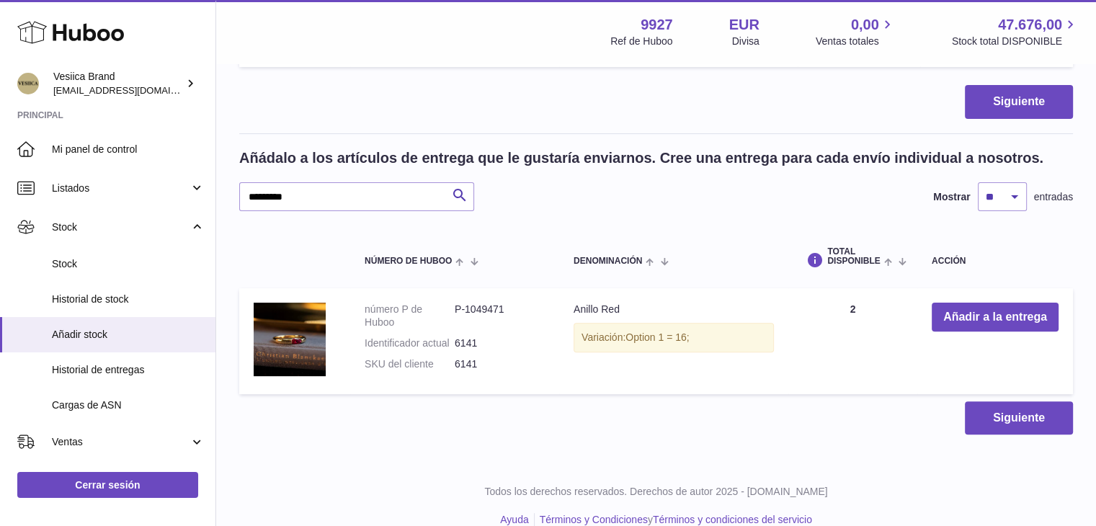
scroll to position [387, 0]
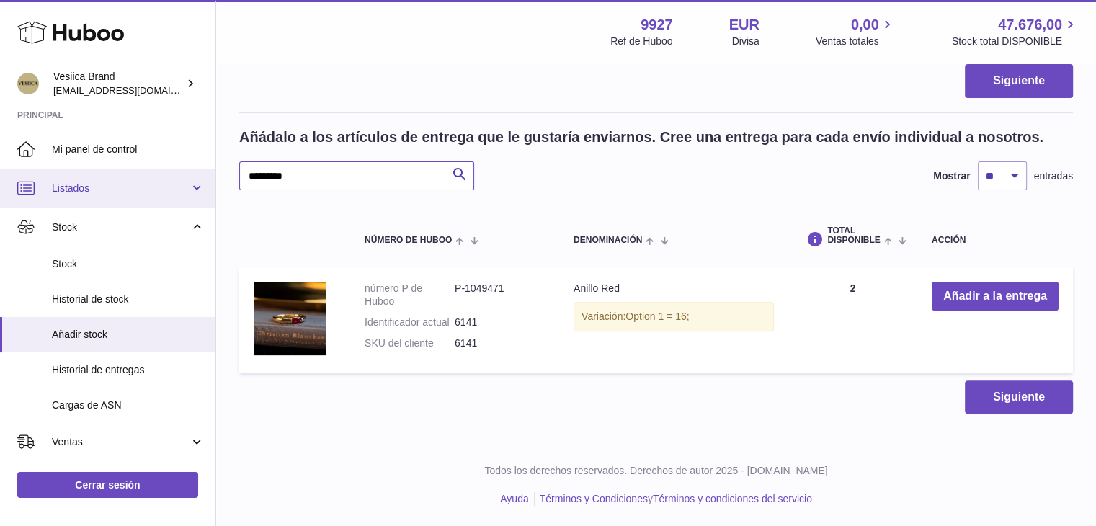
drag, startPoint x: 321, startPoint y: 180, endPoint x: 207, endPoint y: 176, distance: 114.0
click at [206, 176] on div "Huboo Vesiica Brand logistic@vesiica.com Principal Mi panel de control Listados…" at bounding box center [548, 70] width 1096 height 915
paste input "text"
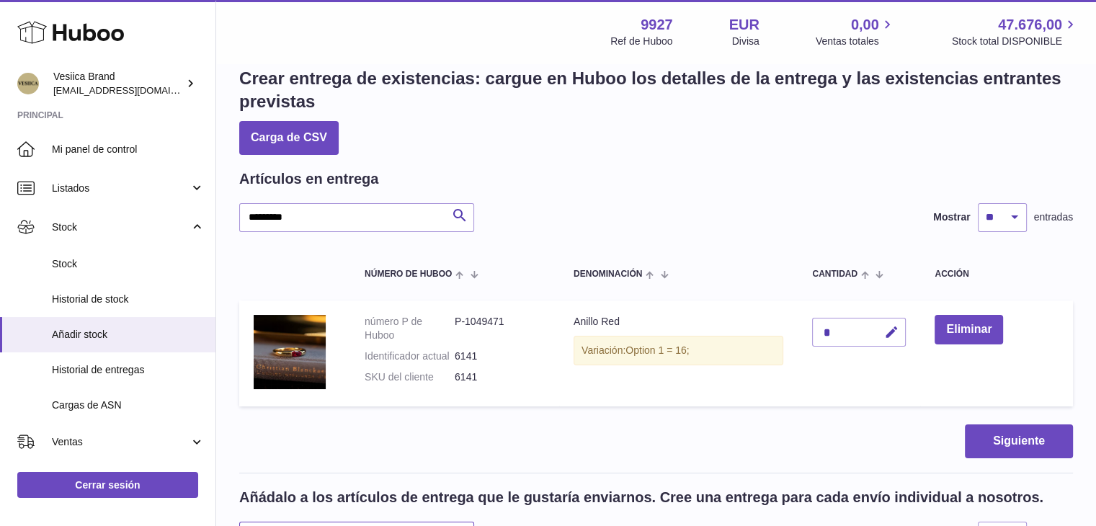
scroll to position [427, 0]
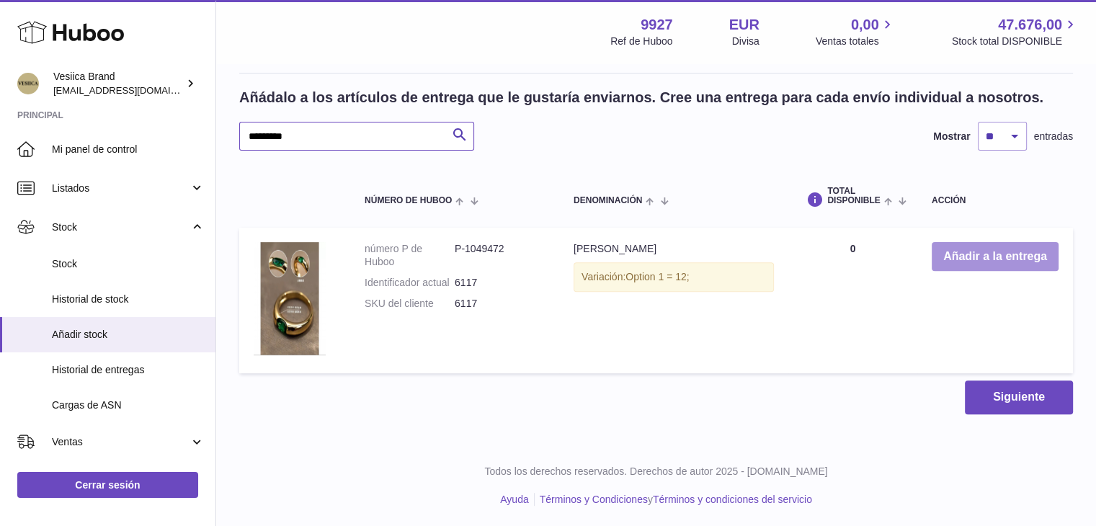
type input "*********"
click at [963, 260] on button "Añadir a la entrega" at bounding box center [995, 257] width 127 height 30
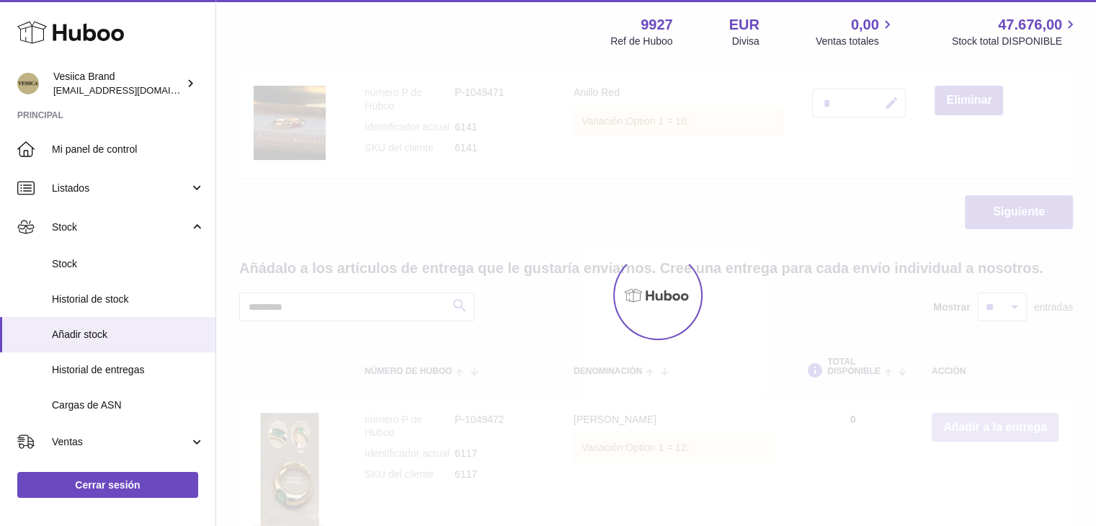
scroll to position [138, 0]
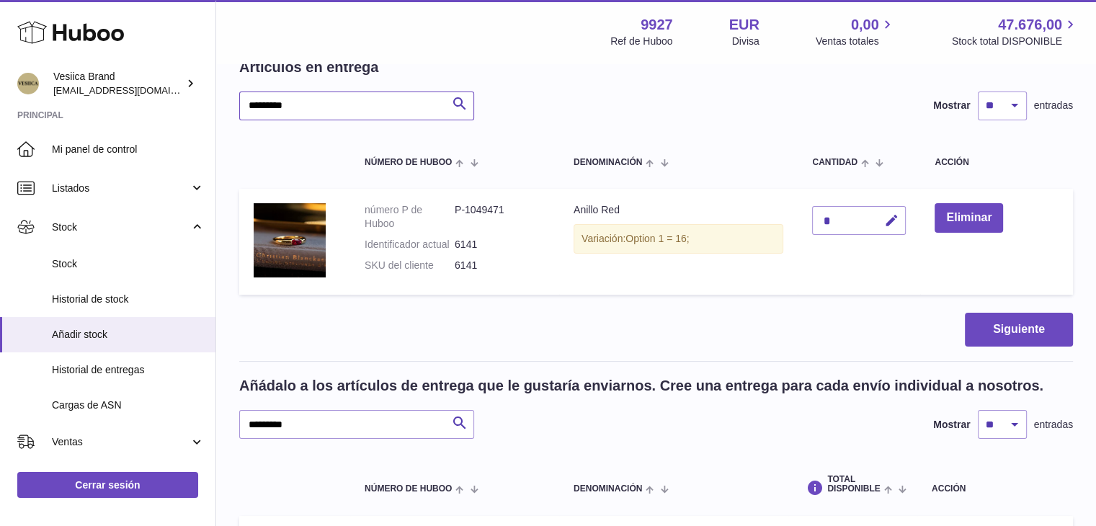
drag, startPoint x: 319, startPoint y: 106, endPoint x: 284, endPoint y: 102, distance: 35.6
click at [224, 102] on div "Crear entrega de existencias: cargue en Huboo los detalles de la entrega y las …" at bounding box center [656, 328] width 880 height 805
paste input "text"
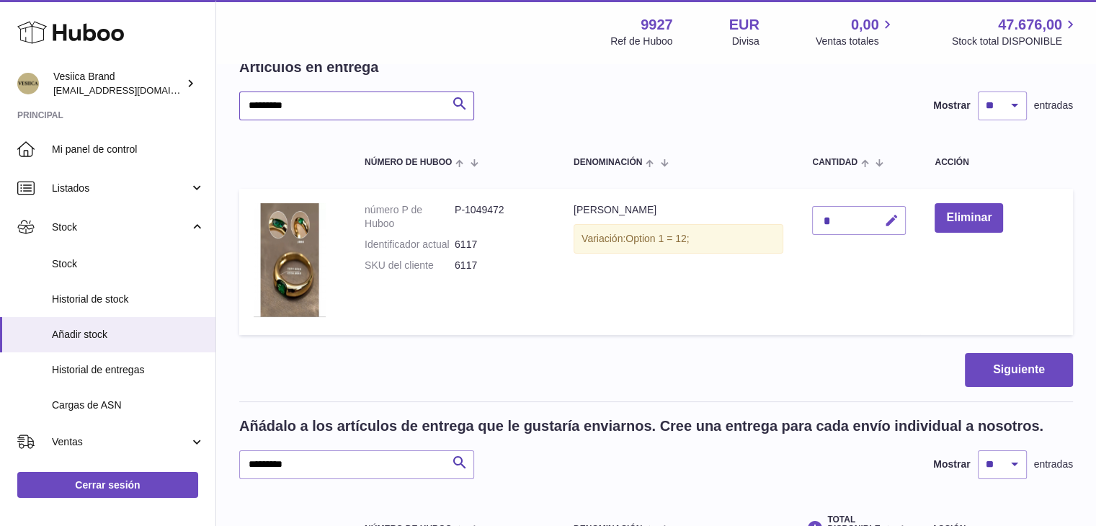
type input "*********"
click at [892, 218] on icon "button" at bounding box center [891, 220] width 15 height 15
drag, startPoint x: 828, startPoint y: 217, endPoint x: 776, endPoint y: 214, distance: 52.7
click at [782, 214] on tr "número P de Huboo P-1049472 Identificador actual 6117 SKU del cliente 6117 Anil…" at bounding box center [656, 262] width 834 height 146
type input "*"
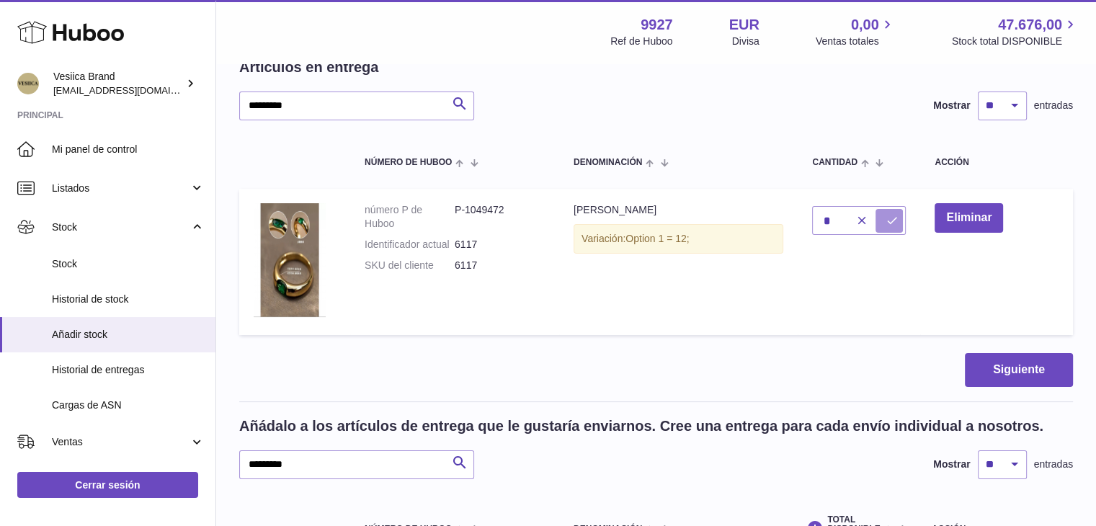
click at [887, 227] on button "submit" at bounding box center [889, 220] width 27 height 23
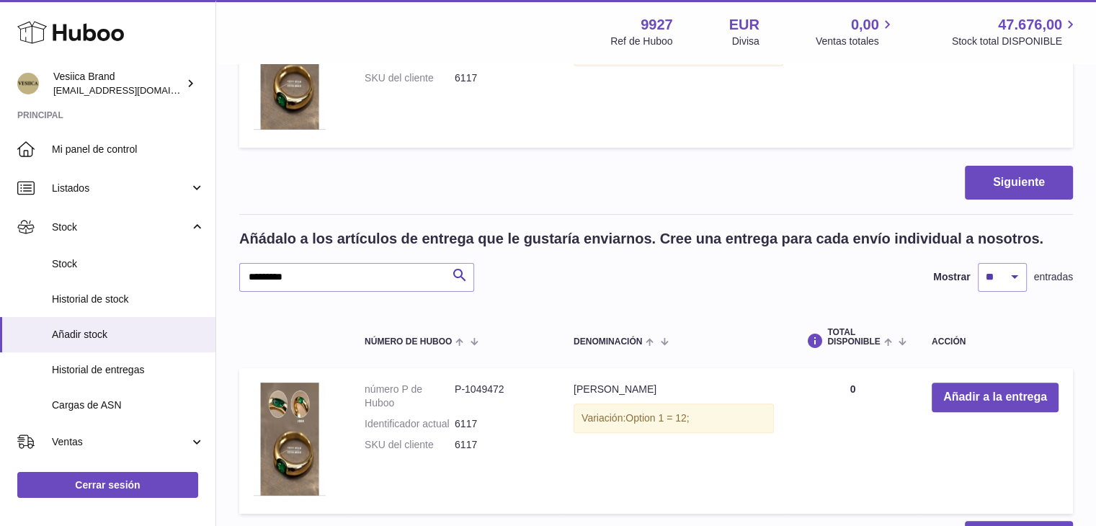
scroll to position [323, 0]
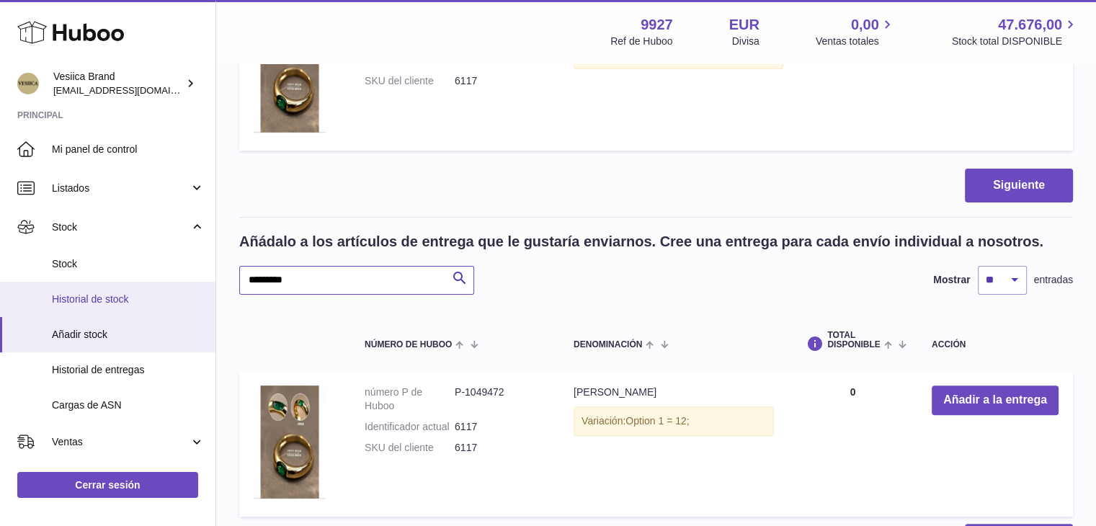
drag, startPoint x: 328, startPoint y: 285, endPoint x: 189, endPoint y: 285, distance: 139.1
click at [182, 285] on div "Huboo Vesiica Brand logistic@vesiica.com Principal Mi panel de control Listados…" at bounding box center [548, 174] width 1096 height 995
paste input "text"
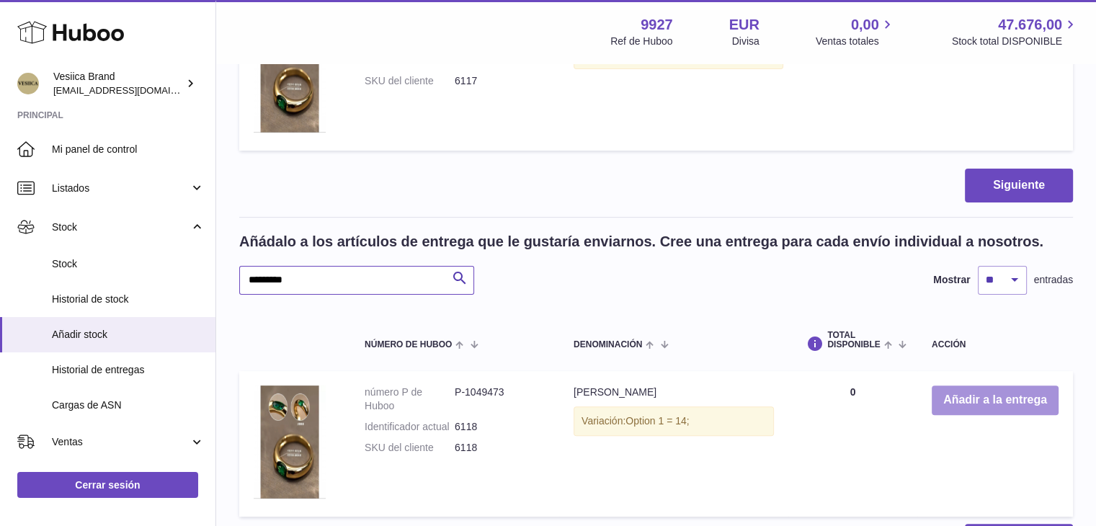
type input "*********"
click at [988, 397] on button "Añadir a la entrega" at bounding box center [995, 401] width 127 height 30
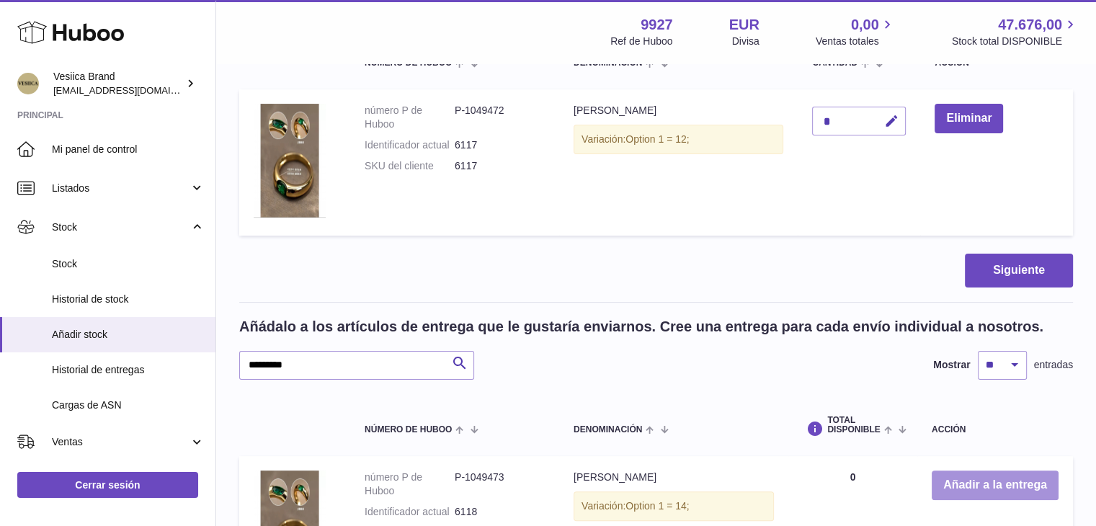
scroll to position [107, 0]
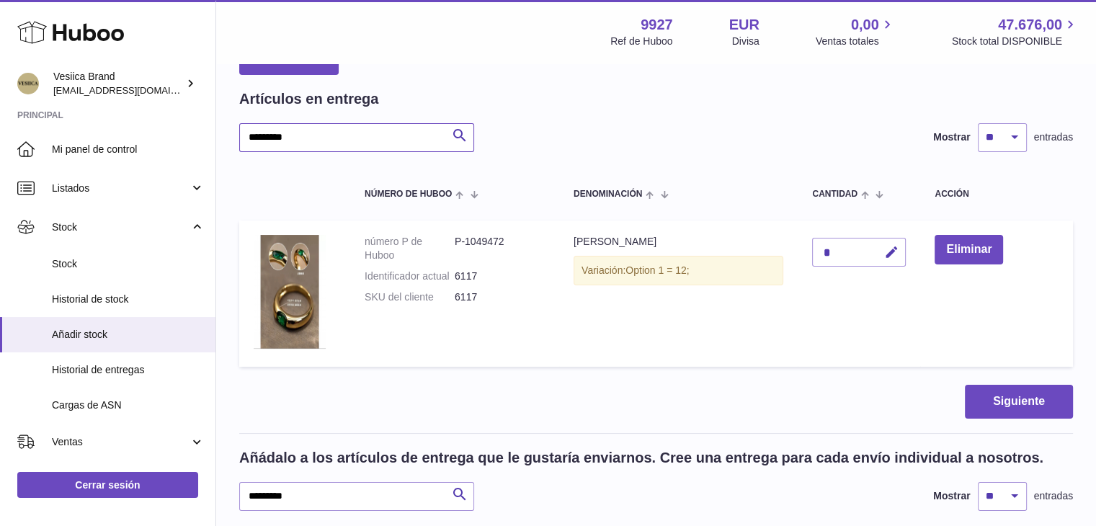
click at [221, 138] on div "Crear entrega de existencias: cargue en Huboo los detalles de la entrega y las …" at bounding box center [656, 380] width 880 height 845
paste input "text"
type input "*********"
click at [896, 253] on icon "button" at bounding box center [891, 252] width 15 height 15
drag, startPoint x: 896, startPoint y: 253, endPoint x: 773, endPoint y: 252, distance: 123.3
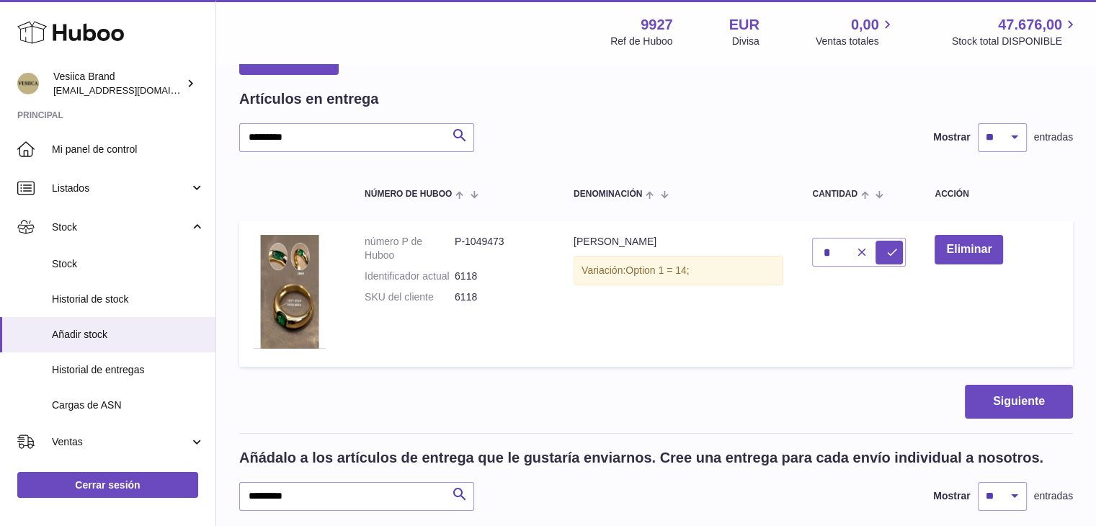
click at [773, 252] on tr "número P de Huboo P-1049473 Identificador actual 6118 SKU del cliente 6118 Anil…" at bounding box center [656, 294] width 834 height 146
drag, startPoint x: 835, startPoint y: 253, endPoint x: 773, endPoint y: 252, distance: 62.0
click at [773, 252] on tr "número P de Huboo P-1049473 Identificador actual 6118 SKU del cliente 6118 Anil…" at bounding box center [656, 294] width 834 height 146
type input "*"
click at [909, 257] on td "*" at bounding box center [859, 294] width 123 height 146
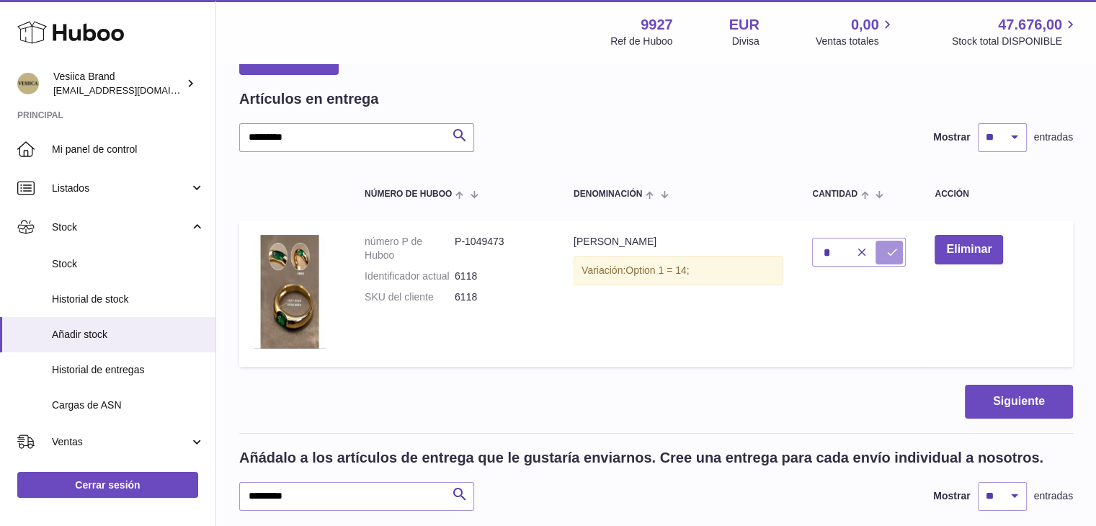
click at [897, 254] on icon "submit" at bounding box center [891, 252] width 13 height 13
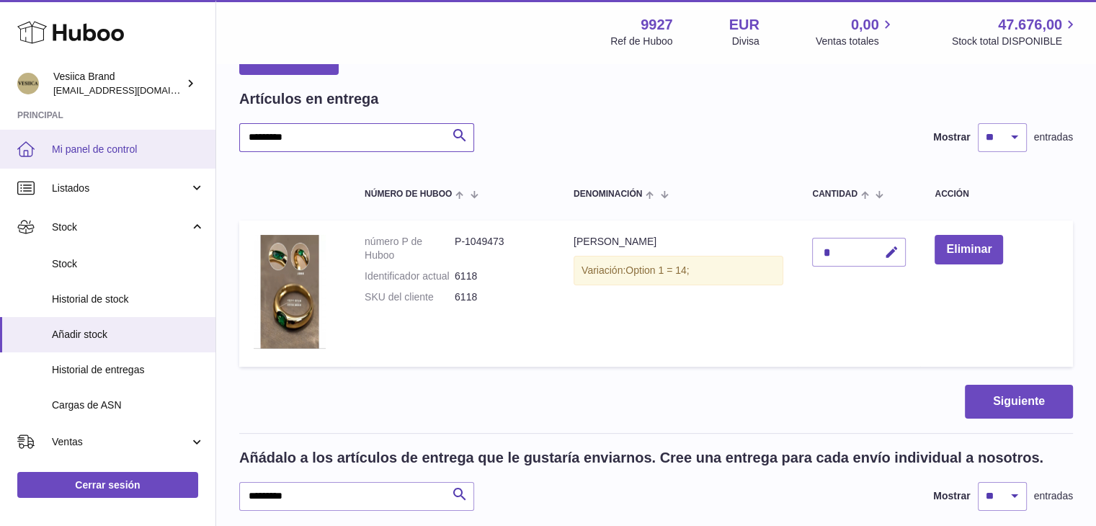
drag, startPoint x: 298, startPoint y: 143, endPoint x: 115, endPoint y: 134, distance: 183.3
click at [116, 136] on div "Huboo Vesiica Brand logistic@vesiica.com Principal Mi panel de control Listados…" at bounding box center [548, 390] width 1096 height 995
type input "******"
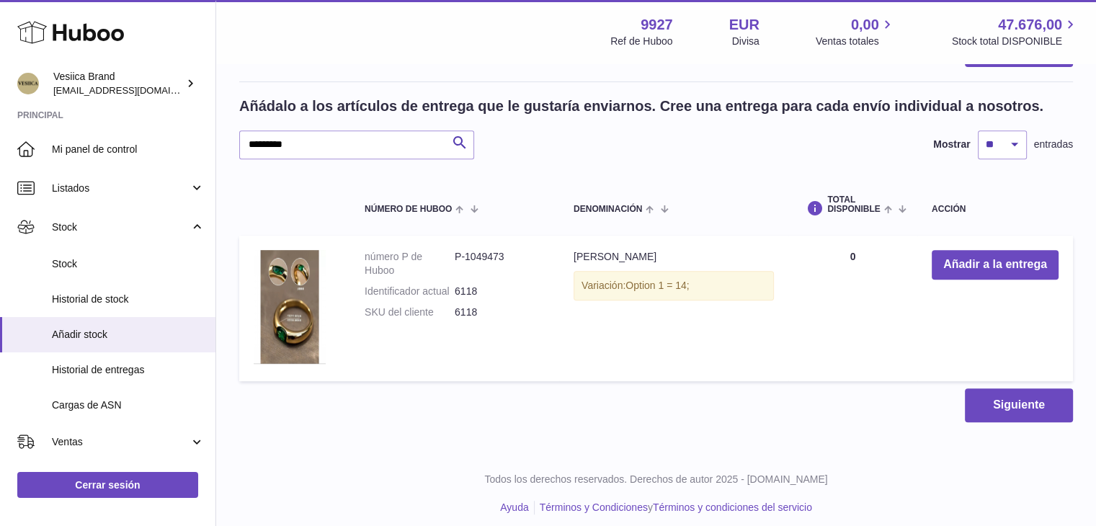
scroll to position [611, 0]
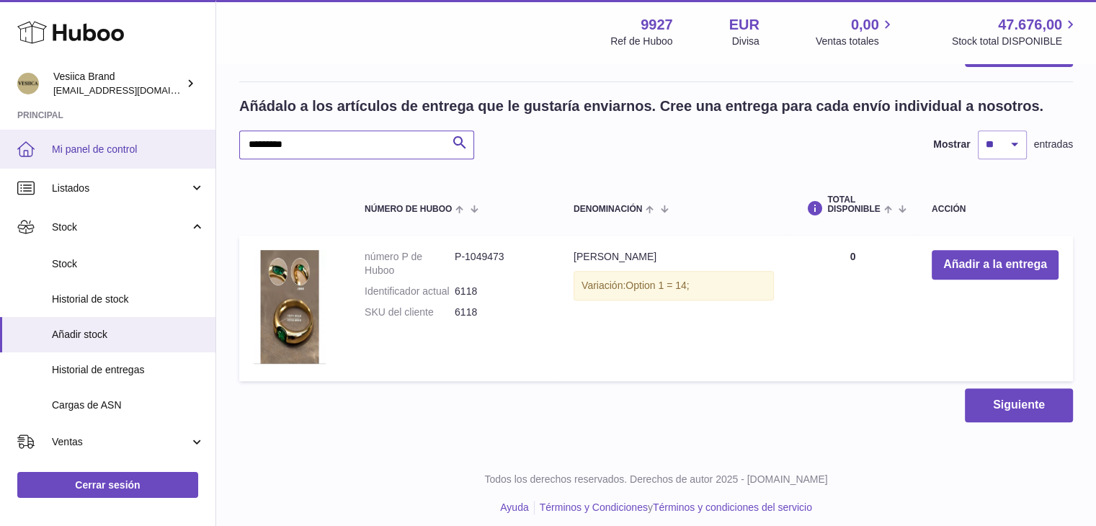
drag, startPoint x: 312, startPoint y: 147, endPoint x: 198, endPoint y: 139, distance: 114.2
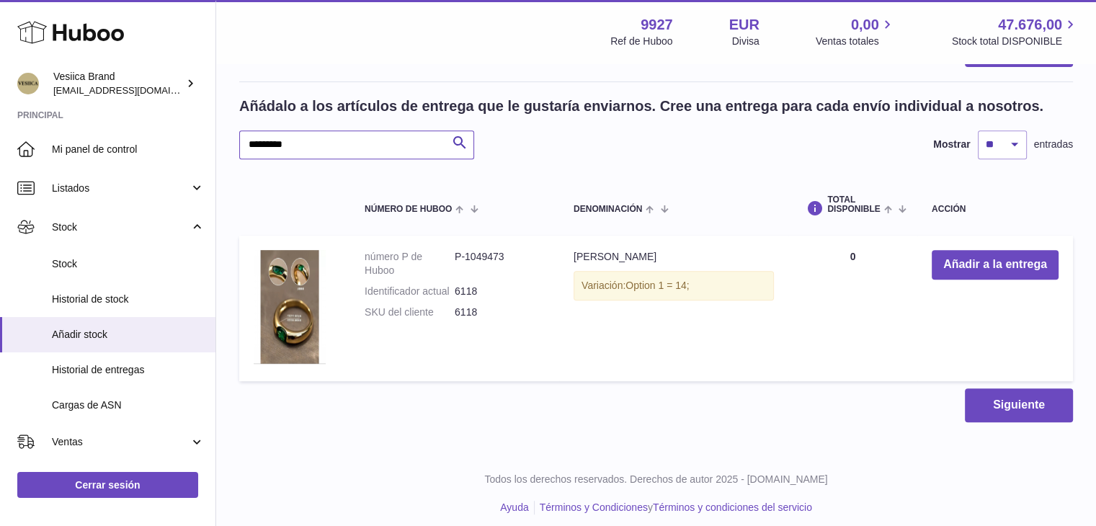
paste input "text"
type input "*********"
click at [963, 267] on button "Añadir a la entrega" at bounding box center [995, 265] width 127 height 30
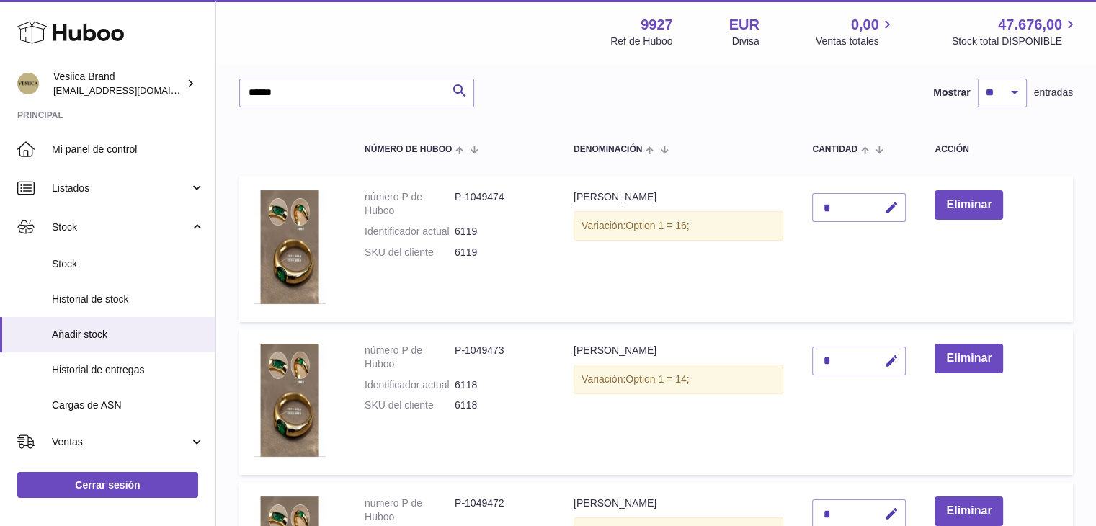
scroll to position [35, 0]
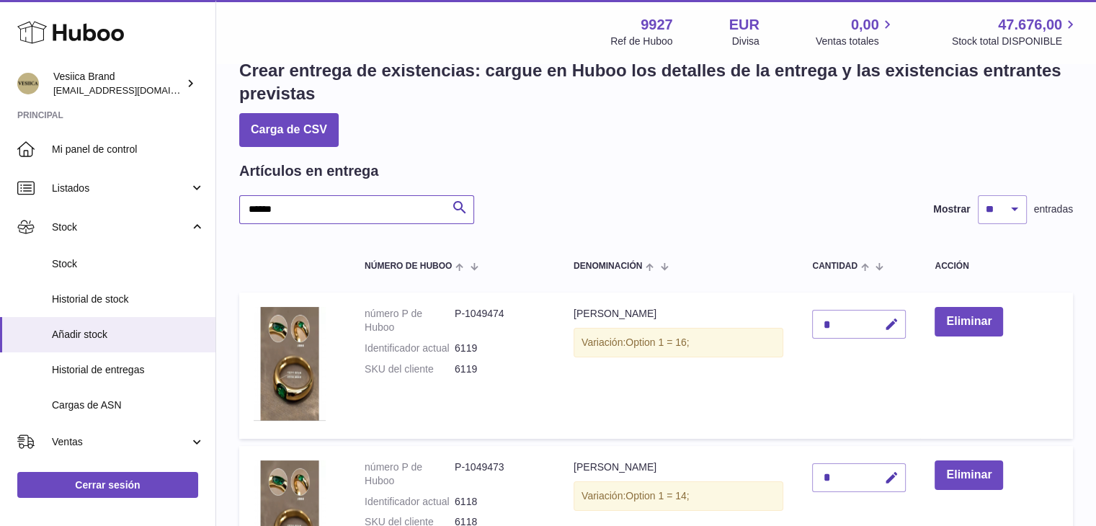
drag, startPoint x: 345, startPoint y: 200, endPoint x: 298, endPoint y: 205, distance: 47.1
paste input "***"
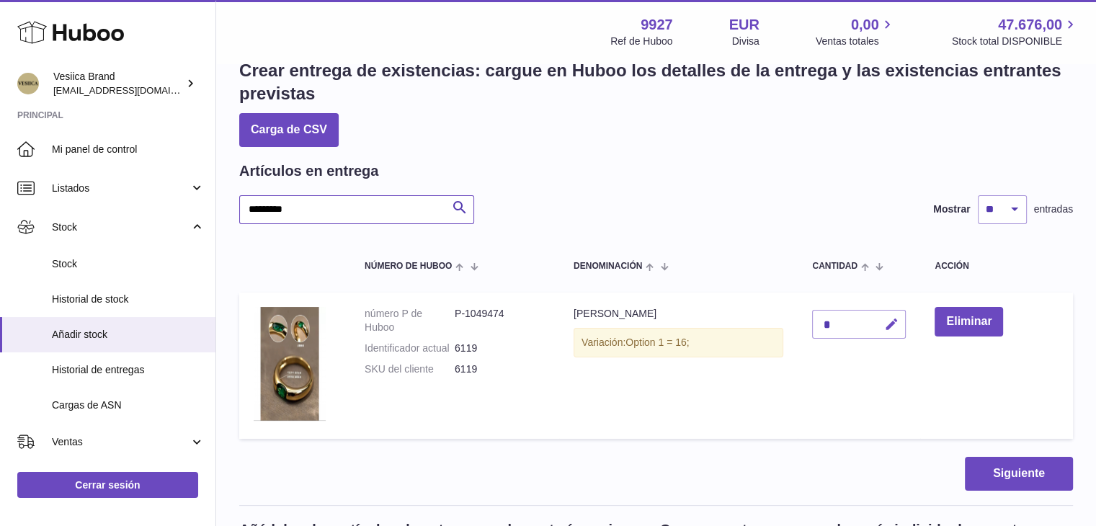
type input "*********"
drag, startPoint x: 896, startPoint y: 321, endPoint x: 838, endPoint y: 321, distance: 57.7
click at [894, 321] on icon "button" at bounding box center [891, 324] width 15 height 15
drag, startPoint x: 839, startPoint y: 320, endPoint x: 749, endPoint y: 321, distance: 90.1
click at [749, 321] on tr "número P de Huboo P-1049474 Identificador actual 6119 SKU del cliente 6119 Anil…" at bounding box center [656, 366] width 834 height 146
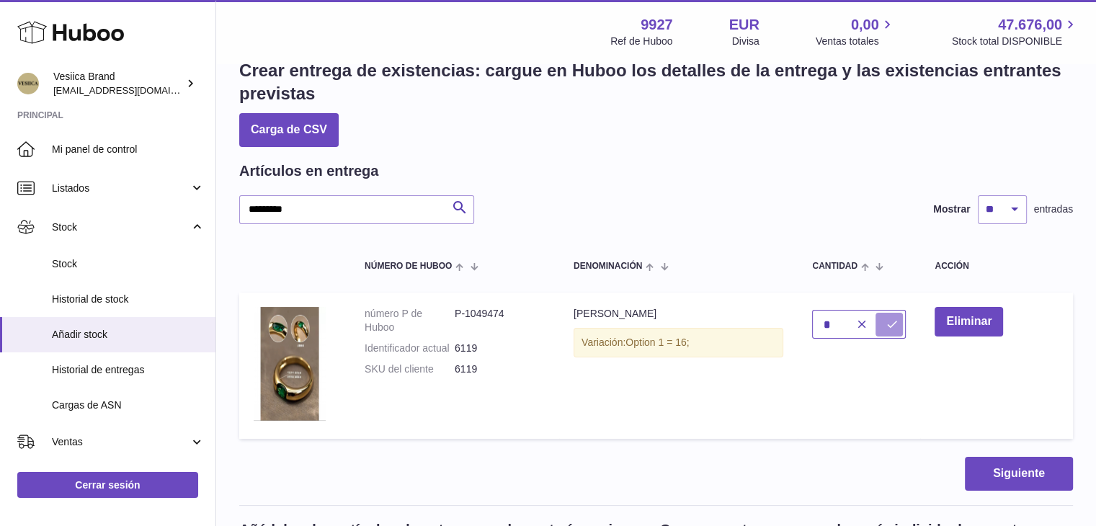
type input "*"
click at [888, 321] on icon "submit" at bounding box center [891, 324] width 13 height 13
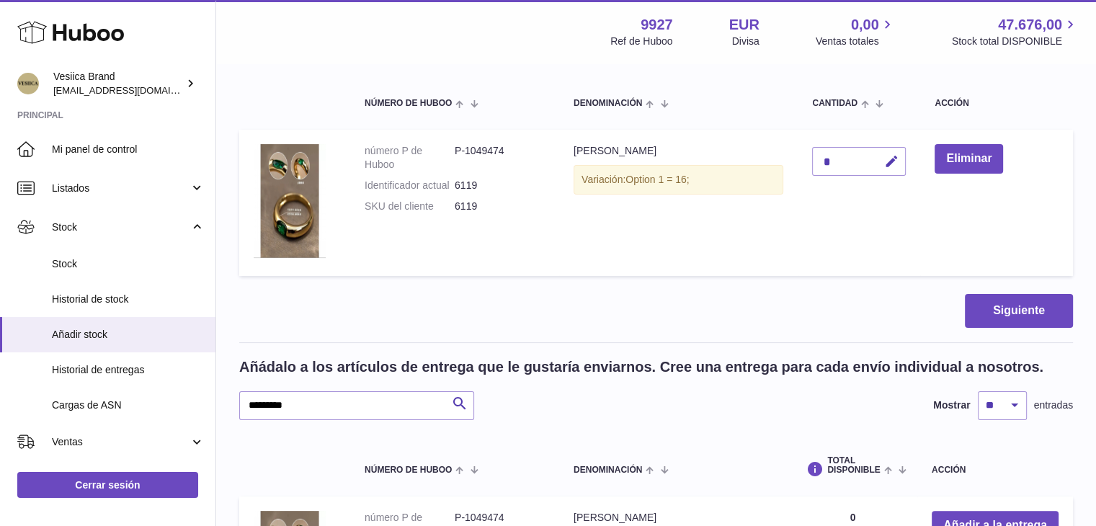
scroll to position [467, 0]
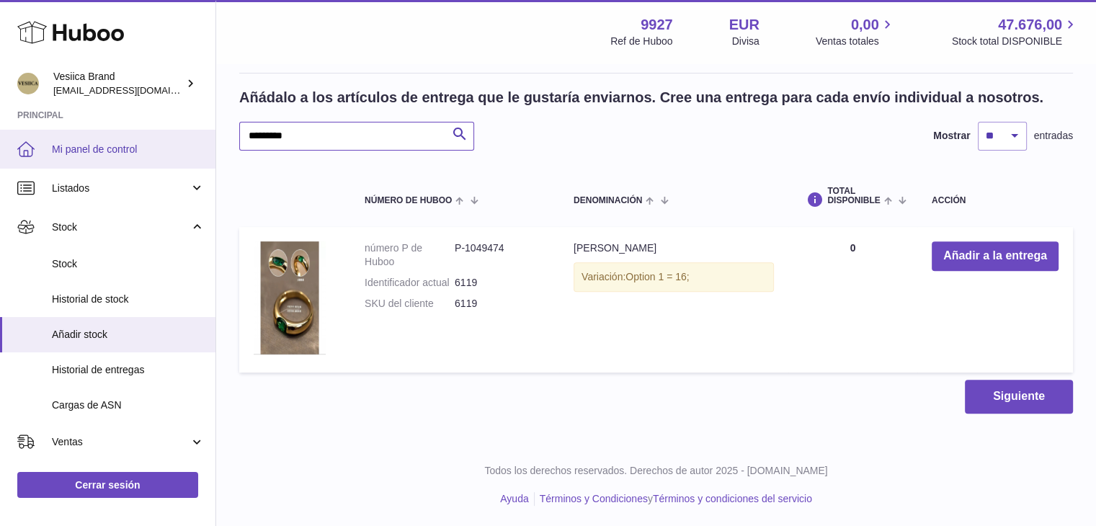
drag, startPoint x: 320, startPoint y: 142, endPoint x: 190, endPoint y: 138, distance: 129.8
click at [174, 138] on div "Huboo Vesiica Brand logistic@vesiica.com Principal Mi panel de control Listados…" at bounding box center [548, 30] width 1096 height 995
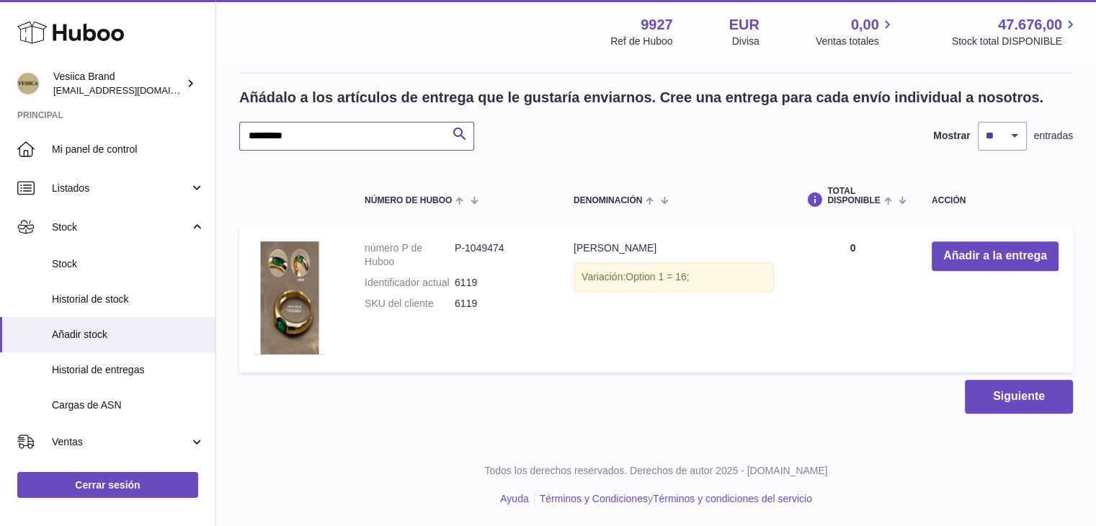
paste input "text"
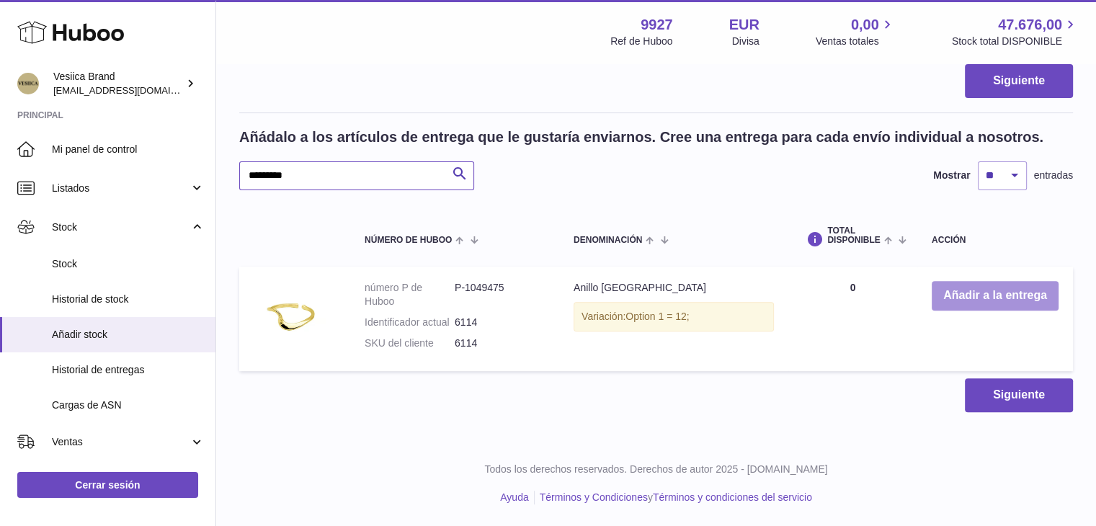
scroll to position [426, 0]
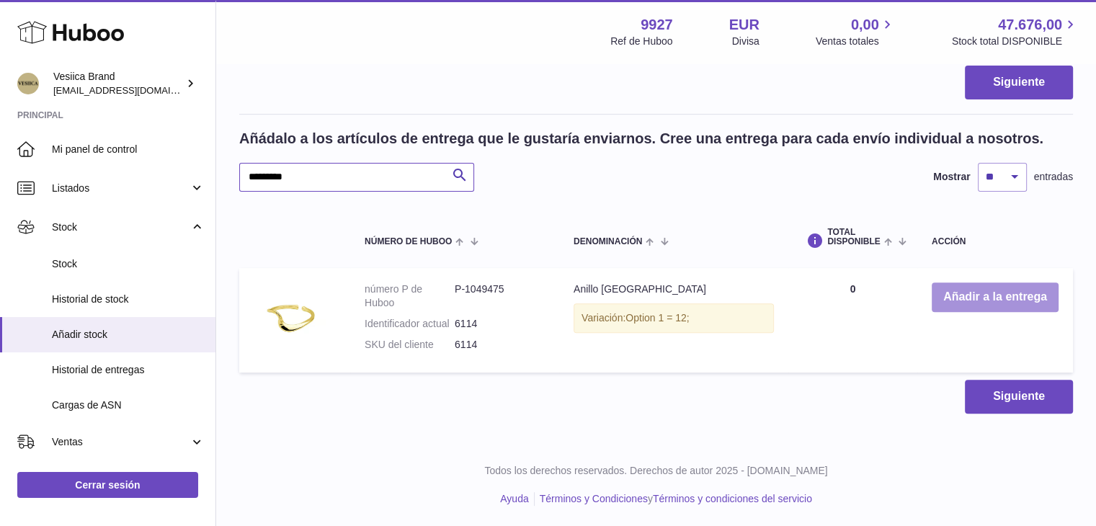
type input "*********"
click at [980, 301] on button "Añadir a la entrega" at bounding box center [995, 298] width 127 height 30
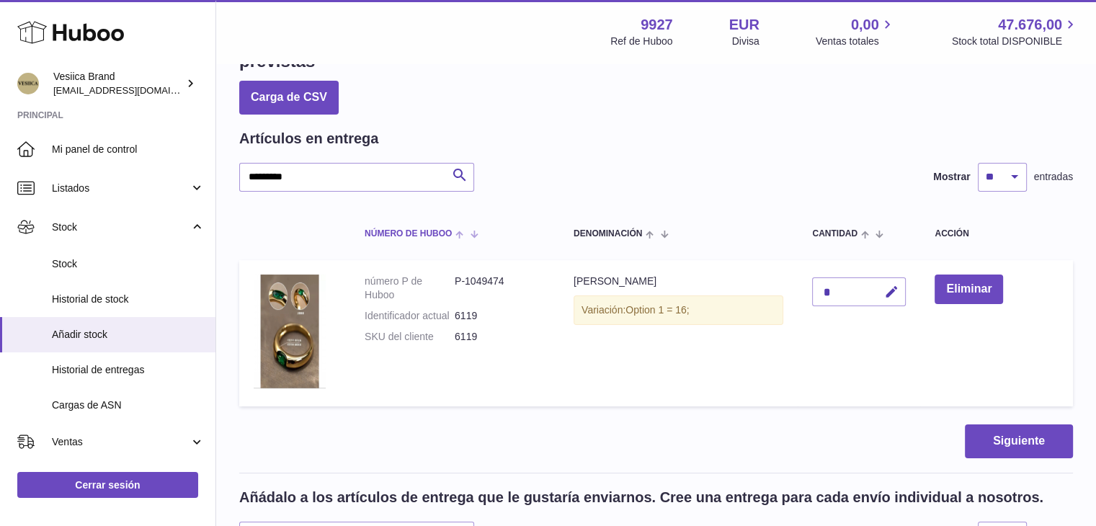
scroll to position [66, 0]
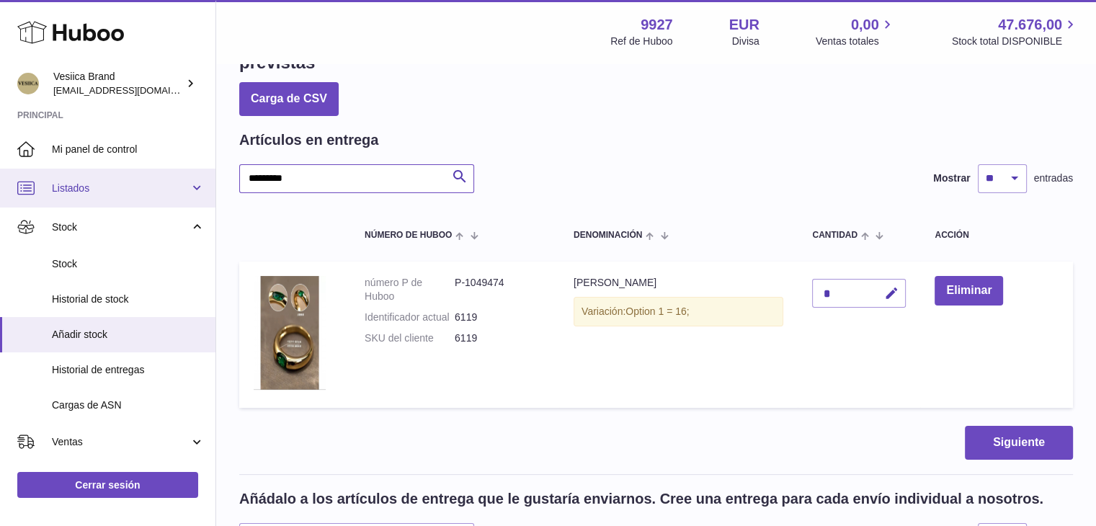
drag, startPoint x: 341, startPoint y: 171, endPoint x: 150, endPoint y: 172, distance: 191.0
click at [148, 172] on div "Huboo Vesiica Brand logistic@vesiica.com Principal Mi panel de control Listados…" at bounding box center [548, 411] width 1096 height 954
paste input "text"
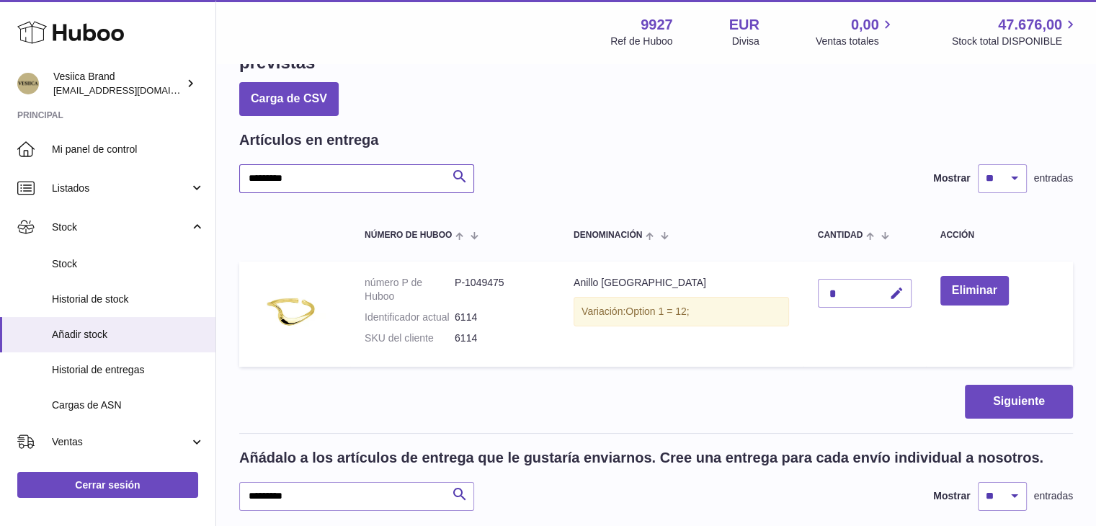
type input "*********"
click at [890, 295] on icon "button" at bounding box center [896, 293] width 15 height 15
drag, startPoint x: 839, startPoint y: 292, endPoint x: 780, endPoint y: 294, distance: 59.1
click at [781, 294] on tr "número P de Huboo P-1049475 Identificador actual 6114 SKU del cliente 6114 Anil…" at bounding box center [656, 314] width 834 height 105
type input "*"
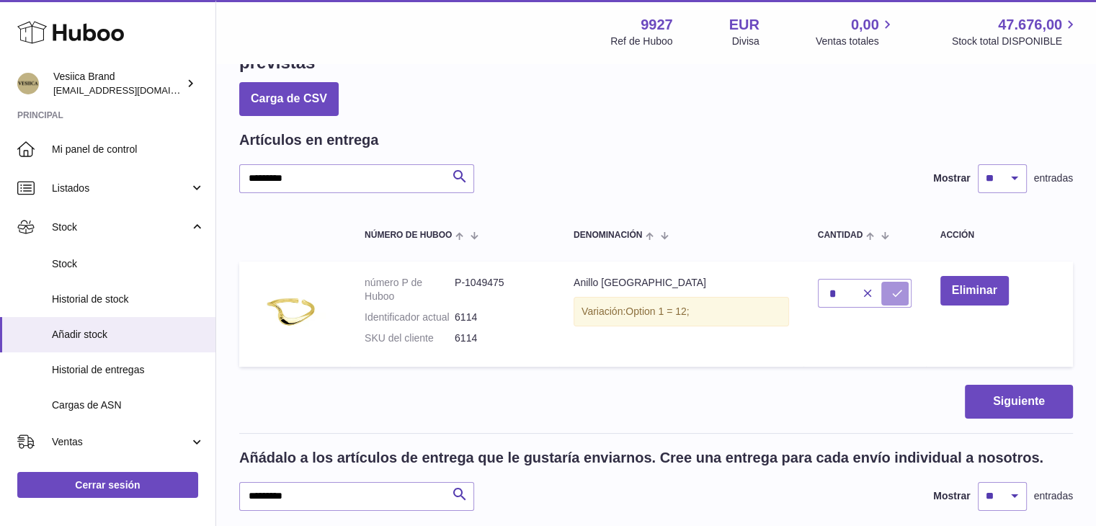
click at [891, 295] on icon "submit" at bounding box center [897, 293] width 13 height 13
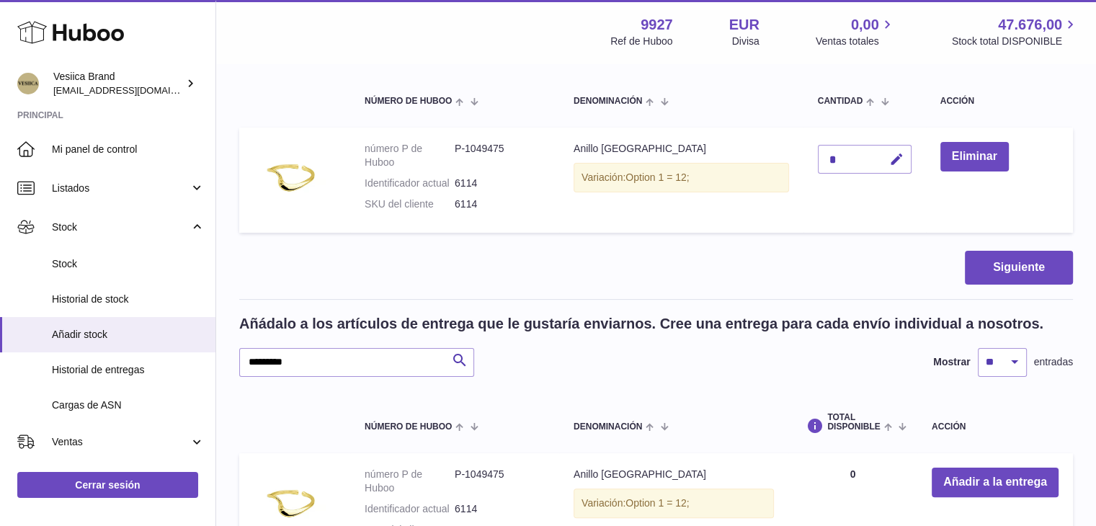
scroll to position [210, 0]
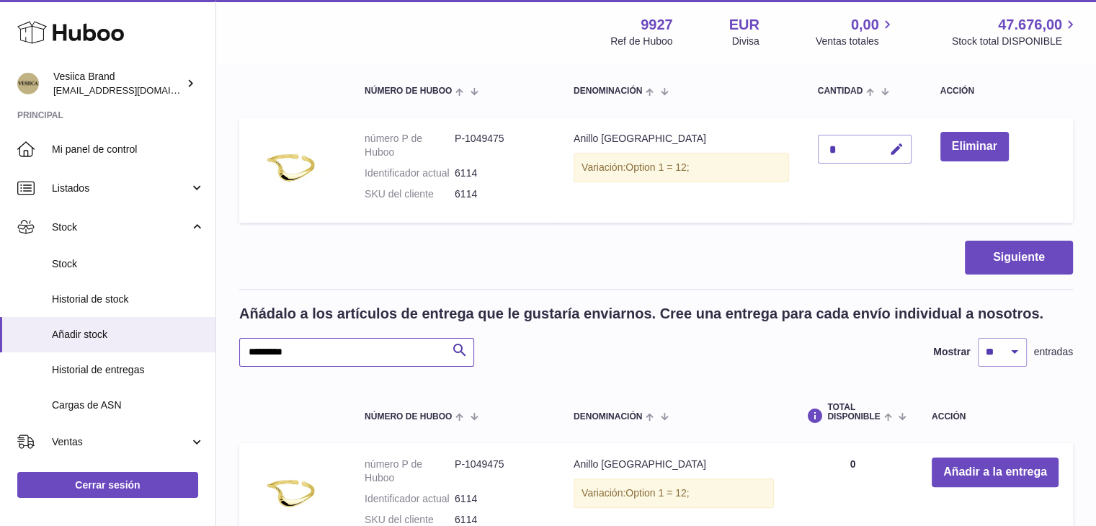
drag, startPoint x: 300, startPoint y: 355, endPoint x: 278, endPoint y: 347, distance: 23.7
click at [228, 352] on div "Crear entrega de existencias: cargue en Huboo los detalles de la entrega y las …" at bounding box center [656, 236] width 880 height 763
paste input "text"
type input "*********"
click at [962, 471] on button "Añadir a la entrega" at bounding box center [995, 473] width 127 height 30
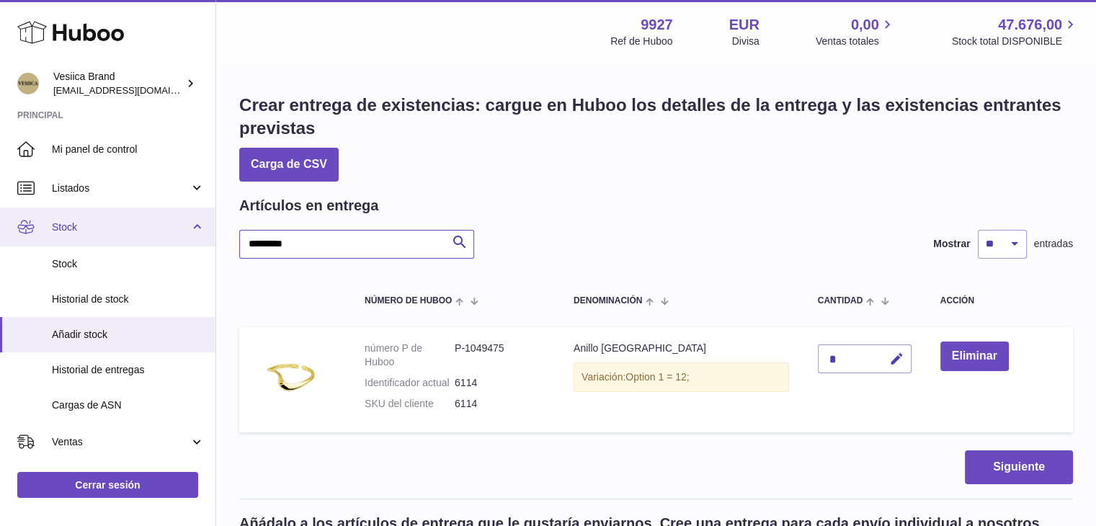
drag, startPoint x: 337, startPoint y: 235, endPoint x: 187, endPoint y: 233, distance: 149.9
click at [173, 234] on div "Huboo Vesiica Brand logistic@vesiica.com Principal Mi panel de control Listados…" at bounding box center [548, 456] width 1096 height 913
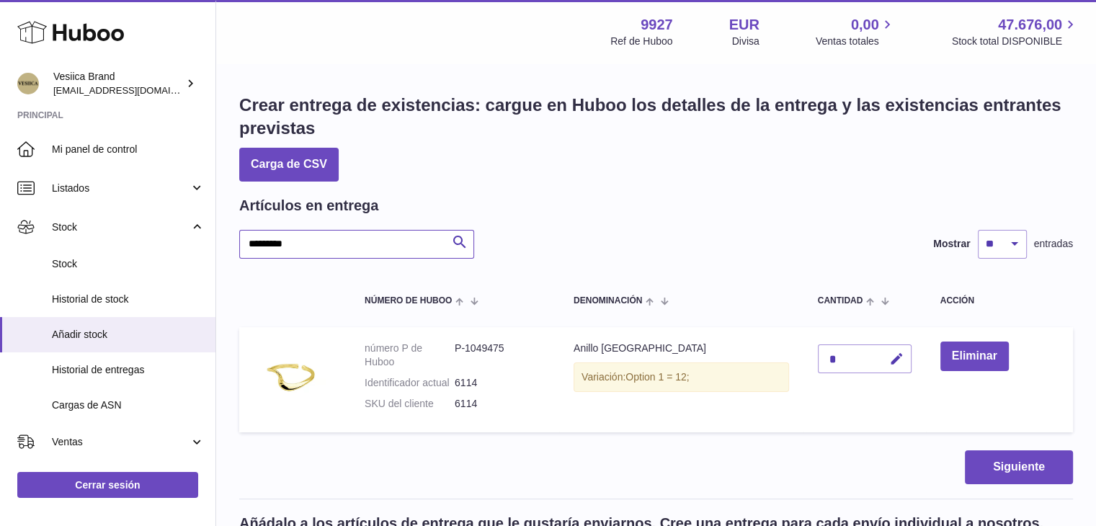
paste input "text"
type input "*********"
click at [898, 362] on icon "button" at bounding box center [896, 359] width 15 height 15
drag, startPoint x: 833, startPoint y: 358, endPoint x: 807, endPoint y: 357, distance: 26.0
click at [787, 358] on tr "número P de Huboo P-1049476 Identificador actual 6115 SKU del cliente 6115 Anil…" at bounding box center [656, 379] width 834 height 105
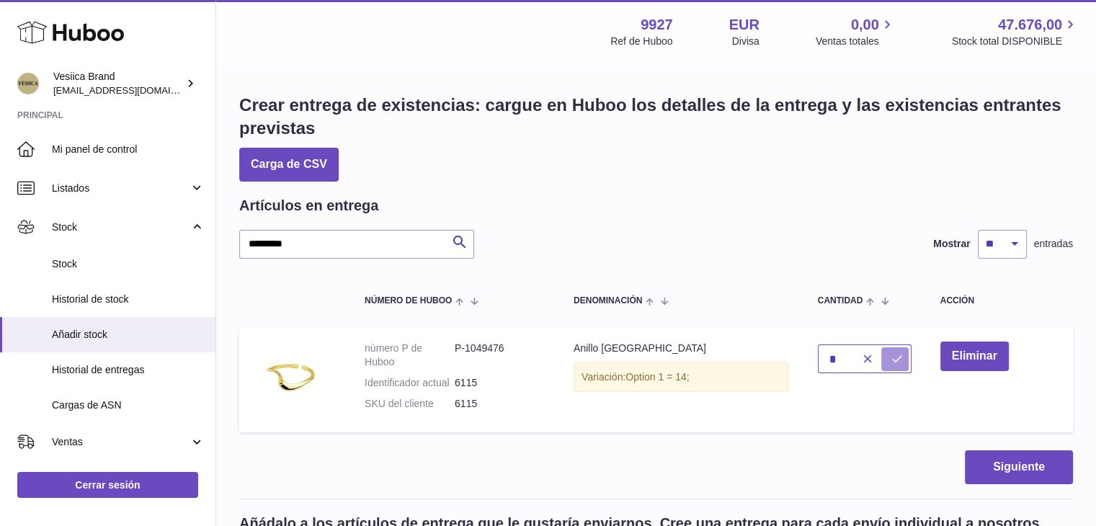
type input "*"
click at [894, 358] on icon "submit" at bounding box center [897, 358] width 13 height 13
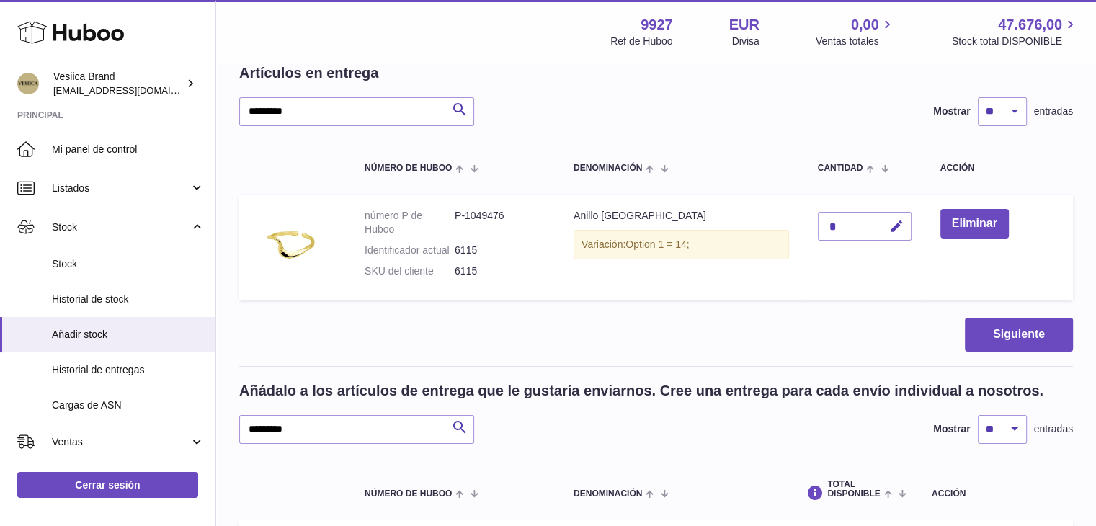
scroll to position [360, 0]
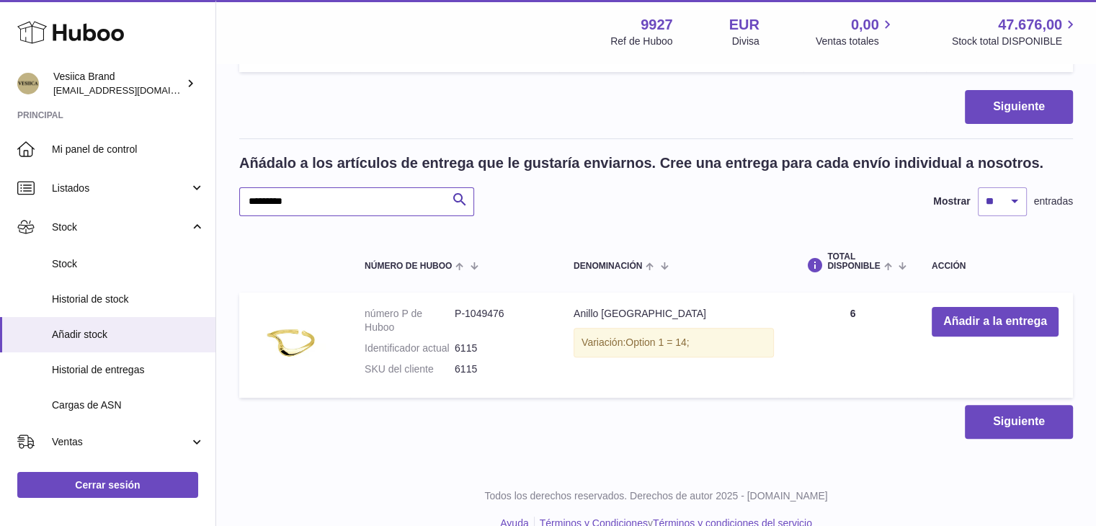
drag, startPoint x: 223, startPoint y: 204, endPoint x: 231, endPoint y: 204, distance: 7.9
click at [227, 204] on div "Crear entrega de existencias: cargue en Huboo los detalles de la entrega y las …" at bounding box center [656, 85] width 880 height 763
paste input "text"
type input "*********"
click at [993, 321] on button "Añadir a la entrega" at bounding box center [995, 322] width 127 height 30
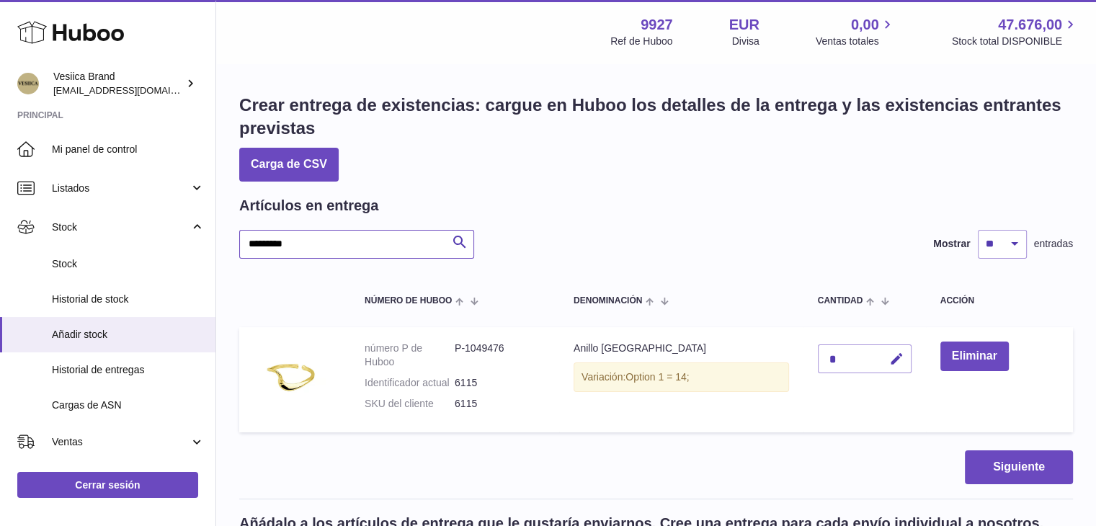
drag, startPoint x: 267, startPoint y: 241, endPoint x: 248, endPoint y: 241, distance: 19.5
click at [192, 241] on div "Huboo Vesiica Brand logistic@vesiica.com Principal Mi panel de control Listados…" at bounding box center [548, 456] width 1096 height 913
paste input "text"
type input "*********"
click at [891, 356] on icon "button" at bounding box center [896, 359] width 15 height 15
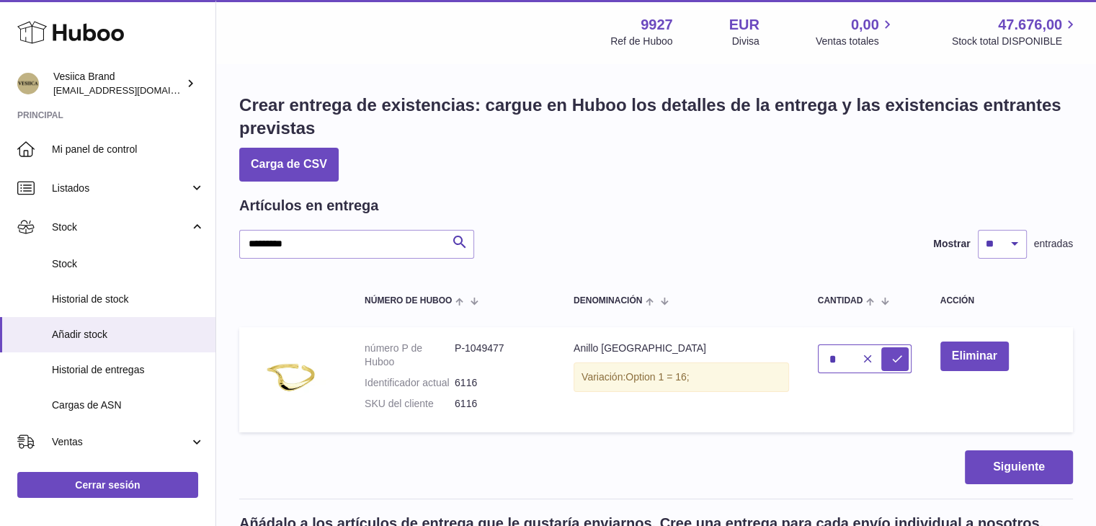
click at [807, 358] on td "*" at bounding box center [865, 379] width 123 height 105
type input "*"
click at [891, 360] on icon "submit" at bounding box center [897, 358] width 13 height 13
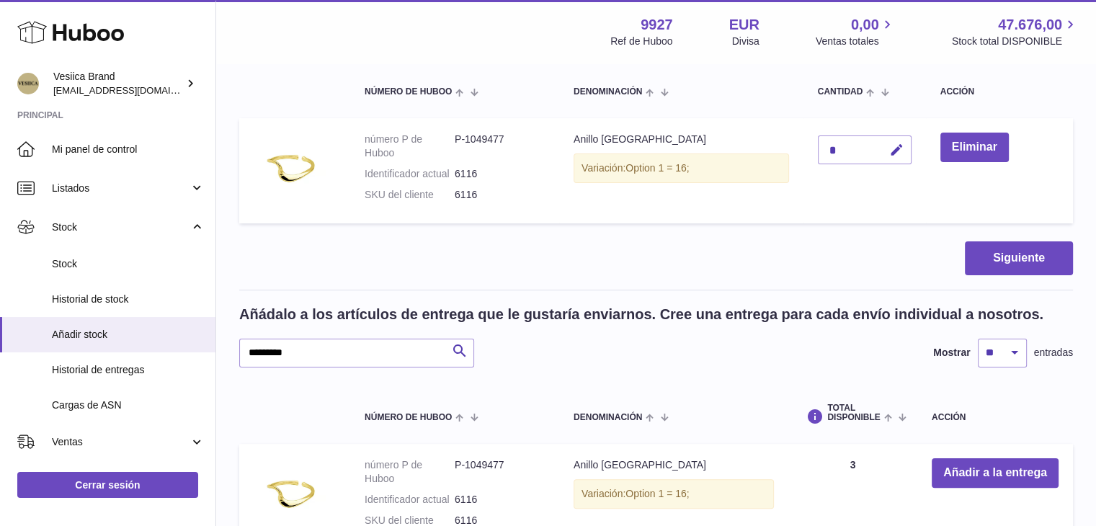
scroll to position [216, 0]
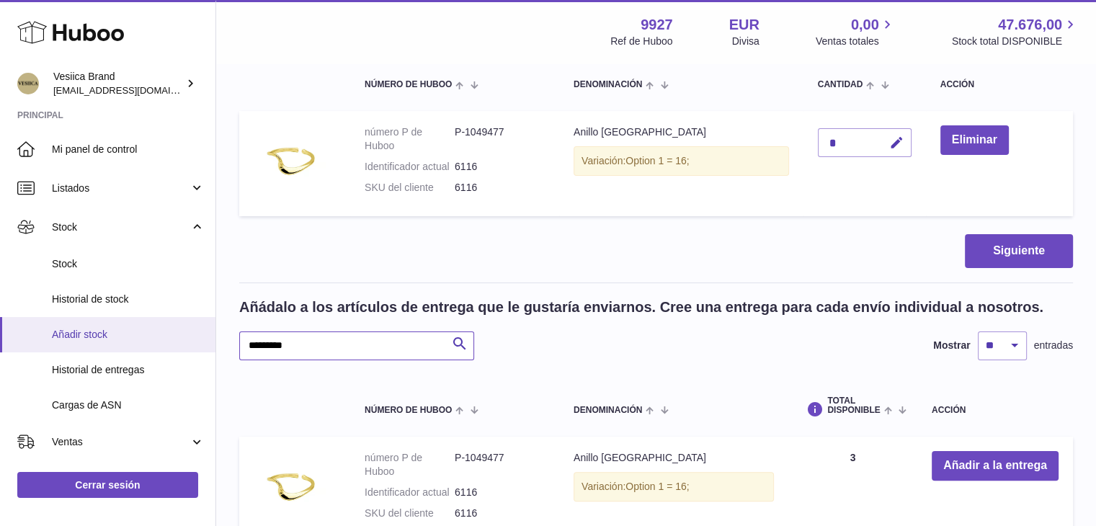
drag, startPoint x: 337, startPoint y: 339, endPoint x: 137, endPoint y: 340, distance: 199.7
click at [136, 340] on div "Huboo Vesiica Brand logistic@vesiica.com Principal Mi panel de control Listados…" at bounding box center [548, 240] width 1096 height 913
paste input "text"
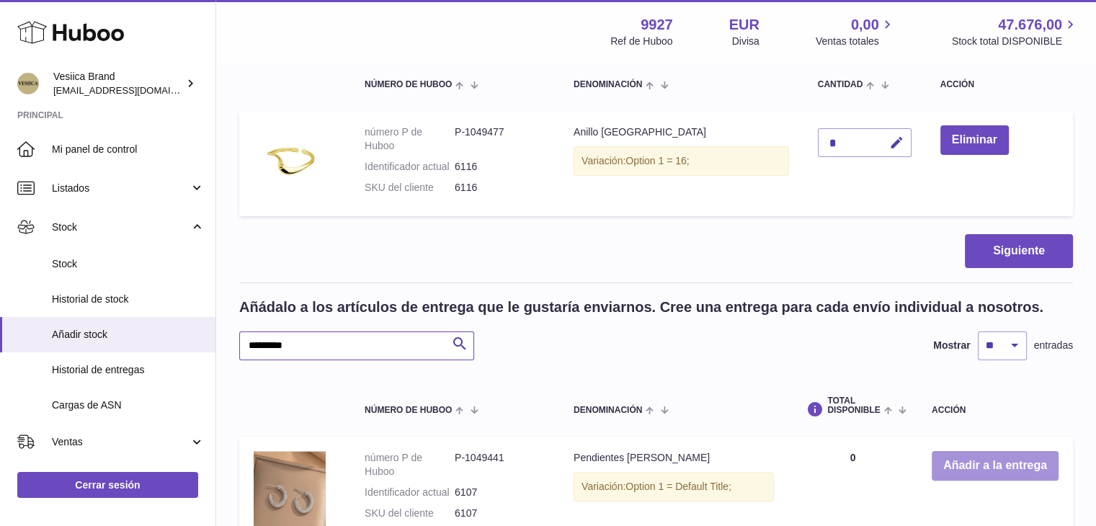
type input "*********"
click at [963, 463] on button "Añadir a la entrega" at bounding box center [995, 466] width 127 height 30
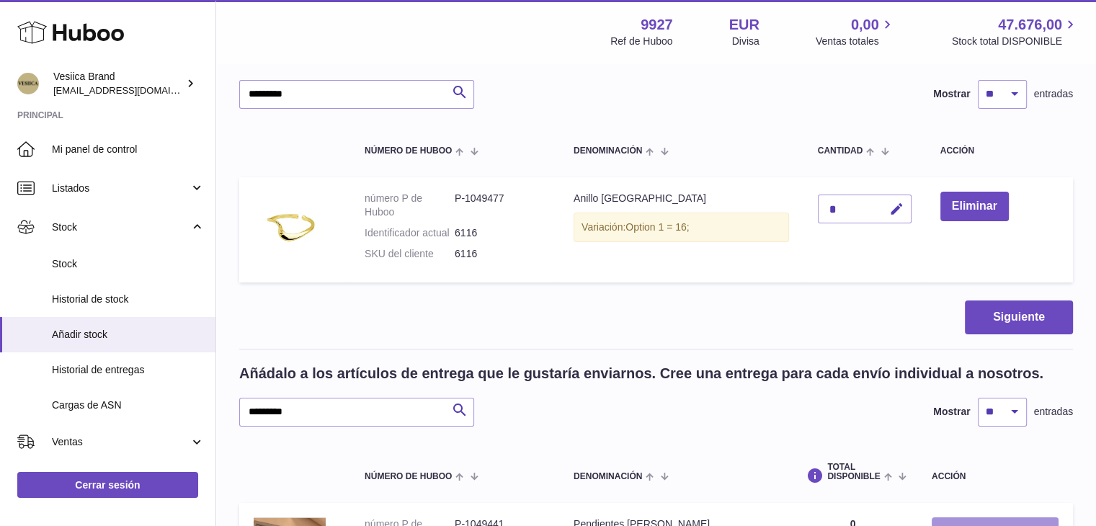
scroll to position [72, 0]
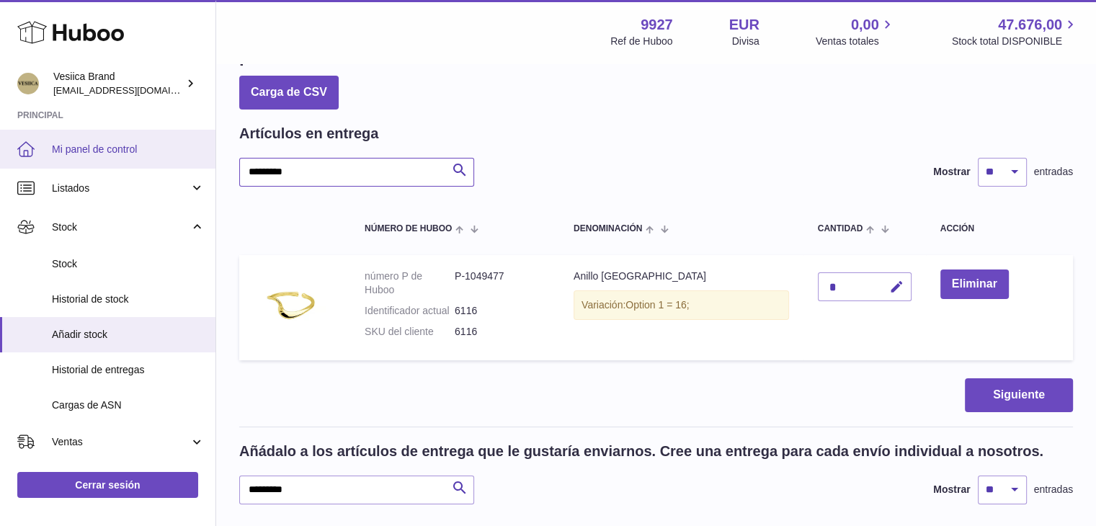
drag, startPoint x: 341, startPoint y: 160, endPoint x: 199, endPoint y: 162, distance: 142.0
click at [200, 163] on div "Huboo Vesiica Brand logistic@vesiica.com Principal Mi panel de control Listados…" at bounding box center [548, 393] width 1096 height 930
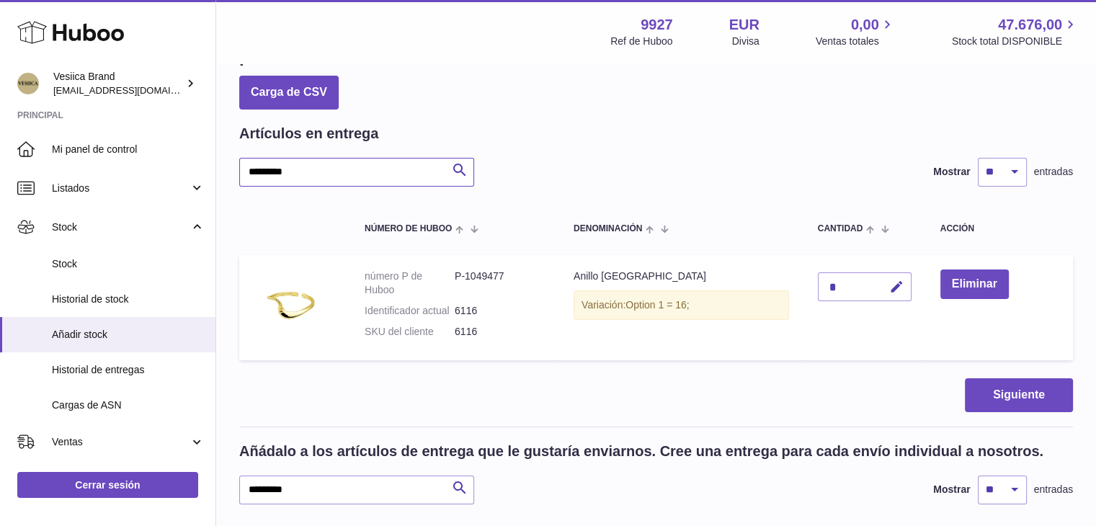
paste input "text"
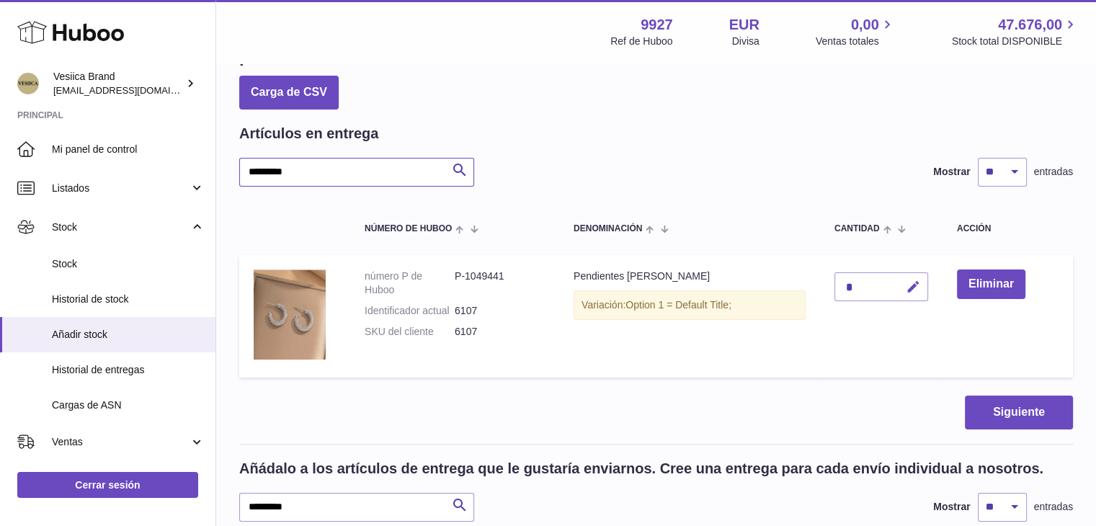
type input "*********"
click at [910, 288] on icon "button" at bounding box center [913, 287] width 15 height 15
drag, startPoint x: 851, startPoint y: 286, endPoint x: 813, endPoint y: 285, distance: 37.5
click at [816, 286] on tr "número P de Huboo P-1049441 Identificador actual 6107 SKU del cliente 6107 Pend…" at bounding box center [656, 316] width 834 height 123
type input "*"
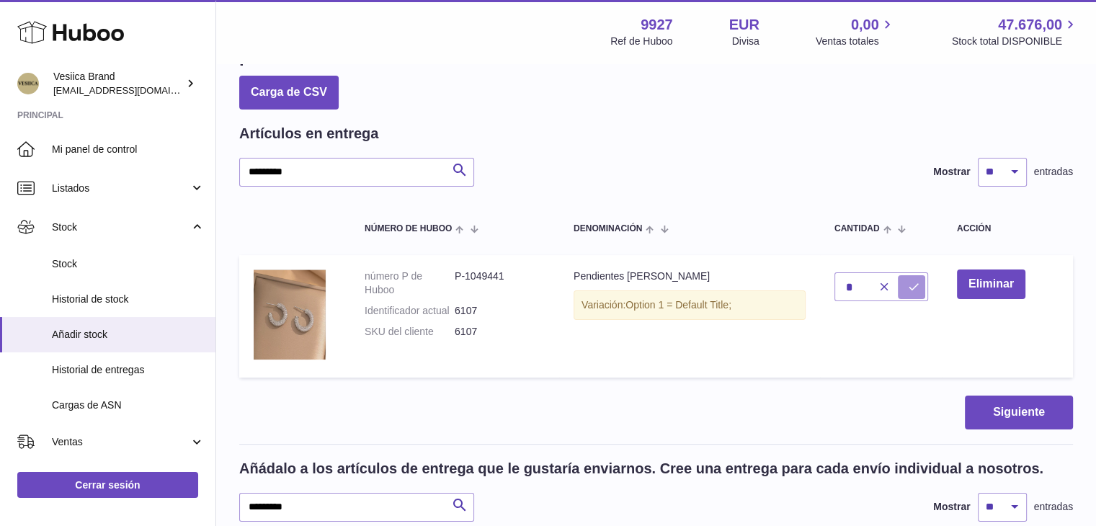
click at [913, 284] on icon "submit" at bounding box center [913, 286] width 13 height 13
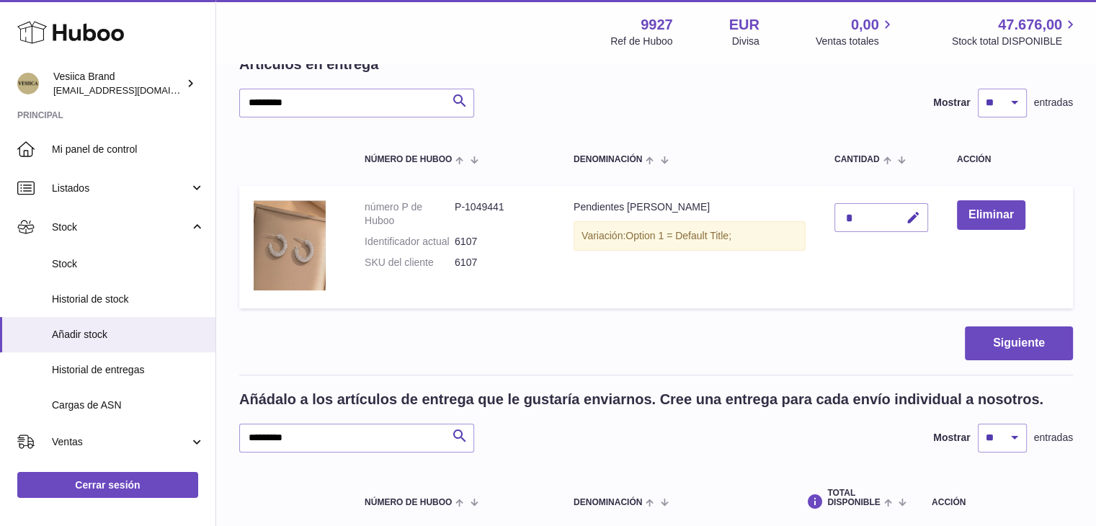
scroll to position [216, 0]
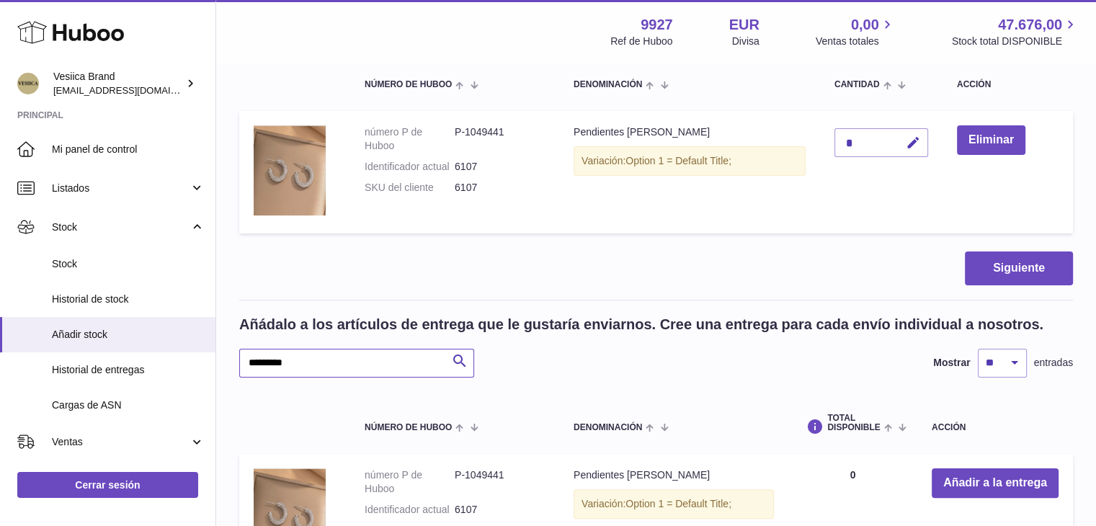
drag, startPoint x: 324, startPoint y: 355, endPoint x: 292, endPoint y: 358, distance: 31.8
click at [192, 356] on div "Huboo Vesiica Brand logistic@vesiica.com Principal Mi panel de control Listados…" at bounding box center [548, 257] width 1096 height 947
paste input "text"
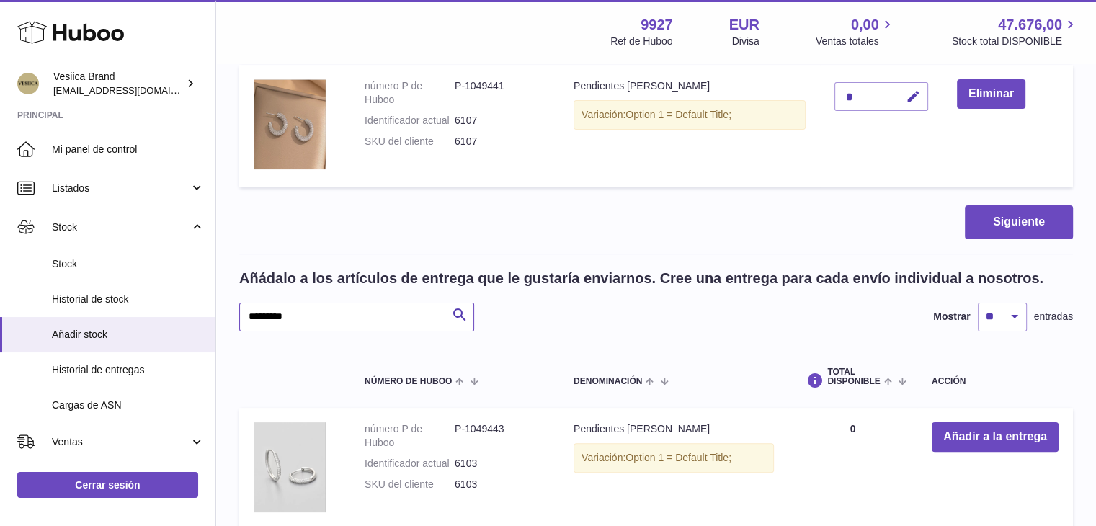
scroll to position [288, 0]
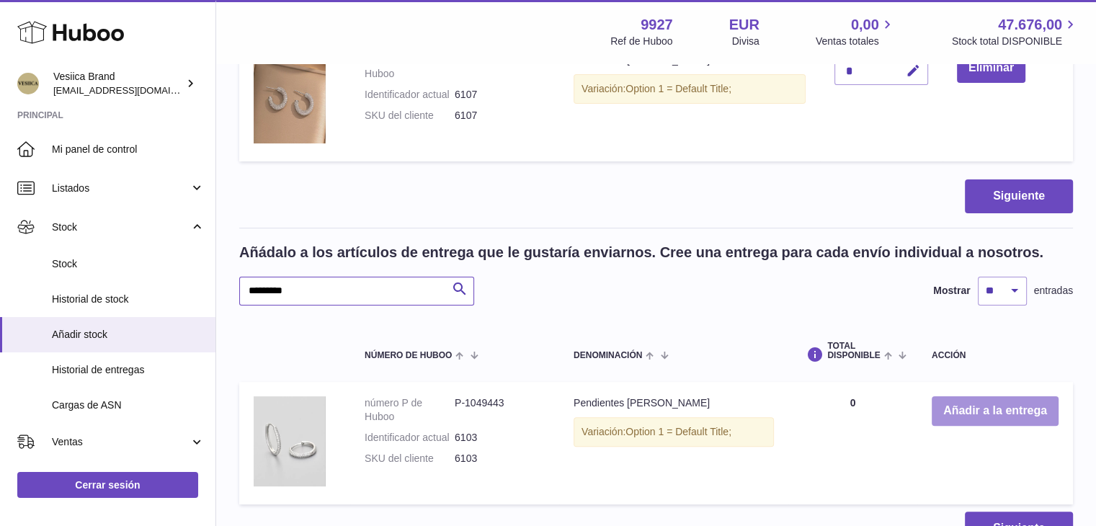
type input "*********"
click at [955, 409] on button "Añadir a la entrega" at bounding box center [995, 411] width 127 height 30
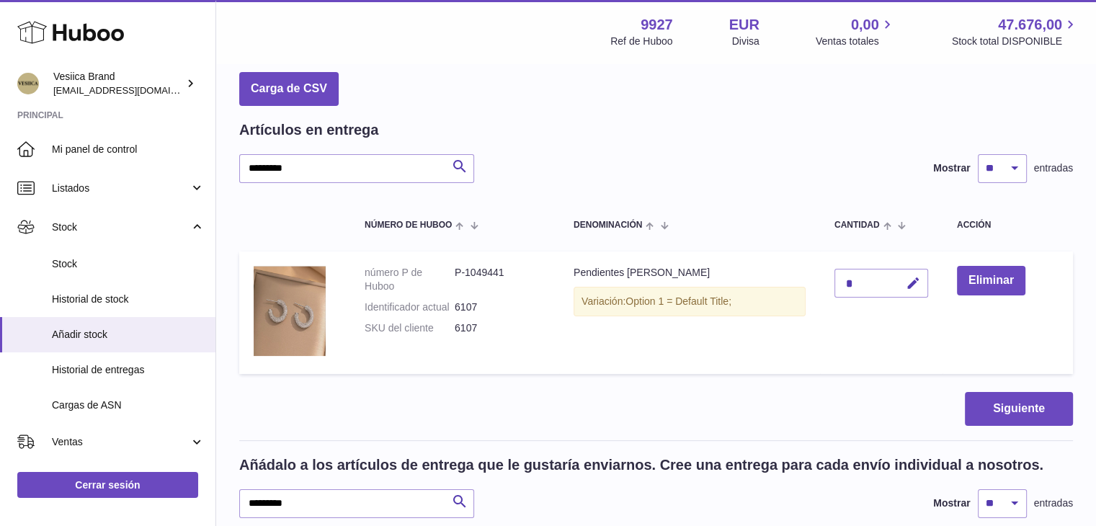
scroll to position [72, 0]
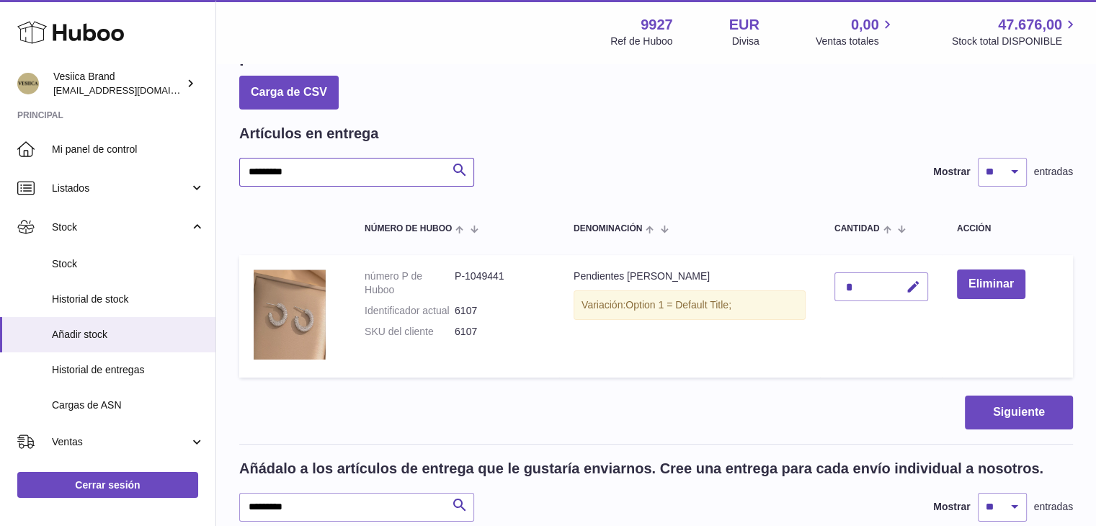
drag, startPoint x: 316, startPoint y: 167, endPoint x: 248, endPoint y: 171, distance: 67.9
click at [208, 169] on div "Huboo Vesiica Brand logistic@vesiica.com Principal Mi panel de control Listados…" at bounding box center [548, 401] width 1096 height 947
paste input "text"
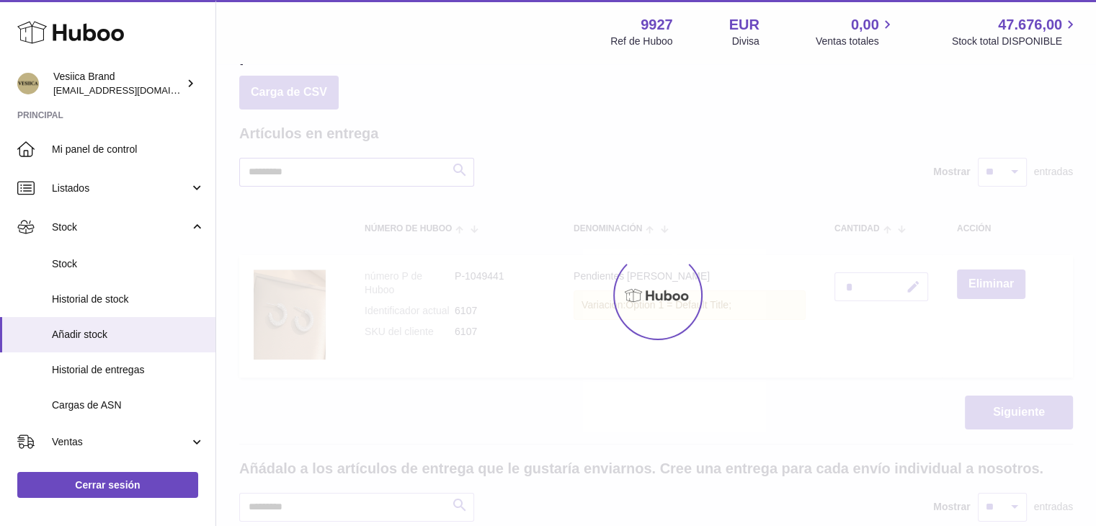
type input "*********"
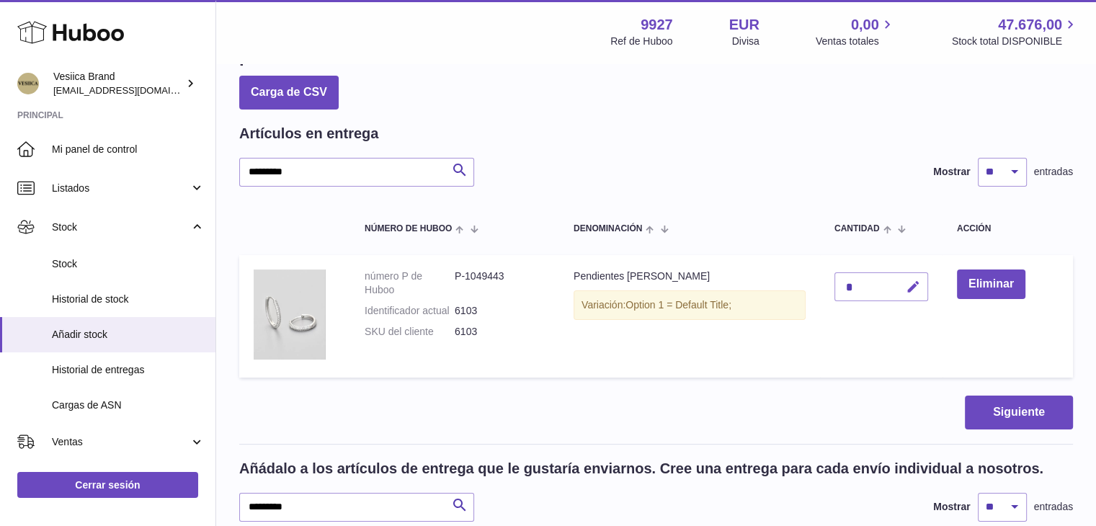
click at [908, 288] on icon "button" at bounding box center [913, 287] width 15 height 15
drag, startPoint x: 856, startPoint y: 283, endPoint x: 822, endPoint y: 284, distance: 33.9
click at [825, 284] on td "*" at bounding box center [881, 316] width 123 height 123
type input "*"
click at [925, 288] on button "submit" at bounding box center [911, 286] width 27 height 23
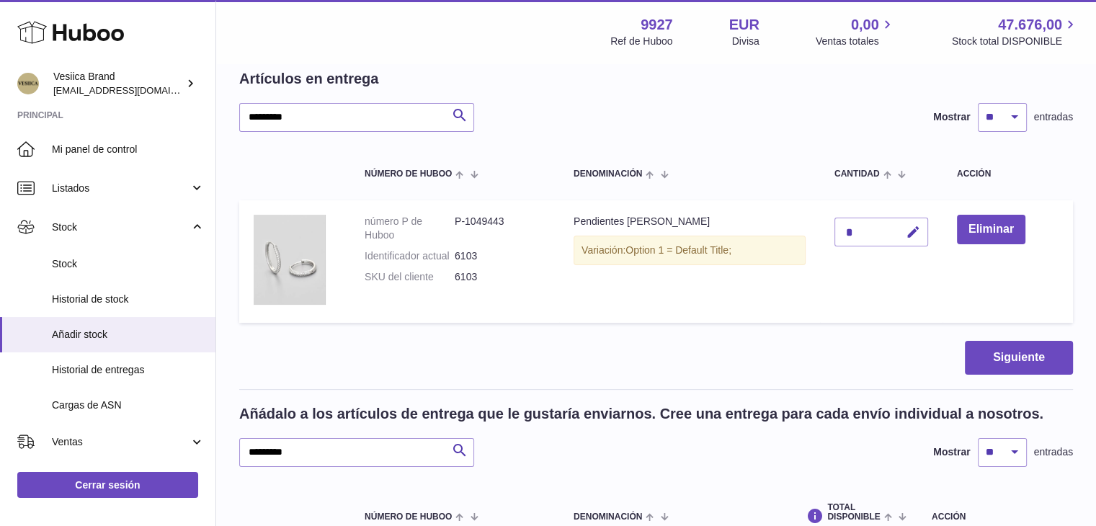
scroll to position [360, 0]
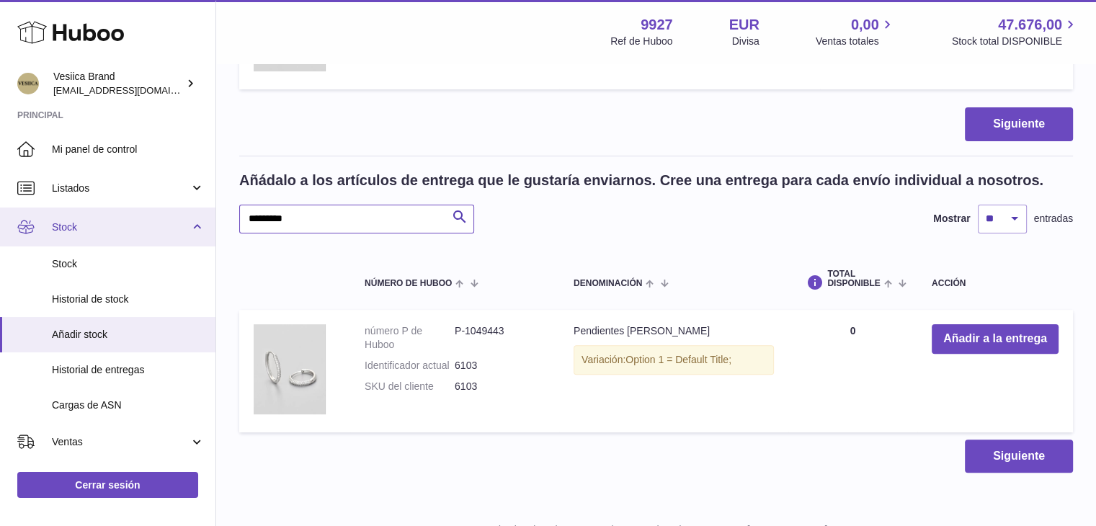
drag, startPoint x: 346, startPoint y: 221, endPoint x: 170, endPoint y: 218, distance: 175.9
click at [170, 218] on div "Huboo Vesiica Brand logistic@vesiica.com Principal Mi panel de control Listados…" at bounding box center [548, 113] width 1096 height 947
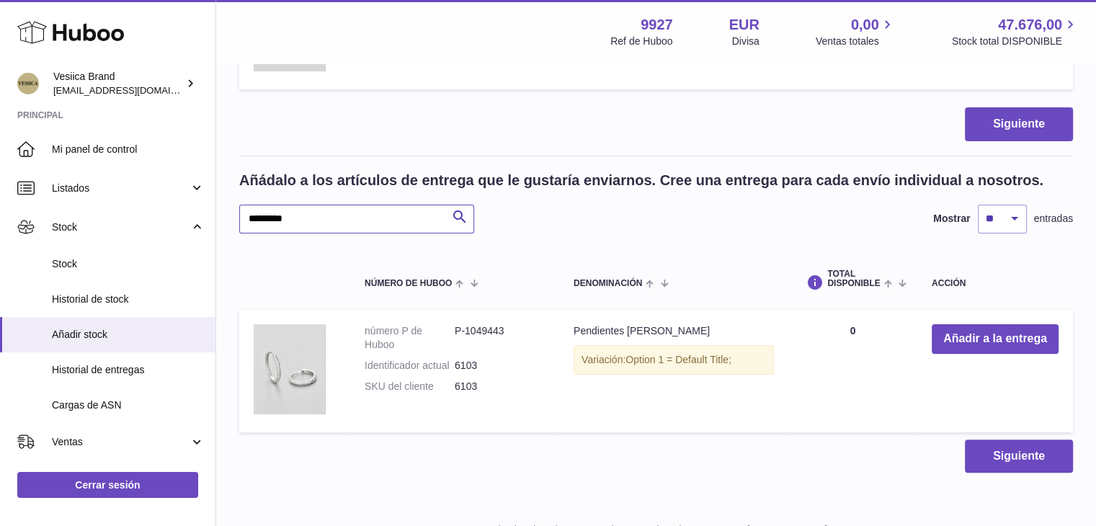
paste input "text"
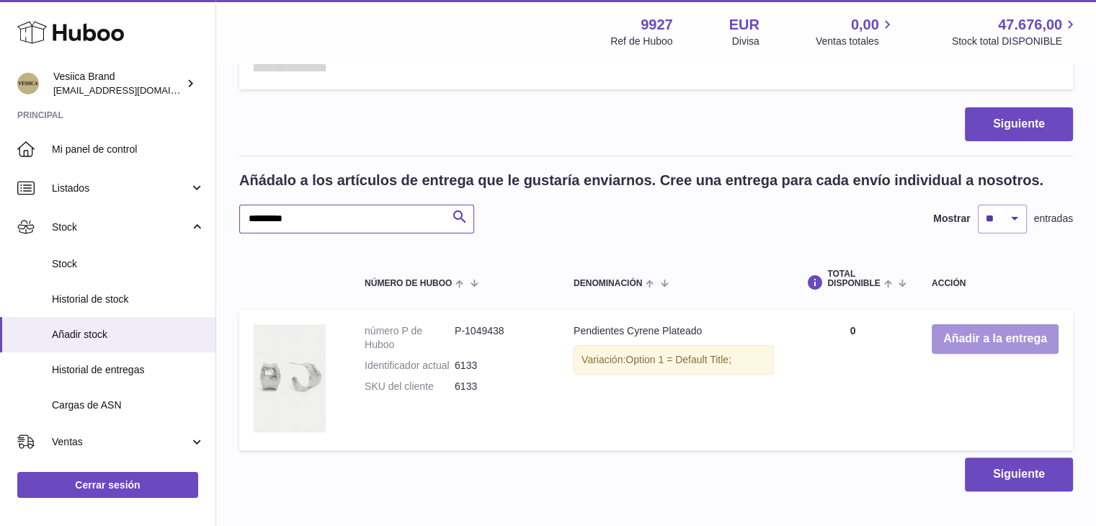
type input "*********"
click at [1021, 336] on button "Añadir a la entrega" at bounding box center [995, 339] width 127 height 30
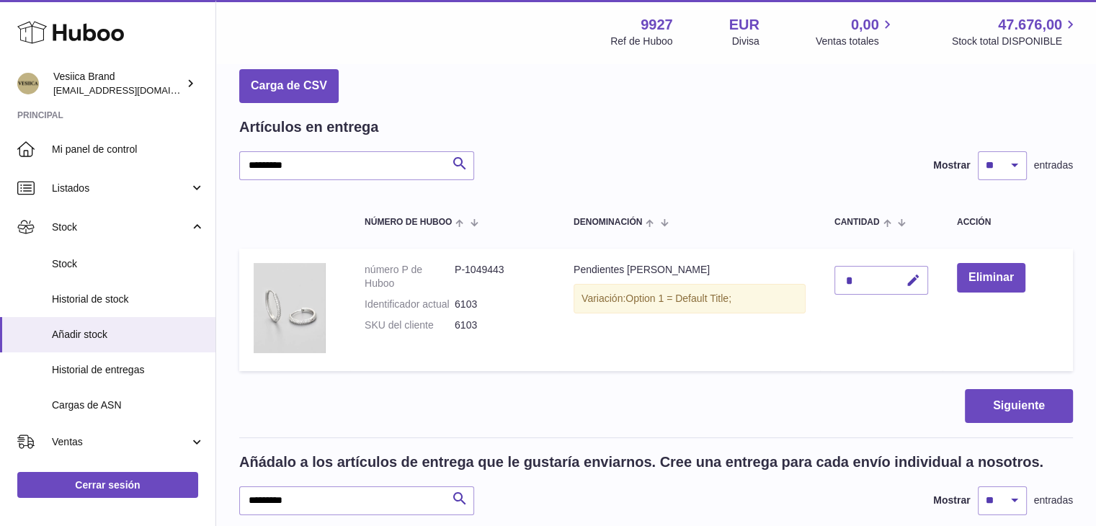
scroll to position [72, 0]
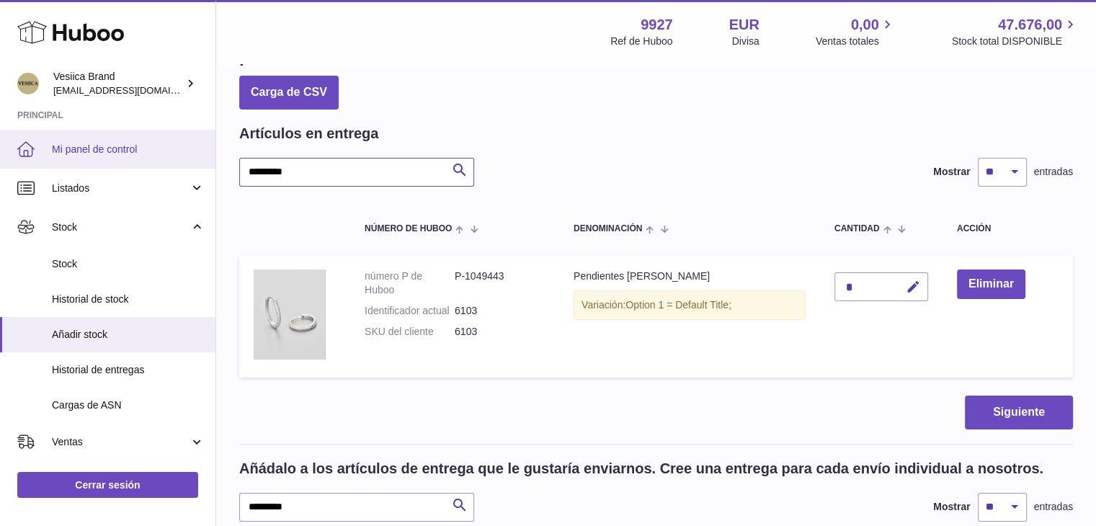
drag, startPoint x: 344, startPoint y: 173, endPoint x: 187, endPoint y: 162, distance: 156.8
click at [187, 162] on div "Huboo Vesiica Brand logistic@vesiica.com Principal Mi panel de control Listados…" at bounding box center [548, 411] width 1096 height 966
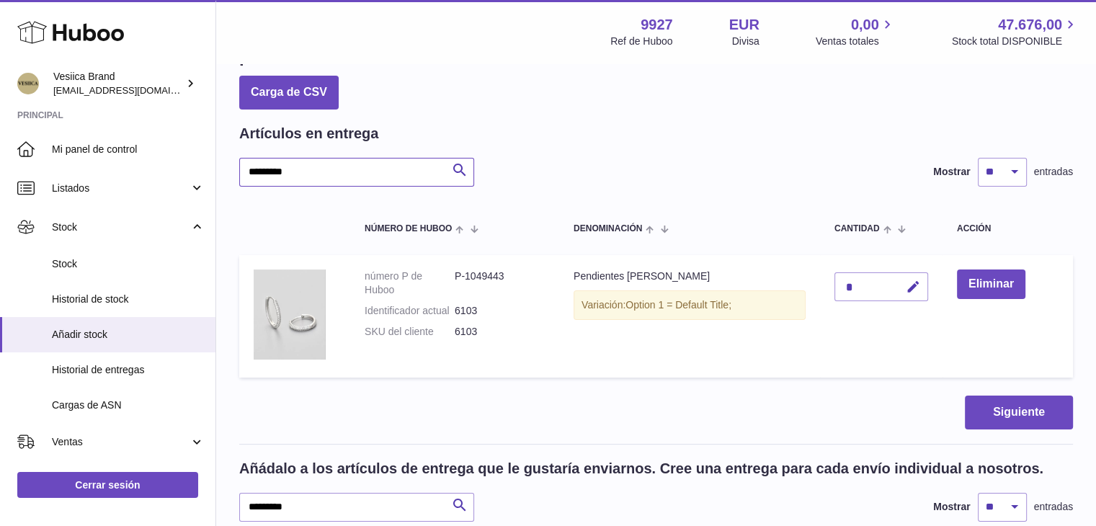
paste input "text"
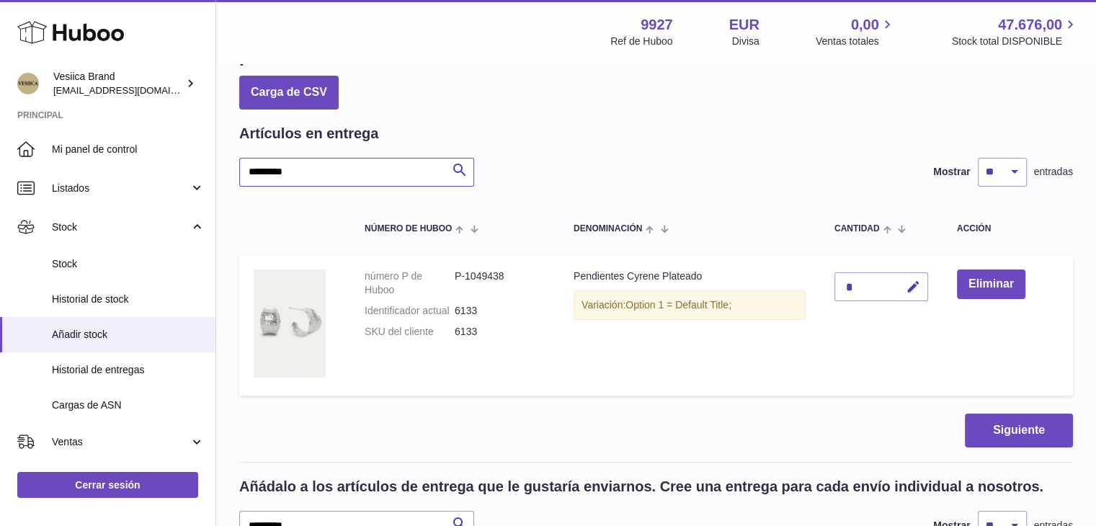
type input "*********"
click at [912, 288] on icon "button" at bounding box center [913, 287] width 15 height 15
drag, startPoint x: 856, startPoint y: 285, endPoint x: 796, endPoint y: 286, distance: 59.1
click at [799, 286] on tr "número P de Huboo P-1049438 Identificador actual 6133 SKU del cliente 6133 Pend…" at bounding box center [656, 325] width 834 height 141
type input "*"
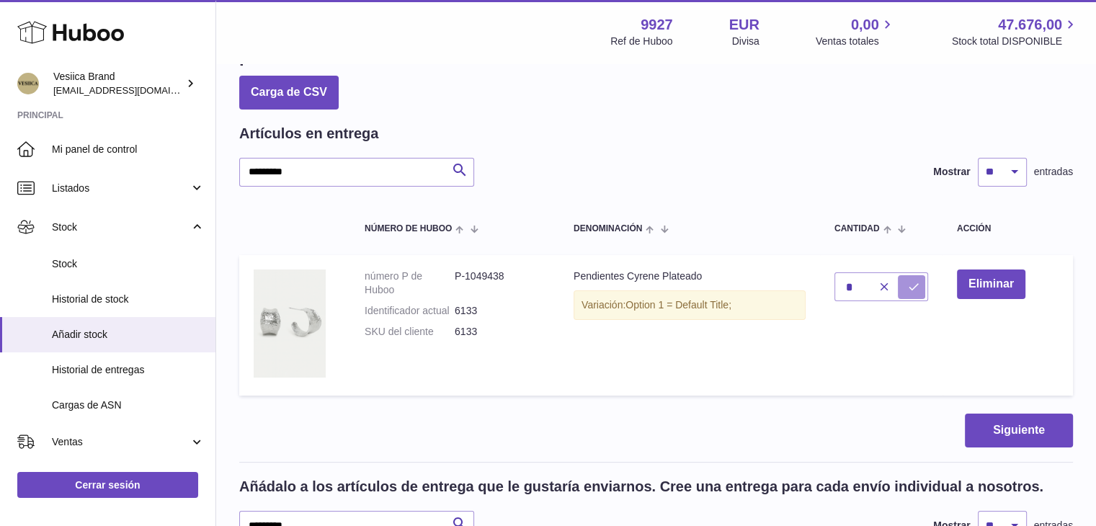
drag, startPoint x: 921, startPoint y: 294, endPoint x: 914, endPoint y: 300, distance: 9.2
click at [921, 294] on button "submit" at bounding box center [911, 286] width 27 height 23
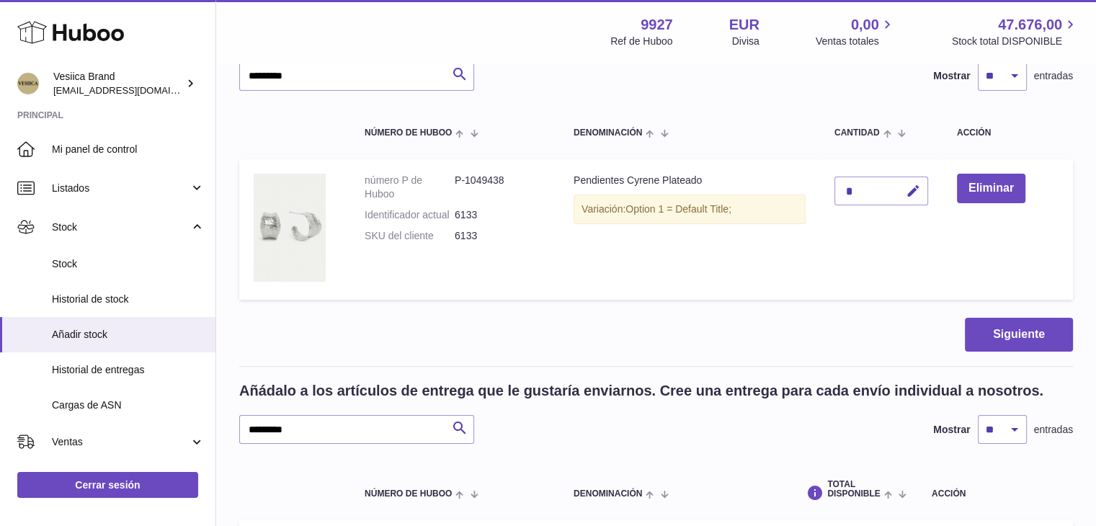
scroll to position [288, 0]
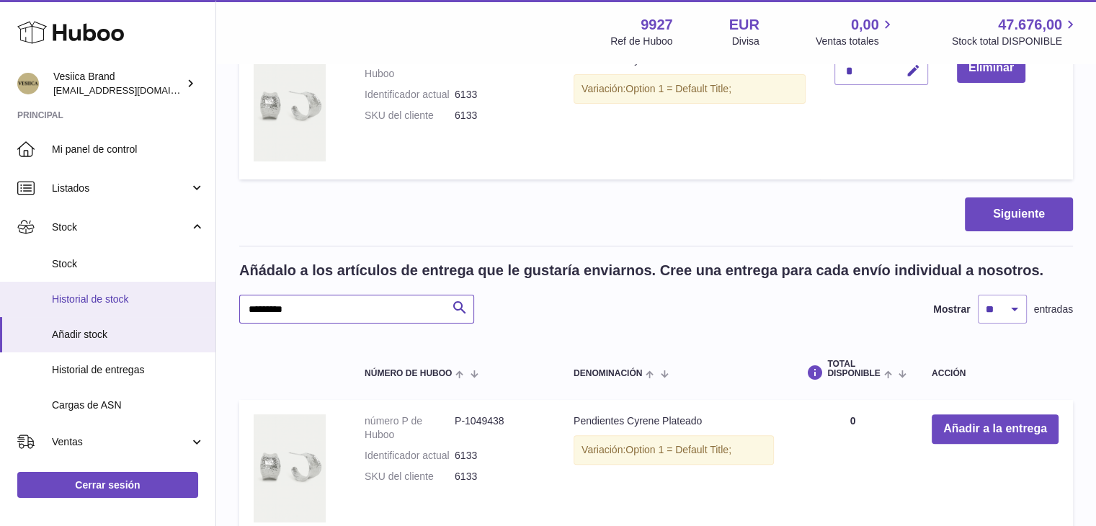
click at [112, 303] on div "Huboo Vesiica Brand logistic@vesiica.com Principal Mi panel de control Listados…" at bounding box center [548, 204] width 1096 height 984
paste input "text"
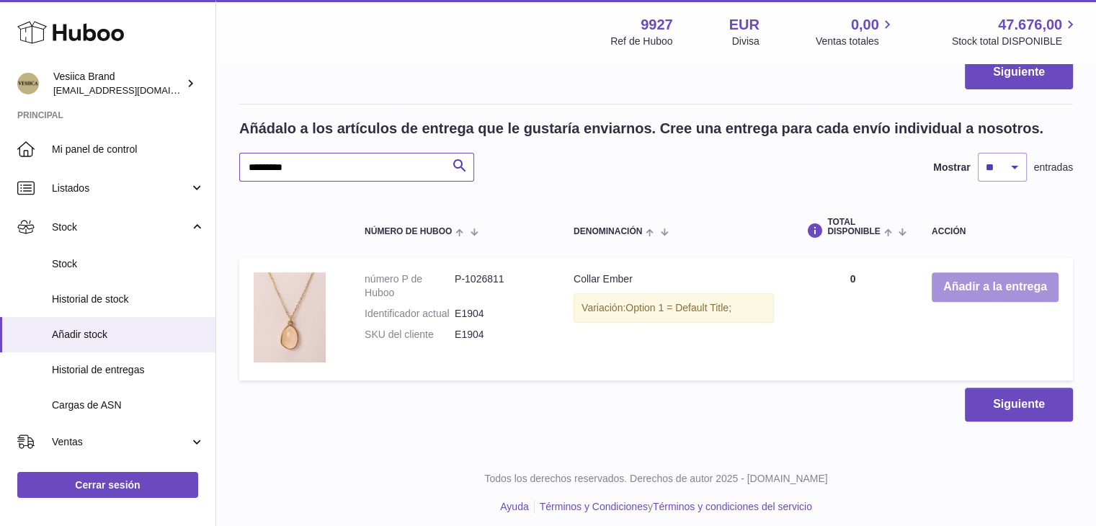
scroll to position [432, 0]
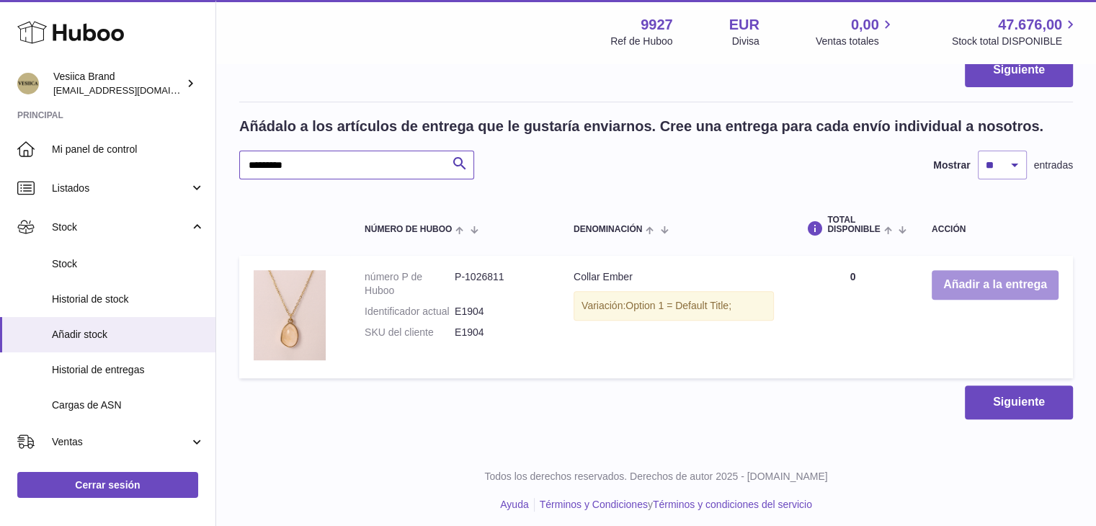
type input "*********"
click at [1029, 295] on button "Añadir a la entrega" at bounding box center [995, 285] width 127 height 30
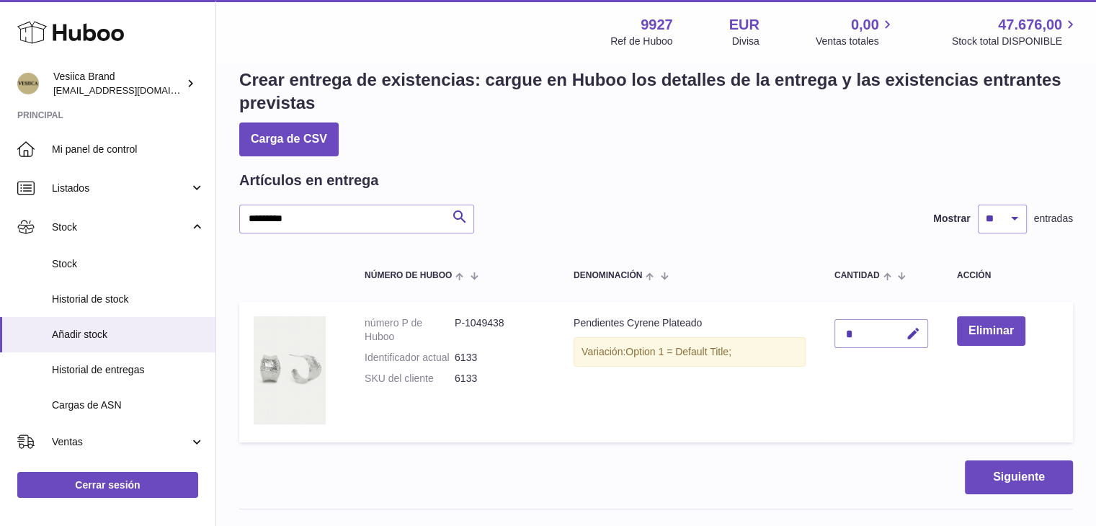
scroll to position [0, 0]
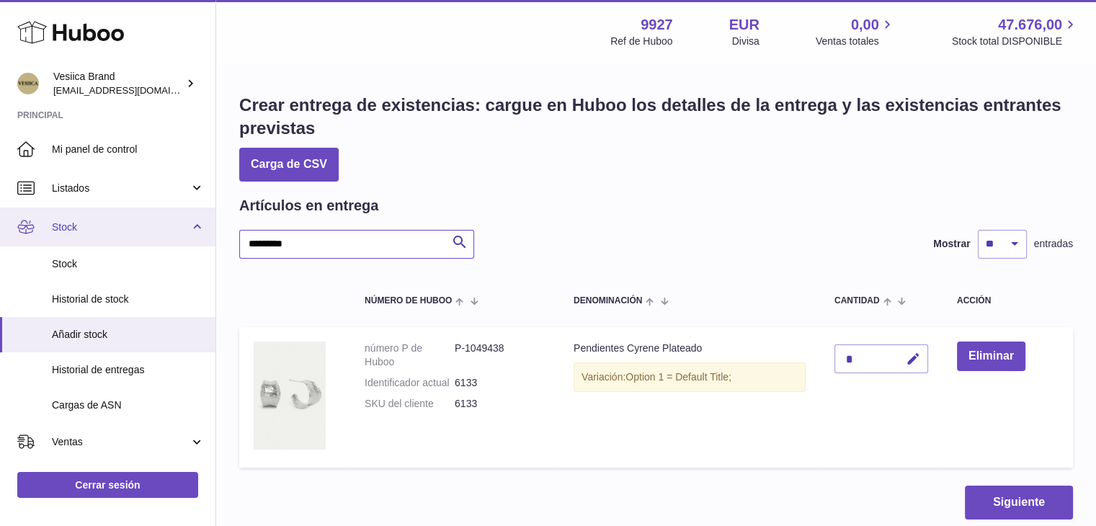
drag, startPoint x: 316, startPoint y: 246, endPoint x: 210, endPoint y: 243, distance: 105.3
click at [190, 243] on div "Huboo Vesiica Brand logistic@vesiica.com Principal Mi panel de control Listados…" at bounding box center [548, 483] width 1096 height 966
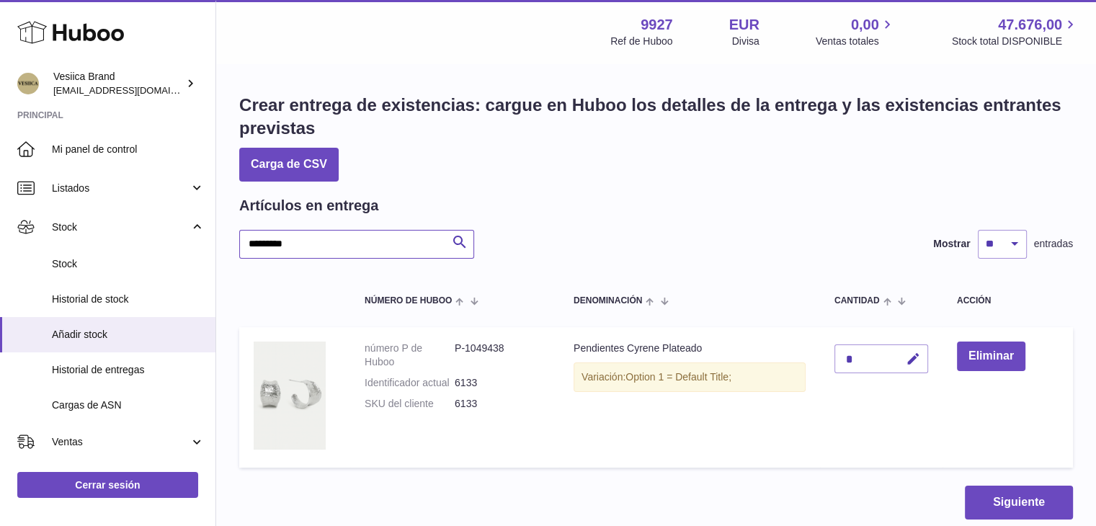
paste input "text"
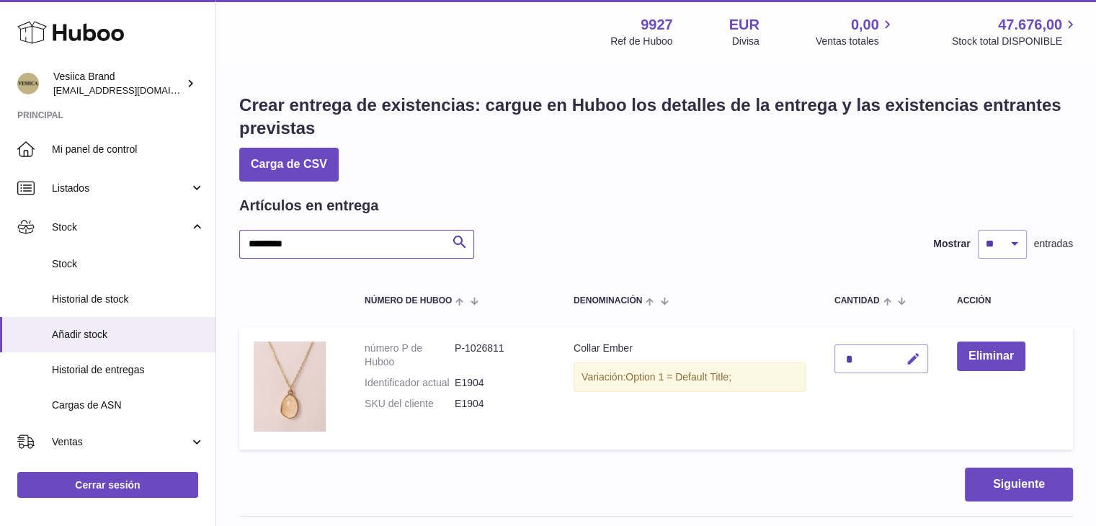
type input "*********"
click at [918, 361] on icon "button" at bounding box center [913, 359] width 15 height 15
drag, startPoint x: 863, startPoint y: 358, endPoint x: 776, endPoint y: 352, distance: 87.4
click at [776, 352] on tr "número P de Huboo P-1026811 Identificador actual E1904 SKU del cliente E1904 Co…" at bounding box center [656, 388] width 834 height 123
type input "**"
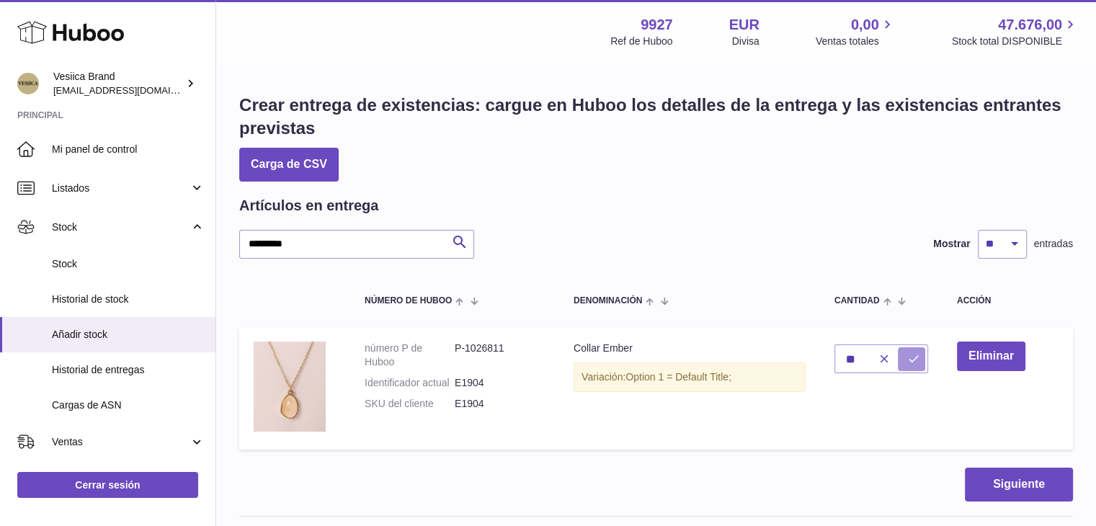
click at [905, 355] on button "submit" at bounding box center [911, 358] width 27 height 23
click at [998, 252] on select "** ** ** ***" at bounding box center [1002, 244] width 49 height 29
select select "***"
click at [978, 230] on select "** ** ** ***" at bounding box center [1002, 244] width 49 height 29
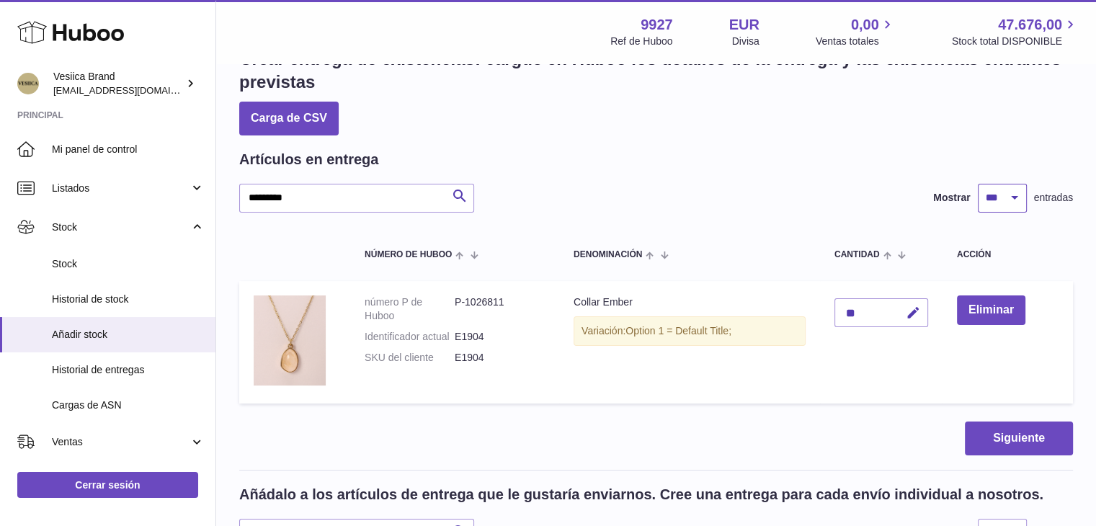
scroll to position [72, 0]
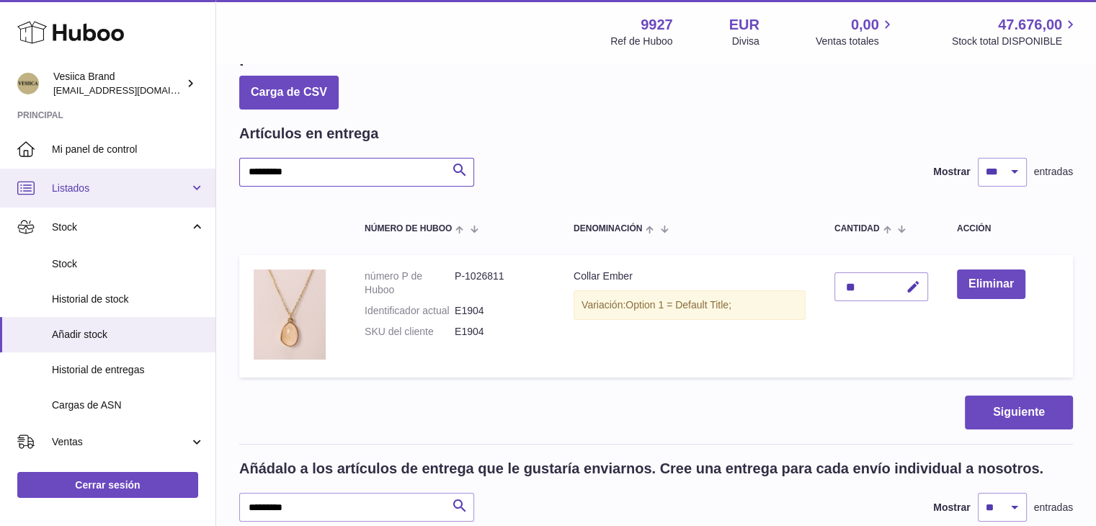
drag, startPoint x: 104, startPoint y: 168, endPoint x: 147, endPoint y: 173, distance: 43.5
click at [78, 169] on div "Huboo Vesiica Brand logistic@vesiica.com Principal Mi panel de control Listados…" at bounding box center [548, 402] width 1096 height 948
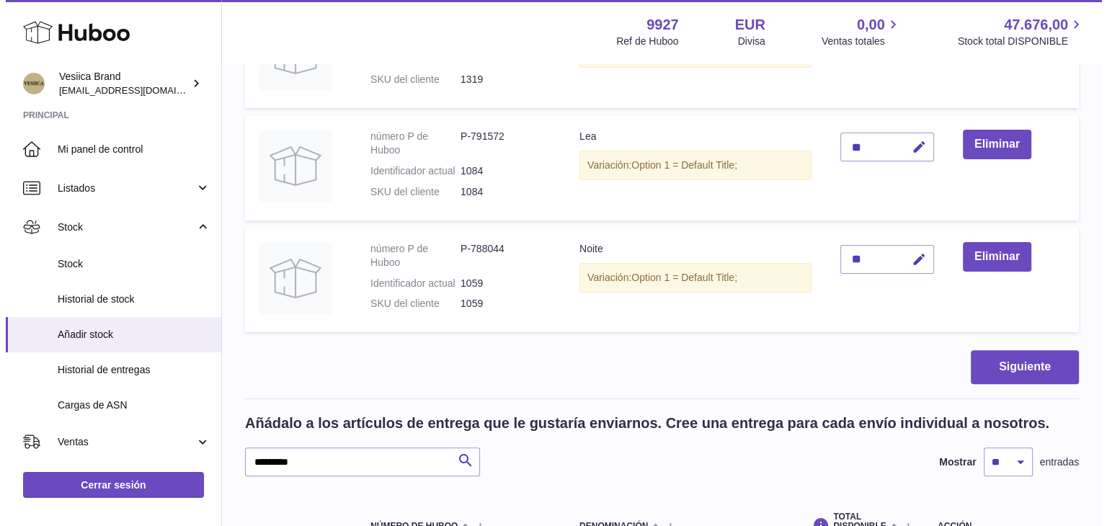
scroll to position [11388, 0]
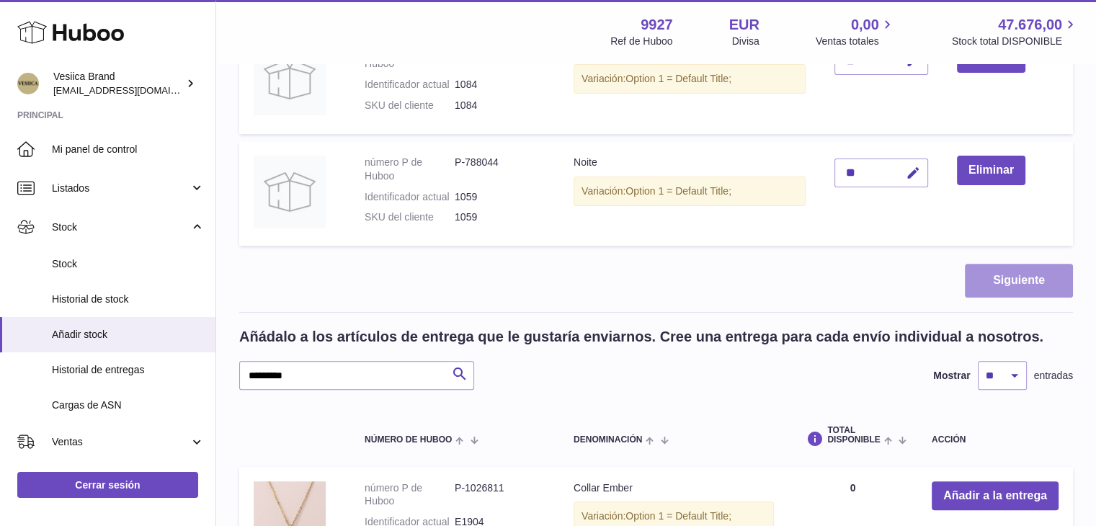
click at [1011, 272] on button "Siguiente" at bounding box center [1019, 281] width 108 height 34
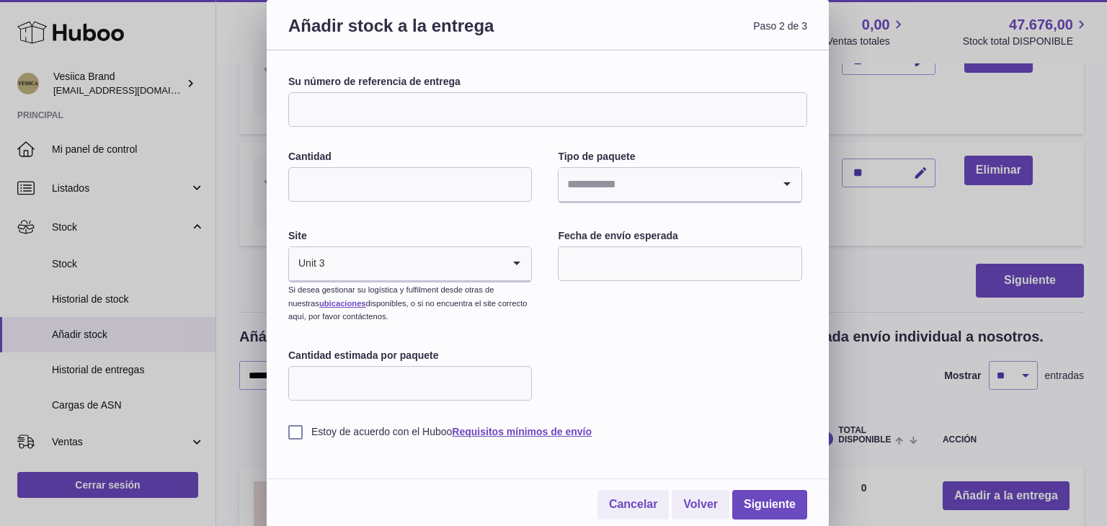
click at [439, 118] on input "Su número de referencia de entrega" at bounding box center [547, 109] width 519 height 35
click at [366, 107] on input "**********" at bounding box center [547, 109] width 519 height 35
click at [362, 108] on input "**********" at bounding box center [547, 109] width 519 height 35
type input "**********"
click at [366, 200] on input "Cantidad" at bounding box center [410, 184] width 244 height 35
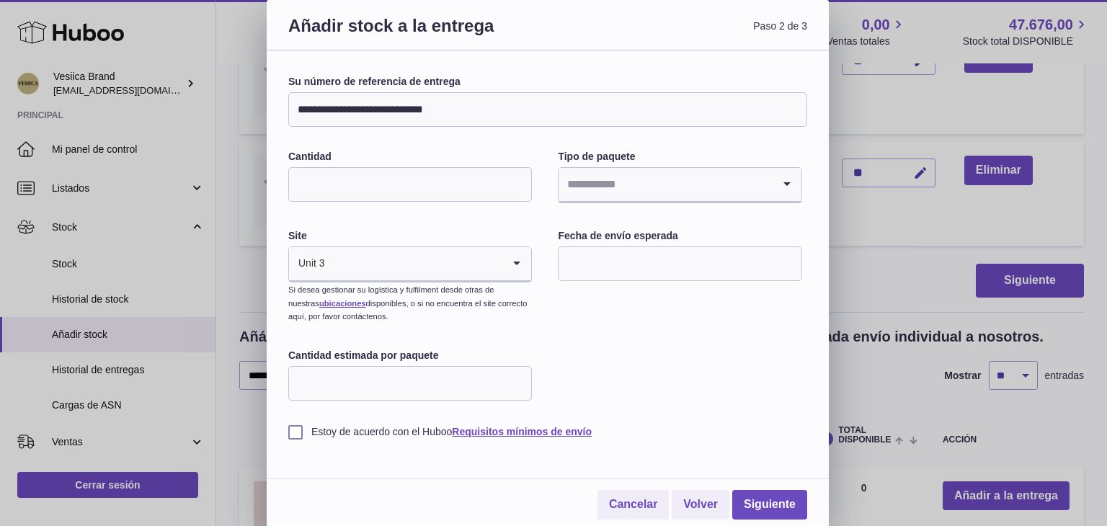
type input "*"
drag, startPoint x: 618, startPoint y: 178, endPoint x: 632, endPoint y: 203, distance: 28.7
click at [618, 178] on input "Search for option" at bounding box center [665, 184] width 213 height 33
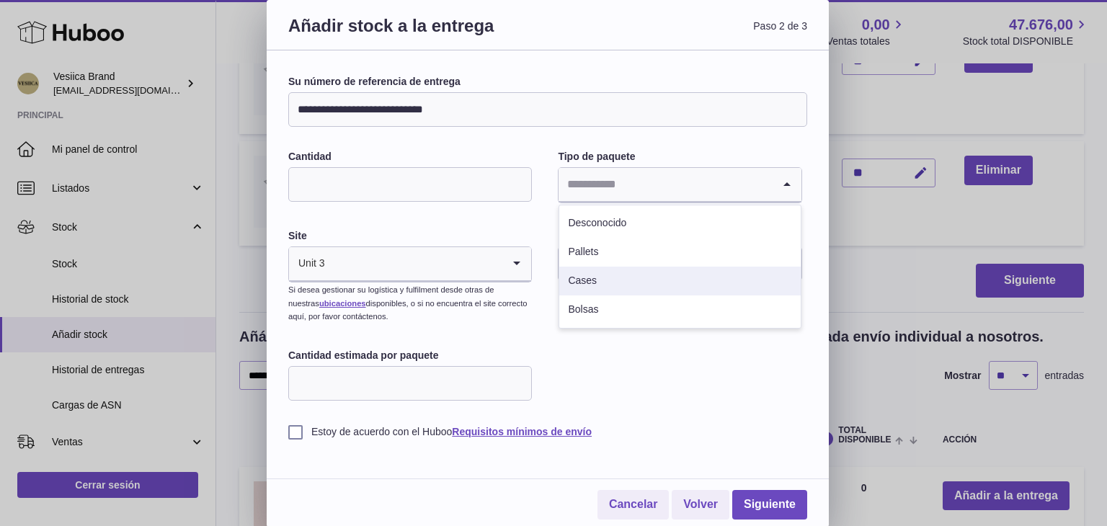
click at [619, 272] on li "Cases" at bounding box center [679, 281] width 241 height 29
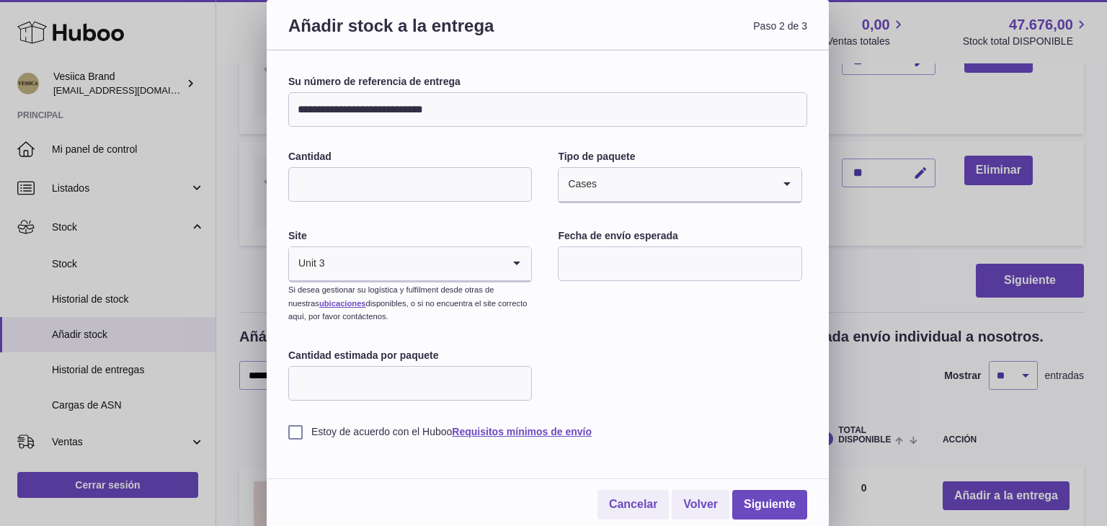
click at [636, 262] on input "text" at bounding box center [680, 264] width 244 height 35
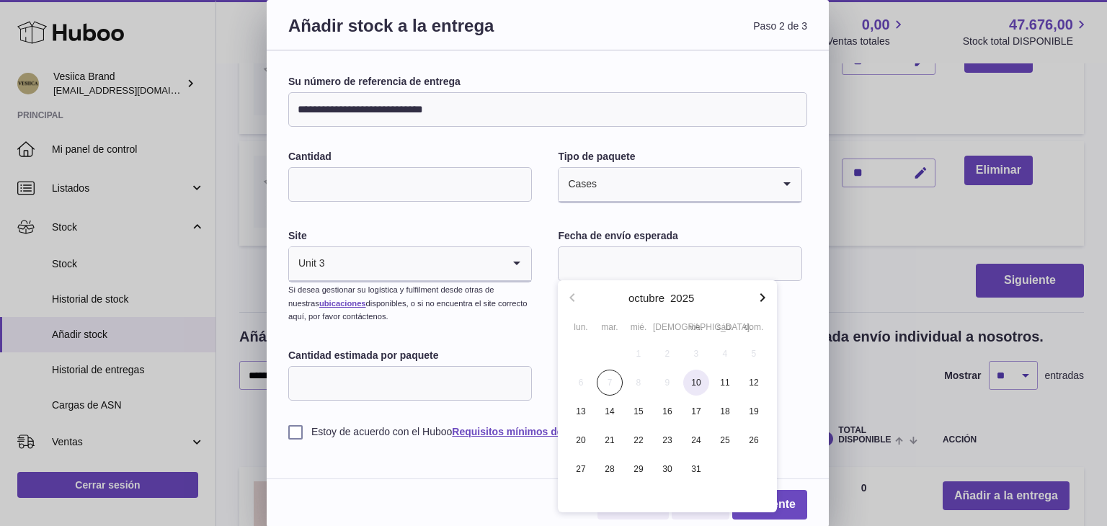
click at [700, 384] on span "10" at bounding box center [696, 383] width 26 height 26
type input "**********"
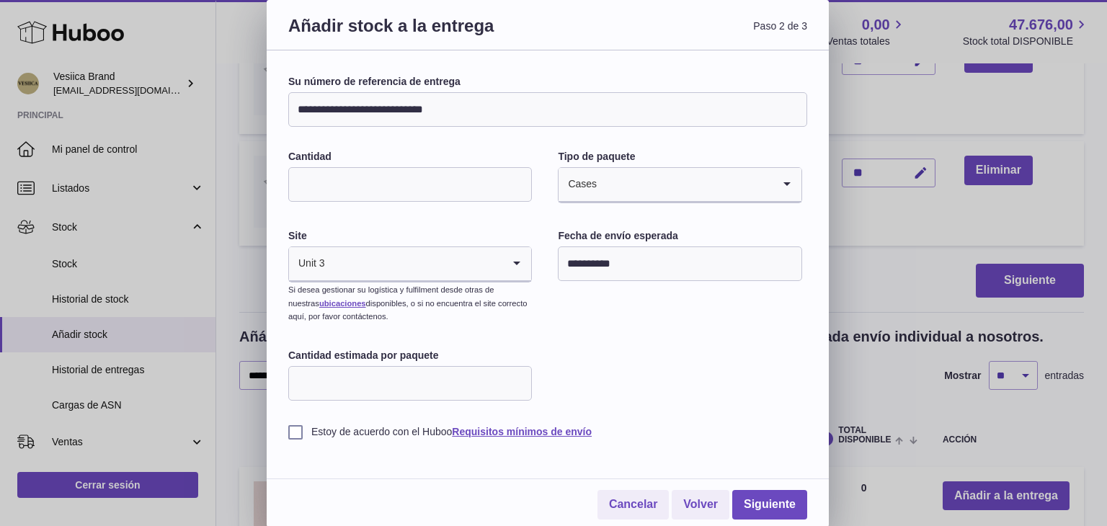
click at [387, 386] on input "Cantidad estimada por paquete" at bounding box center [410, 383] width 244 height 35
type input "*"
click at [714, 373] on div "**********" at bounding box center [547, 257] width 519 height 364
click at [294, 435] on label "Estoy de acuerdo con el Huboo Requisitos mínimos de envío" at bounding box center [547, 432] width 519 height 14
click at [753, 499] on link "Siguiente" at bounding box center [769, 505] width 75 height 30
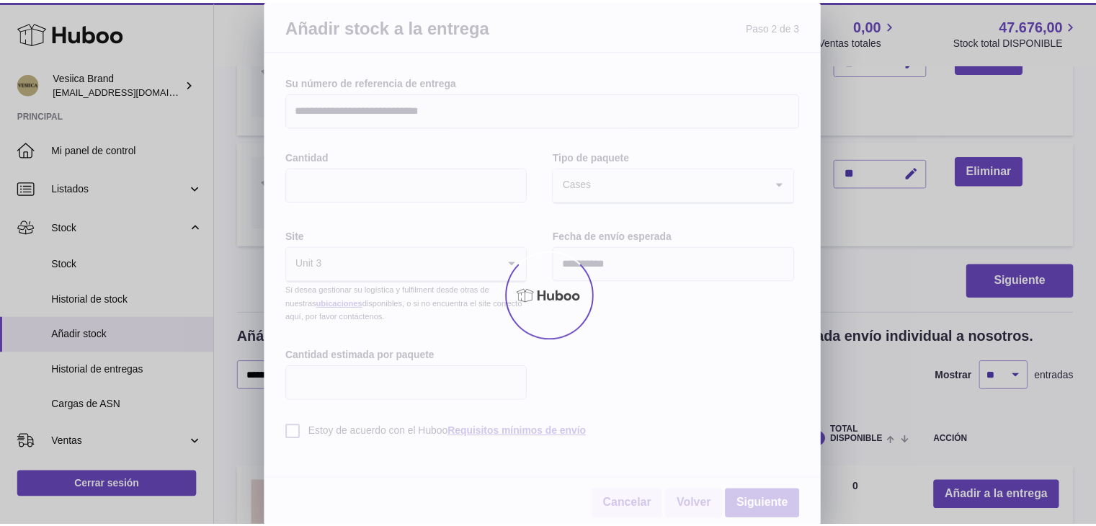
scroll to position [267, 0]
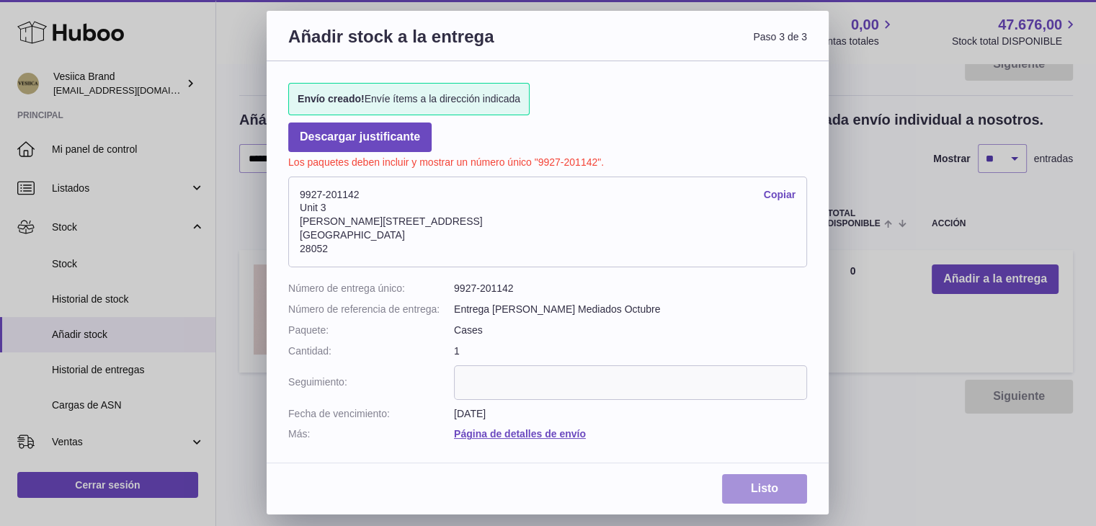
click at [758, 487] on link "Listo" at bounding box center [764, 489] width 85 height 30
click at [756, 484] on link "Listo" at bounding box center [764, 489] width 85 height 30
click at [899, 312] on div "Añadir stock a la entrega Paso 3 de 3 Envío creado! Envíe ítems a la dirección …" at bounding box center [548, 263] width 1096 height 526
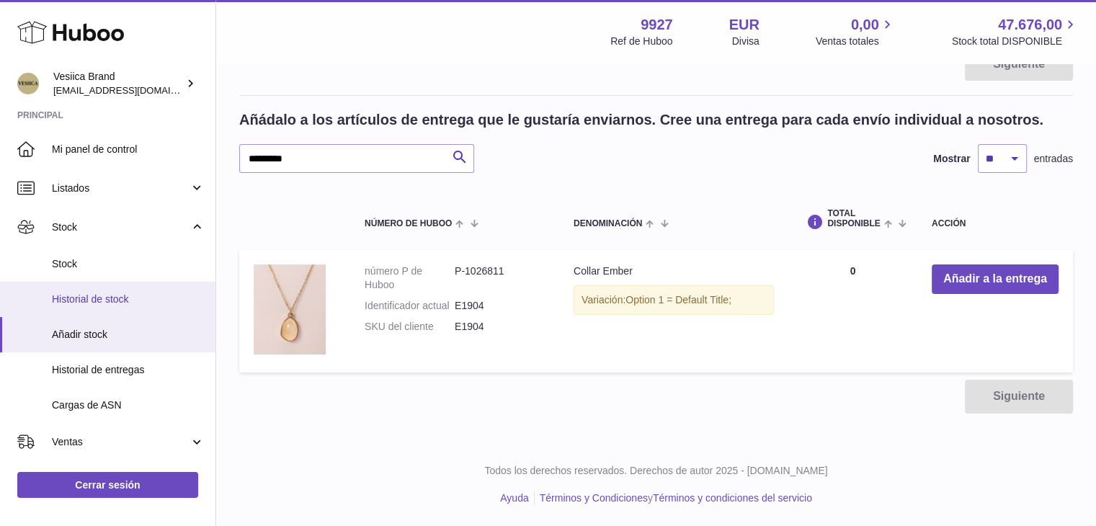
click at [104, 306] on link "Historial de stock" at bounding box center [108, 299] width 216 height 35
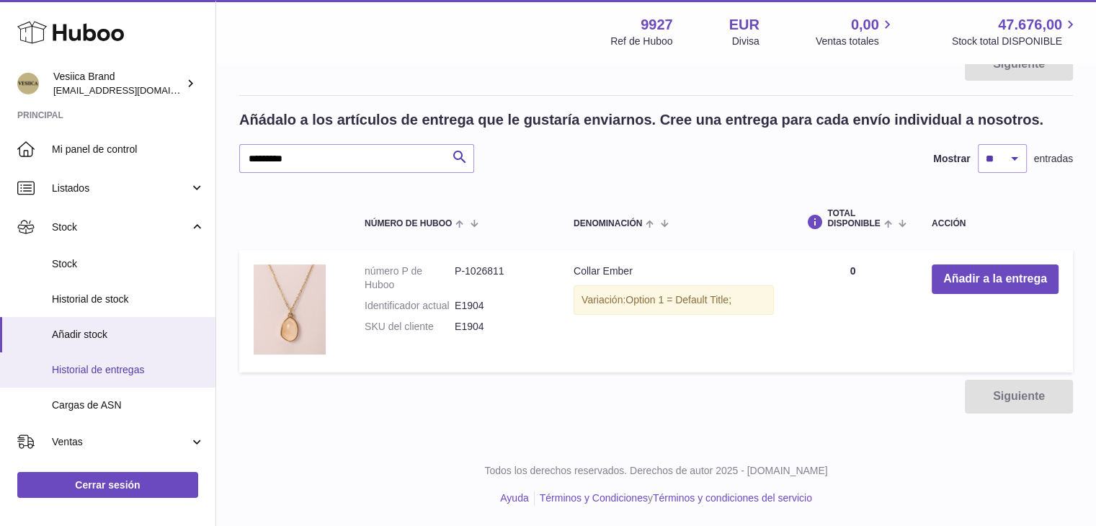
click at [102, 370] on span "Historial de entregas" at bounding box center [128, 370] width 153 height 14
click at [92, 339] on span "Añadir stock" at bounding box center [128, 335] width 153 height 14
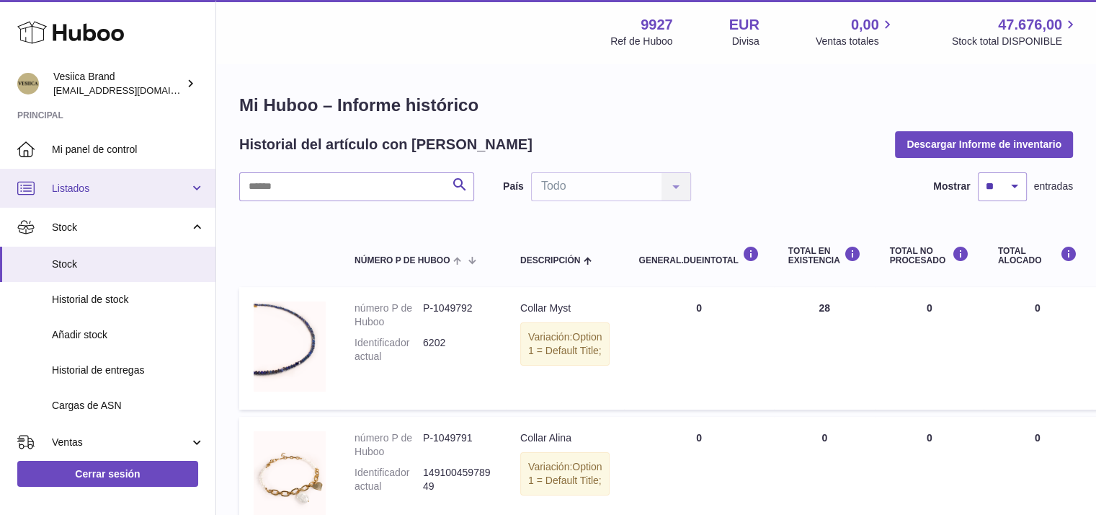
click at [62, 197] on link "Listados" at bounding box center [108, 188] width 216 height 39
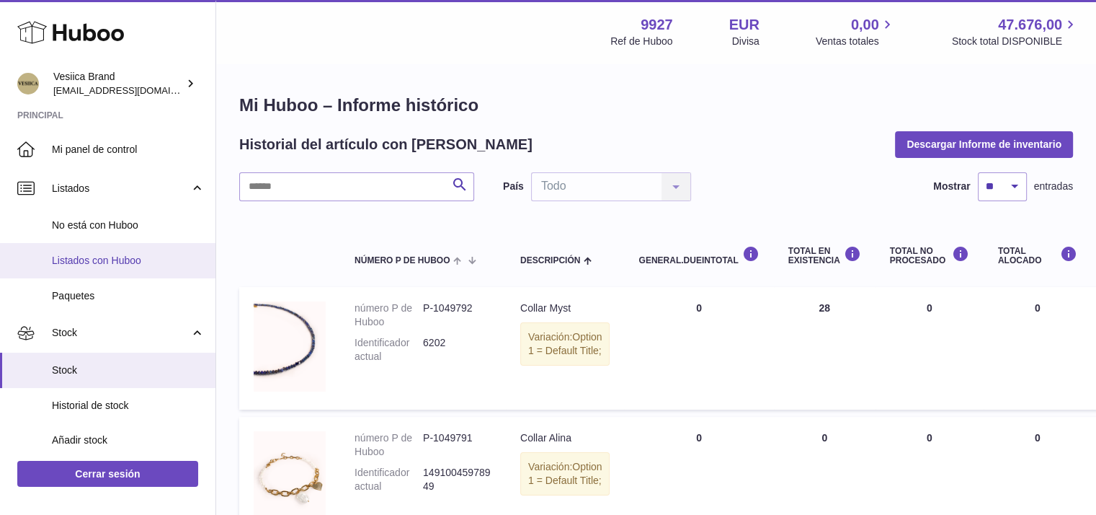
click at [89, 252] on link "Listados con Huboo" at bounding box center [108, 260] width 216 height 35
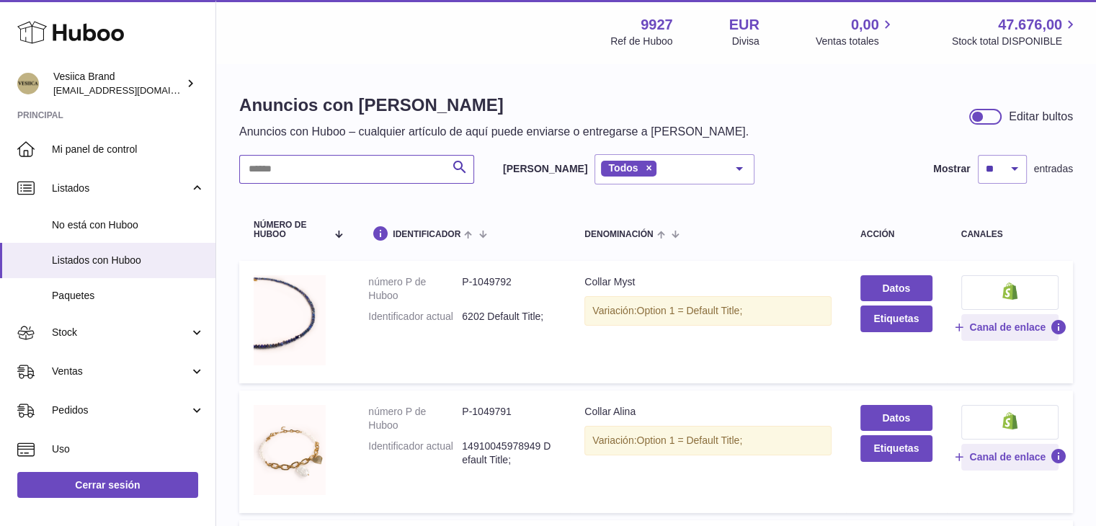
click at [332, 171] on input "text" at bounding box center [356, 169] width 235 height 29
type input "*****"
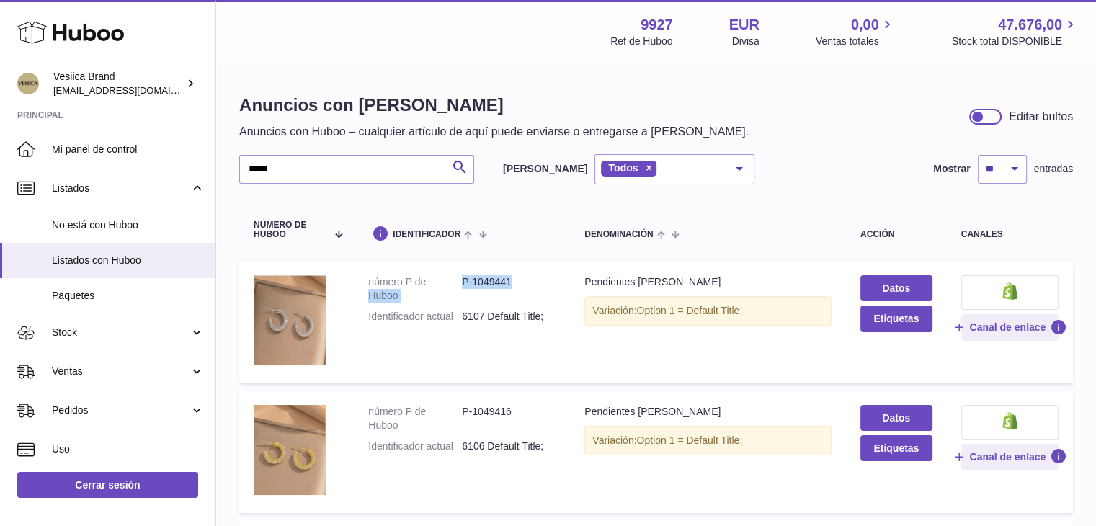
drag, startPoint x: 474, startPoint y: 285, endPoint x: 461, endPoint y: 285, distance: 13.7
click at [461, 285] on dl "número P de Huboo P-1049441 Identificador actual 6107 Default Title;" at bounding box center [461, 303] width 187 height 56
click at [502, 282] on dd "P-1049441" at bounding box center [509, 288] width 94 height 27
drag, startPoint x: 523, startPoint y: 283, endPoint x: 461, endPoint y: 280, distance: 61.3
click at [462, 280] on dd "P-1049441" at bounding box center [509, 288] width 94 height 27
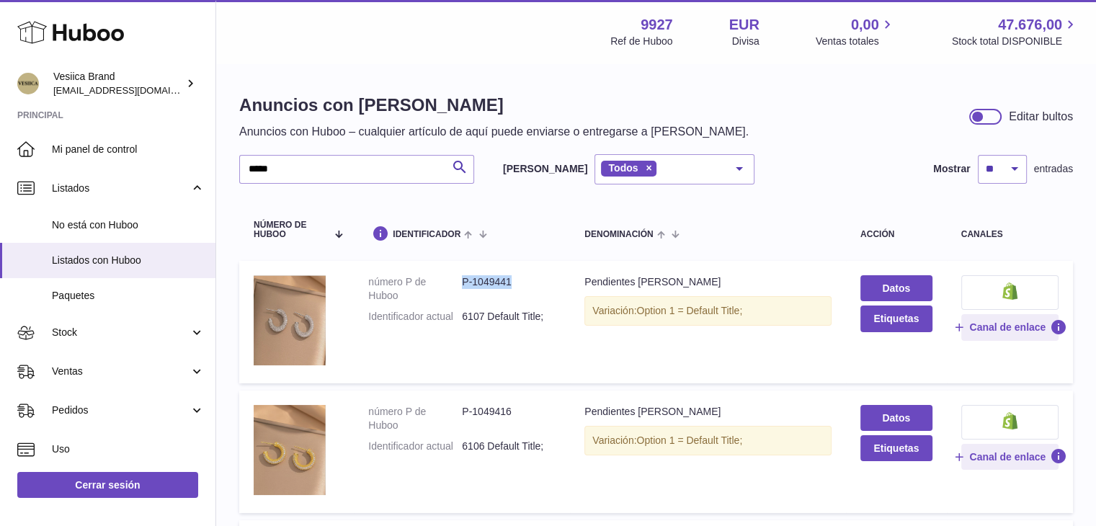
copy dd "P-1049441"
click at [910, 316] on button "Etiquetas" at bounding box center [897, 319] width 72 height 26
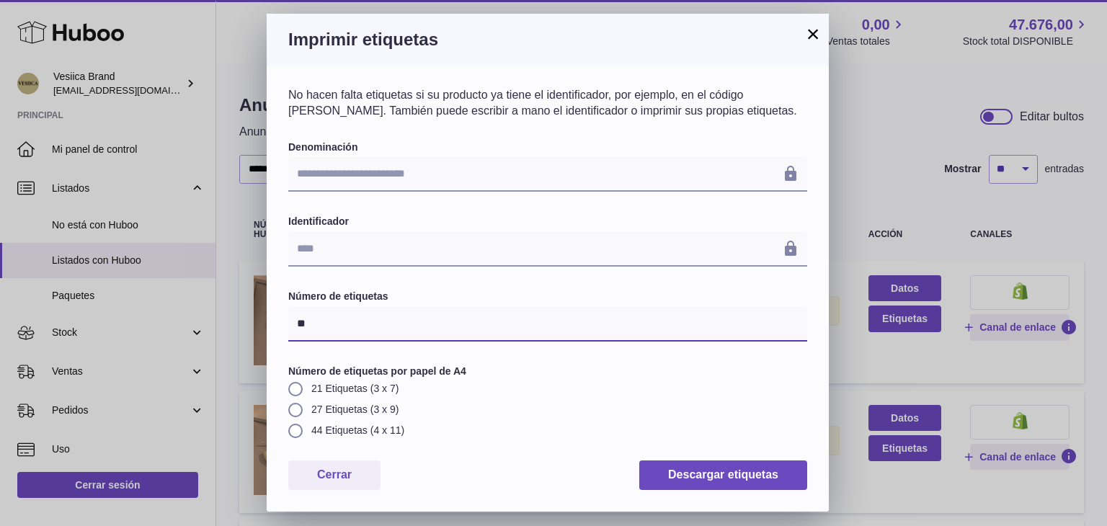
drag, startPoint x: 316, startPoint y: 309, endPoint x: 247, endPoint y: 309, distance: 68.5
click at [251, 309] on div "**********" at bounding box center [553, 263] width 1107 height 526
type input "**"
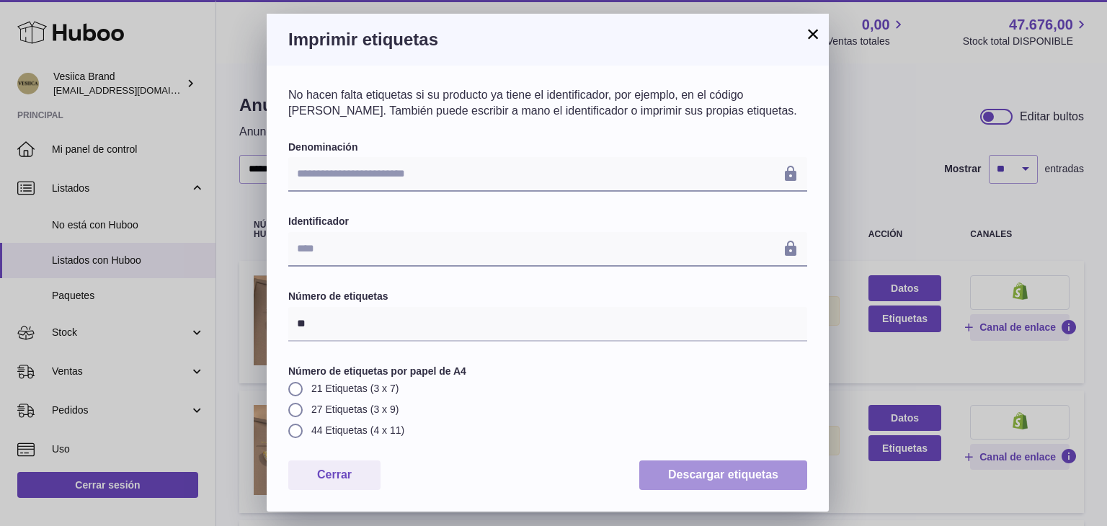
click at [706, 479] on button "Descargar etiquetas" at bounding box center [723, 476] width 168 height 30
click at [522, 31] on h3 "Imprimir etiquetas" at bounding box center [547, 39] width 519 height 23
click at [817, 32] on button "×" at bounding box center [812, 33] width 17 height 17
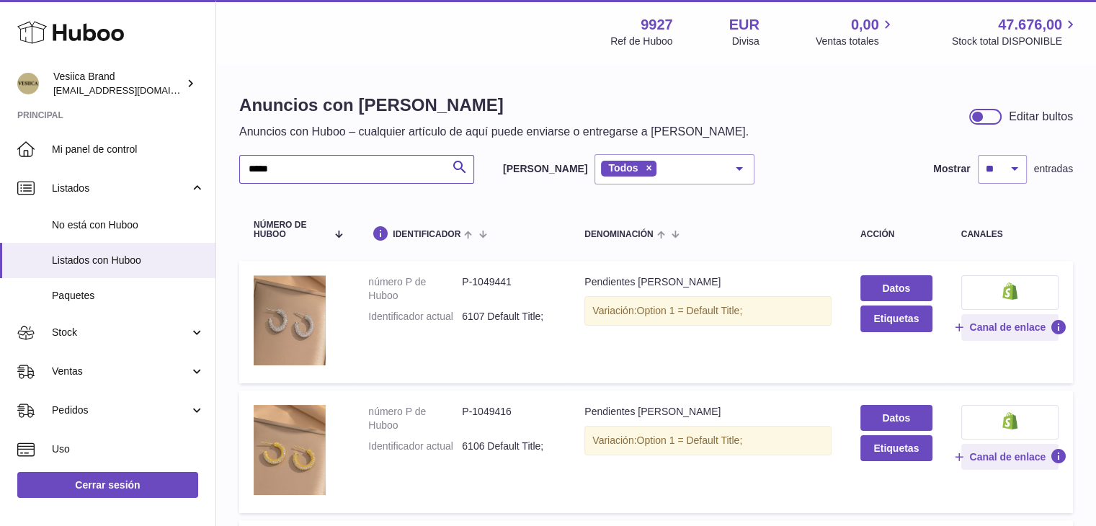
drag, startPoint x: 310, startPoint y: 168, endPoint x: 0, endPoint y: 125, distance: 312.9
click at [0, 148] on div "Huboo Vesiica Brand [EMAIL_ADDRESS][DOMAIN_NAME] Principal Mi panel de control …" at bounding box center [548, 372] width 1096 height 745
type input "******"
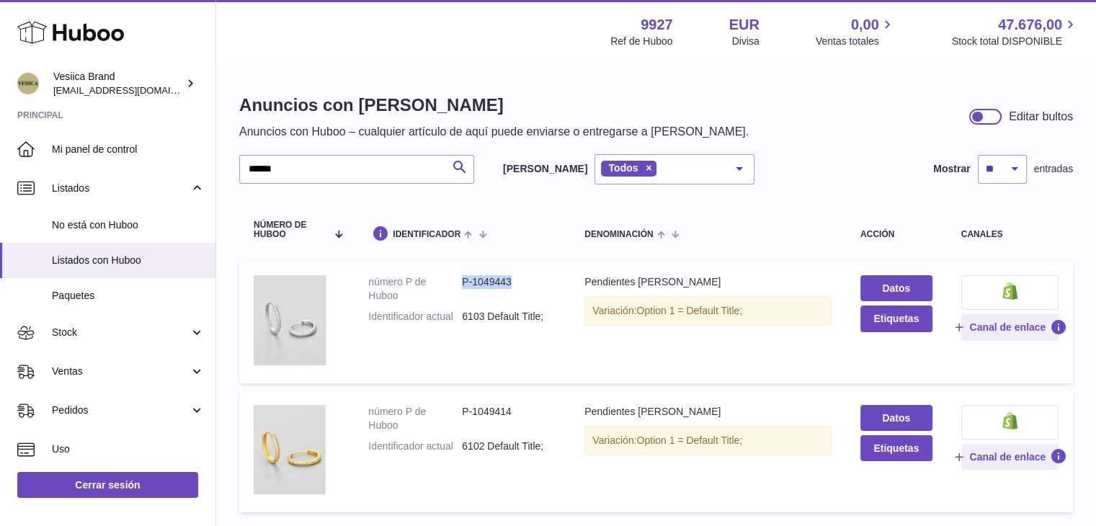
drag, startPoint x: 530, startPoint y: 283, endPoint x: 464, endPoint y: 280, distance: 66.3
click at [464, 280] on dd "P-1049443" at bounding box center [509, 288] width 94 height 27
copy dd "P-1049443"
click at [891, 321] on button "Etiquetas" at bounding box center [897, 319] width 72 height 26
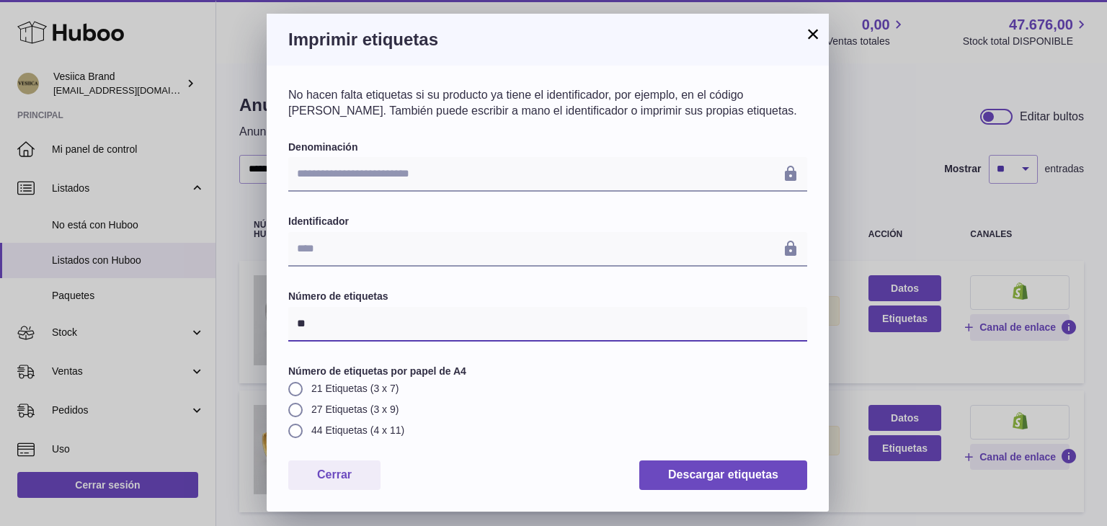
drag, startPoint x: 333, startPoint y: 321, endPoint x: 162, endPoint y: 321, distance: 170.8
click at [150, 320] on div "**********" at bounding box center [553, 263] width 1107 height 526
type input "**"
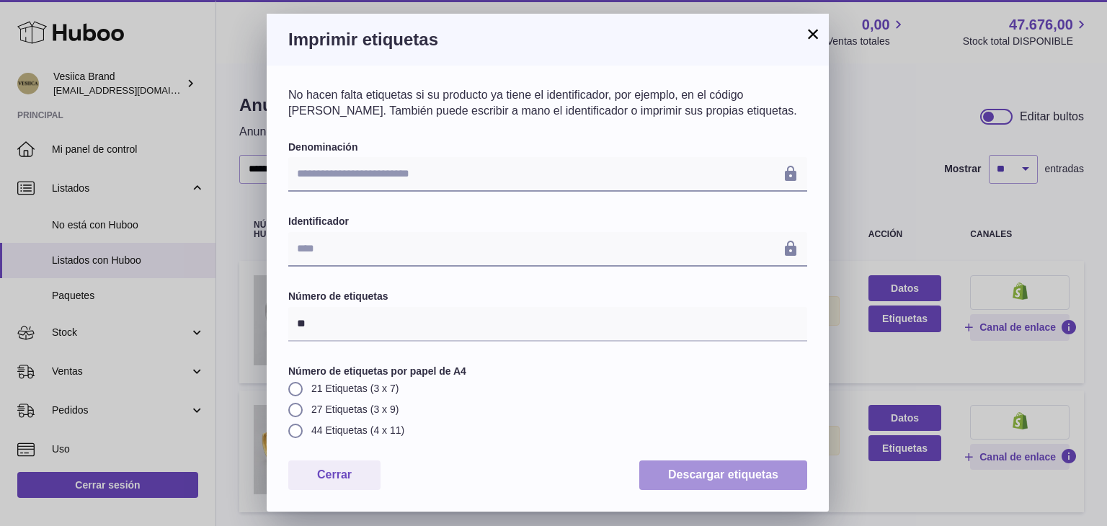
click at [729, 478] on button "Descargar etiquetas" at bounding box center [723, 476] width 168 height 30
click at [815, 37] on button "×" at bounding box center [812, 33] width 17 height 17
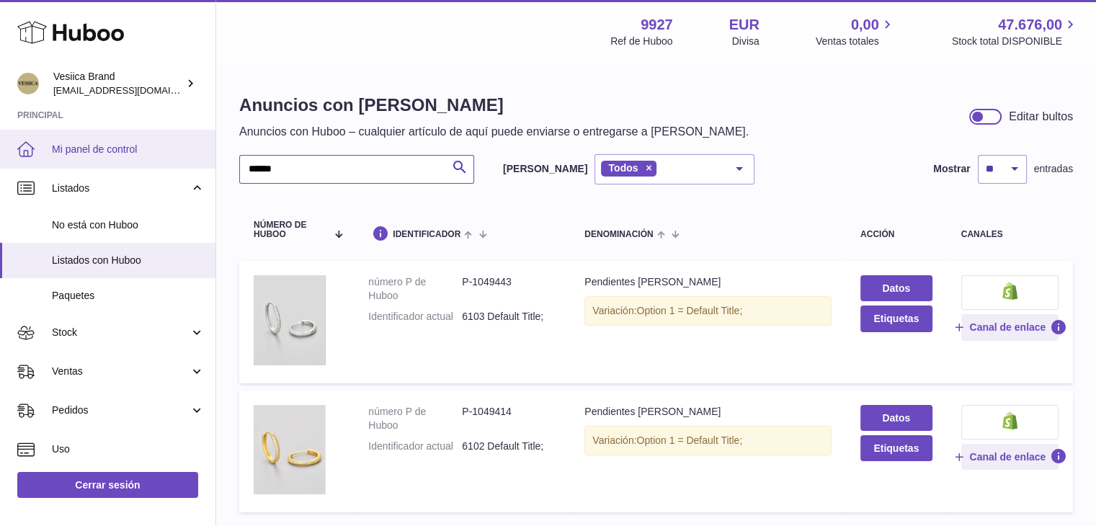
click at [22, 146] on div "Huboo Vesiica Brand [EMAIL_ADDRESS][DOMAIN_NAME] Principal Mi panel de control …" at bounding box center [548, 317] width 1096 height 634
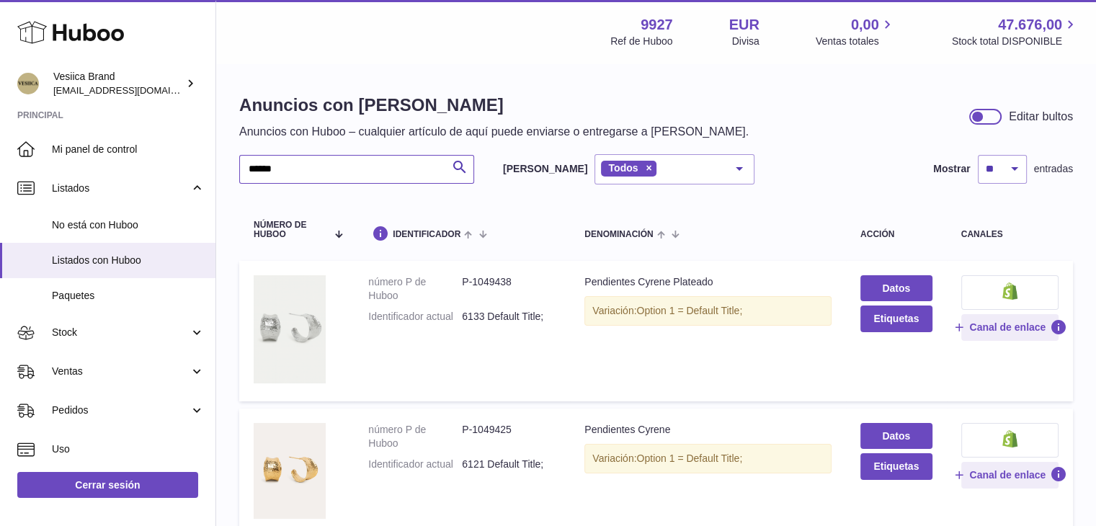
type input "******"
drag, startPoint x: 548, startPoint y: 283, endPoint x: 464, endPoint y: 284, distance: 83.6
click at [464, 284] on dd "P-1049438" at bounding box center [509, 288] width 94 height 27
copy dd "P-1049438"
click at [853, 316] on td "Datos Etiquetas" at bounding box center [896, 331] width 101 height 141
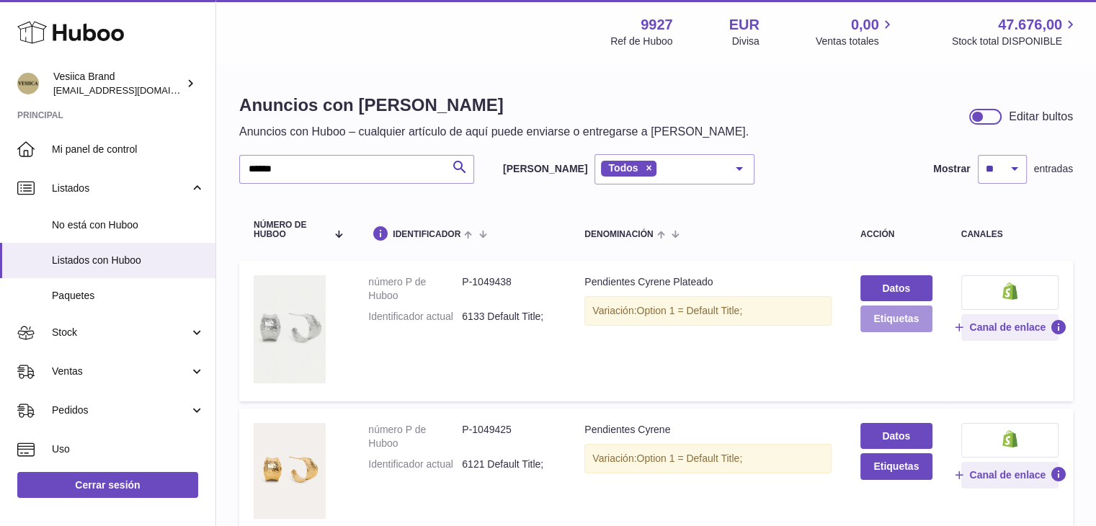
click at [889, 316] on button "Etiquetas" at bounding box center [897, 319] width 72 height 26
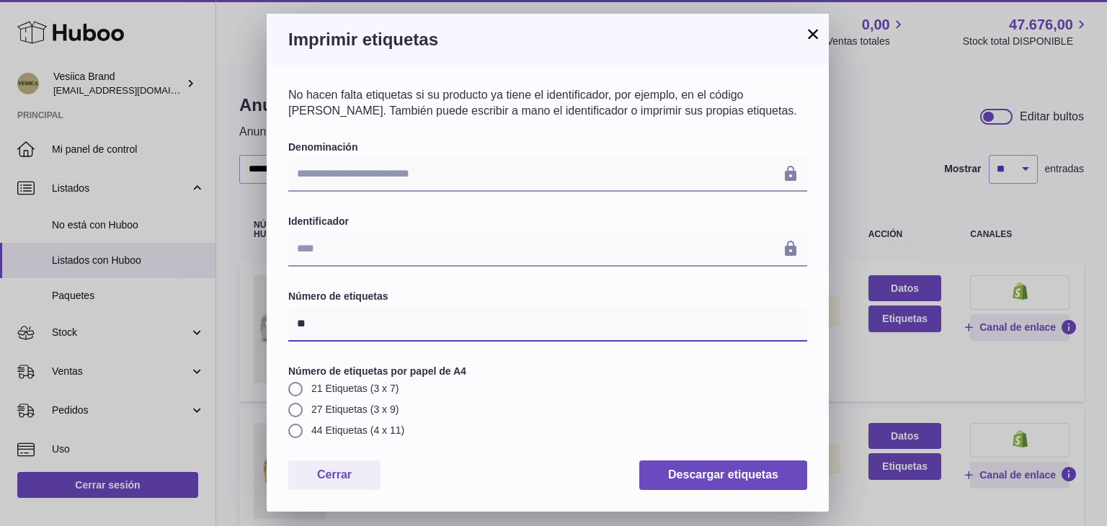
drag, startPoint x: 306, startPoint y: 319, endPoint x: 314, endPoint y: 337, distance: 20.3
click at [208, 318] on div "**********" at bounding box center [553, 263] width 1107 height 526
type input "**"
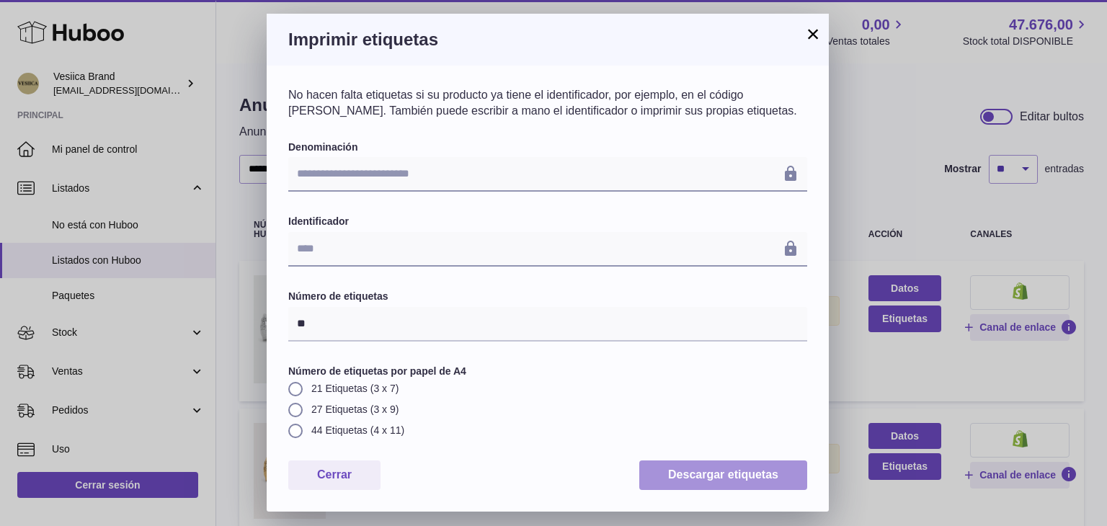
click at [732, 482] on button "Descargar etiquetas" at bounding box center [723, 476] width 168 height 30
click at [813, 31] on button "×" at bounding box center [812, 33] width 17 height 17
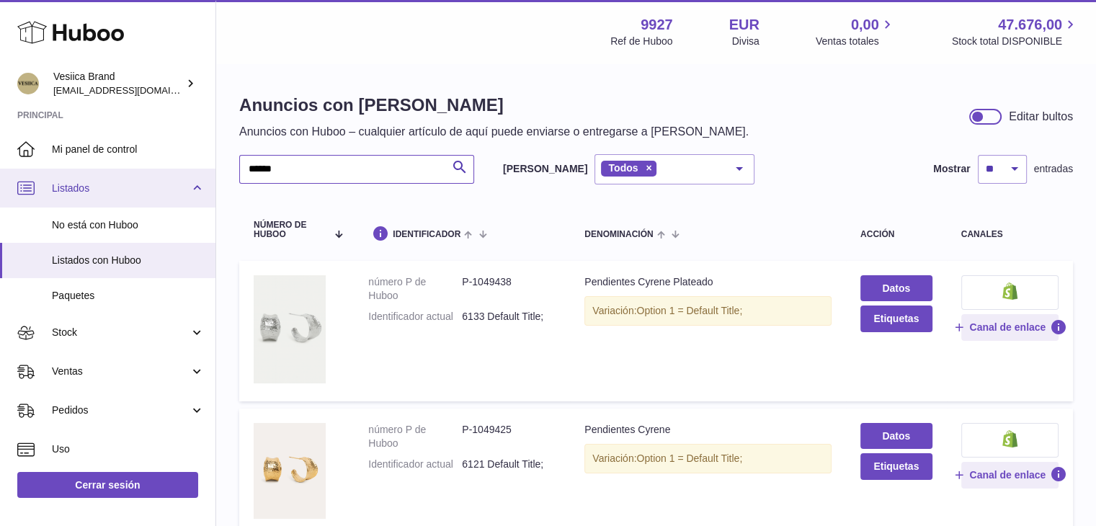
click at [0, 177] on div "Huboo Vesiica Brand [EMAIL_ADDRESS][DOMAIN_NAME] Principal Mi panel de control …" at bounding box center [548, 329] width 1096 height 658
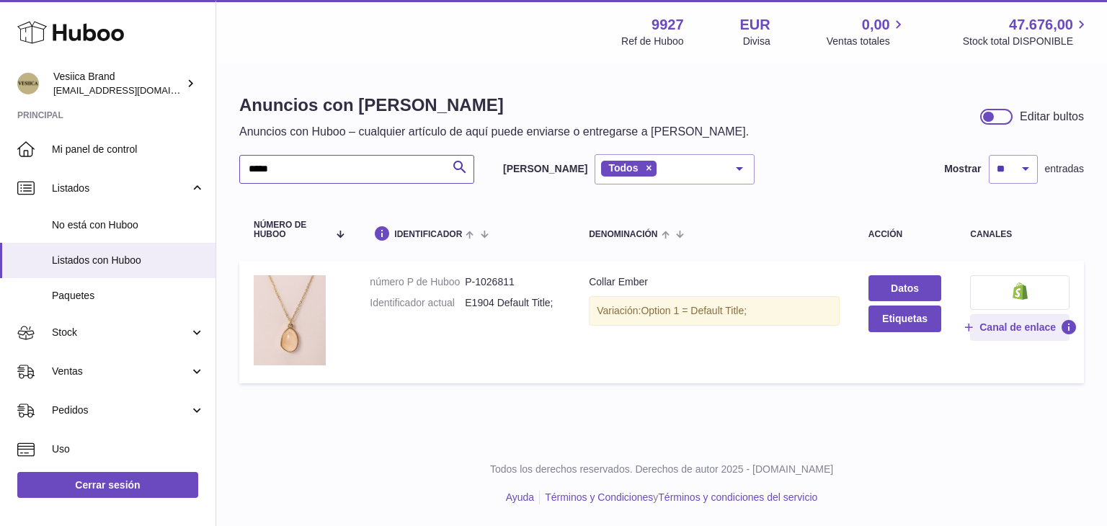
type input "*****"
drag, startPoint x: 522, startPoint y: 280, endPoint x: 465, endPoint y: 283, distance: 57.0
click at [465, 283] on dd "P-1026811" at bounding box center [512, 282] width 95 height 14
copy dd "P-1026811"
click at [902, 317] on button "Etiquetas" at bounding box center [905, 319] width 73 height 26
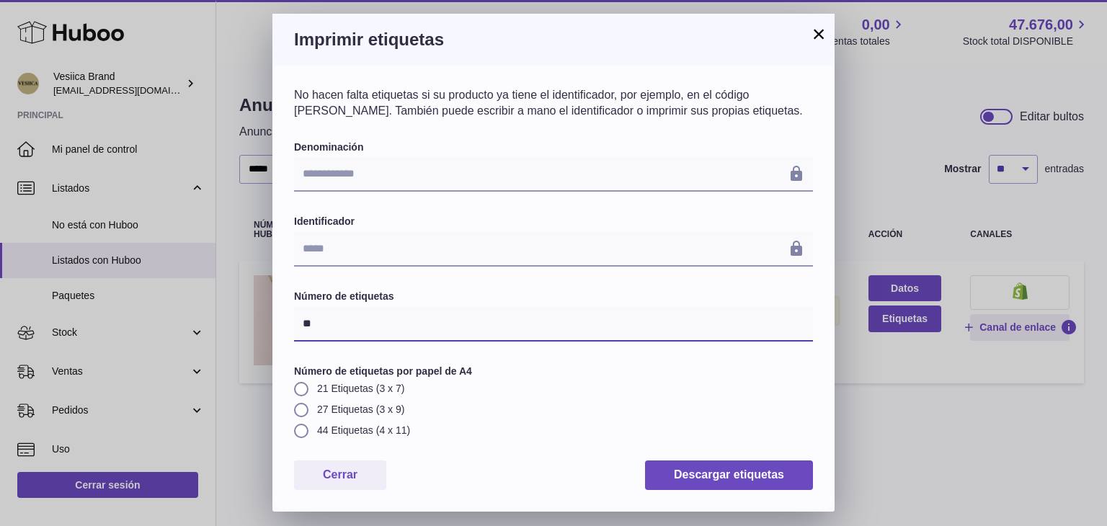
drag, startPoint x: 430, startPoint y: 320, endPoint x: 221, endPoint y: 313, distance: 208.4
click at [216, 316] on div "**********" at bounding box center [553, 263] width 1107 height 526
type input "**"
click at [689, 491] on div "**********" at bounding box center [553, 288] width 562 height 445
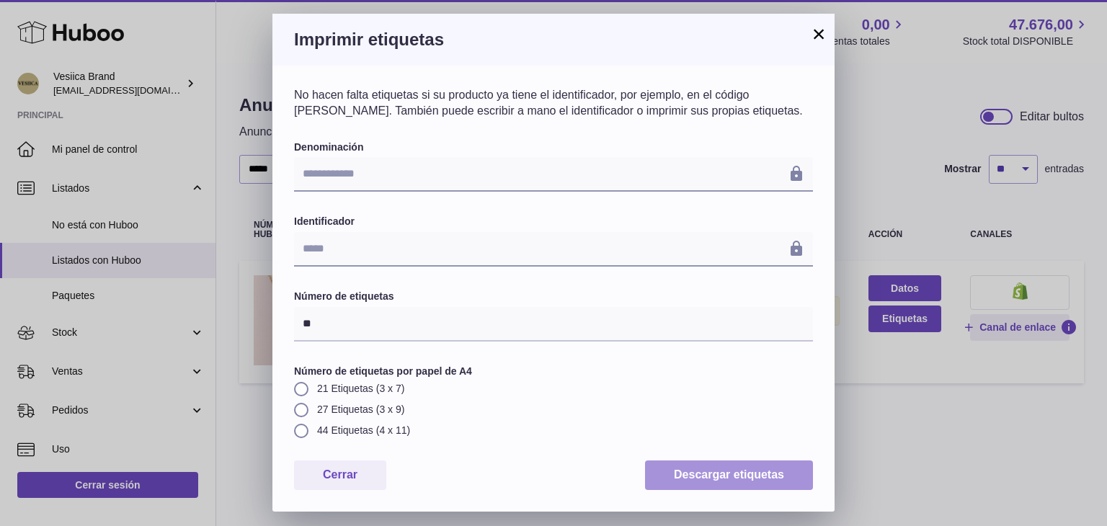
click at [689, 472] on button "Descargar etiquetas" at bounding box center [729, 476] width 168 height 30
click at [825, 34] on button "×" at bounding box center [818, 33] width 17 height 17
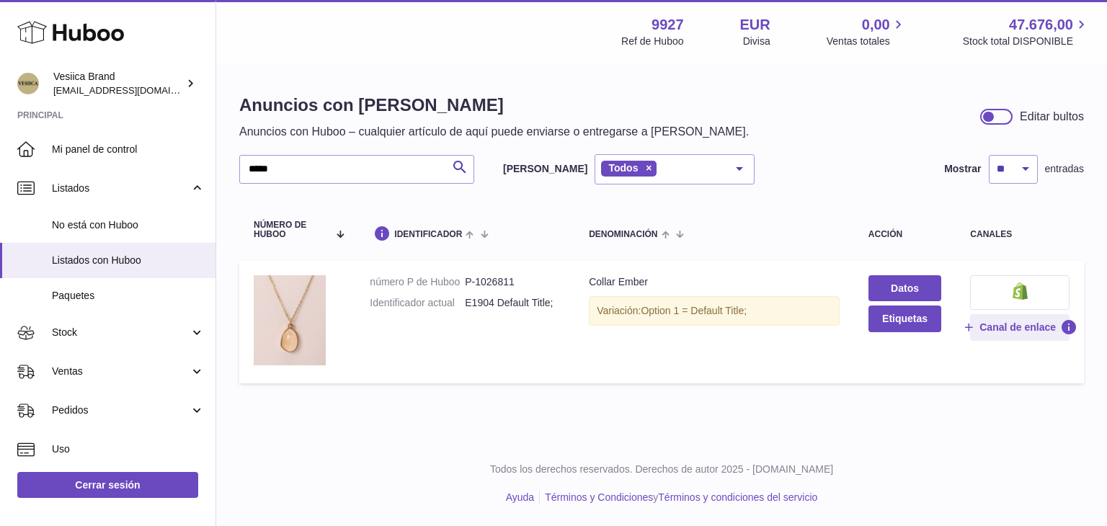
click at [807, 172] on div "***** Buscar [PERSON_NAME] Todos Todos eBay Amazon Shopify Woocommerce Etsy No …" at bounding box center [661, 169] width 845 height 30
click at [846, 213] on th "denominación" at bounding box center [714, 230] width 280 height 48
click at [398, 172] on input "*****" at bounding box center [356, 169] width 235 height 29
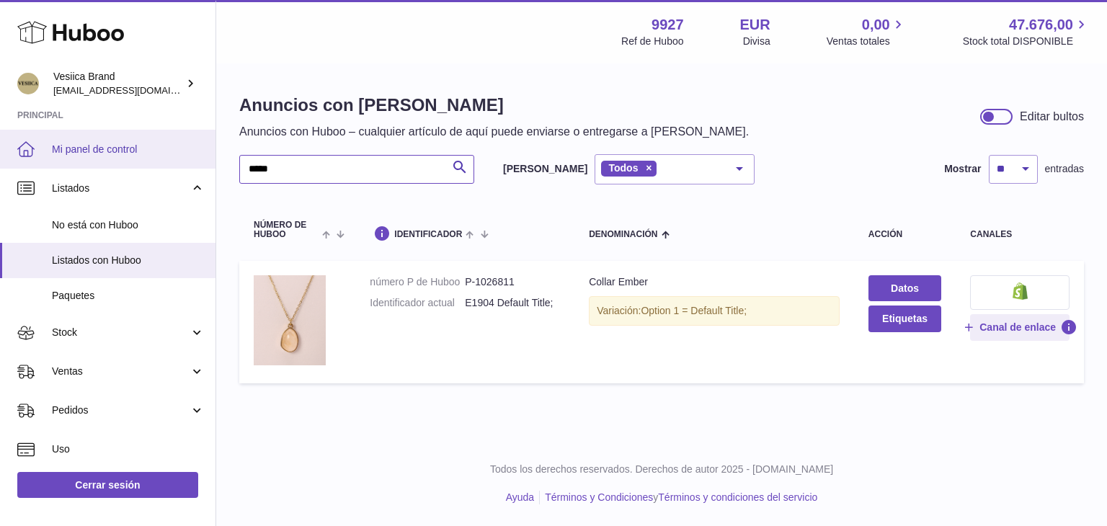
drag, startPoint x: 398, startPoint y: 172, endPoint x: 154, endPoint y: 165, distance: 244.5
click at [154, 165] on div "Huboo Vesiica Brand [EMAIL_ADDRESS][DOMAIN_NAME] Principal Mi panel de control …" at bounding box center [553, 263] width 1107 height 526
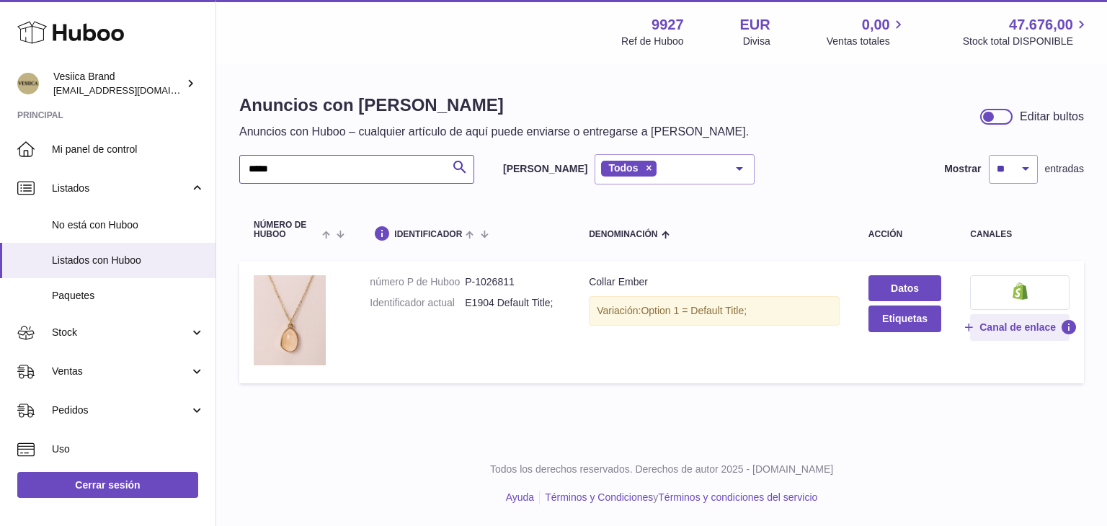
paste input "****"
type input "*********"
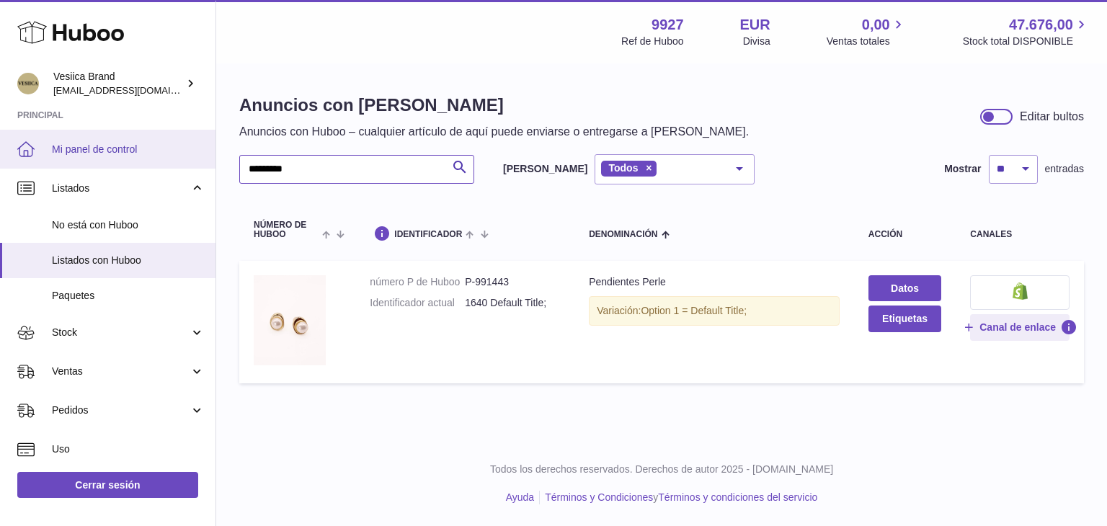
drag, startPoint x: 322, startPoint y: 170, endPoint x: 174, endPoint y: 151, distance: 149.8
click at [190, 166] on div "Huboo Vesiica Brand [EMAIL_ADDRESS][DOMAIN_NAME] Principal Mi panel de control …" at bounding box center [553, 263] width 1107 height 526
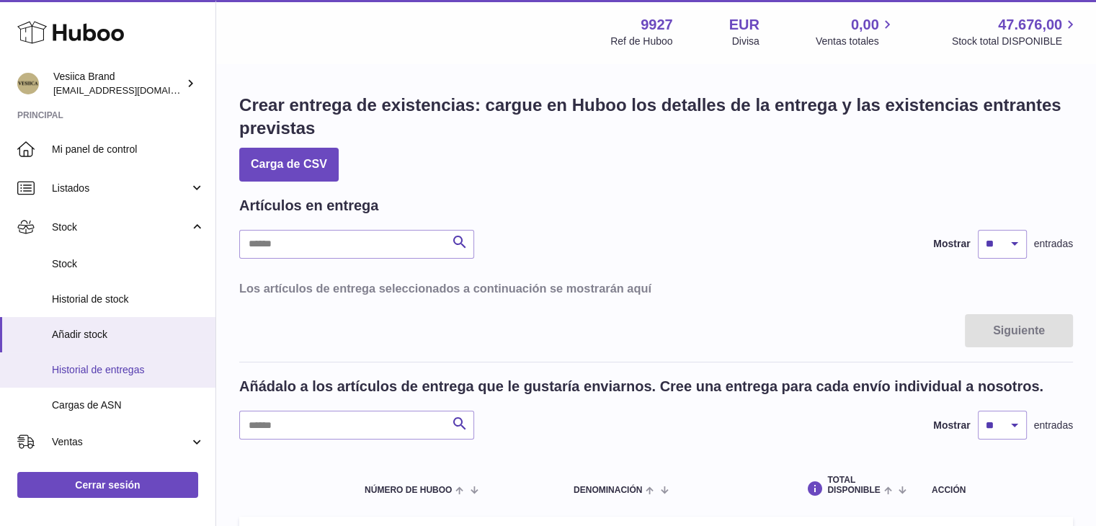
click at [102, 373] on span "Historial de entregas" at bounding box center [128, 370] width 153 height 14
click at [132, 370] on span "Historial de entregas" at bounding box center [128, 370] width 153 height 14
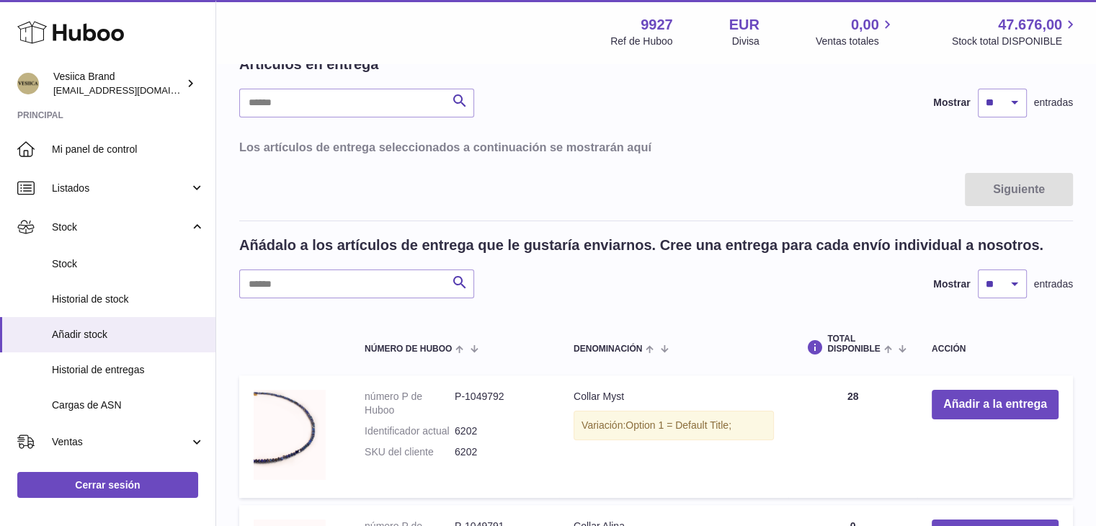
scroll to position [144, 0]
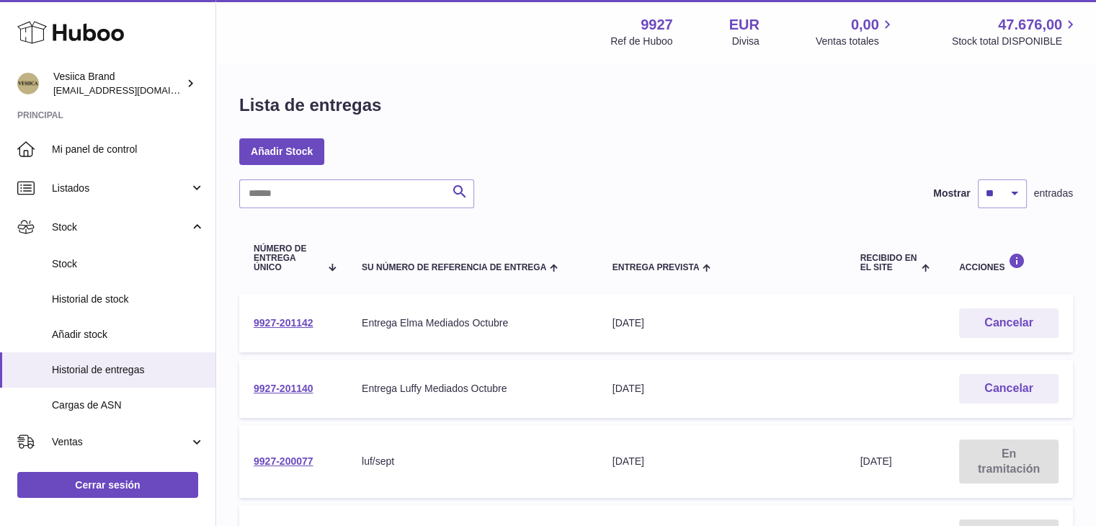
drag, startPoint x: 314, startPoint y: 321, endPoint x: 252, endPoint y: 327, distance: 61.5
click at [252, 327] on td "9927-201142" at bounding box center [293, 323] width 108 height 58
copy link "9927-201142"
click at [693, 102] on div "Lista de entregas" at bounding box center [656, 109] width 834 height 30
